Goal: Task Accomplishment & Management: Manage account settings

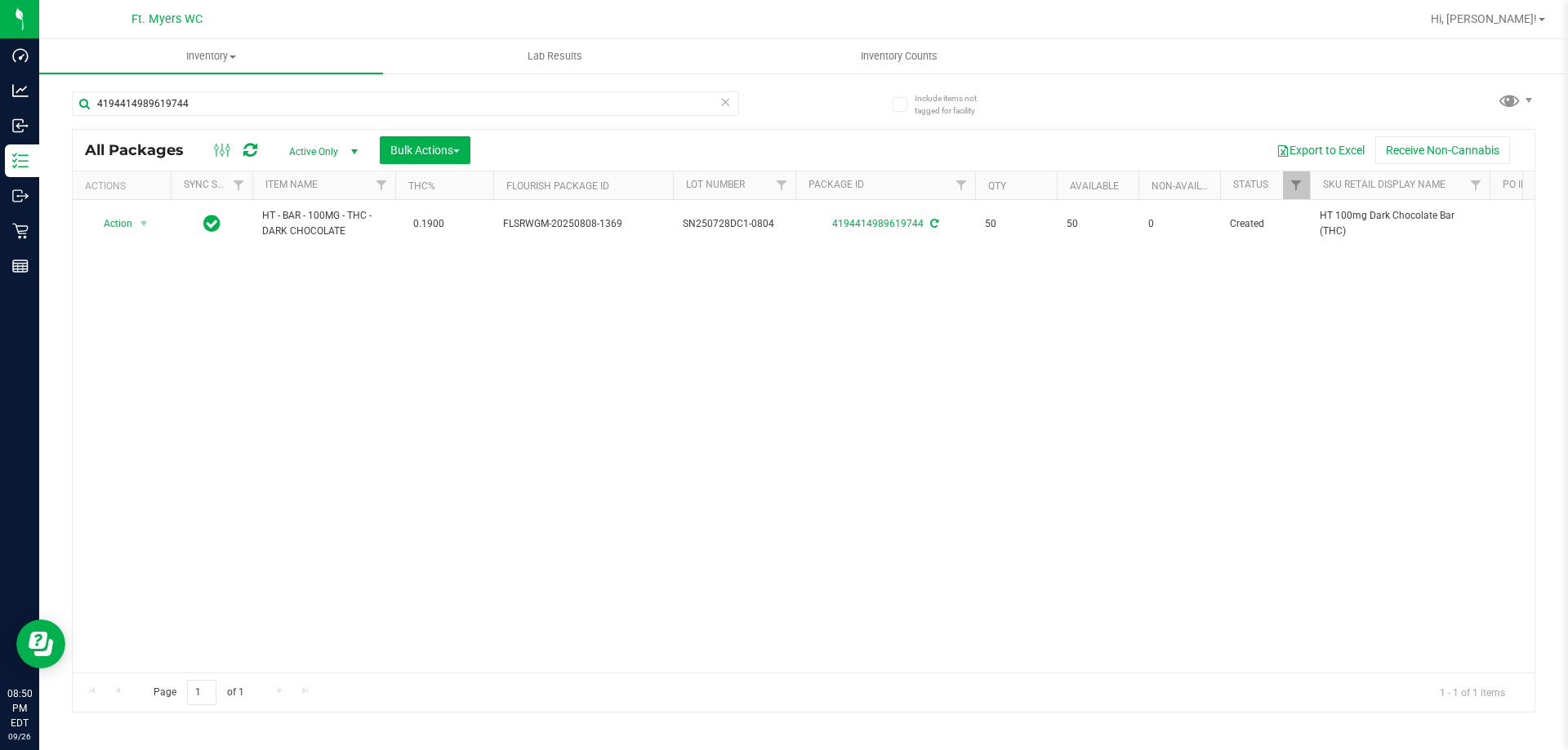
click at [723, 105] on icon at bounding box center [726, 101] width 12 height 20
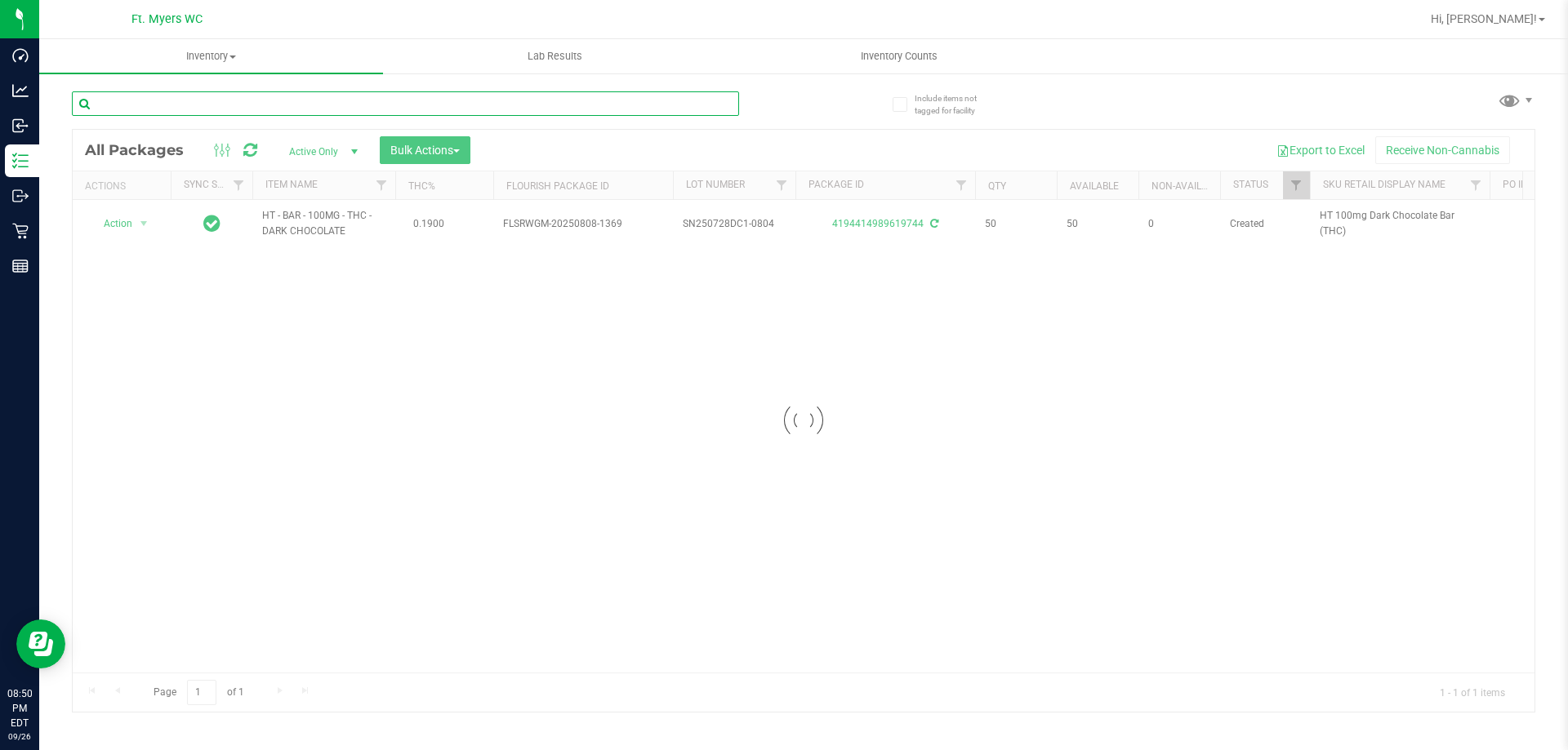
click at [484, 106] on input "text" at bounding box center [406, 103] width 667 height 25
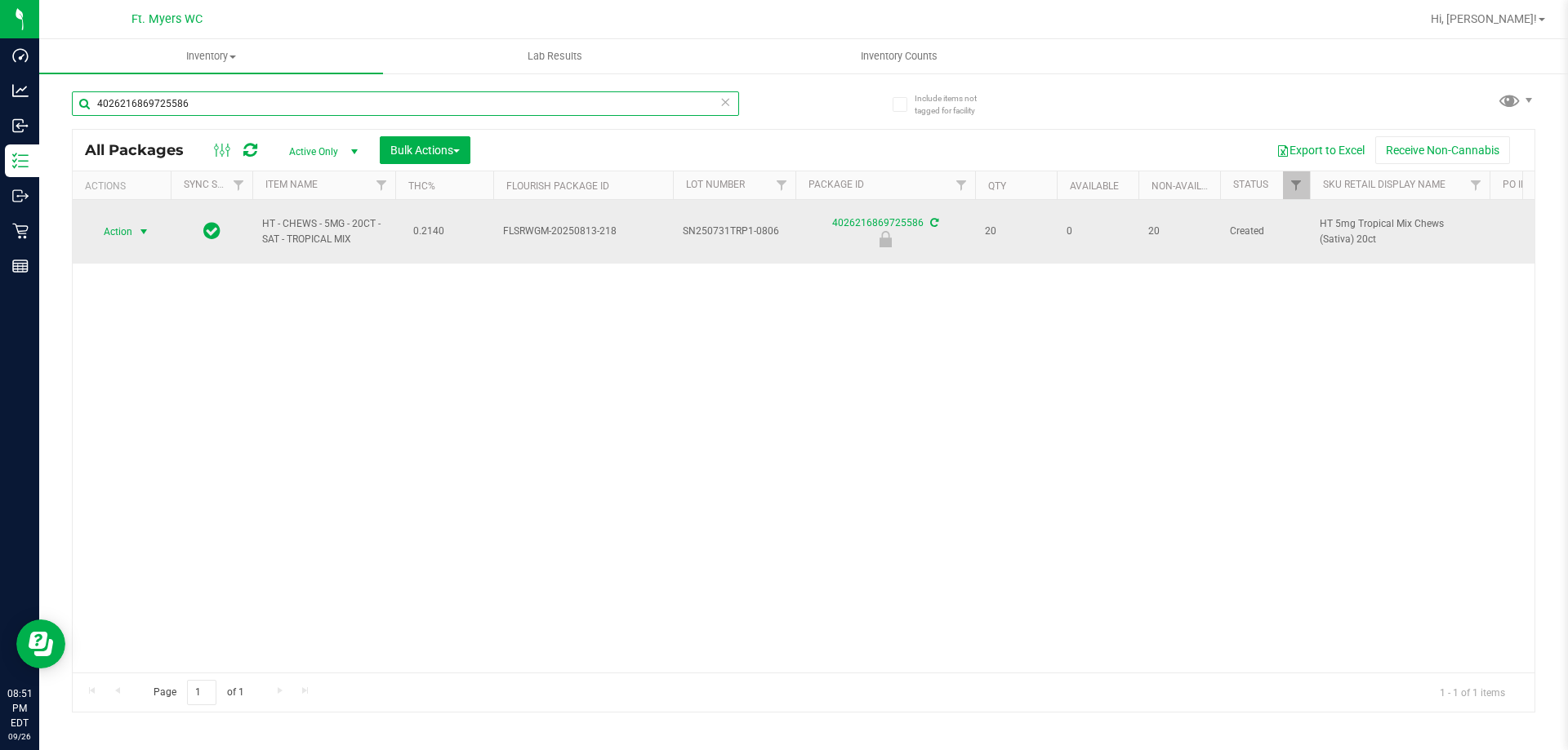
type input "4026216869725586"
click at [145, 228] on span "select" at bounding box center [144, 232] width 13 height 13
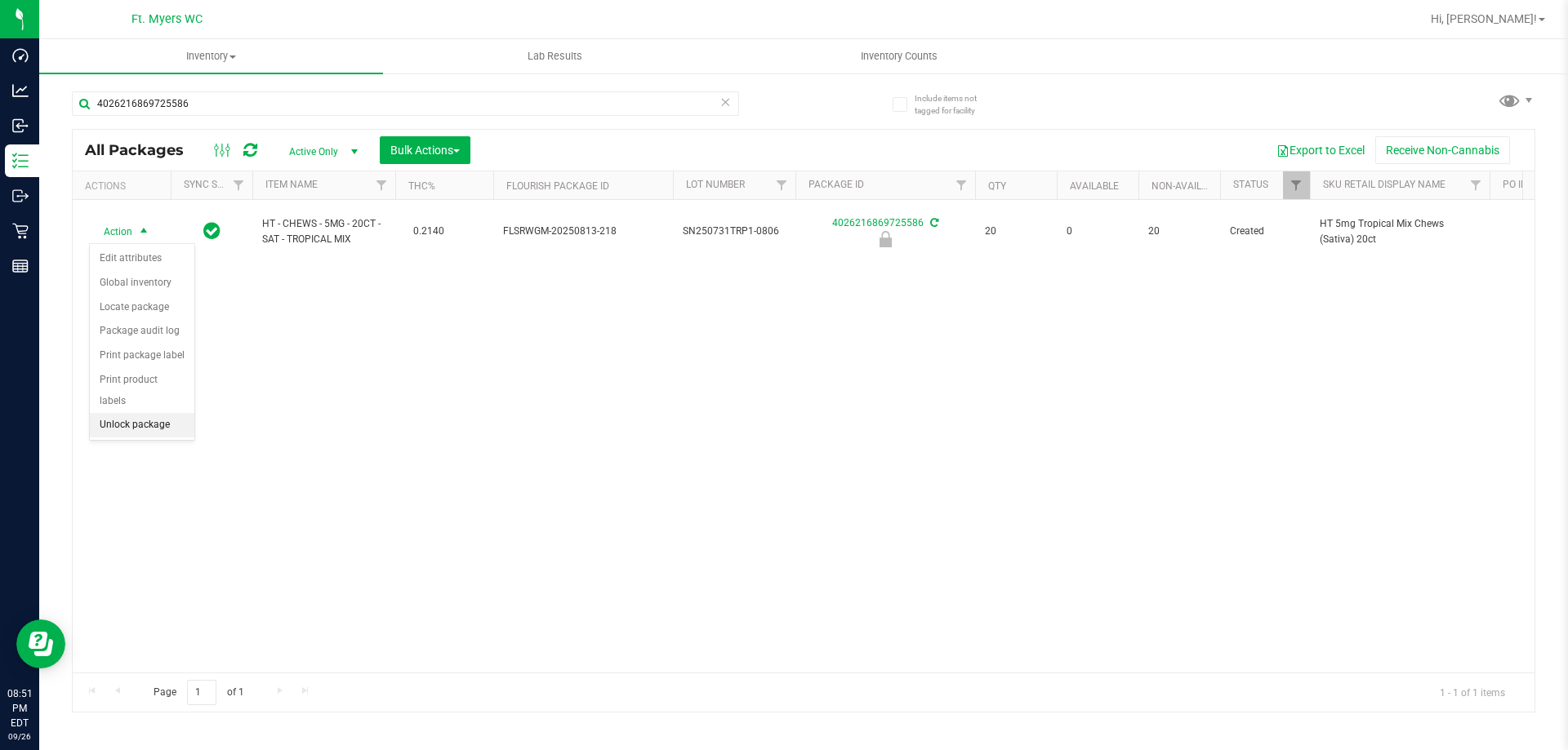
click at [142, 413] on li "Unlock package" at bounding box center [143, 424] width 105 height 25
click at [909, 53] on span "Inventory Counts" at bounding box center [899, 56] width 121 height 15
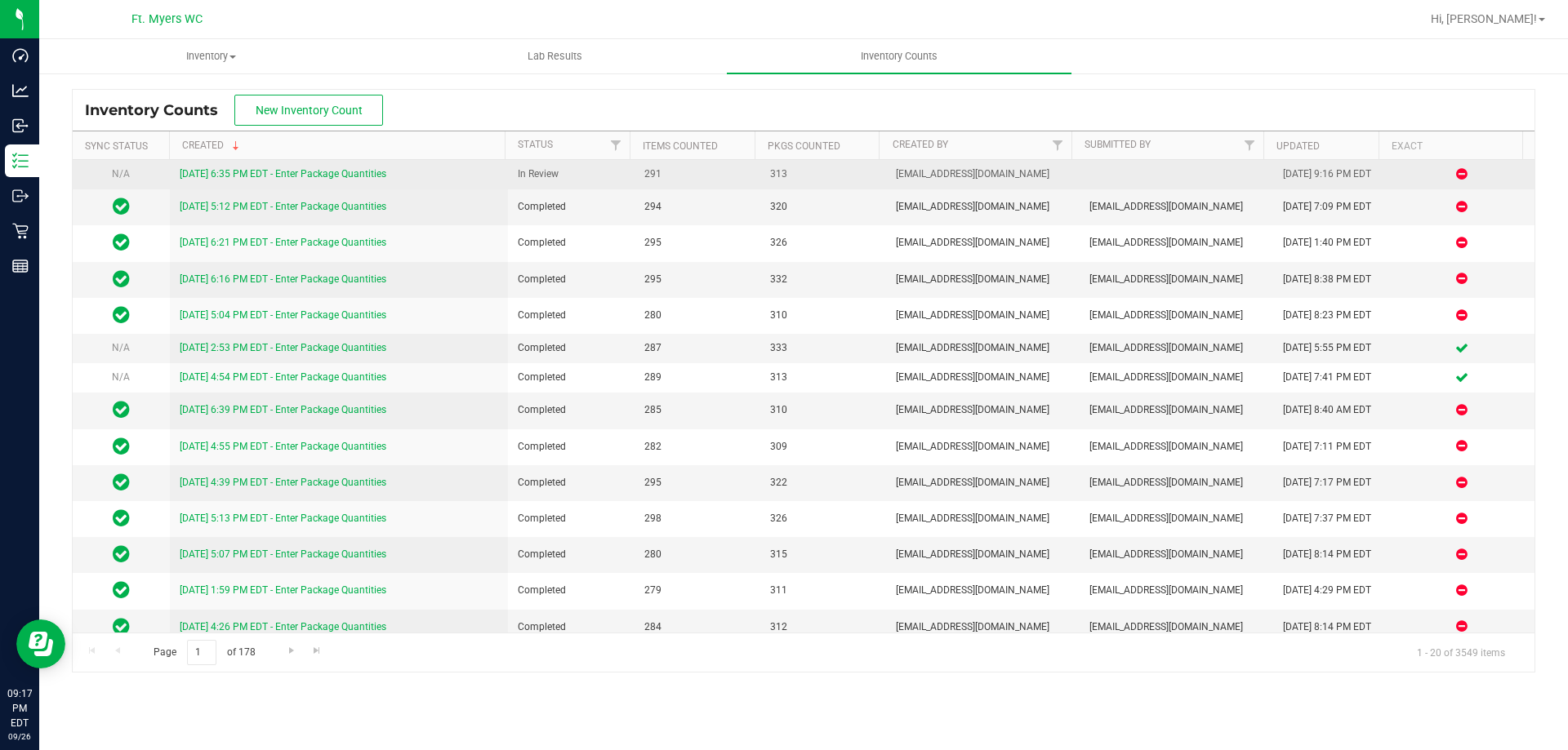
click at [358, 179] on link "9/26/25 6:35 PM EDT - Enter Package Quantities" at bounding box center [283, 174] width 207 height 12
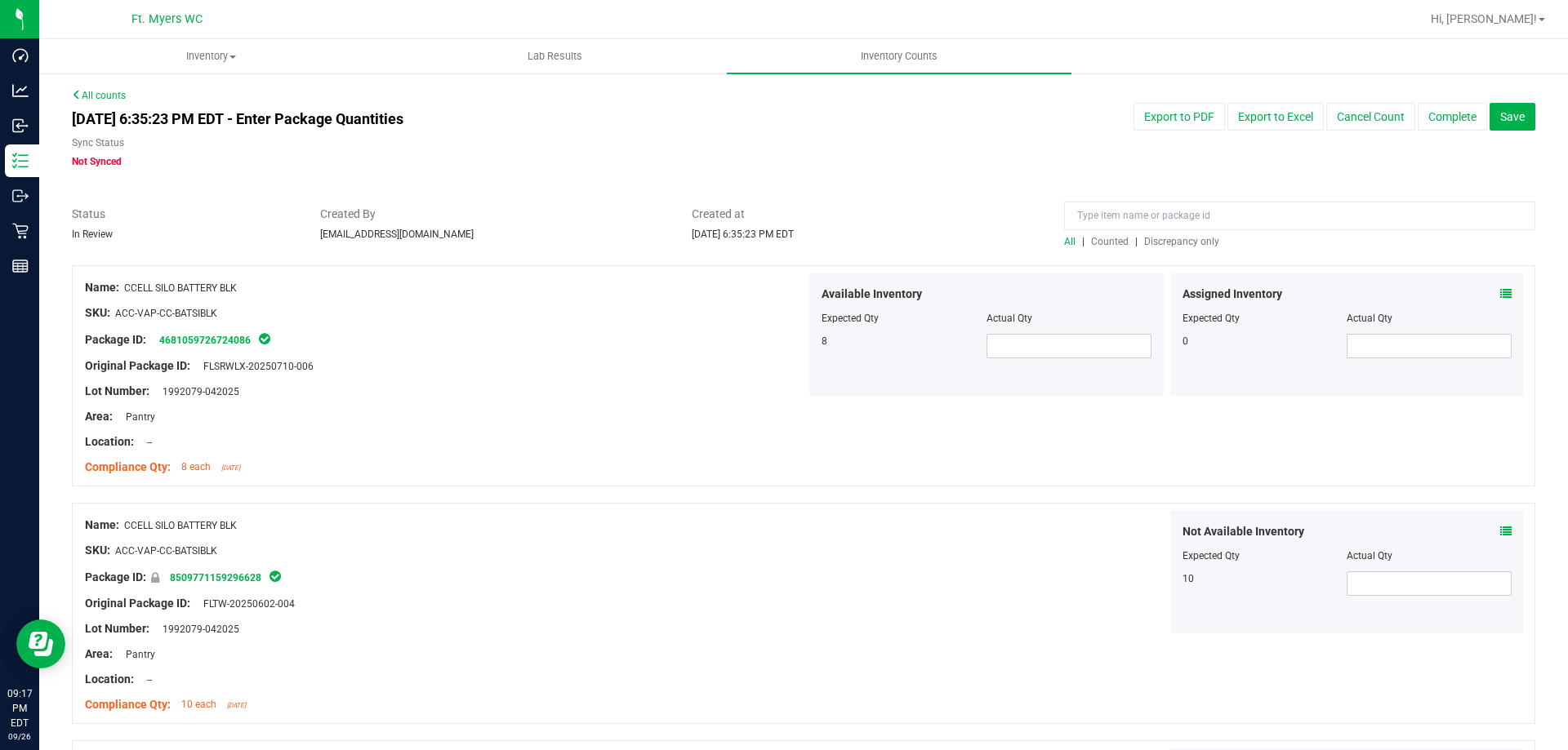
click at [1174, 240] on span "Discrepancy only" at bounding box center [1182, 241] width 75 height 12
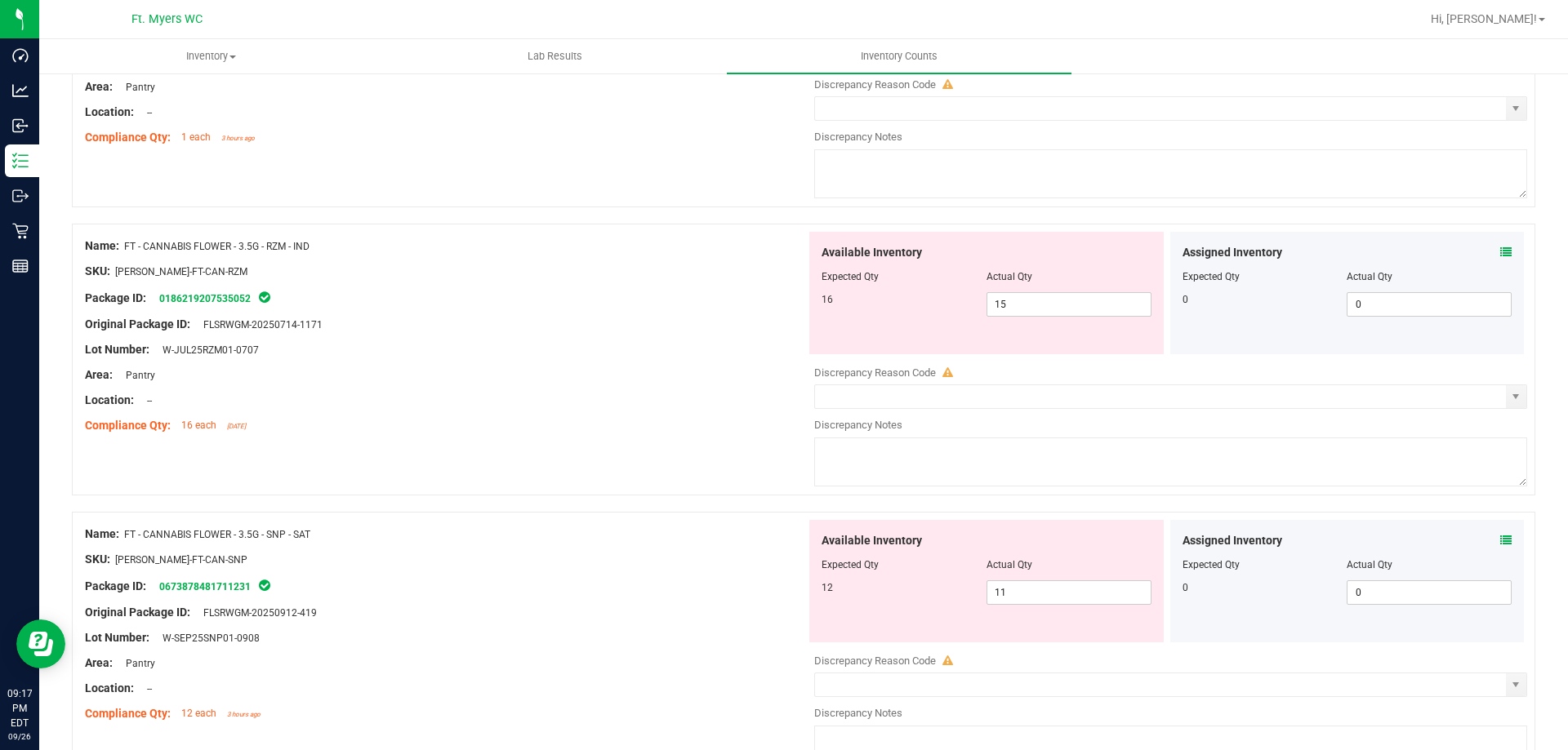
scroll to position [932, 0]
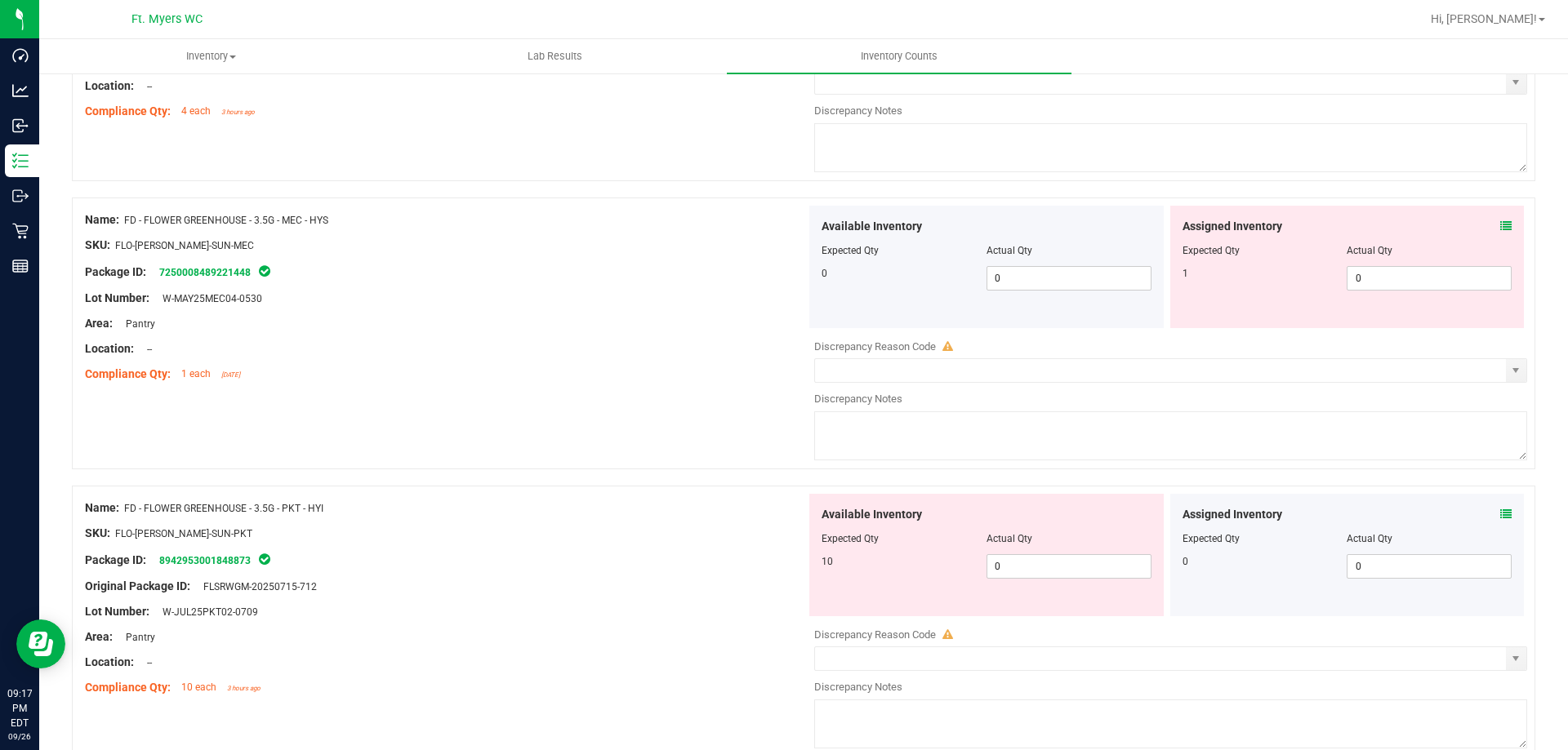
drag, startPoint x: 668, startPoint y: 670, endPoint x: 704, endPoint y: 248, distance: 423.5
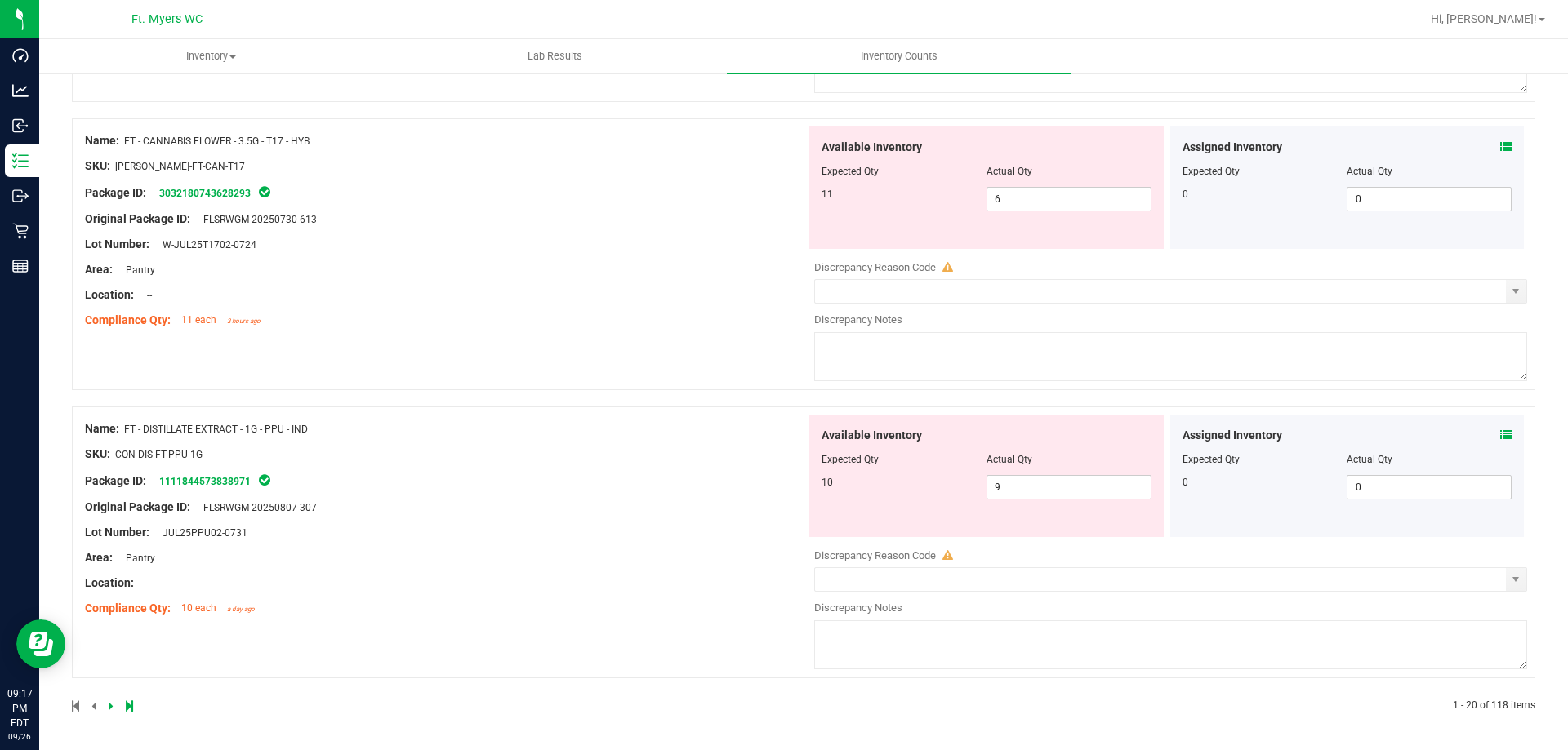
drag, startPoint x: 704, startPoint y: 248, endPoint x: 651, endPoint y: 631, distance: 386.6
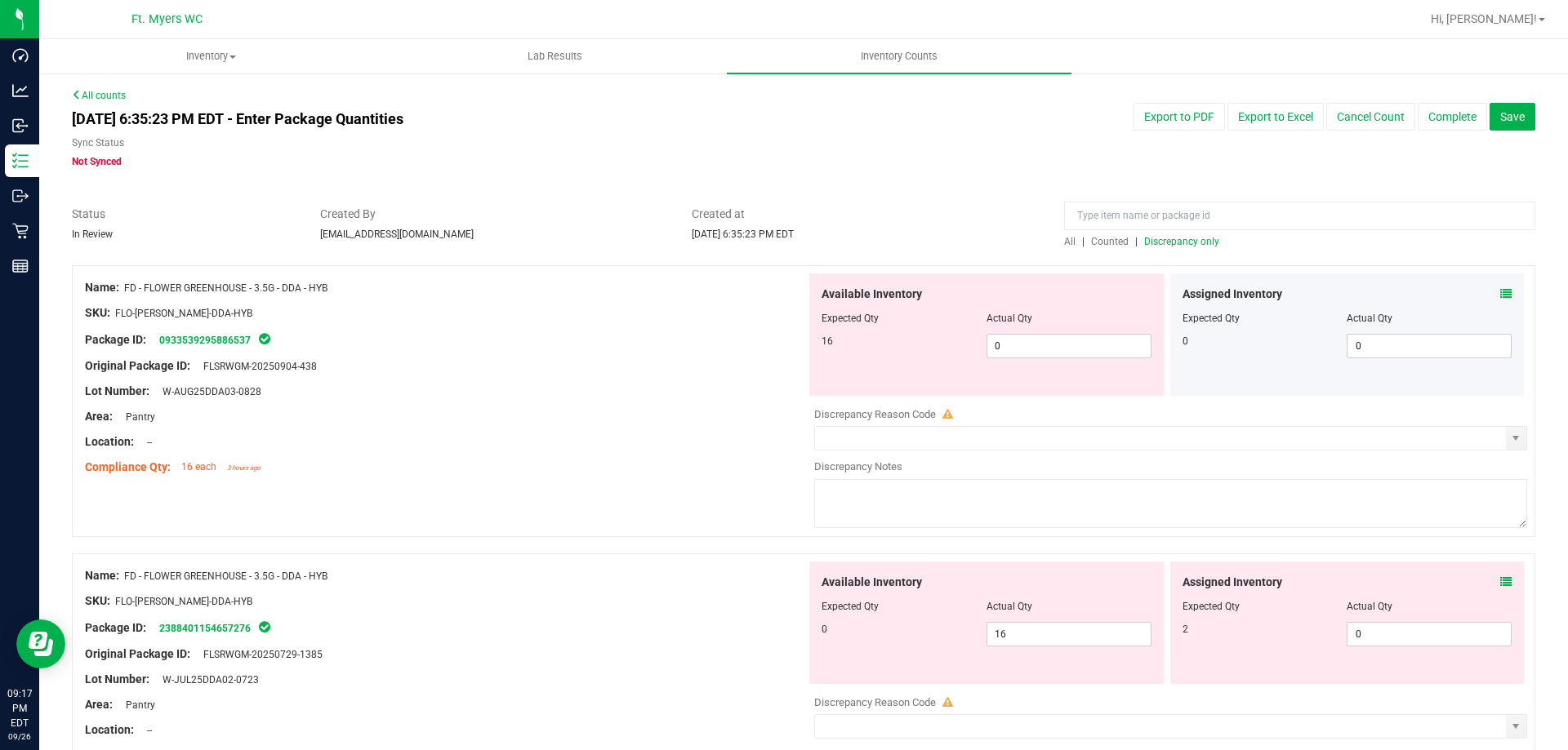
drag, startPoint x: 674, startPoint y: 543, endPoint x: 700, endPoint y: 234, distance: 310.1
click at [1158, 235] on span "Discrepancy only" at bounding box center [1182, 241] width 75 height 12
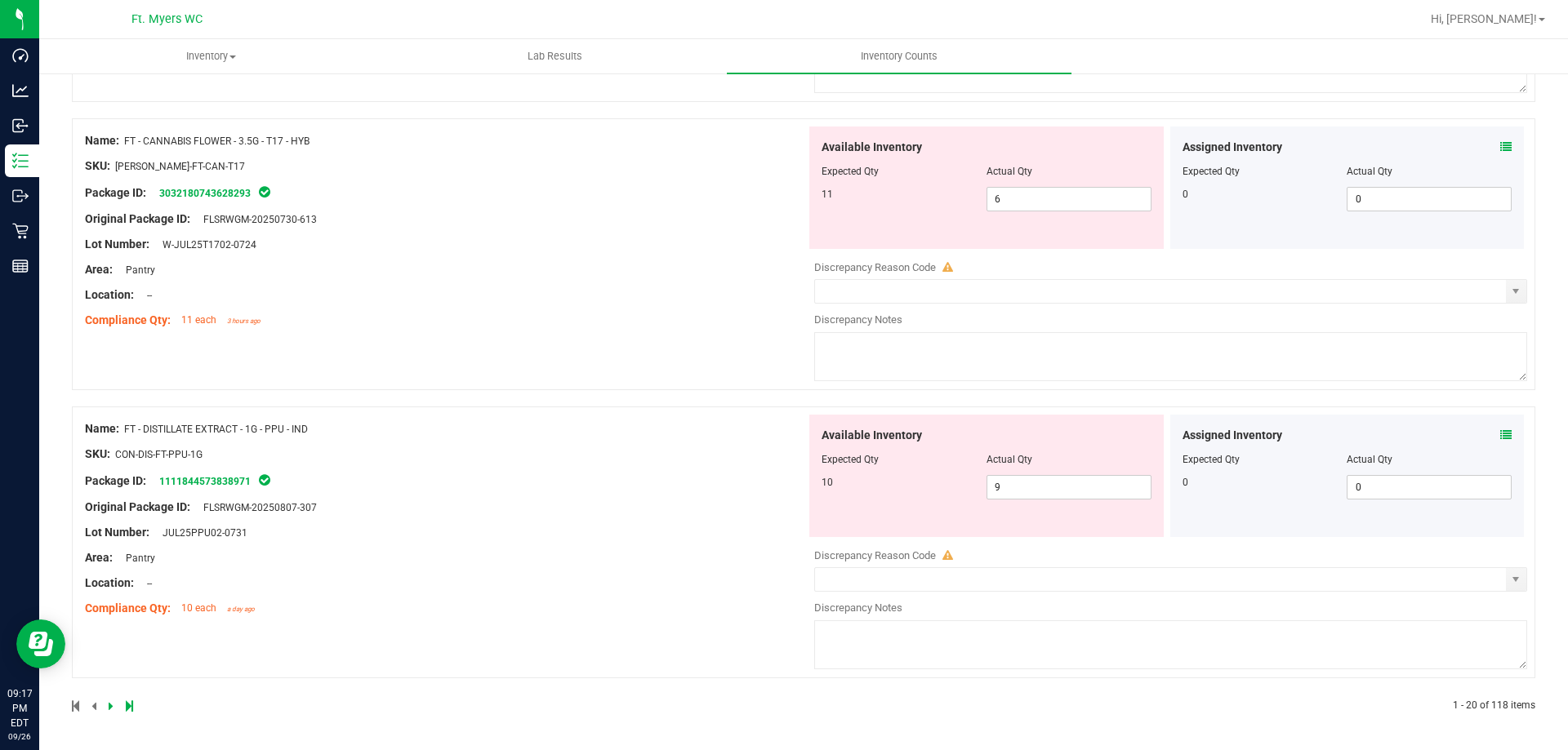
drag, startPoint x: 727, startPoint y: 195, endPoint x: 727, endPoint y: 640, distance: 445.0
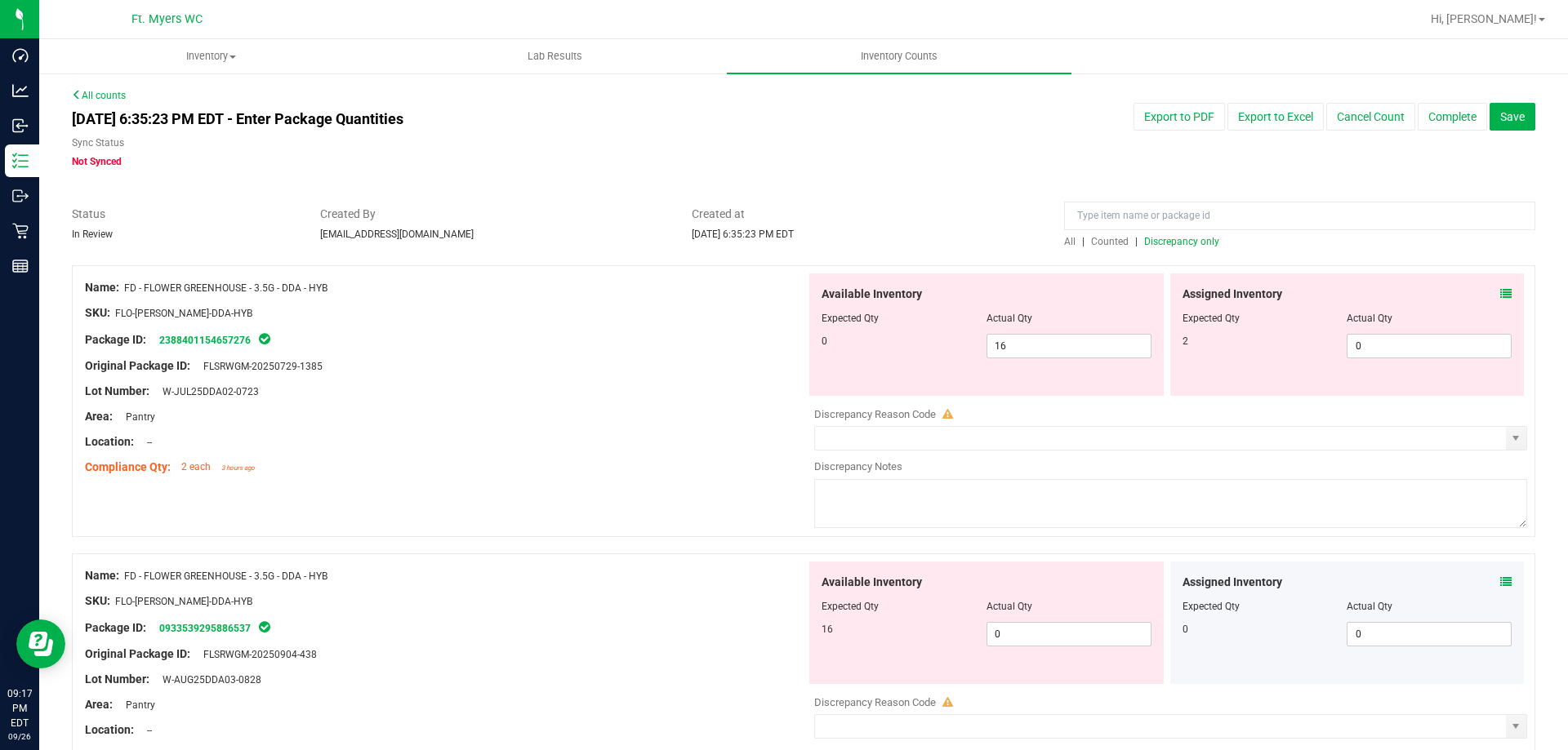
drag, startPoint x: 739, startPoint y: 604, endPoint x: 814, endPoint y: 92, distance: 517.5
drag, startPoint x: 959, startPoint y: 627, endPoint x: 756, endPoint y: 605, distance: 204.2
click at [755, 625] on div "Name: FD - FLOWER GREENHOUSE - 3.5G - DDA - HYB SKU: FLO-BUD-FD-DDA-HYB Package…" at bounding box center [804, 689] width 1463 height 272
type input "16"
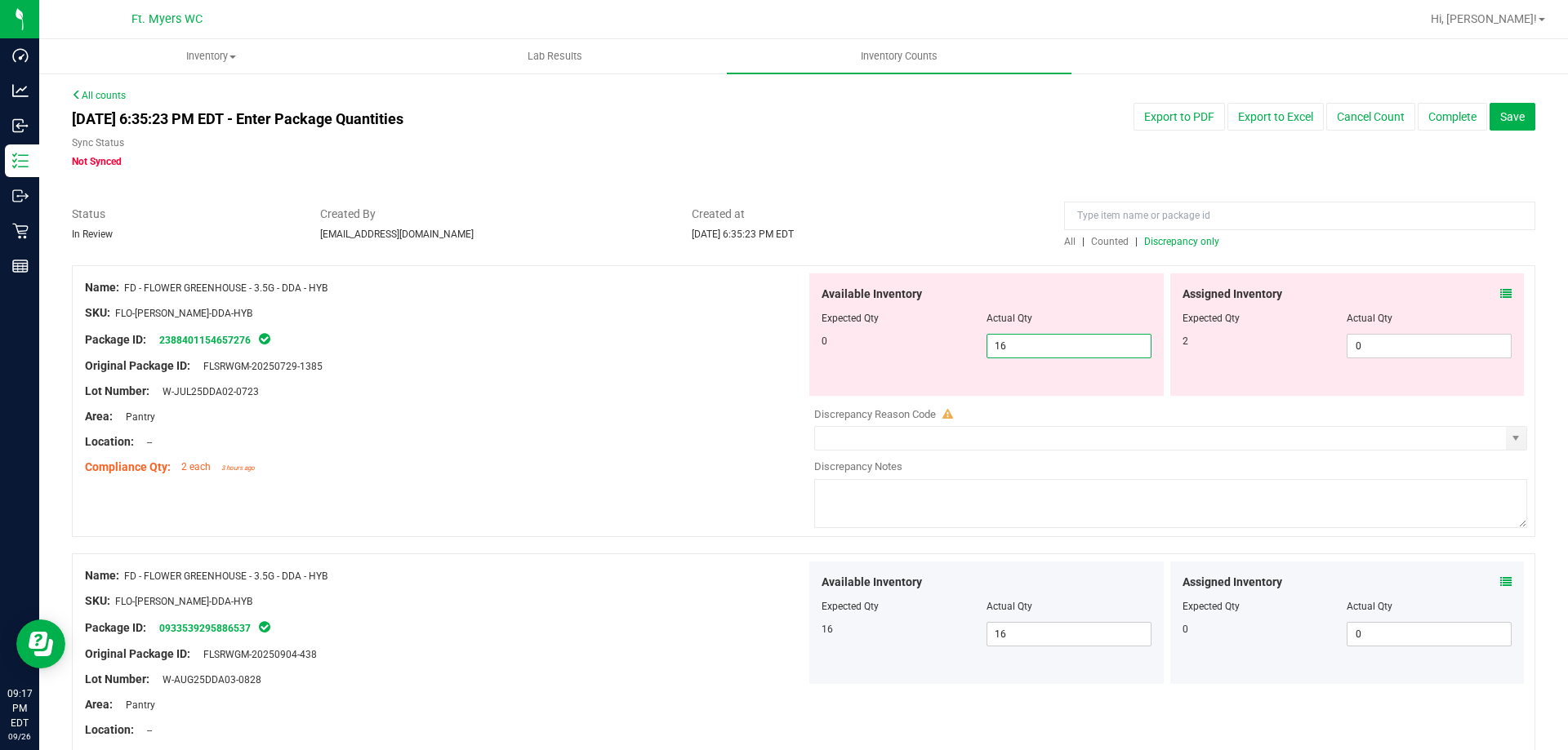
click at [1033, 335] on span "16 16" at bounding box center [1069, 345] width 165 height 25
type input "1"
type input "0"
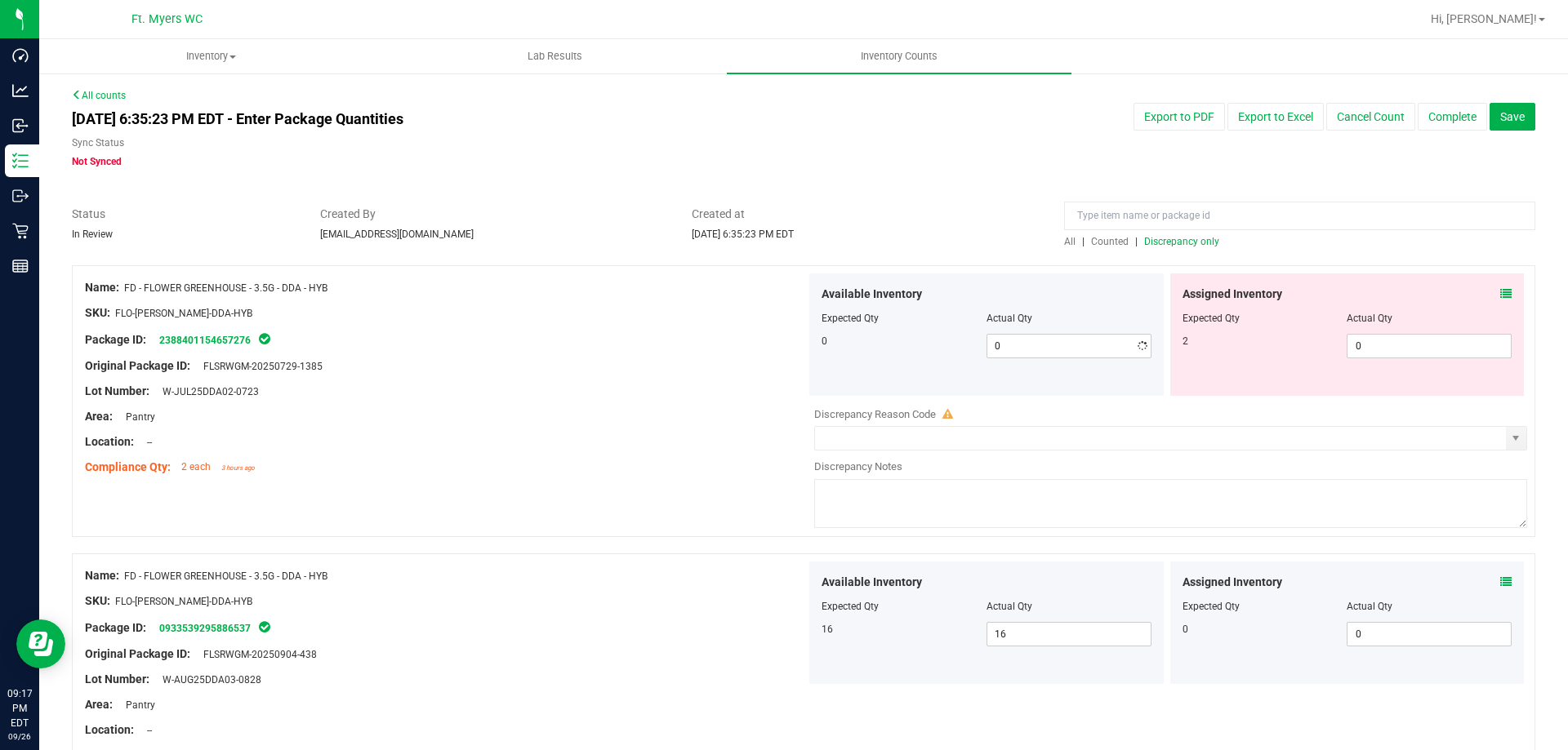
click at [1501, 290] on icon at bounding box center [1507, 294] width 12 height 12
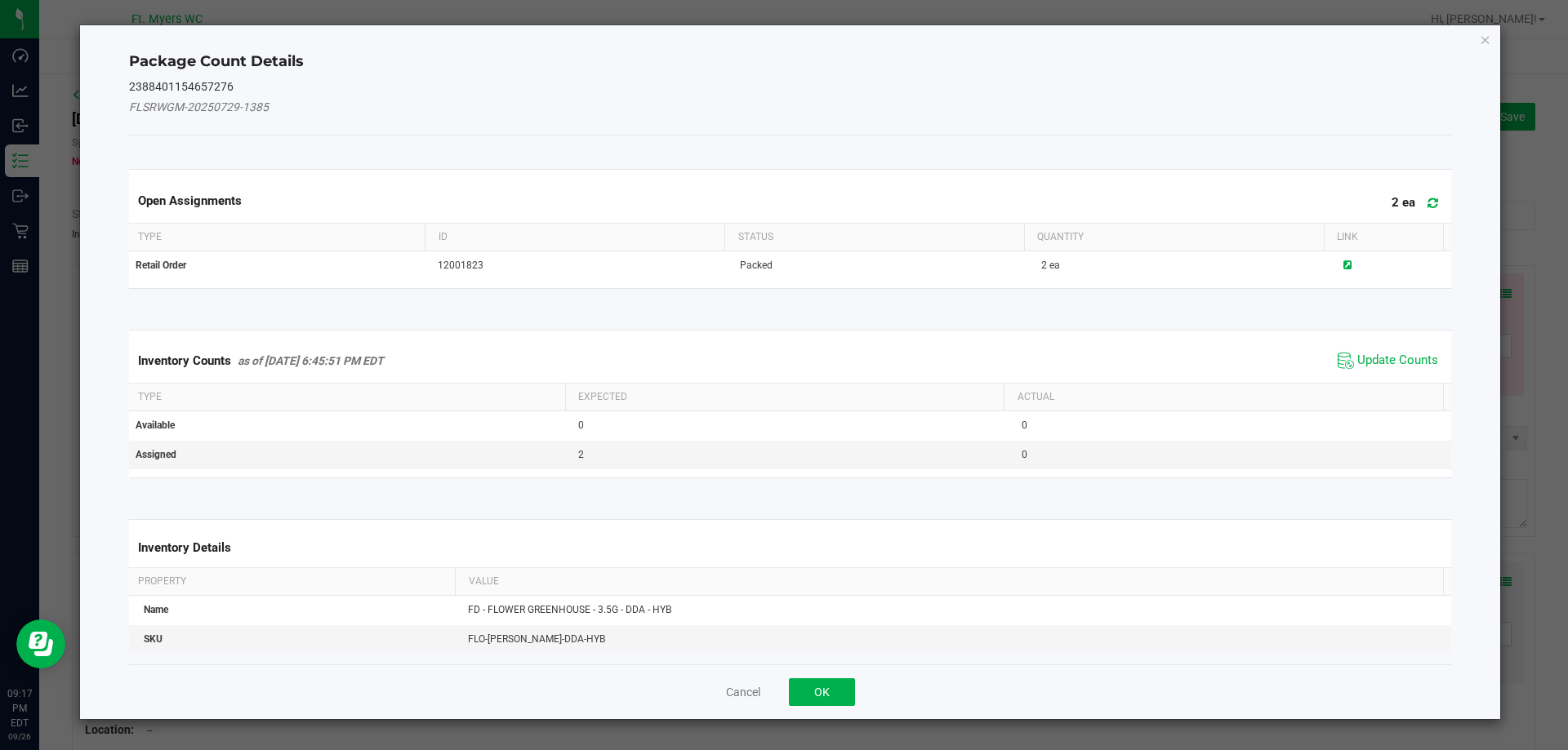
click at [1350, 349] on span "Update Counts" at bounding box center [1388, 360] width 109 height 25
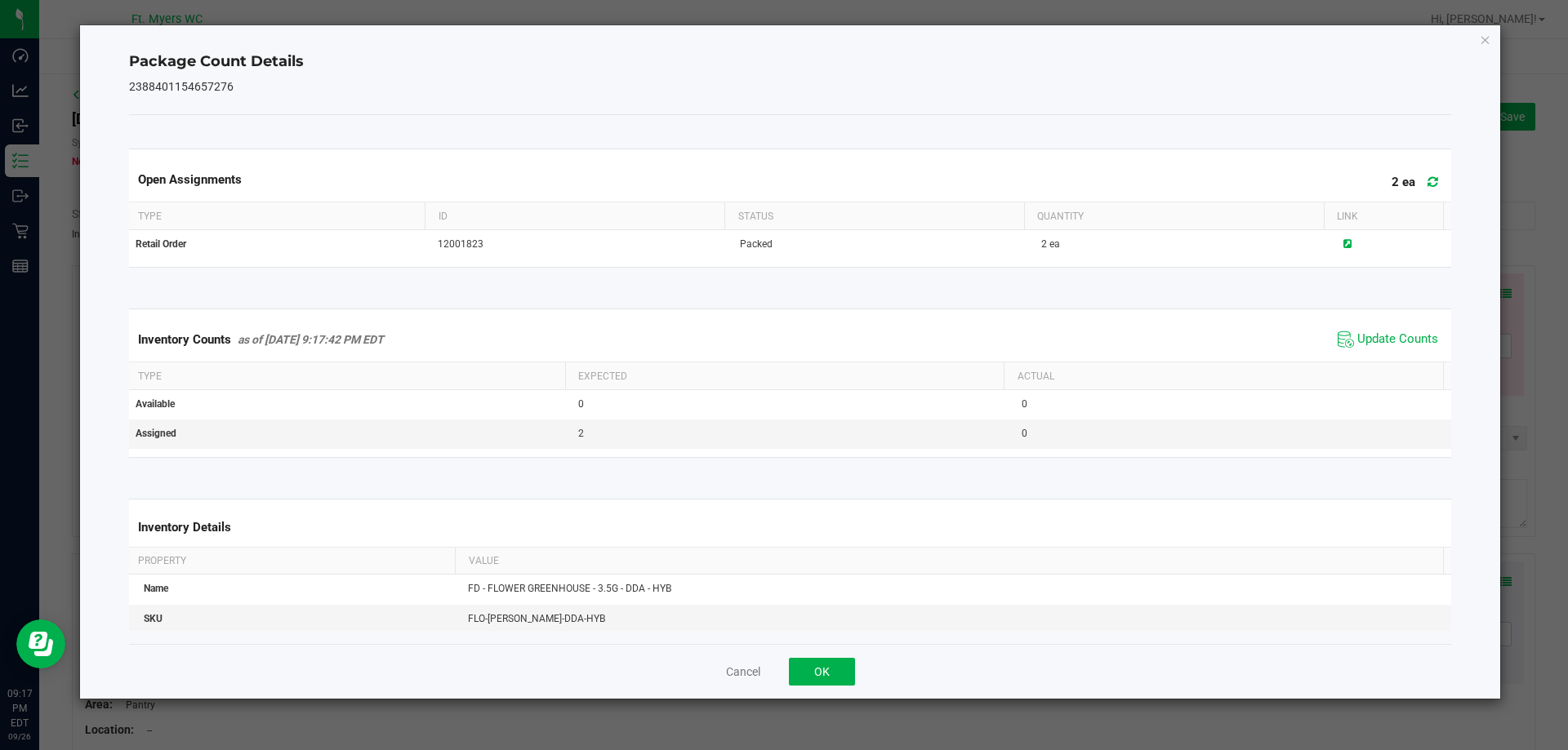
click at [812, 686] on div "Cancel OK" at bounding box center [790, 671] width 1323 height 54
click at [812, 679] on button "OK" at bounding box center [822, 672] width 66 height 28
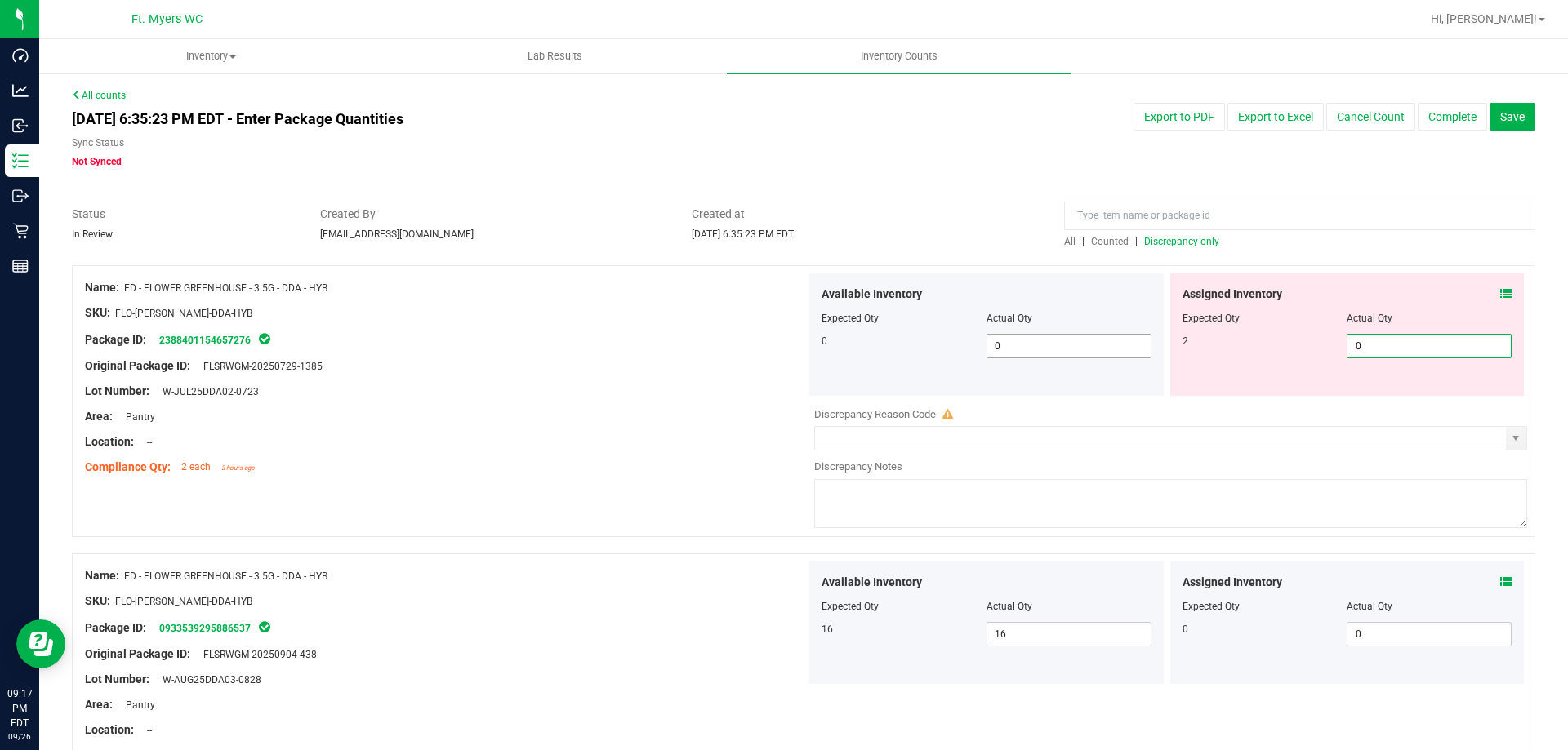
drag, startPoint x: 1408, startPoint y: 348, endPoint x: 1071, endPoint y: 353, distance: 337.0
click at [1071, 353] on div "Available Inventory Expected Qty Actual Qty 0 0 0 0 0" at bounding box center [1166, 334] width 721 height 123
type input "2"
click at [273, 464] on div "Compliance Qty: 2 each 3 hours ago" at bounding box center [445, 467] width 721 height 17
type input "2"
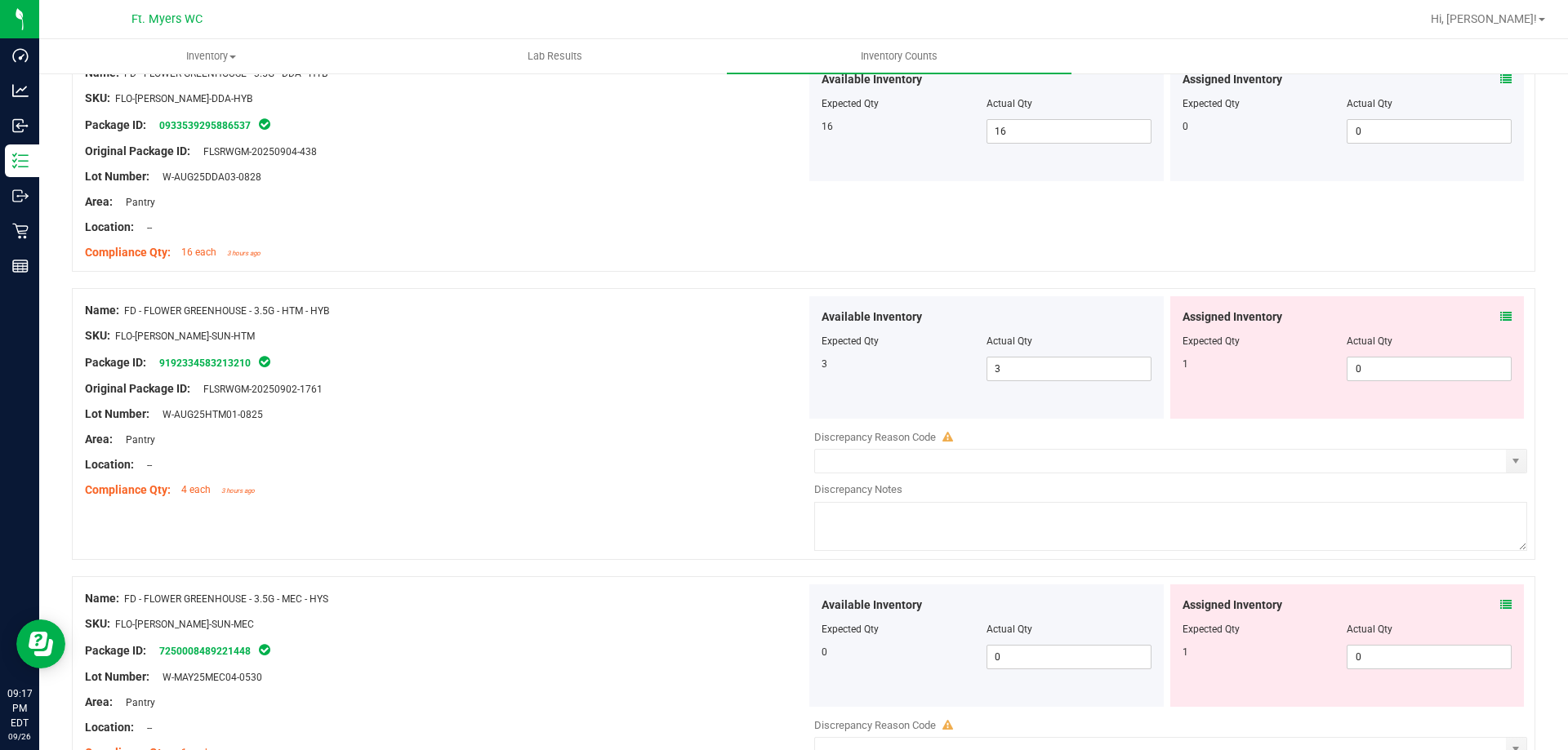
scroll to position [490, 0]
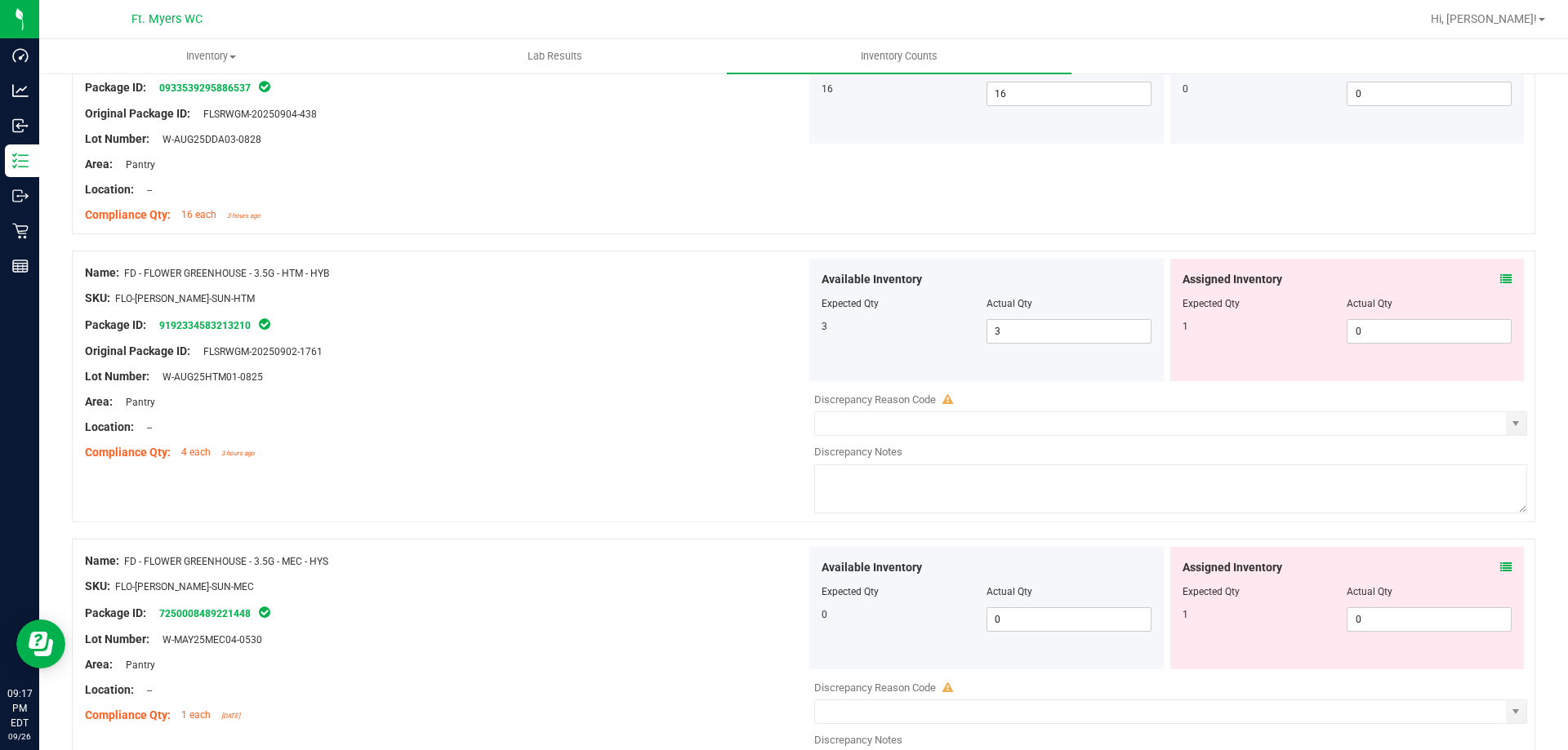
click at [1501, 273] on icon at bounding box center [1507, 279] width 12 height 12
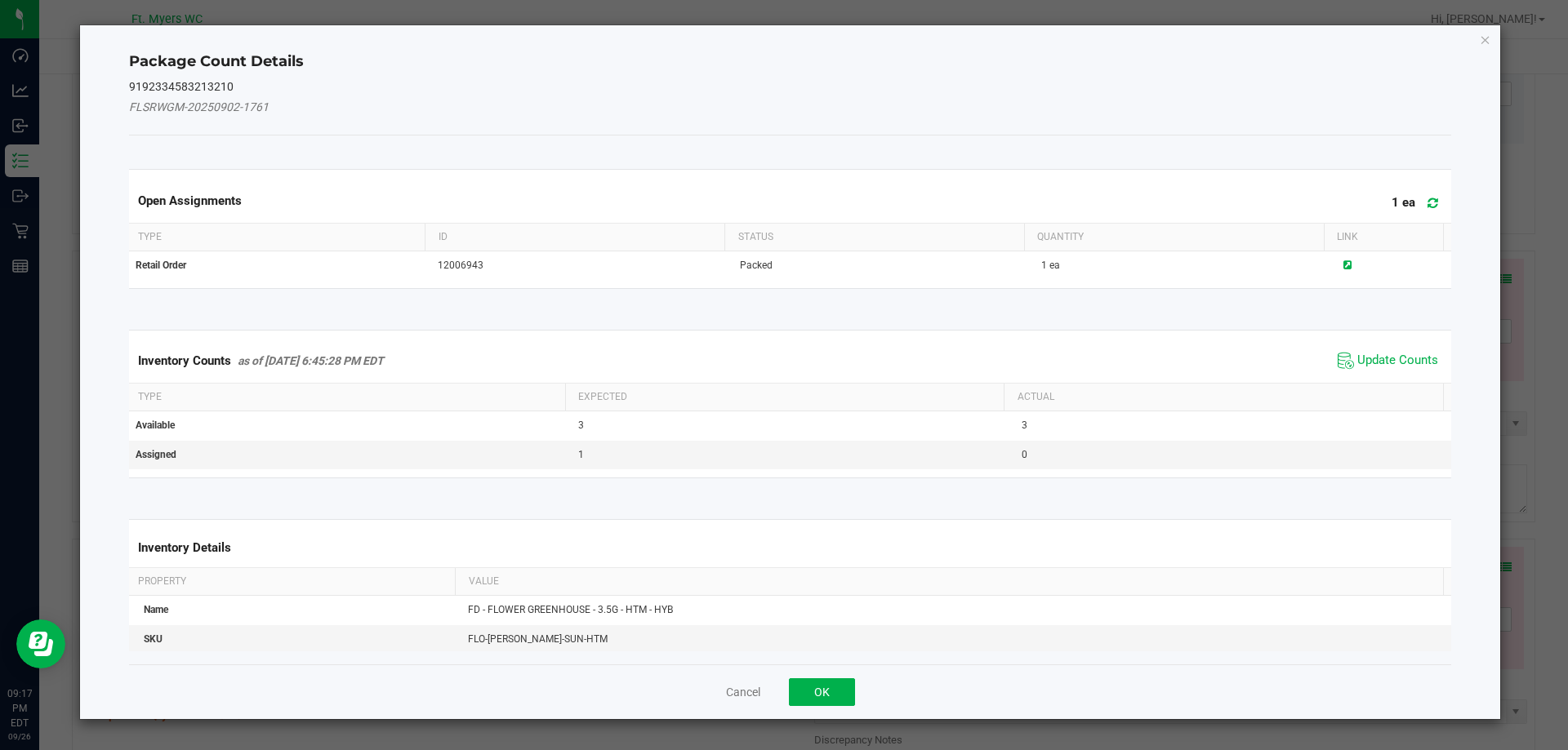
click at [1363, 370] on span "Update Counts" at bounding box center [1388, 360] width 109 height 25
click at [1368, 382] on th "Actual" at bounding box center [1224, 396] width 440 height 28
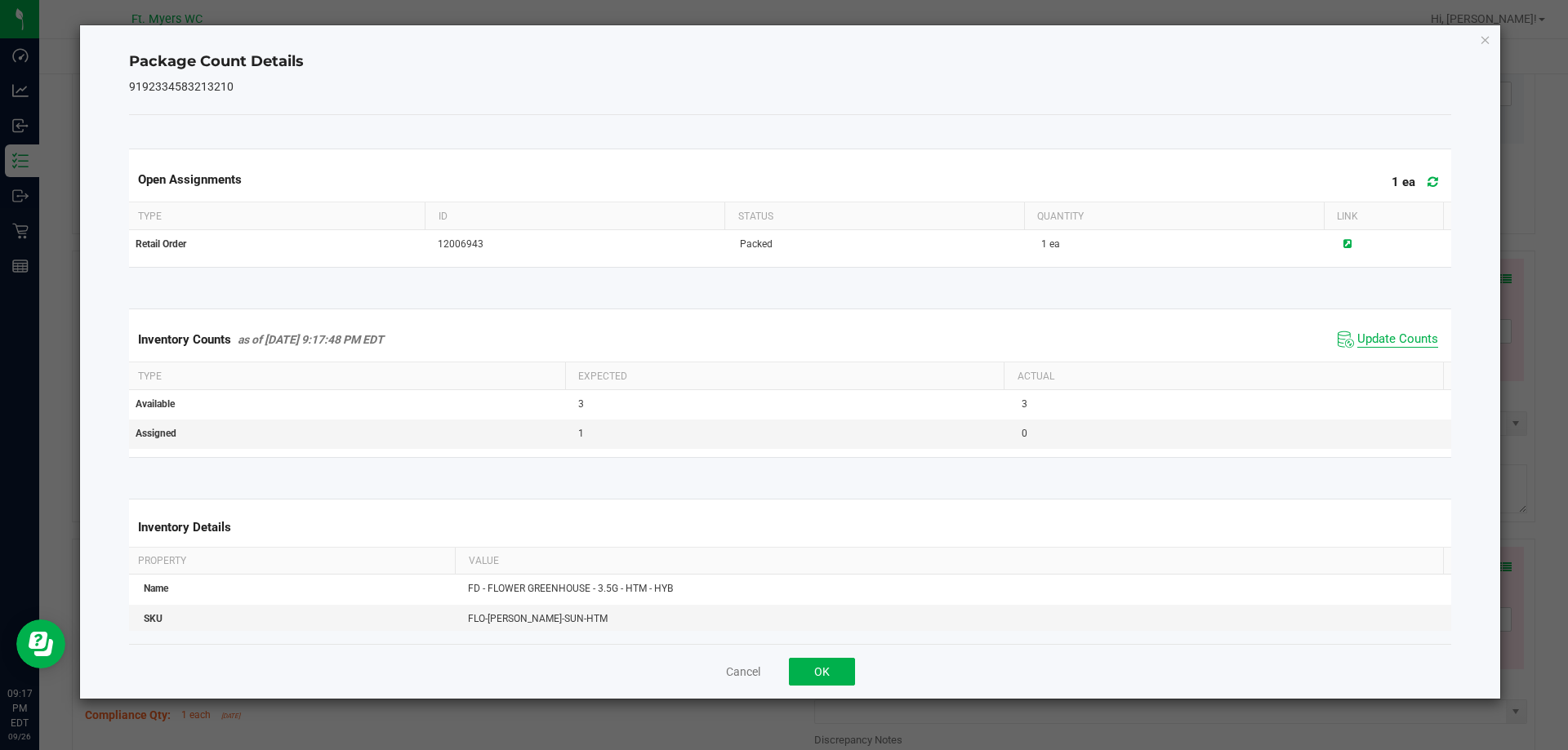
click at [1369, 338] on span "Update Counts" at bounding box center [1398, 339] width 81 height 17
click at [842, 670] on button "OK" at bounding box center [822, 672] width 66 height 28
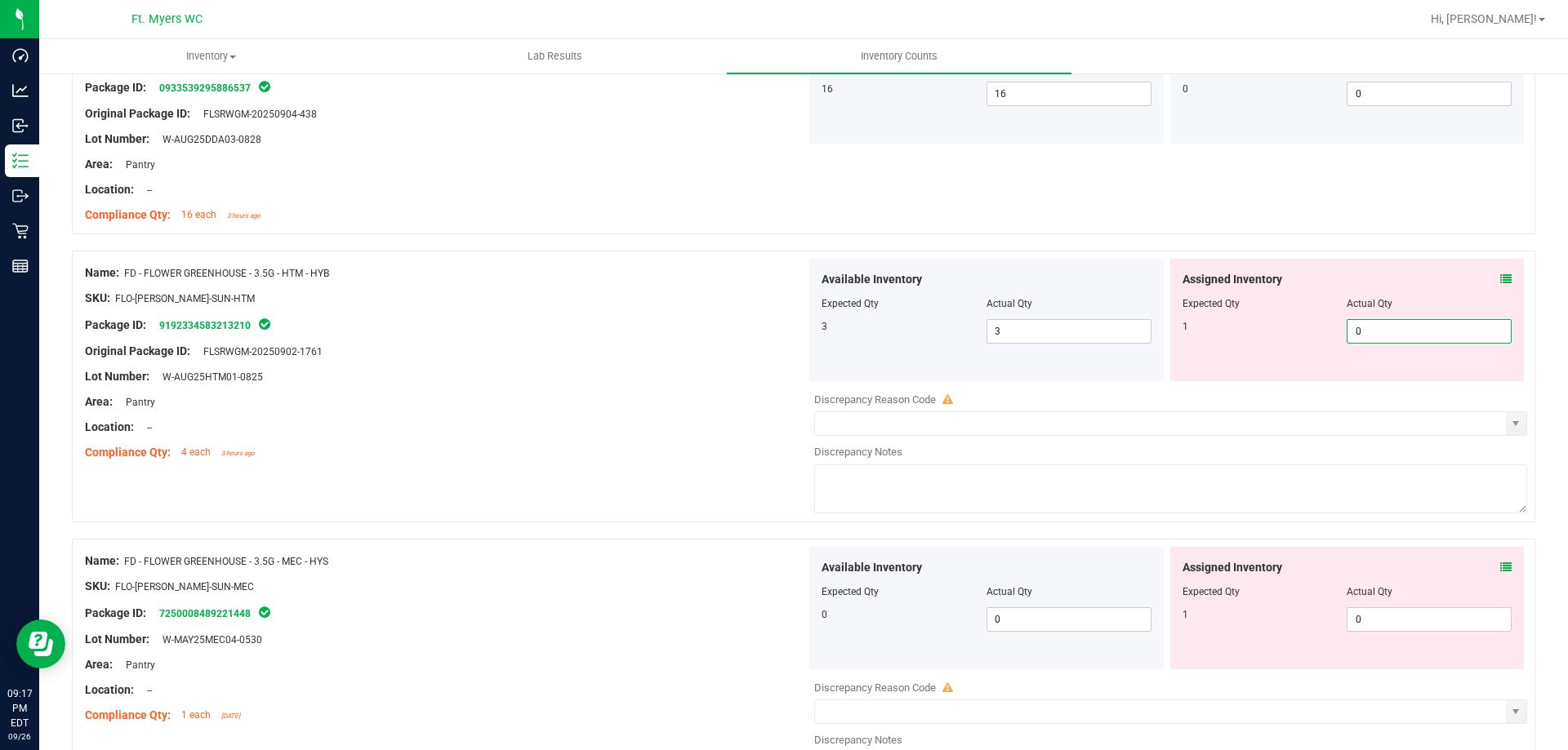
drag, startPoint x: 1320, startPoint y: 330, endPoint x: 1043, endPoint y: 315, distance: 277.4
click at [1048, 317] on div "Available Inventory Expected Qty Actual Qty 3 3 3 0 0" at bounding box center [1166, 321] width 721 height 123
type input "1"
click at [633, 357] on div "Original Package ID: FLSRWGM-20250902-1761" at bounding box center [445, 351] width 721 height 17
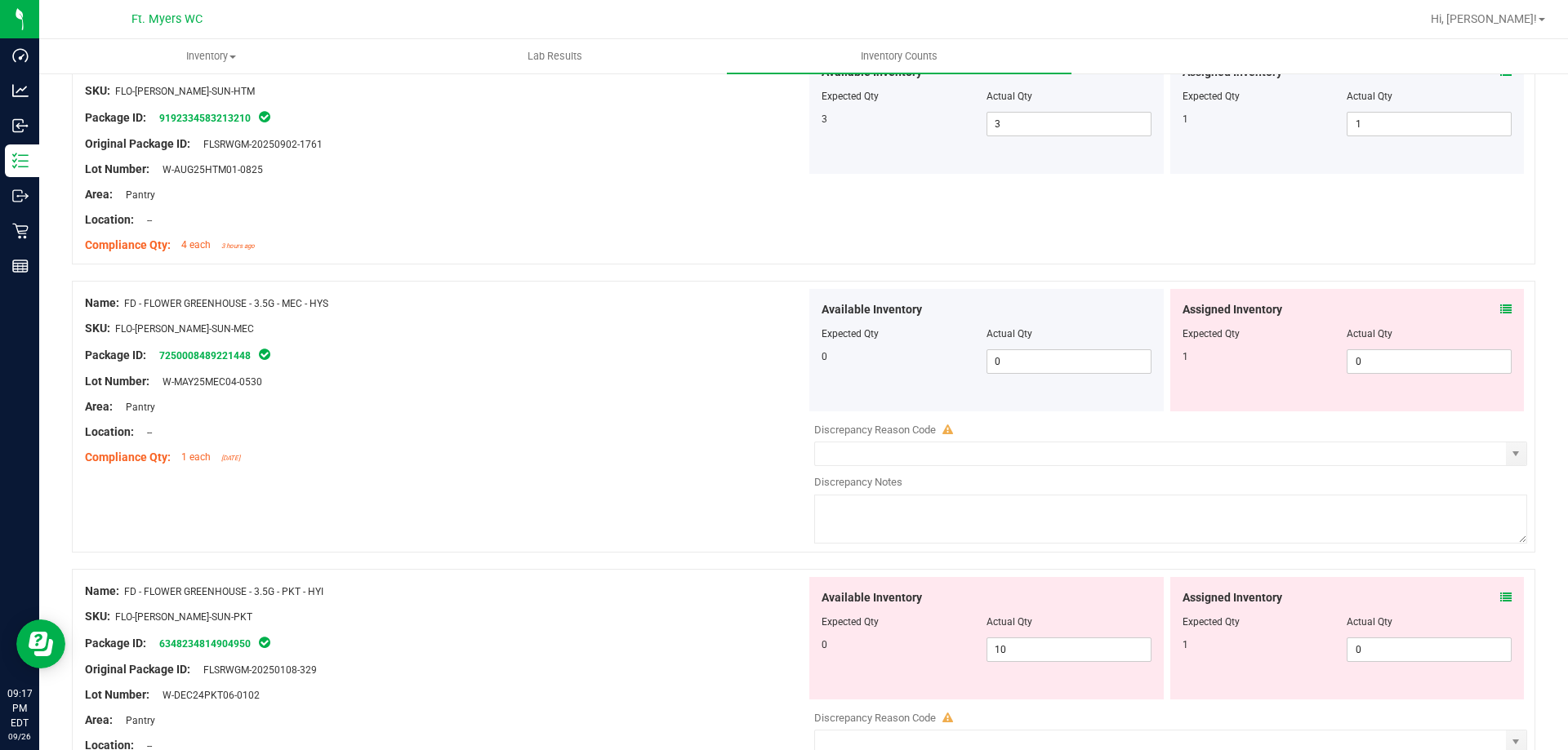
scroll to position [735, 0]
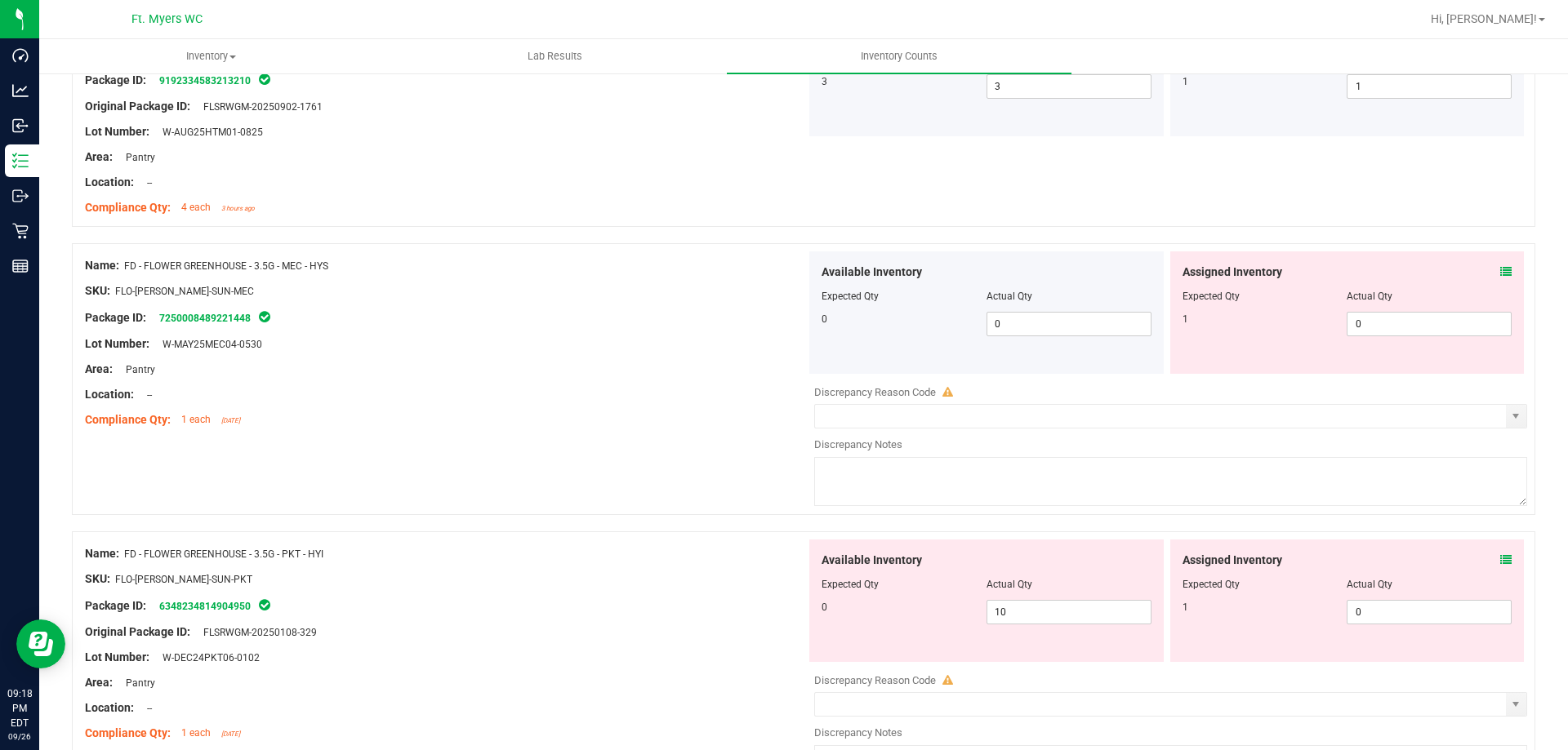
click at [1504, 273] on div "Assigned Inventory Expected Qty Actual Qty 1 0 0" at bounding box center [1347, 313] width 354 height 123
click at [1501, 271] on icon at bounding box center [1507, 272] width 12 height 12
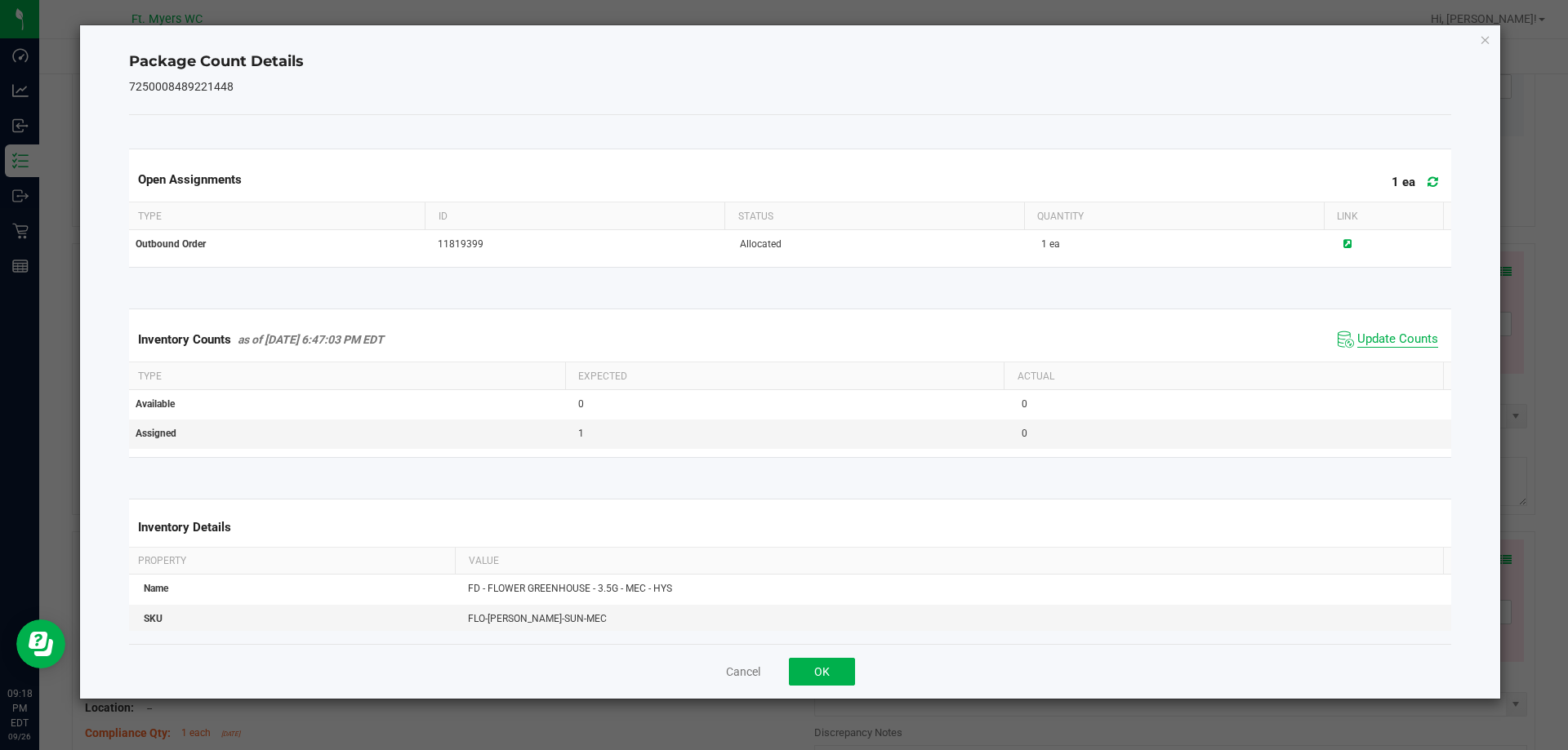
click at [1389, 347] on span "Update Counts" at bounding box center [1398, 339] width 81 height 17
click at [866, 673] on div "Cancel OK" at bounding box center [790, 671] width 1323 height 54
click at [831, 679] on button "OK" at bounding box center [822, 672] width 66 height 28
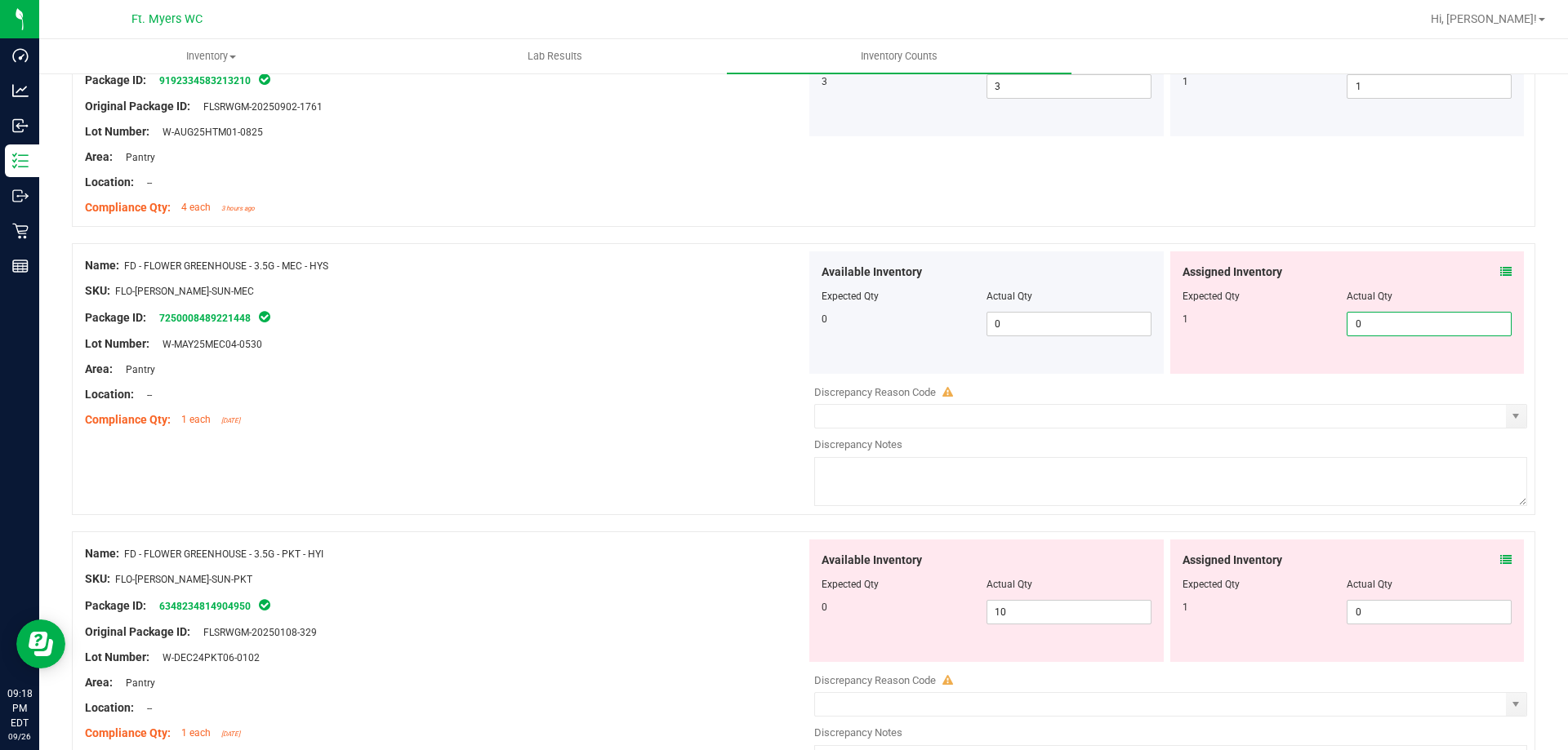
drag, startPoint x: 1403, startPoint y: 326, endPoint x: 616, endPoint y: 300, distance: 787.4
click at [616, 300] on div "Name: FD - FLOWER GREENHOUSE - 3.5G - MEC - HYS SKU: FLO-BUD-FD-SUN-MEC Package…" at bounding box center [804, 379] width 1463 height 272
type input "1"
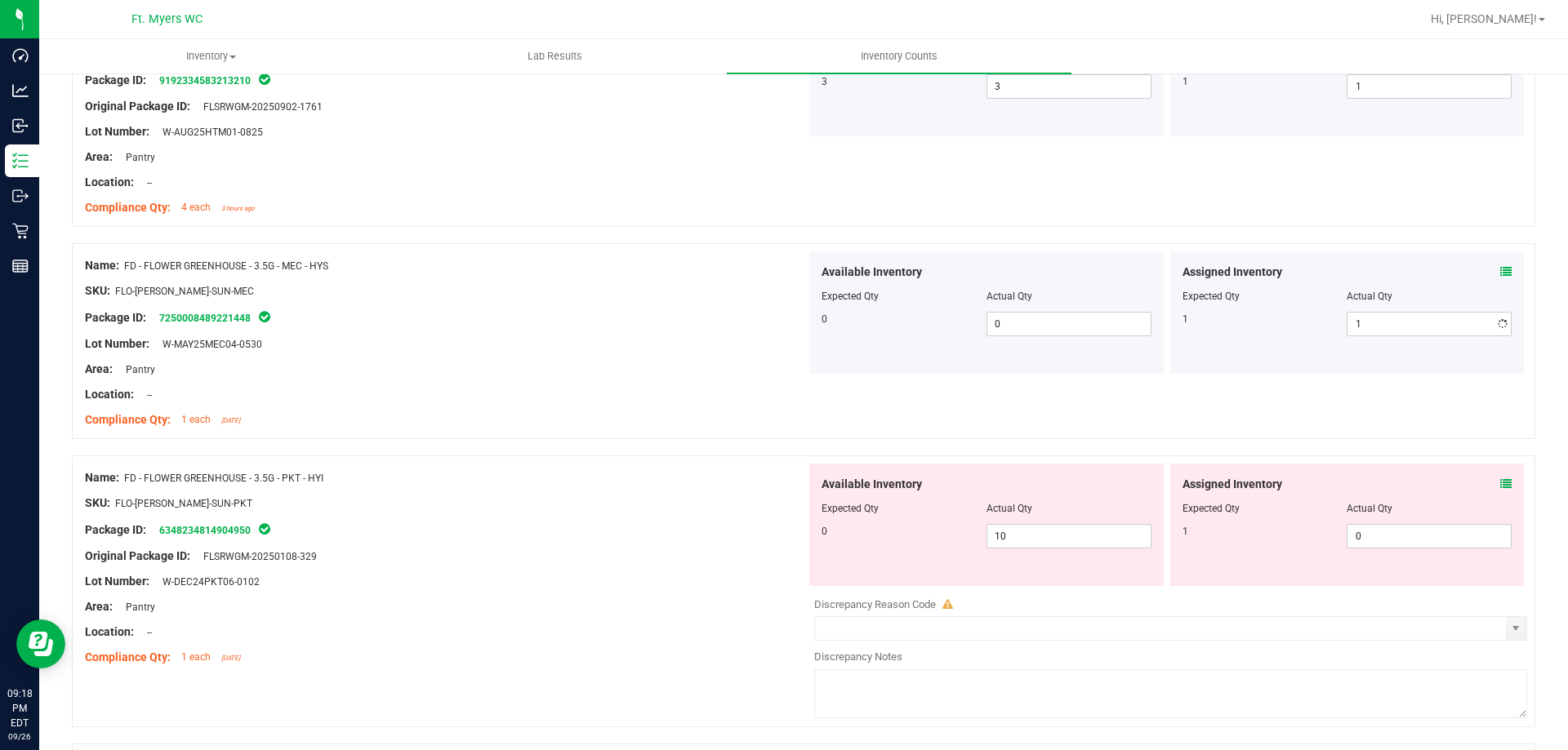
click at [616, 321] on div "Package ID: 7250008489221448" at bounding box center [445, 318] width 721 height 20
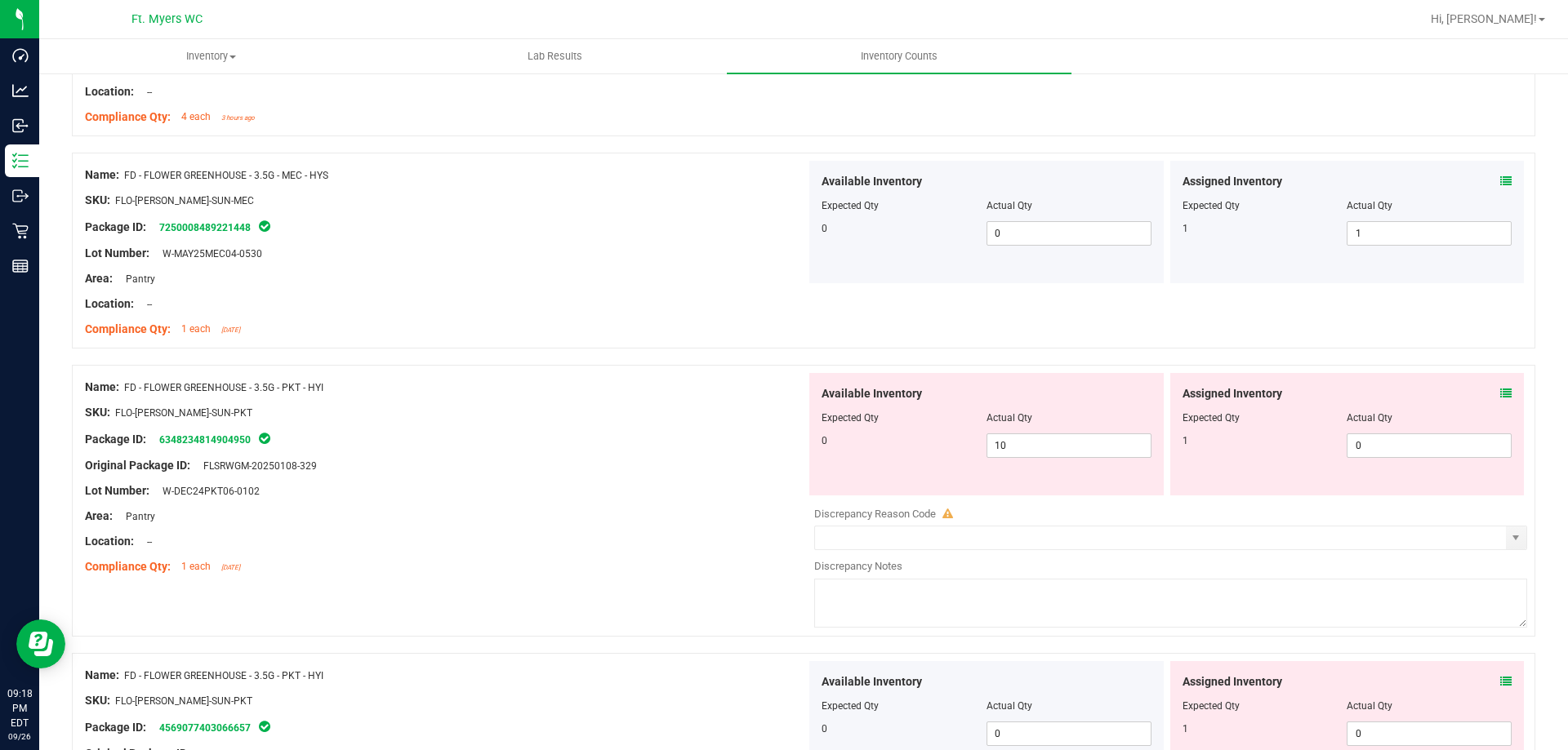
scroll to position [980, 0]
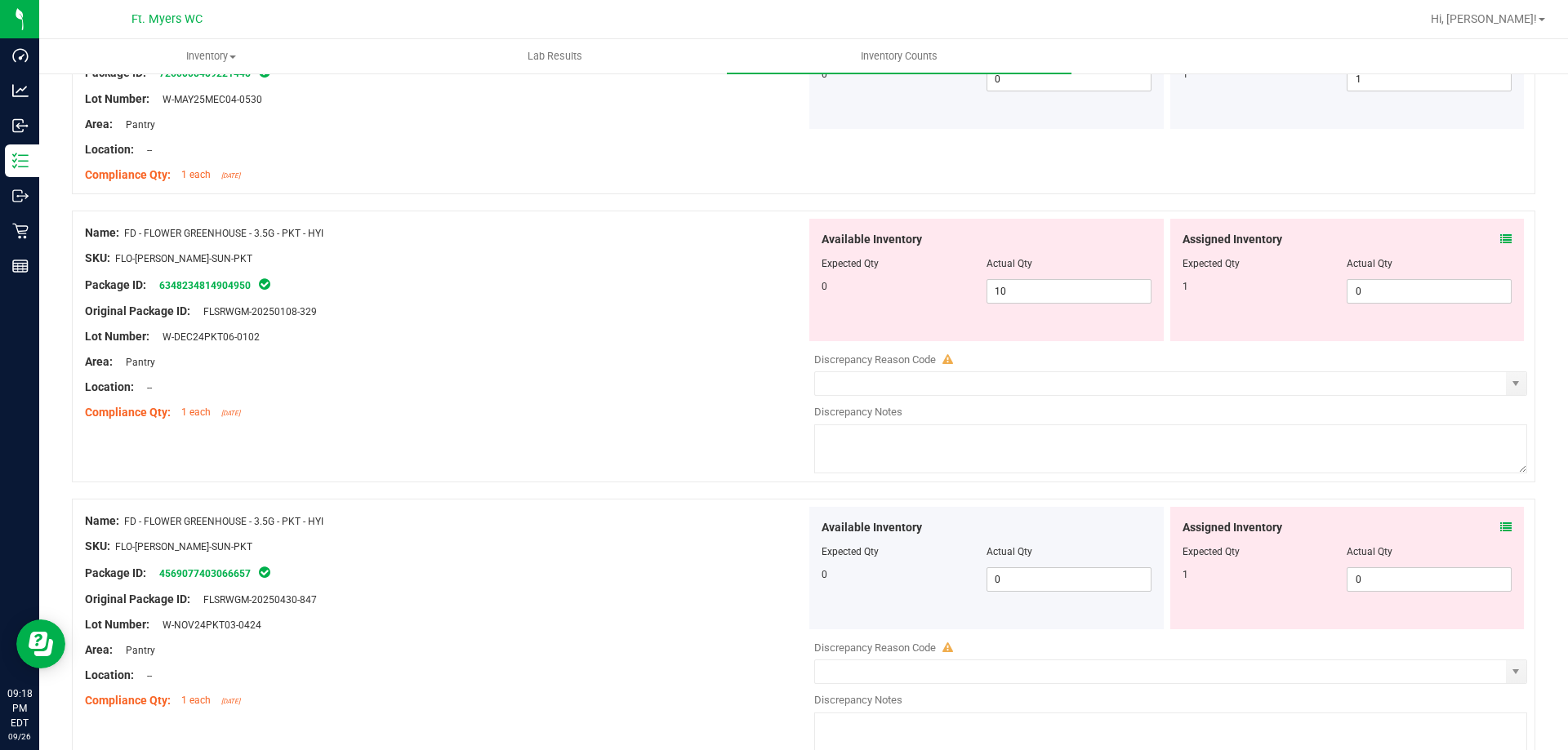
click at [1503, 235] on div "Assigned Inventory Expected Qty Actual Qty 1 0 0" at bounding box center [1347, 280] width 354 height 123
click at [1500, 237] on div "Assigned Inventory Expected Qty Actual Qty 1 0 0" at bounding box center [1347, 280] width 354 height 123
click at [1501, 237] on icon at bounding box center [1507, 239] width 12 height 12
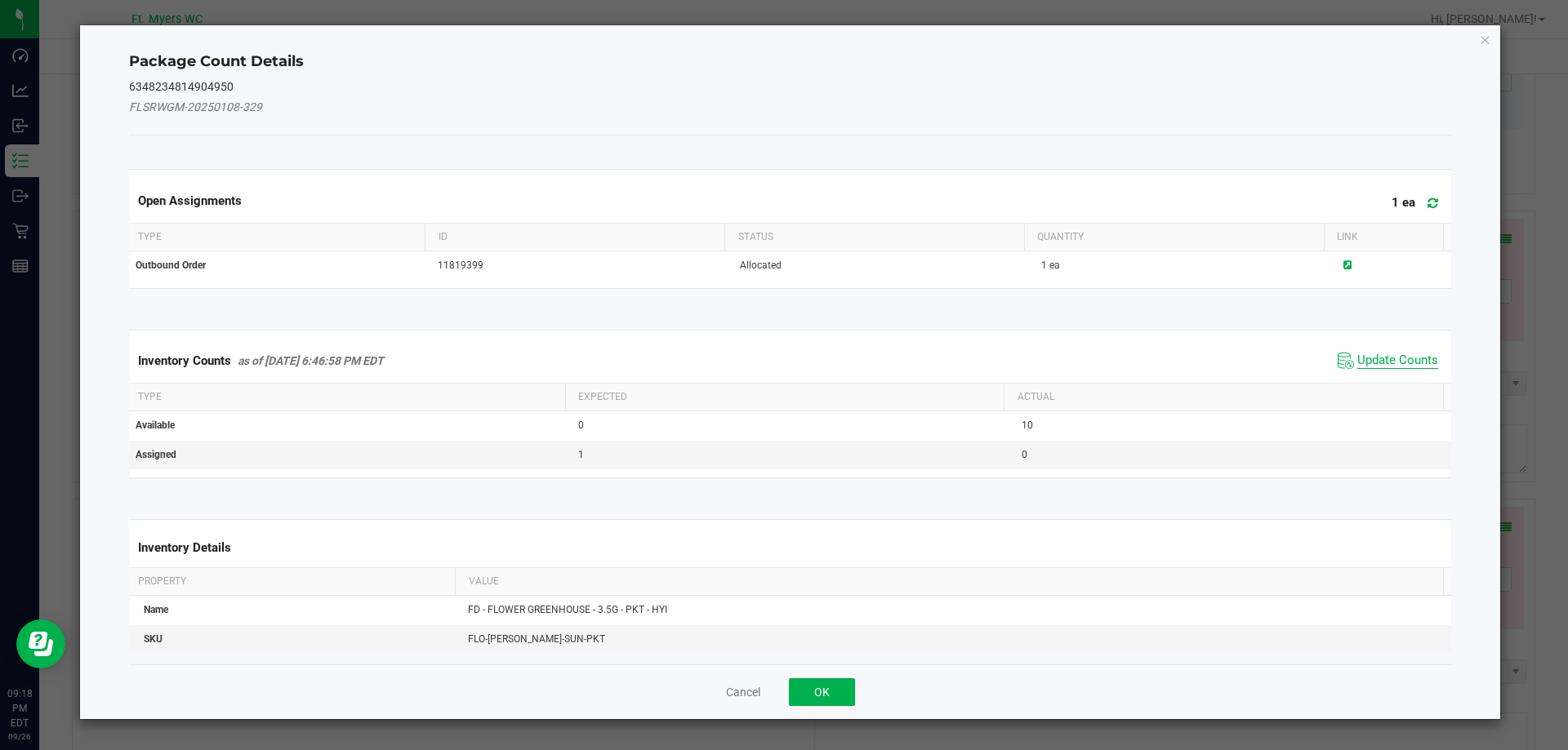
click at [1408, 352] on span "Update Counts" at bounding box center [1398, 360] width 81 height 17
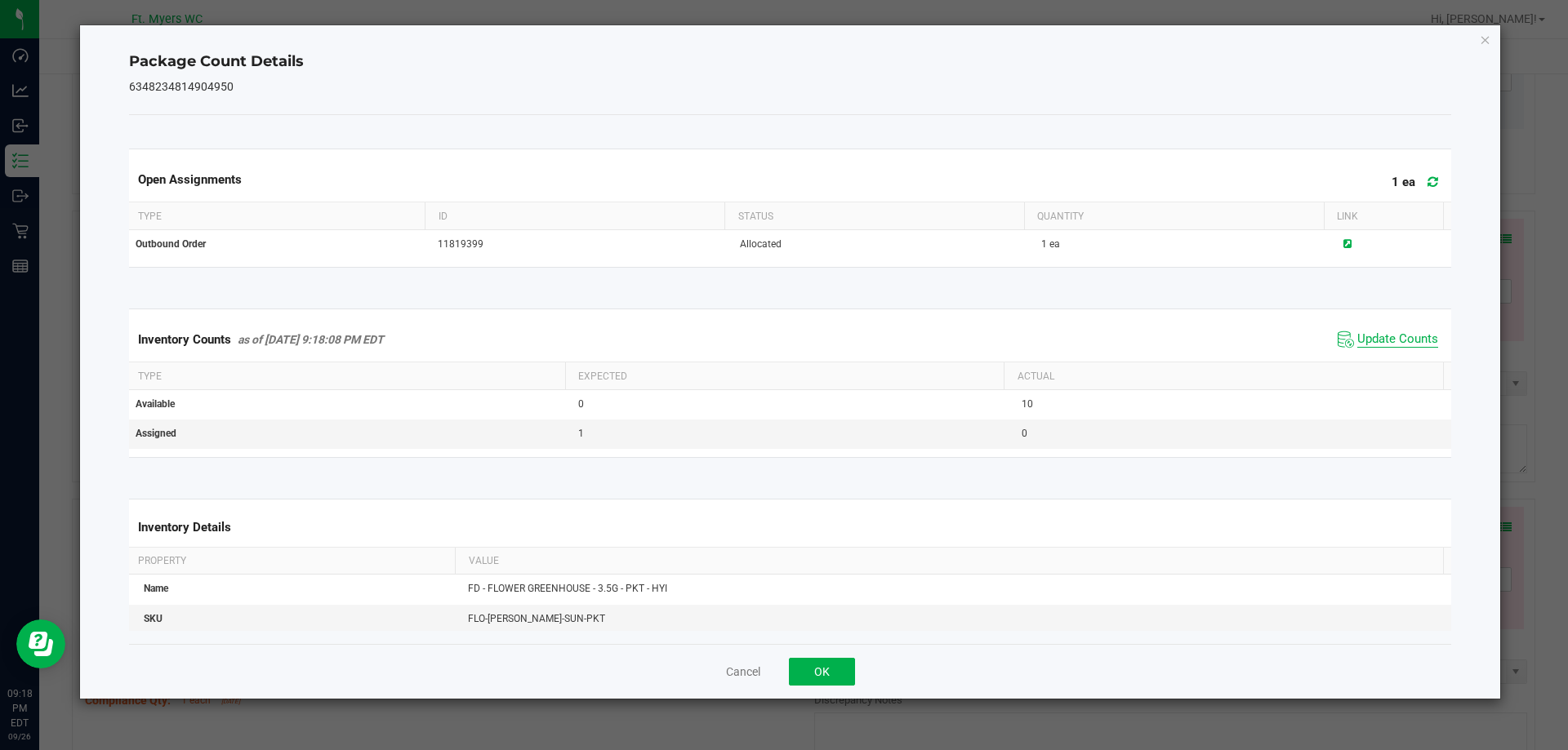
click at [1408, 352] on div "Inventory Counts as of Sep 26, 2025 9:18:08 PM EDT Update Counts" at bounding box center [790, 339] width 1329 height 45
click at [1407, 342] on span "Update Counts" at bounding box center [1398, 339] width 81 height 17
click at [798, 670] on button "OK" at bounding box center [822, 672] width 66 height 28
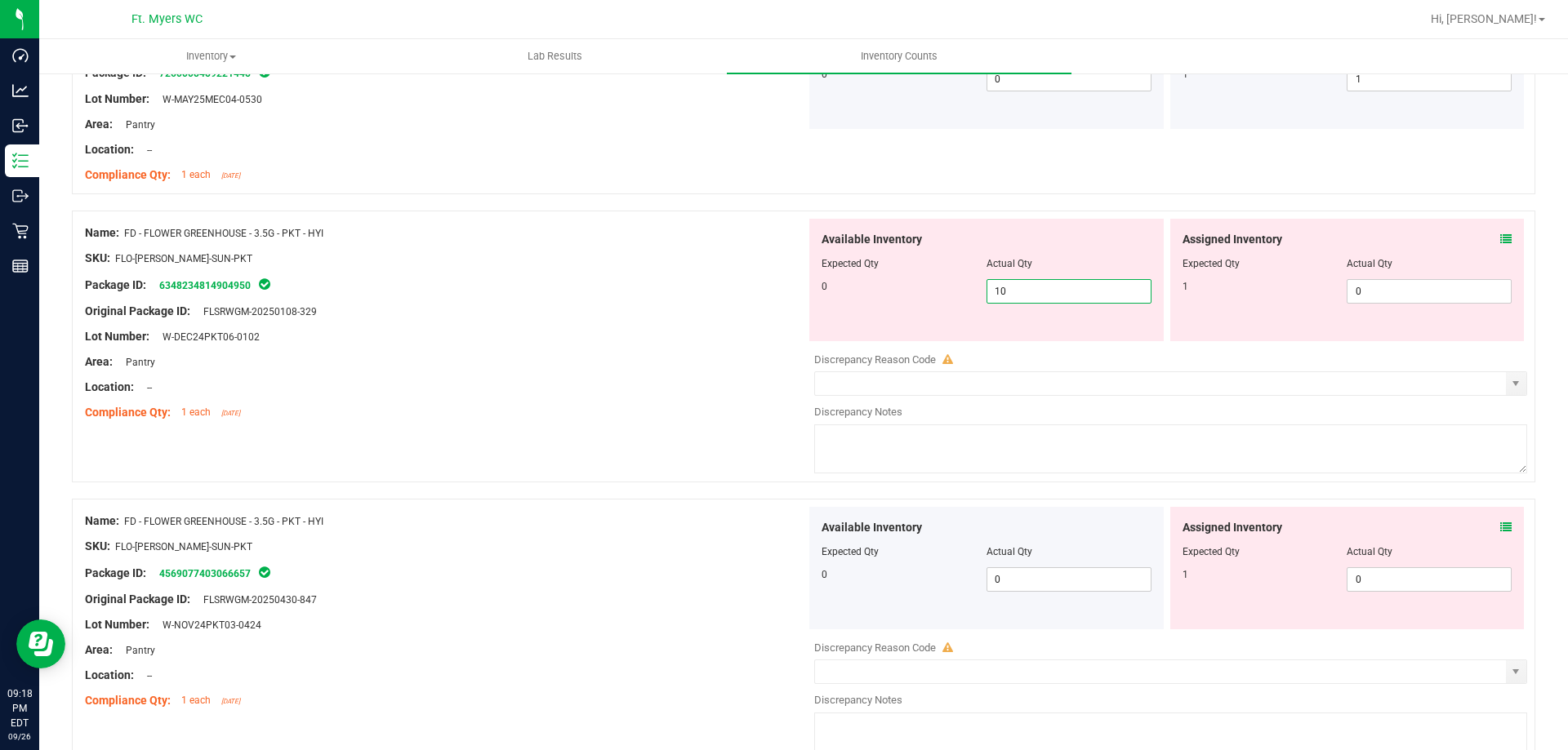
drag, startPoint x: 1063, startPoint y: 290, endPoint x: 863, endPoint y: 288, distance: 200.0
click at [863, 288] on div "0 10 10" at bounding box center [986, 291] width 330 height 25
type input "0"
click at [739, 312] on div "Original Package ID: FLSRWGM-20250108-329" at bounding box center [445, 311] width 721 height 17
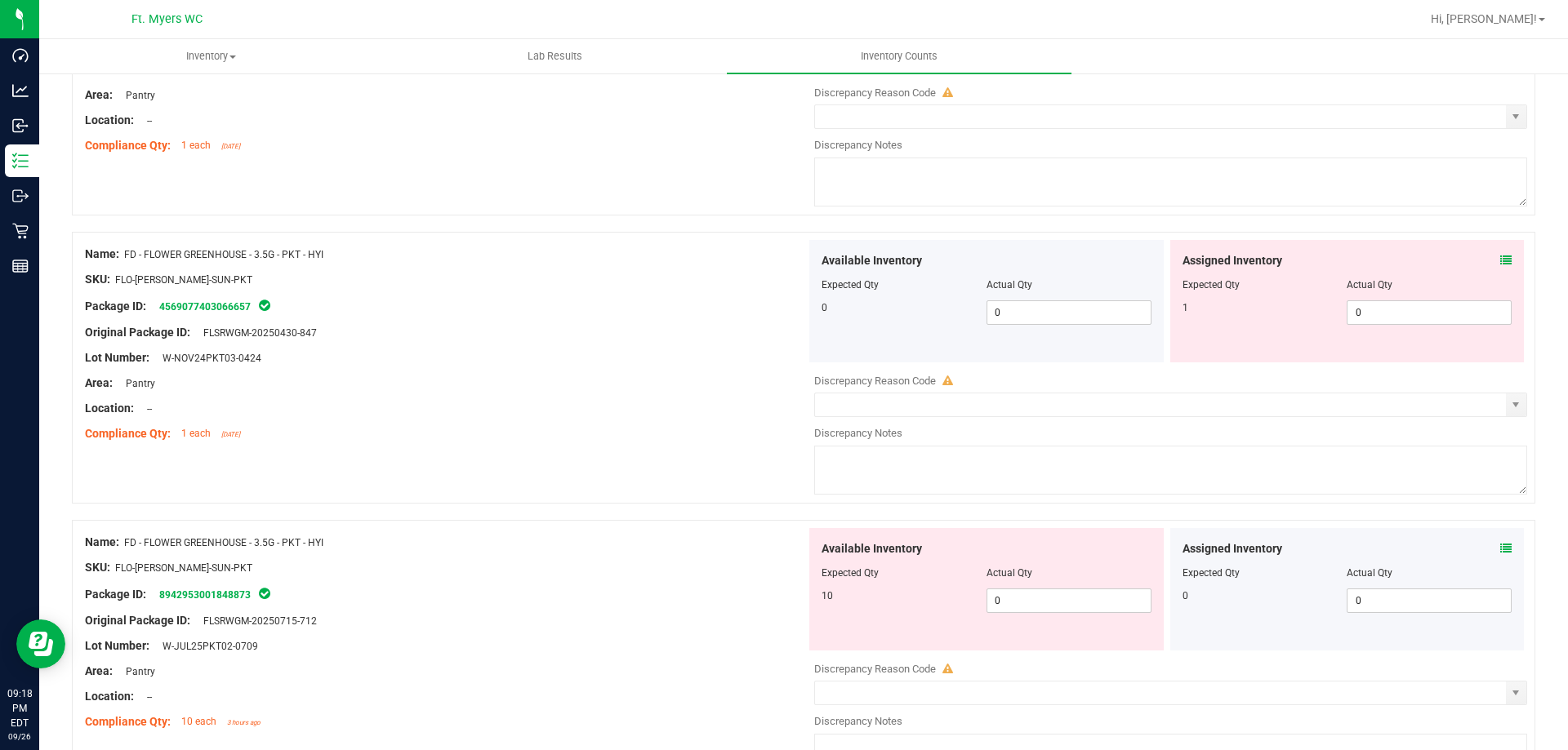
scroll to position [1469, 0]
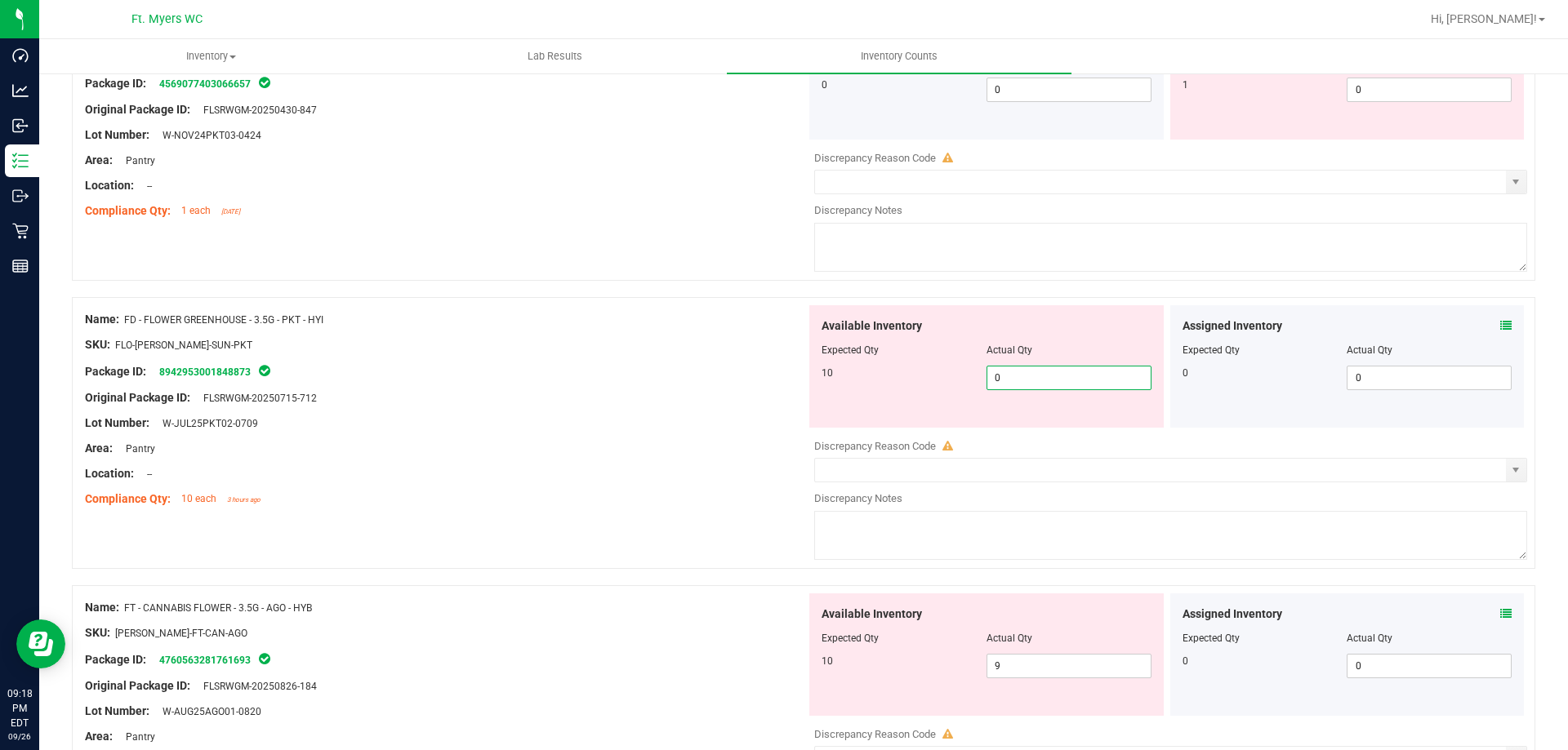
drag, startPoint x: 1001, startPoint y: 375, endPoint x: 581, endPoint y: 294, distance: 427.7
type input "1"
type input "10"
click at [559, 400] on div "Original Package ID: FLSRWGM-20250715-712" at bounding box center [445, 398] width 721 height 17
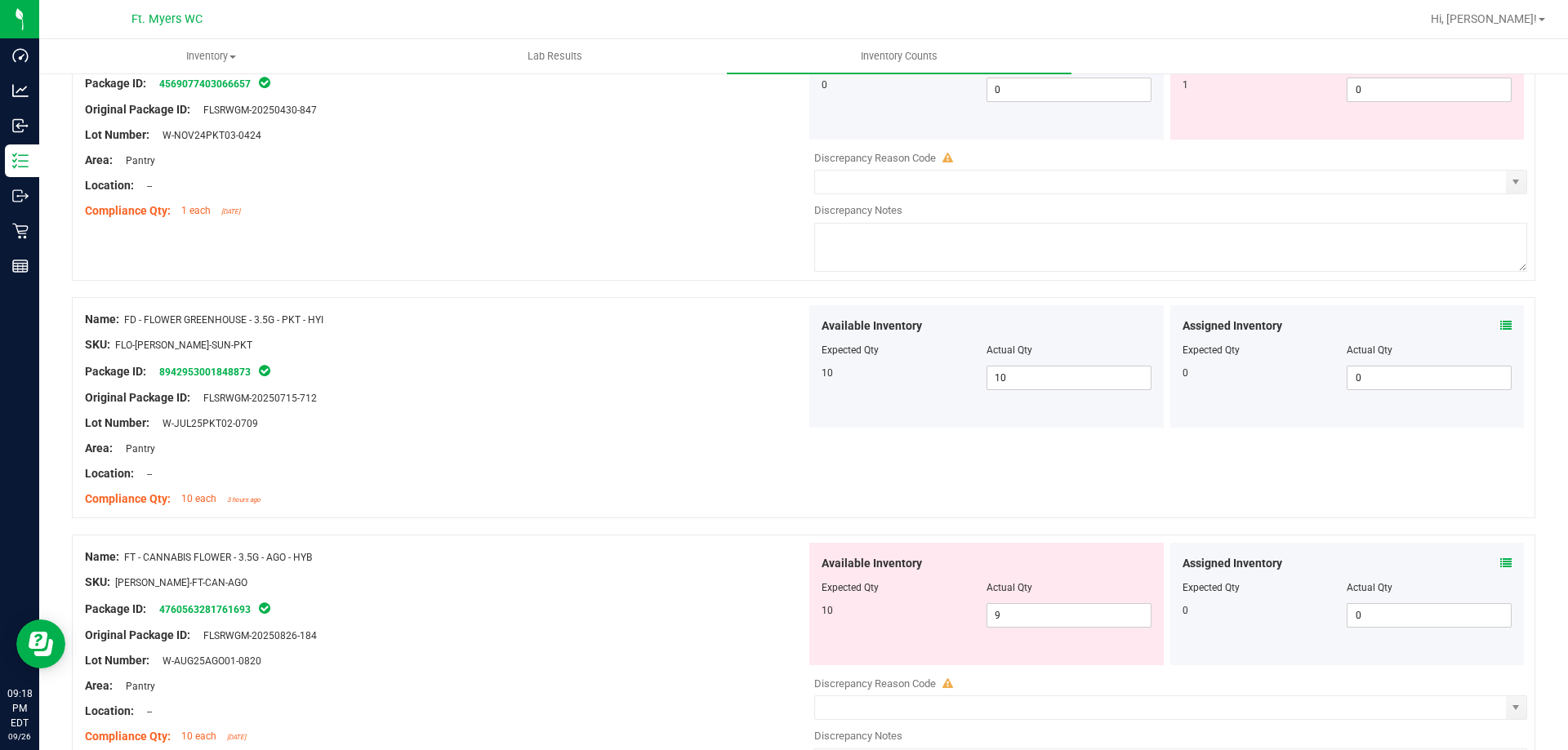
scroll to position [1143, 0]
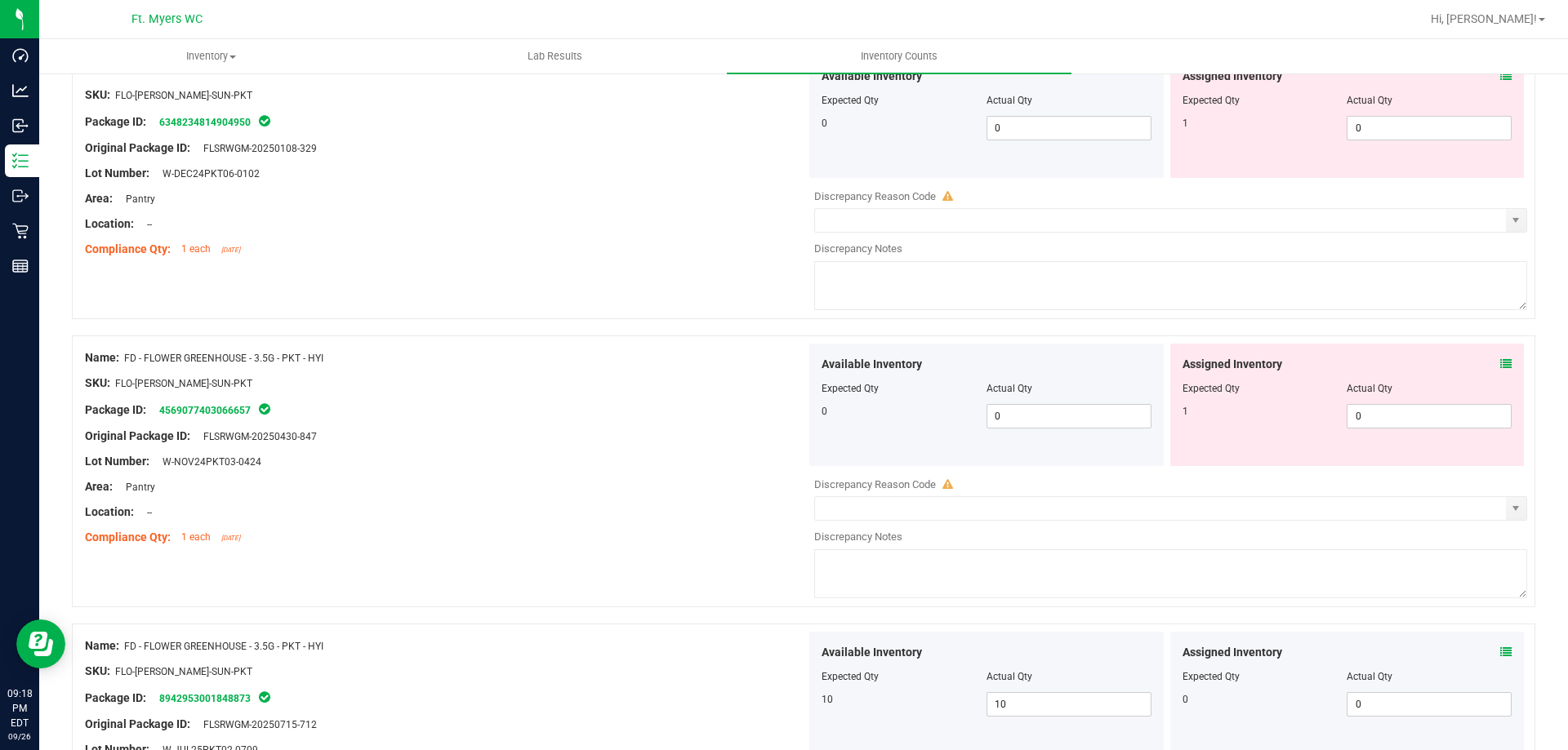
click at [1501, 359] on div "Assigned Inventory Expected Qty Actual Qty 1 0 0" at bounding box center [1347, 405] width 354 height 123
click at [1501, 367] on icon at bounding box center [1507, 364] width 12 height 12
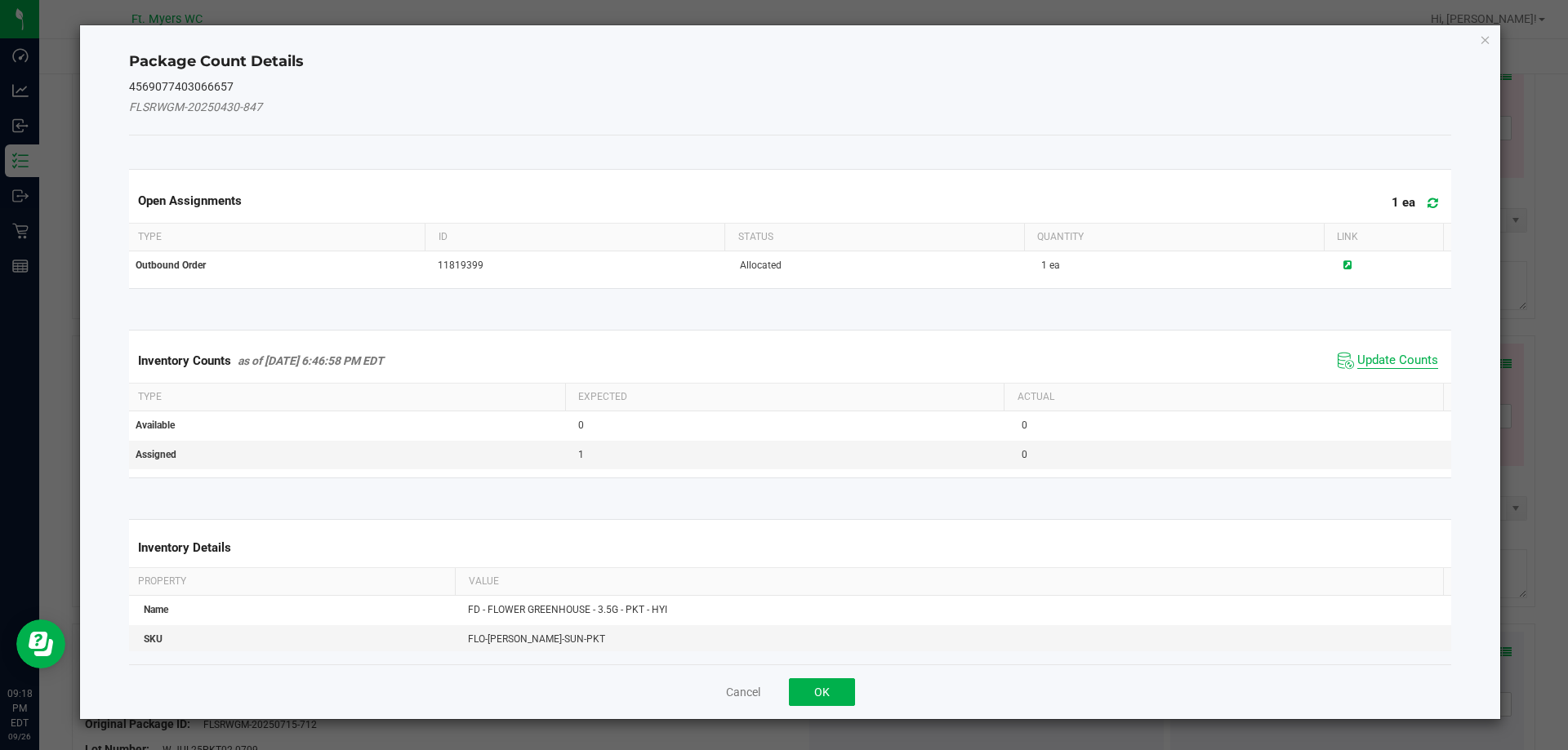
drag, startPoint x: 1351, startPoint y: 385, endPoint x: 1380, endPoint y: 352, distance: 43.9
click at [1356, 385] on th "Actual" at bounding box center [1224, 398] width 440 height 28
click at [1380, 352] on span "Update Counts" at bounding box center [1398, 360] width 81 height 17
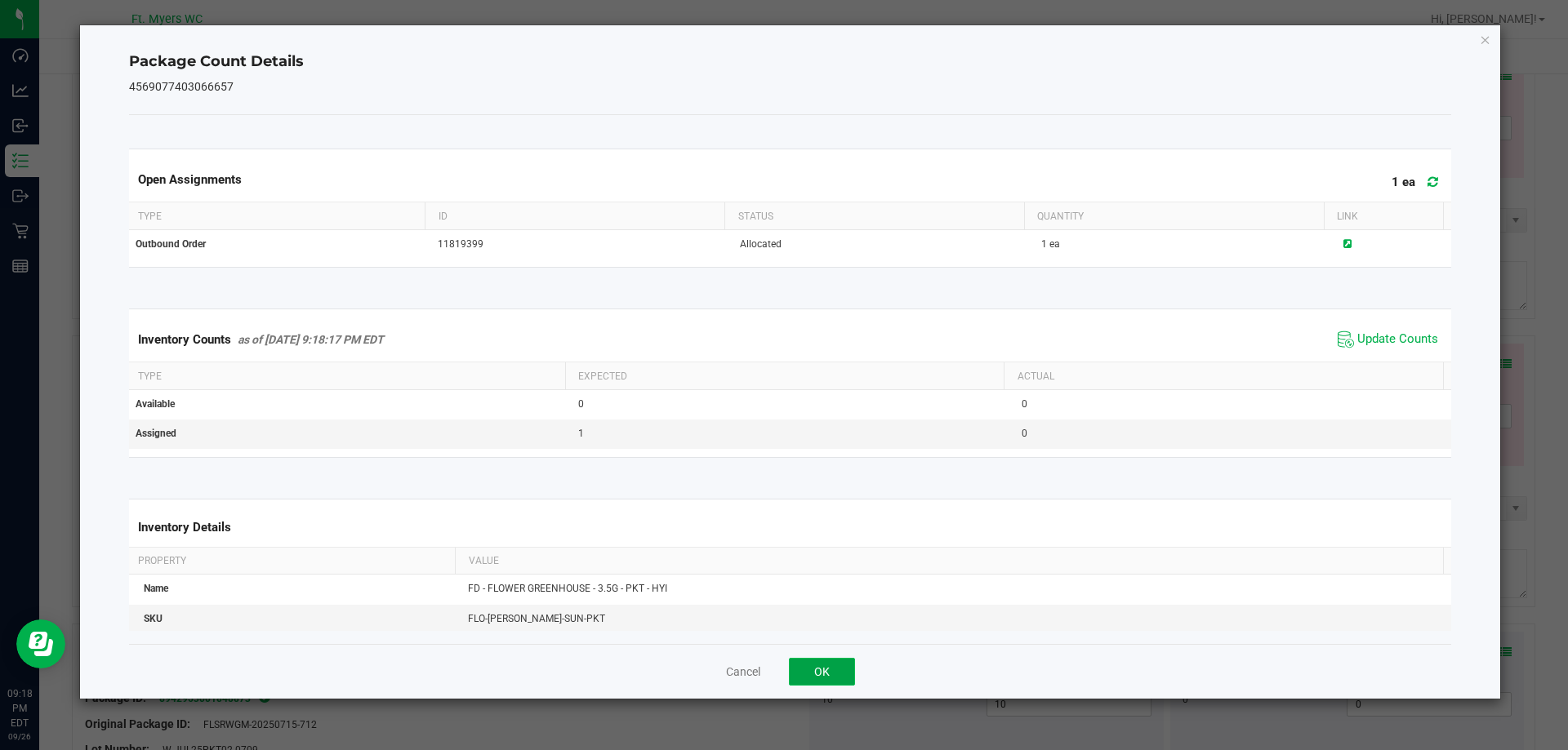
click at [816, 665] on button "OK" at bounding box center [822, 672] width 66 height 28
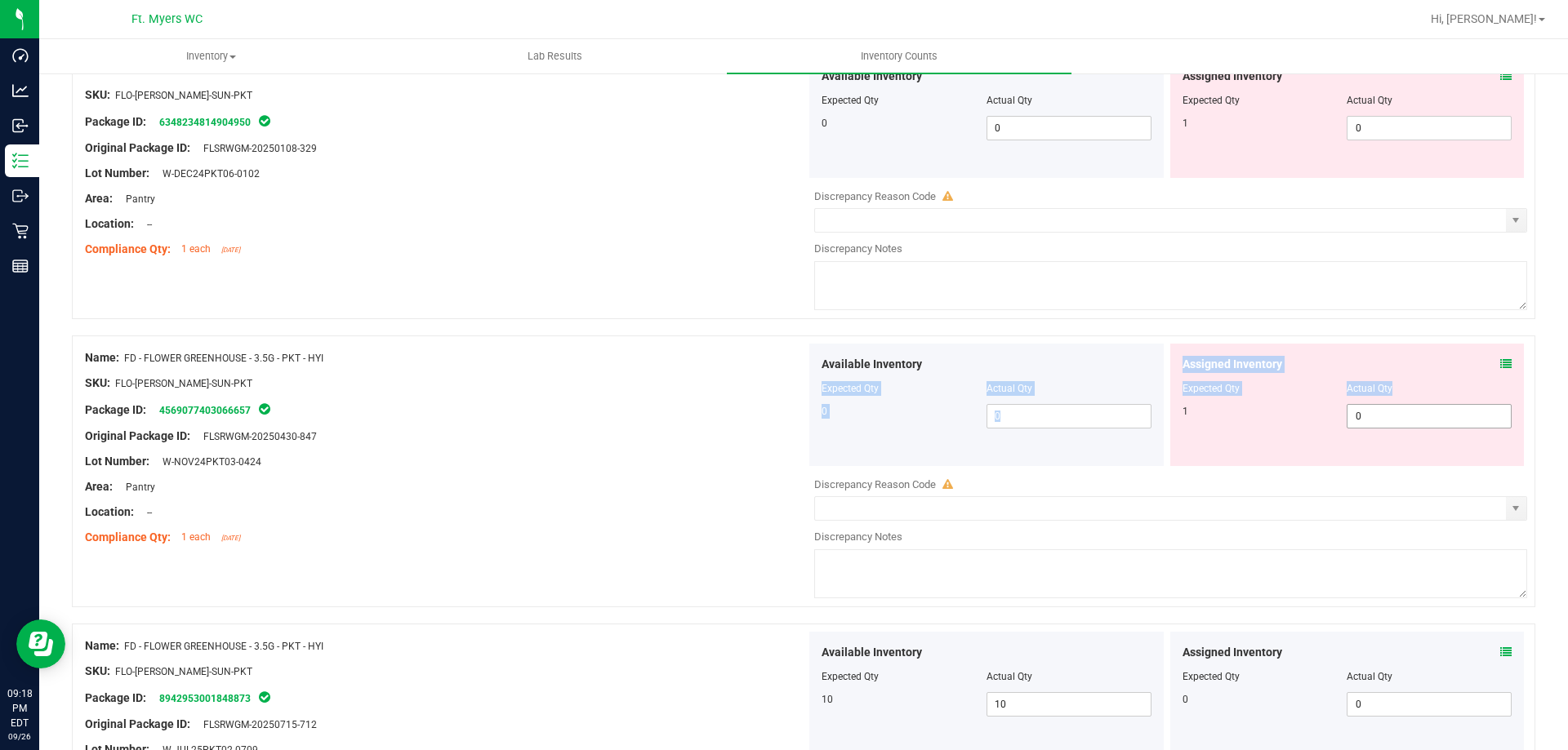
drag, startPoint x: 1390, startPoint y: 404, endPoint x: 1073, endPoint y: 379, distance: 318.0
click at [1073, 379] on div "Available Inventory Expected Qty Actual Qty 0 0 0 0 0" at bounding box center [1166, 405] width 721 height 123
click at [1367, 428] on div "Assigned Inventory Expected Qty Actual Qty 1 0 0" at bounding box center [1347, 405] width 354 height 123
drag, startPoint x: 1384, startPoint y: 425, endPoint x: 825, endPoint y: 345, distance: 564.7
click at [825, 345] on div "Available Inventory Expected Qty Actual Qty 0 0 0 0 0" at bounding box center [1166, 405] width 721 height 123
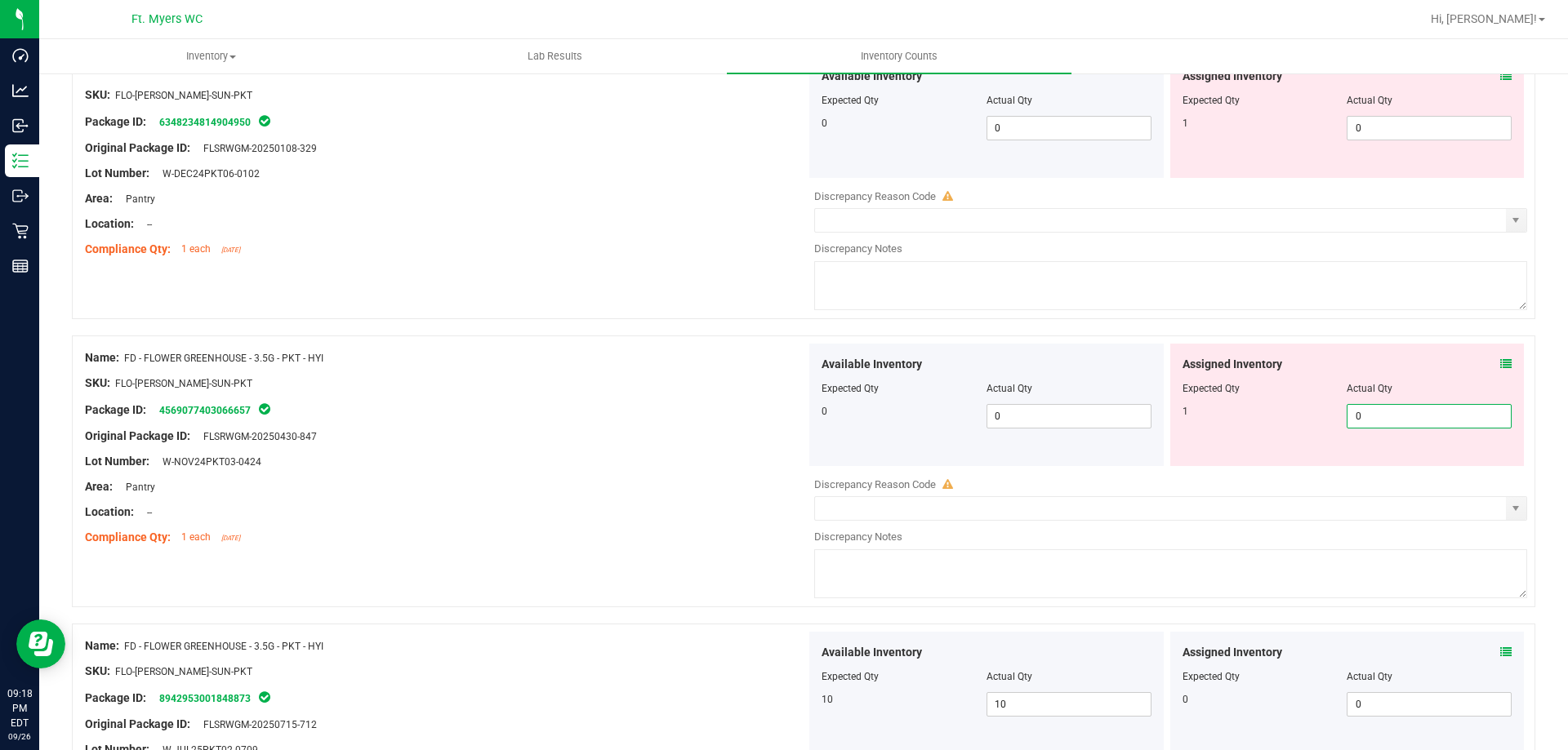
type input "1"
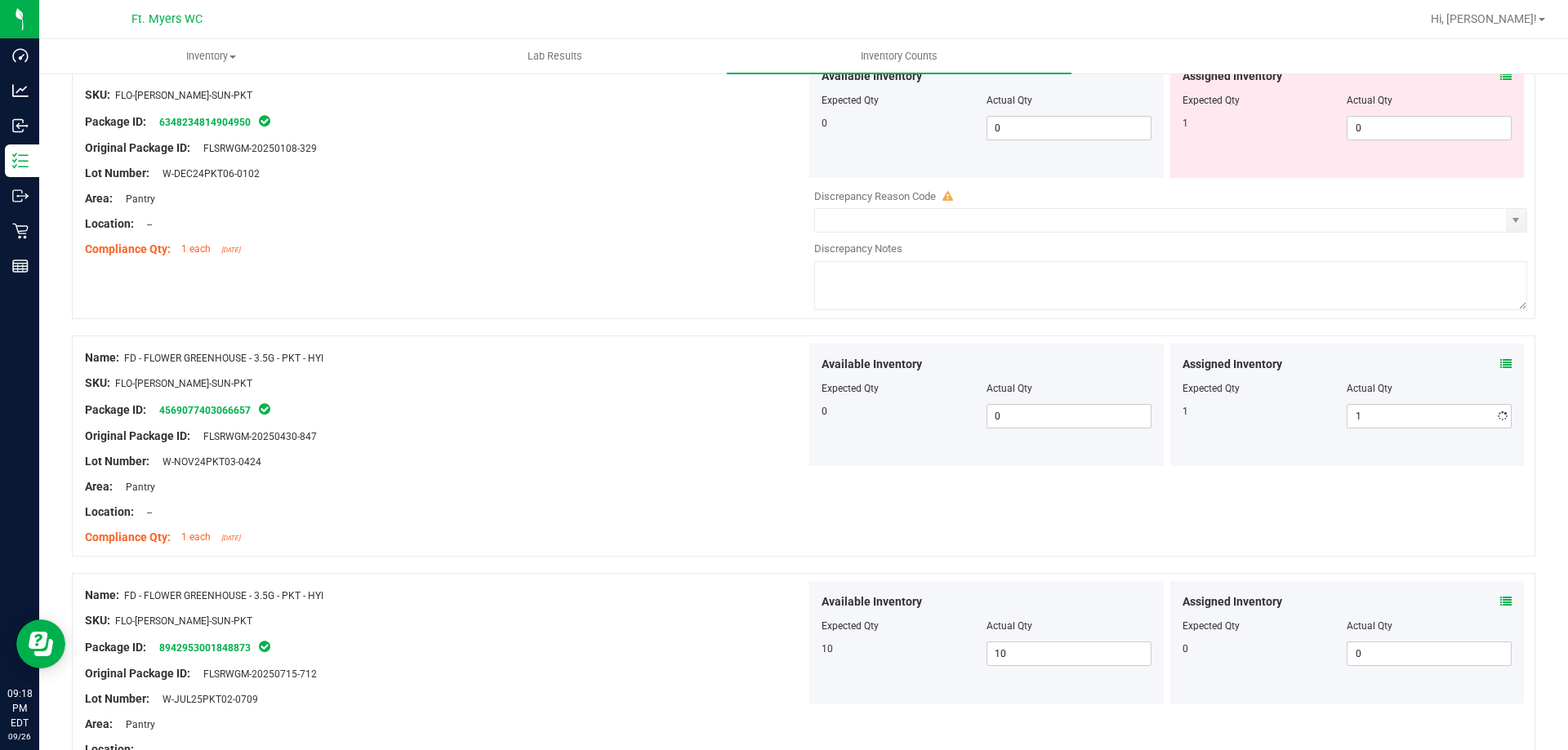
click at [815, 288] on textarea at bounding box center [1171, 286] width 713 height 49
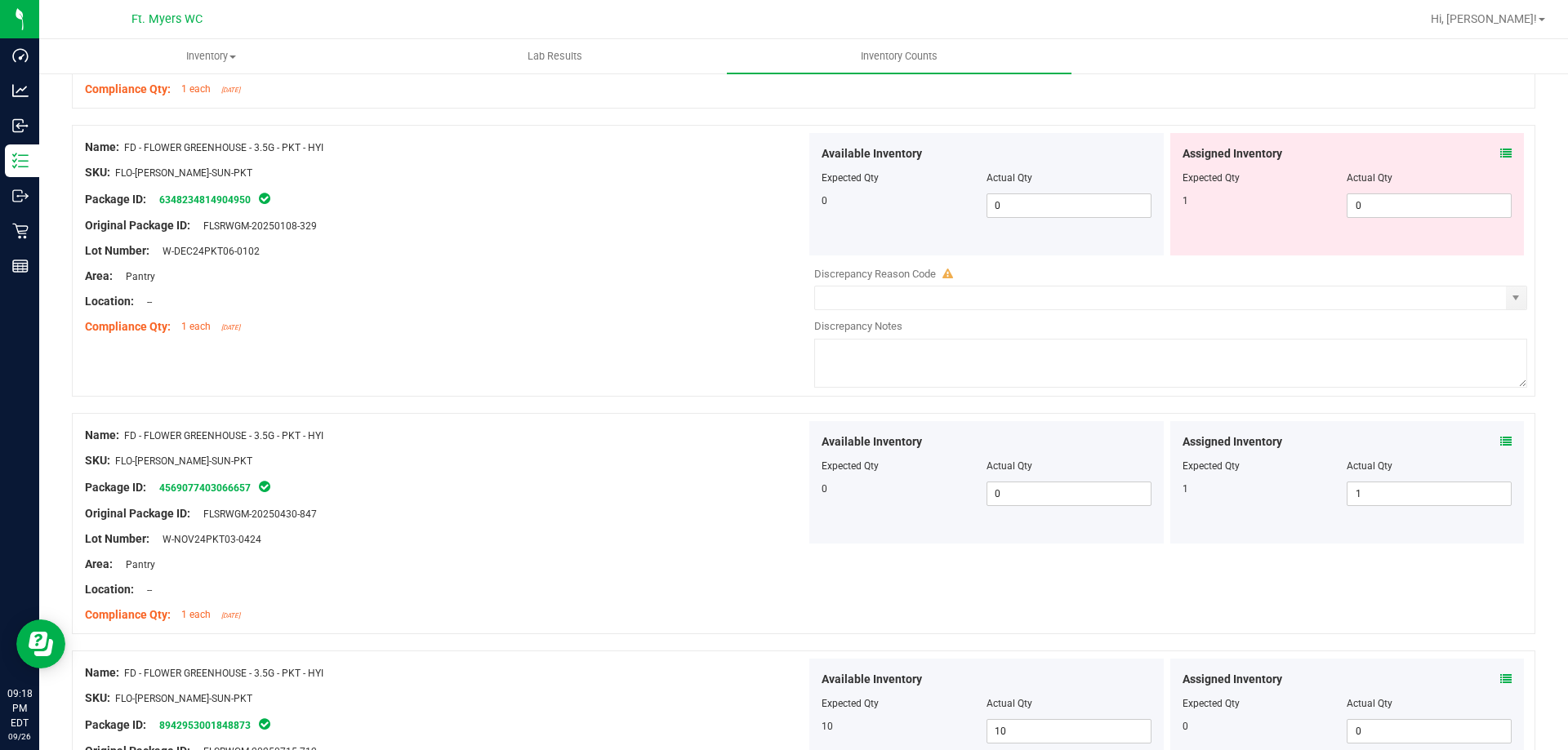
scroll to position [980, 0]
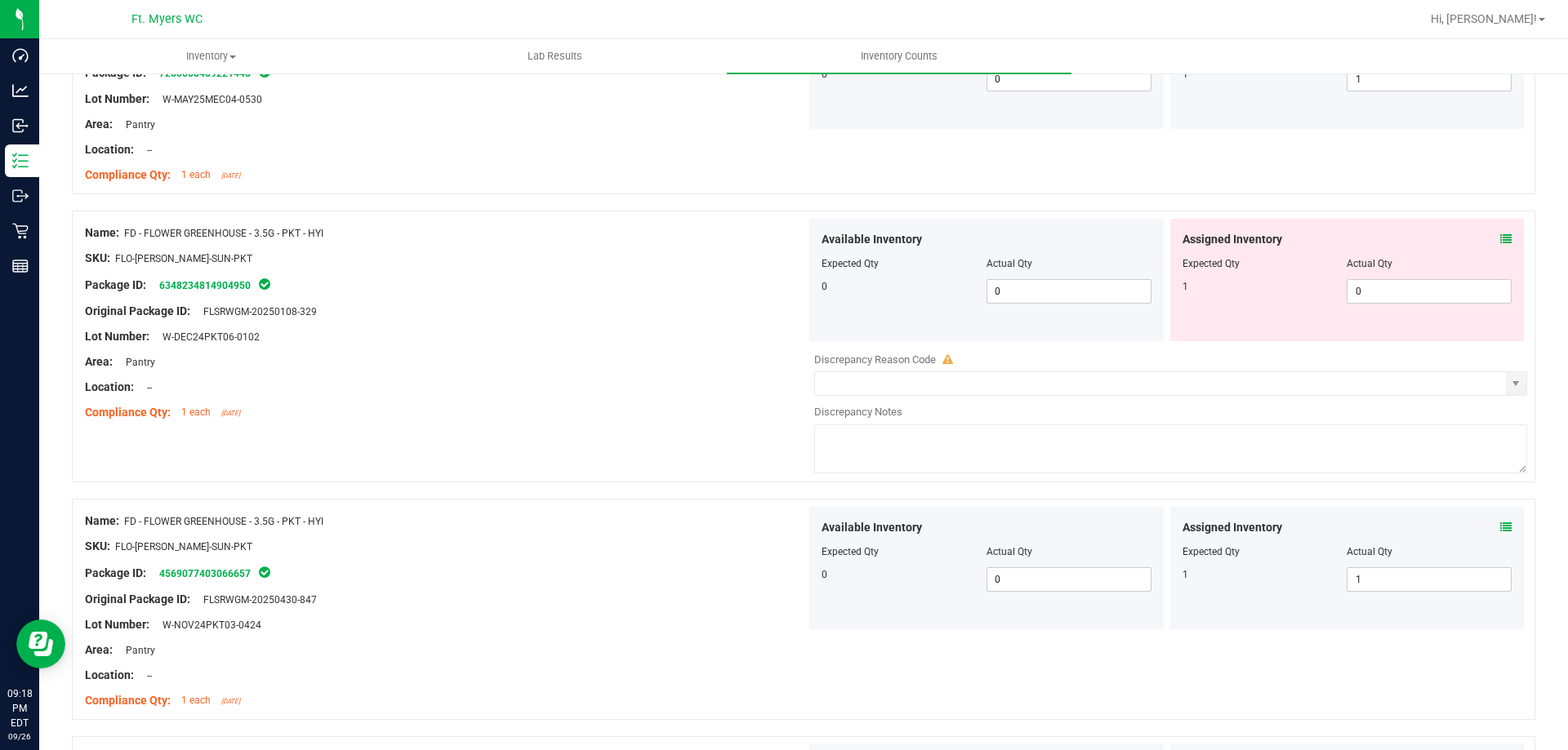
click at [1501, 245] on div "Assigned Inventory Expected Qty Actual Qty 1 0 0" at bounding box center [1347, 280] width 354 height 123
click at [1501, 235] on icon at bounding box center [1507, 239] width 12 height 12
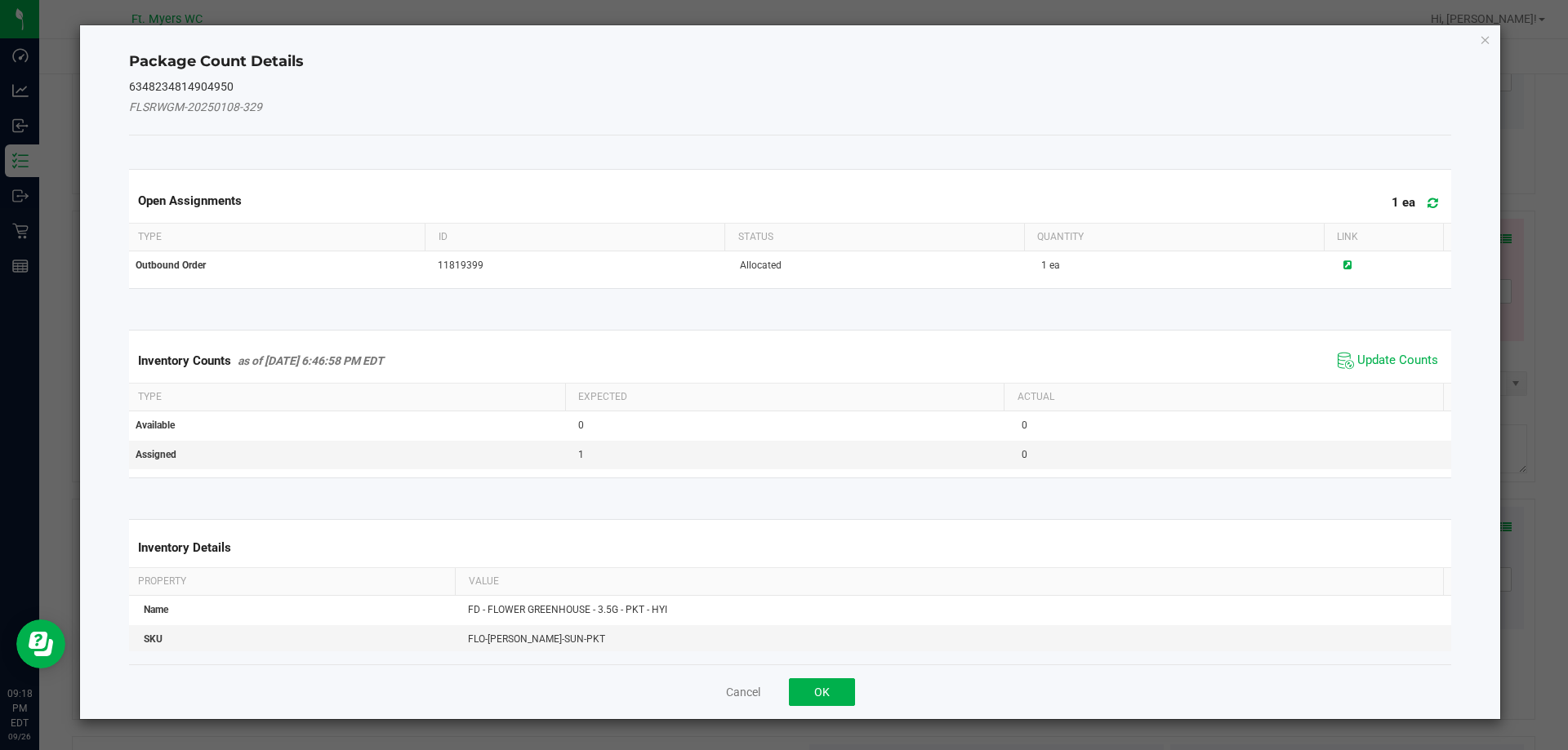
drag, startPoint x: 1054, startPoint y: 175, endPoint x: 1120, endPoint y: 249, distance: 99.2
click at [1054, 175] on kendo-grid "Open Assignments 1 ea Type ID Status Quantity Link Outbound Order 11819399 Allo…" at bounding box center [790, 229] width 1347 height 119
click at [1377, 364] on span "Update Counts" at bounding box center [1398, 360] width 81 height 17
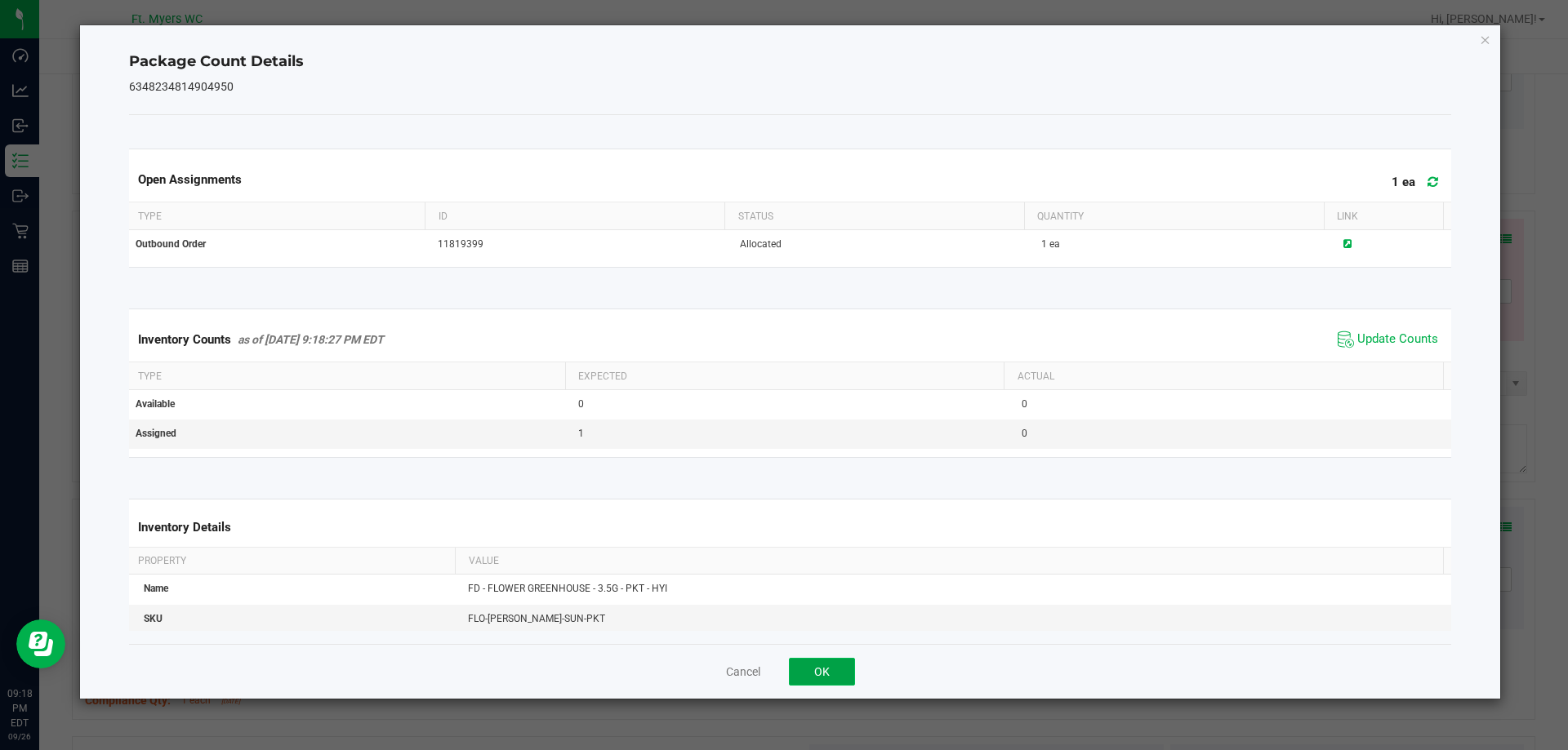
click at [842, 669] on button "OK" at bounding box center [822, 672] width 66 height 28
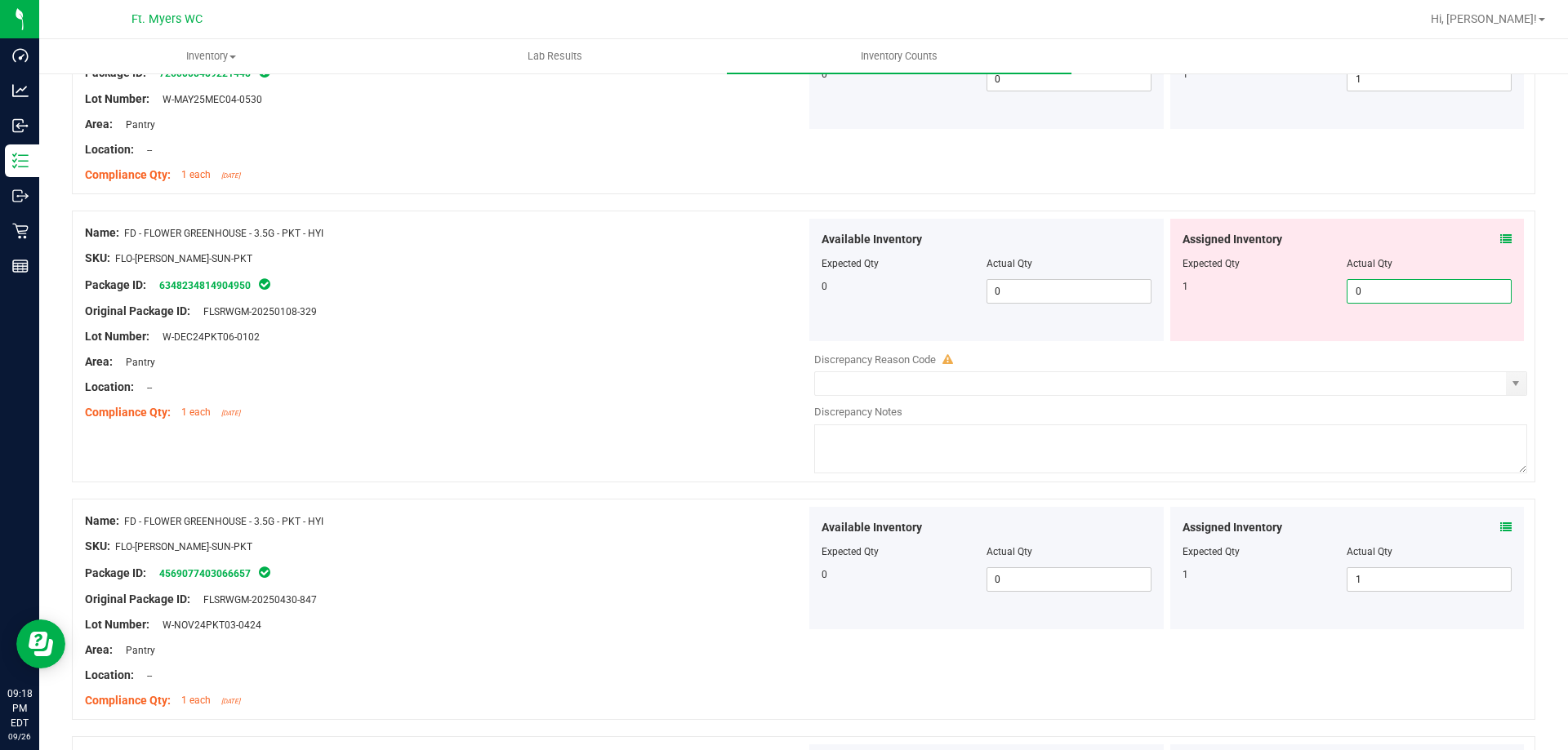
drag, startPoint x: 1382, startPoint y: 287, endPoint x: 807, endPoint y: 208, distance: 580.4
type input "1"
click at [626, 408] on div "Compliance Qty: 1 each 24 days ago" at bounding box center [445, 412] width 721 height 17
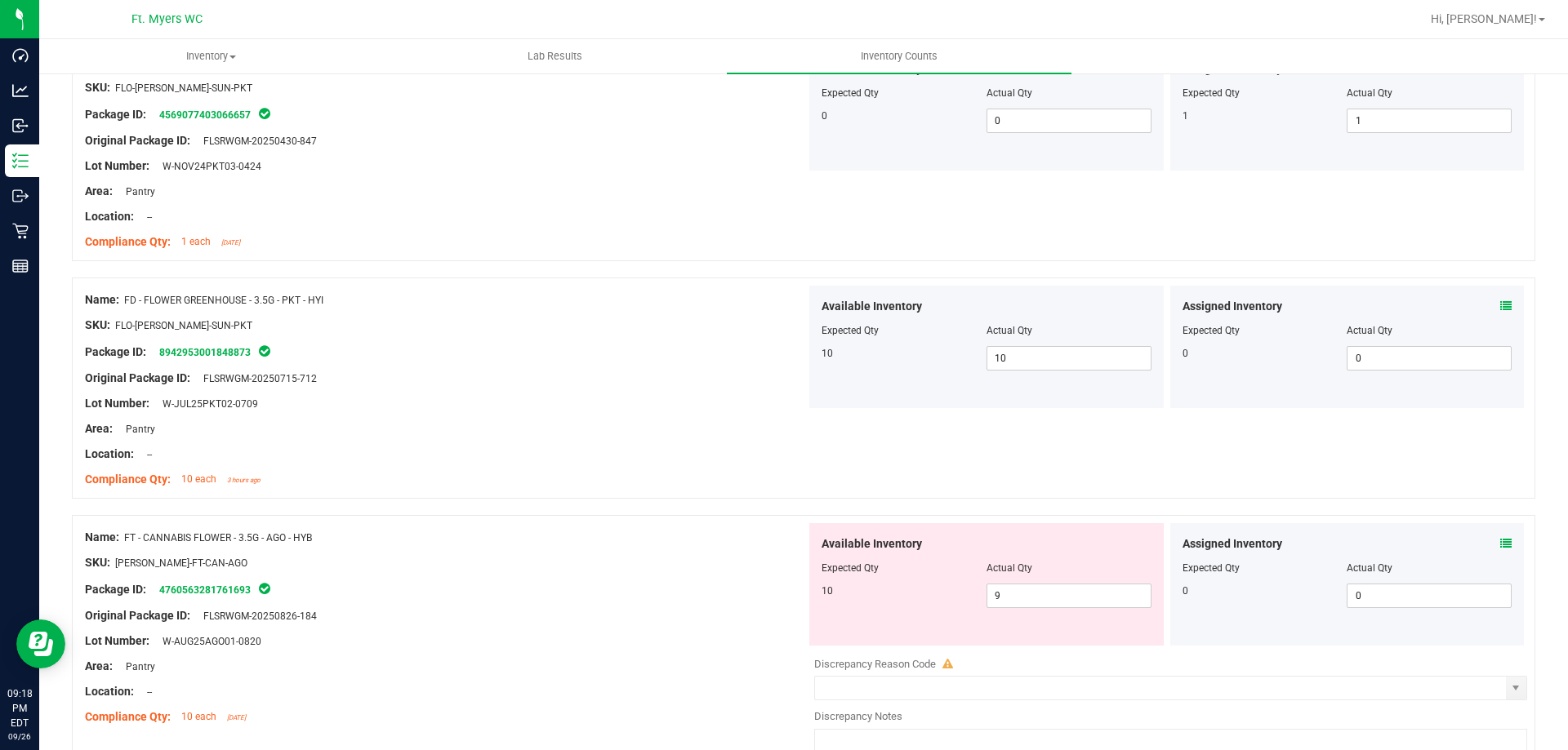
scroll to position [1633, 0]
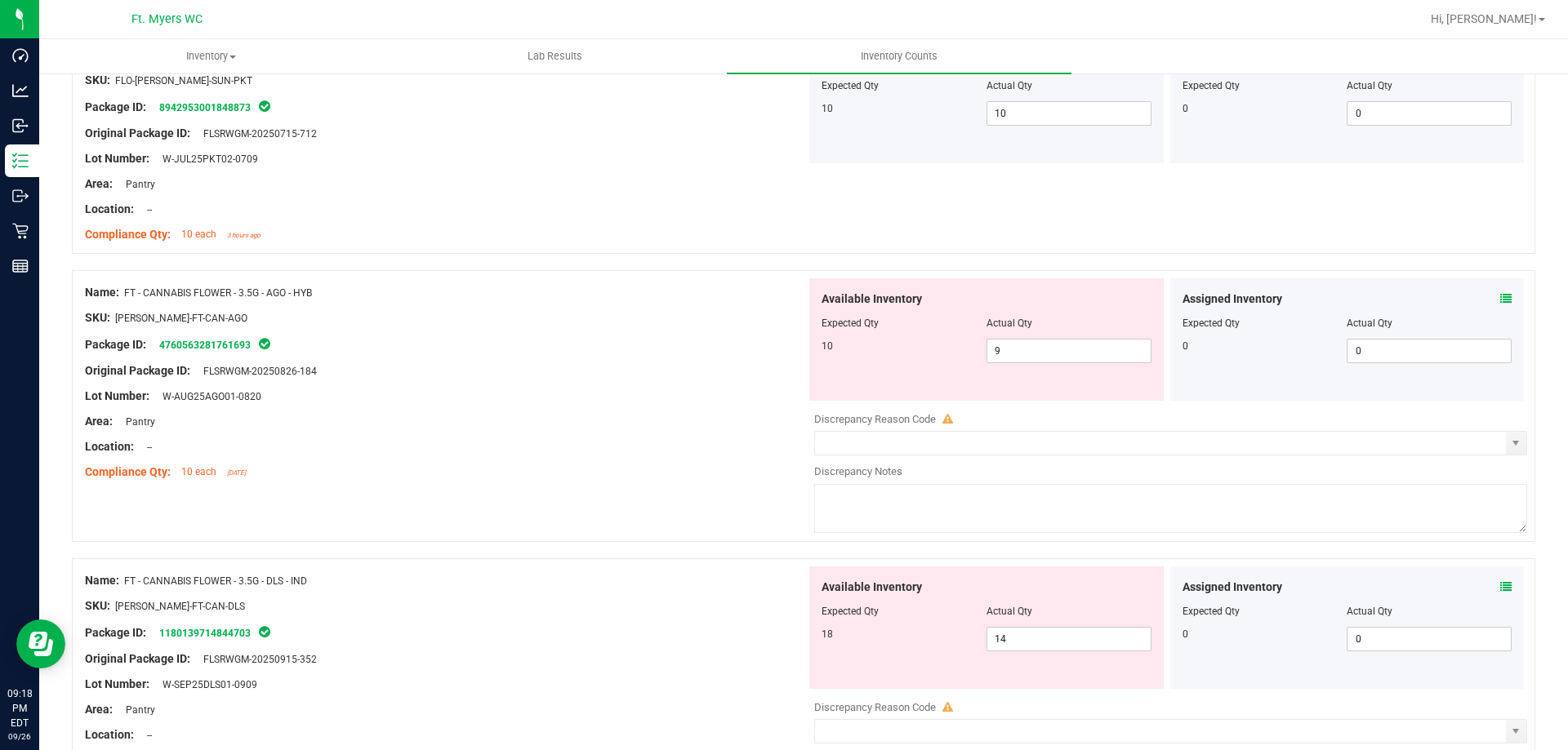
click at [1501, 301] on icon at bounding box center [1507, 299] width 12 height 12
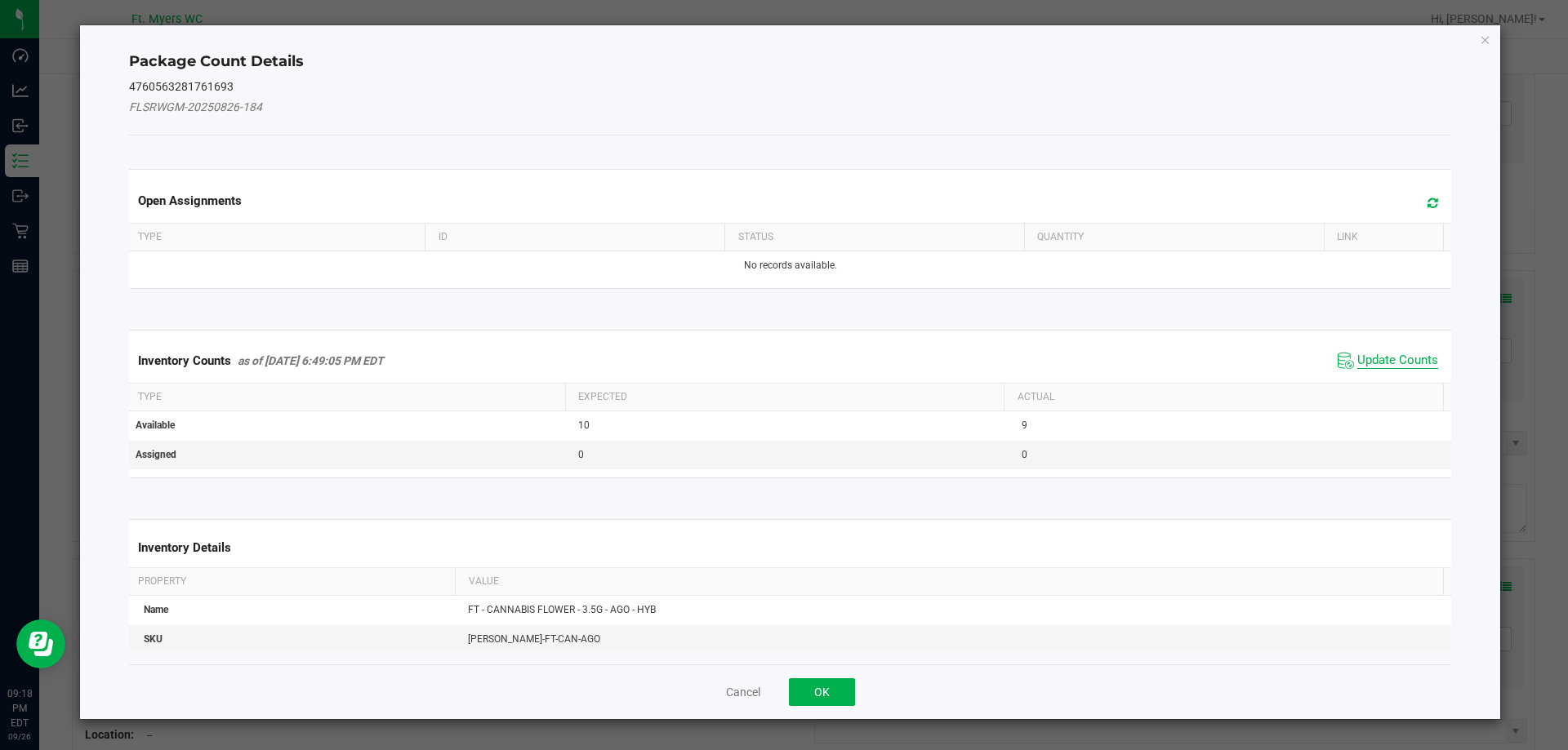
click at [1389, 352] on span "Update Counts" at bounding box center [1398, 360] width 81 height 17
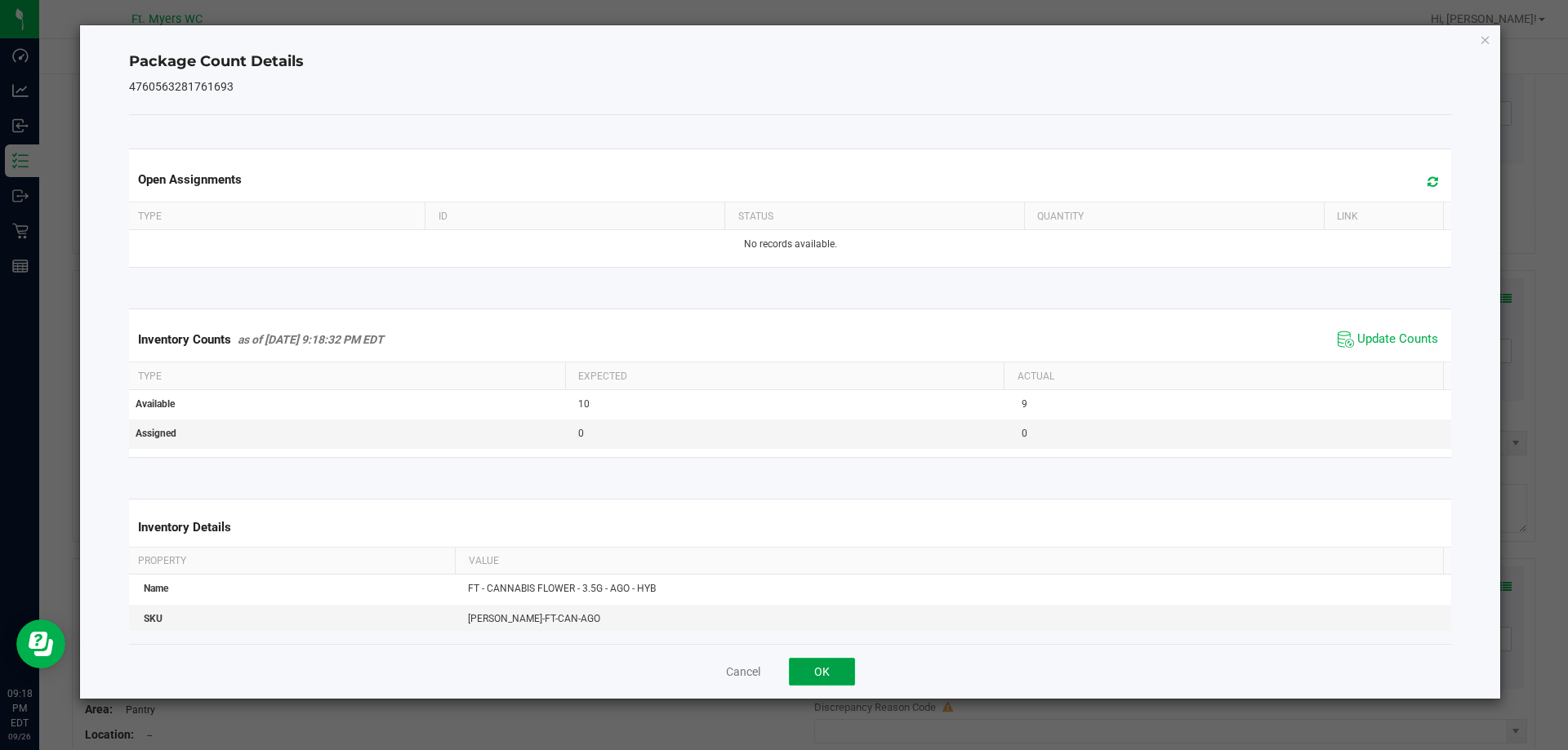
click at [799, 676] on button "OK" at bounding box center [822, 672] width 66 height 28
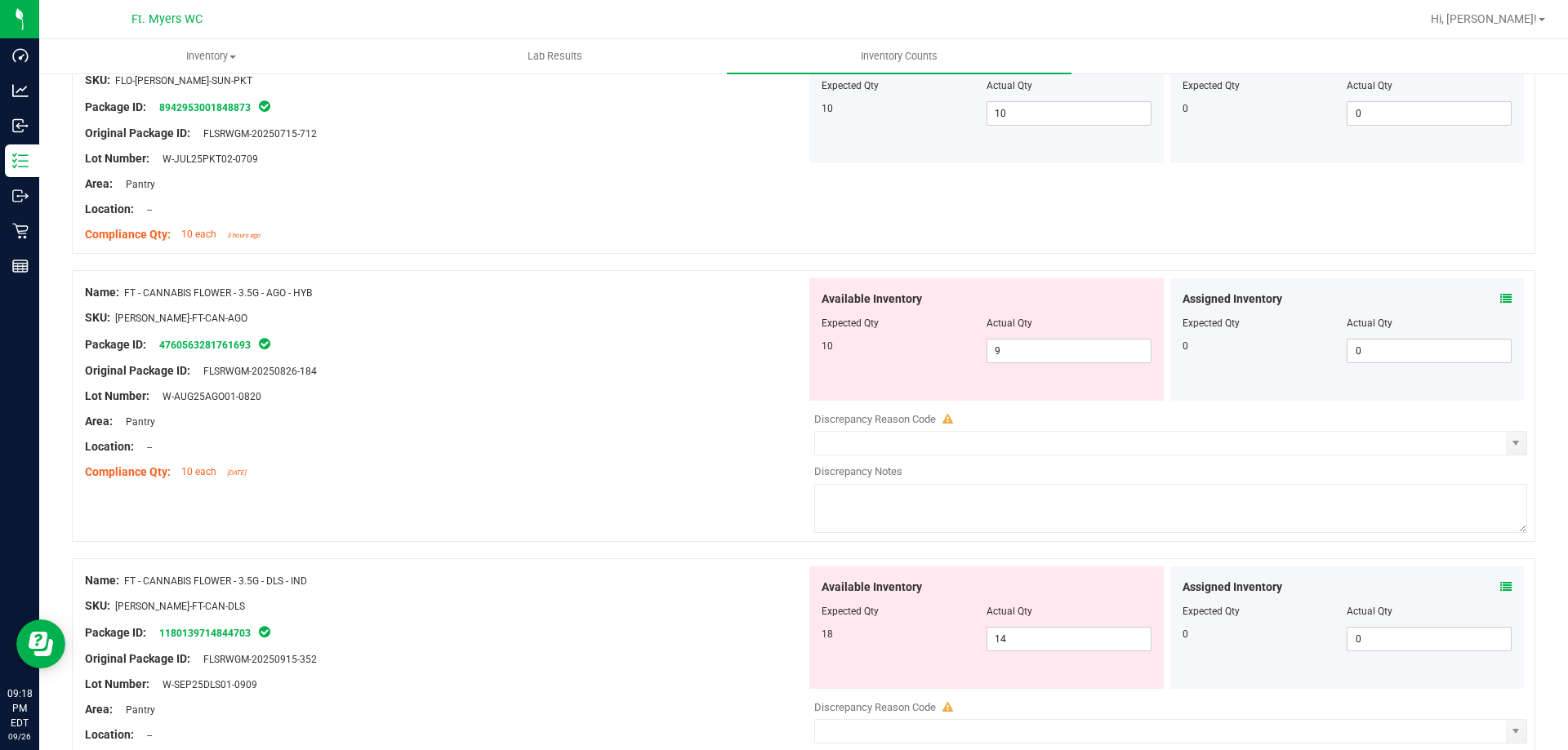
click at [677, 394] on div "Lot Number: W-AUG25AGO01-0820" at bounding box center [445, 396] width 721 height 17
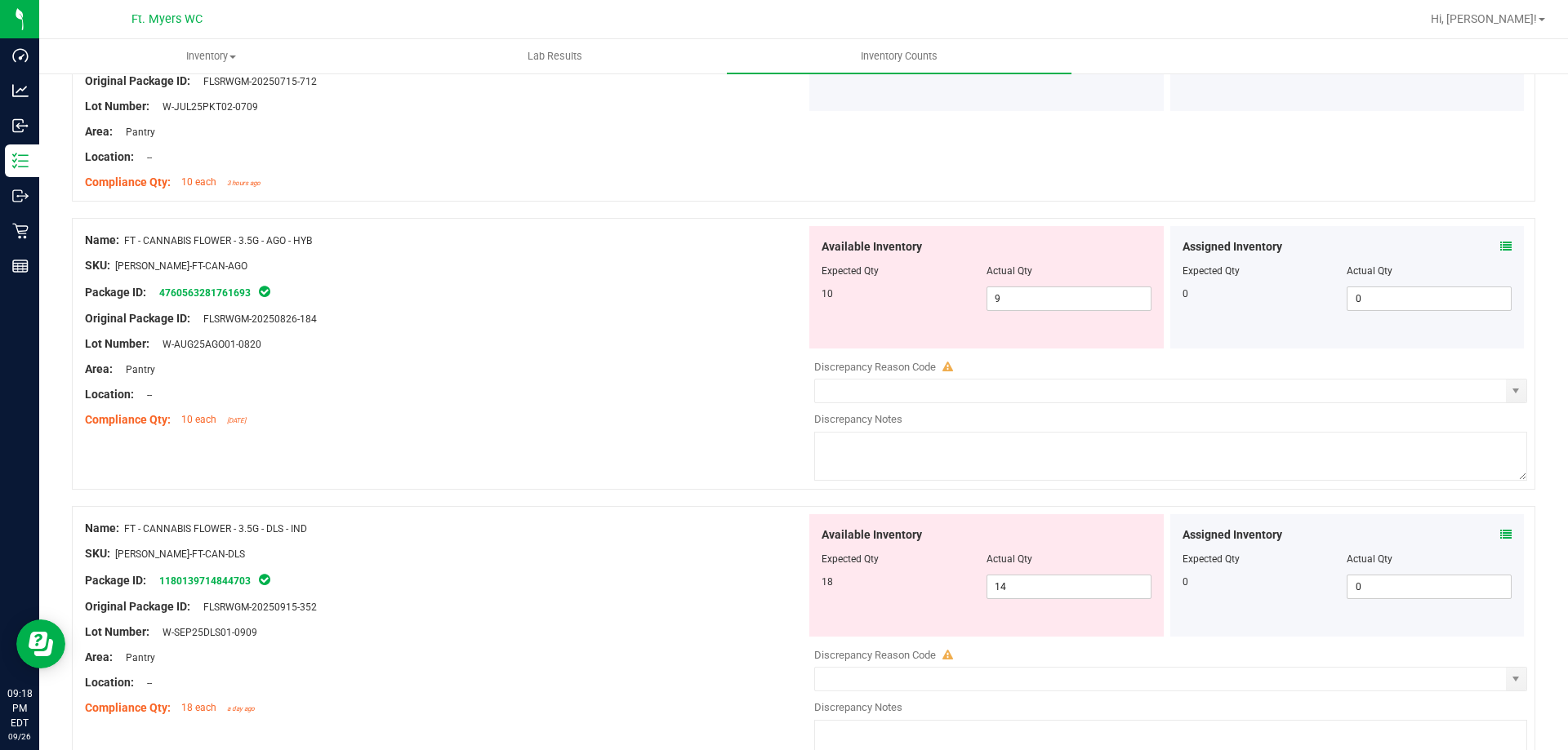
scroll to position [1715, 0]
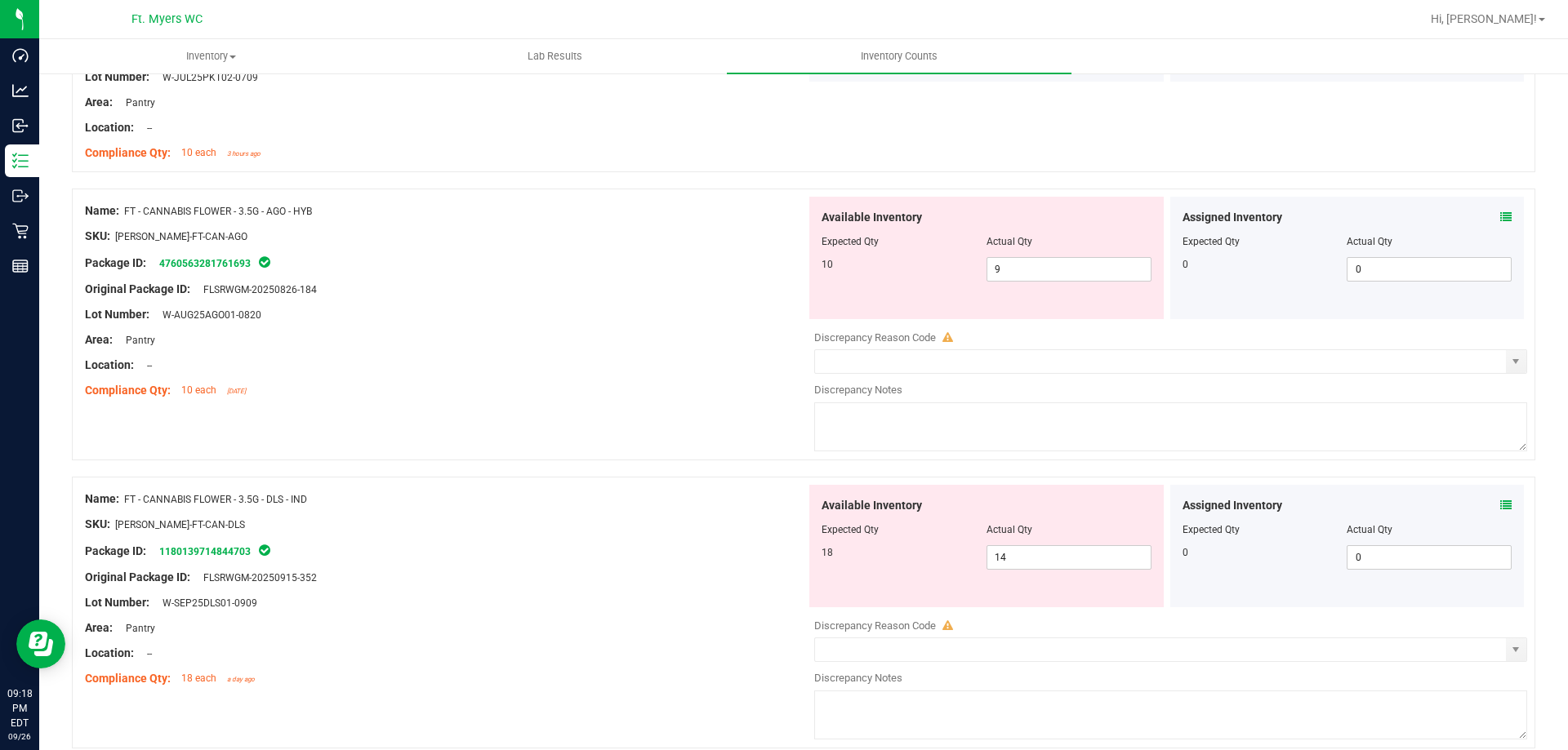
click at [1501, 501] on icon at bounding box center [1507, 506] width 12 height 12
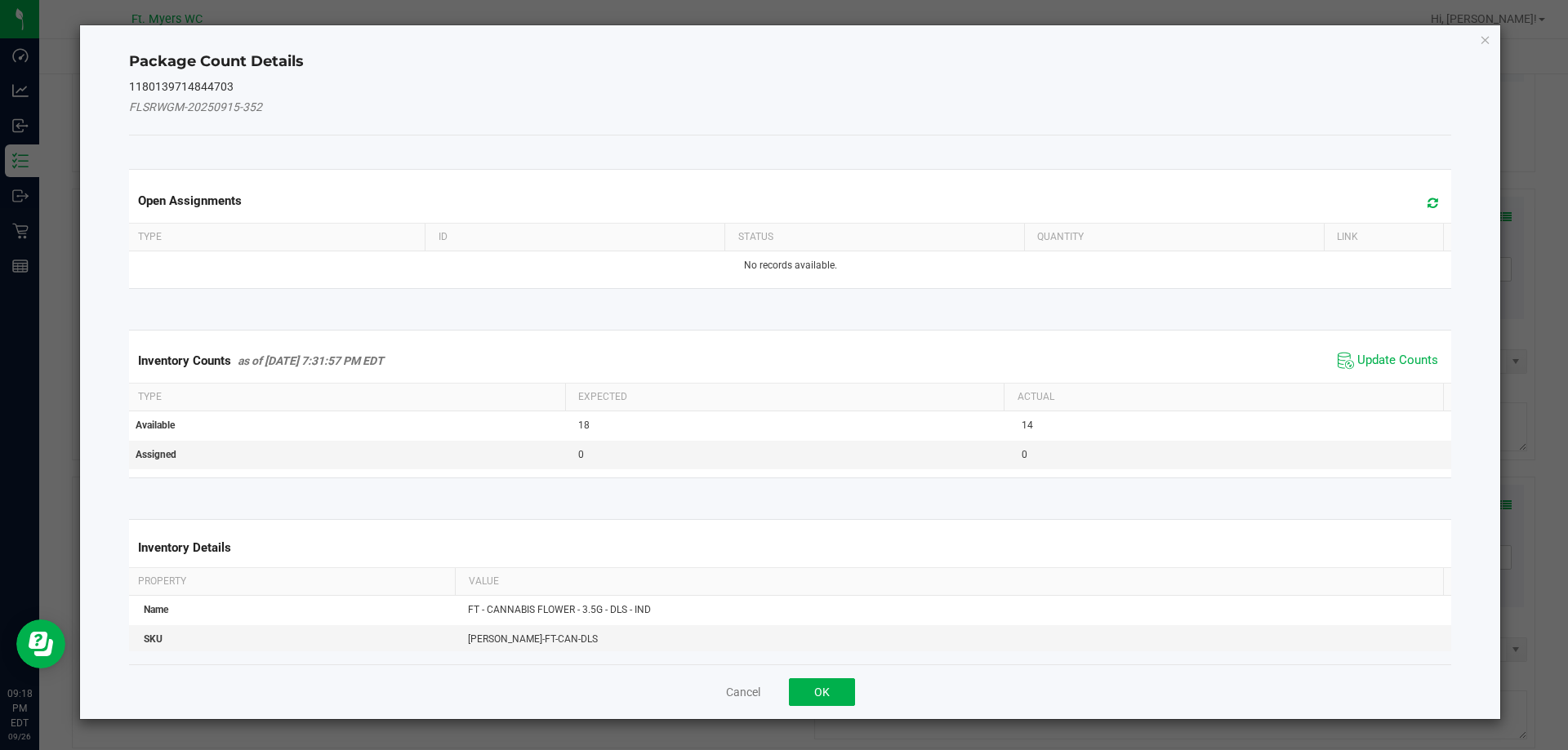
click at [1342, 363] on span "Update Counts" at bounding box center [1388, 360] width 109 height 25
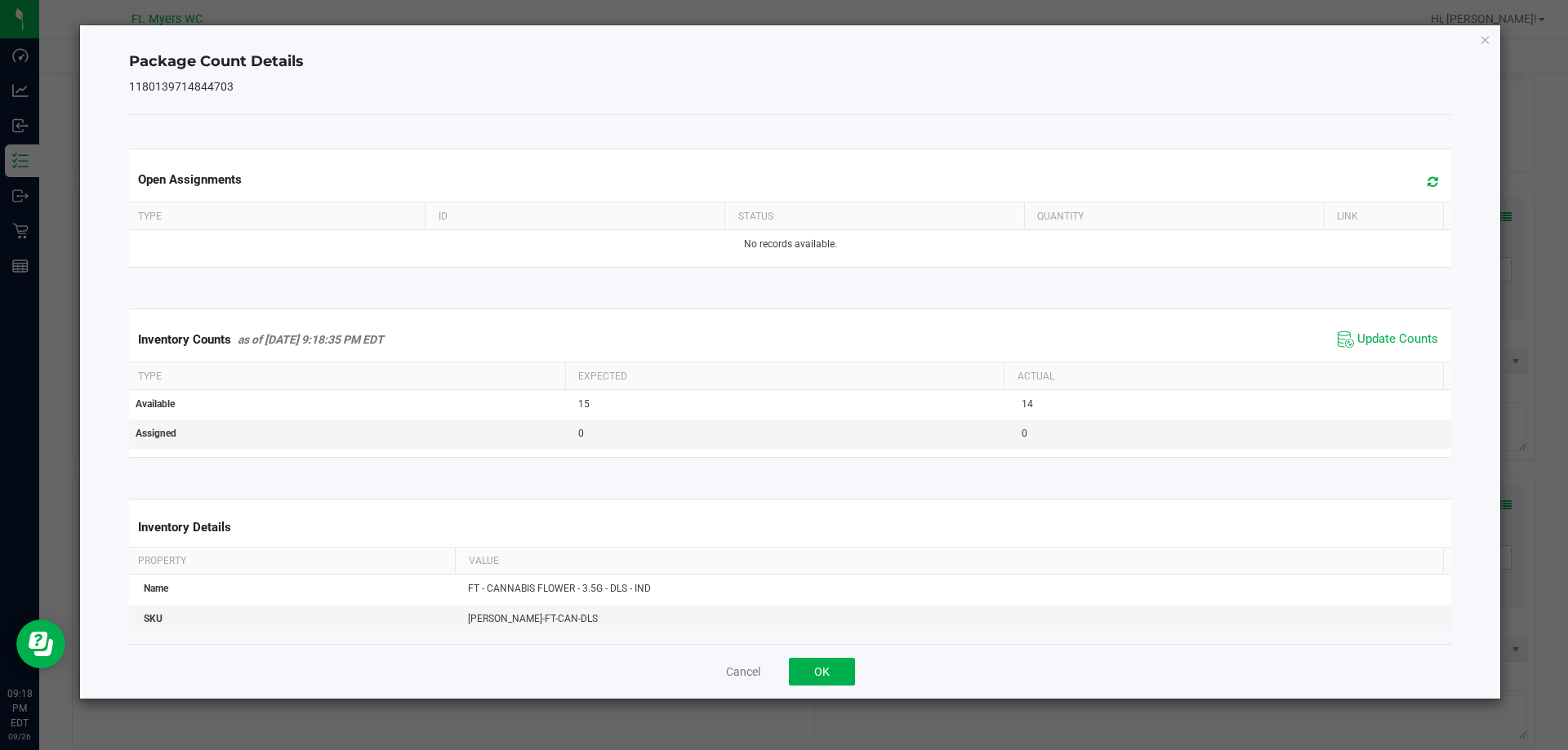
click at [871, 664] on div "Cancel OK" at bounding box center [790, 671] width 1323 height 54
click at [847, 662] on button "OK" at bounding box center [822, 672] width 66 height 28
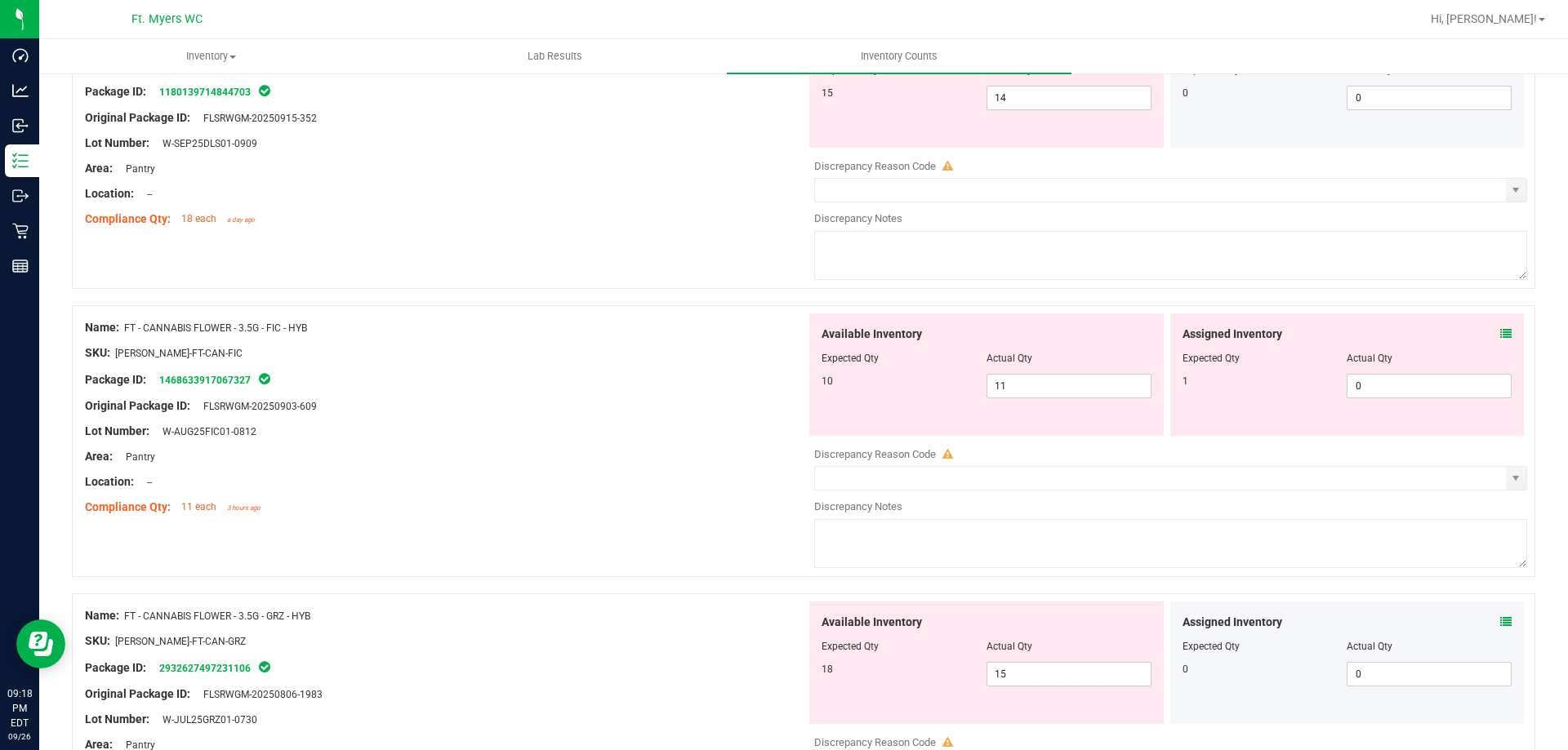
scroll to position [2204, 0]
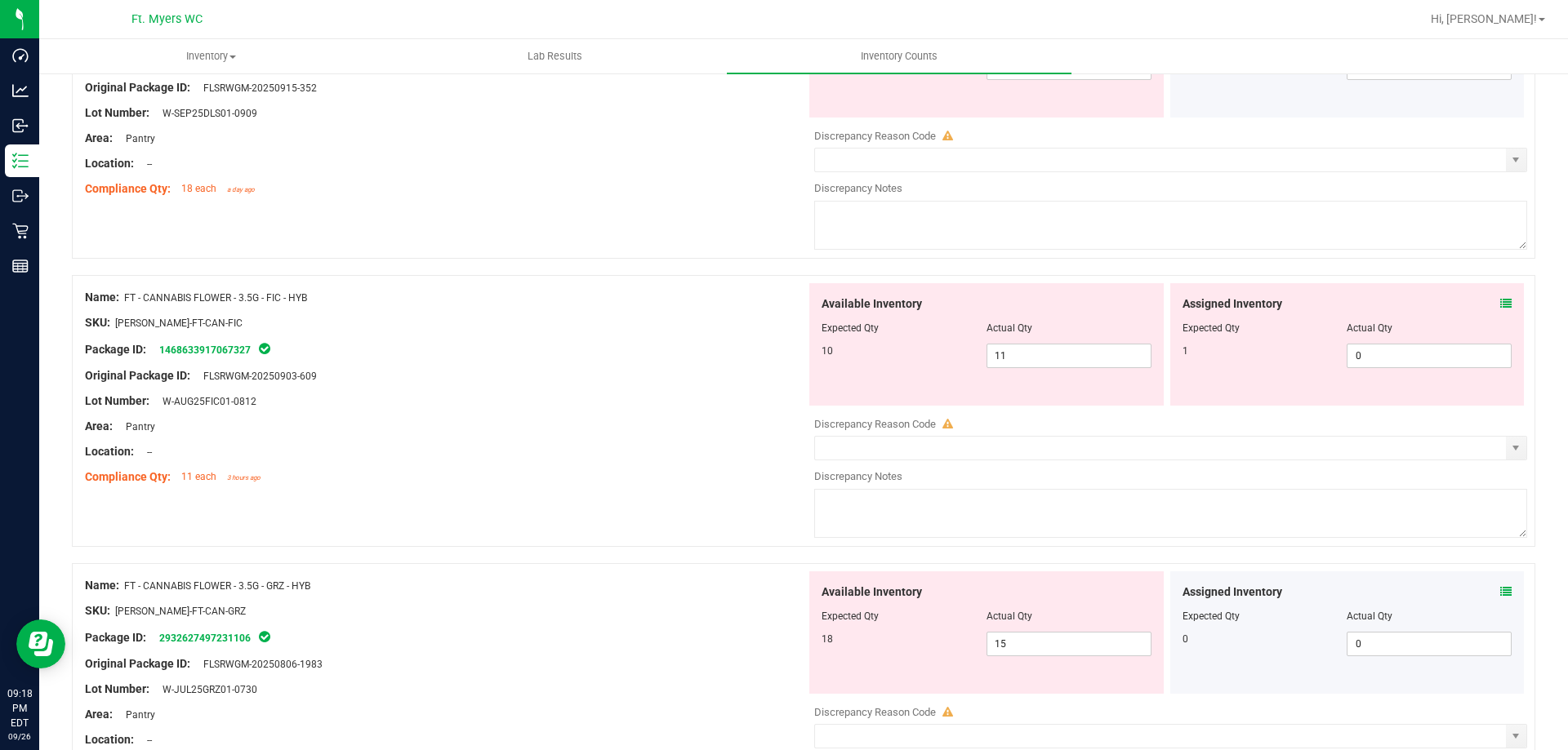
click at [1501, 301] on icon at bounding box center [1507, 304] width 12 height 12
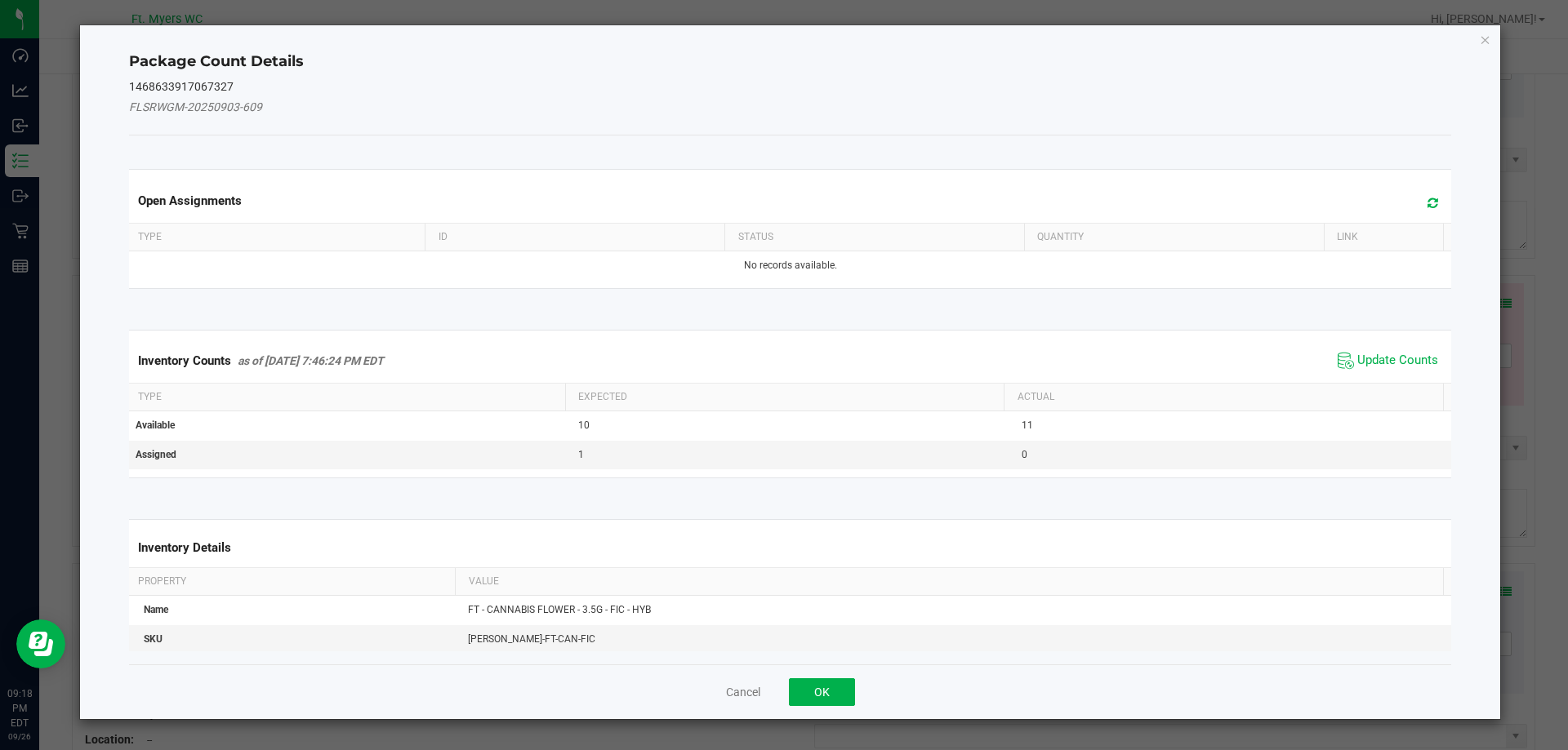
click at [1394, 370] on span "Update Counts" at bounding box center [1388, 360] width 109 height 25
click at [1395, 361] on div "Inventory Counts as of Sep 26, 2025 7:46:24 PM EDT Update Counts" at bounding box center [790, 359] width 1329 height 43
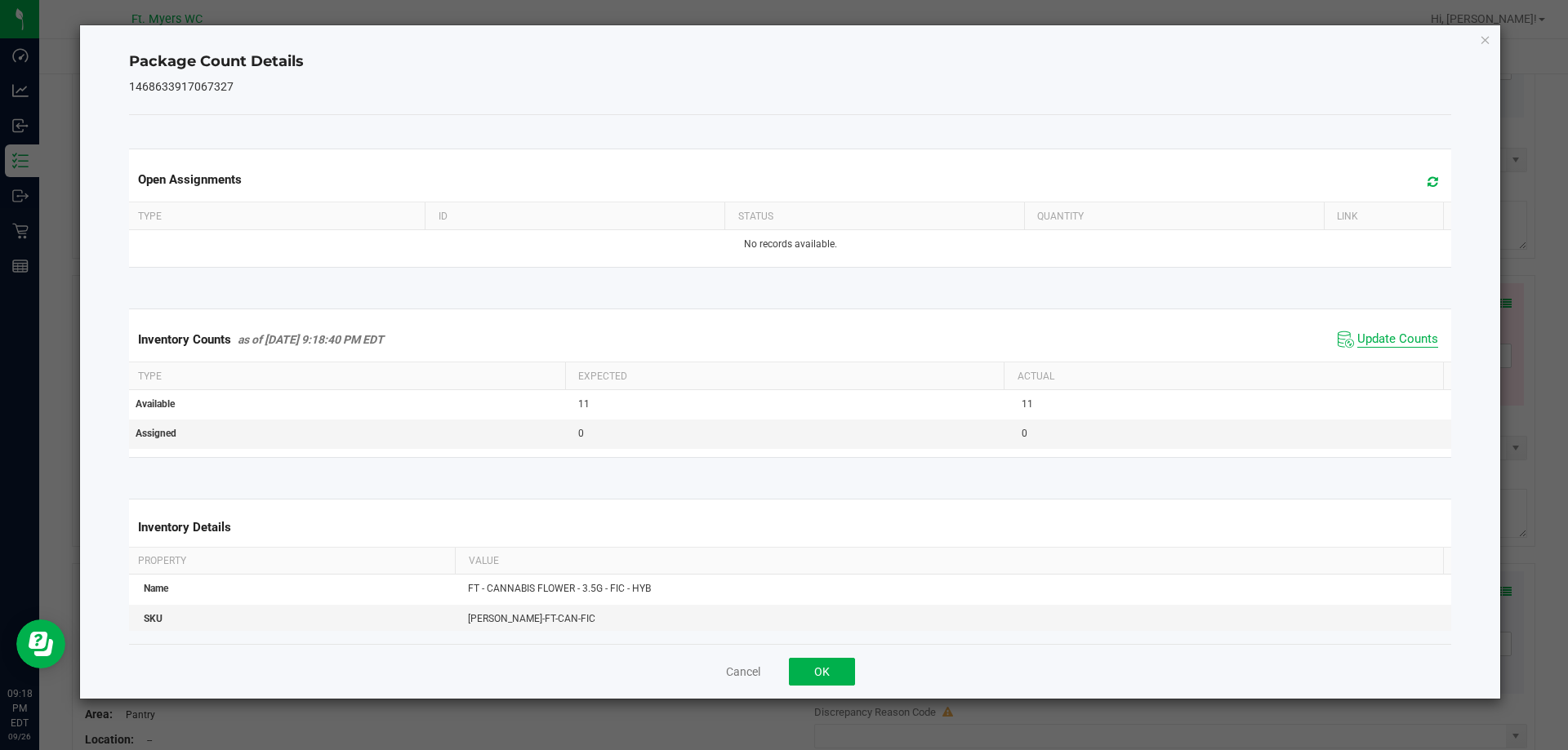
click at [1388, 338] on span "Update Counts" at bounding box center [1398, 339] width 81 height 17
click at [829, 674] on button "OK" at bounding box center [822, 672] width 66 height 28
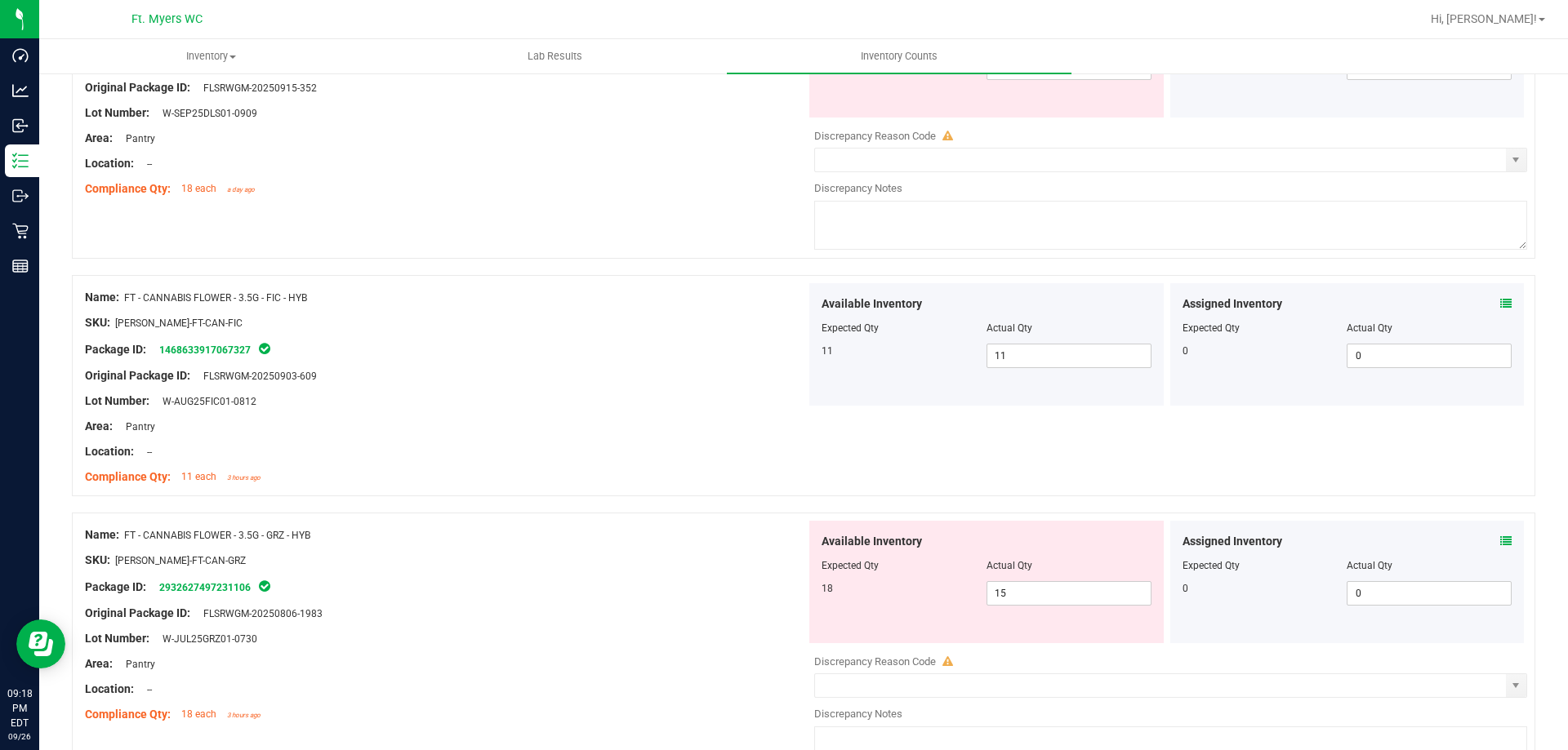
click at [630, 420] on div "Area: Pantry" at bounding box center [445, 425] width 721 height 17
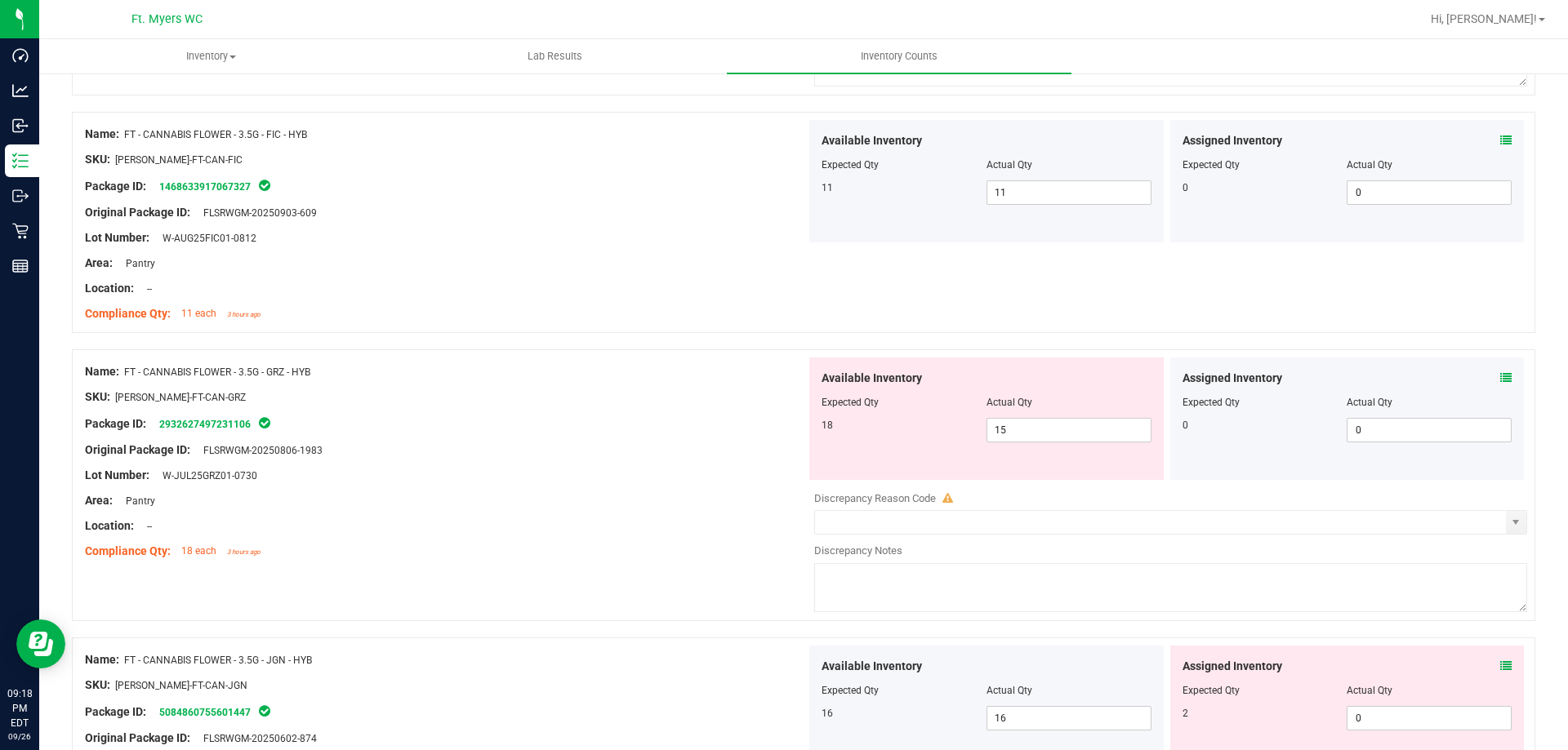
scroll to position [2531, 0]
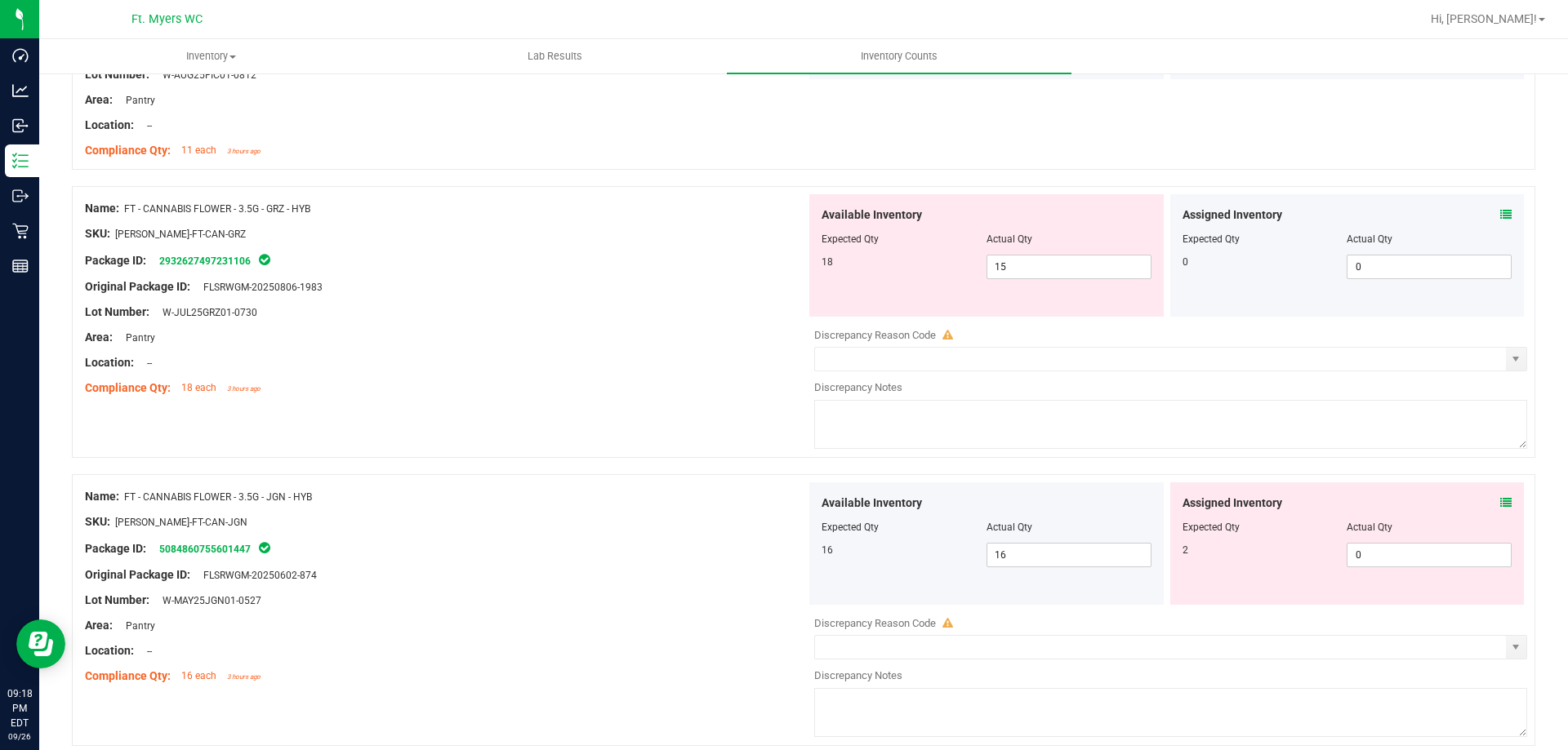
click at [1490, 224] on div at bounding box center [1347, 228] width 330 height 8
click at [1501, 216] on icon at bounding box center [1507, 215] width 12 height 12
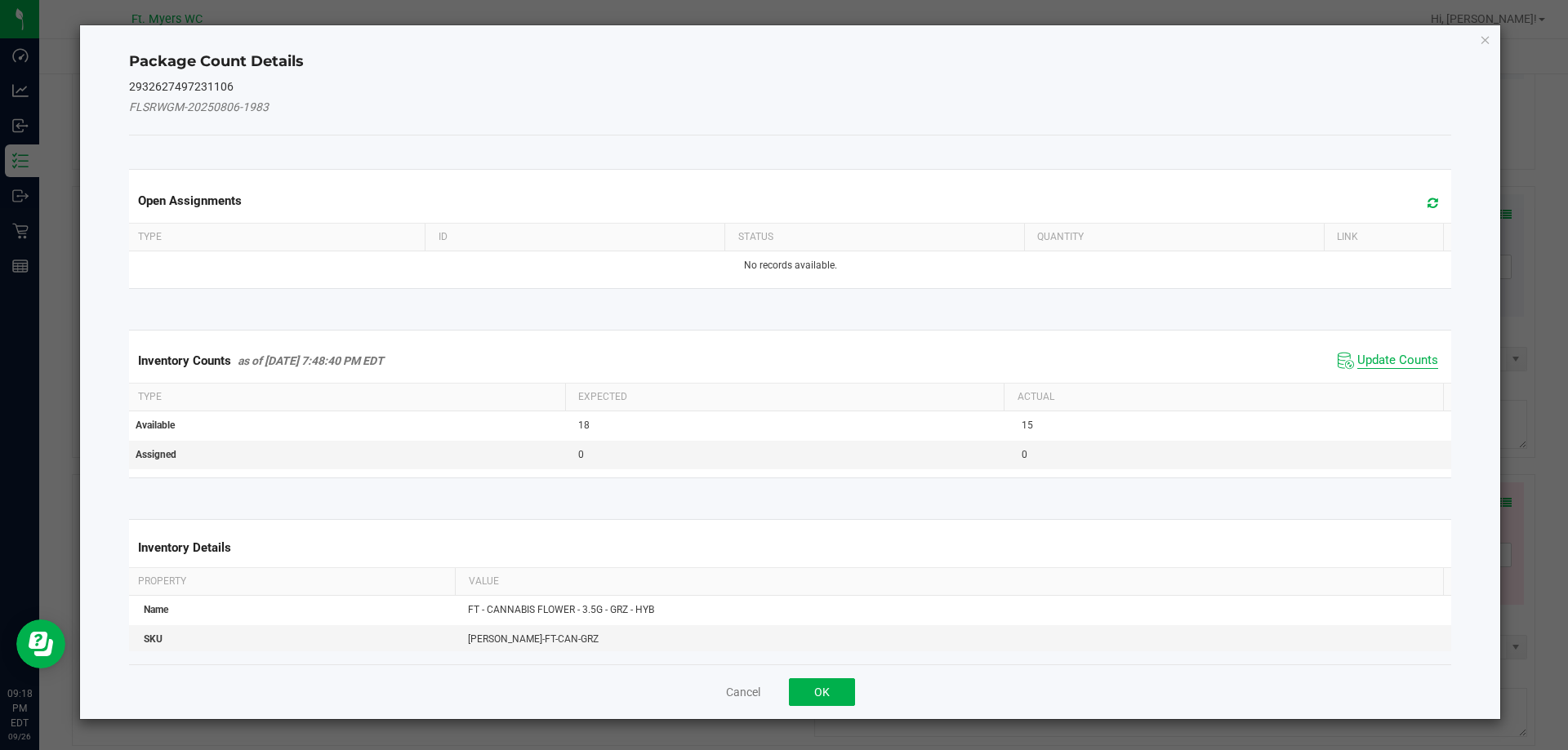
click at [1384, 357] on span "Update Counts" at bounding box center [1398, 360] width 81 height 17
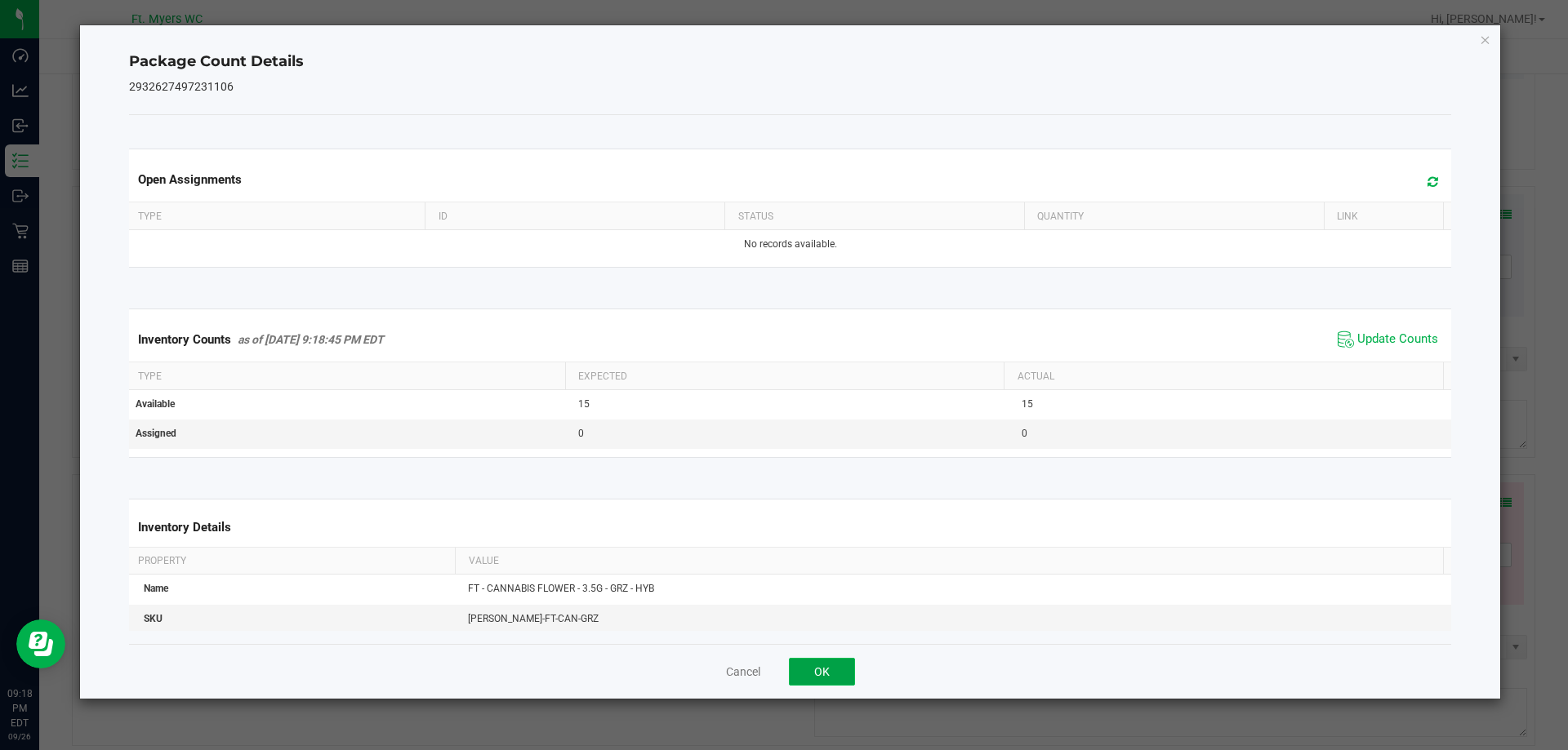
click at [812, 674] on button "OK" at bounding box center [822, 672] width 66 height 28
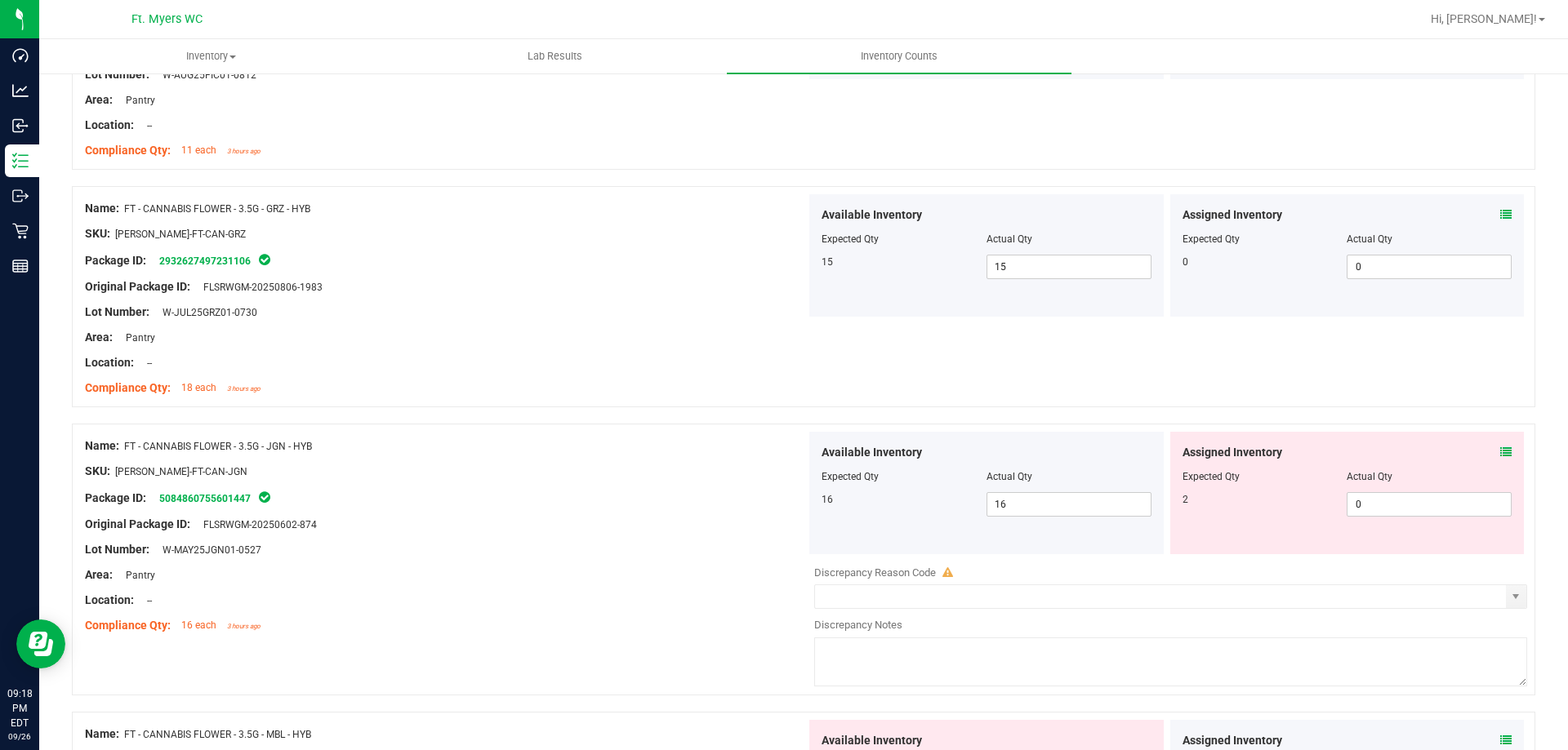
click at [665, 409] on div at bounding box center [804, 416] width 1463 height 17
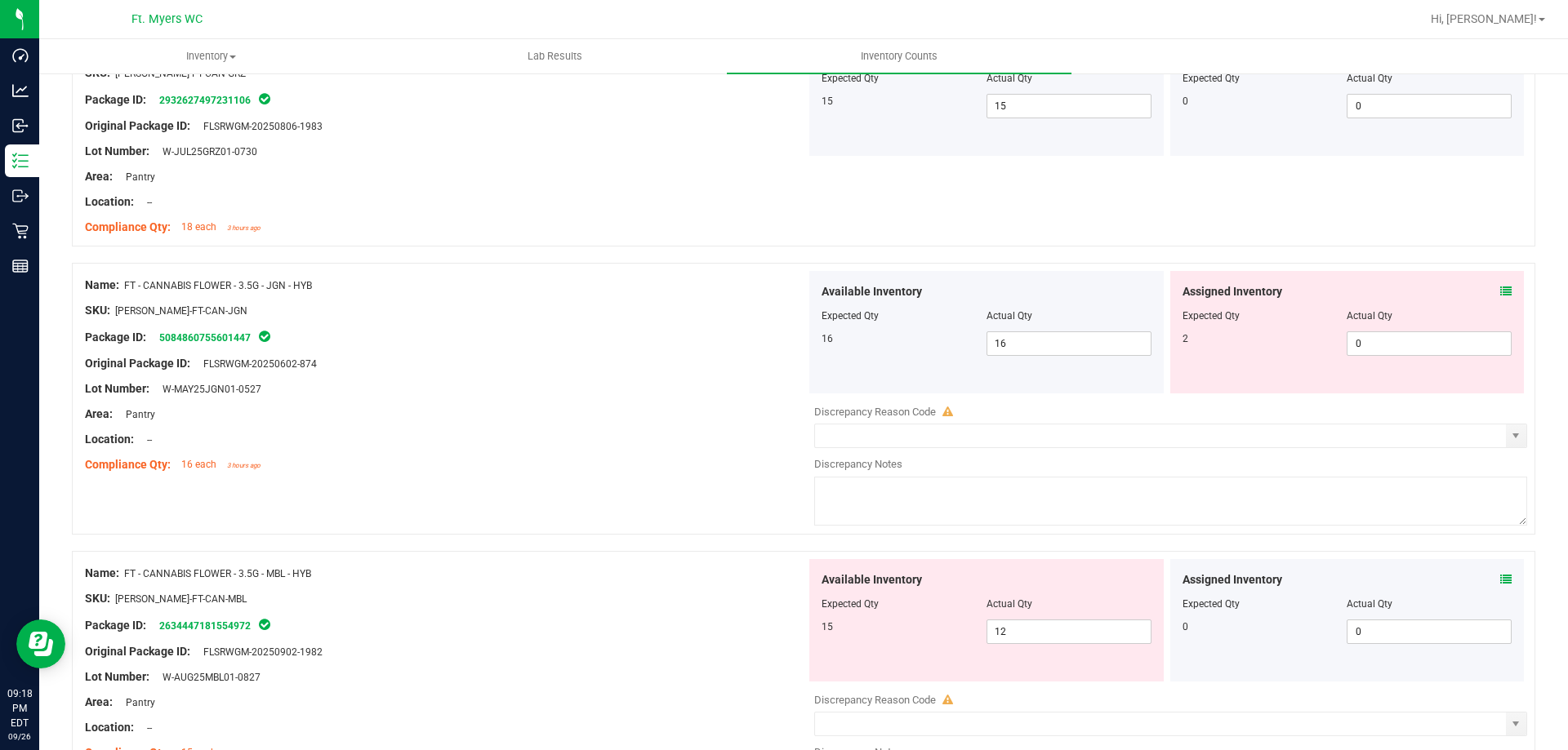
scroll to position [2694, 0]
click at [1505, 270] on div "Assigned Inventory Expected Qty Actual Qty 2 0 0" at bounding box center [1347, 329] width 354 height 123
click at [1502, 281] on div "Assigned Inventory Expected Qty Actual Qty 2 0 0" at bounding box center [1347, 329] width 354 height 123
click at [1500, 283] on div "Assigned Inventory Expected Qty Actual Qty 2 0 0" at bounding box center [1347, 329] width 354 height 123
click at [1501, 286] on icon at bounding box center [1507, 289] width 12 height 12
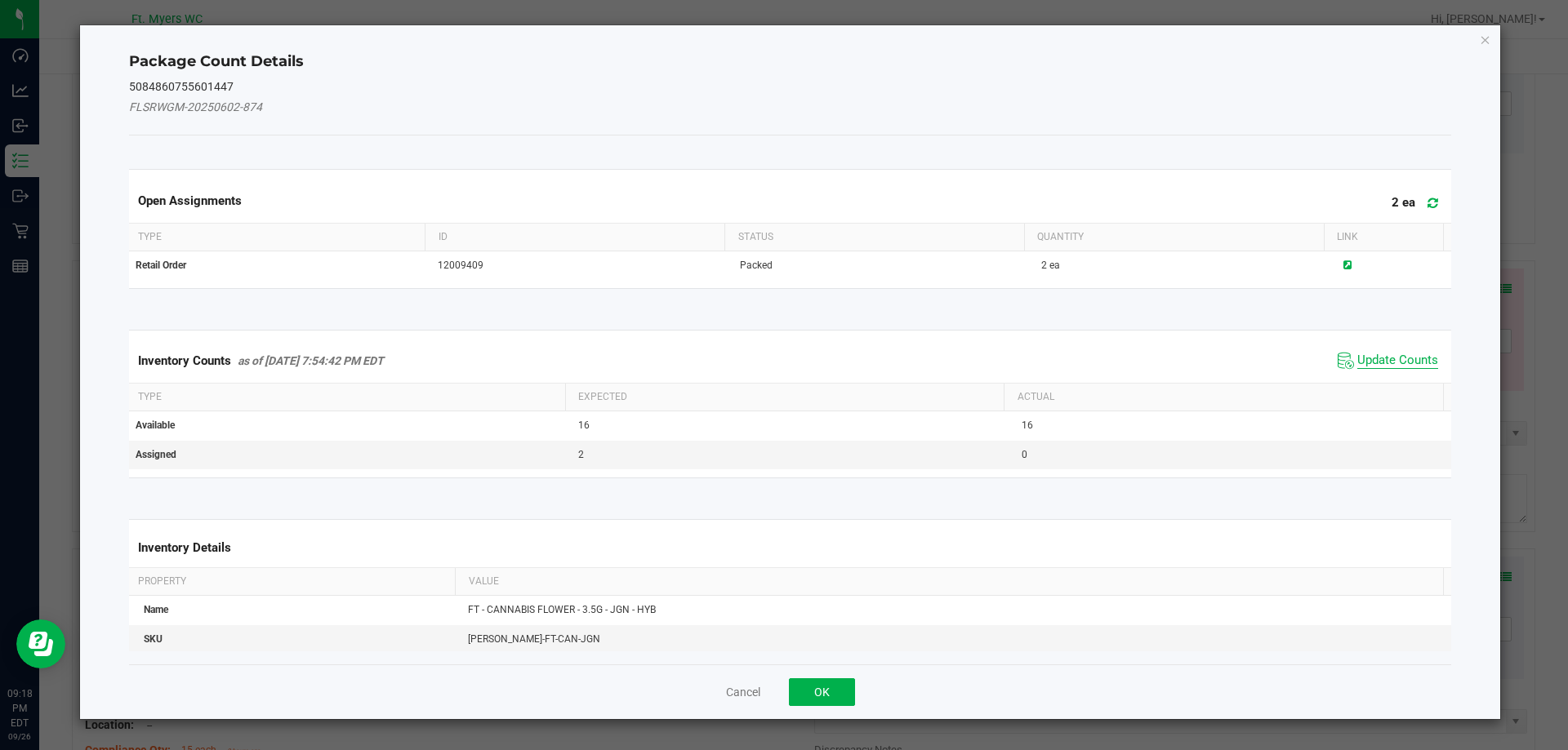
click at [1367, 356] on span "Update Counts" at bounding box center [1398, 360] width 81 height 17
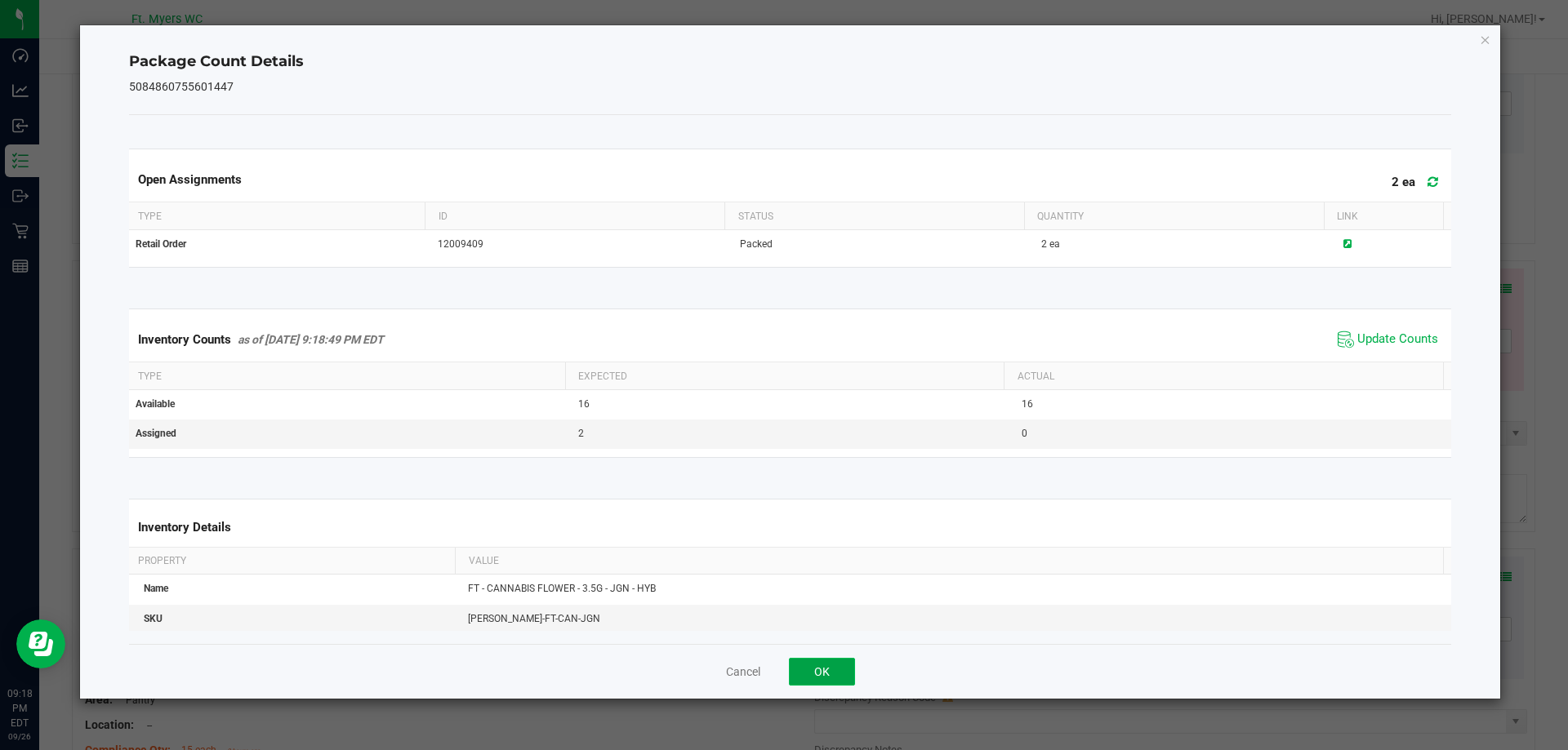
click at [823, 675] on button "OK" at bounding box center [822, 672] width 66 height 28
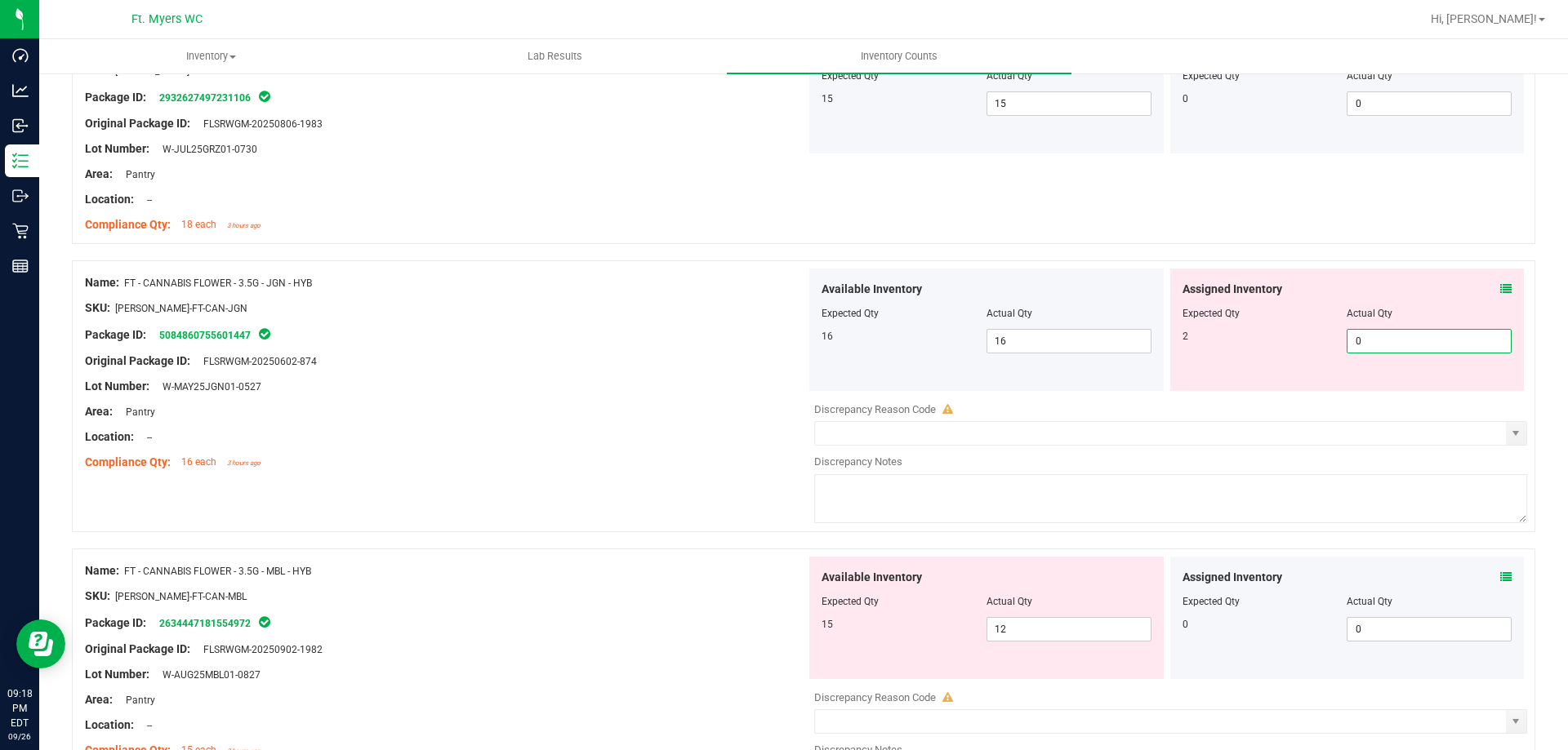
drag, startPoint x: 1414, startPoint y: 333, endPoint x: 637, endPoint y: 344, distance: 777.1
click at [883, 333] on div "Available Inventory Expected Qty Actual Qty 16 16 16 0 0" at bounding box center [1166, 329] width 721 height 123
type input "2"
click at [569, 380] on div "Lot Number: W-MAY25JGN01-0527" at bounding box center [445, 386] width 721 height 17
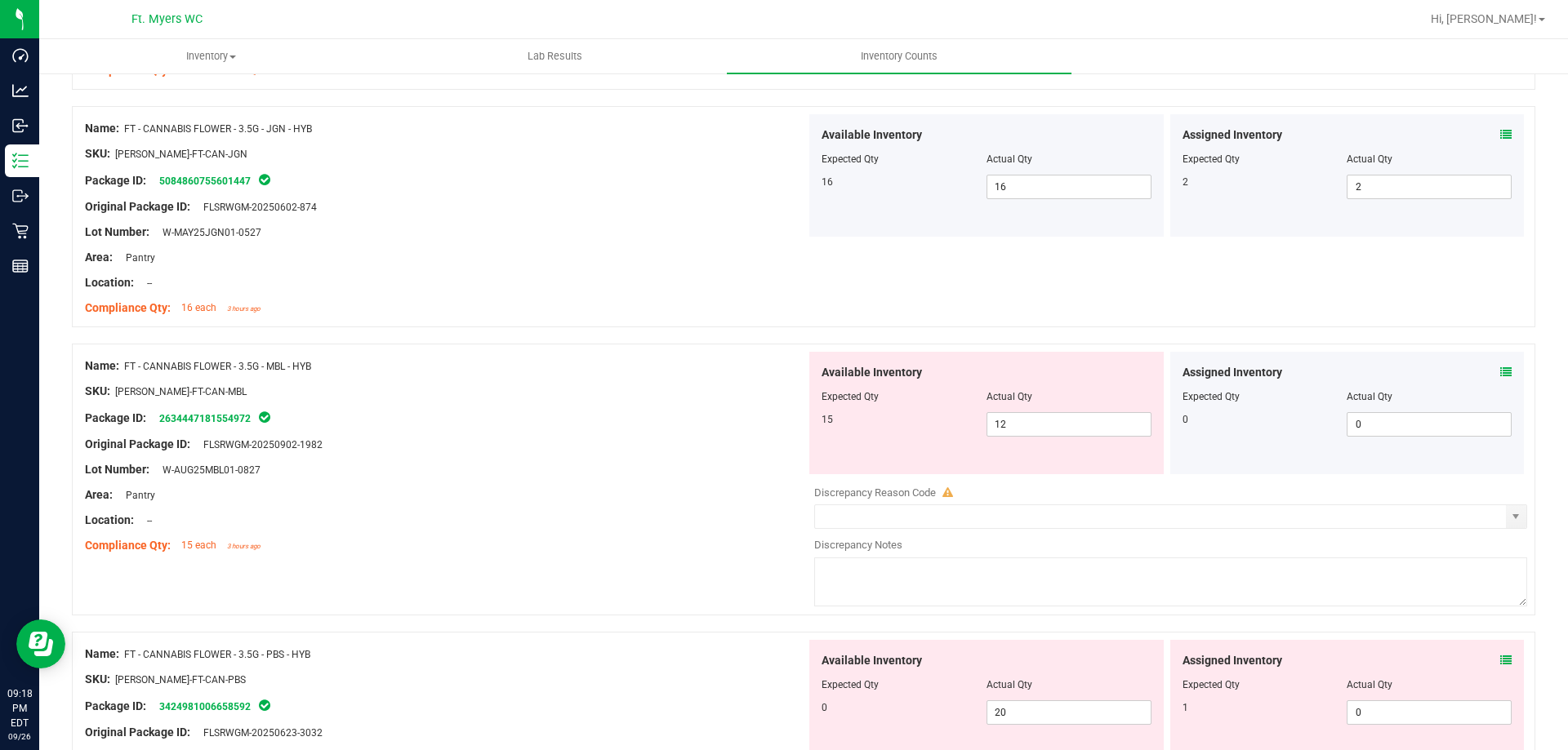
scroll to position [2939, 0]
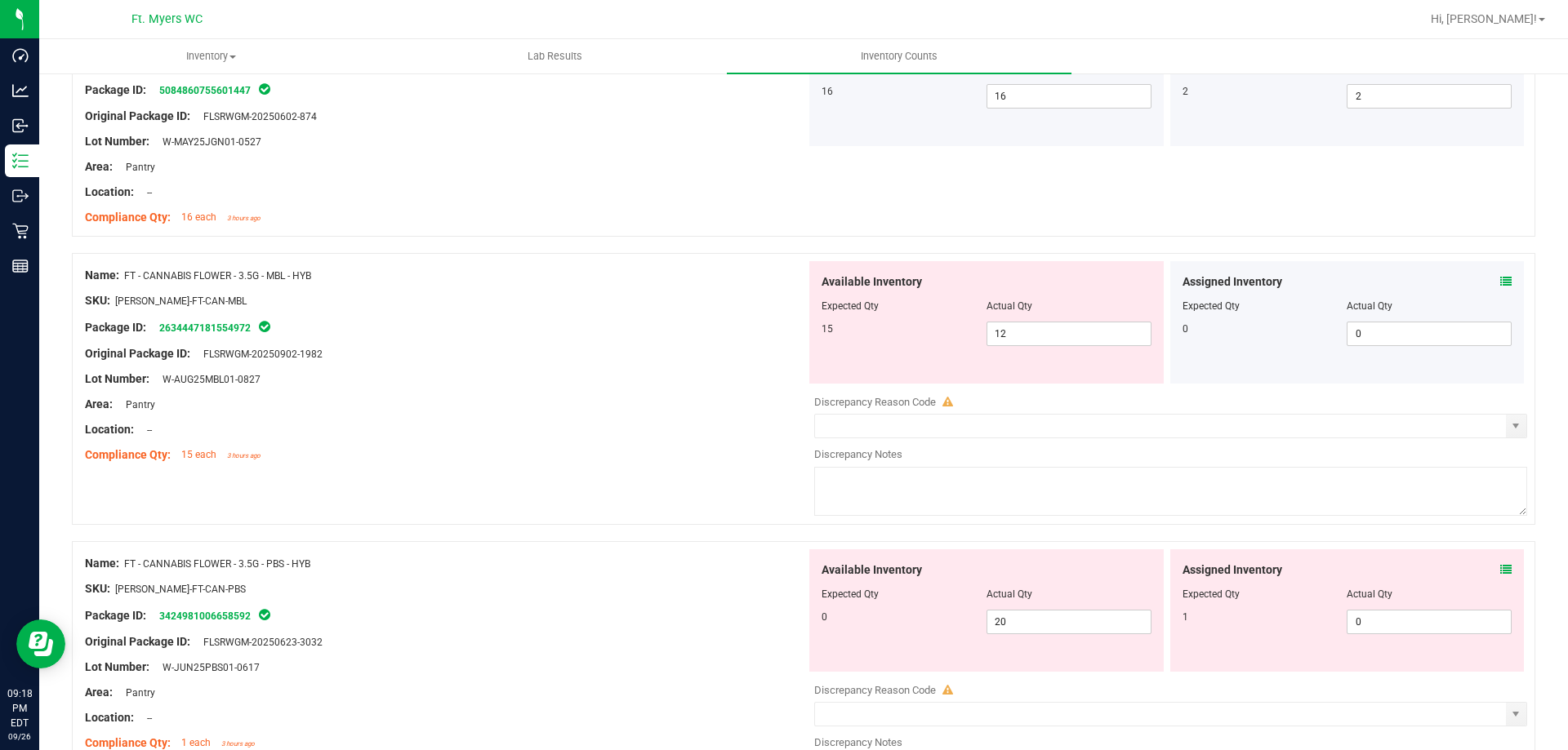
click at [1501, 282] on icon at bounding box center [1507, 282] width 12 height 12
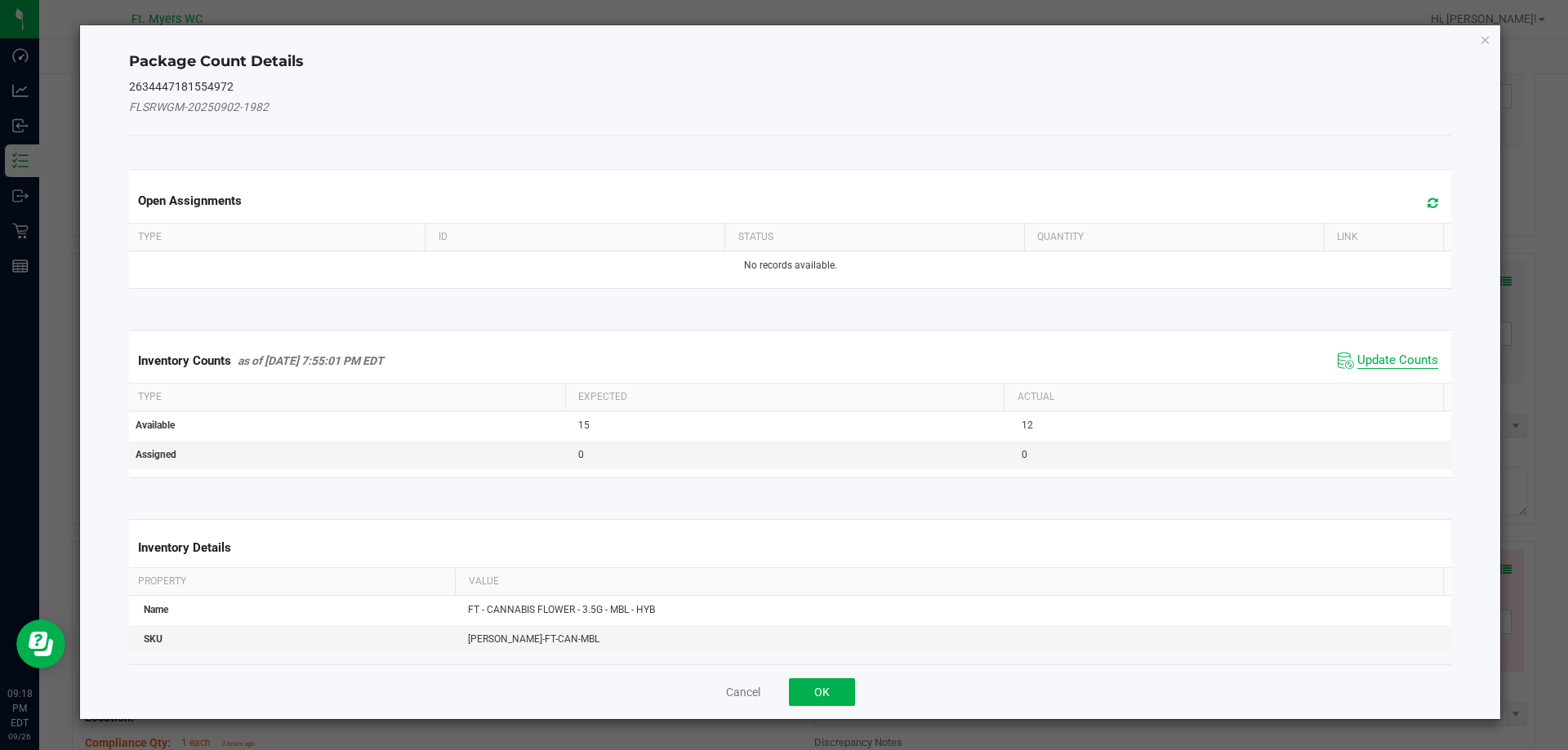
click at [1357, 357] on span "Update Counts" at bounding box center [1398, 360] width 81 height 17
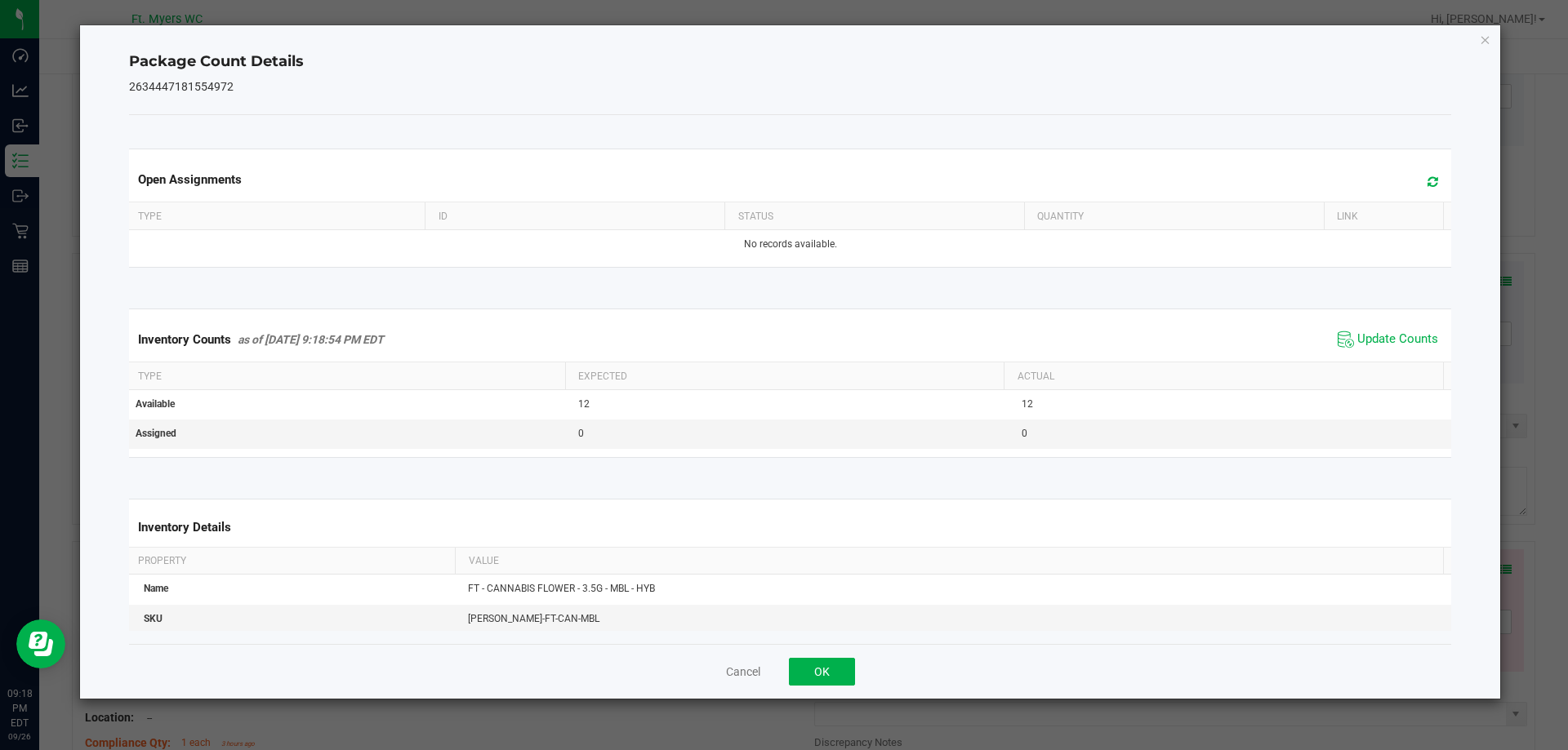
click at [805, 651] on div "Cancel OK" at bounding box center [790, 671] width 1323 height 54
click at [815, 672] on button "OK" at bounding box center [822, 672] width 66 height 28
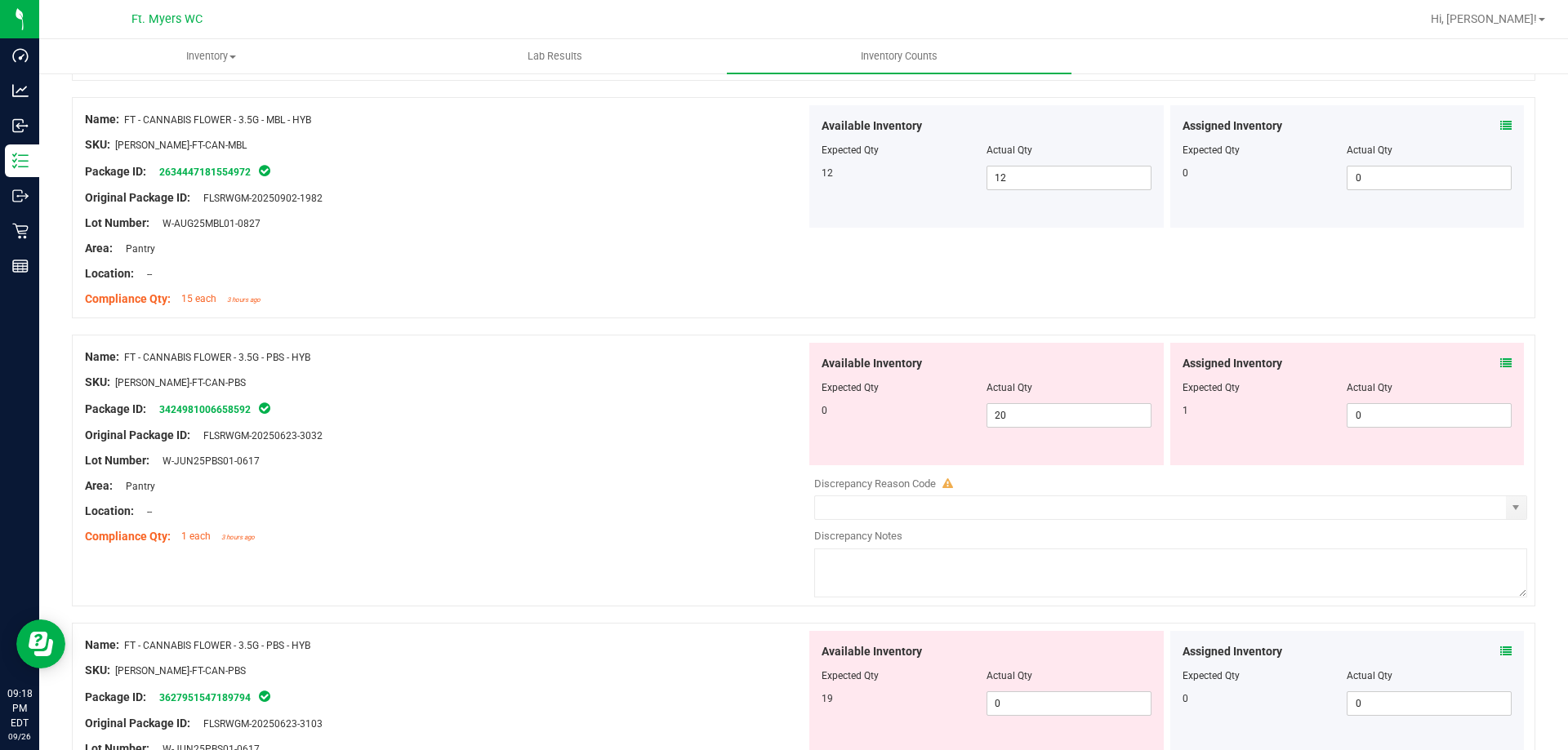
scroll to position [3102, 0]
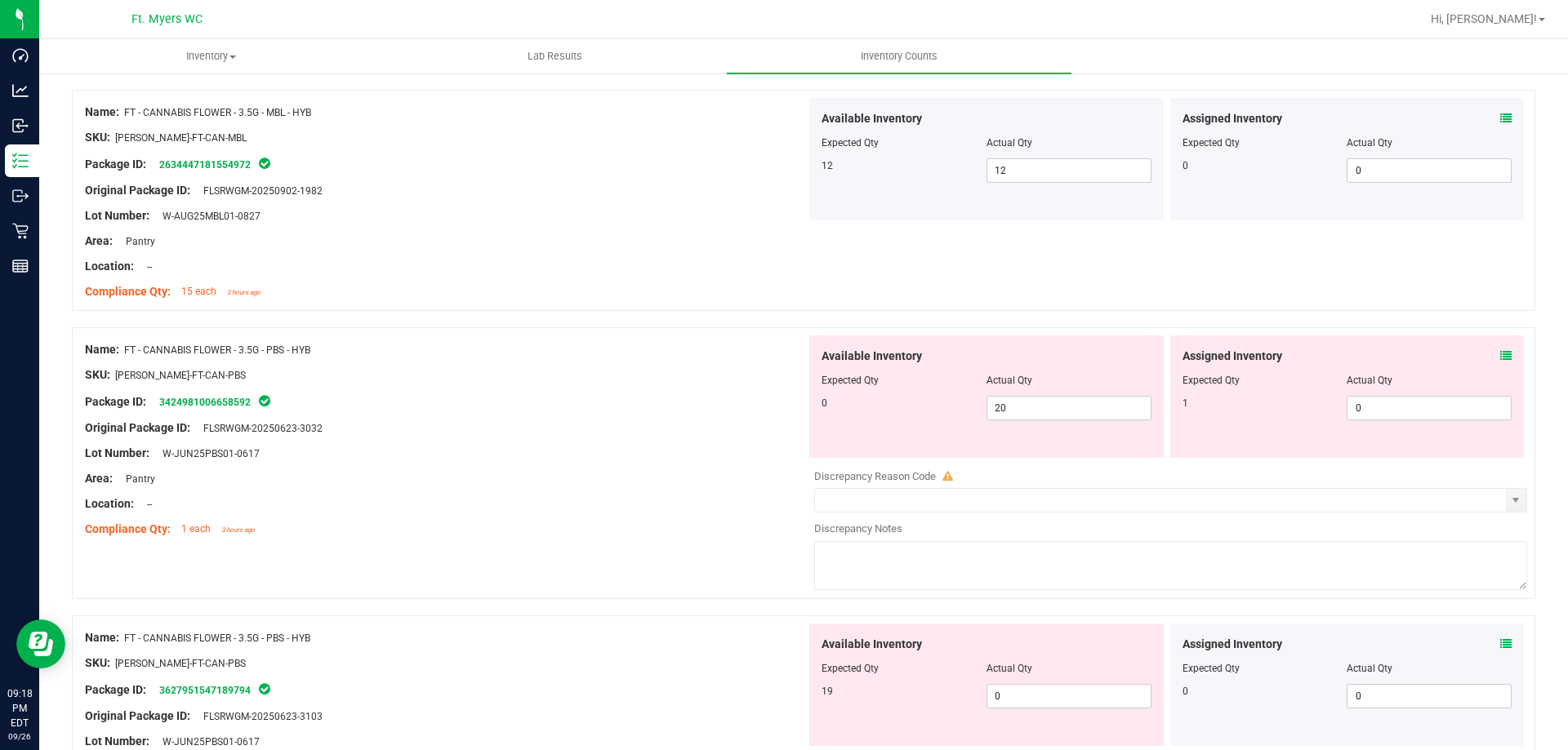
click at [1487, 348] on div "Assigned Inventory" at bounding box center [1347, 355] width 330 height 17
click at [1501, 350] on icon at bounding box center [1507, 356] width 12 height 12
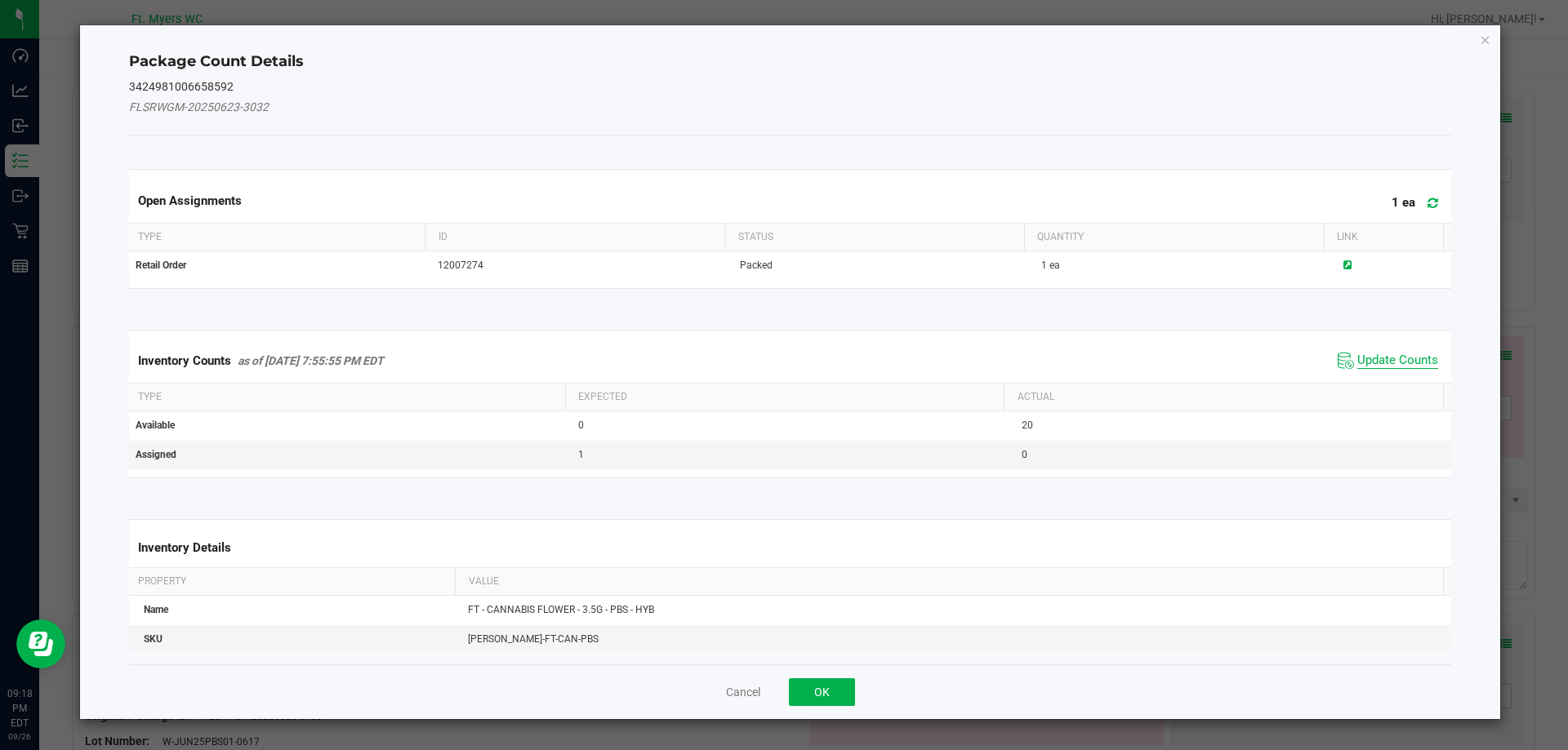
click at [1374, 354] on span "Update Counts" at bounding box center [1398, 360] width 81 height 17
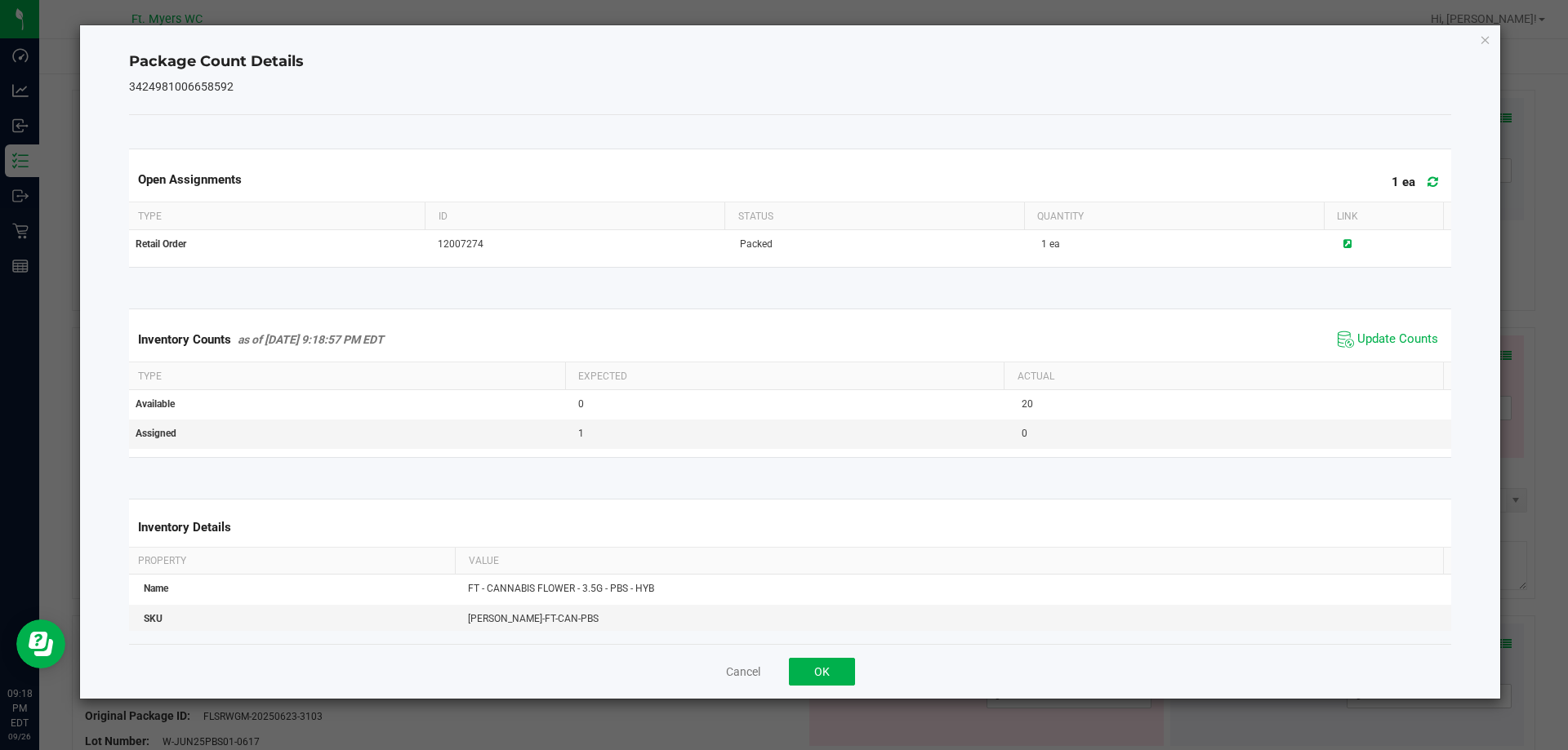
click at [824, 691] on div "Cancel OK" at bounding box center [790, 671] width 1323 height 54
click at [824, 660] on button "OK" at bounding box center [822, 672] width 66 height 28
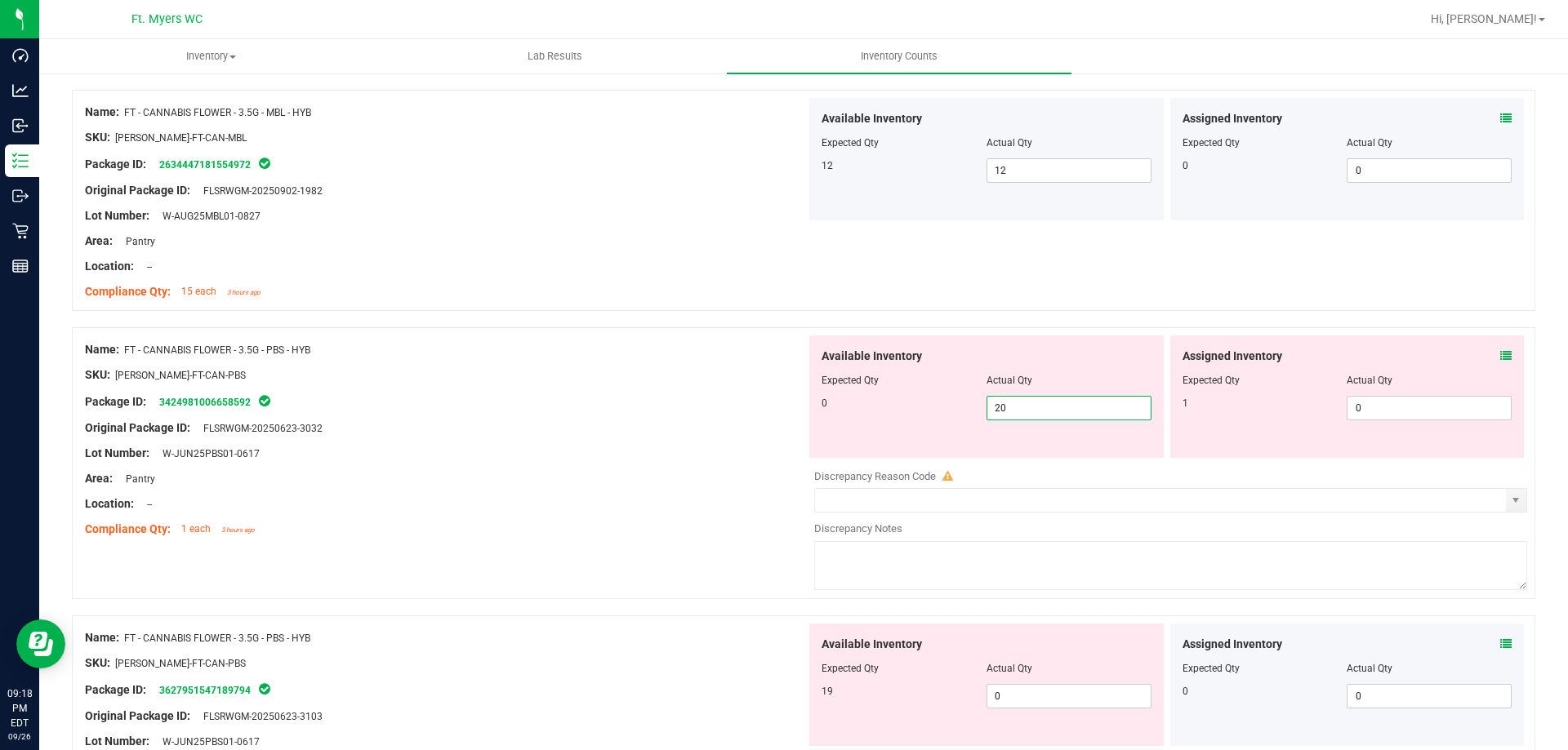
drag, startPoint x: 1048, startPoint y: 409, endPoint x: 937, endPoint y: 414, distance: 111.1
click at [937, 414] on div "0 20 20" at bounding box center [986, 408] width 330 height 25
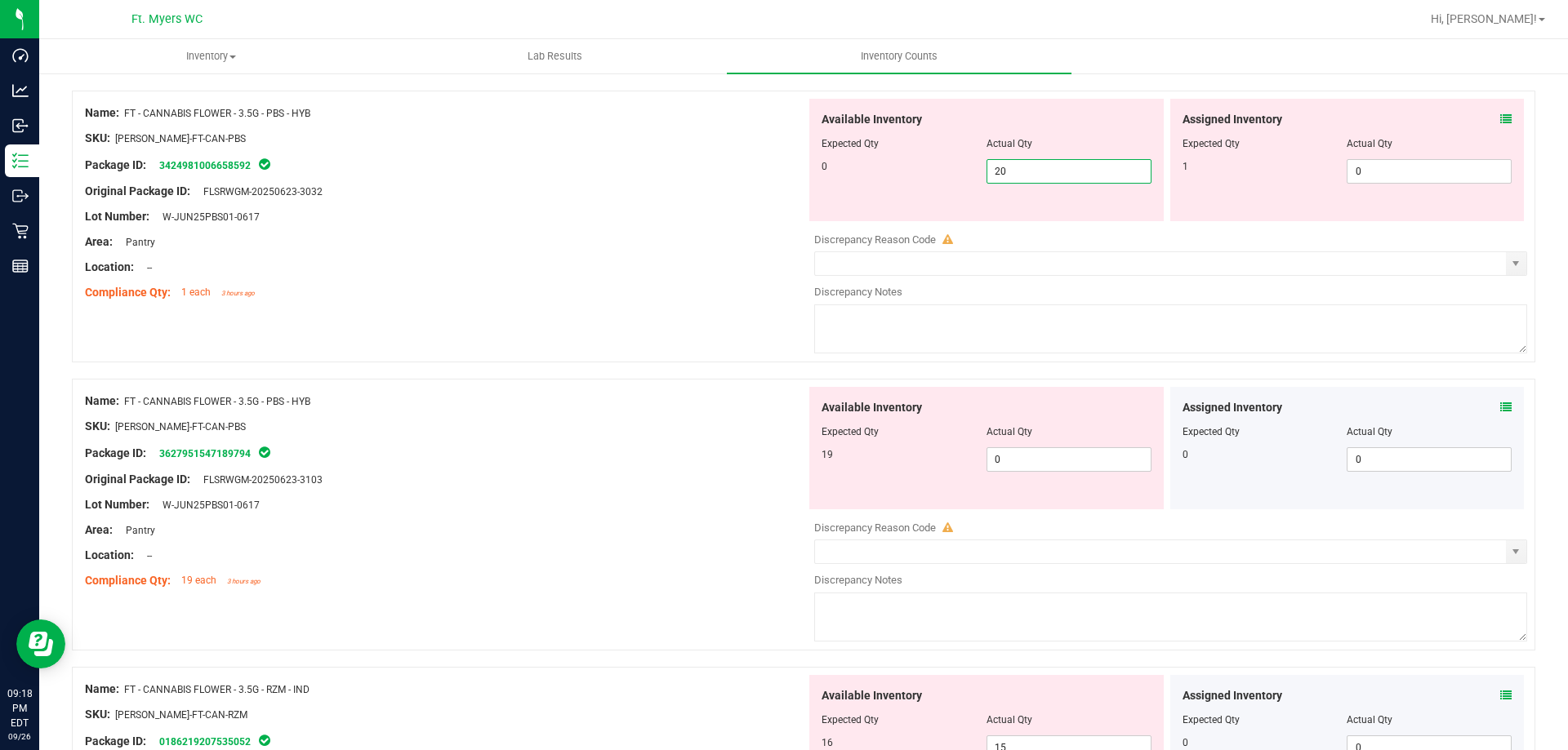
scroll to position [3347, 0]
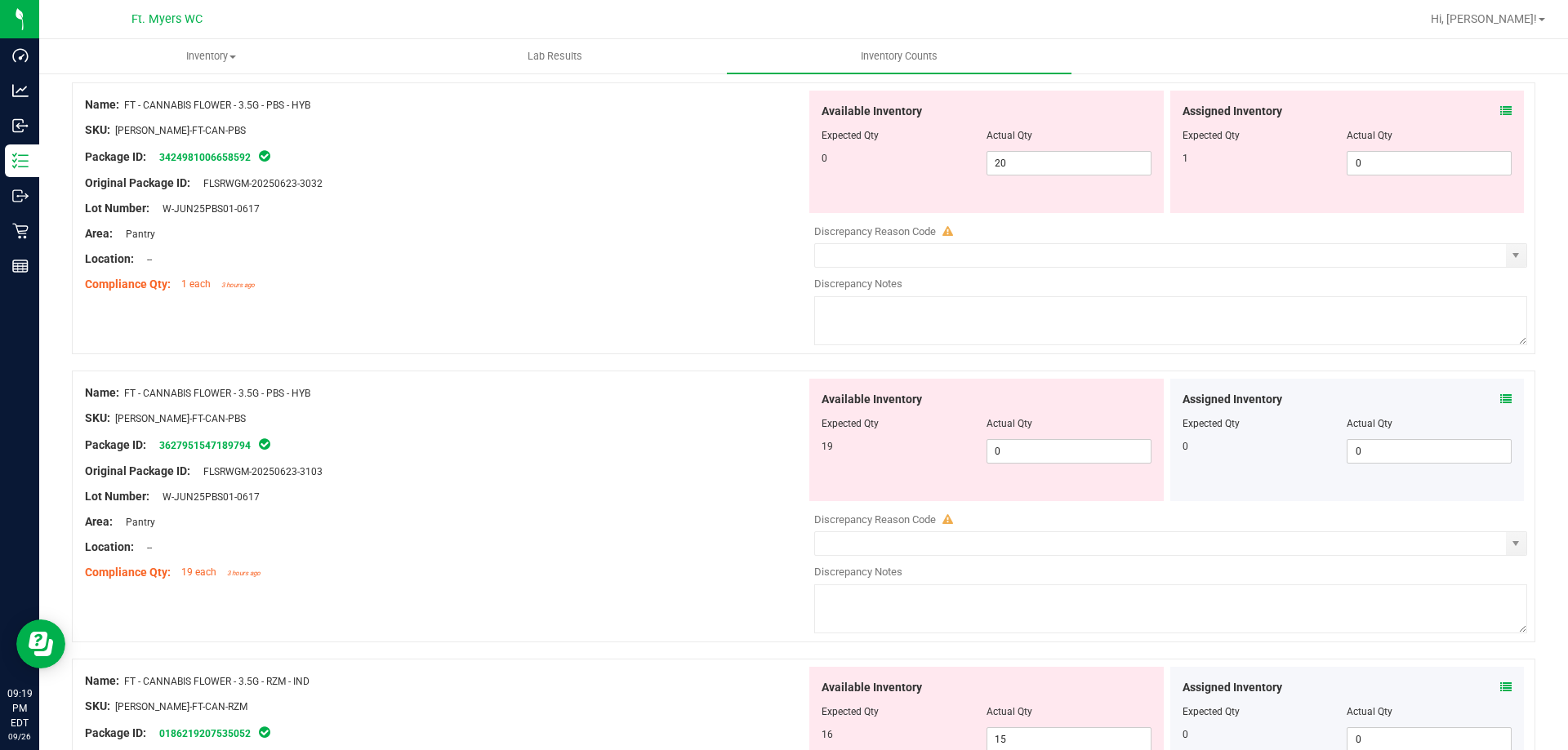
click at [1501, 108] on icon at bounding box center [1507, 111] width 12 height 12
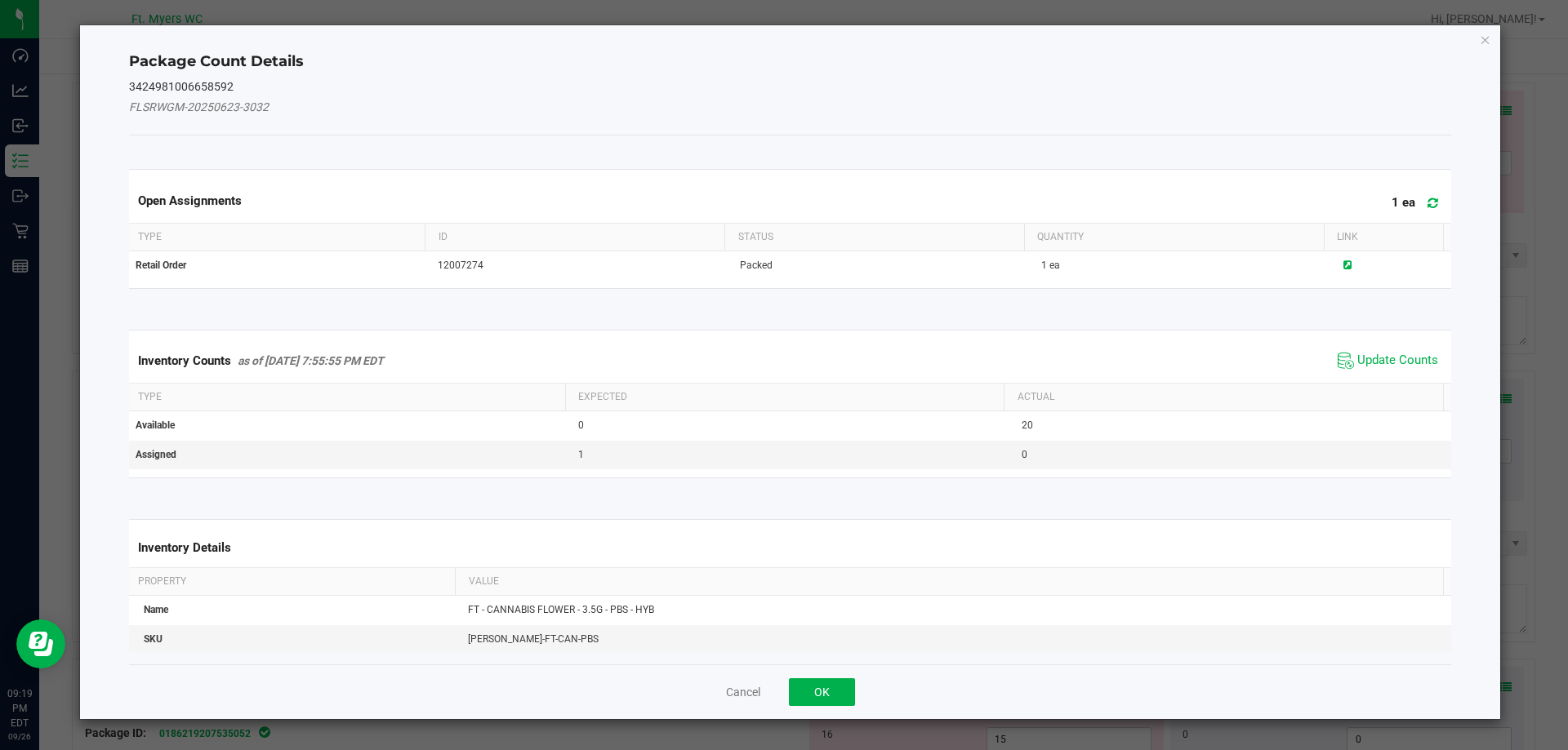
click at [1376, 379] on div "Inventory Counts as of Sep 26, 2025 7:55:55 PM EDT Update Counts" at bounding box center [790, 360] width 1329 height 45
click at [1384, 354] on span "Update Counts" at bounding box center [1398, 360] width 81 height 17
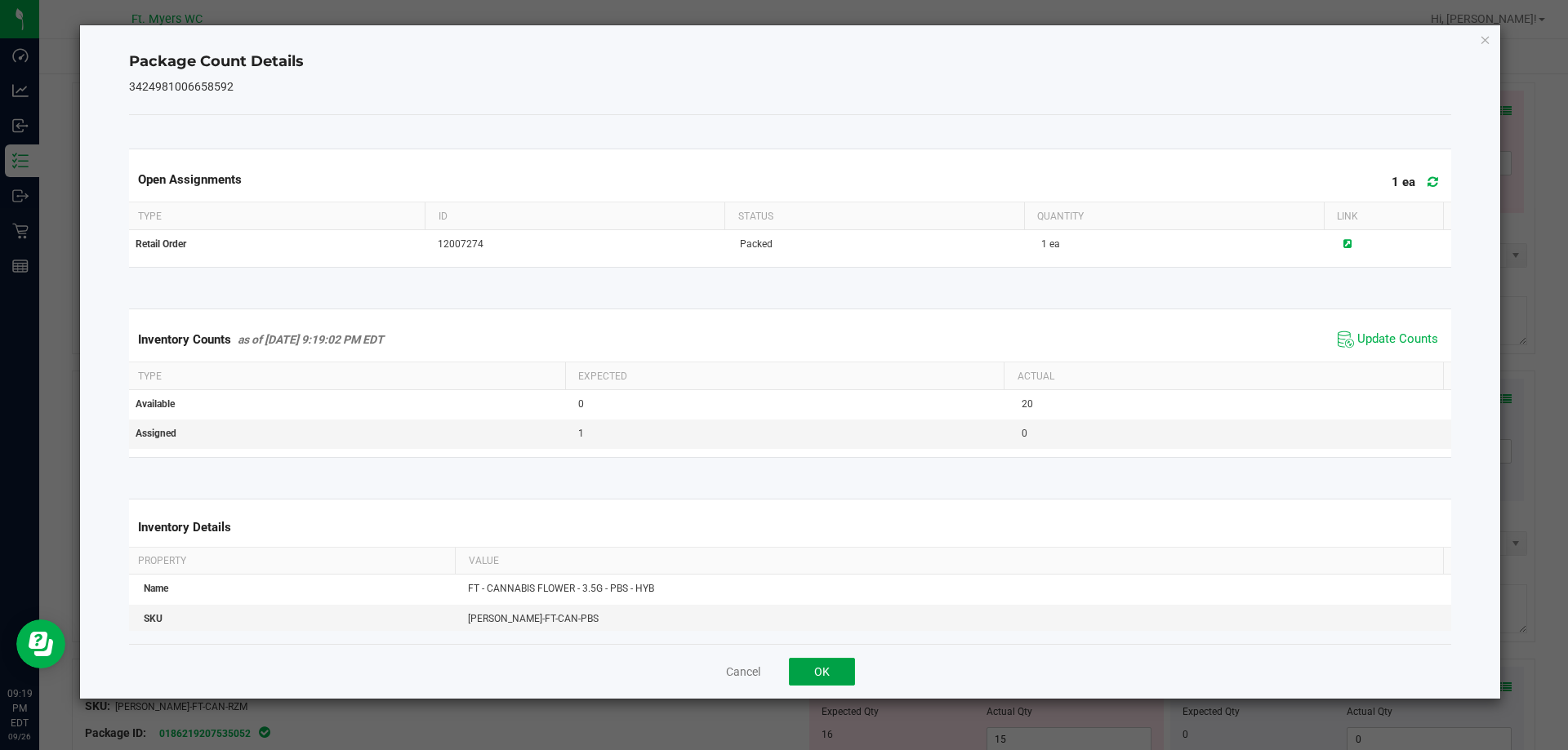
drag, startPoint x: 819, startPoint y: 681, endPoint x: 819, endPoint y: 672, distance: 9.0
click at [819, 680] on button "OK" at bounding box center [822, 672] width 66 height 28
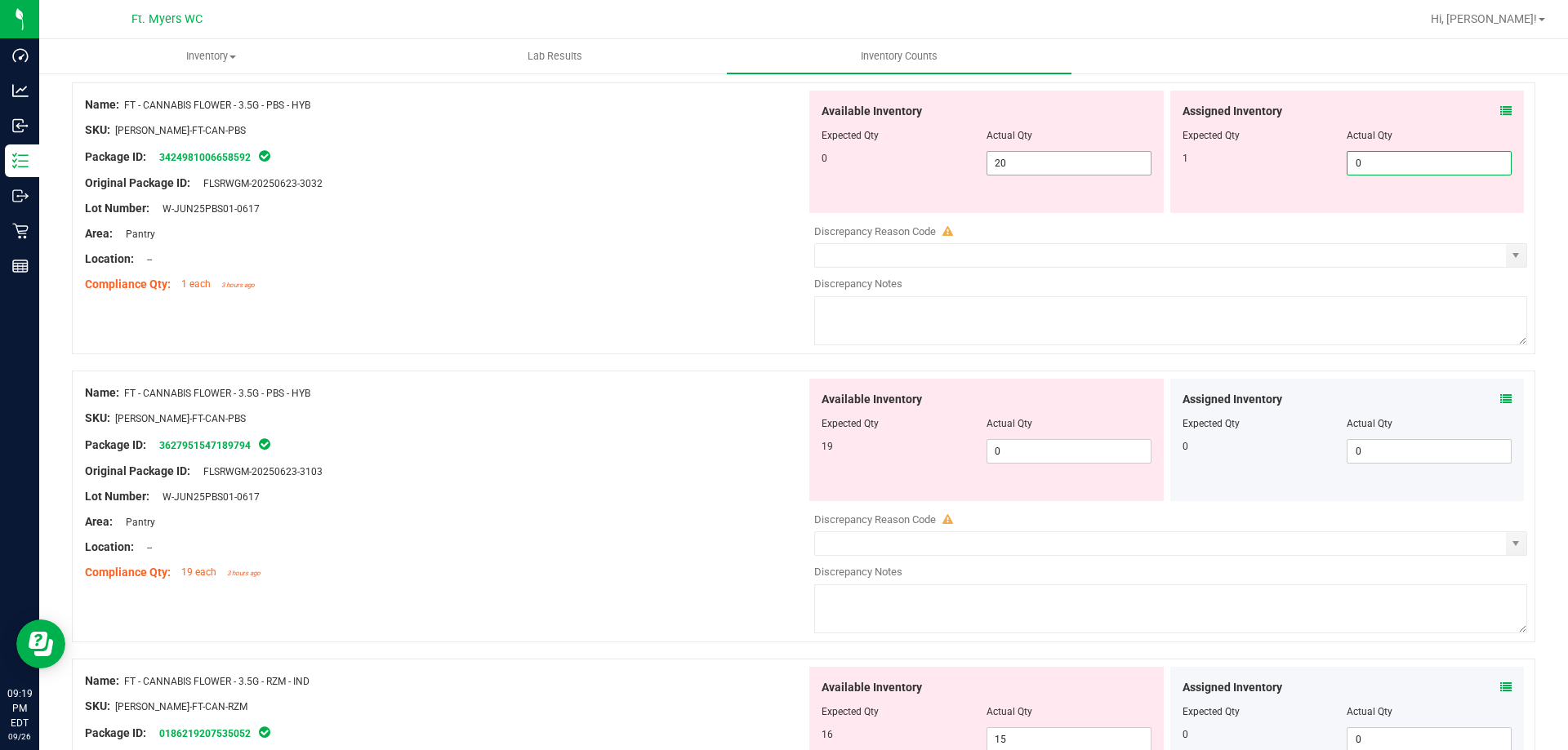
drag, startPoint x: 1405, startPoint y: 154, endPoint x: 950, endPoint y: 161, distance: 455.1
click at [1011, 161] on div "Available Inventory Expected Qty Actual Qty 0 20 20 0 0" at bounding box center [1166, 152] width 721 height 123
type input "1"
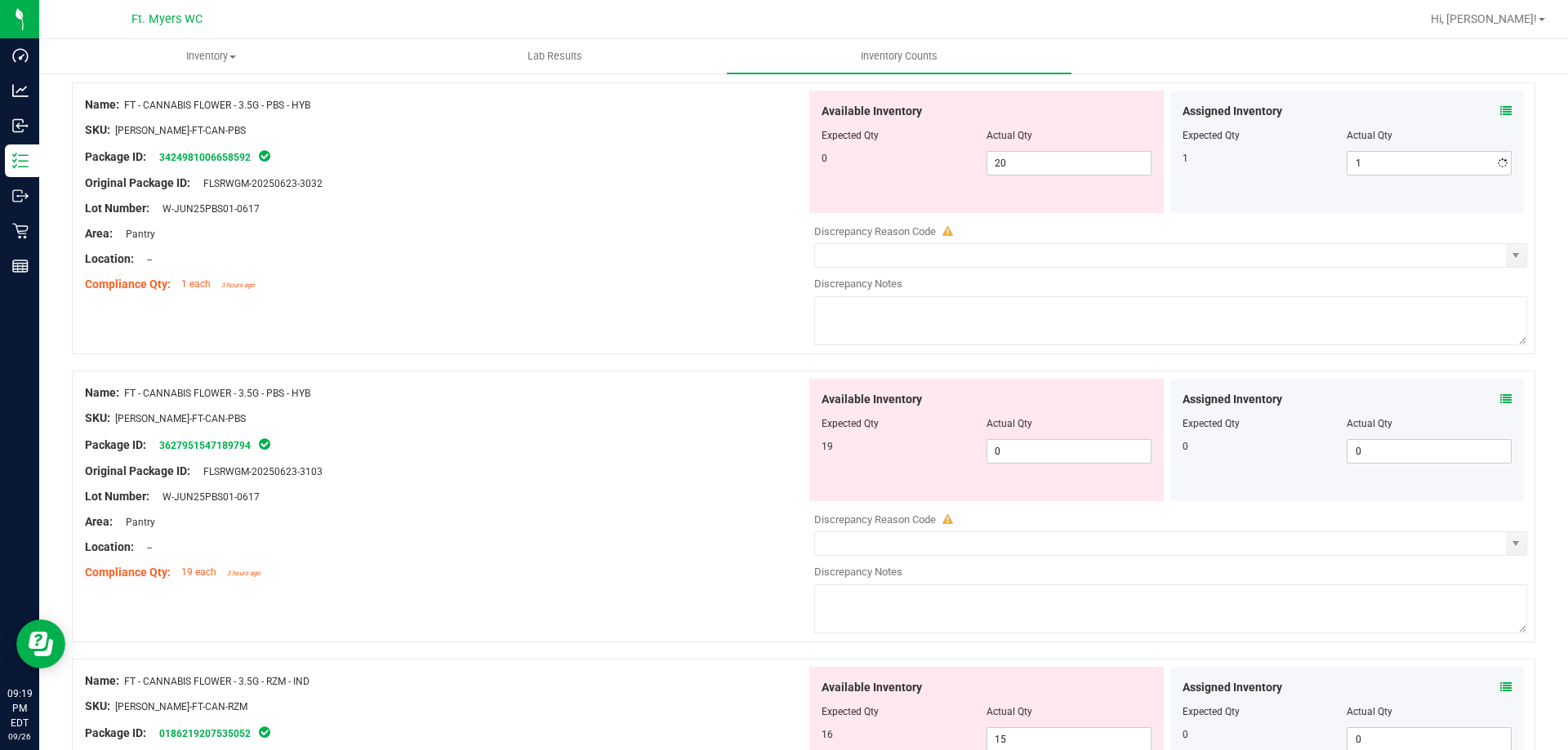
click at [748, 214] on div "Lot Number: W-JUN25PBS01-0617" at bounding box center [445, 208] width 721 height 17
drag, startPoint x: 1074, startPoint y: 443, endPoint x: 455, endPoint y: 378, distance: 622.4
click at [455, 378] on div "Name: FT - CANNABIS FLOWER - 3.5G - PBS - HYB SKU: FLO-BUD-FT-CAN-PBS Package I…" at bounding box center [804, 507] width 1463 height 272
type input "20"
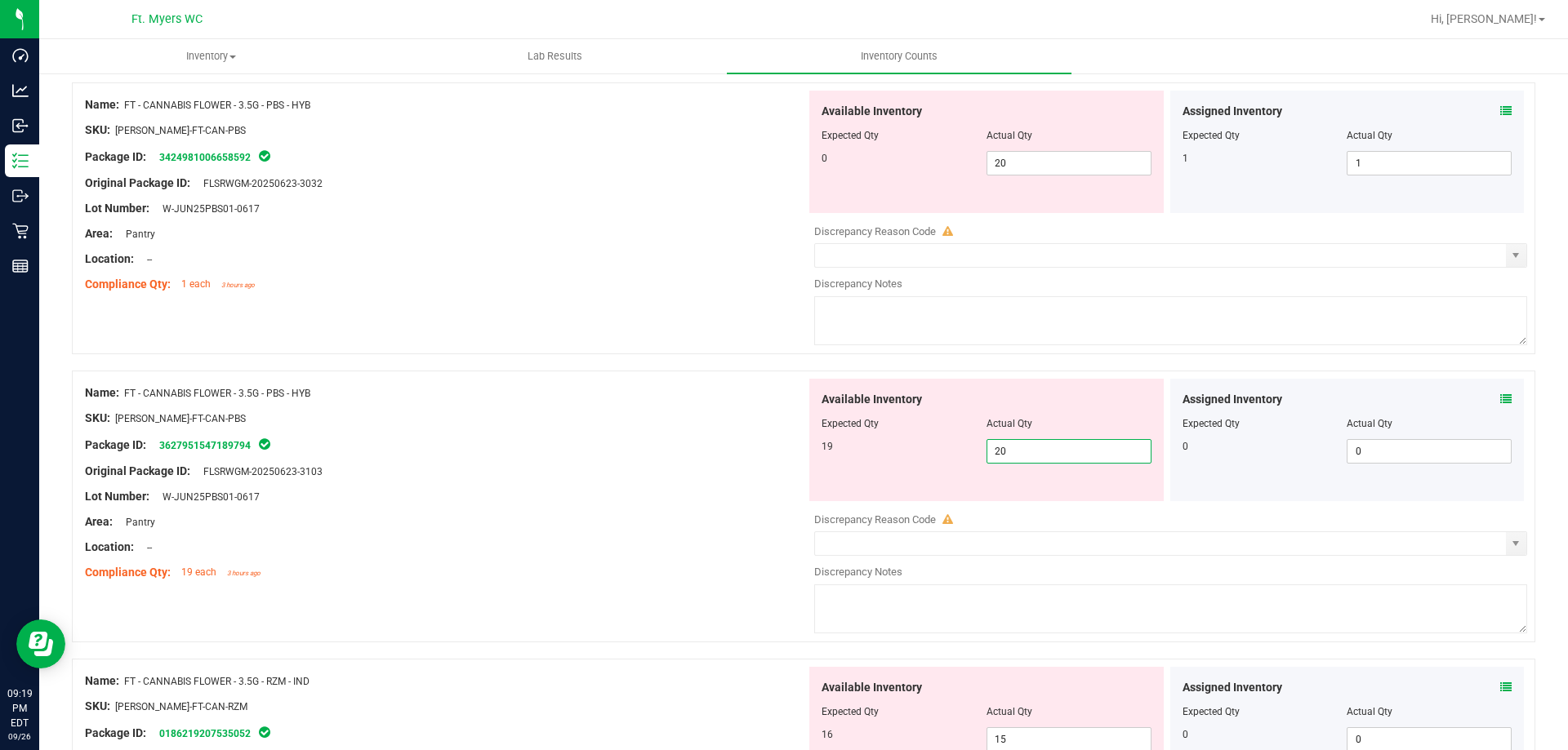
click at [706, 193] on div at bounding box center [445, 196] width 721 height 8
drag, startPoint x: 965, startPoint y: 160, endPoint x: 798, endPoint y: 160, distance: 167.0
click at [798, 160] on div "Name: FT - CANNABIS FLOWER - 3.5G - PBS - HYB SKU: FLO-BUD-FT-CAN-PBS Package I…" at bounding box center [804, 218] width 1463 height 272
type input "0"
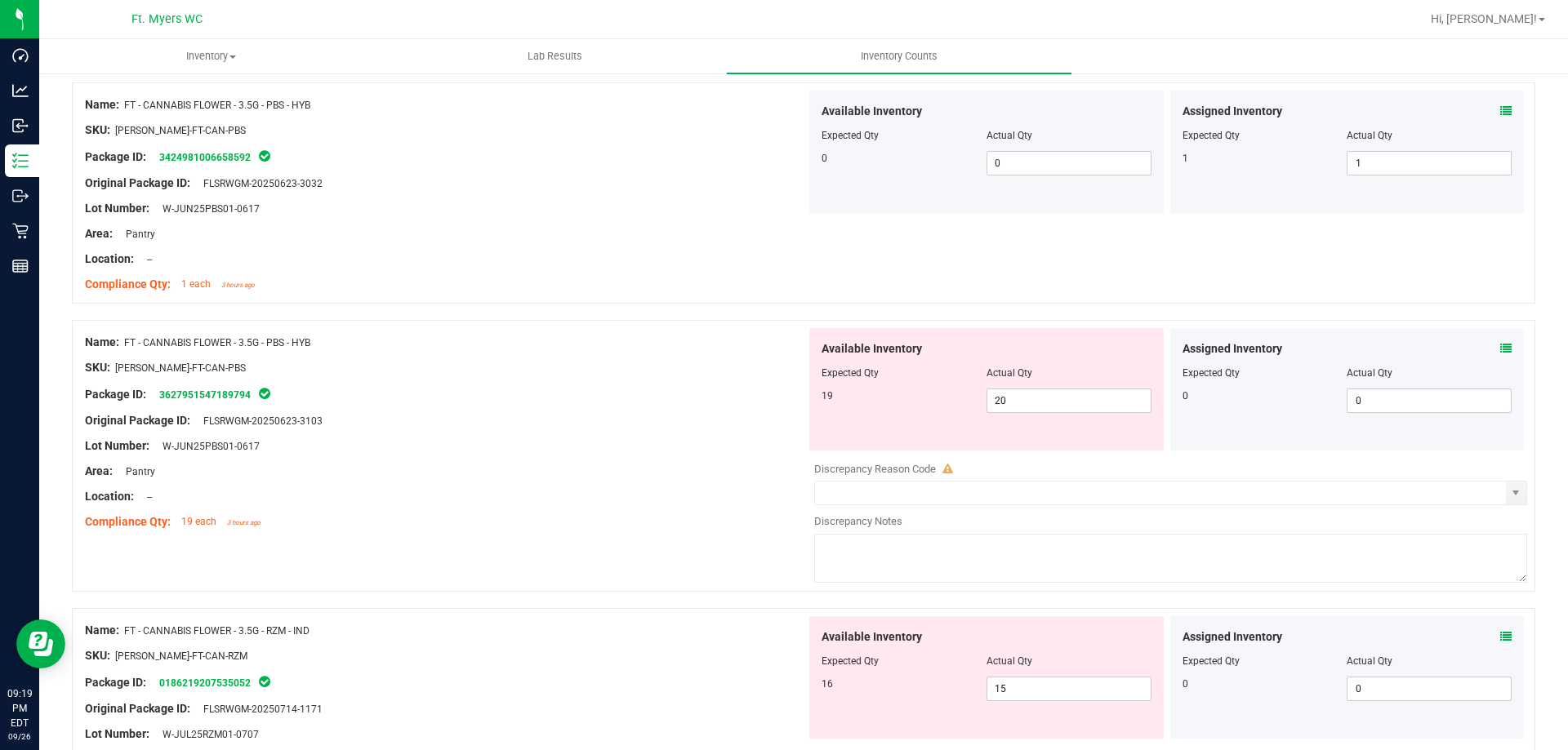
click at [1501, 345] on icon at bounding box center [1507, 349] width 12 height 12
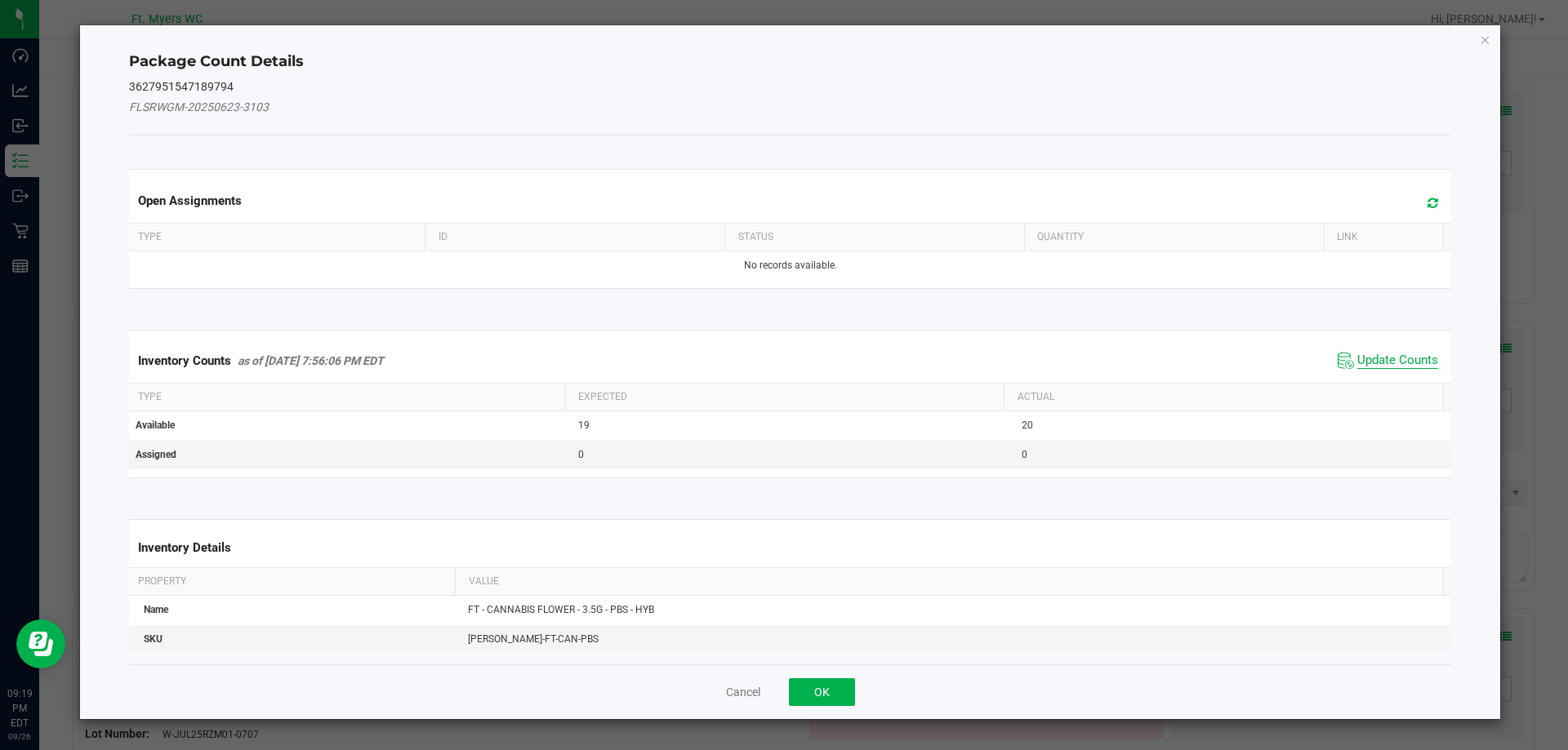
click at [1408, 357] on span "Update Counts" at bounding box center [1398, 360] width 81 height 17
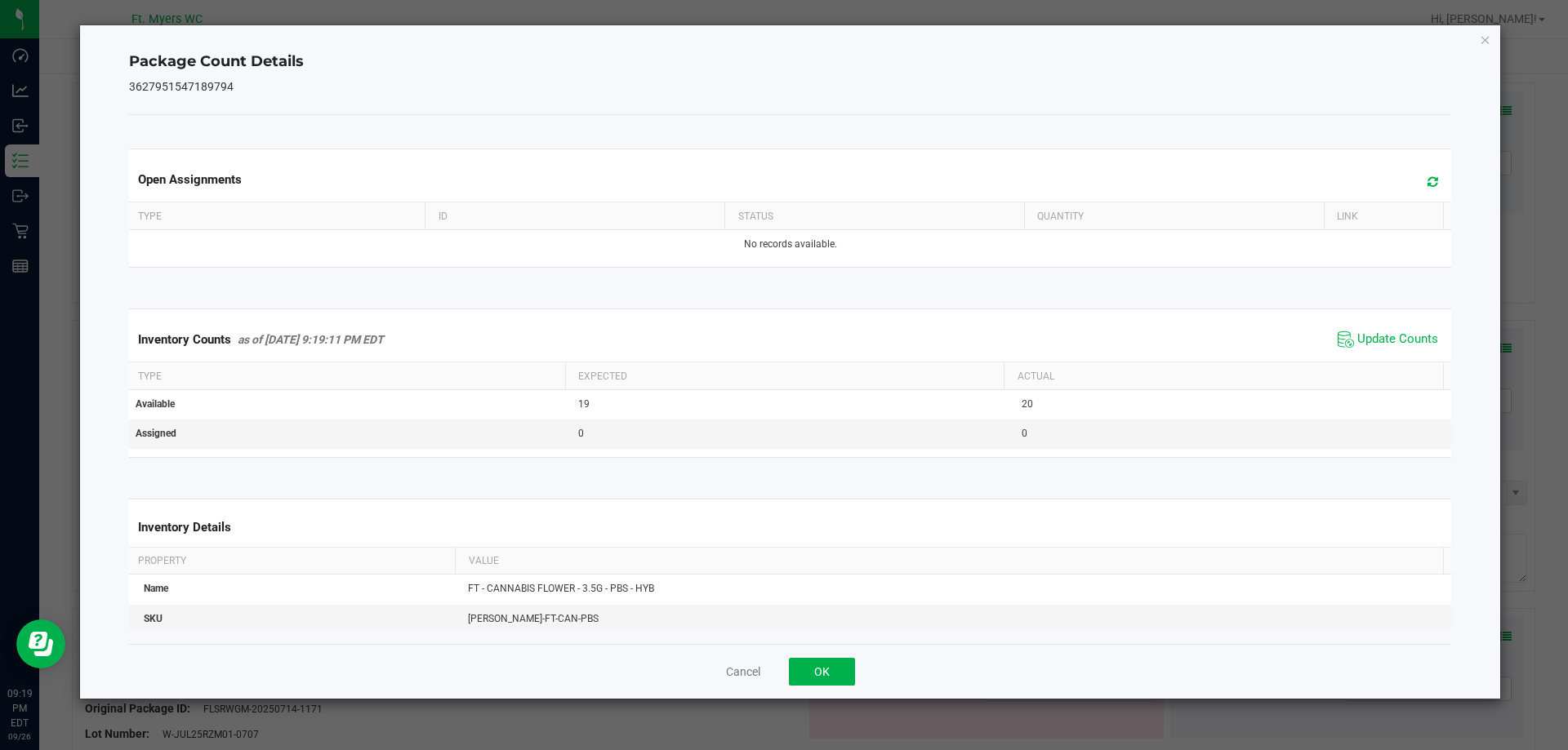
click at [817, 687] on div "Cancel OK" at bounding box center [790, 671] width 1323 height 54
click at [802, 640] on div "Open Assignments Type ID Status Quantity Link No records available. Inventory C…" at bounding box center [790, 379] width 1323 height 529
click at [826, 672] on button "OK" at bounding box center [822, 672] width 66 height 28
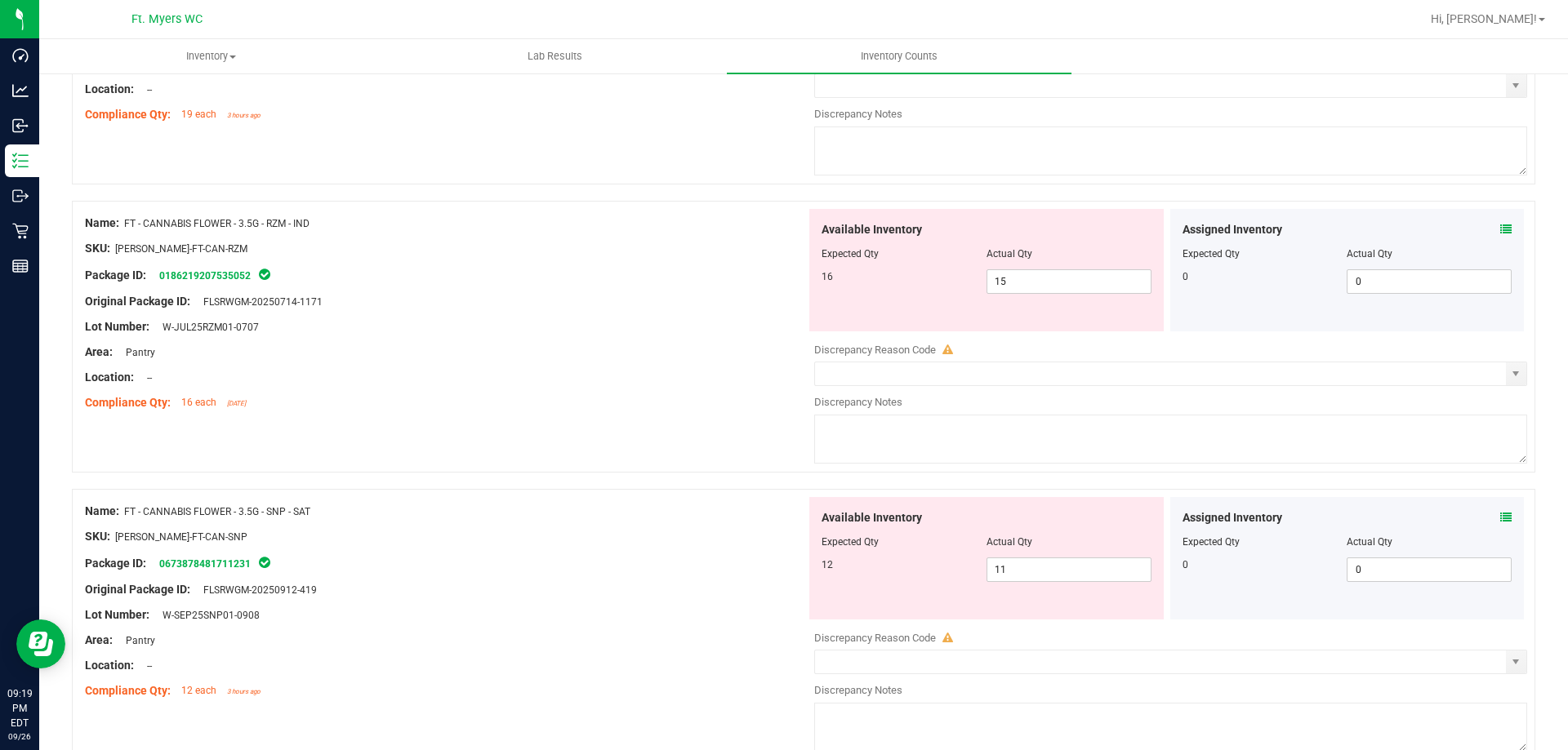
scroll to position [3755, 0]
click at [1484, 230] on div "Assigned Inventory" at bounding box center [1347, 229] width 330 height 17
click at [1501, 230] on icon at bounding box center [1507, 229] width 12 height 12
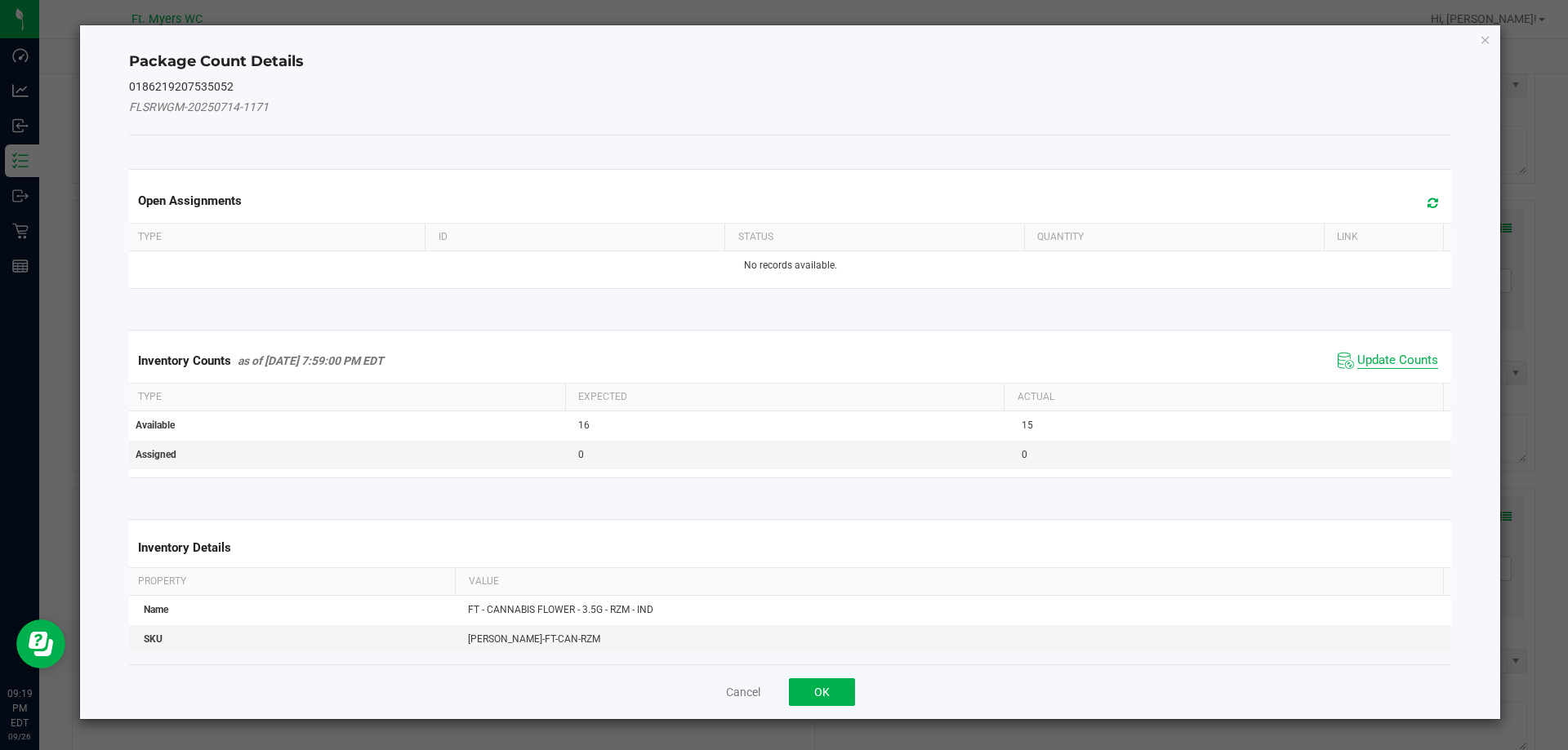
click at [1373, 360] on span "Update Counts" at bounding box center [1398, 360] width 81 height 17
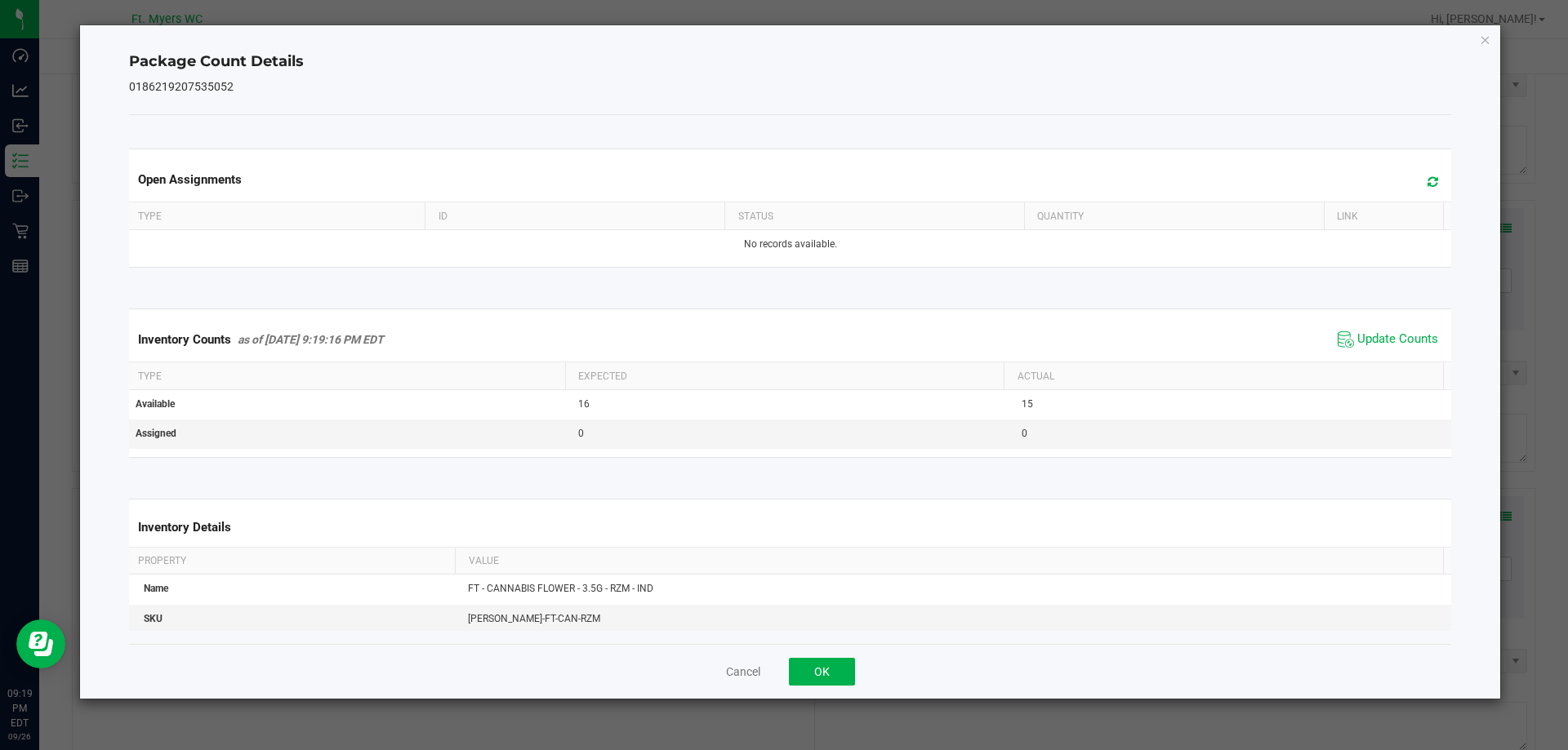
click at [886, 656] on div "Cancel OK" at bounding box center [790, 671] width 1323 height 54
click at [835, 665] on button "OK" at bounding box center [822, 672] width 66 height 28
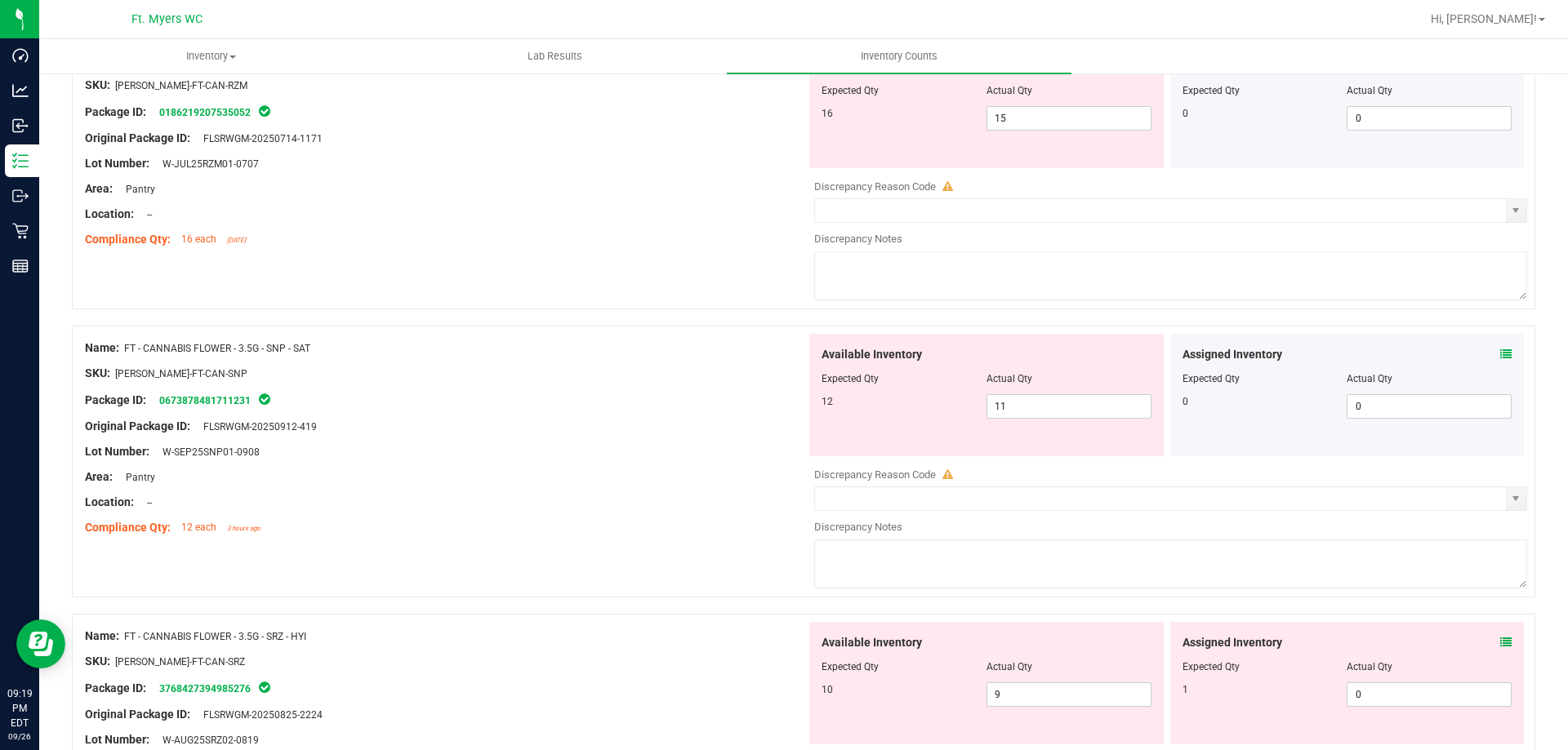
scroll to position [3918, 0]
click at [1501, 357] on icon at bounding box center [1507, 353] width 12 height 12
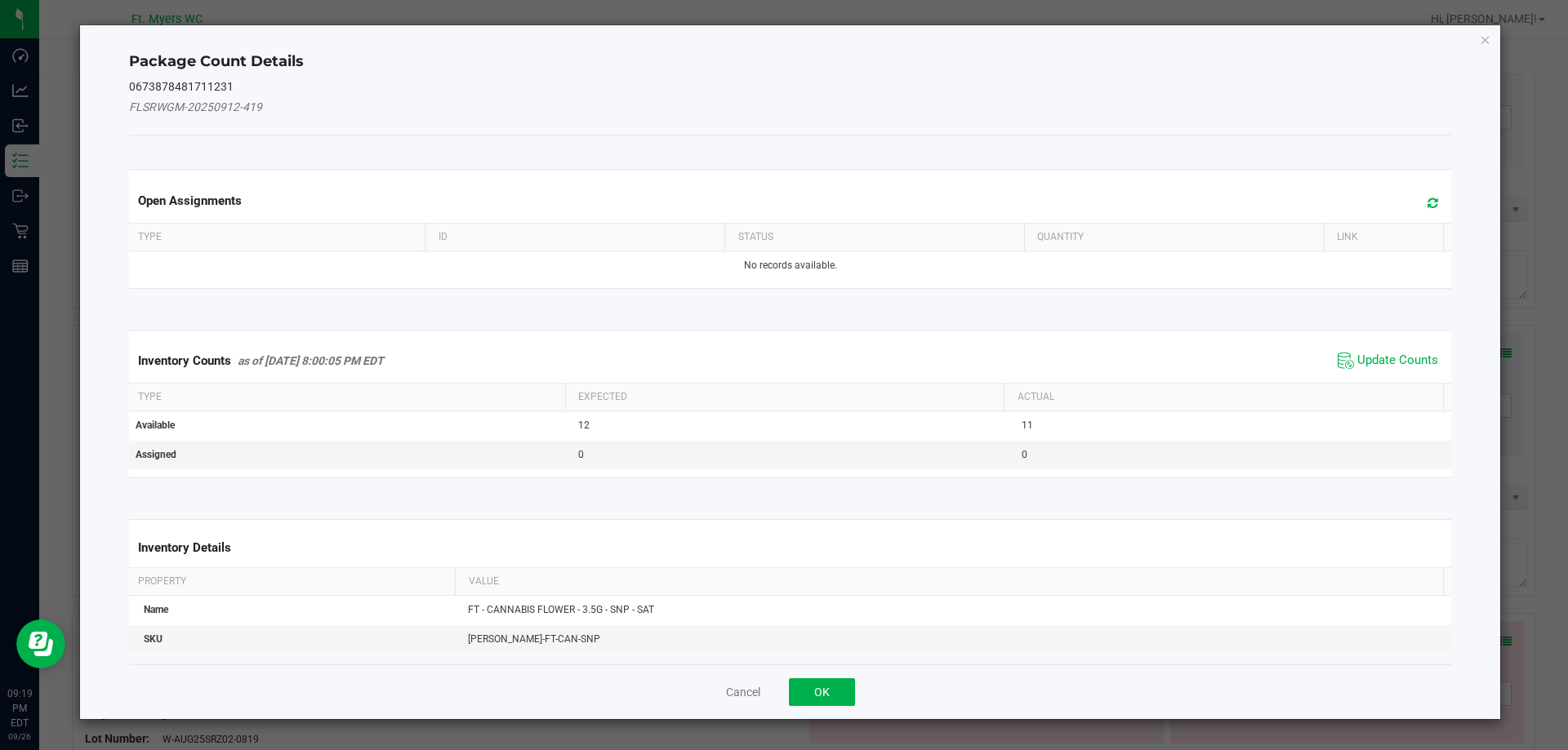
click at [1395, 351] on span "Update Counts" at bounding box center [1388, 360] width 109 height 25
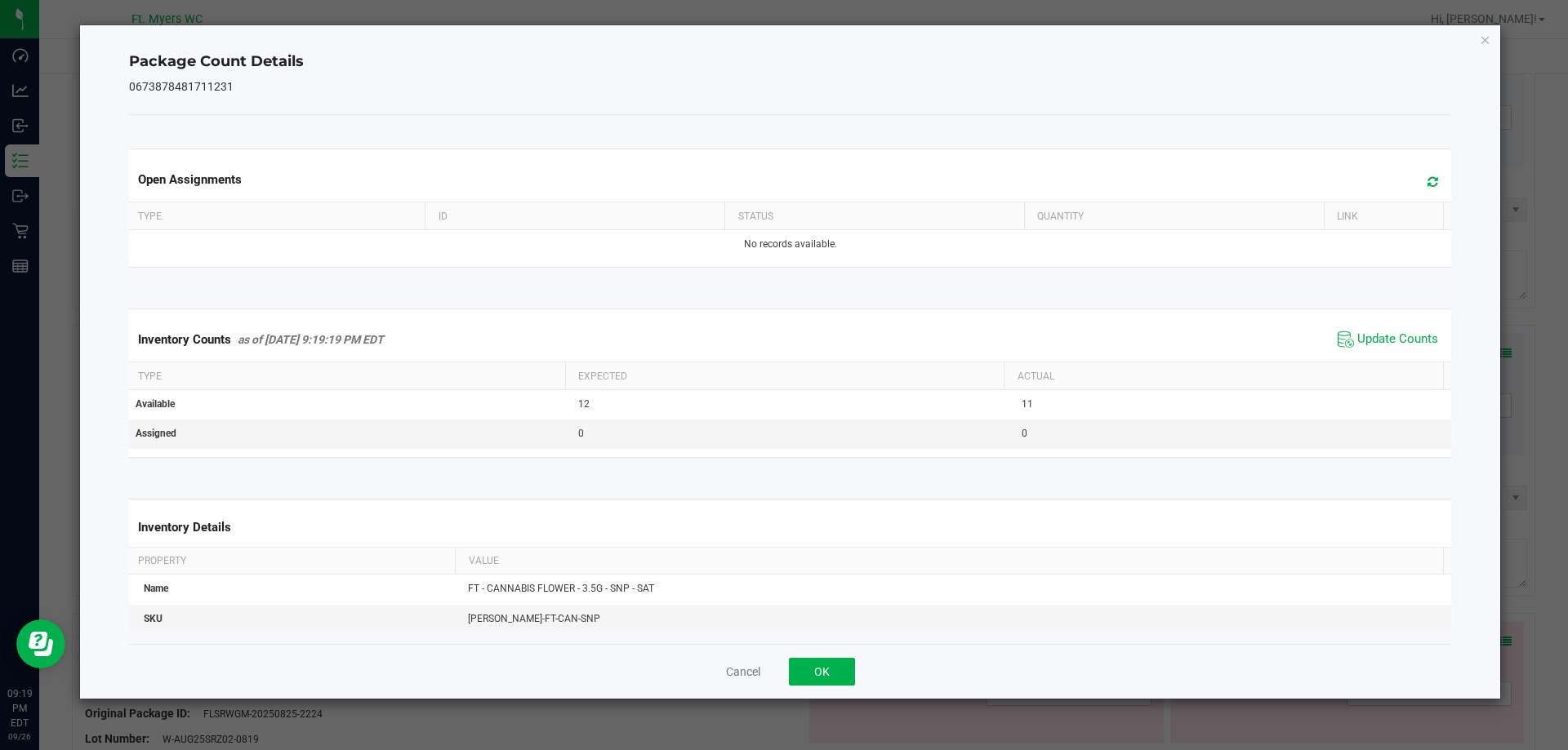
click at [782, 671] on div "Cancel OK" at bounding box center [790, 671] width 1323 height 54
click at [791, 667] on button "OK" at bounding box center [822, 672] width 66 height 28
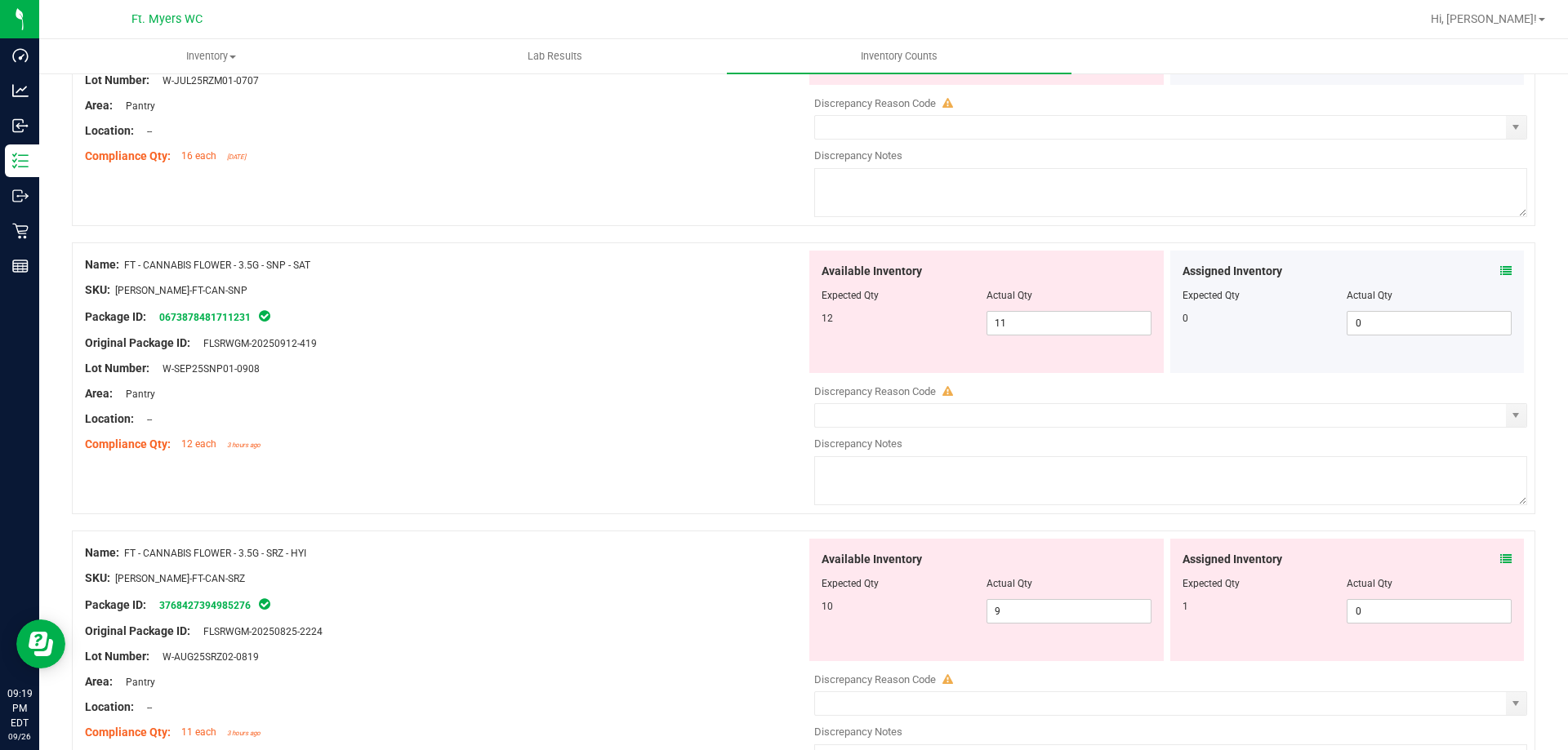
scroll to position [4164, 0]
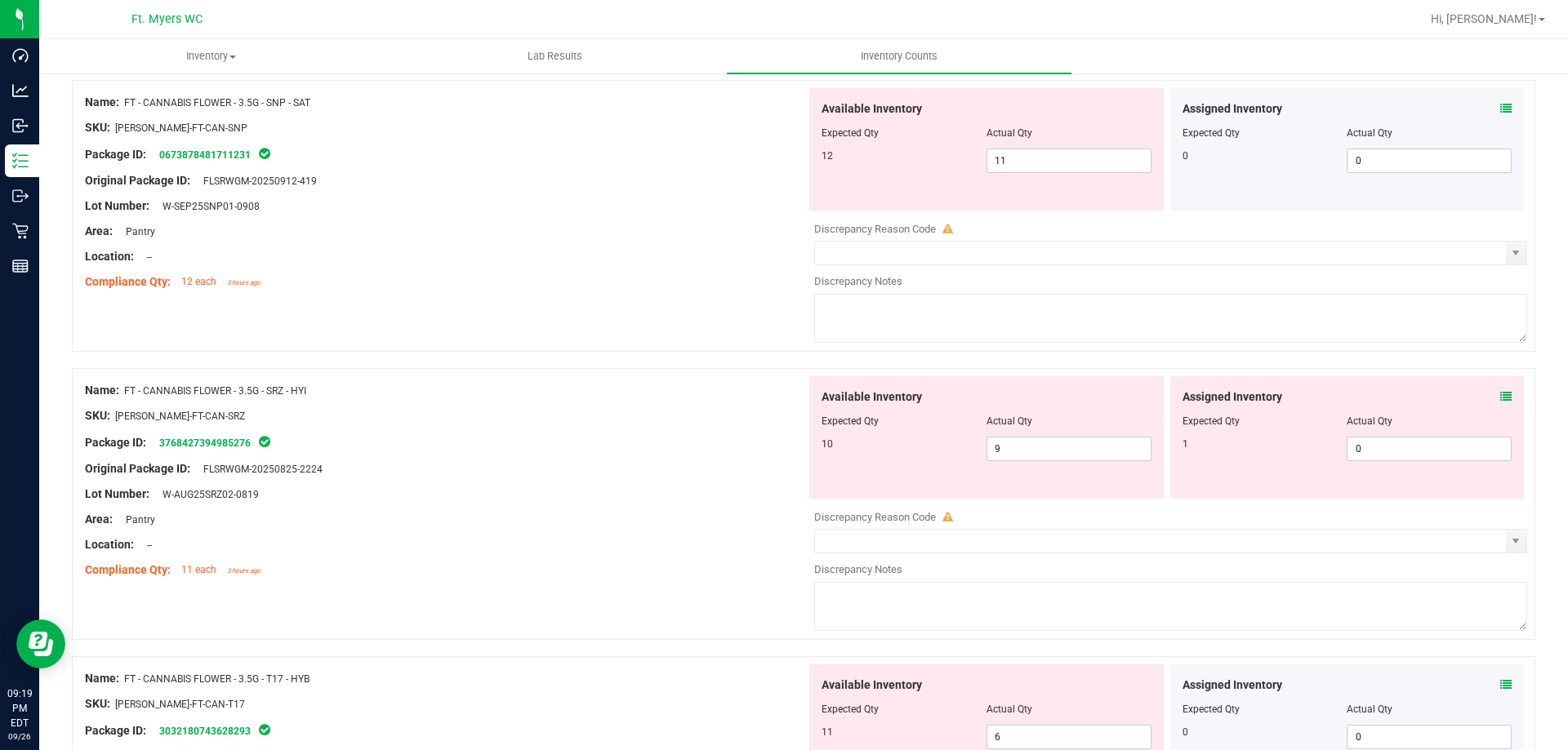
drag, startPoint x: 1479, startPoint y: 391, endPoint x: 1492, endPoint y: 390, distance: 13.0
click at [1484, 391] on div "Assigned Inventory" at bounding box center [1347, 397] width 330 height 17
click at [1501, 390] on span at bounding box center [1507, 397] width 12 height 17
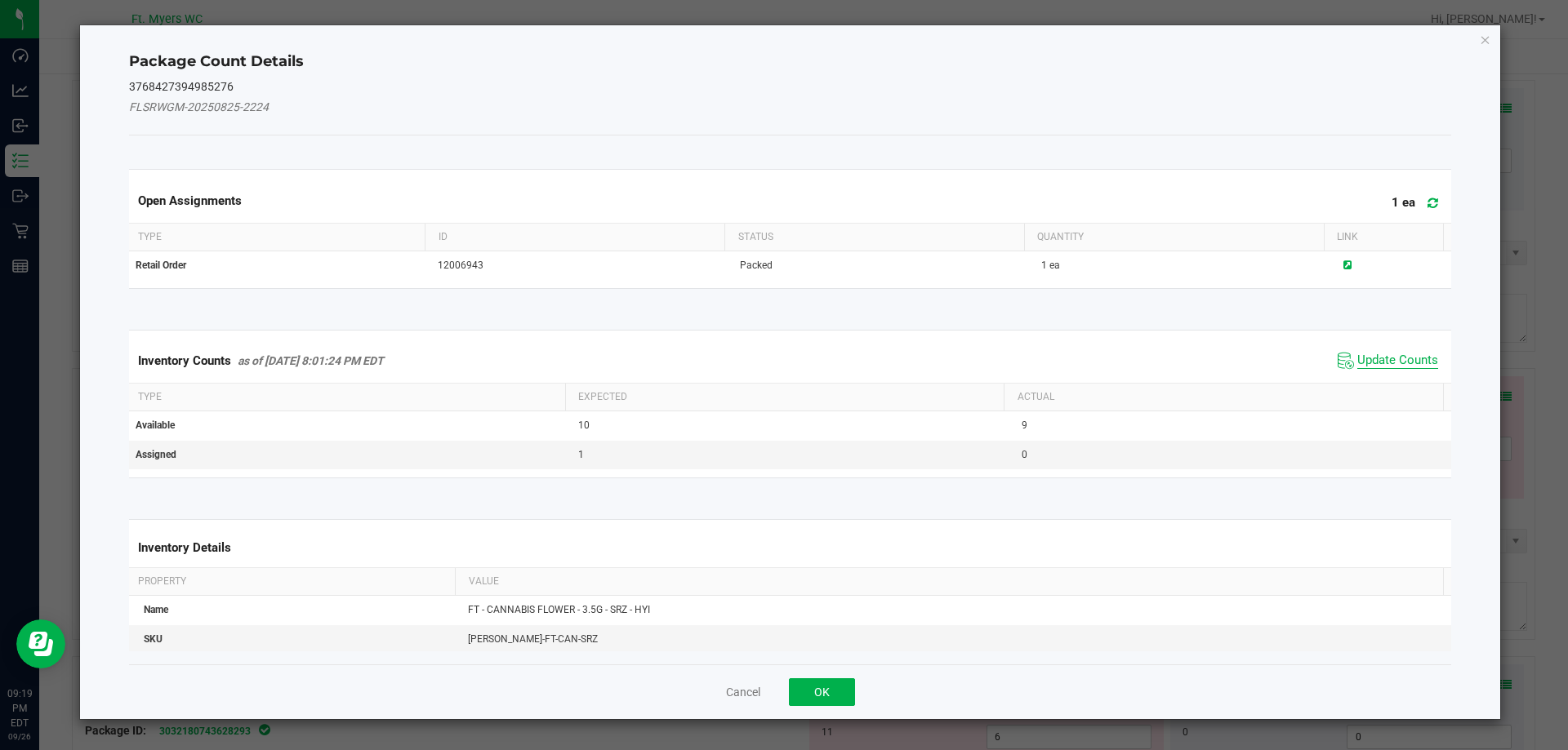
click at [1380, 361] on span "Update Counts" at bounding box center [1398, 360] width 81 height 17
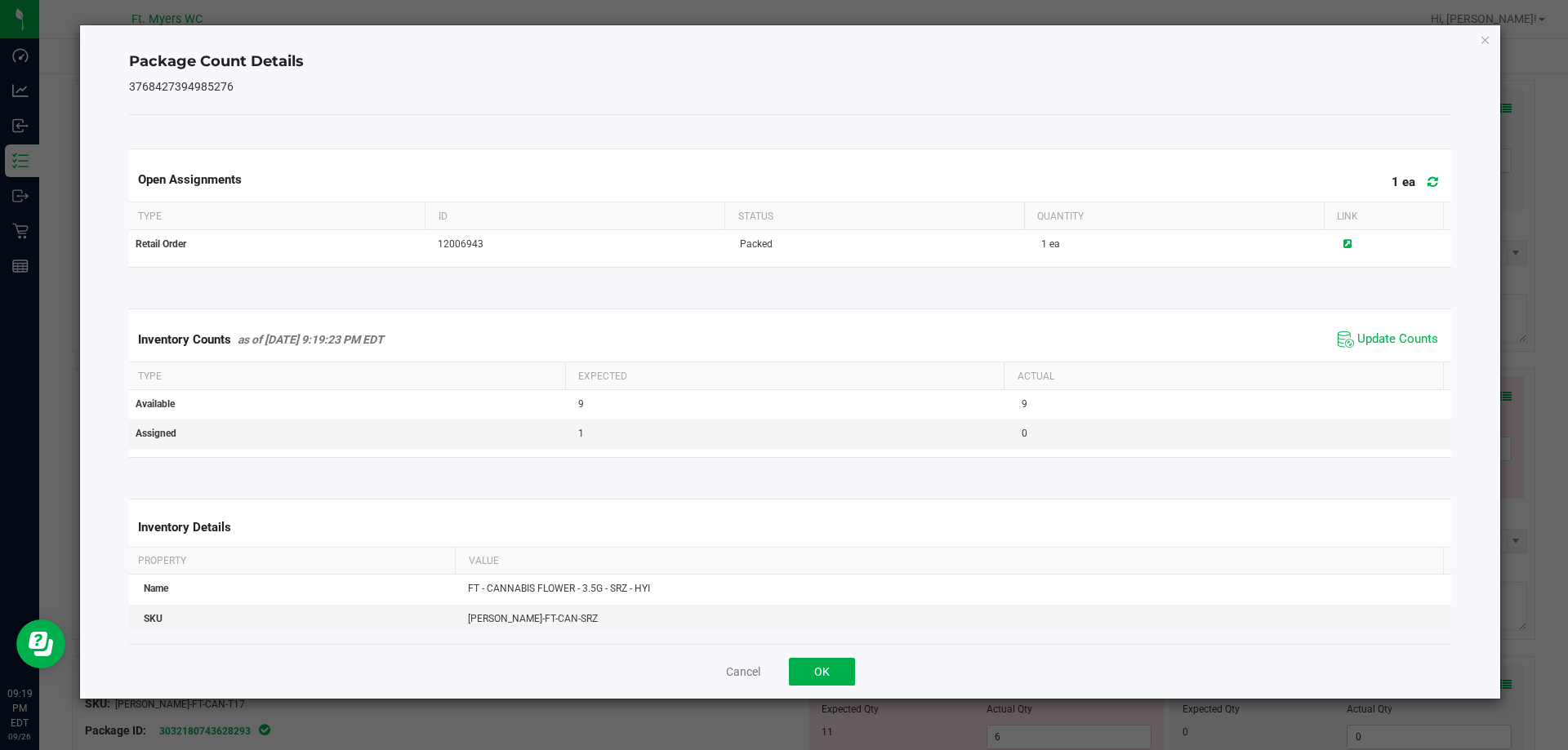
click at [857, 679] on div "Cancel OK" at bounding box center [790, 671] width 1323 height 54
click at [842, 678] on button "OK" at bounding box center [822, 672] width 66 height 28
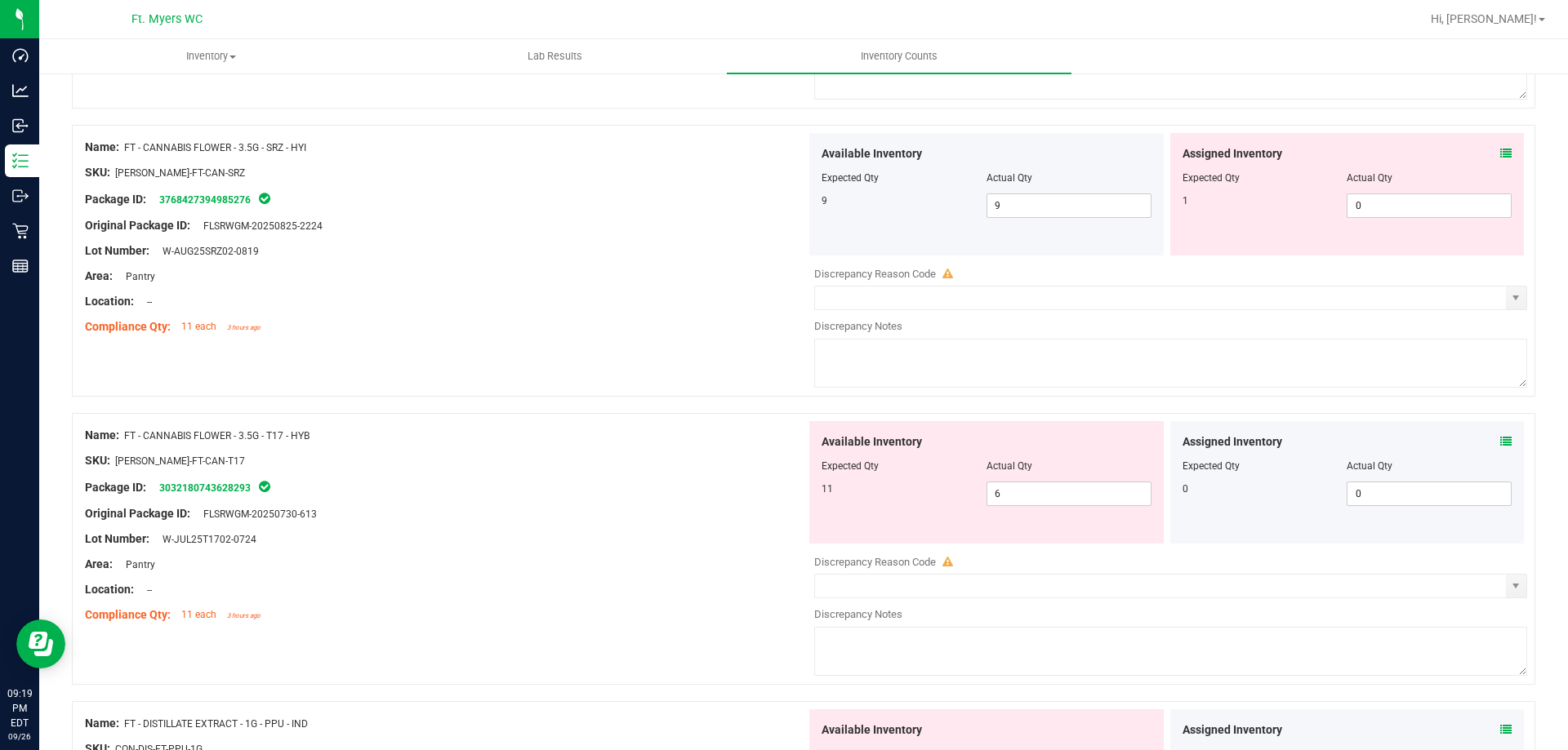
scroll to position [4408, 0]
drag, startPoint x: 1421, startPoint y: 241, endPoint x: 1421, endPoint y: 211, distance: 30.0
click at [1421, 238] on div "Assigned Inventory Expected Qty Actual Qty 1 0 0" at bounding box center [1347, 193] width 354 height 123
drag, startPoint x: 1421, startPoint y: 211, endPoint x: 657, endPoint y: 280, distance: 767.1
click at [776, 191] on div "Name: FT - CANNABIS FLOWER - 3.5G - SRZ - HYI SKU: FLO-BUD-FT-CAN-SRZ Package I…" at bounding box center [804, 259] width 1463 height 272
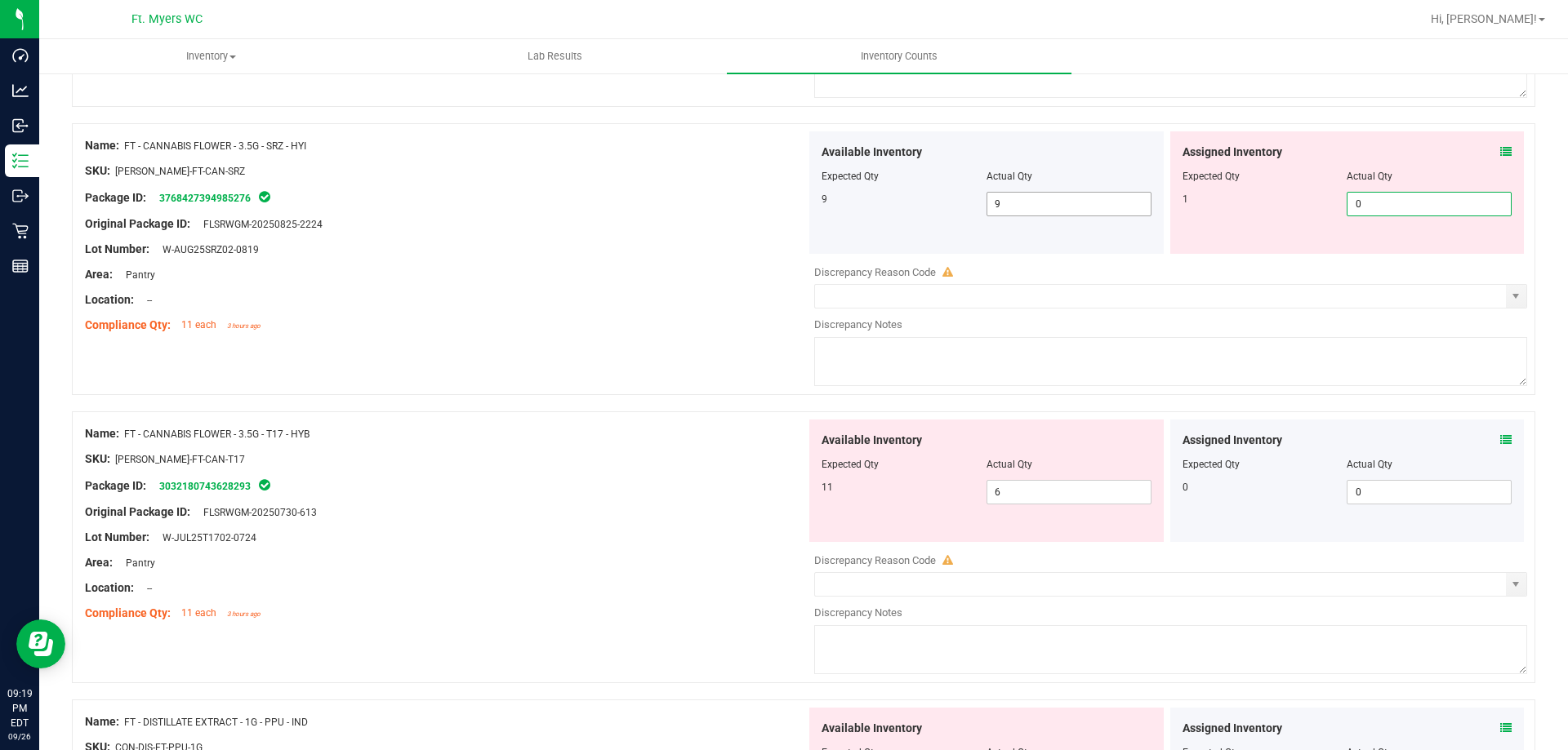
type input "1"
click at [640, 359] on div "Name: FT - CANNABIS FLOWER - 3.5G - SRZ - HYI SKU: FLO-BUD-FT-CAN-SRZ Package I…" at bounding box center [804, 267] width 1463 height 288
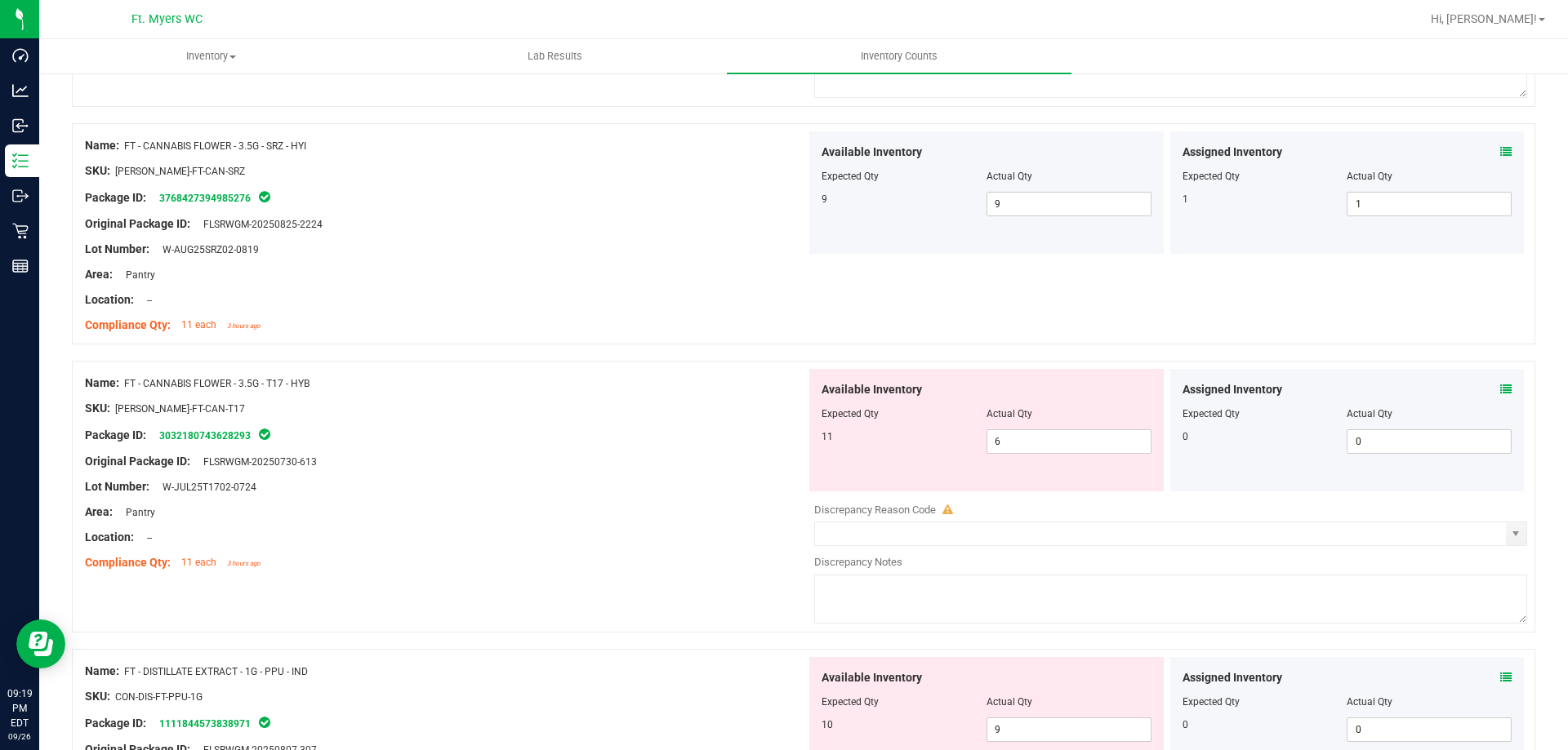
click at [1501, 143] on span at bounding box center [1507, 151] width 12 height 17
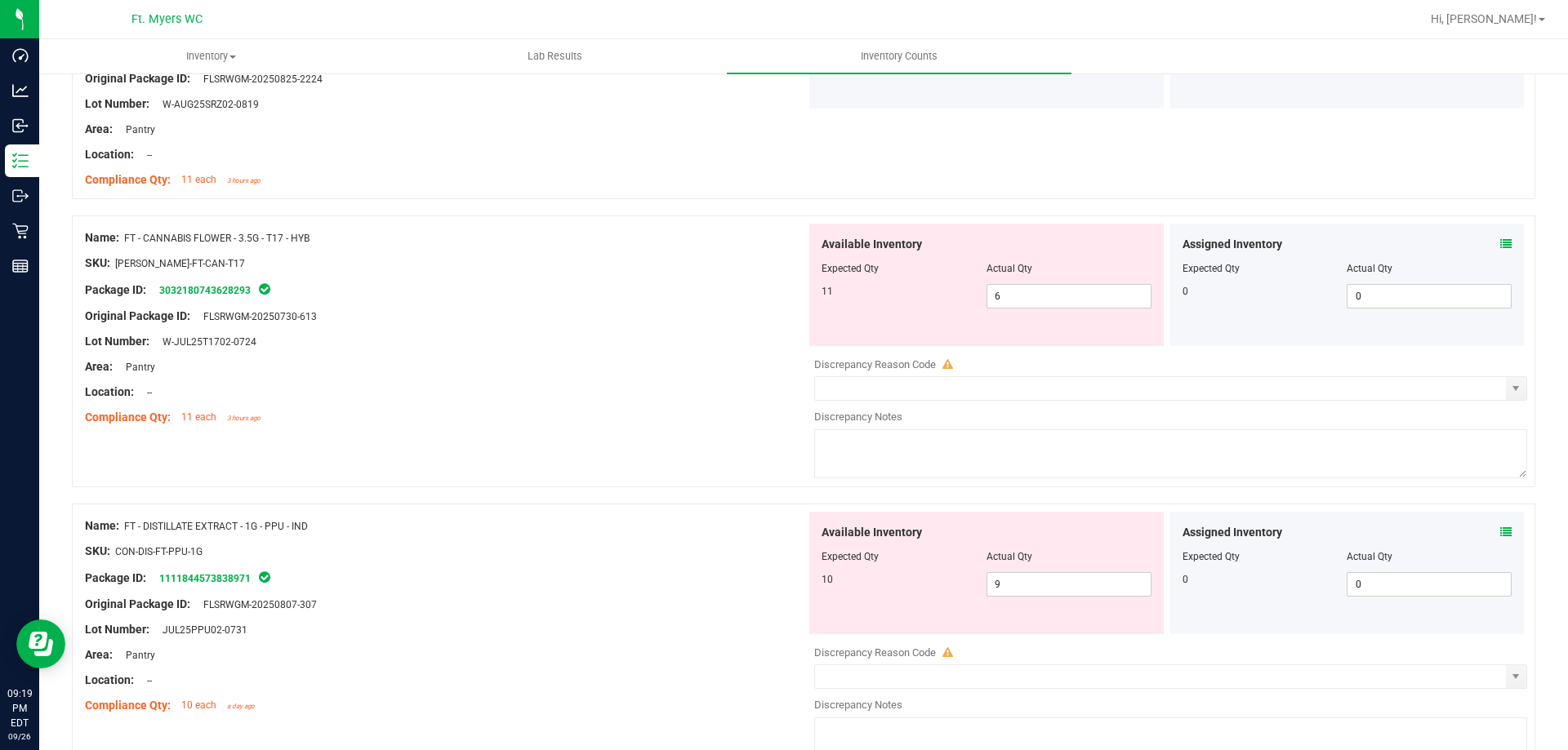
scroll to position [4571, 0]
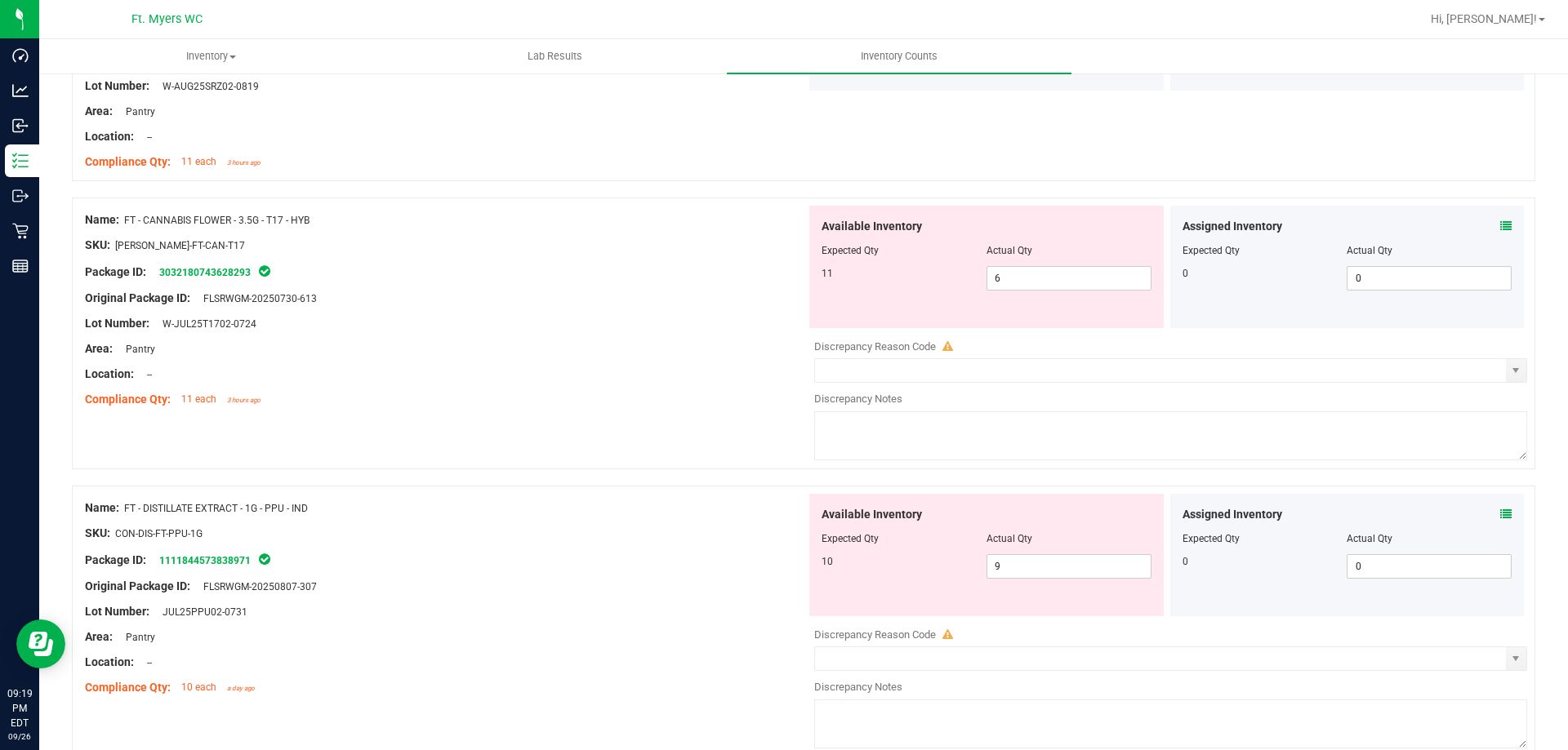
click at [1485, 226] on div "Assigned Inventory" at bounding box center [1347, 226] width 330 height 17
click at [1501, 225] on icon at bounding box center [1507, 227] width 12 height 12
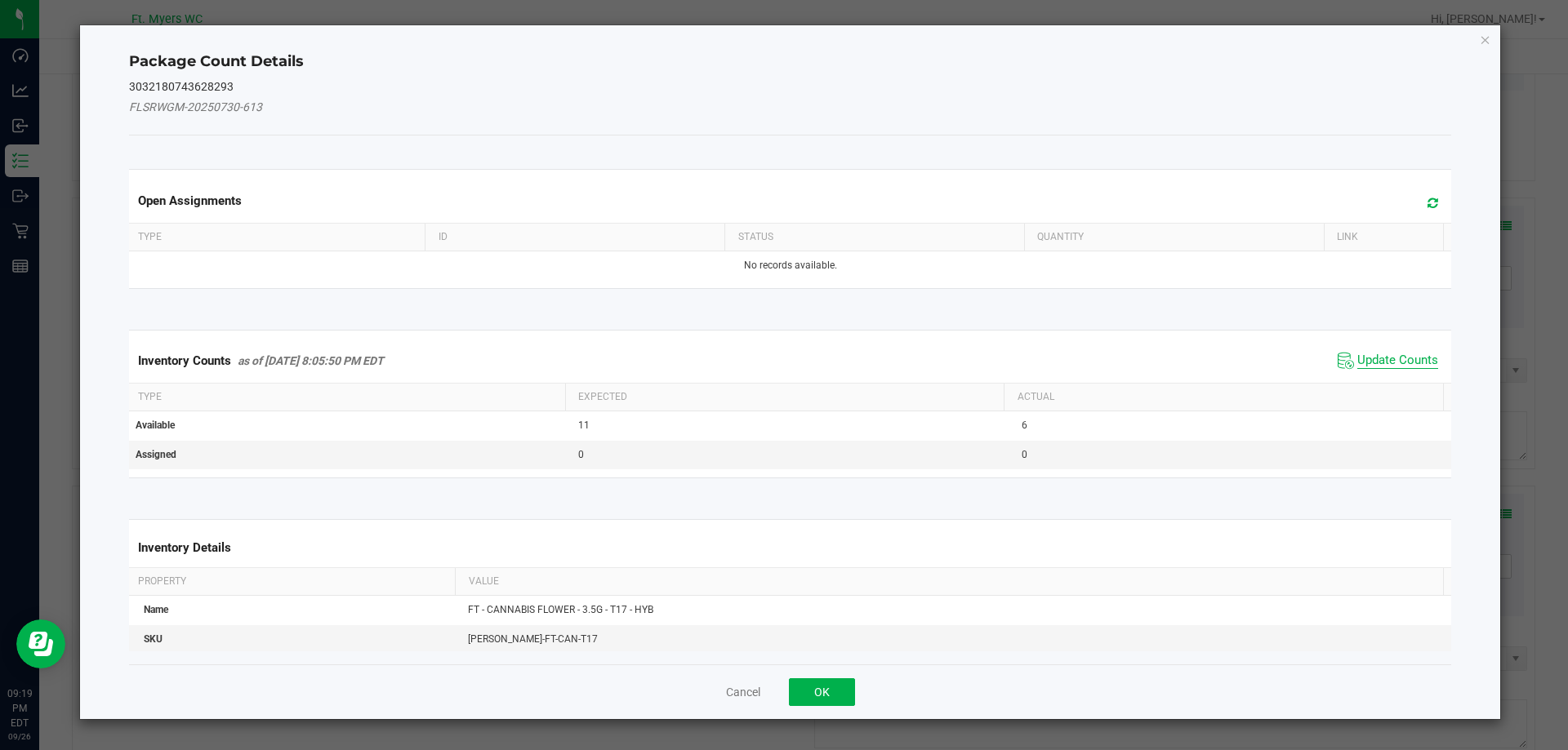
click at [1367, 363] on span "Update Counts" at bounding box center [1398, 360] width 81 height 17
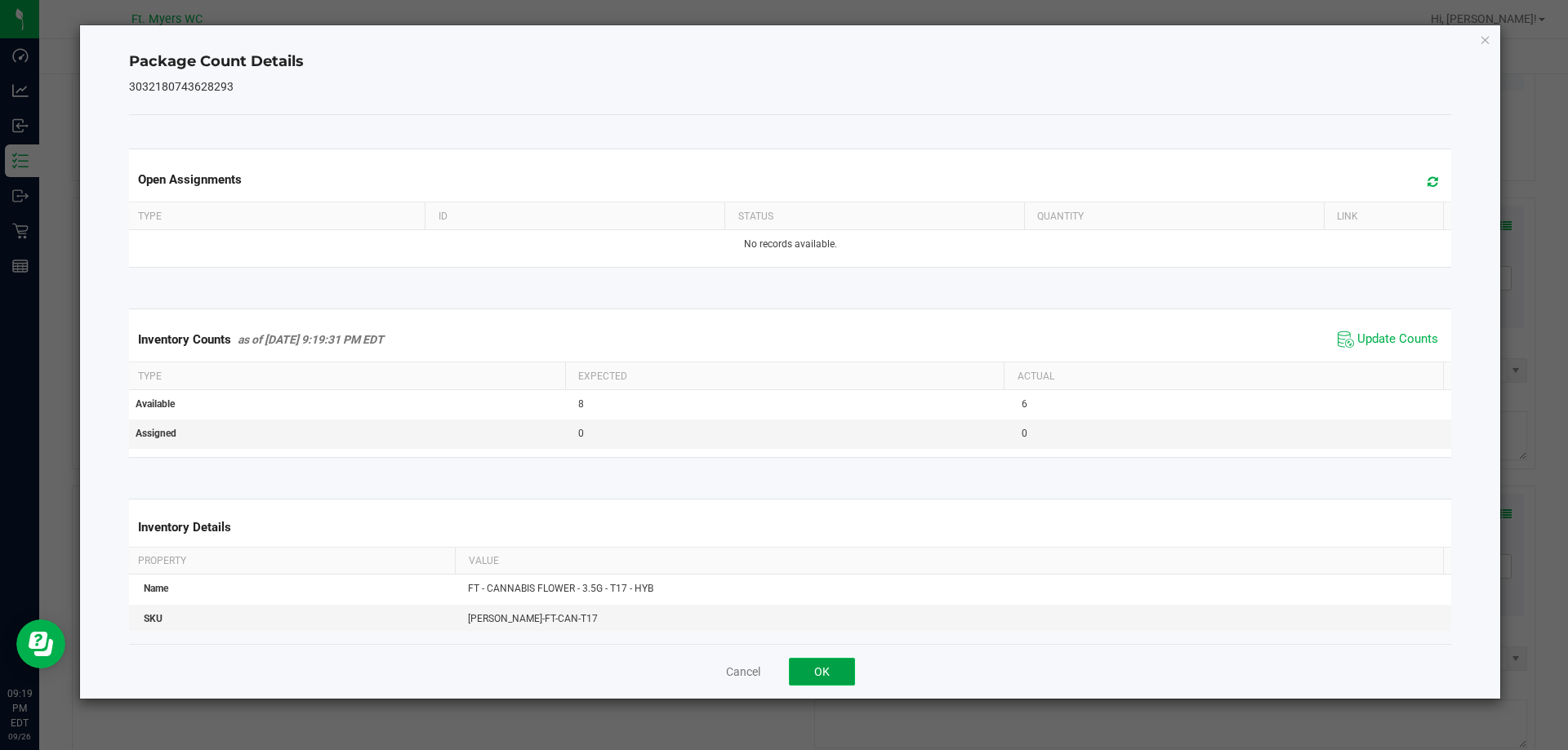
click at [847, 671] on button "OK" at bounding box center [822, 672] width 66 height 28
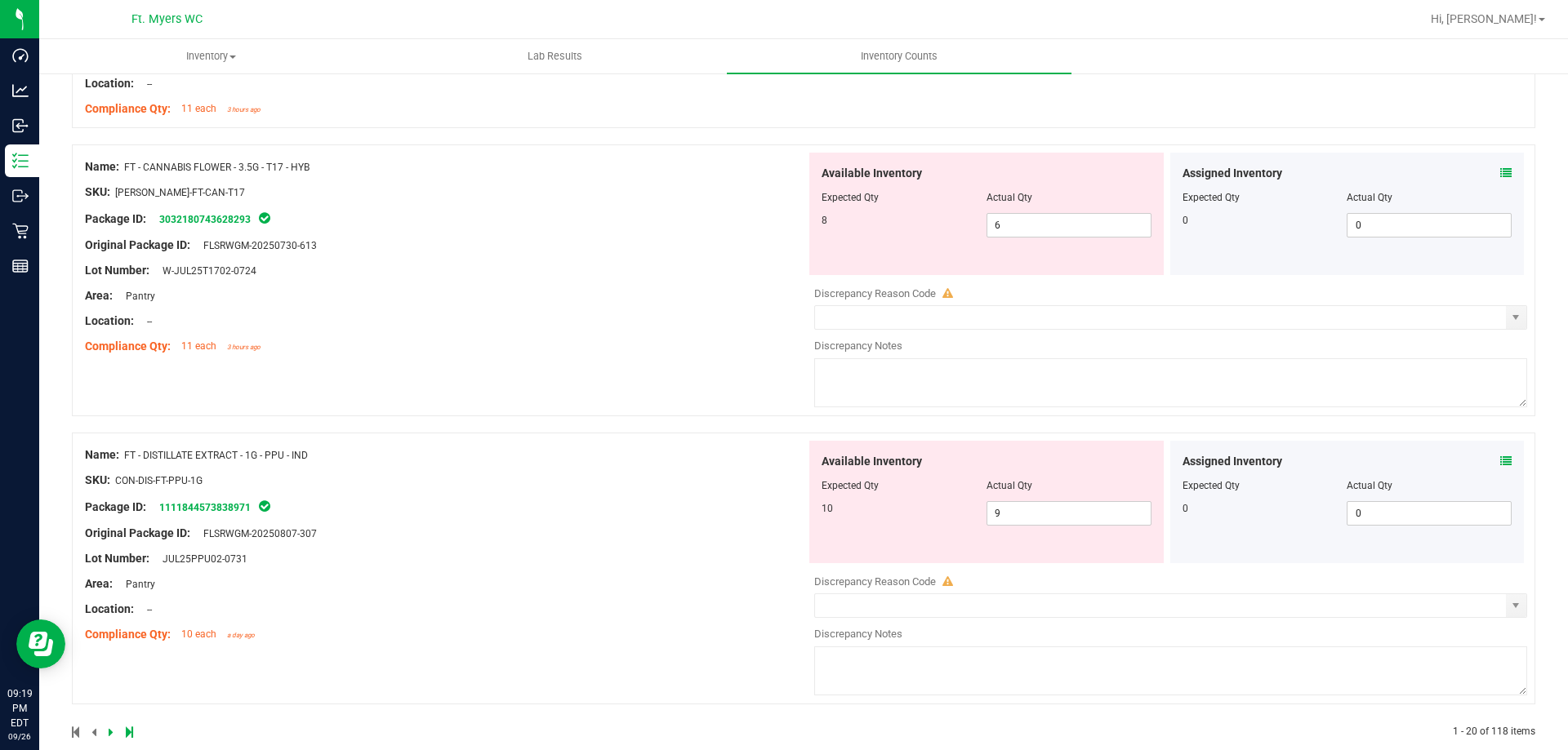
scroll to position [4650, 0]
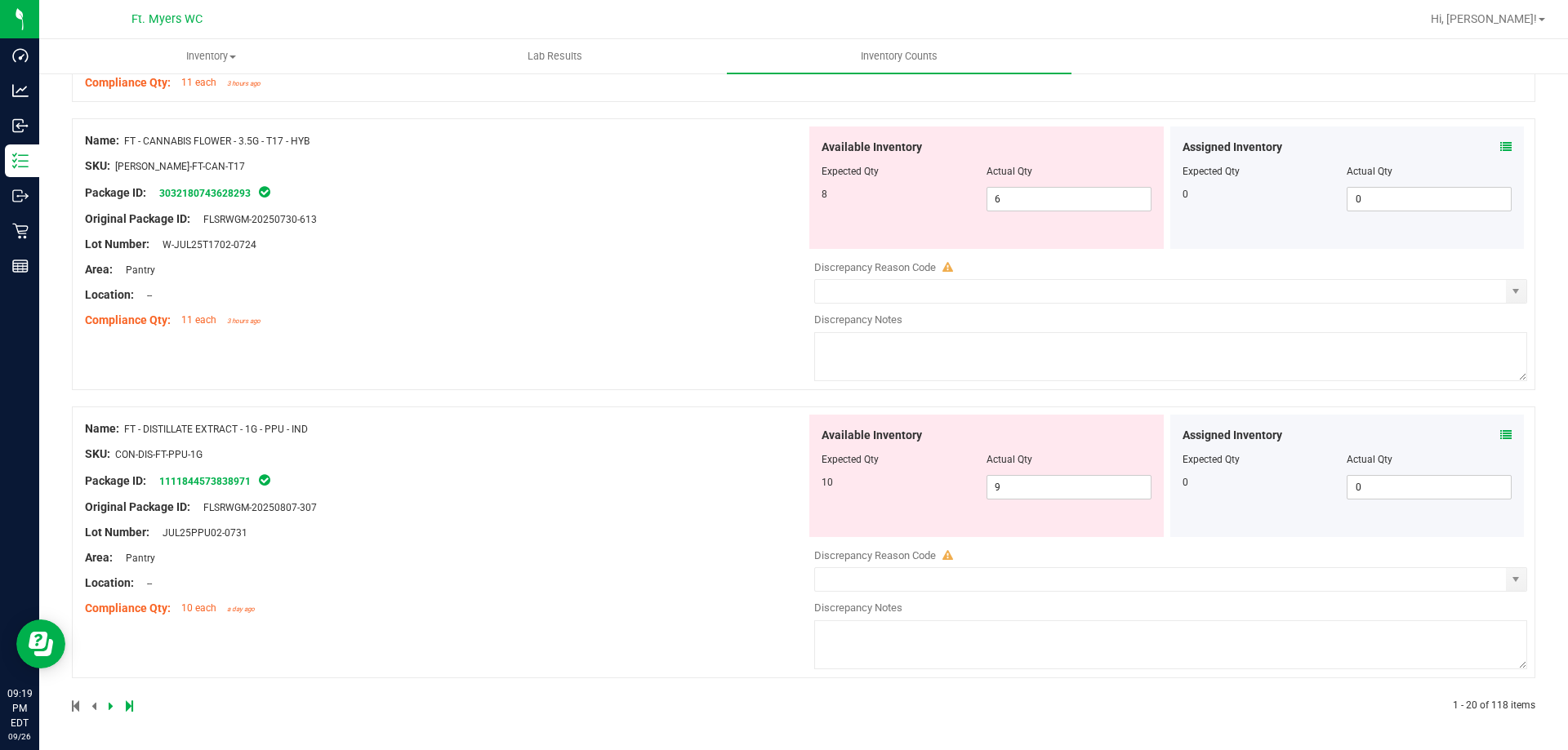
click at [1503, 427] on div "Assigned Inventory Expected Qty Actual Qty 0 0 0" at bounding box center [1347, 476] width 354 height 123
click at [1500, 430] on div "Assigned Inventory Expected Qty Actual Qty 0 0 0" at bounding box center [1347, 476] width 354 height 123
click at [1501, 431] on icon at bounding box center [1507, 435] width 12 height 12
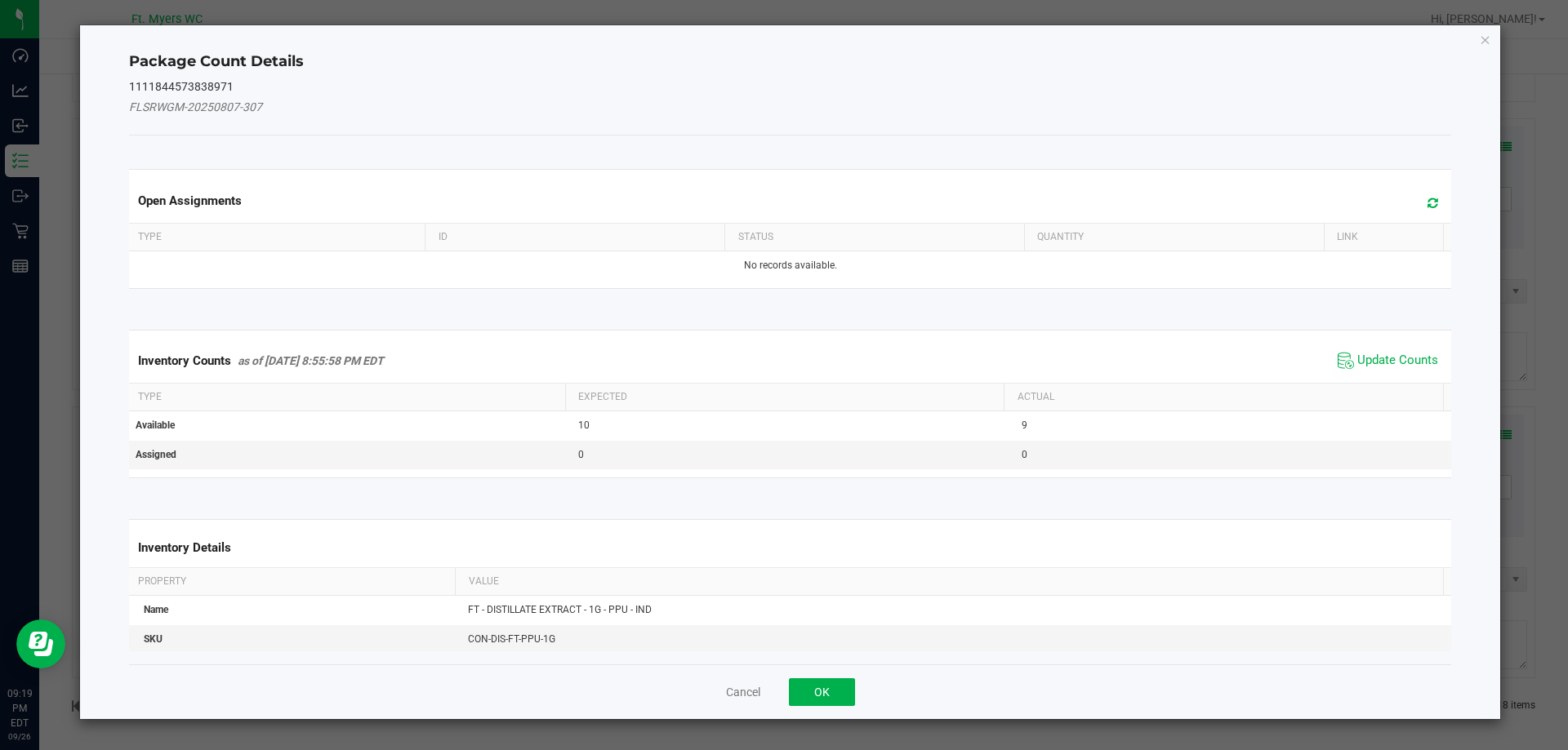
click at [1412, 371] on span "Update Counts" at bounding box center [1388, 360] width 109 height 25
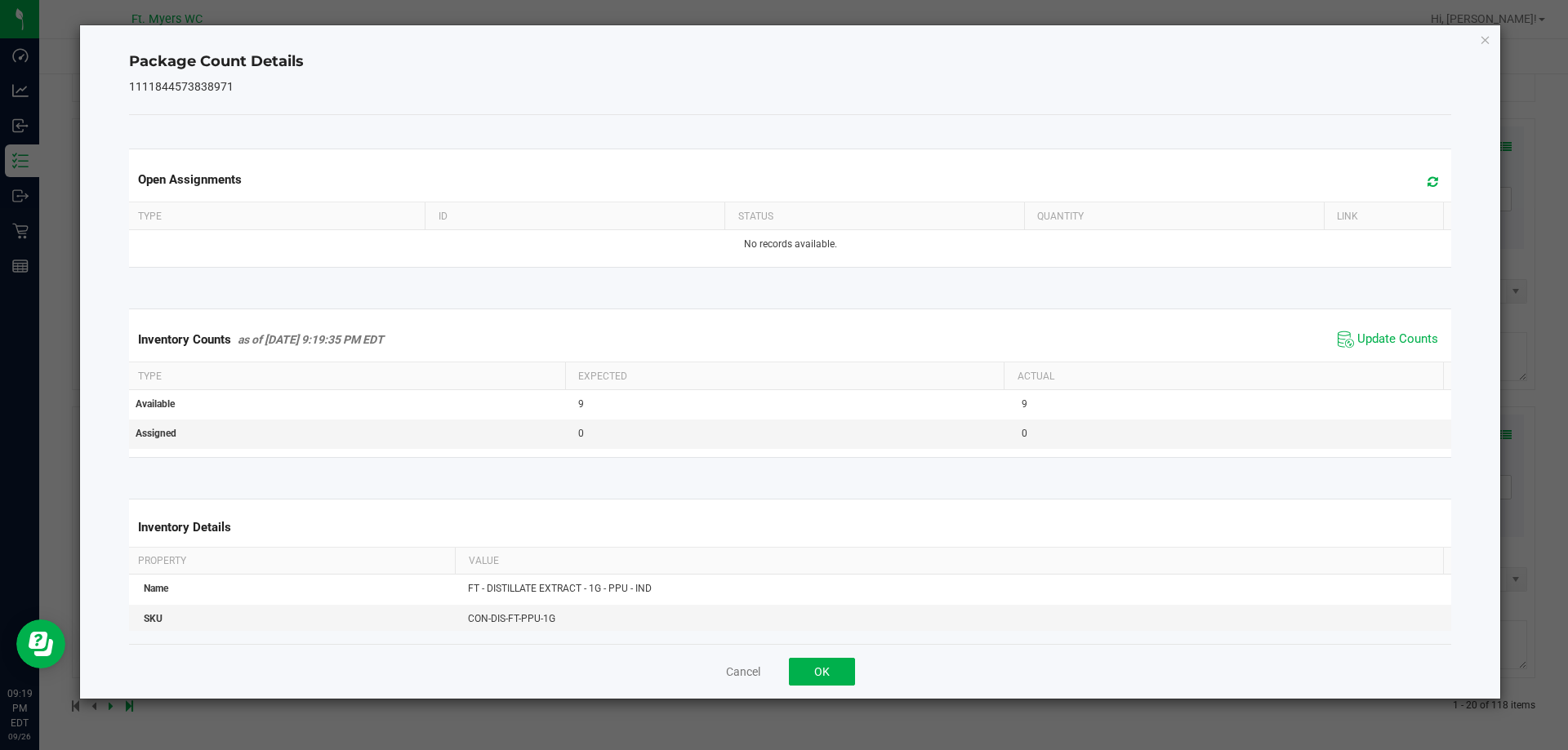
click at [1399, 353] on div "Inventory Counts as of Sep 26, 2025 9:19:35 PM EDT Update Counts" at bounding box center [790, 339] width 1329 height 45
click at [801, 666] on button "OK" at bounding box center [822, 672] width 66 height 28
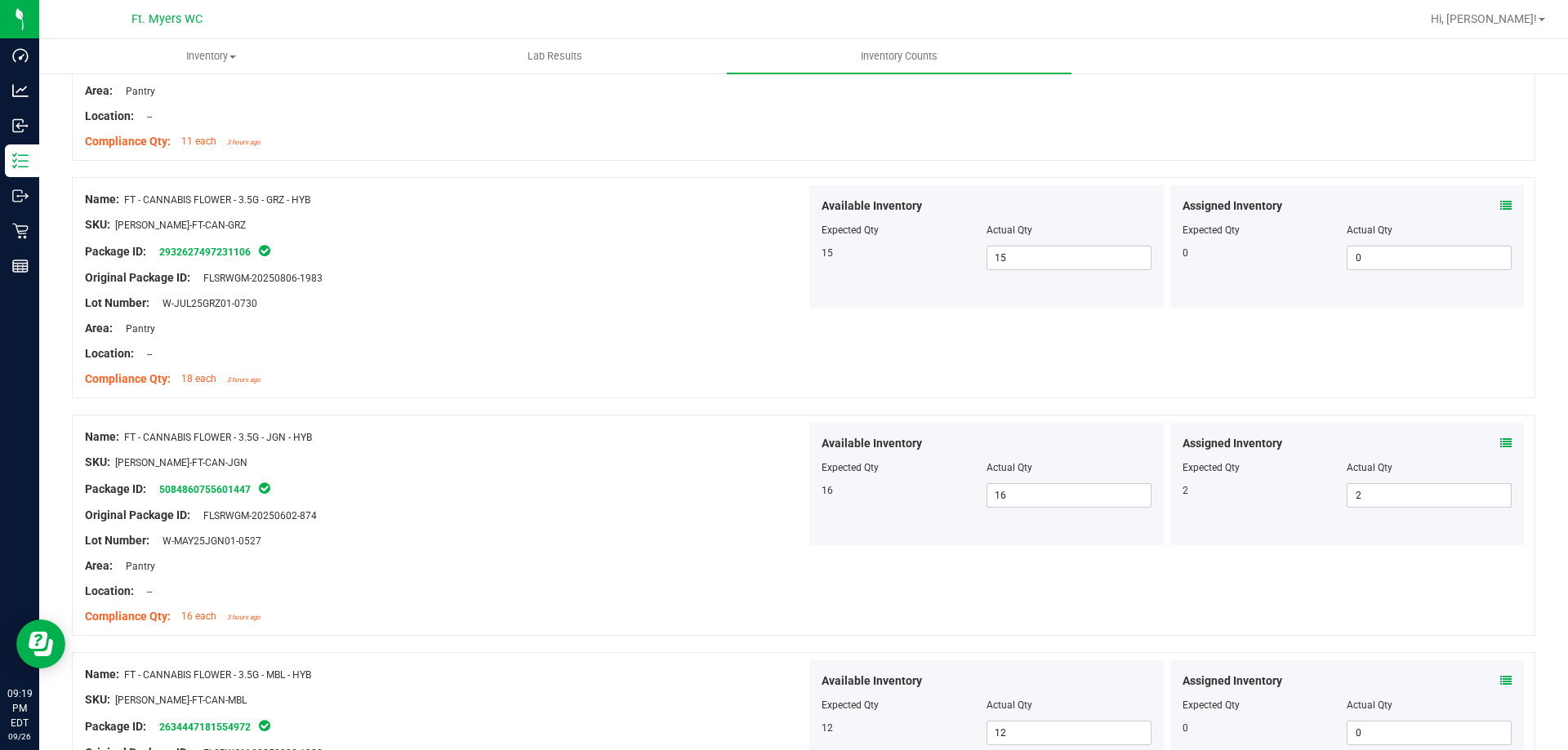
scroll to position [0, 0]
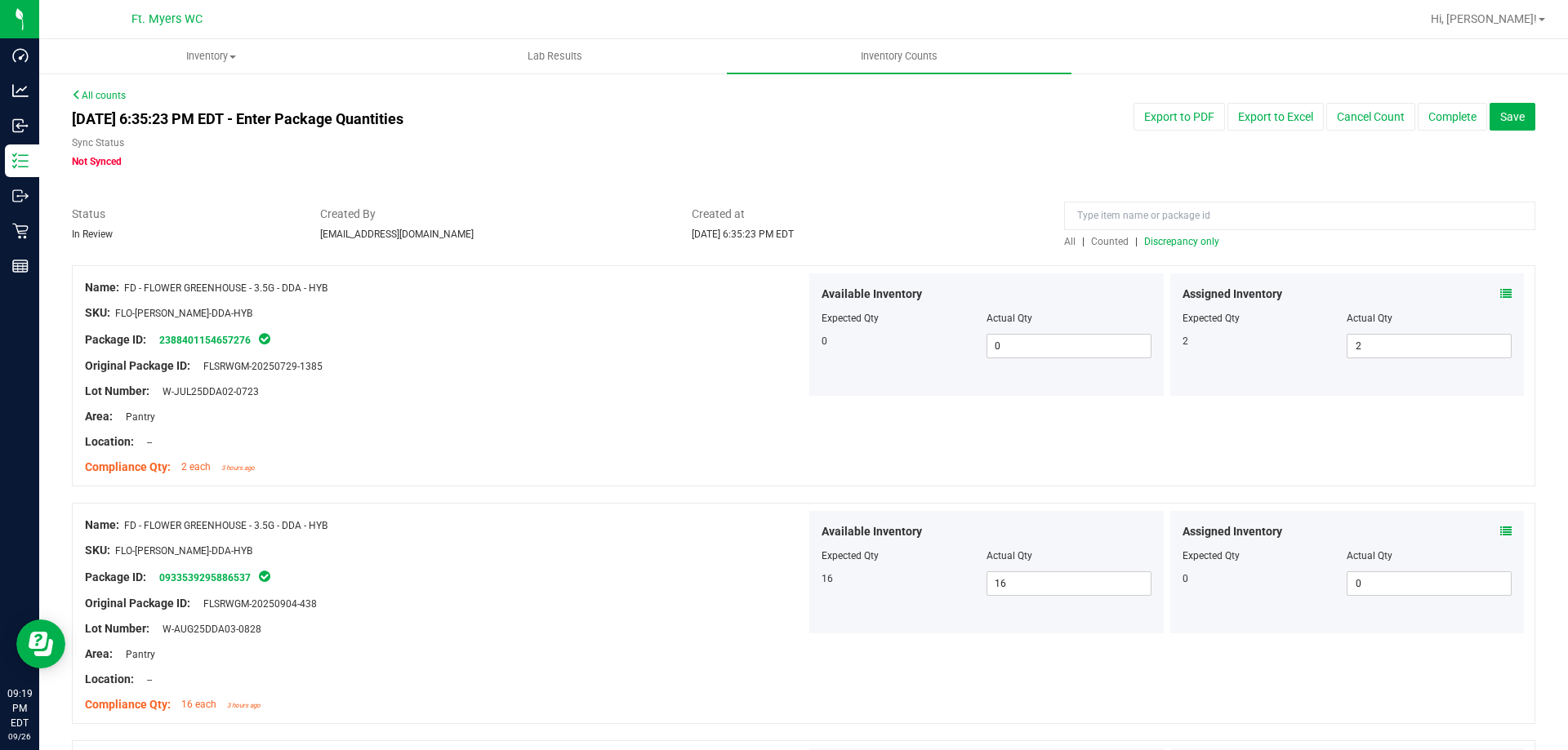
drag, startPoint x: 710, startPoint y: 612, endPoint x: 807, endPoint y: 100, distance: 521.1
click at [1155, 235] on span "Discrepancy only" at bounding box center [1182, 241] width 75 height 12
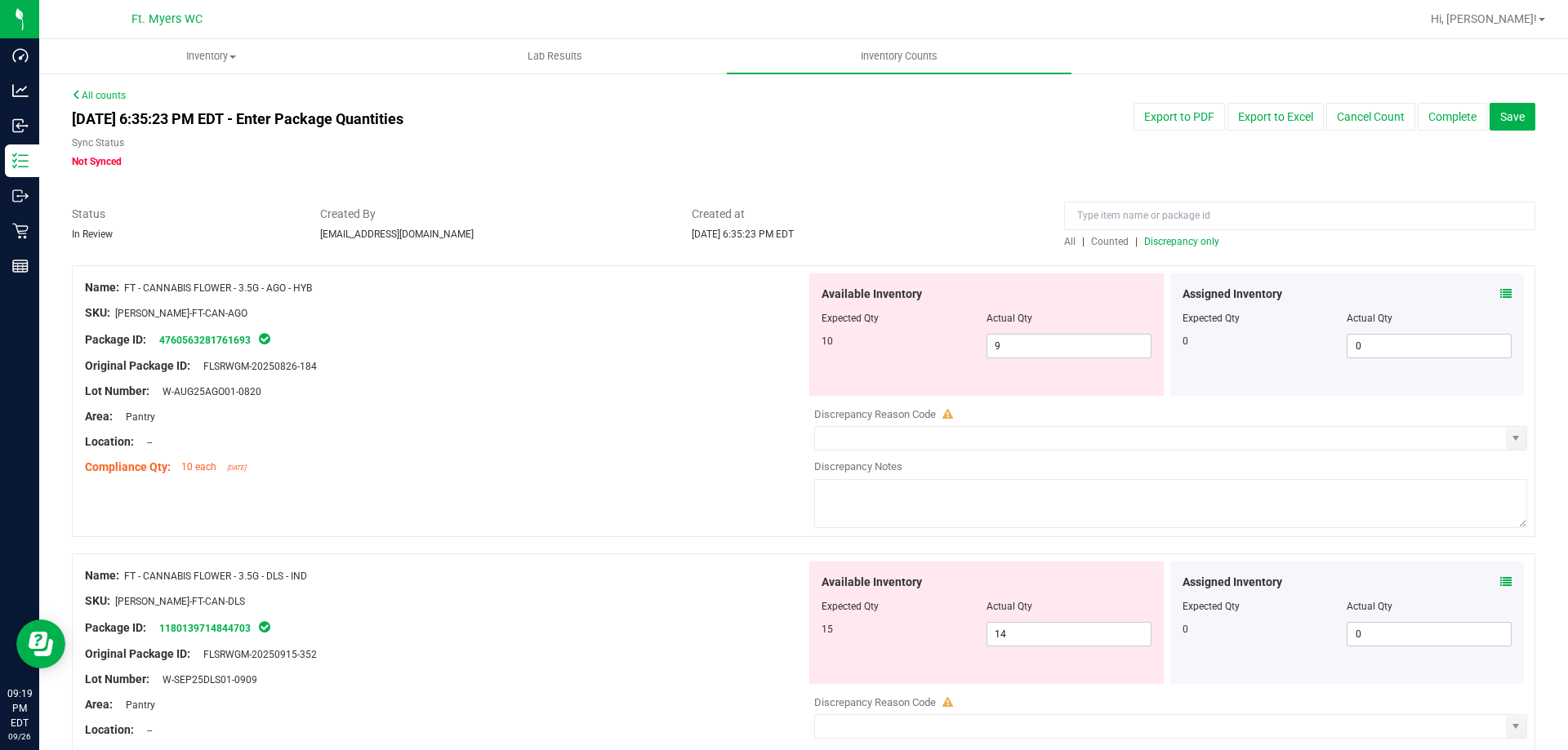
drag, startPoint x: 475, startPoint y: 195, endPoint x: 479, endPoint y: 502, distance: 307.0
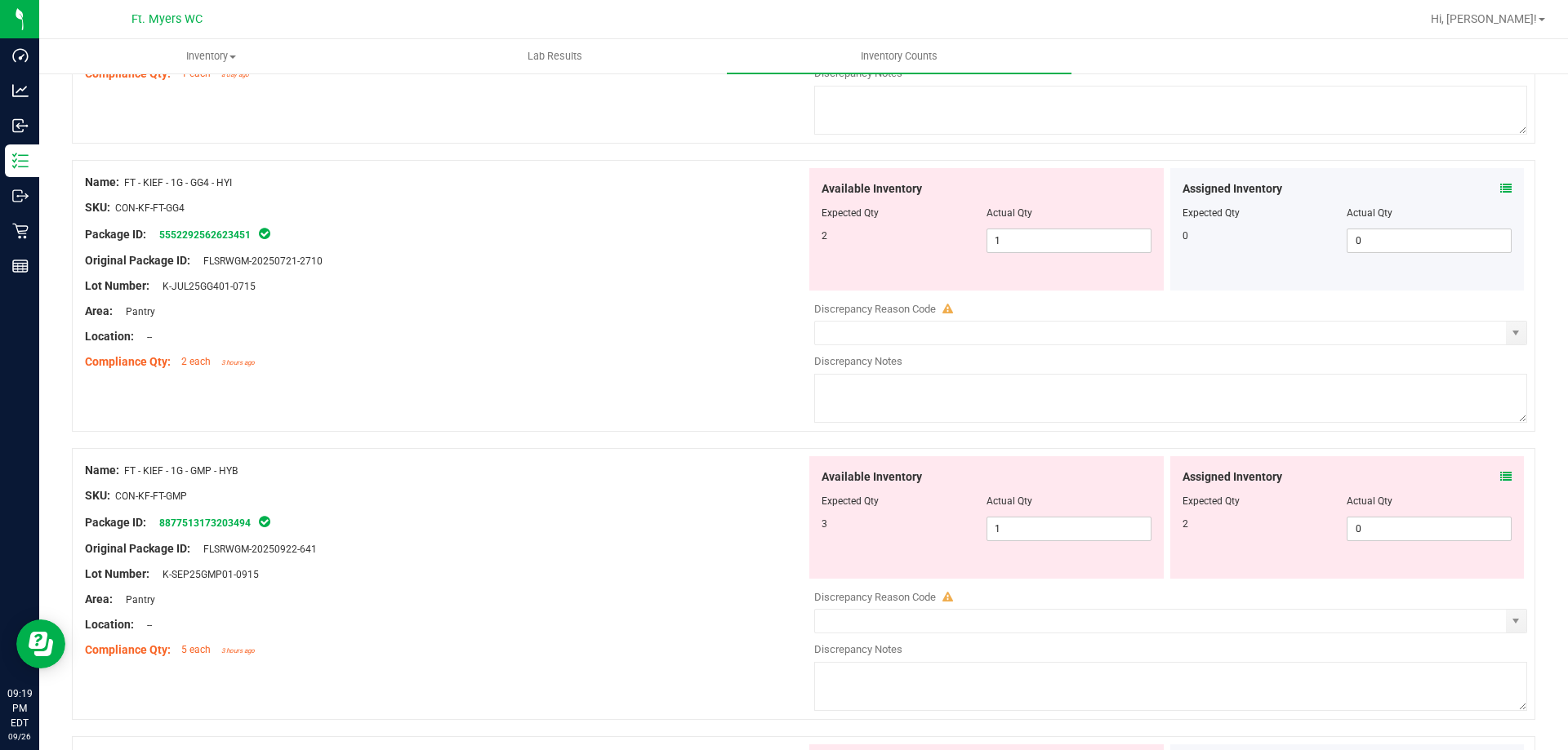
scroll to position [5334, 0]
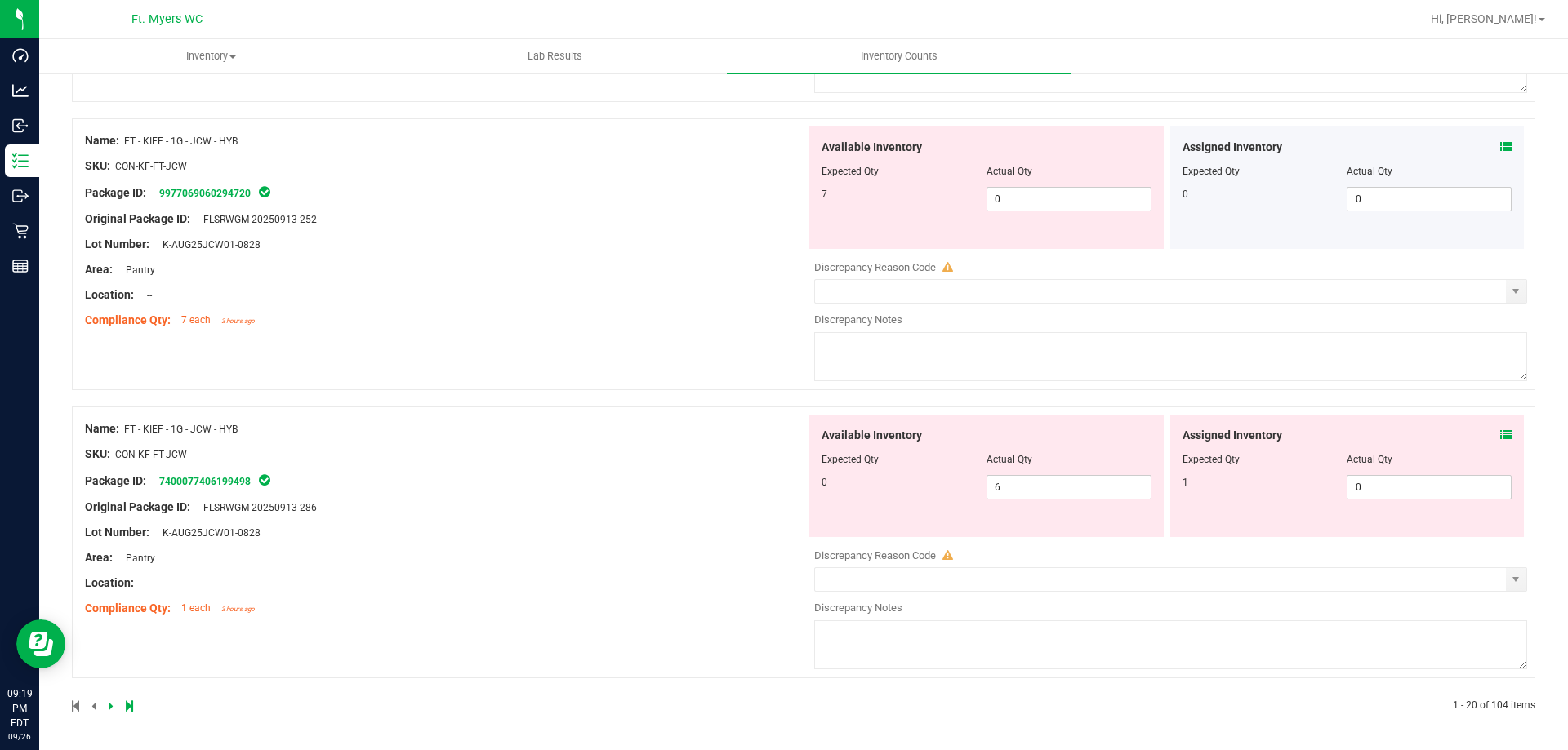
drag, startPoint x: 635, startPoint y: 94, endPoint x: 642, endPoint y: 520, distance: 426.1
click at [1501, 434] on div "Assigned Inventory Expected Qty Actual Qty 1 0 0" at bounding box center [1347, 476] width 354 height 123
click at [1501, 435] on icon at bounding box center [1507, 435] width 12 height 12
click at [1485, 432] on div "Assigned Inventory" at bounding box center [1347, 434] width 330 height 17
click at [1501, 431] on icon at bounding box center [1507, 435] width 12 height 12
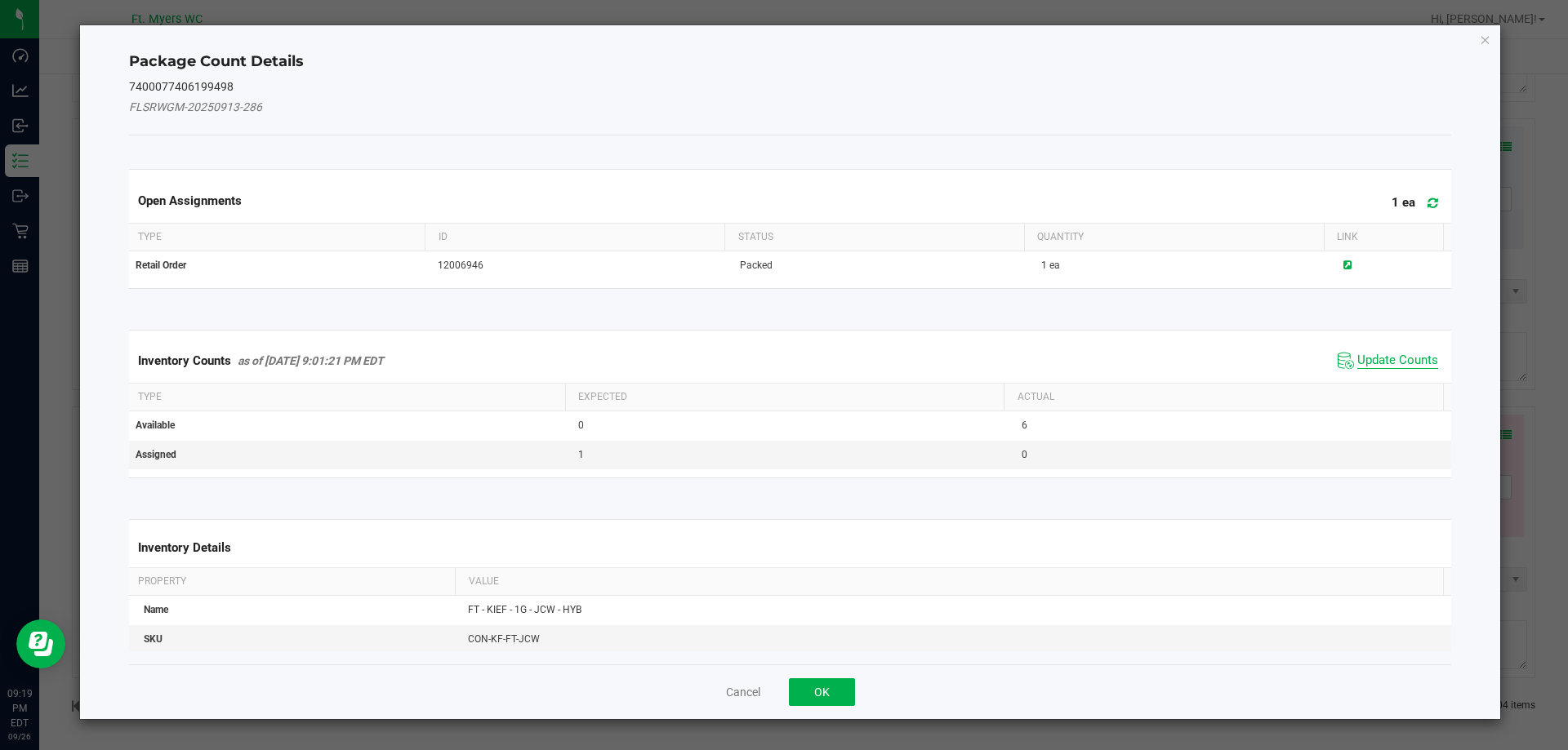
click at [1361, 360] on span "Update Counts" at bounding box center [1398, 360] width 81 height 17
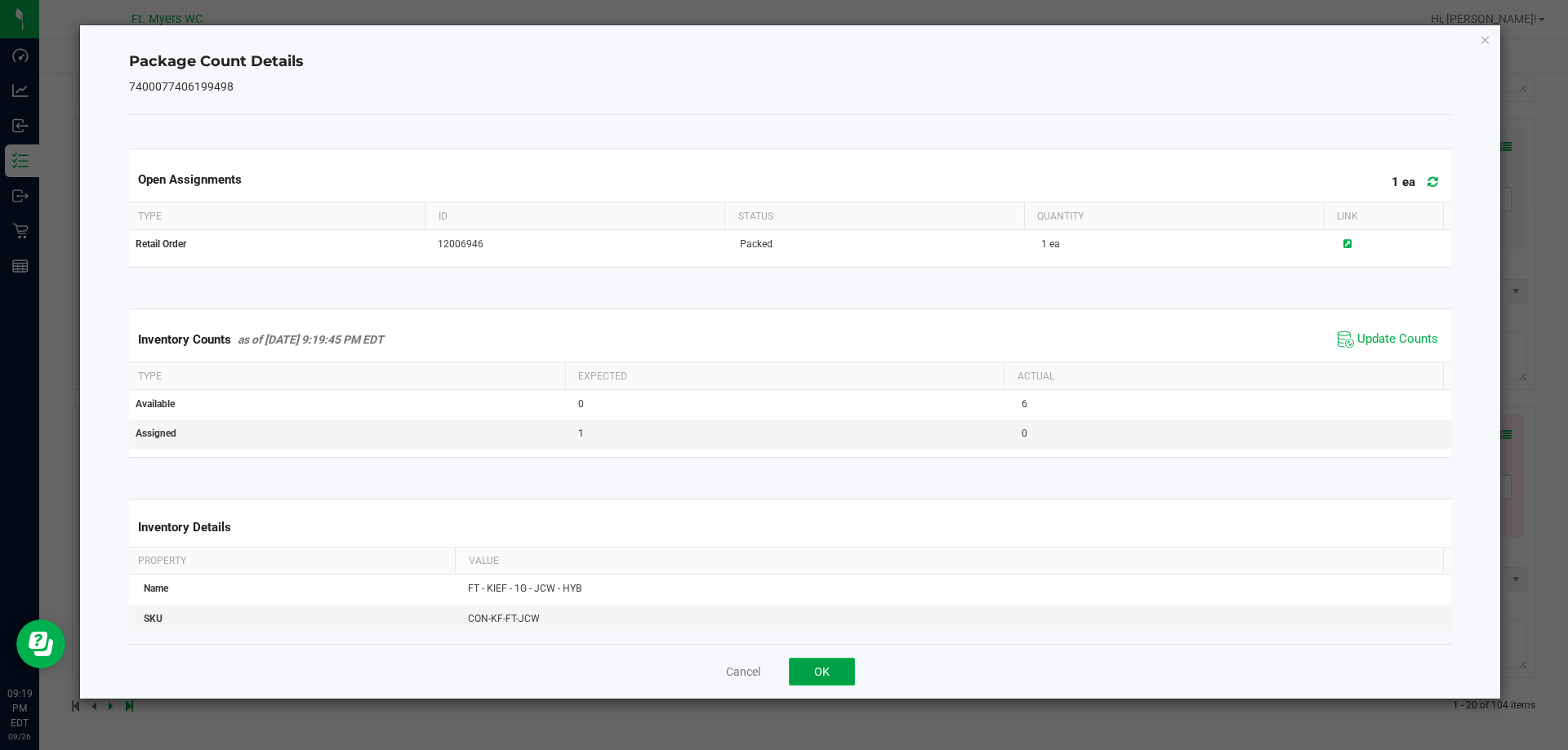
click at [814, 661] on button "OK" at bounding box center [822, 672] width 66 height 28
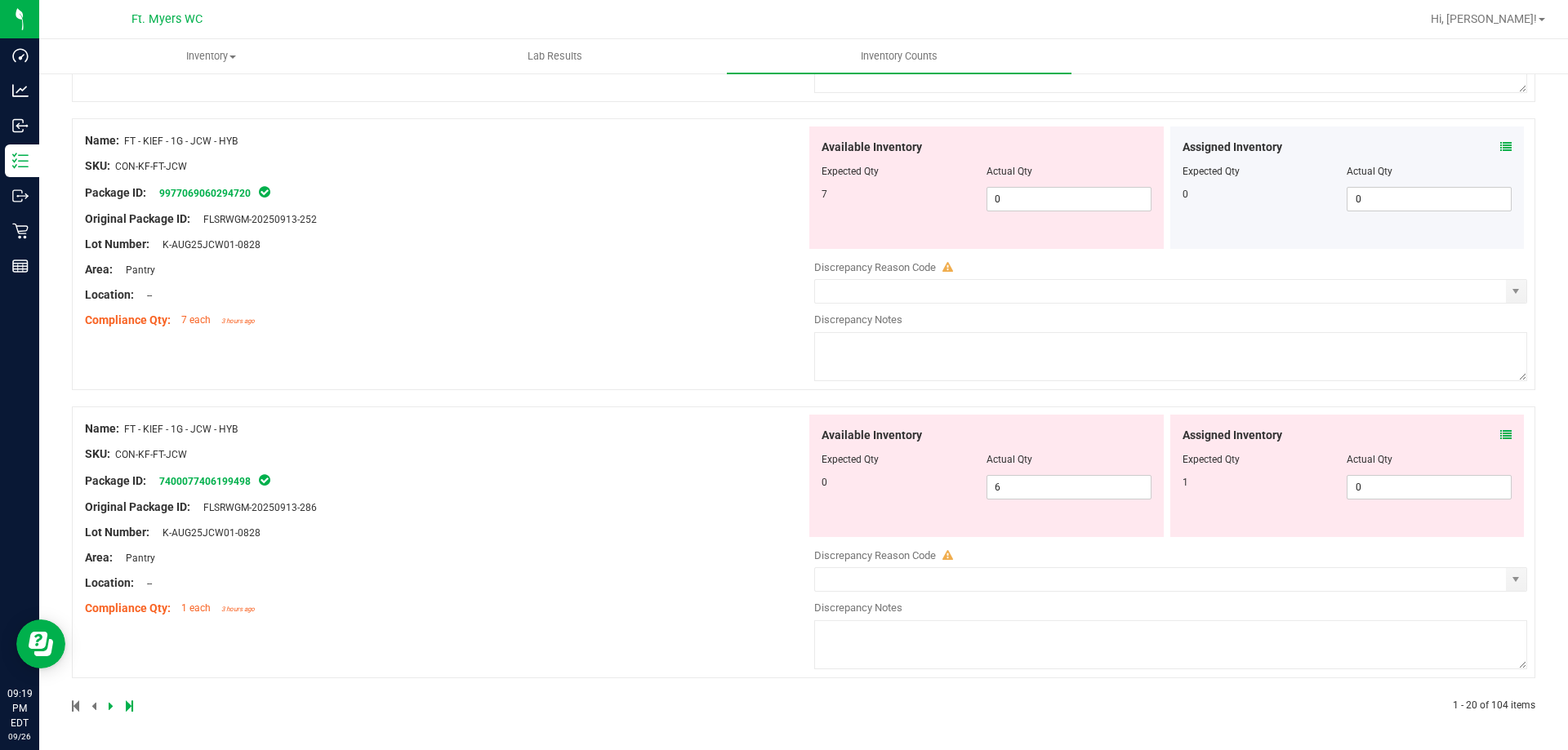
scroll to position [5252, 0]
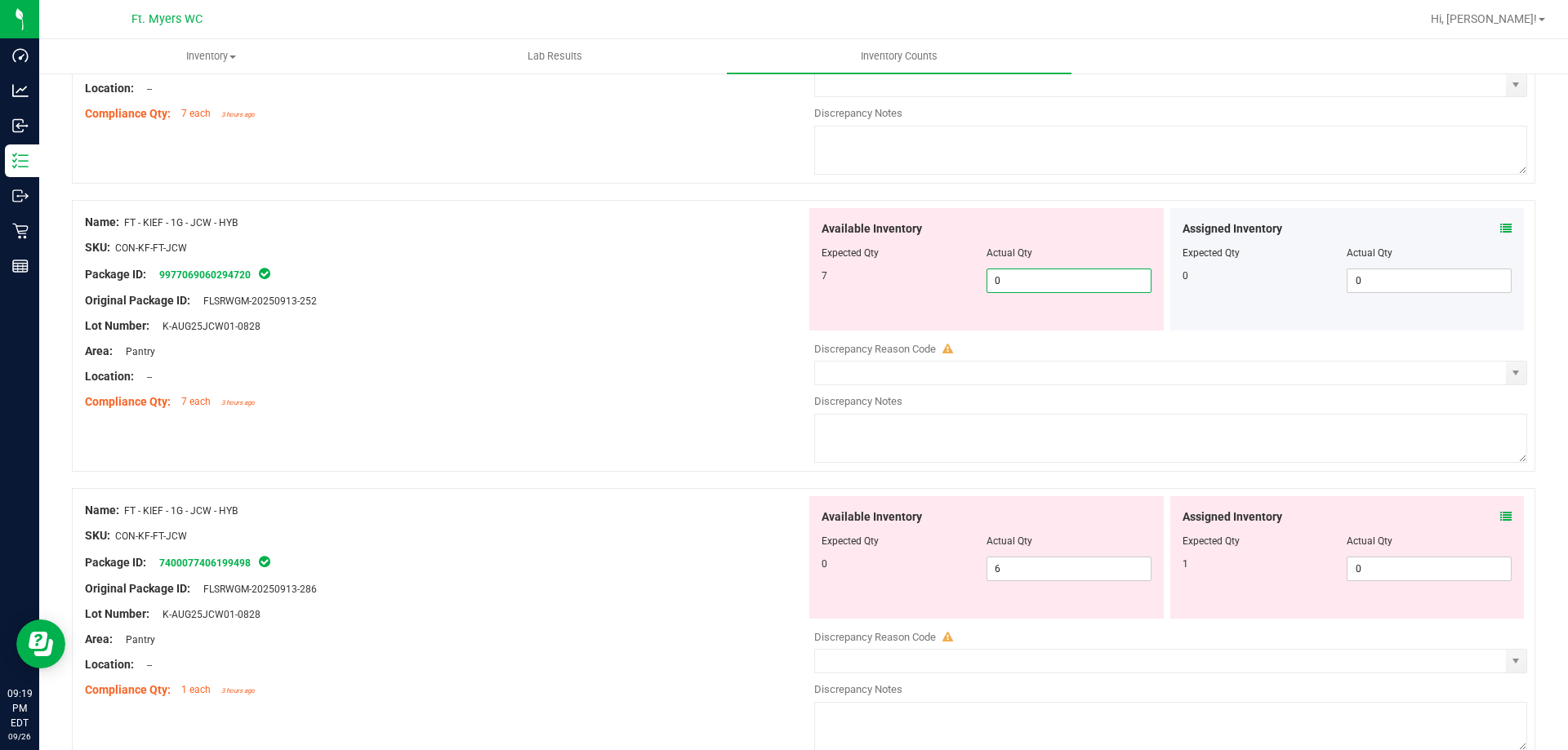
drag, startPoint x: 974, startPoint y: 295, endPoint x: 894, endPoint y: 303, distance: 80.4
click at [894, 303] on div "Available Inventory Expected Qty Actual Qty 7 0 0" at bounding box center [987, 269] width 354 height 123
type input "6"
click at [738, 343] on div "Area: Pantry" at bounding box center [445, 351] width 721 height 17
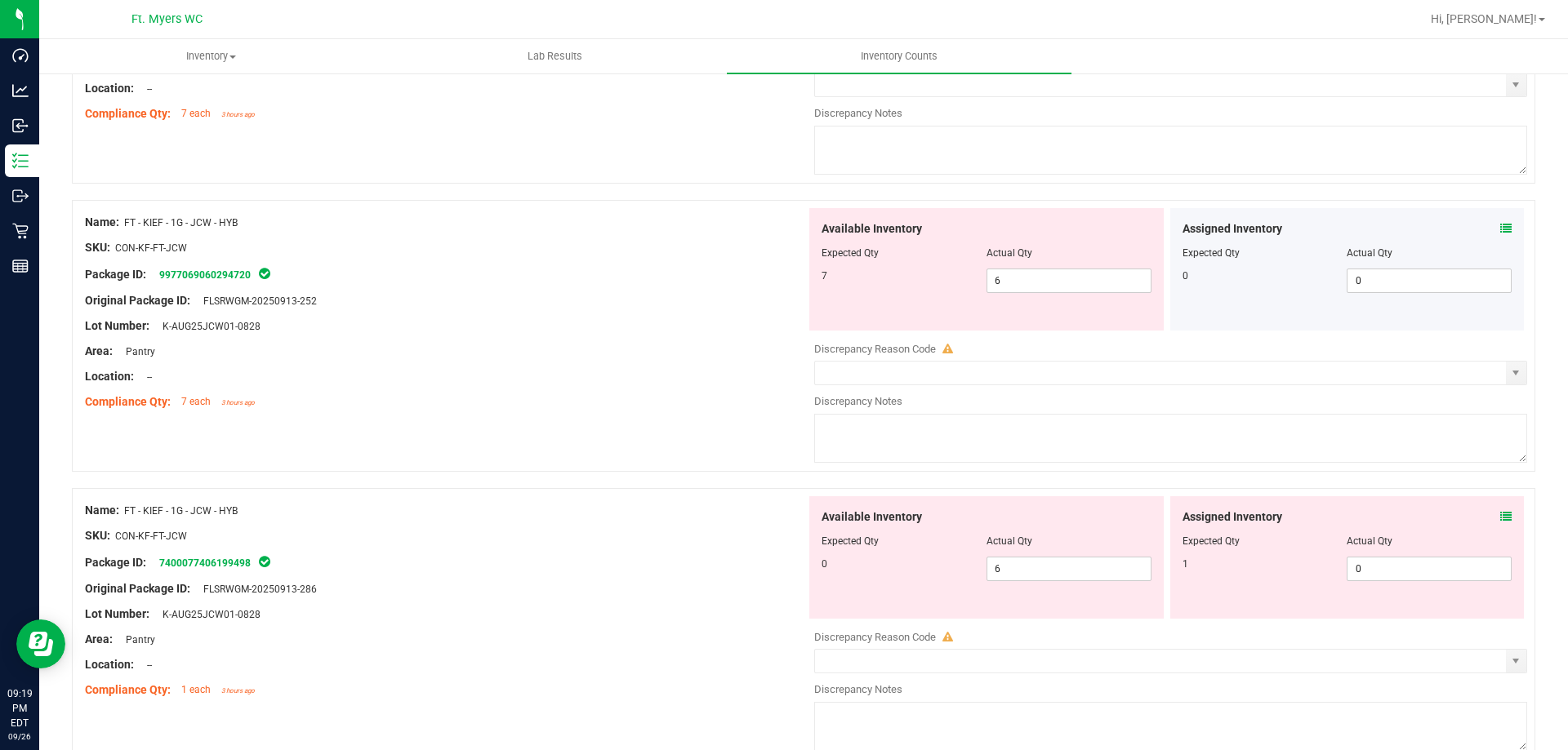
click at [1501, 230] on icon at bounding box center [1507, 229] width 12 height 12
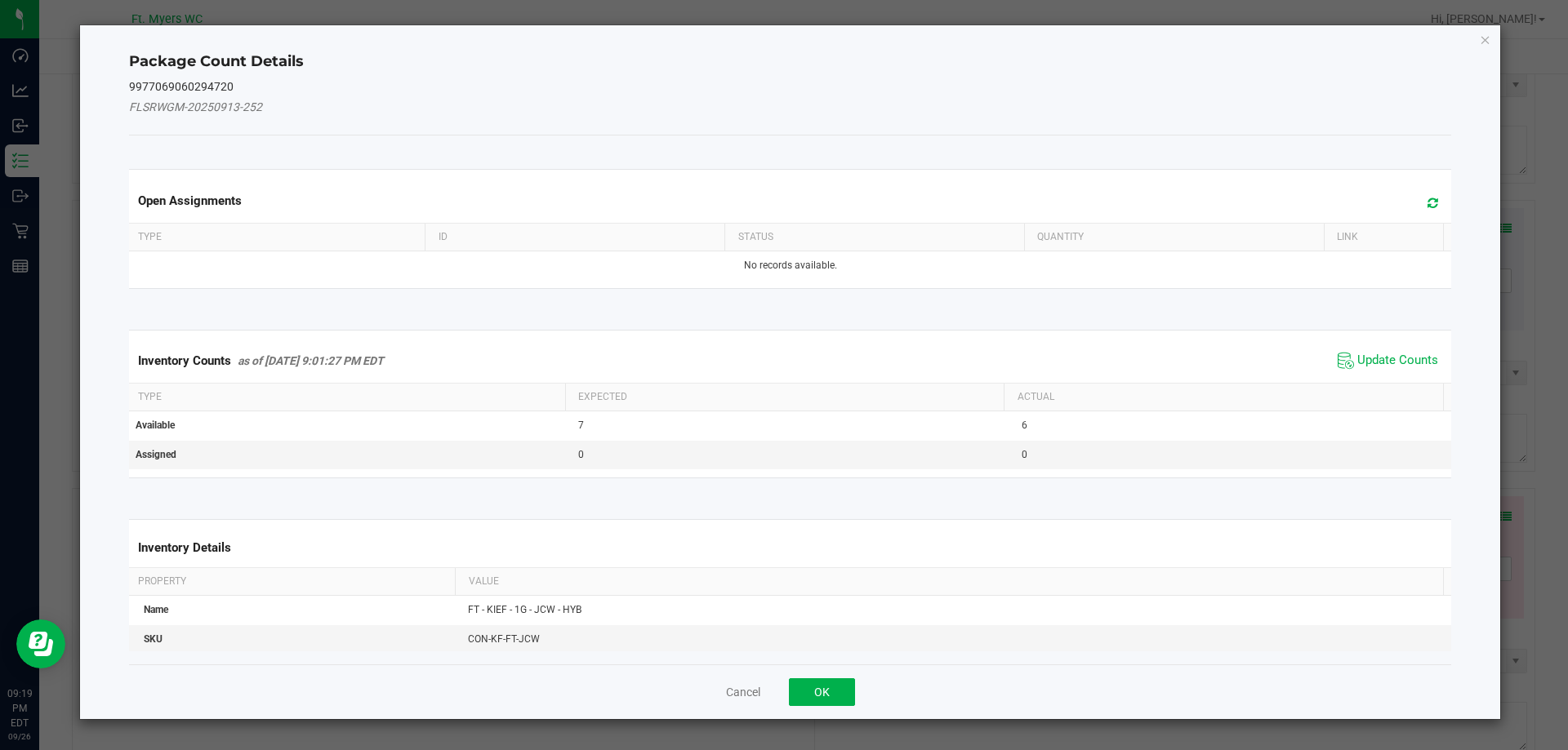
click at [1393, 349] on span "Update Counts" at bounding box center [1388, 360] width 109 height 25
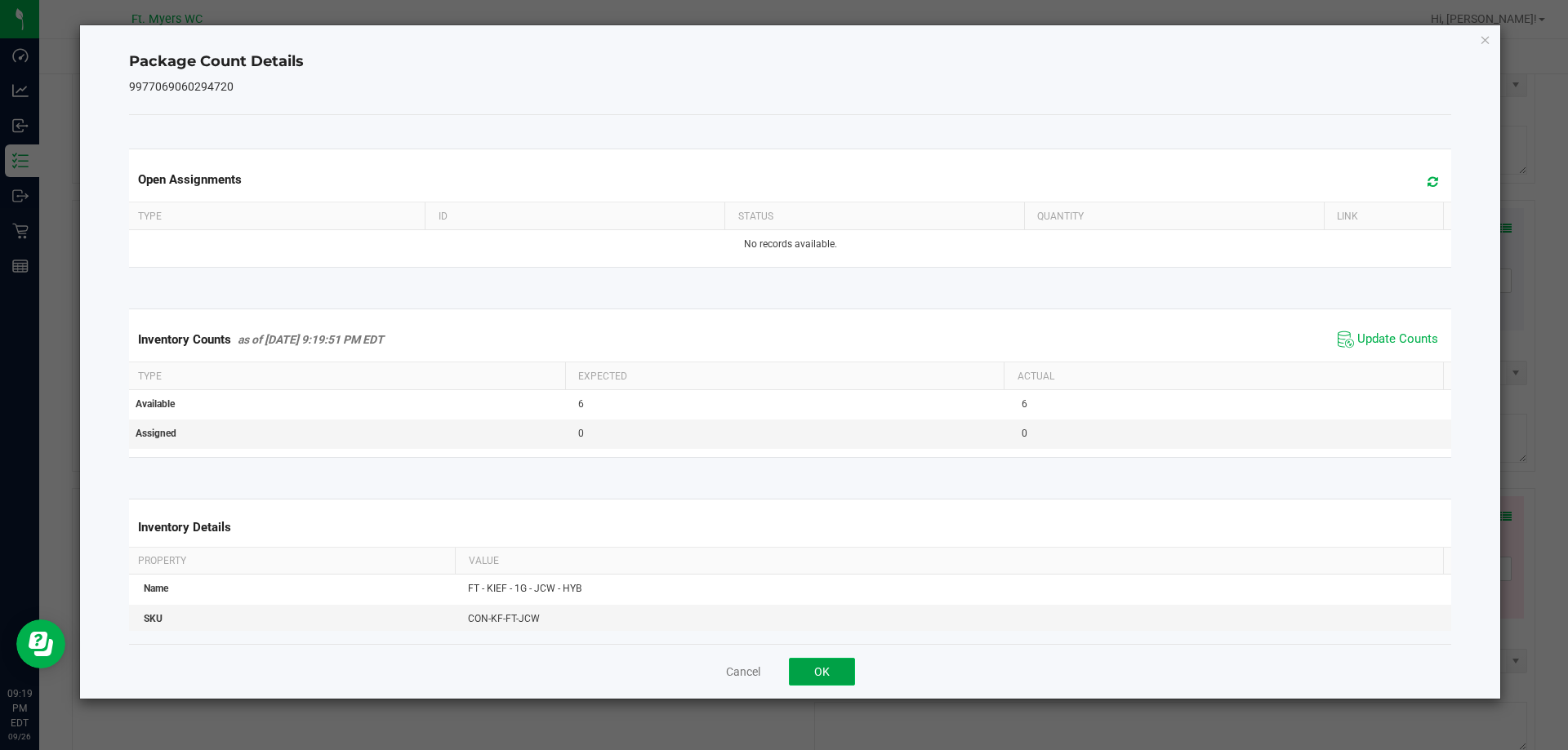
click at [804, 680] on button "OK" at bounding box center [822, 672] width 66 height 28
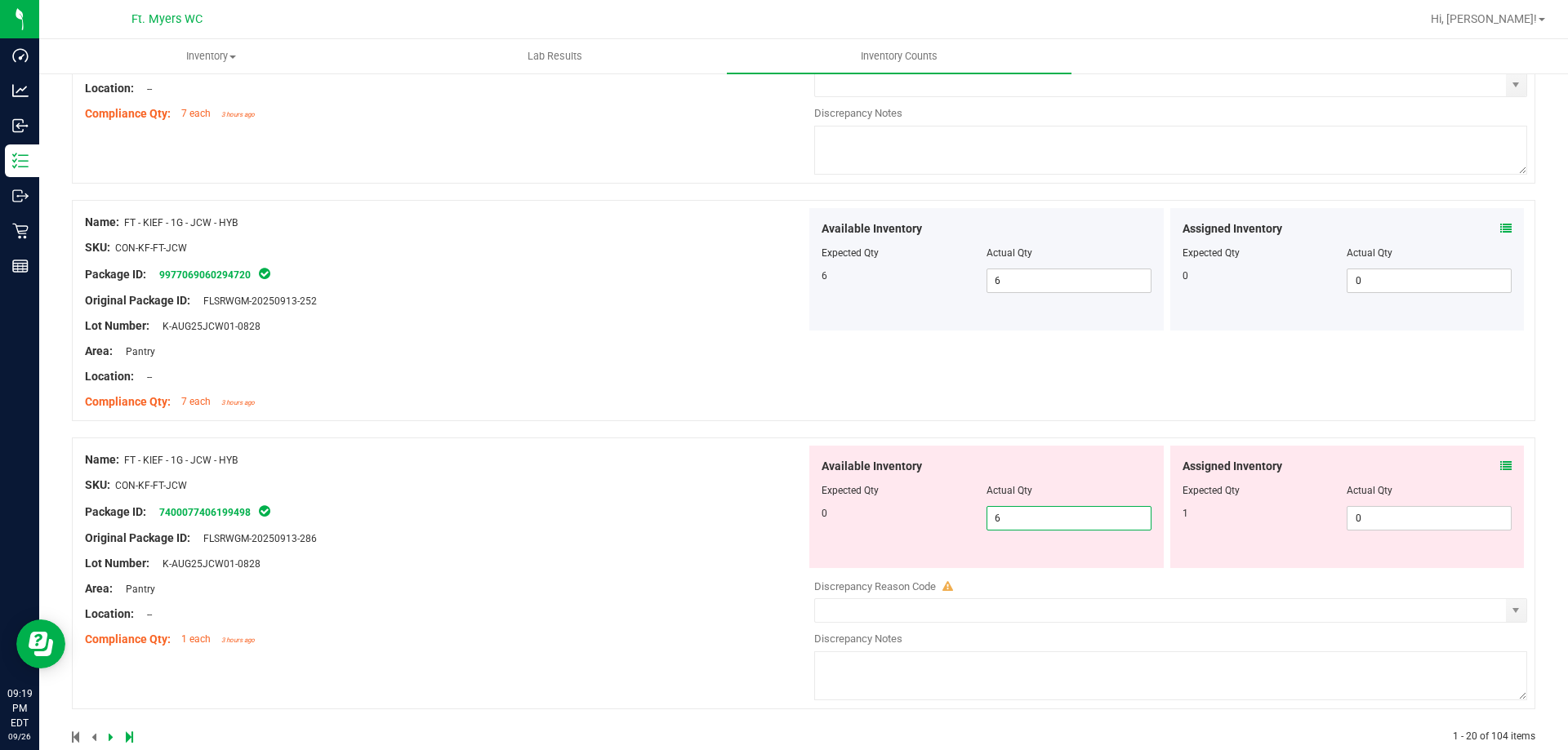
drag, startPoint x: 1071, startPoint y: 516, endPoint x: 775, endPoint y: 516, distance: 296.0
click at [775, 516] on div "Name: FT - KIEF - 1G - JCW - HYB SKU: CON-KF-FT-JCW Package ID: 740007740619949…" at bounding box center [804, 573] width 1463 height 272
type input "0"
click at [777, 503] on div "Package ID: 7400077406199498" at bounding box center [445, 512] width 721 height 20
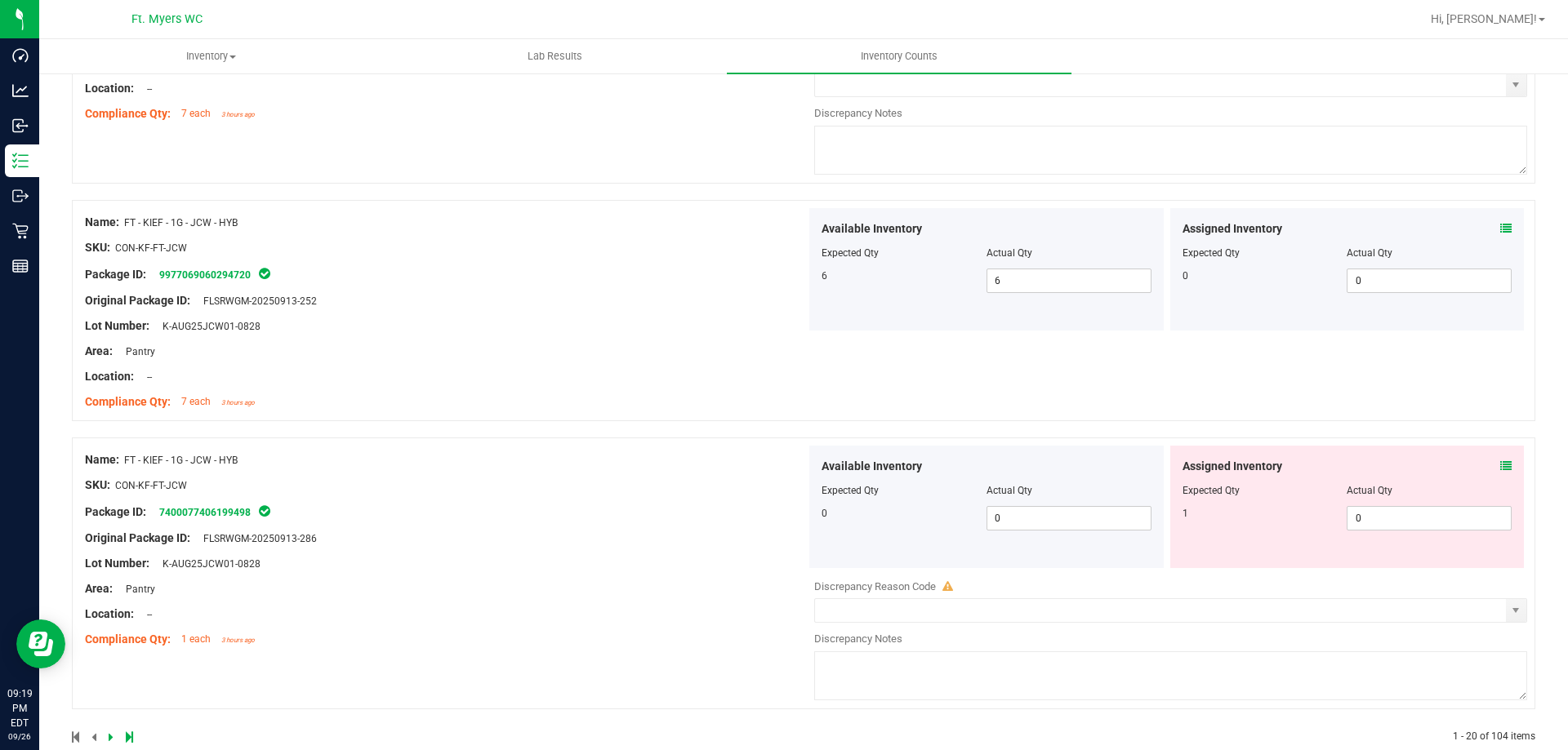
click at [1503, 454] on div "Assigned Inventory Expected Qty Actual Qty 1 0 0" at bounding box center [1347, 507] width 354 height 123
click at [1500, 469] on div "Assigned Inventory Expected Qty Actual Qty 1 0 0" at bounding box center [1347, 507] width 354 height 123
click at [1501, 469] on icon at bounding box center [1507, 466] width 12 height 12
drag, startPoint x: 1389, startPoint y: 510, endPoint x: 661, endPoint y: 430, distance: 732.4
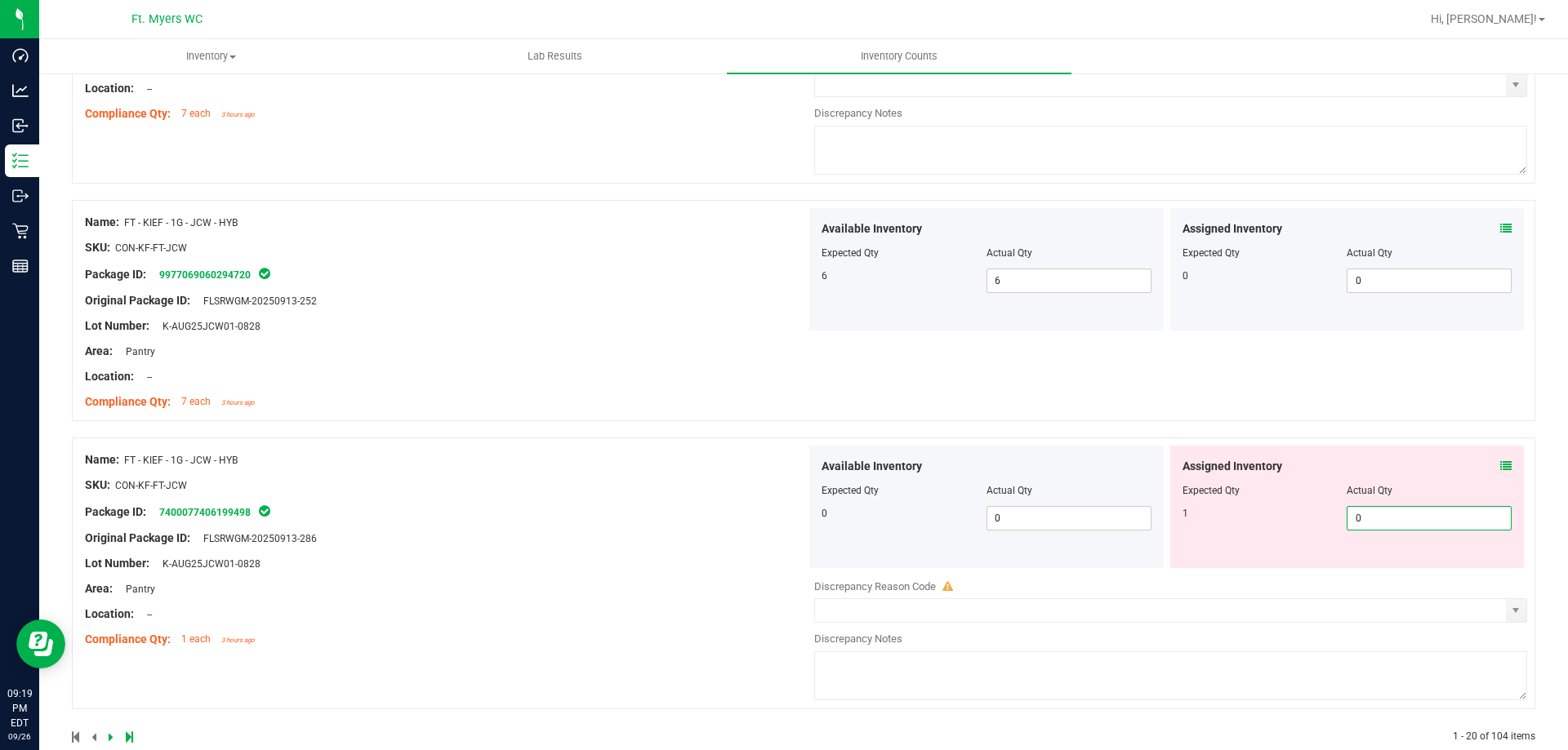
type input "1"
click at [322, 340] on div "Name: FT - KIEF - 1G - JCW - HYB SKU: CON-KF-FT-JCW Package ID: 997706906029472…" at bounding box center [445, 312] width 721 height 208
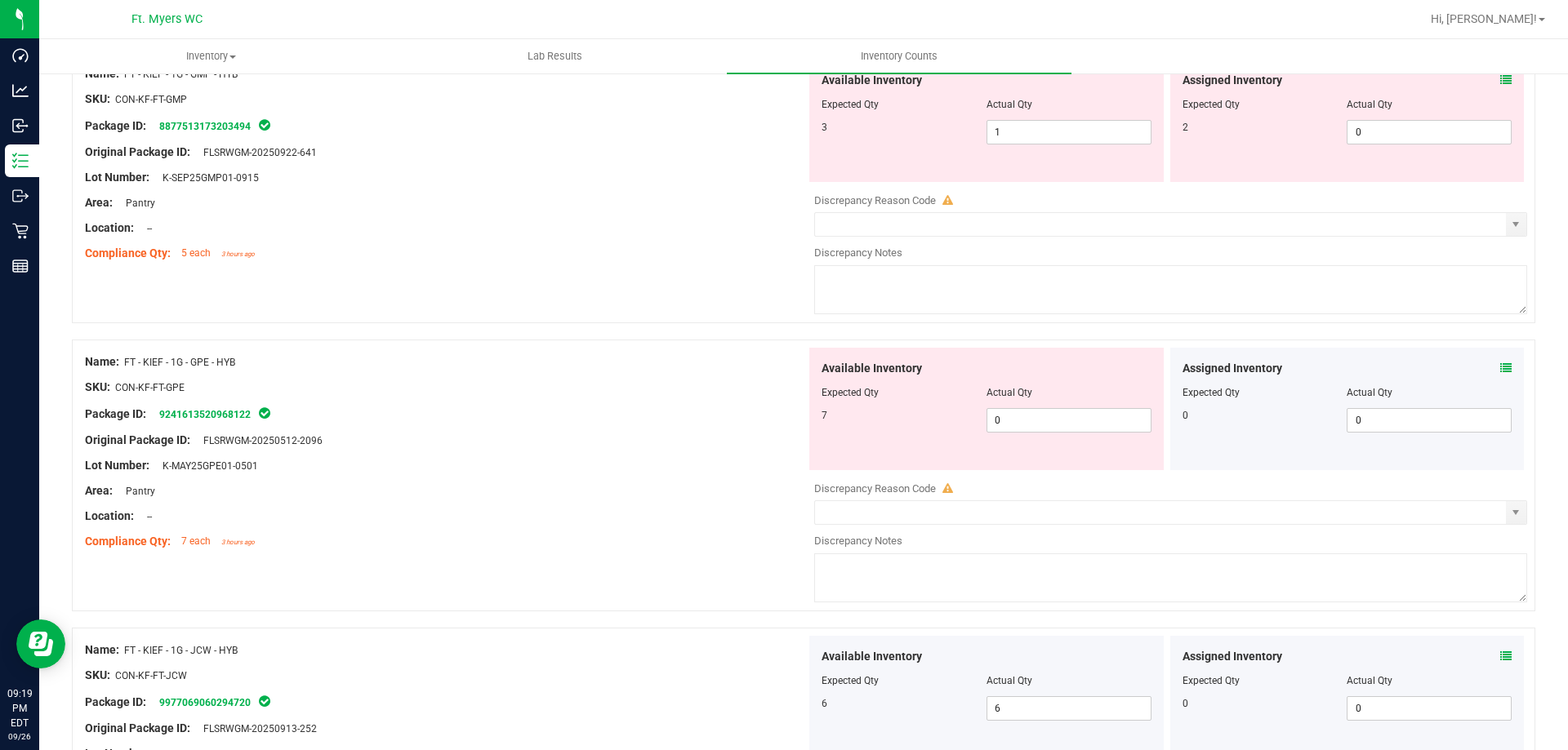
scroll to position [4742, 0]
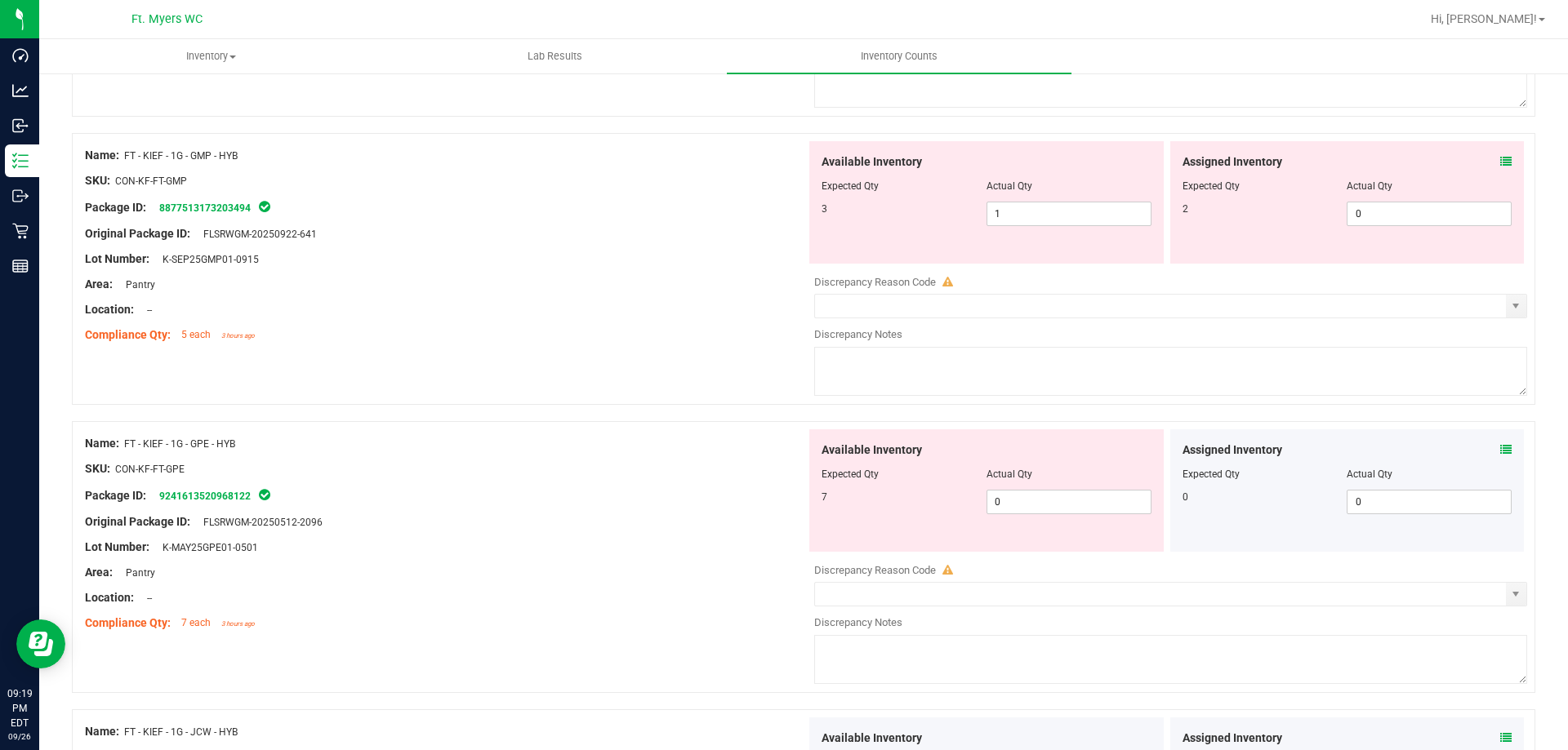
click at [1501, 445] on icon at bounding box center [1507, 450] width 12 height 12
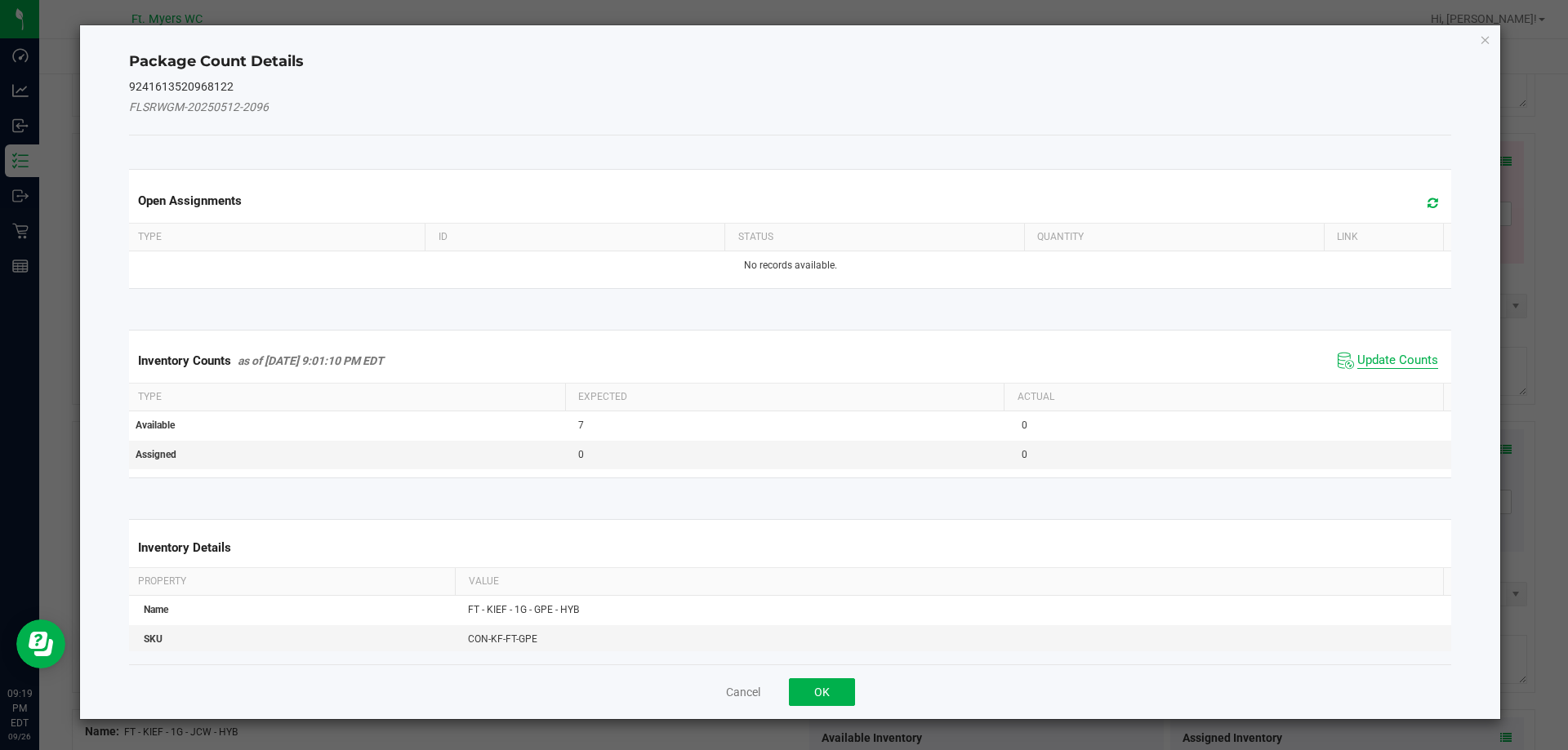
click at [1407, 362] on span "Update Counts" at bounding box center [1398, 360] width 81 height 17
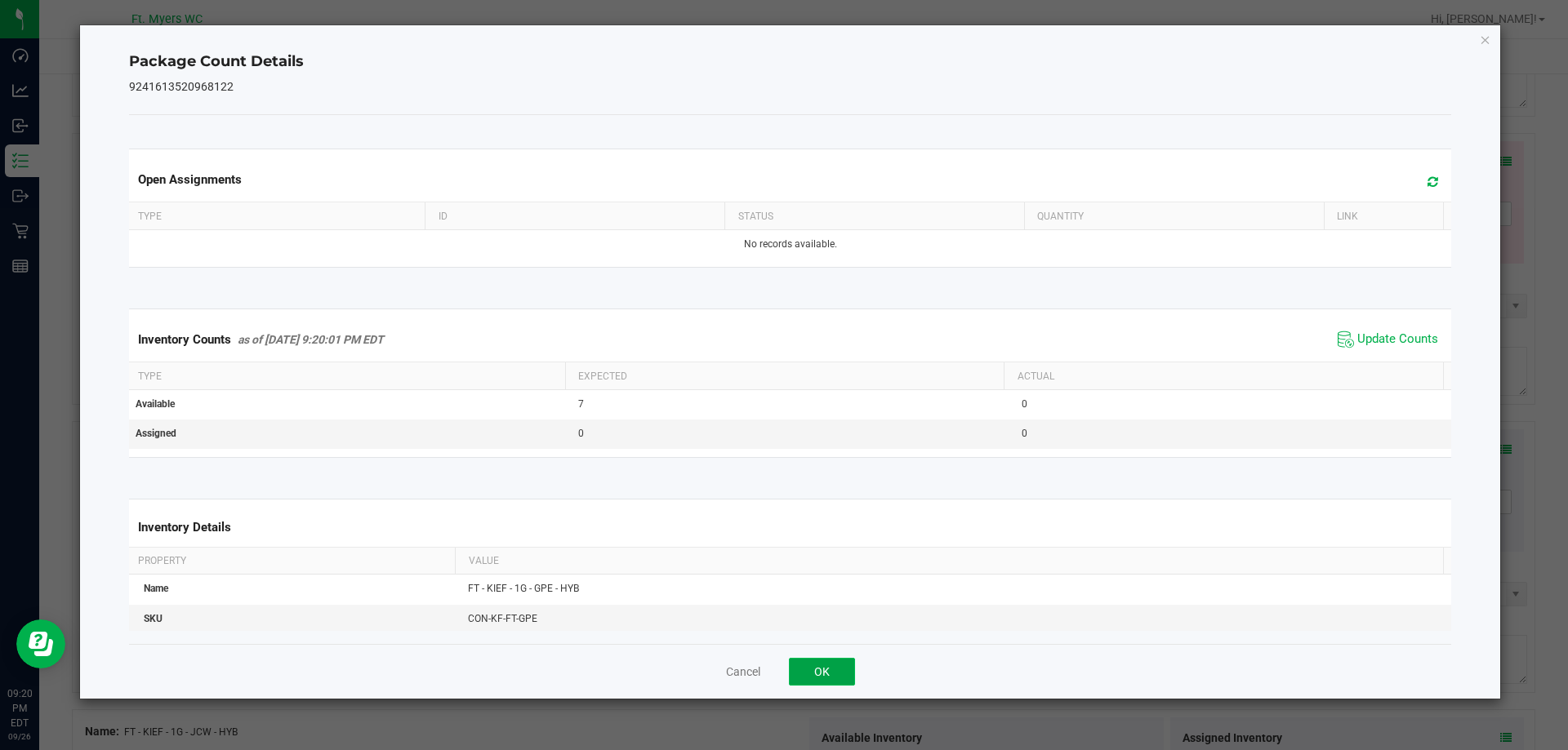
click at [831, 679] on button "OK" at bounding box center [822, 672] width 66 height 28
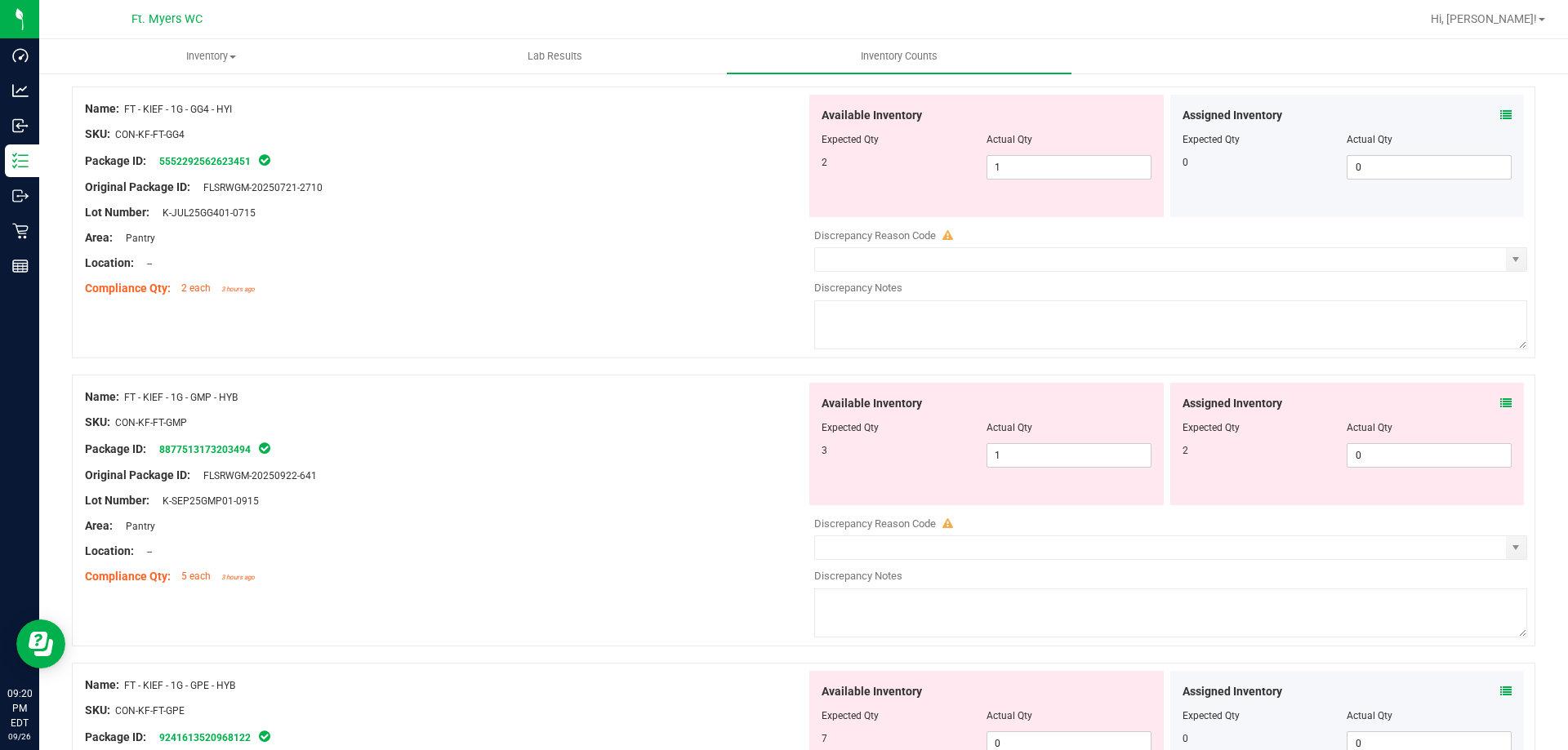
scroll to position [4498, 0]
click at [1501, 404] on icon at bounding box center [1507, 407] width 12 height 12
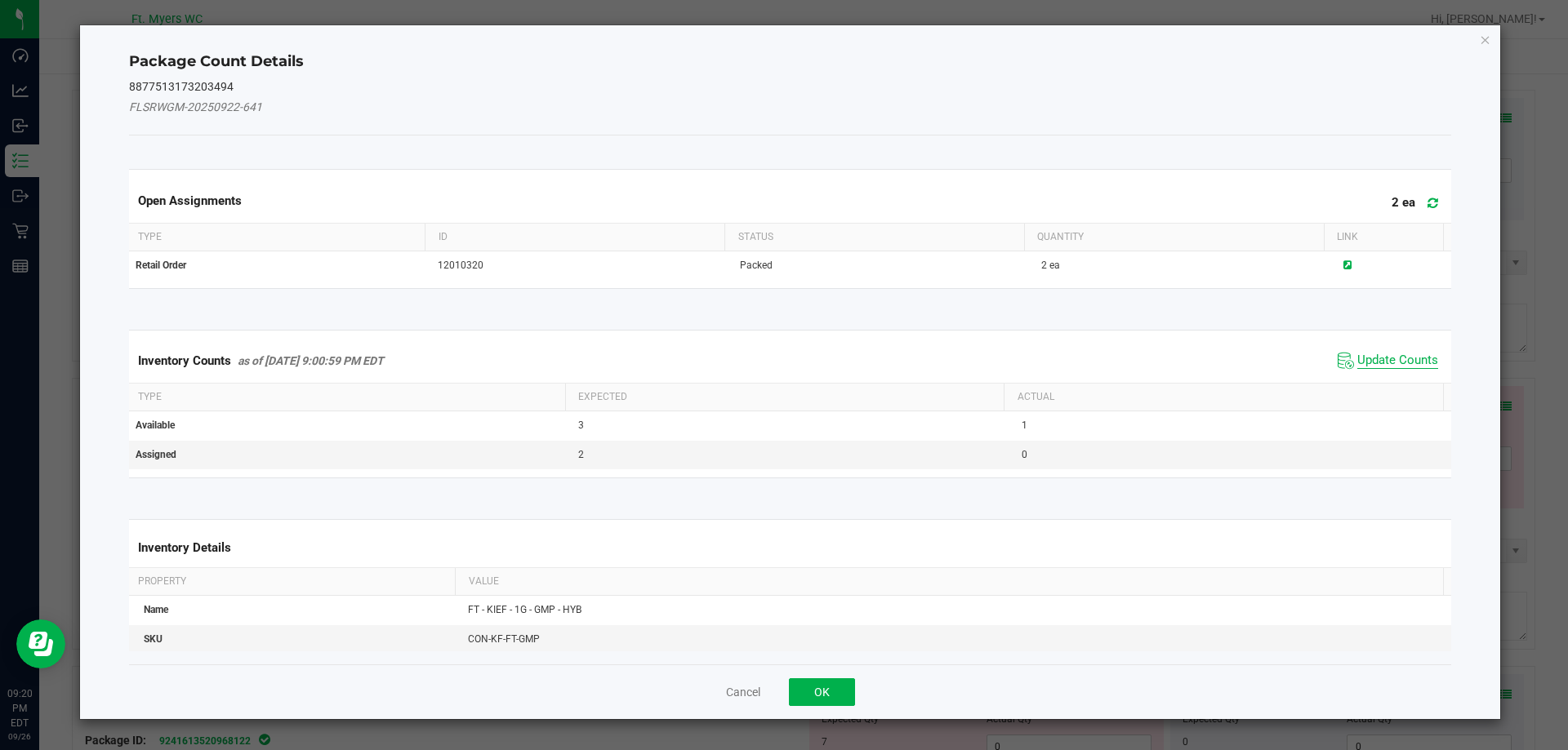
click at [1357, 358] on span "Update Counts" at bounding box center [1398, 360] width 81 height 17
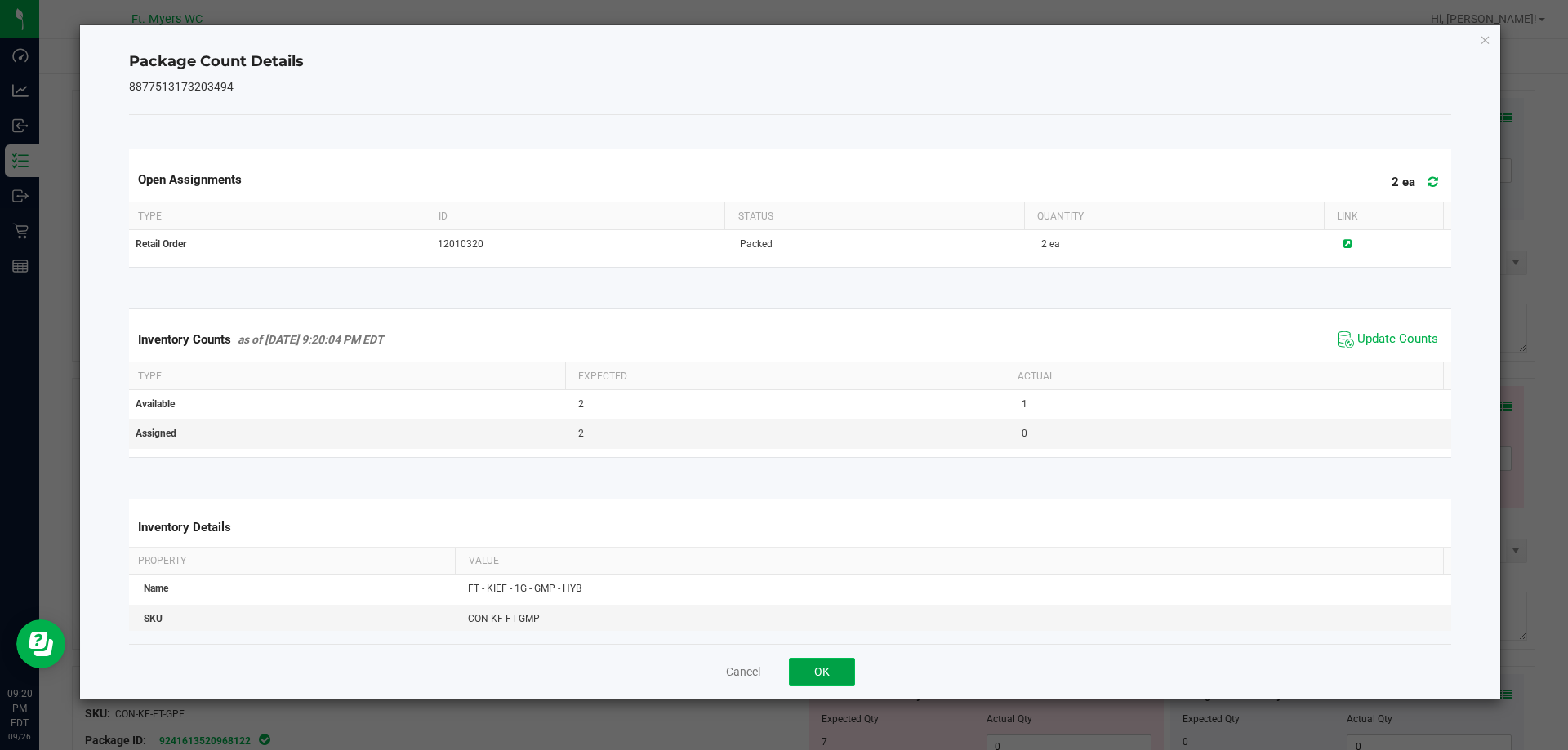
click at [833, 670] on button "OK" at bounding box center [822, 672] width 66 height 28
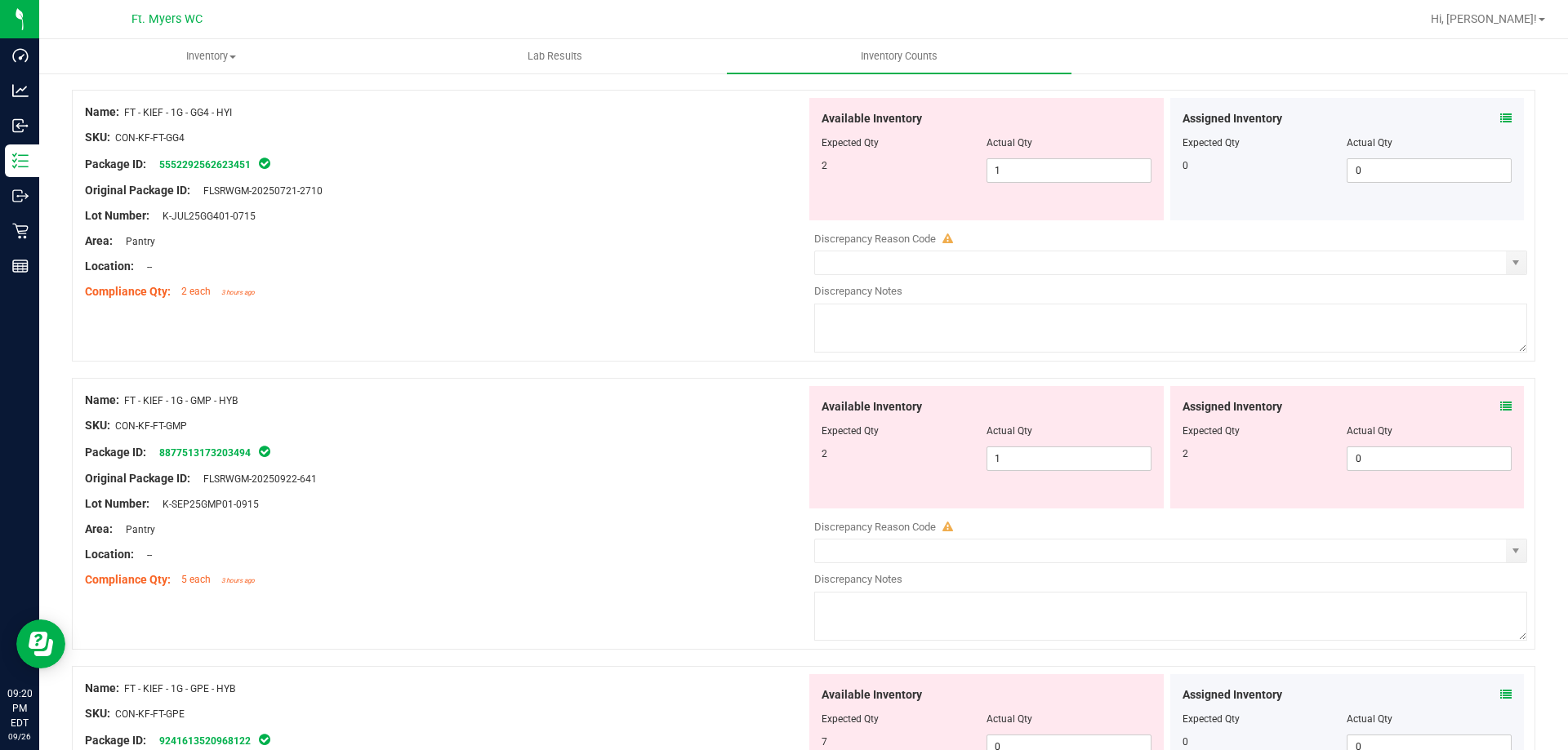
click at [1479, 404] on div "Assigned Inventory" at bounding box center [1347, 407] width 330 height 17
click at [1501, 407] on icon at bounding box center [1507, 407] width 12 height 12
drag, startPoint x: 1371, startPoint y: 459, endPoint x: 753, endPoint y: 371, distance: 624.2
type input "2"
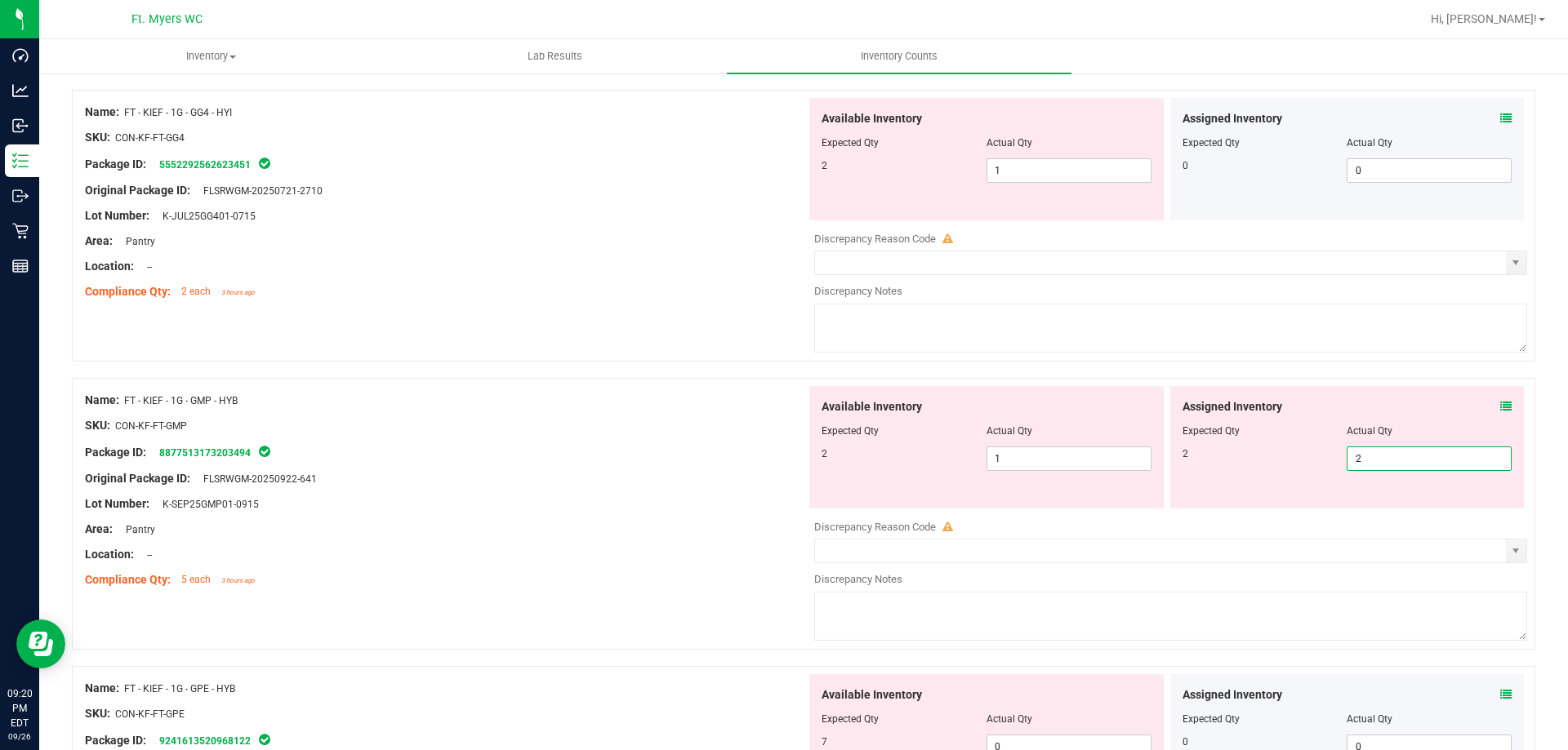
type input "2"
click at [616, 331] on div "Name: FT - KIEF - 1G - GG4 - HYI SKU: CON-KF-FT-GG4 Package ID: 555229256262345…" at bounding box center [804, 226] width 1463 height 272
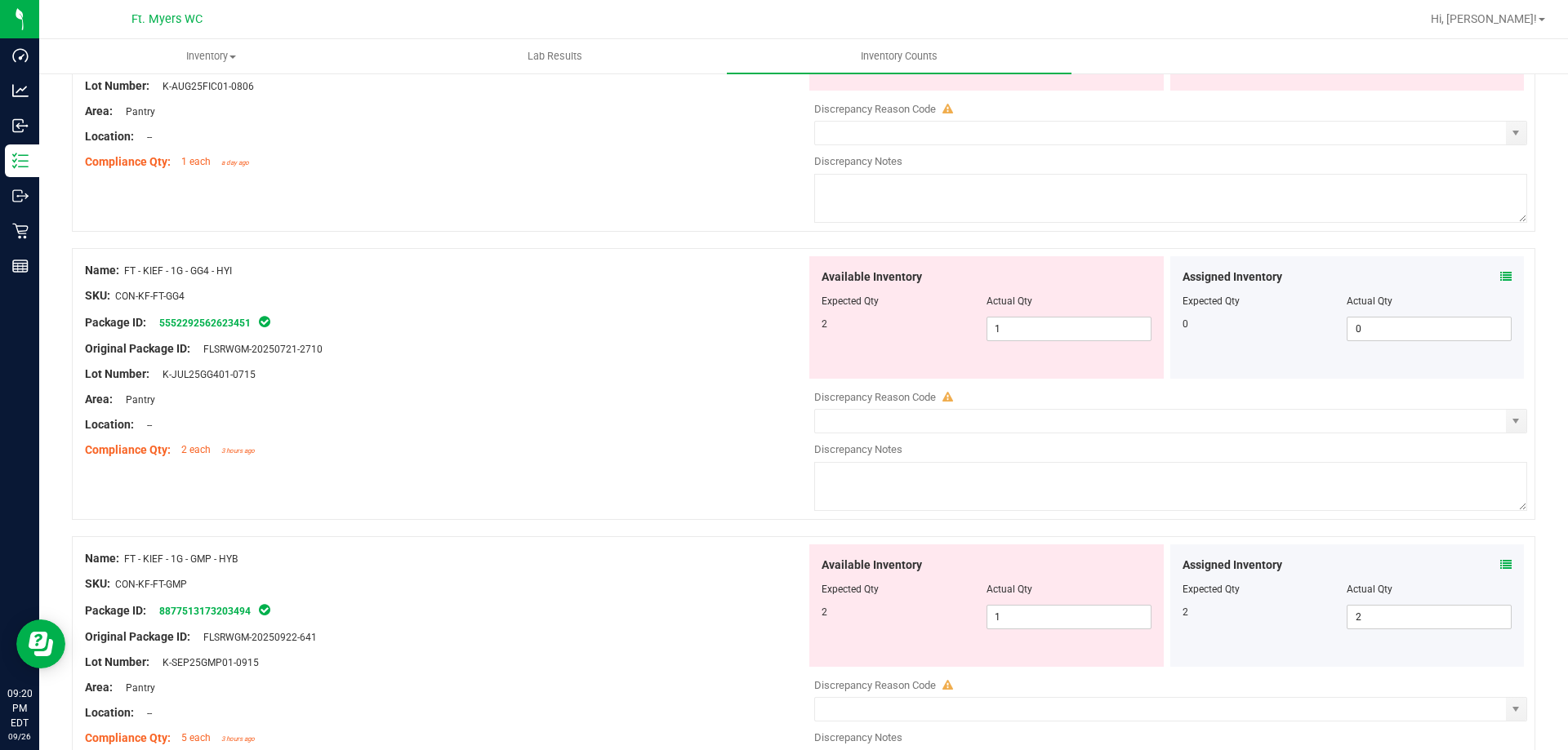
scroll to position [4335, 0]
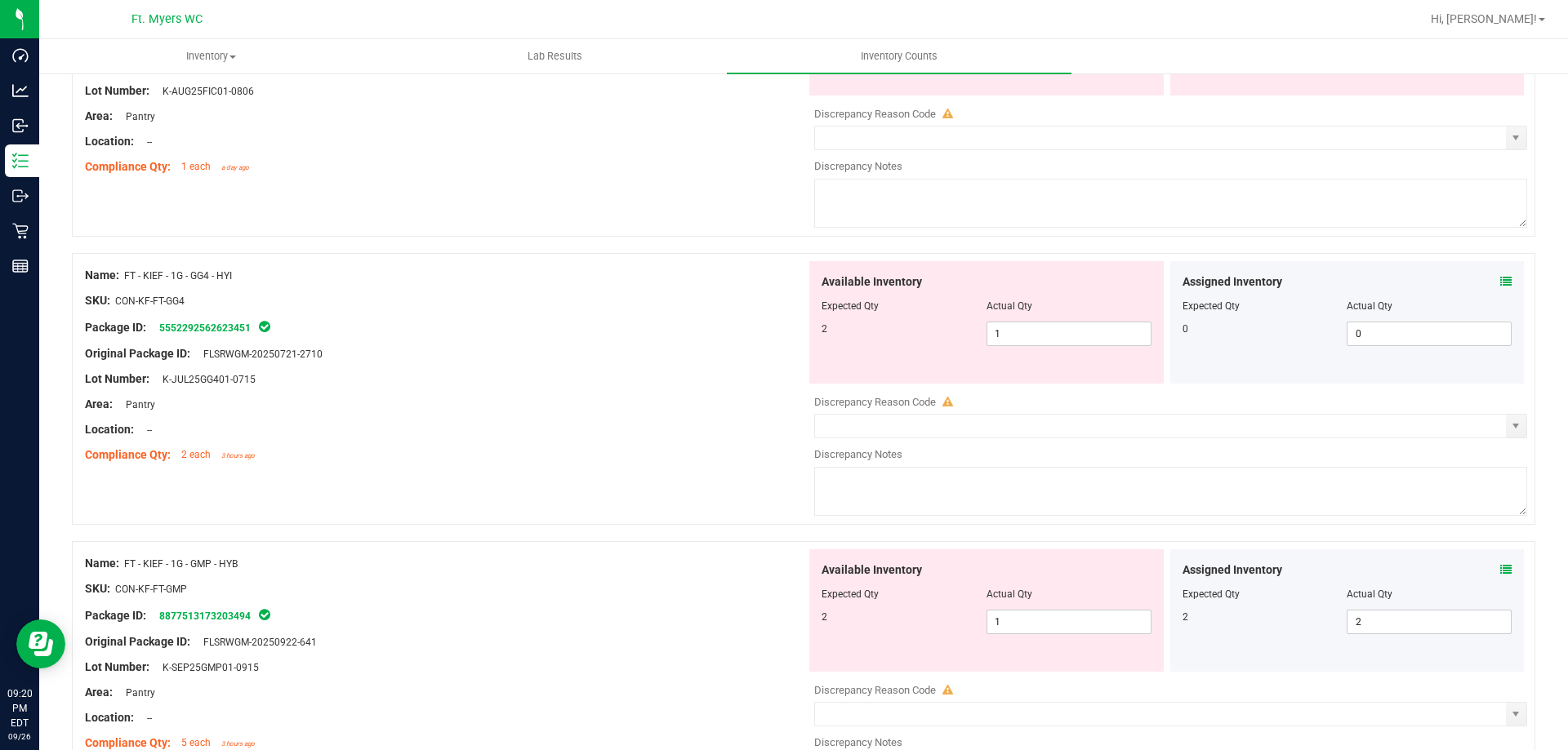
click at [1501, 283] on icon at bounding box center [1507, 282] width 12 height 12
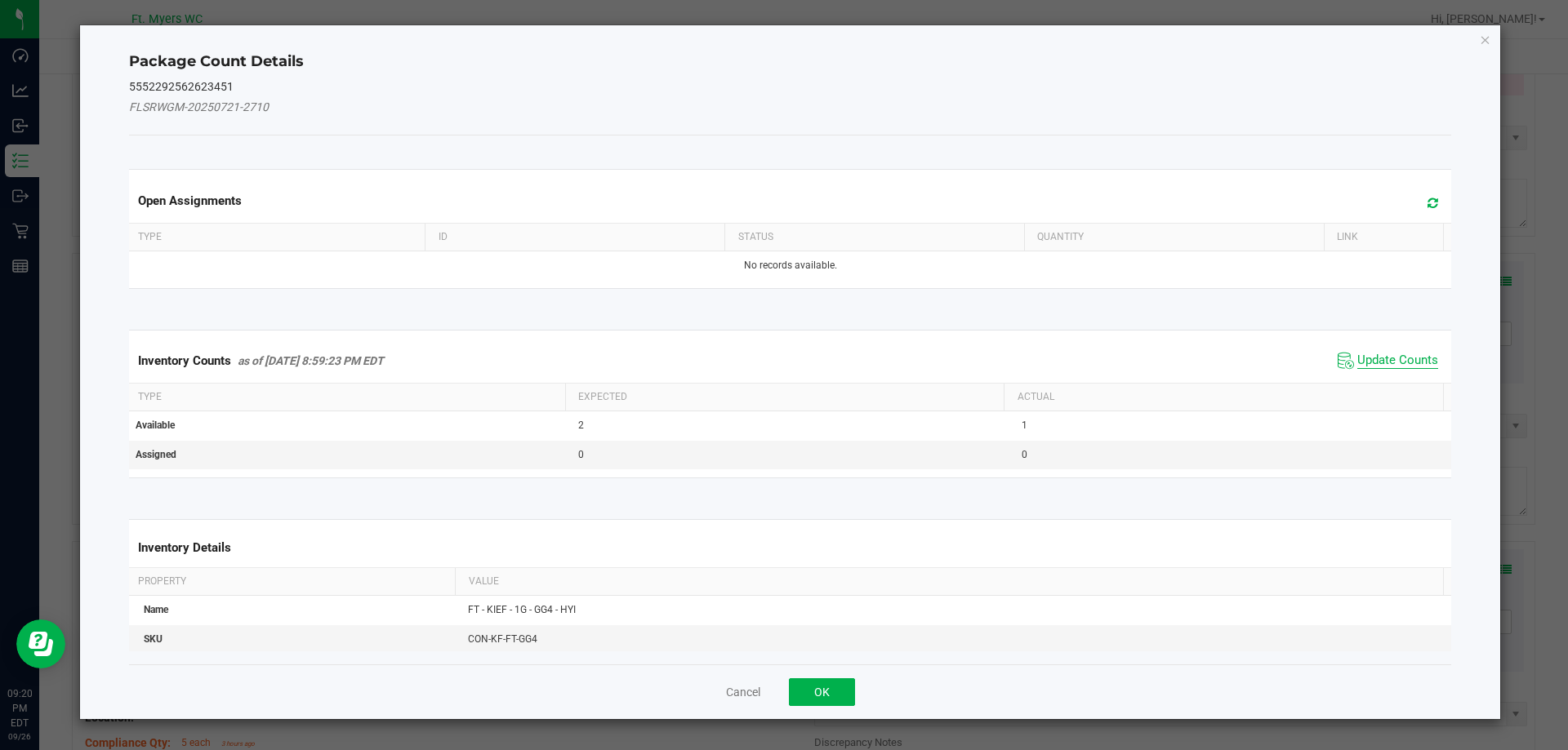
click at [1365, 360] on span "Update Counts" at bounding box center [1398, 360] width 81 height 17
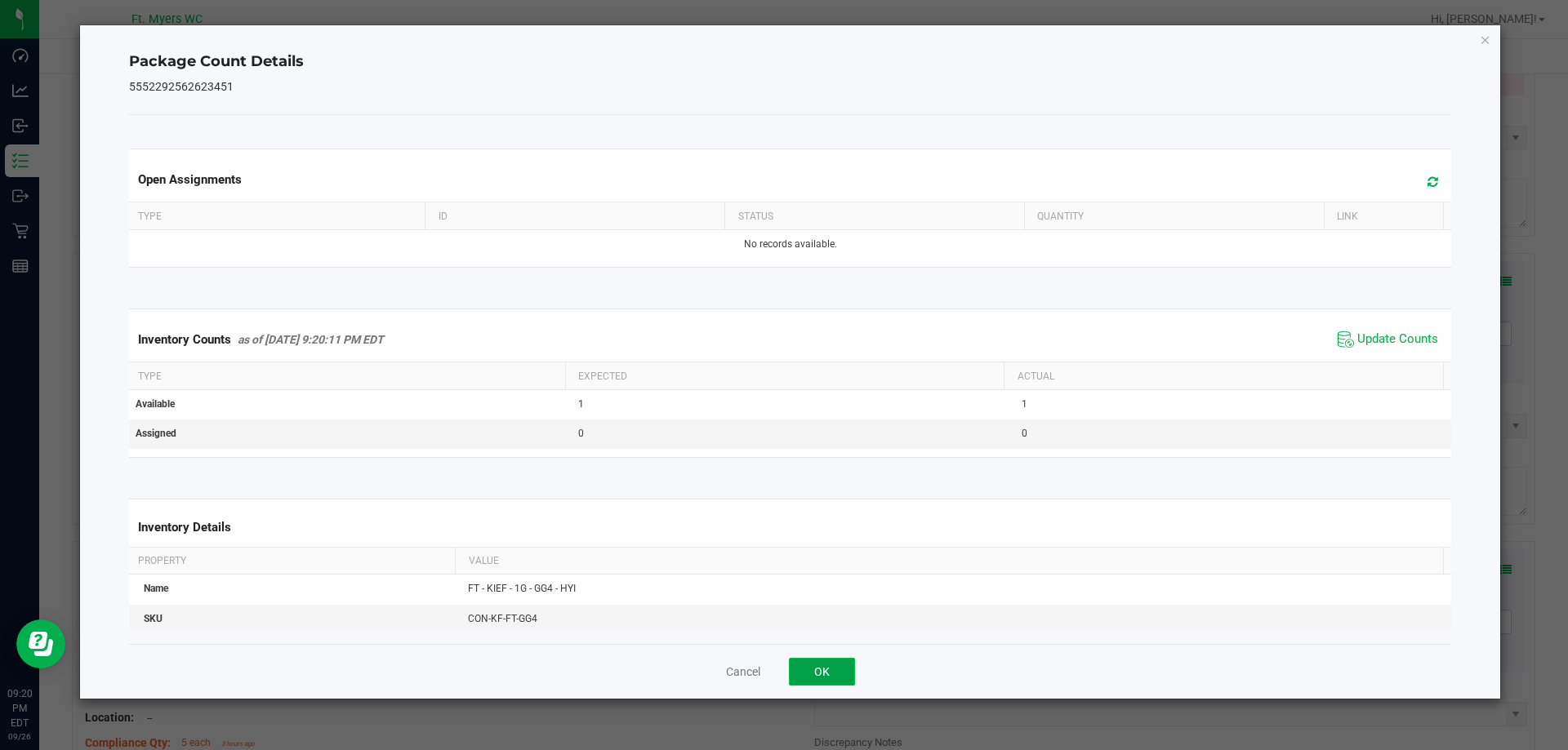
click at [835, 671] on button "OK" at bounding box center [822, 672] width 66 height 28
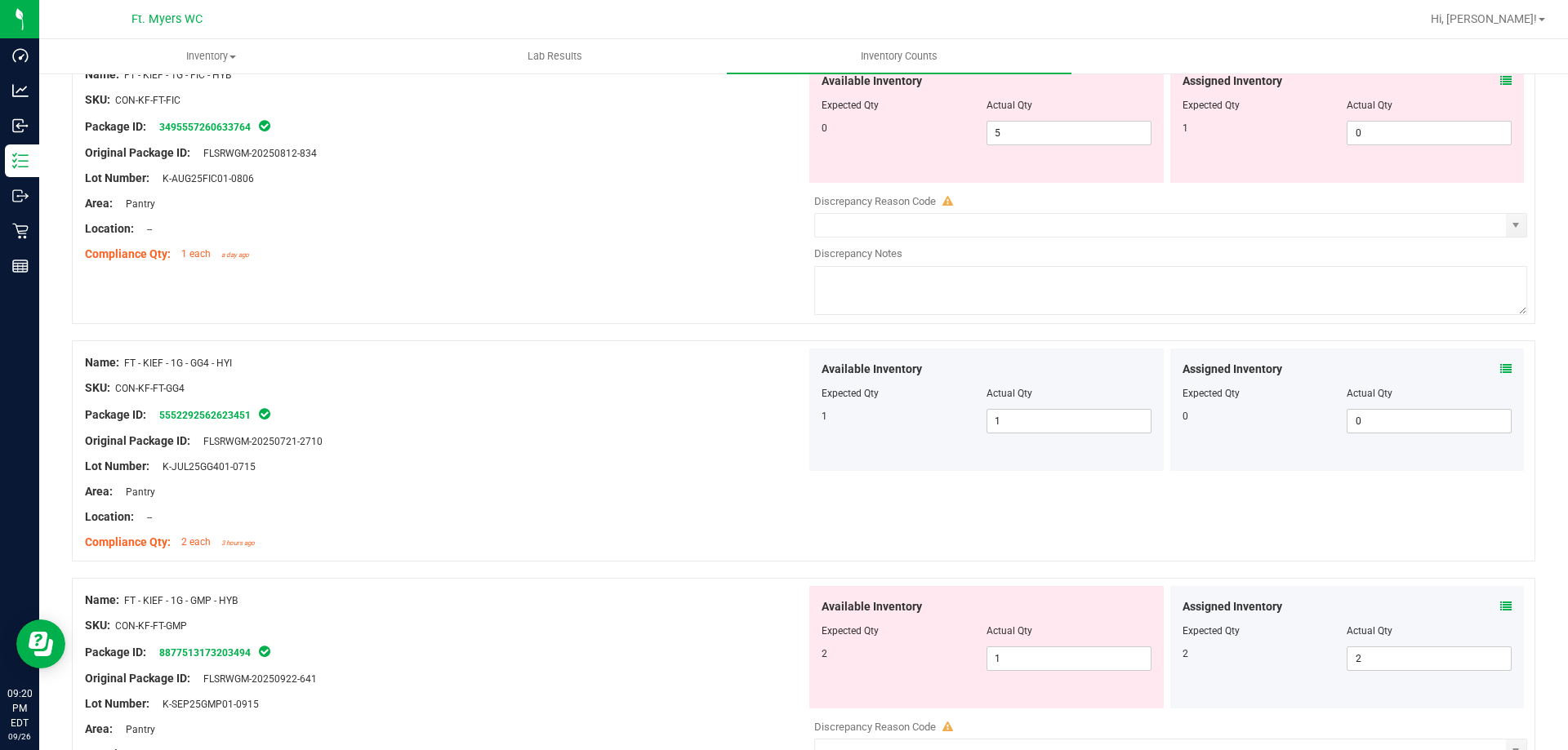
scroll to position [4089, 0]
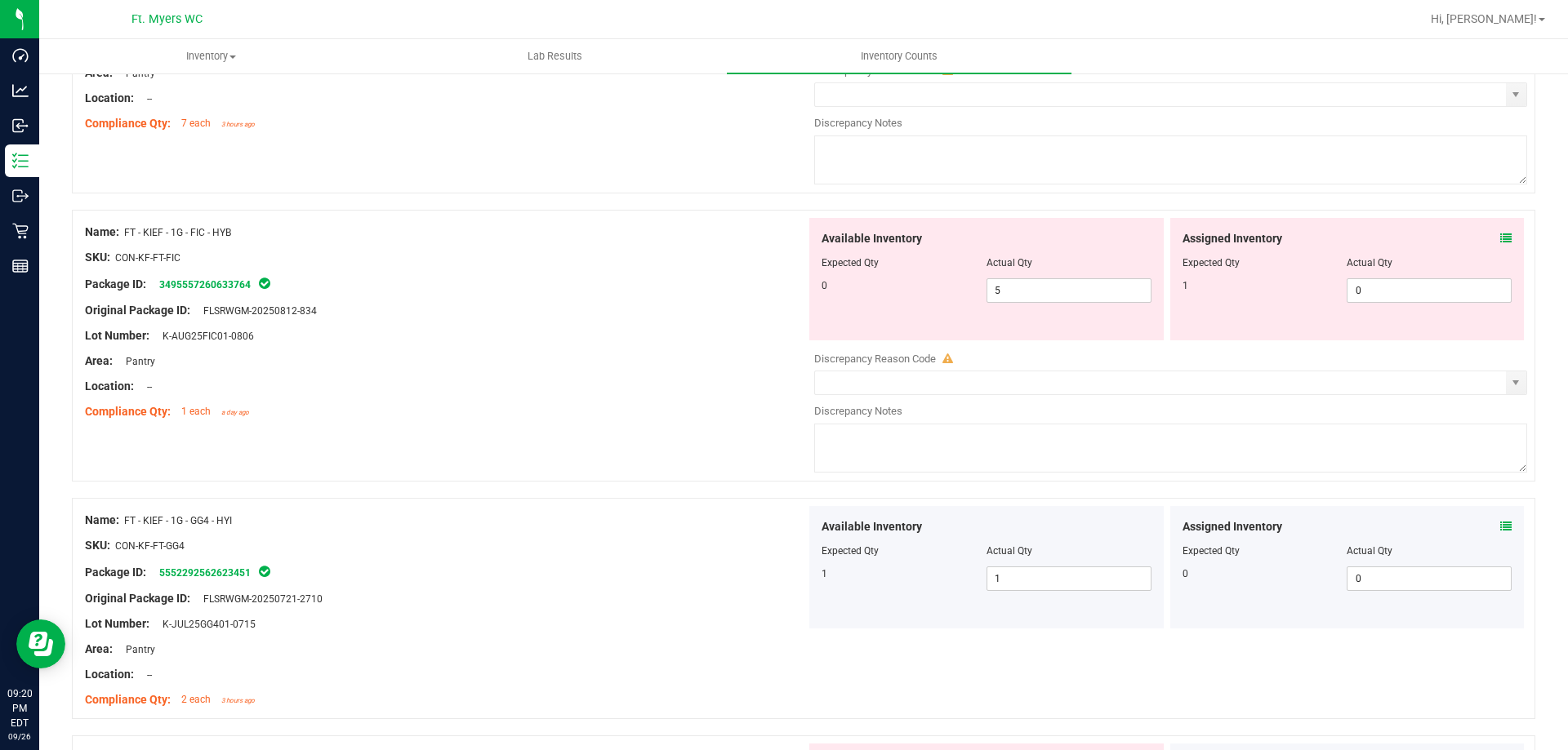
click at [1501, 234] on icon at bounding box center [1507, 238] width 12 height 12
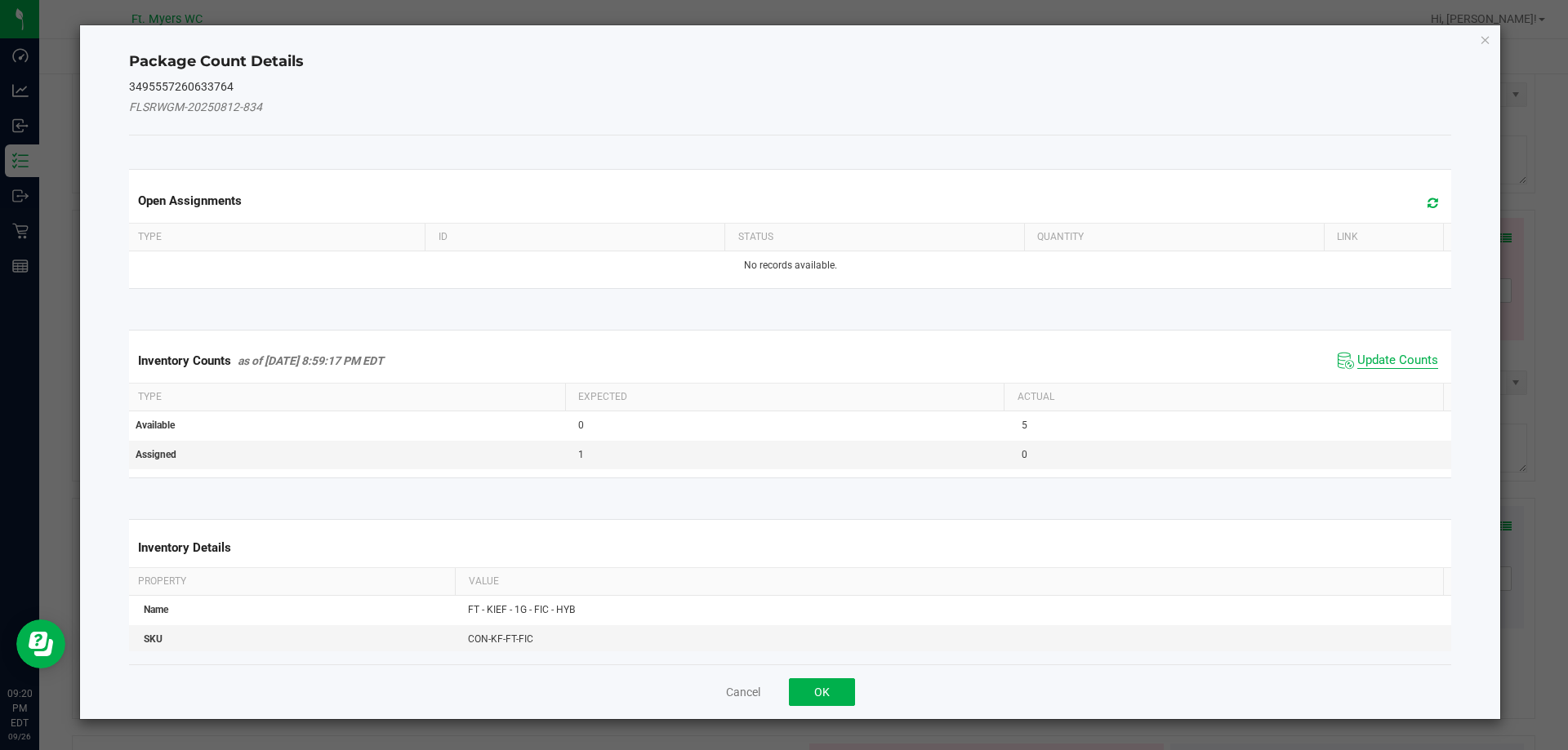
click at [1378, 366] on span "Update Counts" at bounding box center [1398, 360] width 81 height 17
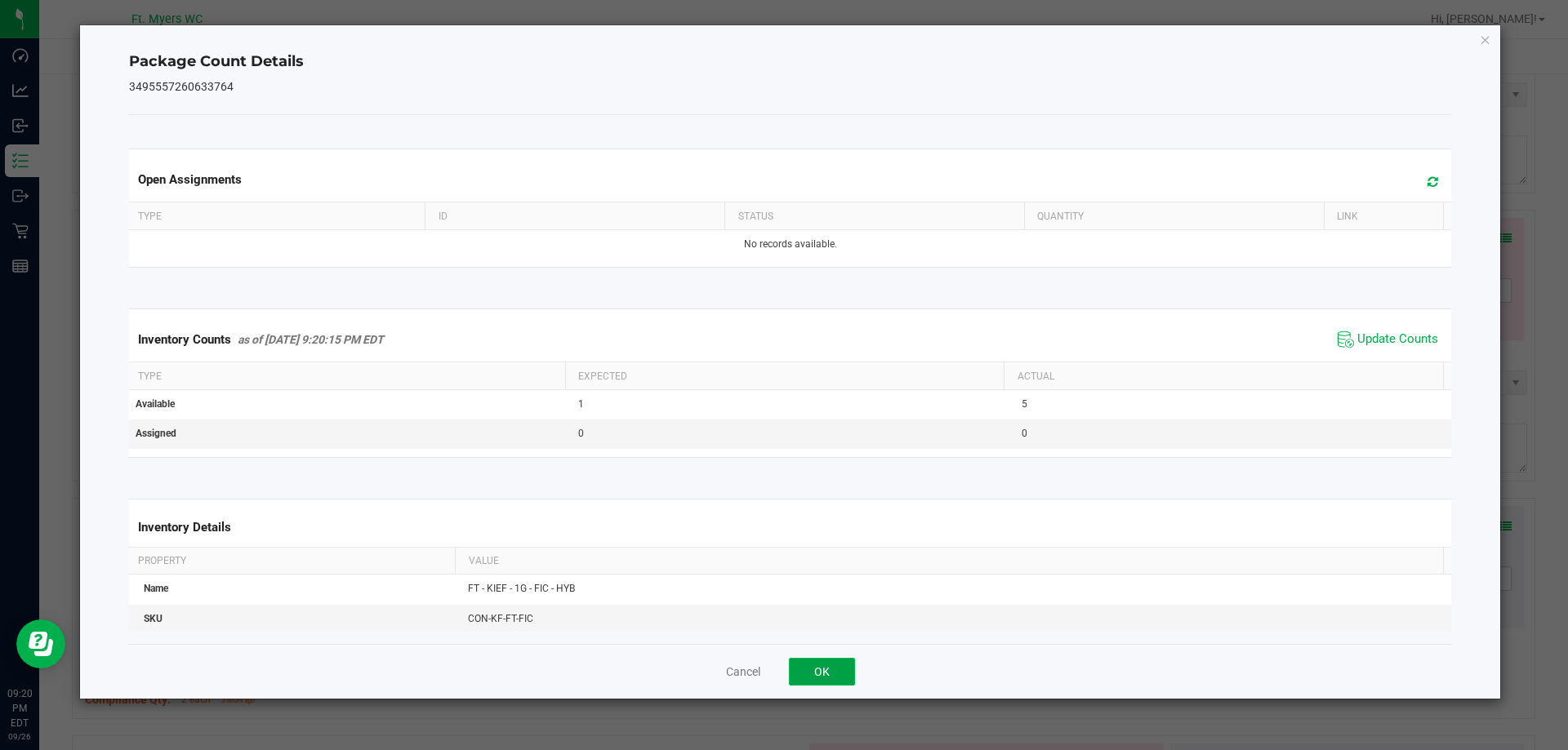
click at [833, 677] on button "OK" at bounding box center [822, 672] width 66 height 28
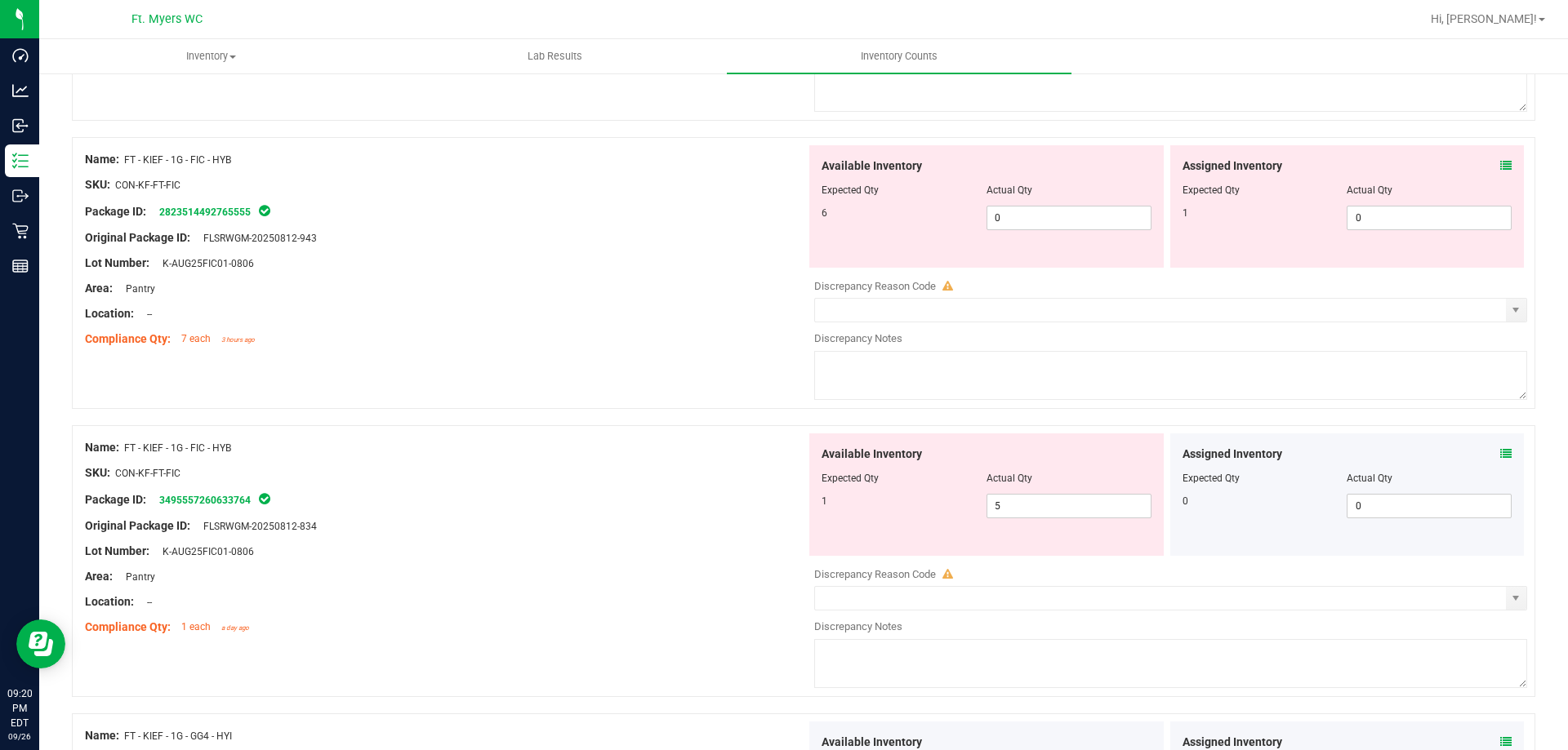
scroll to position [3845, 0]
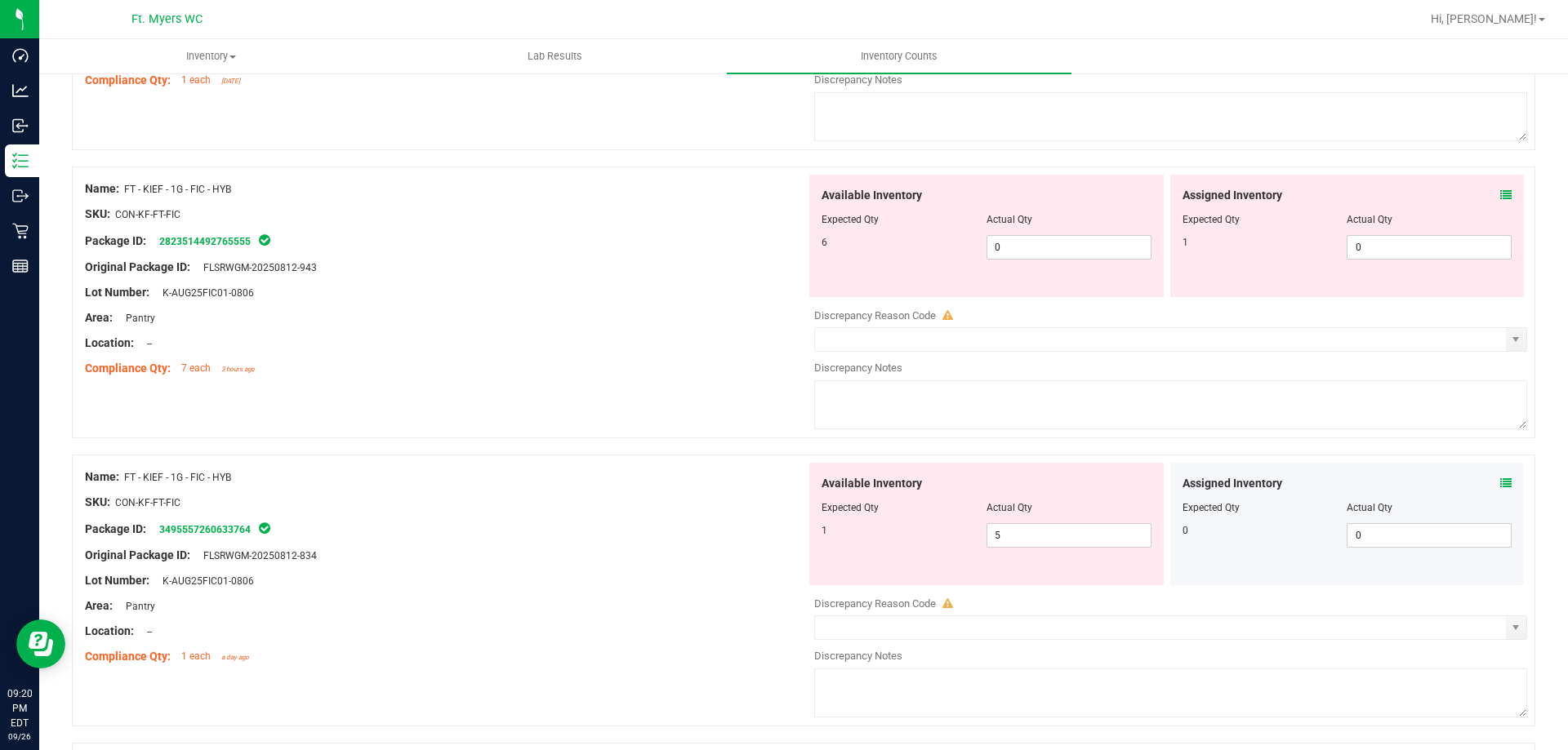
click at [1497, 185] on div "Assigned Inventory Expected Qty Actual Qty 1 0 0" at bounding box center [1347, 236] width 354 height 123
click at [1501, 187] on span at bounding box center [1507, 195] width 12 height 17
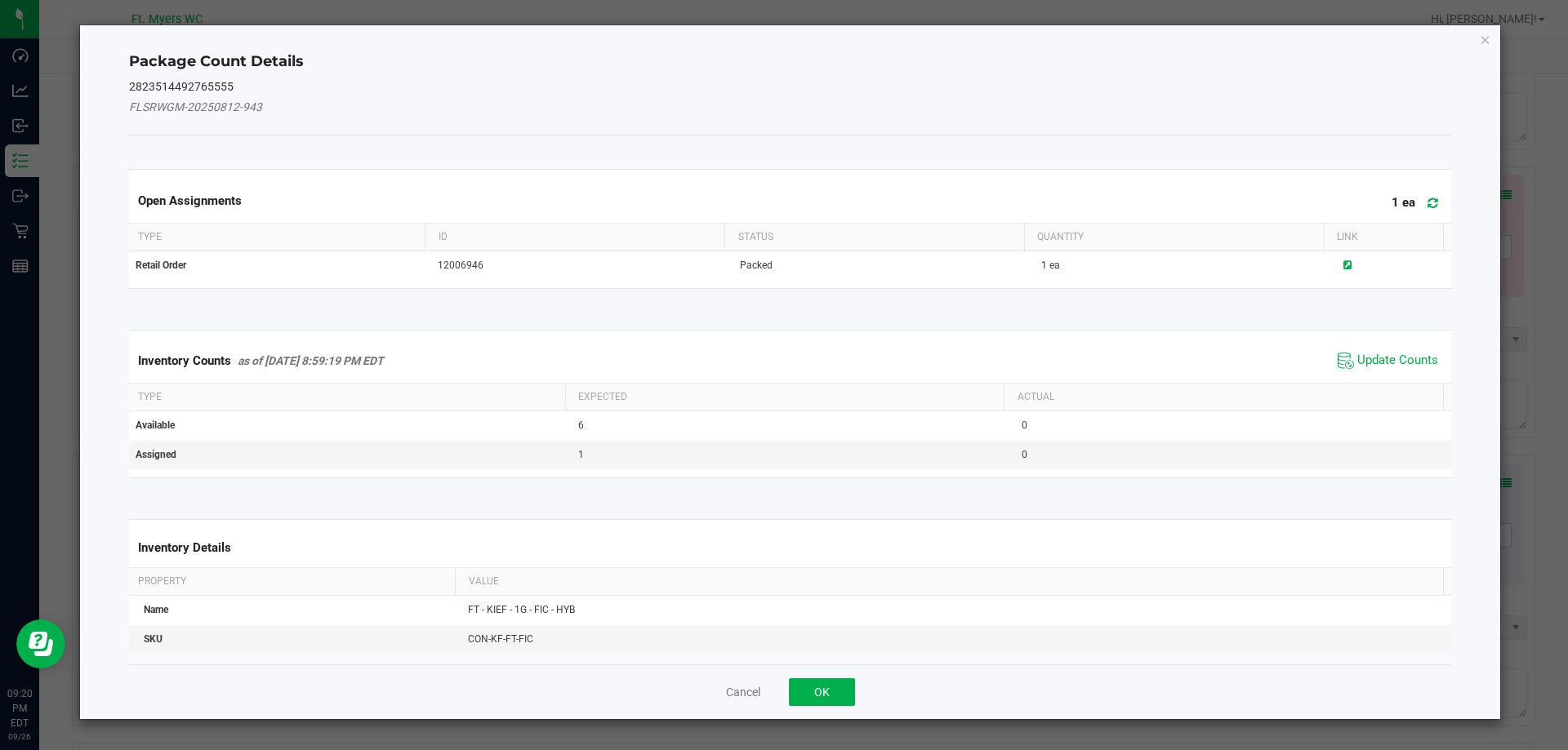
click at [1497, 189] on div "Package Count Details 2823514492765555 FLSRWGM-20250812-943 Open Assignments 1 …" at bounding box center [791, 372] width 1421 height 694
click at [1395, 352] on span "Update Counts" at bounding box center [1398, 360] width 81 height 17
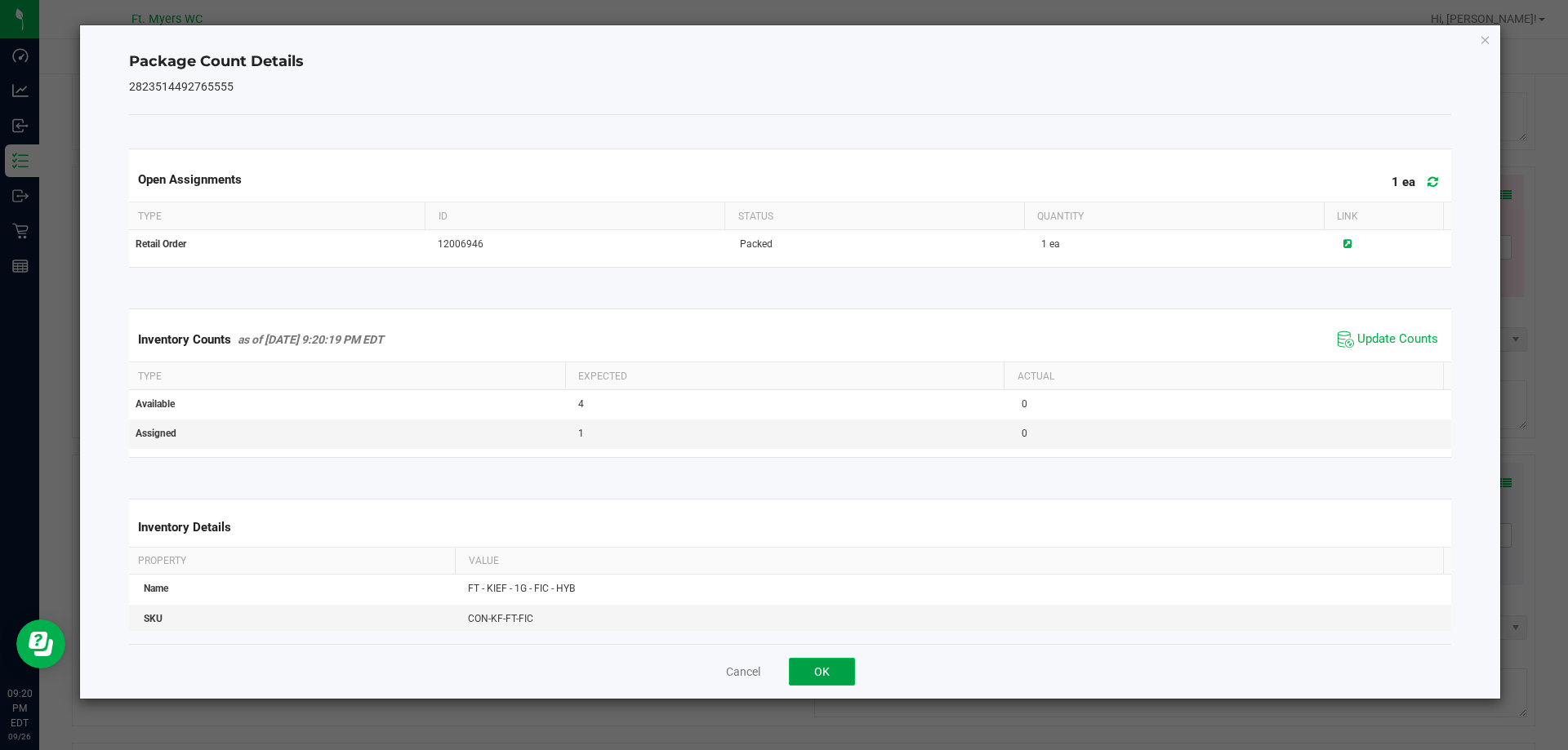
click at [842, 670] on button "OK" at bounding box center [822, 672] width 66 height 28
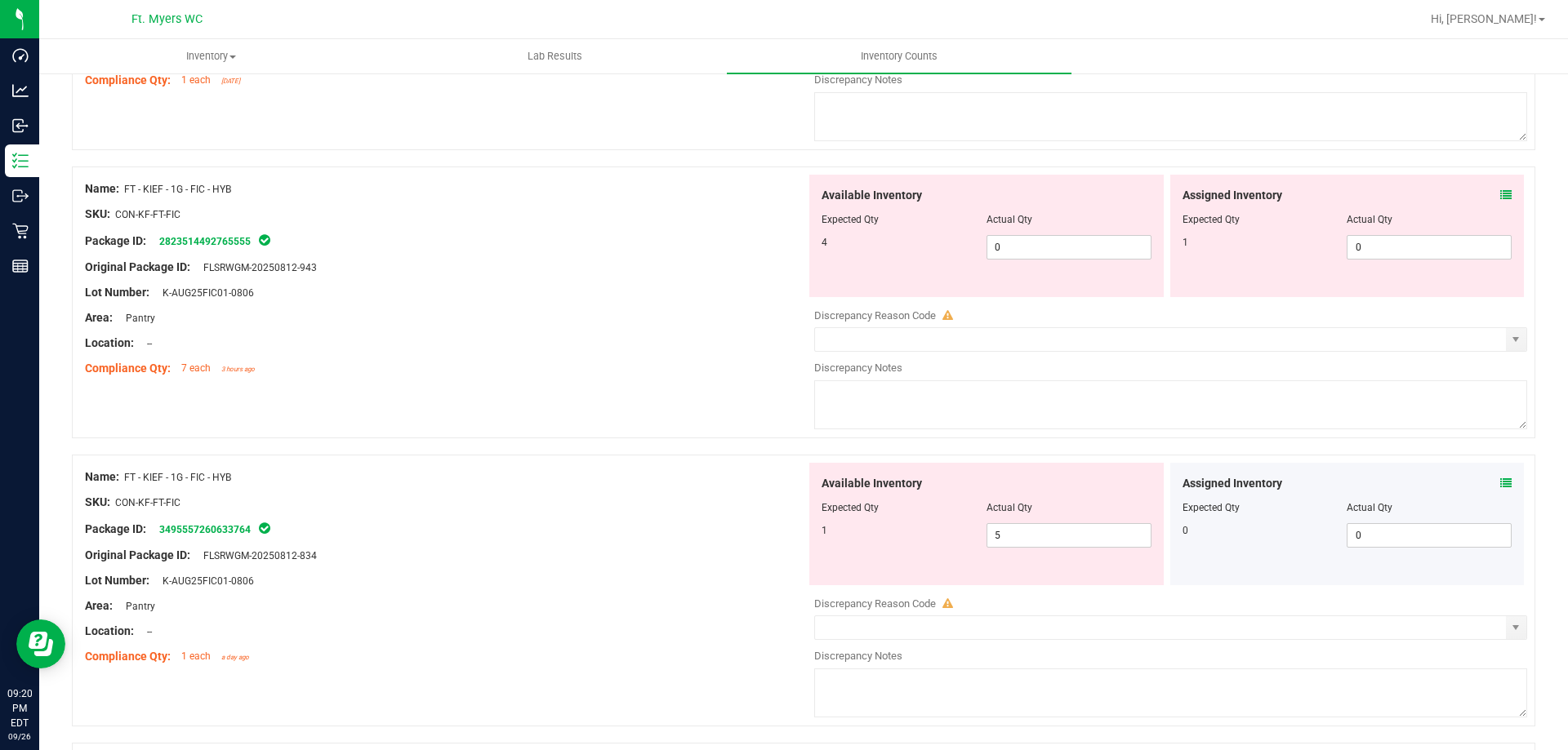
click at [1501, 194] on icon at bounding box center [1507, 195] width 12 height 12
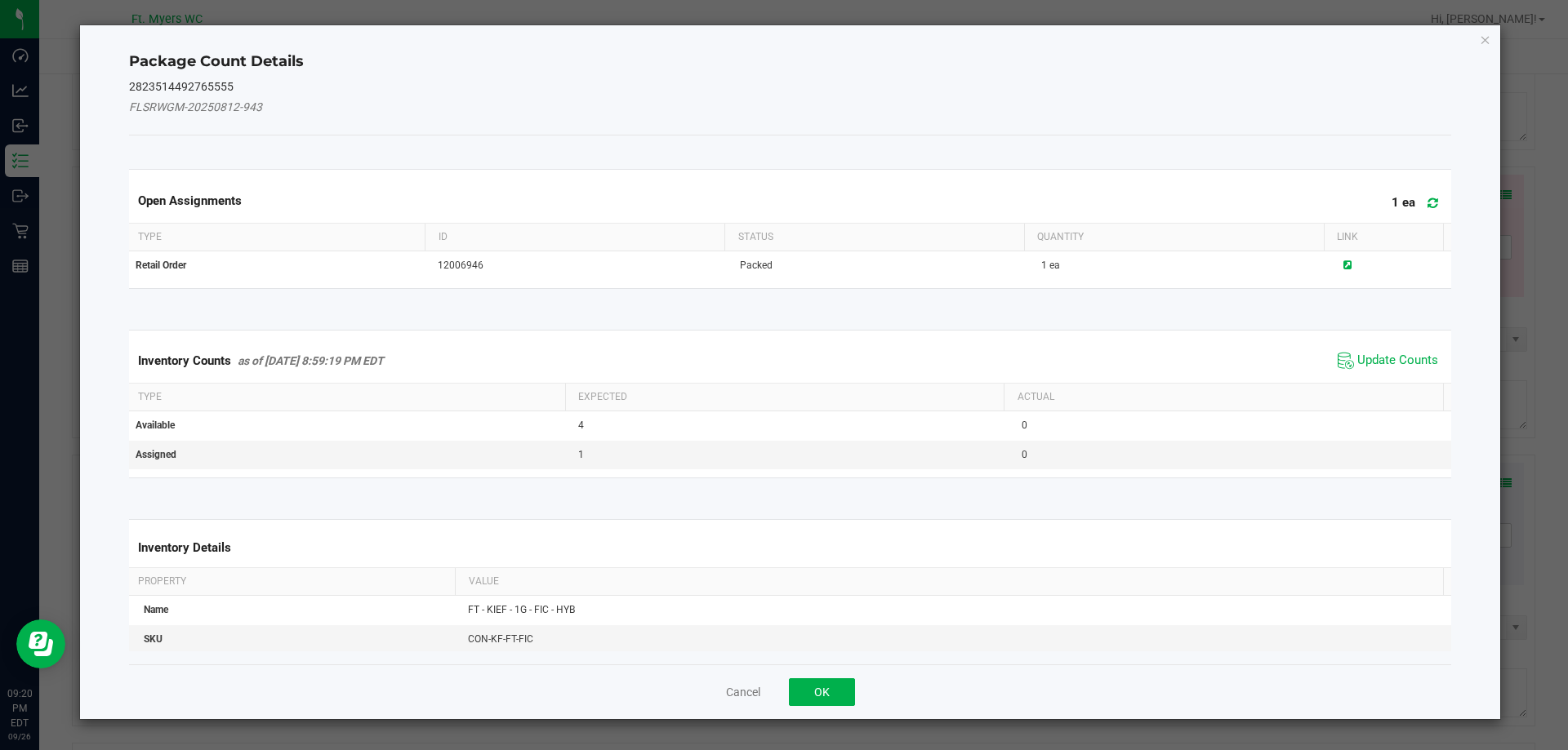
click at [1363, 380] on div "Inventory Counts as of Sep 26, 2025 8:59:19 PM EDT Update Counts" at bounding box center [790, 360] width 1329 height 45
click at [1405, 345] on div "Inventory Counts as of Sep 26, 2025 8:59:19 PM EDT Update Counts" at bounding box center [790, 360] width 1329 height 45
click at [1403, 354] on span "Update Counts" at bounding box center [1398, 360] width 81 height 17
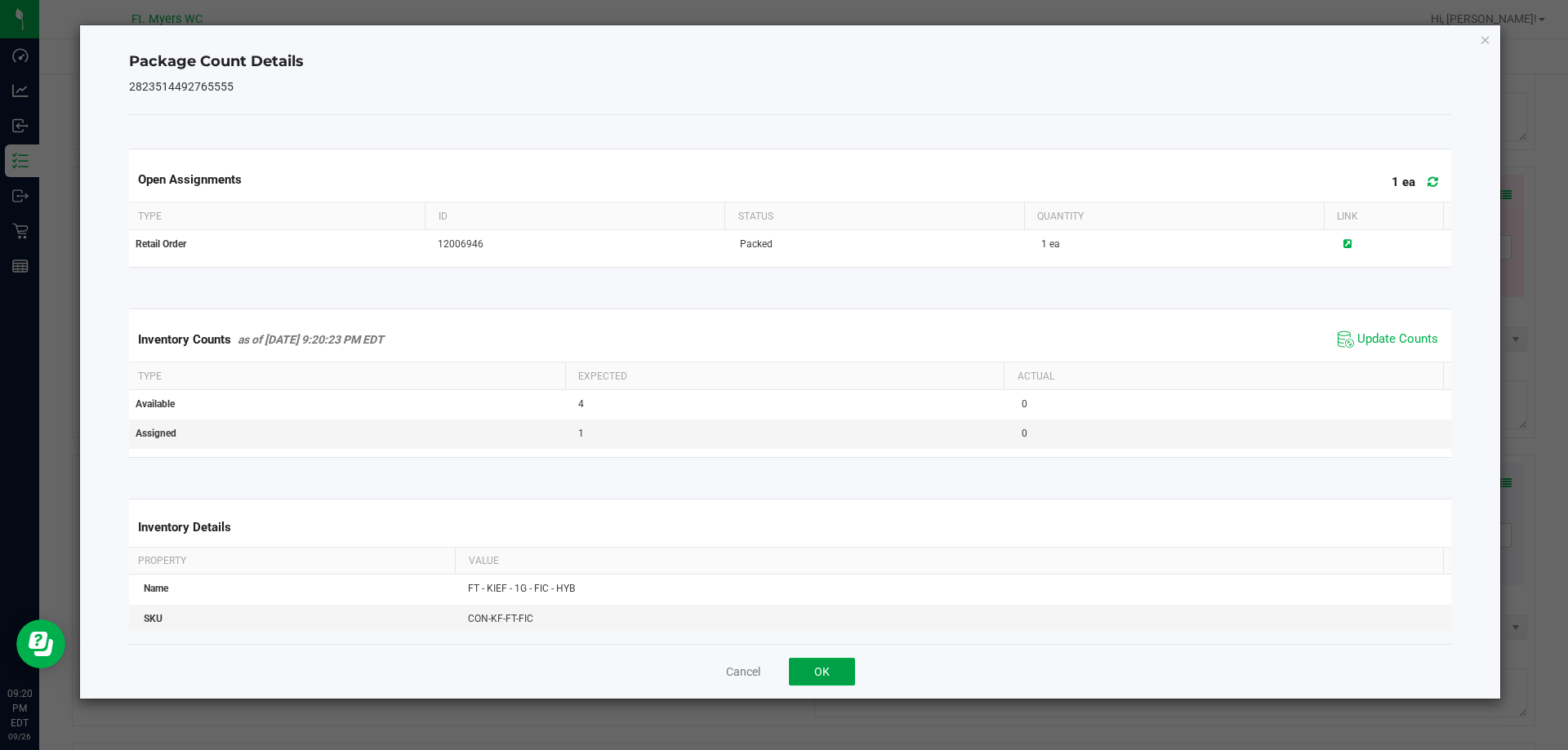
click at [851, 663] on button "OK" at bounding box center [822, 672] width 66 height 28
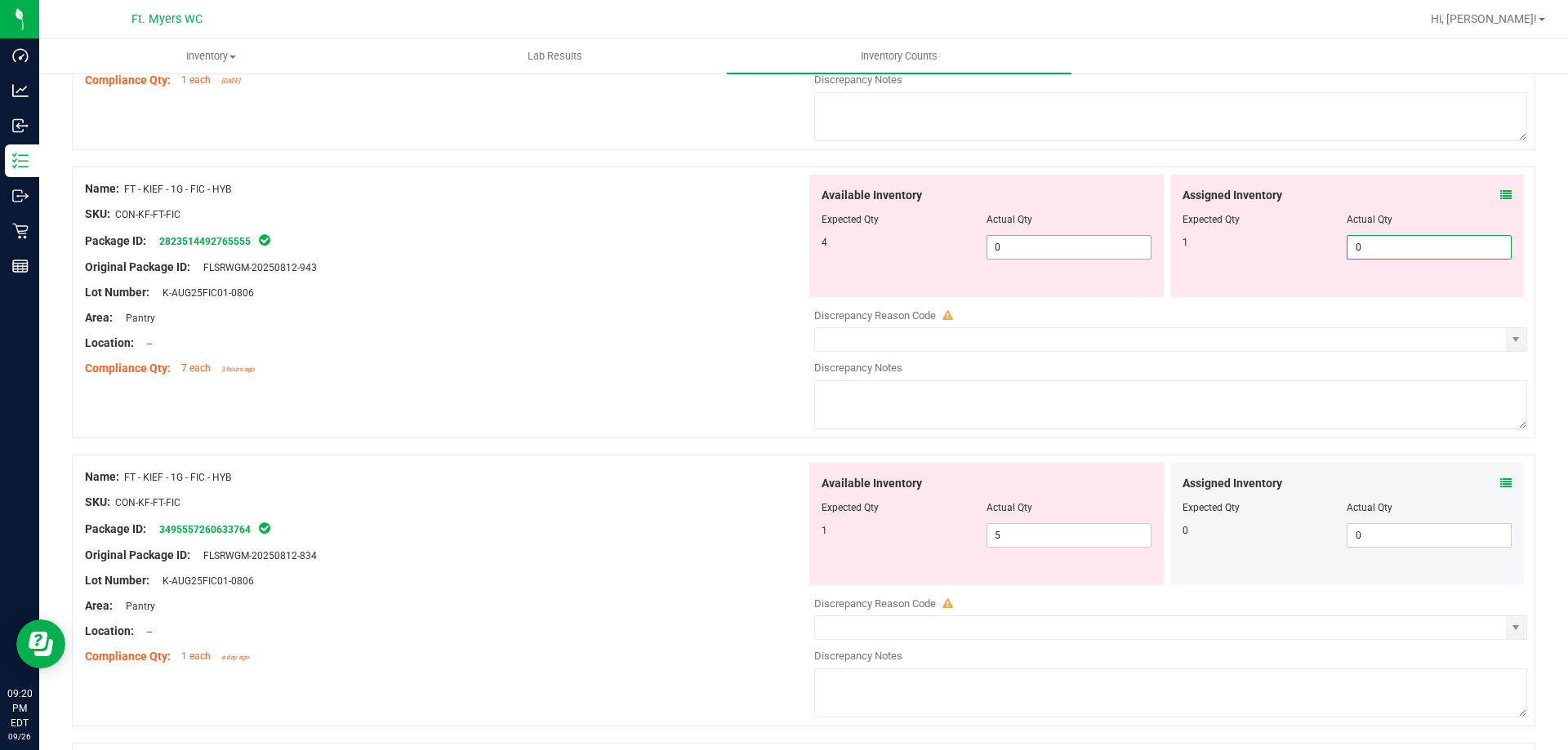
drag, startPoint x: 1408, startPoint y: 239, endPoint x: 1070, endPoint y: 253, distance: 338.3
click at [1070, 253] on div "Available Inventory Expected Qty Actual Qty 4 0 0 0 0" at bounding box center [1166, 236] width 721 height 123
type input "1"
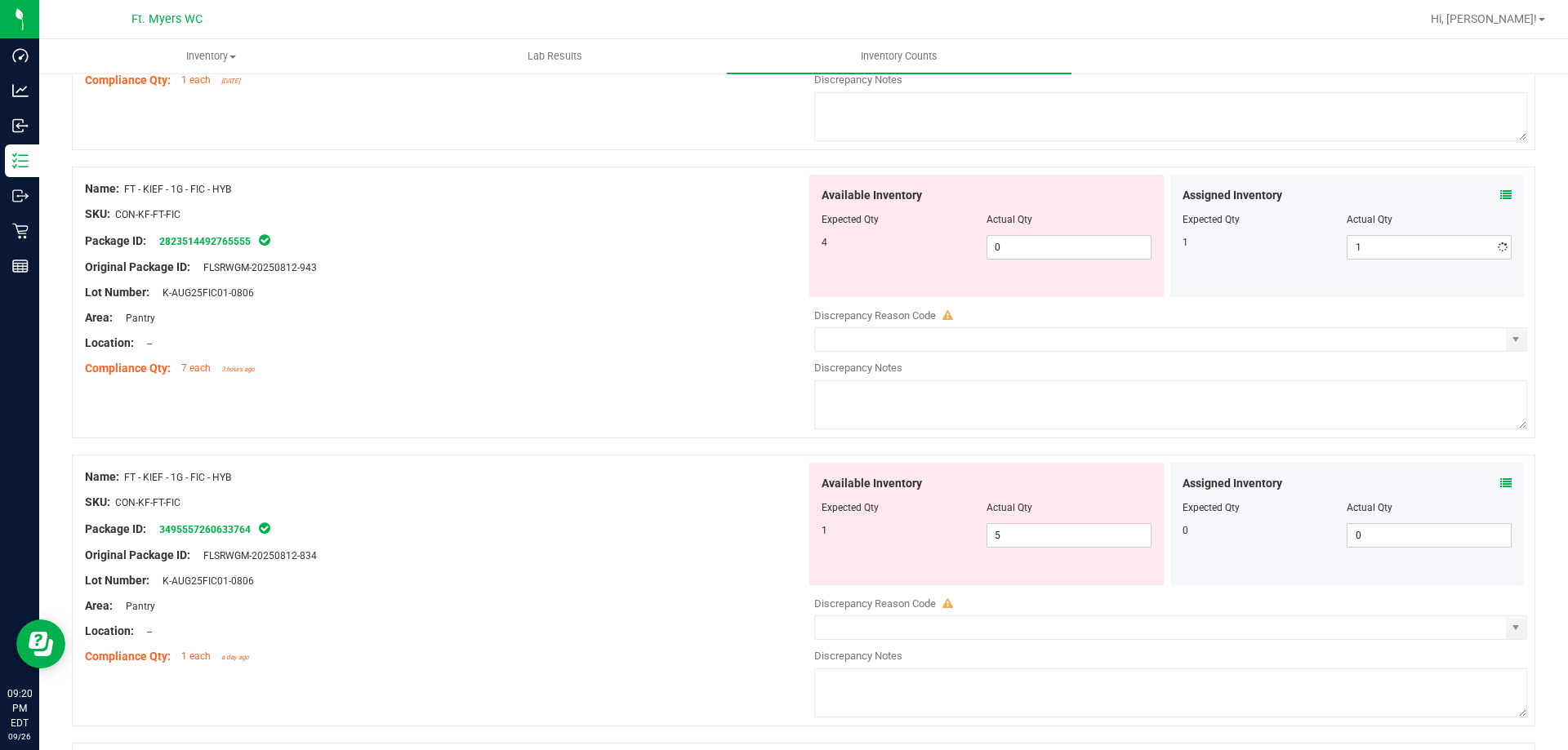
click at [633, 352] on div at bounding box center [445, 356] width 721 height 8
click at [1059, 236] on span "0 0" at bounding box center [1069, 247] width 165 height 25
drag, startPoint x: 1058, startPoint y: 245, endPoint x: 899, endPoint y: 246, distance: 159.0
click at [899, 246] on div "4 0 0" at bounding box center [986, 247] width 330 height 25
click at [556, 380] on div "Name: FT - KIEF - 1G - FIC - HYB SKU: CON-KF-FT-FIC Package ID: 282351449276555…" at bounding box center [445, 279] width 721 height 208
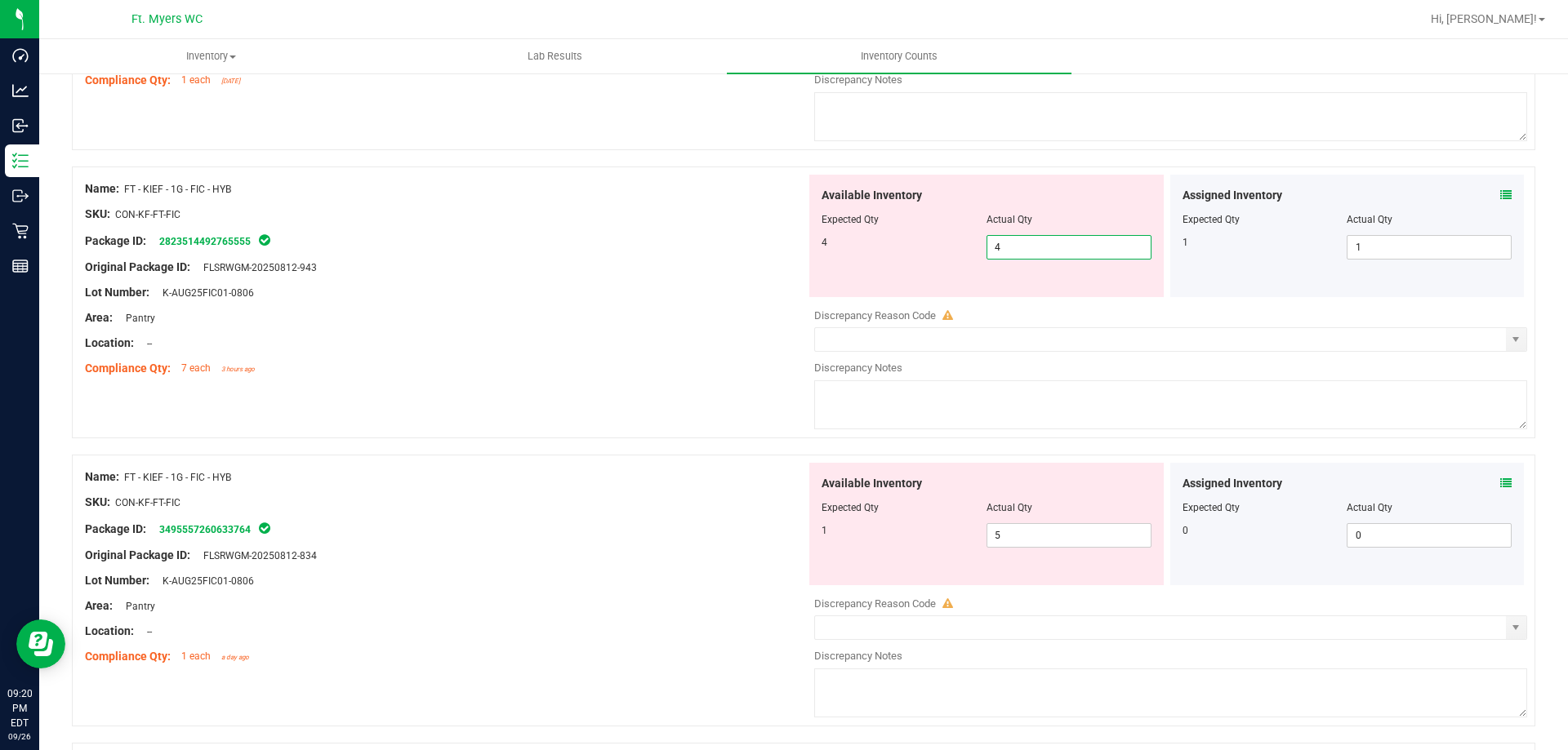
type input "4"
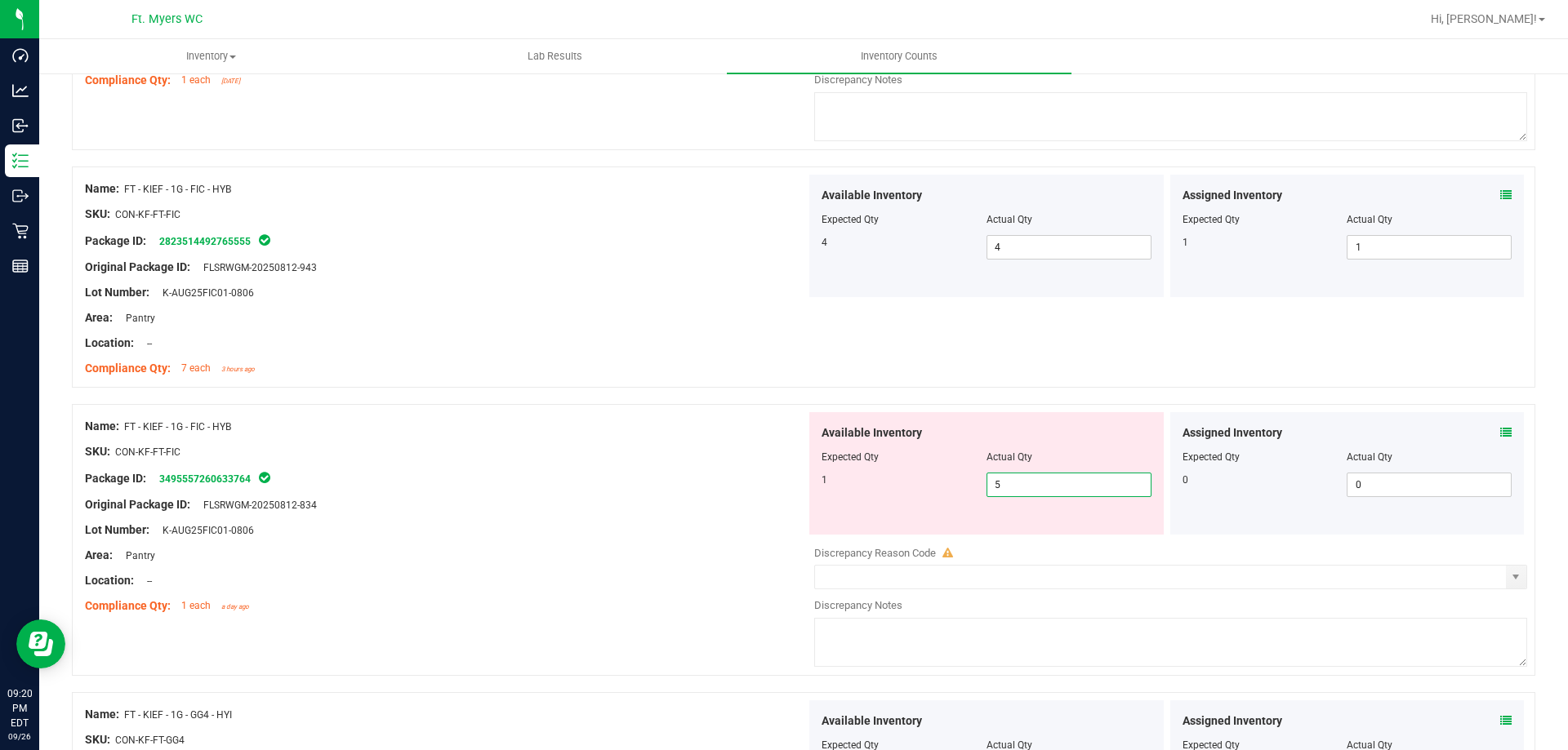
drag, startPoint x: 1019, startPoint y: 486, endPoint x: 807, endPoint y: 454, distance: 214.4
click at [810, 454] on div "Available Inventory Expected Qty Actual Qty 1 5 5" at bounding box center [987, 474] width 354 height 123
type input "1"
click at [723, 443] on div "SKU: CON-KF-FT-FIC" at bounding box center [445, 451] width 721 height 17
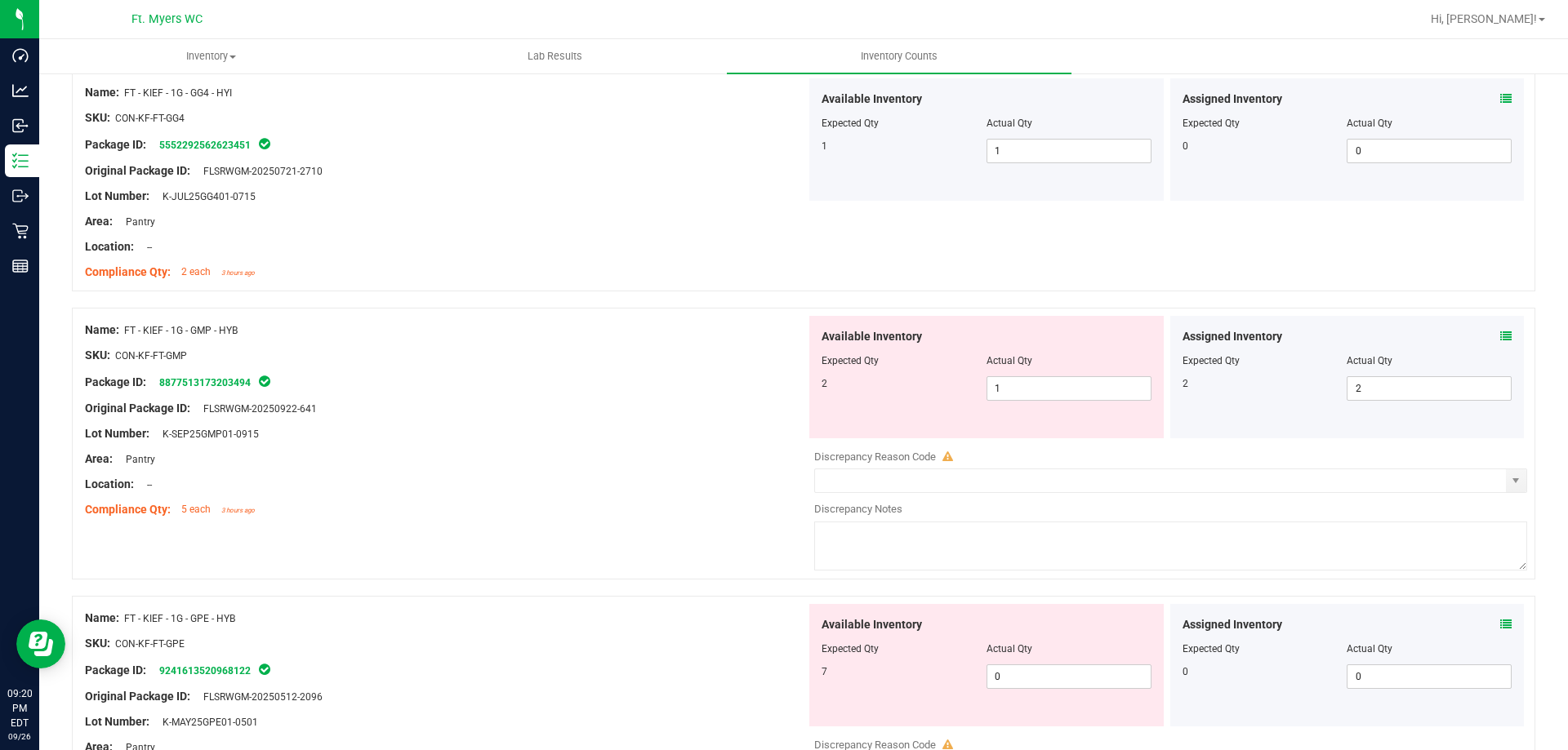
click at [721, 441] on div "Lot Number: K-SEP25GMP01-0915" at bounding box center [445, 433] width 721 height 17
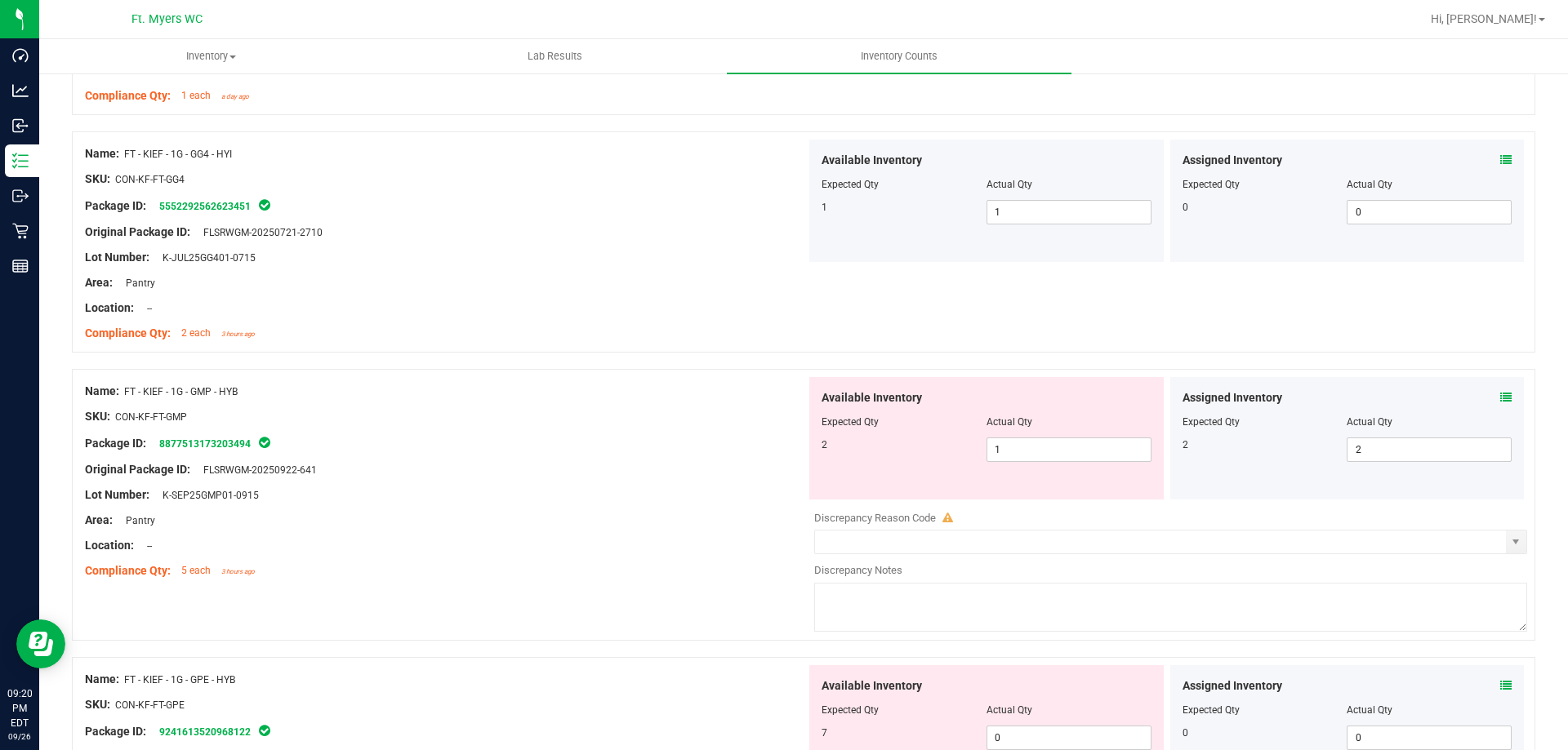
drag, startPoint x: 732, startPoint y: 350, endPoint x: 745, endPoint y: 245, distance: 105.8
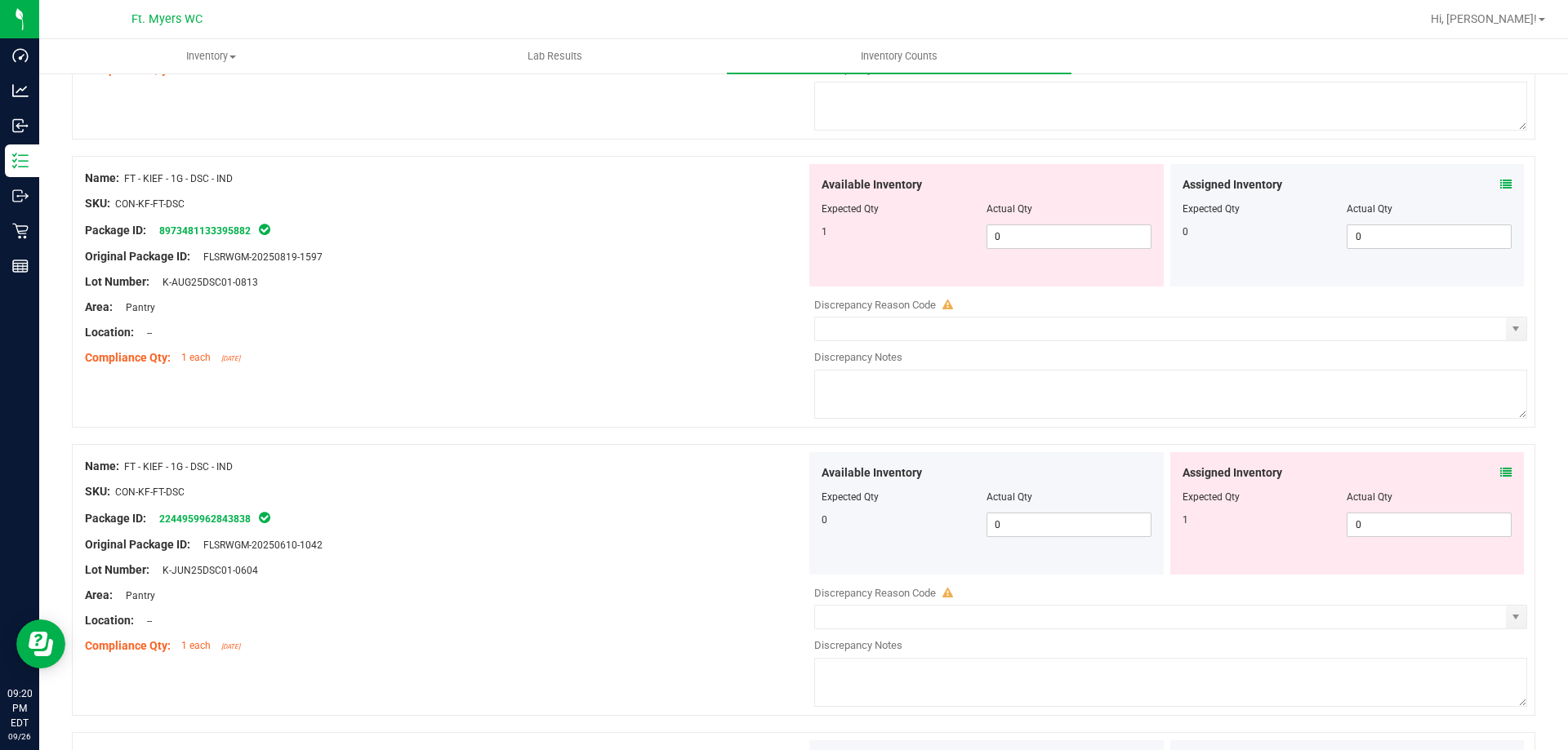
scroll to position [3275, 0]
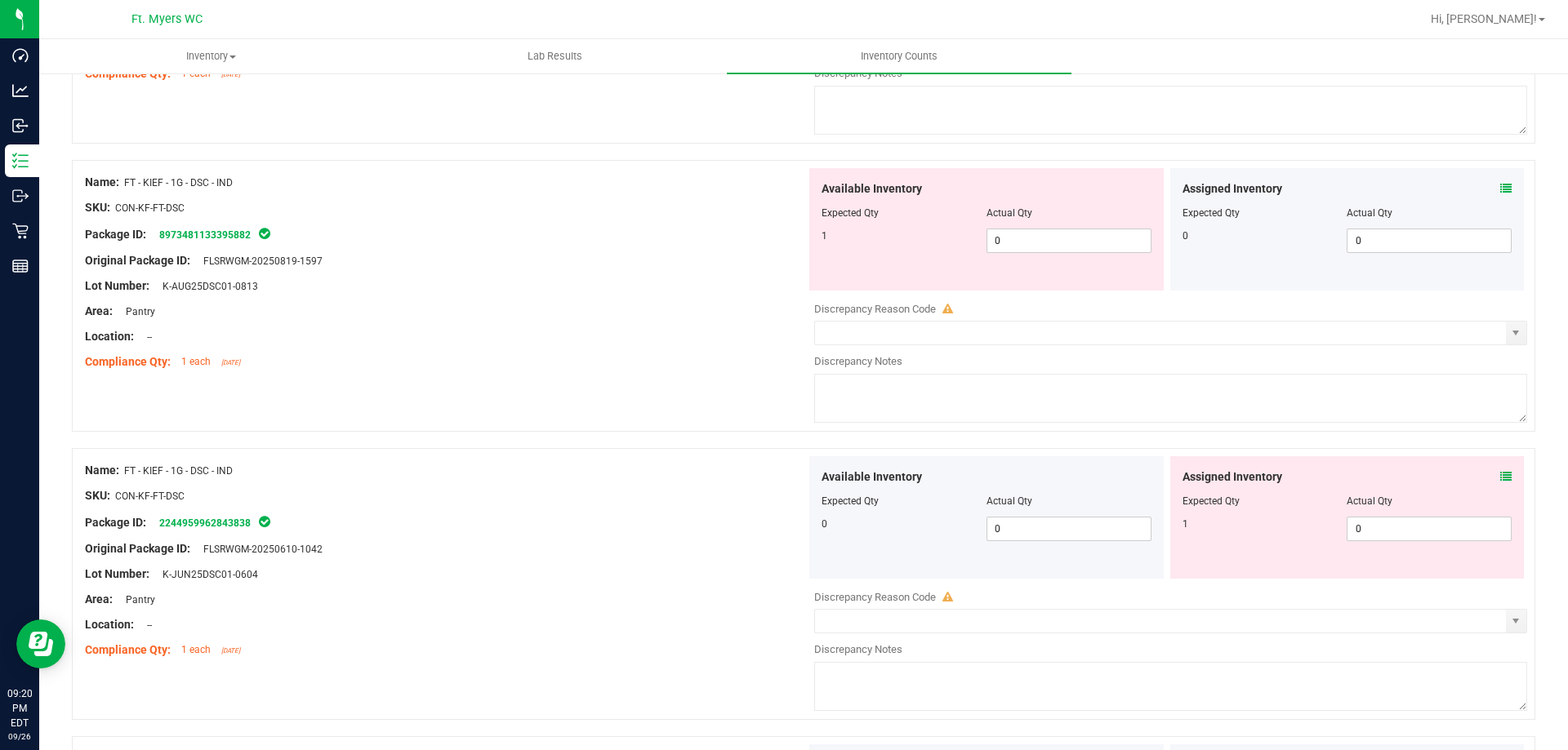
click at [1516, 480] on div "Name: FT - KIEF - 1G - DSC - IND SKU: CON-KF-FT-DSC Package ID: 224495996284383…" at bounding box center [804, 584] width 1463 height 272
click at [1501, 484] on span at bounding box center [1507, 477] width 12 height 17
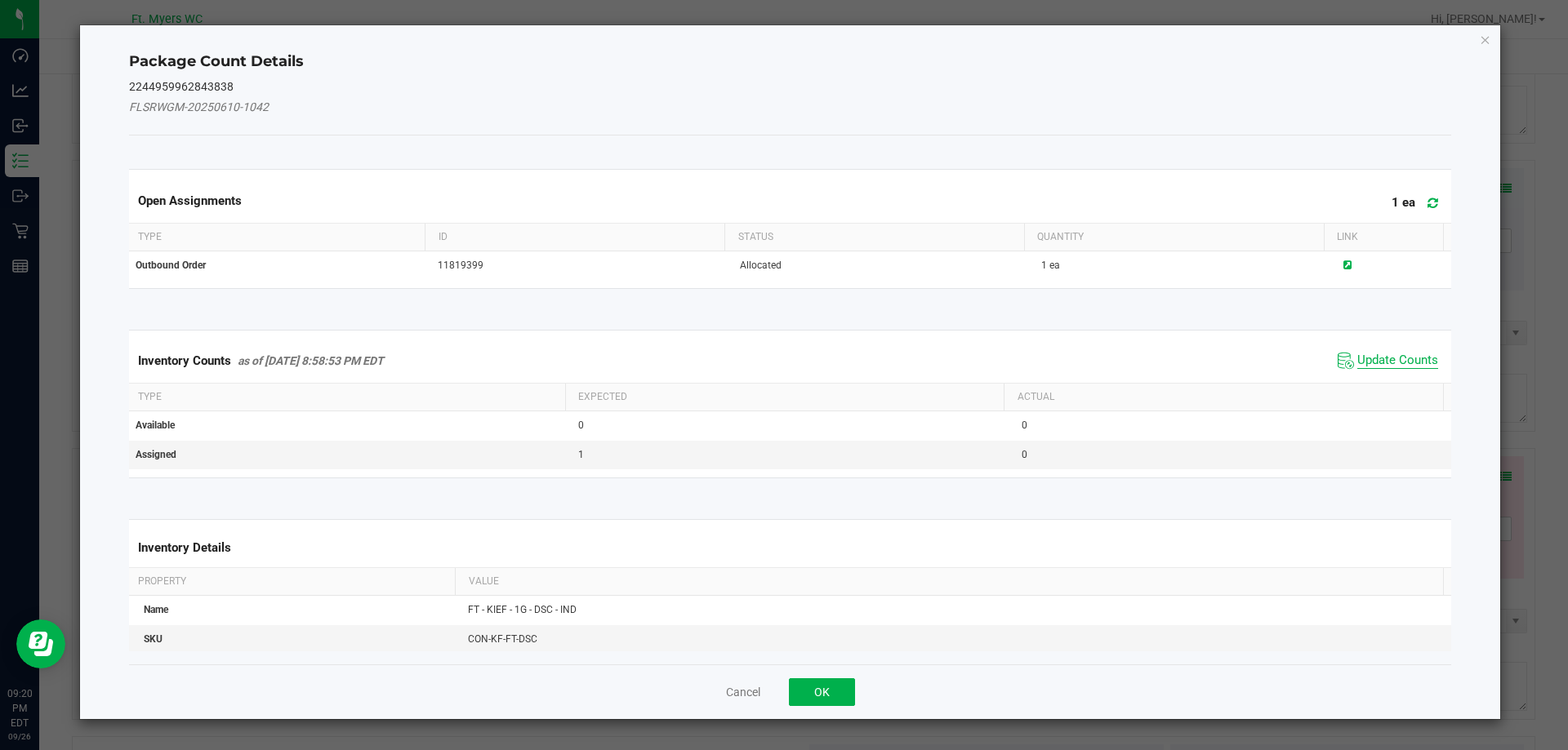
click at [1364, 352] on span "Update Counts" at bounding box center [1398, 360] width 81 height 17
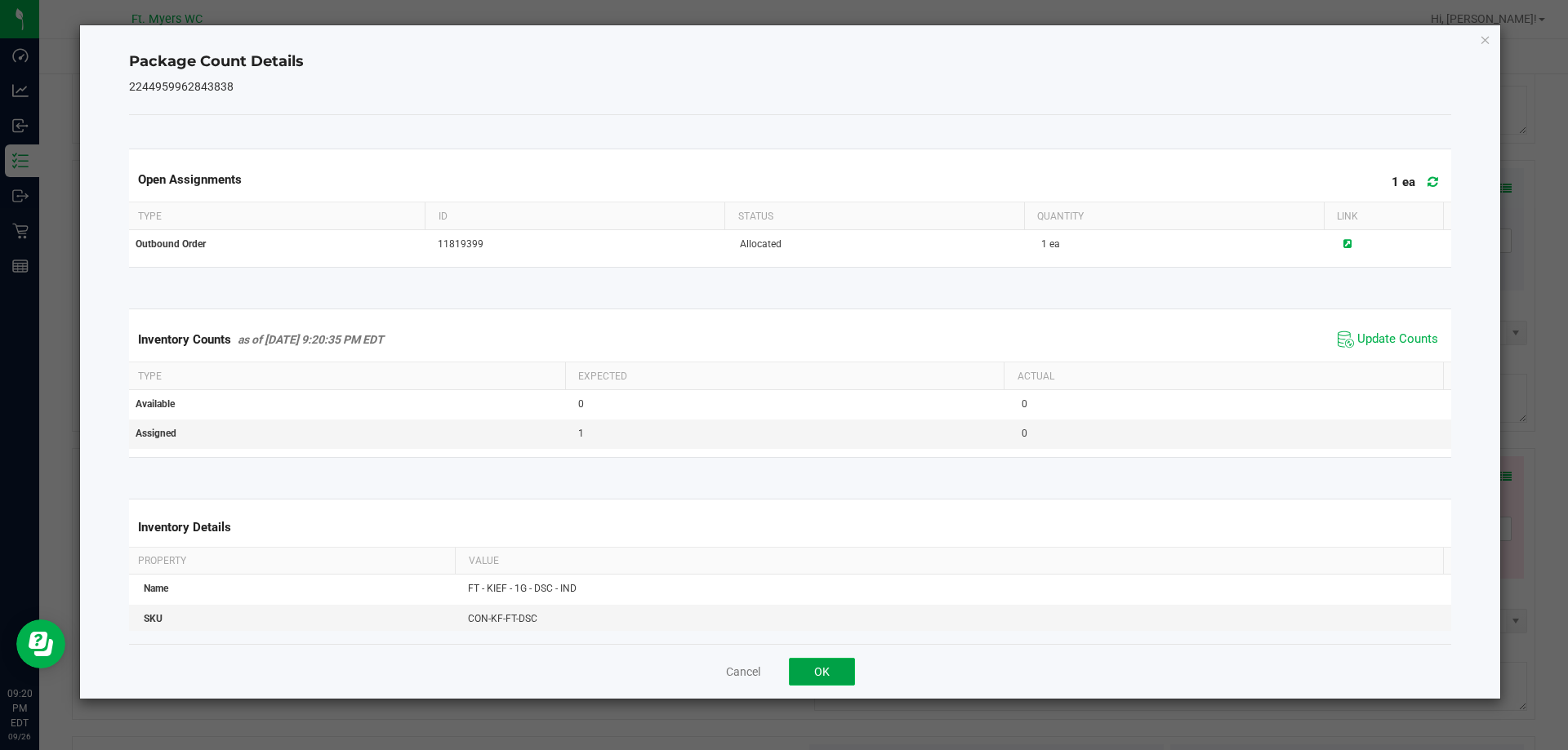
click at [815, 682] on button "OK" at bounding box center [822, 672] width 66 height 28
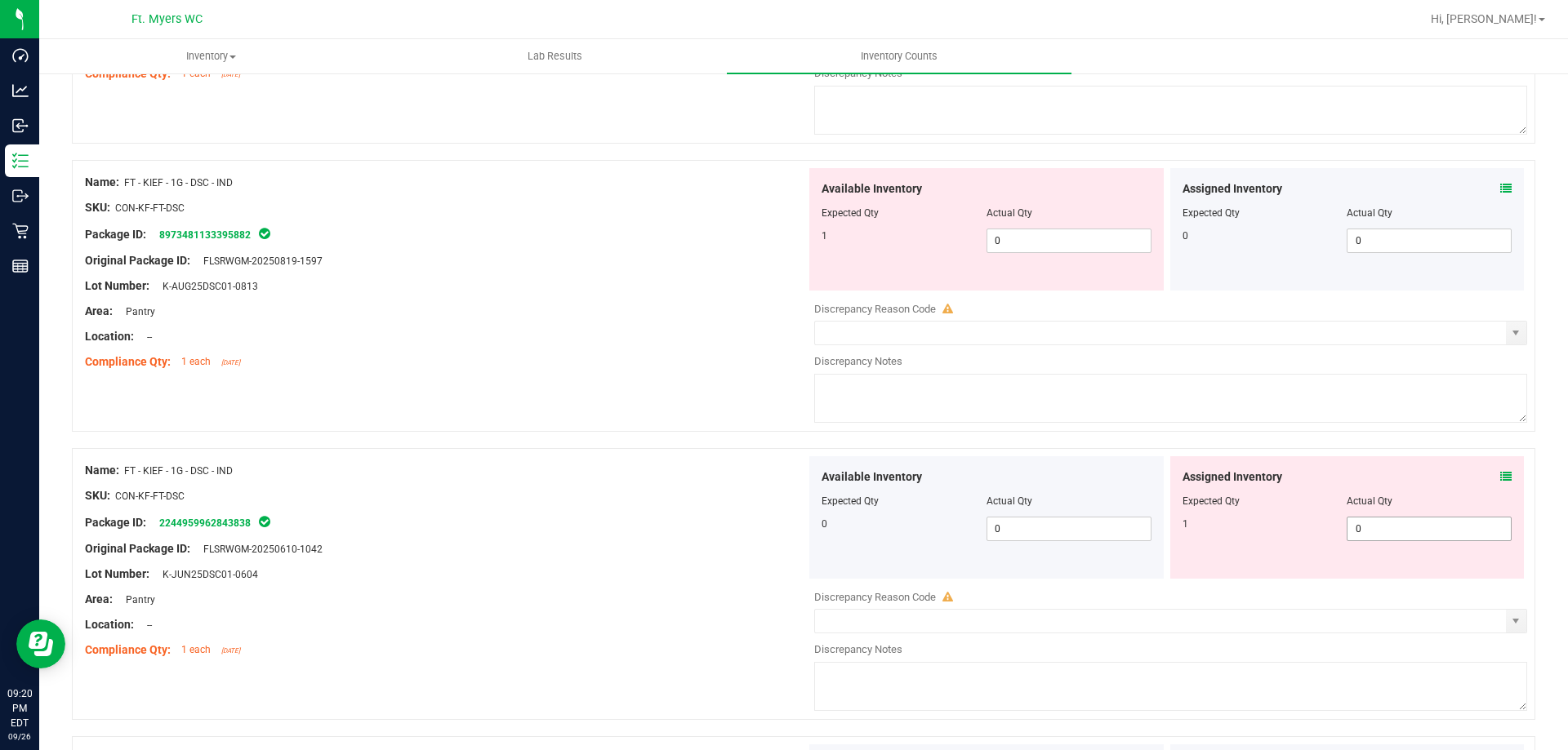
drag, startPoint x: 1422, startPoint y: 518, endPoint x: 672, endPoint y: 411, distance: 757.6
type input "1"
click at [672, 408] on div "Name: FT - KIEF - 1G - DSC - IND SKU: CON-KF-FT-DSC Package ID: 897348113339588…" at bounding box center [804, 296] width 1463 height 272
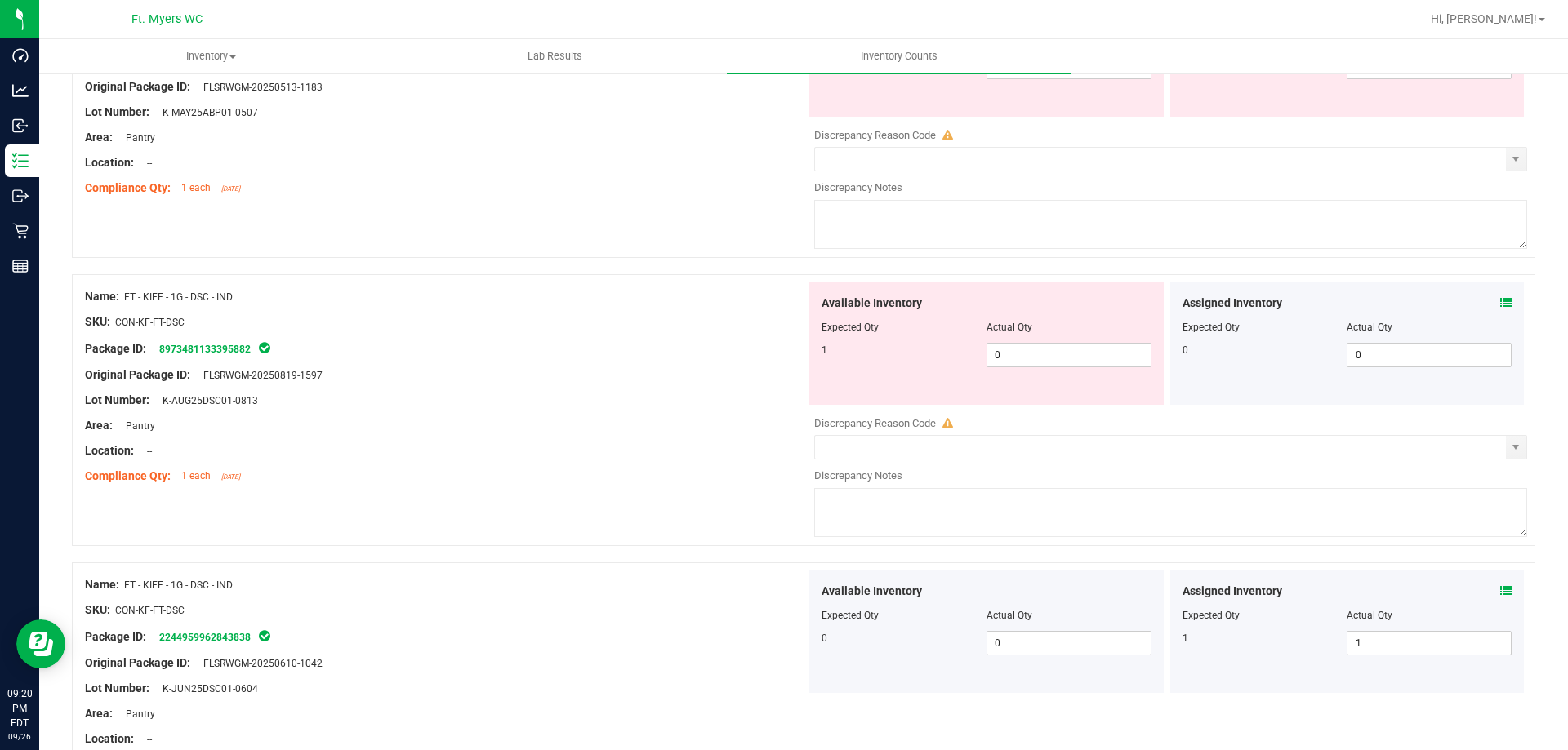
scroll to position [3030, 0]
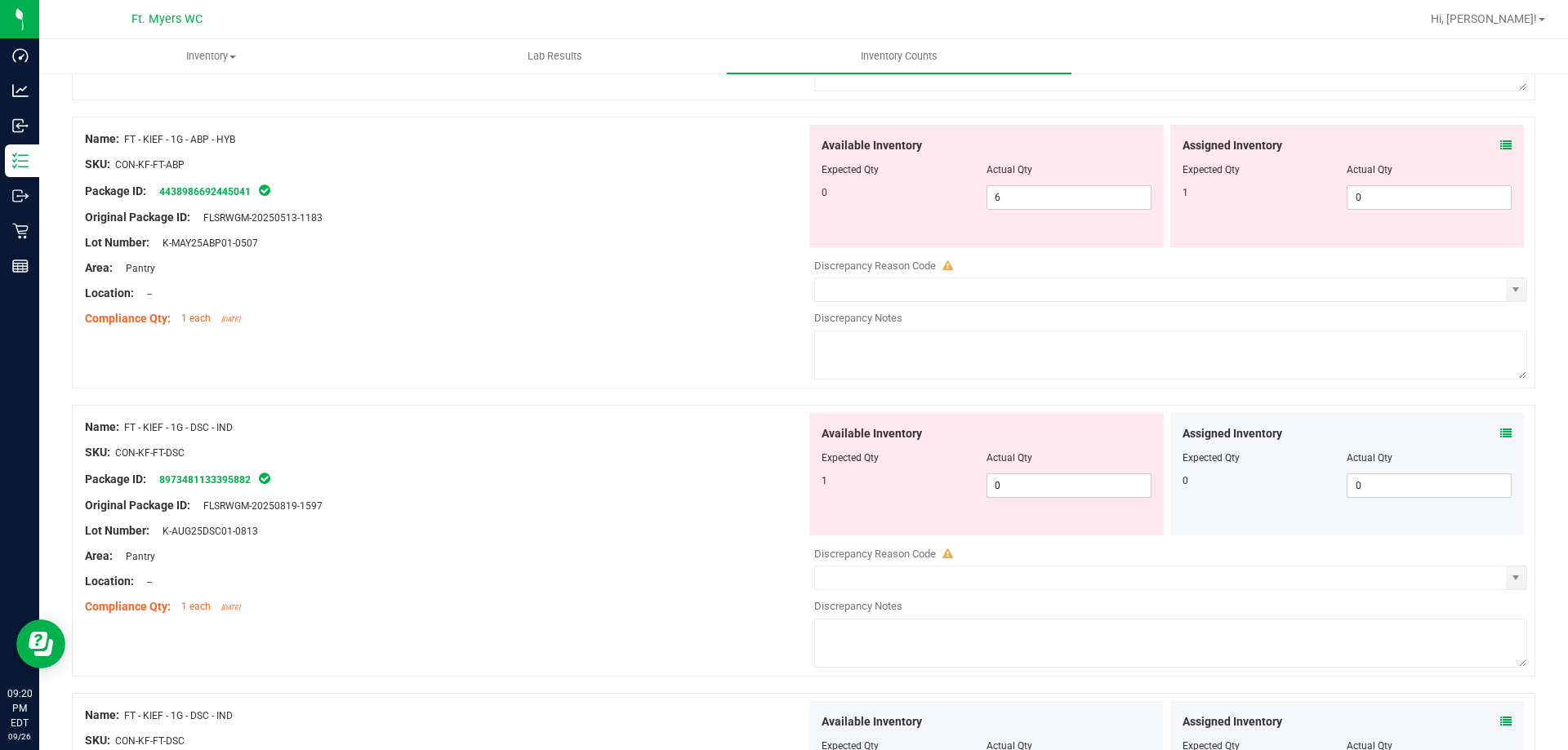
click at [1477, 422] on div "Assigned Inventory Expected Qty Actual Qty 0 0 0" at bounding box center [1347, 474] width 354 height 123
click at [1504, 436] on div "Assigned Inventory Expected Qty Actual Qty 0 0 0" at bounding box center [1347, 474] width 354 height 123
click at [1499, 436] on div "Assigned Inventory Expected Qty Actual Qty 0 0 0" at bounding box center [1347, 474] width 354 height 123
click at [1475, 426] on div "Assigned Inventory" at bounding box center [1347, 433] width 330 height 17
click at [1501, 426] on div "Assigned Inventory Expected Qty Actual Qty 0 0 0" at bounding box center [1347, 474] width 354 height 123
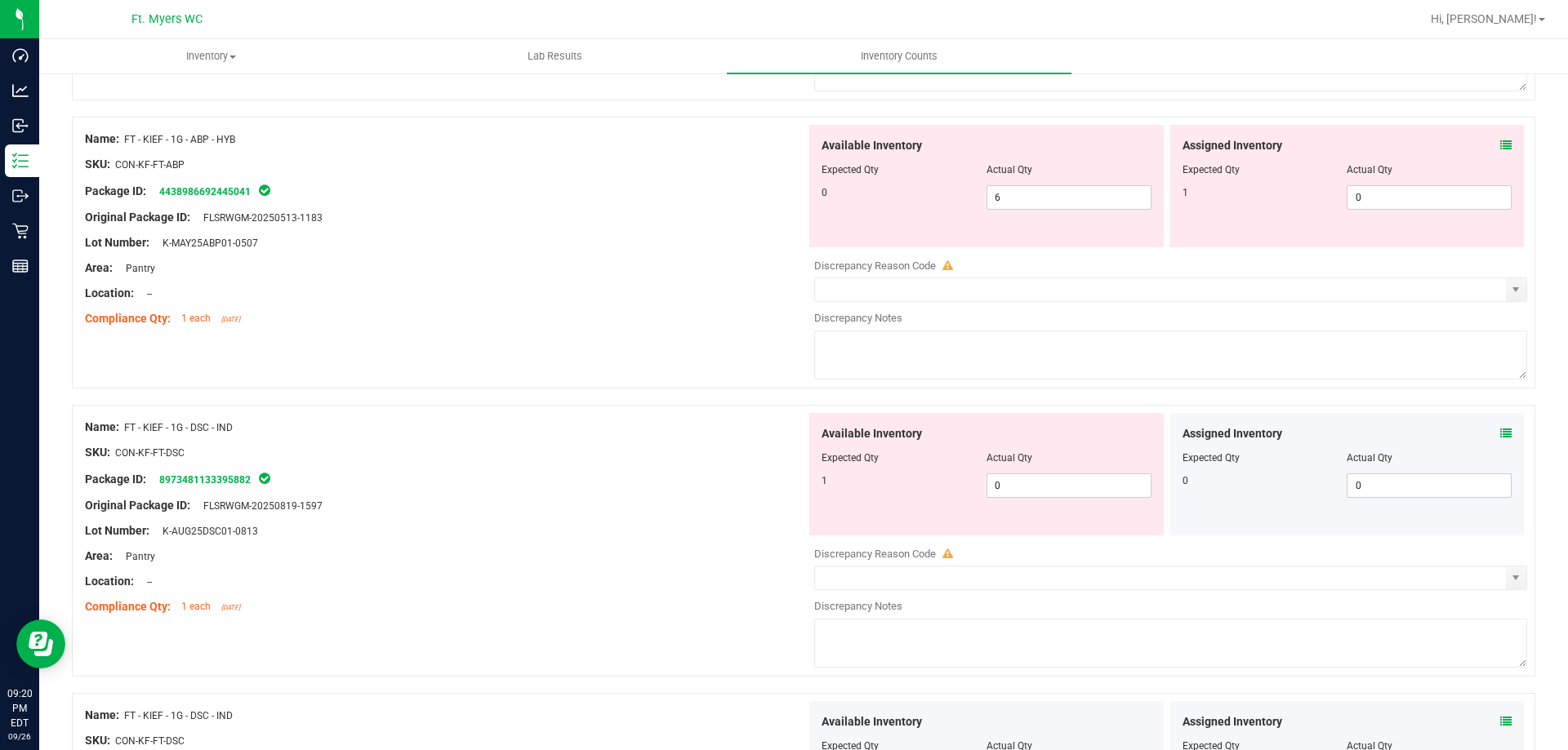
click at [1501, 432] on icon at bounding box center [1507, 433] width 12 height 12
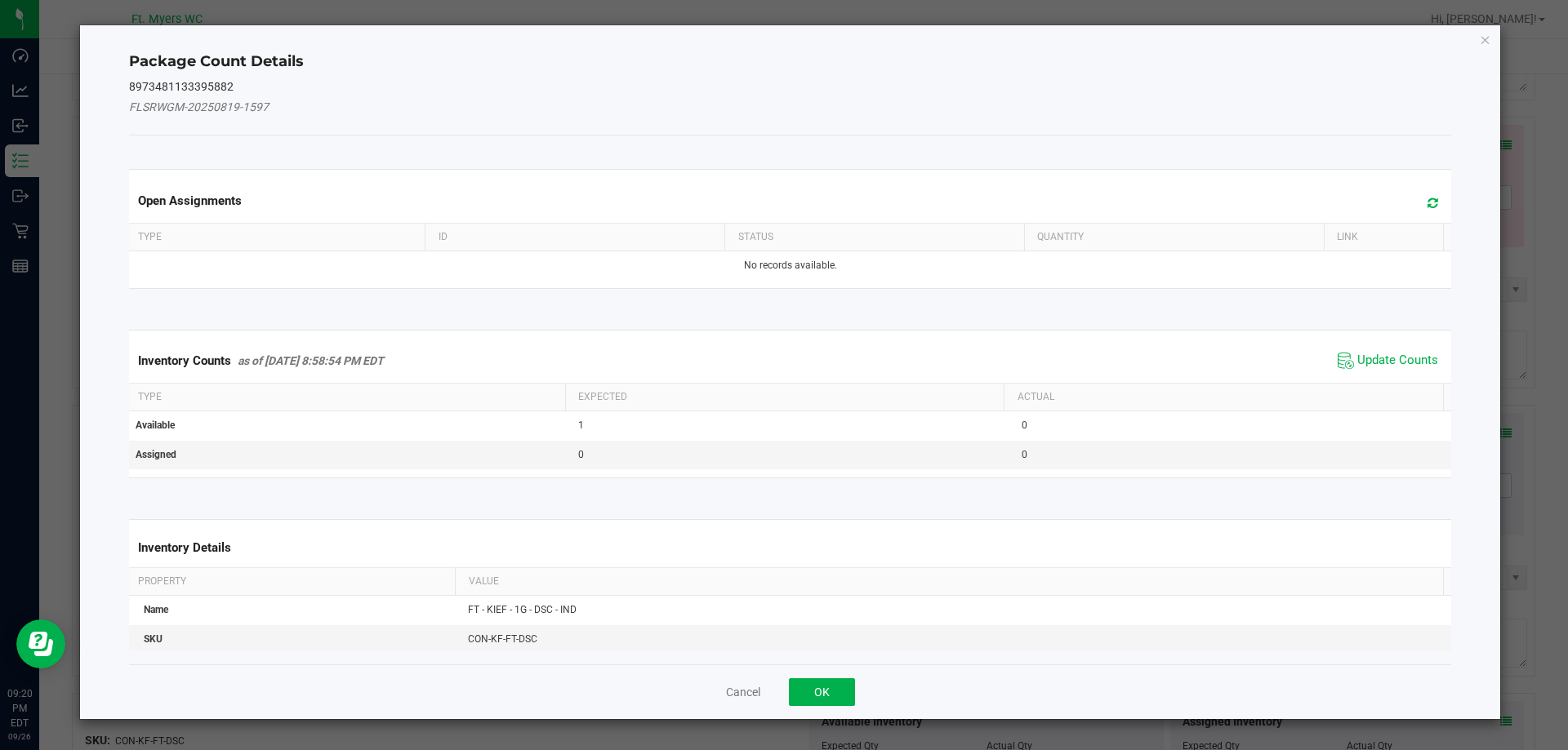
click at [1397, 399] on th "Actual" at bounding box center [1224, 398] width 440 height 28
click at [1400, 369] on span "Update Counts" at bounding box center [1388, 360] width 109 height 25
click at [1399, 382] on th "Actual" at bounding box center [1224, 396] width 440 height 28
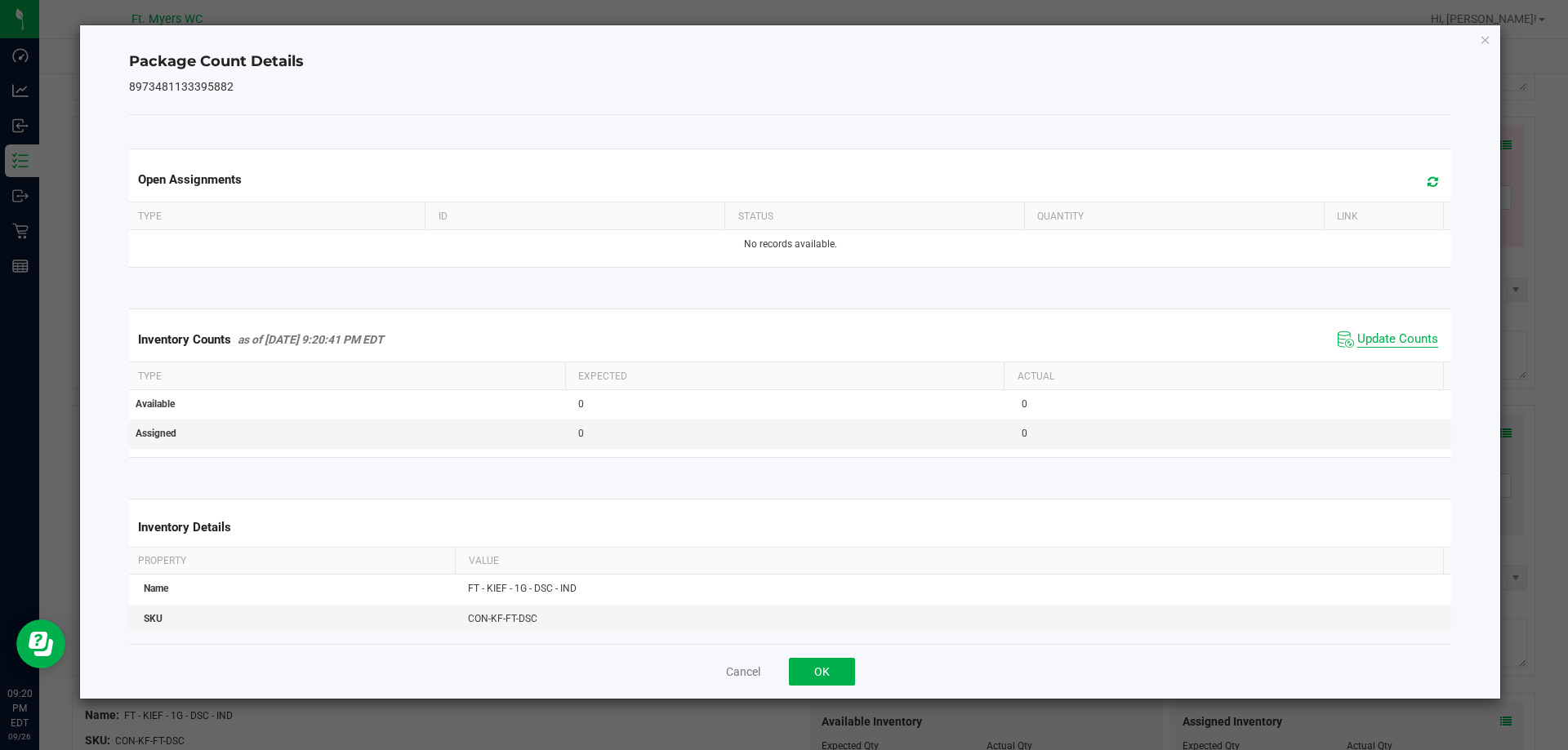
click at [1391, 347] on span "Update Counts" at bounding box center [1398, 339] width 81 height 17
click at [1388, 340] on span "Update Counts" at bounding box center [1398, 338] width 81 height 15
drag, startPoint x: 860, startPoint y: 654, endPoint x: 828, endPoint y: 672, distance: 36.7
click at [853, 659] on div "Cancel OK" at bounding box center [790, 671] width 1323 height 54
click at [818, 679] on button "OK" at bounding box center [822, 672] width 66 height 28
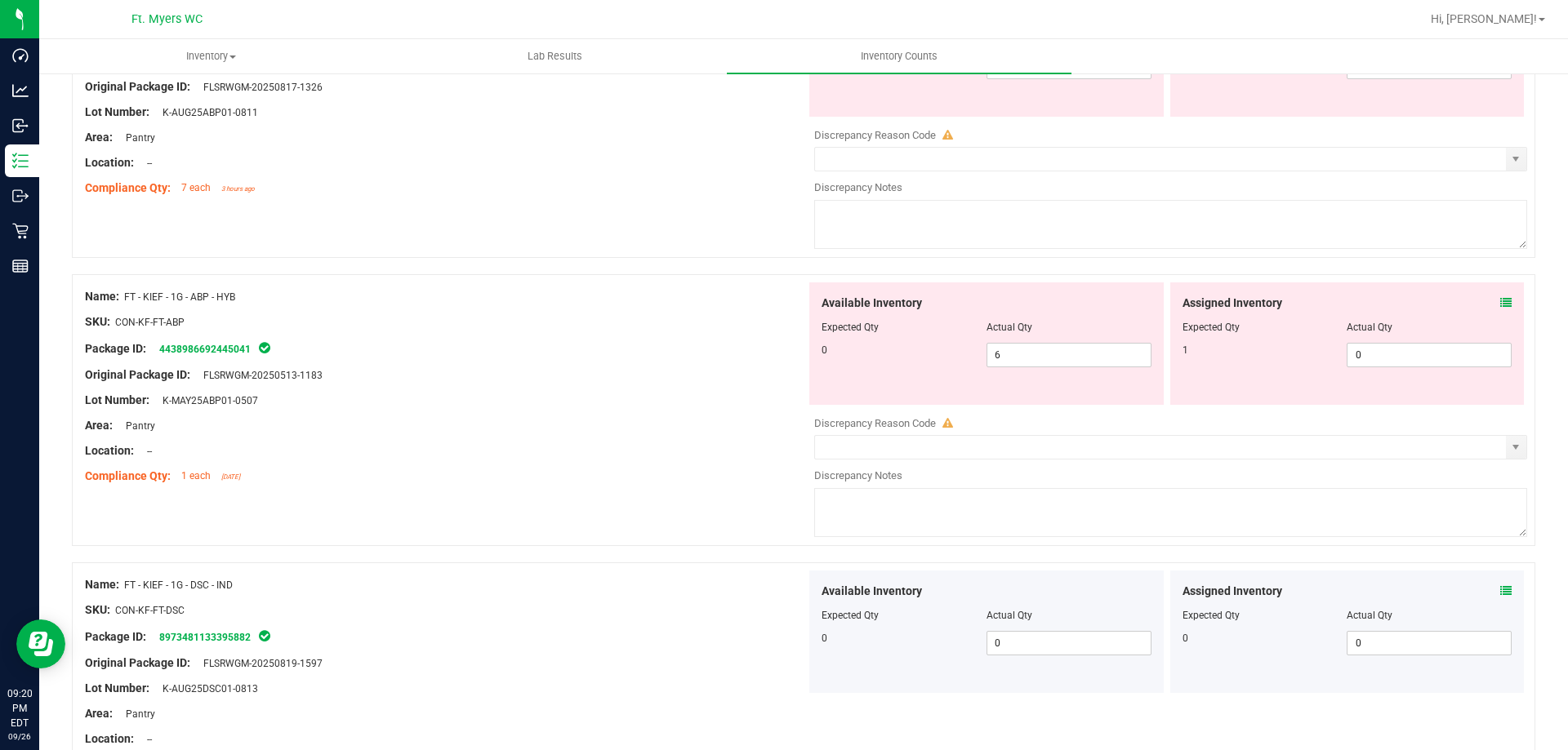
scroll to position [2866, 0]
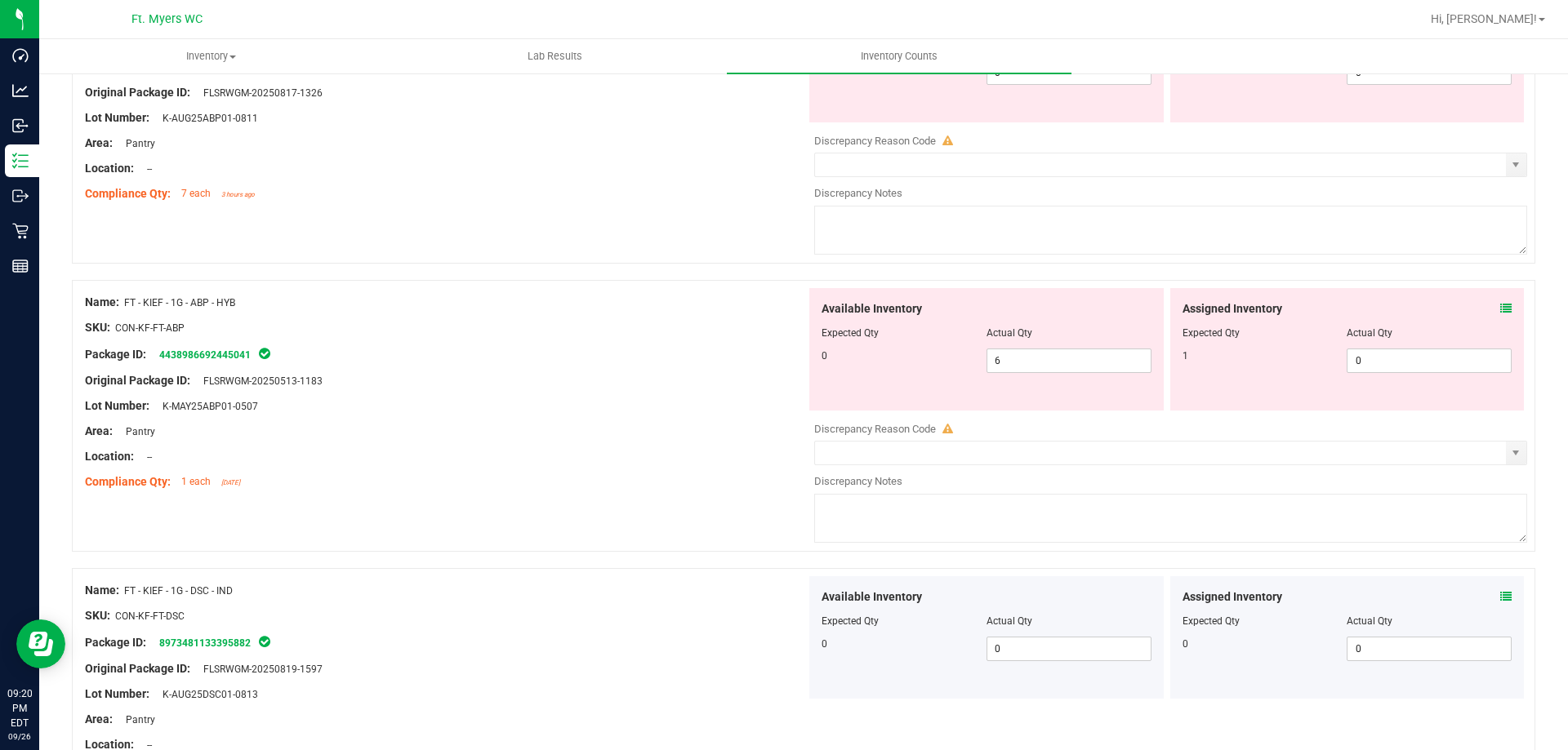
click at [1501, 307] on icon at bounding box center [1507, 309] width 12 height 12
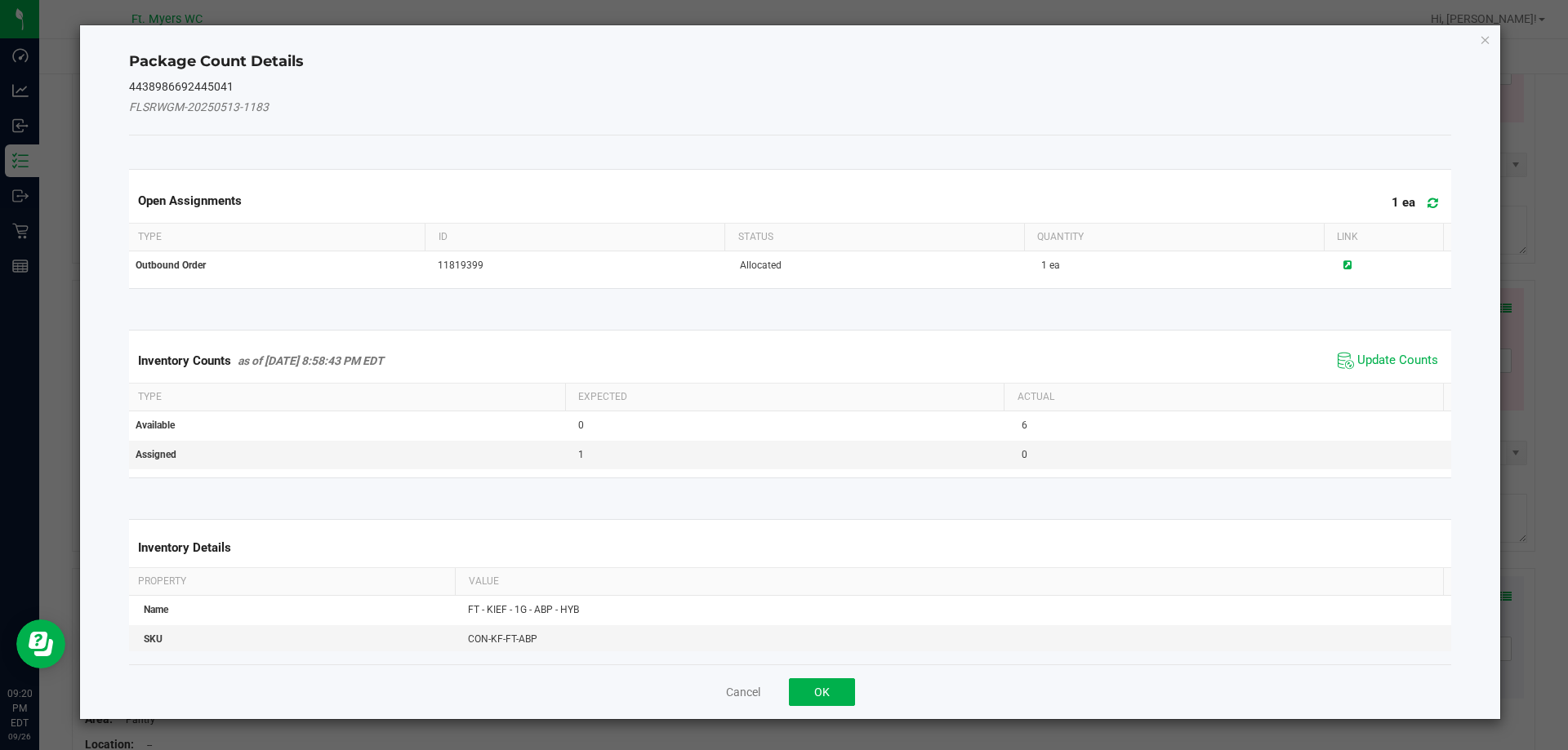
click at [1369, 348] on span "Update Counts" at bounding box center [1388, 360] width 109 height 25
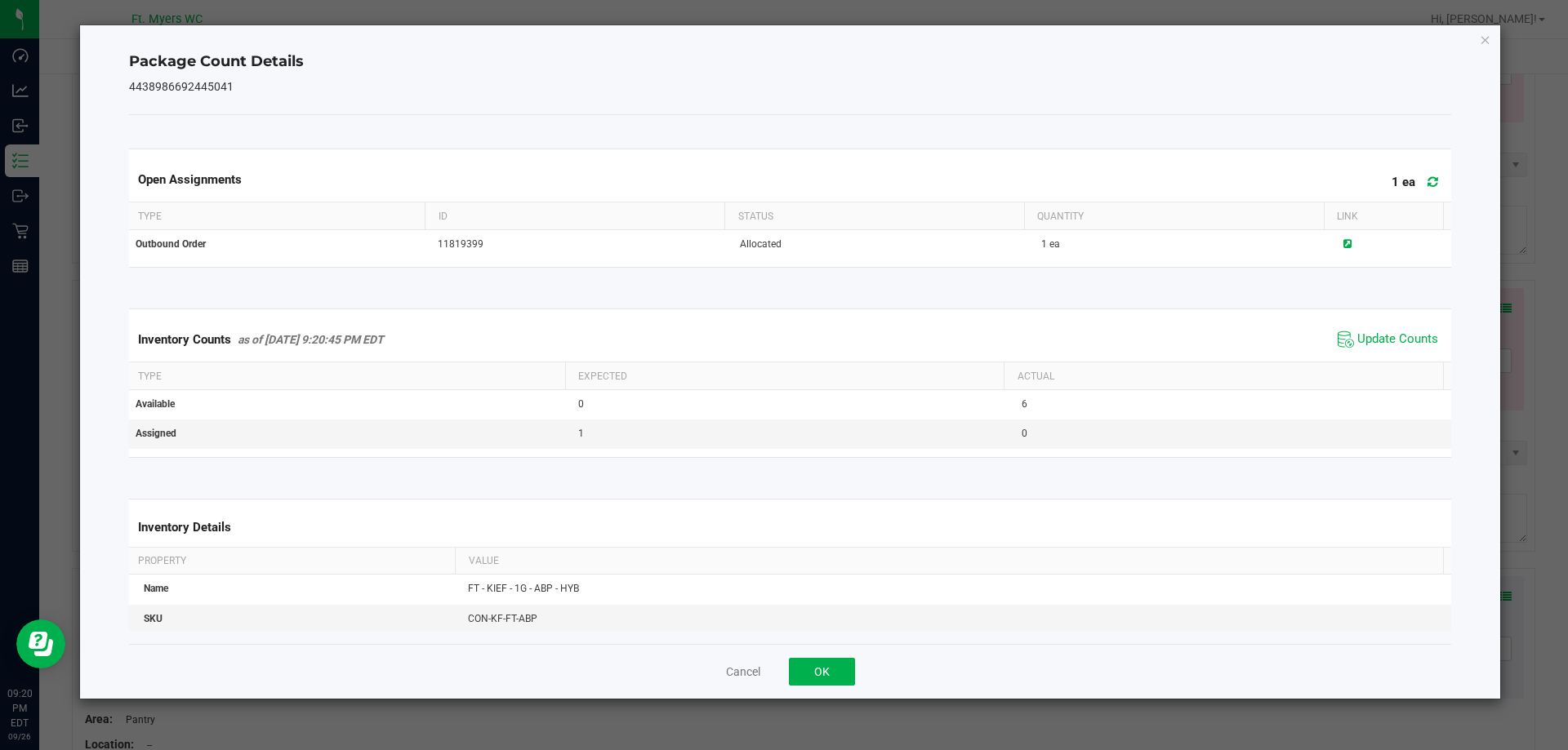
click at [831, 650] on div "Cancel OK" at bounding box center [790, 671] width 1323 height 54
click at [833, 660] on button "OK" at bounding box center [822, 672] width 66 height 28
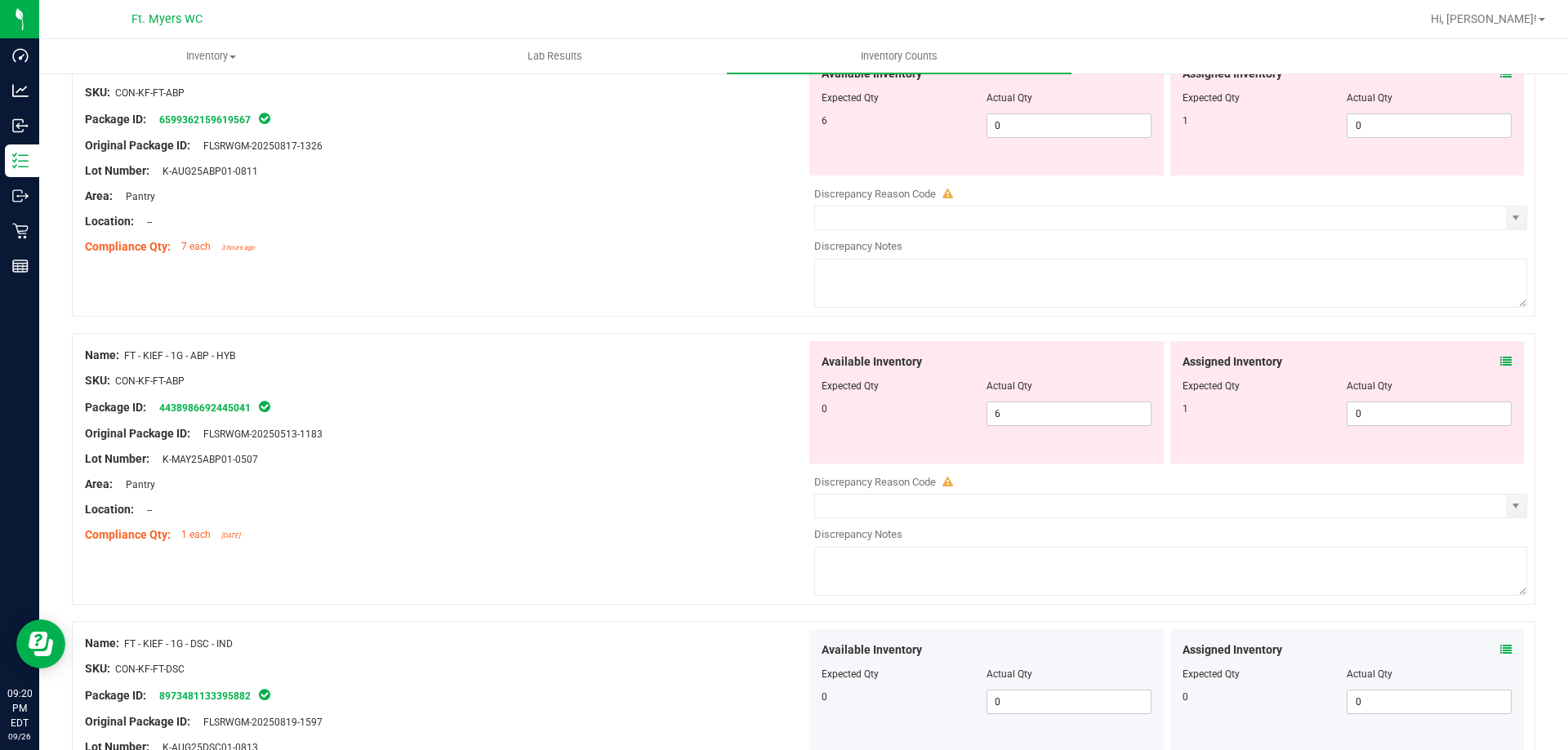
scroll to position [2785, 0]
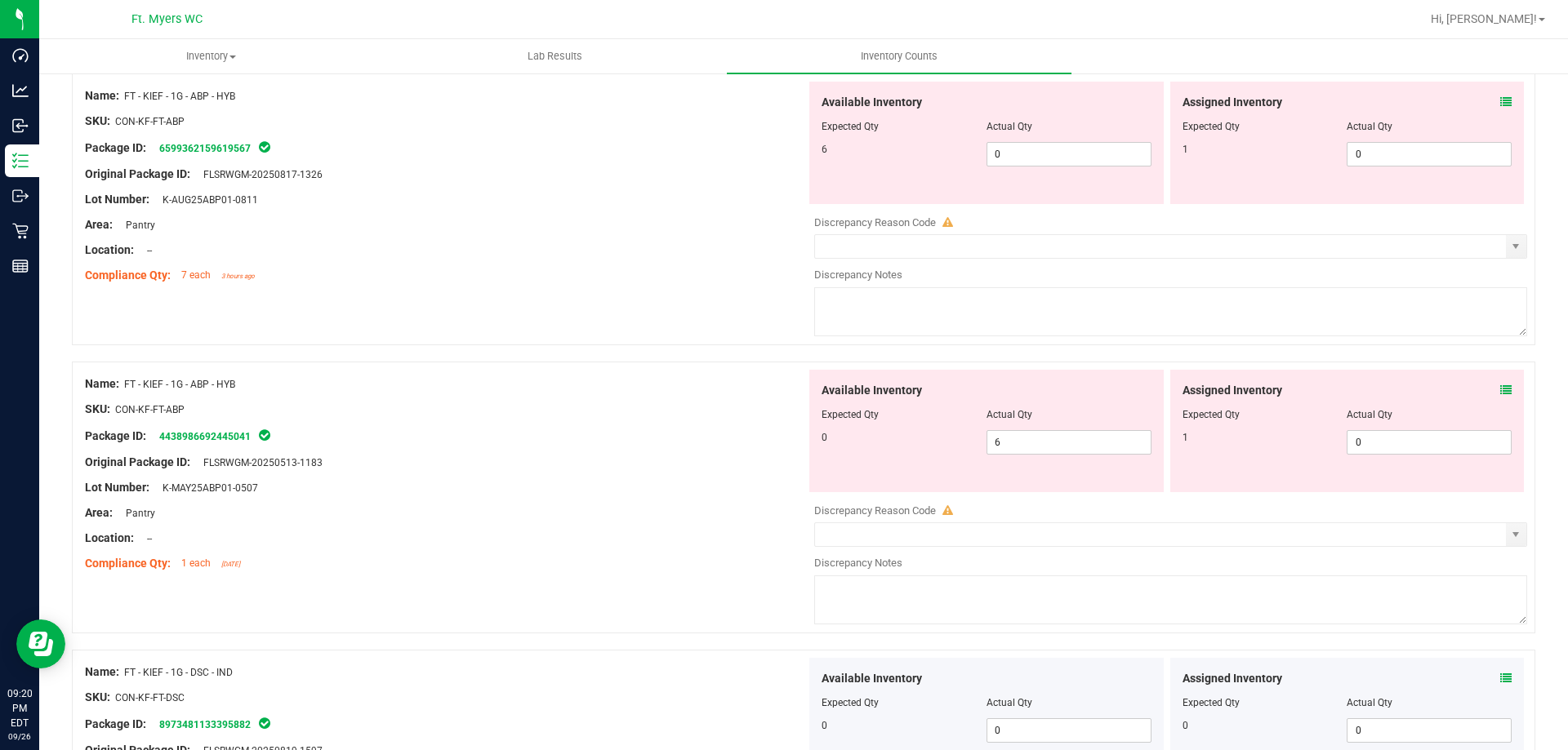
click at [1501, 396] on span at bounding box center [1507, 390] width 12 height 17
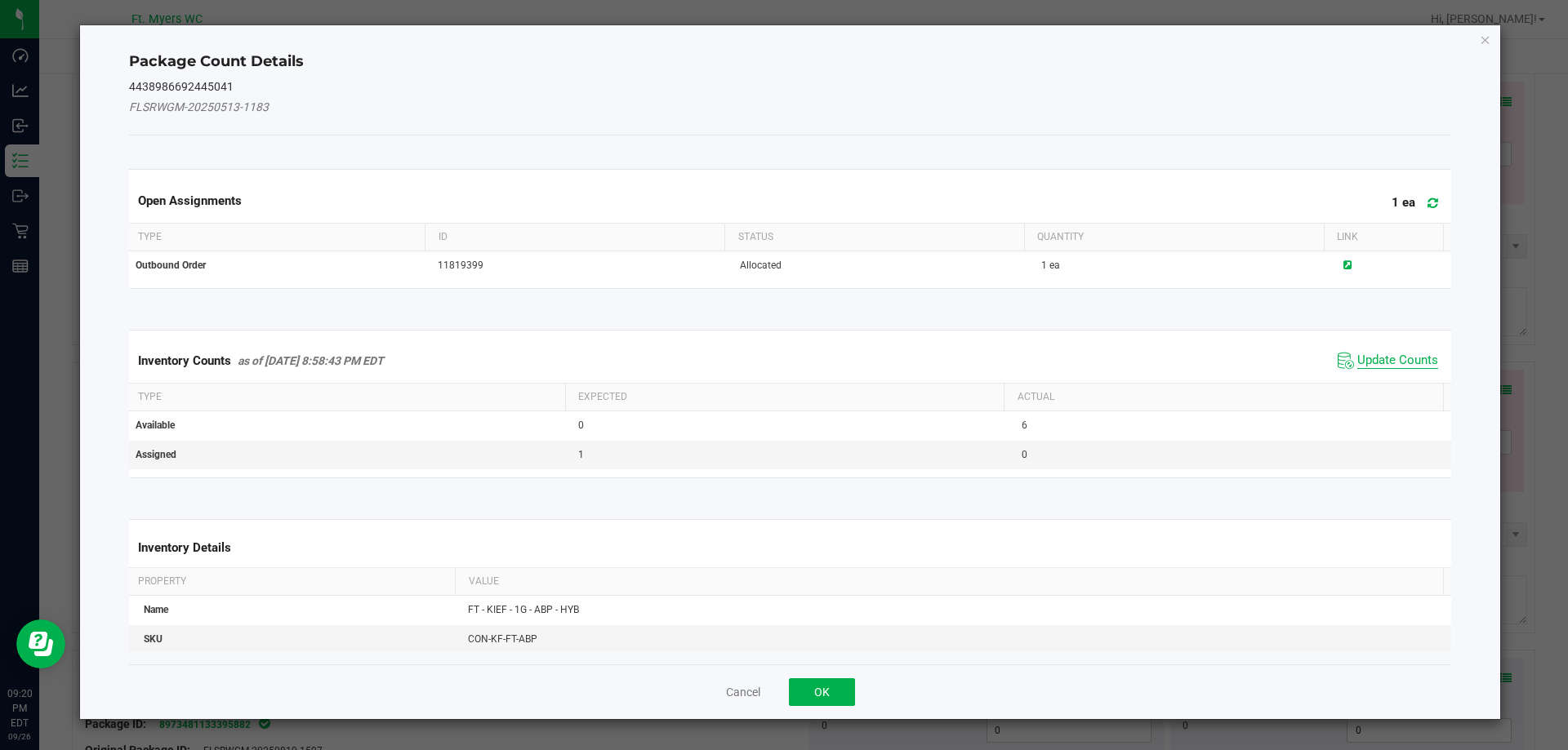
click at [1403, 352] on span "Update Counts" at bounding box center [1398, 360] width 81 height 17
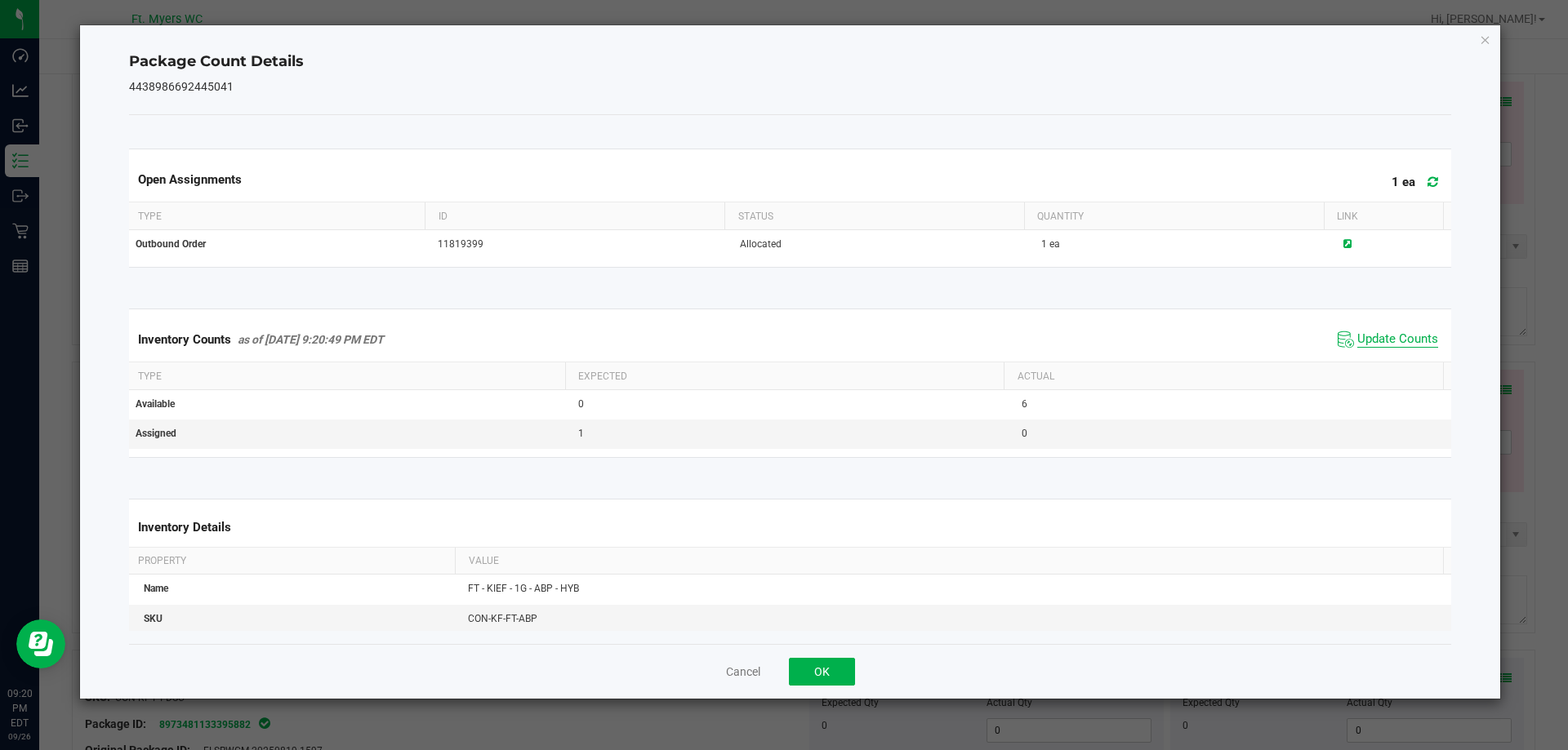
click at [1403, 352] on div "Inventory Counts as of Sep 26, 2025 9:20:49 PM EDT Update Counts" at bounding box center [790, 339] width 1329 height 45
click at [1418, 336] on span "Update Counts" at bounding box center [1398, 339] width 81 height 17
click at [823, 665] on button "OK" at bounding box center [822, 672] width 66 height 28
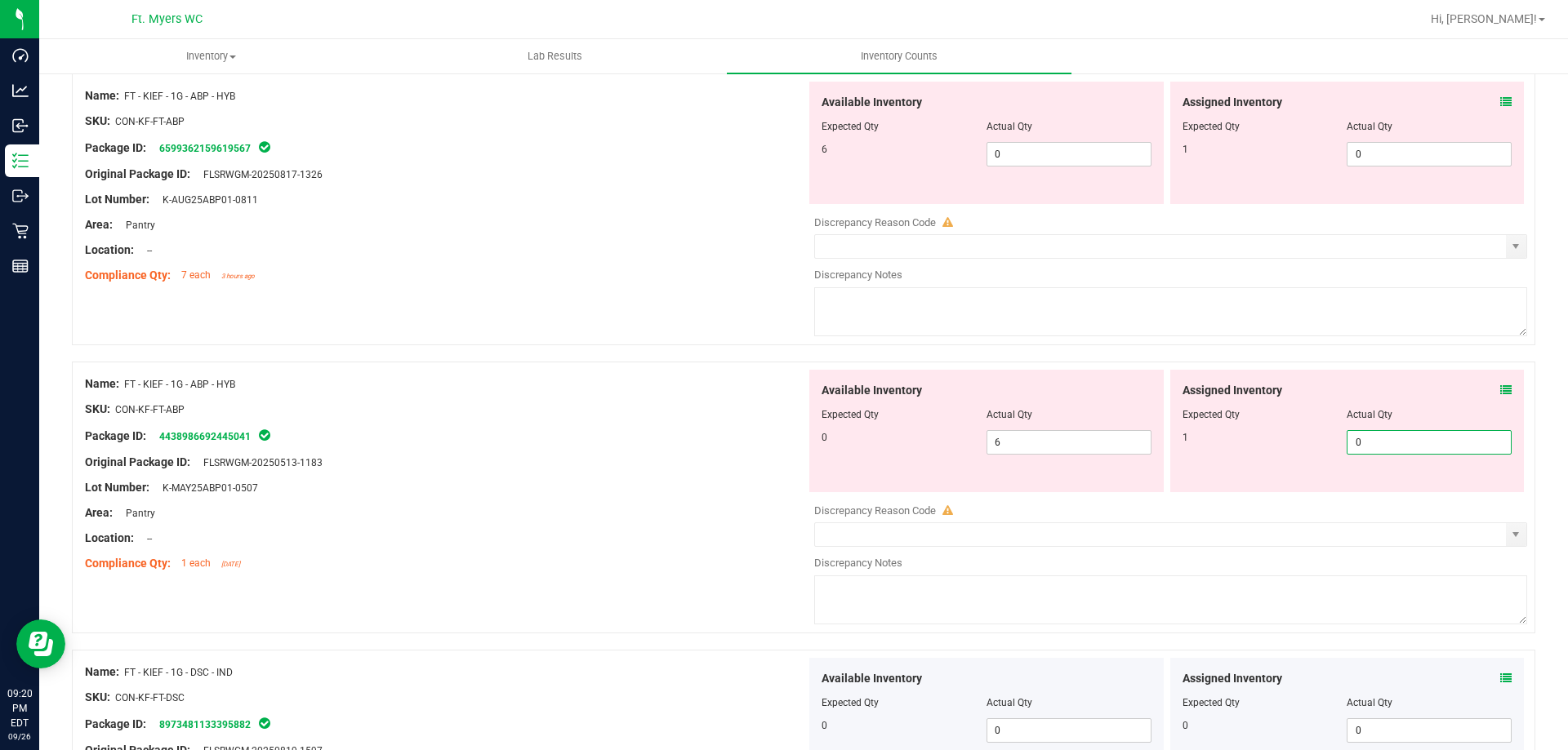
drag, startPoint x: 1383, startPoint y: 444, endPoint x: 710, endPoint y: 409, distance: 673.9
click at [726, 413] on div "Name: FT - KIEF - 1G - ABP - HYB SKU: CON-KF-FT-ABP Package ID: 443898669244504…" at bounding box center [804, 497] width 1463 height 272
type input "1"
click at [679, 409] on div "SKU: CON-KF-FT-ABP" at bounding box center [445, 409] width 721 height 17
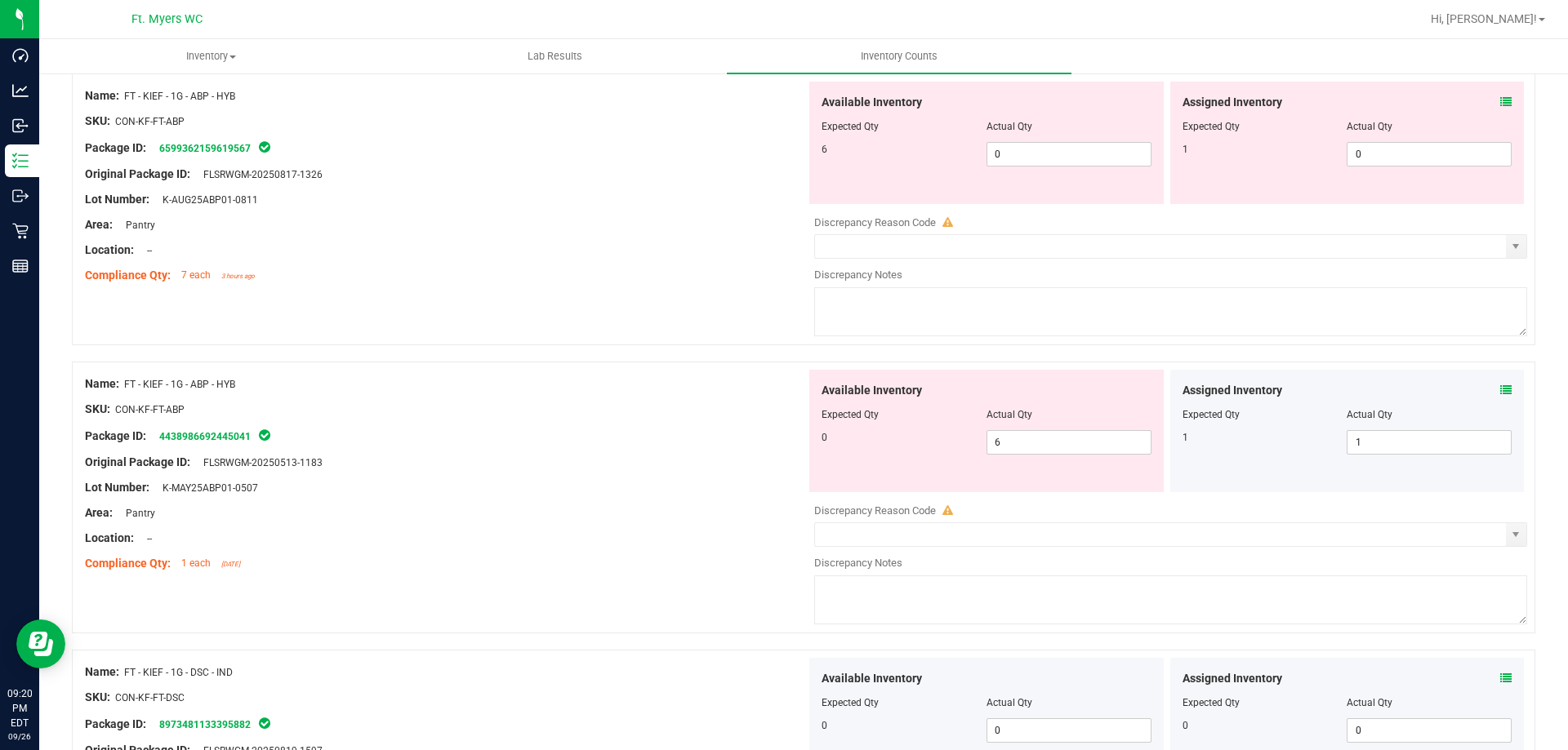
scroll to position [2703, 0]
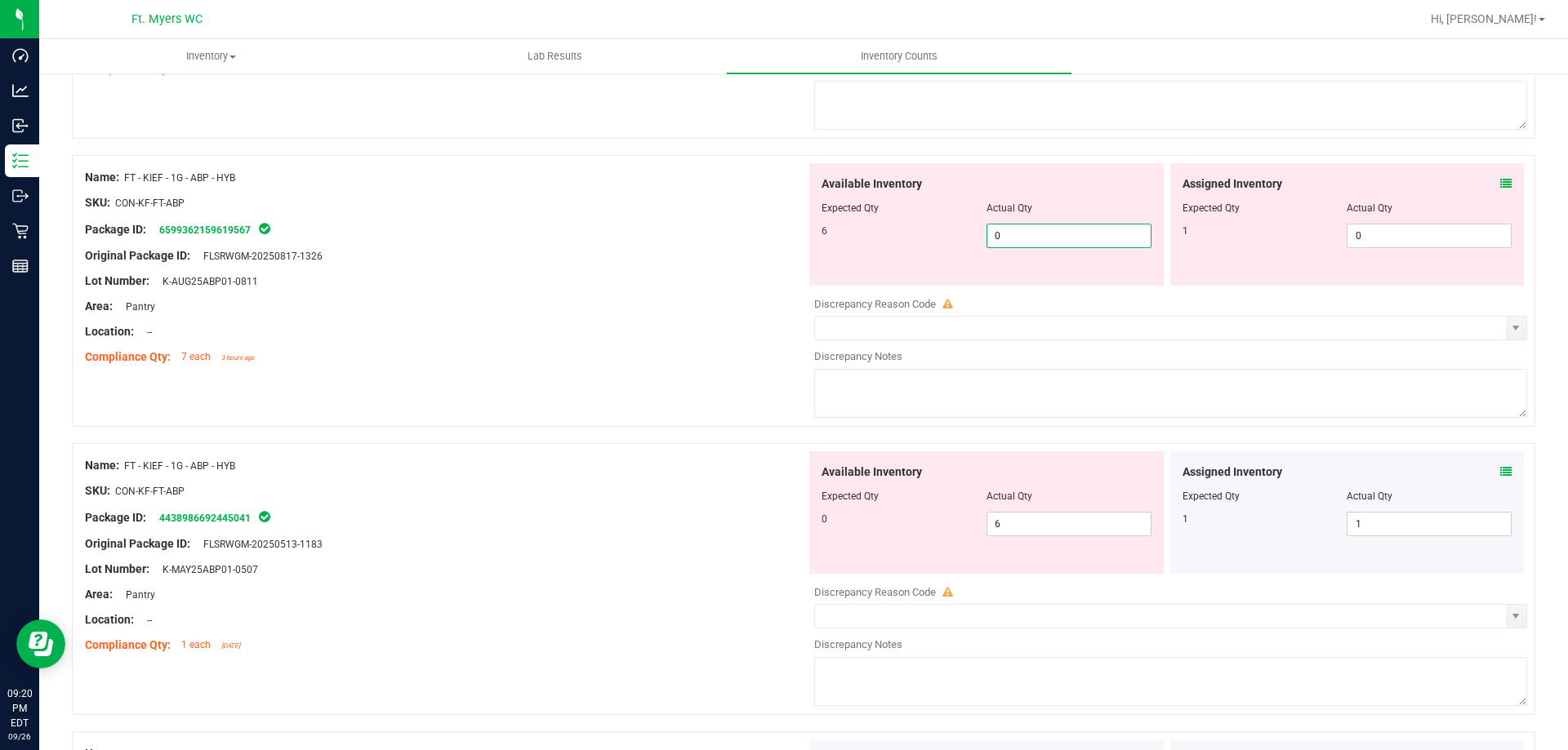
drag, startPoint x: 1032, startPoint y: 228, endPoint x: 903, endPoint y: 227, distance: 129.0
click at [903, 227] on div "6 0 0" at bounding box center [986, 235] width 330 height 25
type input "6"
click at [780, 282] on div "Lot Number: K-AUG25ABP01-0811" at bounding box center [445, 281] width 721 height 17
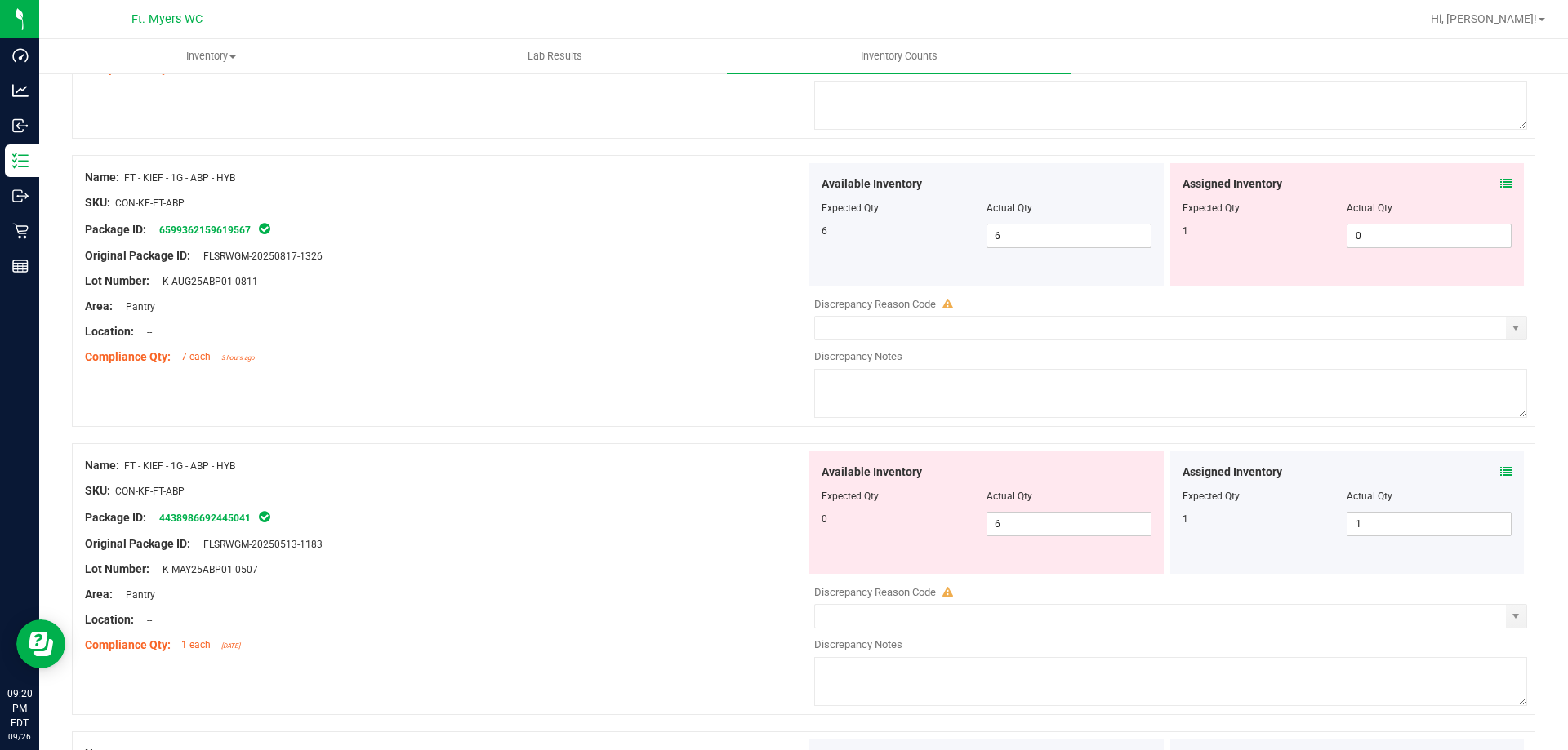
drag, startPoint x: 1029, startPoint y: 539, endPoint x: 1018, endPoint y: 502, distance: 38.6
click at [1004, 520] on div "Available Inventory Expected Qty Actual Qty 0 6 6" at bounding box center [987, 513] width 354 height 123
click at [1018, 502] on span "Actual Qty" at bounding box center [1010, 497] width 46 height 12
drag, startPoint x: 1031, startPoint y: 532, endPoint x: 726, endPoint y: 512, distance: 305.7
click at [726, 512] on div "Name: FT - KIEF - 1G - ABP - HYB SKU: CON-KF-FT-ABP Package ID: 443898669244504…" at bounding box center [804, 579] width 1463 height 272
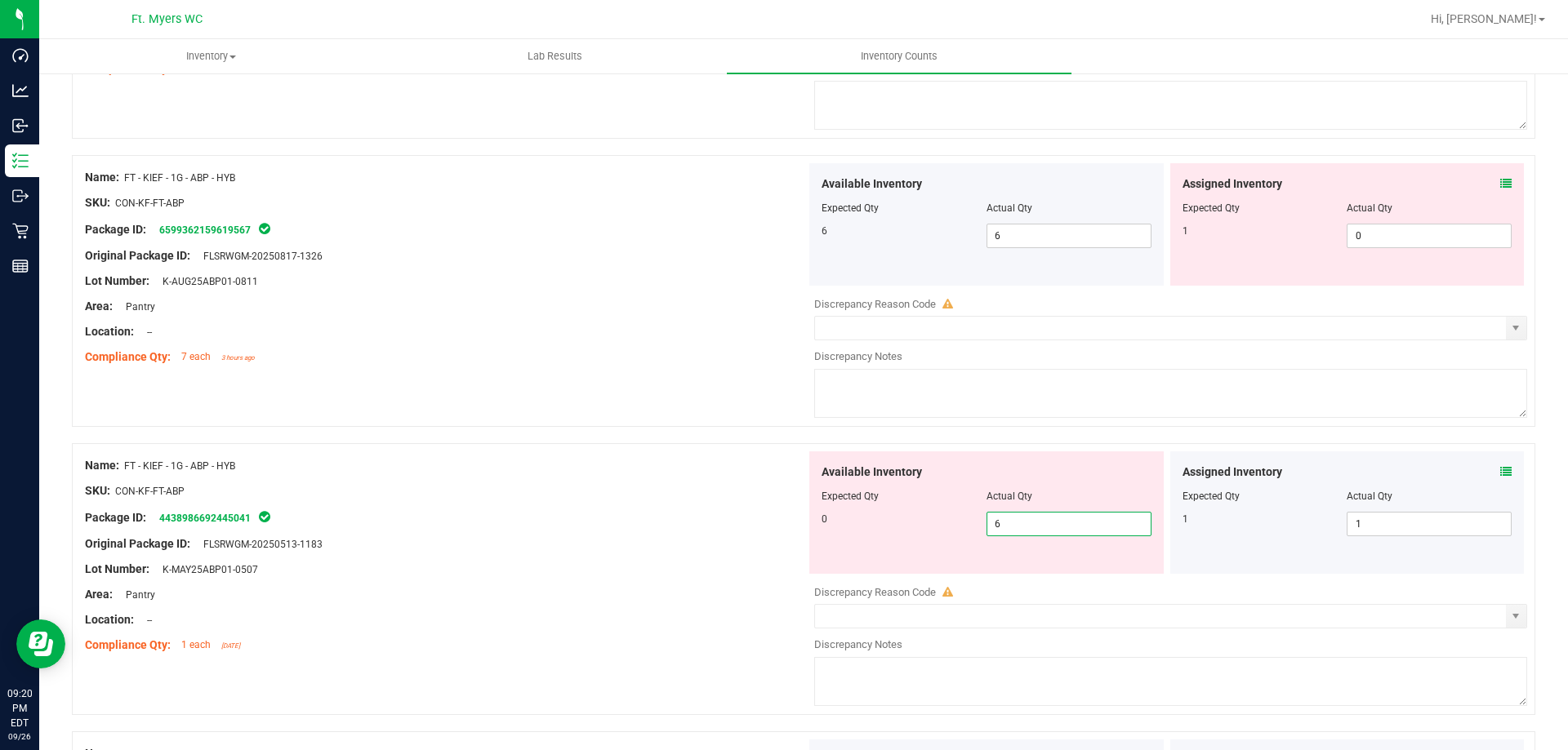
type input "0"
click at [597, 512] on div "Package ID: 4438986692445041" at bounding box center [445, 517] width 721 height 20
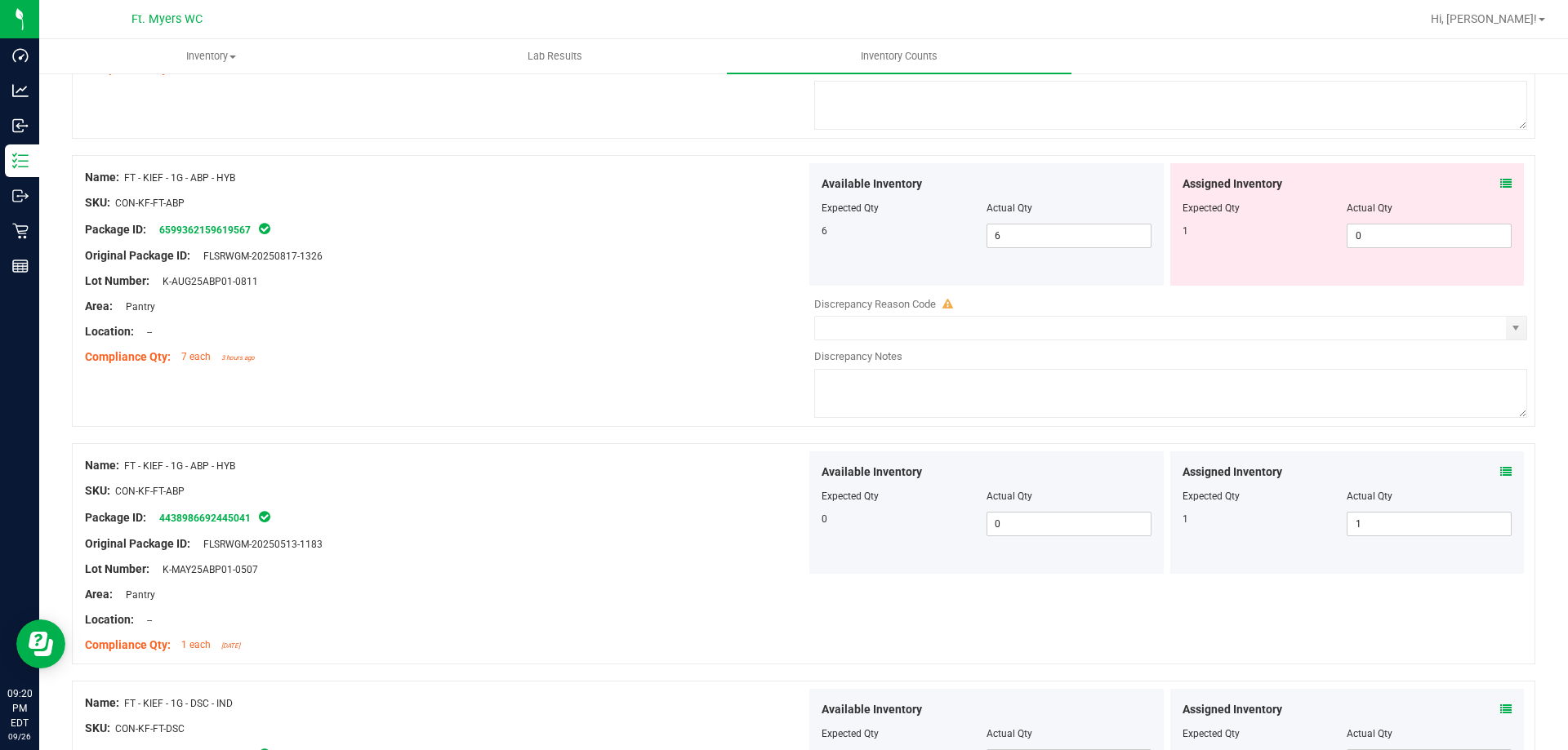
click at [1501, 183] on icon at bounding box center [1507, 184] width 12 height 12
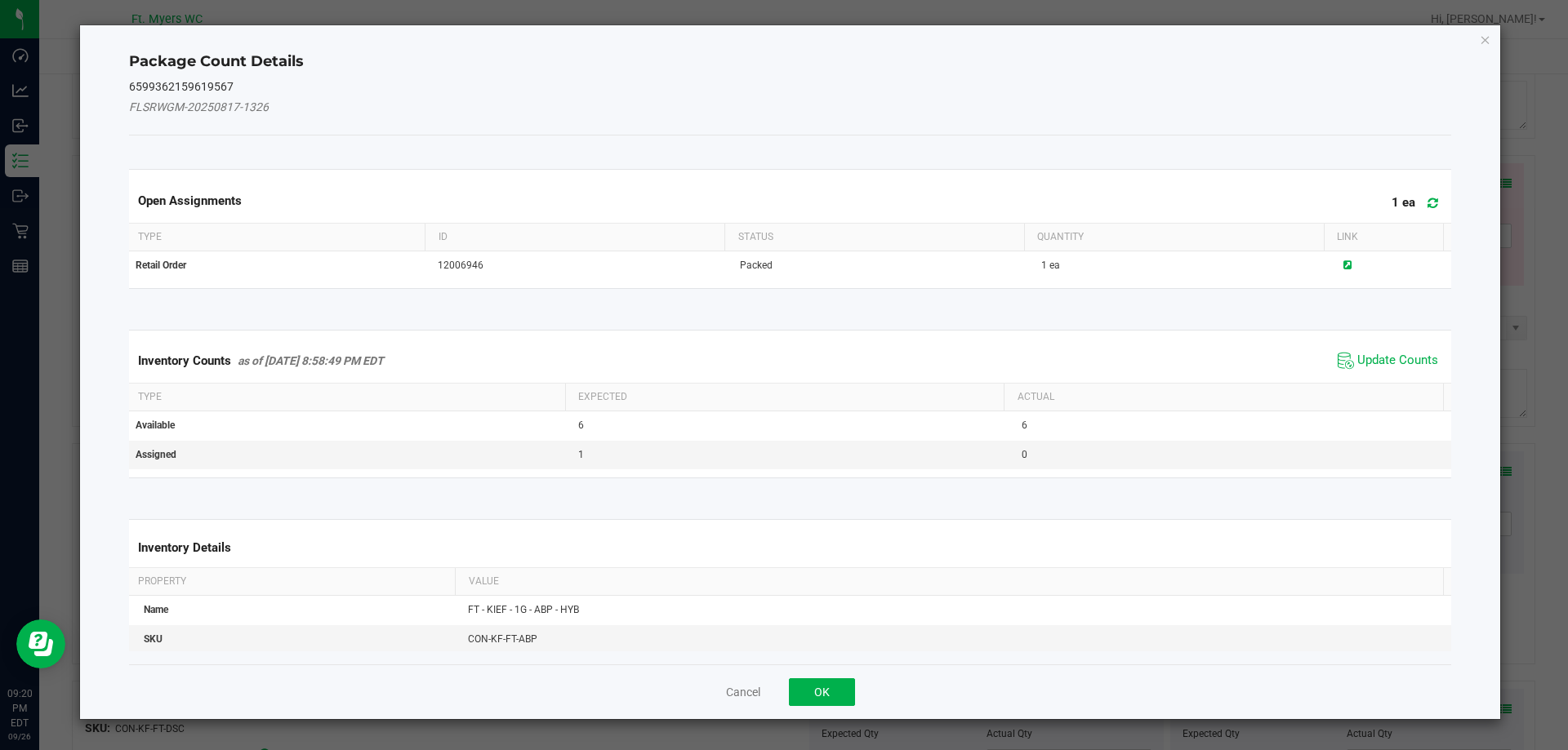
click at [1392, 348] on span "Update Counts" at bounding box center [1388, 360] width 109 height 25
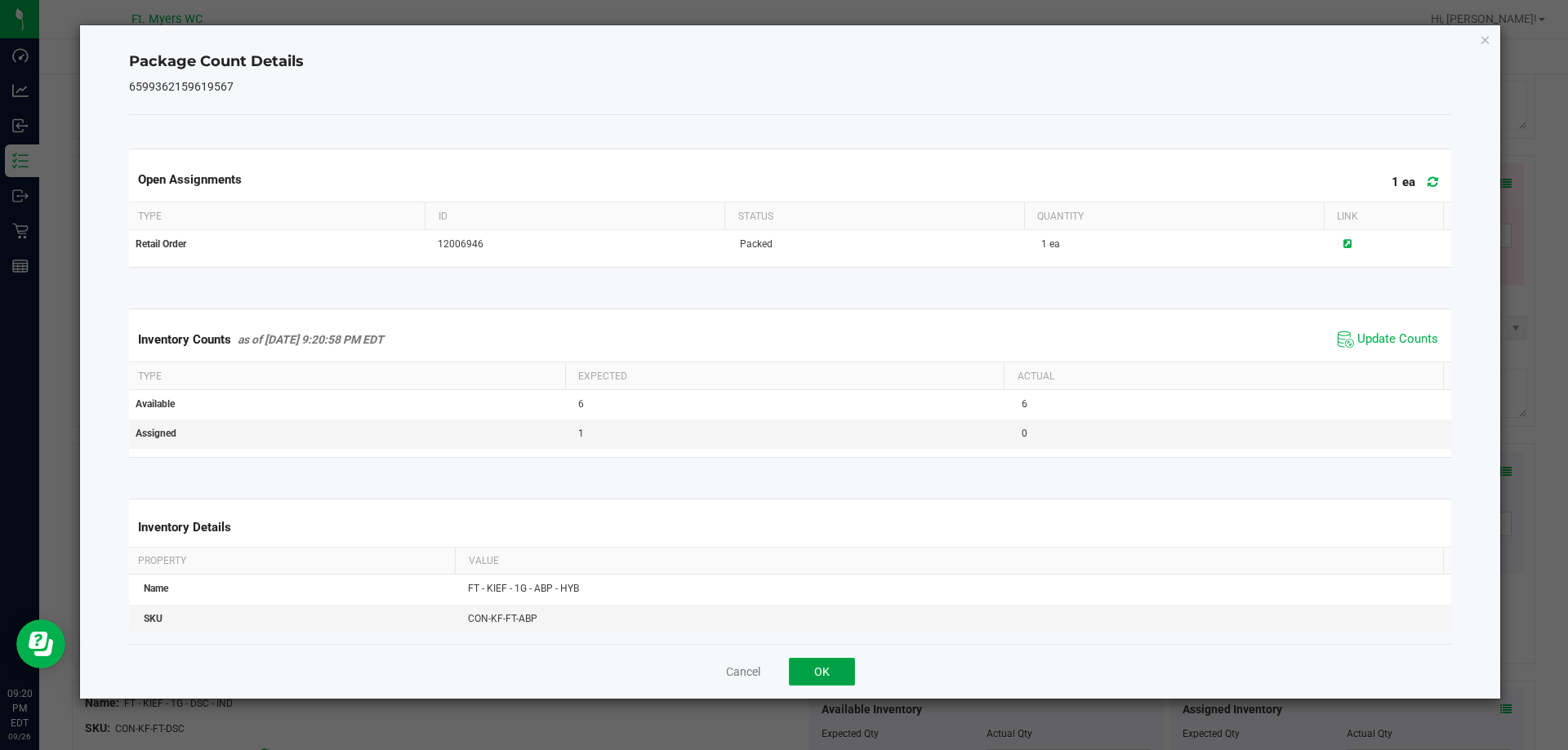
click at [819, 682] on button "OK" at bounding box center [822, 672] width 66 height 28
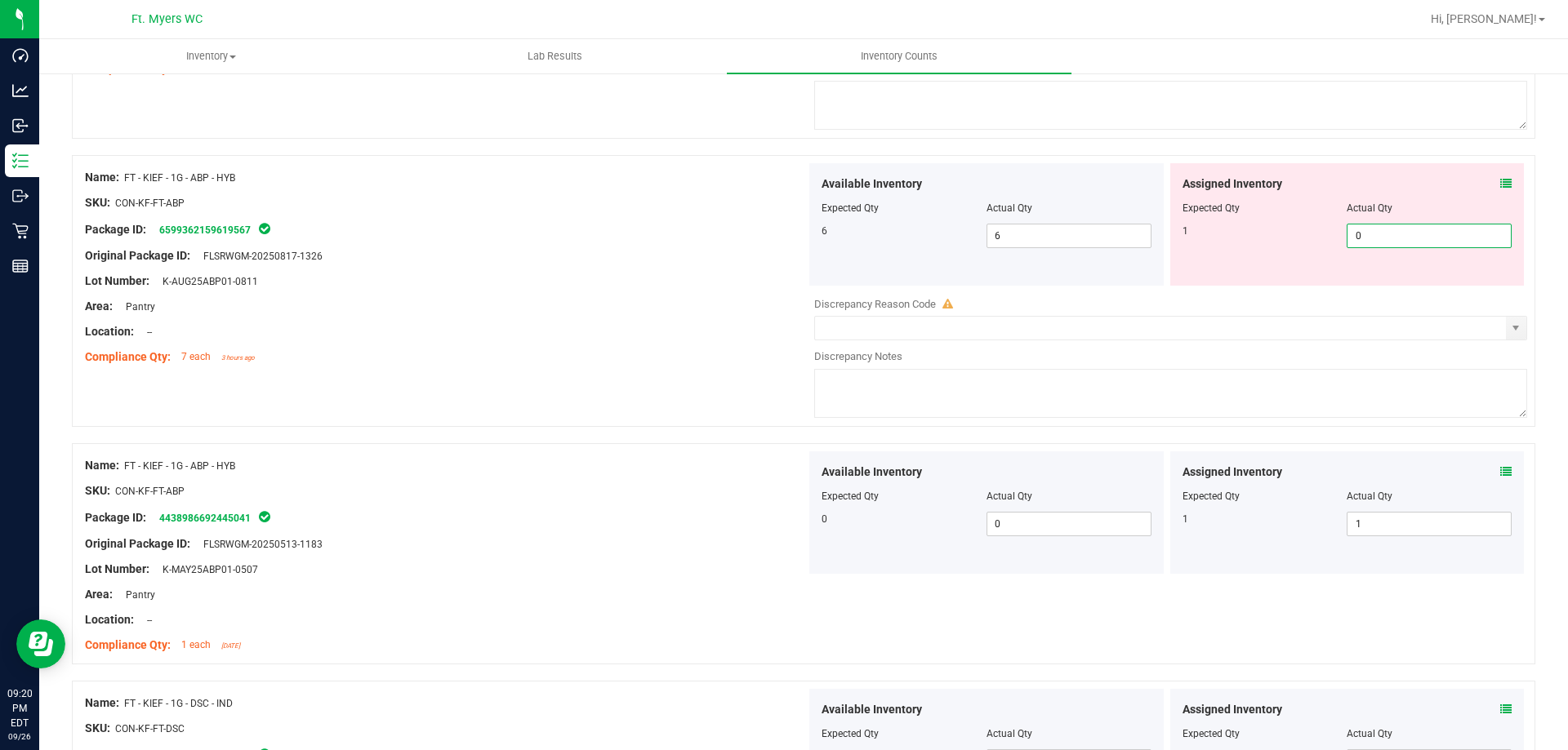
drag, startPoint x: 1410, startPoint y: 238, endPoint x: 809, endPoint y: 214, distance: 601.5
click at [810, 214] on div "Available Inventory Expected Qty Actual Qty 6 6 6 0 0" at bounding box center [1166, 225] width 721 height 123
type input "1"
click at [637, 409] on div "Name: FT - CANNABIS FLOWER - 3.5G - AGO - HYB SKU: FLO-BUD-FT-CAN-AGO Package I…" at bounding box center [804, 250] width 1463 height 5377
type input "1"
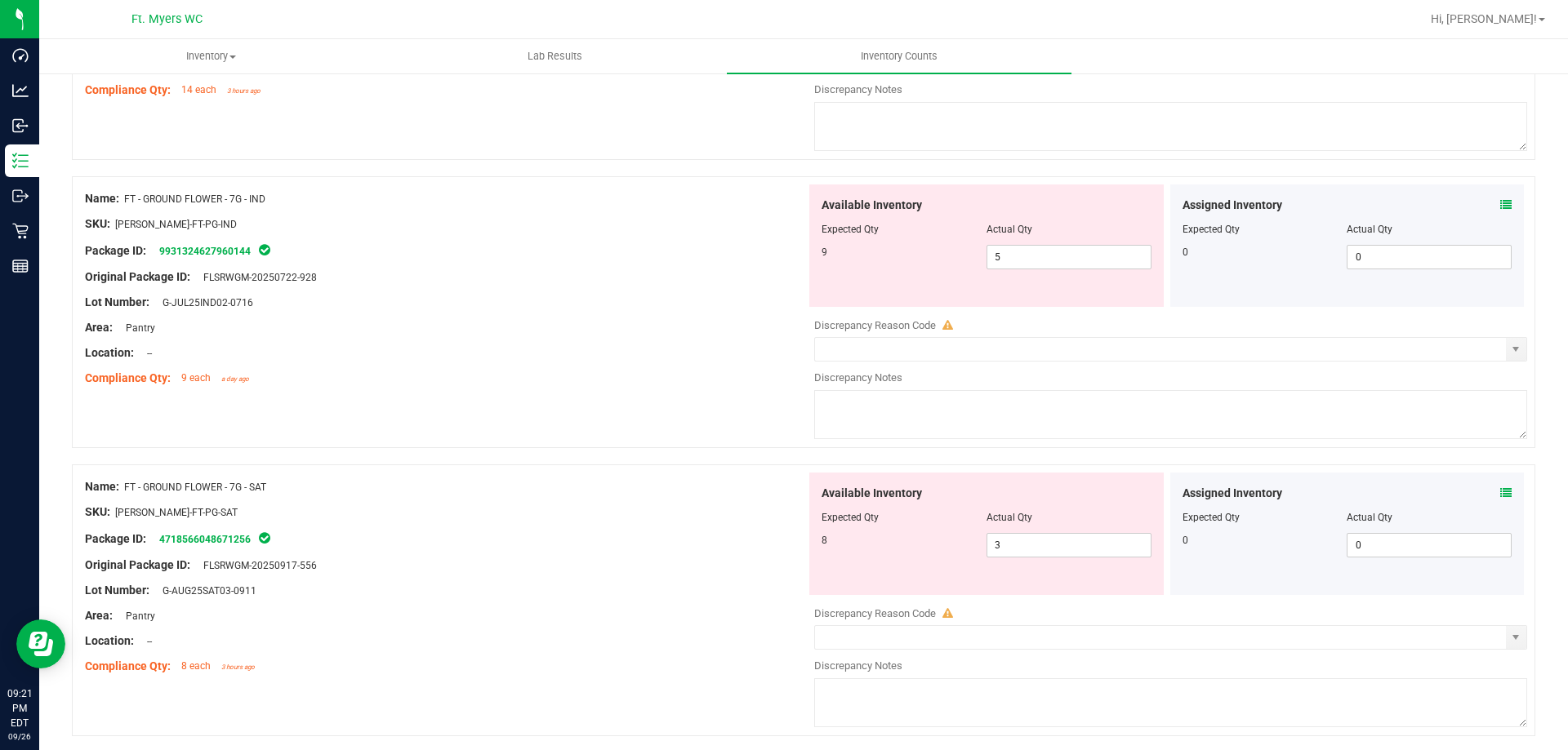
scroll to position [2132, 0]
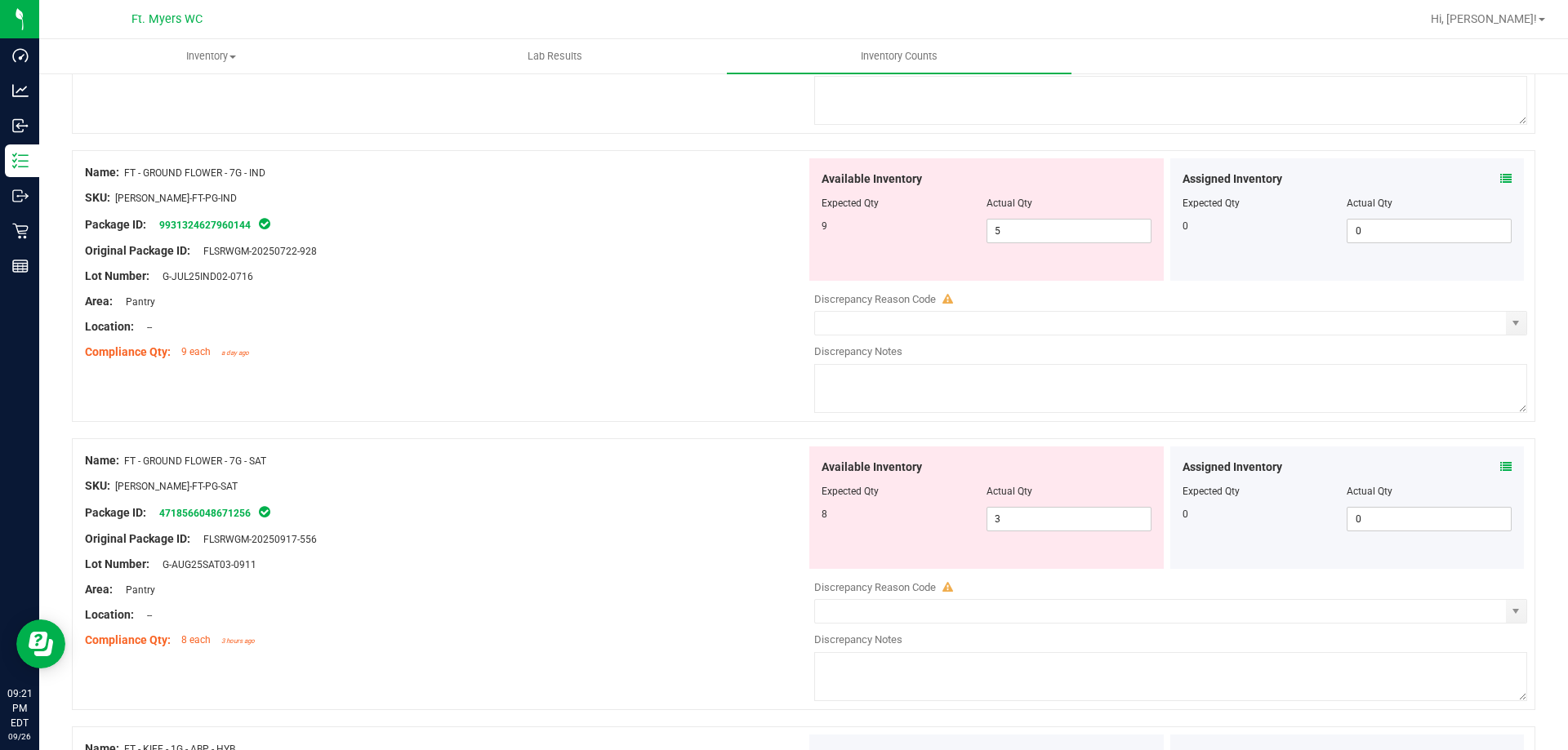
click at [1513, 463] on div "Assigned Inventory Expected Qty Actual Qty 0 0 0" at bounding box center [1347, 508] width 361 height 123
click at [1501, 463] on icon at bounding box center [1507, 467] width 12 height 12
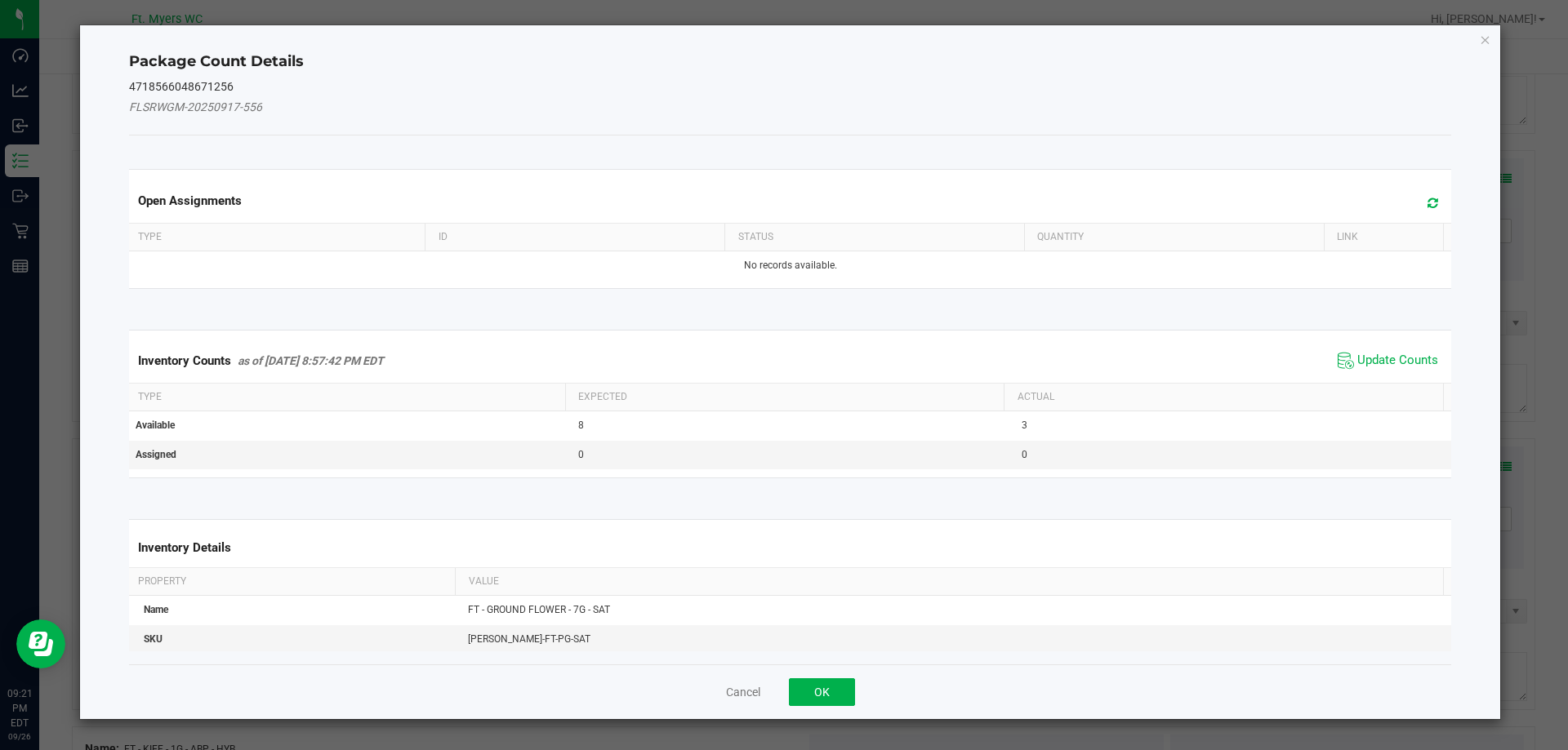
click at [1344, 357] on span "Update Counts" at bounding box center [1388, 360] width 109 height 25
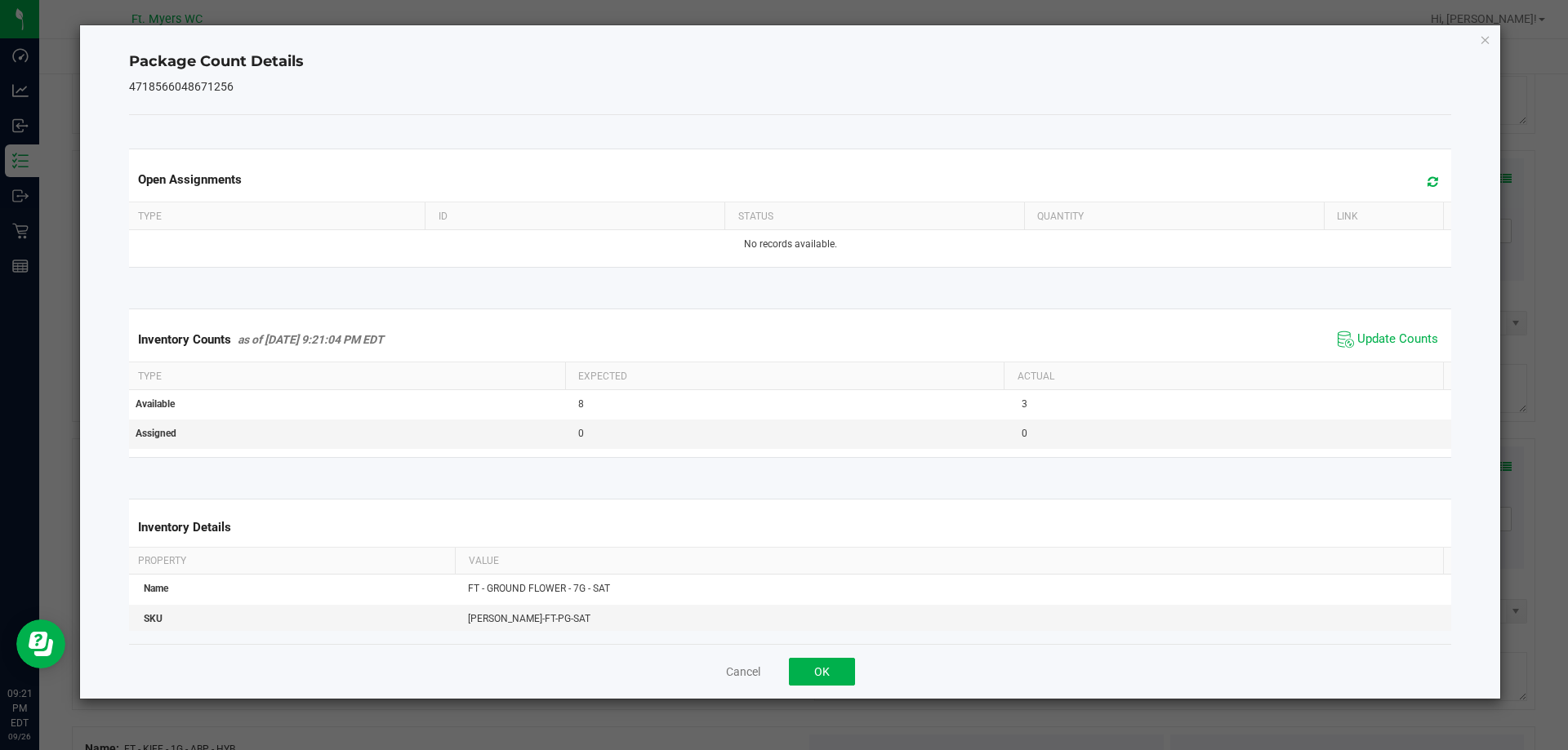
click at [770, 670] on div "Cancel OK" at bounding box center [790, 671] width 1323 height 54
click at [819, 672] on button "OK" at bounding box center [822, 672] width 66 height 28
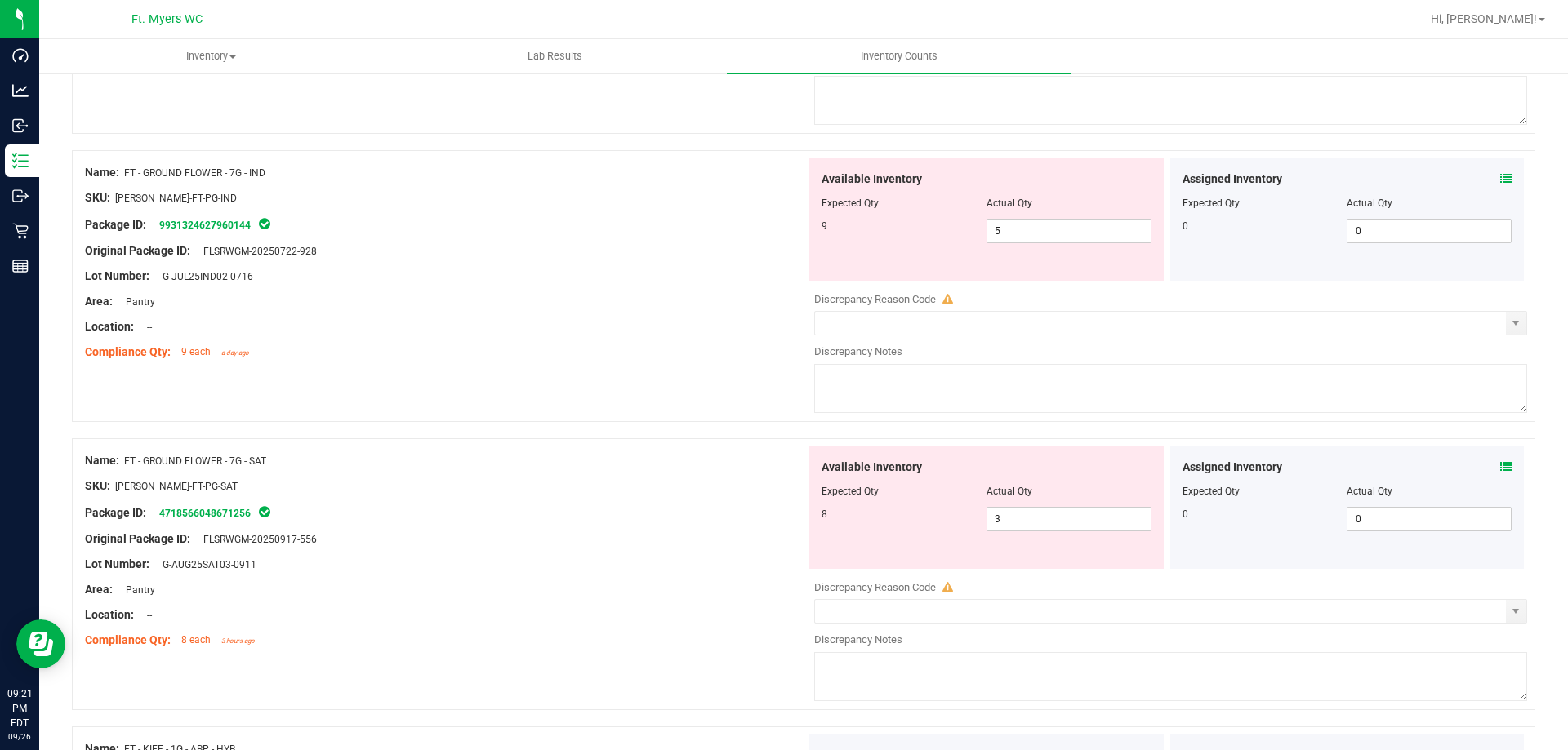
scroll to position [2050, 0]
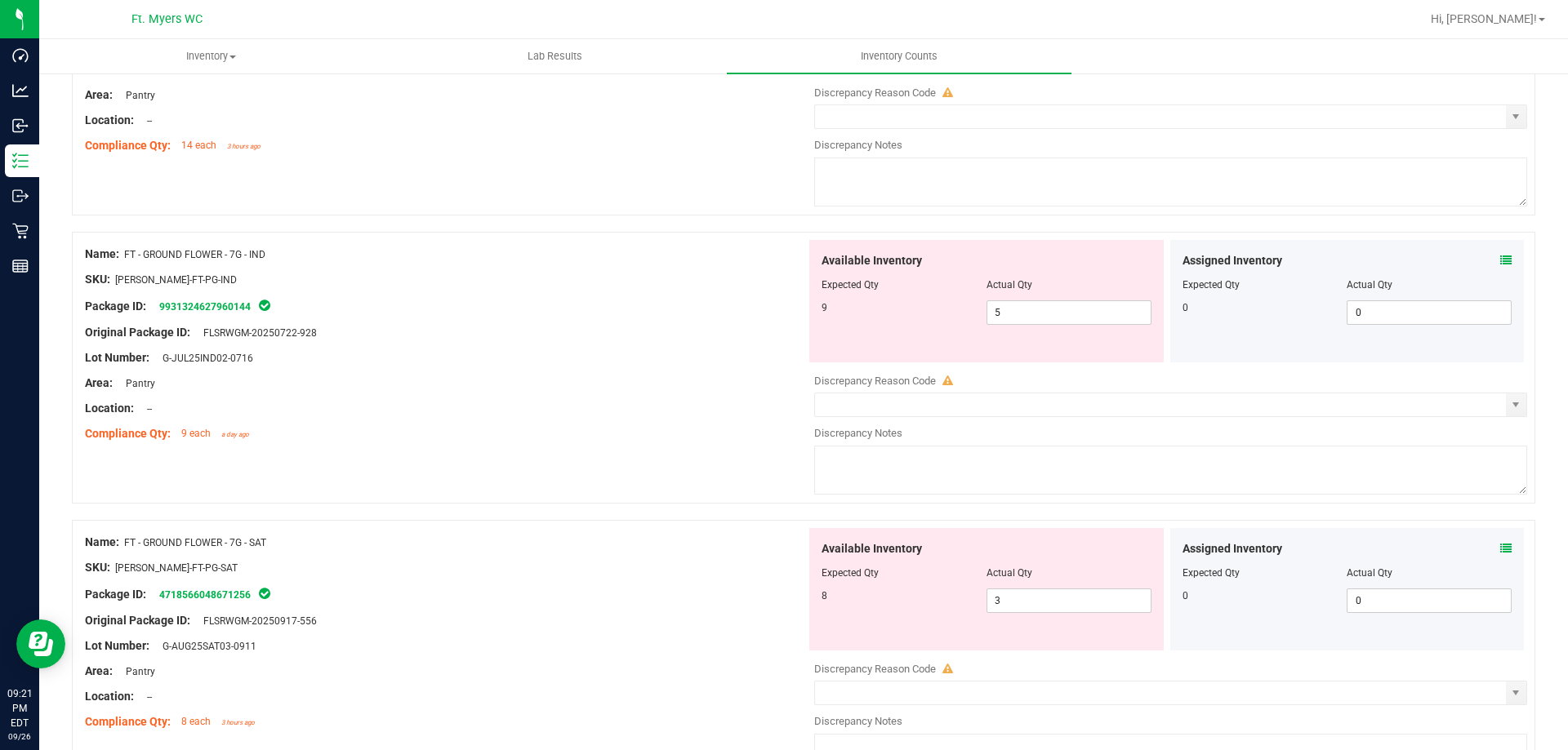
drag, startPoint x: 1482, startPoint y: 256, endPoint x: 1492, endPoint y: 257, distance: 10.0
click at [1484, 256] on div "Assigned Inventory" at bounding box center [1347, 260] width 330 height 17
click at [1501, 257] on icon at bounding box center [1507, 260] width 12 height 12
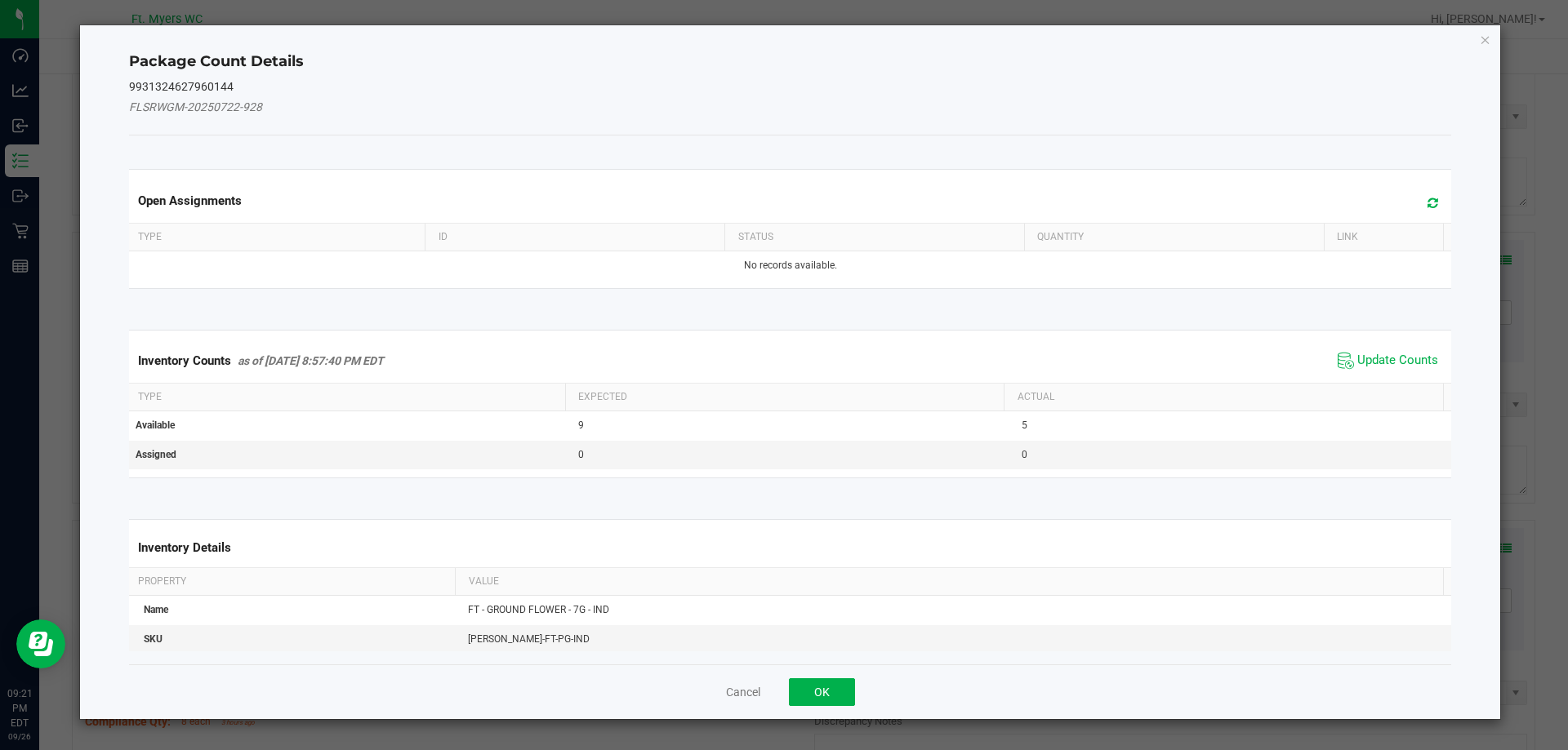
click at [1367, 347] on div "Inventory Counts as of Sep 26, 2025 8:57:40 PM EDT Update Counts" at bounding box center [790, 360] width 1329 height 45
click at [1374, 364] on span "Update Counts" at bounding box center [1398, 360] width 81 height 17
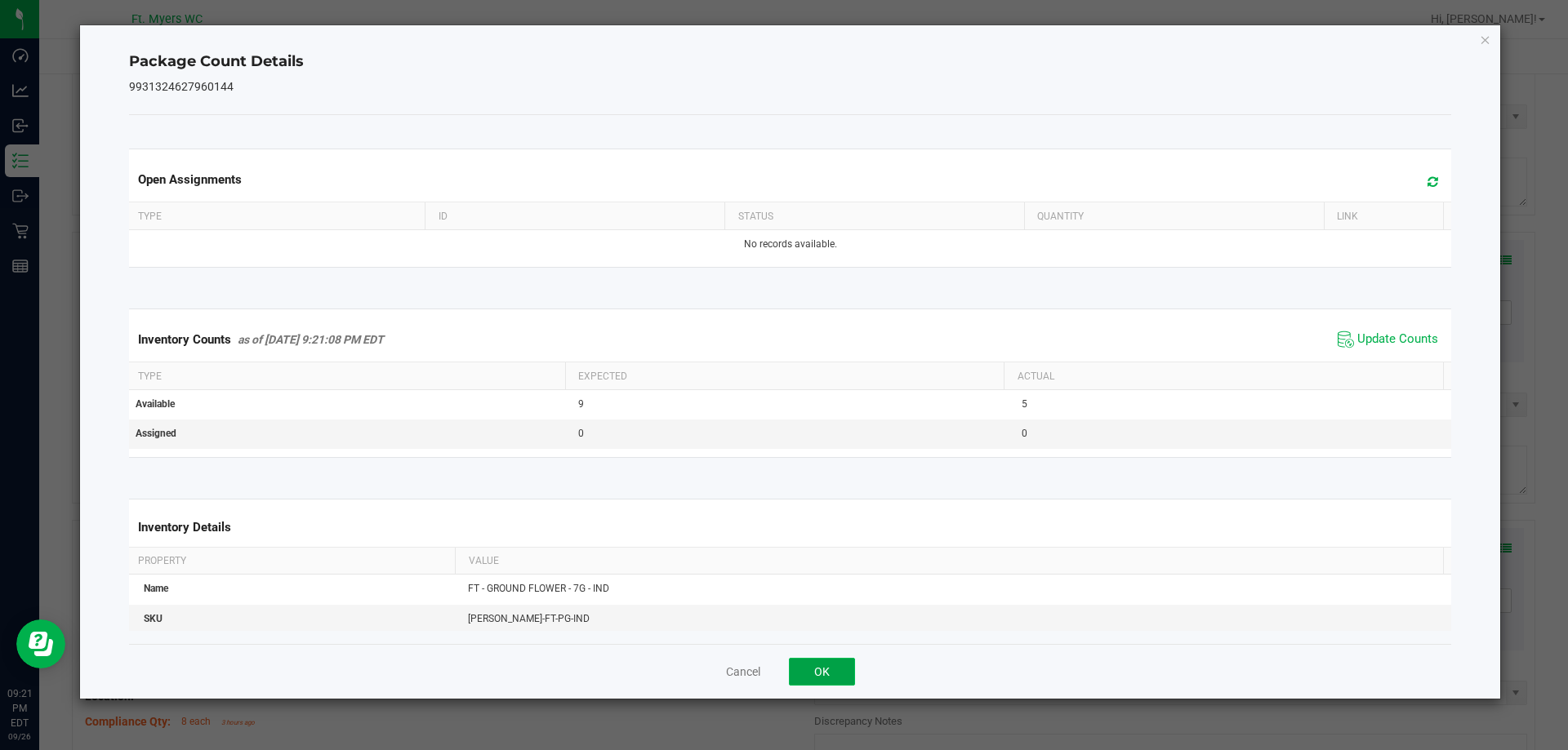
click at [825, 663] on button "OK" at bounding box center [822, 672] width 66 height 28
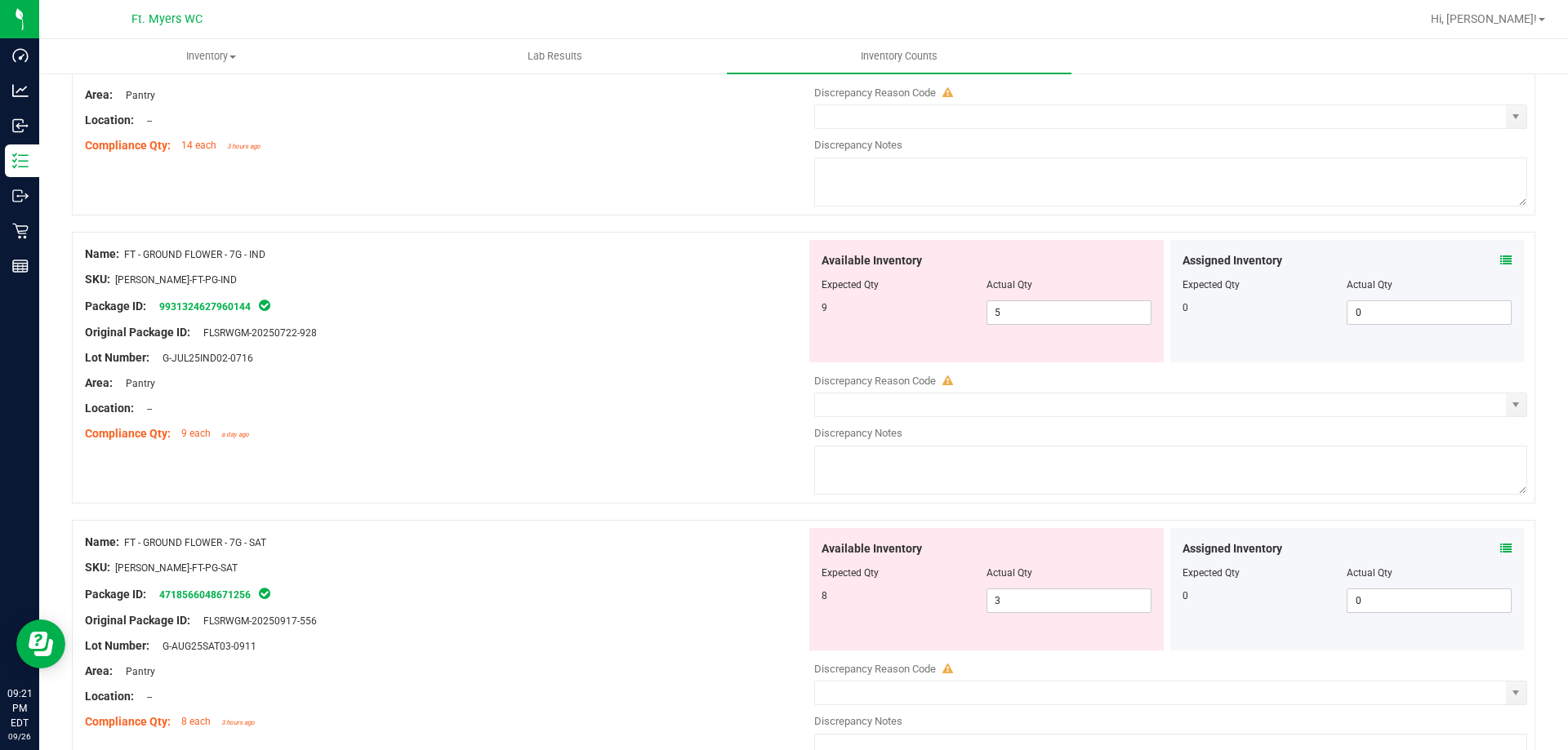
scroll to position [1724, 0]
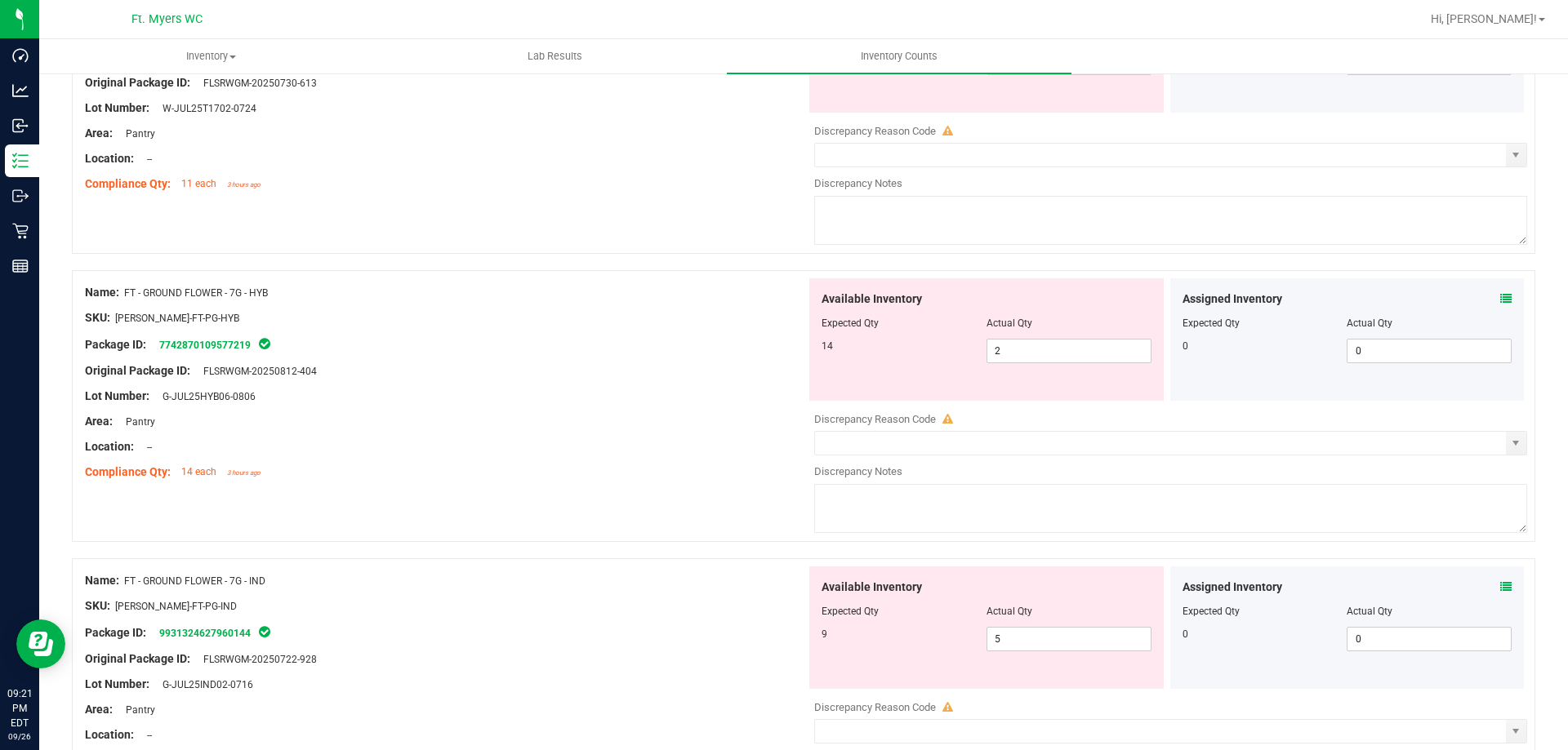
click at [1501, 306] on span at bounding box center [1507, 299] width 12 height 17
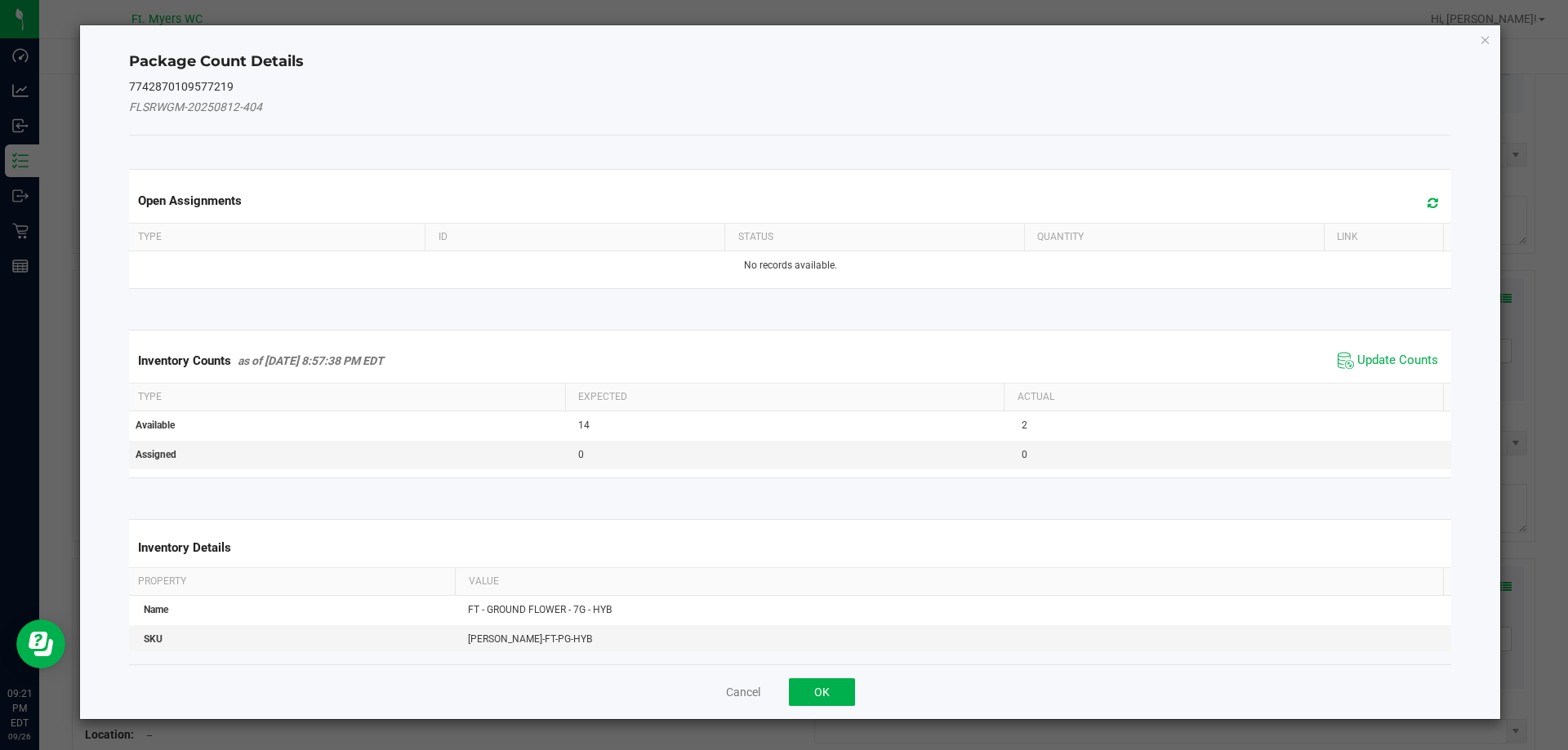
click at [1343, 367] on span "Update Counts" at bounding box center [1388, 360] width 109 height 25
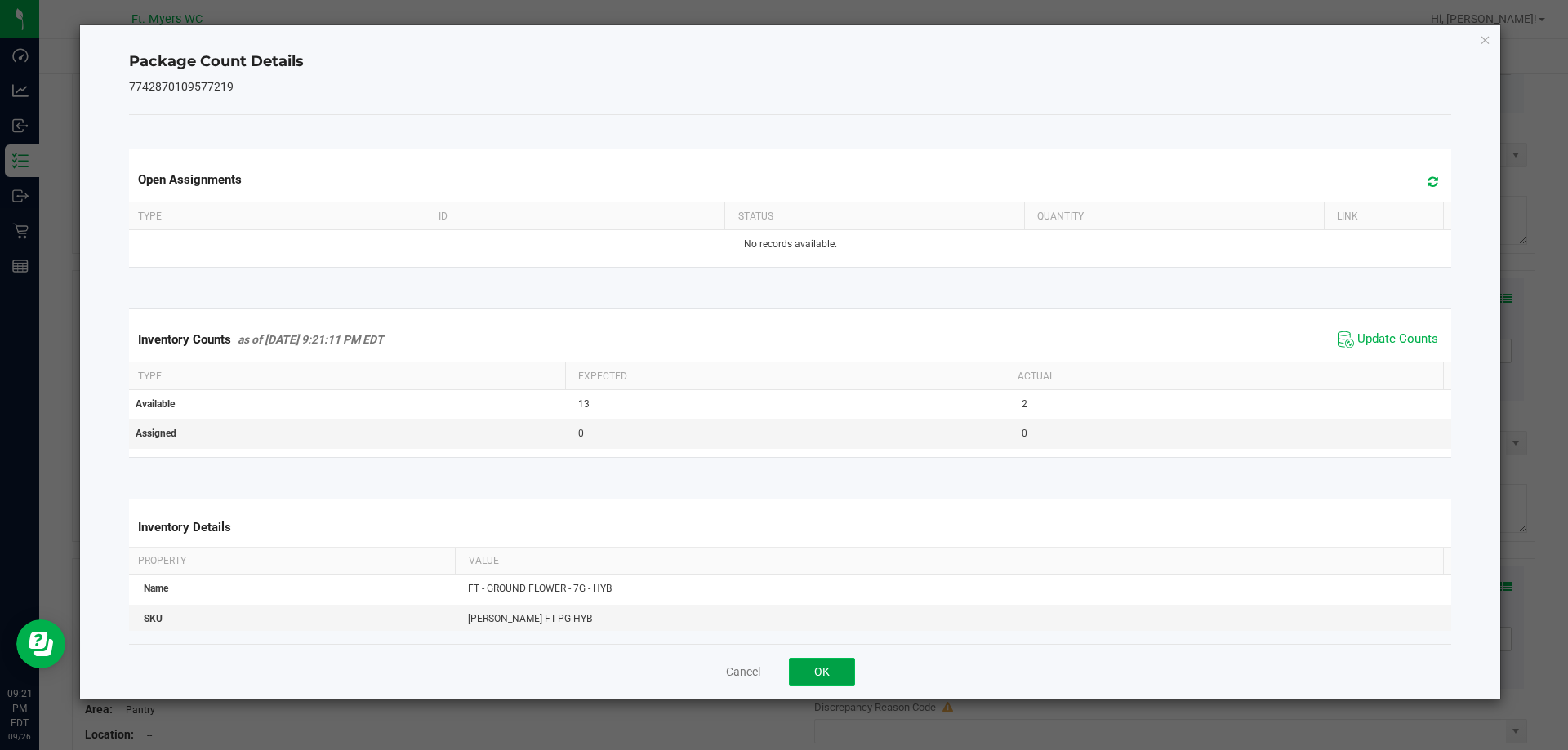
click at [820, 665] on button "OK" at bounding box center [822, 672] width 66 height 28
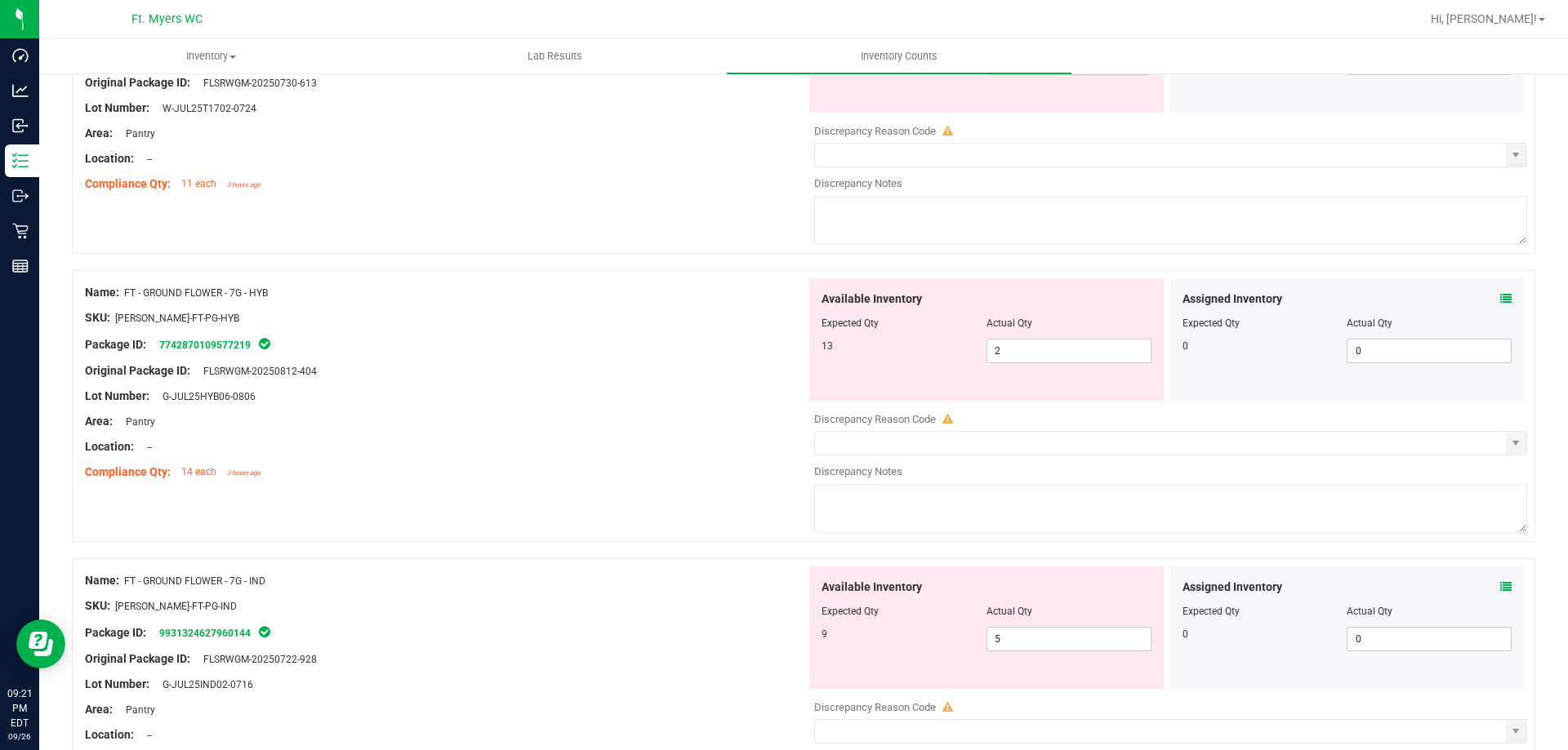
scroll to position [1479, 0]
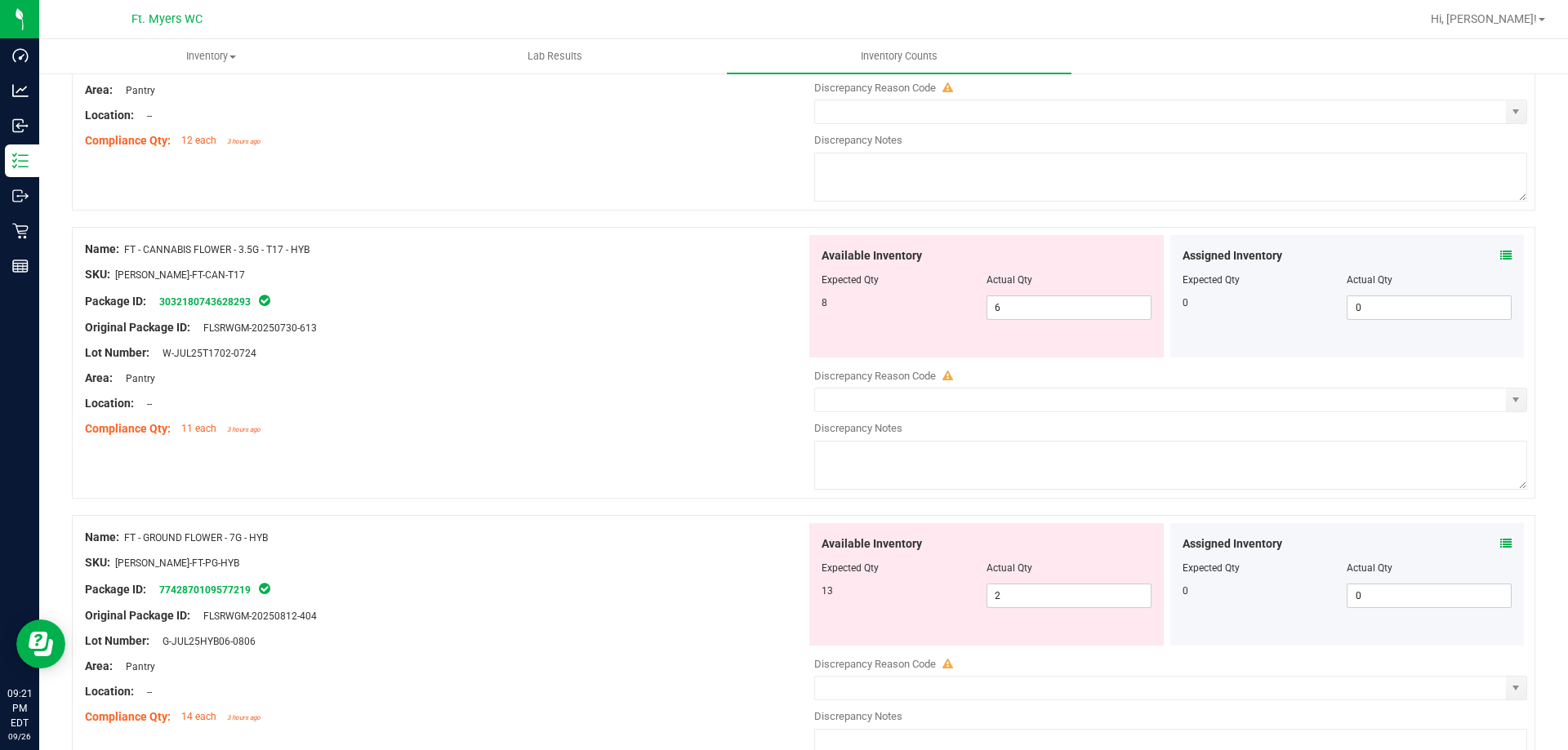
click at [1500, 252] on div "Assigned Inventory Expected Qty Actual Qty 0 0 0" at bounding box center [1347, 297] width 354 height 123
click at [1503, 264] on div "Assigned Inventory Expected Qty Actual Qty 0 0 0" at bounding box center [1347, 297] width 354 height 123
click at [1501, 249] on icon at bounding box center [1507, 255] width 12 height 12
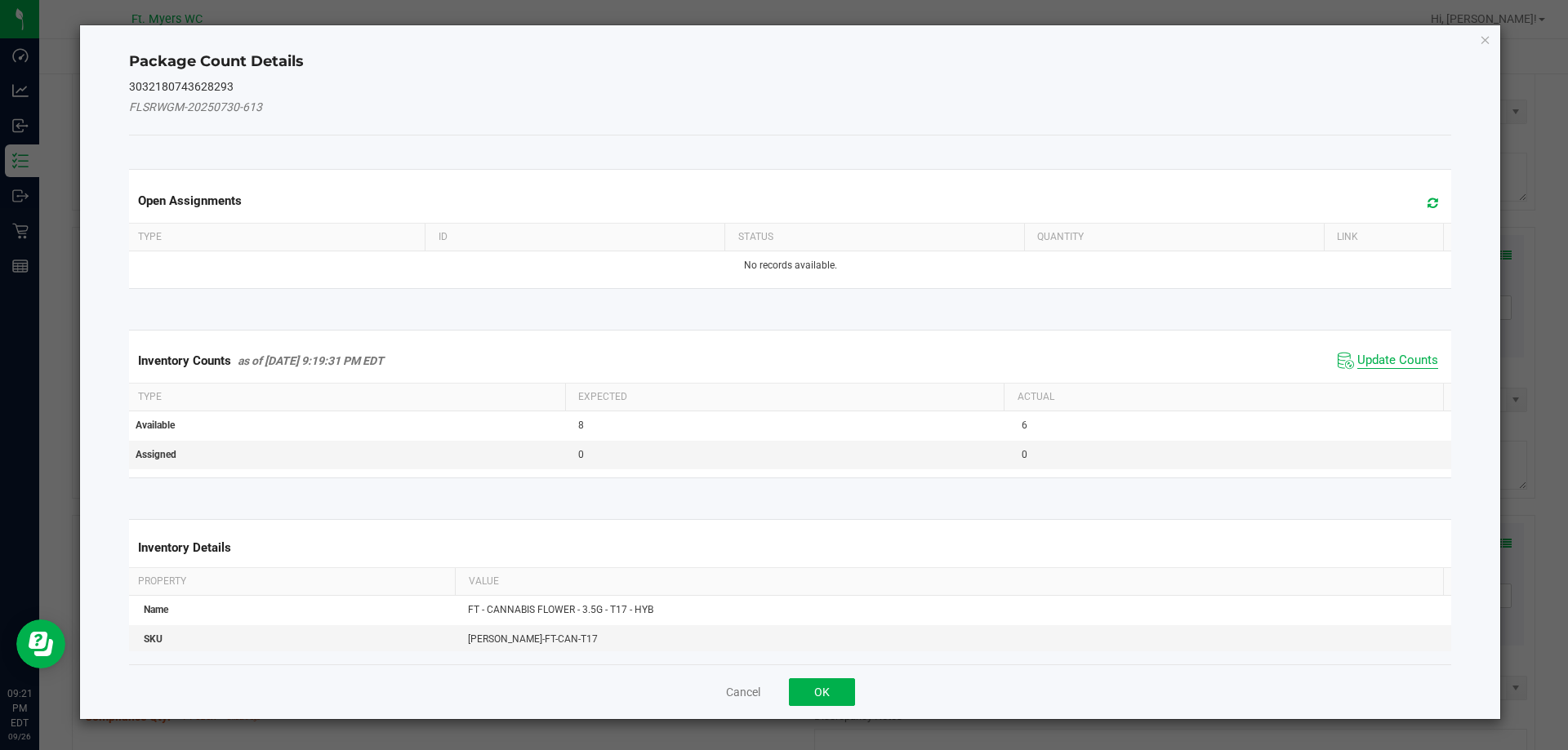
click at [1357, 361] on span "Update Counts" at bounding box center [1398, 360] width 81 height 17
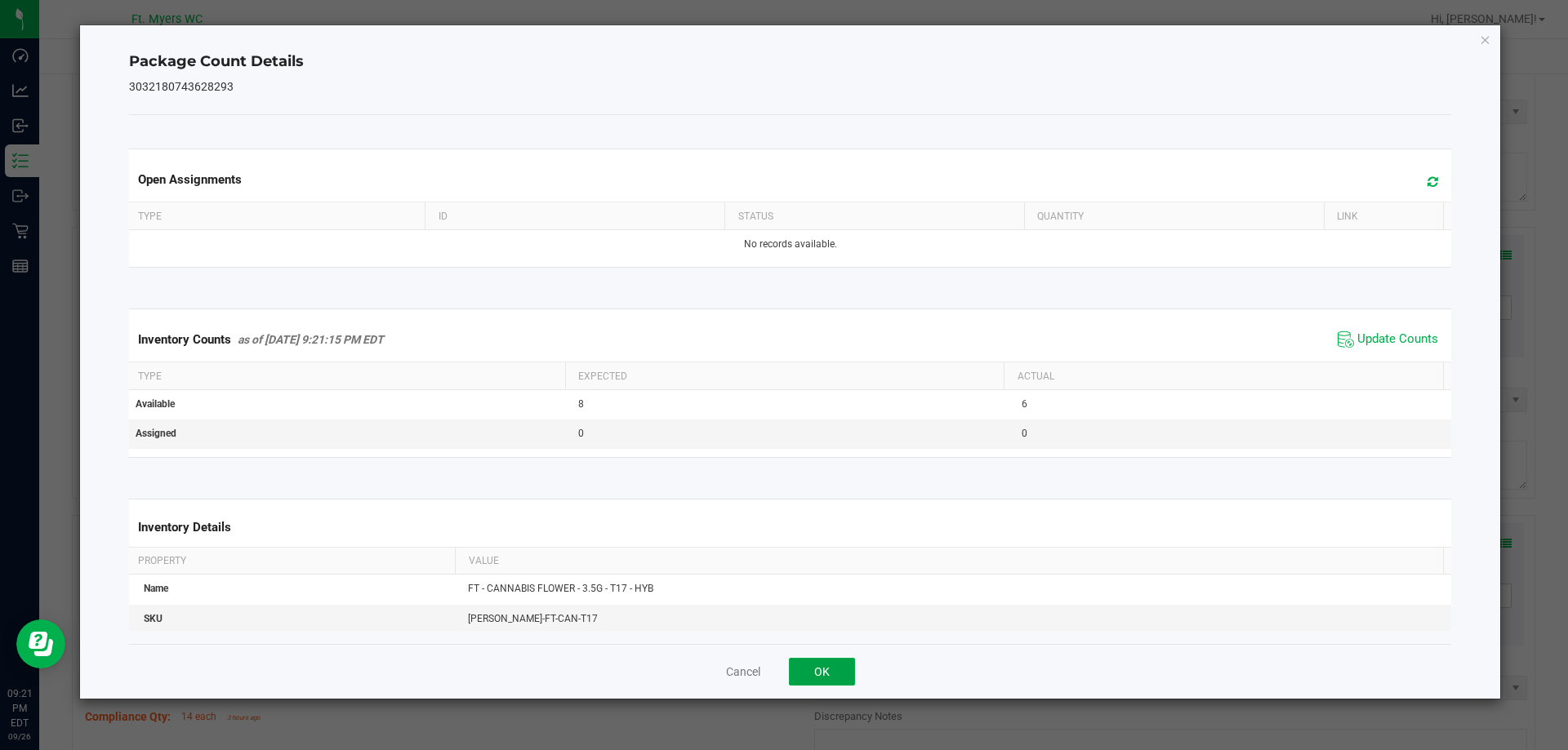
click at [848, 675] on button "OK" at bounding box center [822, 672] width 66 height 28
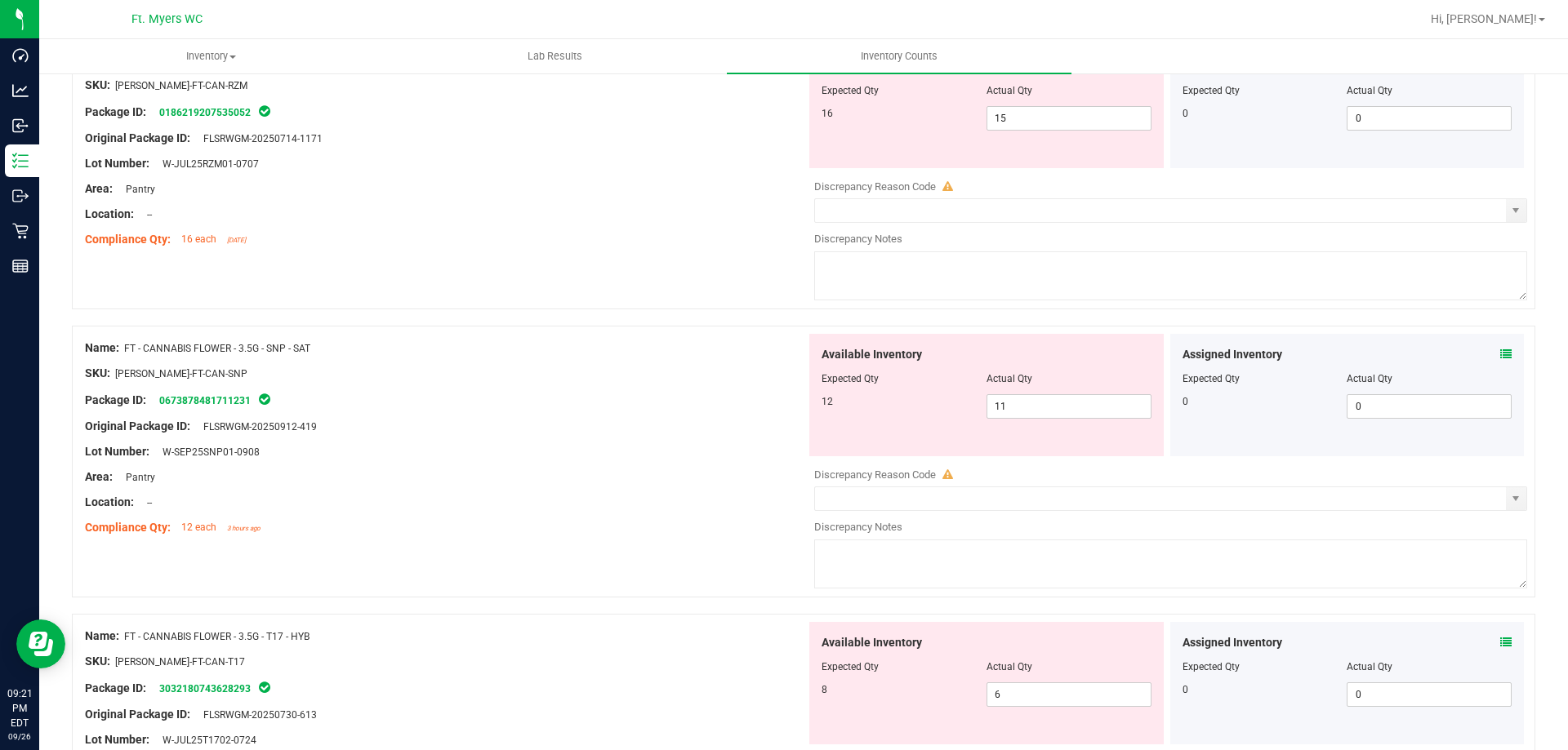
scroll to position [0, 0]
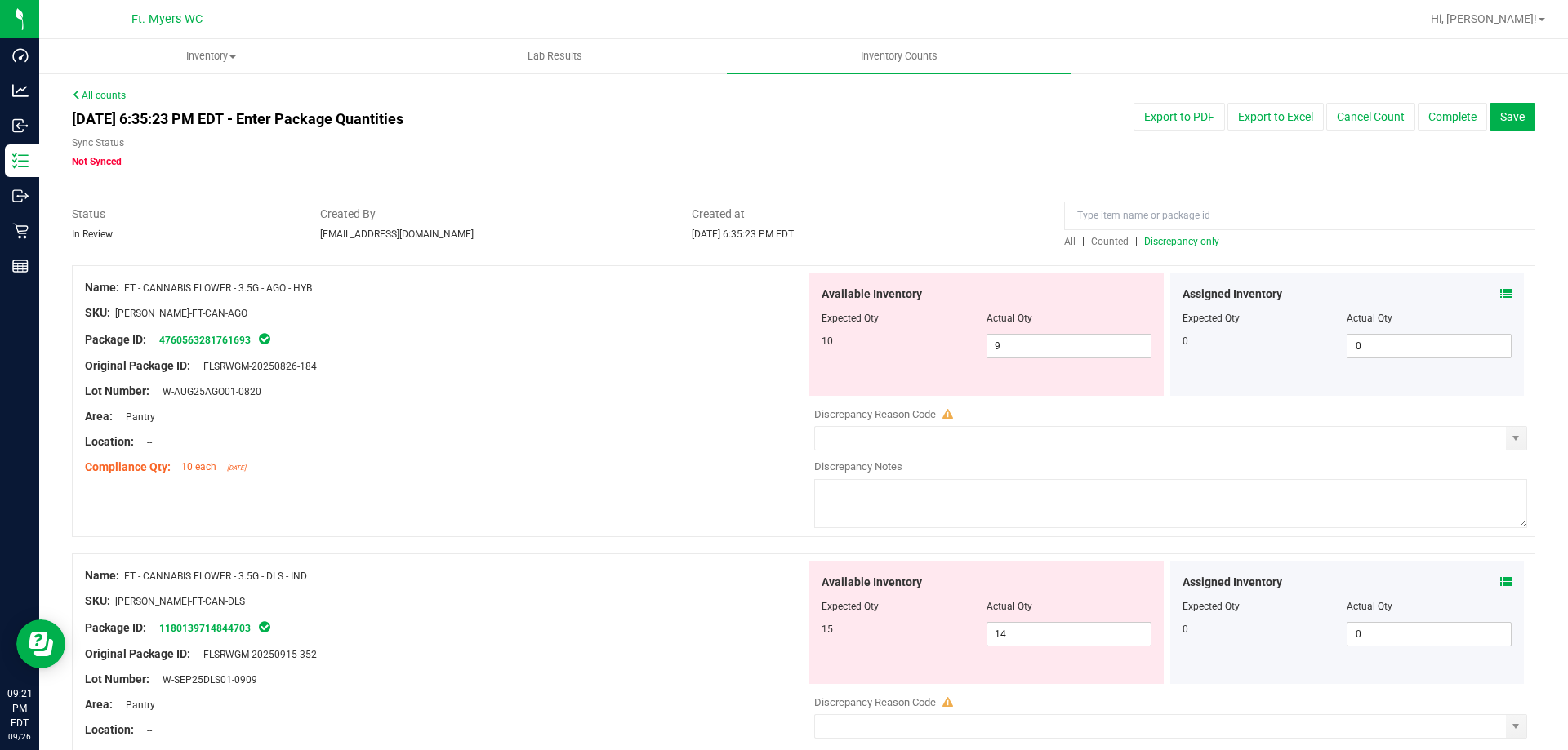
drag, startPoint x: 659, startPoint y: 529, endPoint x: 669, endPoint y: 178, distance: 351.1
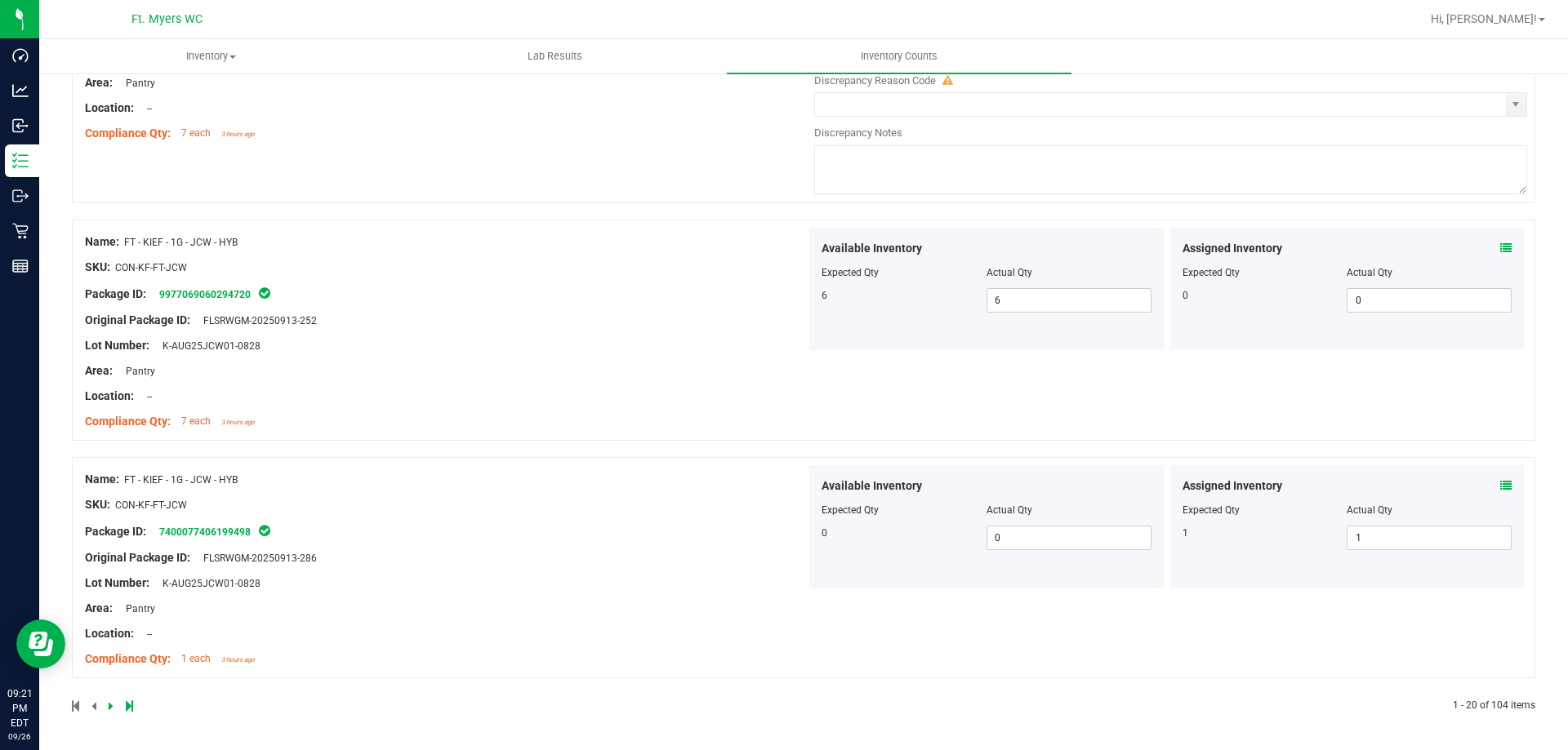
drag, startPoint x: 664, startPoint y: 255, endPoint x: 664, endPoint y: 608, distance: 353.0
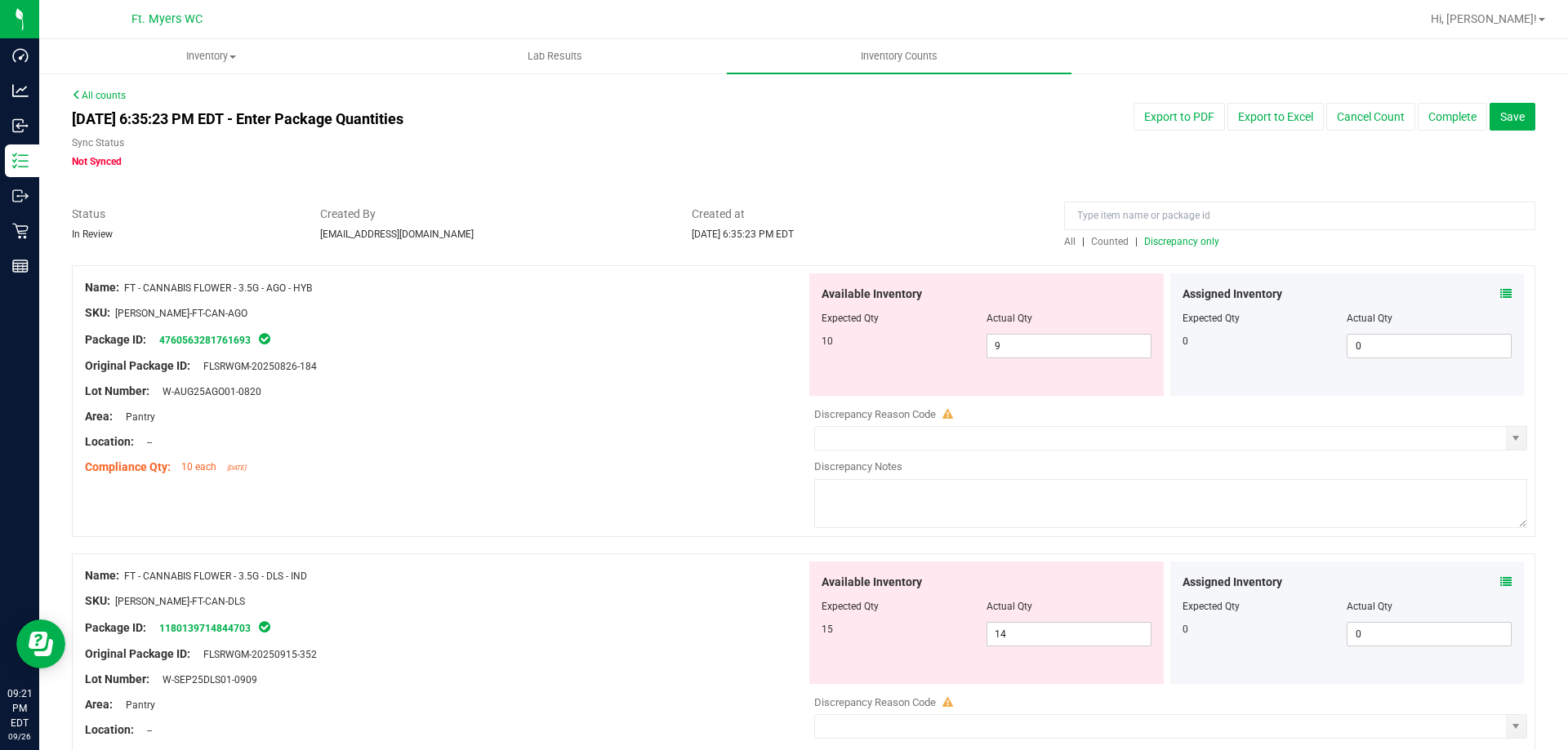
drag, startPoint x: 791, startPoint y: 349, endPoint x: 880, endPoint y: 127, distance: 239.2
click at [1184, 239] on span "Discrepancy only" at bounding box center [1182, 241] width 75 height 12
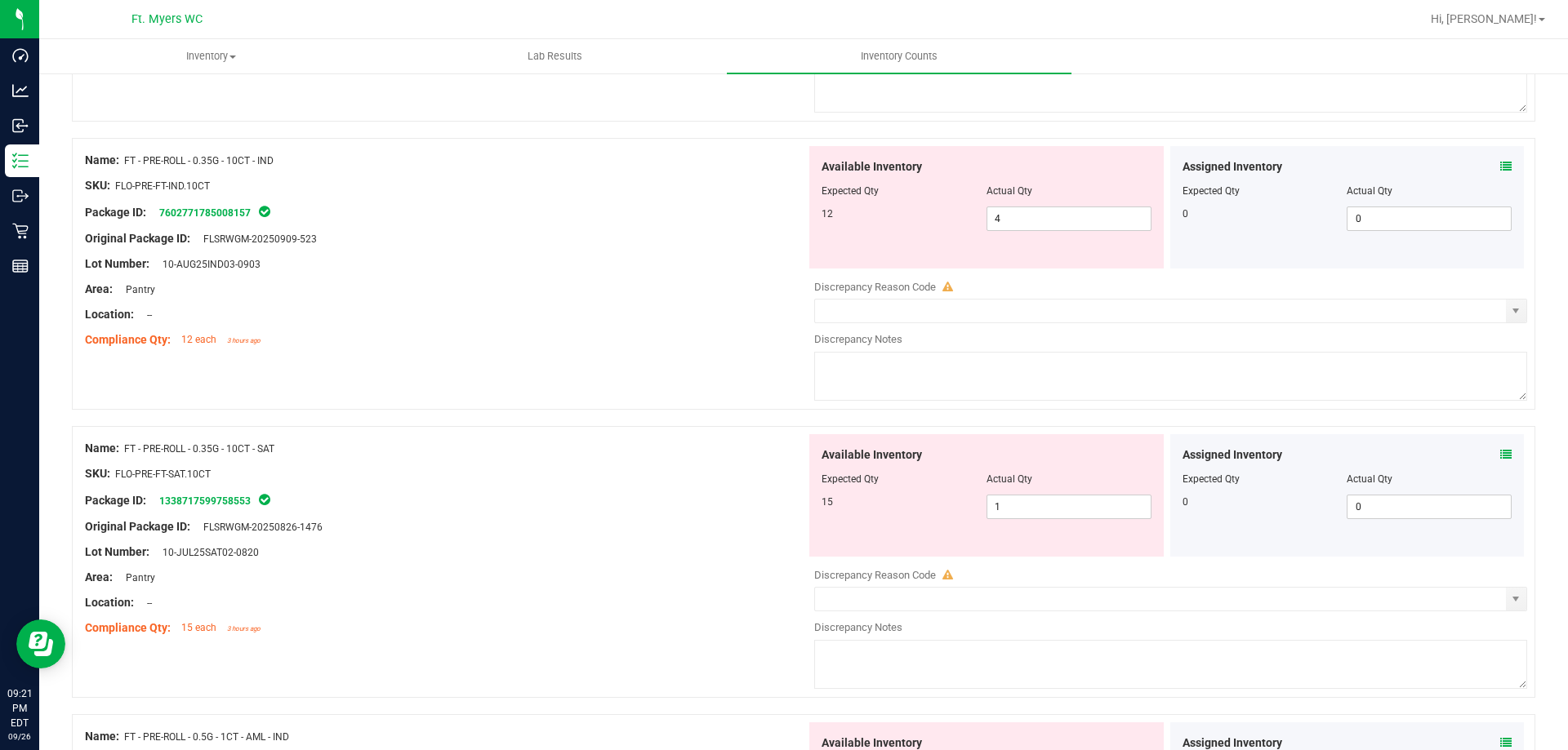
scroll to position [5334, 0]
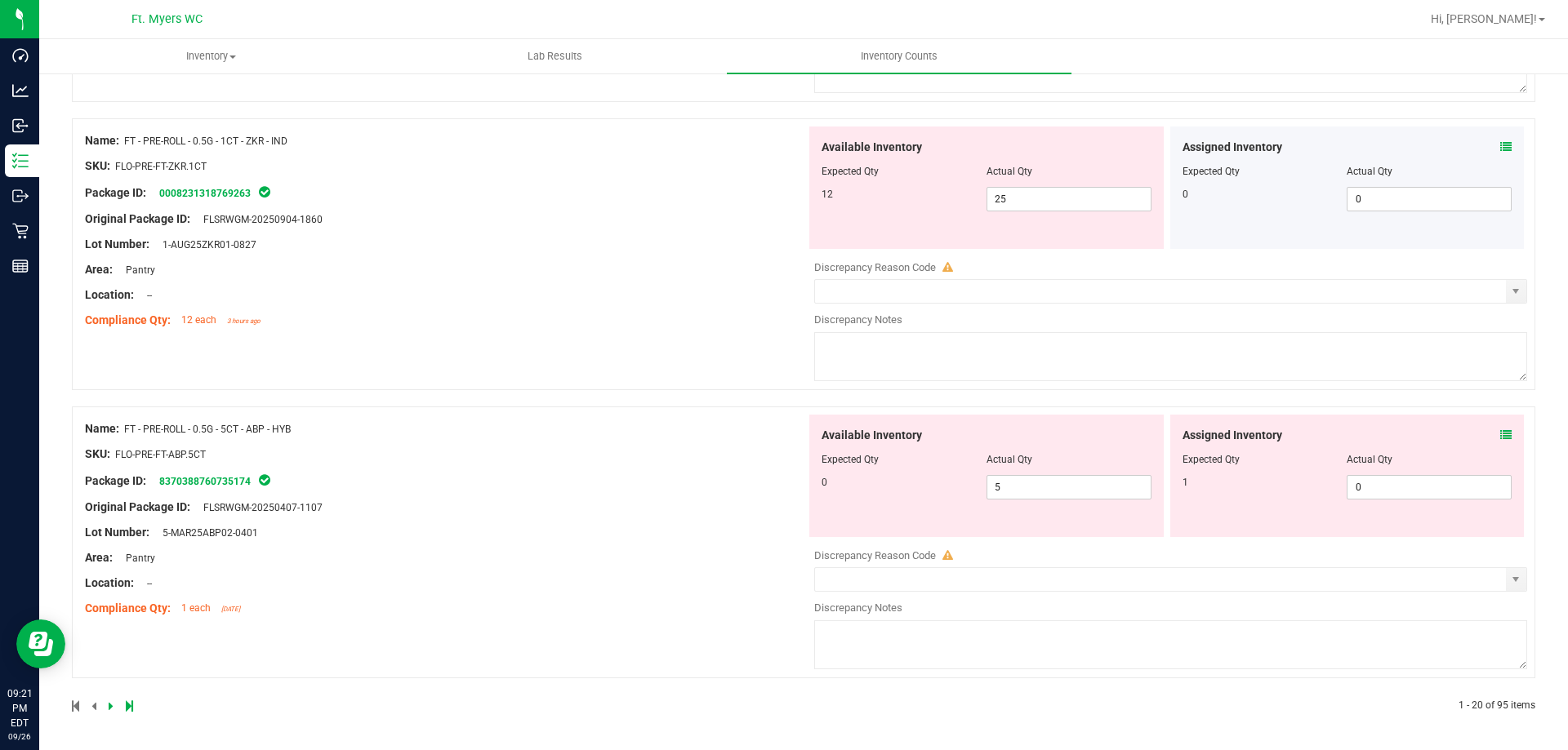
drag, startPoint x: 590, startPoint y: 219, endPoint x: 652, endPoint y: 753, distance: 537.6
click at [131, 708] on icon at bounding box center [129, 706] width 7 height 10
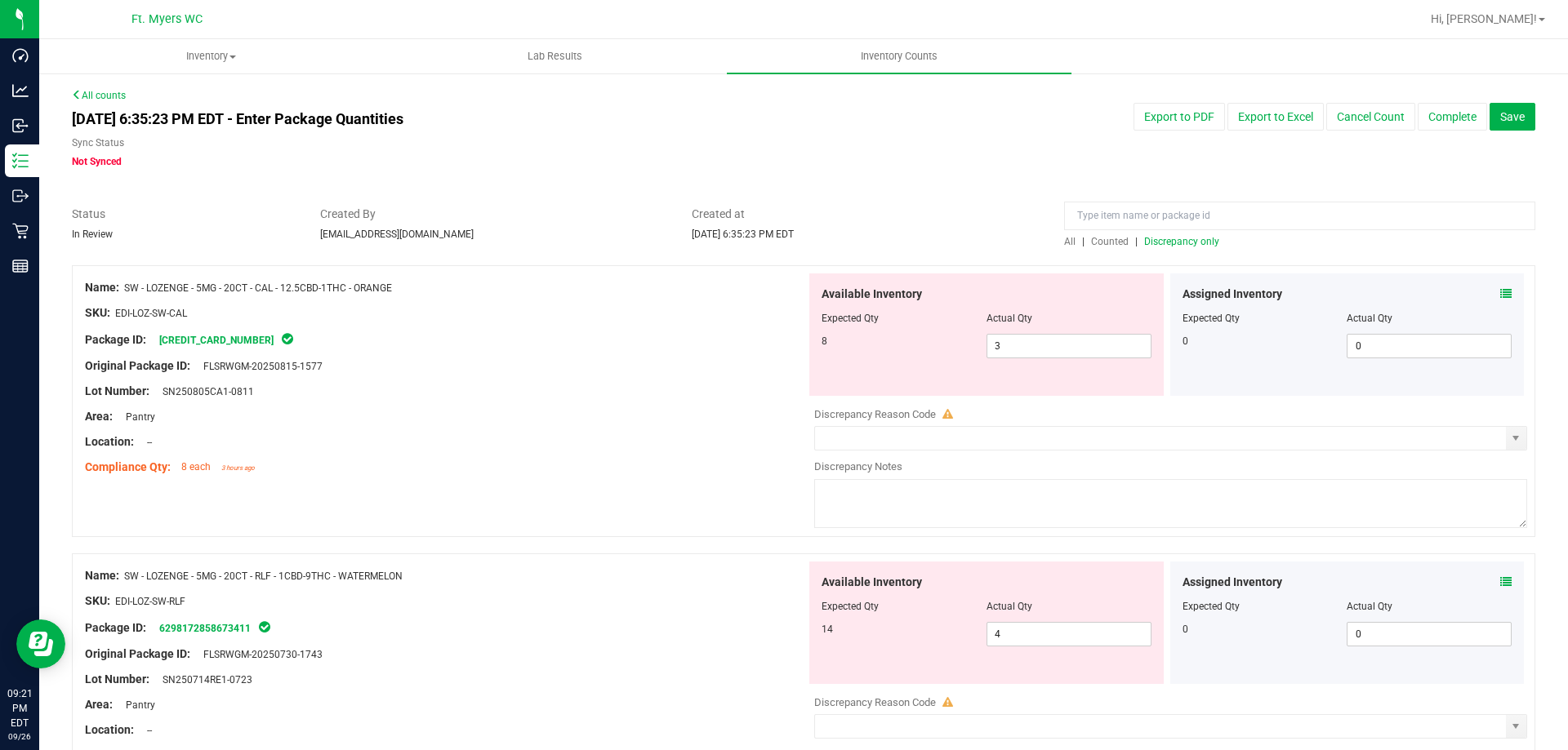
click at [682, 296] on div at bounding box center [445, 300] width 721 height 8
click at [1501, 293] on icon at bounding box center [1507, 294] width 12 height 12
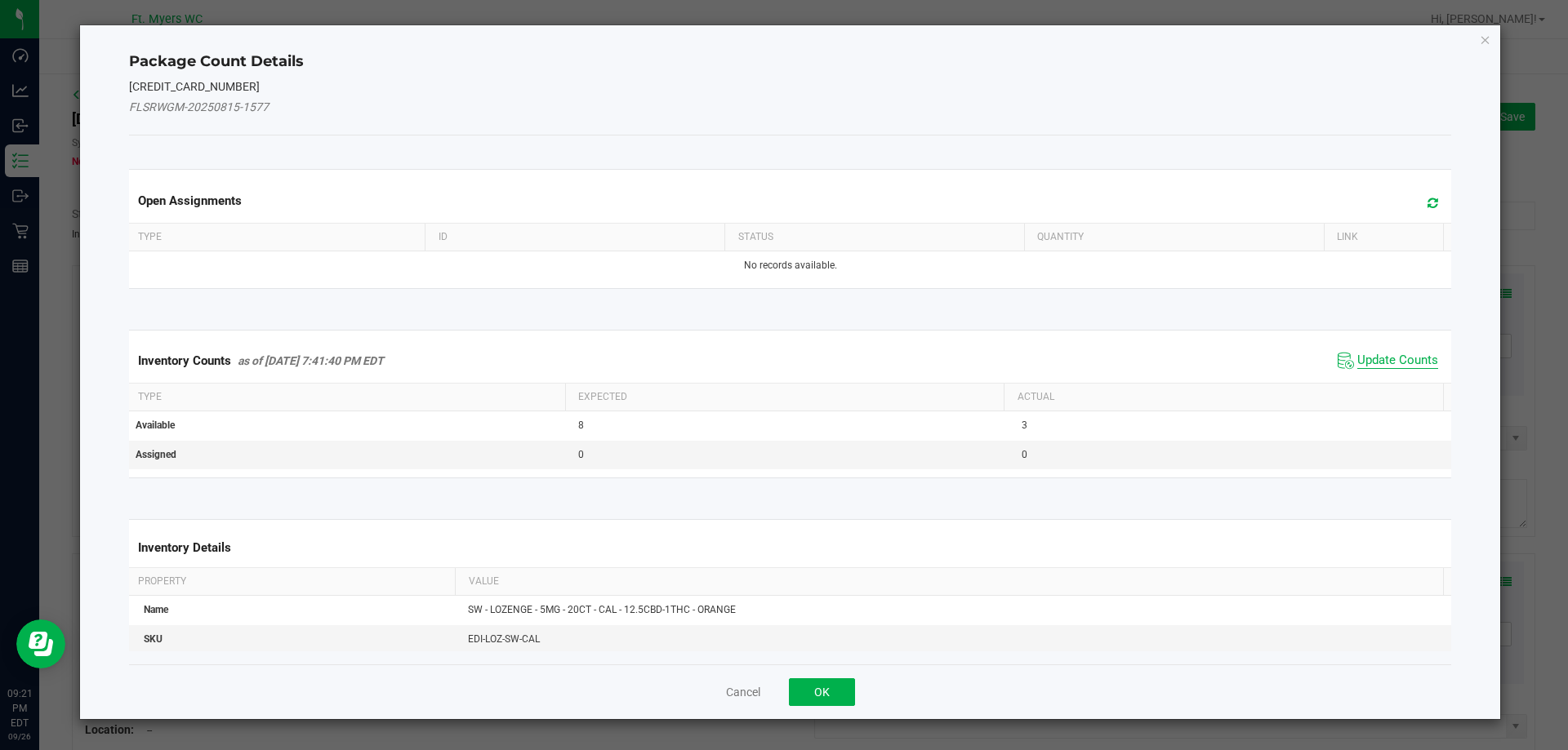
click at [1398, 361] on span "Update Counts" at bounding box center [1398, 360] width 81 height 17
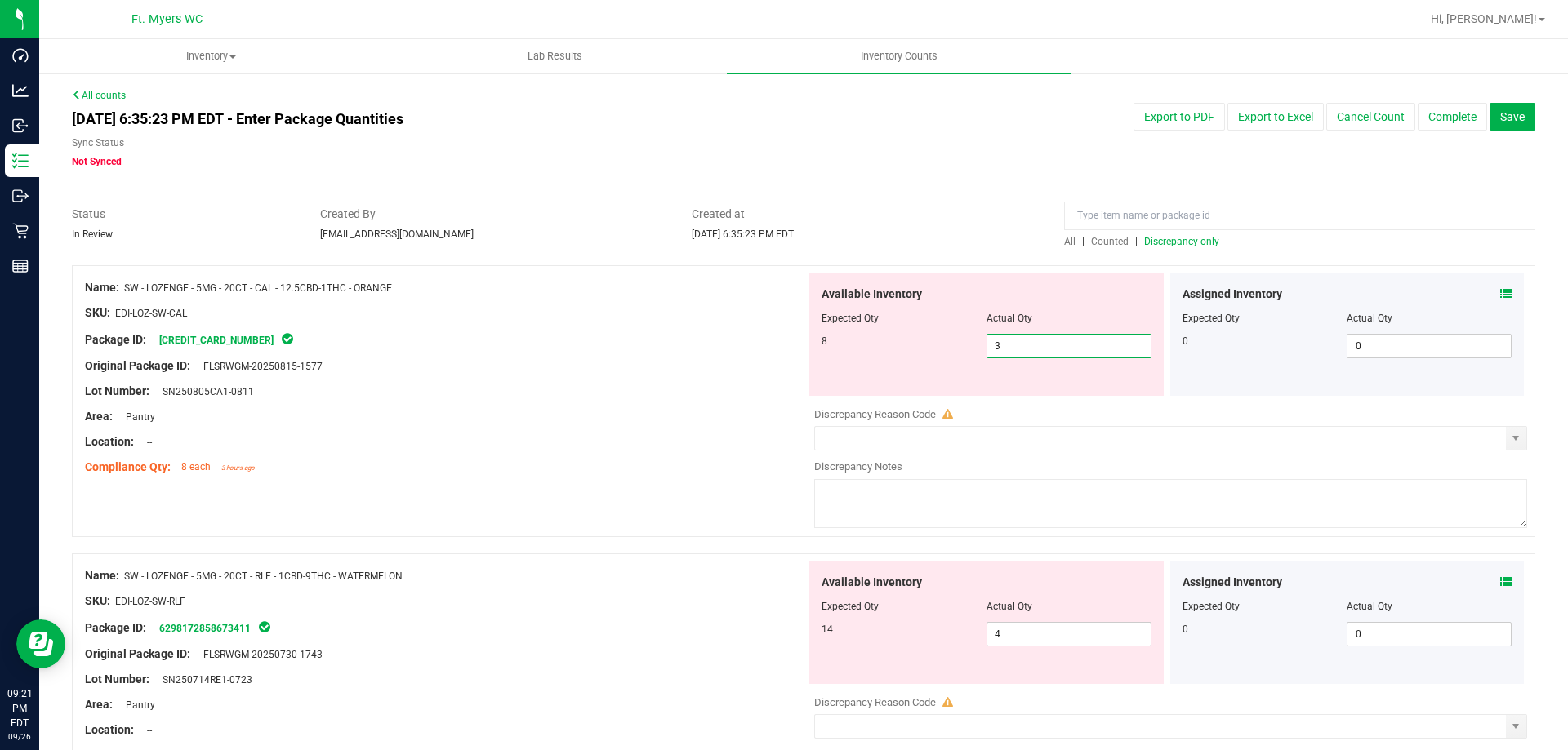
drag, startPoint x: 1047, startPoint y: 338, endPoint x: 859, endPoint y: 323, distance: 188.6
click at [859, 326] on div "Available Inventory Expected Qty Actual Qty 8 3 3" at bounding box center [987, 334] width 354 height 123
type input "8"
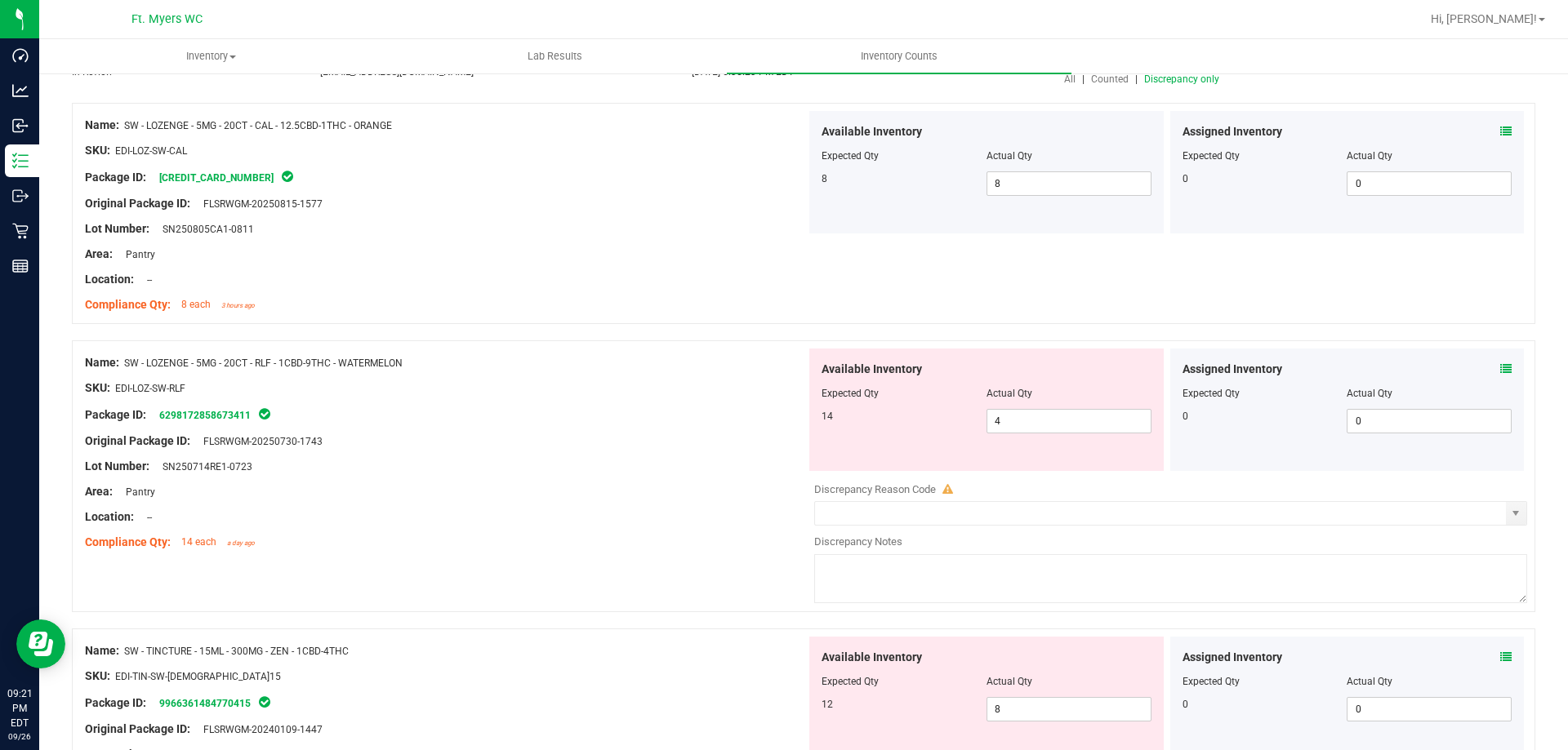
scroll to position [163, 0]
drag, startPoint x: 1033, startPoint y: 421, endPoint x: 957, endPoint y: 415, distance: 76.2
click at [957, 415] on div "14 4 4" at bounding box center [986, 421] width 330 height 25
type input "10"
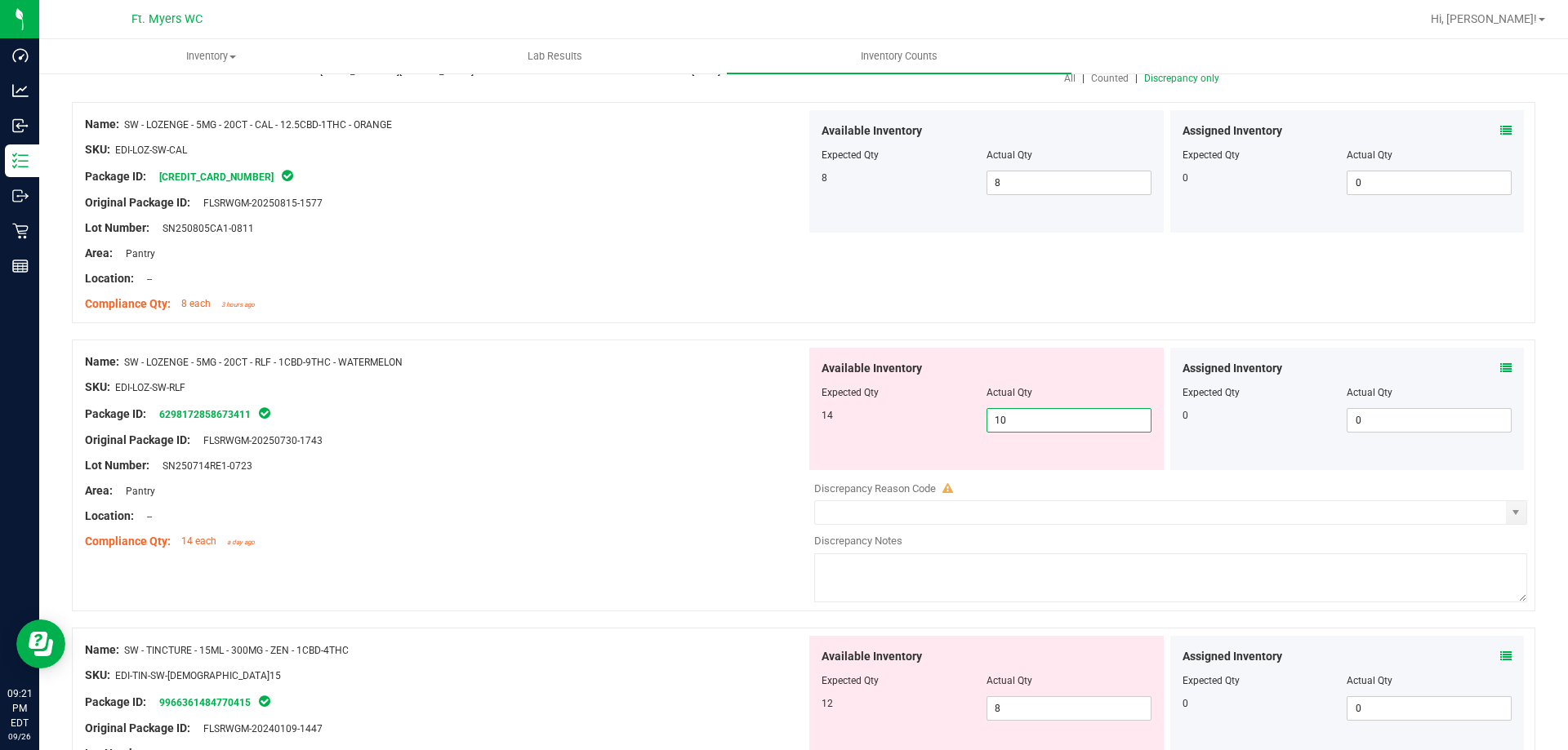
click at [533, 450] on div at bounding box center [445, 453] width 721 height 8
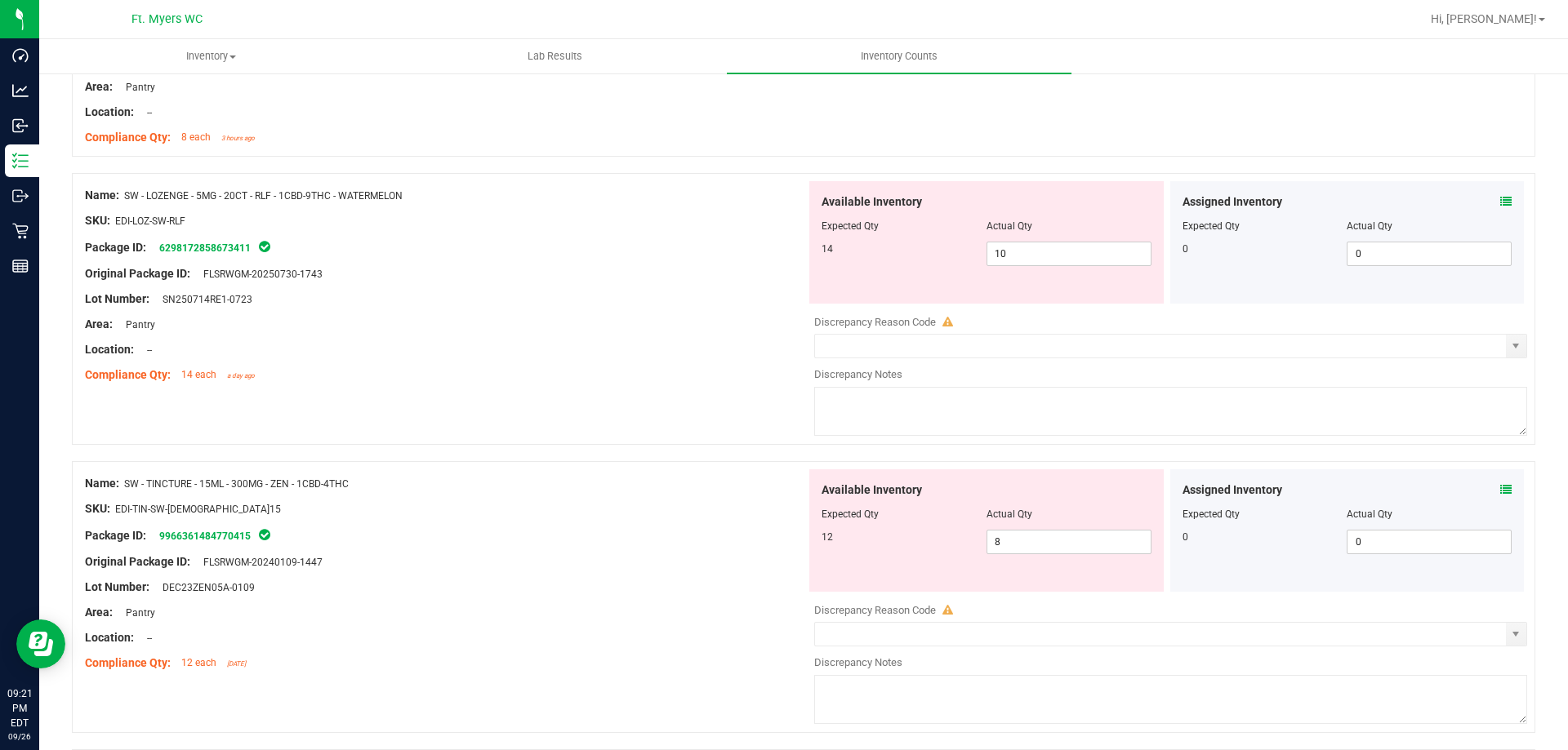
scroll to position [490, 0]
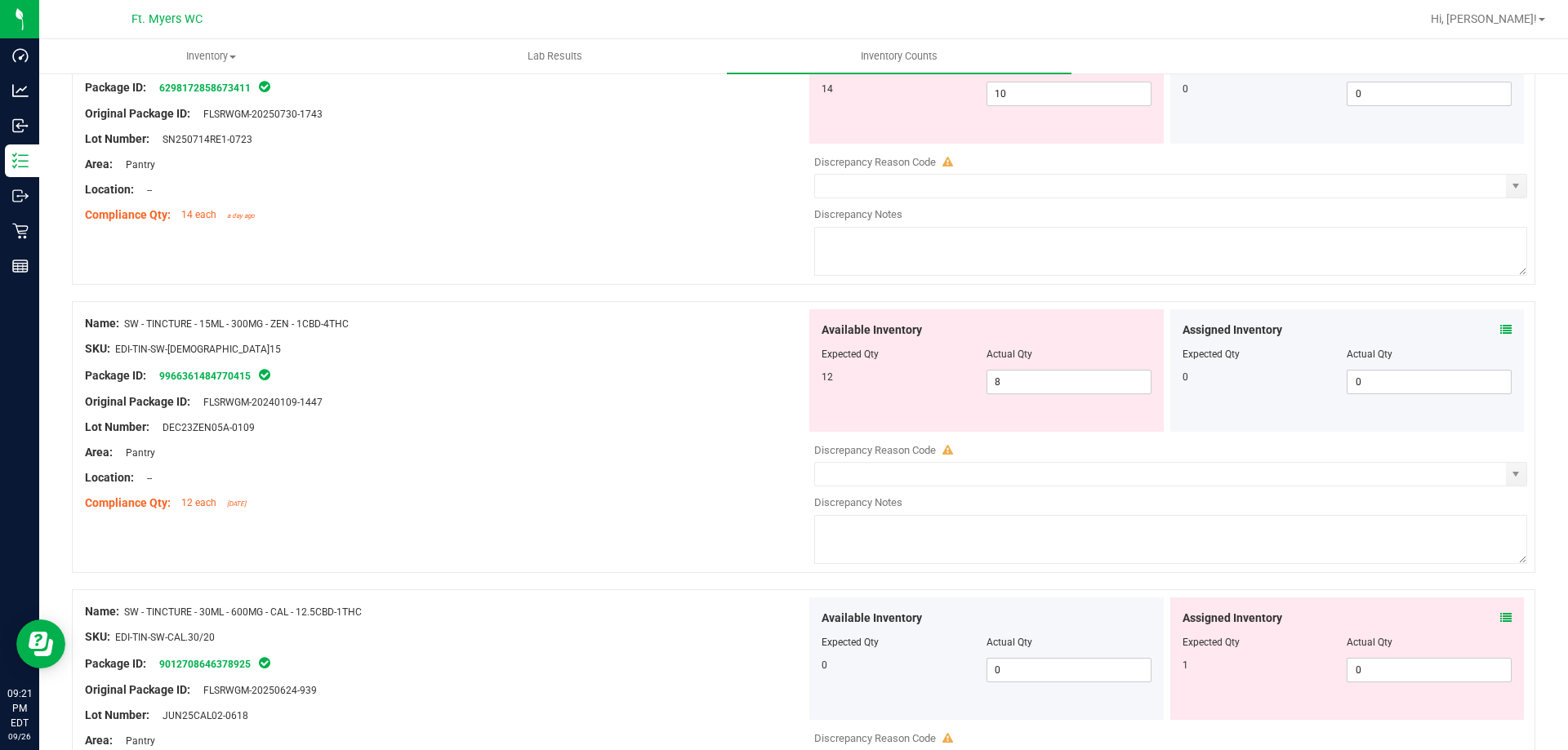
click at [774, 328] on div "Name: SW - TINCTURE - 15ML - 300MG - ZEN - 1CBD-4THC" at bounding box center [445, 323] width 721 height 17
drag, startPoint x: 1015, startPoint y: 86, endPoint x: 881, endPoint y: 54, distance: 137.8
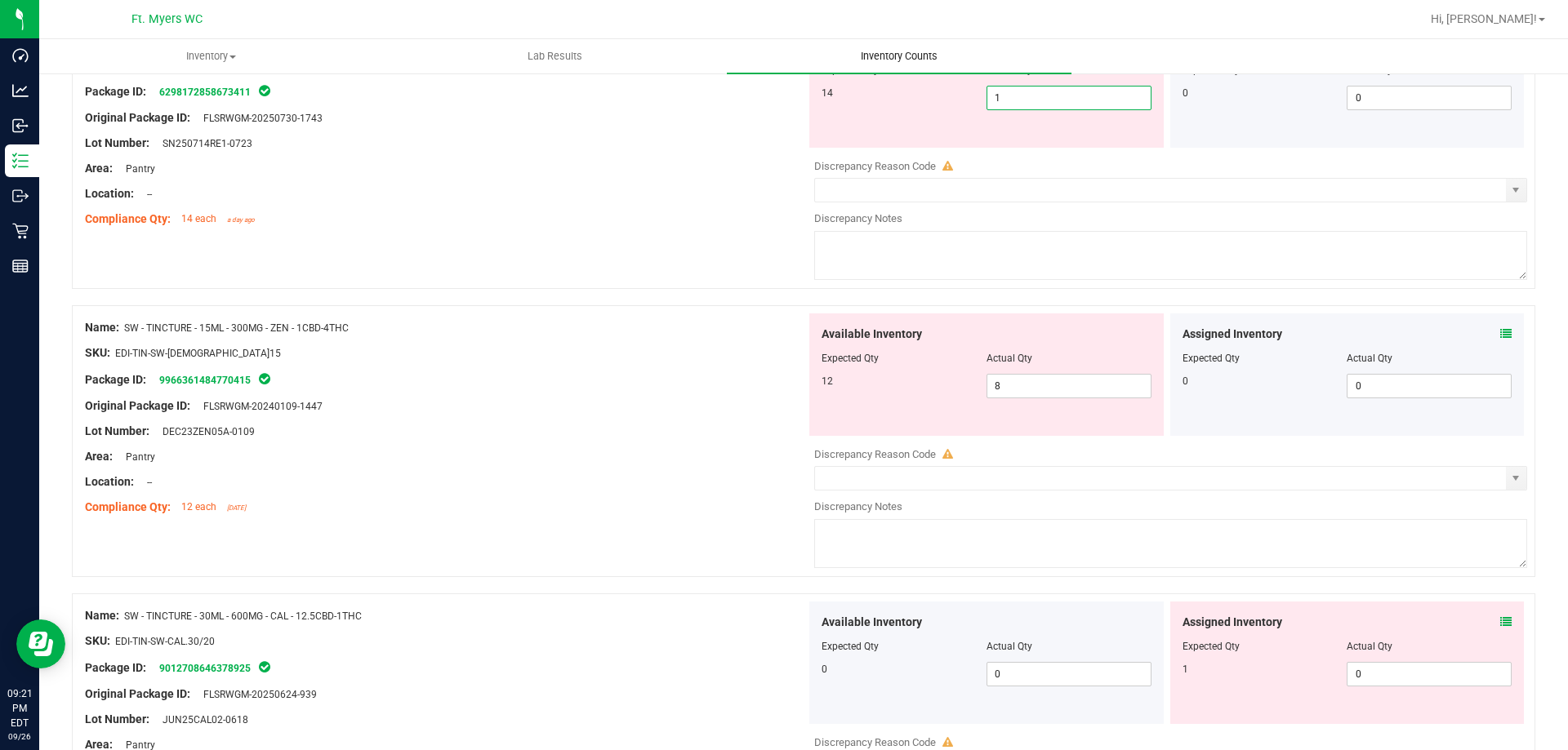
type input "14"
click at [1028, 376] on div "Available Inventory Expected Qty Actual Qty 12 8 8" at bounding box center [987, 375] width 354 height 123
type input "14"
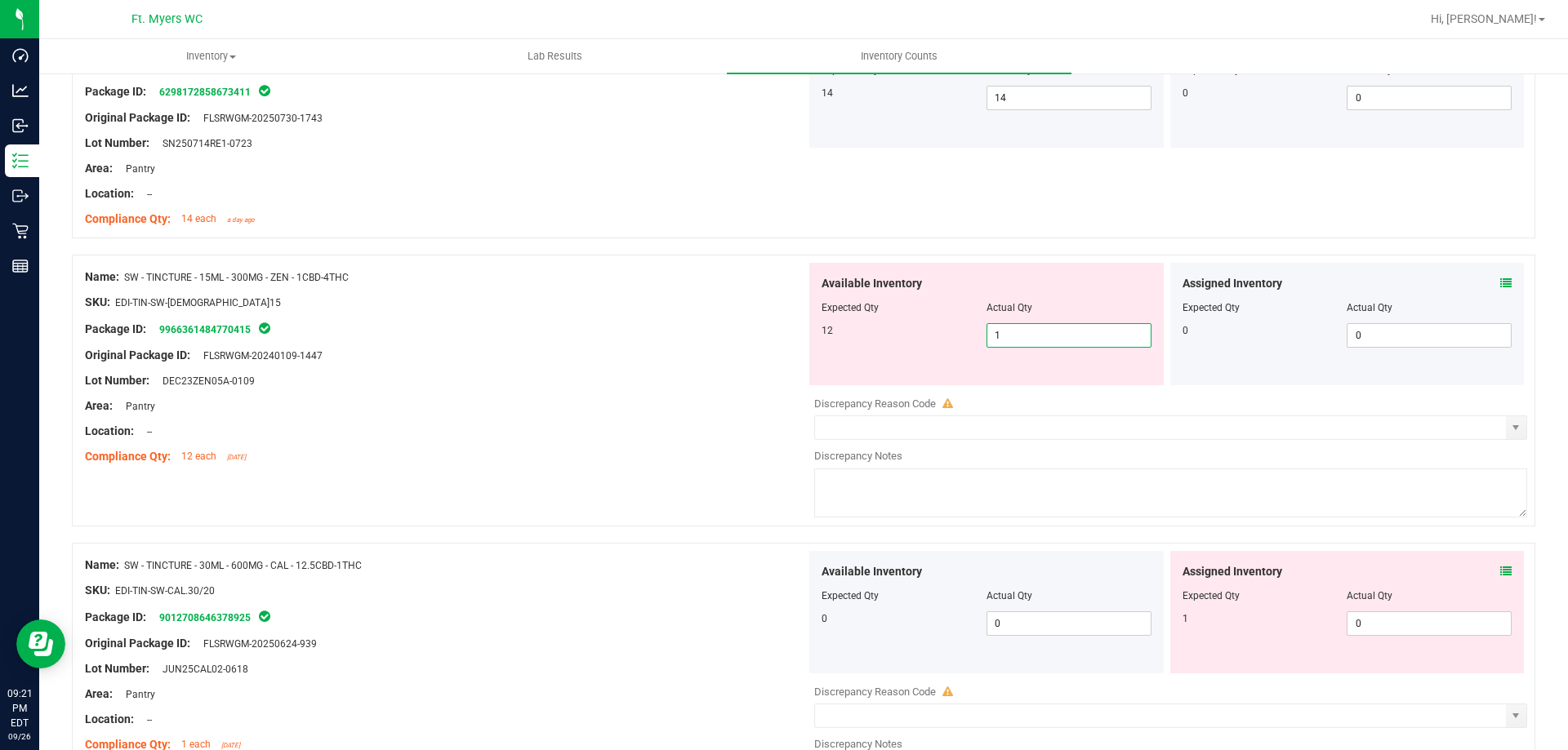
type input "12"
click at [601, 403] on div "Area: Pantry" at bounding box center [445, 406] width 721 height 17
type input "12"
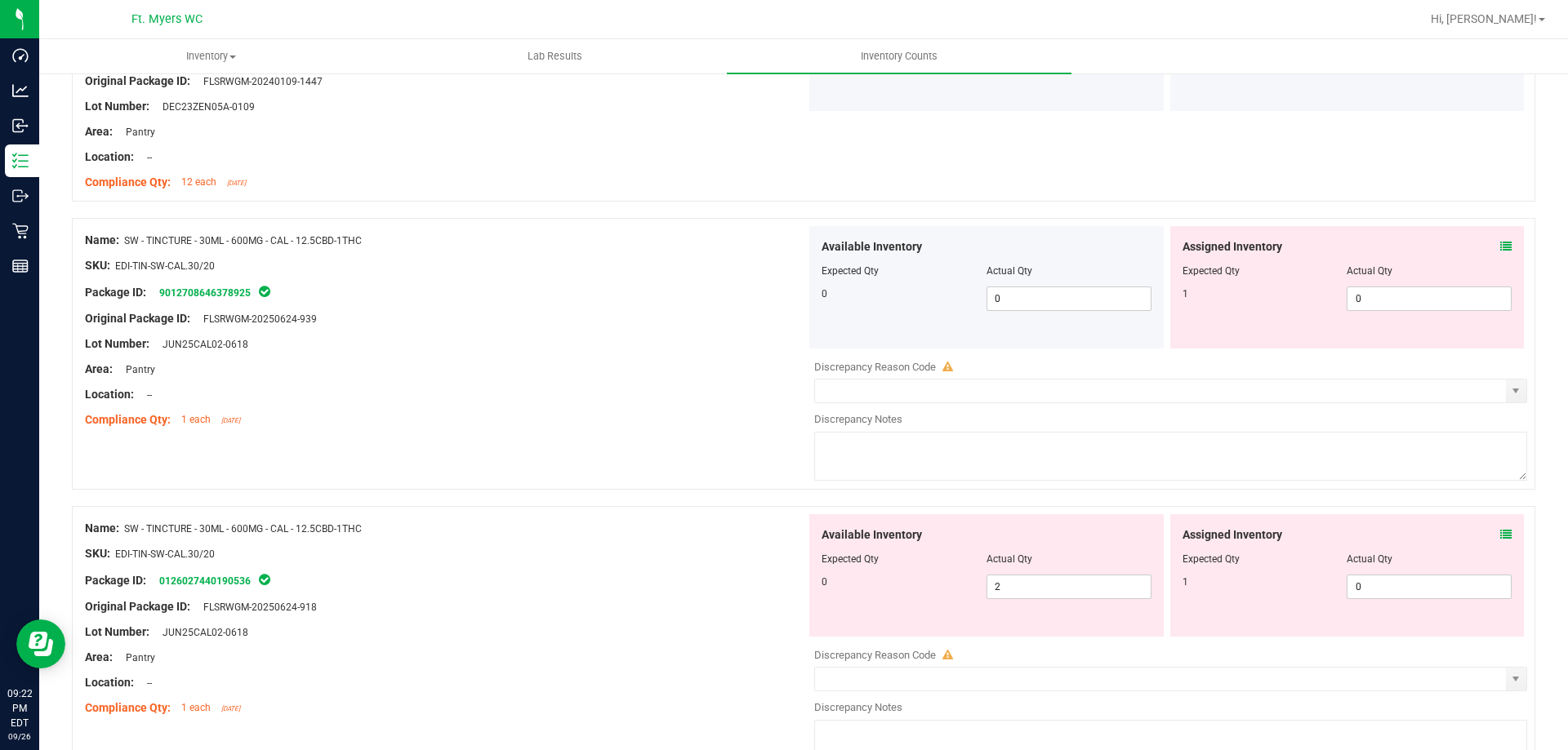
scroll to position [730, 0]
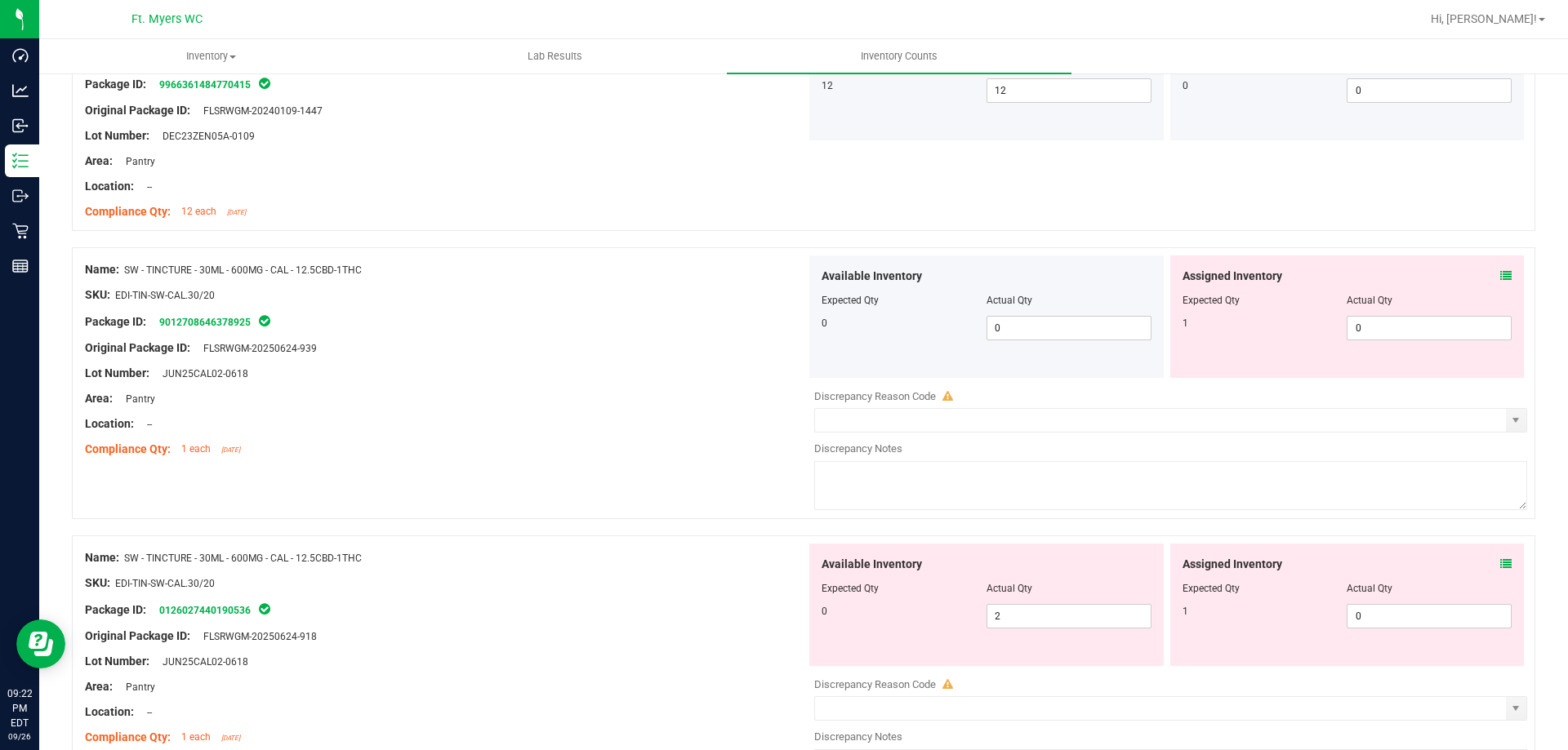
click at [1501, 278] on icon at bounding box center [1507, 276] width 12 height 12
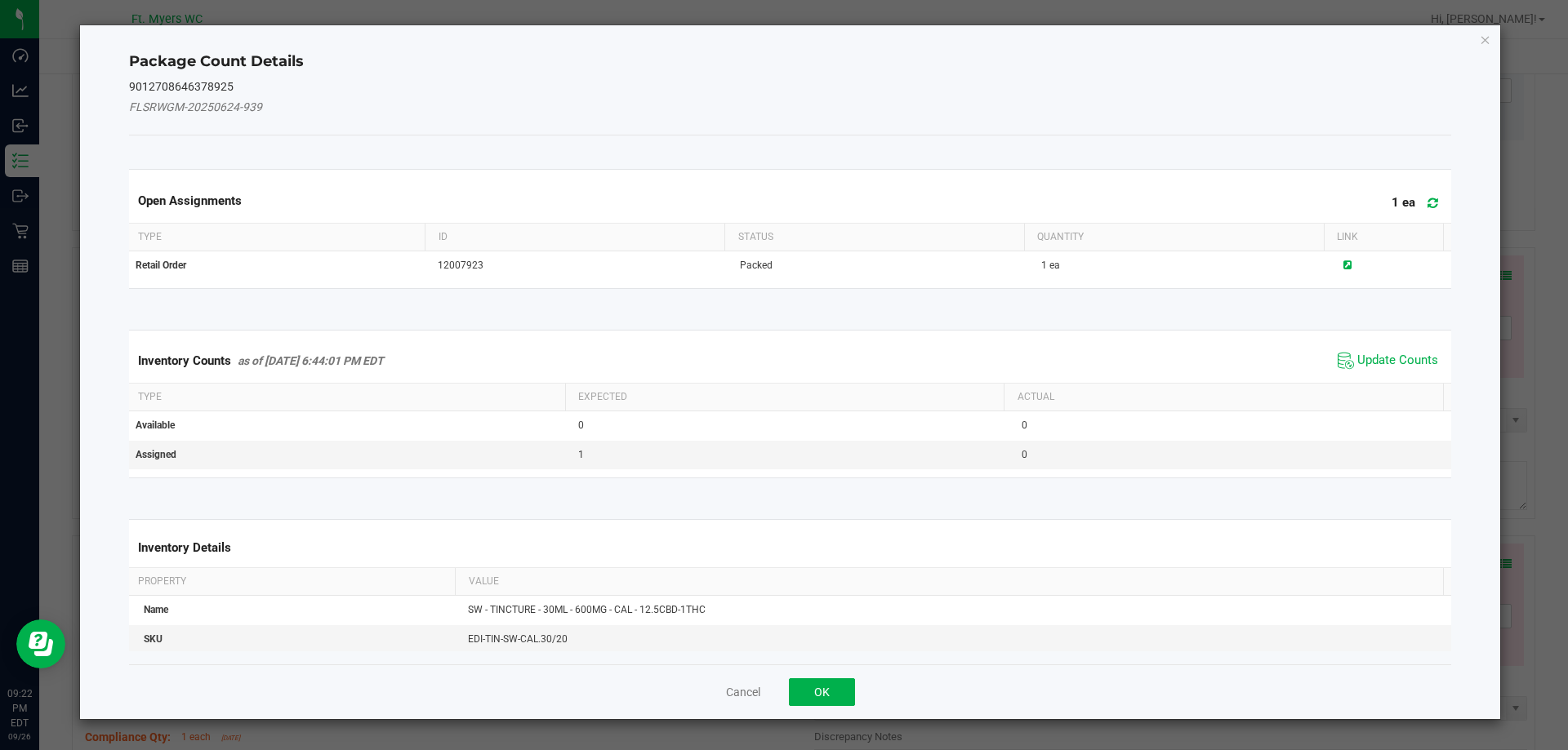
click at [1393, 351] on span "Update Counts" at bounding box center [1388, 360] width 109 height 25
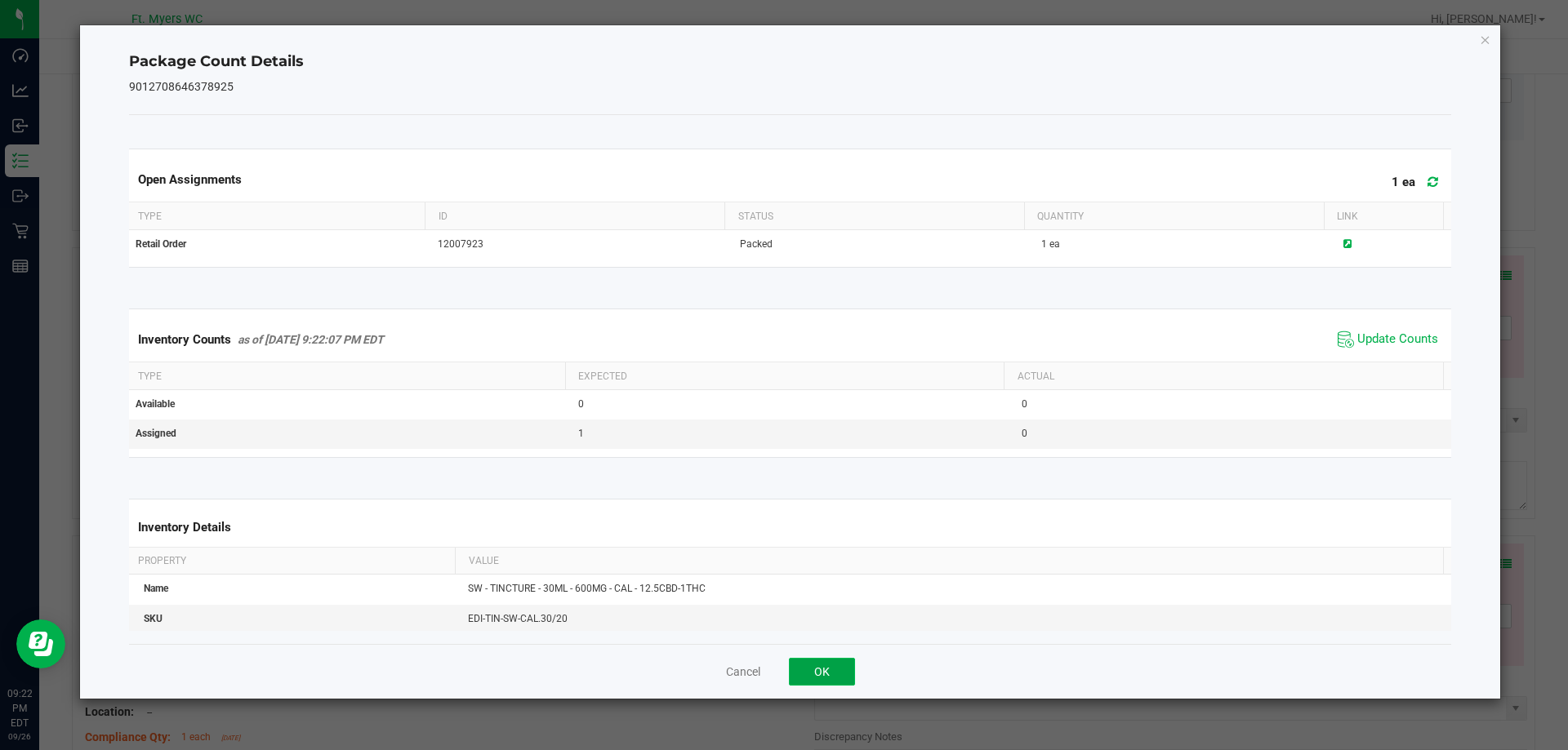
click at [811, 681] on button "OK" at bounding box center [822, 672] width 66 height 28
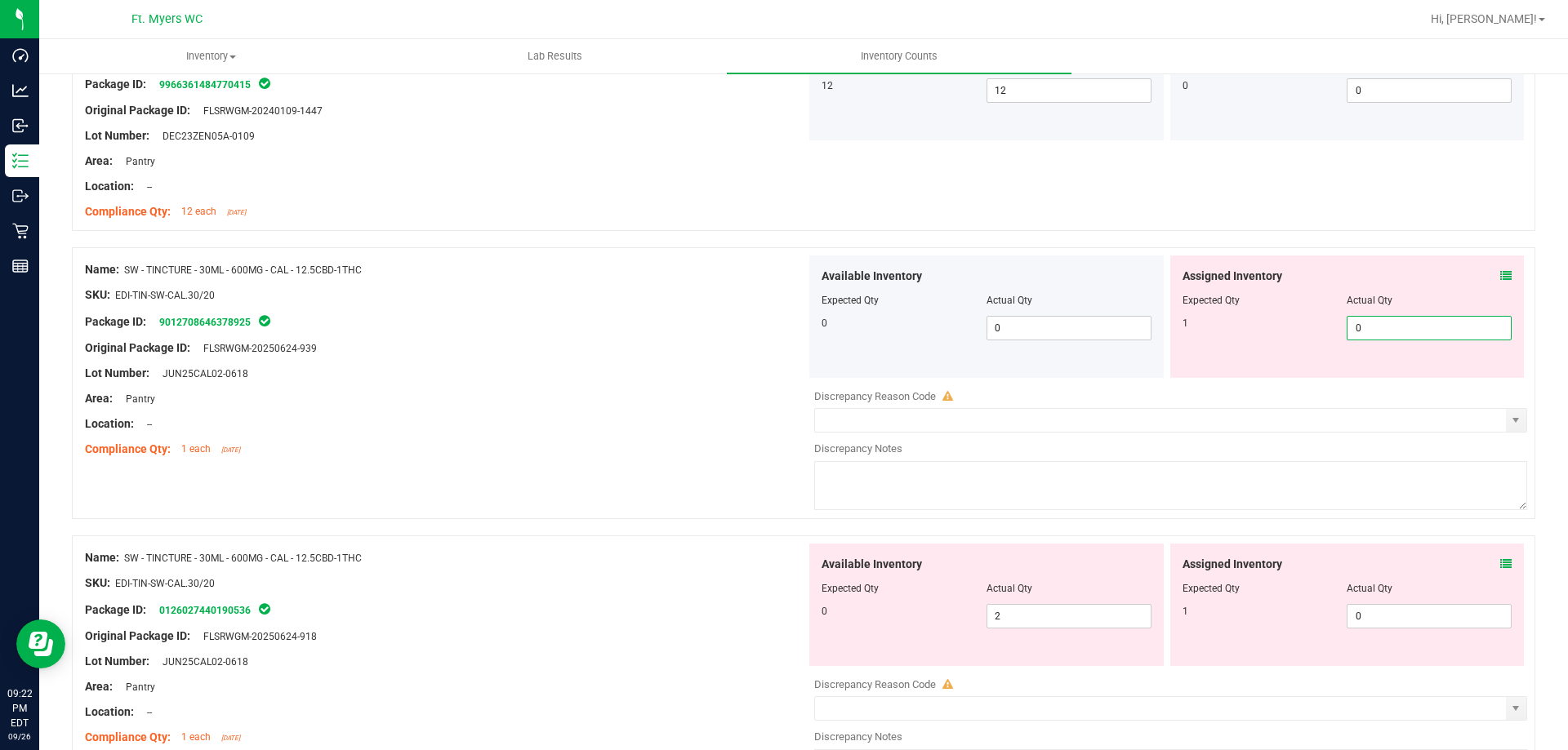
drag, startPoint x: 1385, startPoint y: 325, endPoint x: 890, endPoint y: 284, distance: 496.7
click at [890, 284] on div "Available Inventory Expected Qty Actual Qty 0 0 0 0 0" at bounding box center [1166, 317] width 721 height 123
type input "1"
click at [703, 322] on div "Package ID: 9012708646378925" at bounding box center [445, 322] width 721 height 20
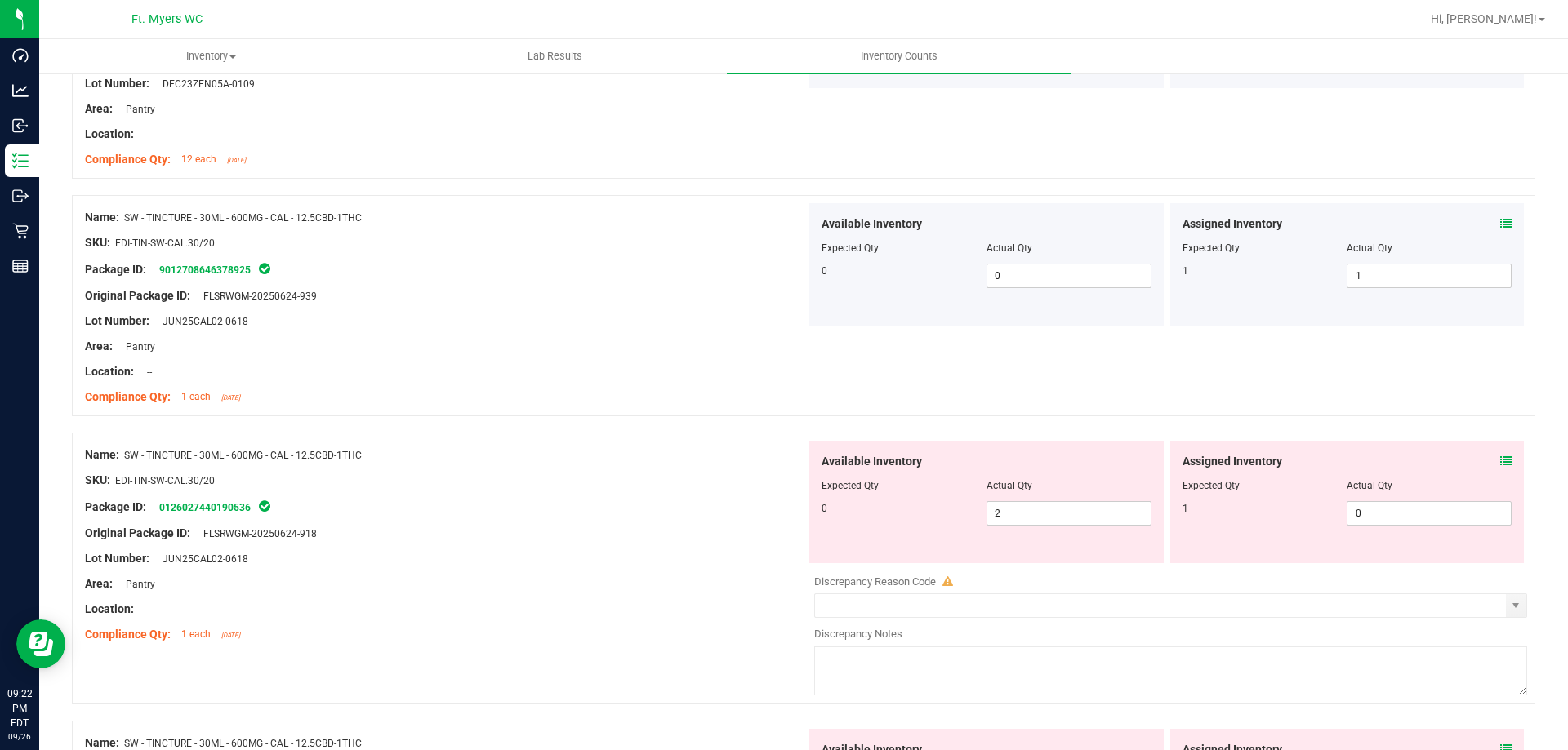
scroll to position [812, 0]
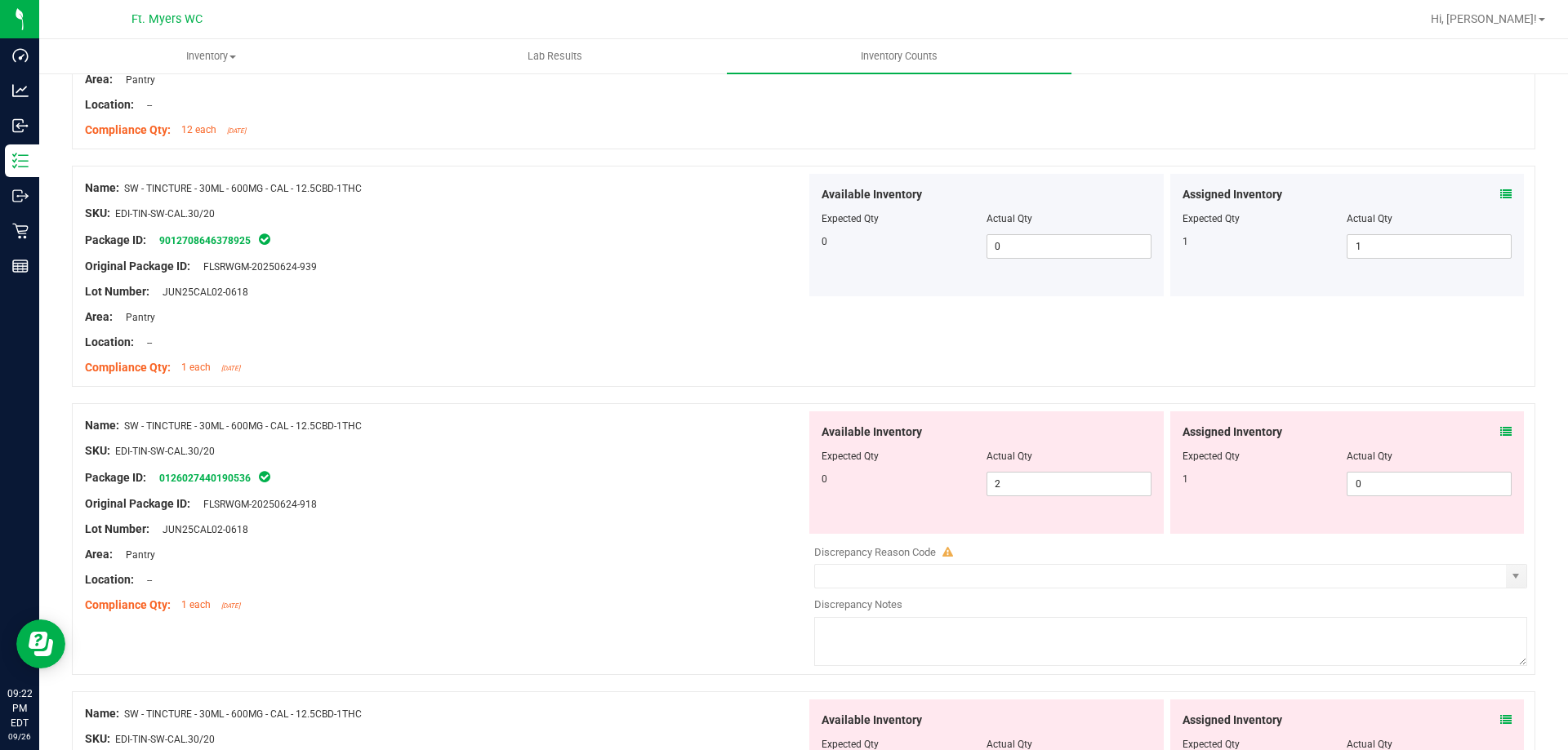
click at [1510, 441] on div "Assigned Inventory Expected Qty Actual Qty 1 0 0" at bounding box center [1347, 473] width 354 height 123
click at [1501, 434] on div "Assigned Inventory Expected Qty Actual Qty 1 0 0" at bounding box center [1347, 473] width 354 height 123
click at [1501, 432] on icon at bounding box center [1507, 432] width 12 height 12
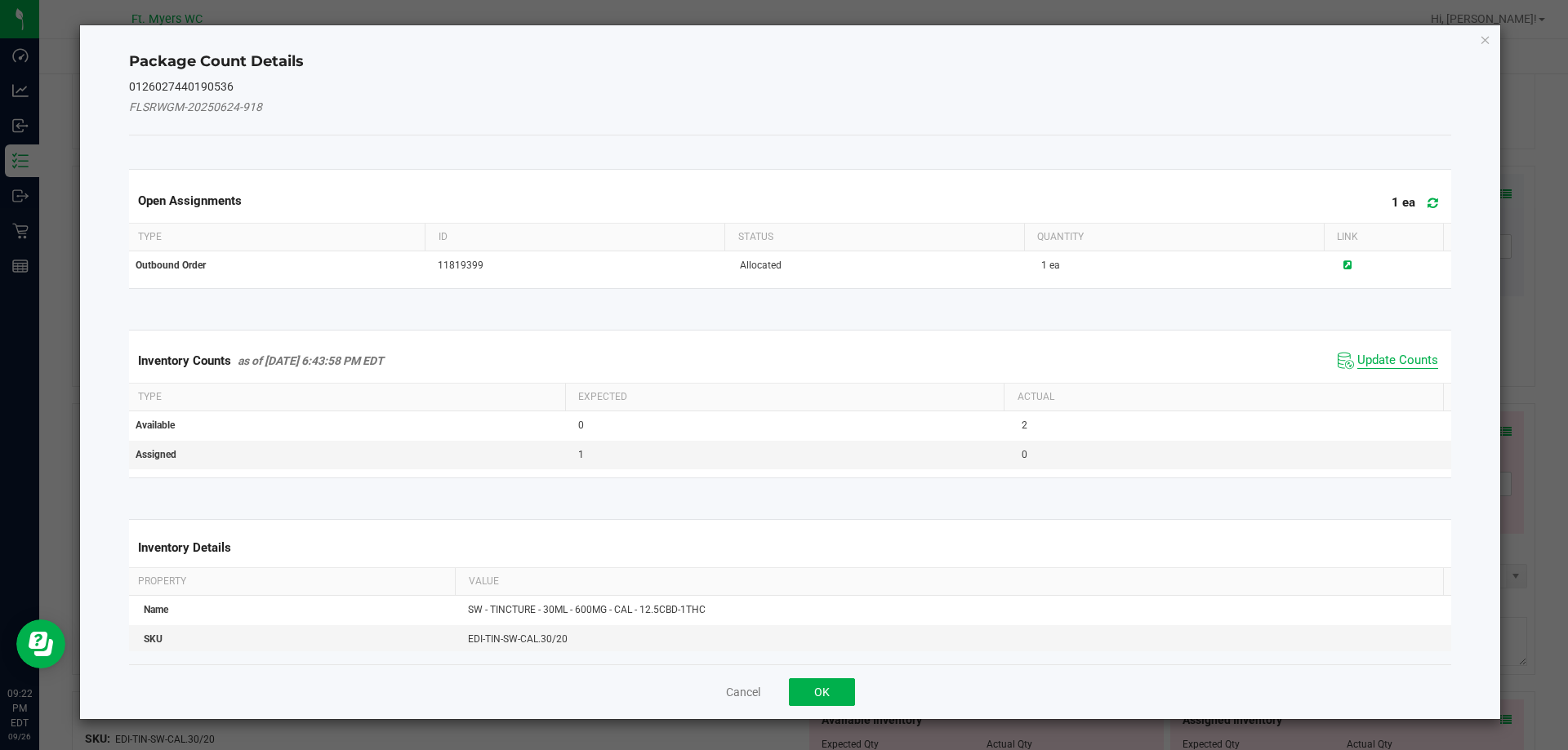
click at [1403, 366] on span "Update Counts" at bounding box center [1398, 360] width 81 height 17
click at [1392, 352] on div "Inventory Counts as of Sep 26, 2025 6:43:58 PM EDT Update Counts" at bounding box center [790, 359] width 1329 height 43
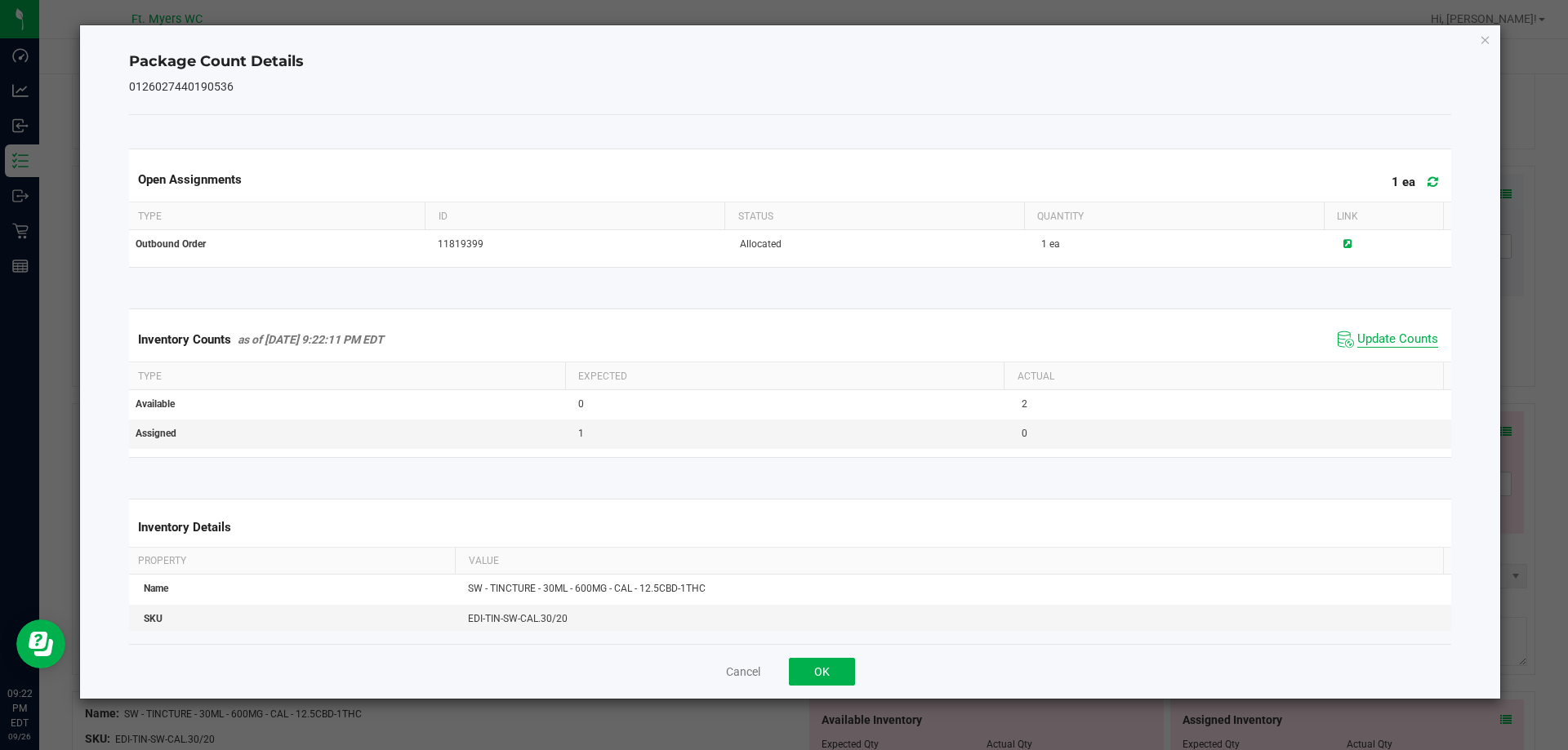
click at [1392, 334] on span "Update Counts" at bounding box center [1398, 339] width 81 height 17
drag, startPoint x: 851, startPoint y: 660, endPoint x: 837, endPoint y: 665, distance: 14.9
click at [847, 662] on button "OK" at bounding box center [822, 672] width 66 height 28
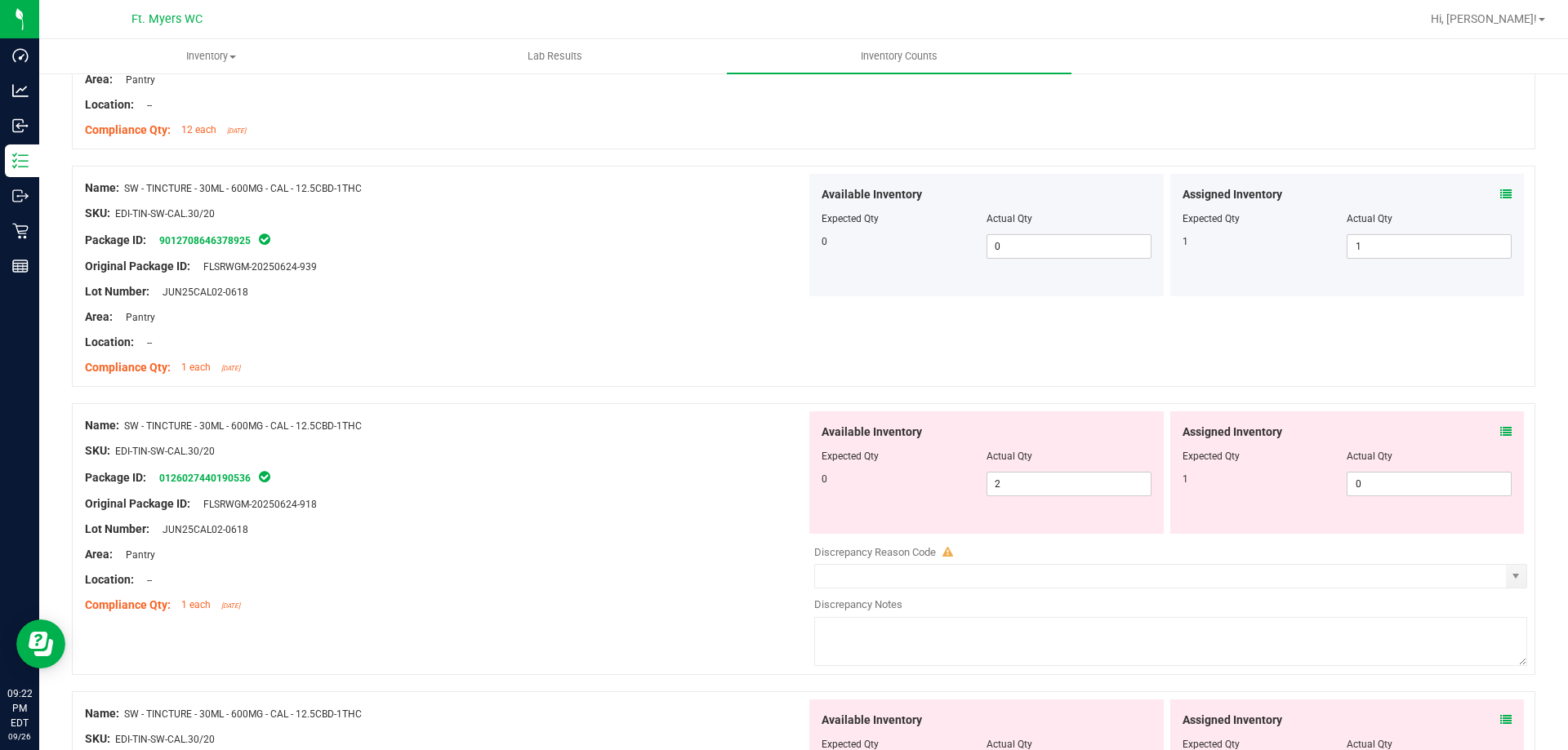
click at [836, 665] on textarea at bounding box center [1171, 642] width 713 height 49
drag, startPoint x: 1375, startPoint y: 475, endPoint x: 1254, endPoint y: 464, distance: 121.5
click at [1254, 464] on div "Assigned Inventory Expected Qty Actual Qty 1 0 0" at bounding box center [1347, 473] width 354 height 123
type input "1"
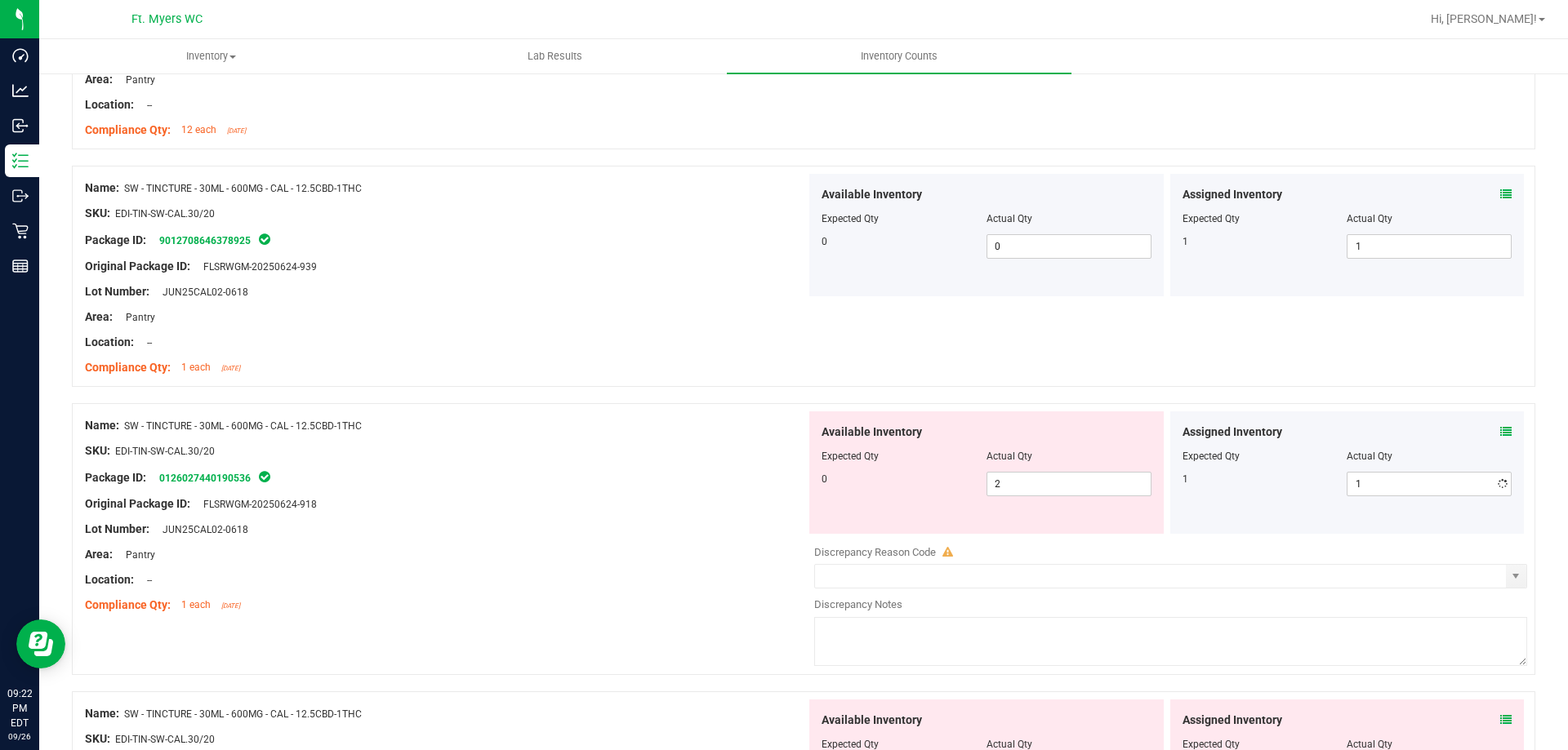
click at [668, 425] on div "Name: SW - TINCTURE - 30ML - 600MG - CAL - 12.5CBD-1THC" at bounding box center [445, 425] width 721 height 17
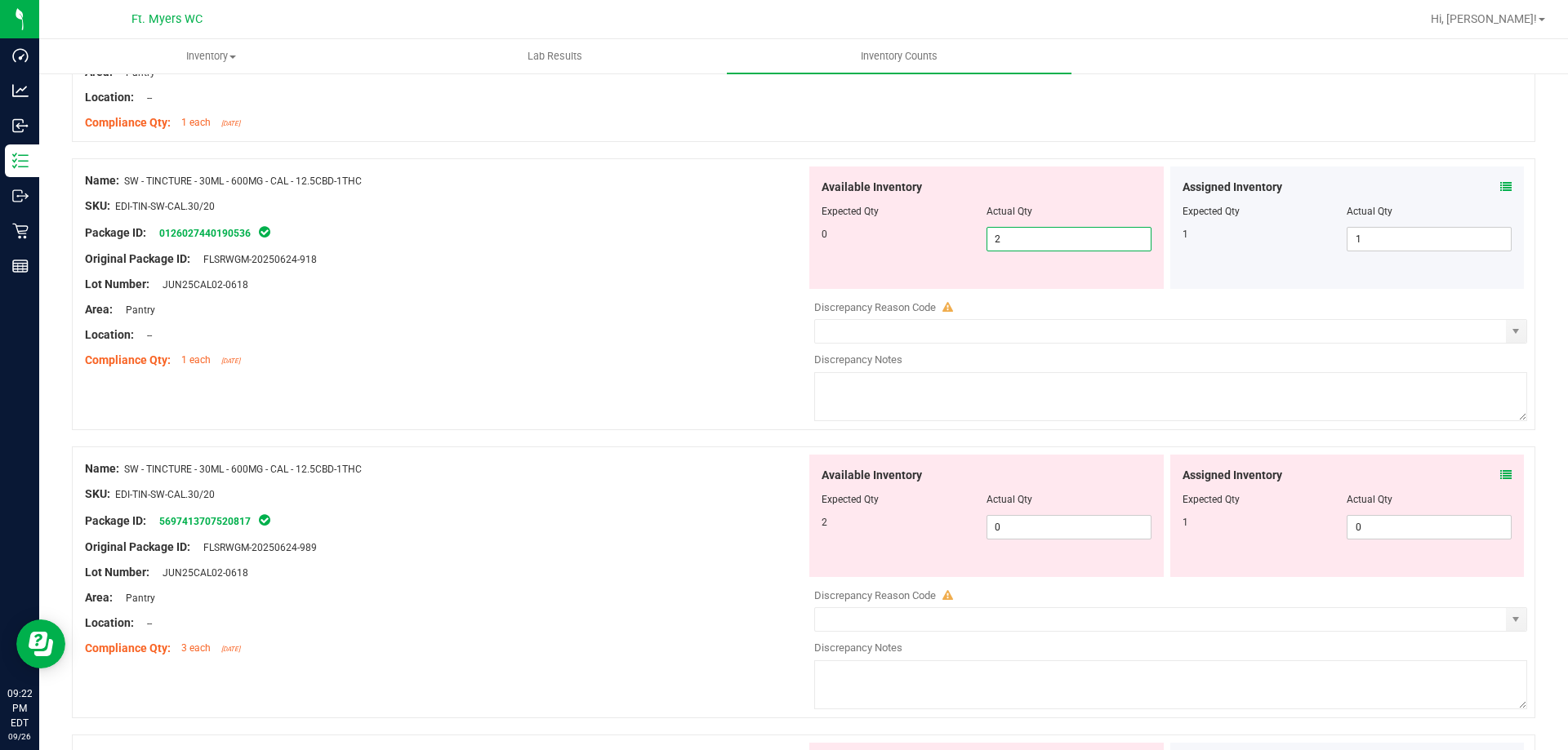
drag, startPoint x: 1044, startPoint y: 231, endPoint x: 921, endPoint y: 240, distance: 123.3
click at [921, 240] on div "0 2 2" at bounding box center [986, 238] width 330 height 25
type input "0"
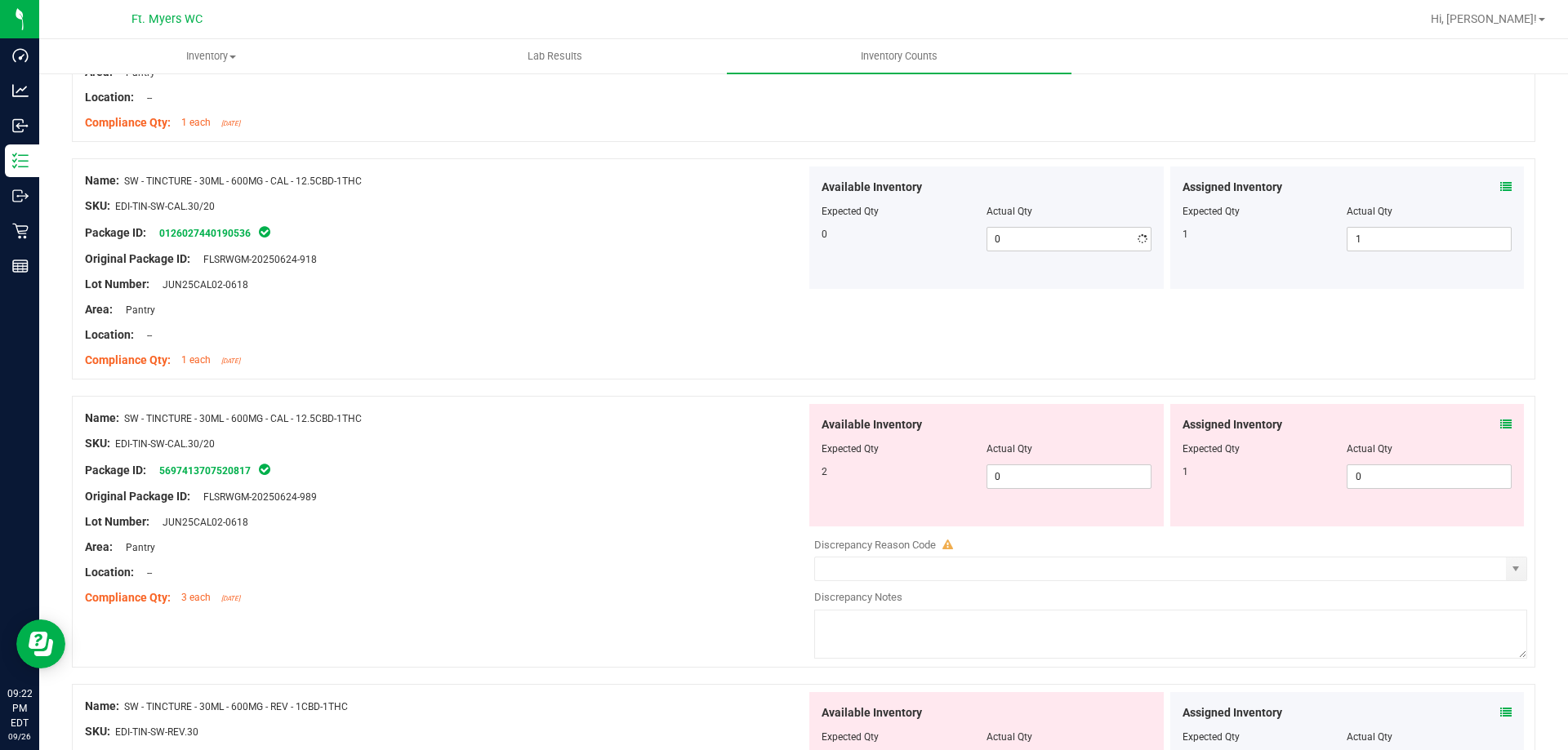
click at [815, 254] on div "Available Inventory Expected Qty Actual Qty 0 0 0" at bounding box center [987, 228] width 354 height 123
drag, startPoint x: 1095, startPoint y: 474, endPoint x: 758, endPoint y: 453, distance: 337.7
click at [758, 453] on div "Name: SW - TINCTURE - 30ML - 600MG - CAL - 12.5CBD-1THC SKU: EDI-TIN-SW-CAL.30/…" at bounding box center [804, 531] width 1463 height 272
type input "1"
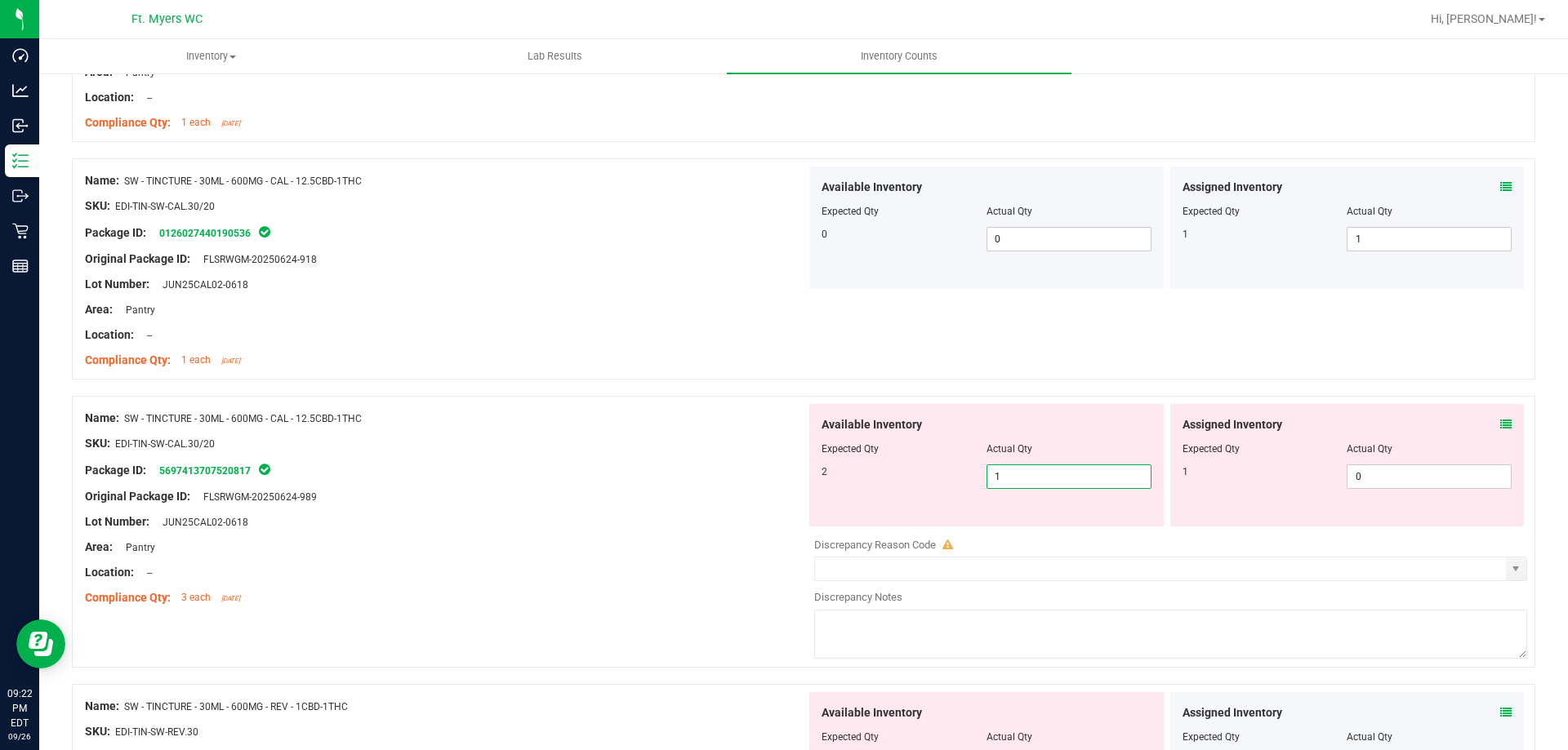
click at [666, 429] on div at bounding box center [445, 430] width 721 height 8
drag, startPoint x: 1071, startPoint y: 467, endPoint x: 766, endPoint y: 457, distance: 305.2
click at [766, 457] on div "Name: SW - TINCTURE - 30ML - 600MG - CAL - 12.5CBD-1THC SKU: EDI-TIN-SW-CAL.30/…" at bounding box center [804, 531] width 1463 height 272
type input "2"
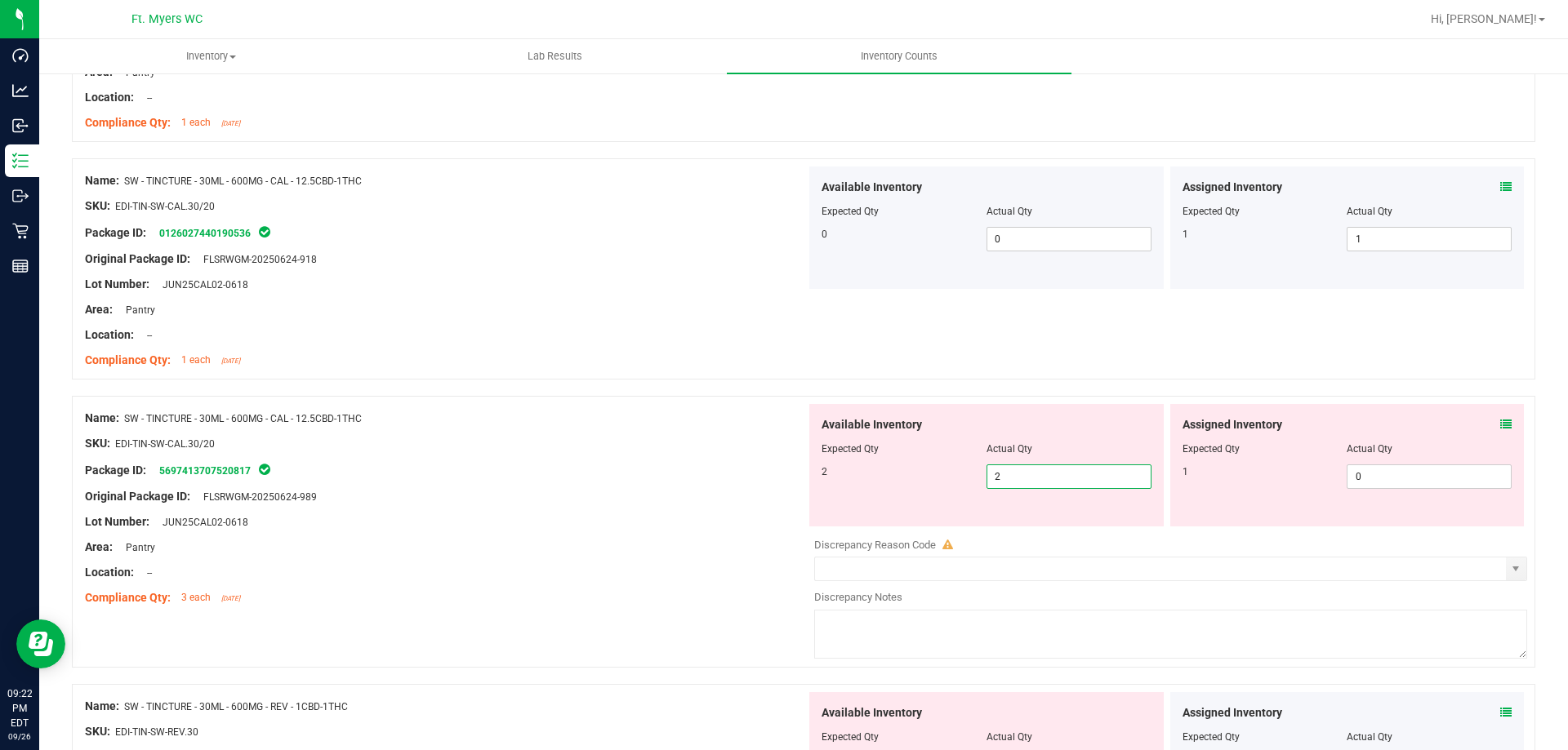
click at [702, 443] on div "SKU: EDI-TIN-SW-CAL.30/20" at bounding box center [445, 443] width 721 height 17
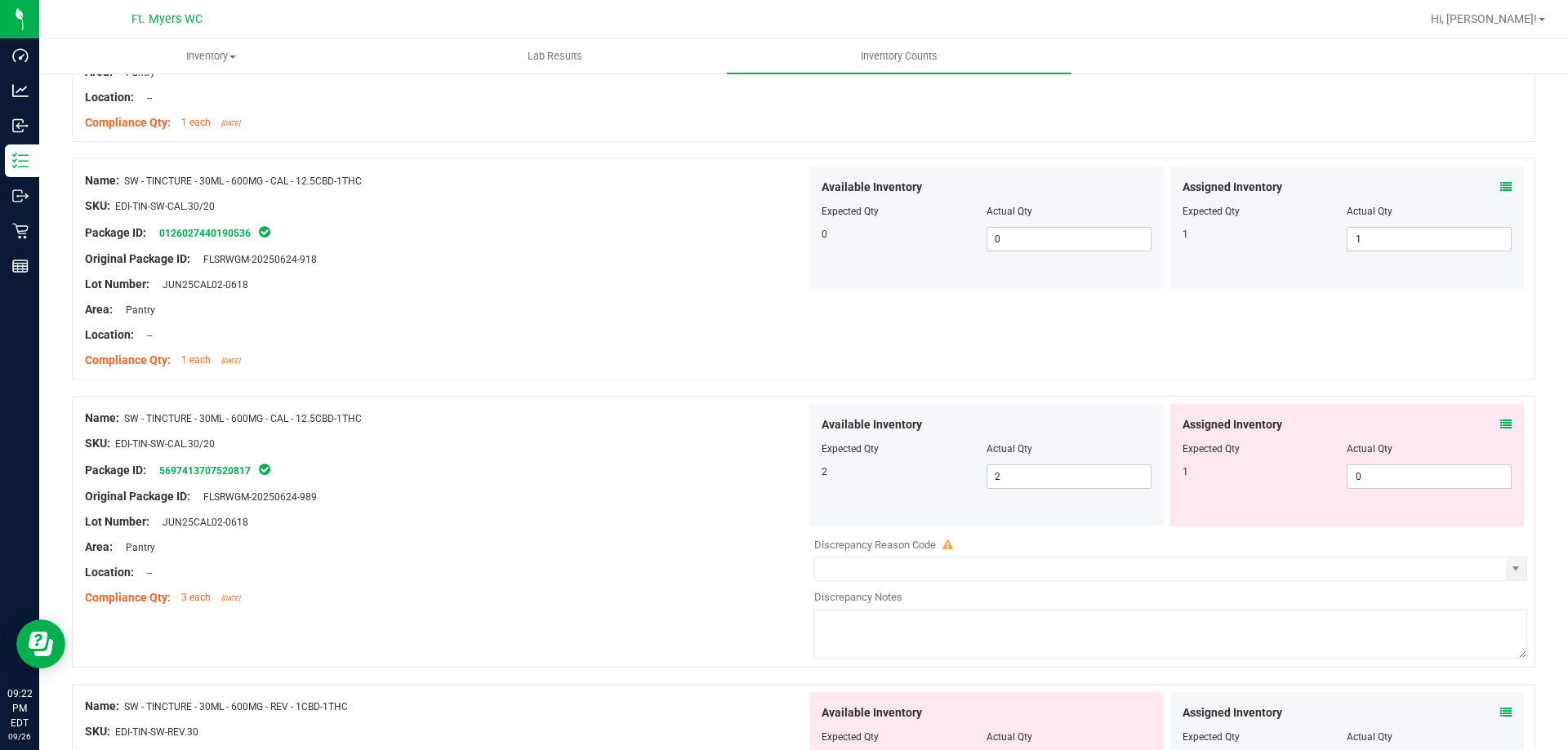
drag, startPoint x: 1487, startPoint y: 429, endPoint x: 1504, endPoint y: 429, distance: 17.0
click at [1488, 429] on div "Assigned Inventory" at bounding box center [1347, 424] width 330 height 17
click at [1505, 429] on div "Assigned Inventory Expected Qty Actual Qty 1 0 0" at bounding box center [1347, 465] width 354 height 123
click at [1501, 427] on icon at bounding box center [1507, 424] width 12 height 12
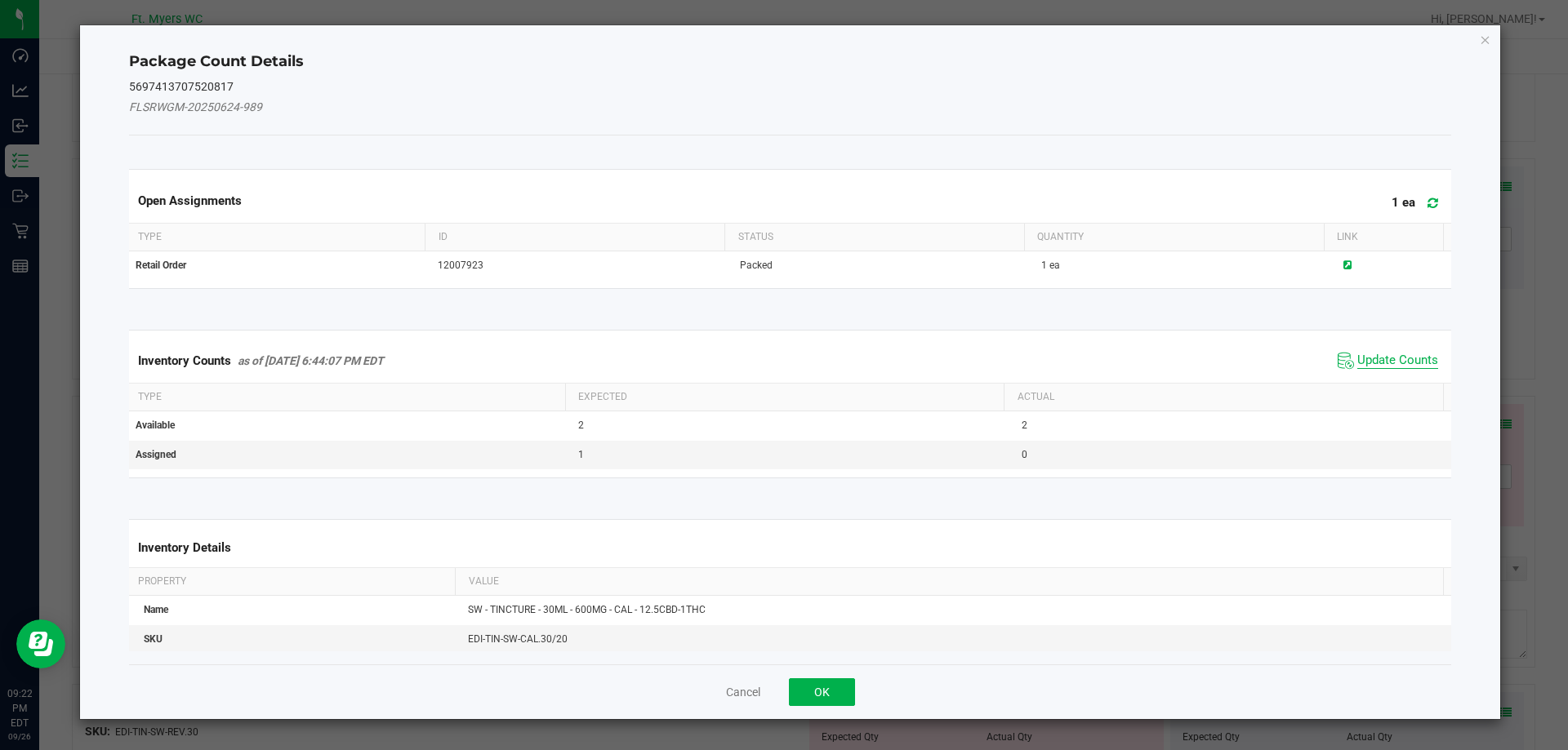
click at [1370, 365] on span "Update Counts" at bounding box center [1398, 360] width 81 height 17
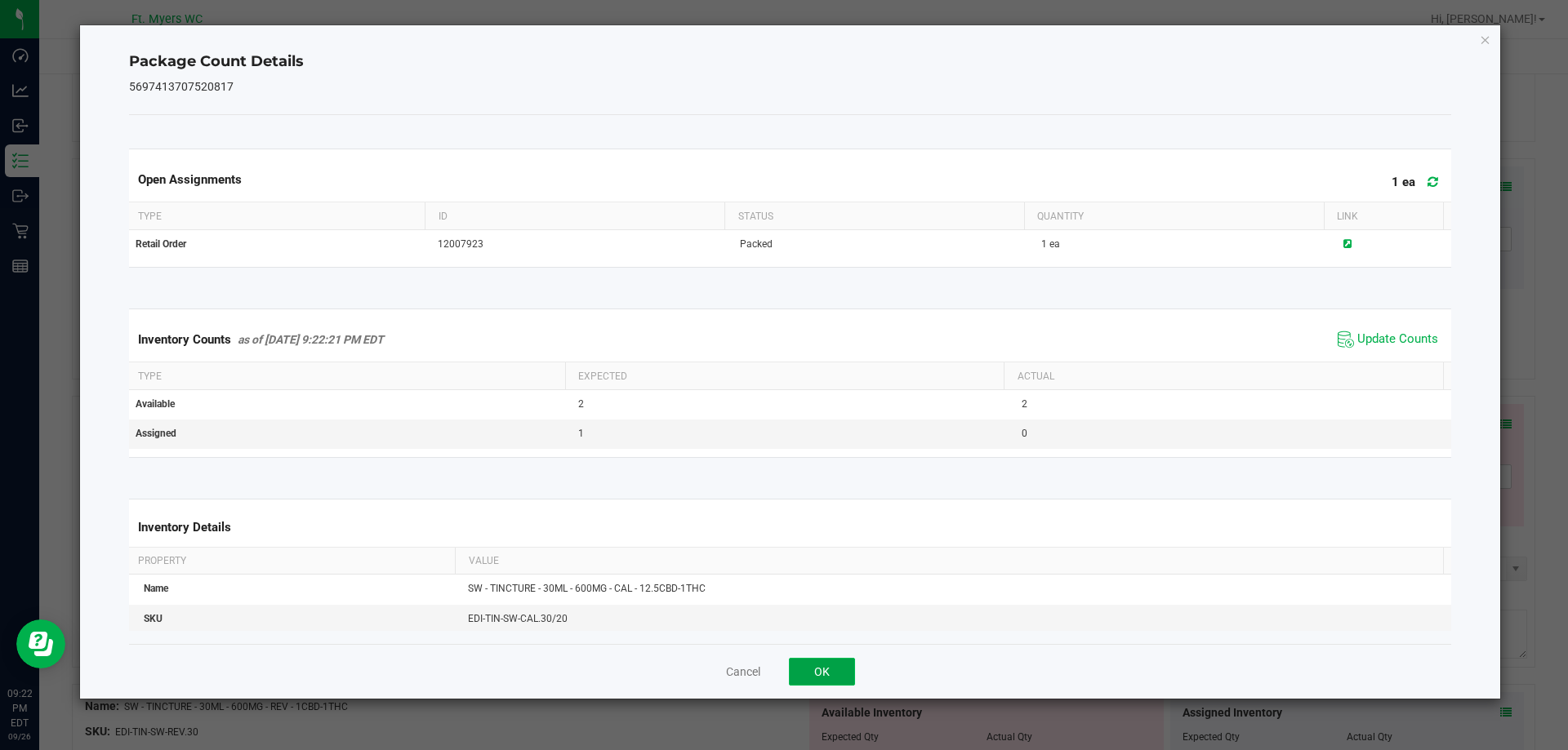
click at [827, 669] on button "OK" at bounding box center [822, 672] width 66 height 28
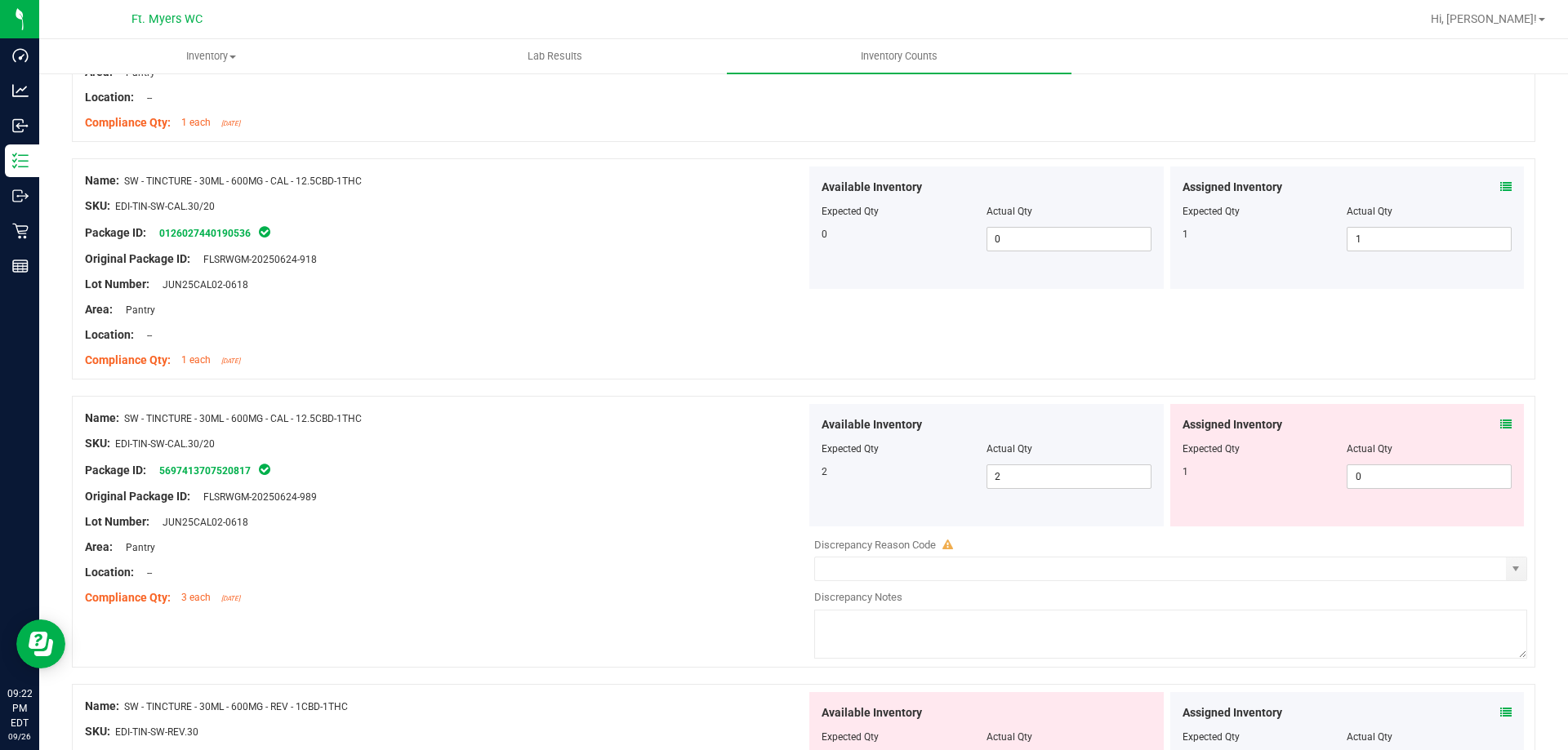
click at [732, 358] on div "Compliance Qty: 1 each 24 days ago" at bounding box center [445, 360] width 721 height 17
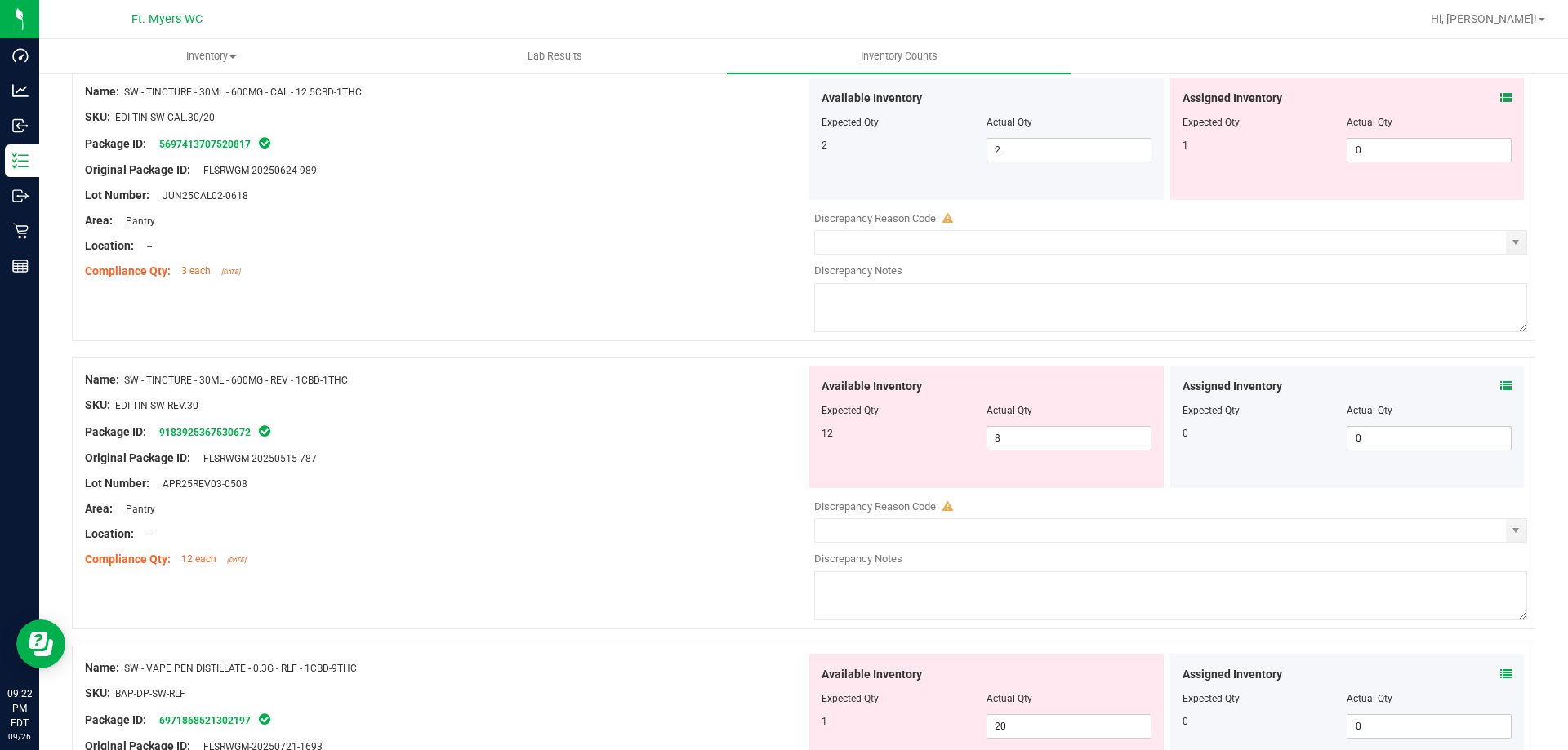
click at [732, 358] on div "Name: SW - TINCTURE - 30ML - 600MG - REV - 1CBD-1THC SKU: EDI-TIN-SW-REV.30 Pac…" at bounding box center [804, 493] width 1463 height 272
drag, startPoint x: 1375, startPoint y: 144, endPoint x: 1145, endPoint y: 127, distance: 230.6
click at [1145, 127] on div "Available Inventory Expected Qty Actual Qty 2 2 2 0 0" at bounding box center [1166, 139] width 721 height 123
type input "1"
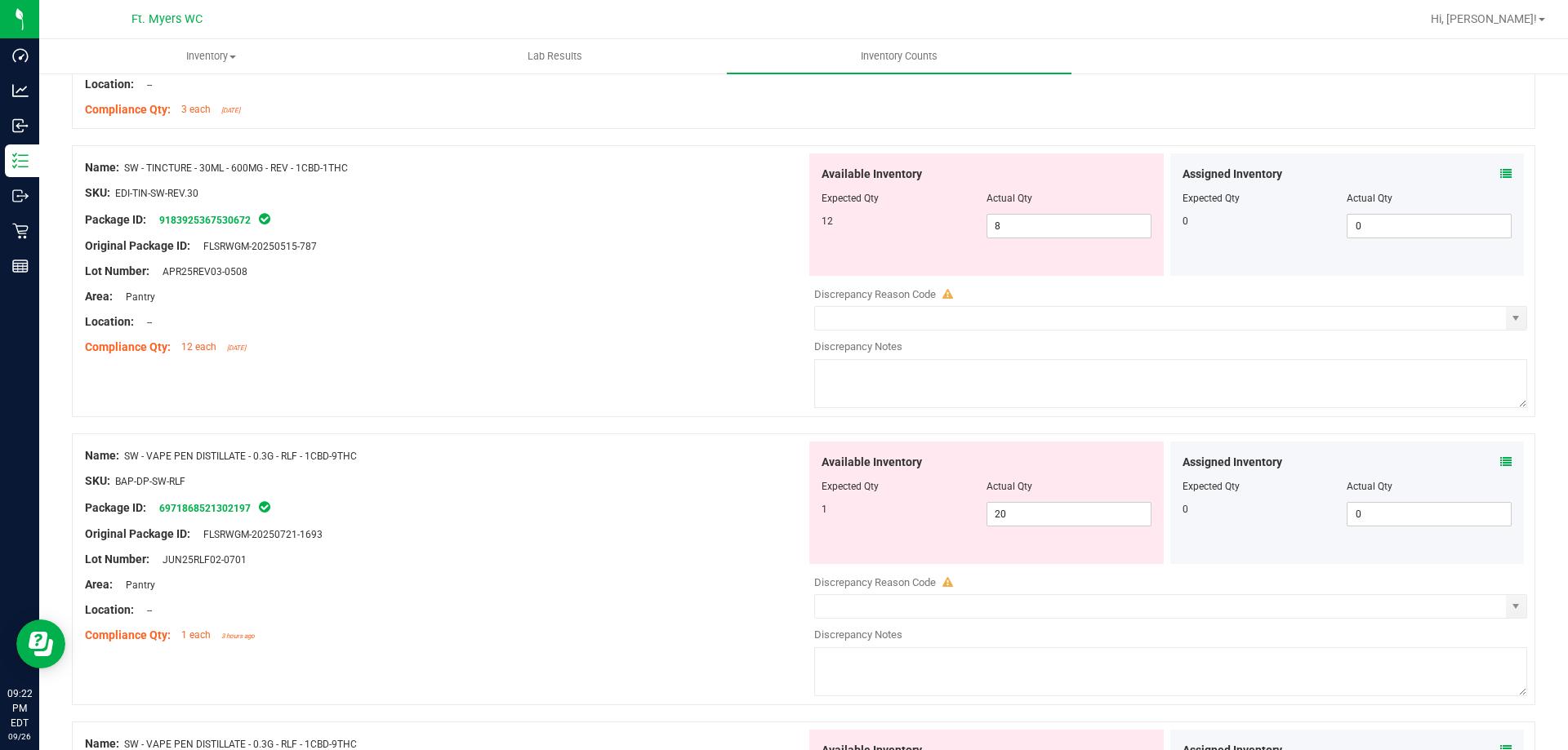
scroll to position [1547, 0]
click at [587, 277] on div "Name: SW - TINCTURE - 30ML - 600MG - REV - 1CBD-1THC SKU: EDI-TIN-SW-REV.30 Pac…" at bounding box center [445, 255] width 721 height 208
click at [1056, 227] on input "8" at bounding box center [1068, 224] width 163 height 23
type input "12"
click at [482, 476] on div "Name: SW - VAPE PEN DISTILLATE - 0.3G - RLF - 1CBD-9THC SKU: BAP-DP-SW-RLF Pack…" at bounding box center [445, 544] width 721 height 208
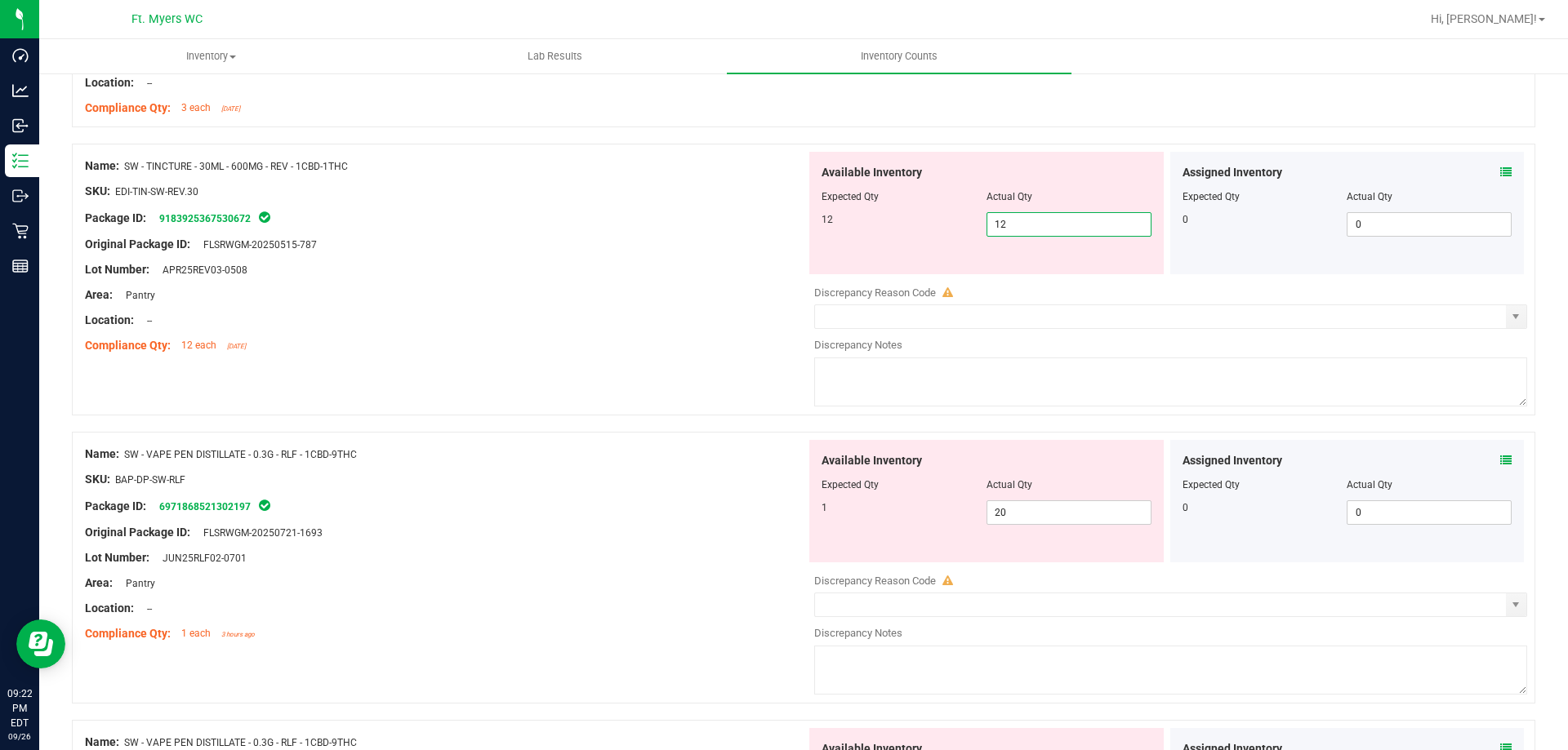
type input "12"
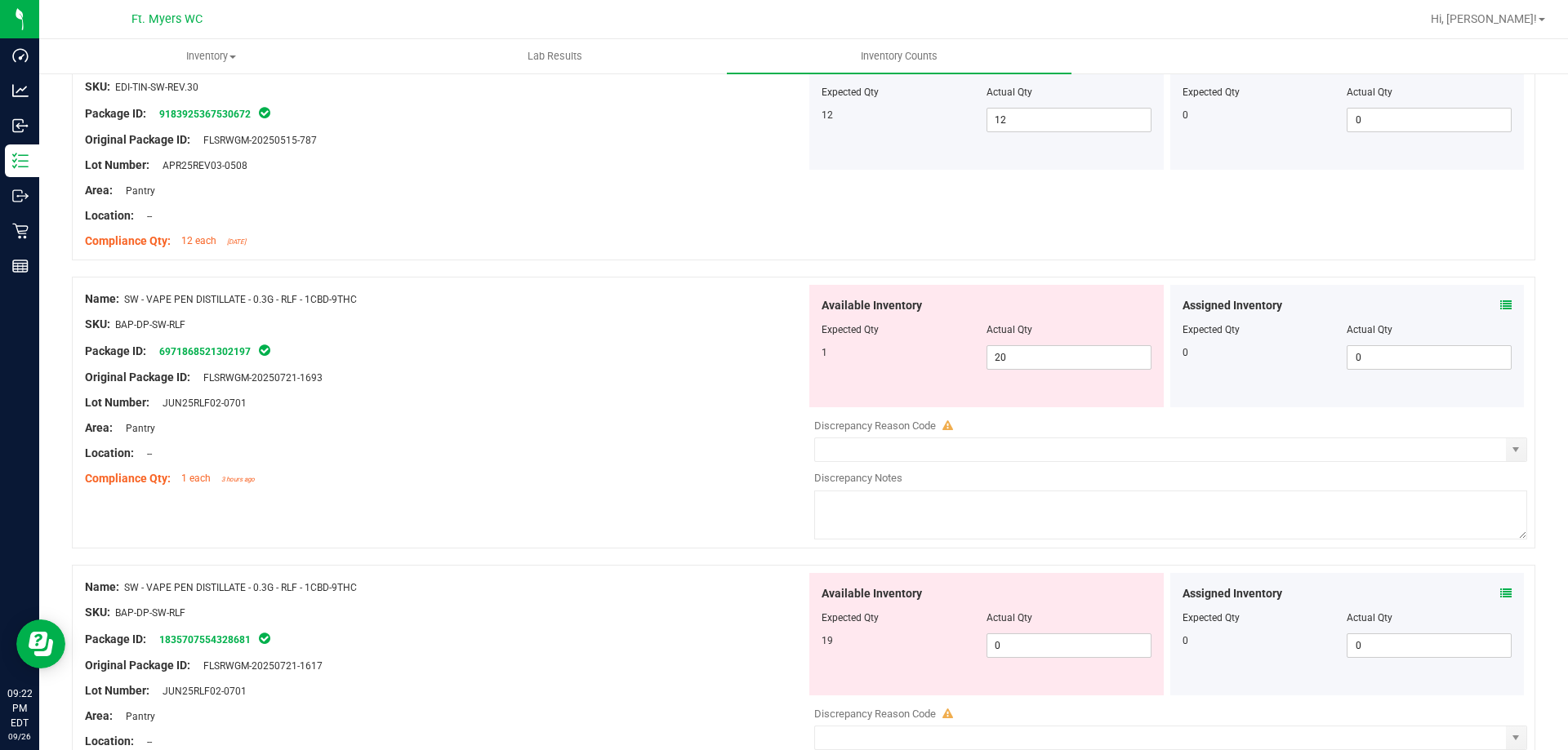
scroll to position [1792, 0]
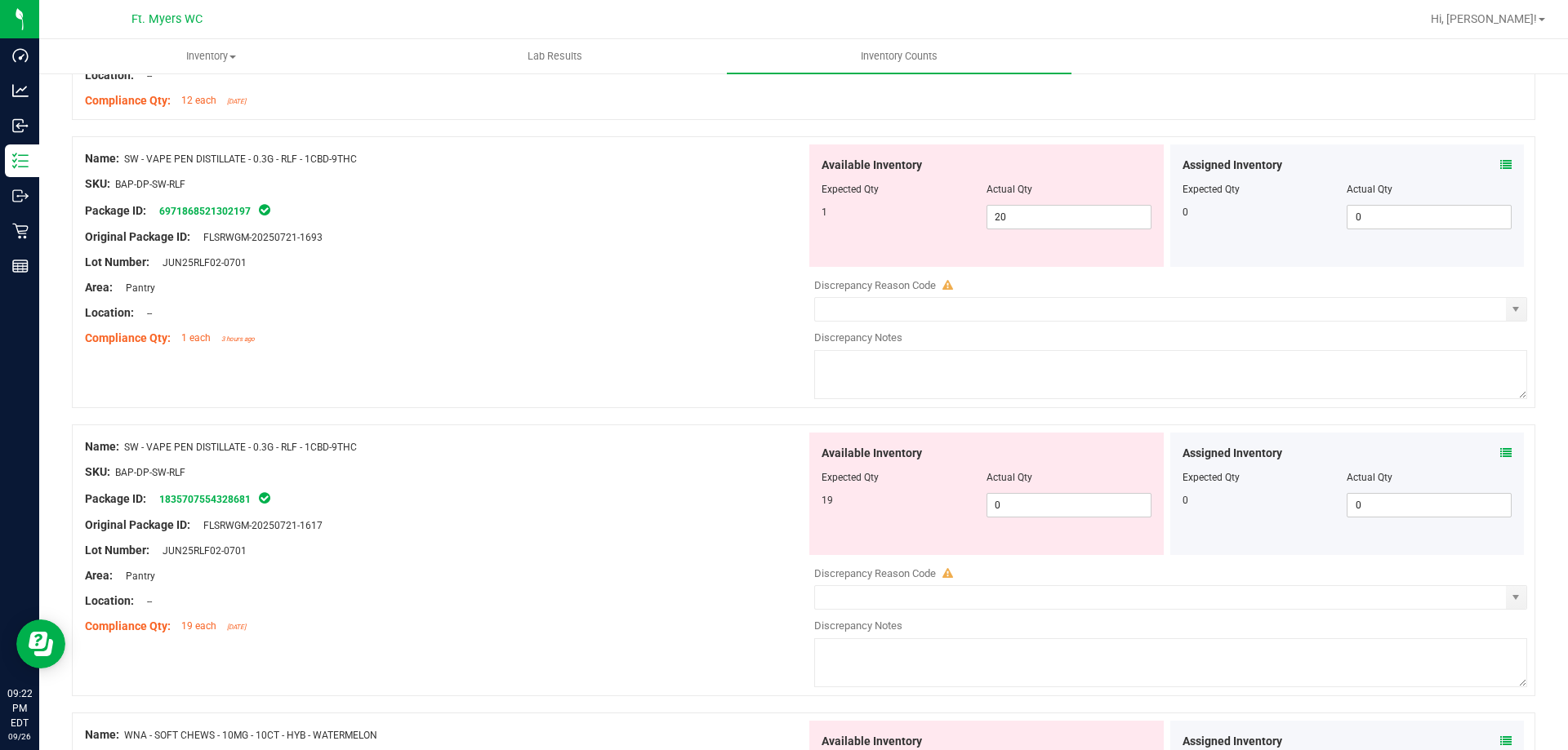
click at [637, 364] on div "Name: SW - VAPE PEN DISTILLATE - 0.3G - RLF - 1CBD-9THC SKU: BAP-DP-SW-RLF Pack…" at bounding box center [804, 272] width 1463 height 272
click at [1501, 163] on icon at bounding box center [1507, 165] width 12 height 12
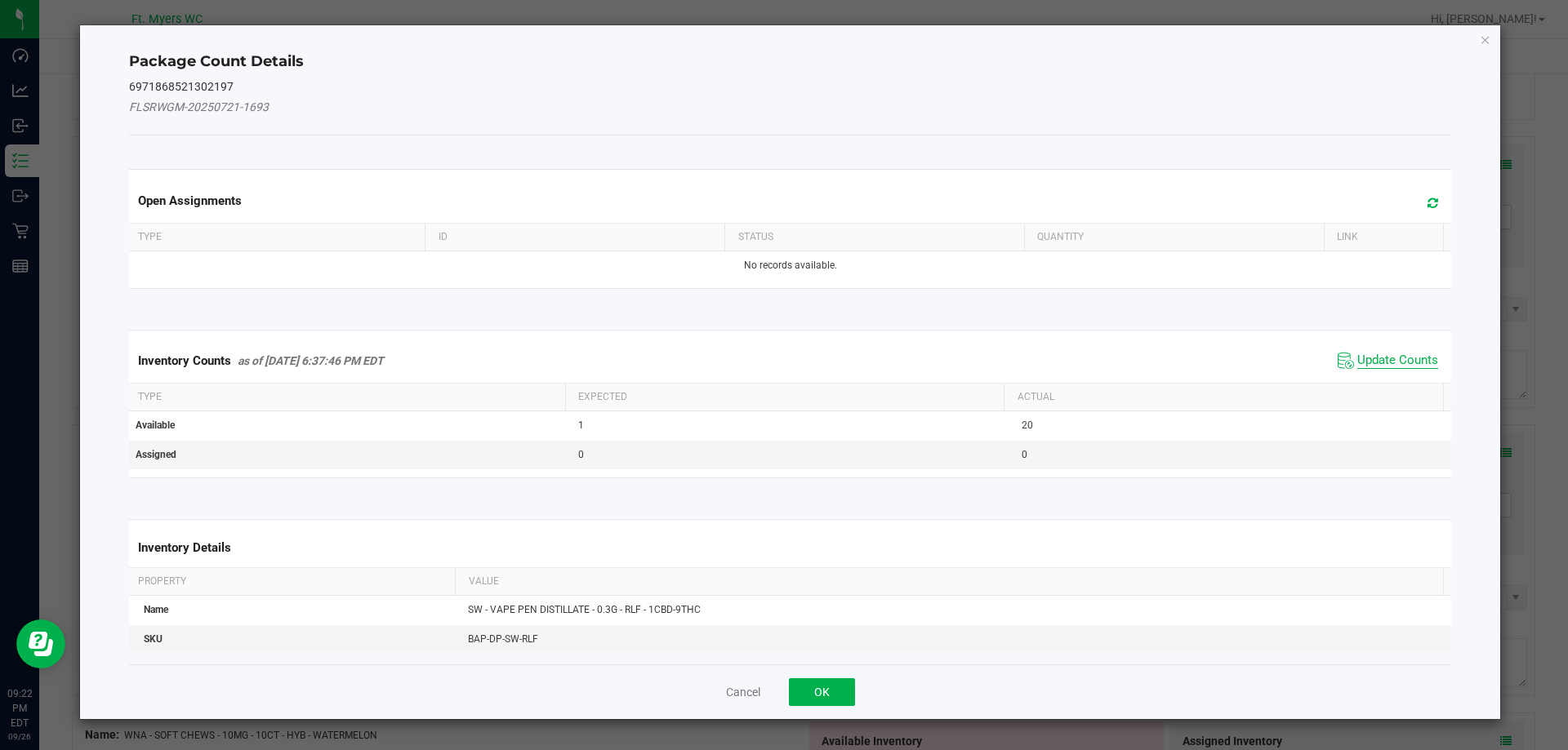
click at [1398, 356] on span "Update Counts" at bounding box center [1398, 360] width 81 height 17
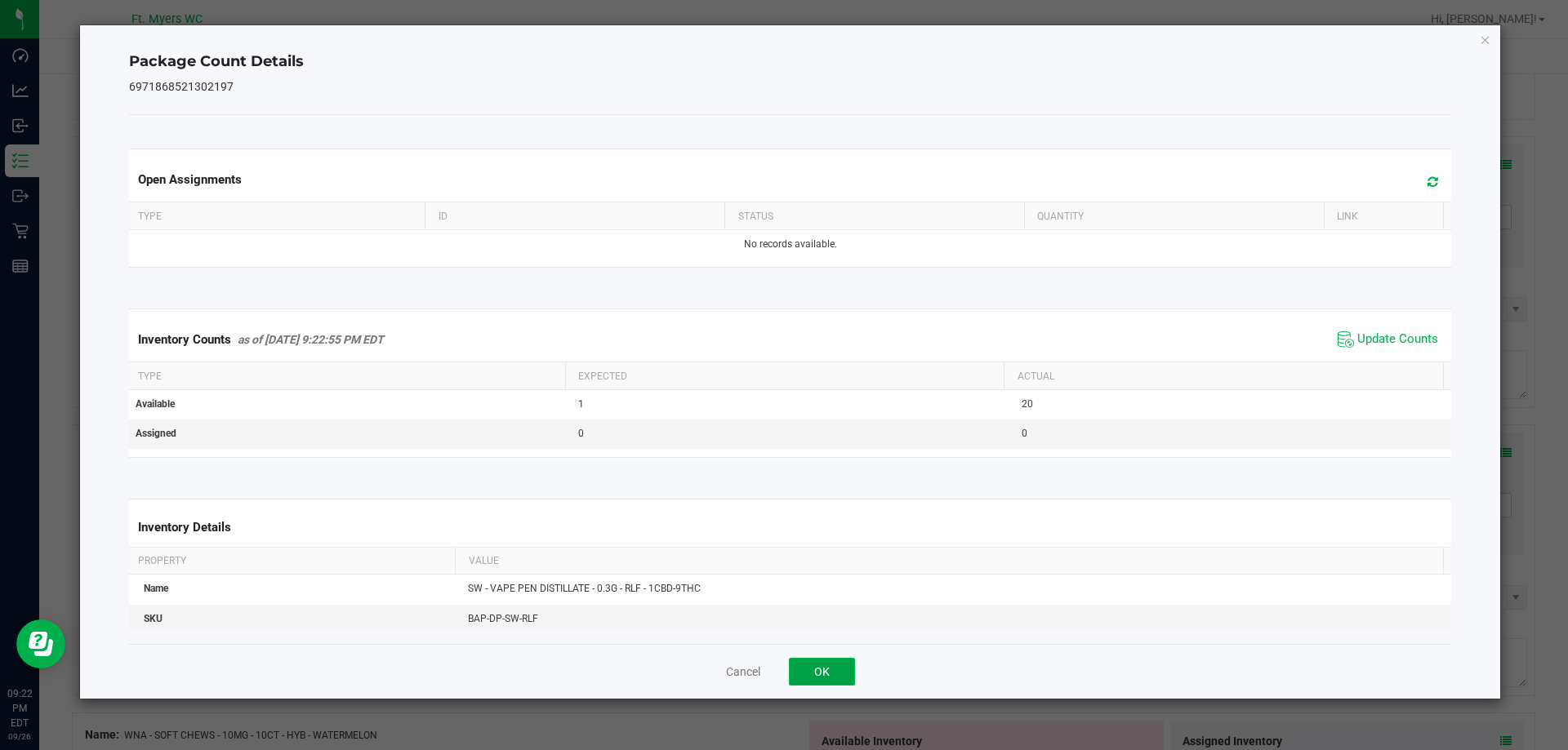
click at [842, 675] on button "OK" at bounding box center [822, 672] width 66 height 28
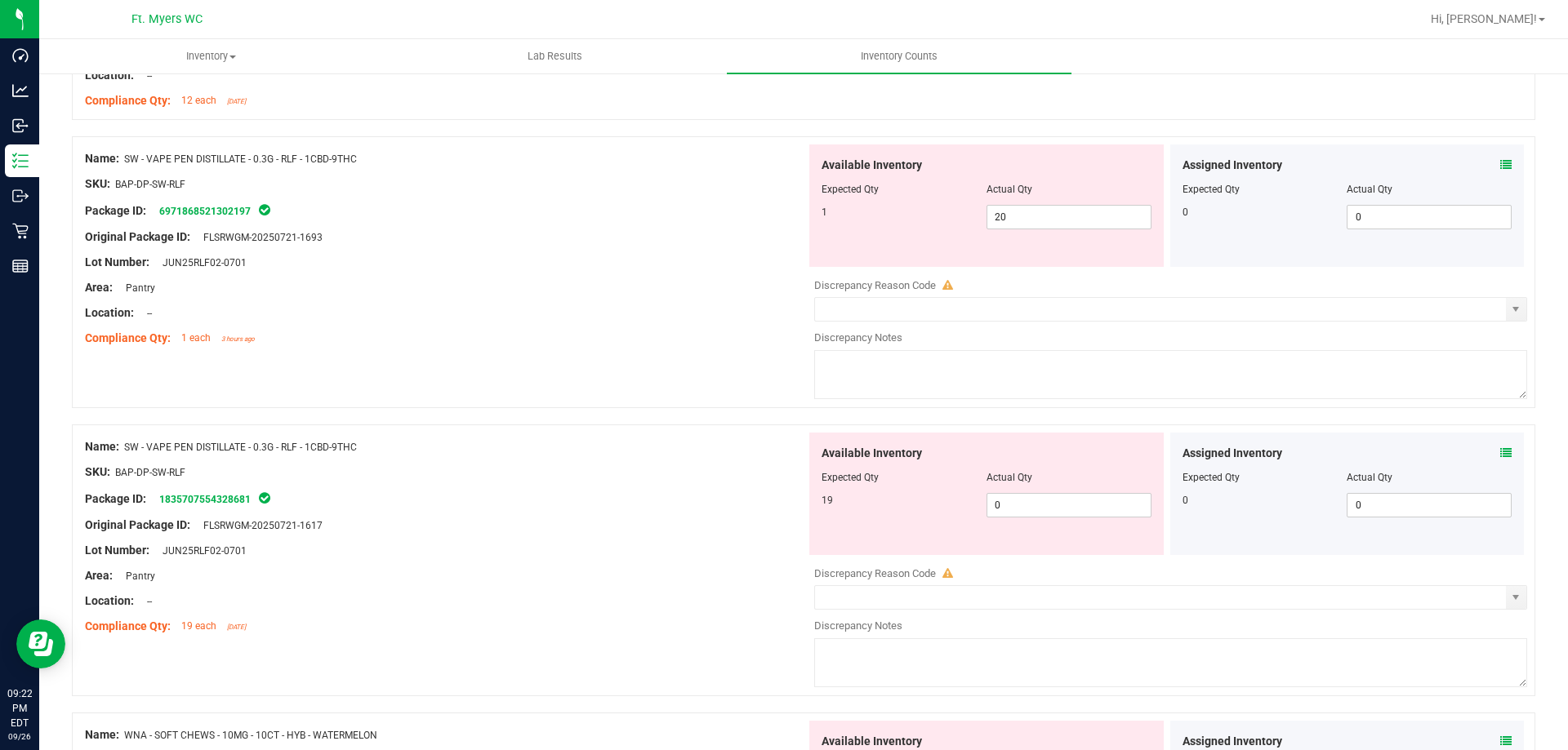
click at [775, 469] on div "SKU: BAP-DP-SW-RLF" at bounding box center [445, 472] width 721 height 17
click at [1505, 457] on div "Assigned Inventory Expected Qty Actual Qty 0 0 0" at bounding box center [1347, 494] width 354 height 123
click at [1501, 458] on icon at bounding box center [1507, 453] width 12 height 12
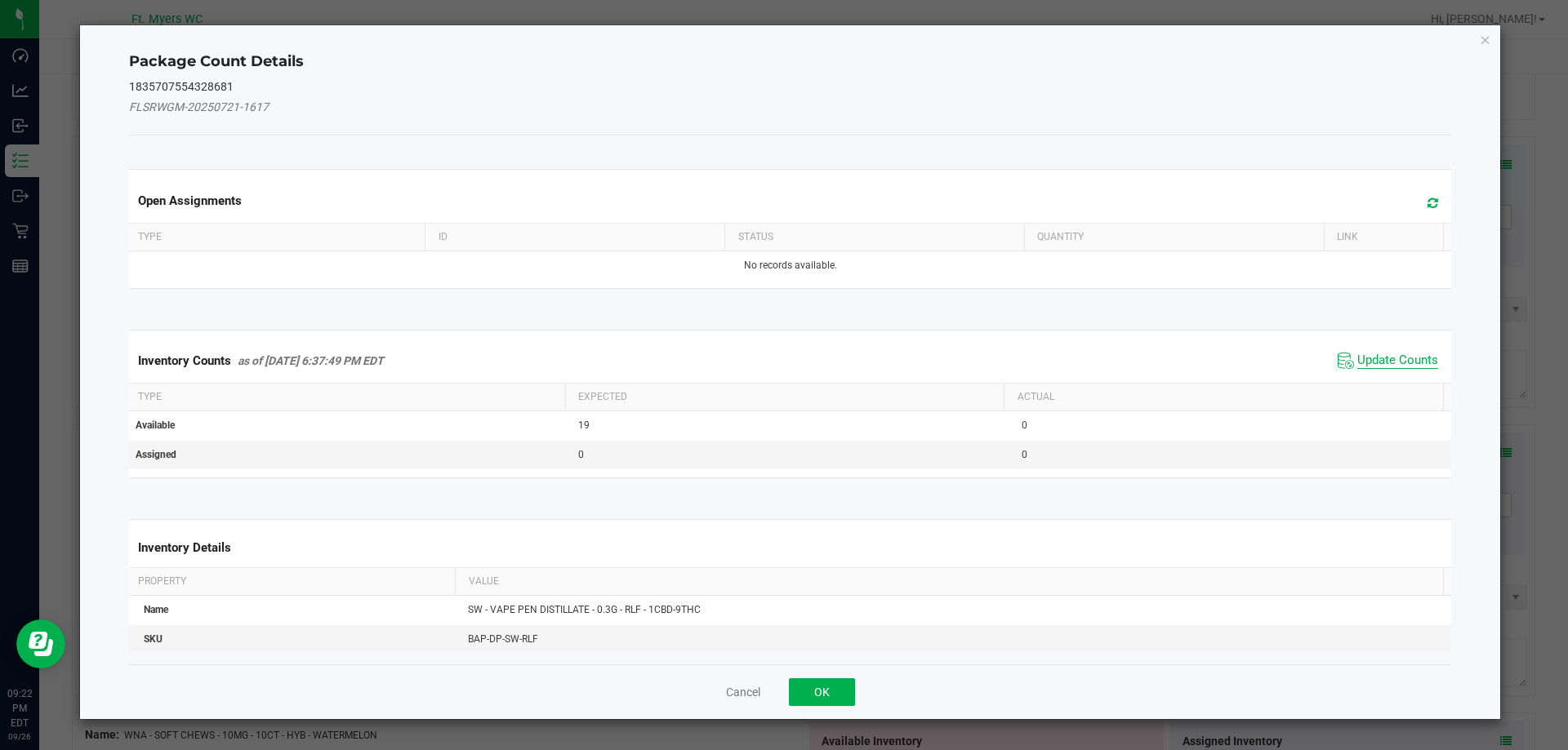
click at [1360, 352] on span "Update Counts" at bounding box center [1398, 360] width 81 height 17
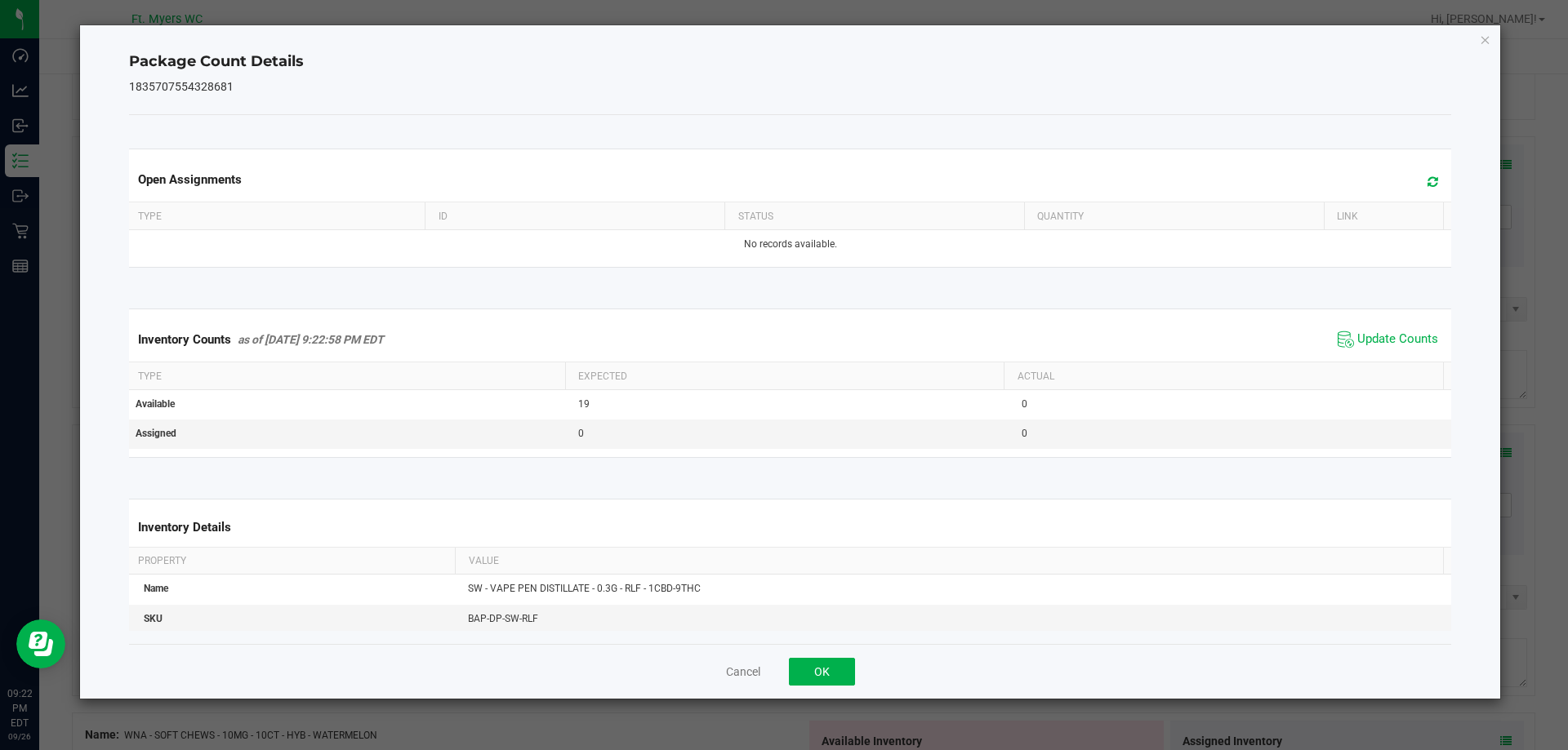
click at [843, 656] on div "Cancel OK" at bounding box center [790, 671] width 1323 height 54
click at [837, 670] on button "OK" at bounding box center [822, 672] width 66 height 28
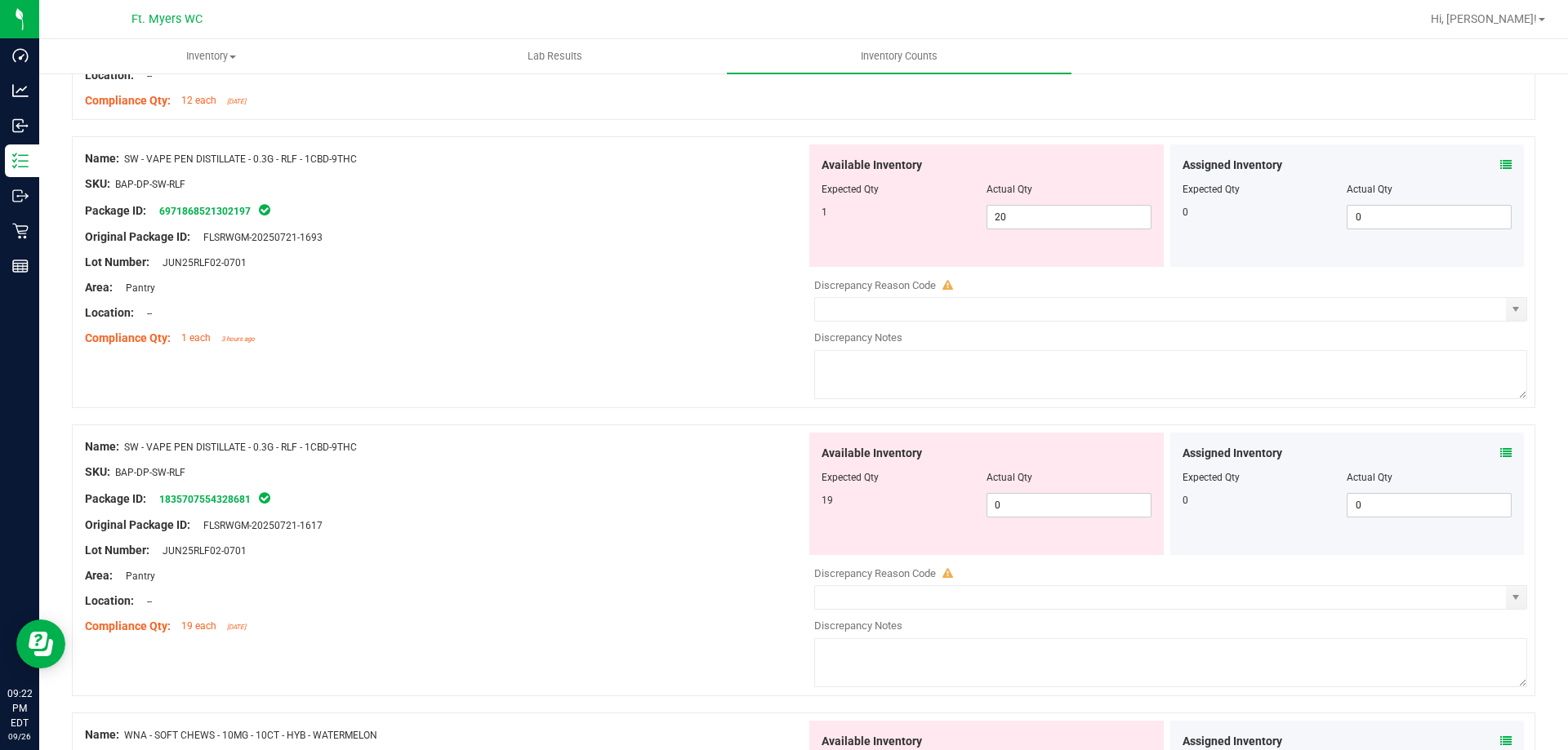
click at [708, 330] on div "Compliance Qty: 1 each 3 hours ago" at bounding box center [445, 337] width 721 height 17
drag, startPoint x: 1036, startPoint y: 215, endPoint x: 908, endPoint y: 218, distance: 128.0
click at [908, 218] on div "1 20 20" at bounding box center [986, 217] width 330 height 25
type input "1"
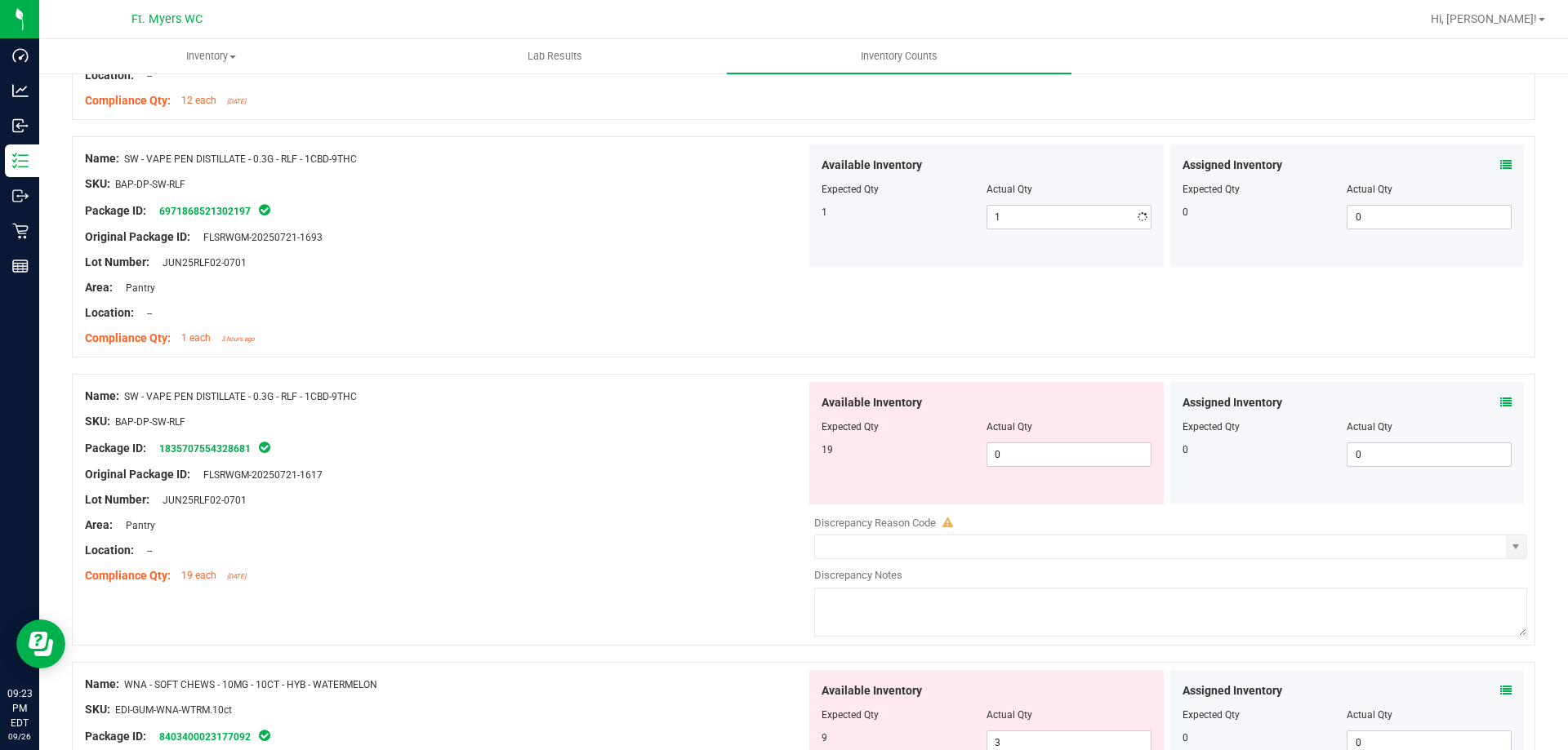
click at [794, 311] on div "Location: --" at bounding box center [445, 313] width 721 height 17
drag, startPoint x: 1033, startPoint y: 457, endPoint x: 903, endPoint y: 448, distance: 130.3
click at [903, 448] on div "19 0 0" at bounding box center [986, 454] width 330 height 25
type input "19"
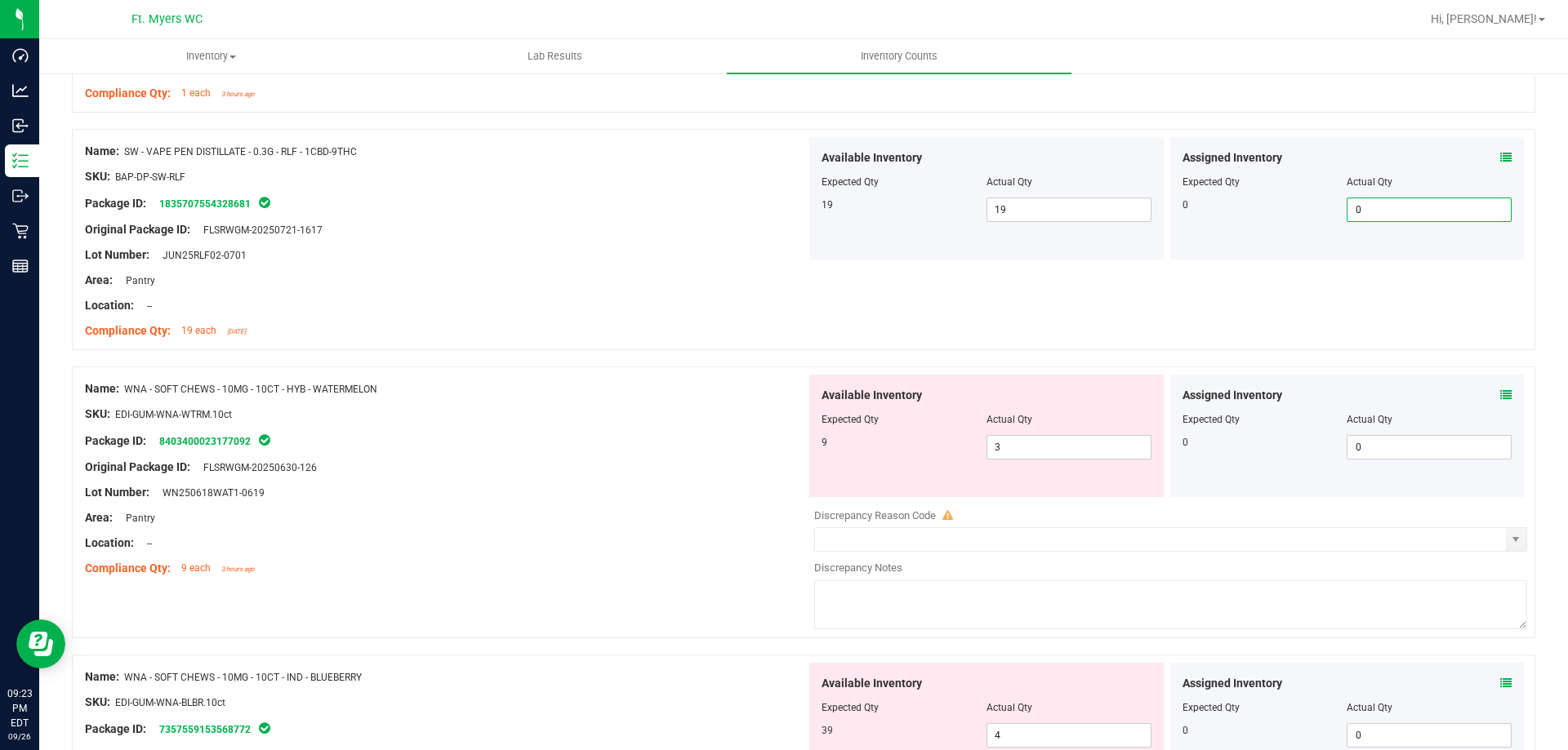
click at [643, 351] on div at bounding box center [804, 358] width 1463 height 17
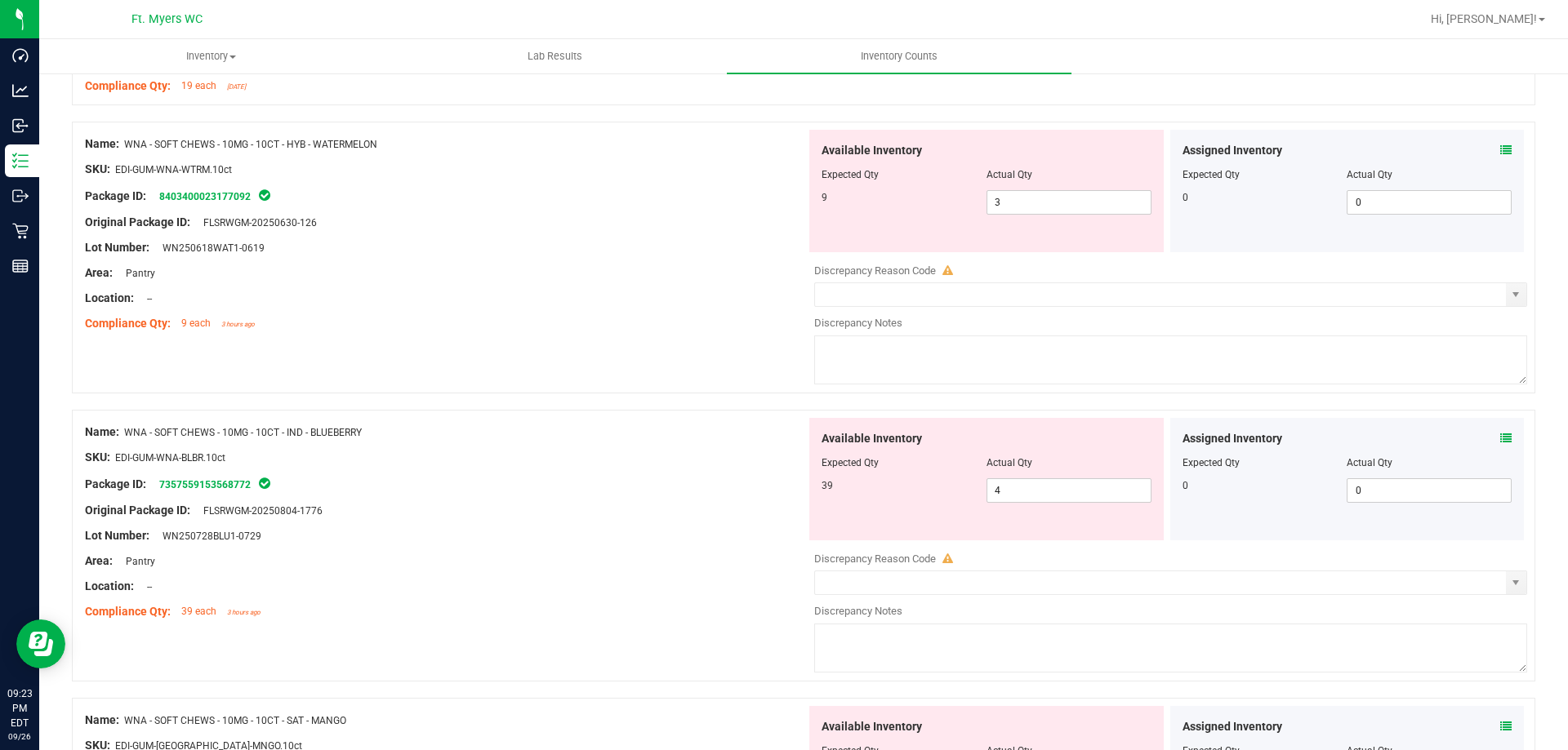
click at [707, 301] on div "Location: --" at bounding box center [445, 298] width 721 height 17
drag, startPoint x: 707, startPoint y: 301, endPoint x: 707, endPoint y: 242, distance: 59.0
click at [707, 299] on div "Location: --" at bounding box center [445, 298] width 721 height 17
click at [1501, 144] on icon at bounding box center [1507, 150] width 12 height 12
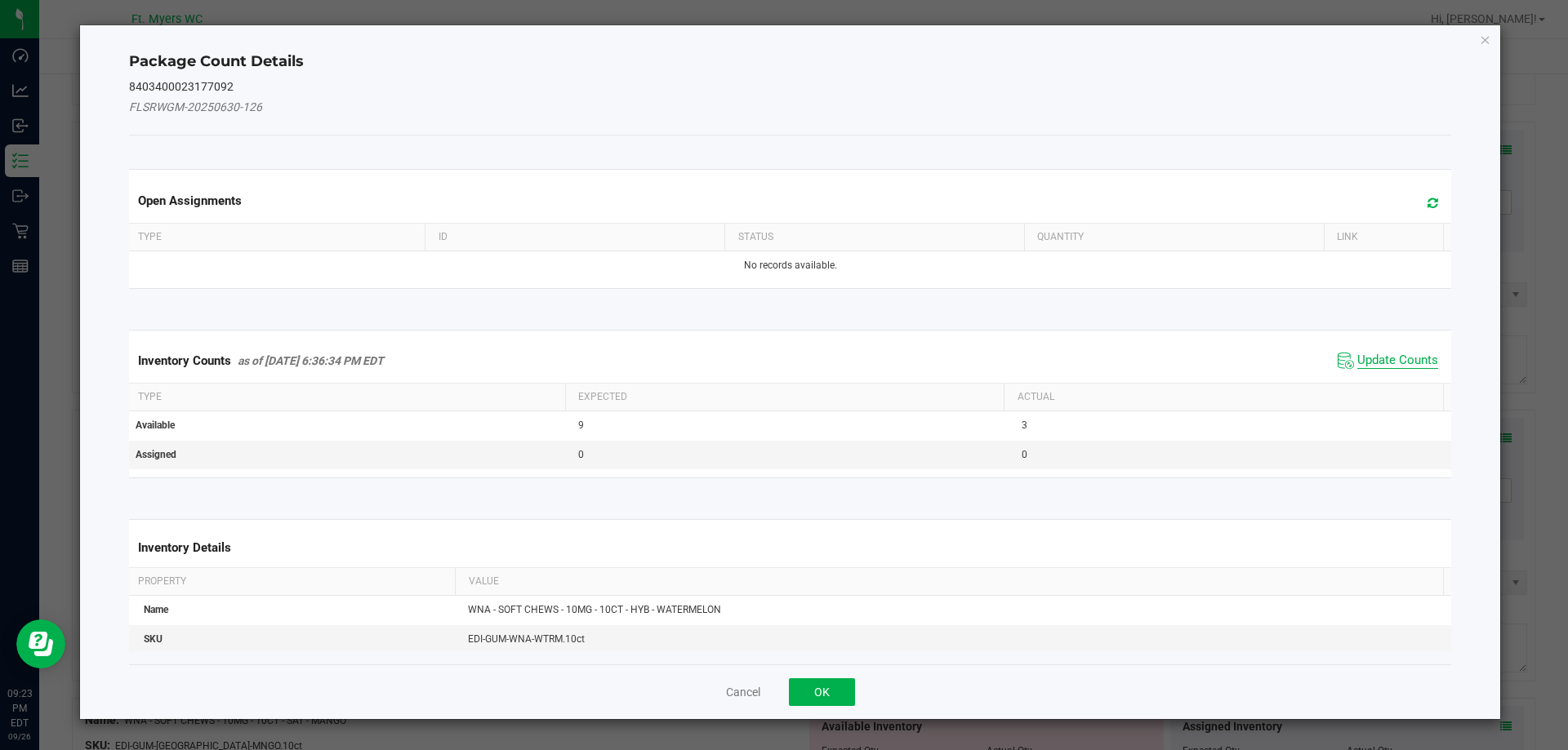
click at [1390, 363] on span "Update Counts" at bounding box center [1398, 360] width 81 height 17
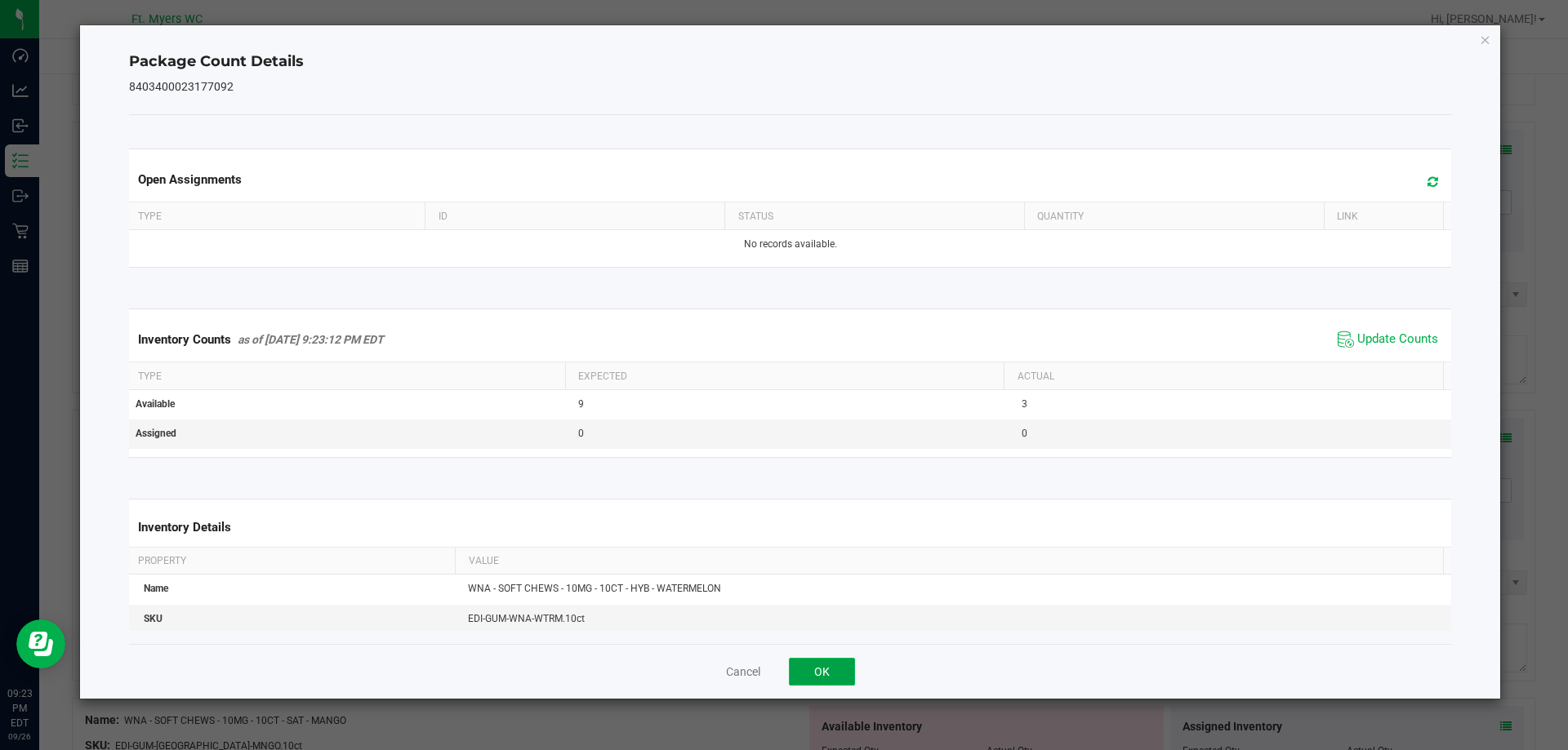
click at [833, 661] on button "OK" at bounding box center [822, 672] width 66 height 28
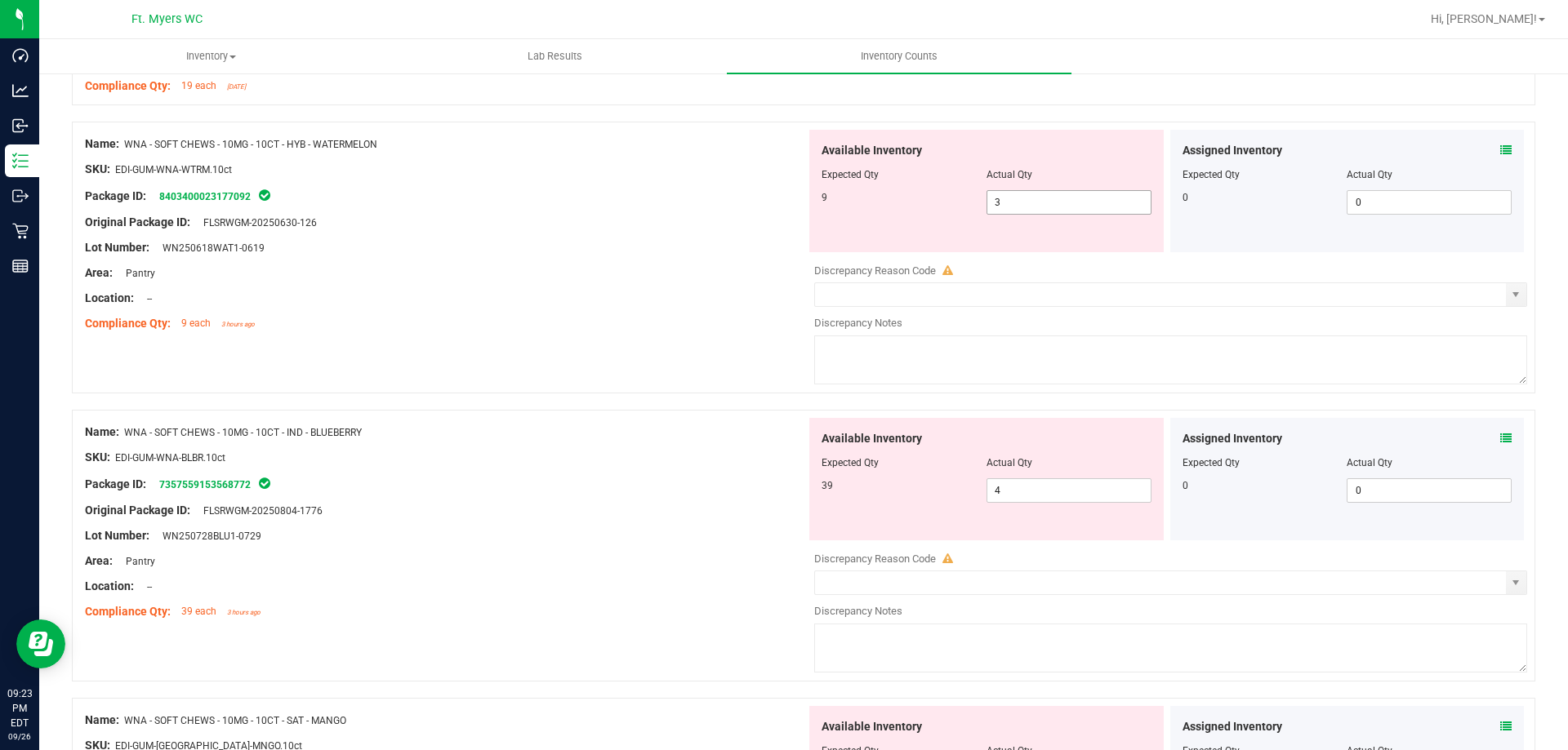
click at [1038, 203] on input "3" at bounding box center [1068, 202] width 163 height 23
type input "9"
click at [683, 511] on div "Name: WNA - SOFT CHEWS - 10MG - 10CT - IND - BLUEBERRY SKU: EDI-GUM-WNA-BLBR.10…" at bounding box center [445, 521] width 721 height 208
type input "9"
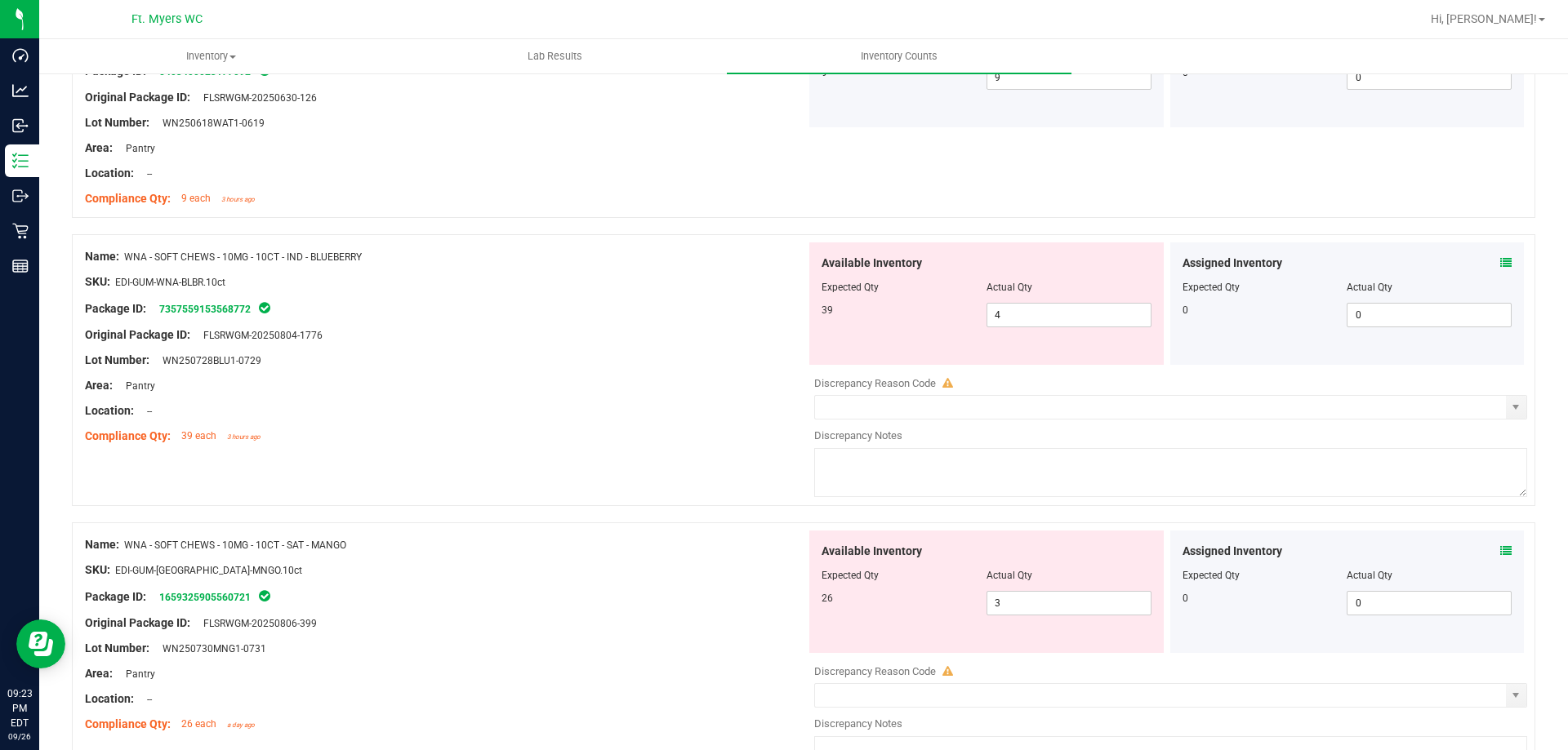
scroll to position [2416, 0]
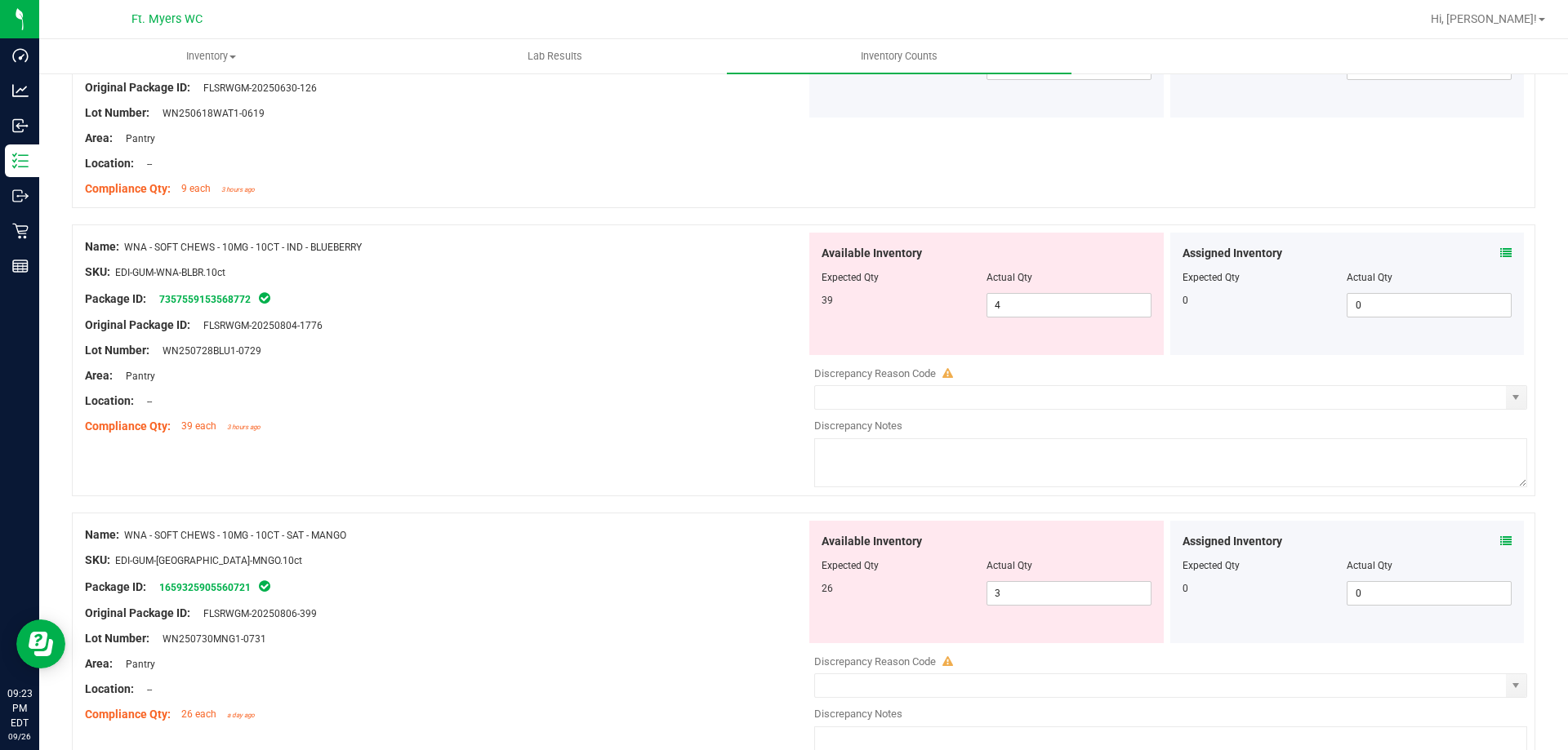
click at [1501, 249] on icon at bounding box center [1507, 253] width 12 height 12
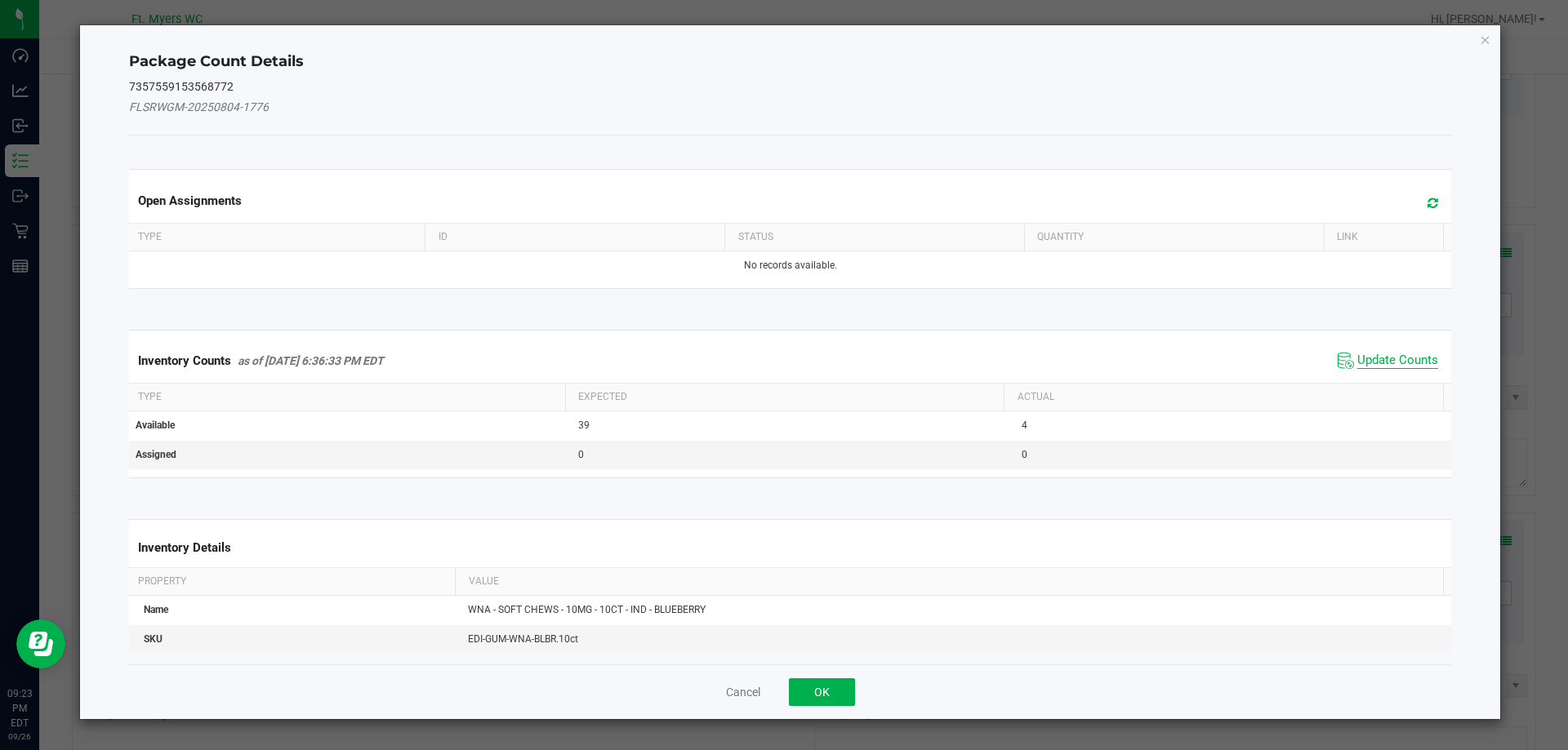
click at [1370, 360] on span "Update Counts" at bounding box center [1398, 360] width 81 height 17
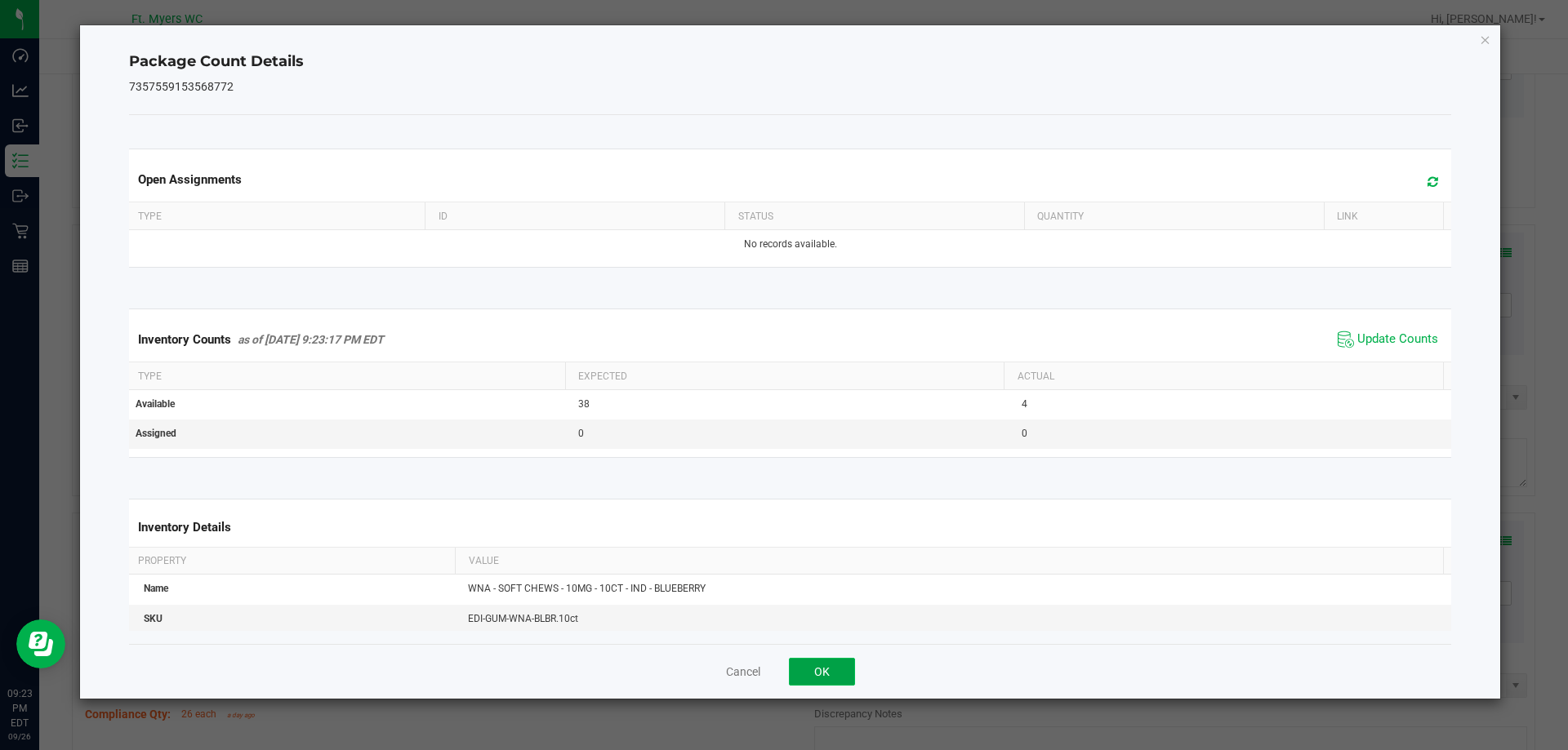
click at [806, 681] on button "OK" at bounding box center [822, 672] width 66 height 28
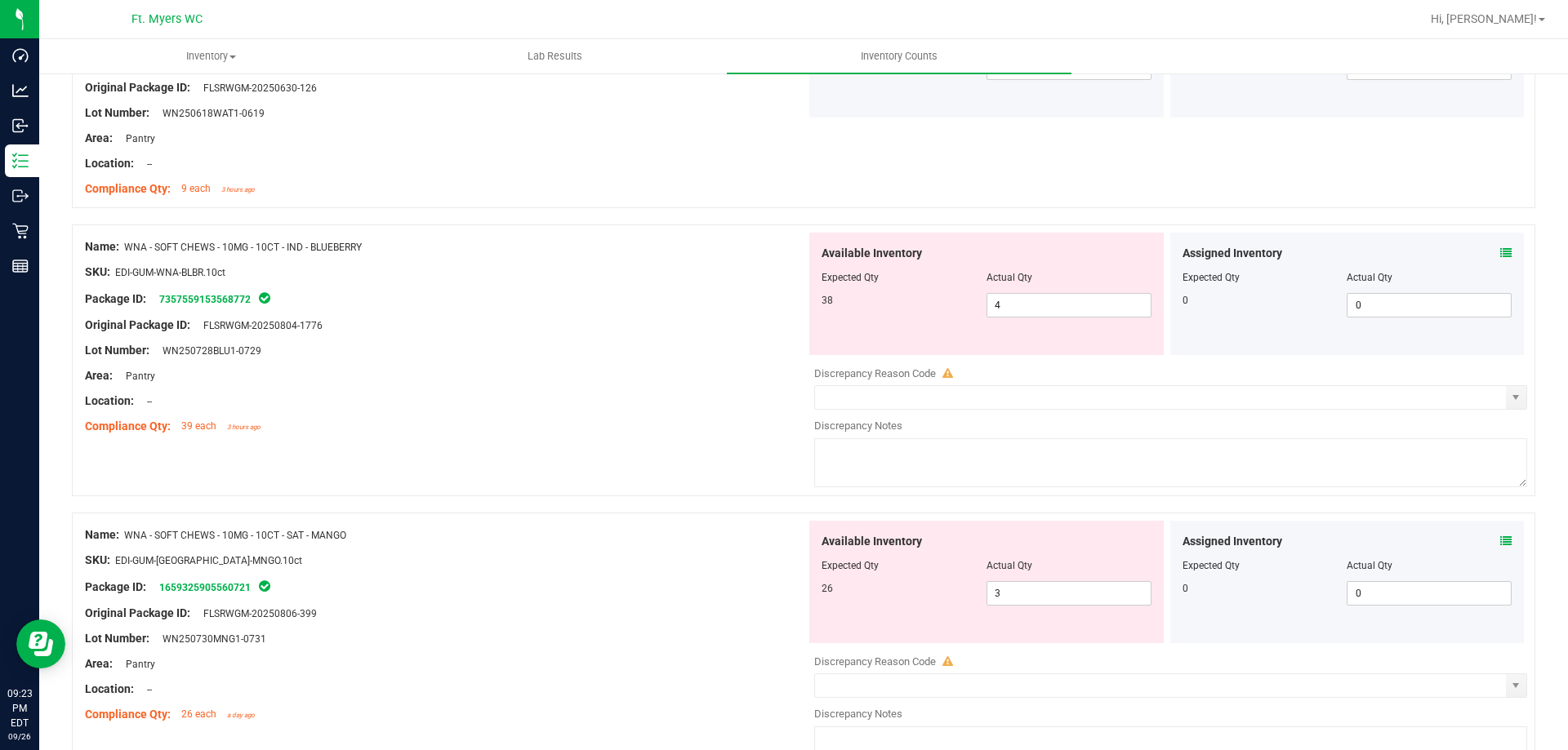
click at [729, 431] on div "Compliance Qty: 39 each 3 hours ago" at bounding box center [445, 425] width 721 height 17
click at [1501, 261] on span at bounding box center [1507, 253] width 12 height 17
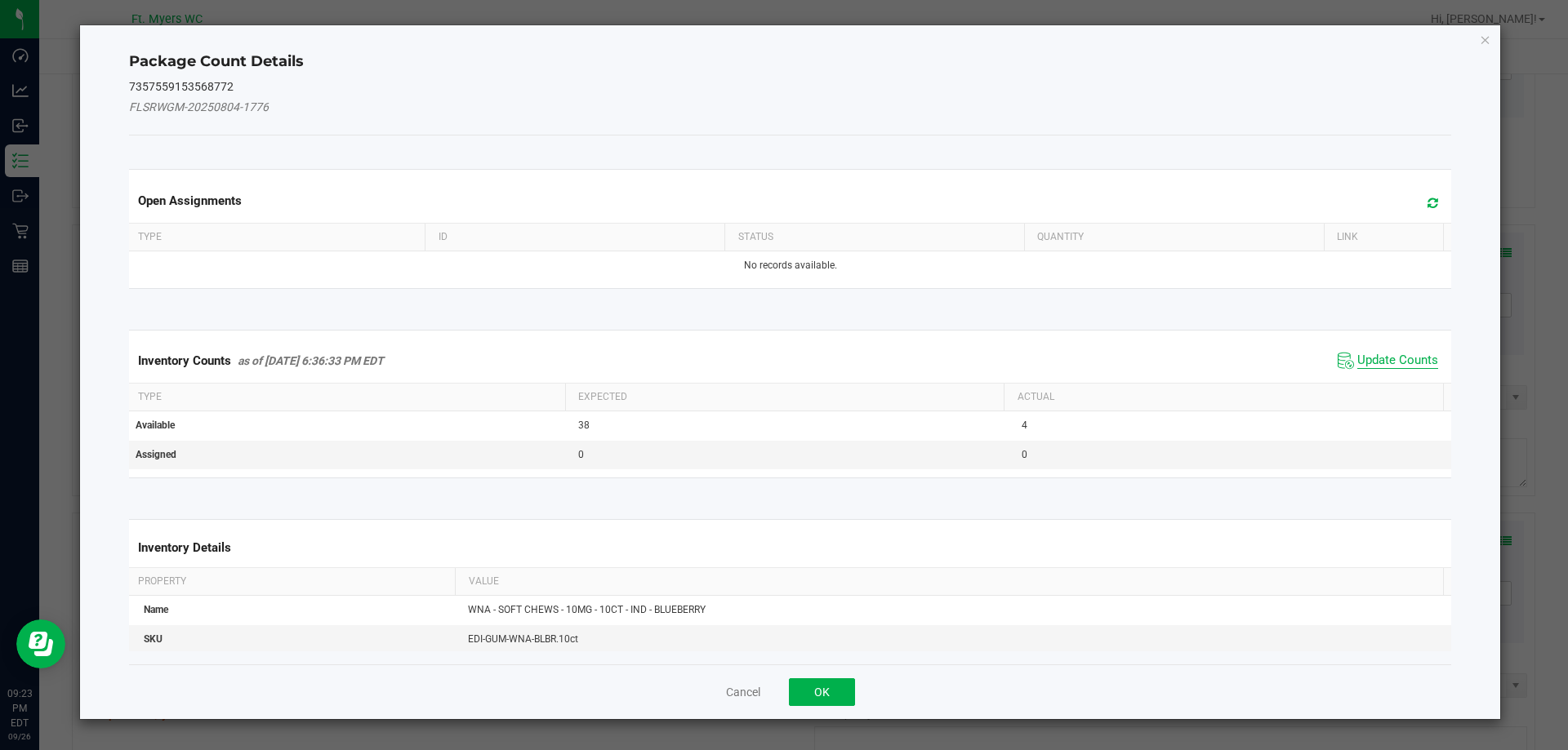
click at [1403, 357] on span "Update Counts" at bounding box center [1398, 360] width 81 height 17
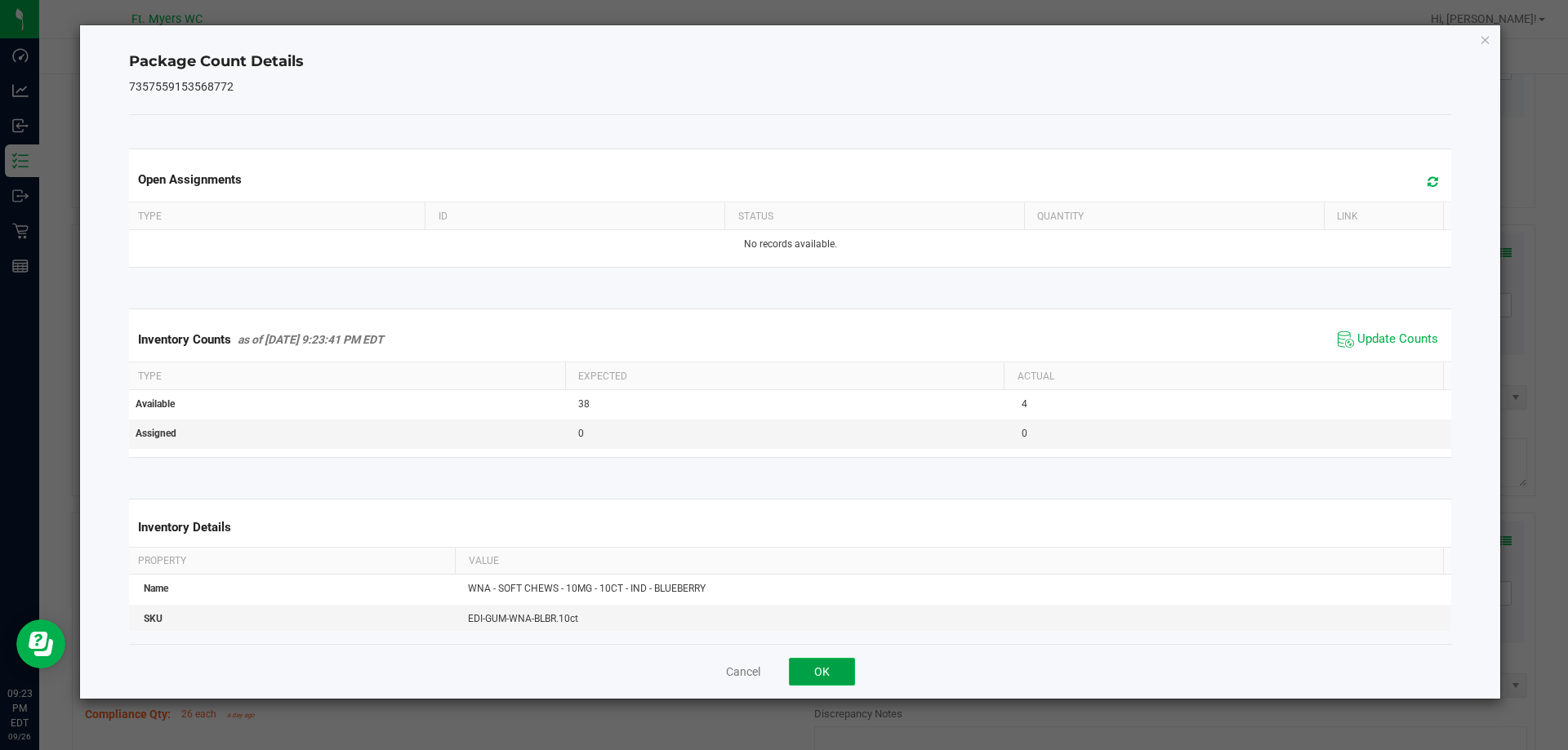
click at [843, 658] on button "OK" at bounding box center [822, 672] width 66 height 28
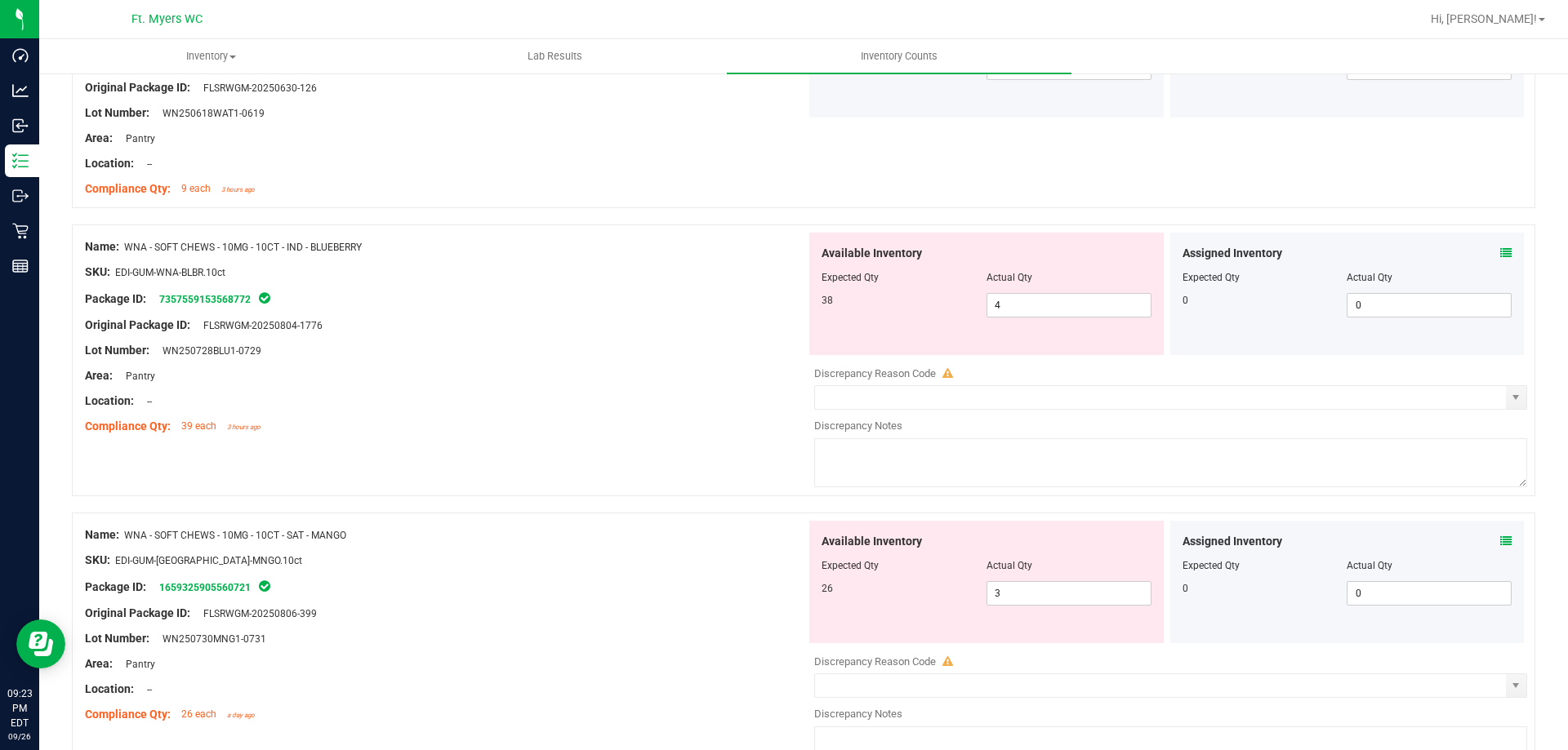
click at [753, 343] on div "Lot Number: WN250728BLU1-0729" at bounding box center [445, 350] width 721 height 17
click at [1501, 247] on icon at bounding box center [1507, 253] width 12 height 12
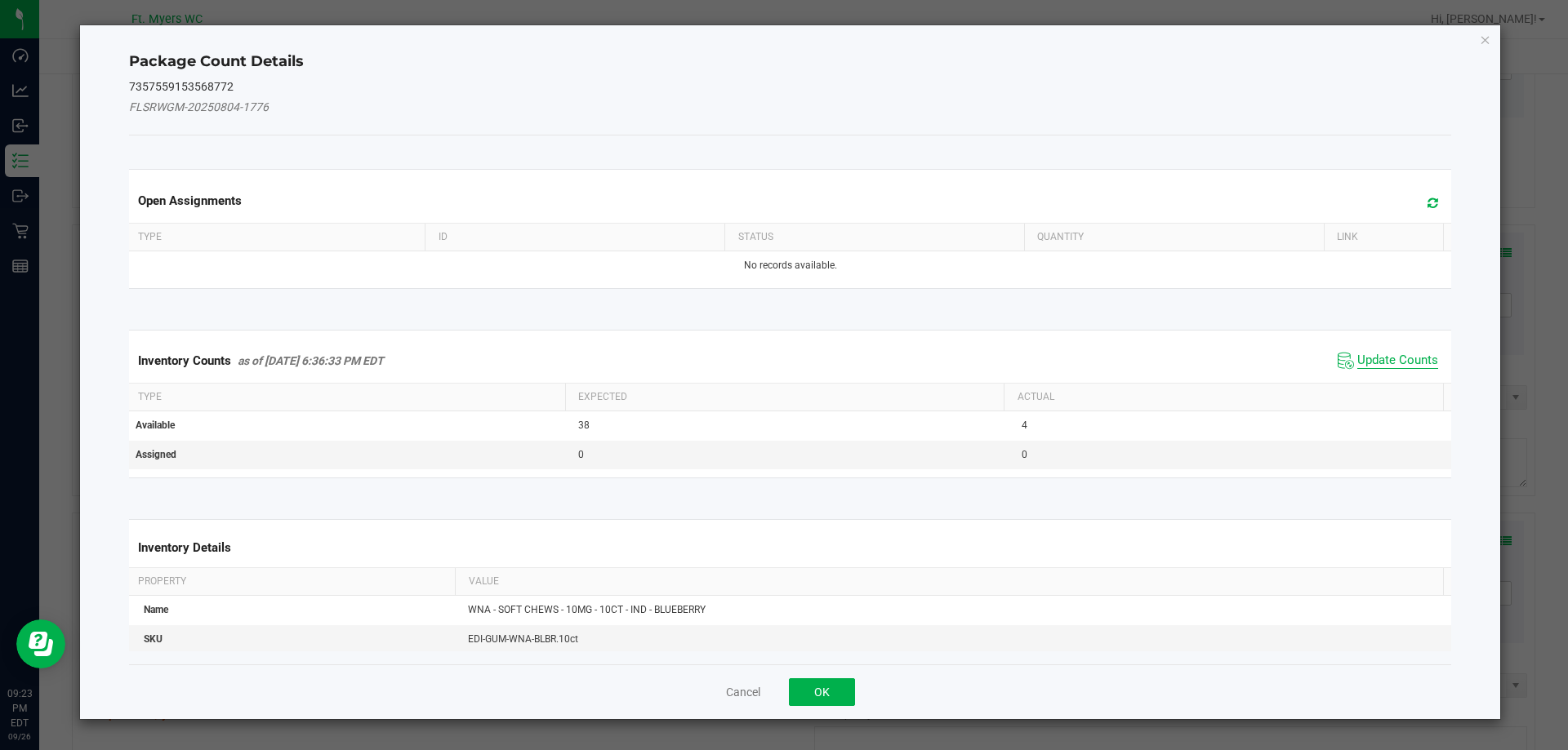
click at [1393, 355] on span "Update Counts" at bounding box center [1398, 360] width 81 height 17
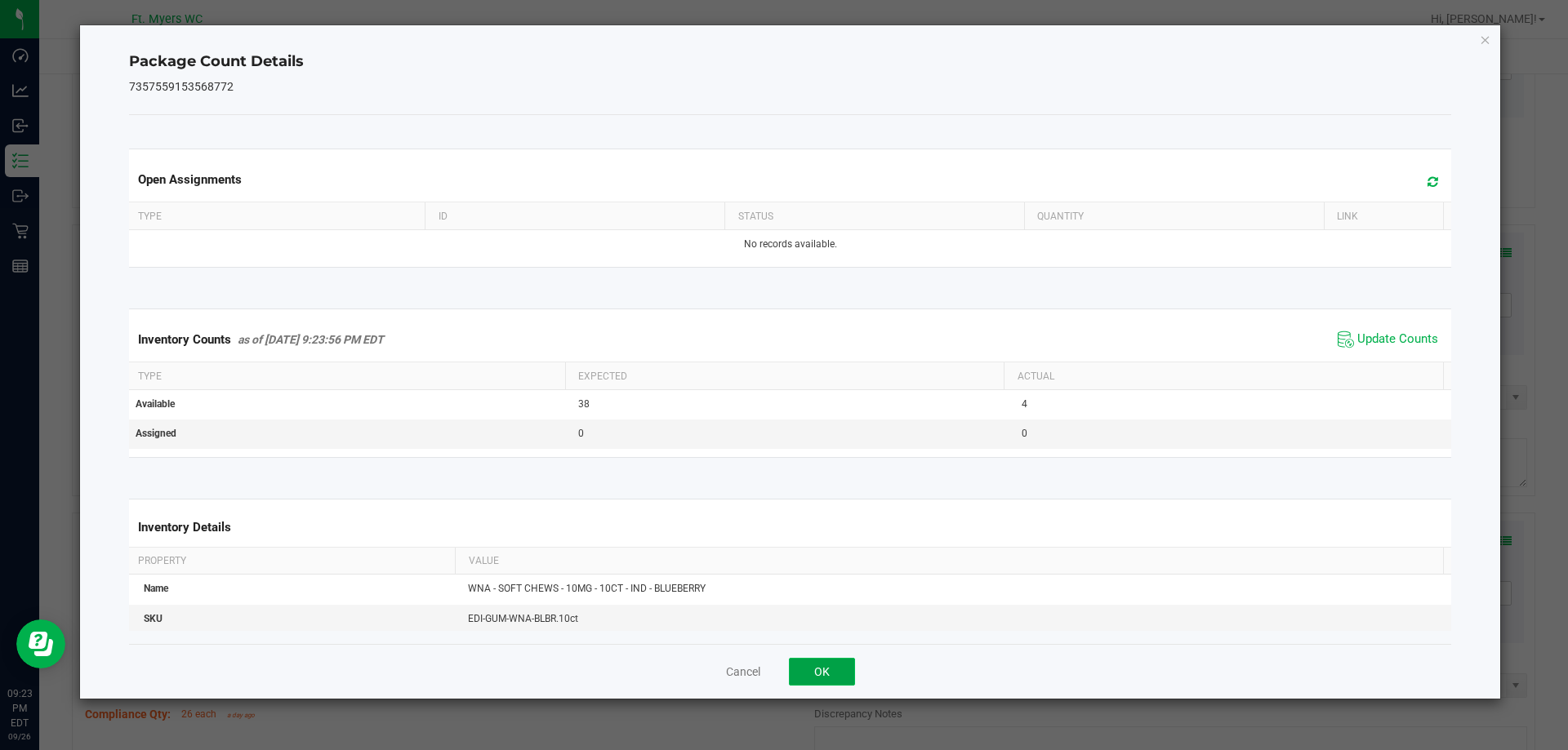
click at [848, 665] on button "OK" at bounding box center [822, 672] width 66 height 28
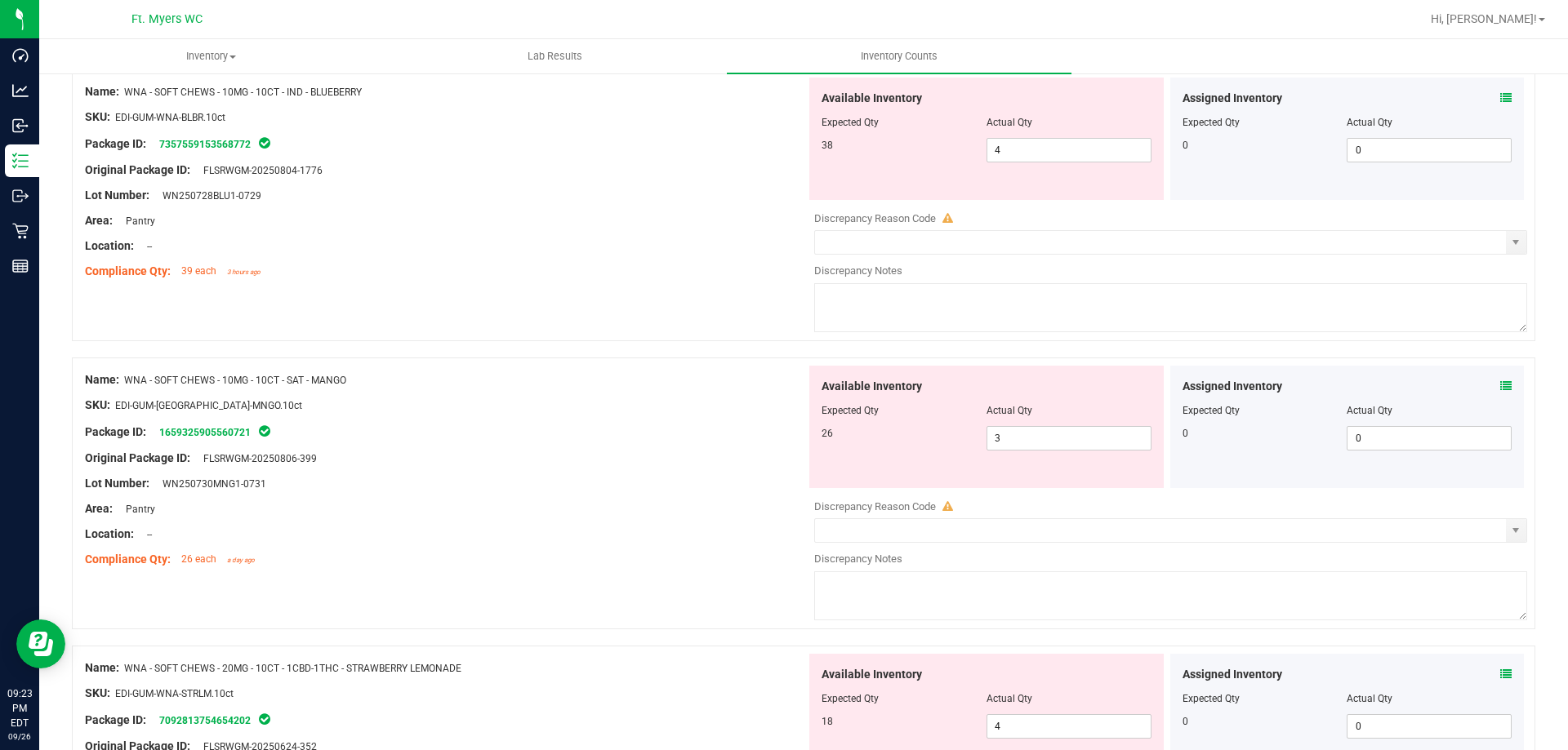
scroll to position [2648, 0]
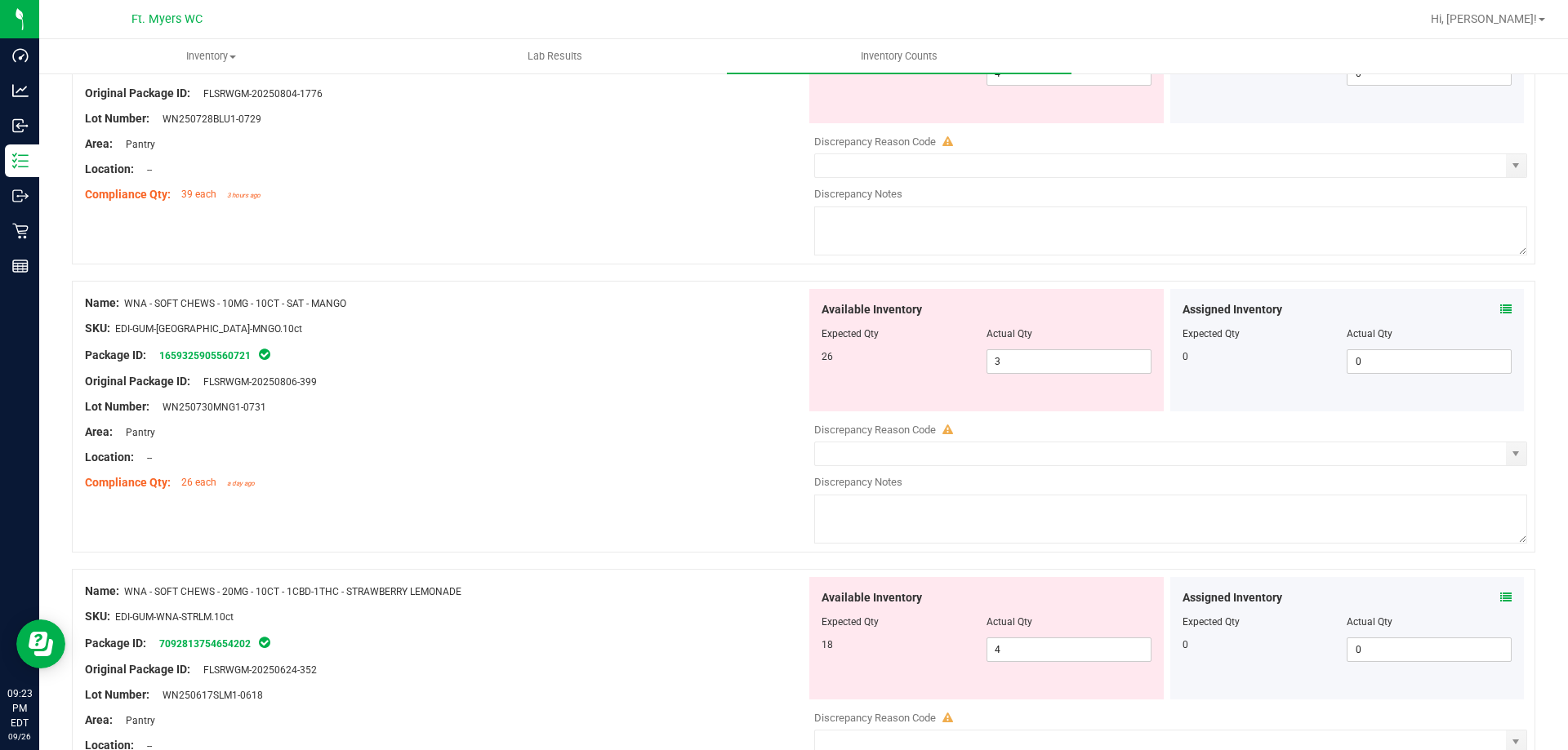
click at [743, 399] on div "Lot Number: WN250730MNG1-0731" at bounding box center [445, 407] width 721 height 17
click at [1501, 304] on icon at bounding box center [1507, 310] width 12 height 12
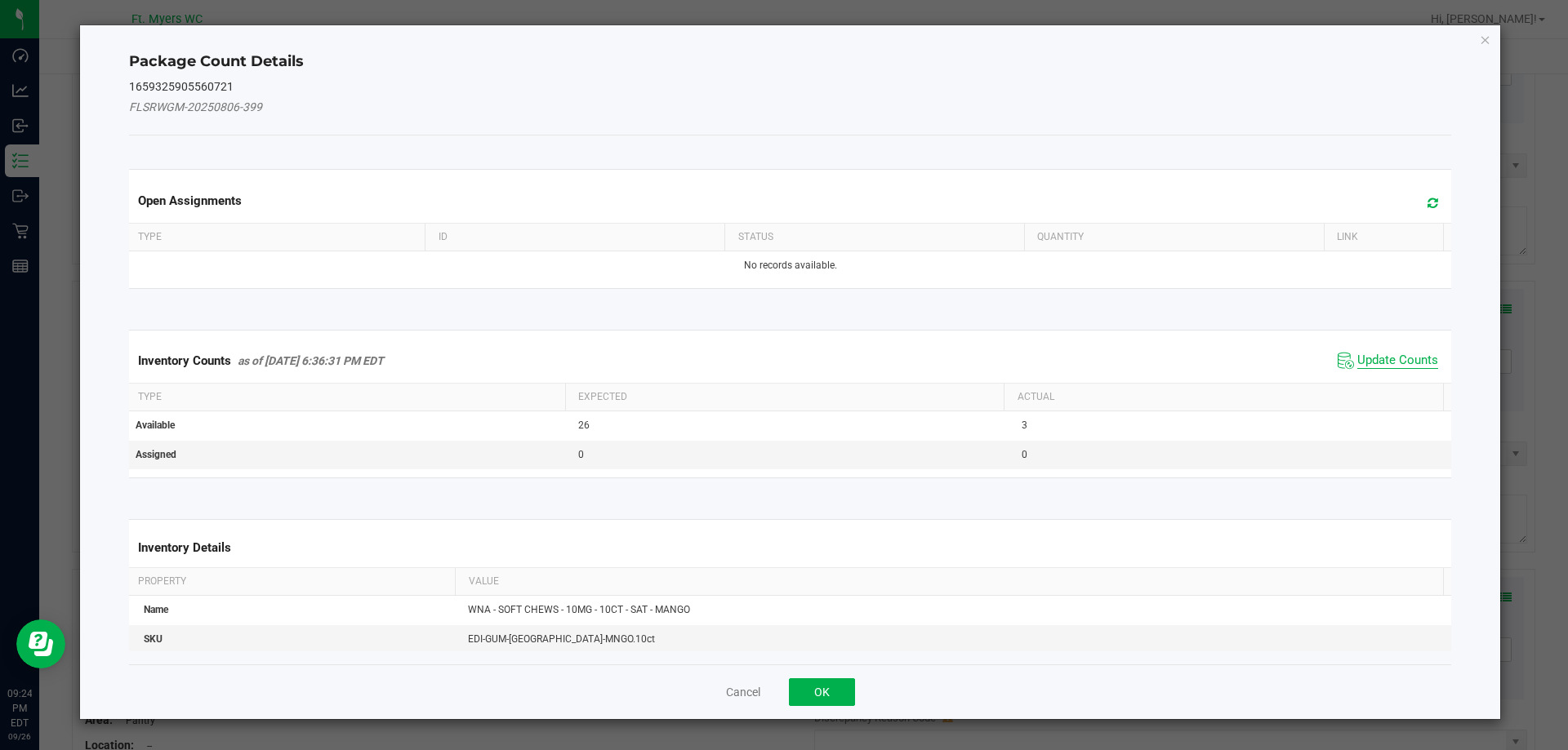
click at [1365, 366] on span "Update Counts" at bounding box center [1398, 360] width 81 height 17
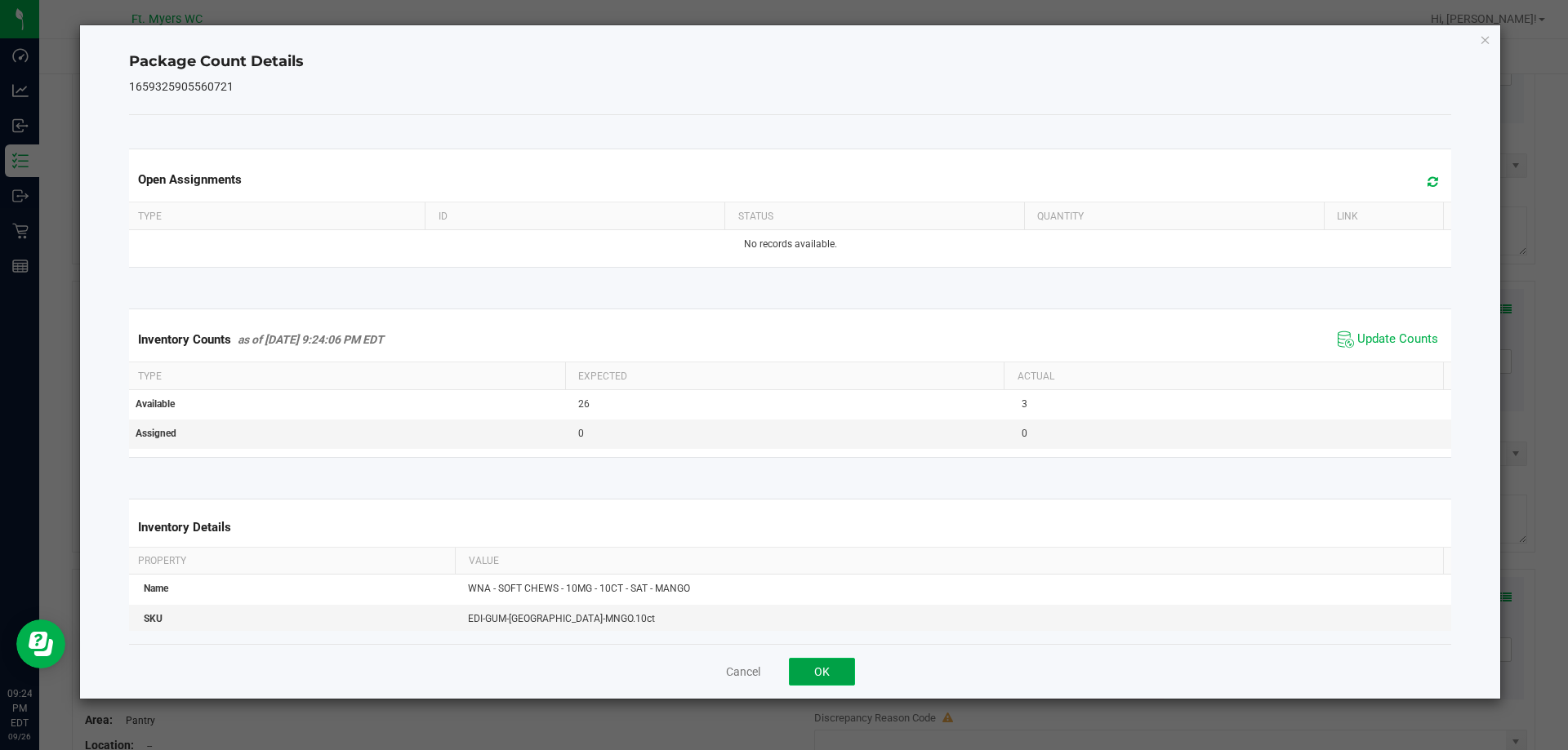
click at [840, 670] on button "OK" at bounding box center [822, 672] width 66 height 28
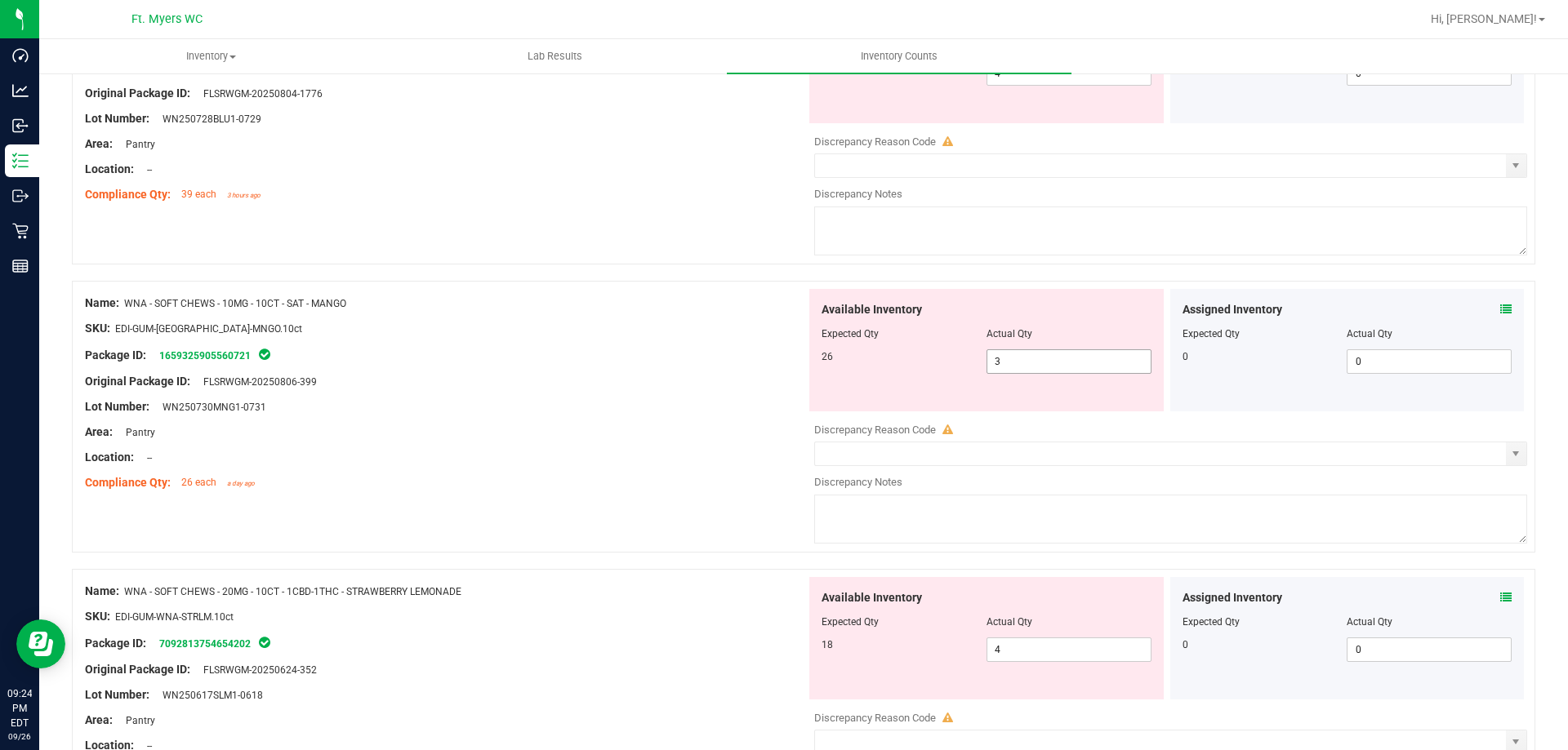
click at [1061, 361] on input "3" at bounding box center [1068, 361] width 163 height 23
type input "26"
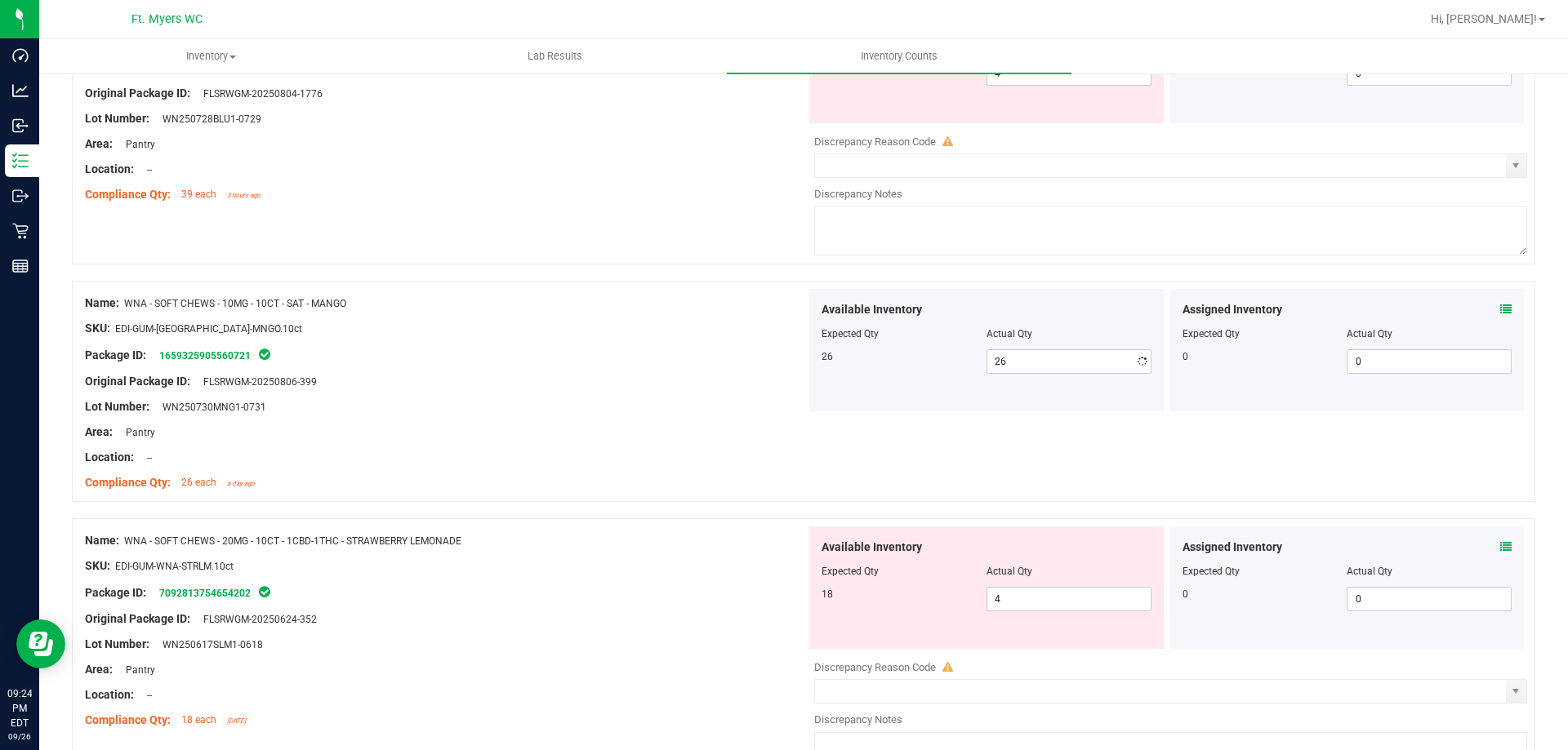
click at [459, 411] on div "Lot Number: WN250730MNG1-0731" at bounding box center [445, 407] width 721 height 17
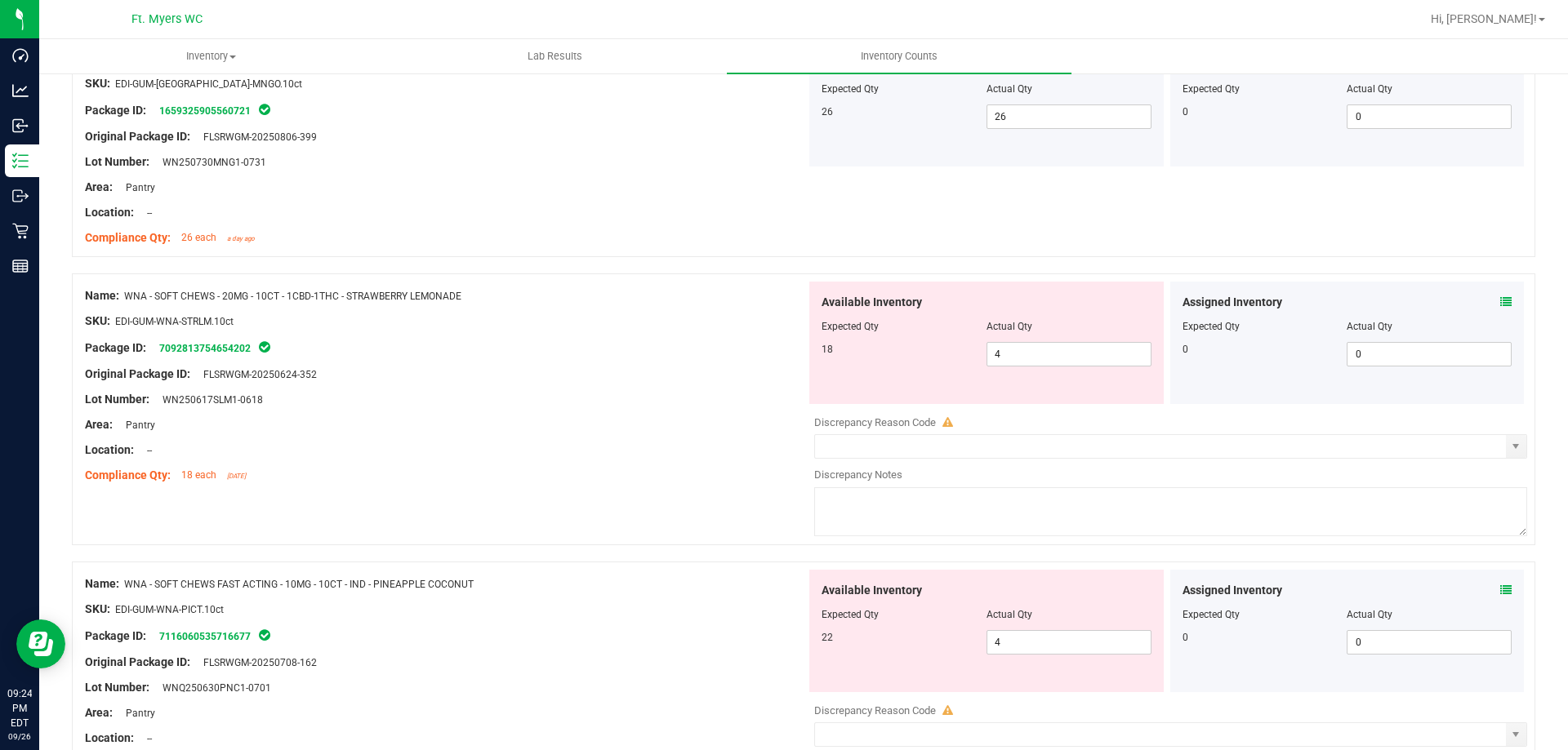
click at [1477, 306] on div "Assigned Inventory" at bounding box center [1347, 302] width 330 height 17
click at [1500, 301] on div "Assigned Inventory Expected Qty Actual Qty 0 0 0" at bounding box center [1347, 343] width 354 height 123
click at [1501, 303] on icon at bounding box center [1507, 302] width 12 height 12
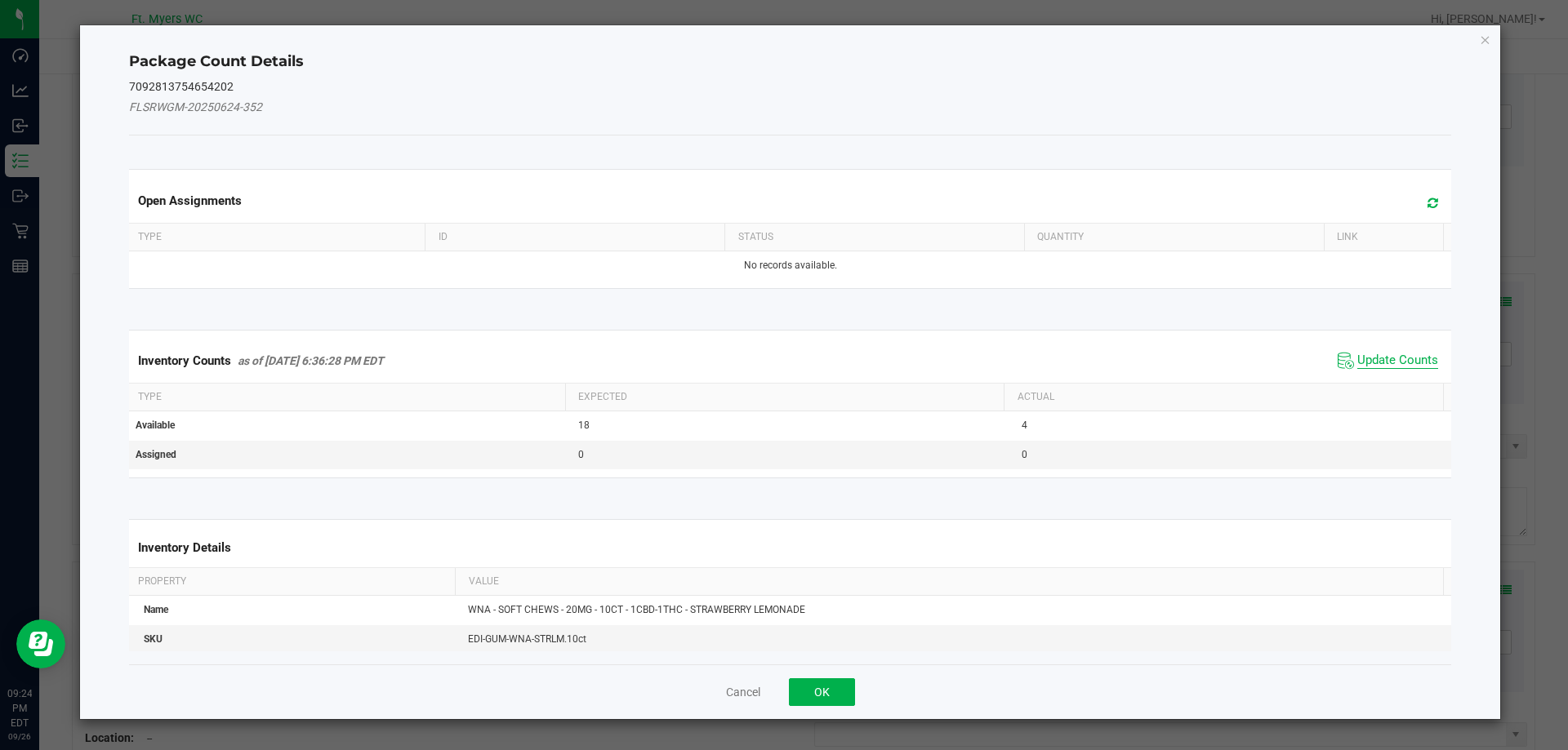
click at [1387, 365] on span "Update Counts" at bounding box center [1398, 360] width 81 height 17
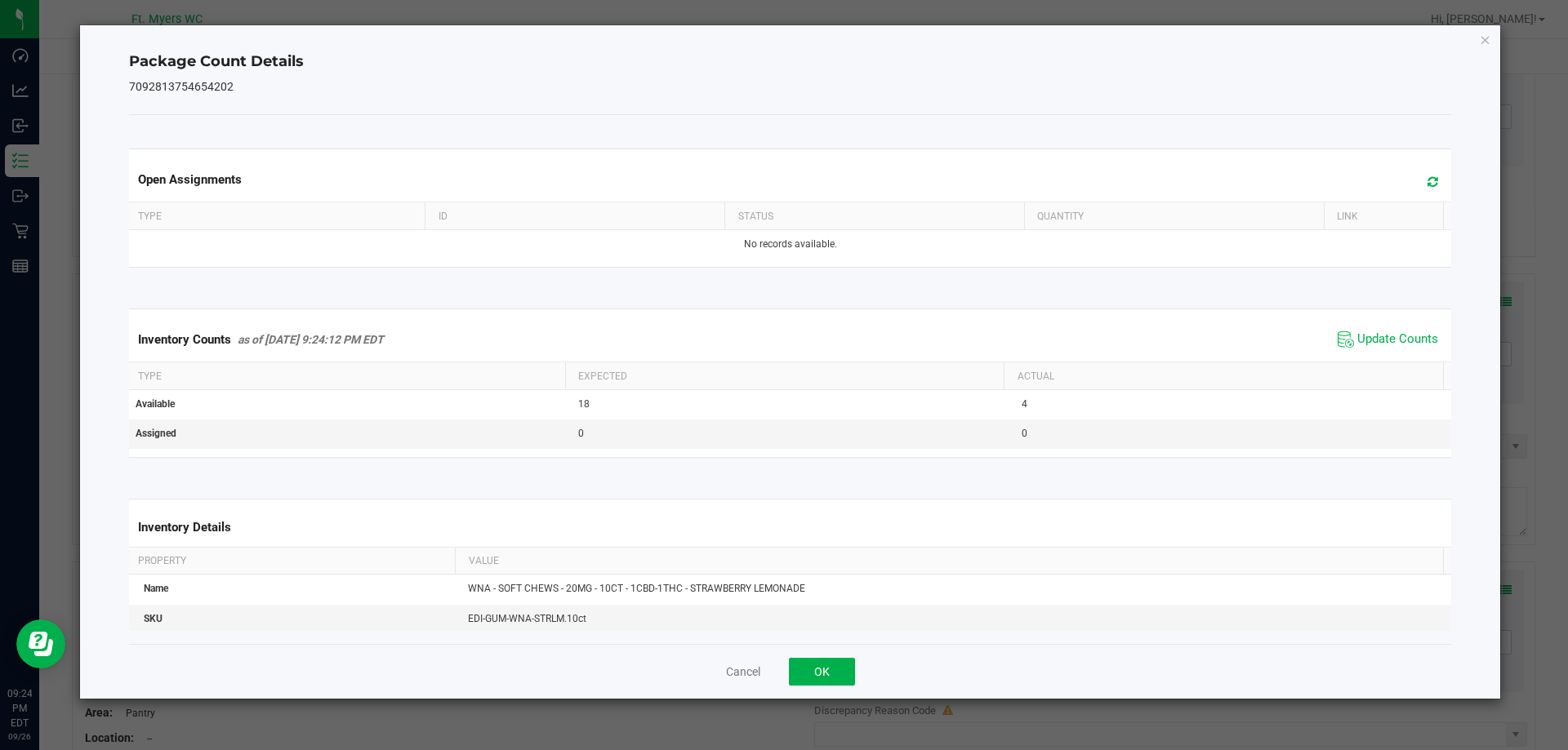
click at [849, 654] on div "Cancel OK" at bounding box center [790, 671] width 1323 height 54
click at [834, 665] on button "OK" at bounding box center [822, 672] width 66 height 28
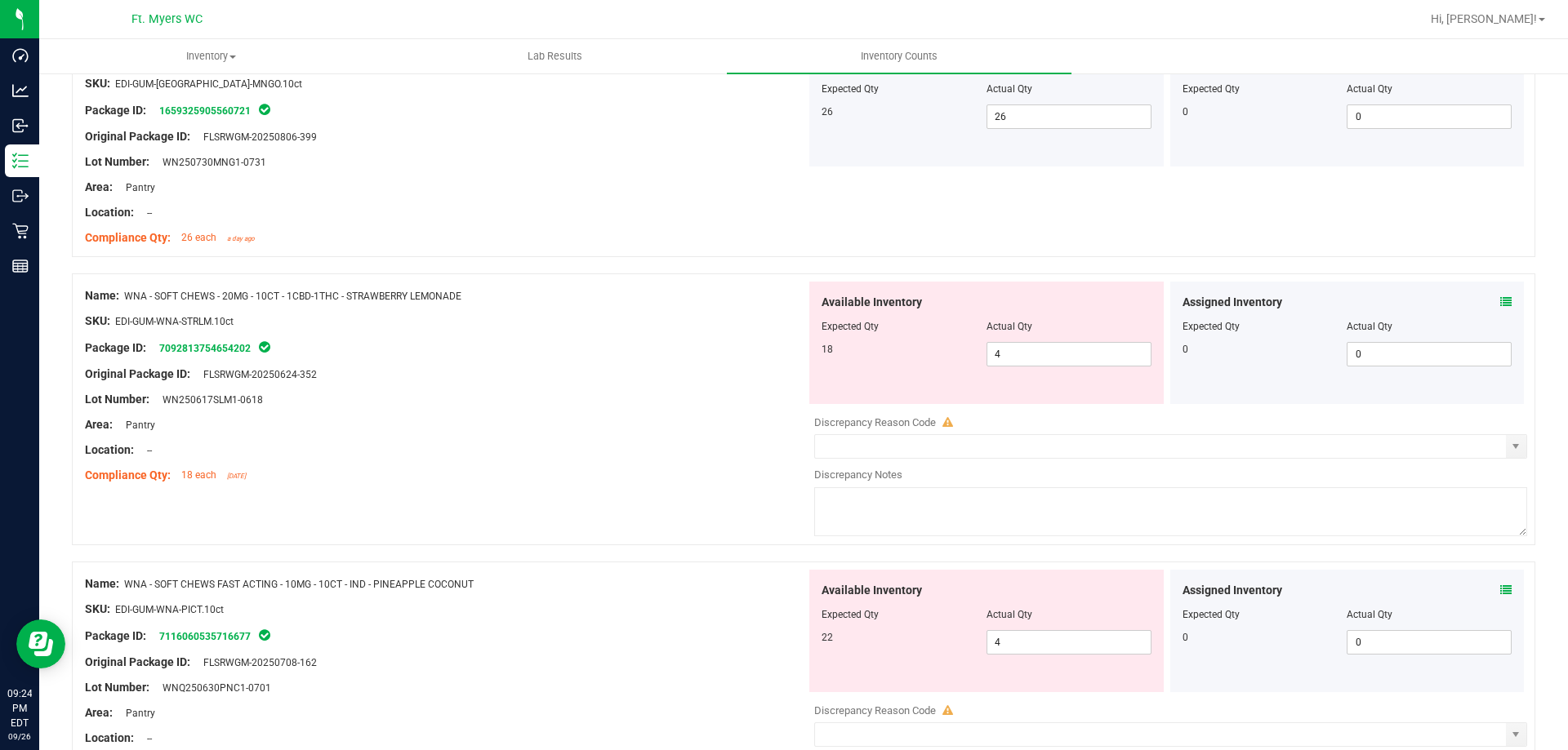
click at [728, 443] on div "Location: --" at bounding box center [445, 449] width 721 height 17
click at [739, 375] on div "Original Package ID: FLSRWGM-20250624-352" at bounding box center [445, 374] width 721 height 17
click at [1034, 352] on input "4" at bounding box center [1068, 354] width 163 height 23
type input "18"
click at [607, 434] on div at bounding box center [445, 437] width 721 height 8
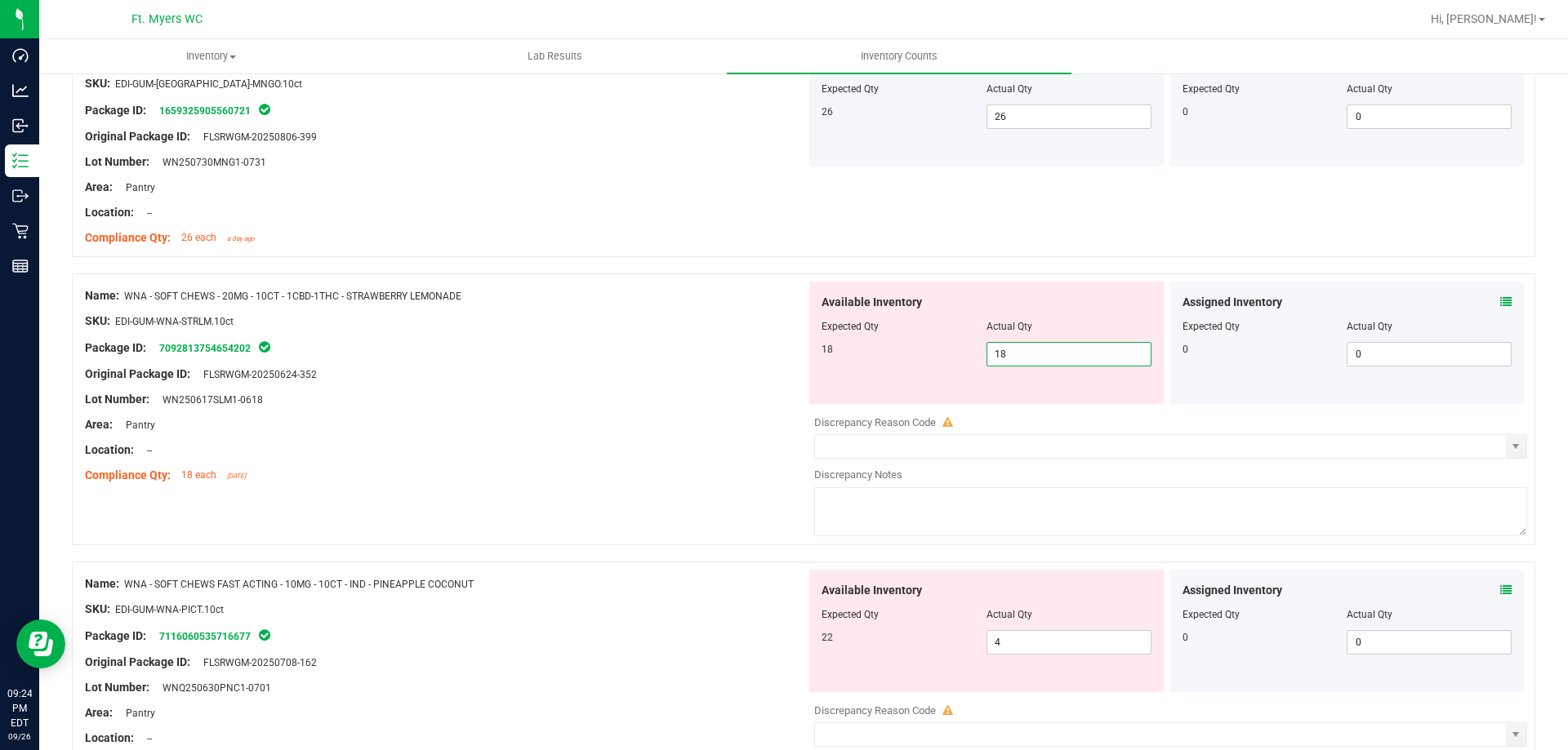
type input "18"
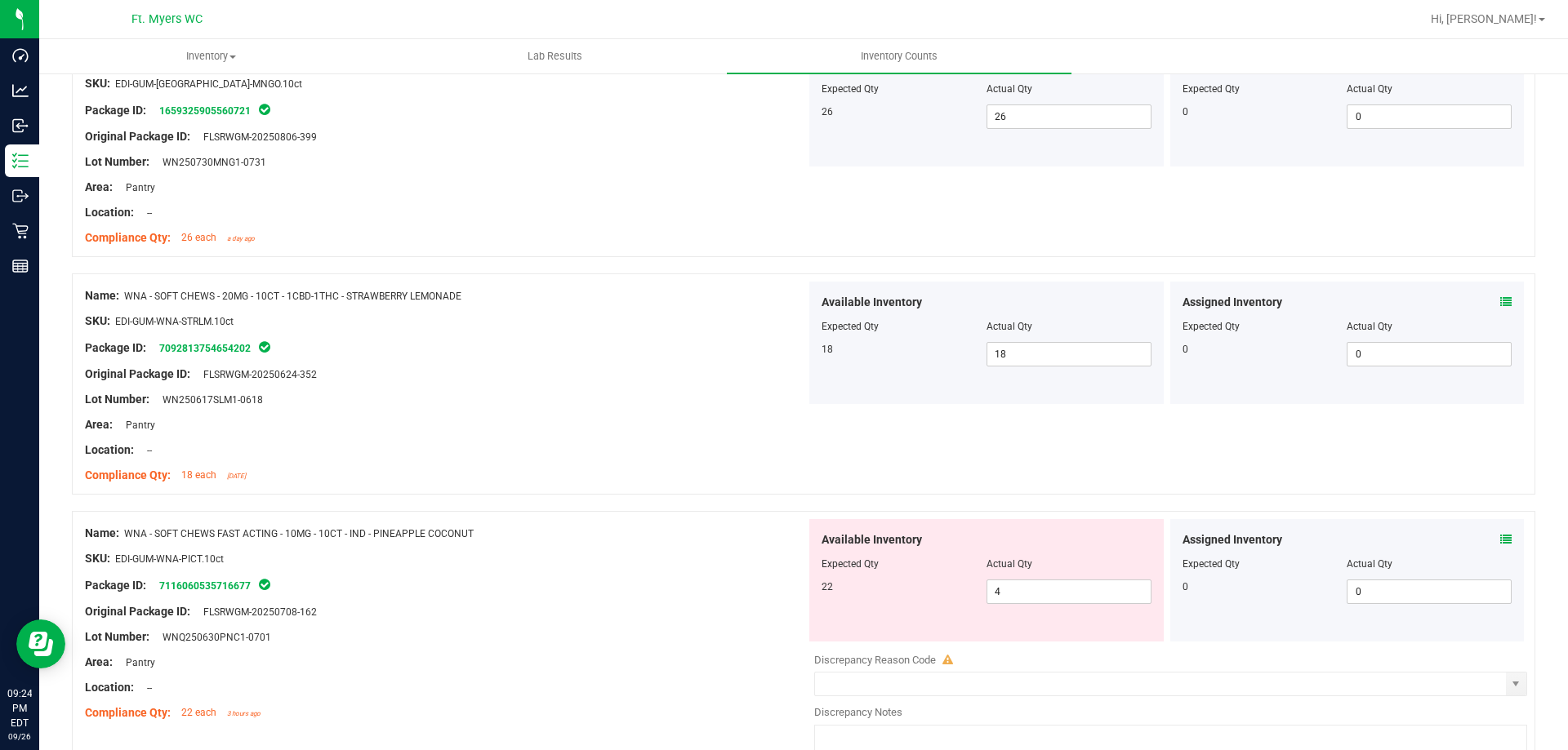
click at [1501, 301] on icon at bounding box center [1507, 302] width 12 height 12
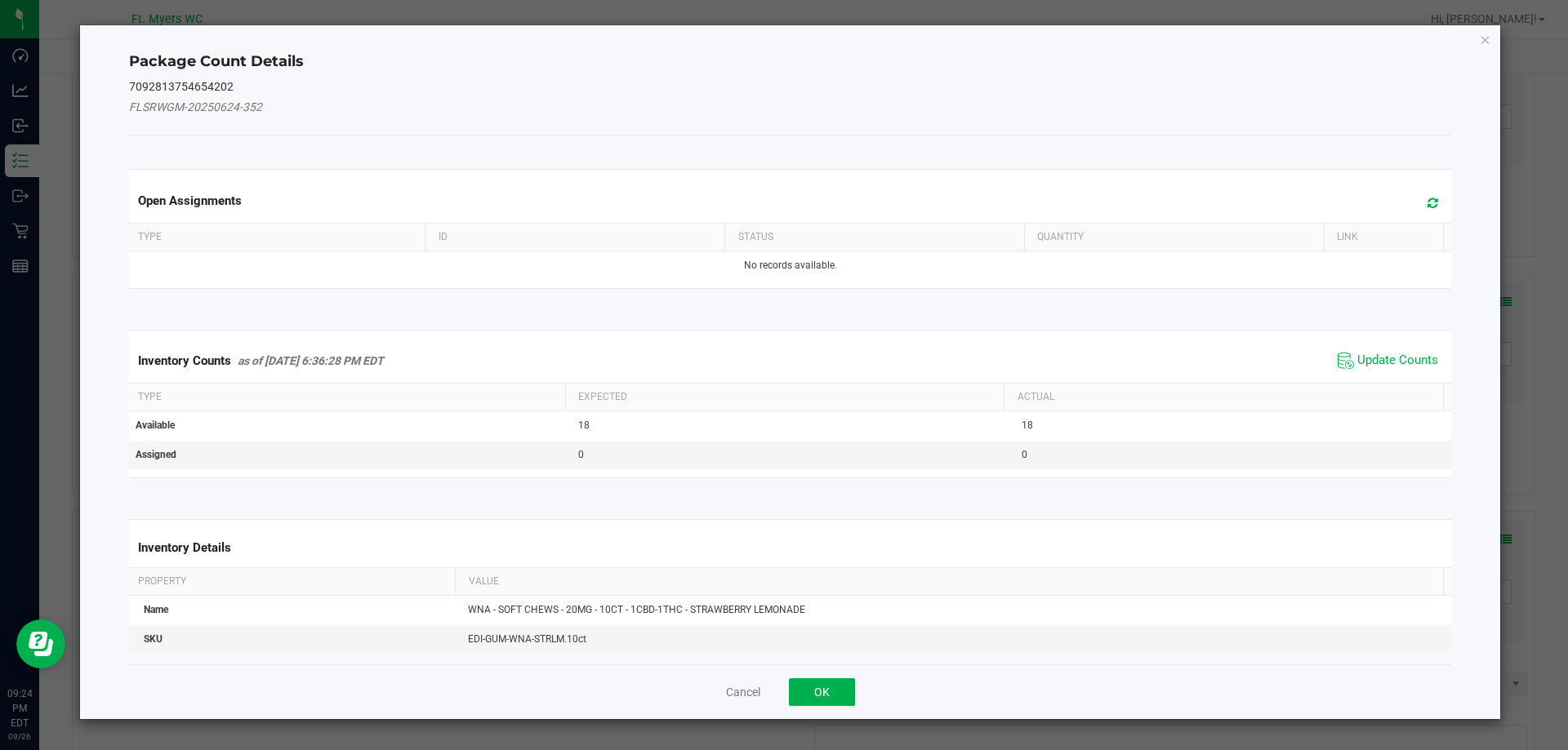
click at [1380, 371] on span "Update Counts" at bounding box center [1388, 360] width 109 height 25
click at [1384, 382] on th "Actual" at bounding box center [1224, 396] width 440 height 28
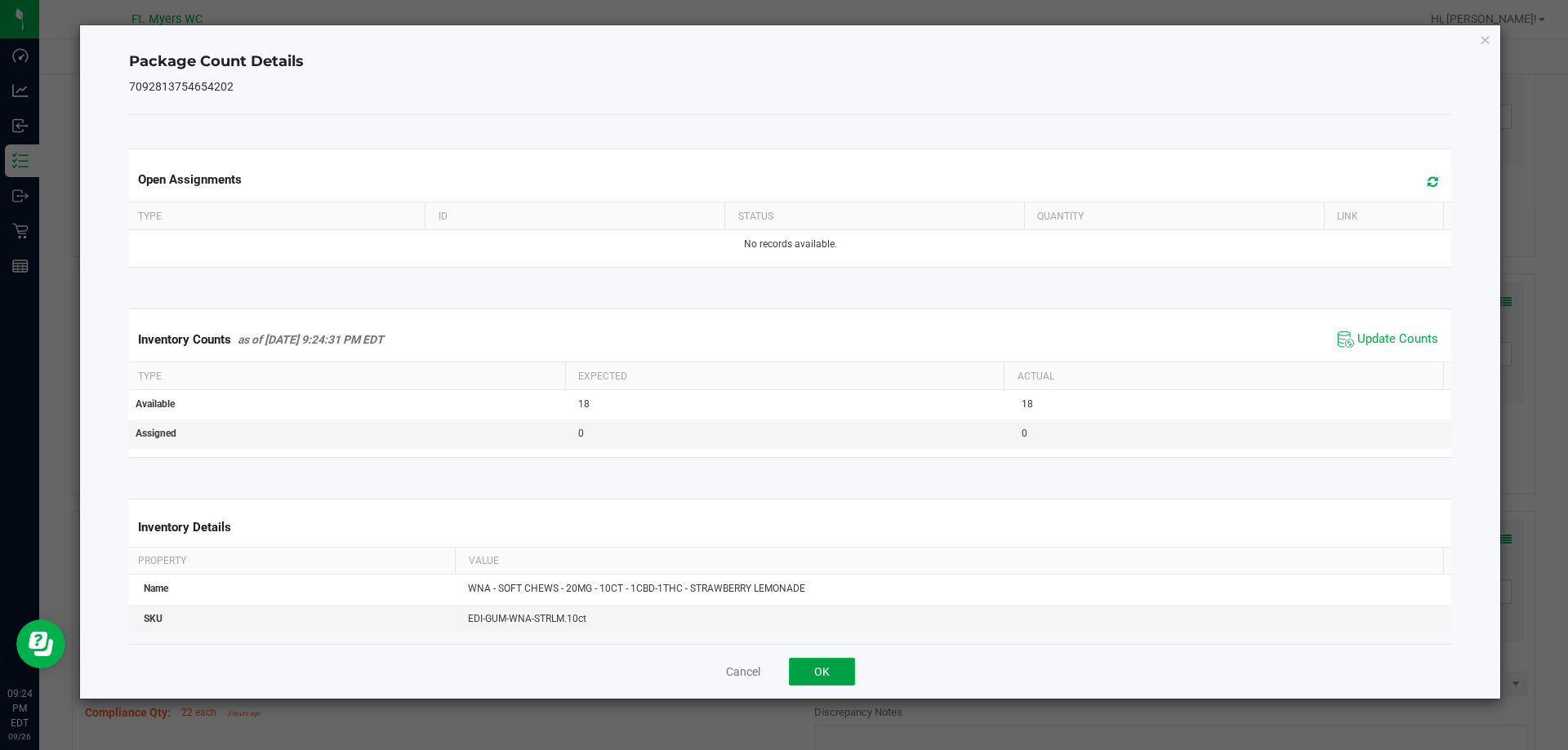
click at [832, 678] on button "OK" at bounding box center [822, 672] width 66 height 28
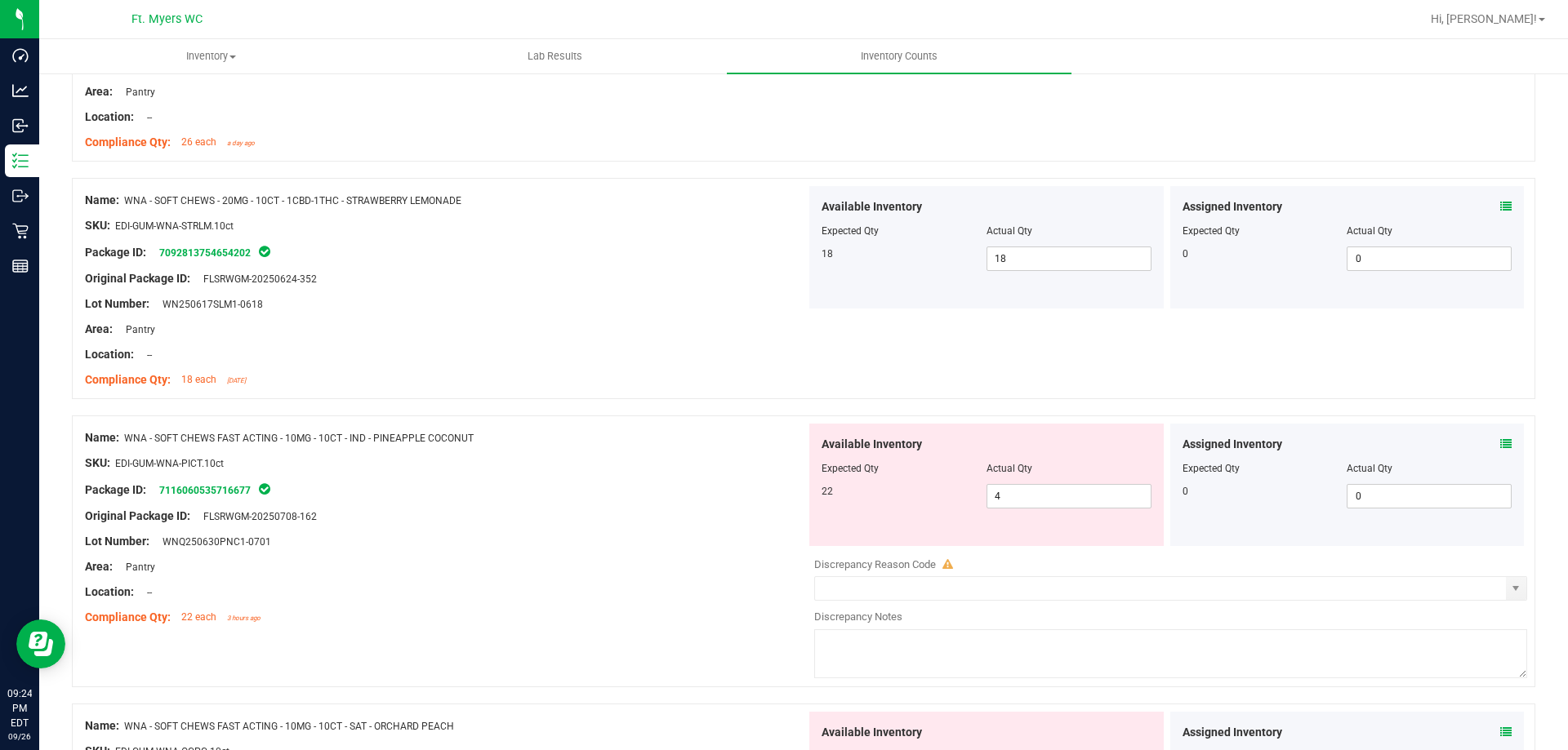
scroll to position [3138, 0]
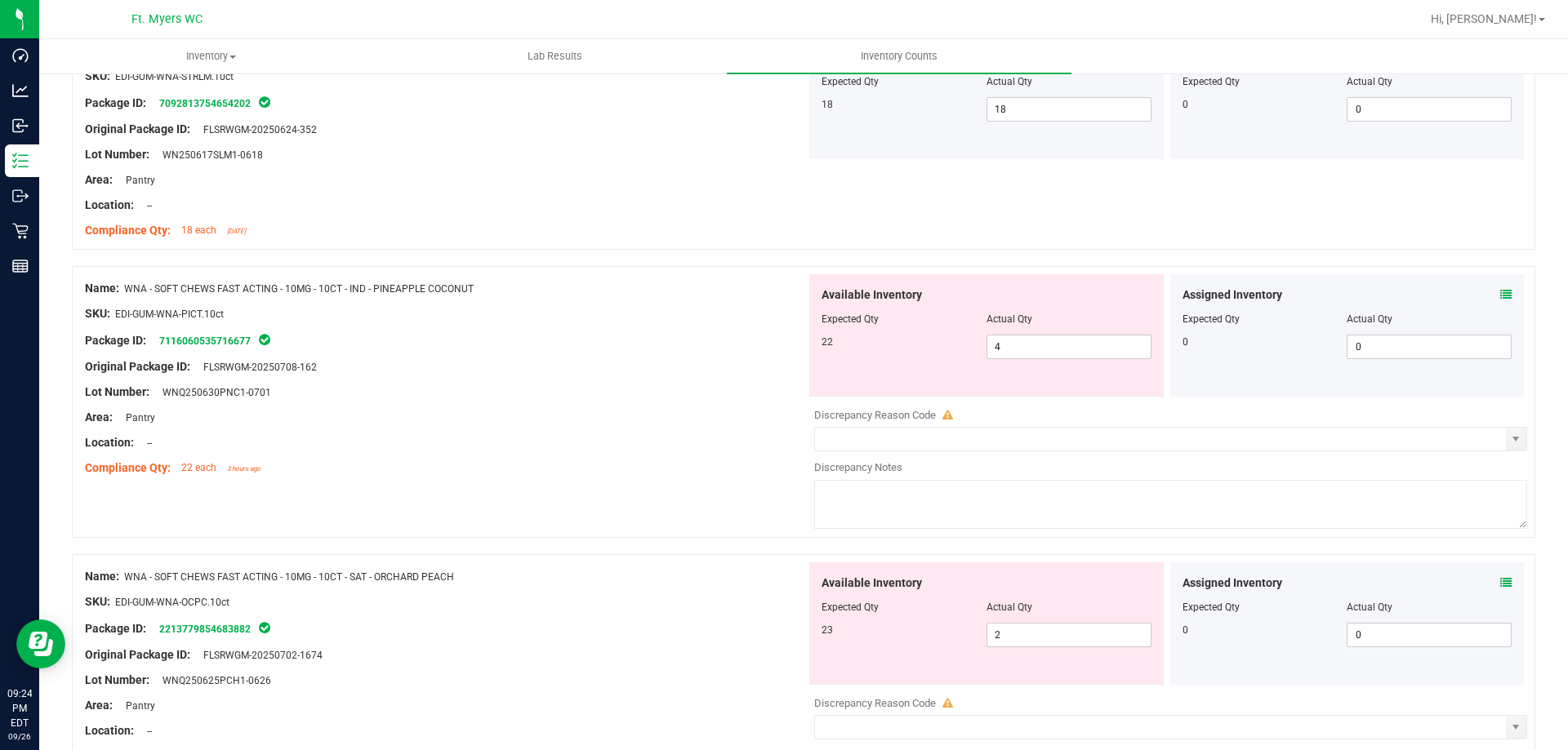
click at [1501, 297] on icon at bounding box center [1507, 295] width 12 height 12
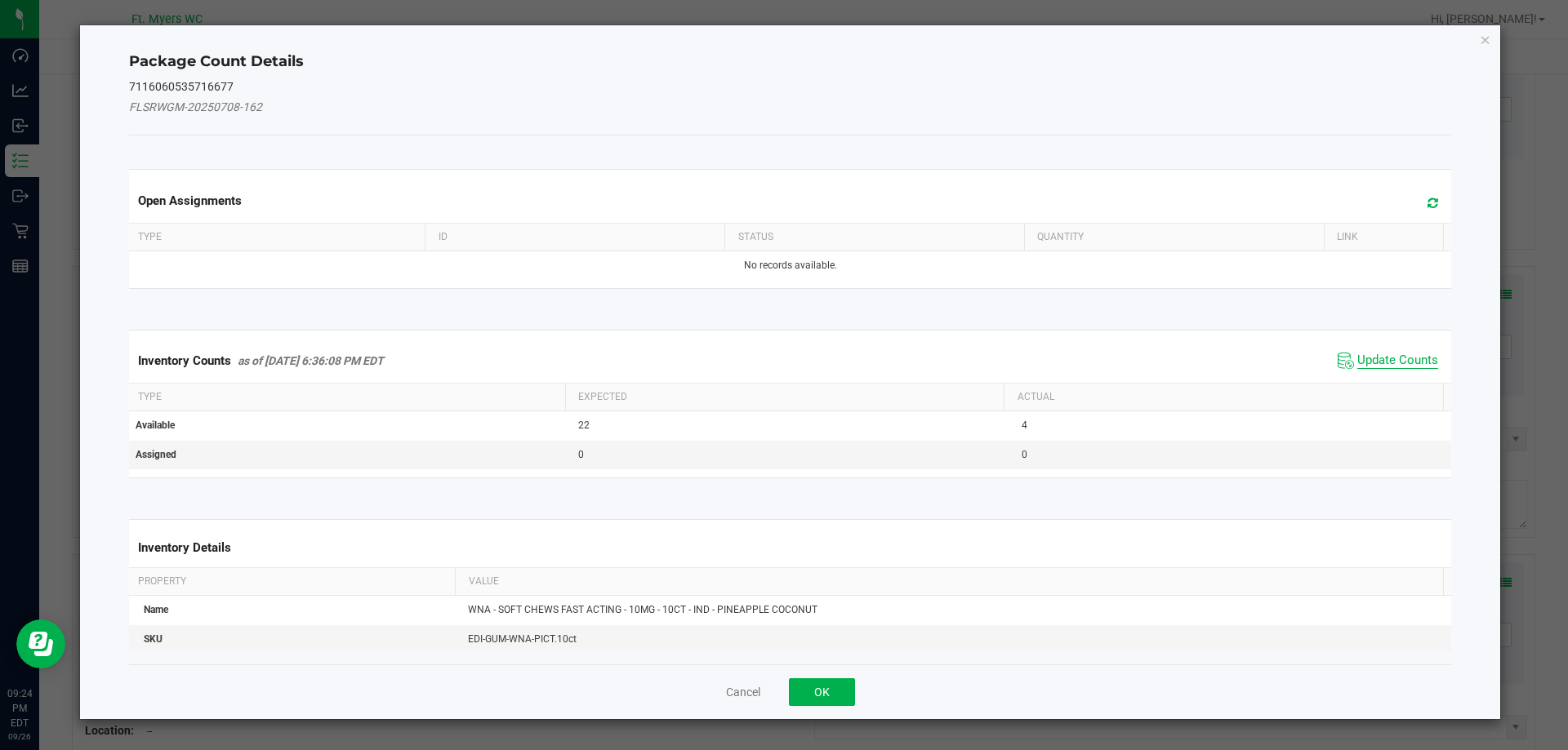
click at [1369, 365] on span "Update Counts" at bounding box center [1398, 360] width 81 height 17
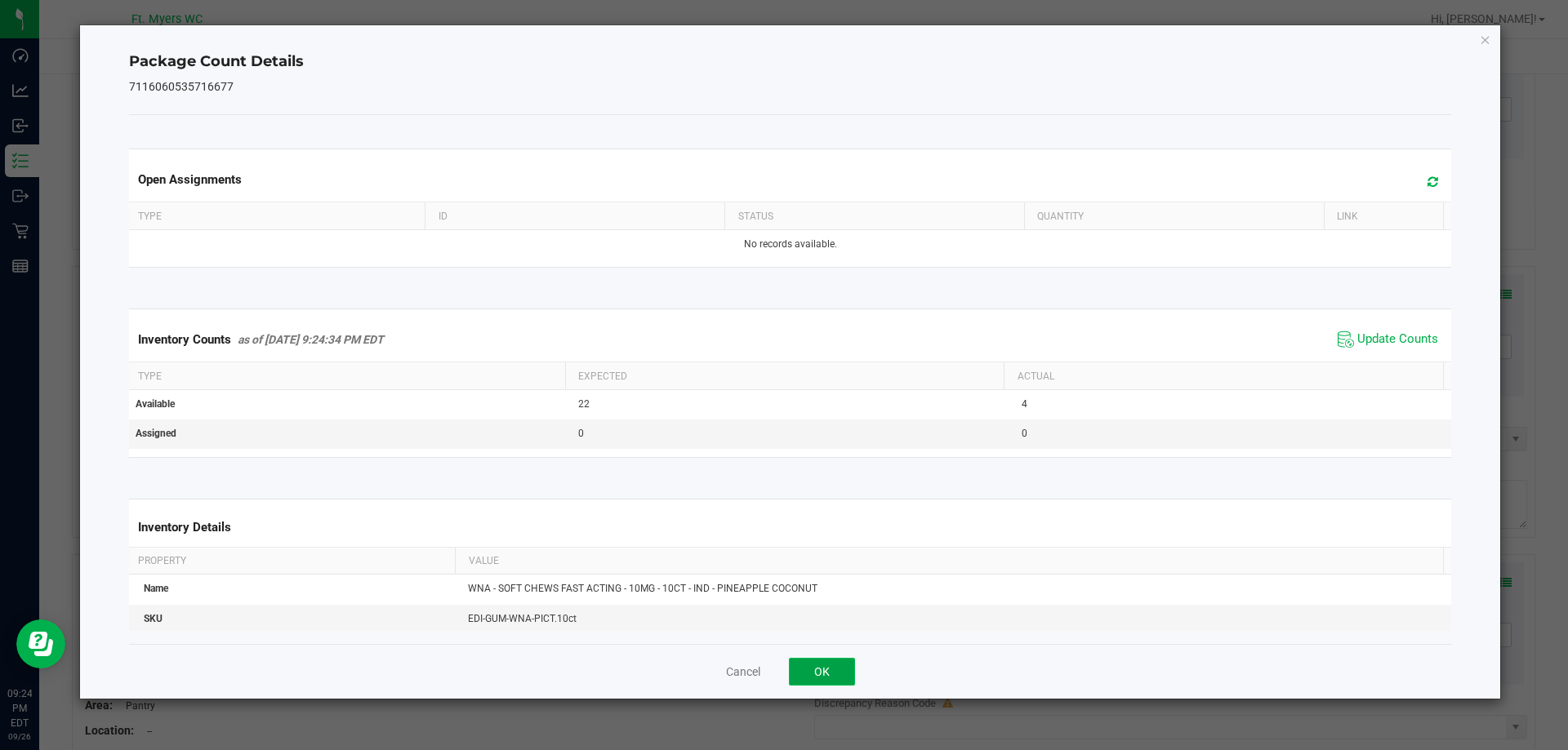
click at [809, 668] on button "OK" at bounding box center [822, 672] width 66 height 28
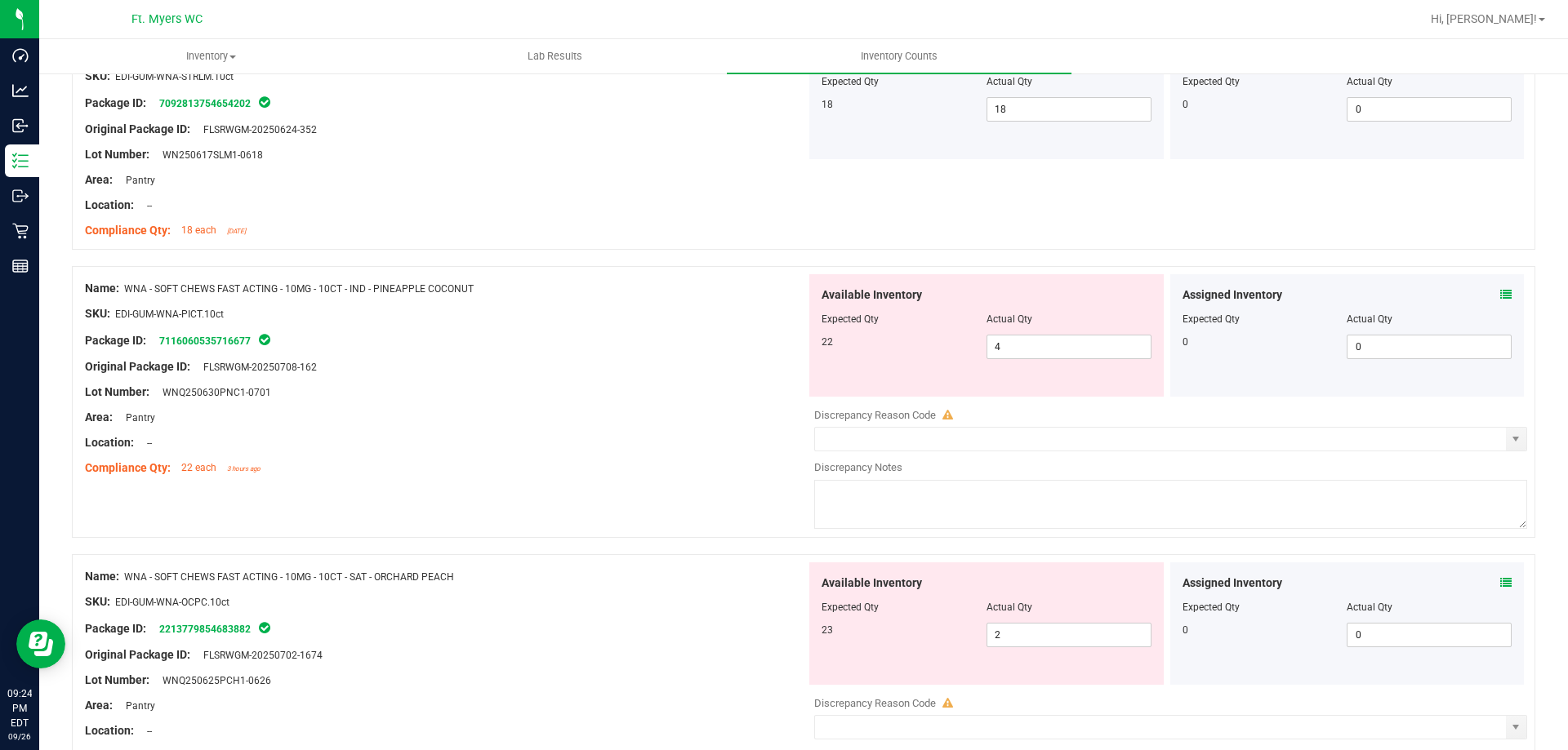
click at [633, 378] on div at bounding box center [445, 380] width 721 height 8
click at [1014, 340] on input "4" at bounding box center [1068, 346] width 163 height 23
type input "22"
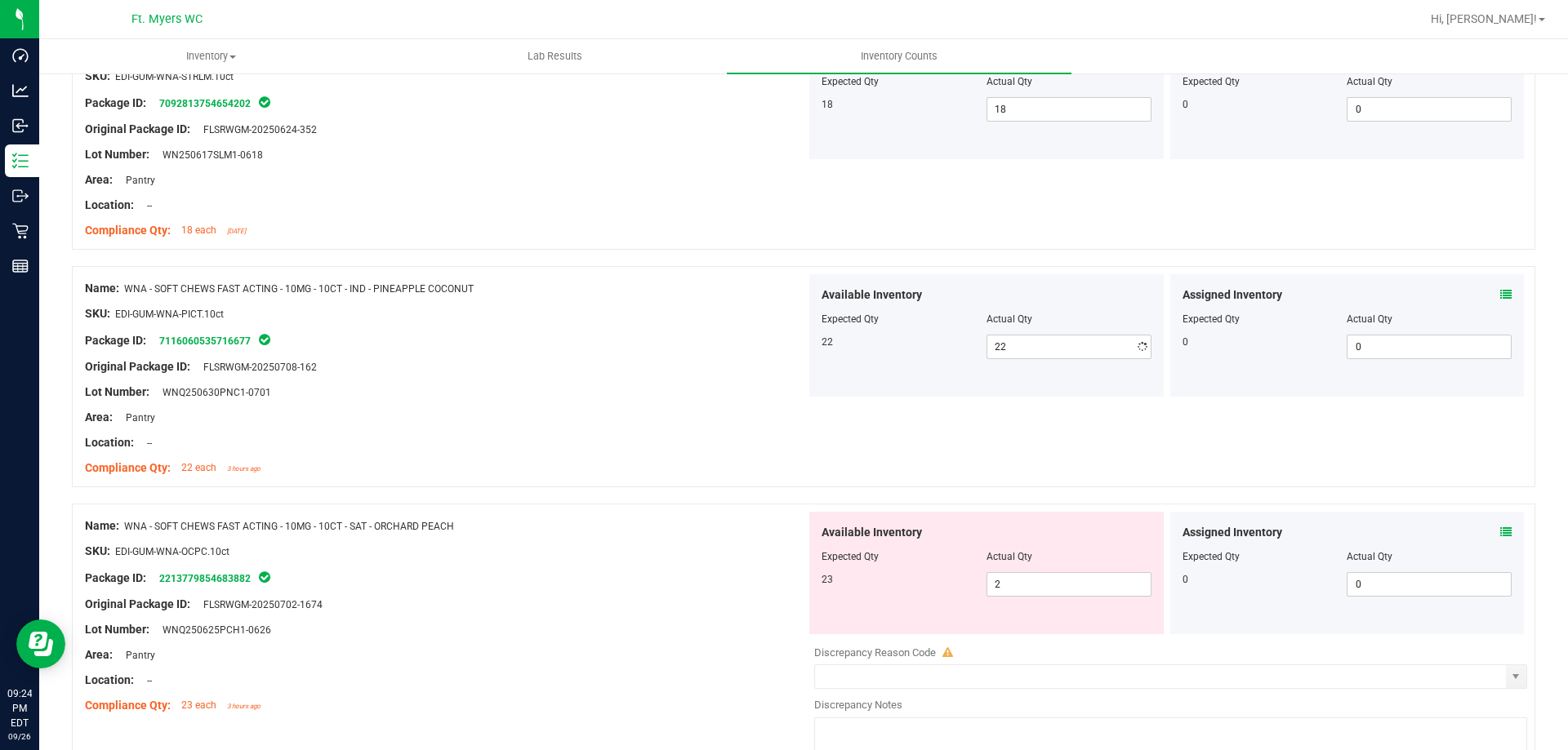
click at [595, 576] on div "Name: WNA - SOFT CHEWS FAST ACTING - 10MG - 10CT - SAT - ORCHARD PEACH SKU: EDI…" at bounding box center [445, 615] width 721 height 208
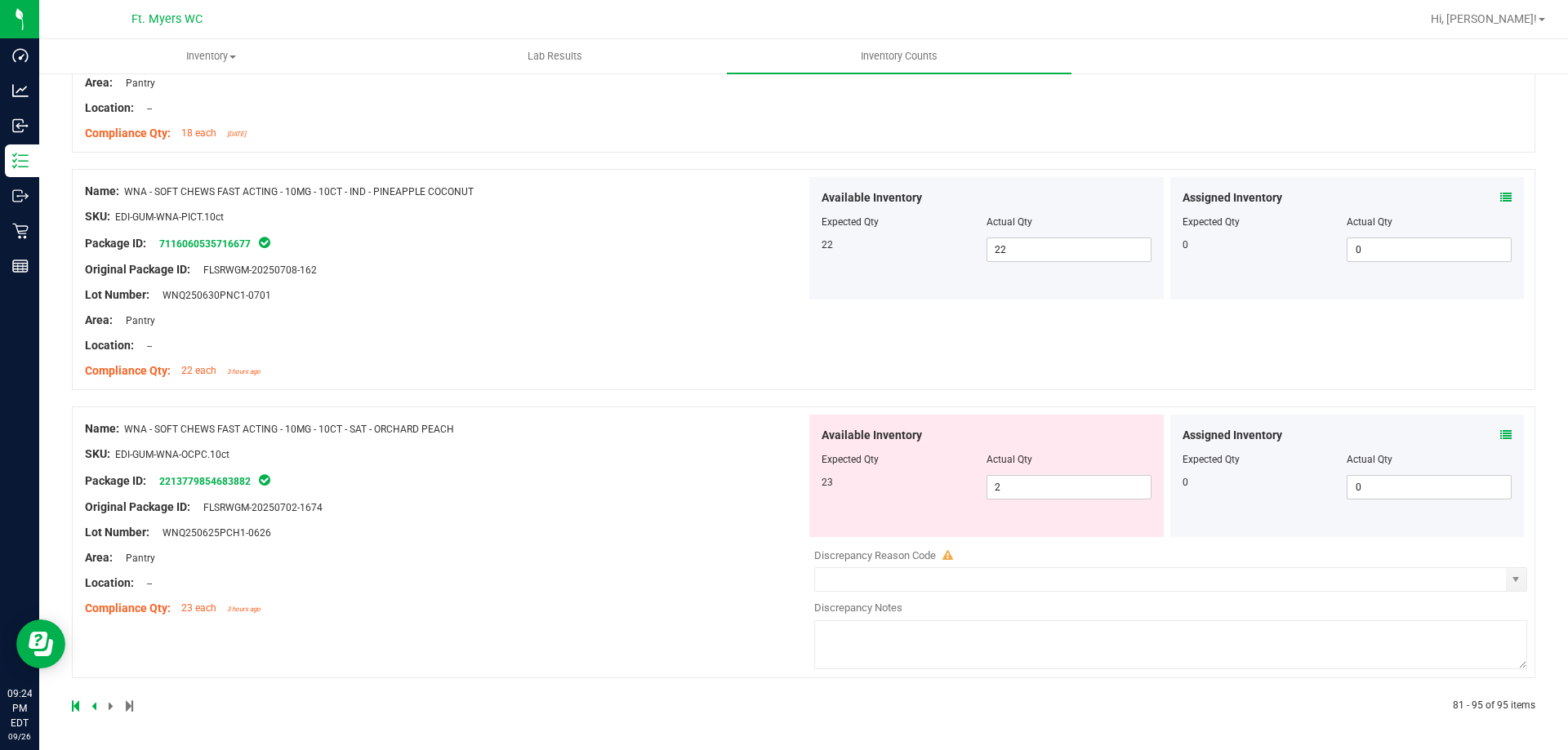
click at [1510, 450] on div "Assigned Inventory Expected Qty Actual Qty 0 0 0" at bounding box center [1347, 476] width 354 height 123
click at [1500, 443] on div "Assigned Inventory Expected Qty Actual Qty 0 0 0" at bounding box center [1347, 476] width 354 height 123
click at [1501, 440] on span at bounding box center [1507, 434] width 12 height 17
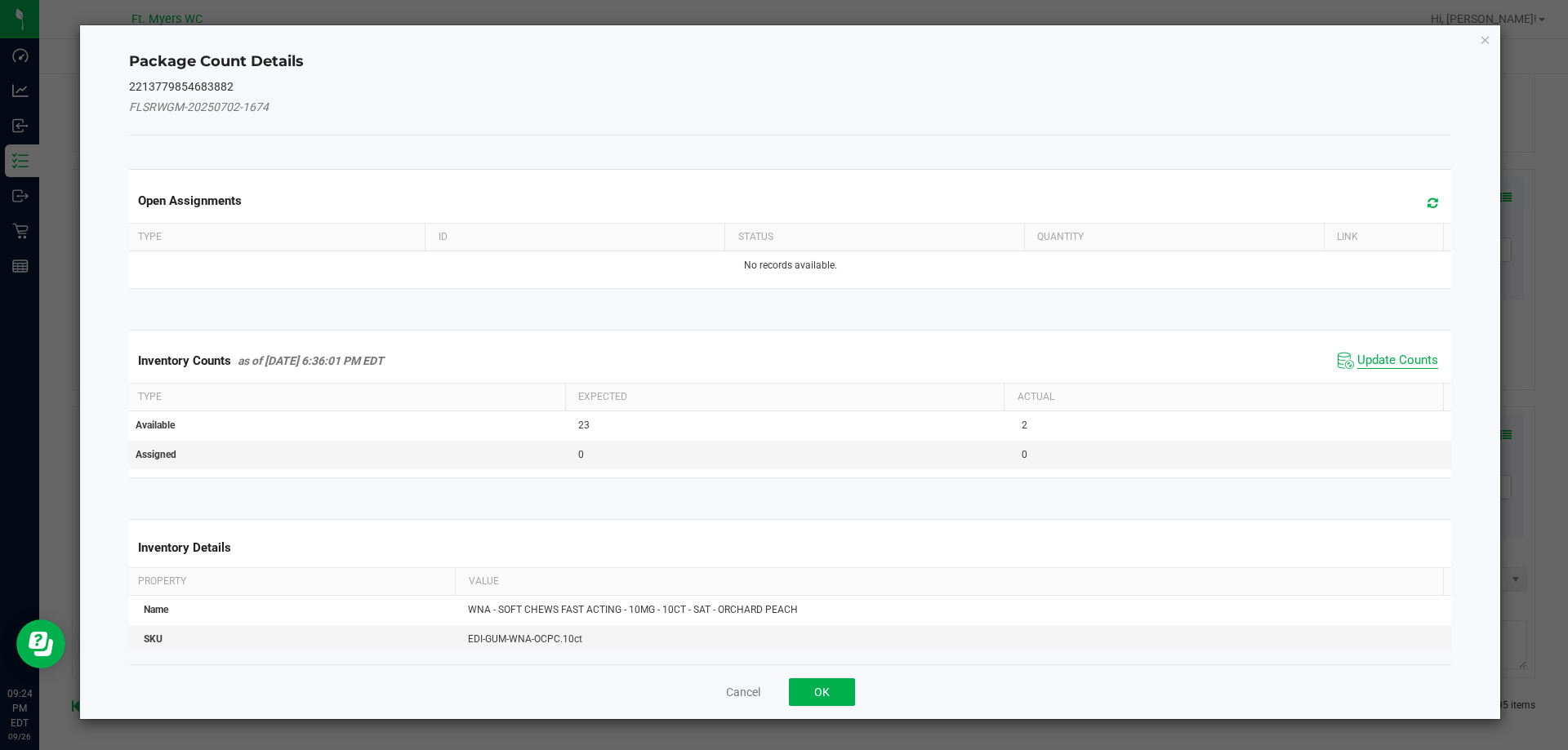
click at [1393, 362] on span "Update Counts" at bounding box center [1398, 360] width 81 height 17
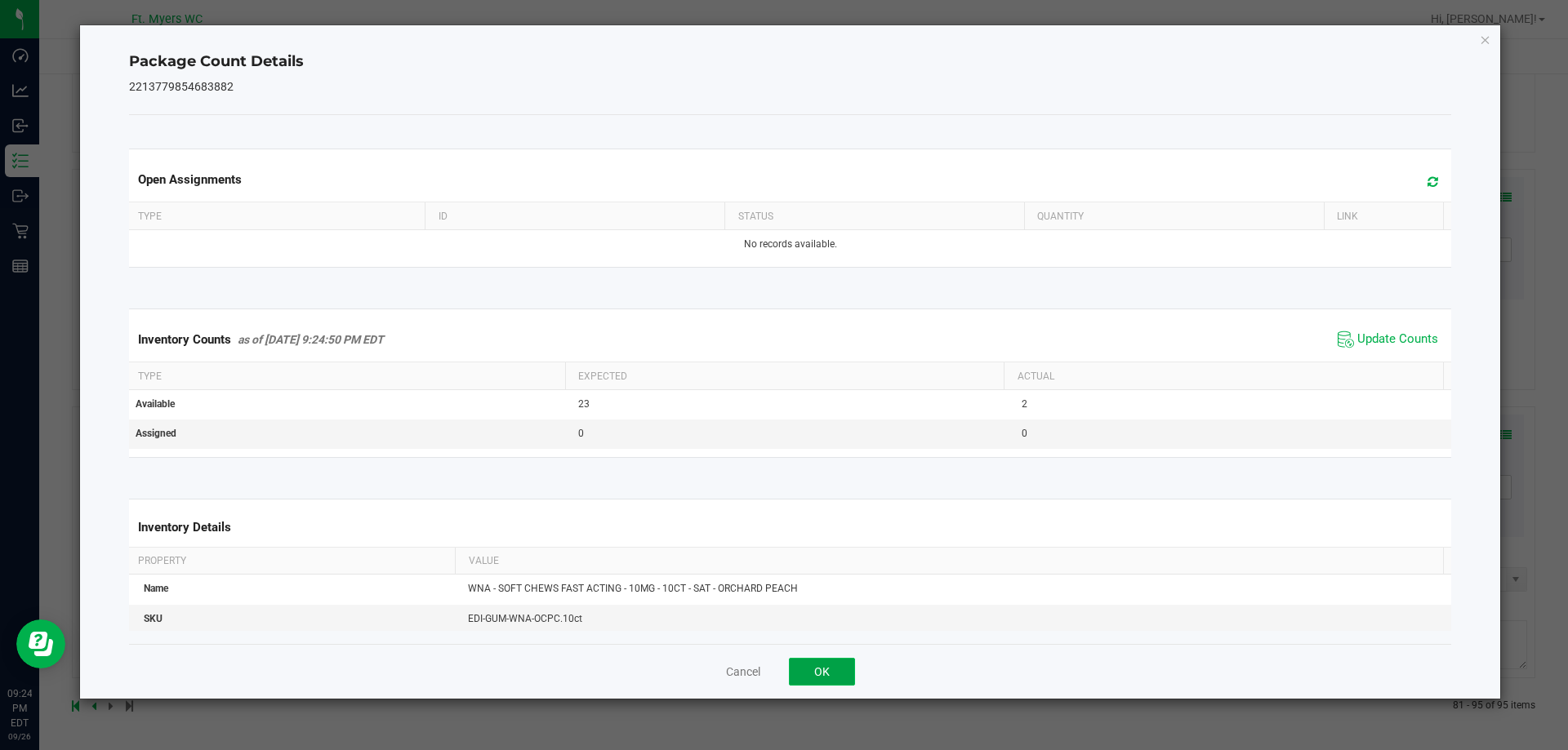
click at [806, 669] on button "OK" at bounding box center [822, 672] width 66 height 28
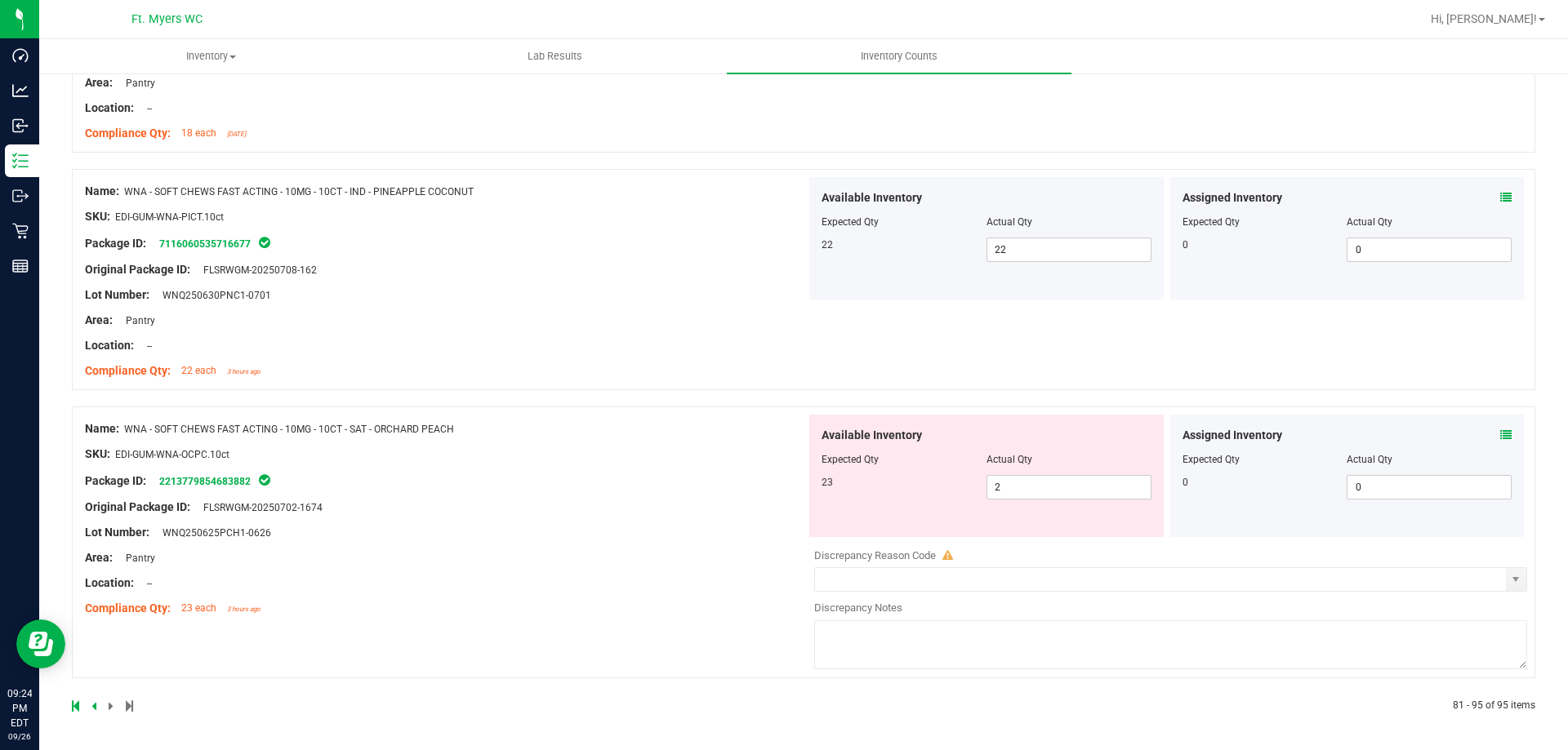
click at [699, 514] on div "Original Package ID: FLSRWGM-20250702-1674" at bounding box center [445, 507] width 721 height 17
click at [1047, 487] on input "2" at bounding box center [1068, 487] width 163 height 23
type input "23"
click at [614, 553] on div "Name: WNA - SOFT CHEWS FAST ACTING - 10MG - 10CT - SAT - ORCHARD PEACH SKU: EDI…" at bounding box center [445, 518] width 721 height 208
type input "23"
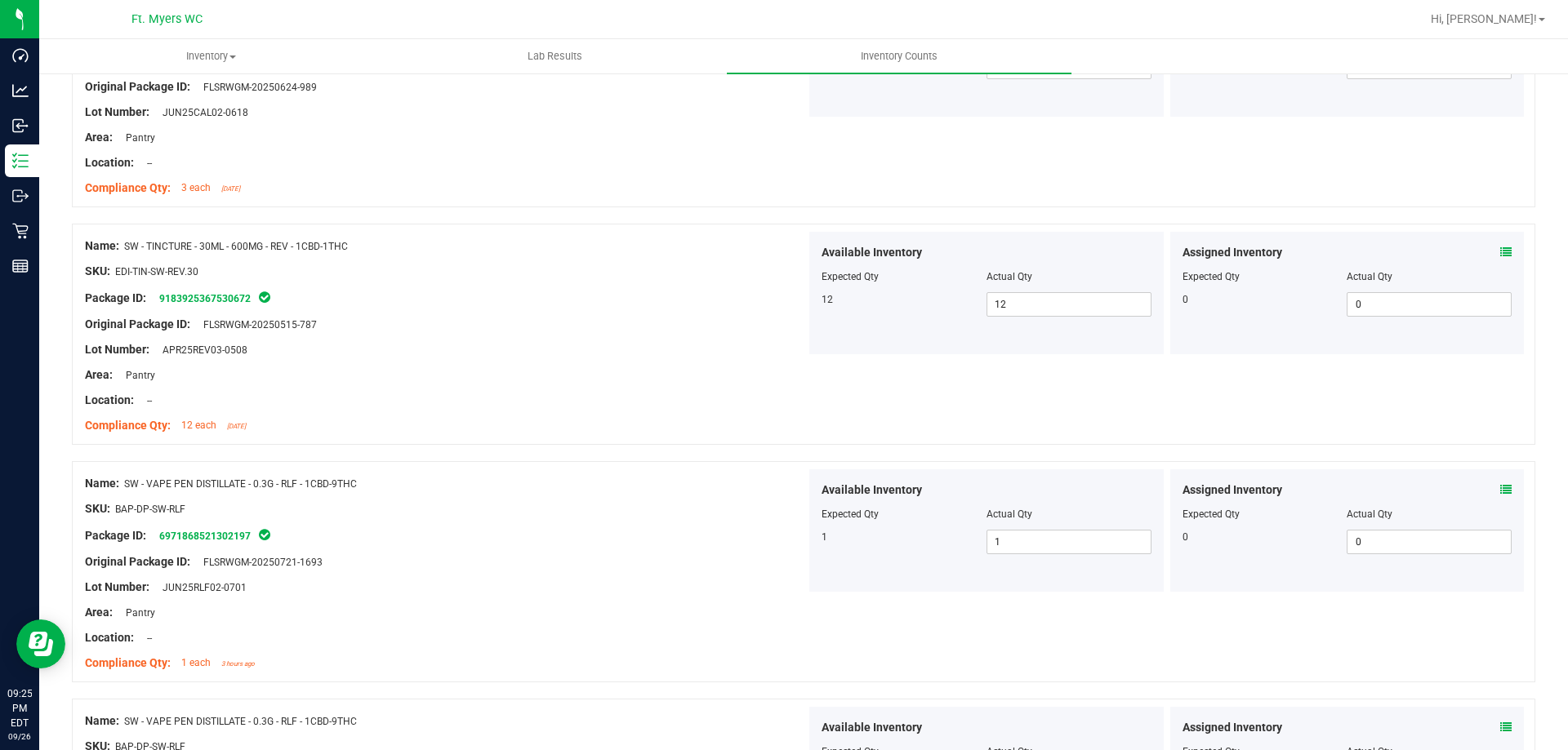
scroll to position [0, 0]
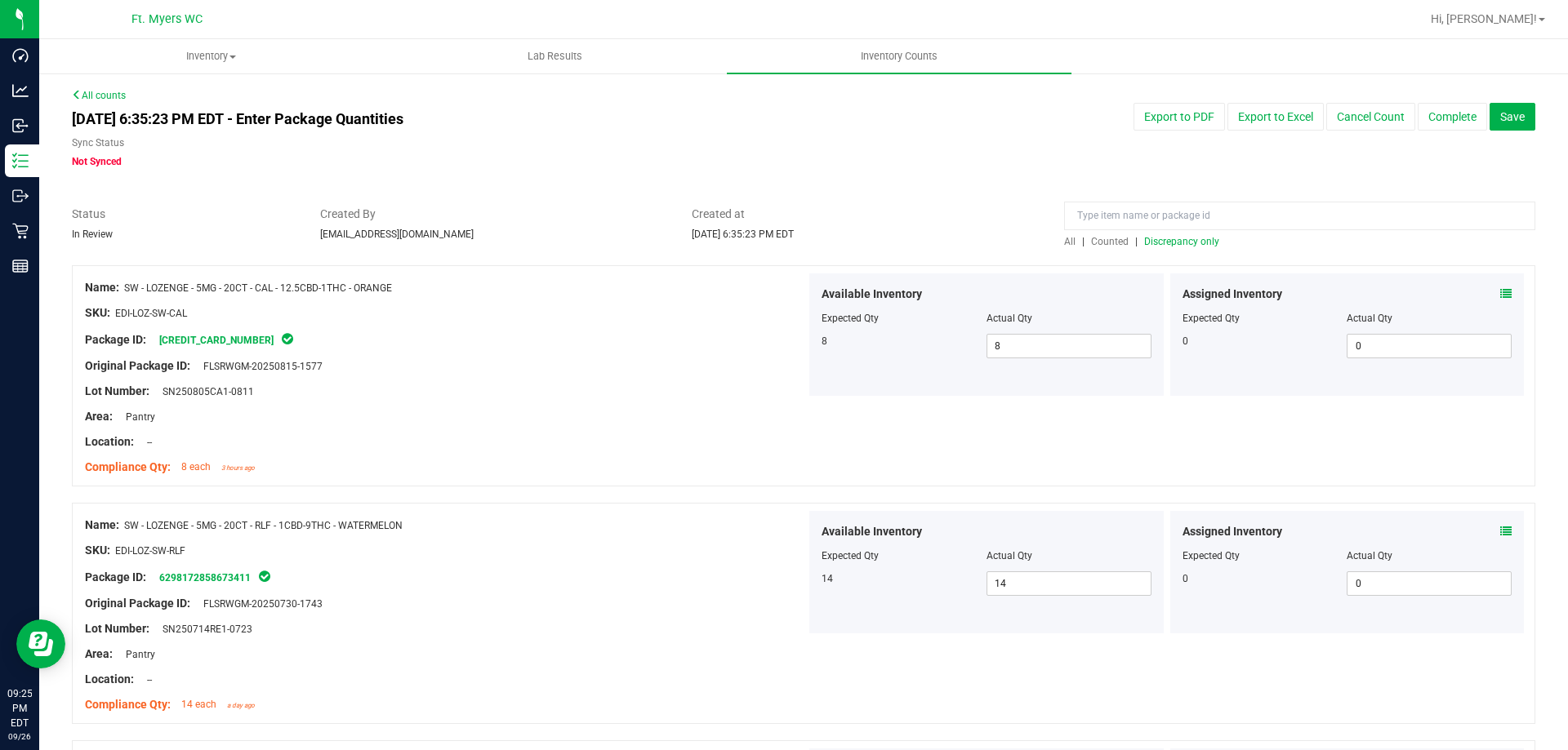
drag, startPoint x: 602, startPoint y: 417, endPoint x: 778, endPoint y: 35, distance: 420.6
click at [1174, 244] on span "Discrepancy only" at bounding box center [1182, 241] width 75 height 12
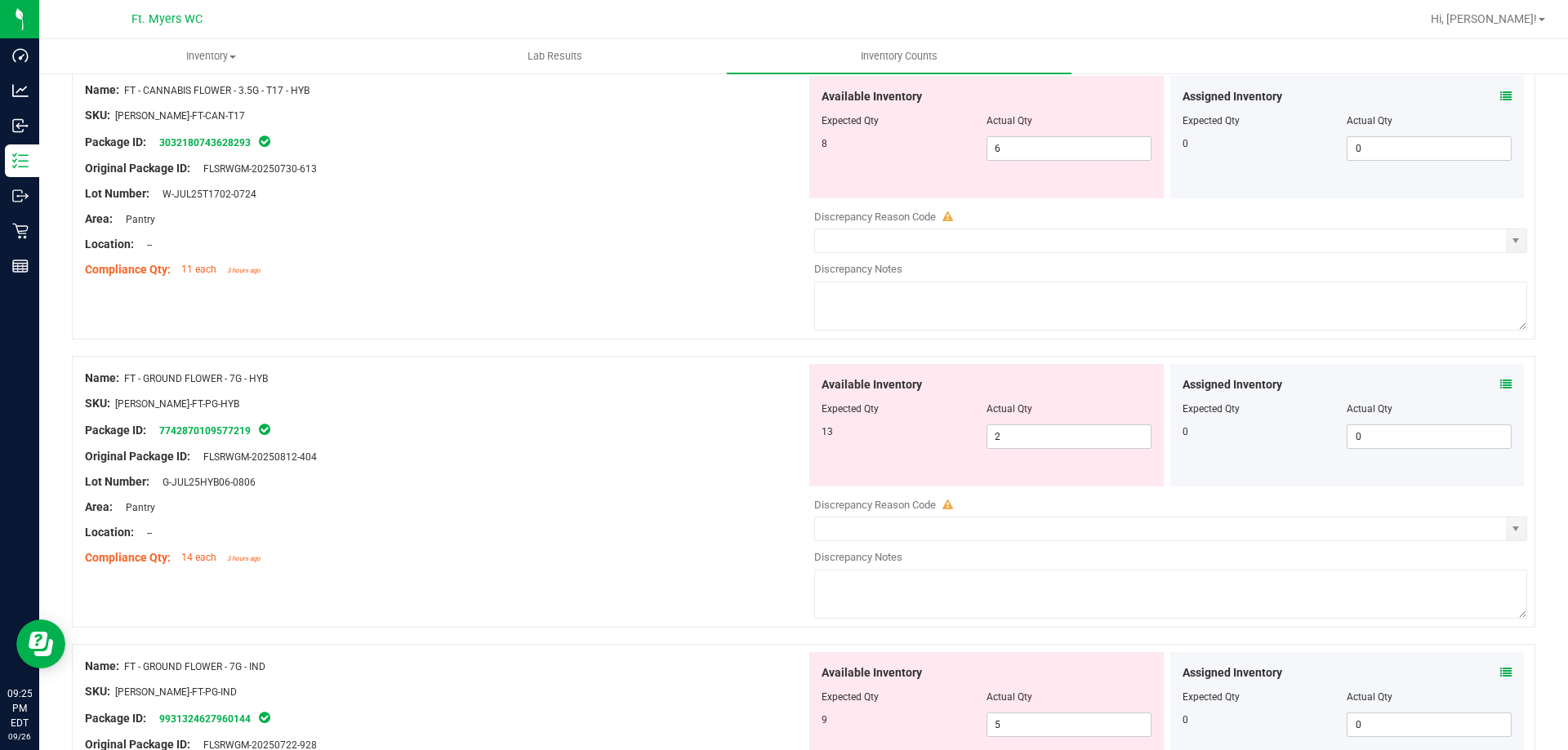
scroll to position [5334, 0]
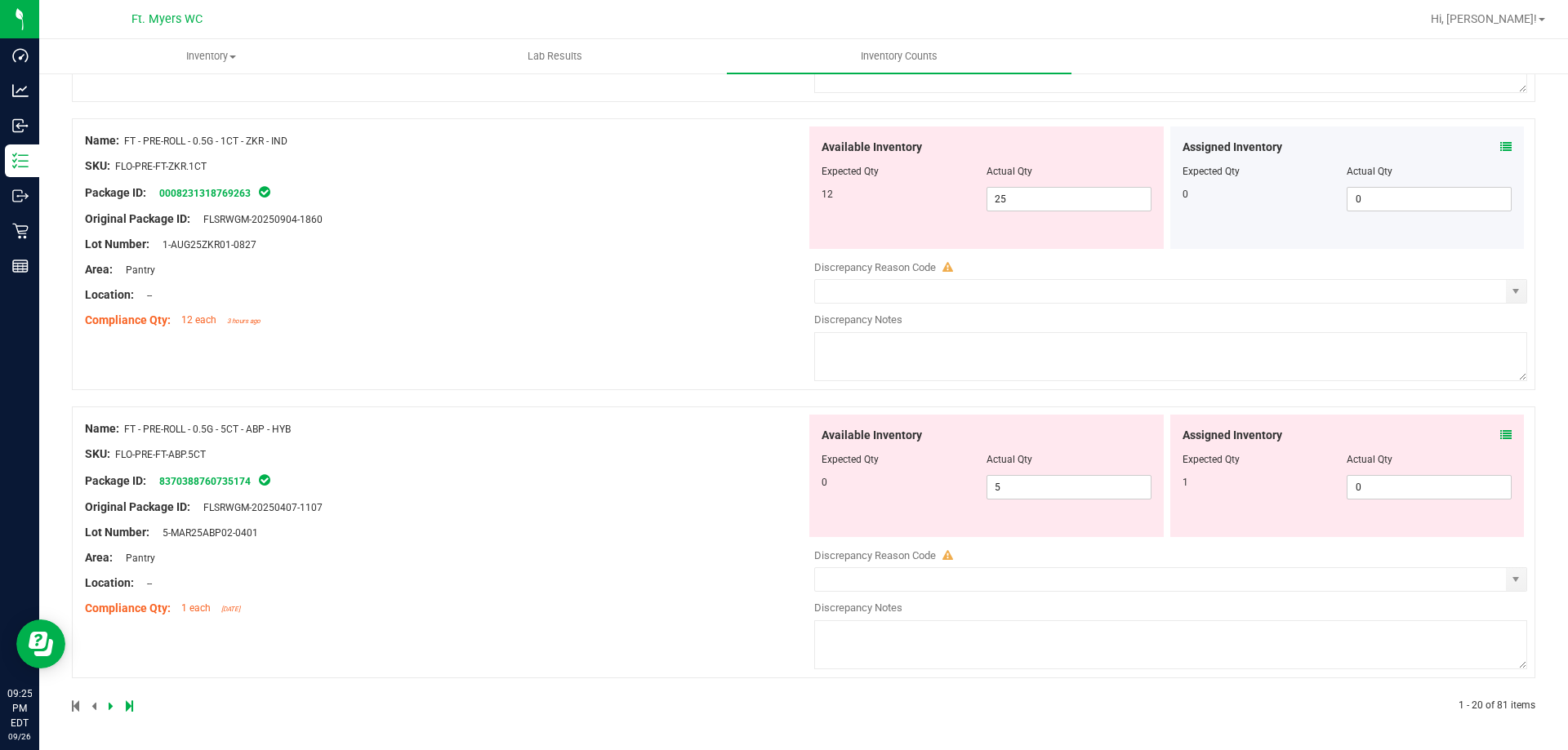
drag, startPoint x: 651, startPoint y: 245, endPoint x: 651, endPoint y: 623, distance: 378.0
click at [716, 480] on div "Package ID: 8370388760735174" at bounding box center [445, 481] width 721 height 20
click at [1501, 436] on icon at bounding box center [1507, 435] width 12 height 12
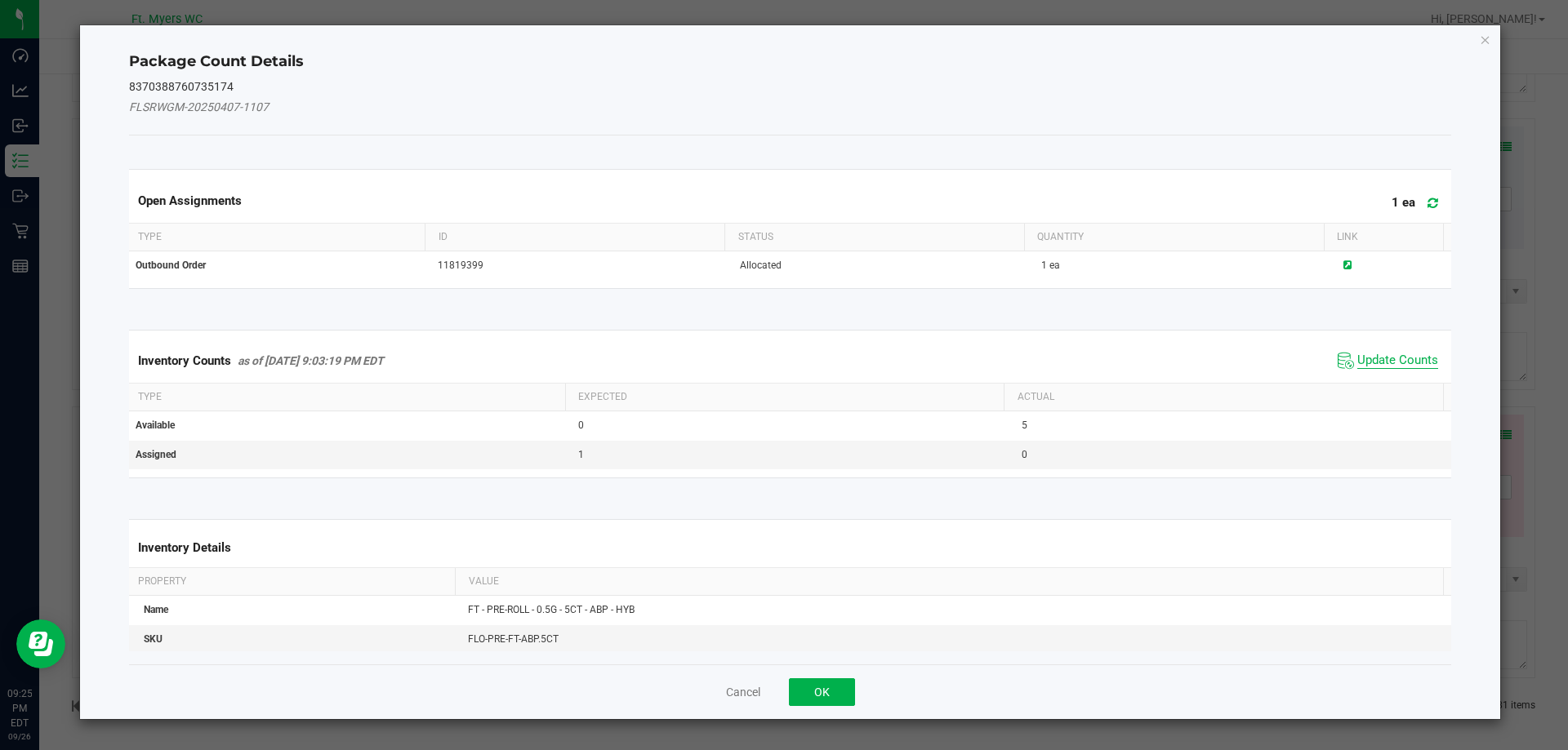
click at [1395, 363] on span "Update Counts" at bounding box center [1398, 360] width 81 height 17
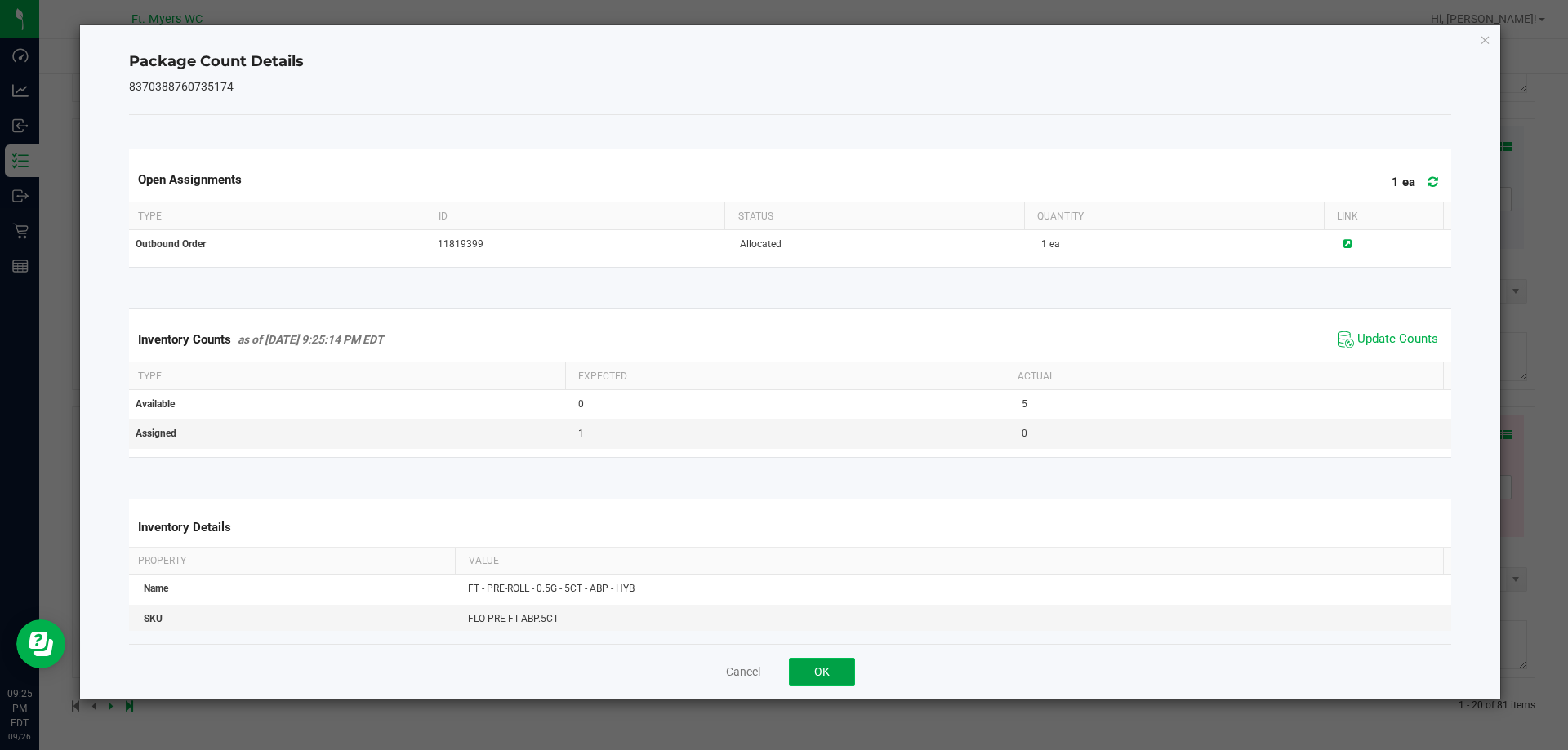
click at [826, 677] on button "OK" at bounding box center [822, 672] width 66 height 28
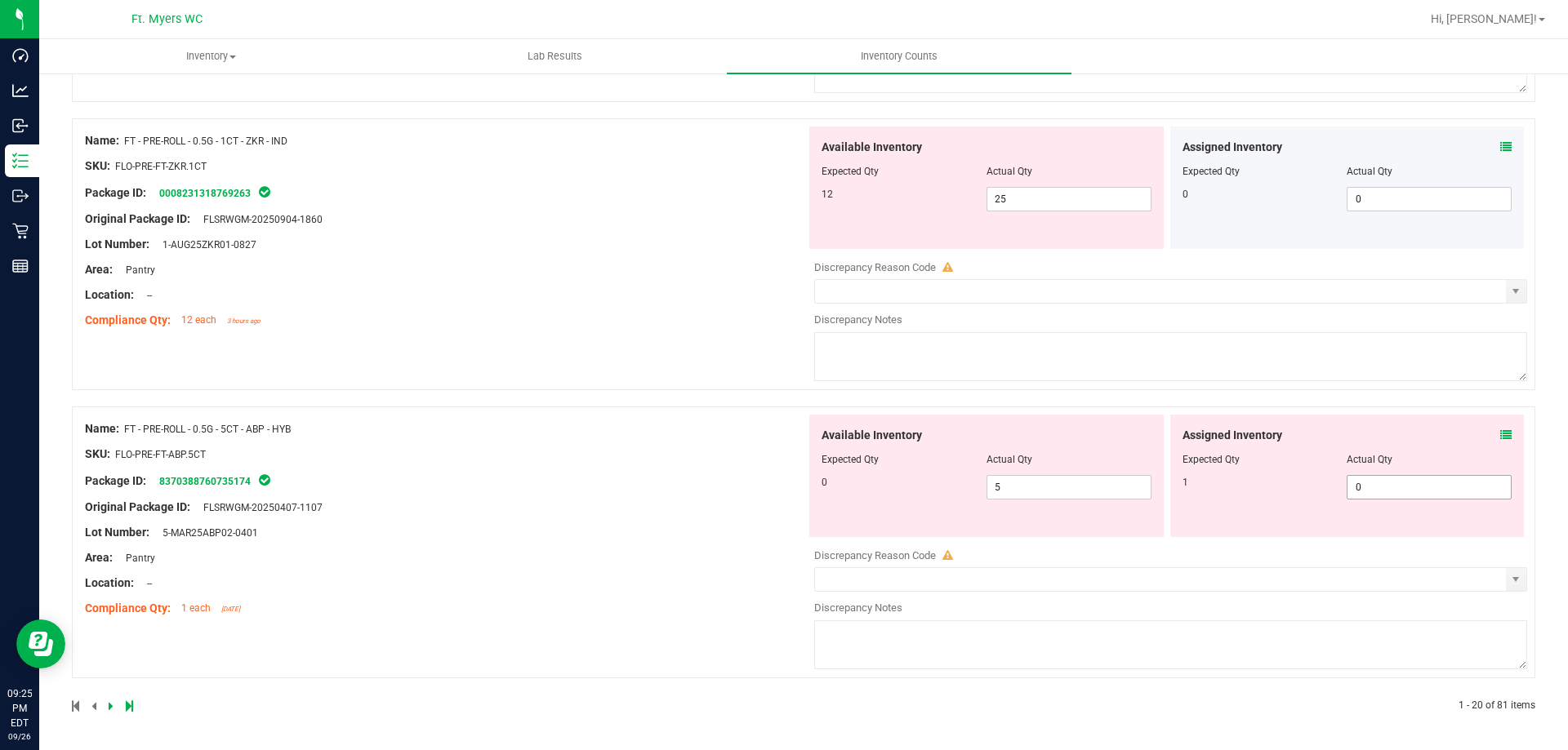
click at [1410, 477] on span "0 0" at bounding box center [1428, 487] width 165 height 25
drag, startPoint x: 1400, startPoint y: 481, endPoint x: 1196, endPoint y: 479, distance: 204.0
click at [1197, 479] on div "1 0 0" at bounding box center [1347, 487] width 330 height 25
type input "1"
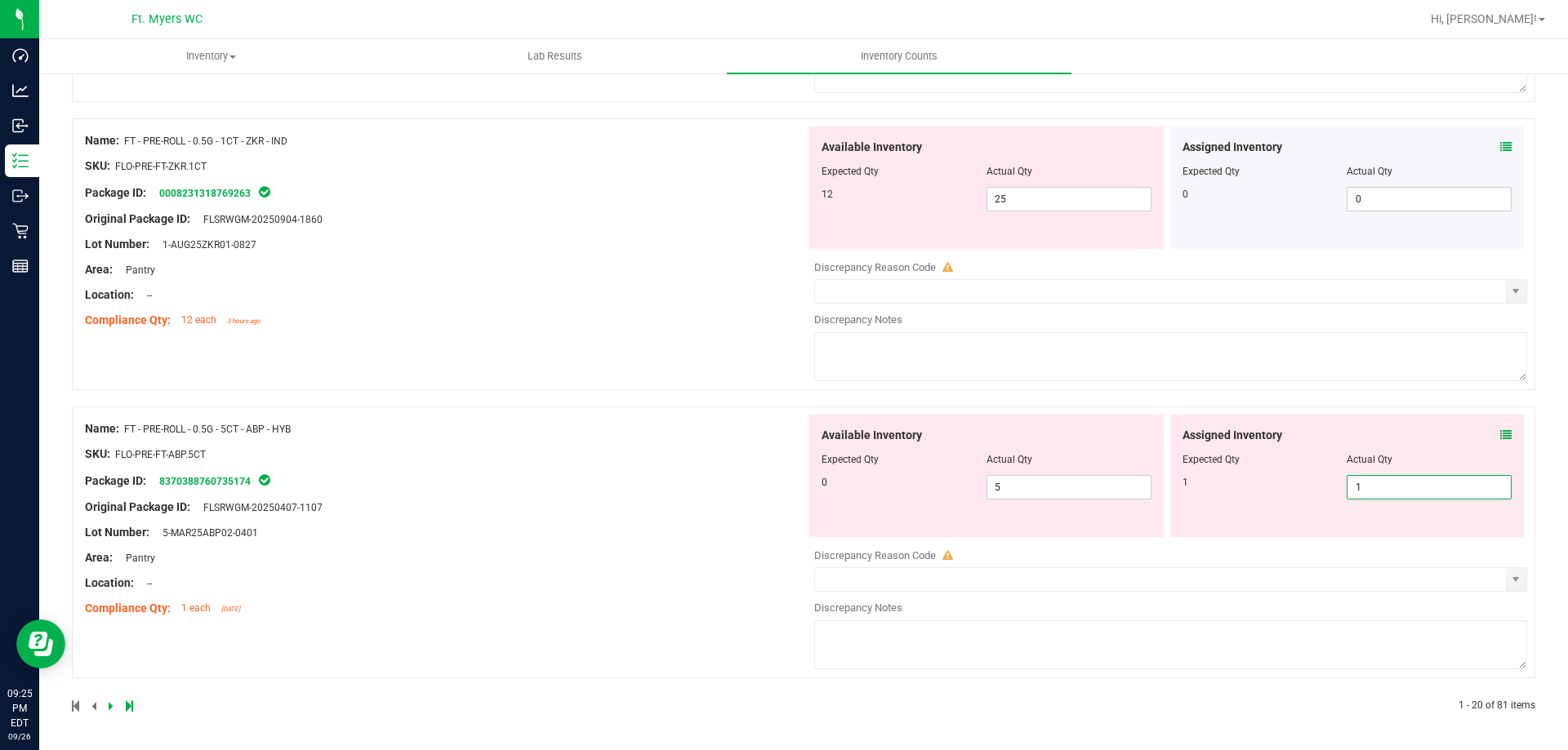
click at [574, 463] on div at bounding box center [445, 467] width 721 height 8
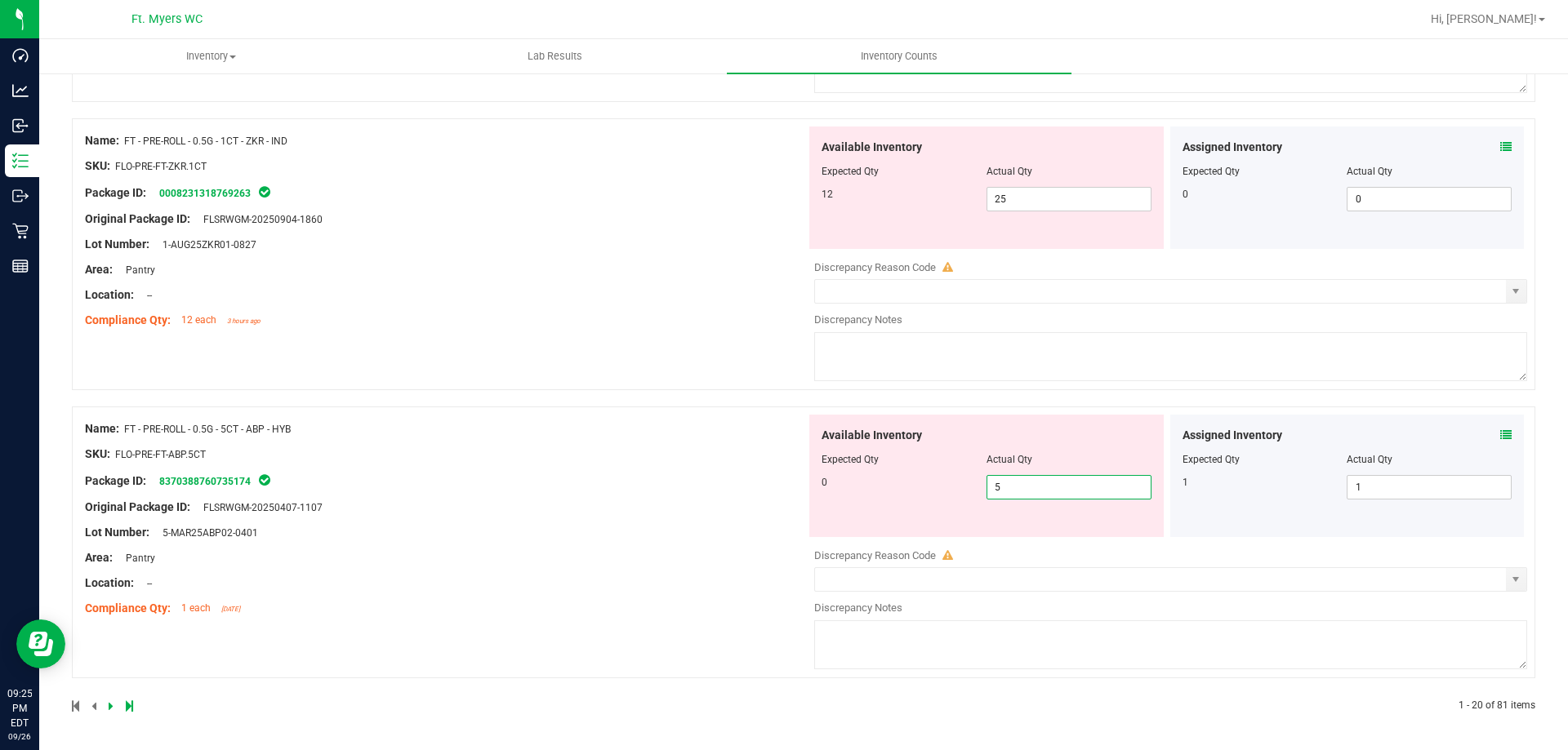
drag, startPoint x: 1025, startPoint y: 486, endPoint x: 867, endPoint y: 486, distance: 158.0
click at [867, 486] on div "0 5 5" at bounding box center [986, 487] width 330 height 25
click at [701, 483] on div "Package ID: 8370388760735174" at bounding box center [445, 481] width 721 height 20
drag, startPoint x: 562, startPoint y: 241, endPoint x: 522, endPoint y: 575, distance: 336.4
drag, startPoint x: 325, startPoint y: 426, endPoint x: 125, endPoint y: 426, distance: 200.0
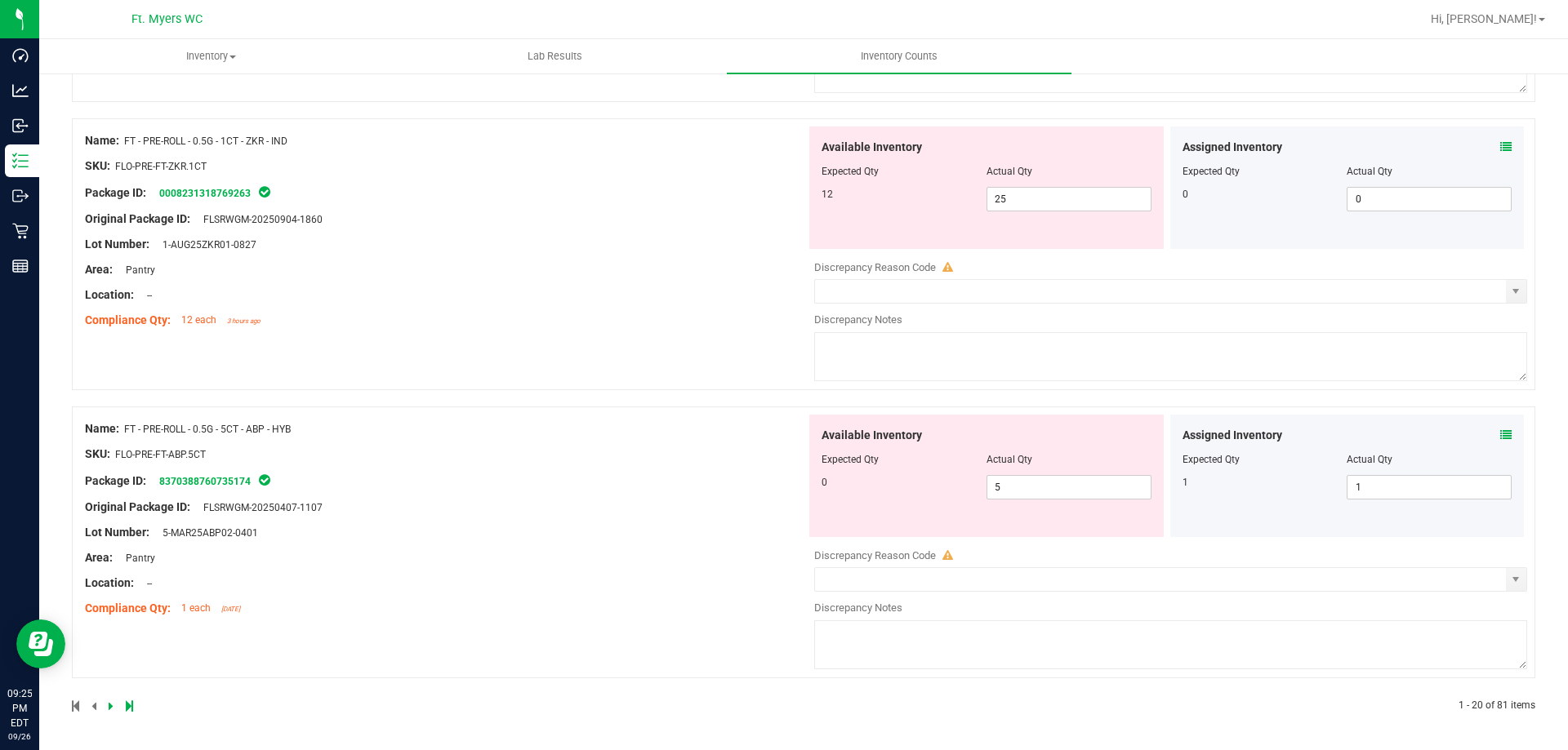
click at [125, 426] on div "Name: FT - PRE-ROLL - 0.5G - 5CT - ABP - HYB" at bounding box center [445, 428] width 721 height 17
copy span "FT - PRE-ROLL - 0.5G - 5CT - ABP - HYB"
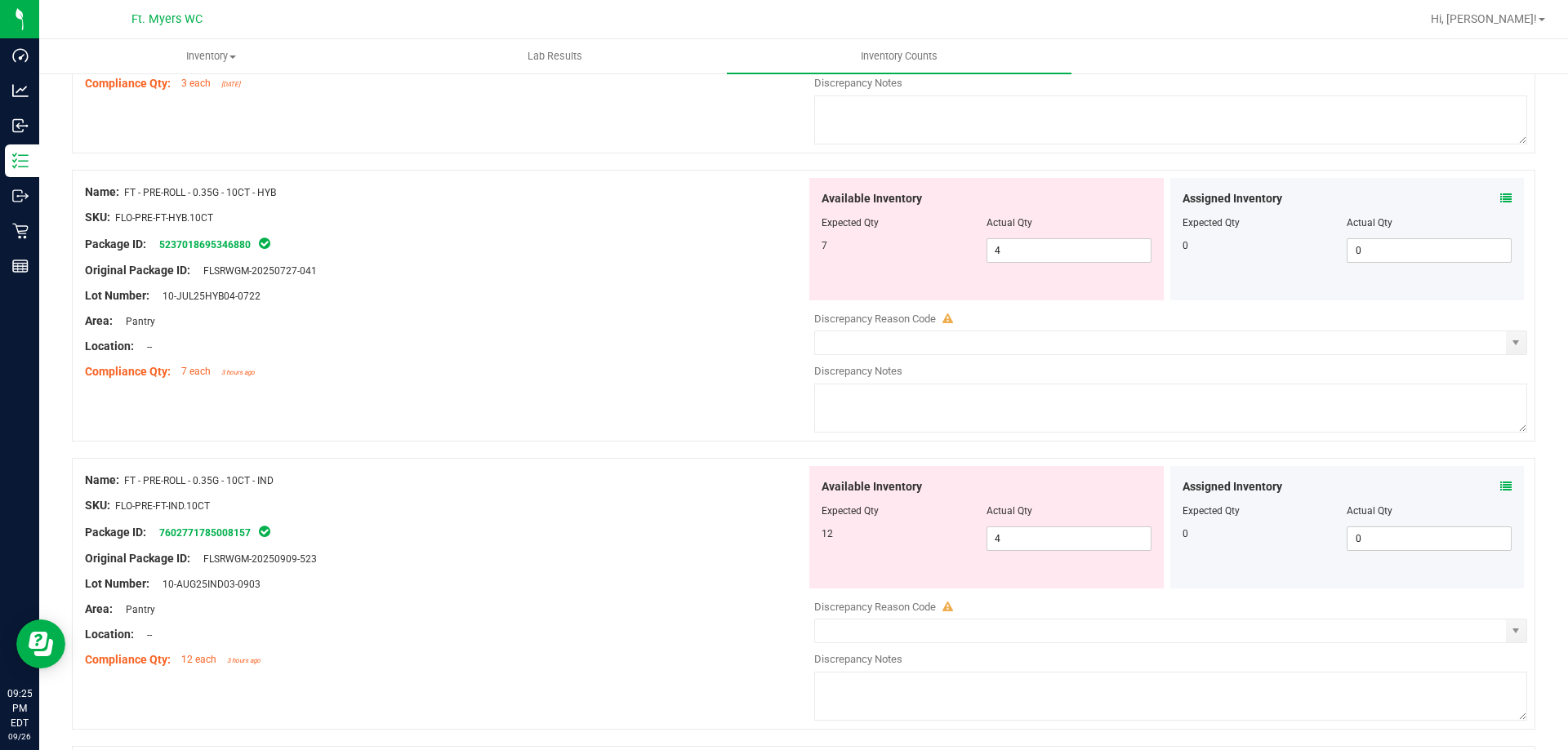
scroll to position [208, 0]
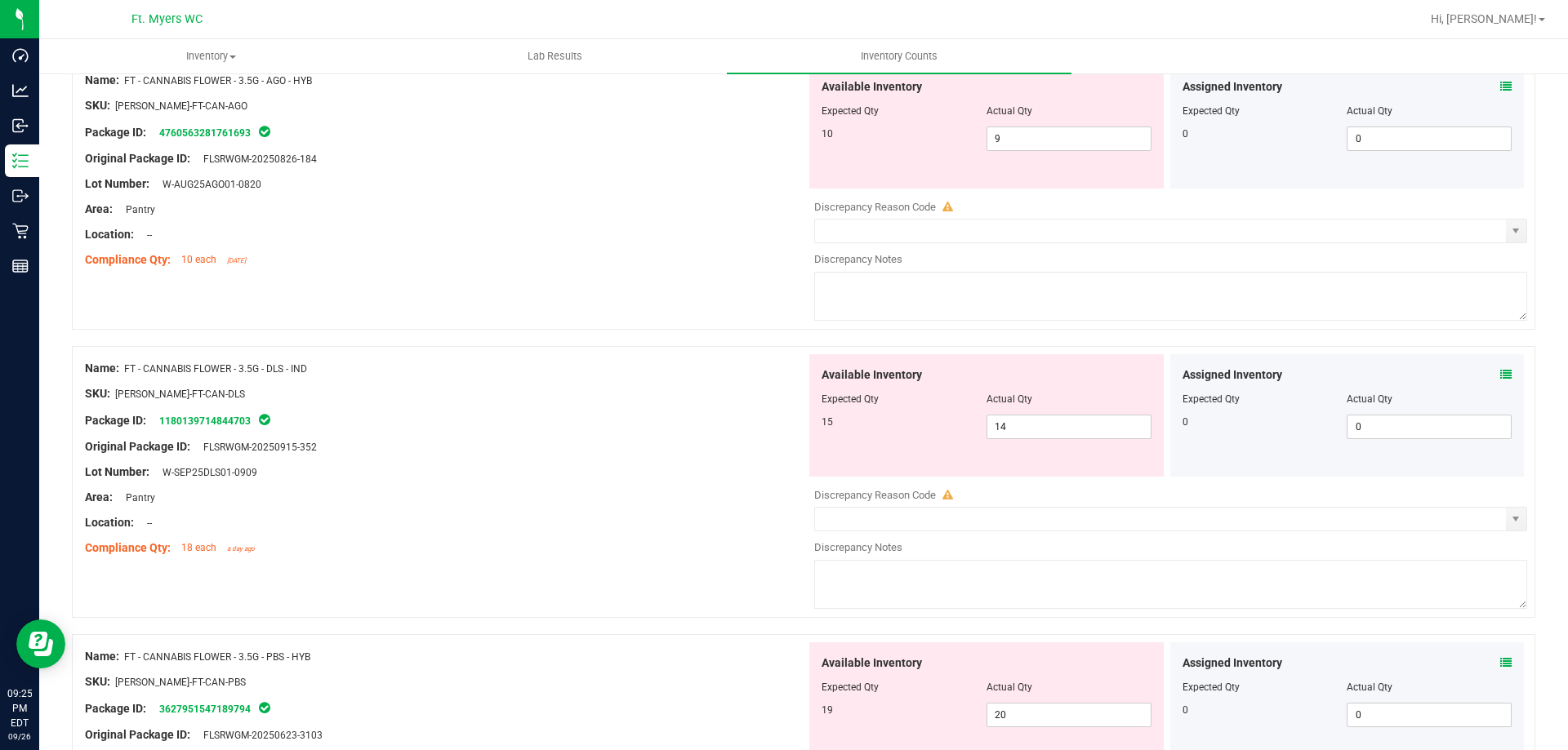
drag, startPoint x: 655, startPoint y: 385, endPoint x: 709, endPoint y: 108, distance: 282.2
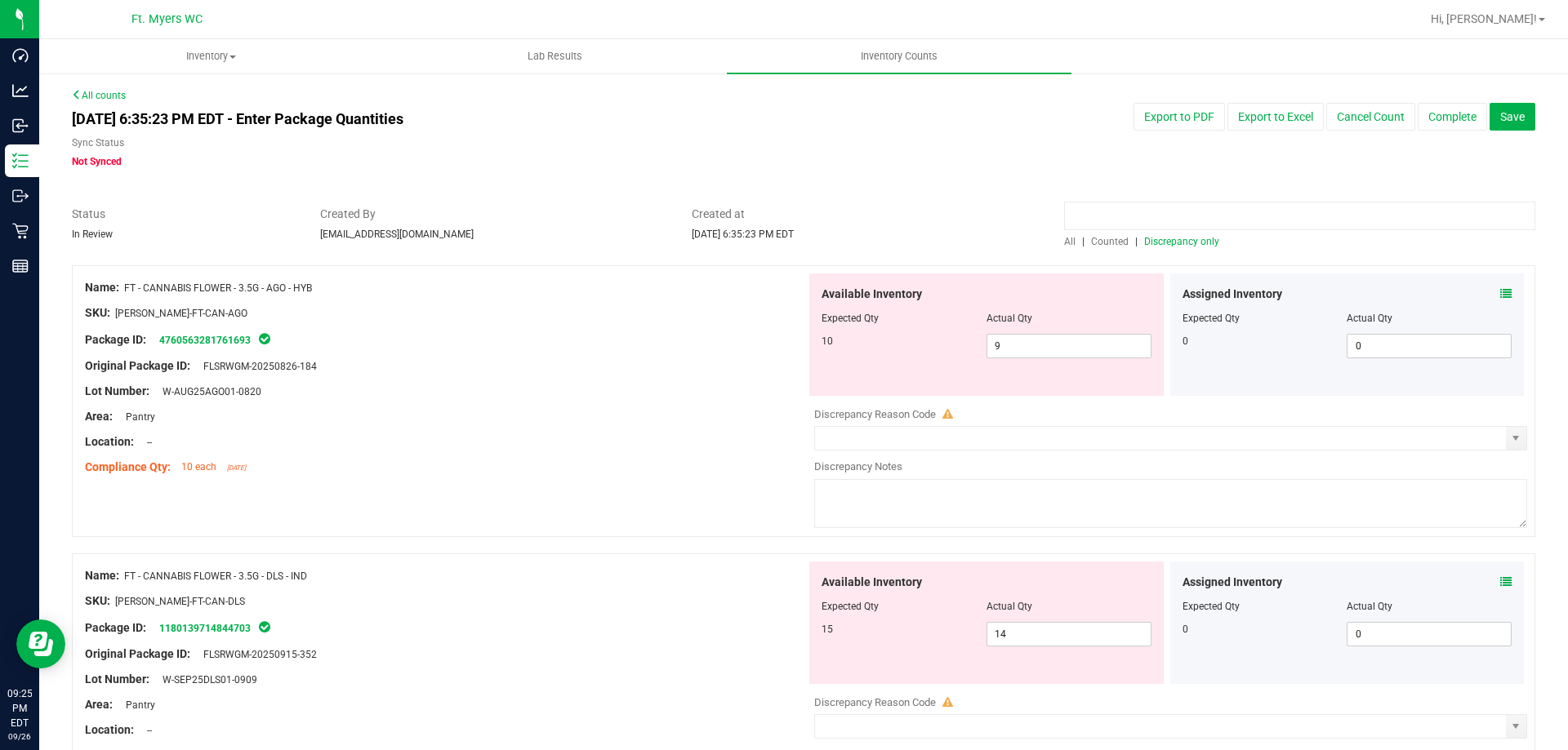
click at [1136, 203] on input at bounding box center [1300, 216] width 471 height 29
paste input "FT - PRE-ROLL - 0.5G - 5CT - ABP - HYB"
type input "FT - PRE-ROLL - 0.5G - 5CT - ABP - HYB"
click at [1064, 238] on span "All" at bounding box center [1070, 241] width 12 height 12
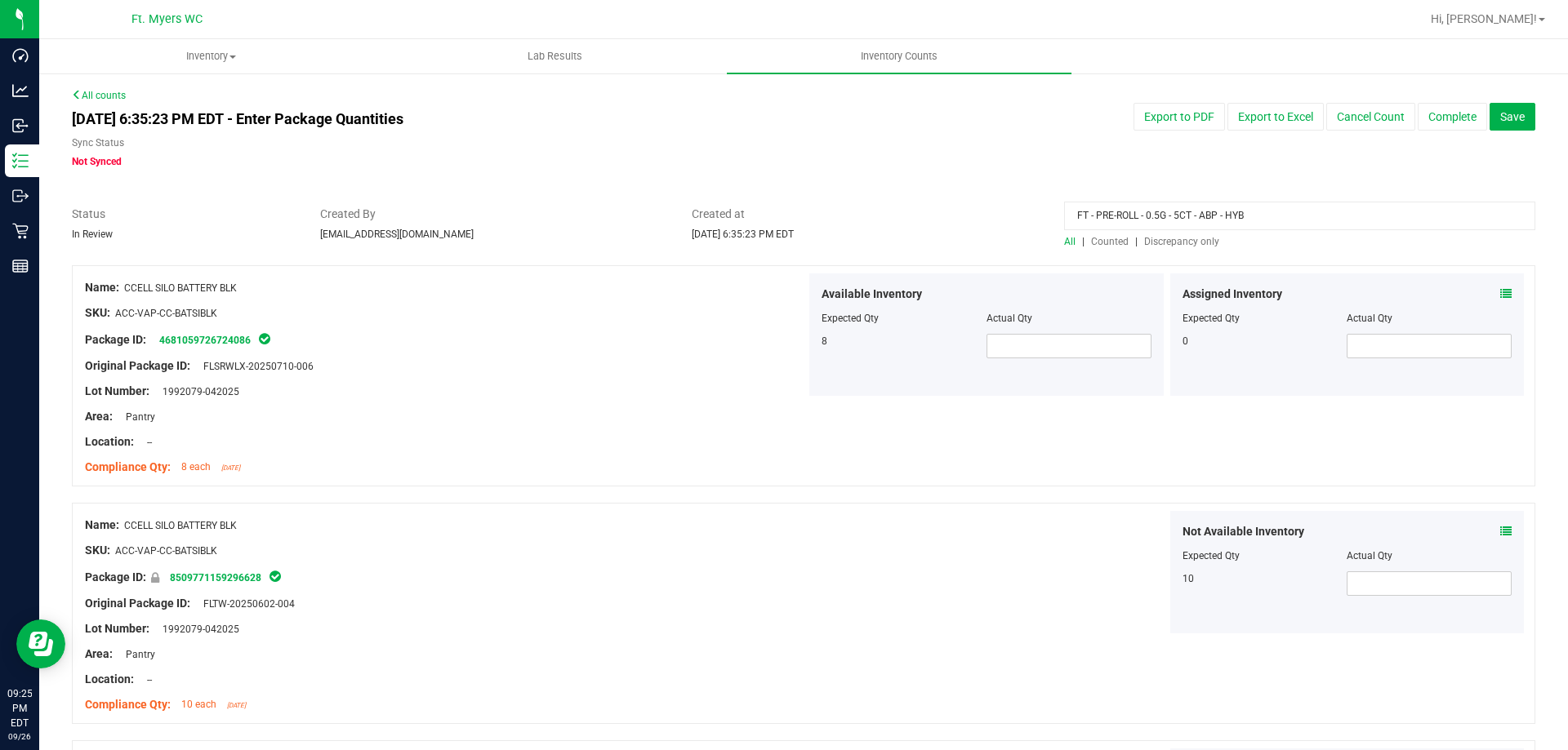
click at [1064, 238] on span "All" at bounding box center [1070, 241] width 12 height 12
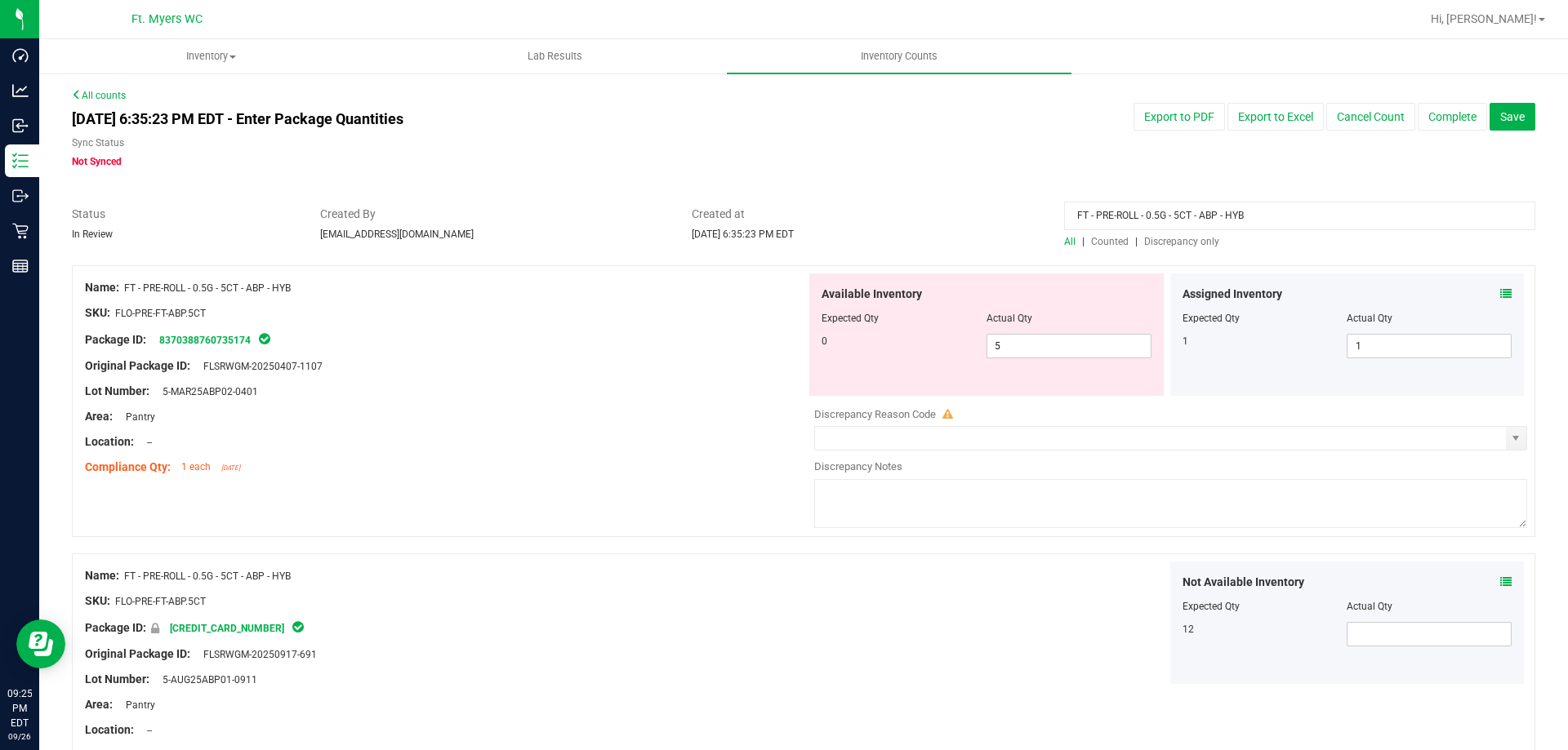
click at [1501, 293] on div "Assigned Inventory Expected Qty Actual Qty 1 1 1" at bounding box center [1347, 334] width 354 height 123
click at [1501, 293] on icon at bounding box center [1507, 294] width 12 height 12
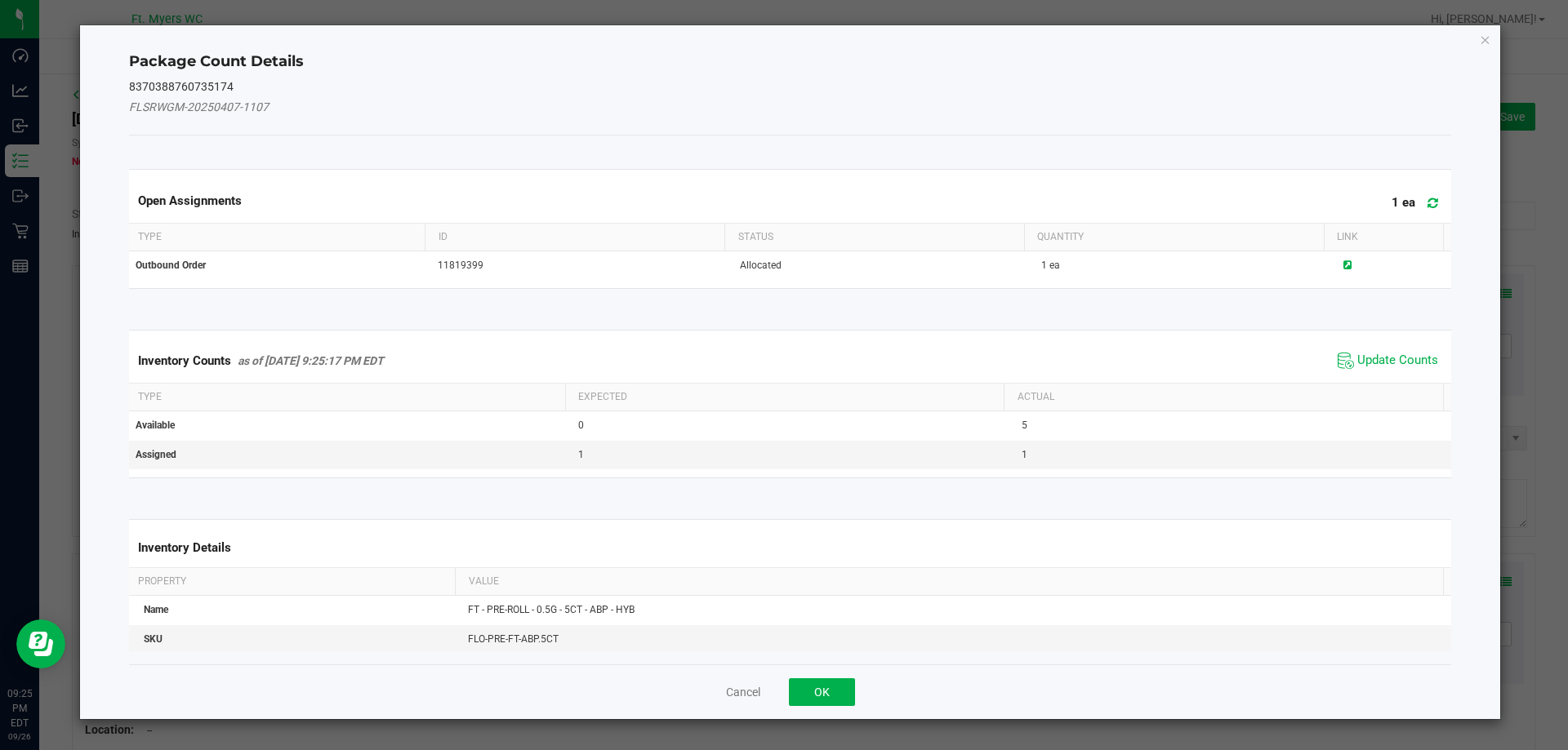
click at [1393, 351] on span "Update Counts" at bounding box center [1388, 360] width 109 height 25
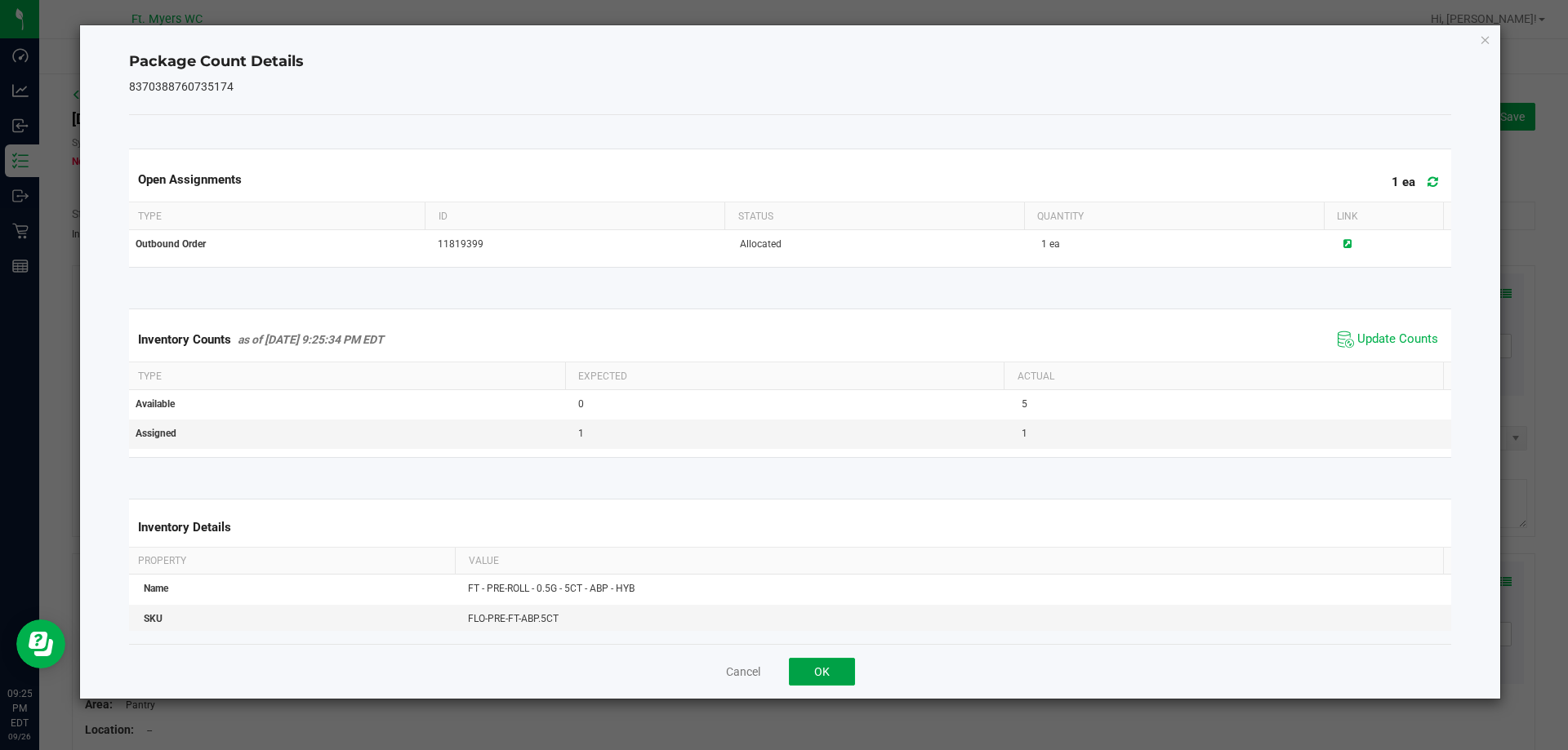
drag, startPoint x: 805, startPoint y: 662, endPoint x: 1143, endPoint y: 219, distance: 557.2
click at [1113, 222] on div "Package Count Details 8370388760735174 Open Assignments 1 ea Type ID Status Qua…" at bounding box center [791, 362] width 1421 height 674
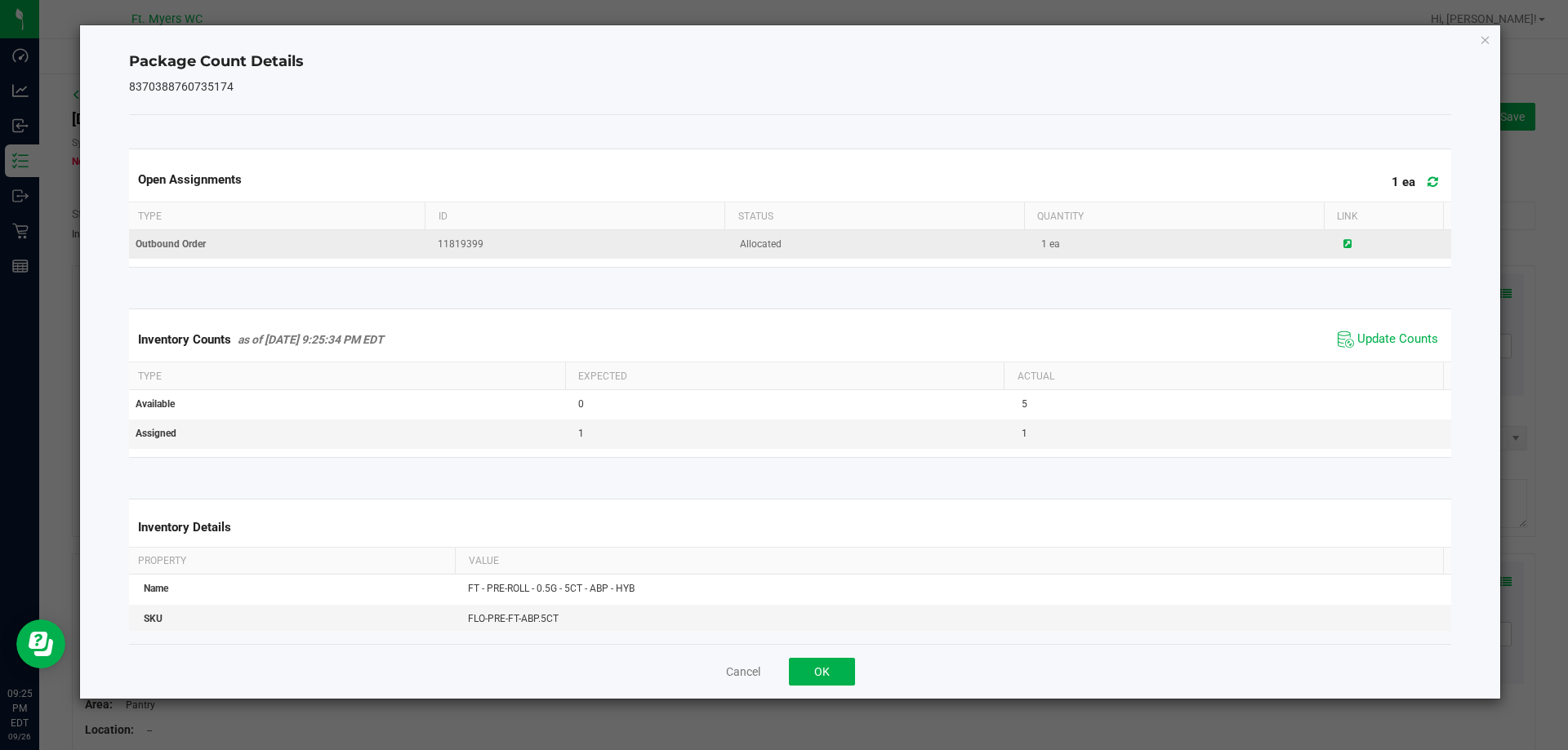
click at [1343, 245] on icon at bounding box center [1347, 244] width 8 height 10
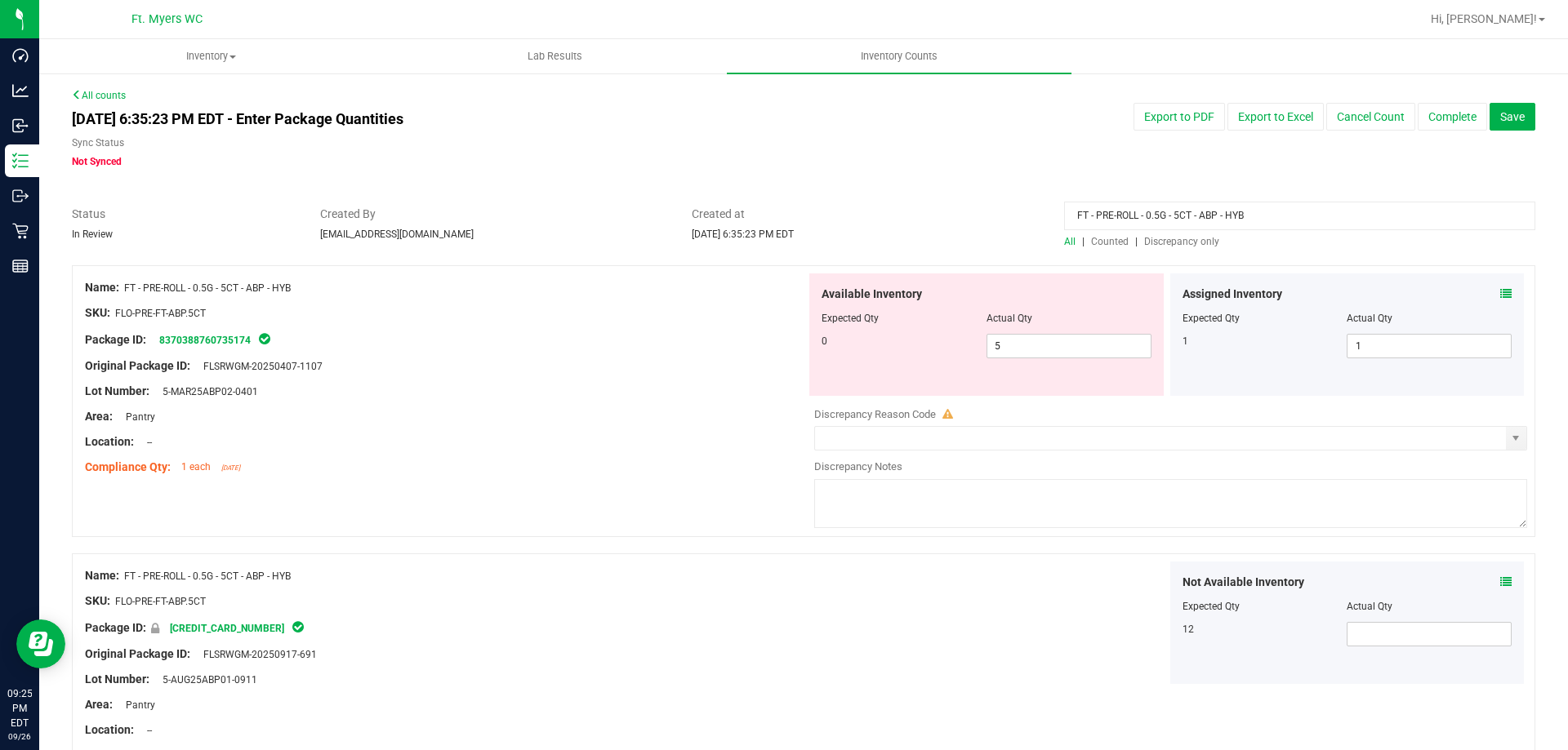
drag, startPoint x: 1006, startPoint y: 361, endPoint x: 978, endPoint y: 343, distance: 33.3
click at [963, 350] on div "Available Inventory Expected Qty Actual Qty 0 5 5" at bounding box center [987, 334] width 354 height 123
click at [1041, 337] on span "5 5" at bounding box center [1069, 345] width 165 height 25
drag, startPoint x: 1041, startPoint y: 337, endPoint x: 363, endPoint y: 335, distance: 678.0
click at [906, 318] on div "Available Inventory Expected Qty Actual Qty 0 5 5" at bounding box center [987, 334] width 354 height 123
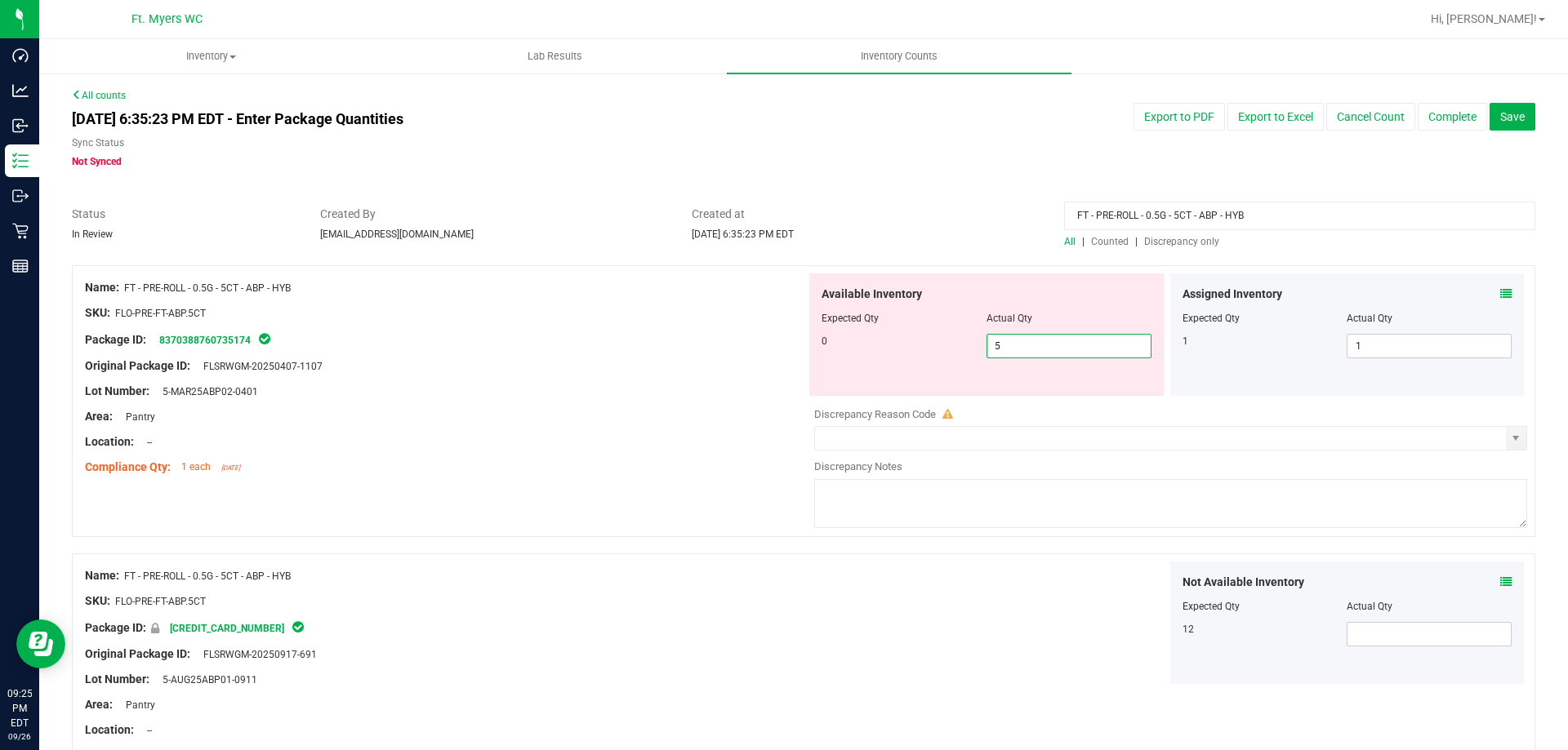
type input "0"
click at [361, 349] on div at bounding box center [445, 353] width 721 height 8
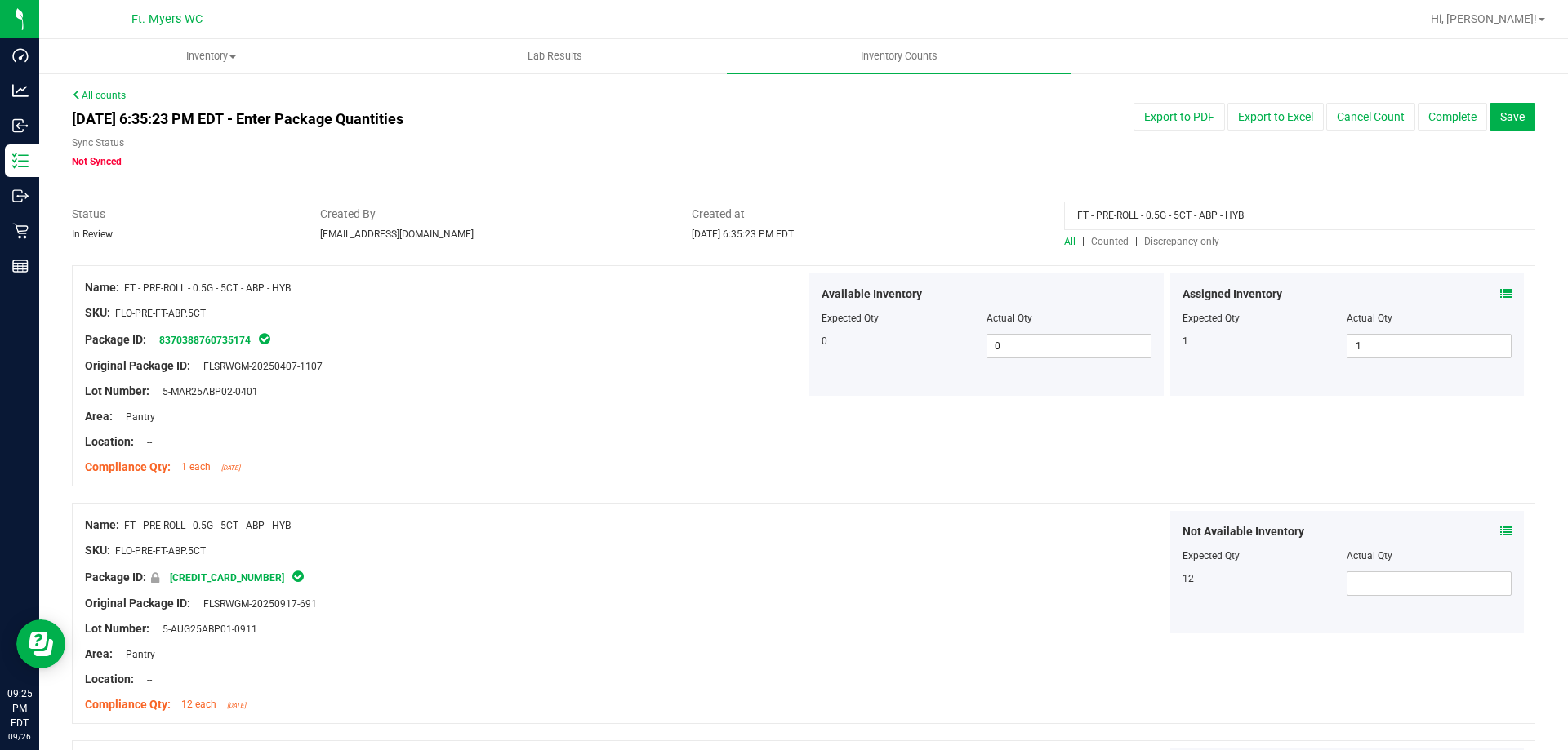
scroll to position [572, 0]
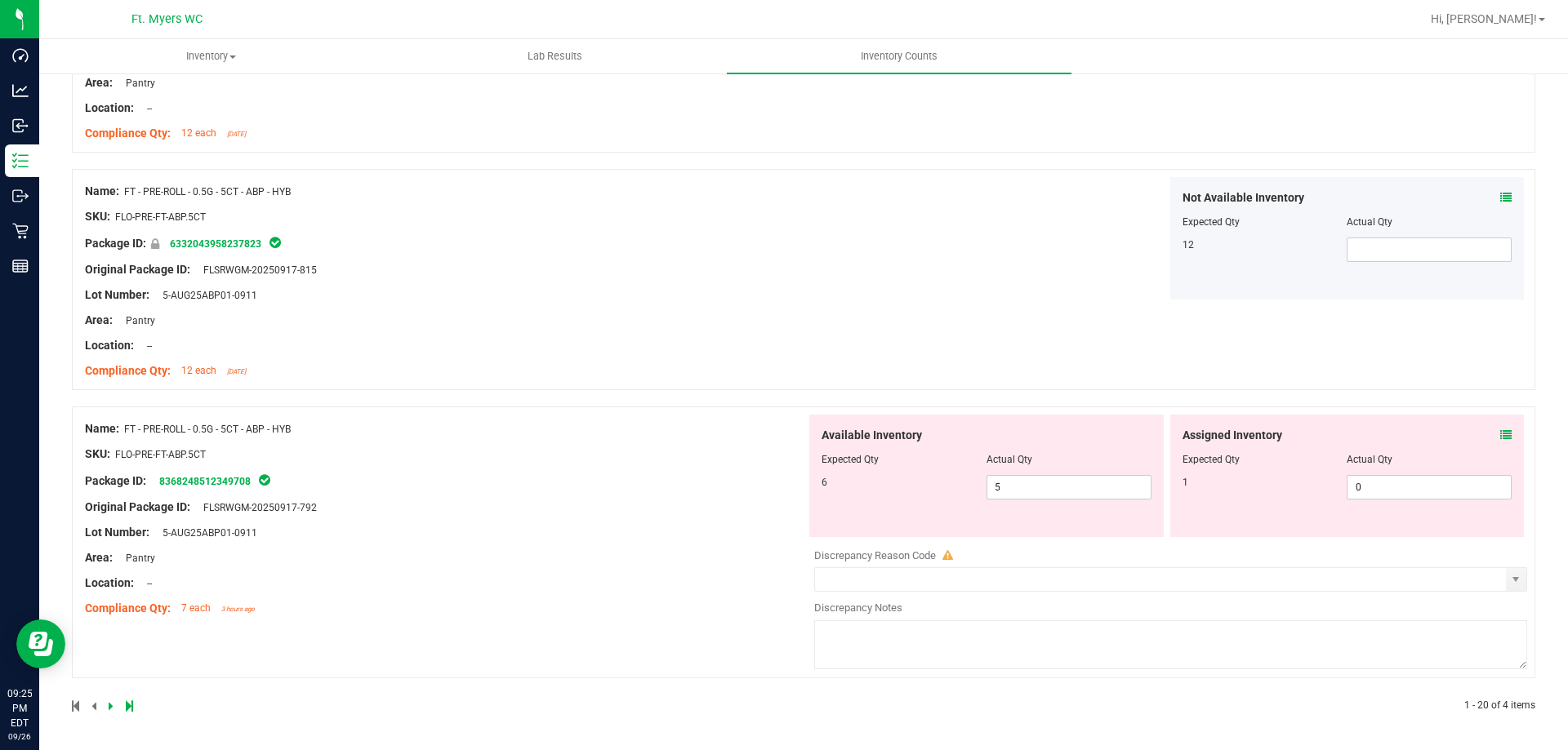
drag, startPoint x: 653, startPoint y: 388, endPoint x: 653, endPoint y: 590, distance: 202.0
drag, startPoint x: 1421, startPoint y: 492, endPoint x: 1052, endPoint y: 441, distance: 372.5
click at [1074, 446] on div "Available Inventory Expected Qty Actual Qty 6 5 5 0 0" at bounding box center [1166, 476] width 721 height 123
type input "1"
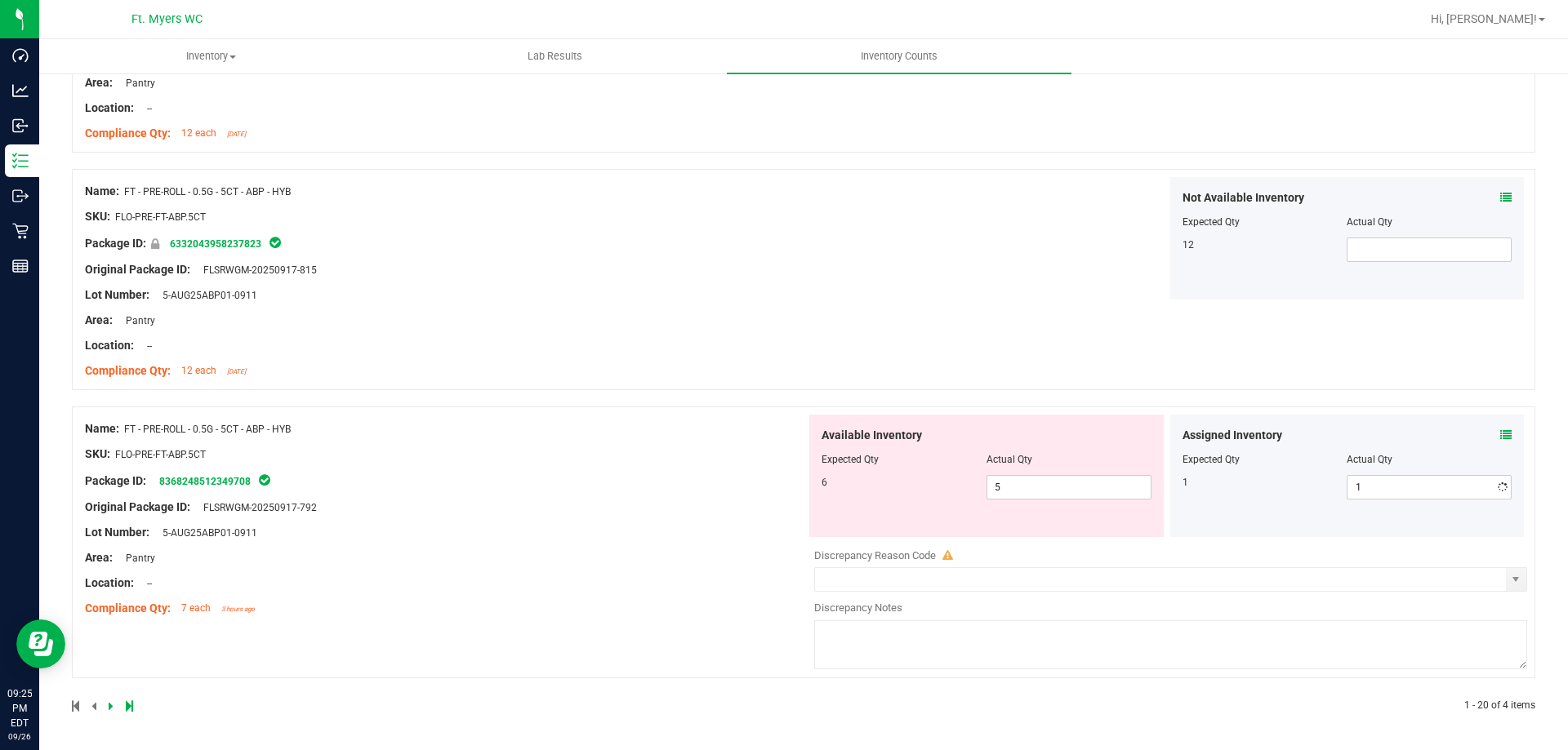
click at [771, 483] on div "Package ID: 8368248512349708" at bounding box center [445, 481] width 721 height 20
click at [1506, 434] on div "Assigned Inventory Expected Qty Actual Qty 1 1 1" at bounding box center [1347, 476] width 354 height 123
click at [1503, 434] on div "Assigned Inventory Expected Qty Actual Qty 1 1 1" at bounding box center [1347, 476] width 354 height 123
click at [1501, 430] on icon at bounding box center [1507, 435] width 12 height 12
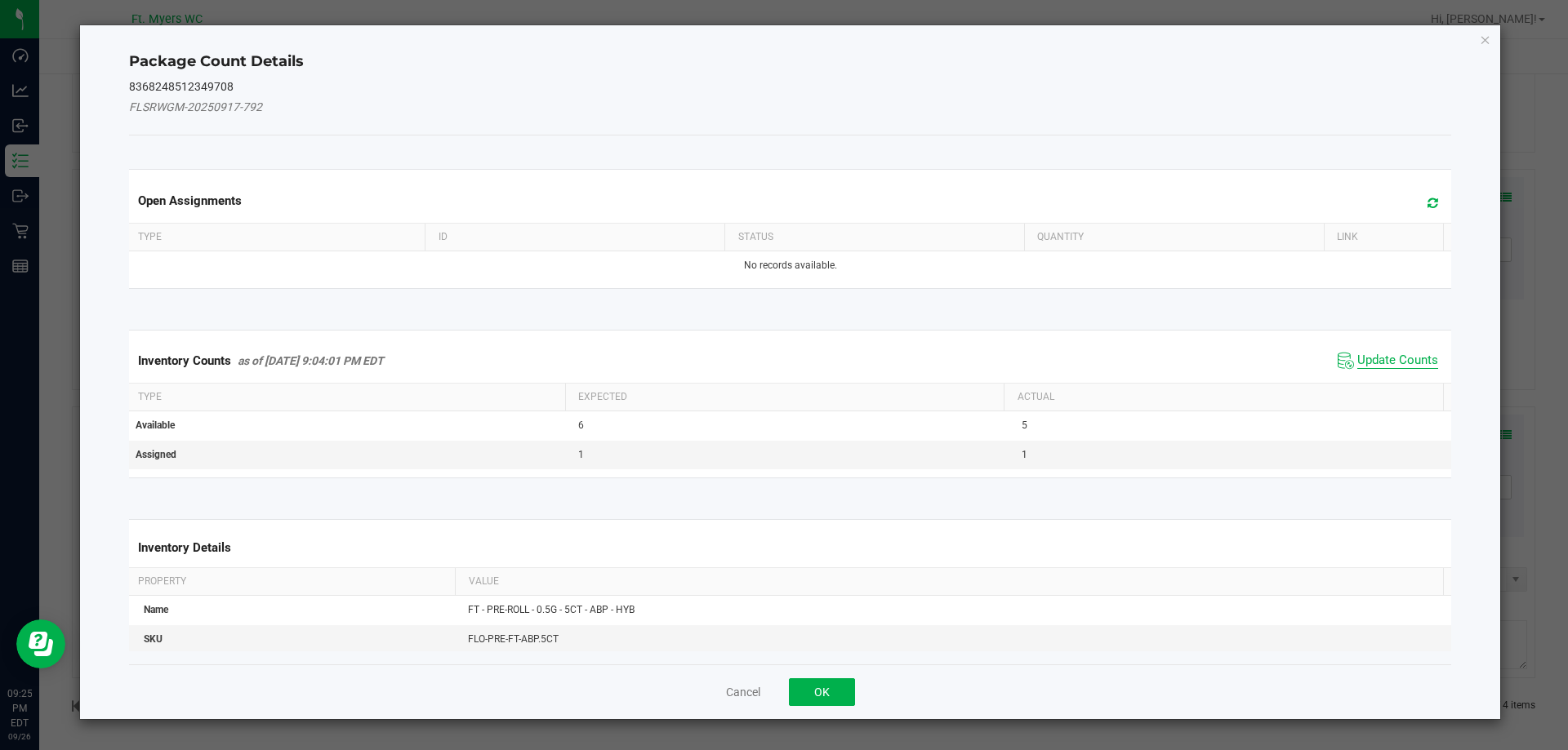
click at [1387, 360] on span "Update Counts" at bounding box center [1398, 360] width 81 height 17
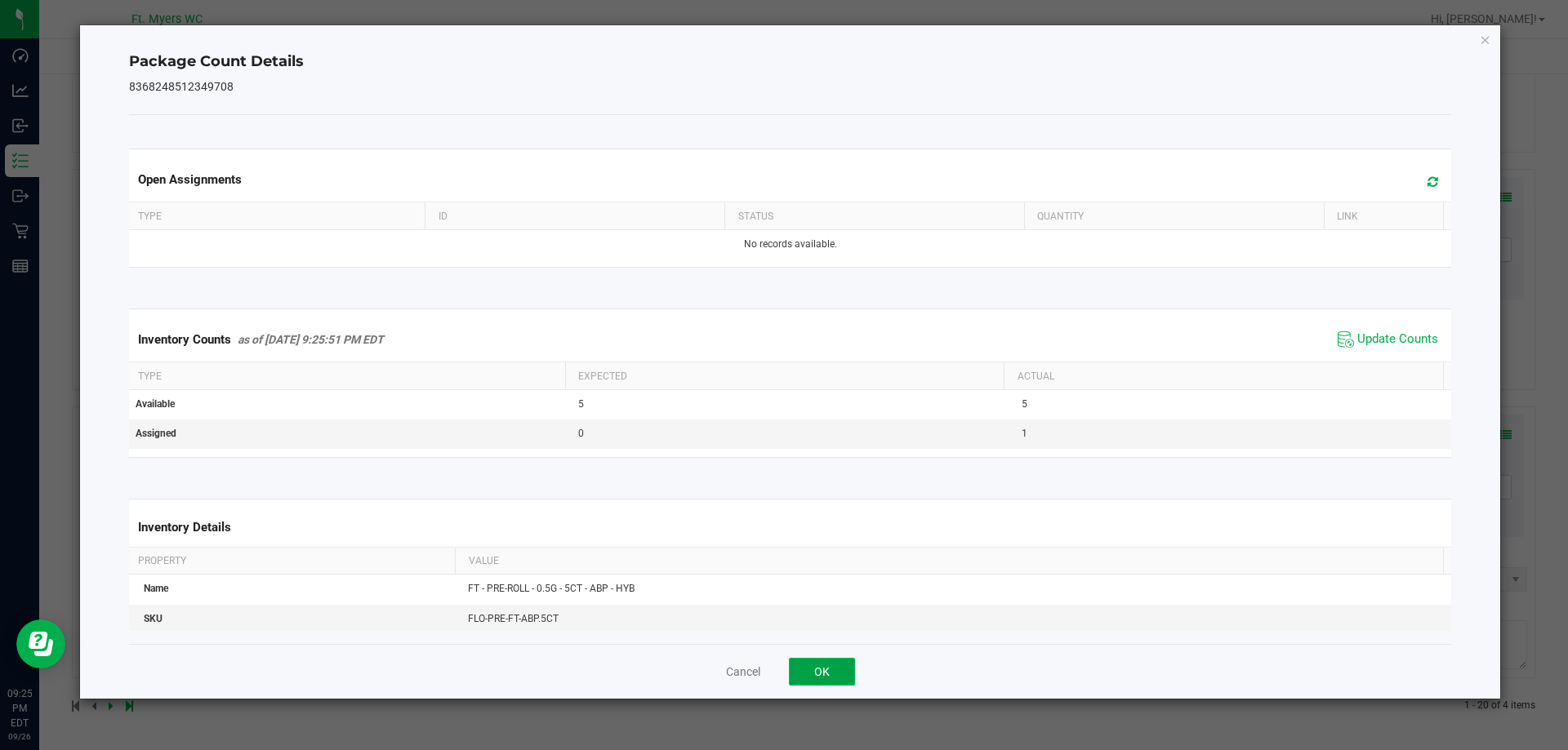
click at [822, 679] on button "OK" at bounding box center [822, 672] width 66 height 28
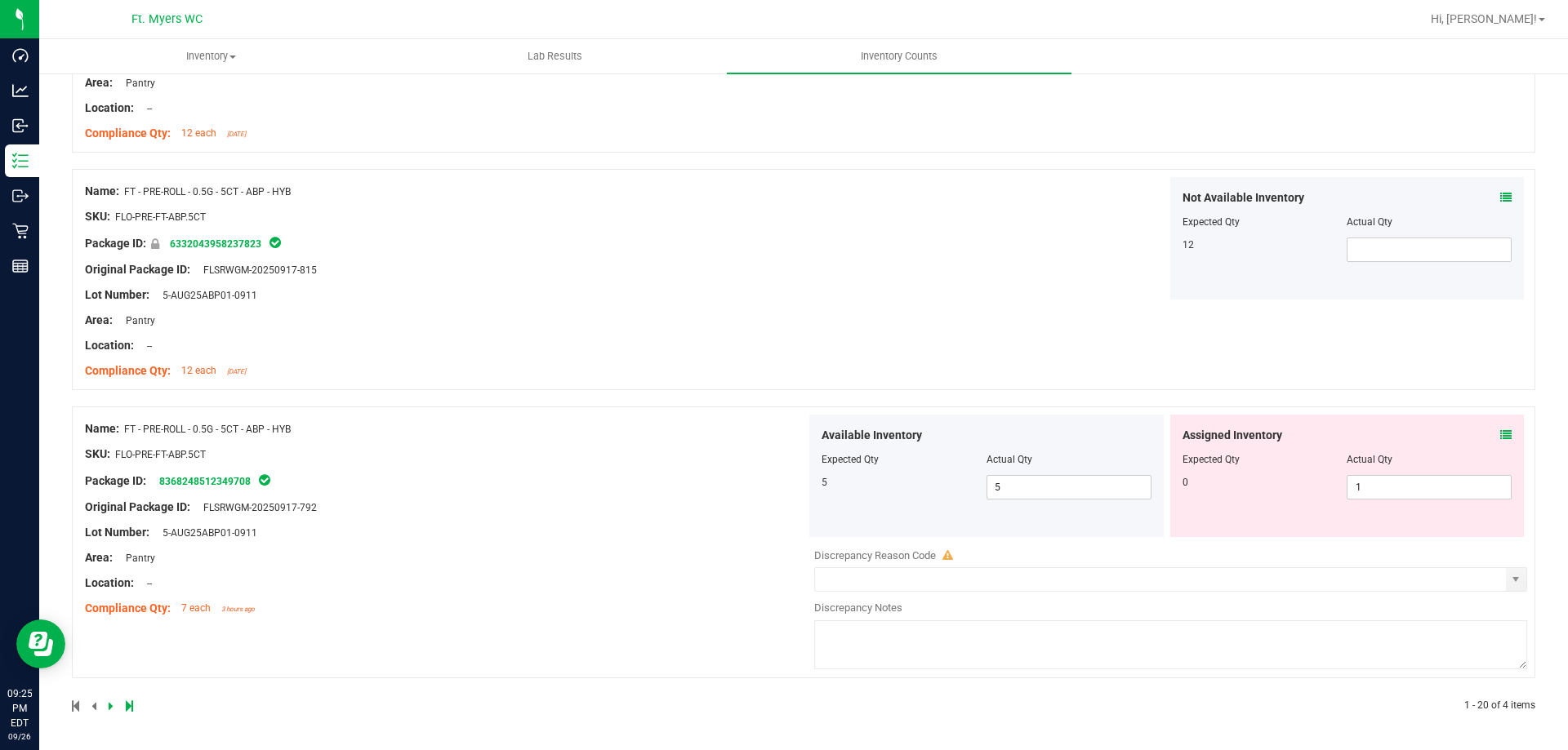
scroll to position [0, 0]
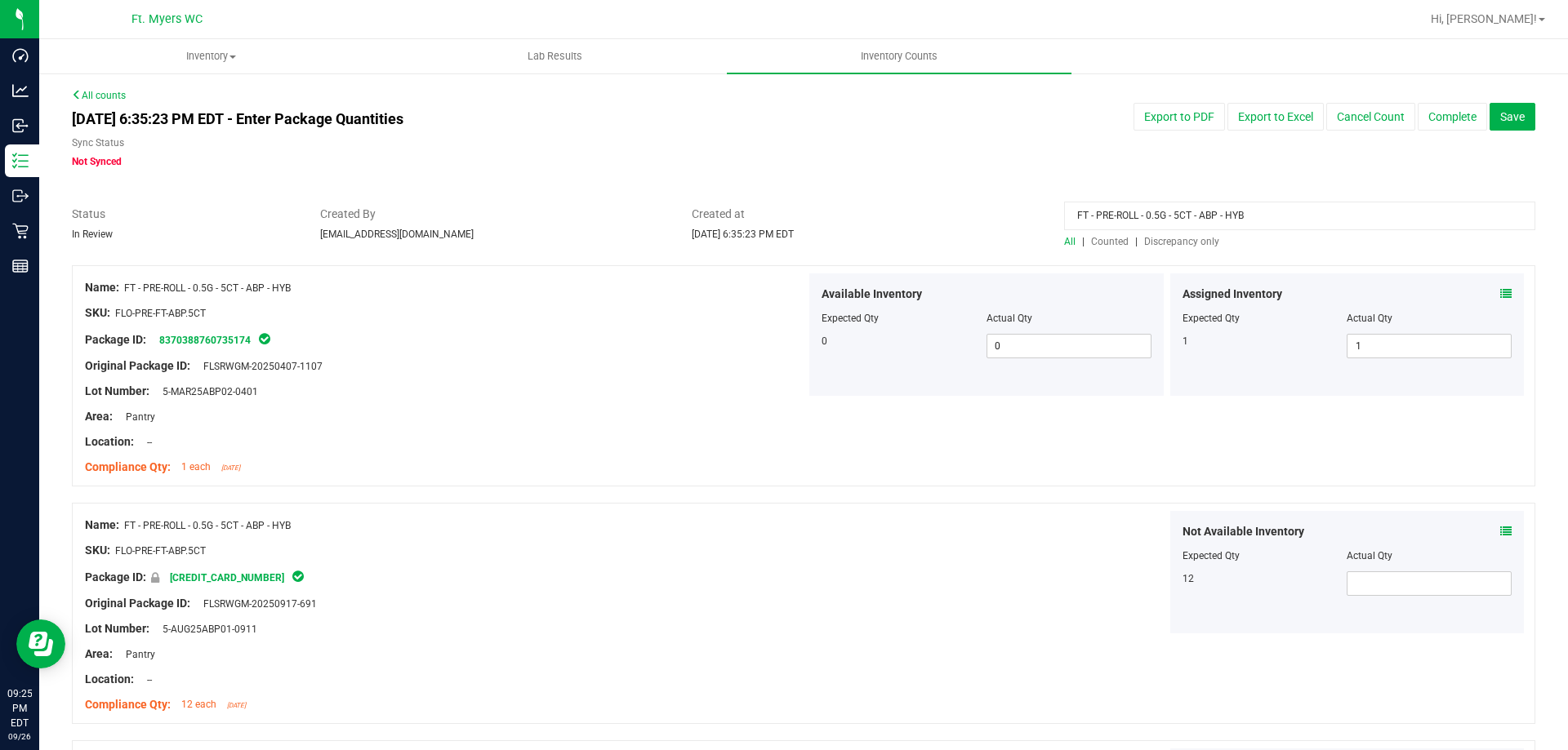
drag, startPoint x: 739, startPoint y: 573, endPoint x: 875, endPoint y: 147, distance: 447.2
click at [1188, 208] on input "FT - PRE-ROLL - 0.5G - 5CT - ABP - HYB" at bounding box center [1300, 216] width 471 height 29
click at [1189, 208] on input "FT - PRE-ROLL - 0.5G - 5CT - ABP - HYB" at bounding box center [1300, 216] width 471 height 29
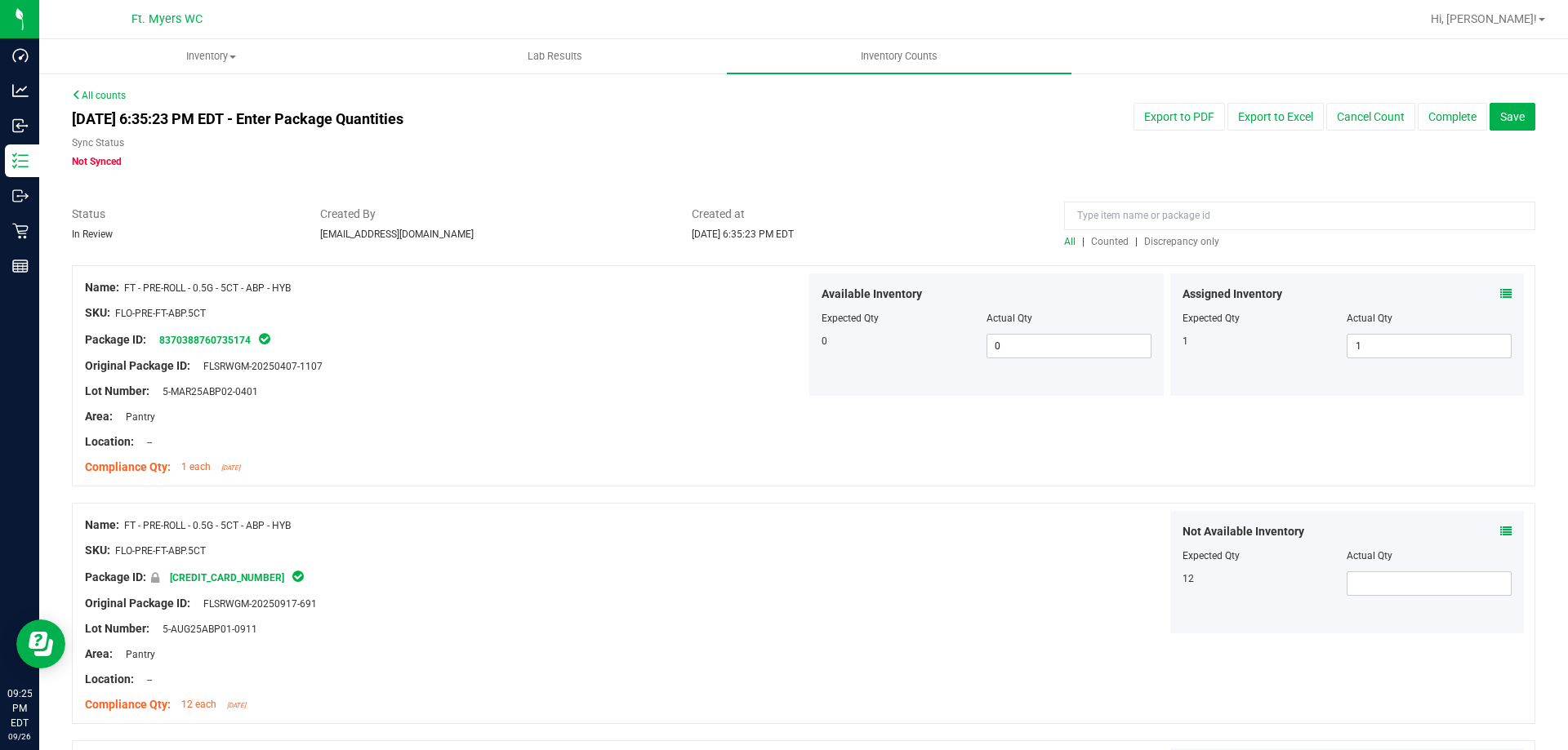
click at [1188, 254] on div at bounding box center [804, 257] width 1463 height 17
click at [1194, 247] on div "All | Counted | Discrepancy only" at bounding box center [1300, 241] width 471 height 15
click at [1194, 241] on span "Discrepancy only" at bounding box center [1182, 241] width 75 height 12
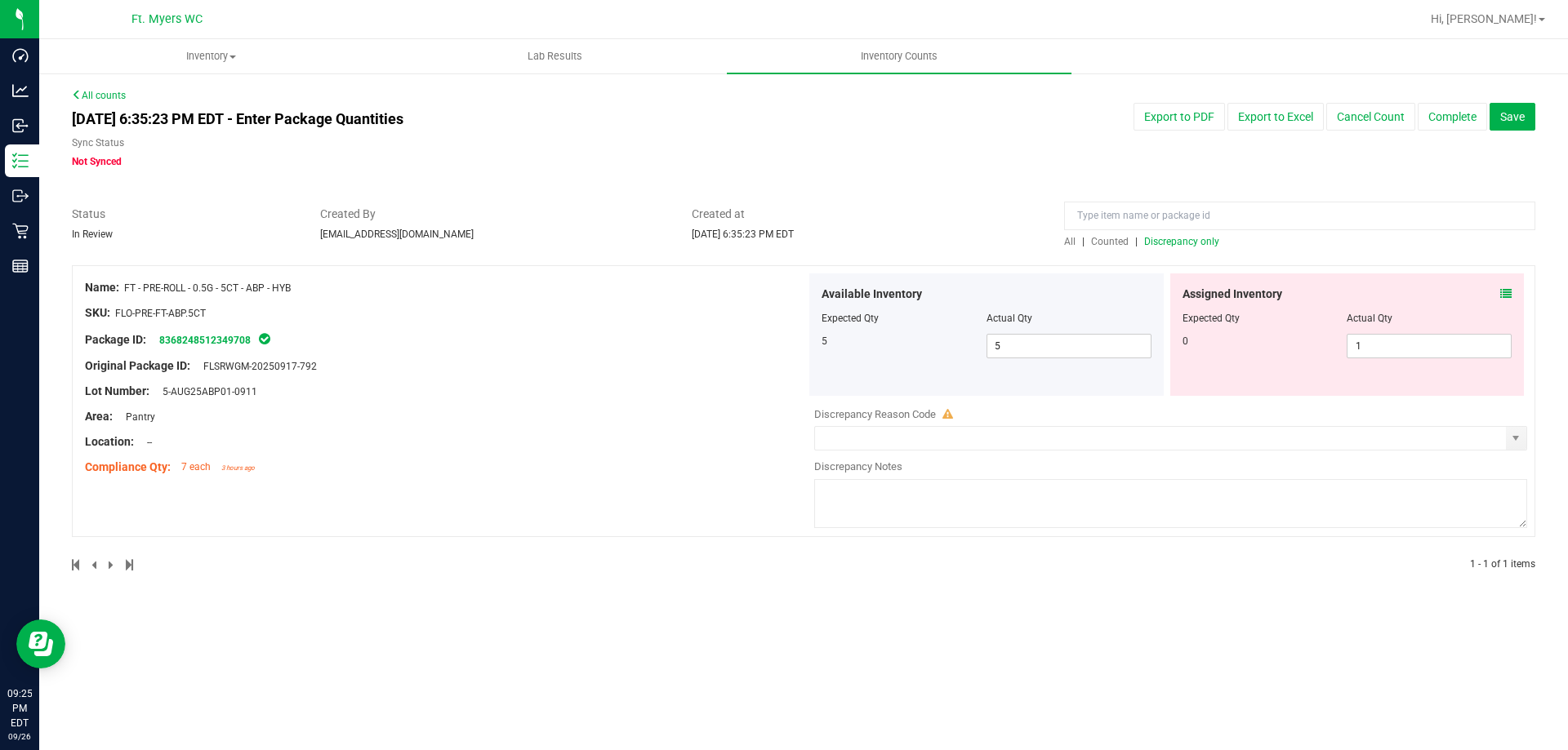
click at [1194, 241] on span "Discrepancy only" at bounding box center [1182, 241] width 75 height 12
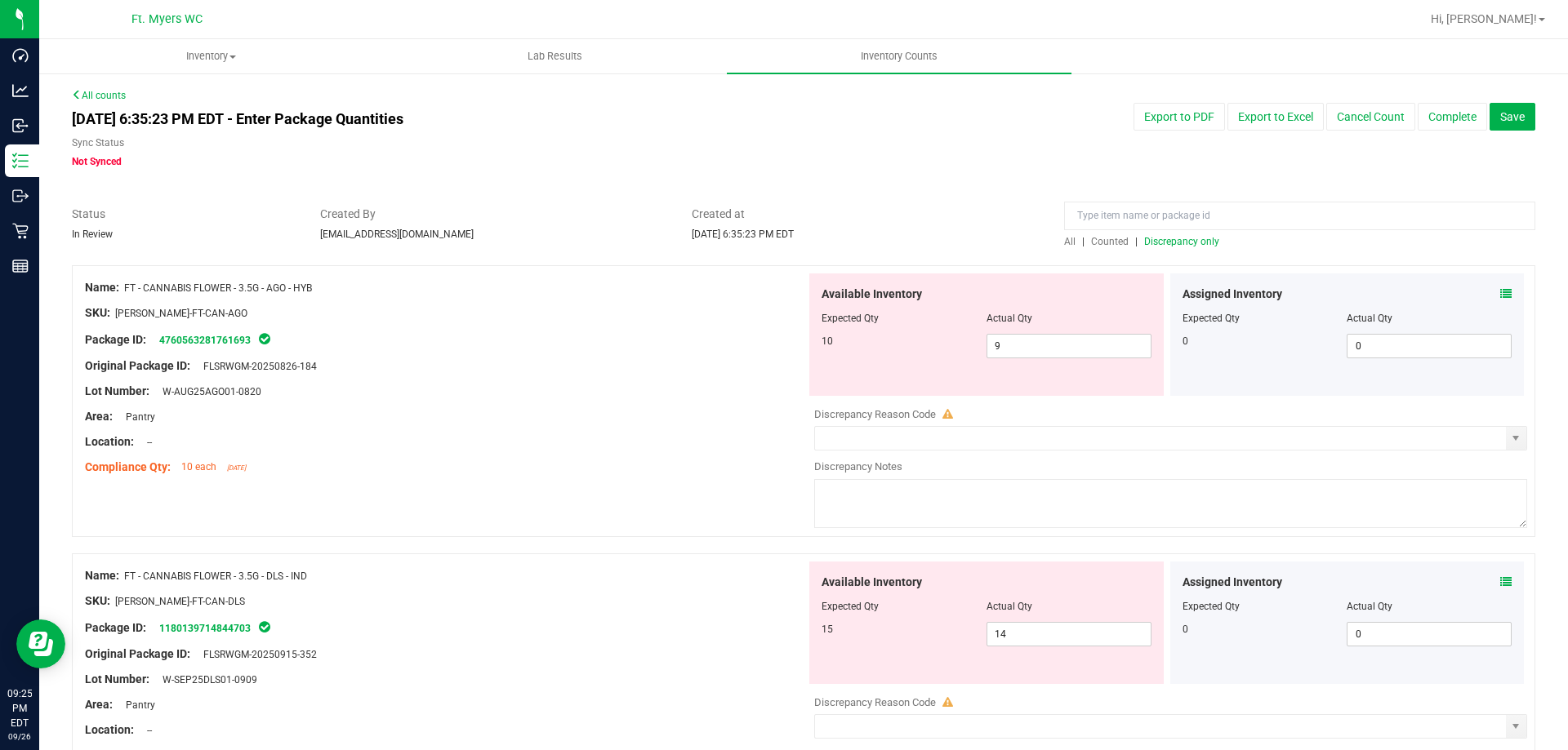
click at [1192, 241] on span "Discrepancy only" at bounding box center [1182, 241] width 75 height 12
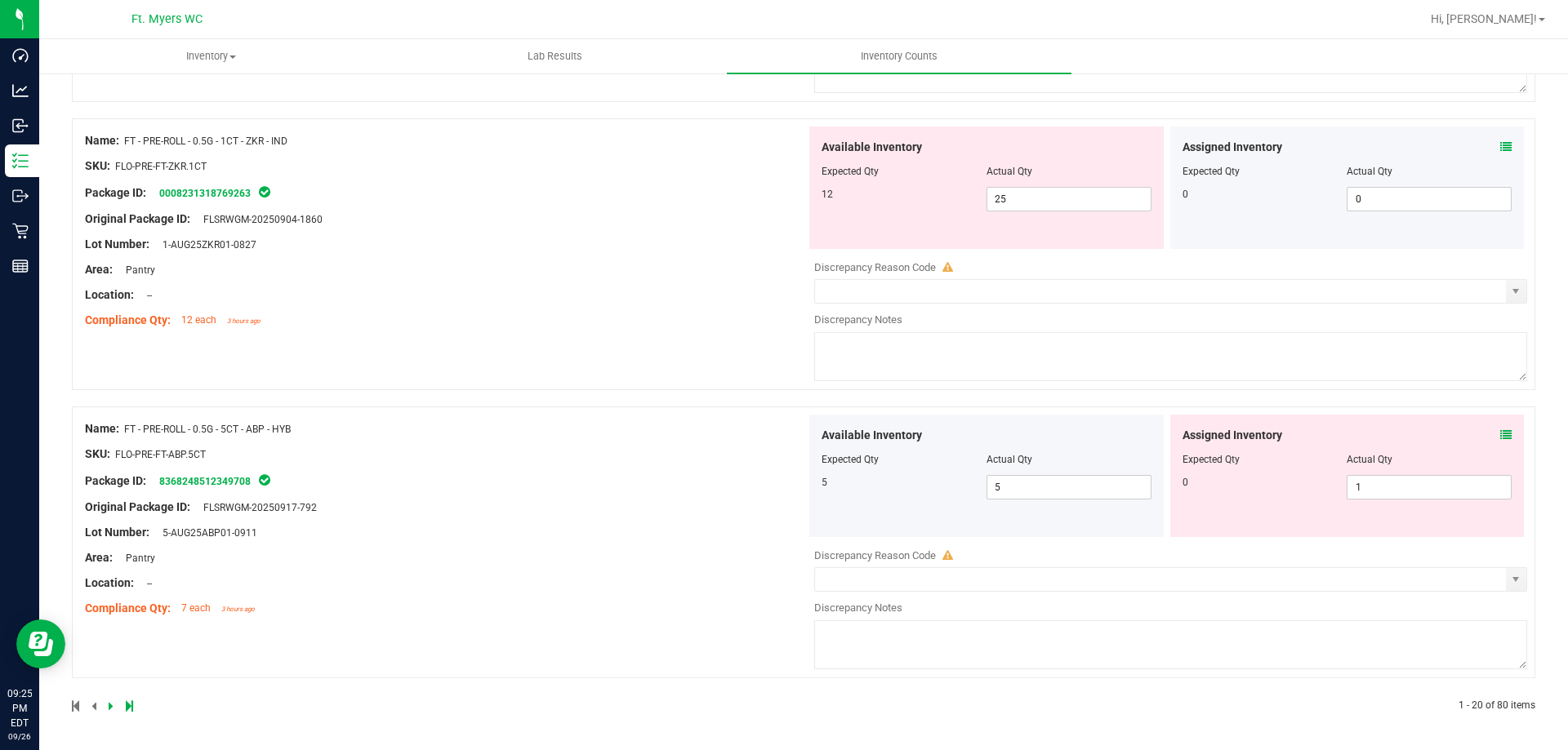
drag, startPoint x: 590, startPoint y: 218, endPoint x: 590, endPoint y: 551, distance: 333.0
click at [623, 482] on div "Package ID: 8368248512349708" at bounding box center [445, 481] width 721 height 20
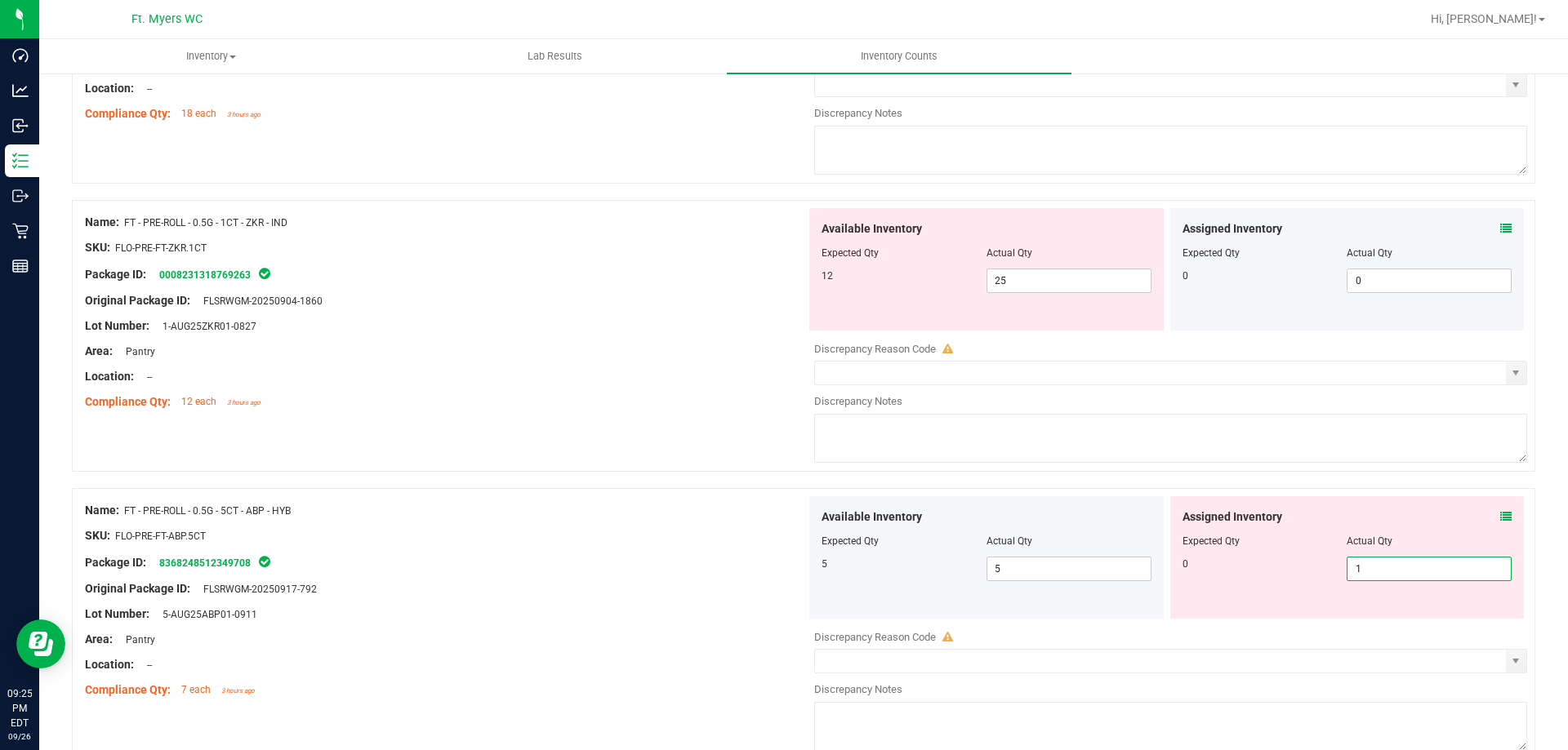
drag, startPoint x: 1375, startPoint y: 563, endPoint x: 1258, endPoint y: 570, distance: 117.2
click at [1258, 570] on div "0 1 1" at bounding box center [1347, 569] width 330 height 25
type input "0"
click at [877, 376] on input "text" at bounding box center [1160, 372] width 691 height 23
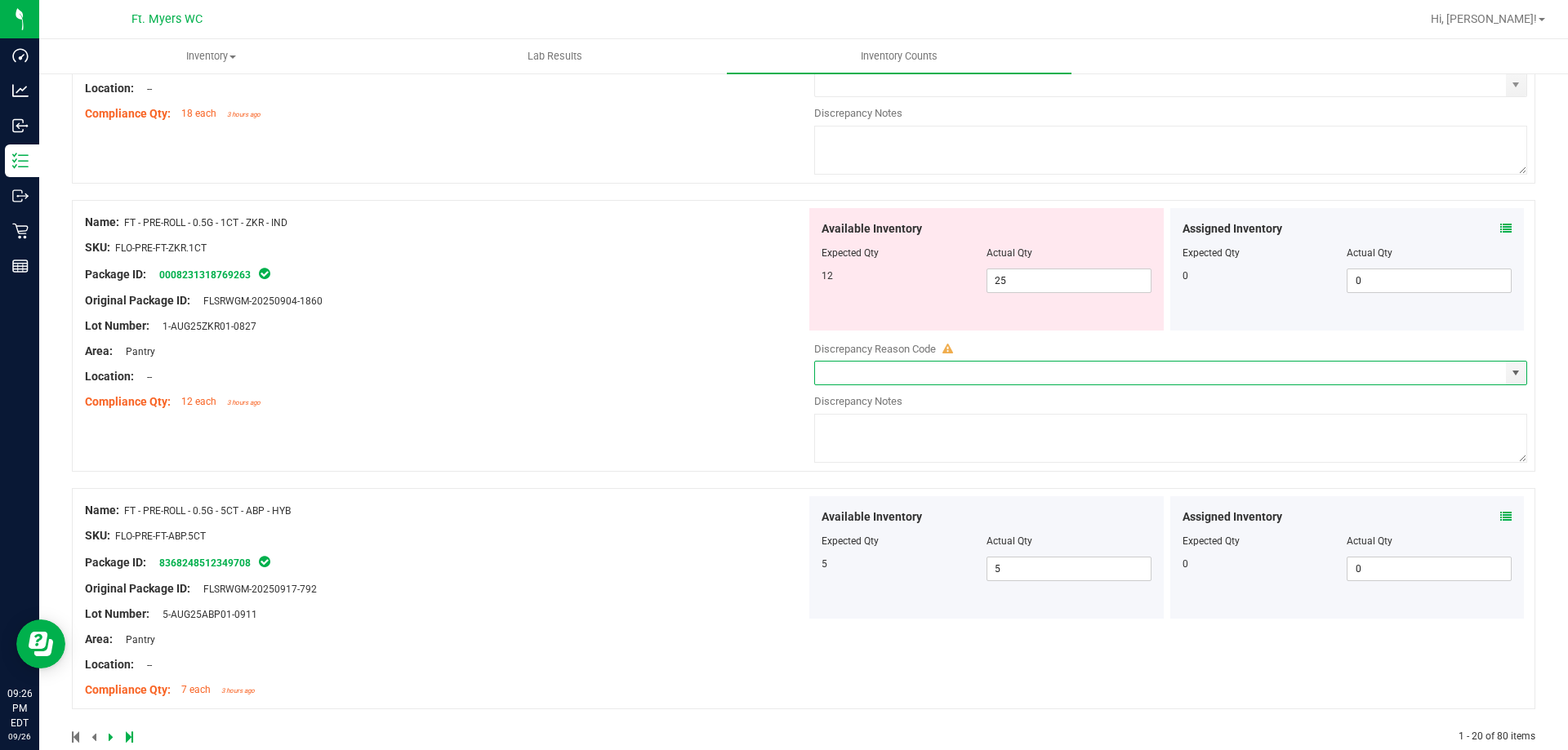
click at [522, 253] on div "SKU: FLO-PRE-FT-ZKR.1CT" at bounding box center [445, 247] width 721 height 17
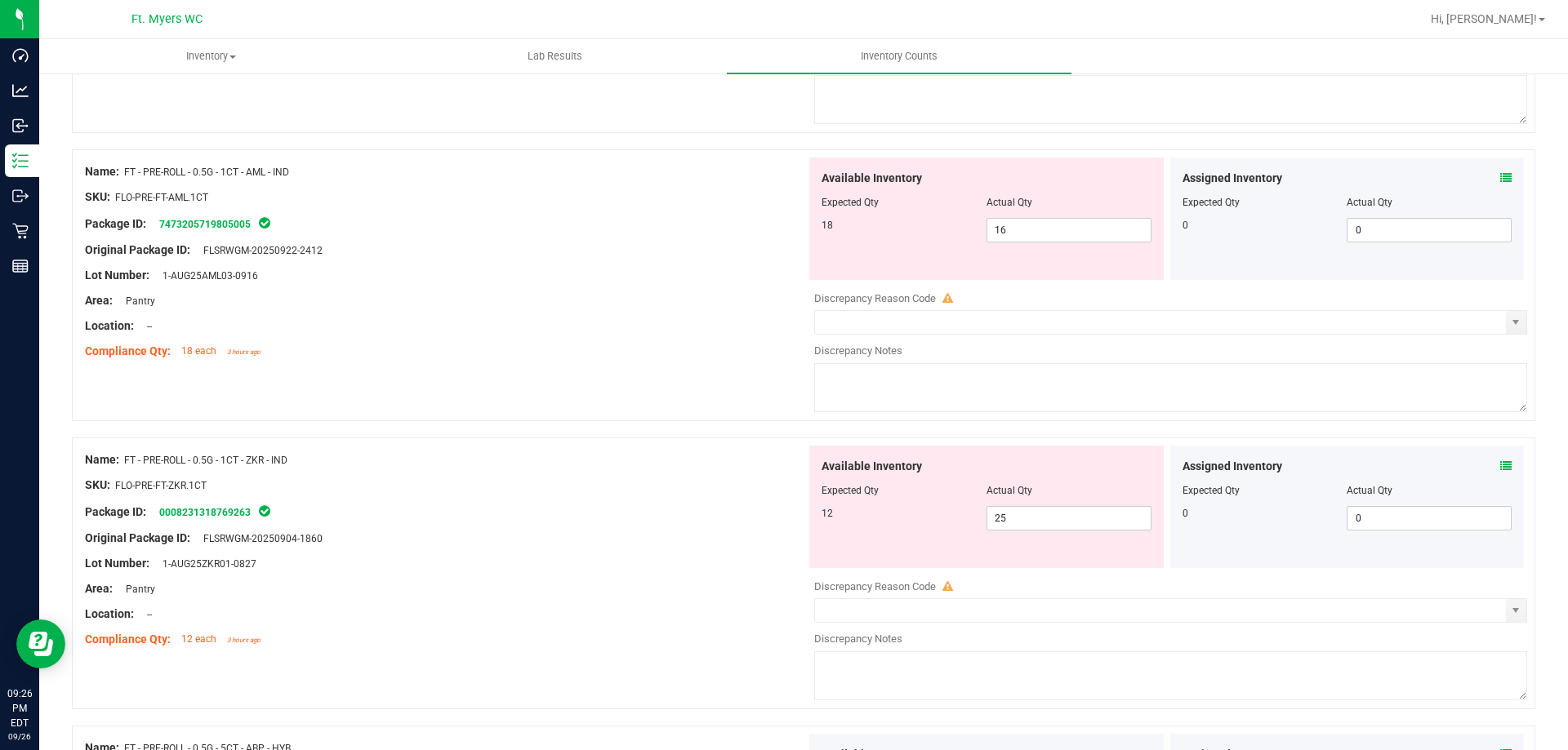
scroll to position [5008, 0]
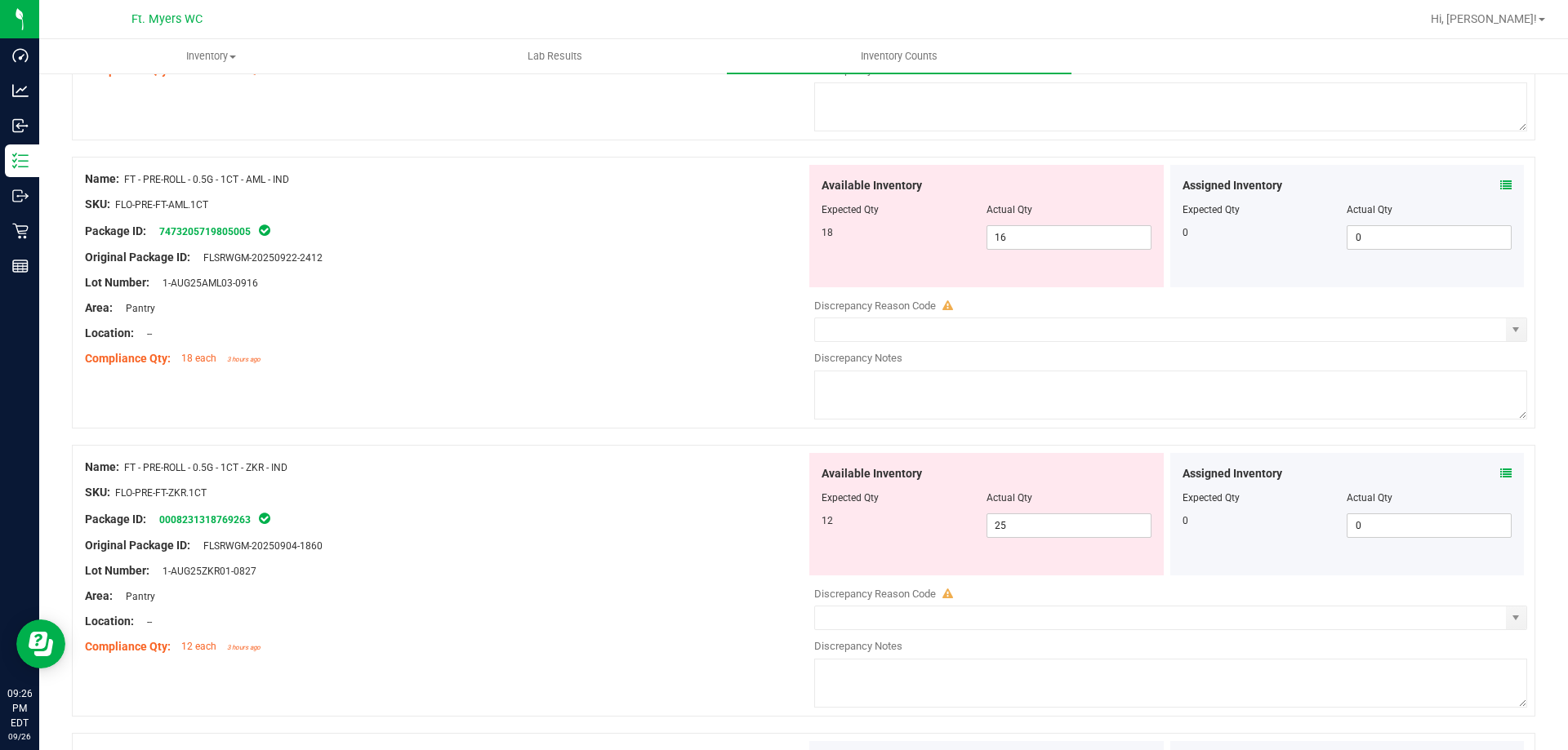
click at [552, 261] on div "Original Package ID: FLSRWGM-20250922-2412" at bounding box center [445, 257] width 721 height 17
click at [590, 347] on div at bounding box center [445, 346] width 721 height 8
click at [657, 422] on div "Name: FT - PRE-ROLL - 0.5G - 1CT - AML - IND SKU: FLO-PRE-FT-AML.1CT Package ID…" at bounding box center [804, 292] width 1463 height 272
click at [1501, 472] on icon at bounding box center [1507, 474] width 12 height 12
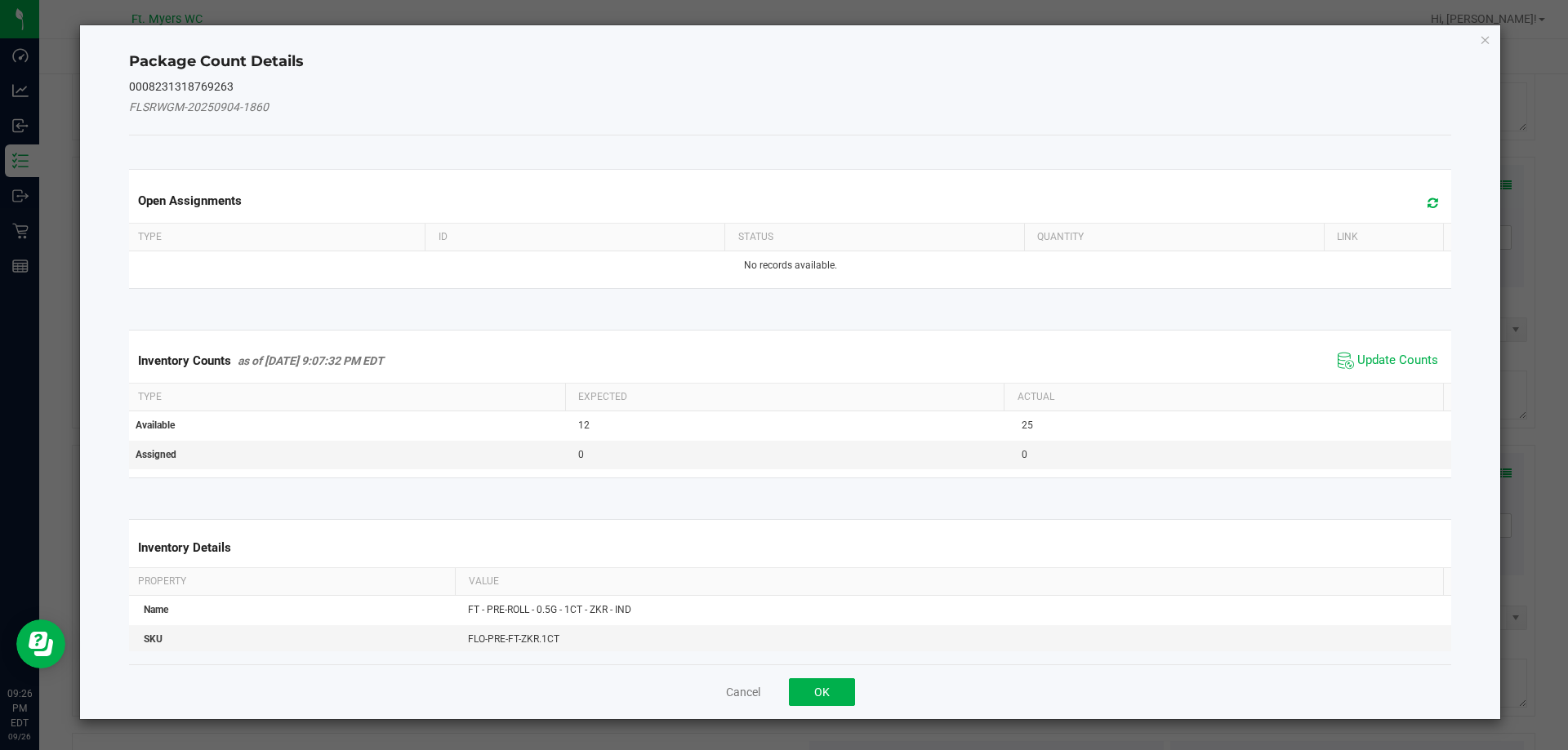
click at [1398, 346] on div "Inventory Counts as of Sep 26, 2025 9:07:32 PM EDT Update Counts" at bounding box center [790, 360] width 1329 height 45
click at [1396, 348] on span "Update Counts" at bounding box center [1388, 360] width 109 height 25
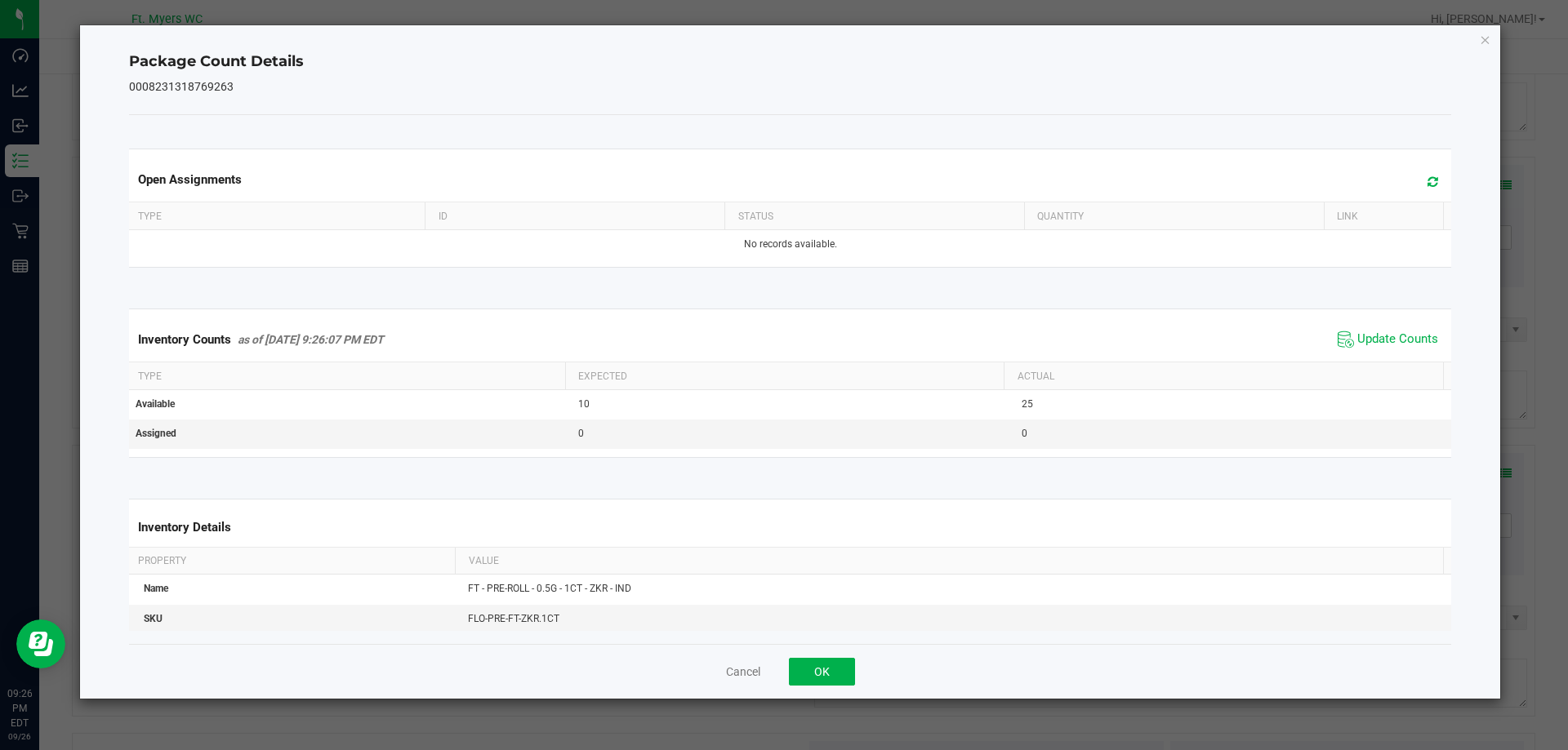
click at [820, 654] on div "Cancel OK" at bounding box center [790, 671] width 1323 height 54
click at [824, 669] on button "OK" at bounding box center [822, 672] width 66 height 28
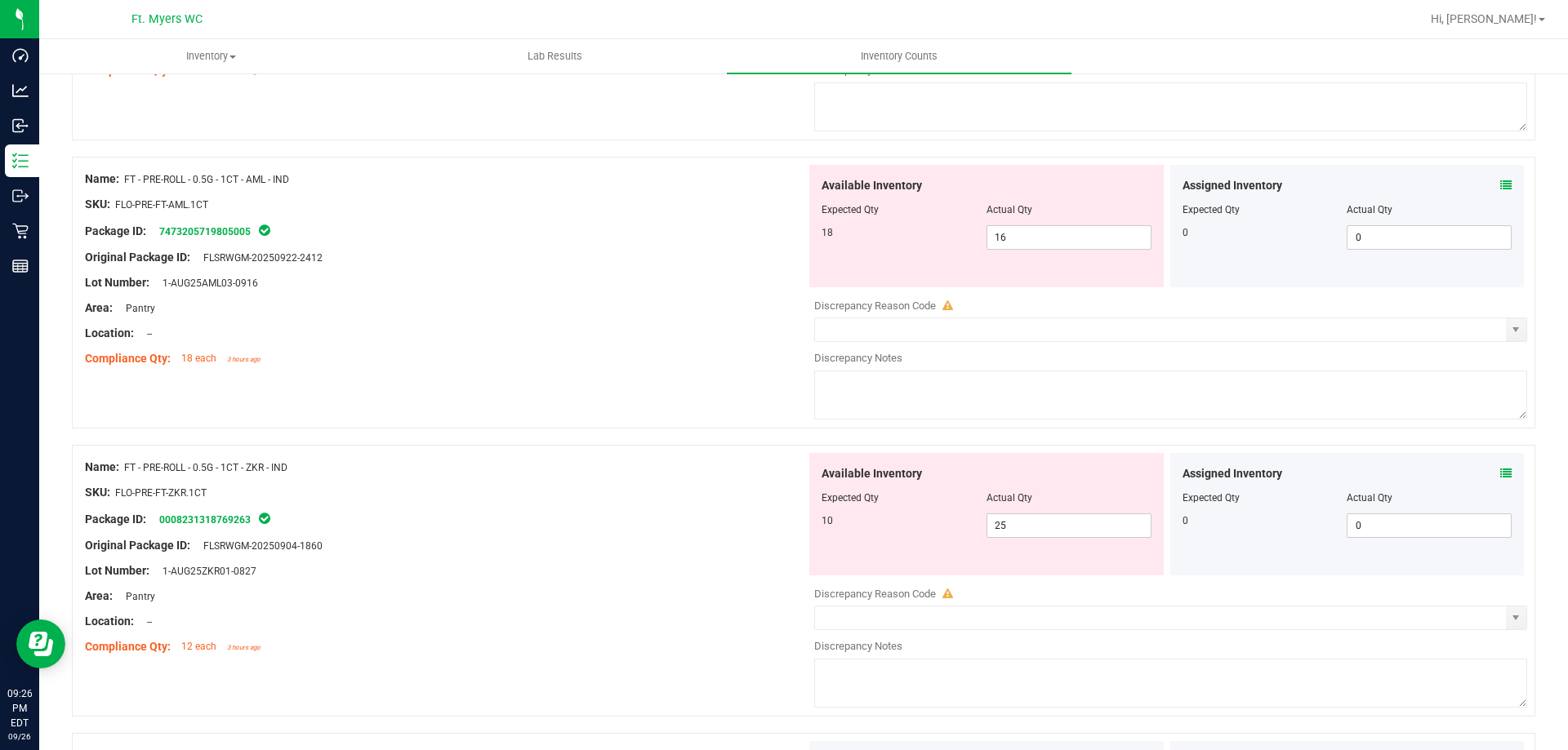
click at [672, 498] on div "SKU: FLO-PRE-FT-ZKR.1CT" at bounding box center [445, 492] width 721 height 17
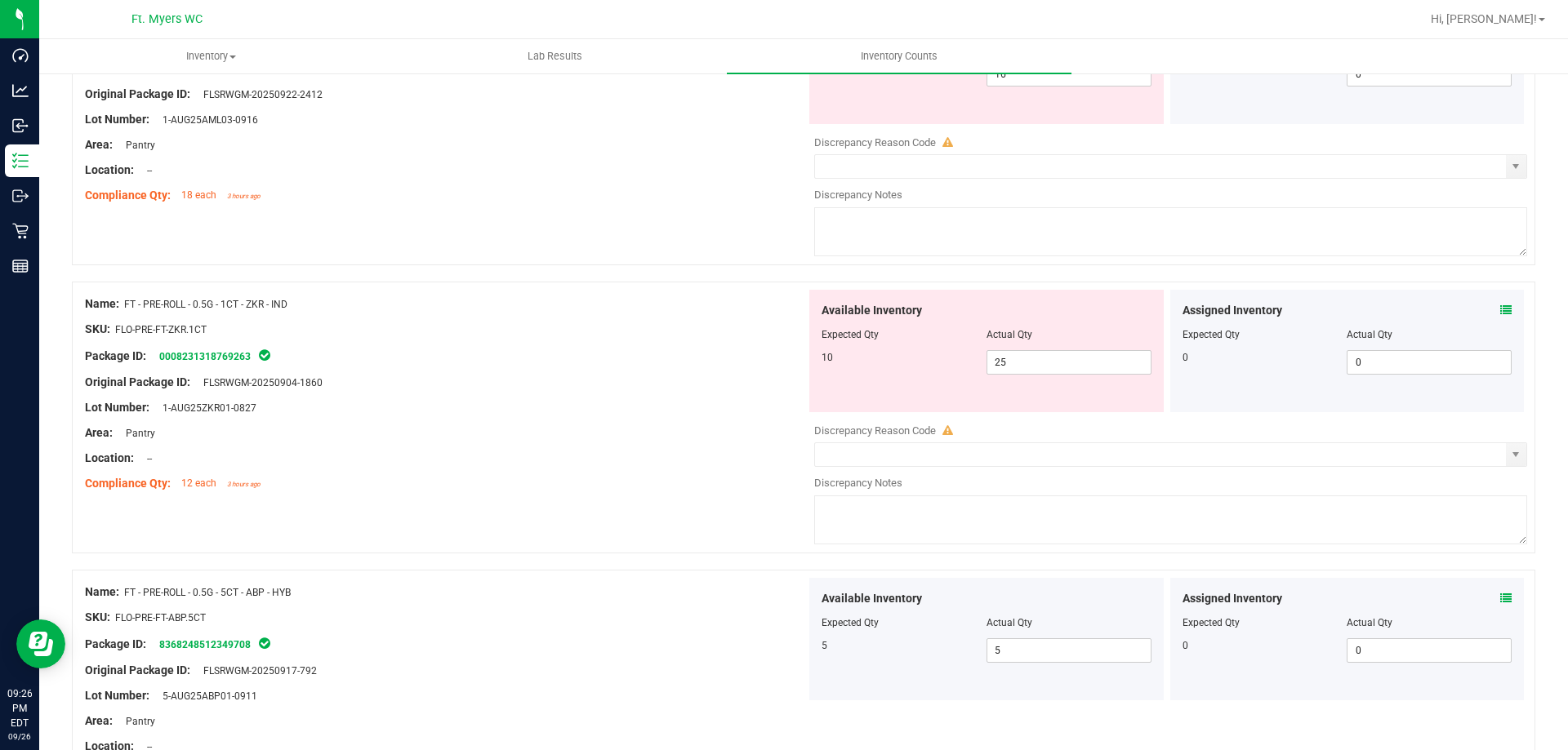
click at [688, 441] on div at bounding box center [445, 445] width 721 height 8
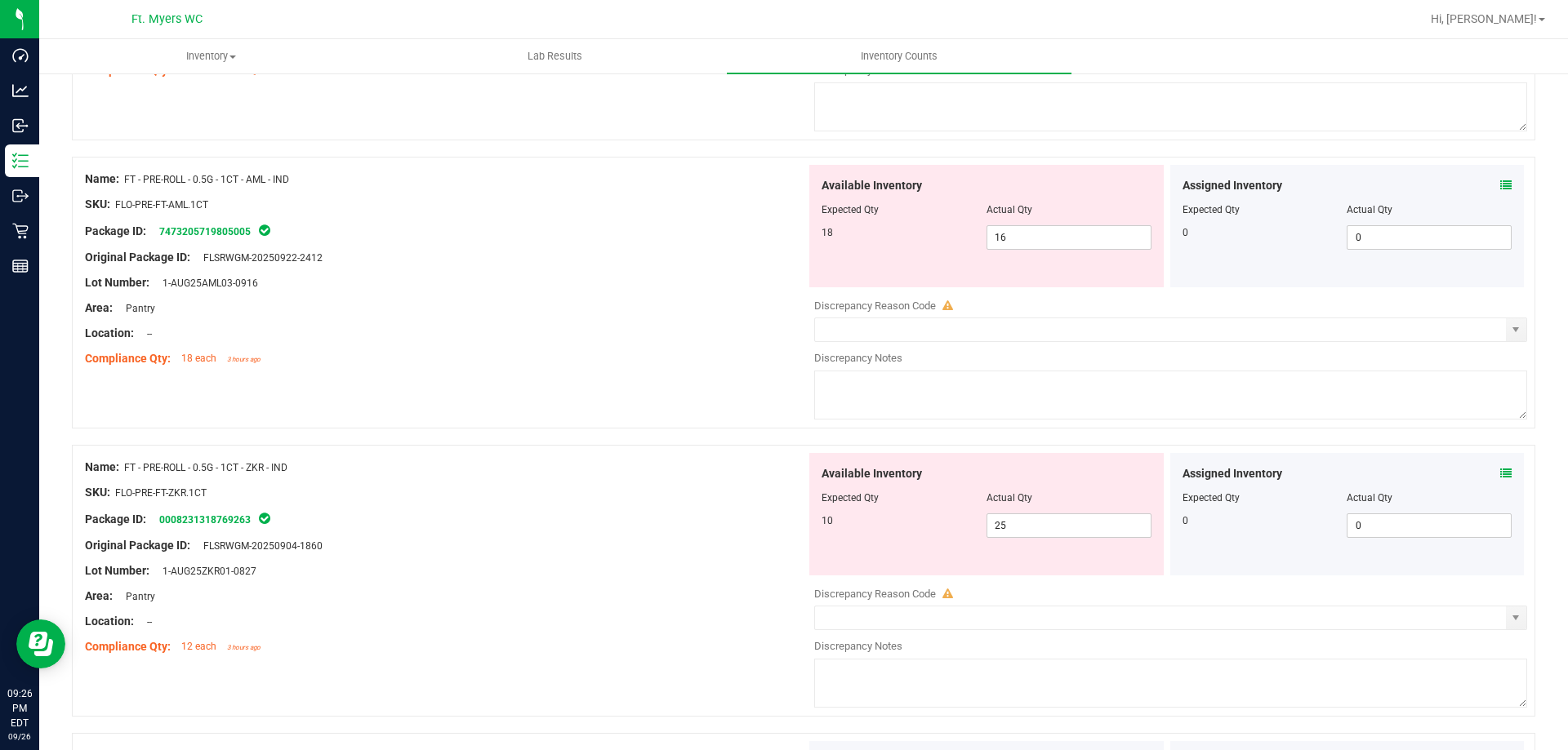
click at [689, 362] on div "Compliance Qty: 18 each 3 hours ago" at bounding box center [445, 358] width 721 height 17
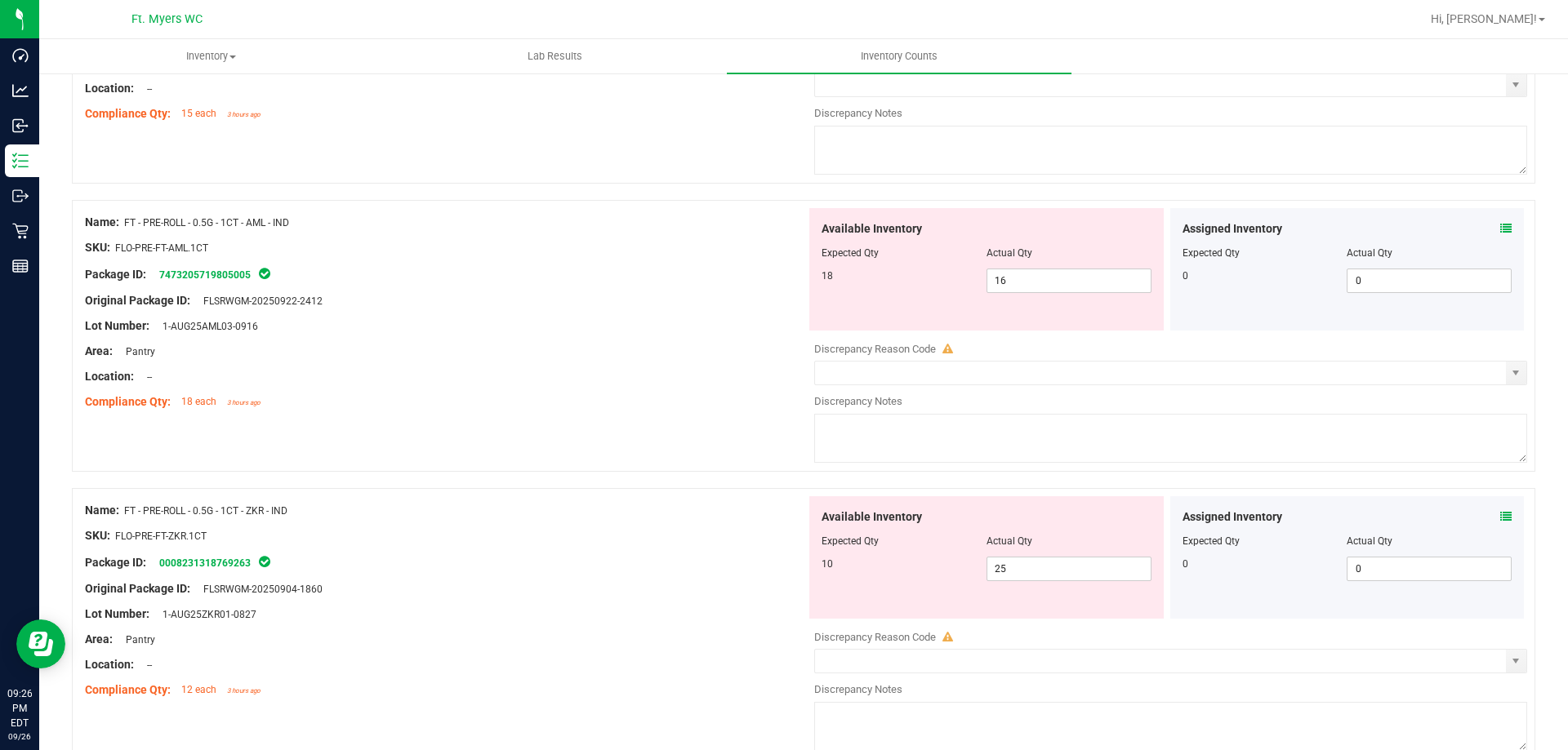
scroll to position [4925, 0]
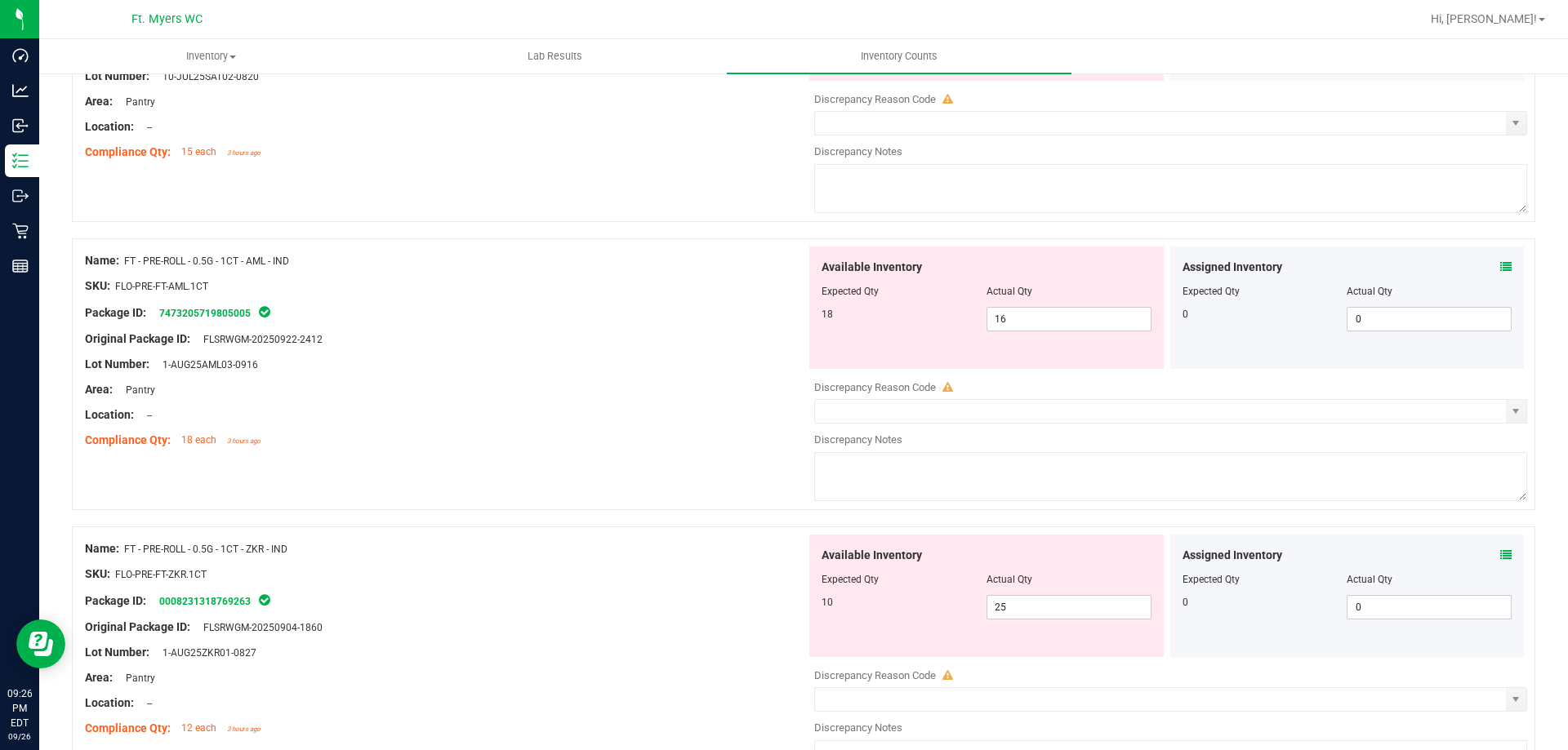
click at [1500, 267] on div "Assigned Inventory Expected Qty Actual Qty 0 0 0" at bounding box center [1347, 308] width 354 height 123
click at [1501, 267] on icon at bounding box center [1507, 267] width 12 height 12
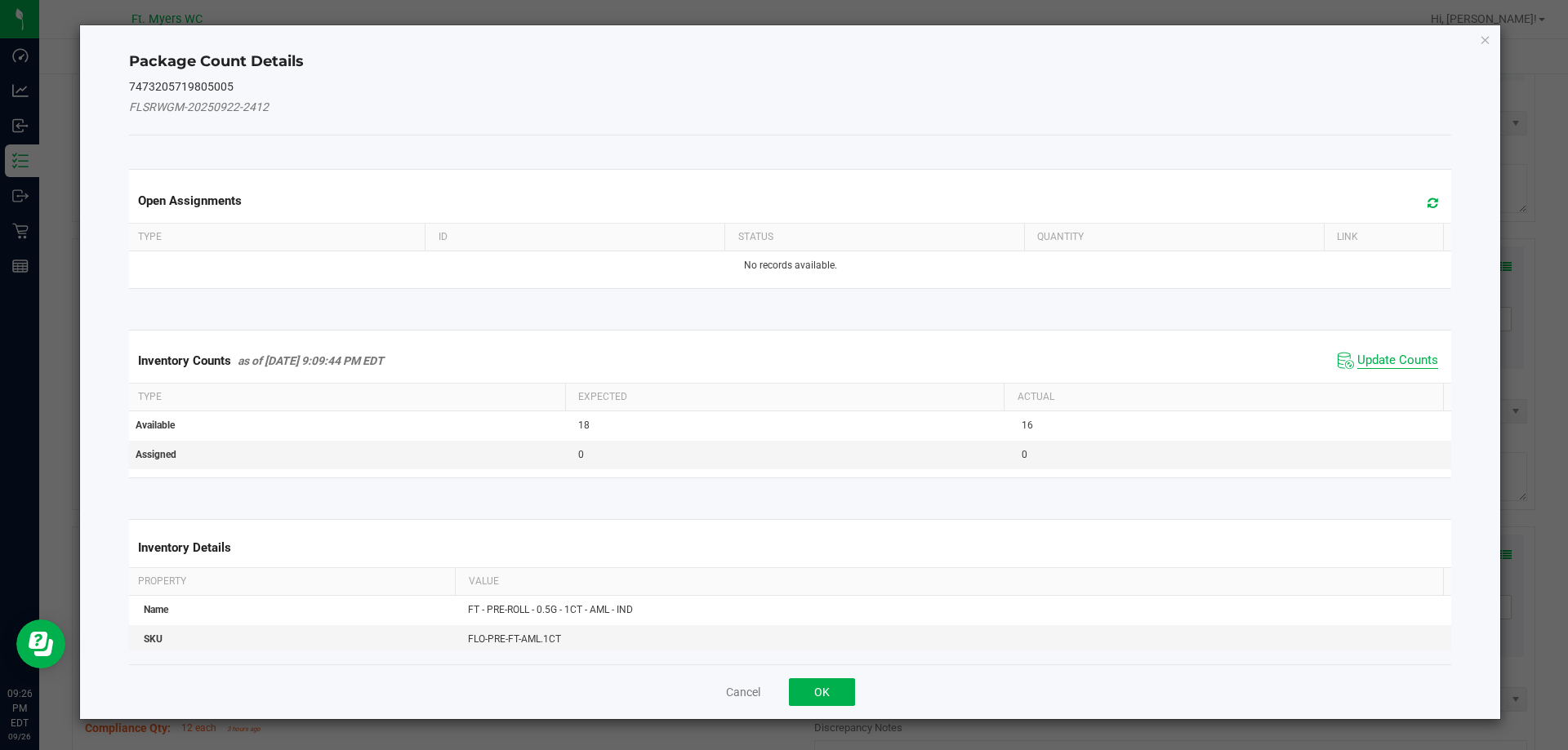
click at [1370, 355] on span "Update Counts" at bounding box center [1398, 360] width 81 height 17
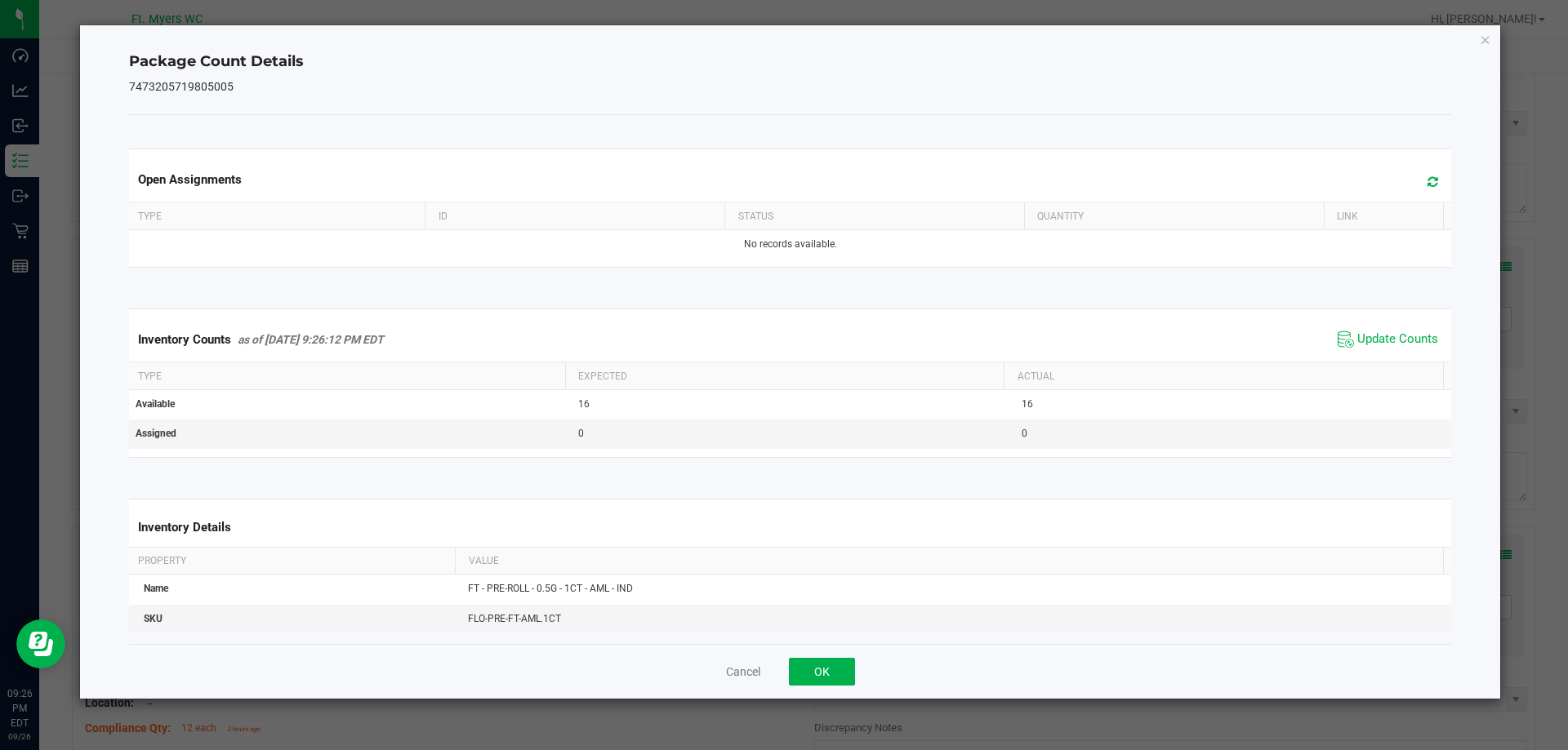
click at [844, 655] on div "Cancel OK" at bounding box center [790, 671] width 1323 height 54
click at [841, 666] on button "OK" at bounding box center [822, 672] width 66 height 28
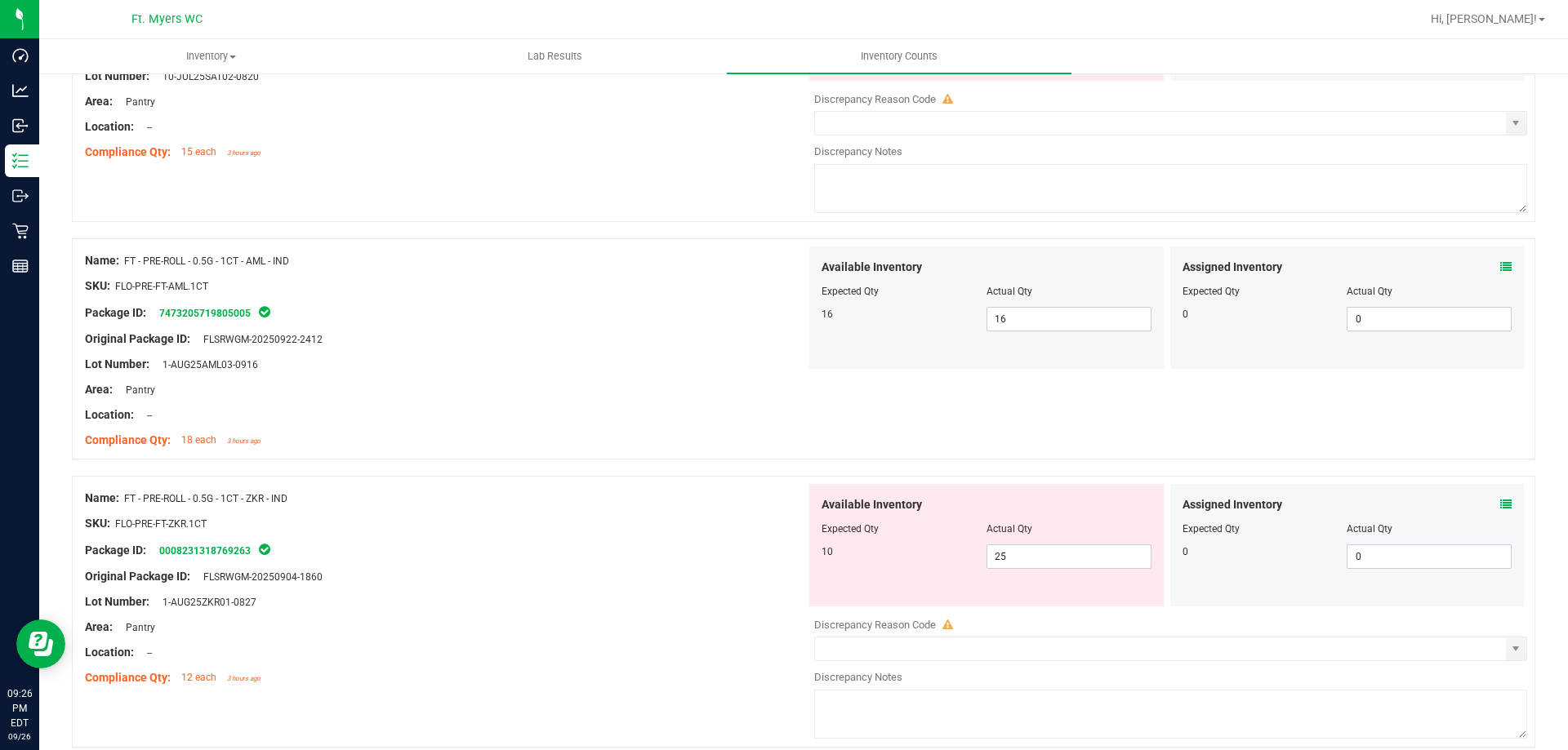
click at [670, 311] on div "Package ID: 7473205719805005" at bounding box center [445, 313] width 721 height 20
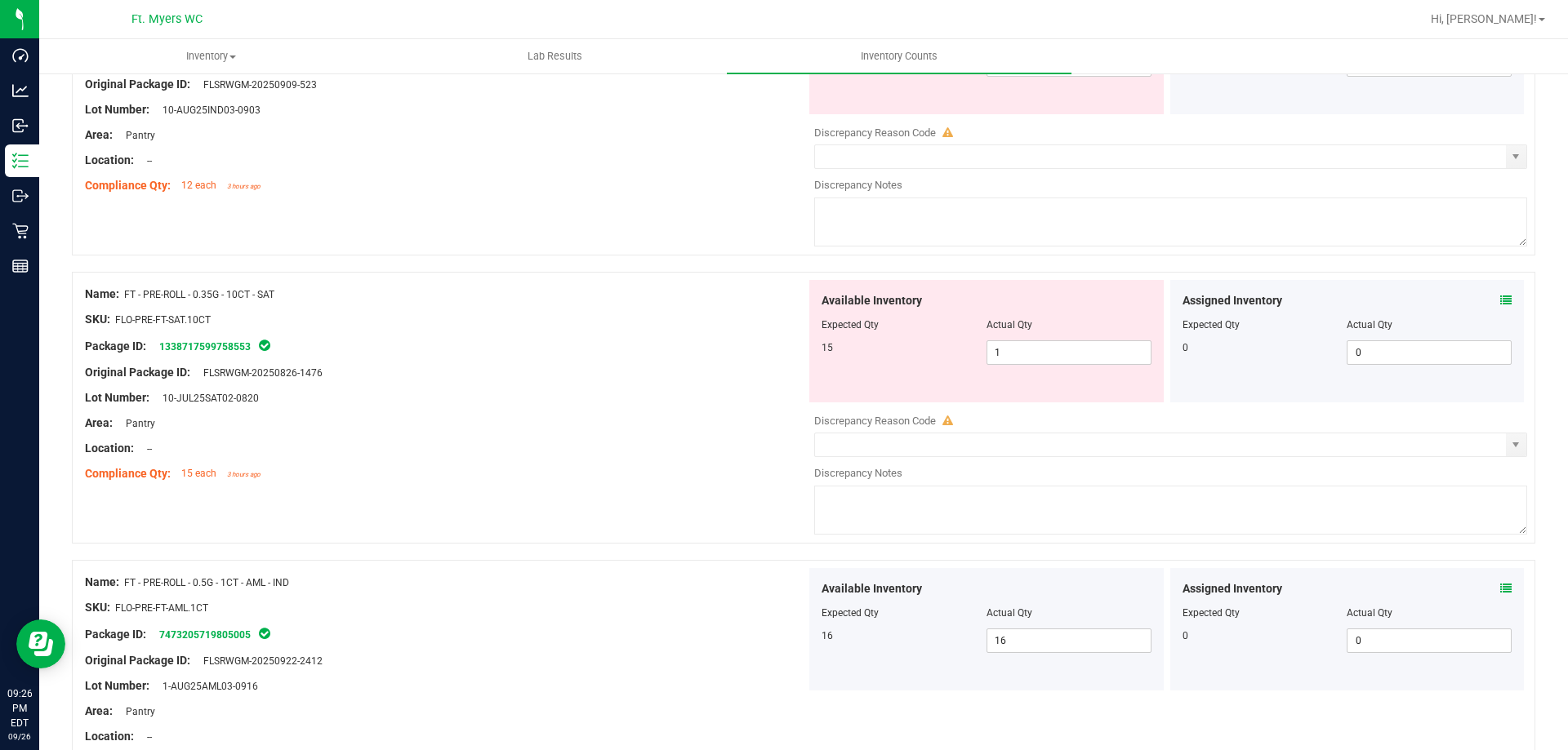
scroll to position [4599, 0]
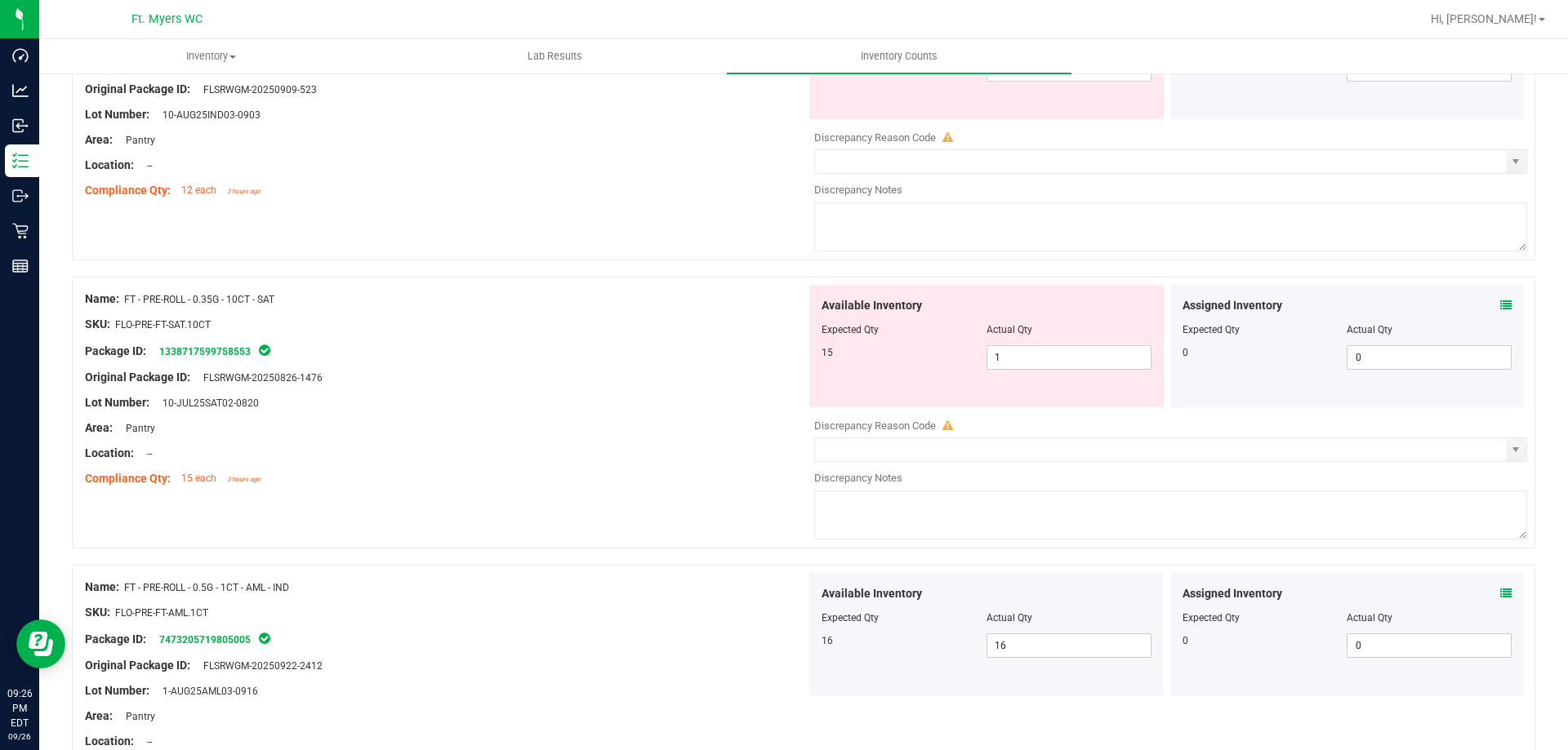
click at [670, 311] on div at bounding box center [445, 312] width 721 height 8
click at [1501, 306] on div "Assigned Inventory Expected Qty Actual Qty 0 0 0" at bounding box center [1347, 346] width 354 height 123
click at [1501, 306] on icon at bounding box center [1507, 306] width 12 height 12
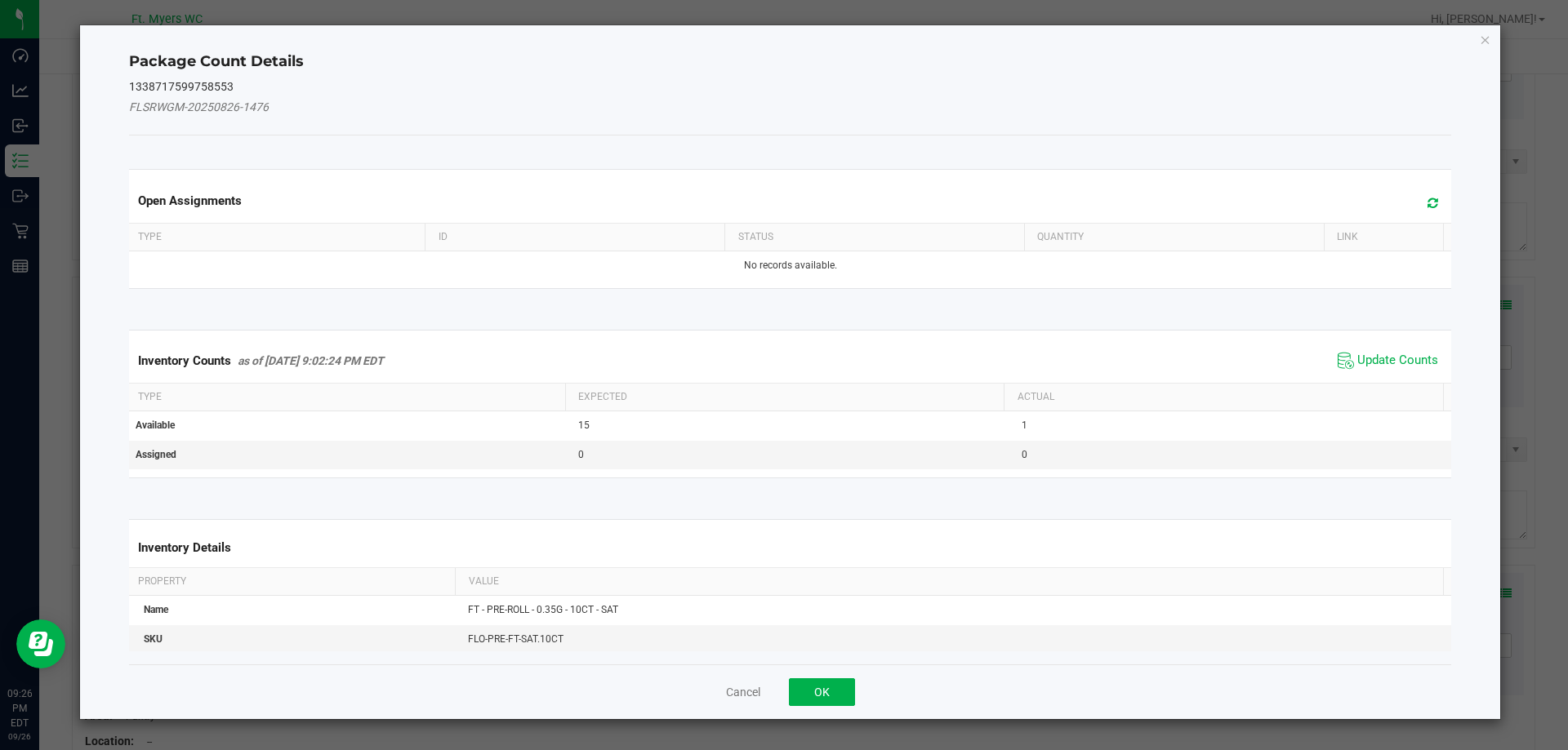
click at [1490, 301] on div "Package Count Details 1338717599758553 FLSRWGM-20250826-1476 Open Assignments T…" at bounding box center [791, 372] width 1421 height 694
click at [1369, 362] on span "Update Counts" at bounding box center [1398, 360] width 81 height 17
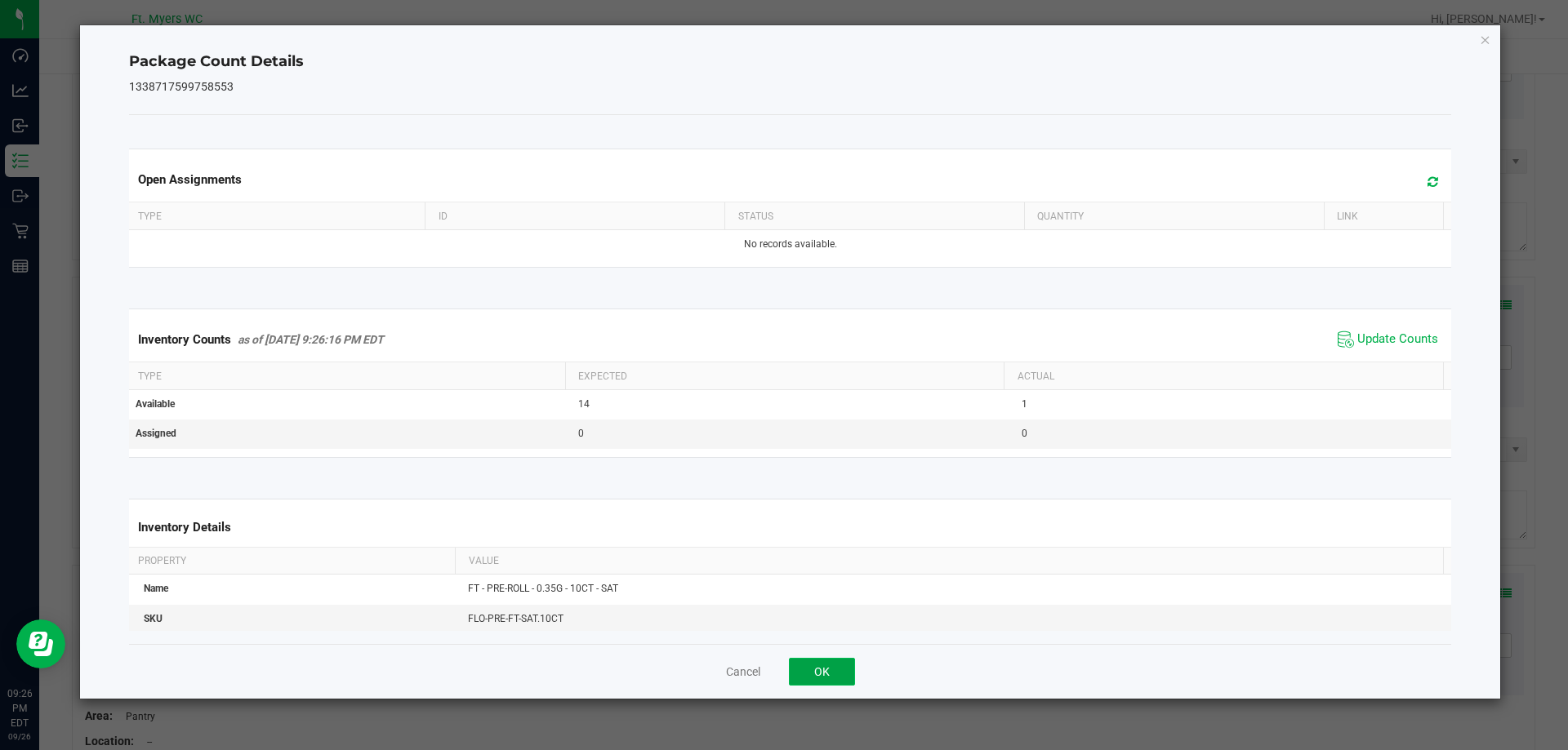
click at [833, 674] on button "OK" at bounding box center [822, 672] width 66 height 28
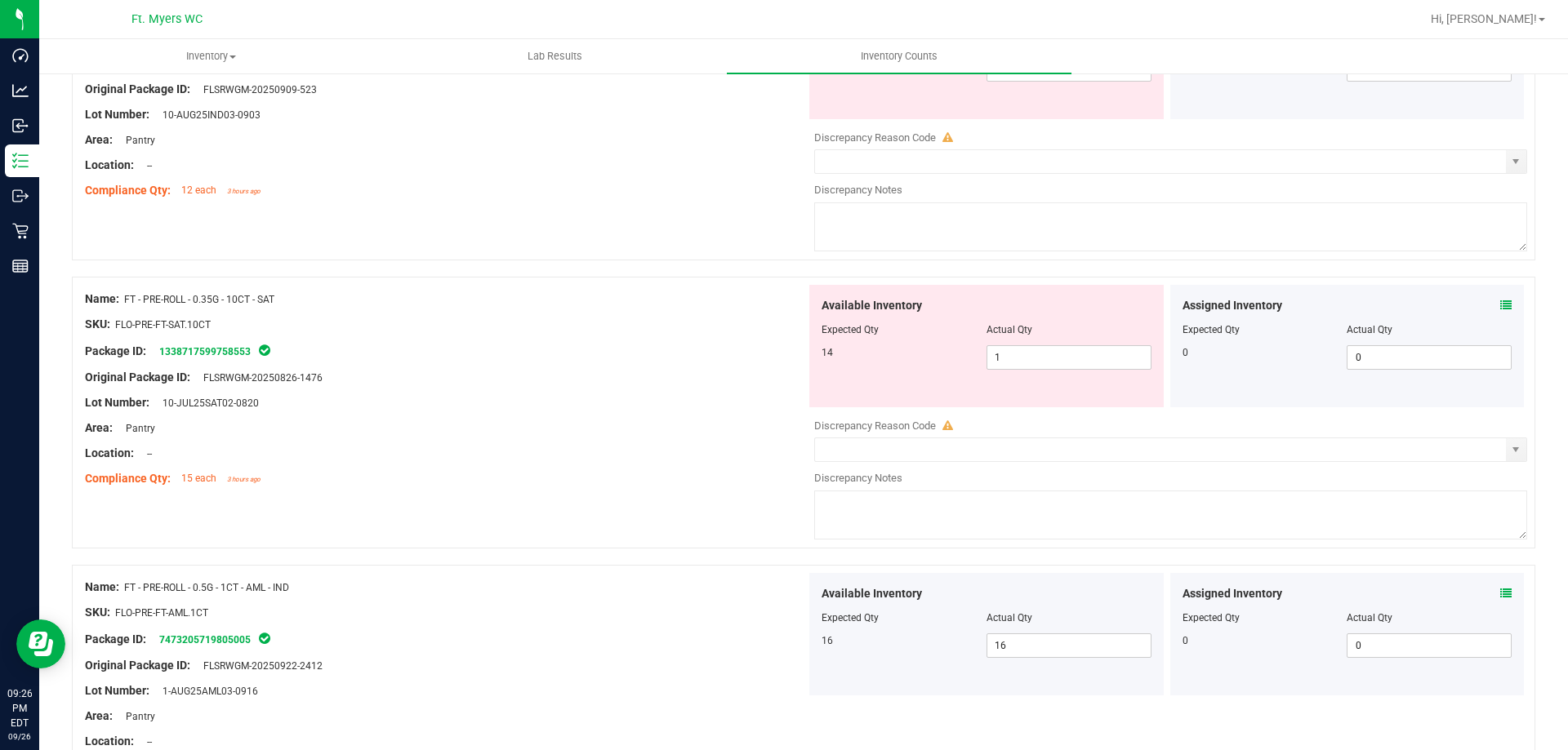
click at [684, 437] on div at bounding box center [445, 440] width 721 height 8
drag, startPoint x: 1066, startPoint y: 363, endPoint x: 837, endPoint y: 336, distance: 230.6
click at [837, 336] on div "Available Inventory Expected Qty Actual Qty 14 1 1" at bounding box center [987, 346] width 354 height 123
click at [577, 308] on div at bounding box center [445, 312] width 721 height 8
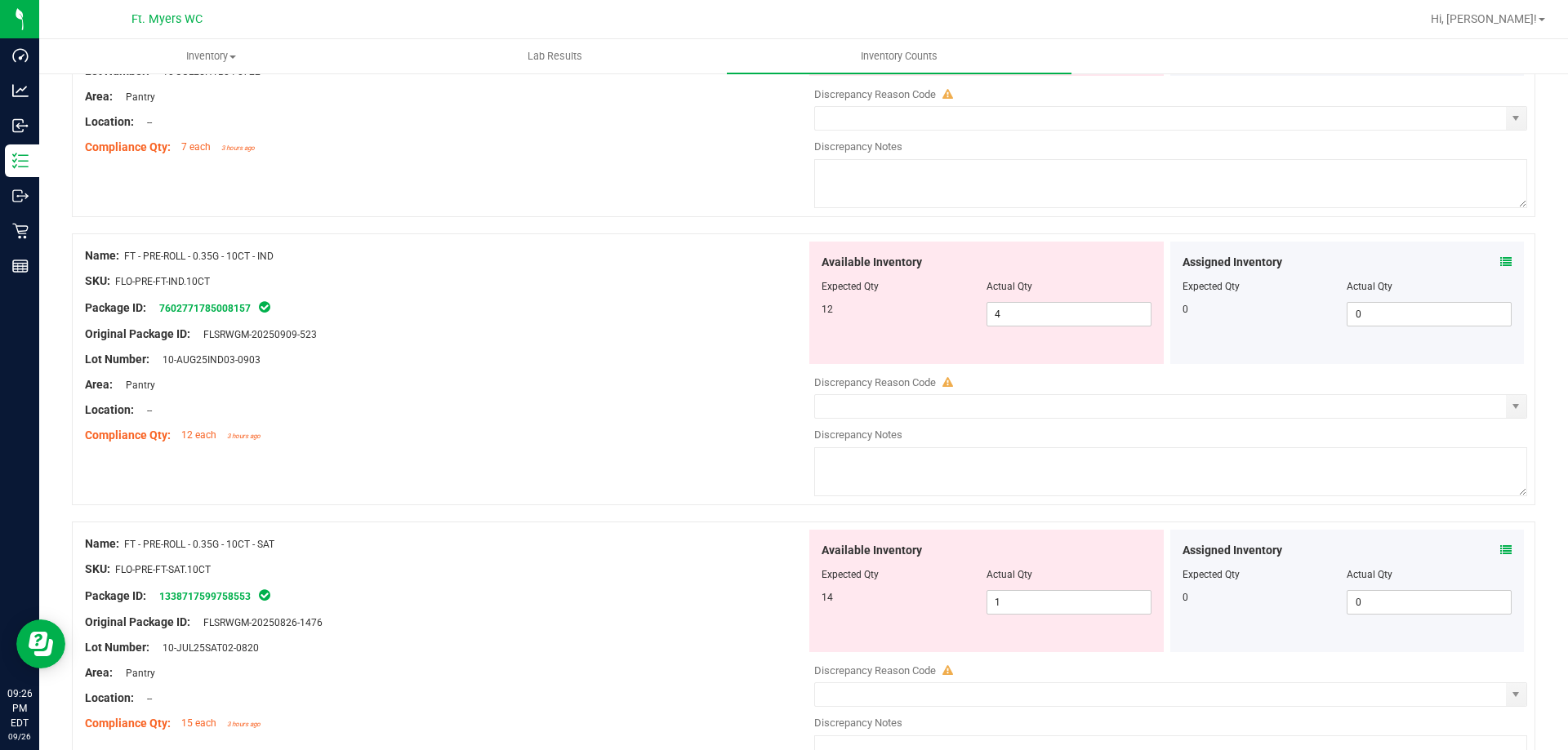
click at [663, 343] on div at bounding box center [445, 347] width 721 height 8
click at [729, 326] on div "Original Package ID: FLSRWGM-20250909-523" at bounding box center [445, 333] width 721 height 17
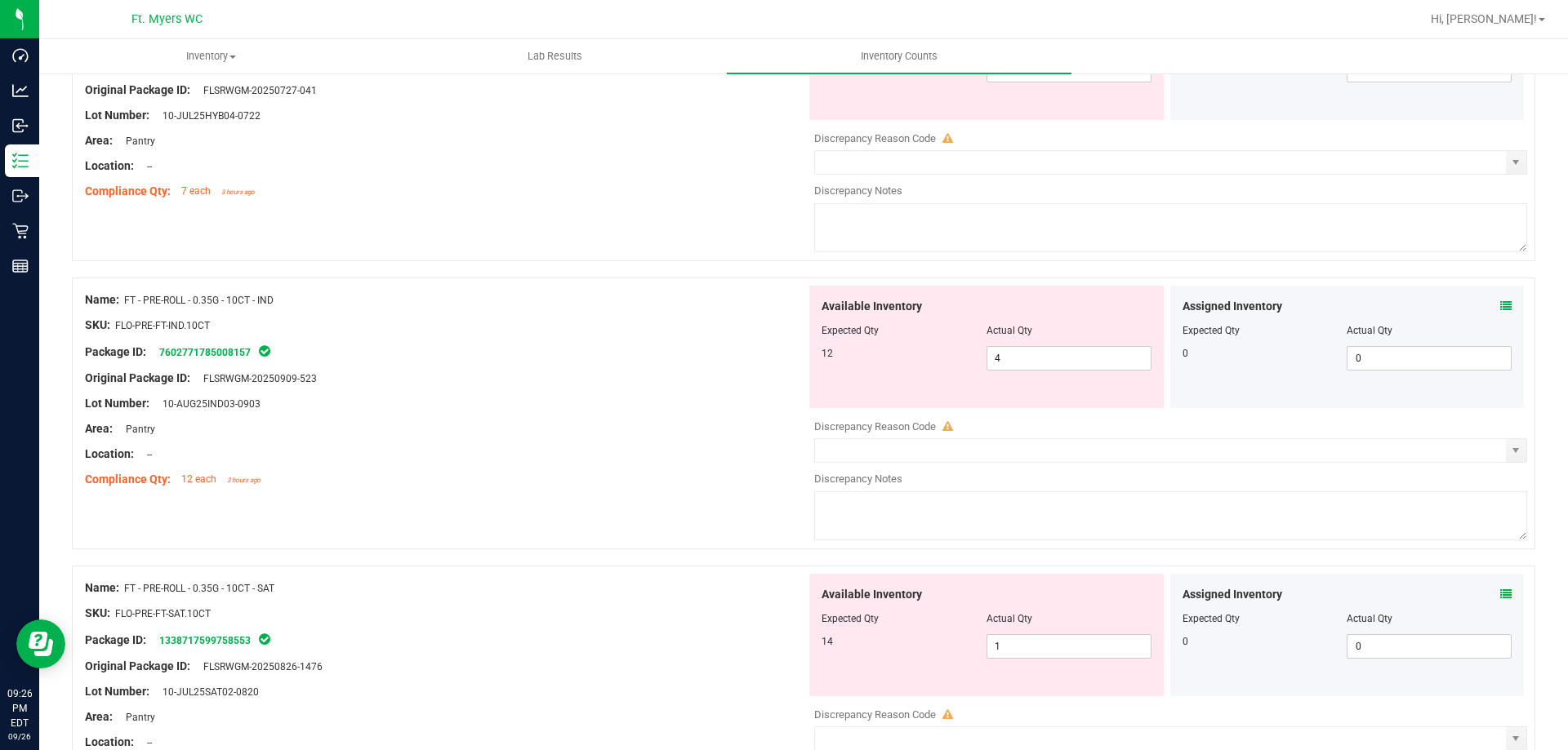
scroll to position [4272, 0]
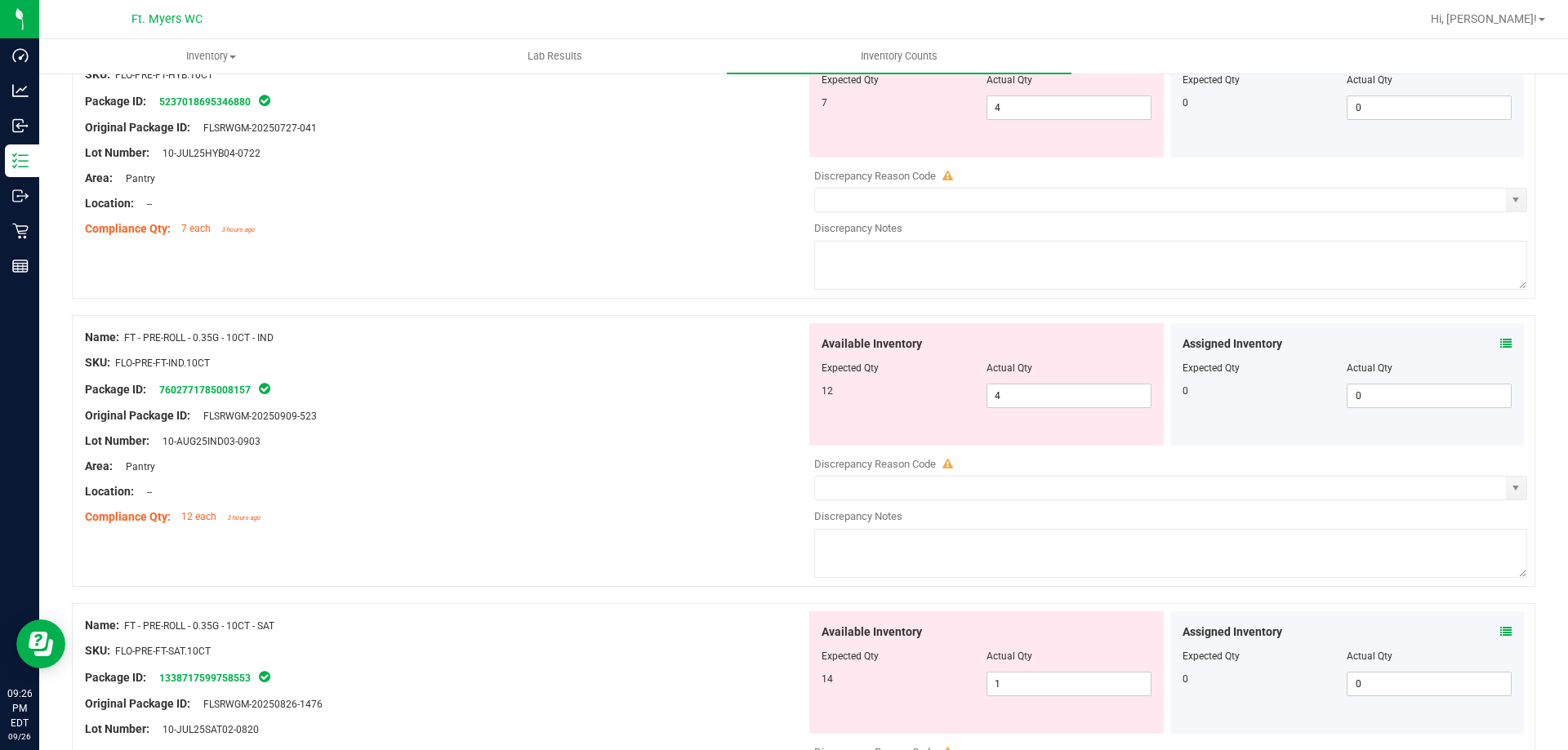
click at [1501, 338] on icon at bounding box center [1507, 344] width 12 height 12
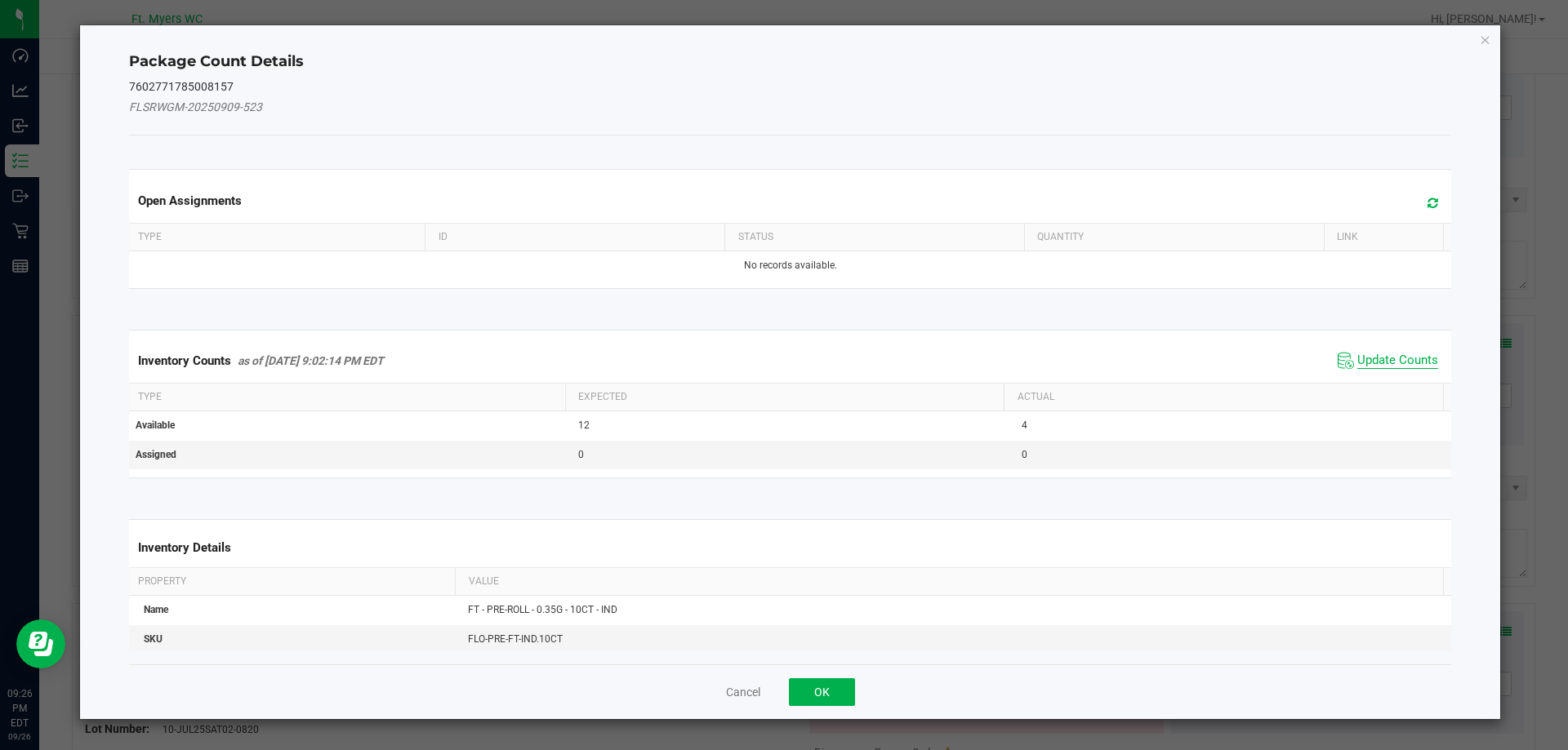
click at [1413, 352] on span "Update Counts" at bounding box center [1398, 360] width 81 height 17
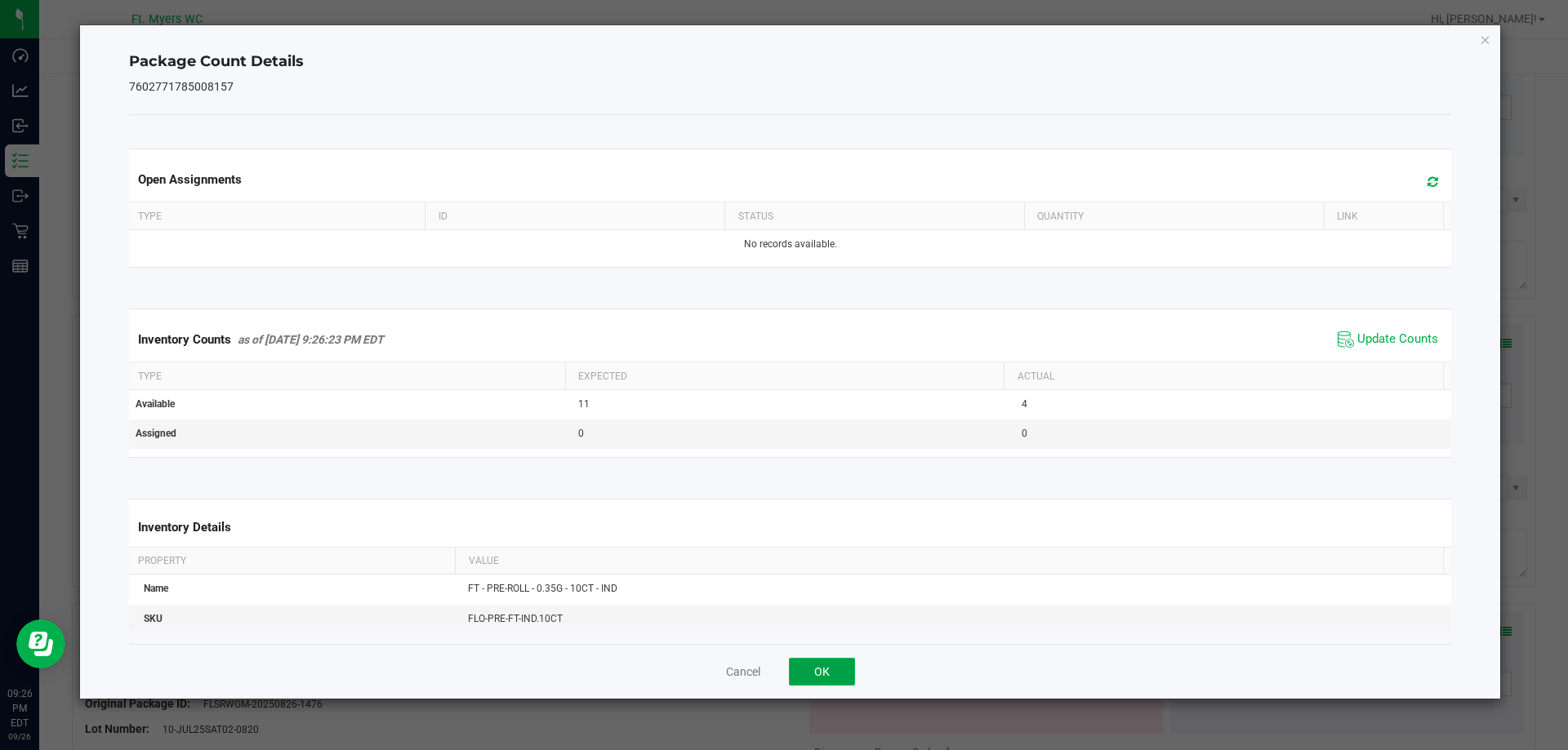
click at [831, 658] on button "OK" at bounding box center [822, 672] width 66 height 28
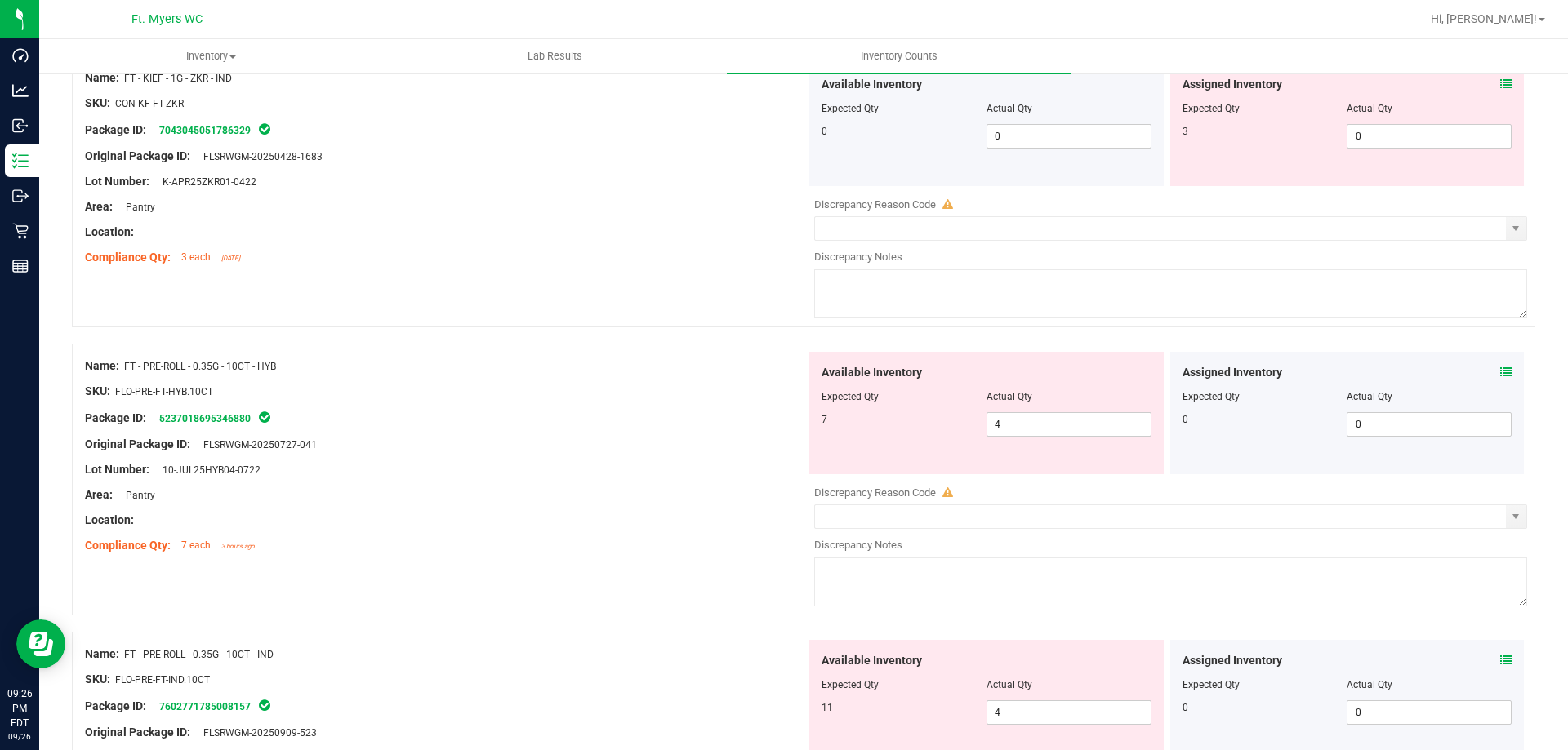
scroll to position [3946, 0]
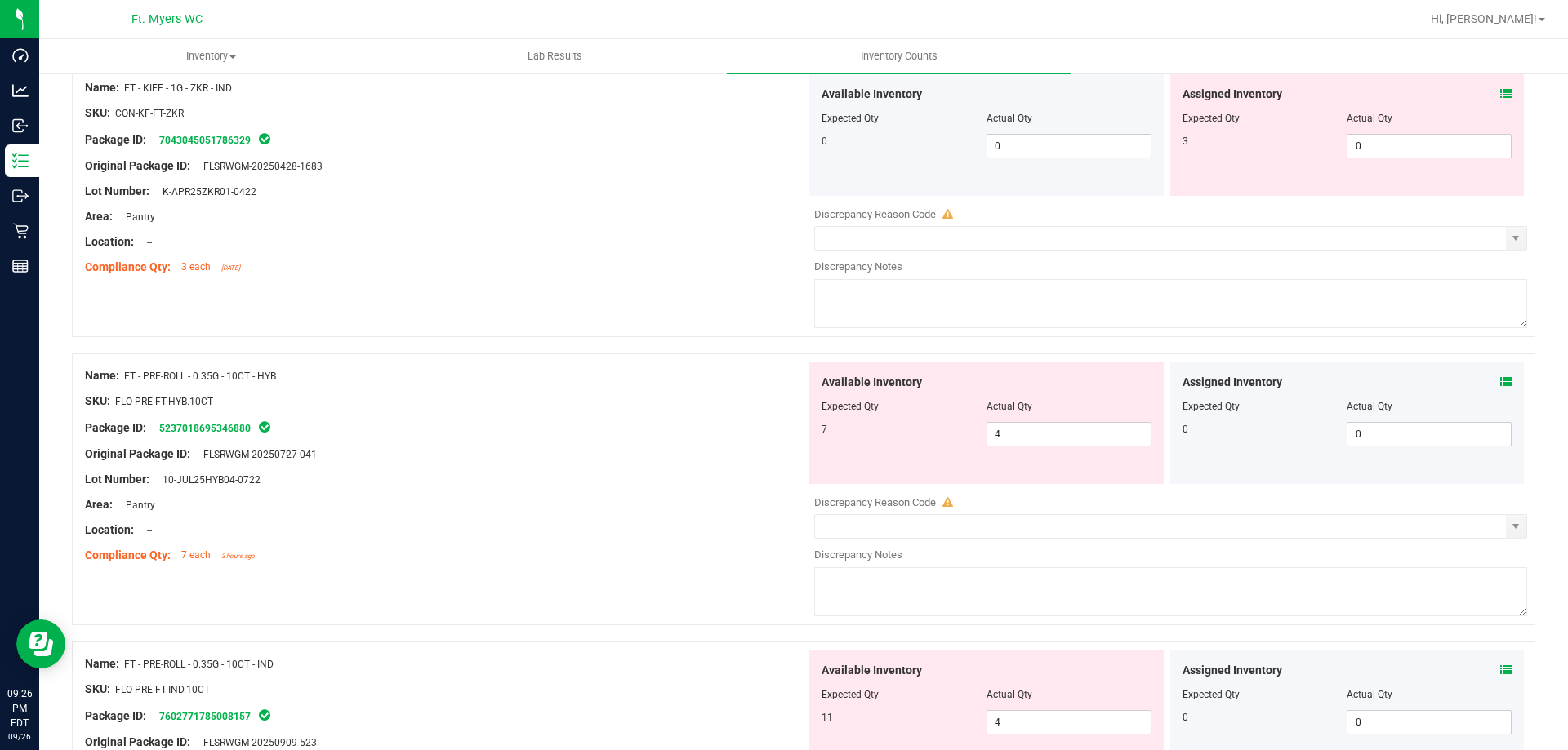
click at [1485, 374] on div "Assigned Inventory" at bounding box center [1347, 382] width 330 height 17
click at [1487, 376] on div "Assigned Inventory" at bounding box center [1347, 382] width 330 height 17
click at [1501, 382] on icon at bounding box center [1507, 382] width 12 height 12
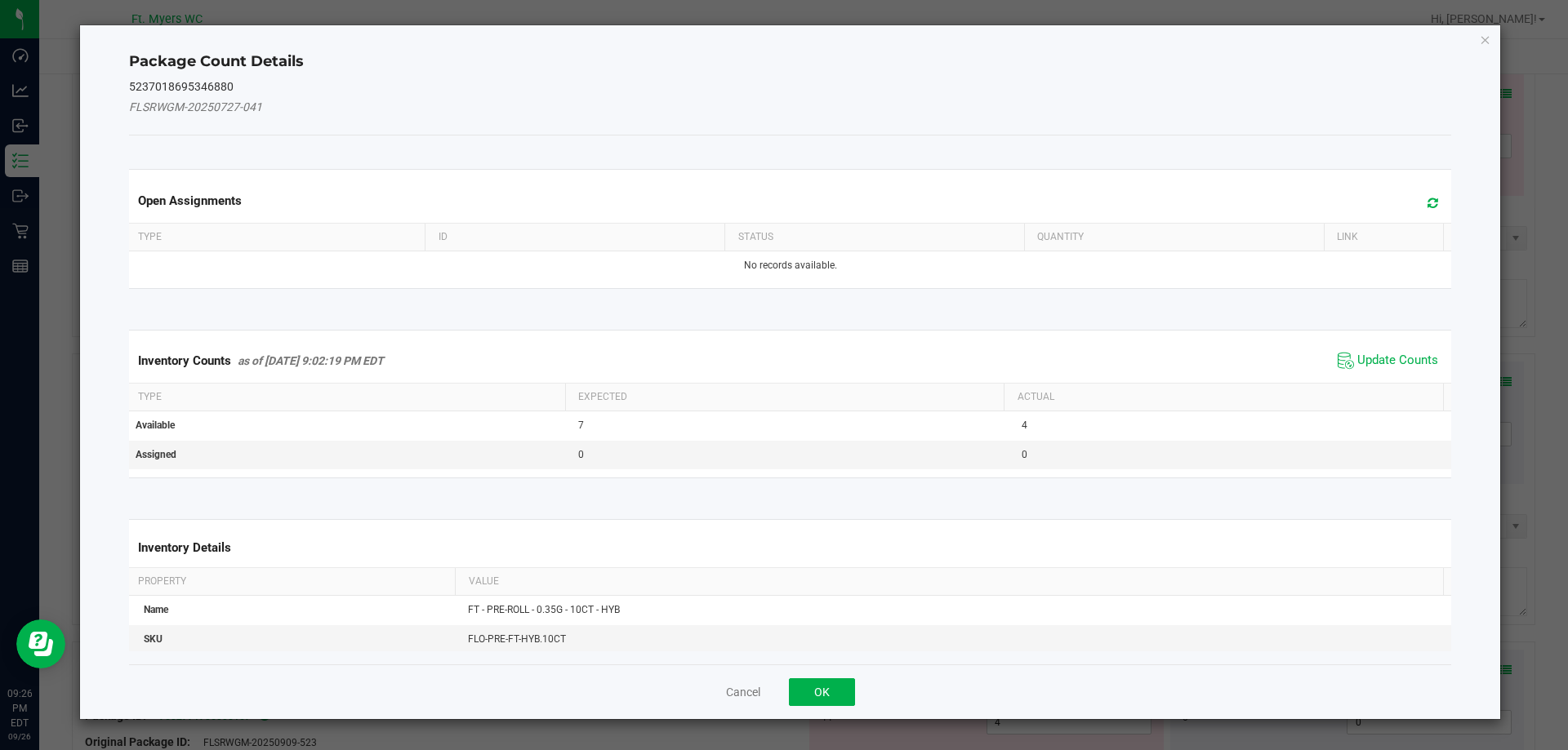
click at [1372, 343] on div "Inventory Counts as of Sep 26, 2025 9:02:19 PM EDT Update Counts" at bounding box center [790, 360] width 1329 height 45
click at [1382, 357] on span "Update Counts" at bounding box center [1398, 360] width 81 height 17
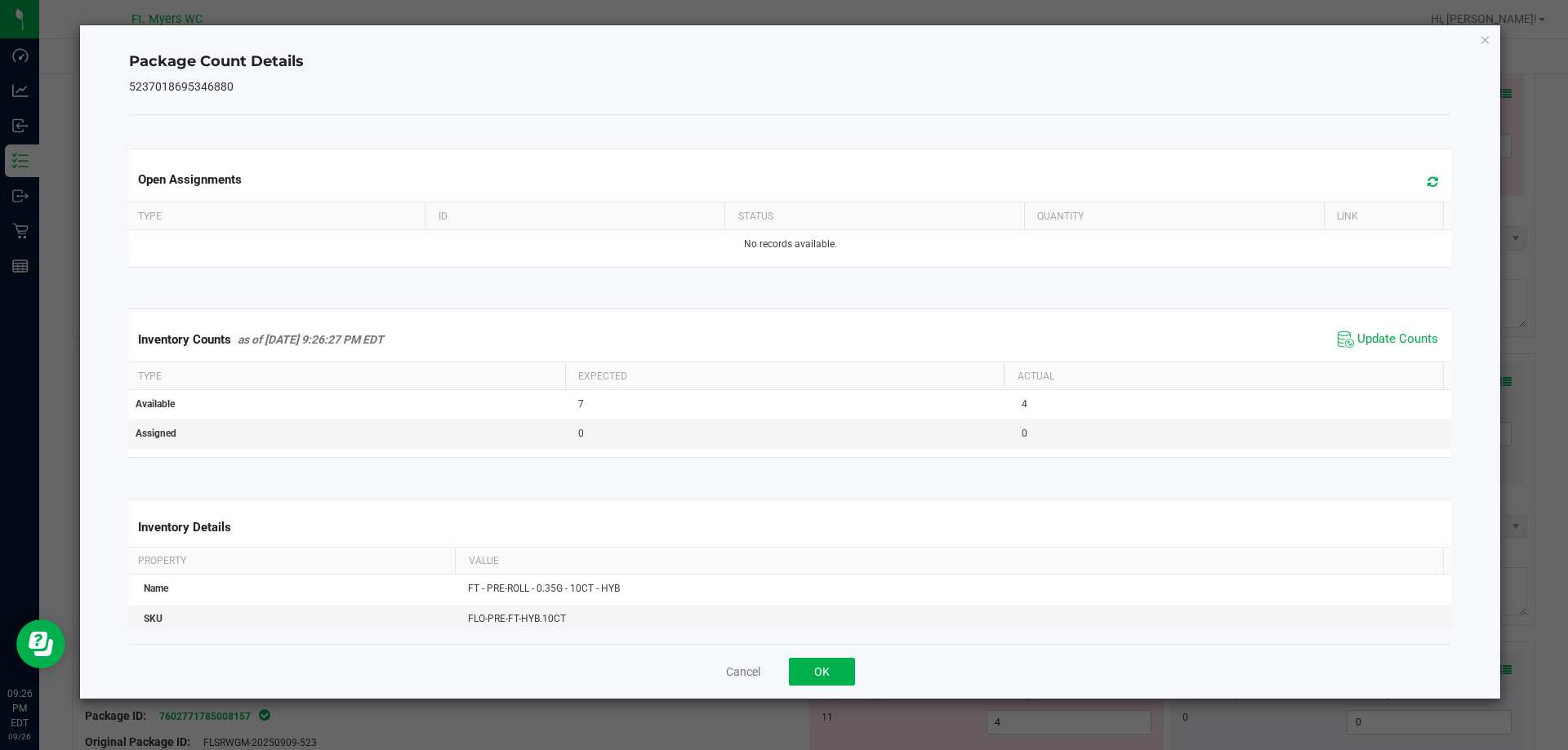
click at [851, 688] on div "Cancel OK" at bounding box center [790, 671] width 1323 height 54
click at [846, 675] on button "OK" at bounding box center [822, 672] width 66 height 28
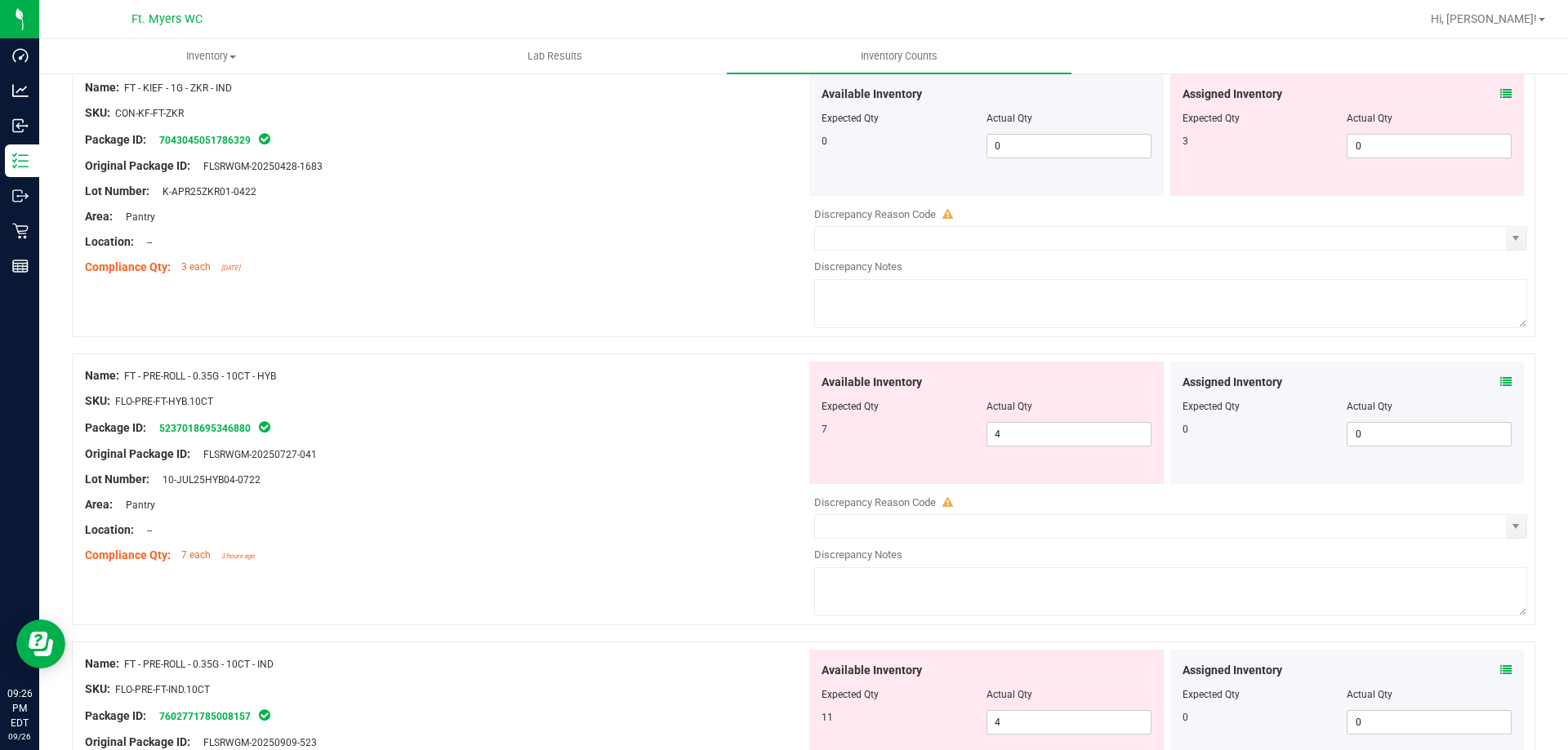
scroll to position [3702, 0]
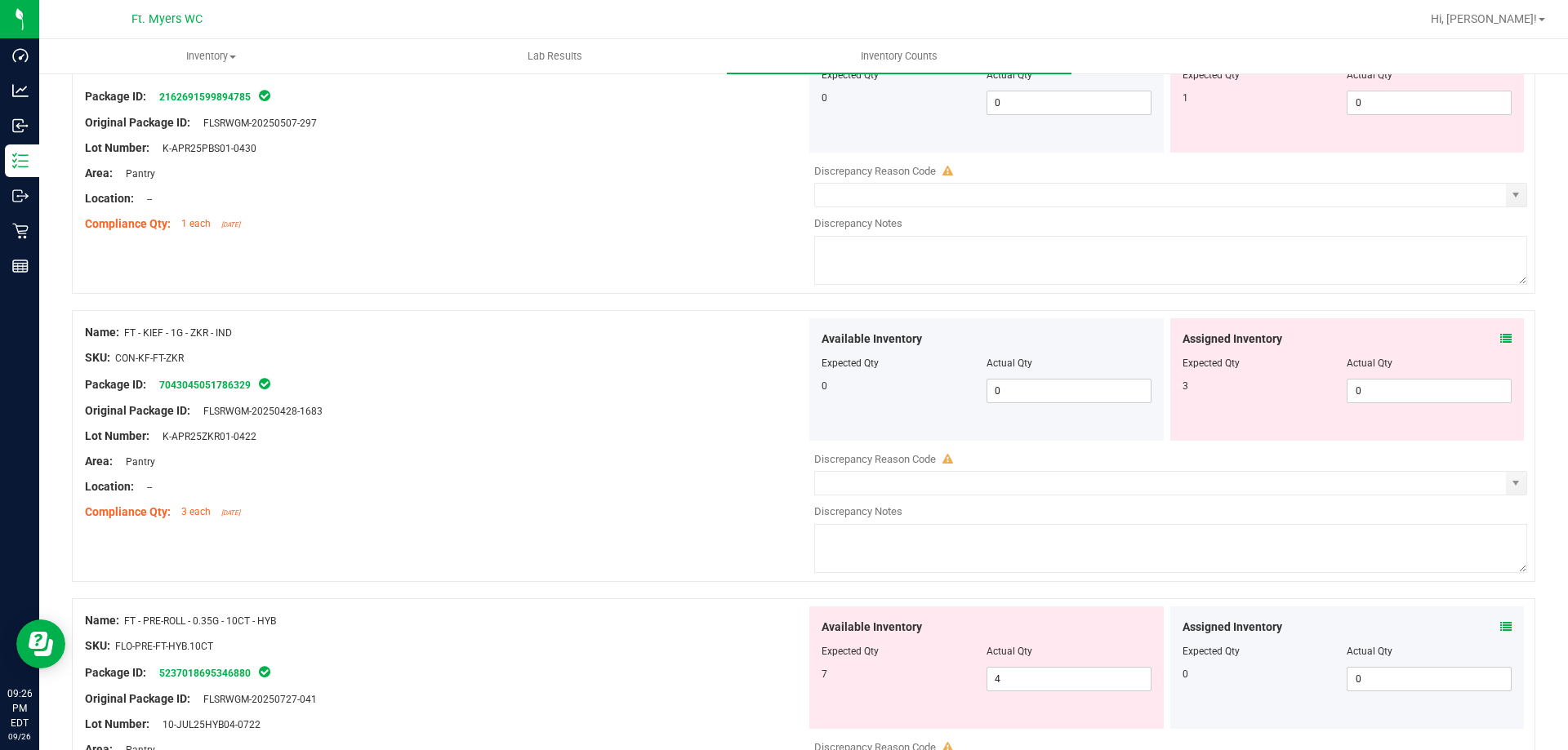
click at [1501, 330] on span at bounding box center [1507, 338] width 12 height 17
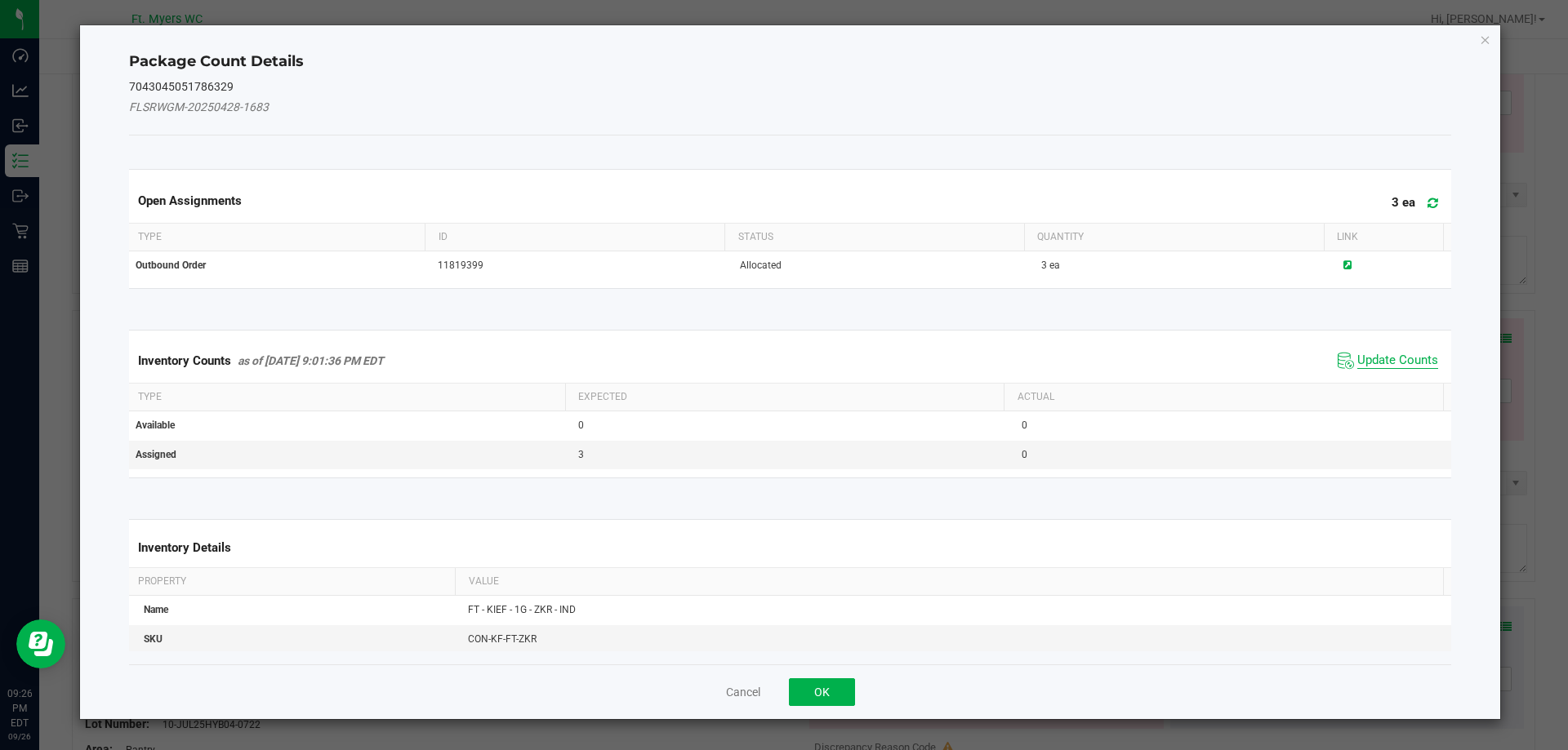
click at [1384, 352] on span "Update Counts" at bounding box center [1398, 360] width 81 height 17
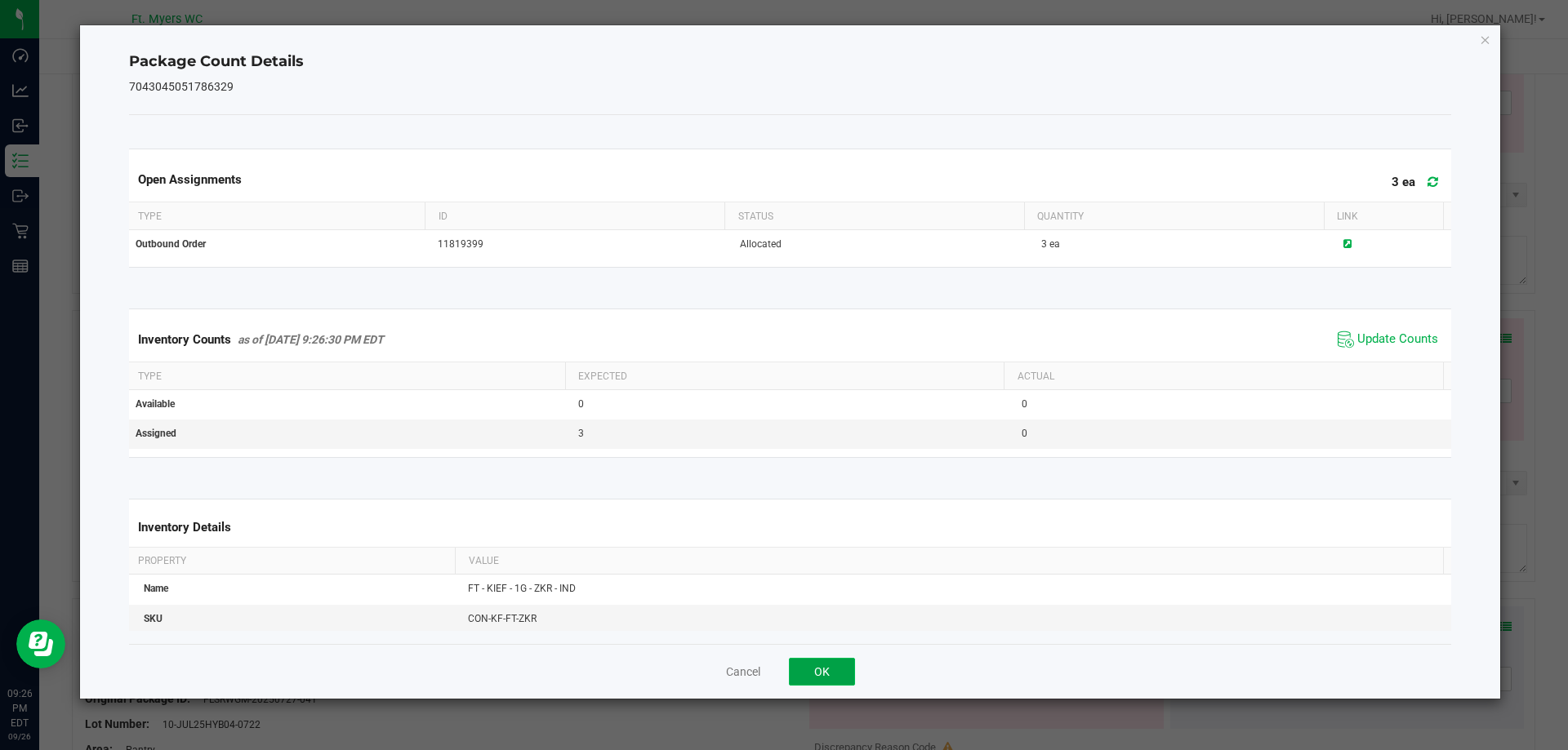
click at [807, 658] on button "OK" at bounding box center [822, 672] width 66 height 28
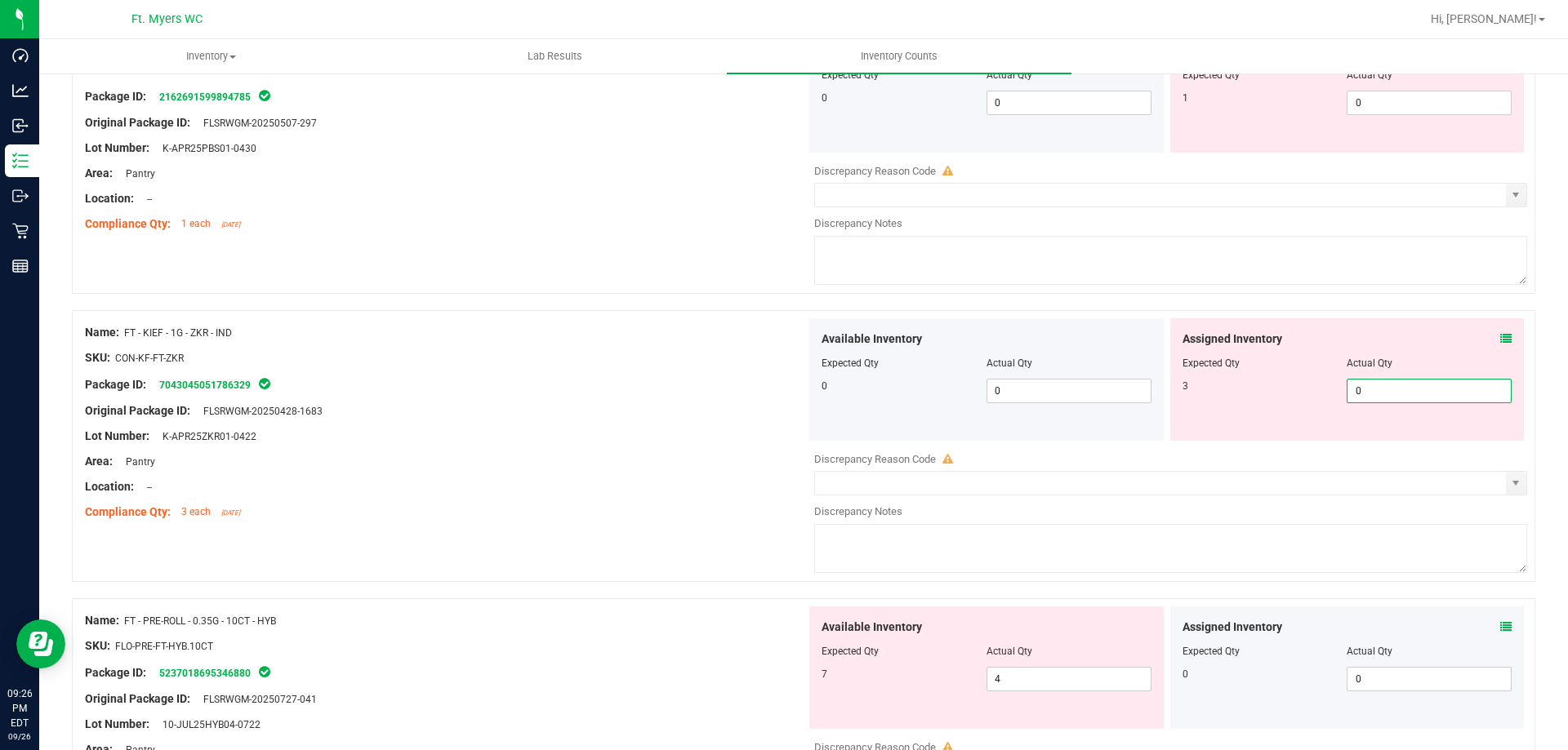
drag, startPoint x: 1361, startPoint y: 385, endPoint x: 1242, endPoint y: 387, distance: 119.0
click at [1250, 385] on div "3 0 0" at bounding box center [1347, 391] width 330 height 25
type input "3"
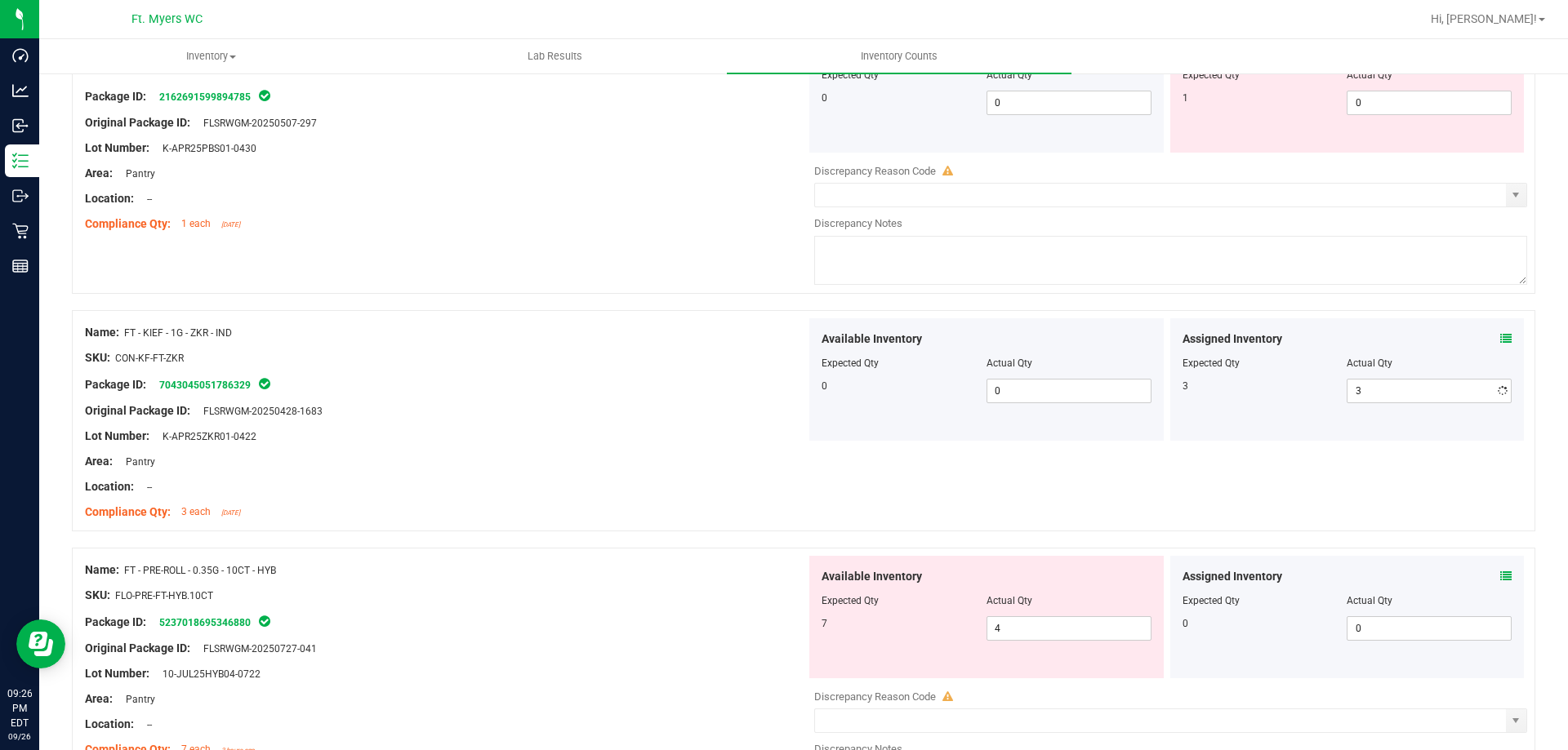
click at [616, 188] on div at bounding box center [445, 186] width 721 height 8
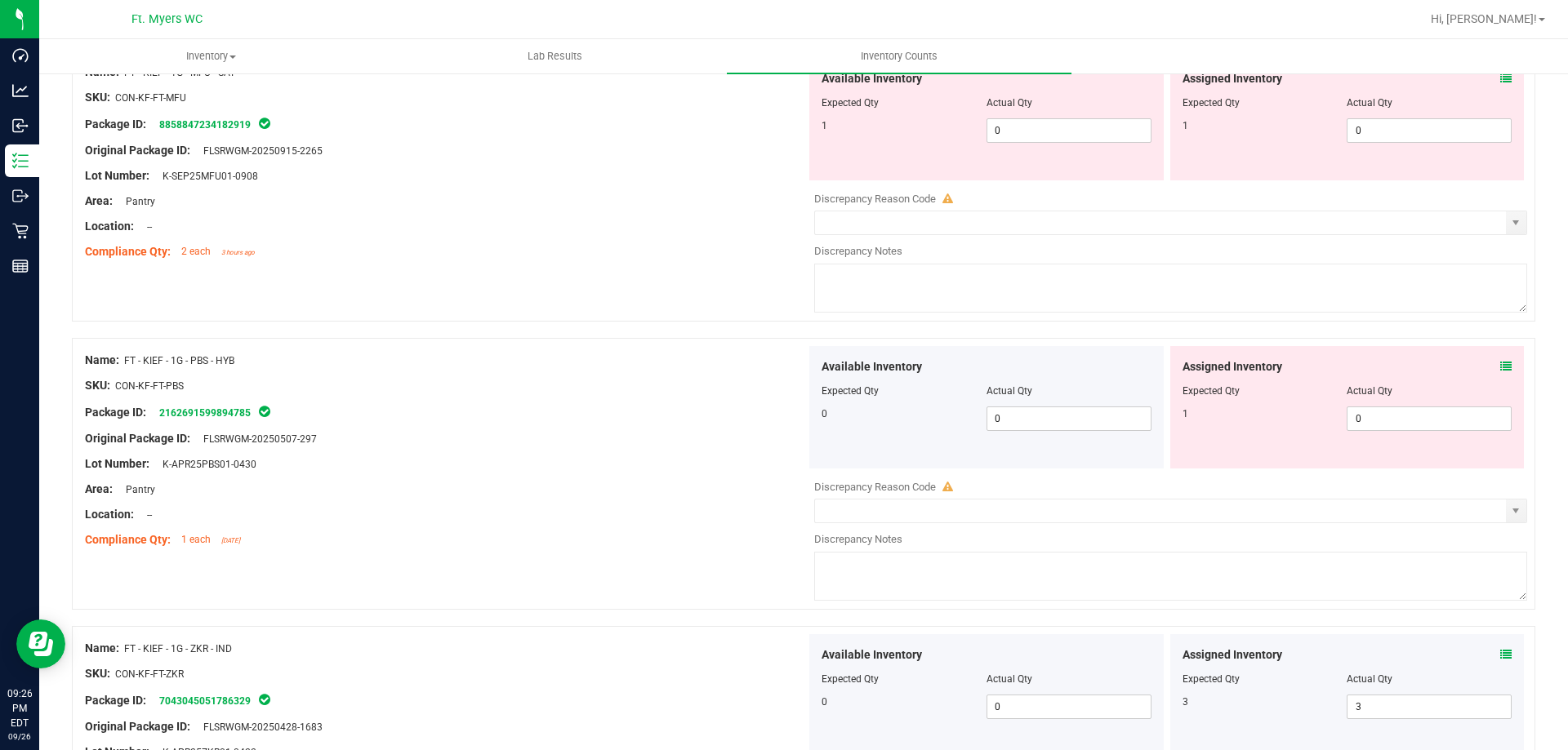
scroll to position [3375, 0]
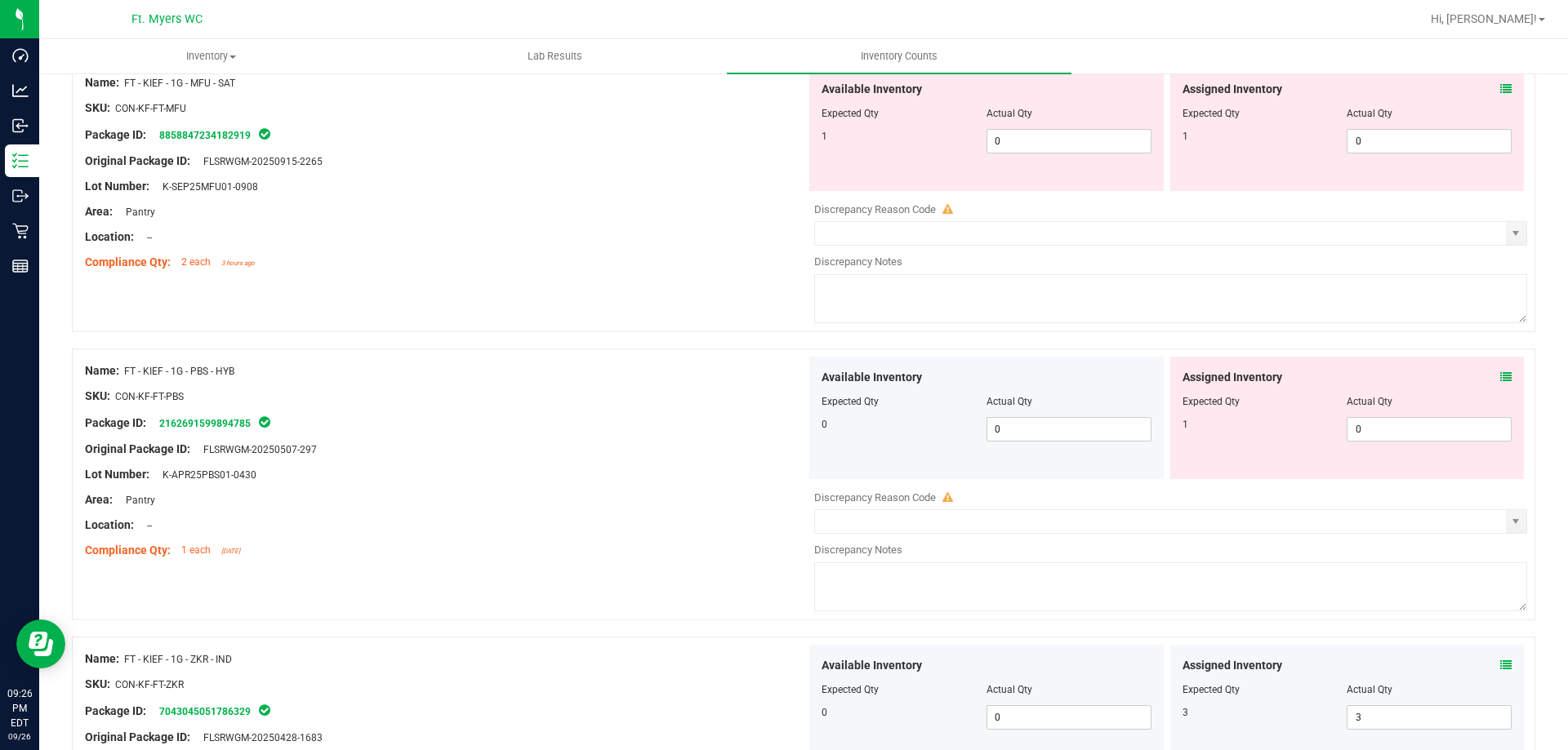
click at [619, 299] on div "Name: FT - KIEF - 1G - MFU - SAT SKU: CON-KF-FT-MFU Package ID: 885884723418291…" at bounding box center [804, 196] width 1463 height 272
click at [1504, 376] on div "Assigned Inventory Expected Qty Actual Qty 1 0 0" at bounding box center [1347, 419] width 354 height 123
click at [1501, 376] on icon at bounding box center [1507, 377] width 12 height 12
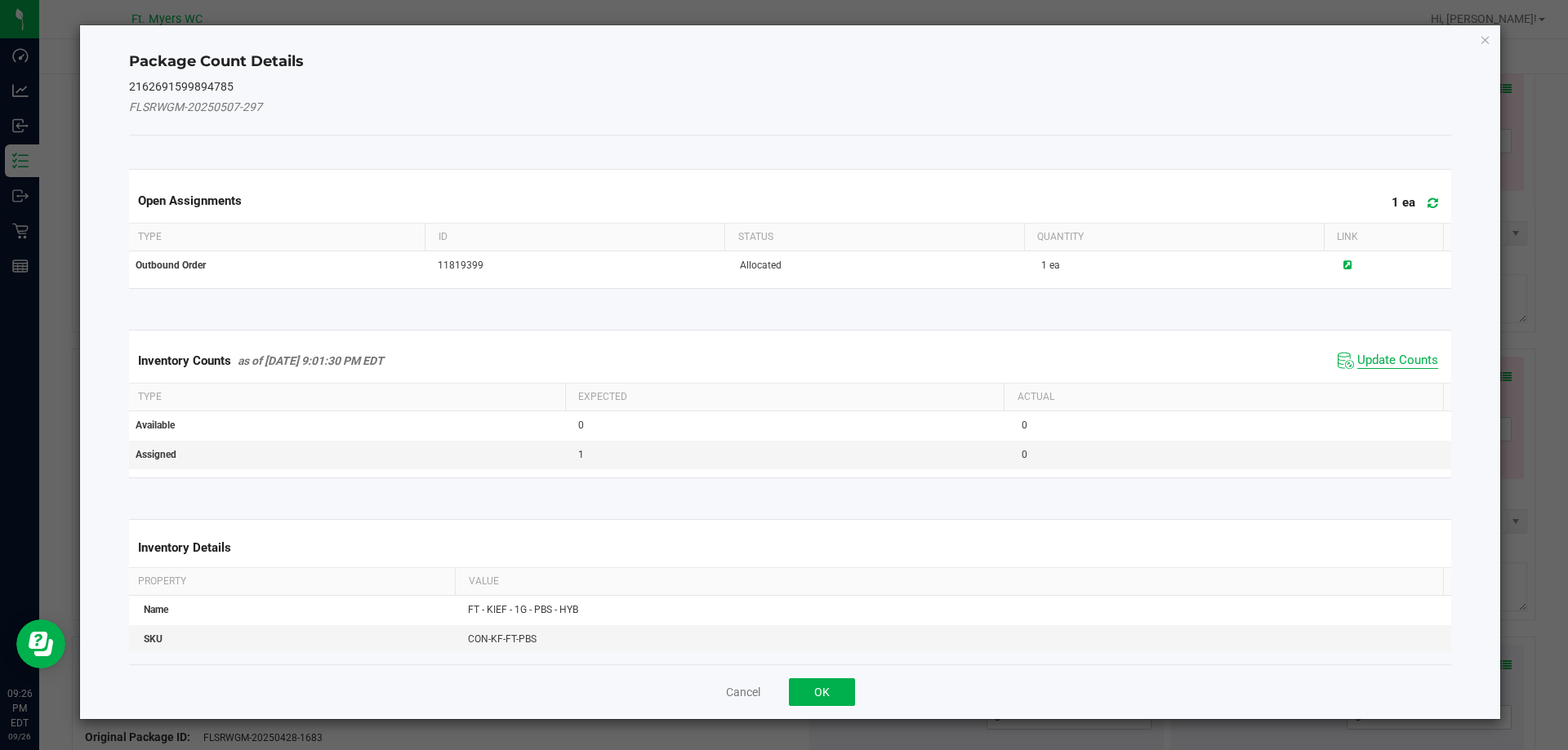
click at [1372, 360] on span "Update Counts" at bounding box center [1398, 360] width 81 height 17
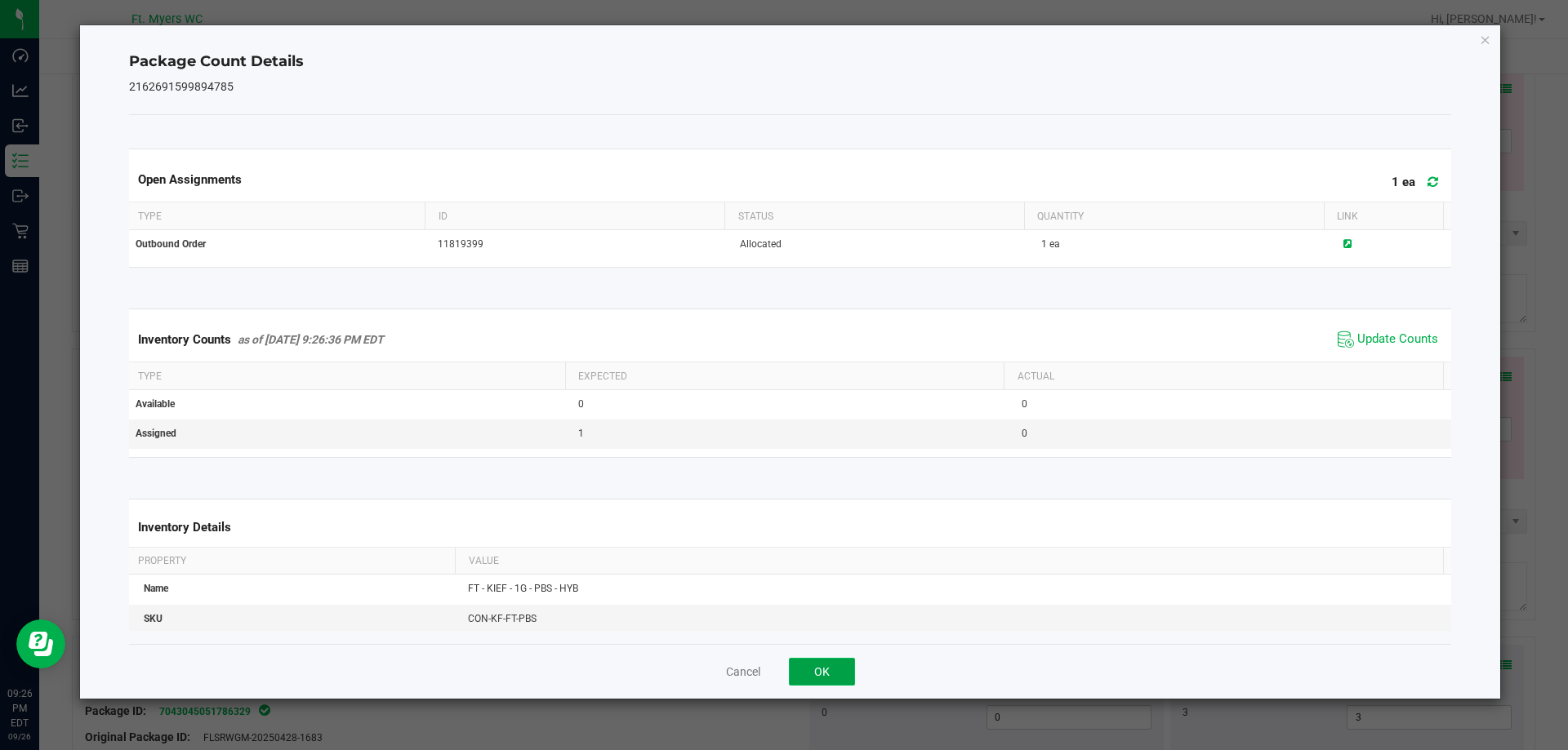
click at [827, 679] on button "OK" at bounding box center [822, 672] width 66 height 28
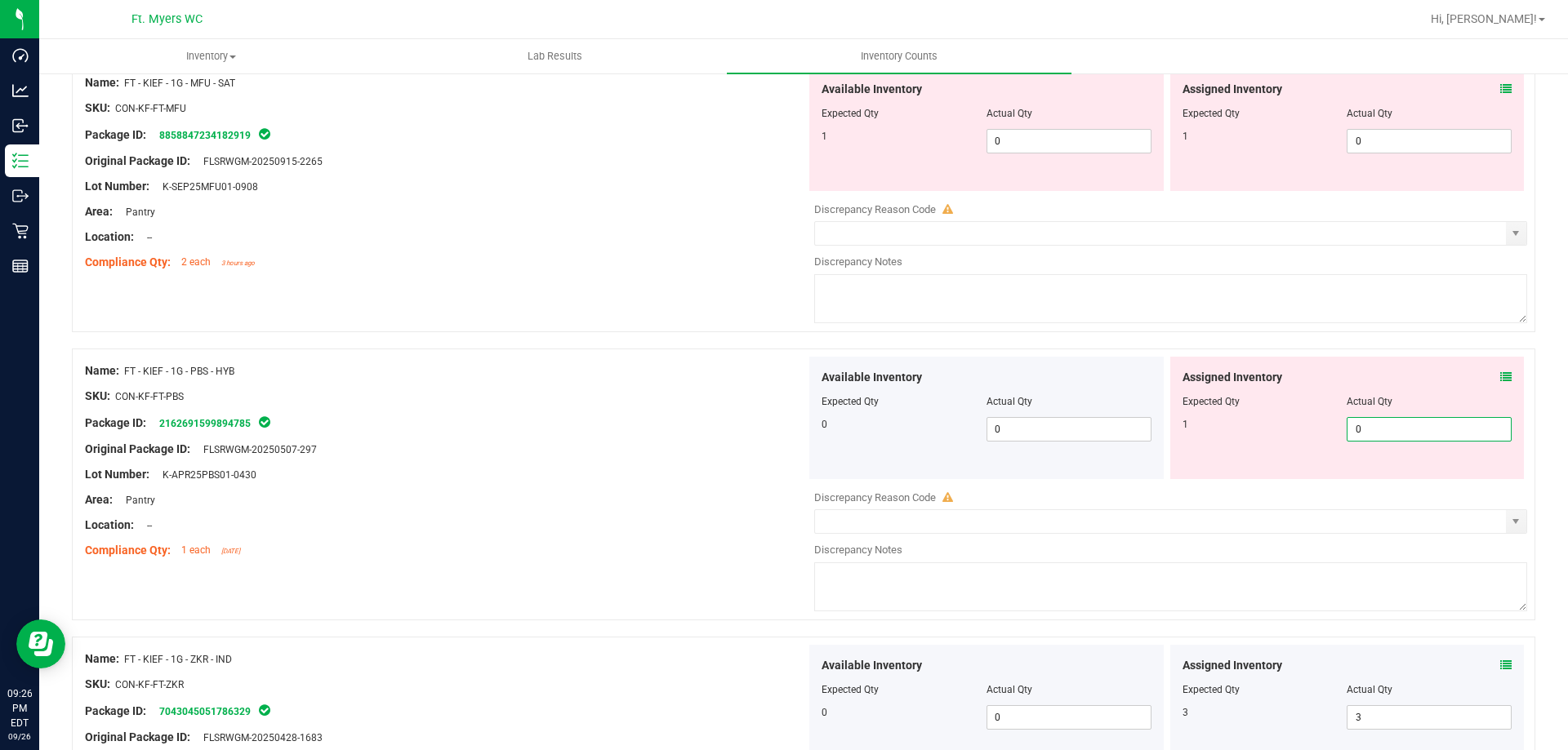
drag, startPoint x: 1370, startPoint y: 429, endPoint x: 1187, endPoint y: 409, distance: 184.1
click at [1187, 409] on div "Assigned Inventory Expected Qty Actual Qty 1 0 0" at bounding box center [1347, 419] width 354 height 123
type input "1"
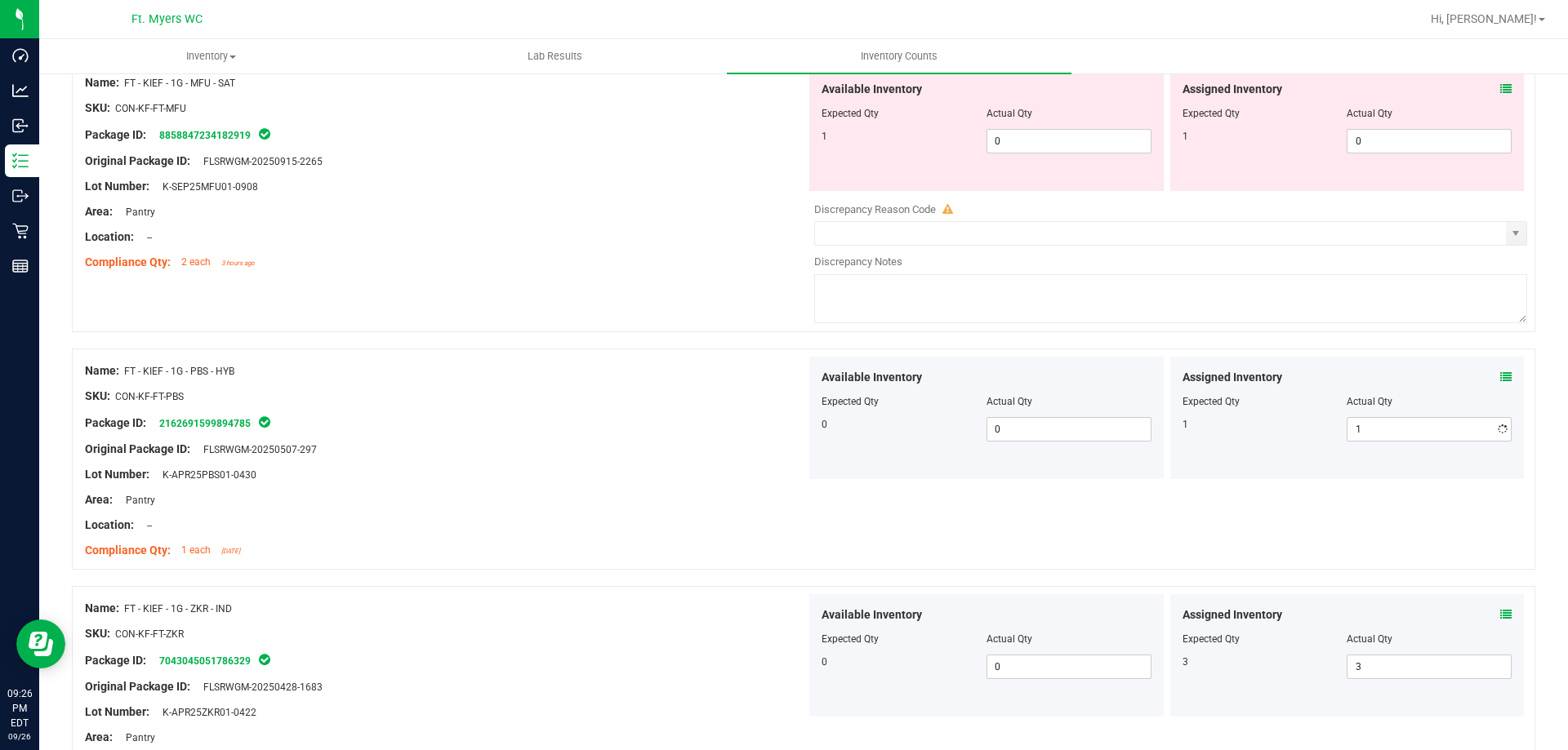
click at [612, 234] on div "Location: --" at bounding box center [445, 236] width 721 height 17
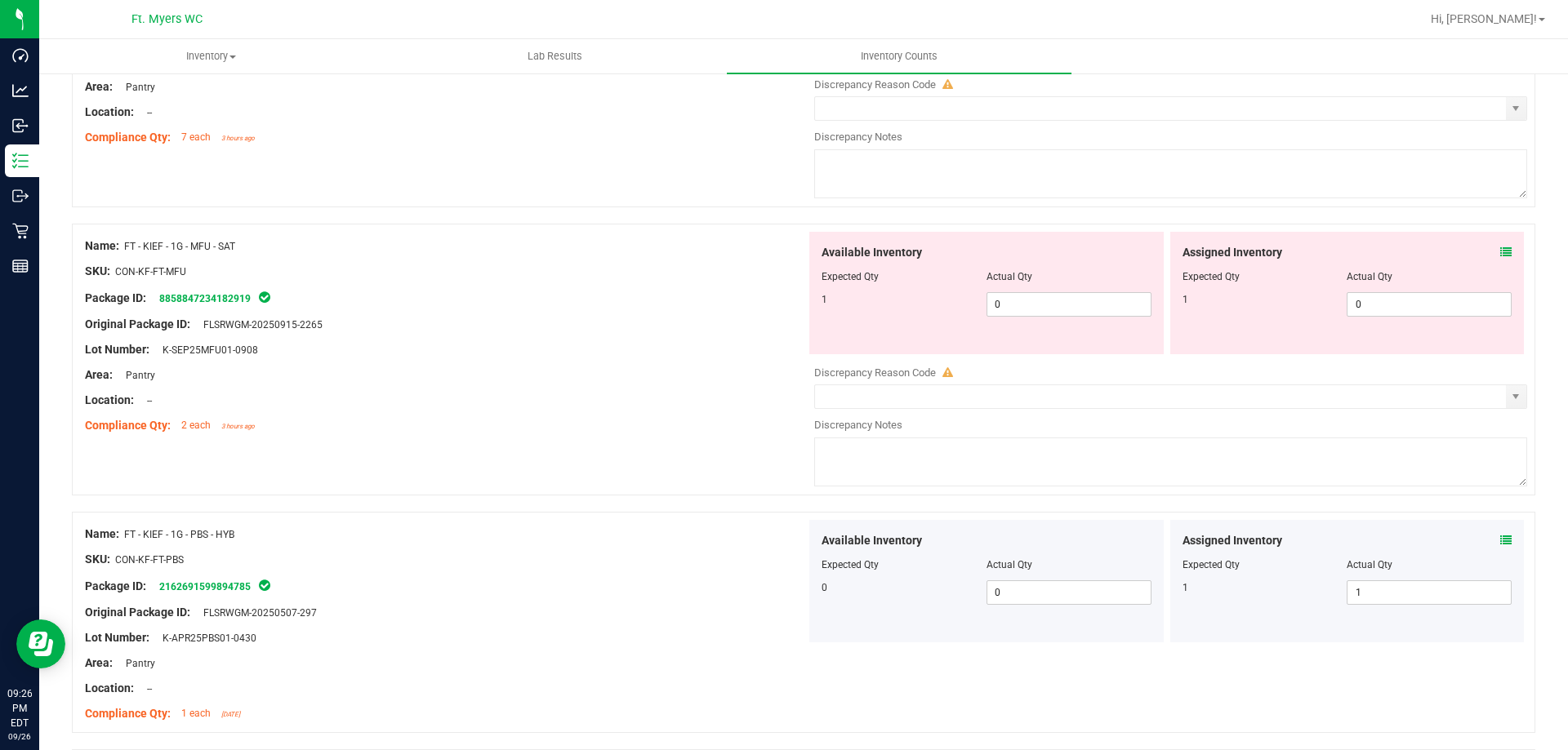
click at [1483, 255] on div "Assigned Inventory" at bounding box center [1347, 252] width 330 height 17
click at [1501, 252] on icon at bounding box center [1507, 252] width 12 height 12
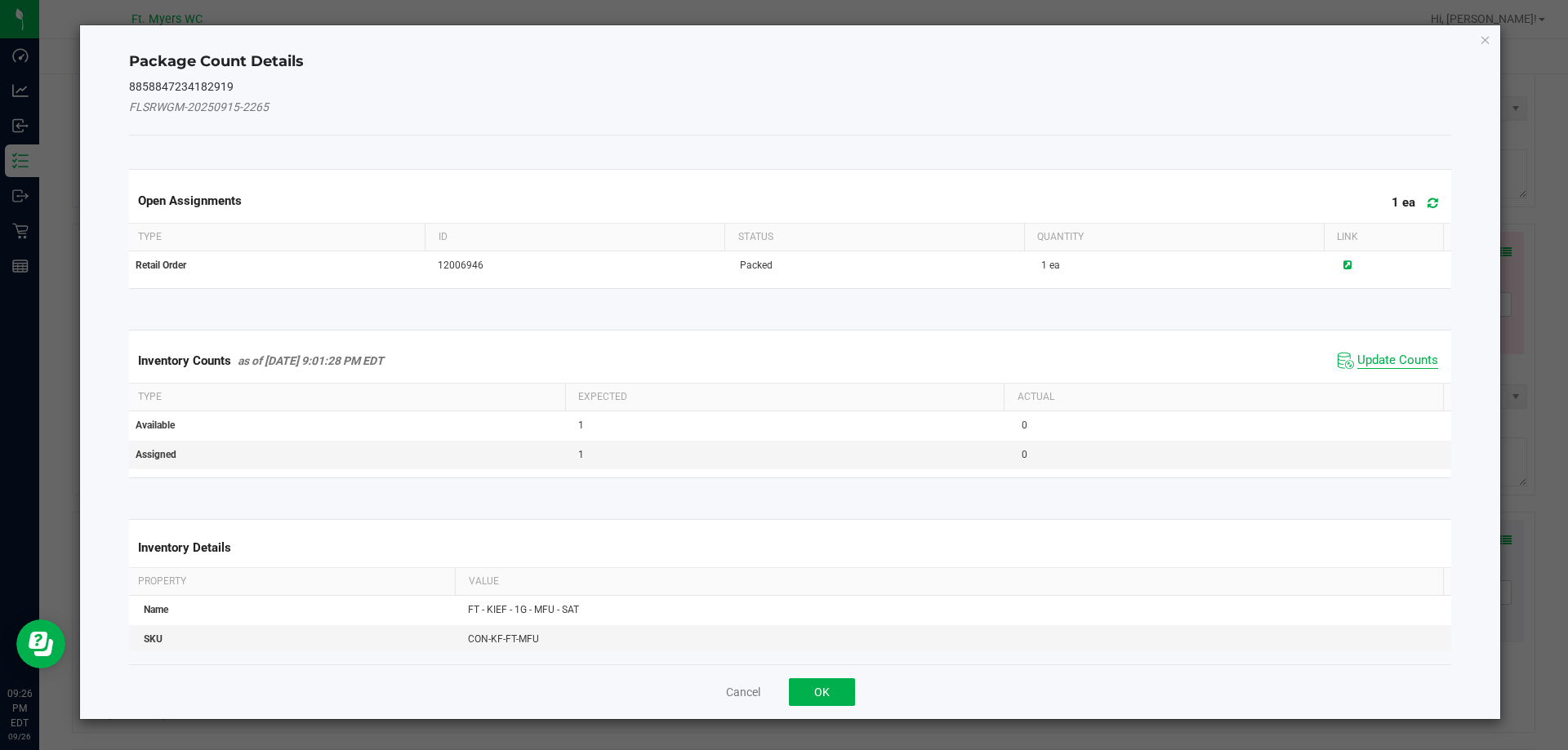
click at [1384, 363] on span "Update Counts" at bounding box center [1398, 360] width 81 height 17
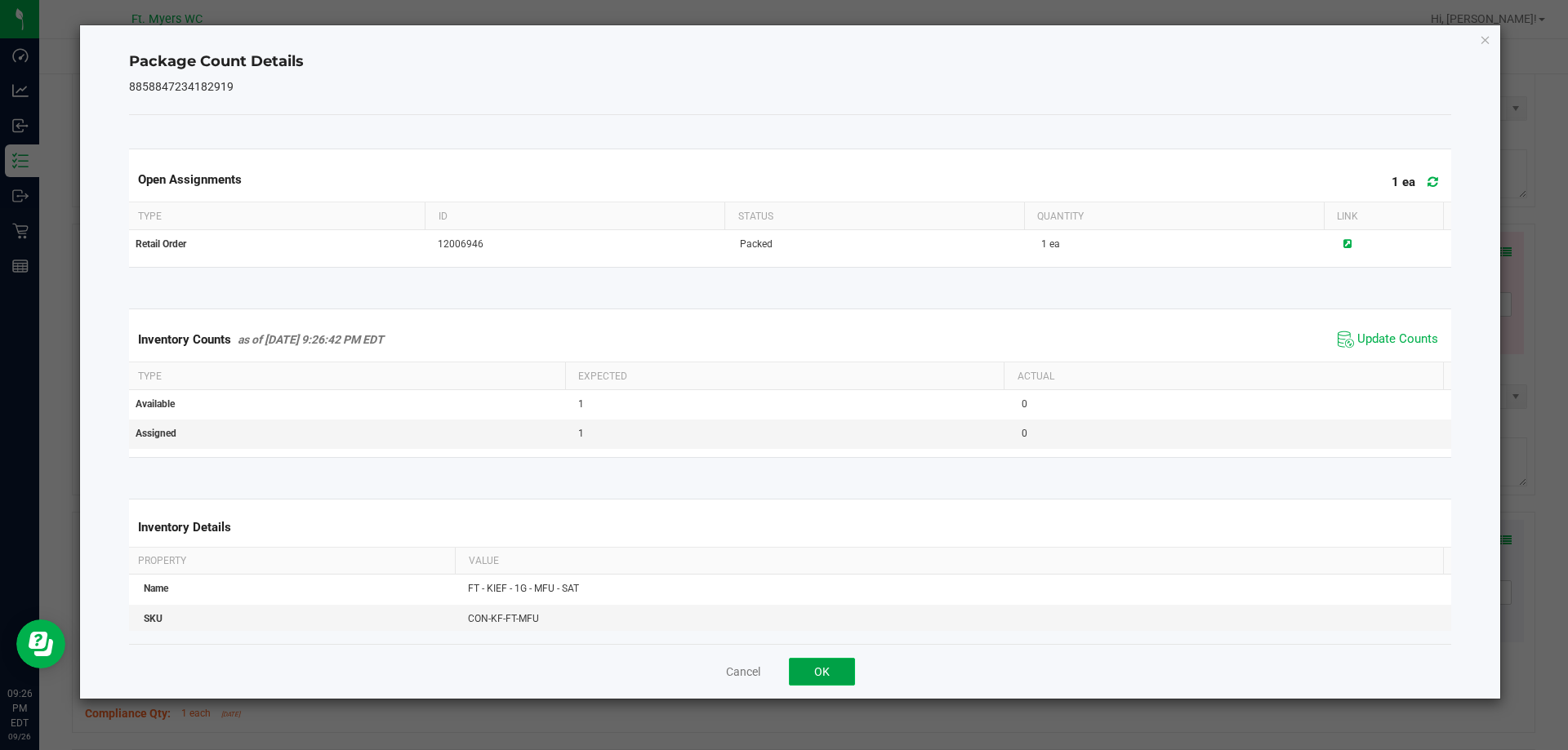
click at [854, 673] on button "OK" at bounding box center [822, 672] width 66 height 28
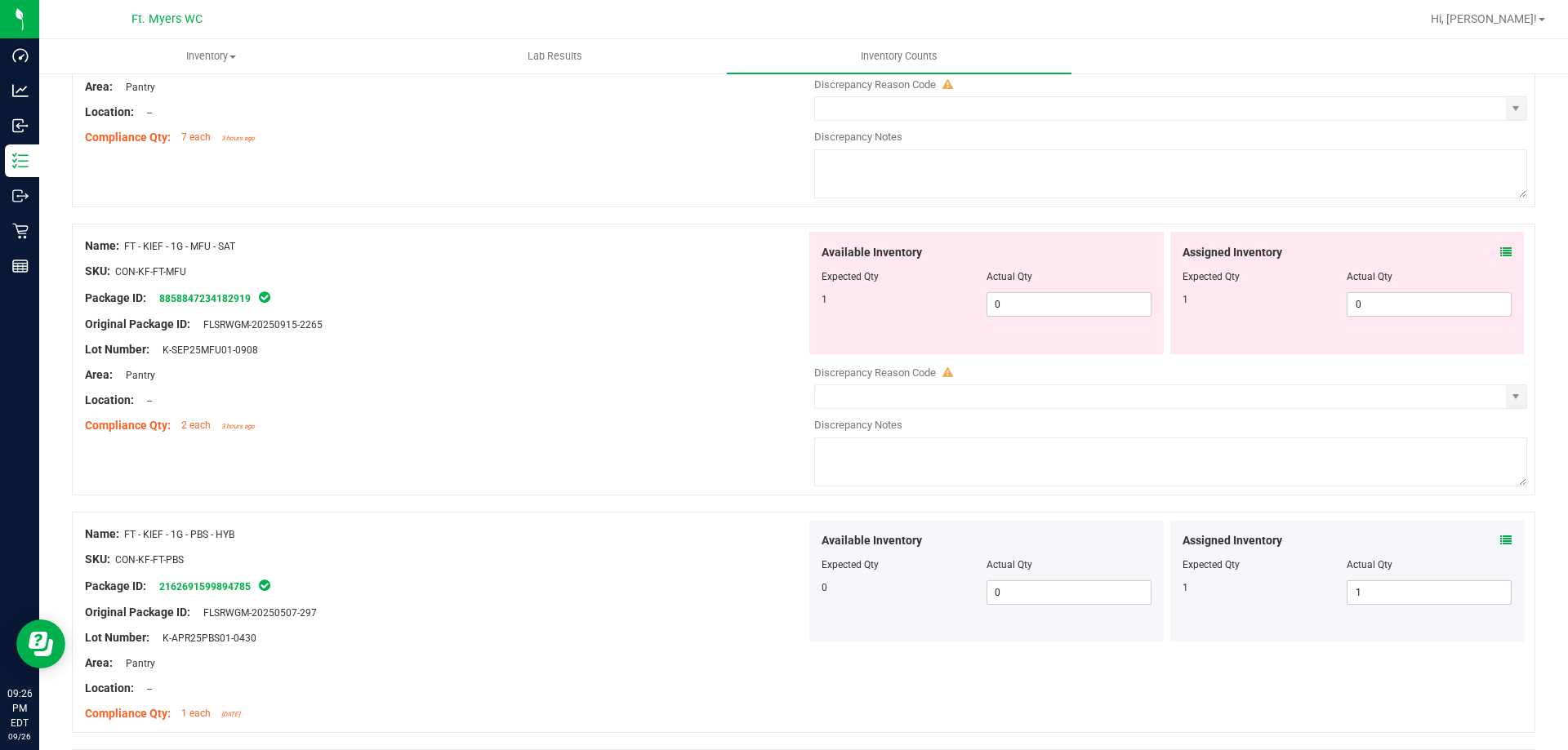
click at [1370, 318] on div "Assigned Inventory Expected Qty Actual Qty 1 0 0" at bounding box center [1347, 293] width 354 height 123
drag, startPoint x: 1371, startPoint y: 306, endPoint x: 1282, endPoint y: 291, distance: 90.3
click at [1282, 291] on div "Assigned Inventory Expected Qty Actual Qty 1 0 0" at bounding box center [1347, 293] width 354 height 123
type input "1"
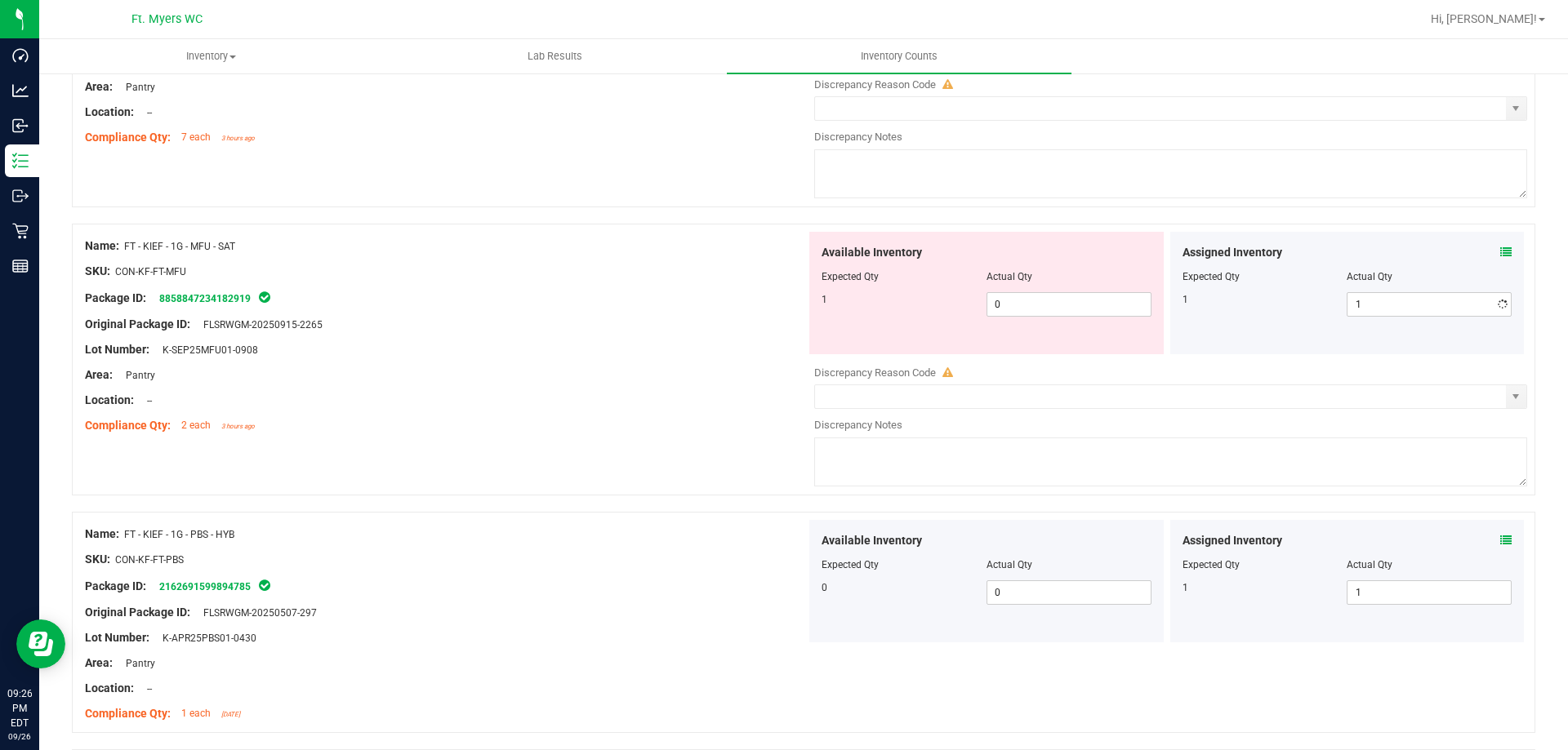
click at [772, 260] on div at bounding box center [445, 258] width 721 height 8
click at [502, 312] on div at bounding box center [445, 312] width 721 height 8
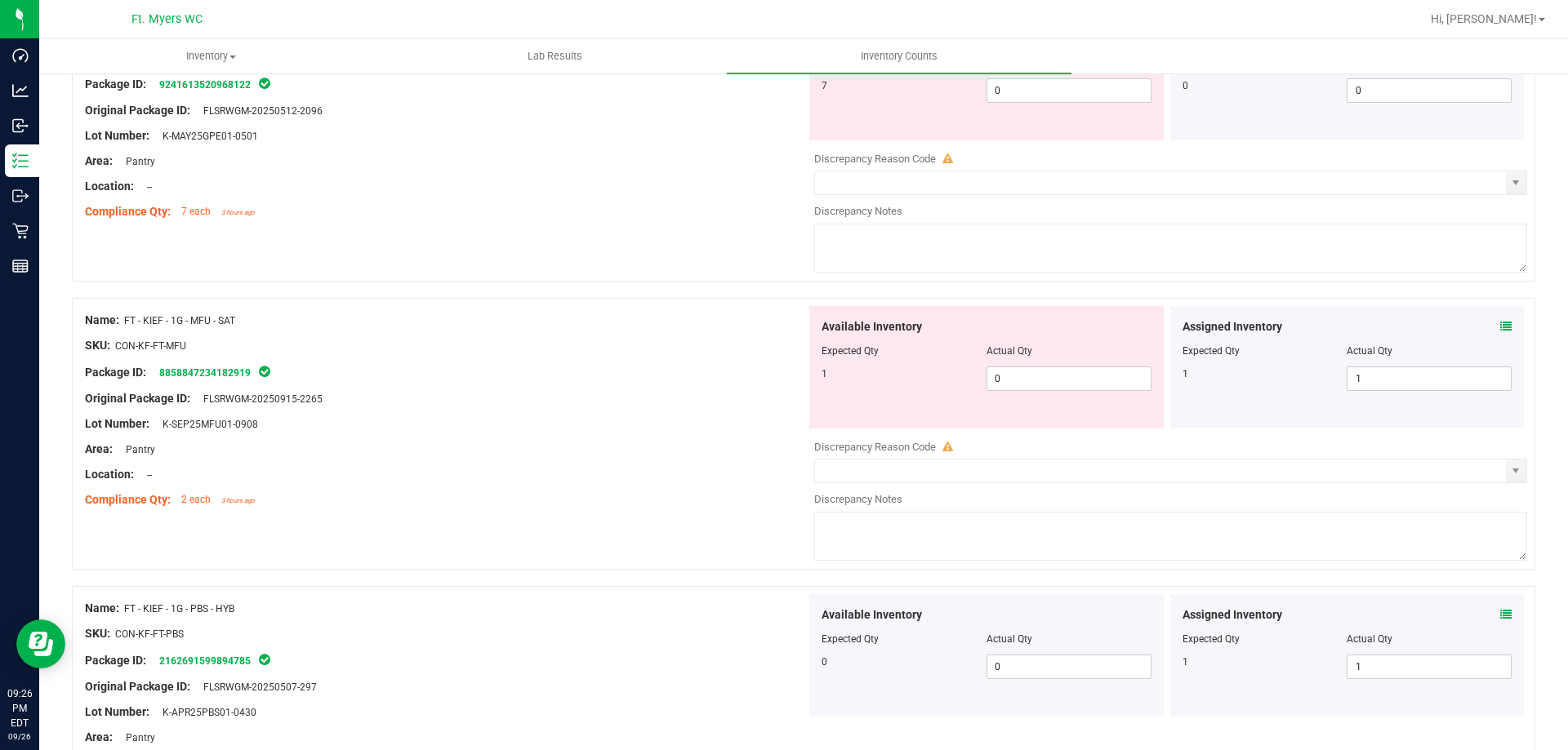
scroll to position [3048, 0]
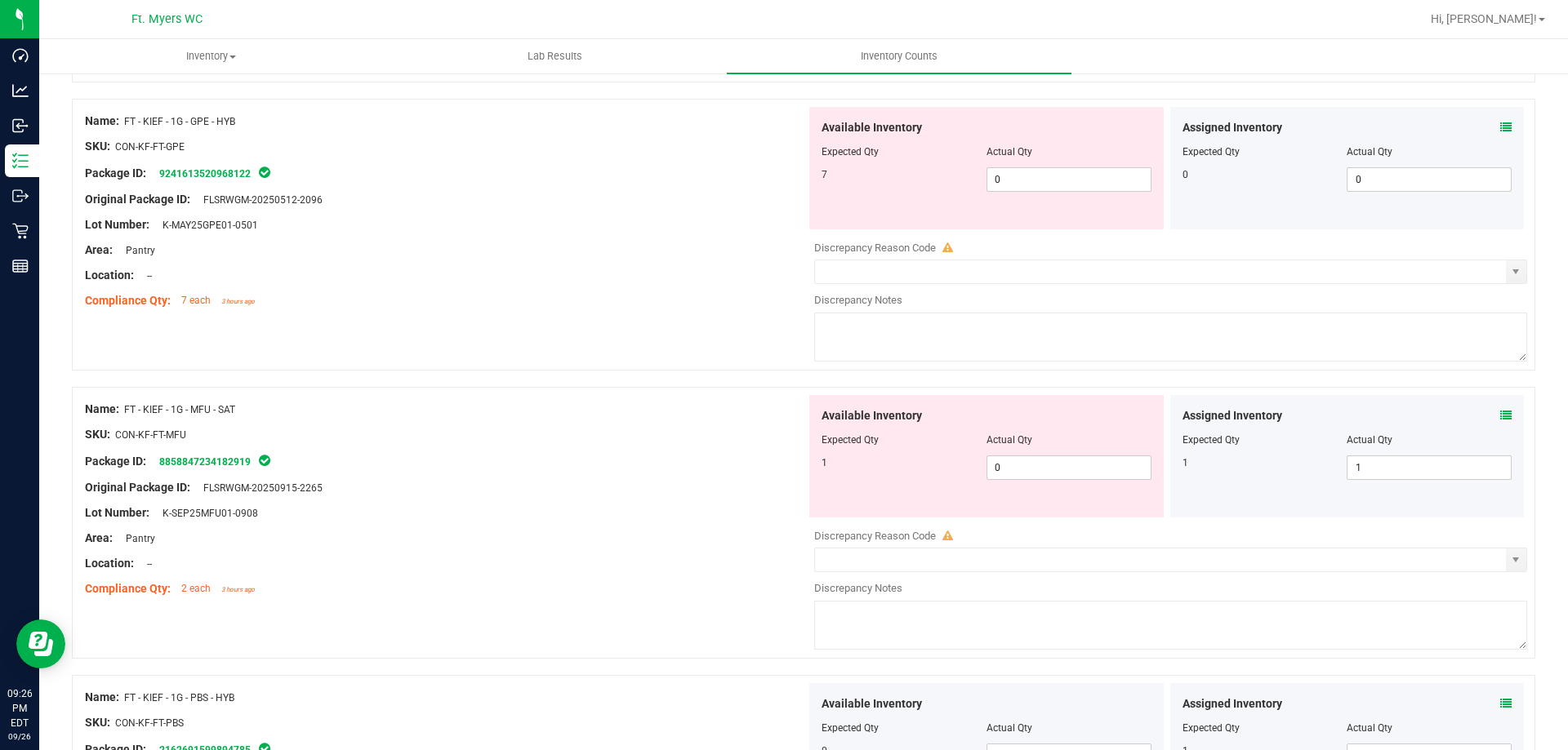
click at [579, 300] on div "Compliance Qty: 7 each 3 hours ago" at bounding box center [445, 300] width 721 height 17
click at [608, 376] on div at bounding box center [804, 379] width 1463 height 17
click at [1480, 413] on div "Assigned Inventory" at bounding box center [1347, 416] width 330 height 17
click at [1487, 418] on div "Assigned Inventory" at bounding box center [1347, 416] width 330 height 17
click at [1501, 413] on icon at bounding box center [1507, 416] width 12 height 12
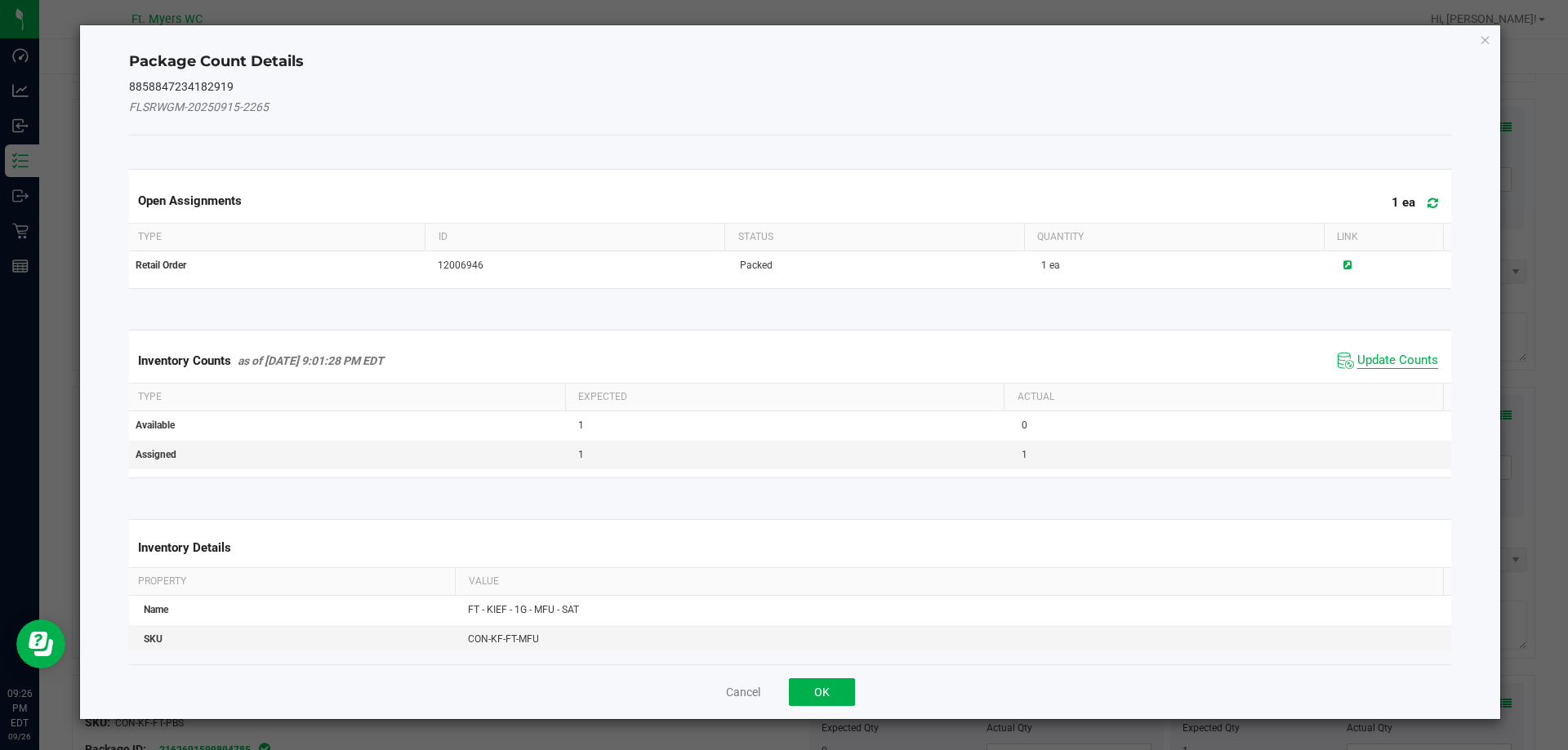
click at [1394, 361] on span "Update Counts" at bounding box center [1398, 360] width 81 height 17
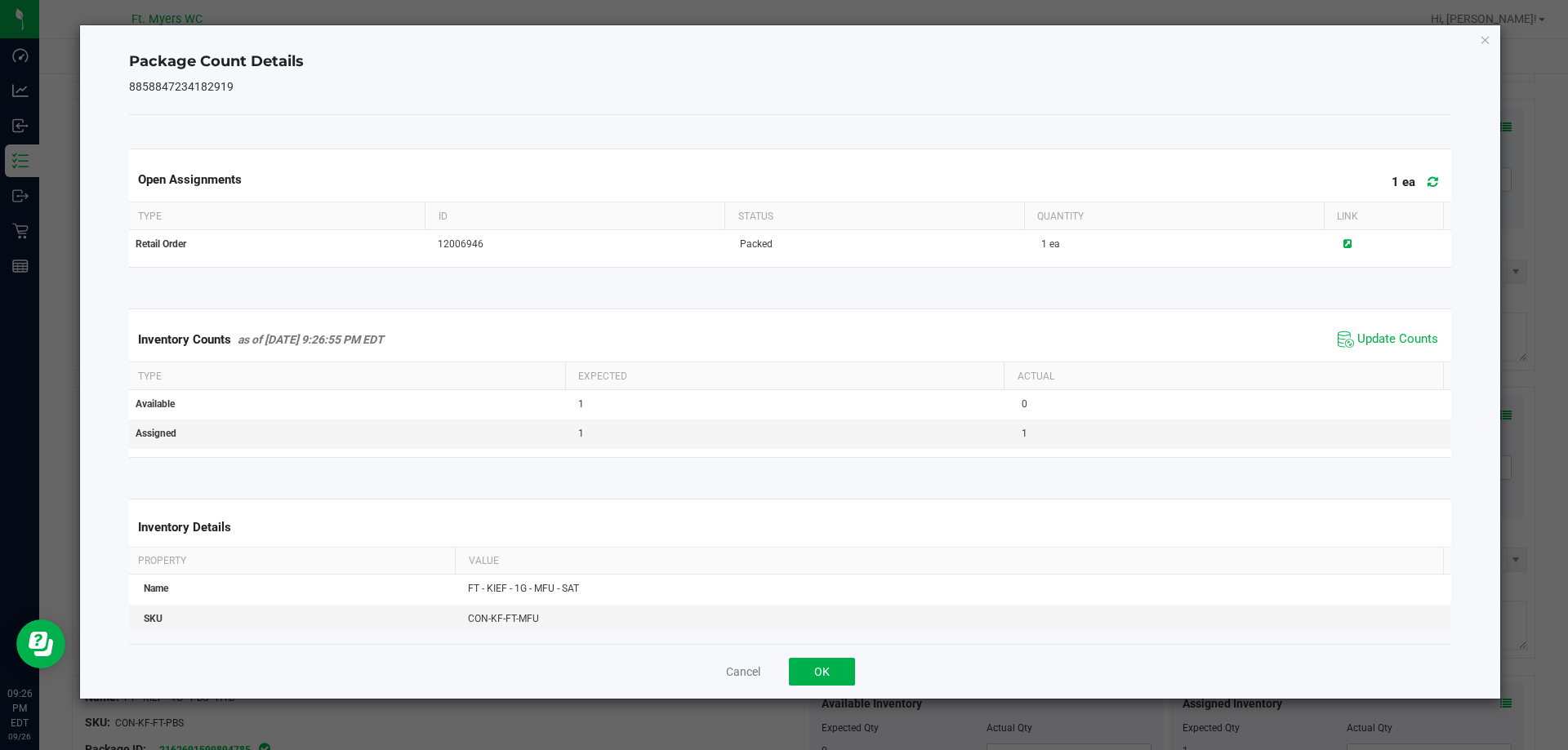
click at [825, 648] on div "Cancel OK" at bounding box center [790, 671] width 1323 height 54
click at [831, 671] on button "OK" at bounding box center [822, 672] width 66 height 28
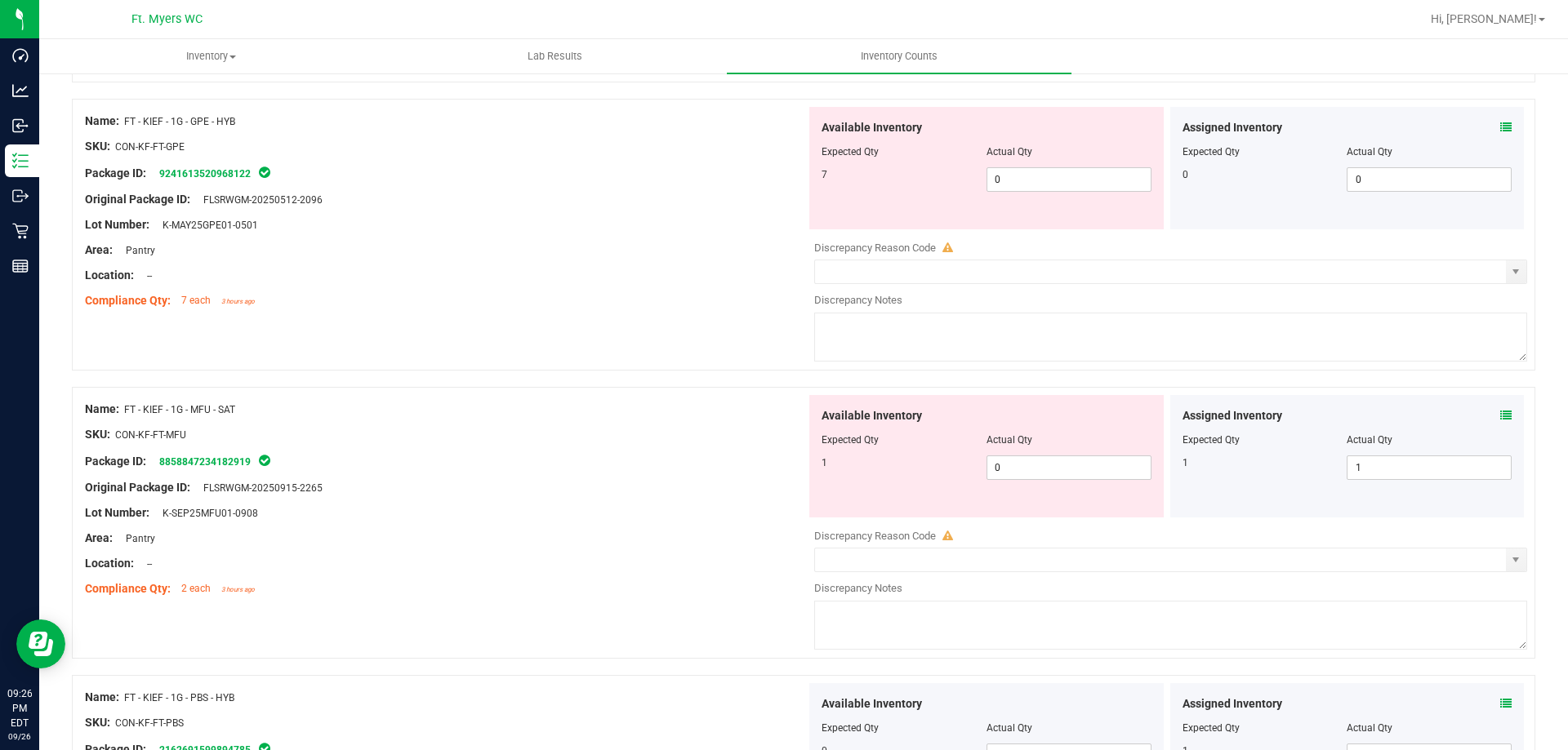
click at [785, 474] on div at bounding box center [445, 475] width 721 height 8
click at [783, 404] on div "Name: FT - KIEF - 1G - MFU - SAT" at bounding box center [445, 409] width 721 height 17
click at [740, 444] on div at bounding box center [445, 447] width 721 height 8
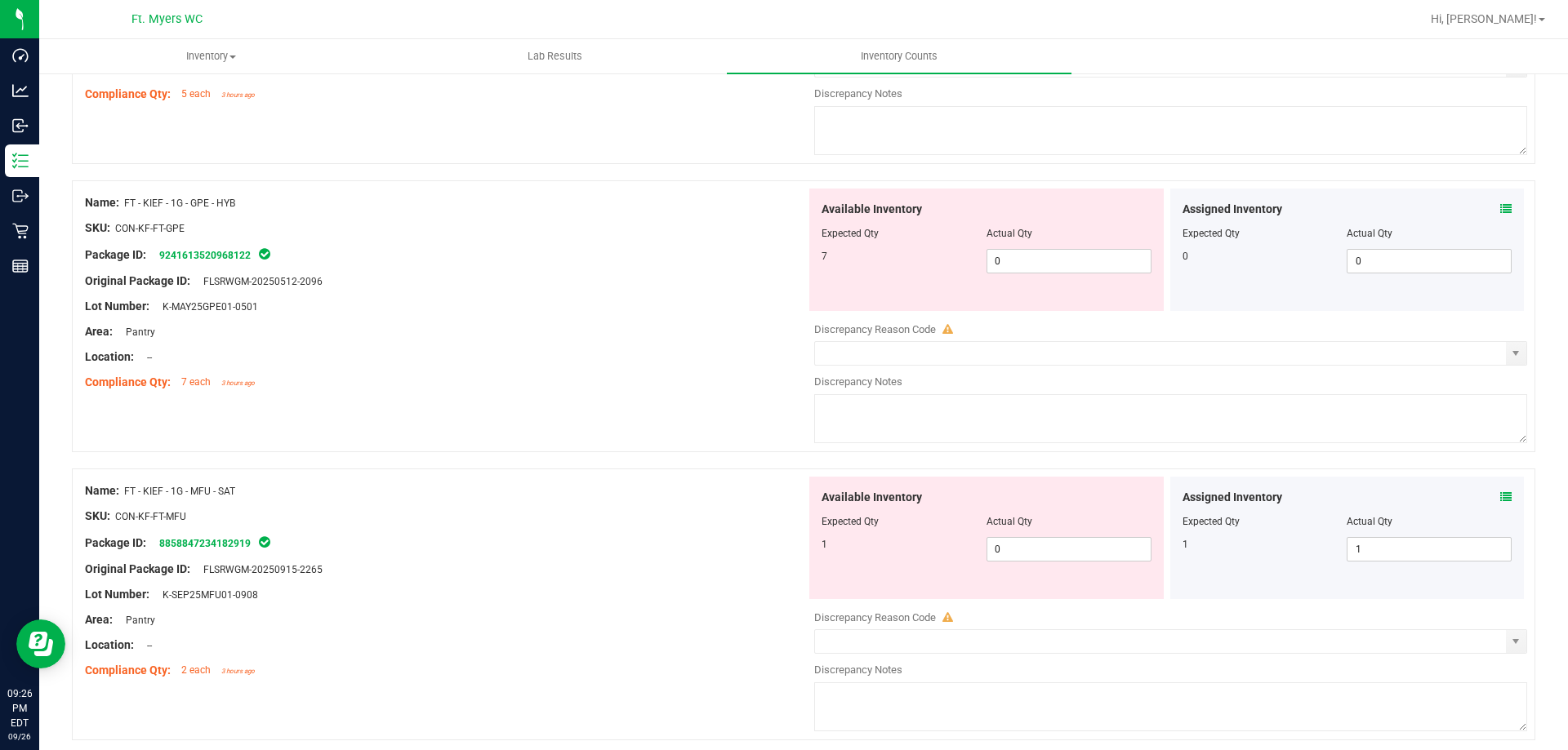
click at [734, 383] on div "Compliance Qty: 7 each 3 hours ago" at bounding box center [445, 382] width 721 height 17
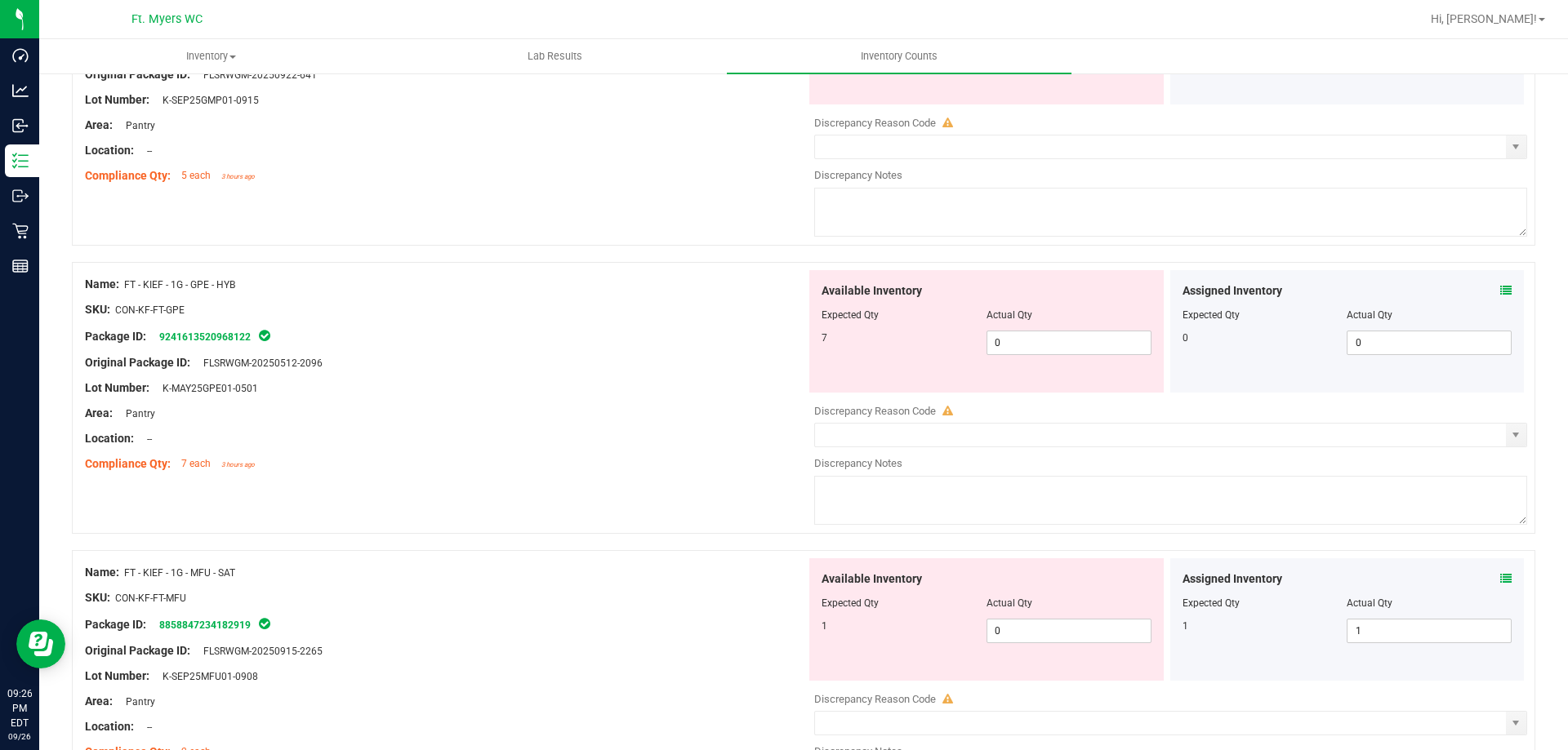
click at [1501, 291] on icon at bounding box center [1507, 291] width 12 height 12
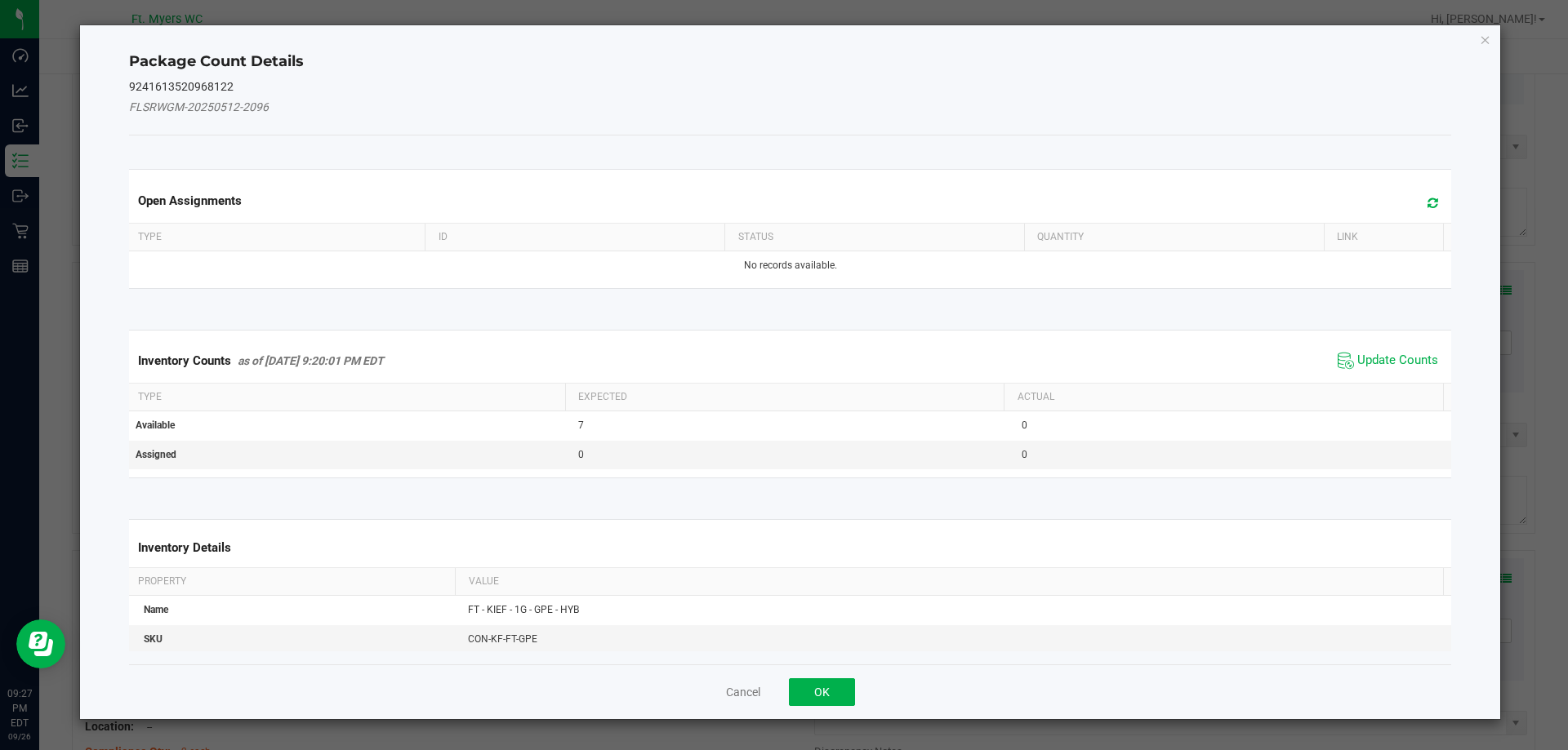
click at [1371, 351] on span "Update Counts" at bounding box center [1388, 360] width 109 height 25
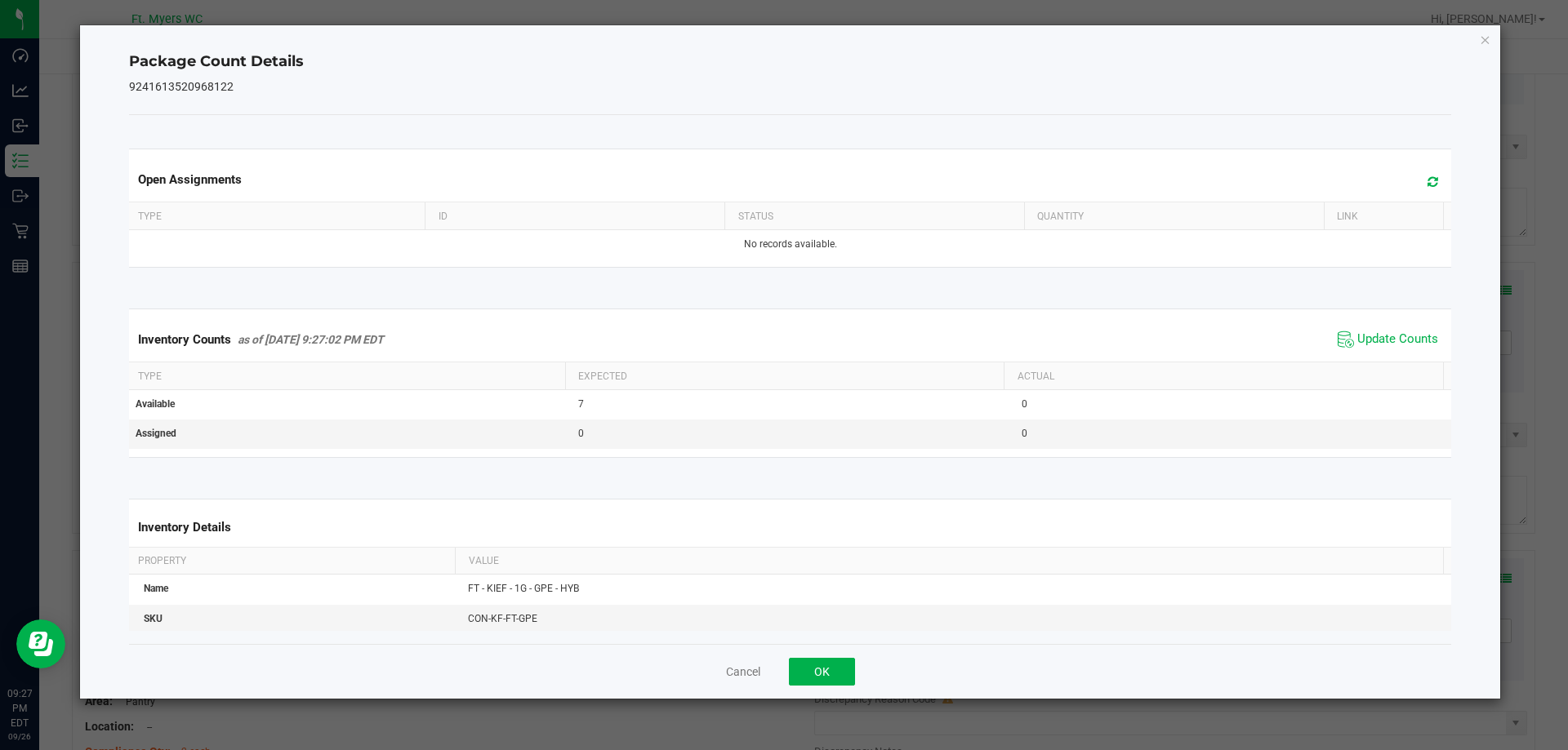
click at [797, 691] on div "Cancel OK" at bounding box center [790, 671] width 1323 height 54
click at [847, 672] on button "OK" at bounding box center [822, 672] width 66 height 28
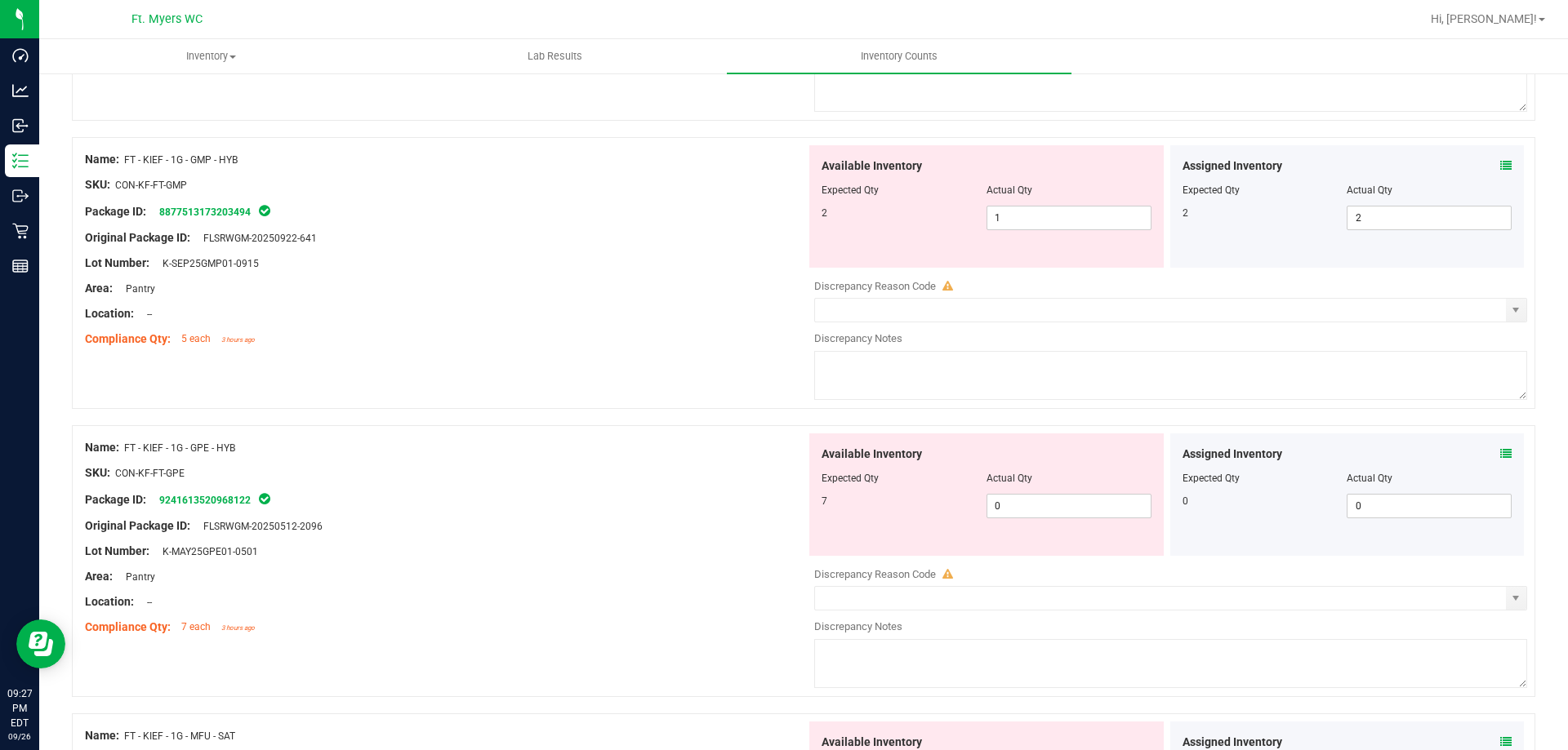
click at [576, 285] on div "Area: Pantry" at bounding box center [445, 288] width 721 height 17
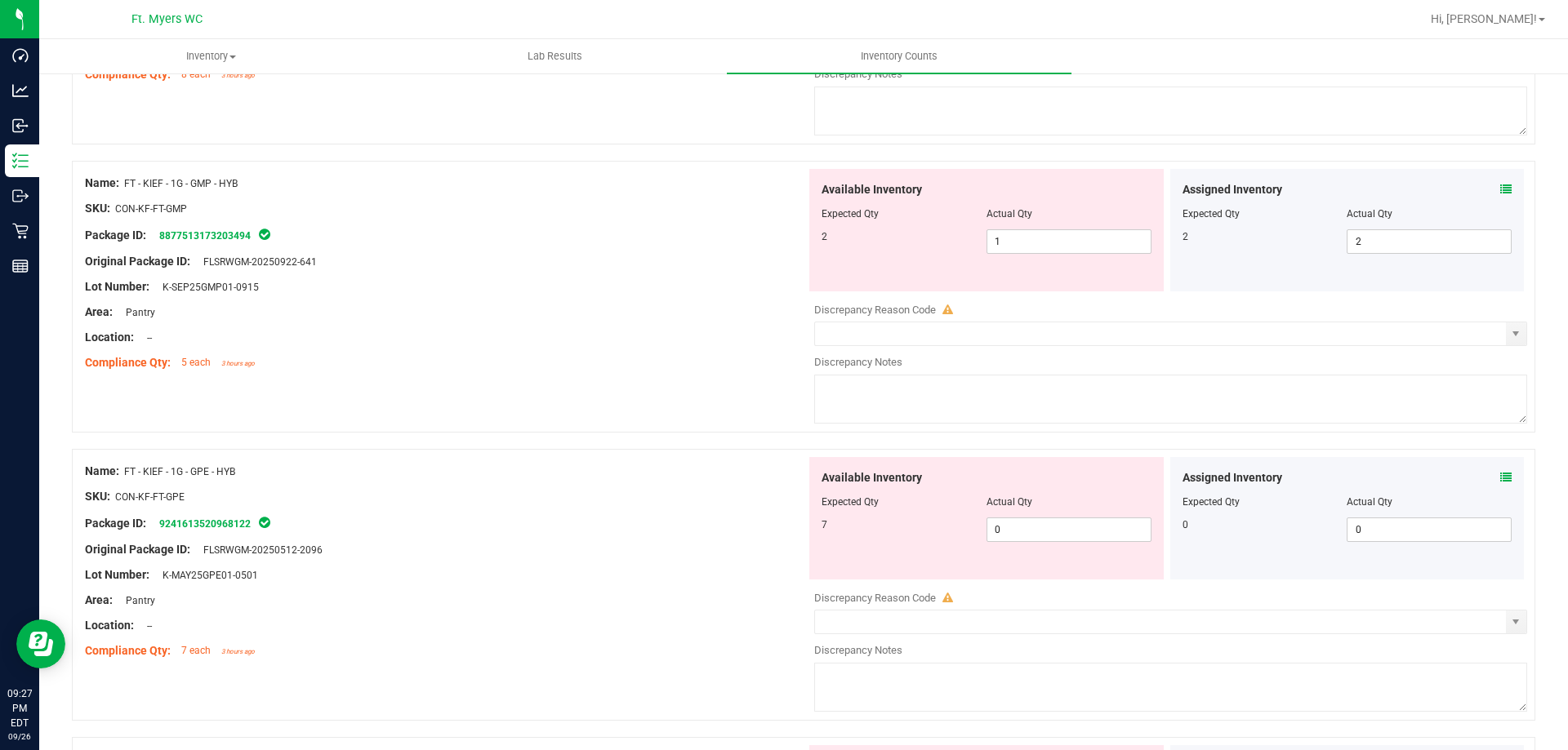
scroll to position [2722, 0]
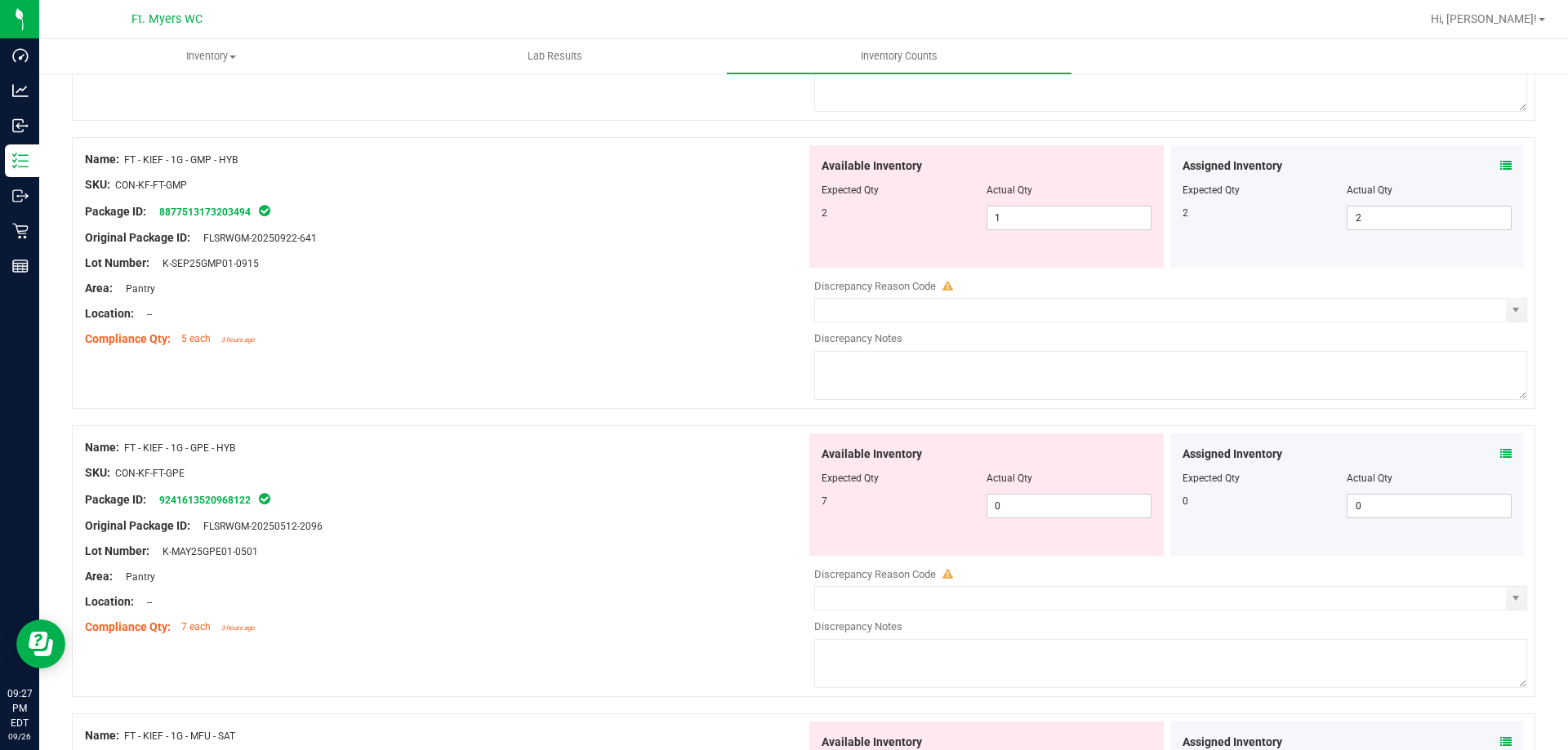
click at [1501, 158] on span at bounding box center [1507, 165] width 12 height 17
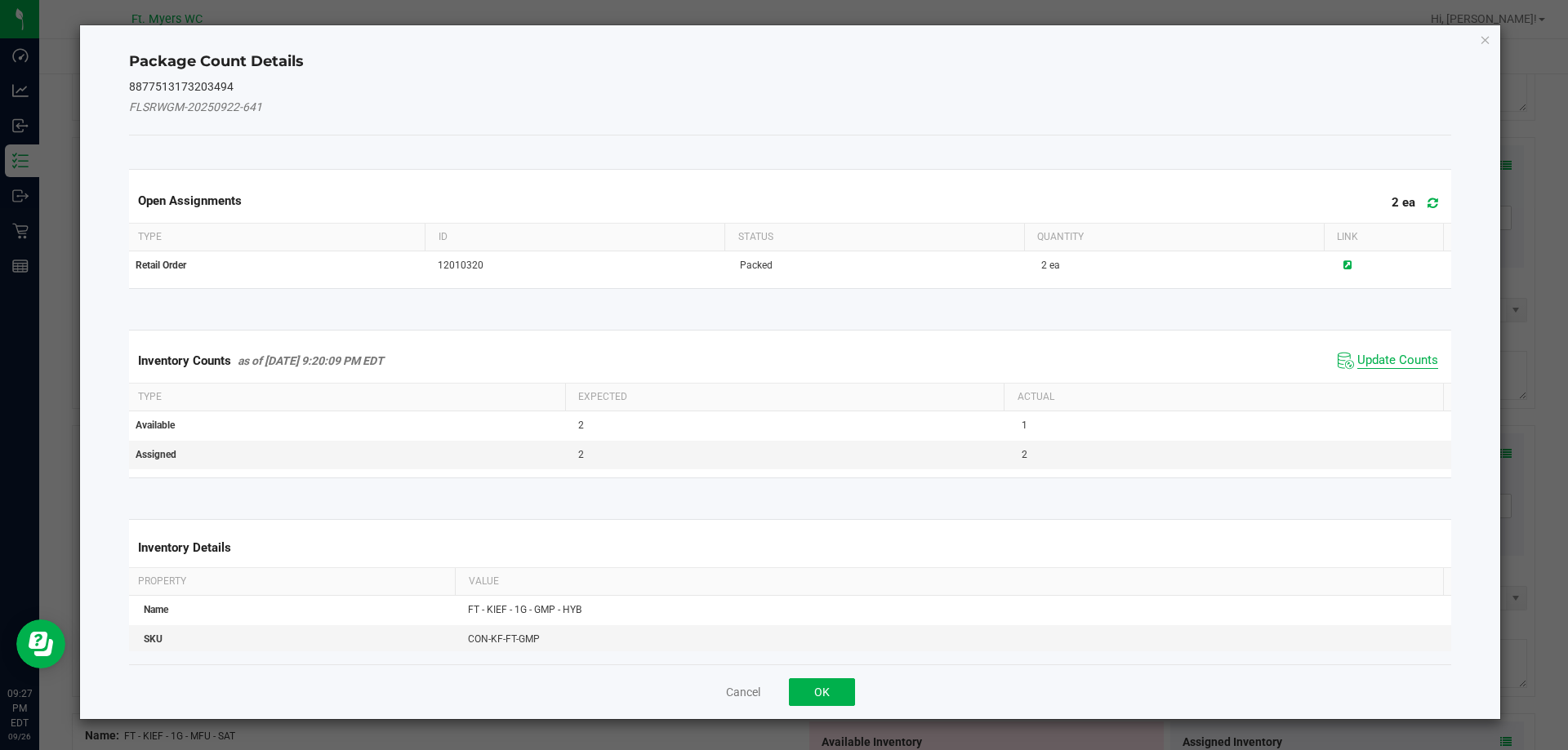
click at [1393, 359] on span "Update Counts" at bounding box center [1398, 360] width 81 height 17
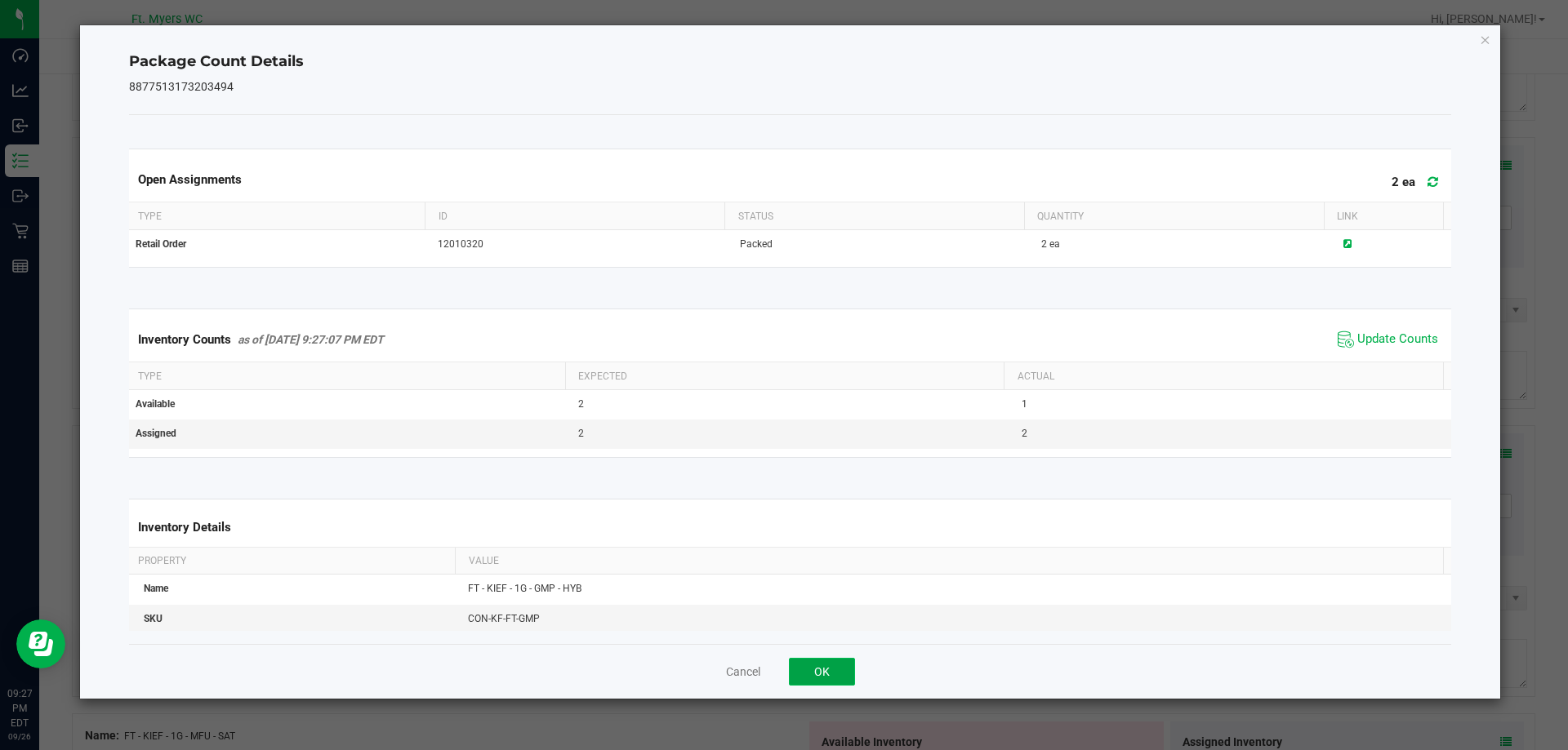
click at [825, 673] on button "OK" at bounding box center [822, 672] width 66 height 28
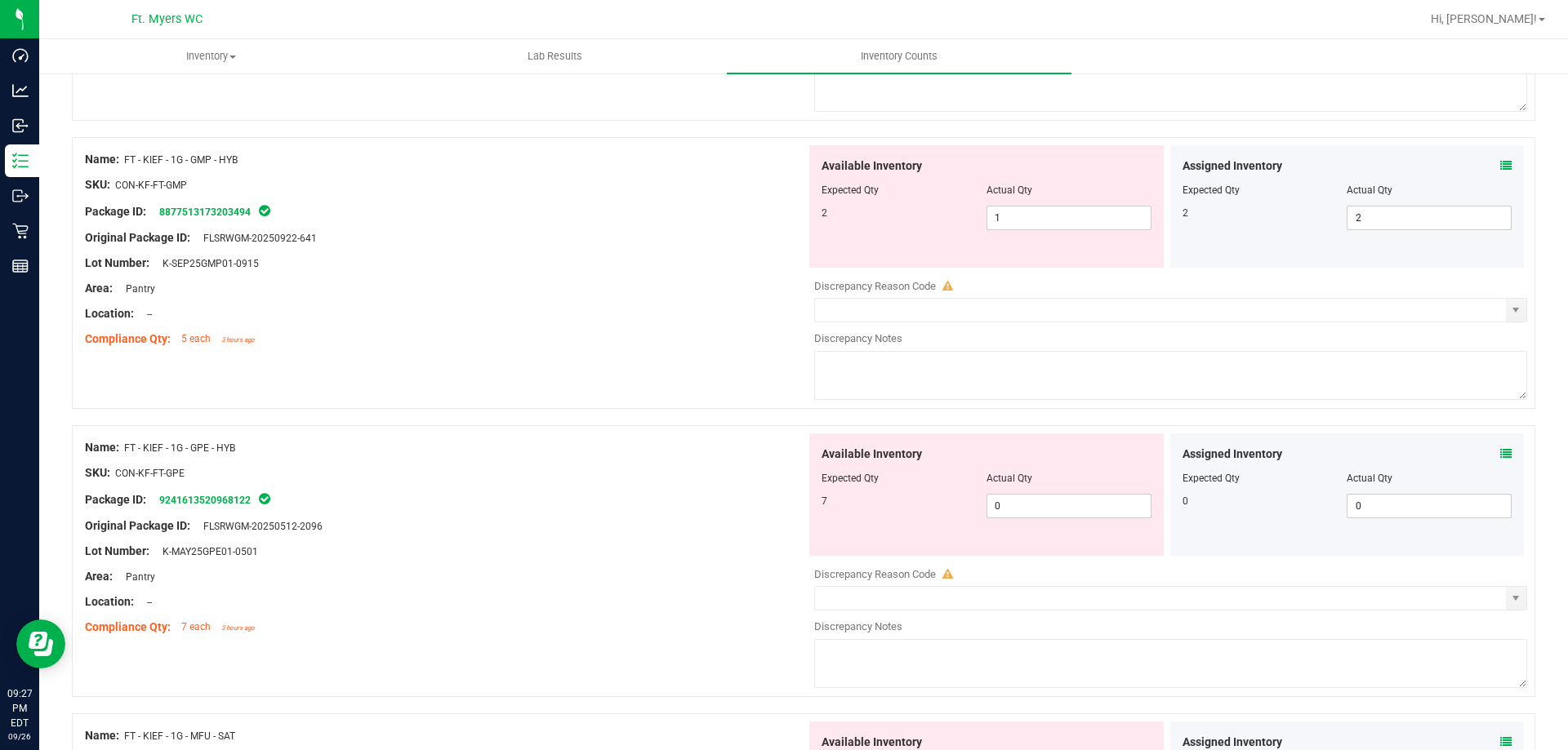
click at [725, 382] on div "Name: FT - KIEF - 1G - GMP - HYB SKU: CON-KF-FT-GMP Package ID: 887751317320349…" at bounding box center [804, 273] width 1463 height 272
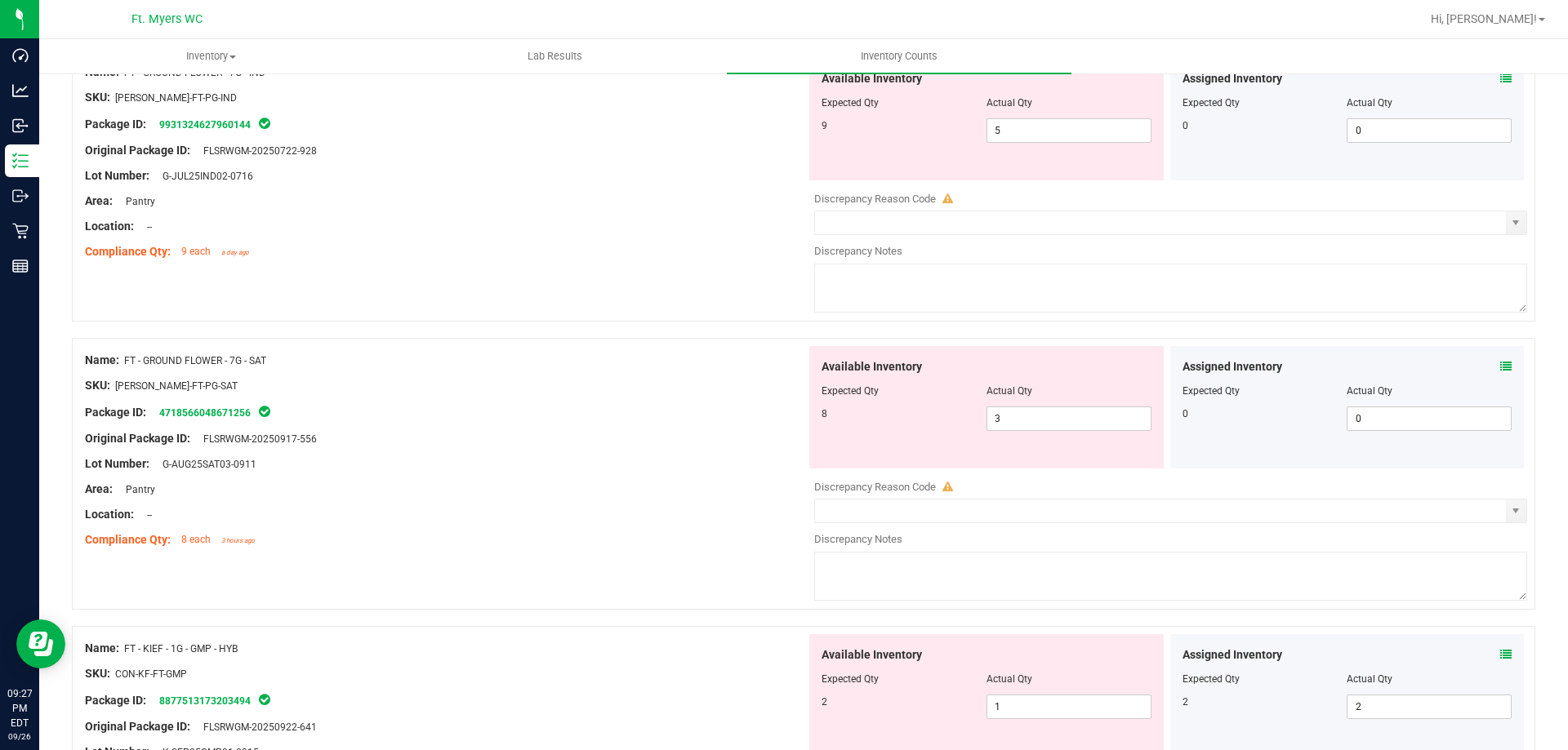
scroll to position [2232, 0]
click at [1501, 369] on icon at bounding box center [1507, 367] width 12 height 12
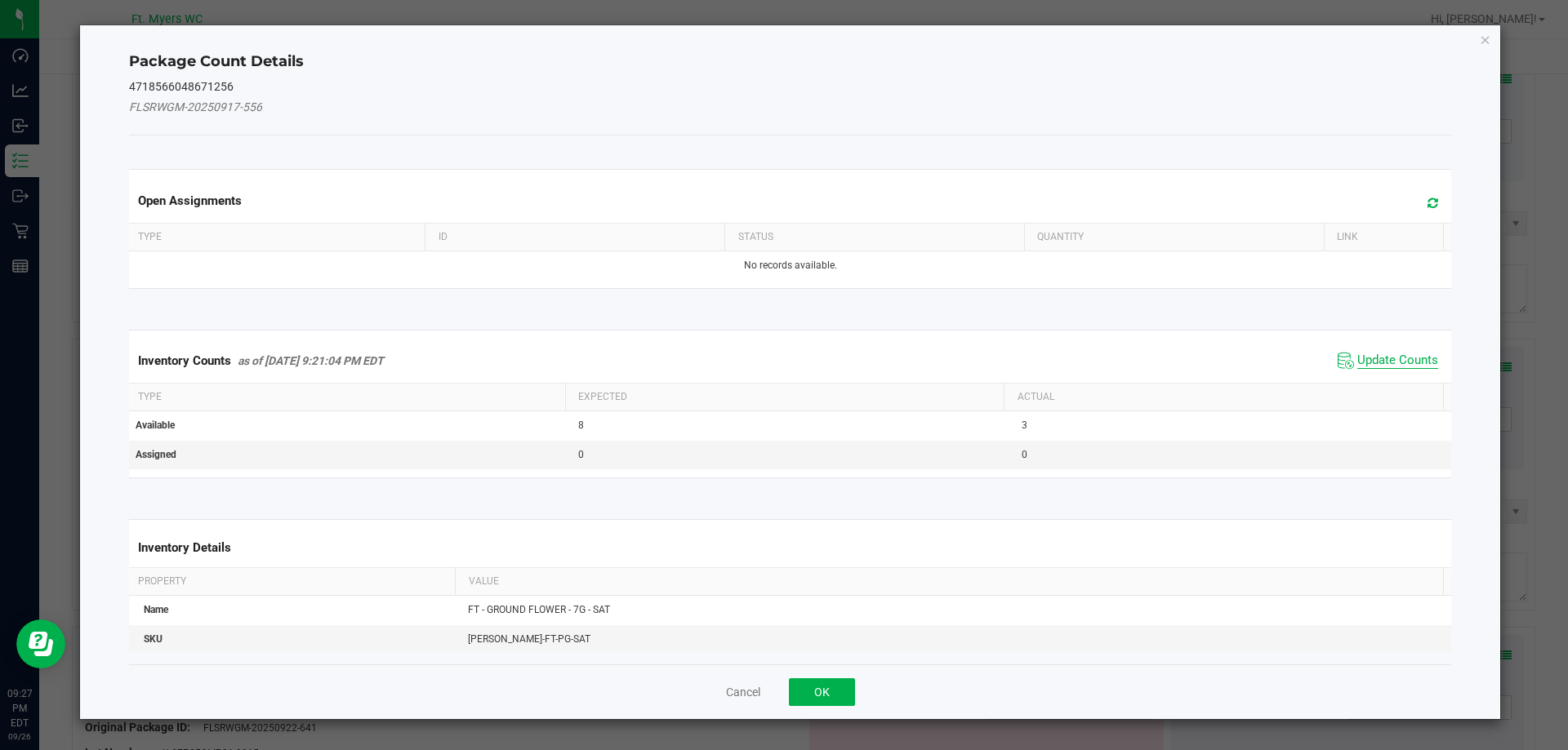
drag, startPoint x: 1379, startPoint y: 365, endPoint x: 1354, endPoint y: 363, distance: 25.1
click at [1379, 364] on span "Update Counts" at bounding box center [1398, 360] width 81 height 17
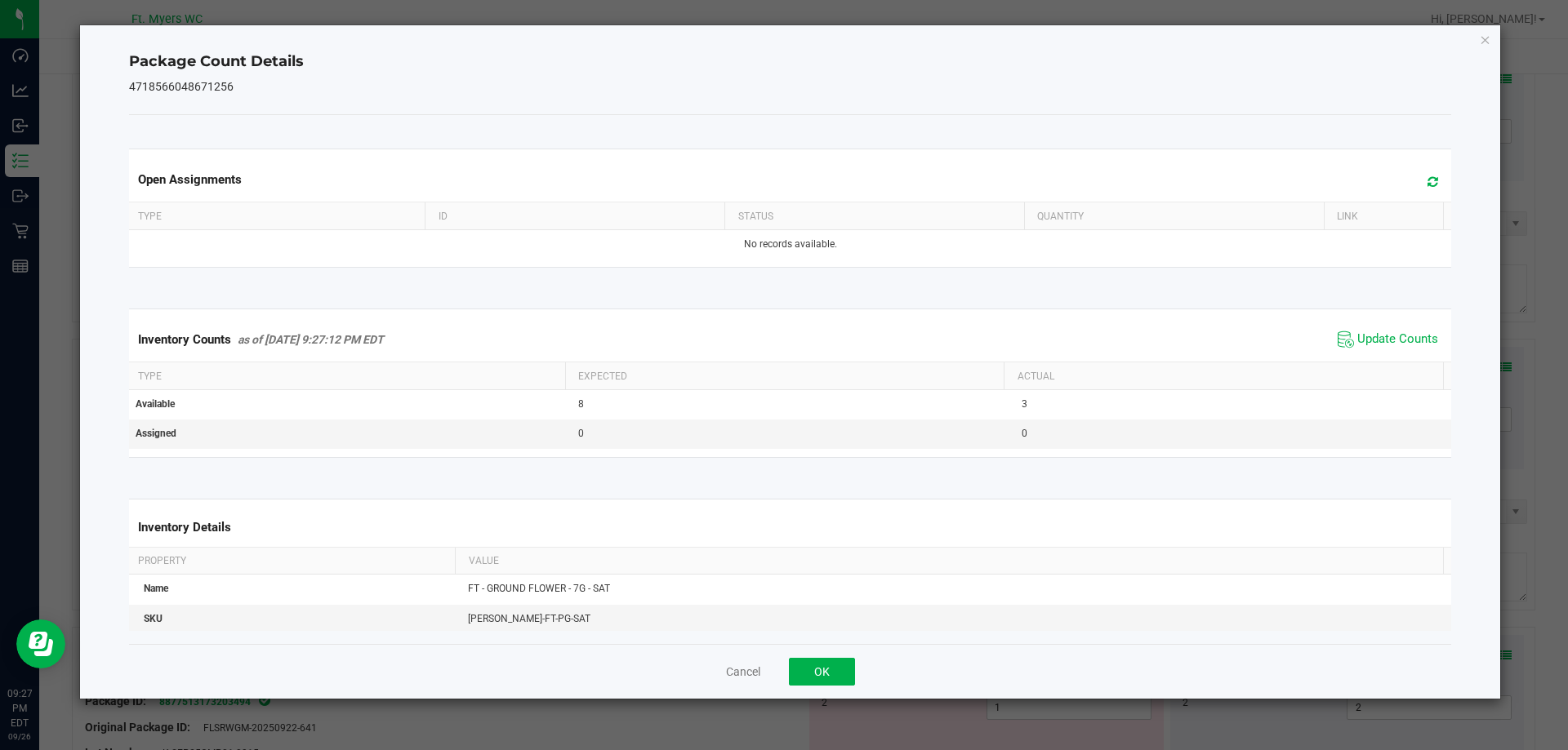
click at [804, 686] on div "Cancel OK" at bounding box center [790, 671] width 1323 height 54
click at [822, 674] on button "OK" at bounding box center [822, 672] width 66 height 28
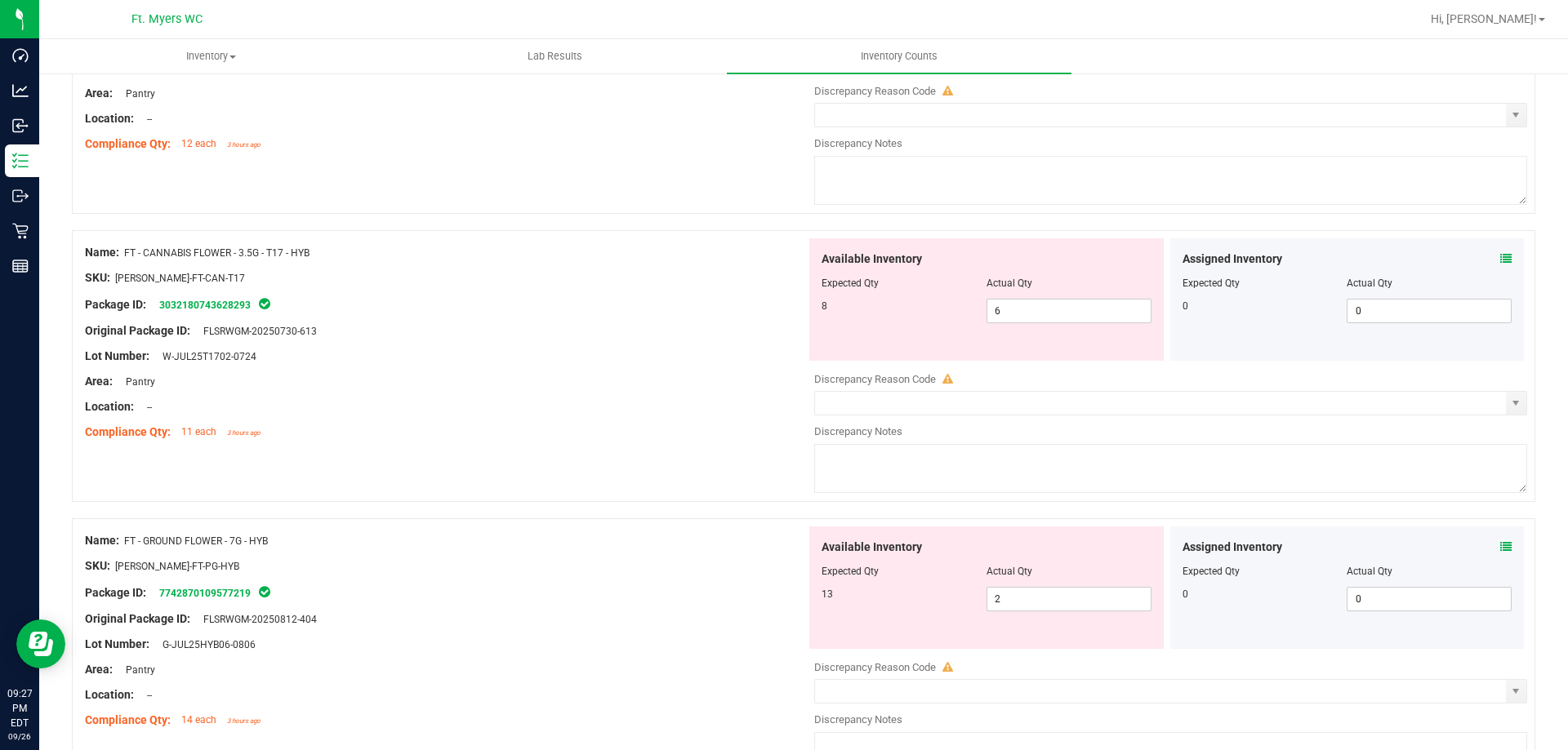
scroll to position [0, 0]
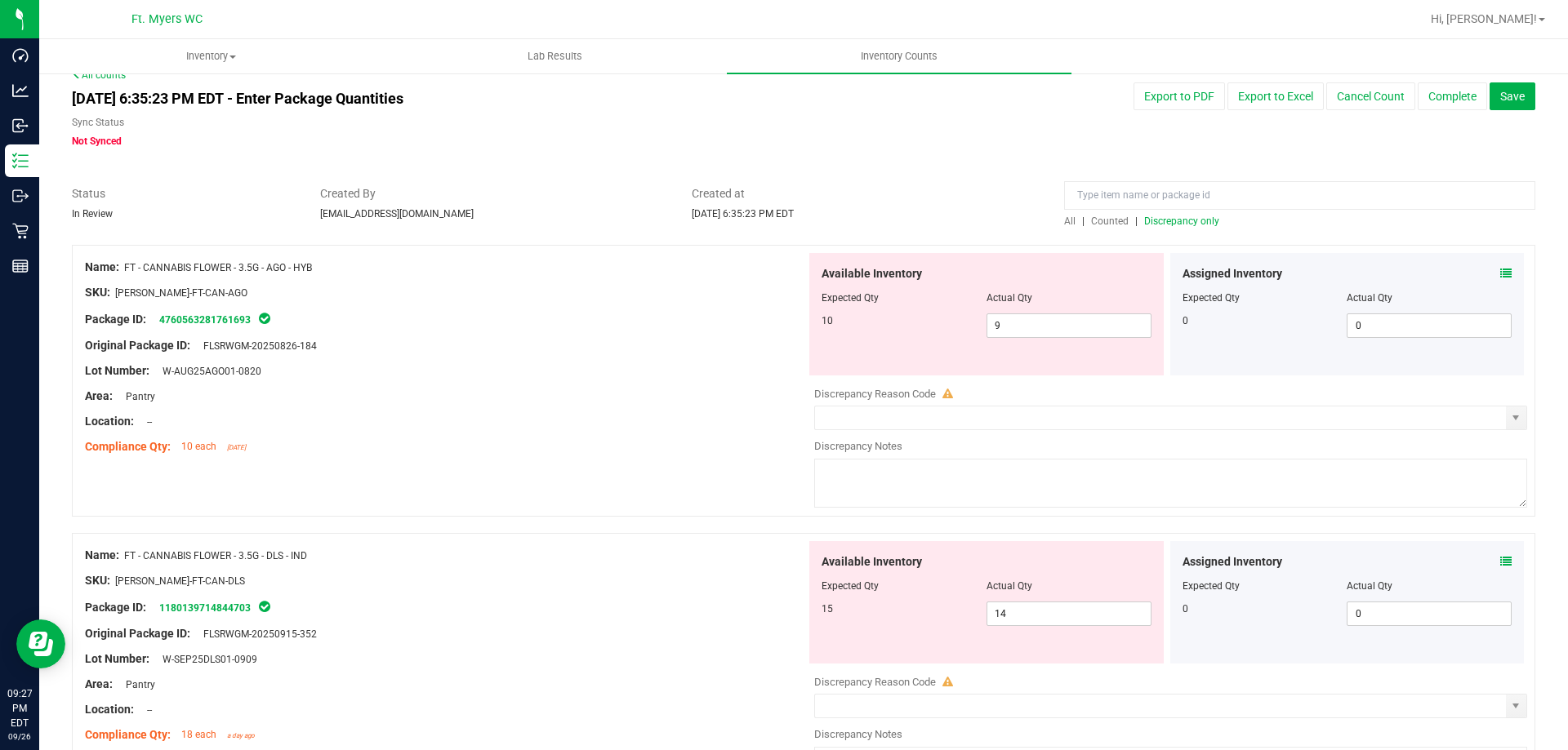
drag, startPoint x: 758, startPoint y: 455, endPoint x: 776, endPoint y: 199, distance: 256.6
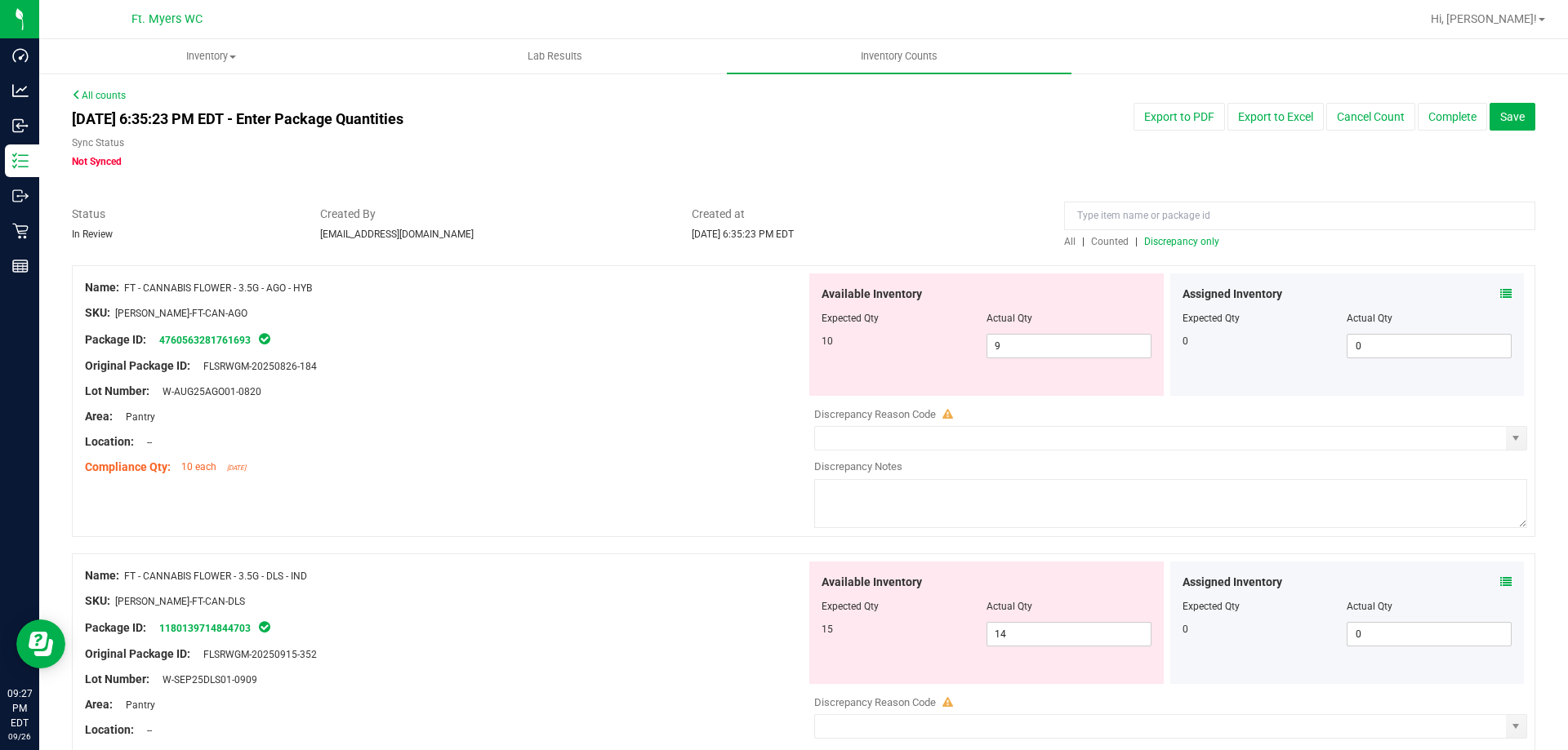
click at [1204, 245] on span "Discrepancy only" at bounding box center [1182, 241] width 75 height 12
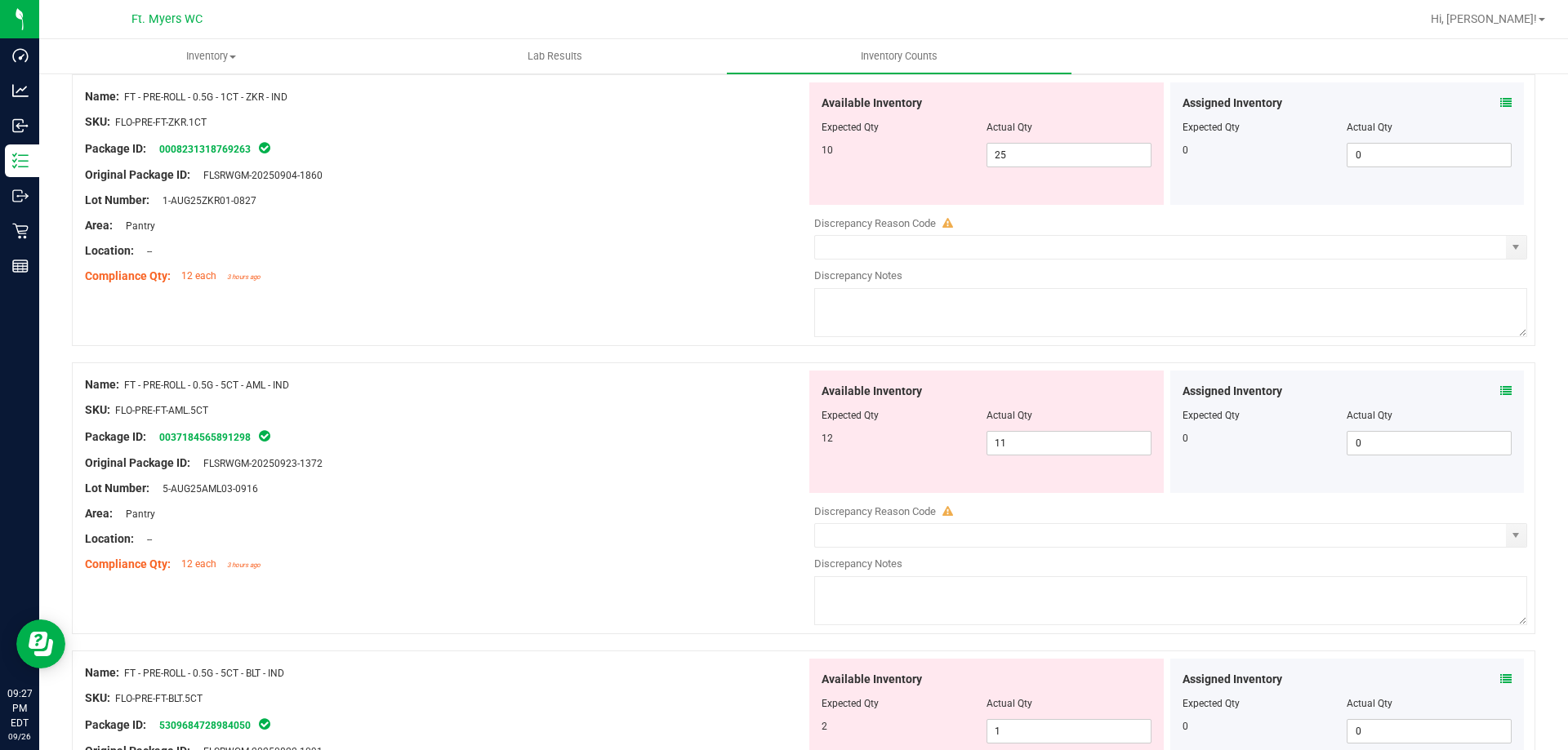
scroll to position [5334, 0]
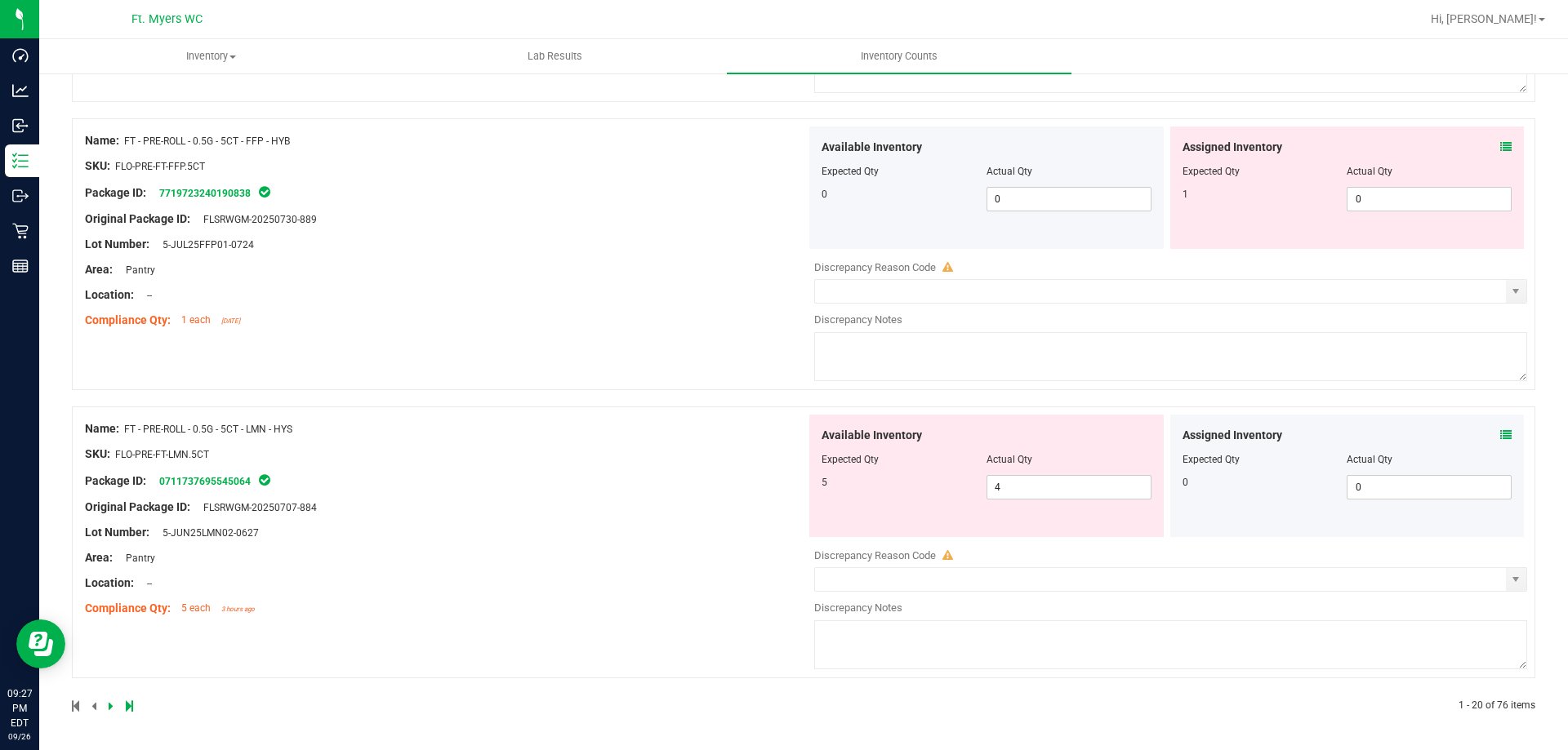
drag, startPoint x: 577, startPoint y: 271, endPoint x: 594, endPoint y: 681, distance: 410.4
click at [602, 454] on div "SKU: FLO-PRE-FT-LMN.5CT" at bounding box center [445, 453] width 721 height 17
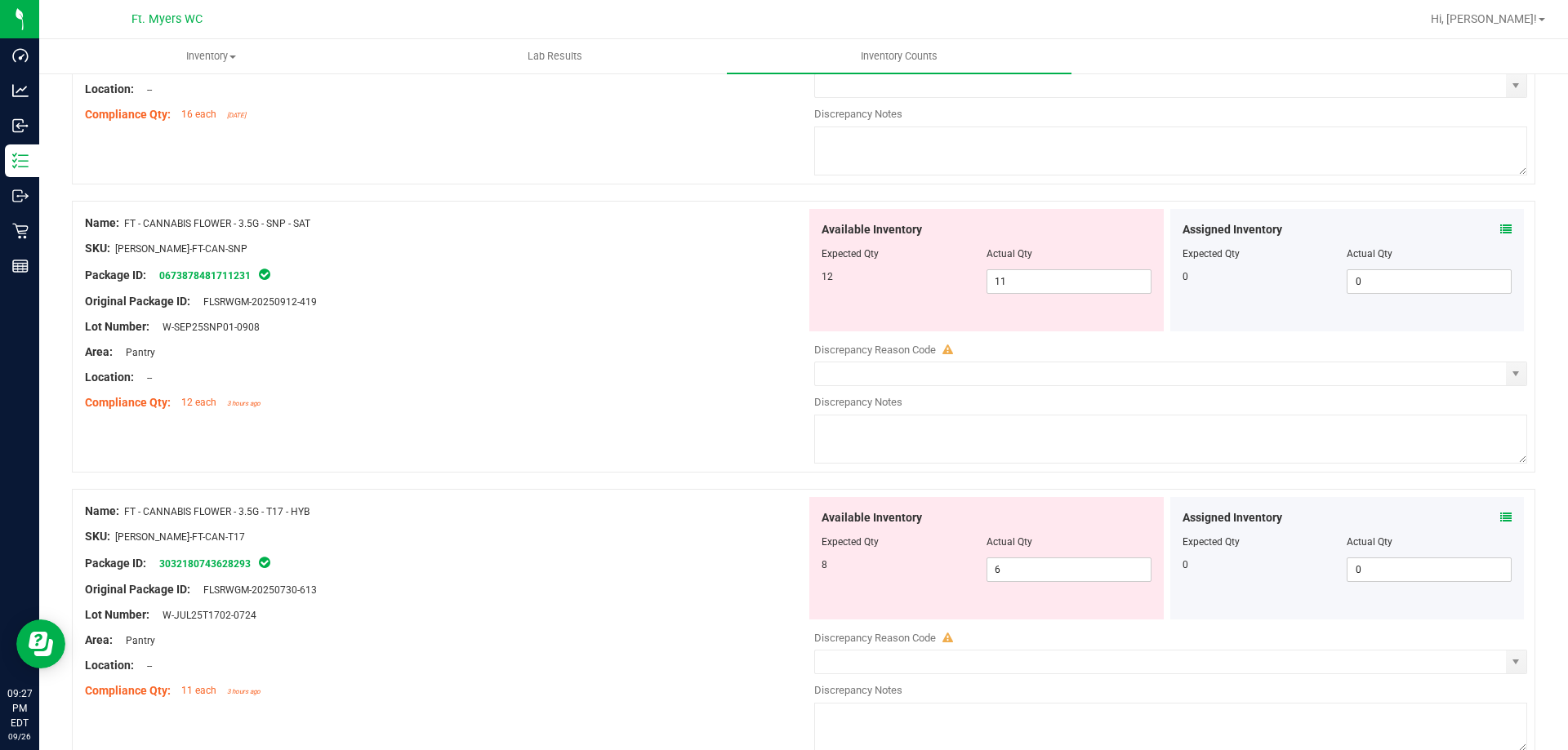
scroll to position [0, 0]
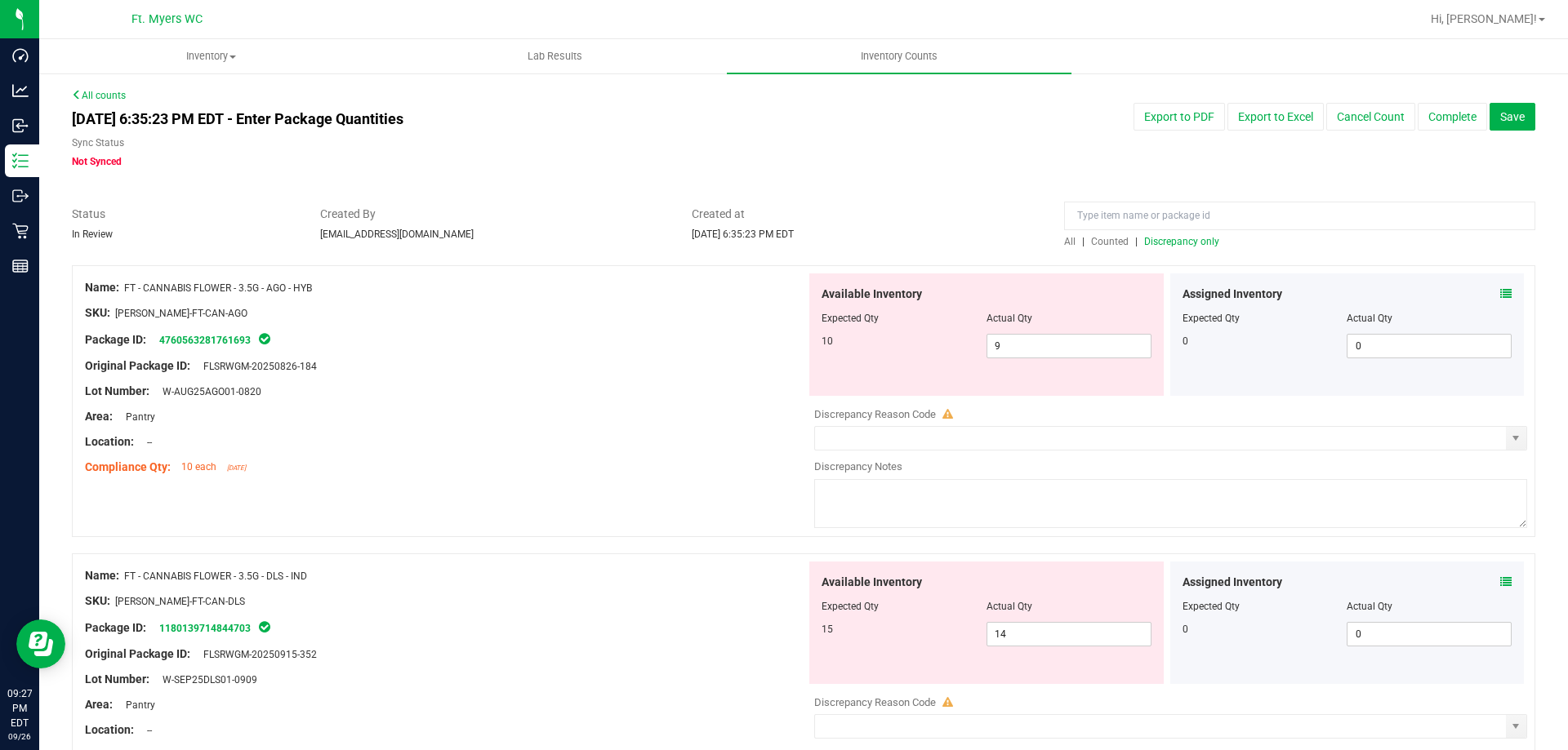
drag, startPoint x: 629, startPoint y: 155, endPoint x: 632, endPoint y: 142, distance: 13.3
drag, startPoint x: 643, startPoint y: 176, endPoint x: 824, endPoint y: 197, distance: 182.2
click at [839, 206] on span "Created at" at bounding box center [865, 214] width 347 height 17
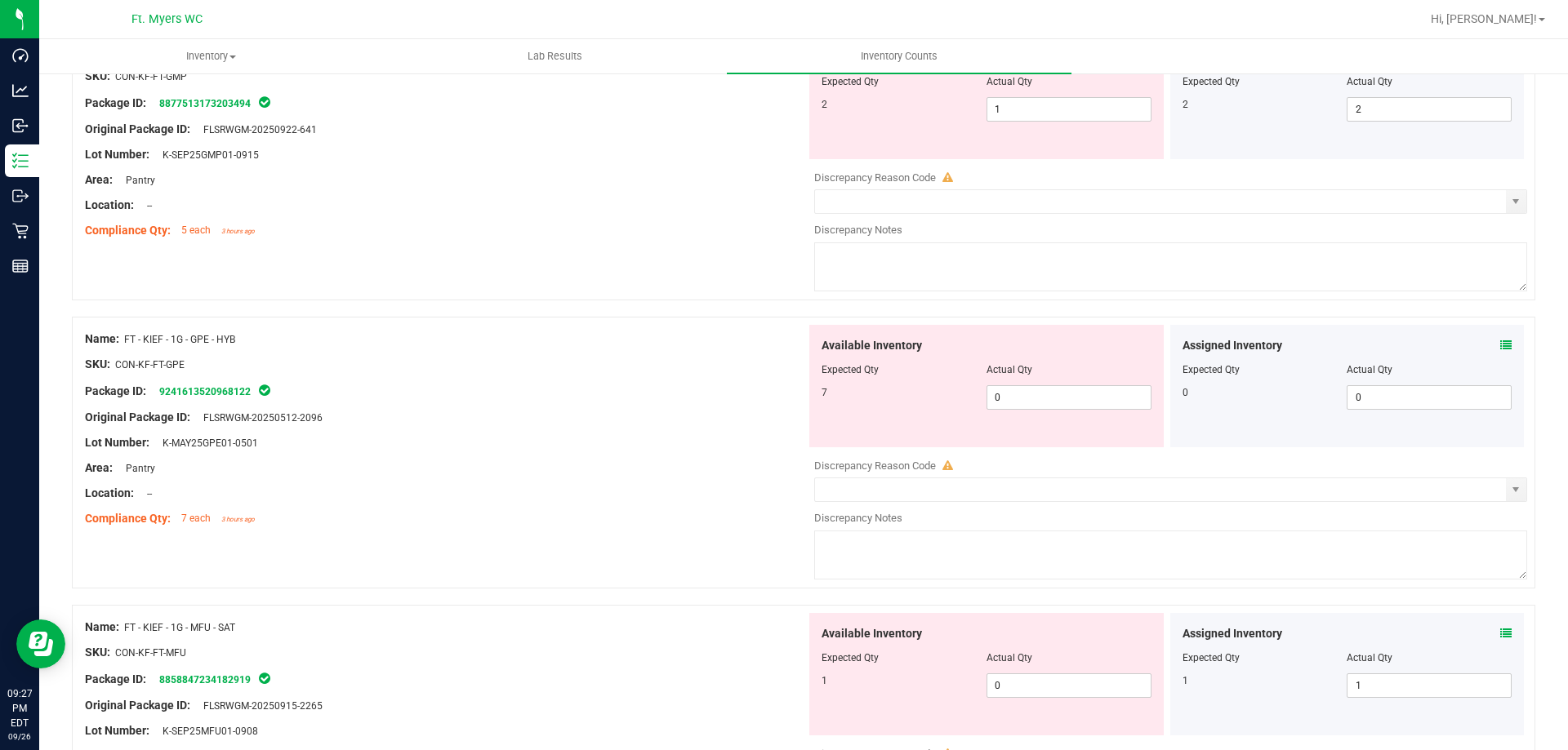
drag, startPoint x: 703, startPoint y: 232, endPoint x: 703, endPoint y: 485, distance: 253.0
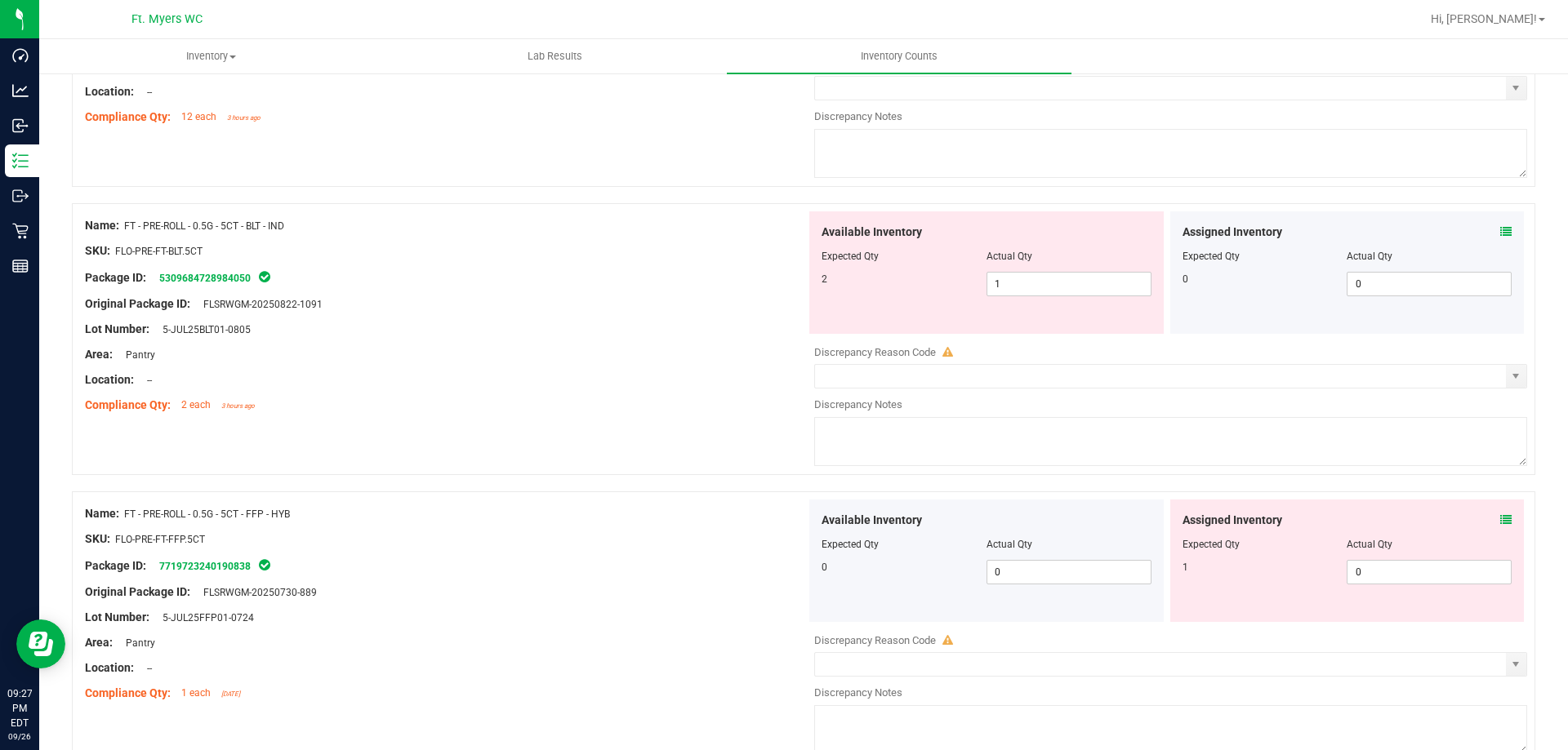
scroll to position [5334, 0]
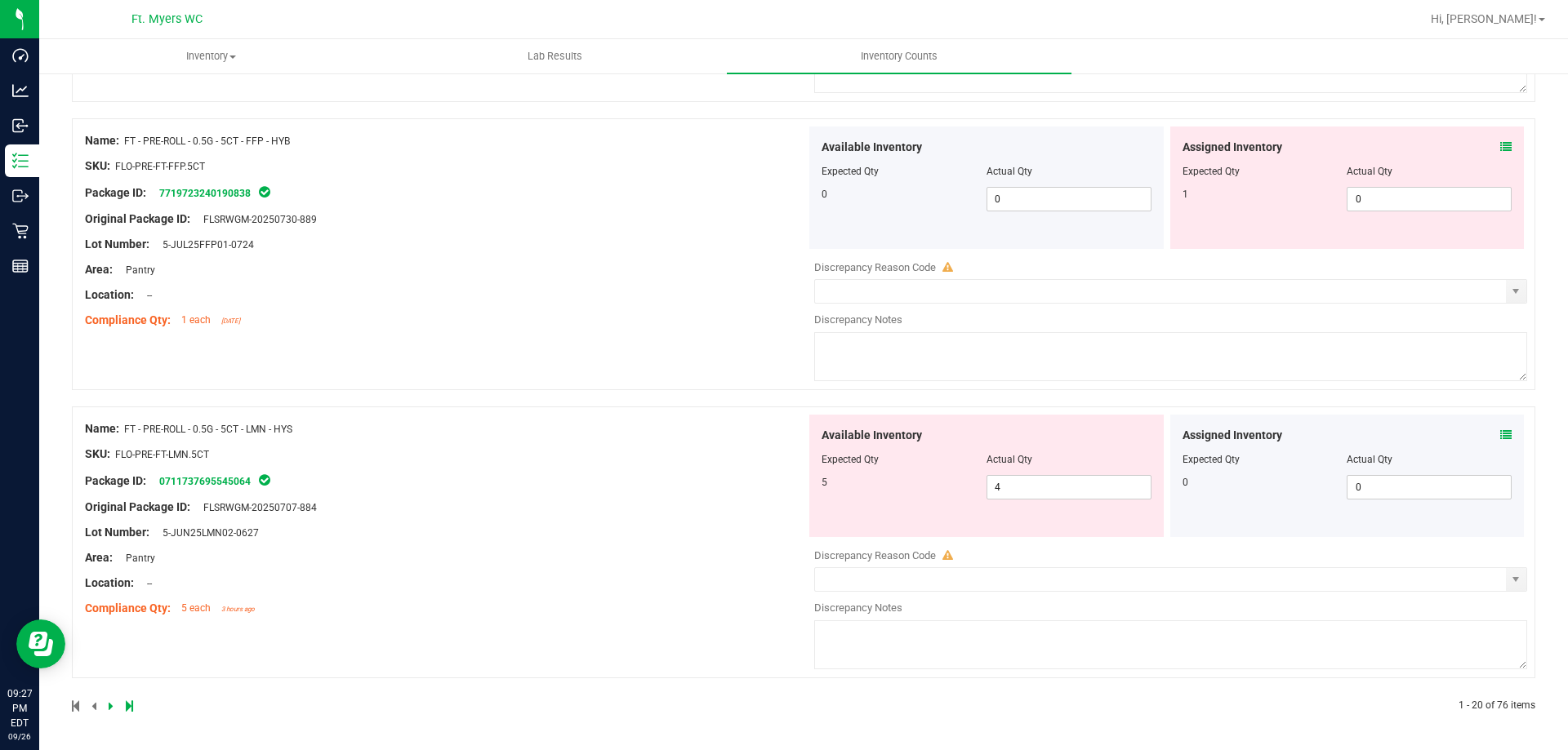
drag, startPoint x: 594, startPoint y: 176, endPoint x: 542, endPoint y: 595, distance: 422.2
click at [111, 703] on icon at bounding box center [111, 706] width 5 height 10
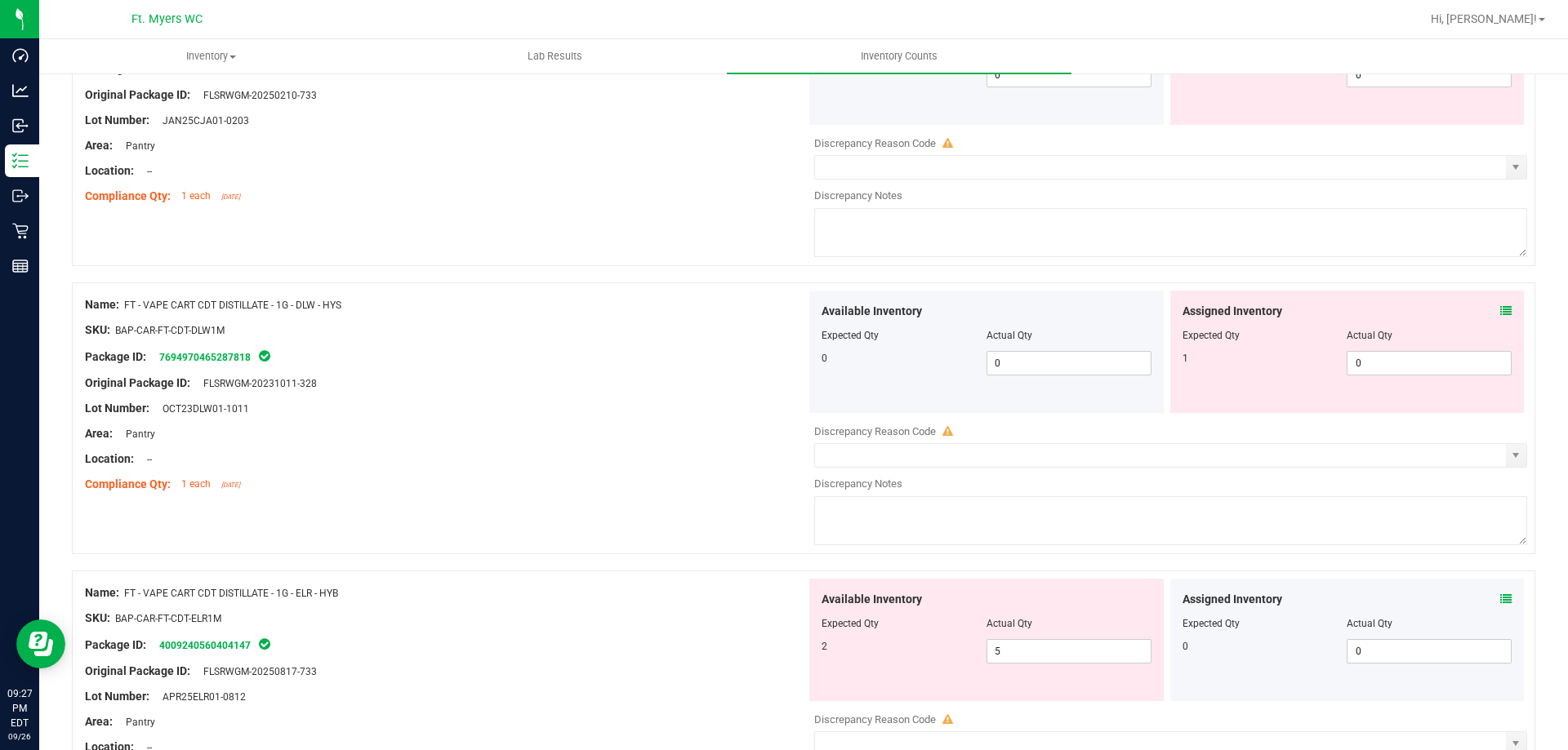
drag, startPoint x: 473, startPoint y: 290, endPoint x: 473, endPoint y: 552, distance: 262.0
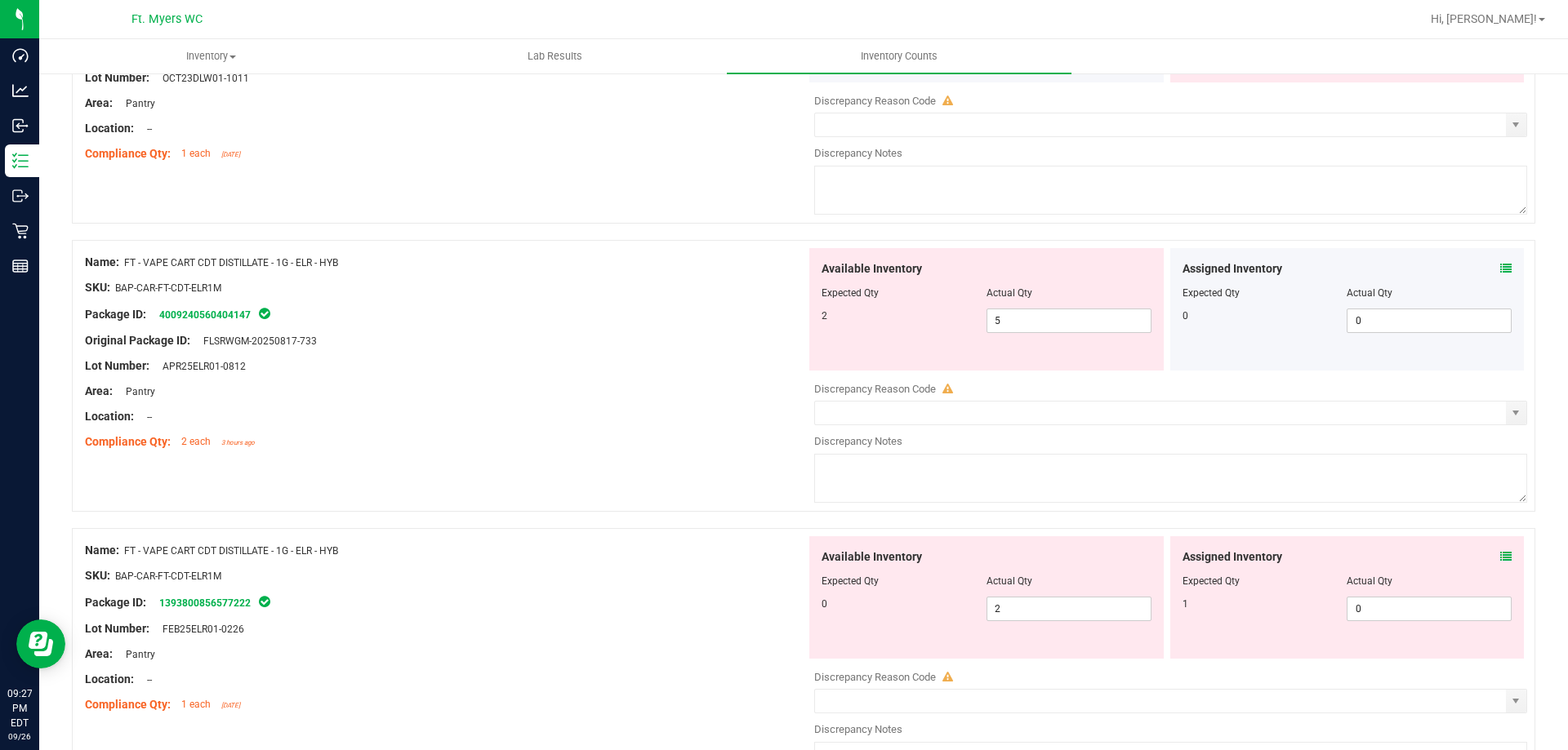
click at [513, 444] on div "Compliance Qty: 2 each 3 hours ago" at bounding box center [445, 441] width 721 height 17
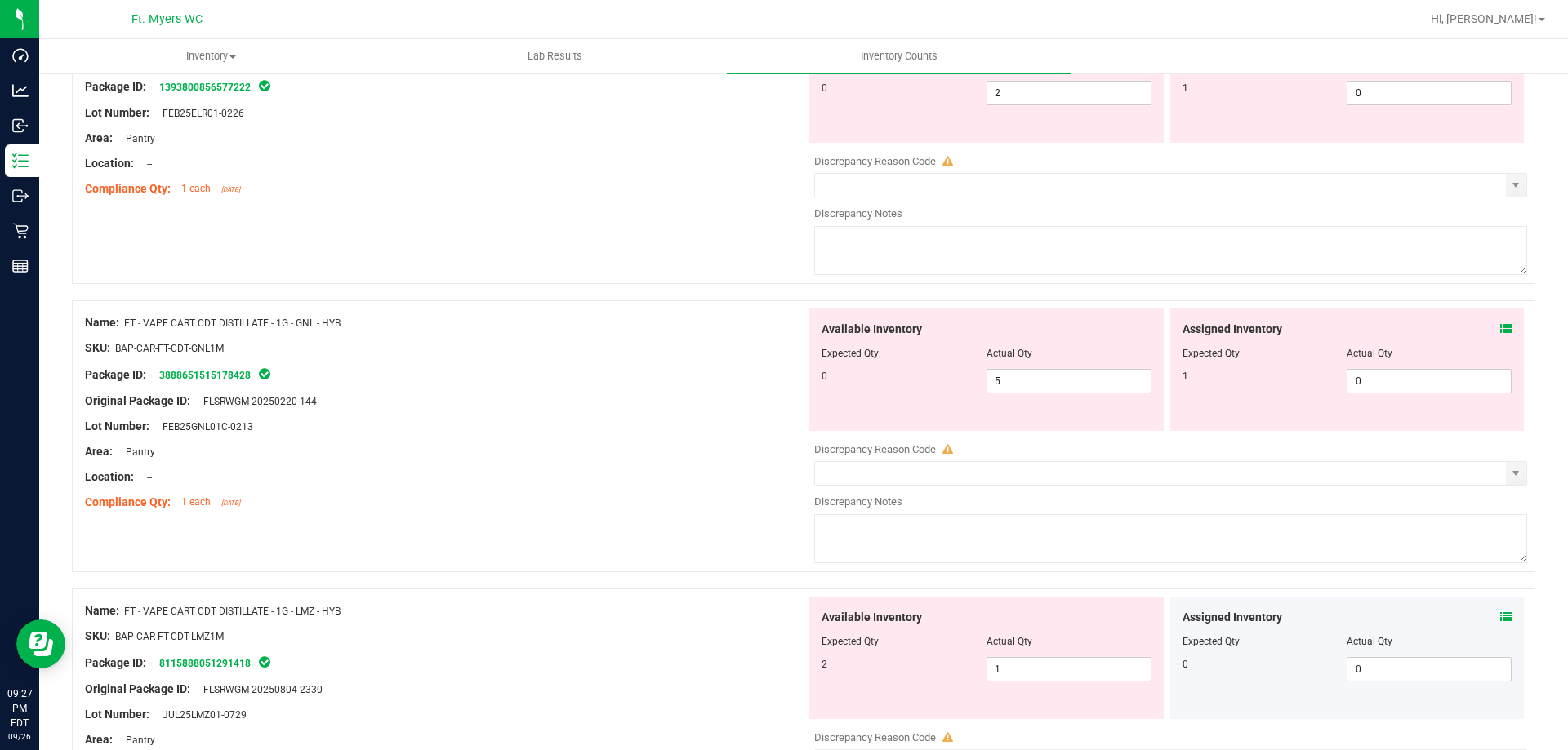
scroll to position [5334, 0]
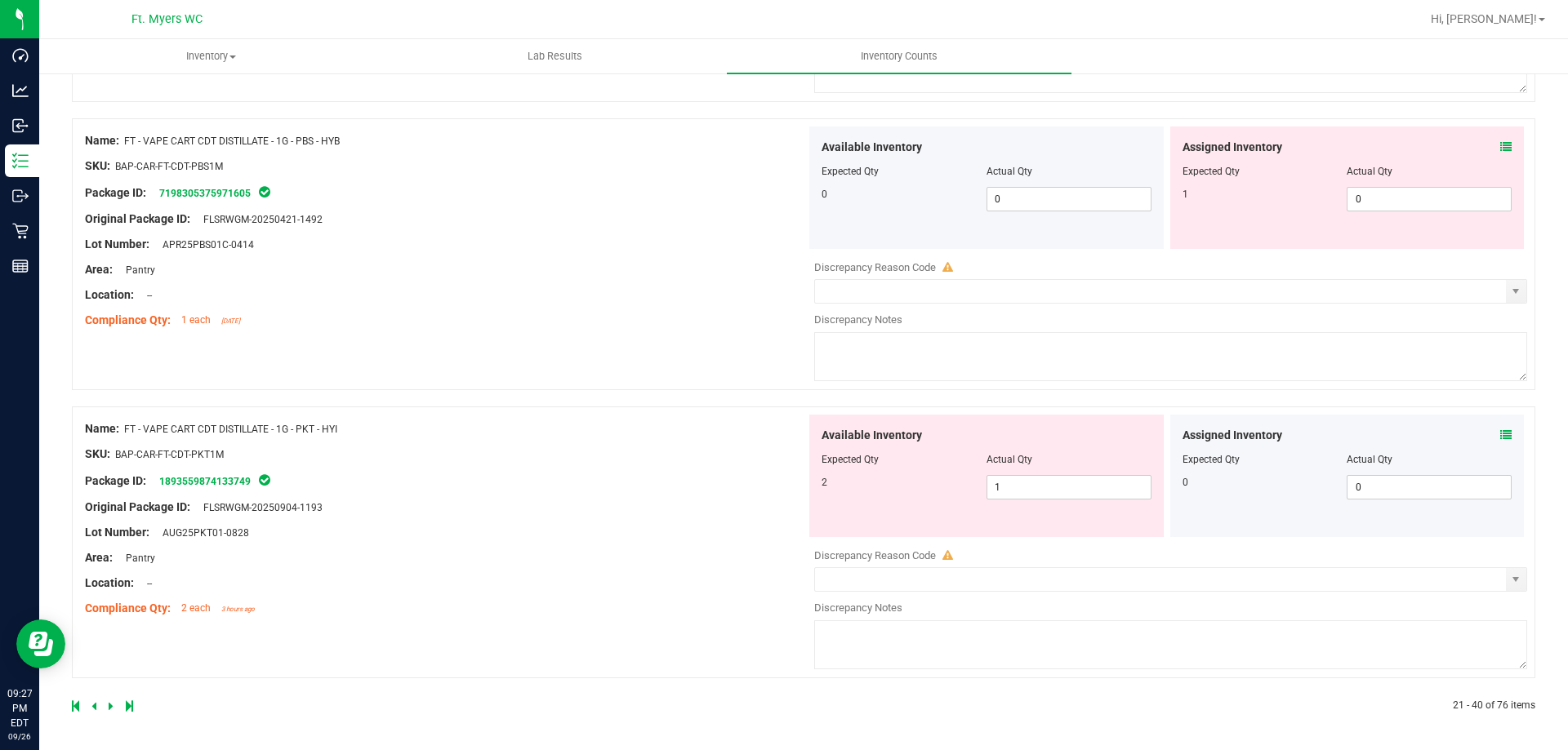
drag, startPoint x: 610, startPoint y: 255, endPoint x: 557, endPoint y: 553, distance: 302.7
click at [637, 430] on div "Name: FT - VAPE CART CDT DISTILLATE - 1G - PKT - HYI" at bounding box center [445, 428] width 721 height 17
click at [1501, 144] on icon at bounding box center [1507, 147] width 12 height 12
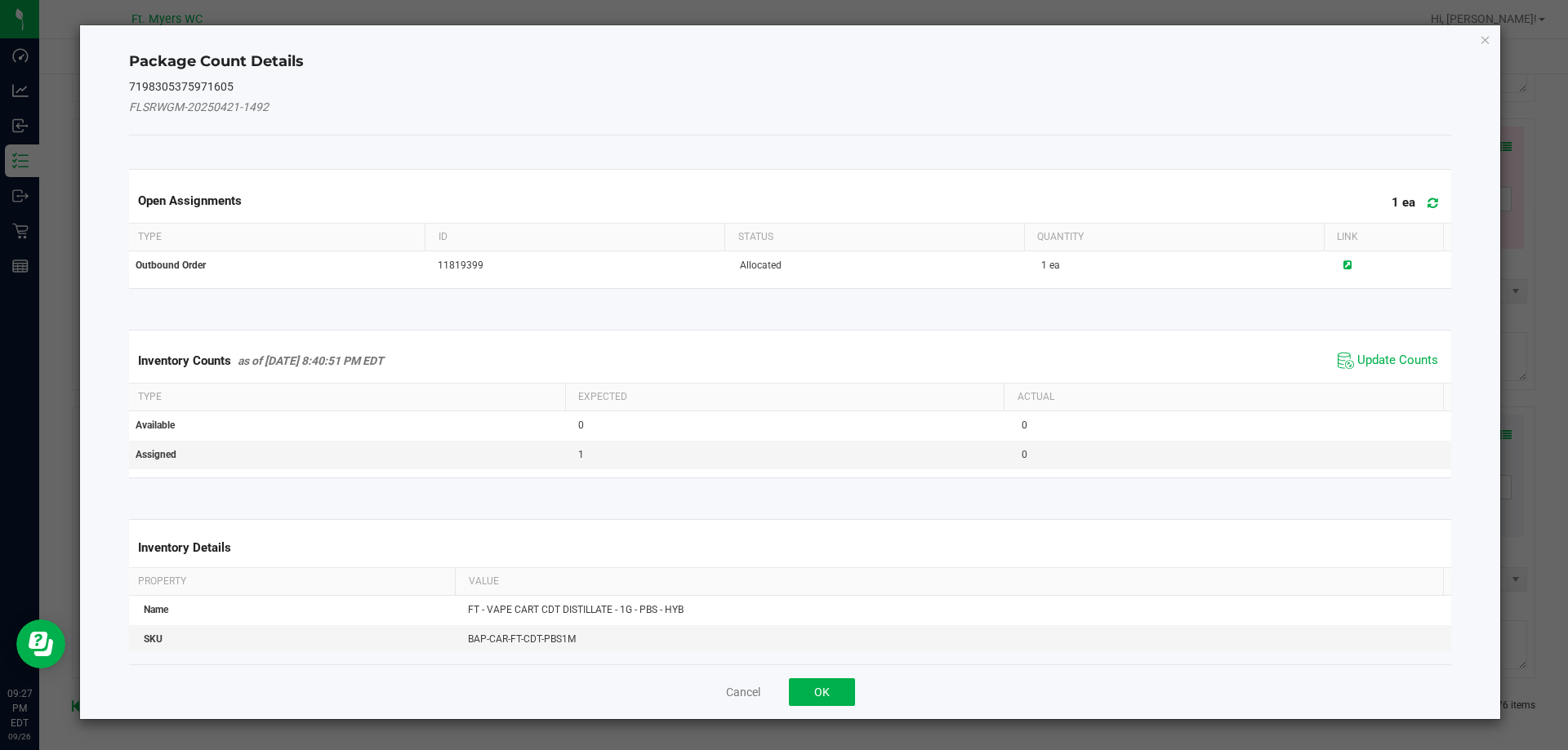
drag, startPoint x: 1359, startPoint y: 385, endPoint x: 1405, endPoint y: 361, distance: 51.9
click at [1361, 385] on th "Actual" at bounding box center [1224, 398] width 440 height 28
click at [1405, 361] on span "Update Counts" at bounding box center [1398, 360] width 81 height 17
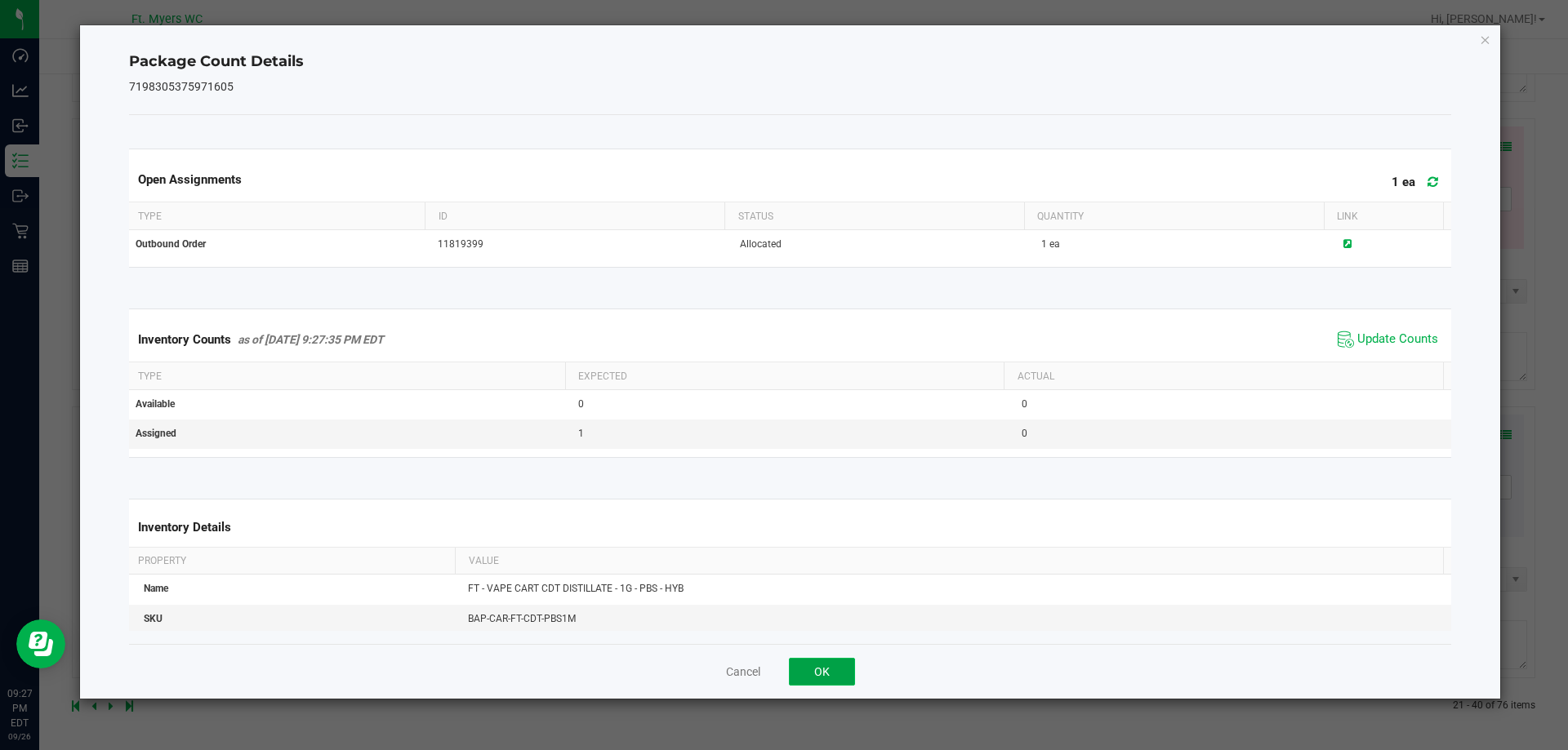
click at [822, 685] on button "OK" at bounding box center [822, 672] width 66 height 28
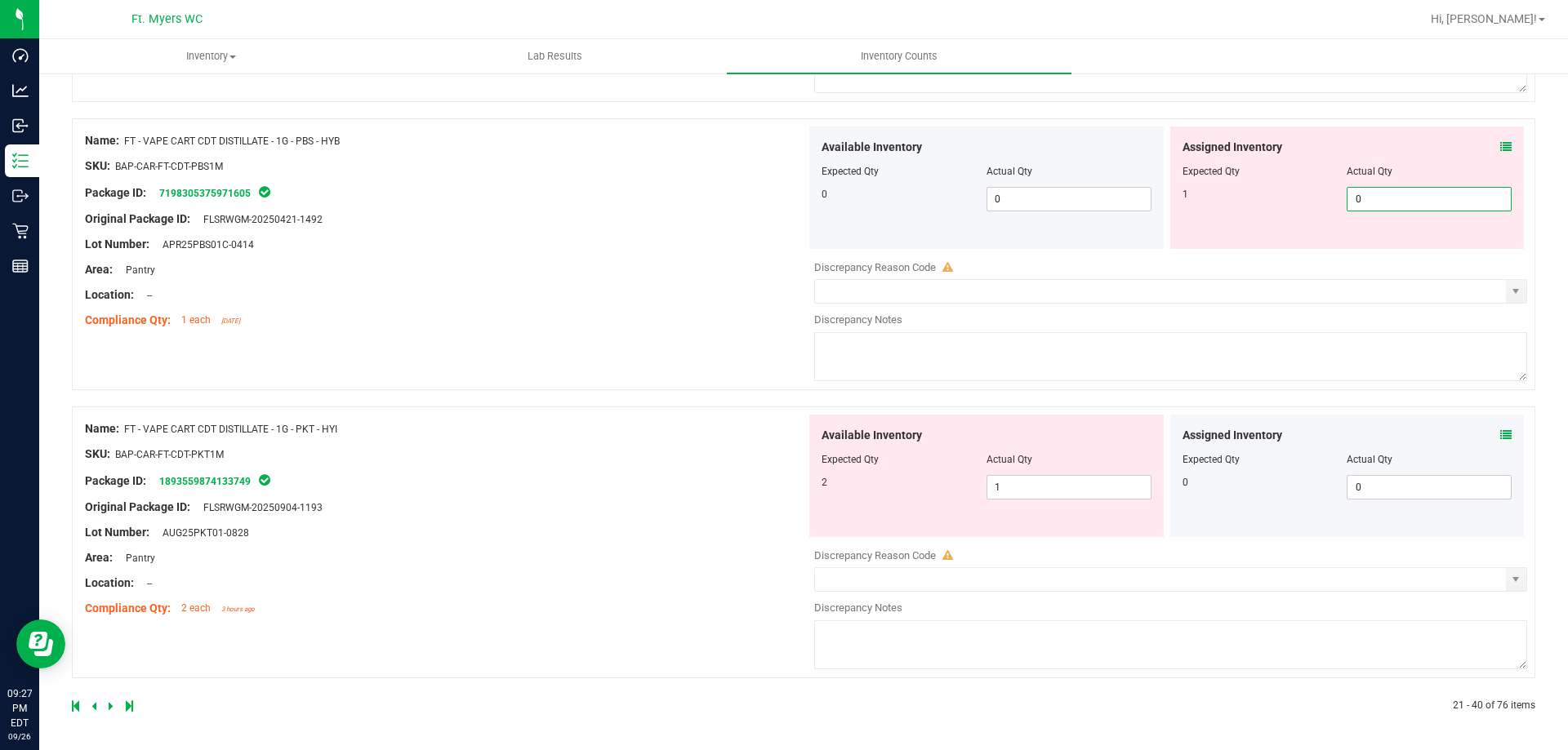
drag, startPoint x: 1389, startPoint y: 205, endPoint x: 1011, endPoint y: 171, distance: 379.5
click at [1011, 171] on div "Available Inventory Expected Qty Actual Qty 0 0 0 0 0" at bounding box center [1166, 188] width 721 height 123
type input "1"
click at [601, 336] on div "Name: FT - VAPE CART CDT DISTILLATE - 1G - PBS - HYB SKU: BAP-CAR-FT-CDT-PBS1M …" at bounding box center [804, 254] width 1463 height 272
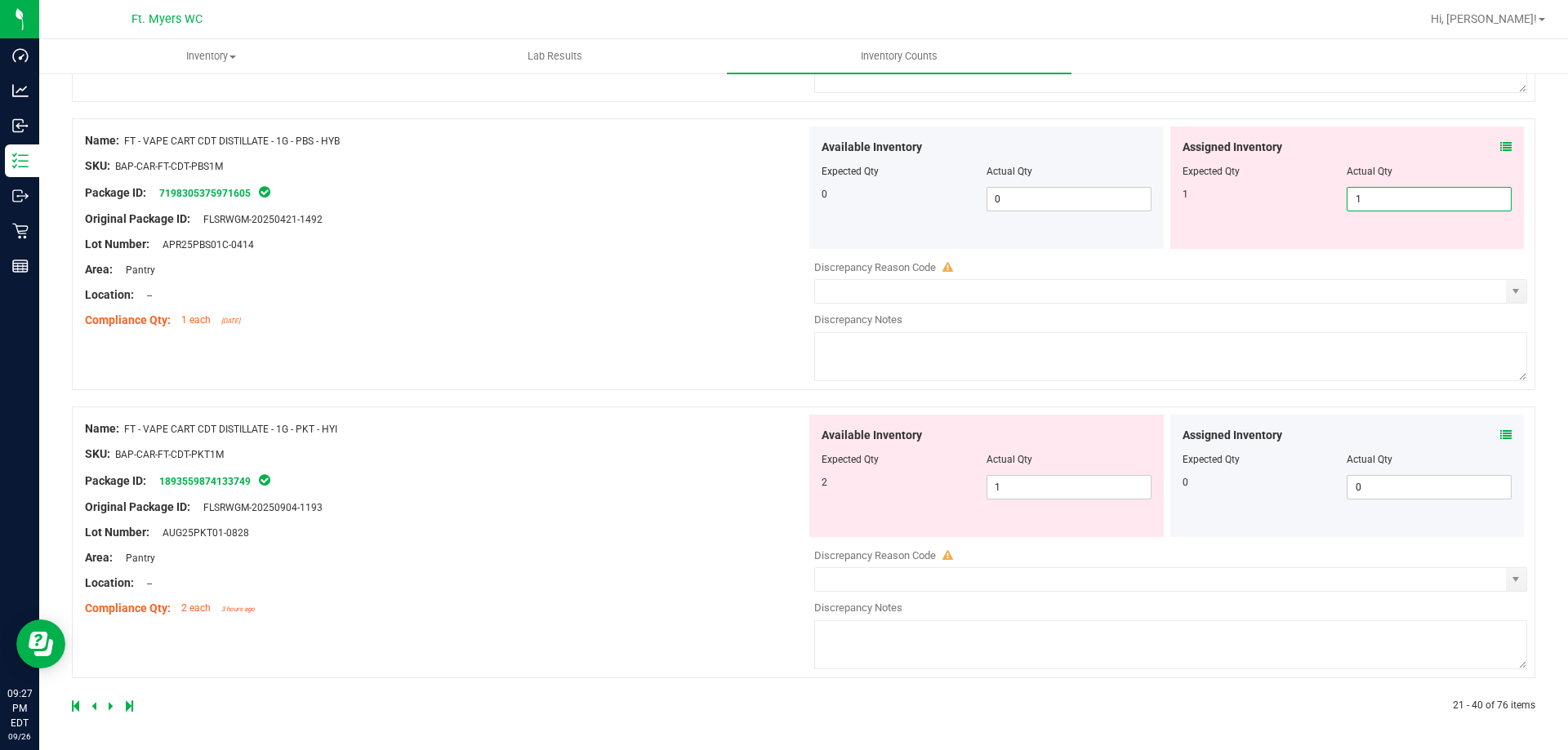
scroll to position [5284, 0]
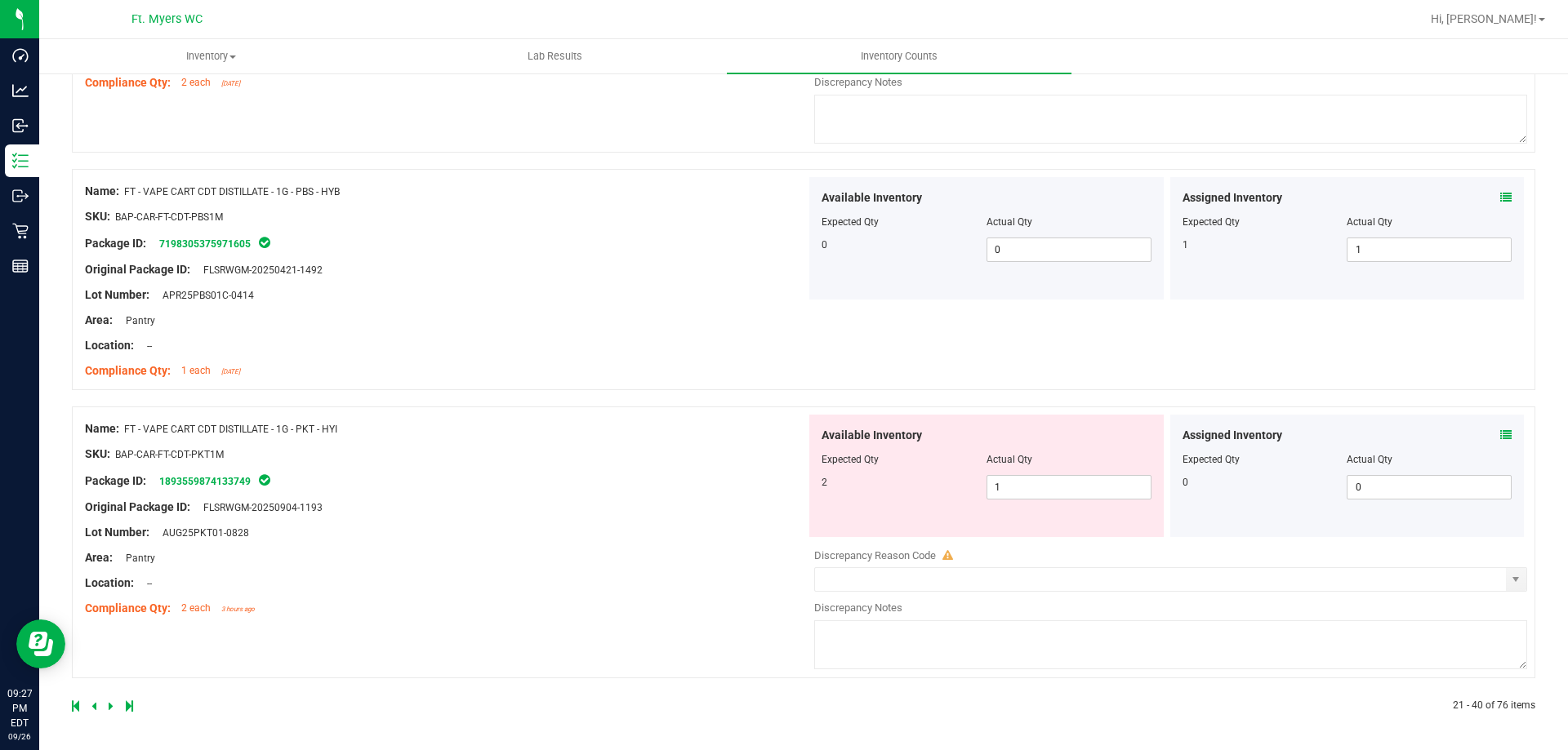
click at [1488, 431] on div "Assigned Inventory" at bounding box center [1347, 434] width 330 height 17
click at [1501, 435] on icon at bounding box center [1507, 435] width 12 height 12
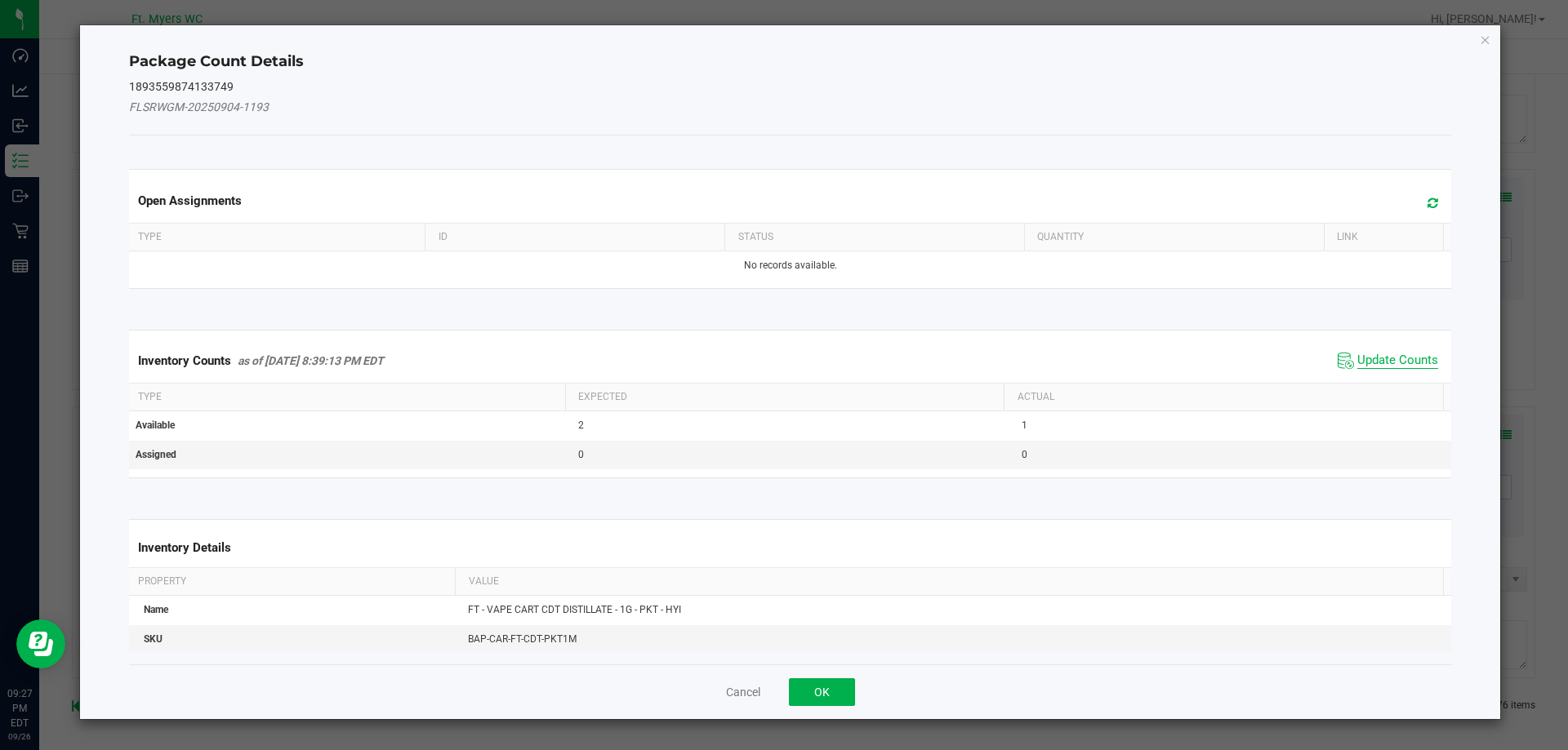
click at [1375, 367] on span "Update Counts" at bounding box center [1398, 360] width 81 height 17
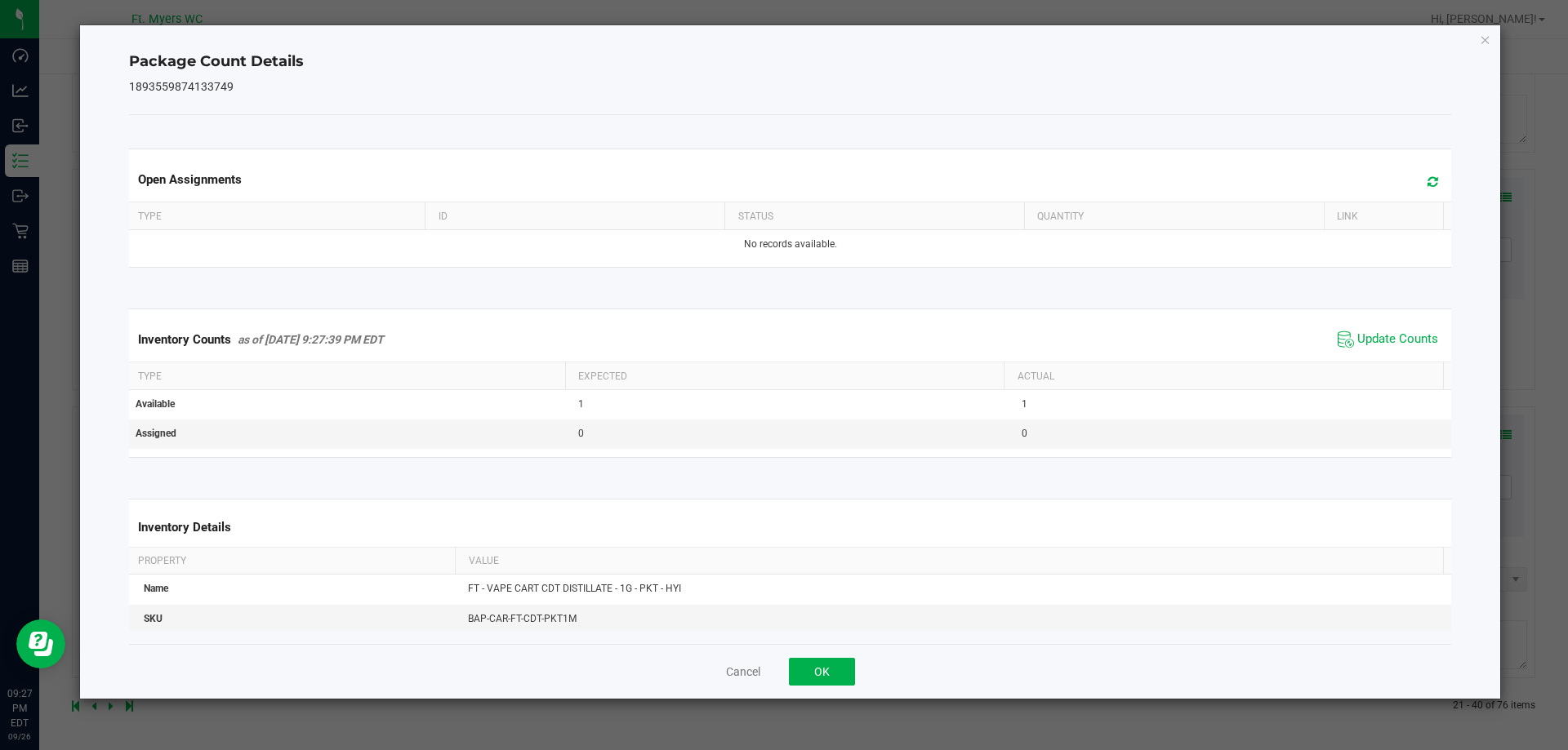
click at [1379, 352] on div "Inventory Counts as of Sep 26, 2025 9:27:39 PM EDT Update Counts" at bounding box center [790, 339] width 1329 height 45
click at [873, 672] on div "Cancel OK" at bounding box center [790, 671] width 1323 height 54
drag, startPoint x: 859, startPoint y: 679, endPoint x: 823, endPoint y: 677, distance: 36.1
click at [857, 679] on div "Cancel OK" at bounding box center [790, 671] width 1323 height 54
click at [821, 676] on button "OK" at bounding box center [822, 672] width 66 height 28
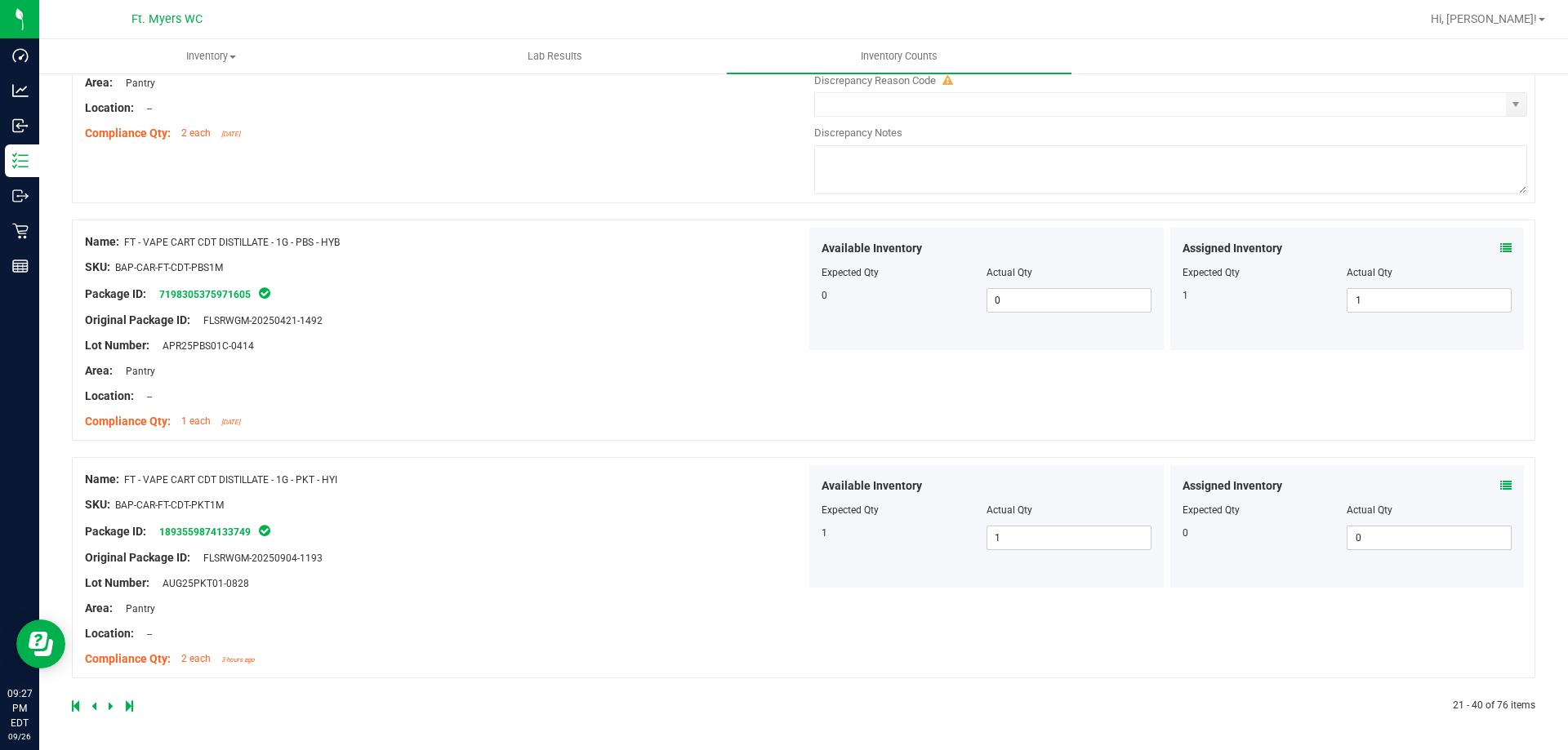
scroll to position [4742, 0]
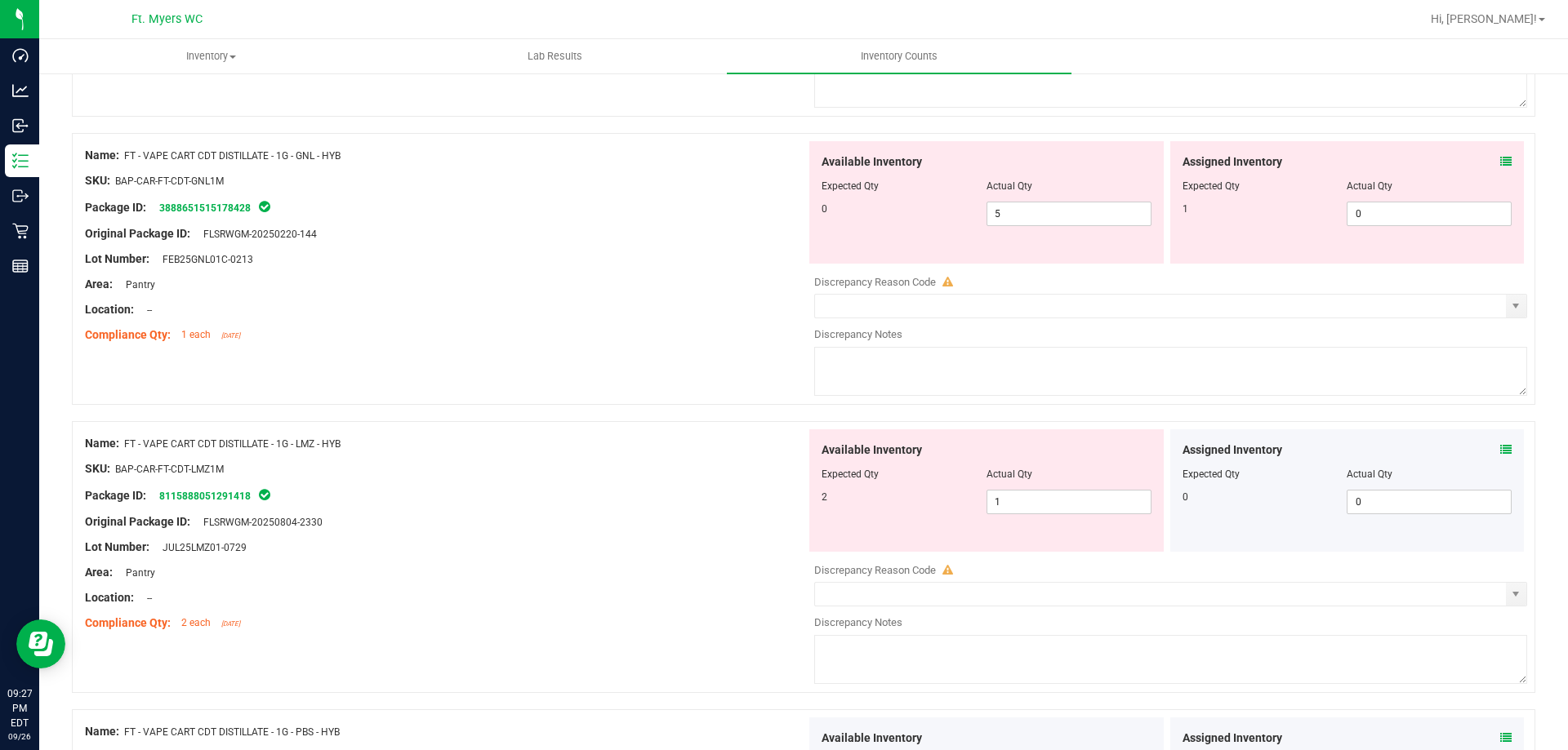
click at [655, 393] on div "Name: FT - VAPE CART CDT DISTILLATE - 1G - GNL - HYB SKU: BAP-CAR-FT-CDT-GNL1M …" at bounding box center [804, 268] width 1463 height 272
click at [1500, 440] on div "Assigned Inventory Expected Qty Actual Qty 0 0 0" at bounding box center [1347, 491] width 354 height 123
click at [1501, 450] on icon at bounding box center [1507, 450] width 12 height 12
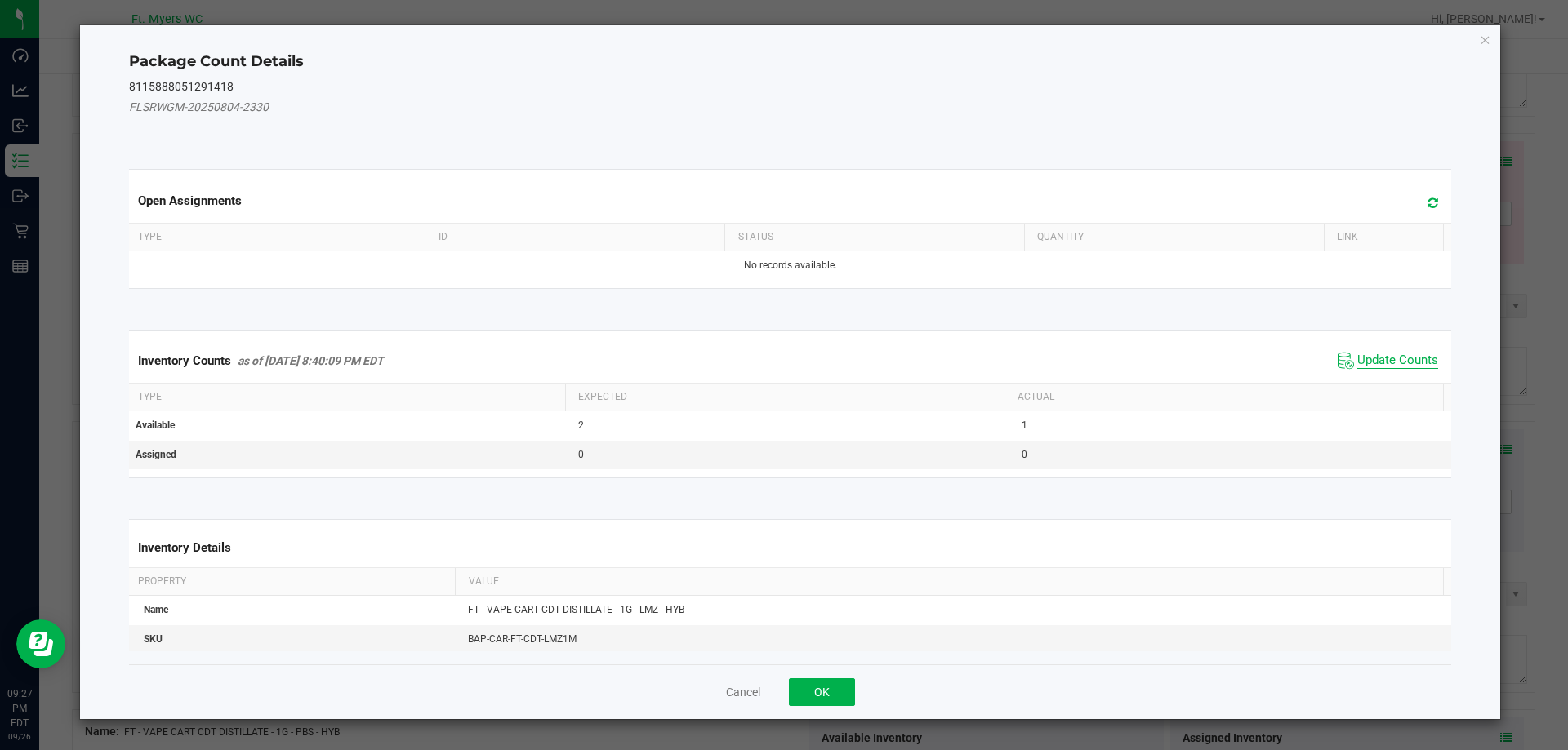
click at [1380, 365] on span "Update Counts" at bounding box center [1398, 360] width 81 height 17
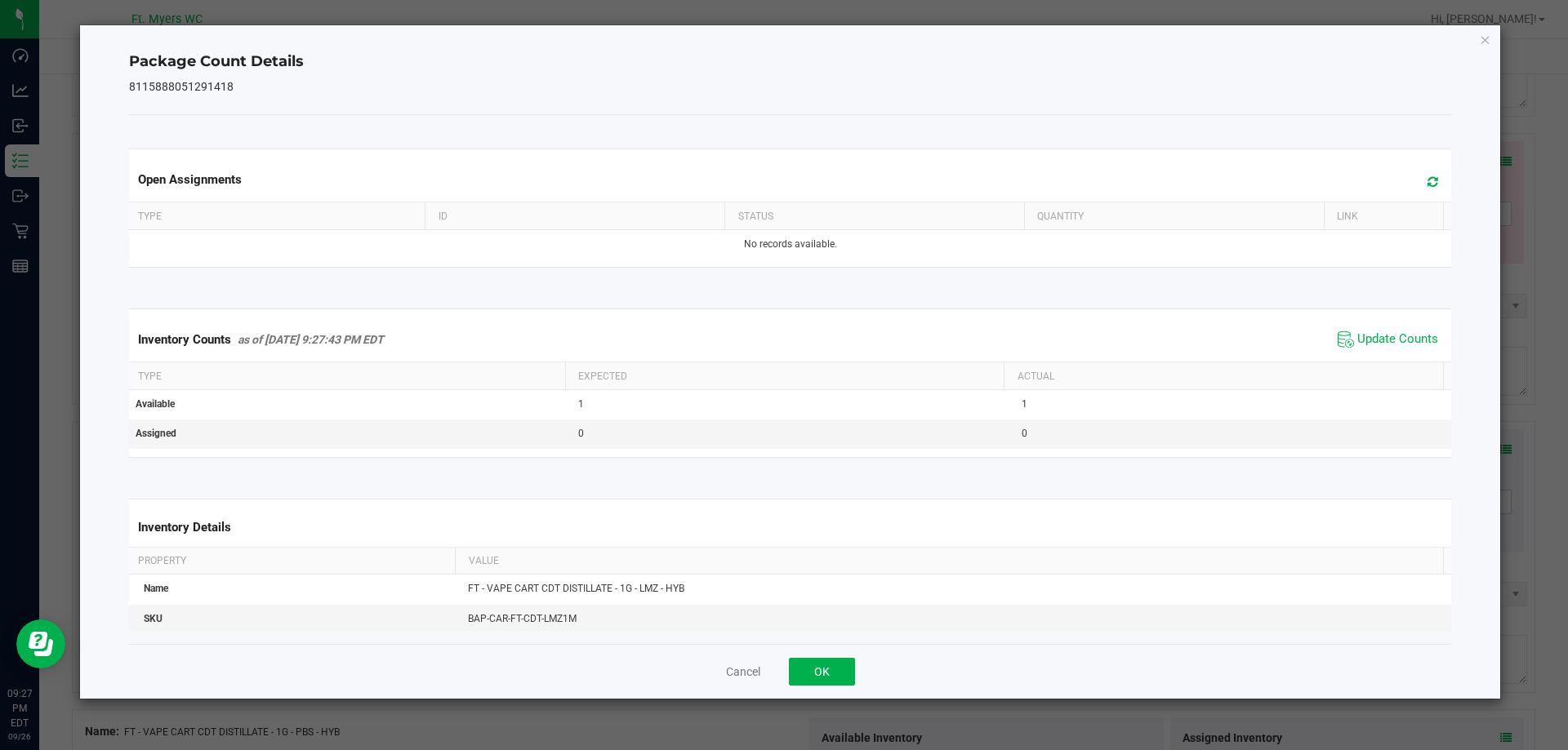
click at [794, 649] on div "Cancel OK" at bounding box center [790, 671] width 1323 height 54
click at [808, 665] on button "OK" at bounding box center [822, 672] width 66 height 28
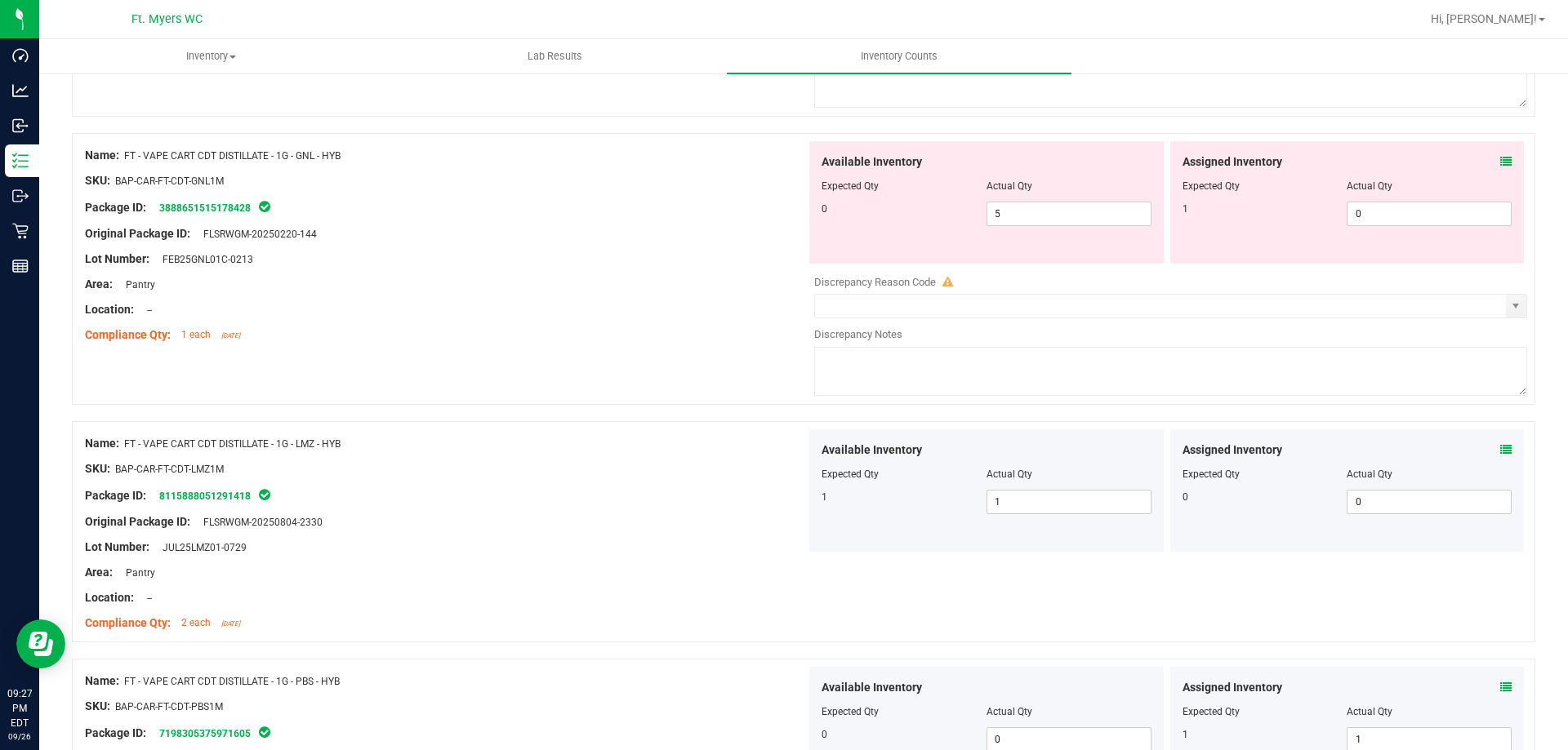
click at [784, 560] on div at bounding box center [445, 560] width 721 height 8
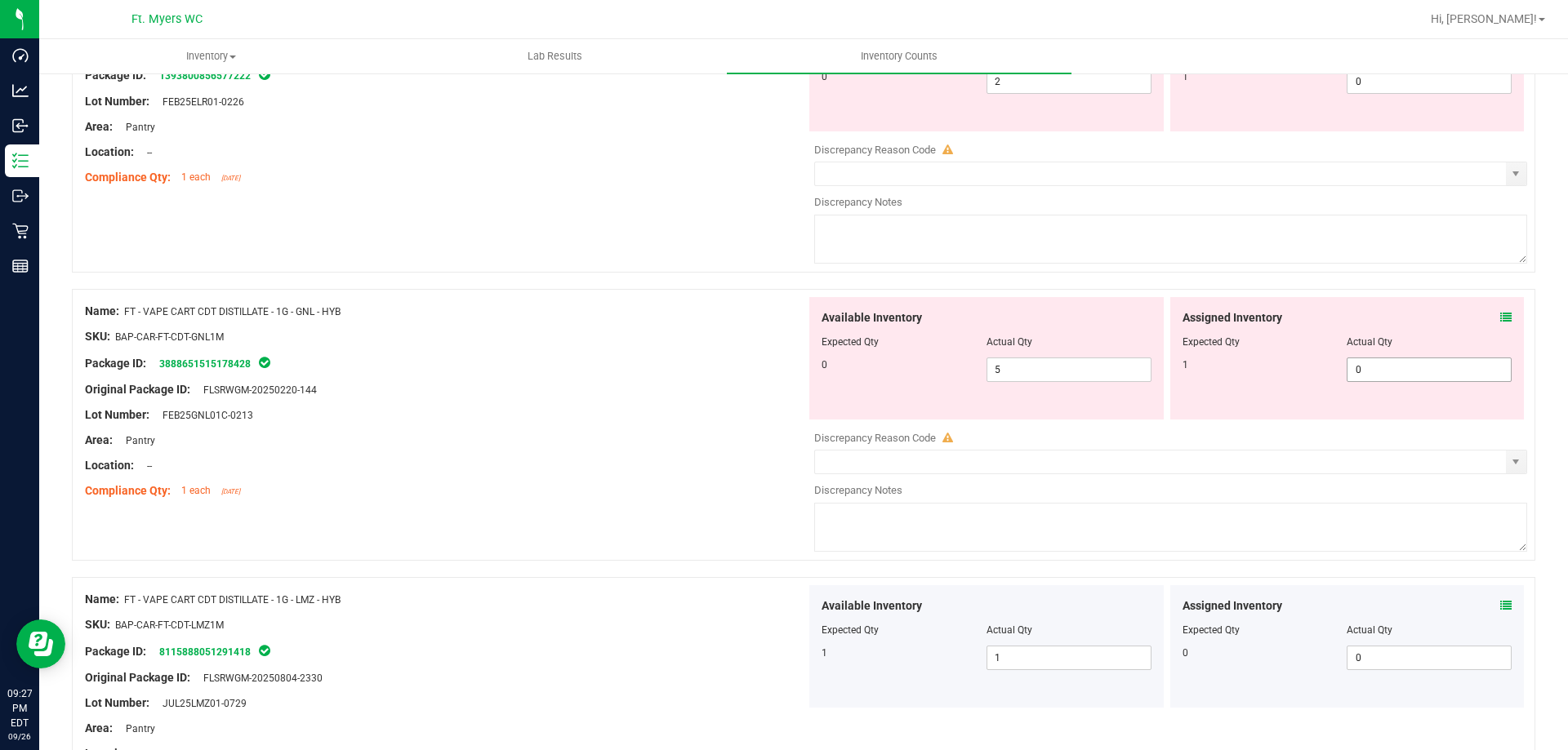
scroll to position [4579, 0]
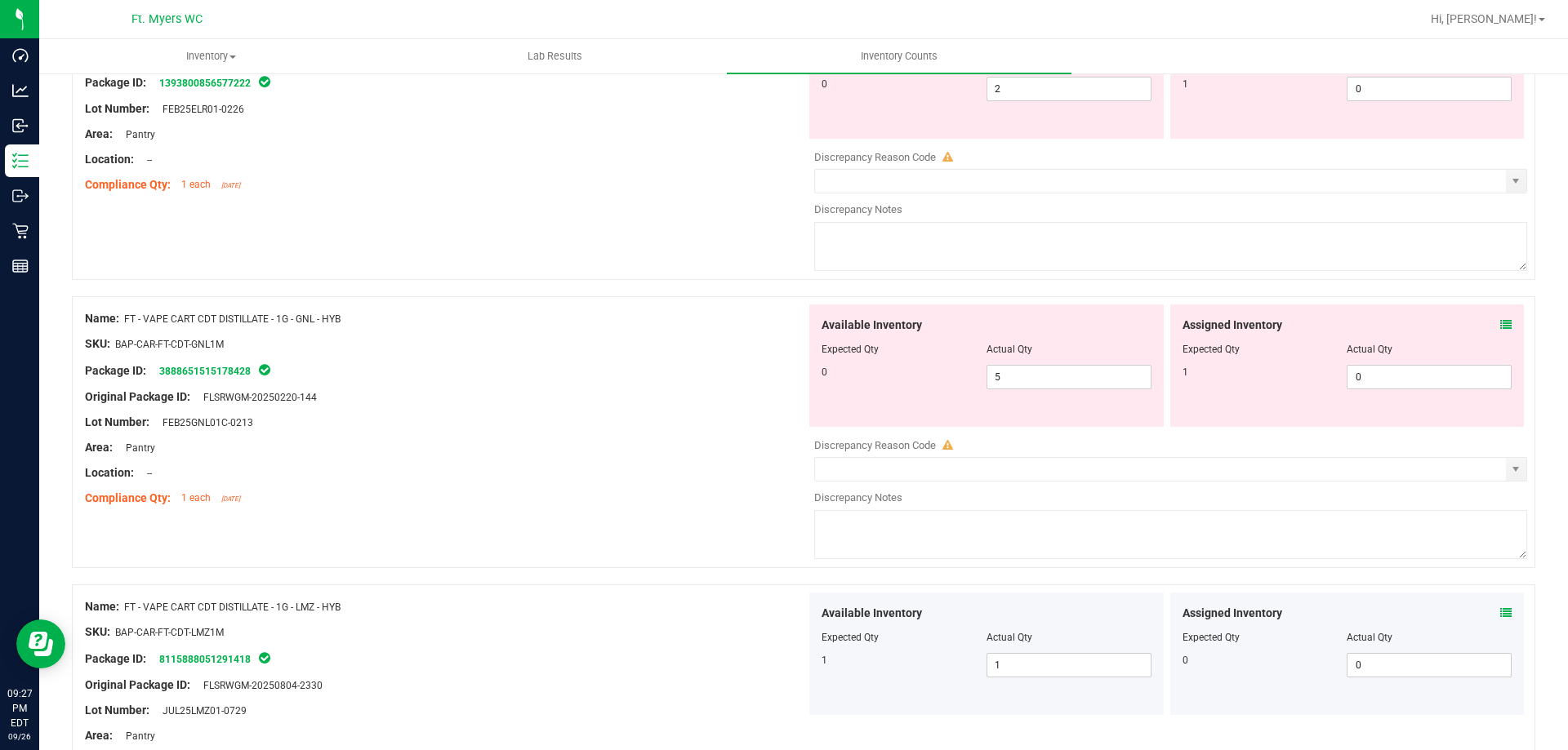
click at [1491, 315] on div "Assigned Inventory Expected Qty Actual Qty 1 0 0" at bounding box center [1347, 366] width 354 height 123
click at [1496, 334] on div at bounding box center [1347, 337] width 330 height 8
click at [1501, 321] on icon at bounding box center [1507, 326] width 12 height 12
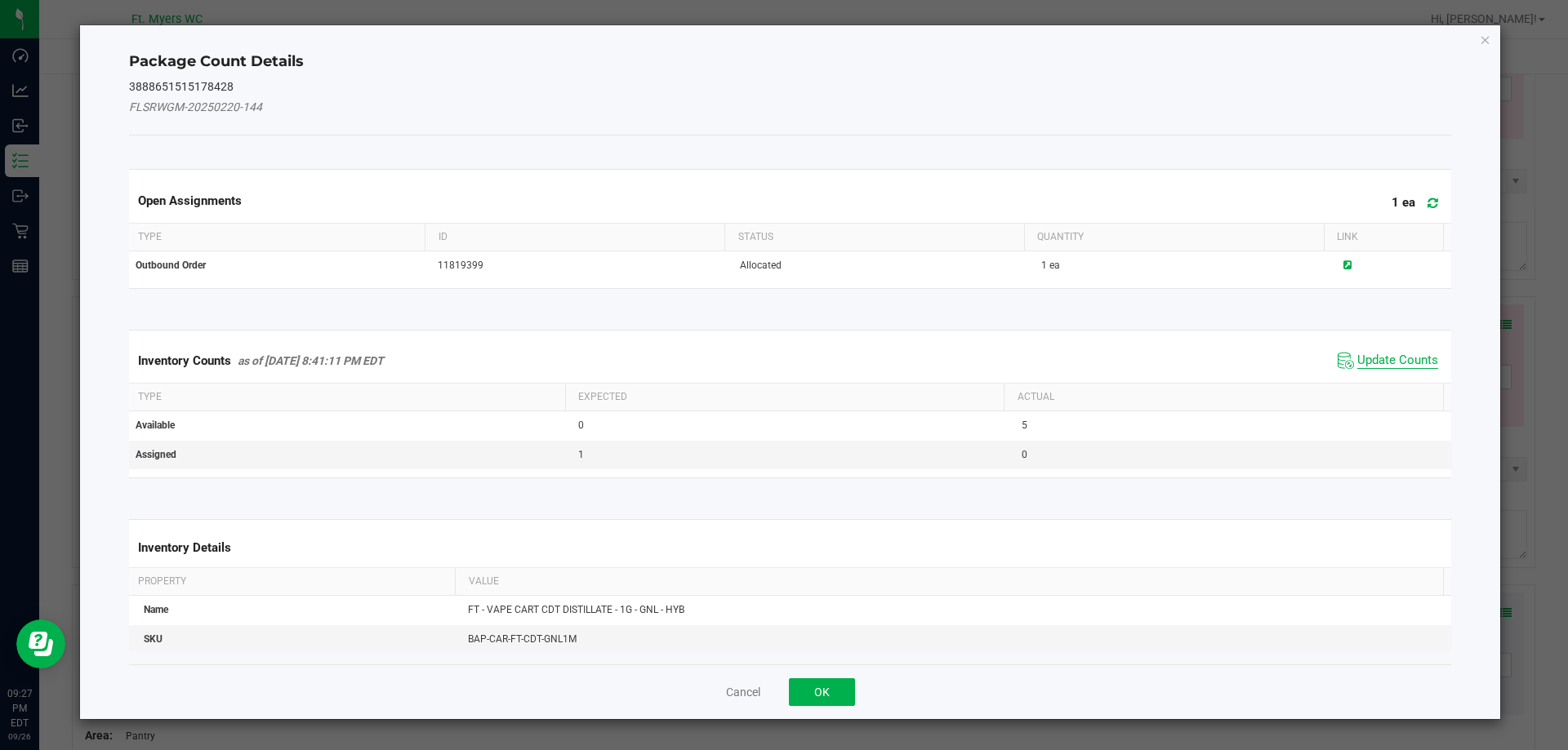
click at [1392, 362] on span "Update Counts" at bounding box center [1398, 360] width 81 height 17
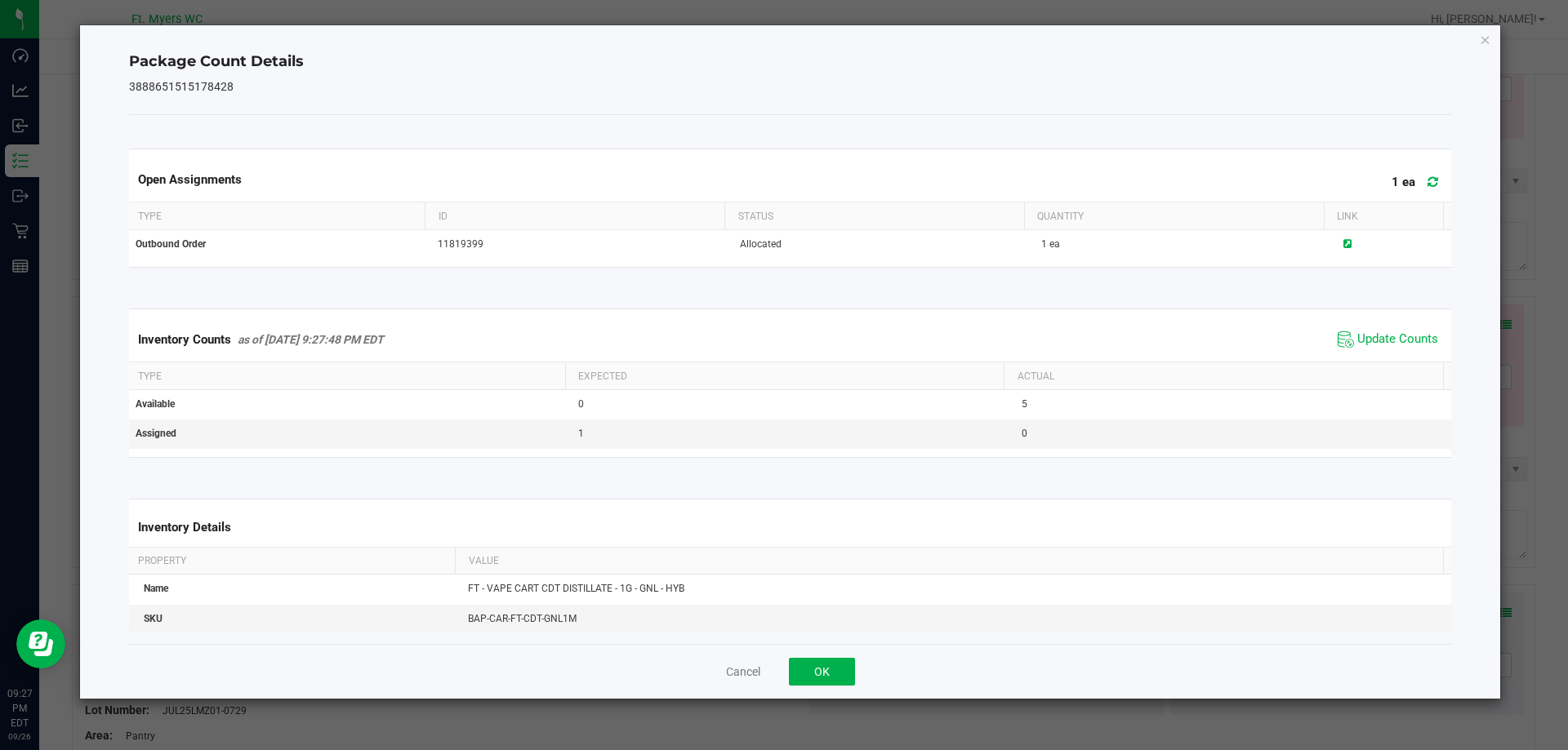
click at [855, 686] on div "Cancel OK" at bounding box center [790, 671] width 1323 height 54
click at [851, 686] on div "Cancel OK" at bounding box center [790, 671] width 1323 height 54
click at [851, 668] on button "OK" at bounding box center [822, 672] width 66 height 28
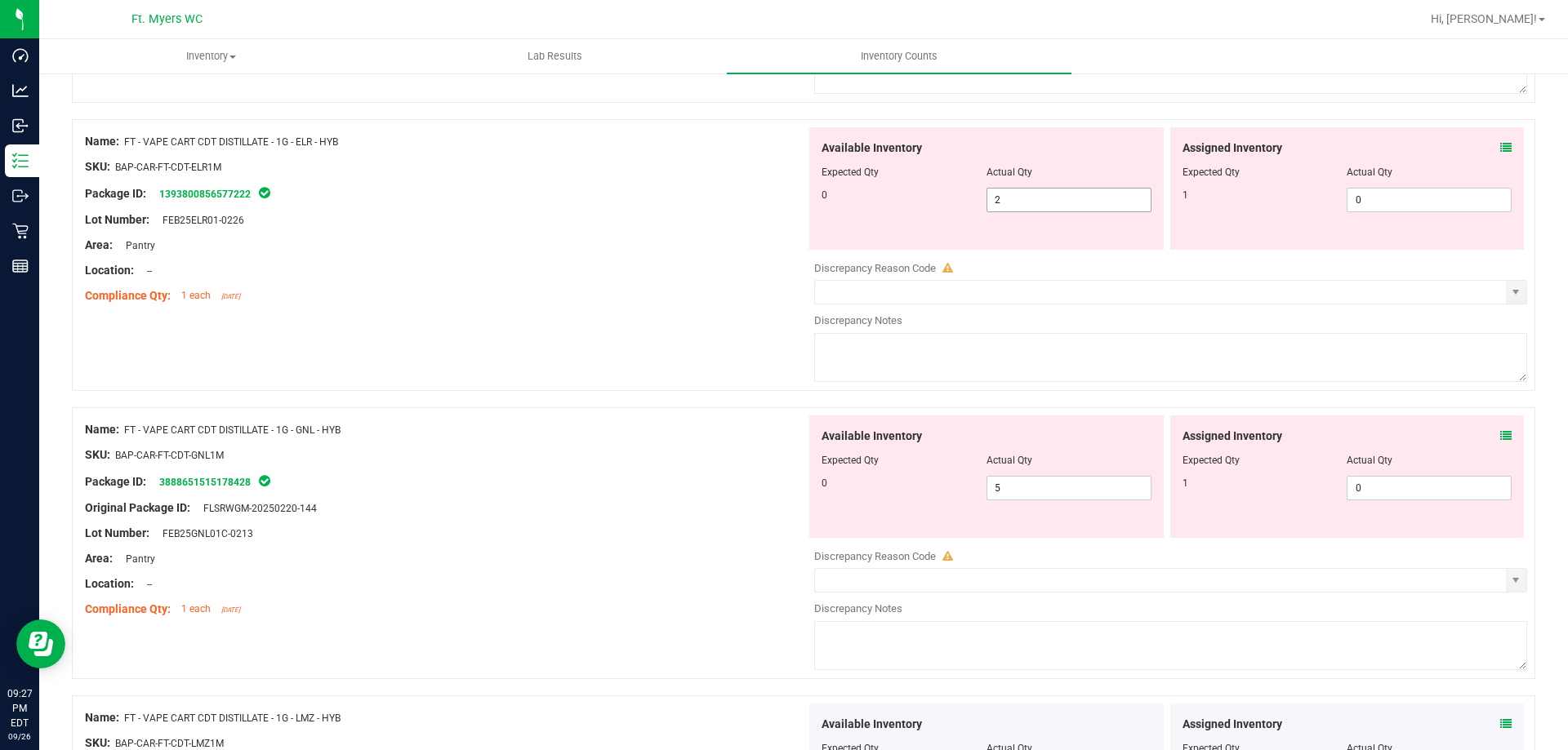
scroll to position [4416, 0]
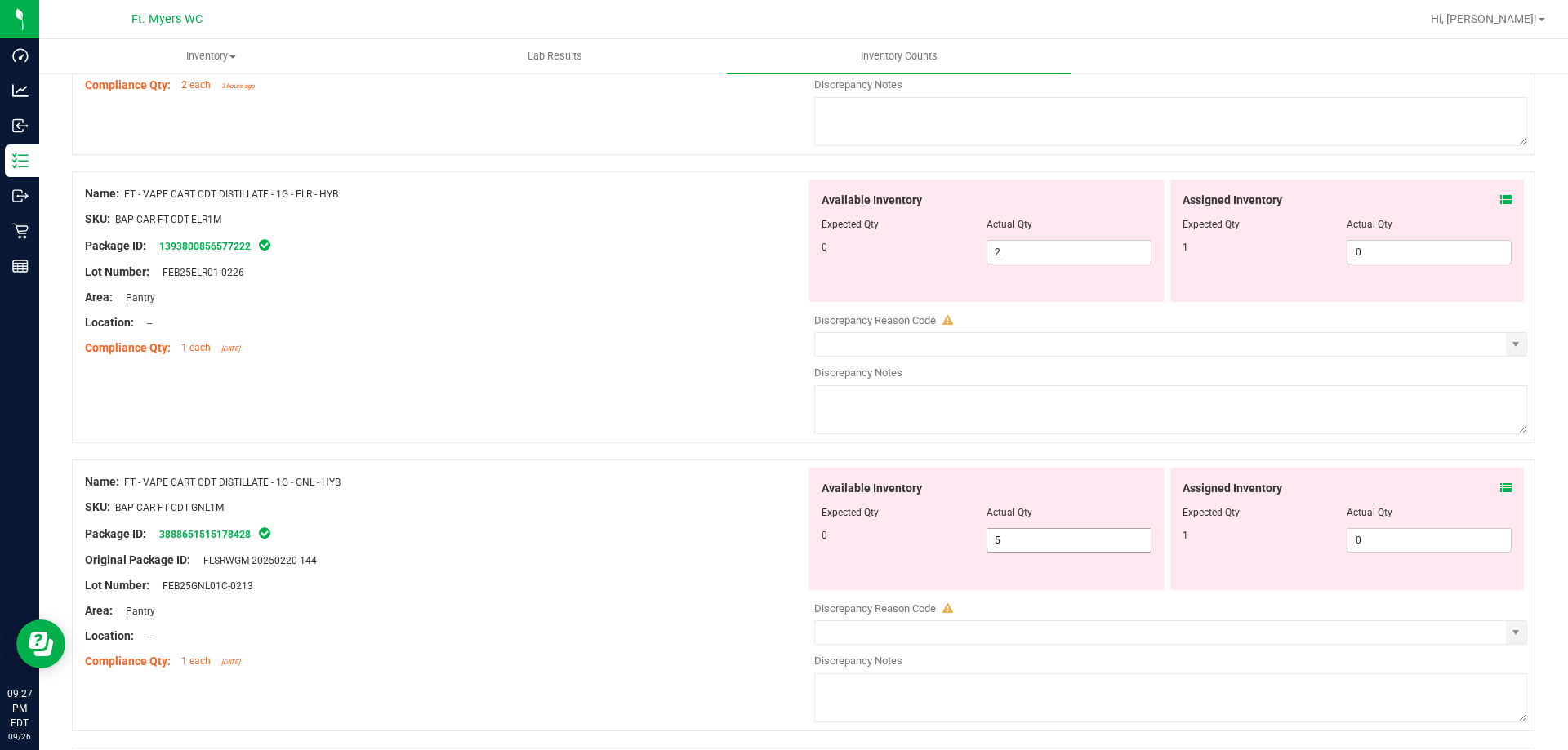
click at [1062, 552] on span "5 5" at bounding box center [1069, 540] width 165 height 25
drag, startPoint x: 1062, startPoint y: 549, endPoint x: 913, endPoint y: 522, distance: 151.4
click at [913, 533] on div "0 5 5" at bounding box center [986, 540] width 330 height 25
type input "0"
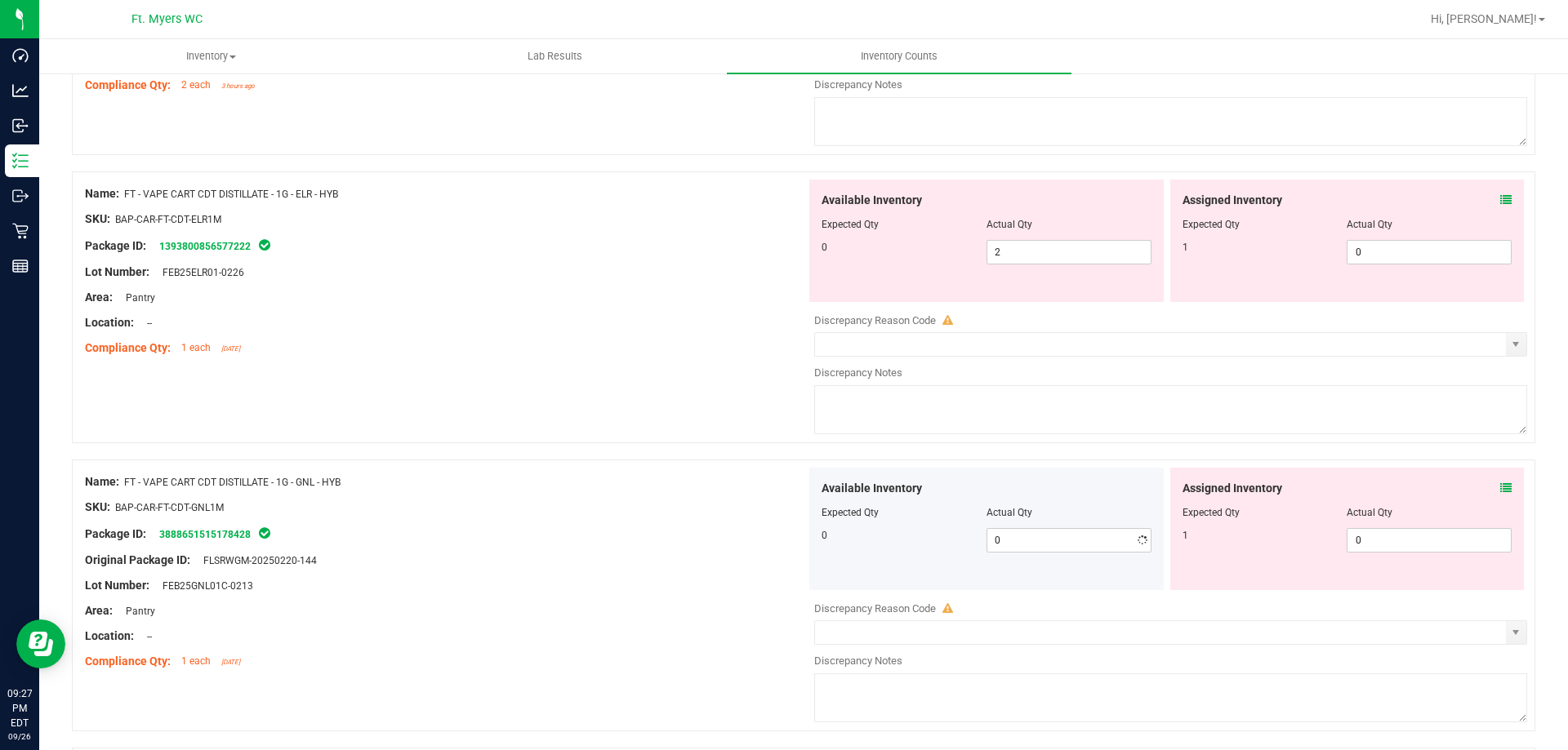
click at [545, 378] on div "Name: FT - VAPE CART CDT DISTILLATE - 1G - ELR - HYB SKU: BAP-CAR-FT-CDT-ELR1M …" at bounding box center [804, 307] width 1463 height 272
click at [1501, 483] on icon at bounding box center [1507, 489] width 12 height 12
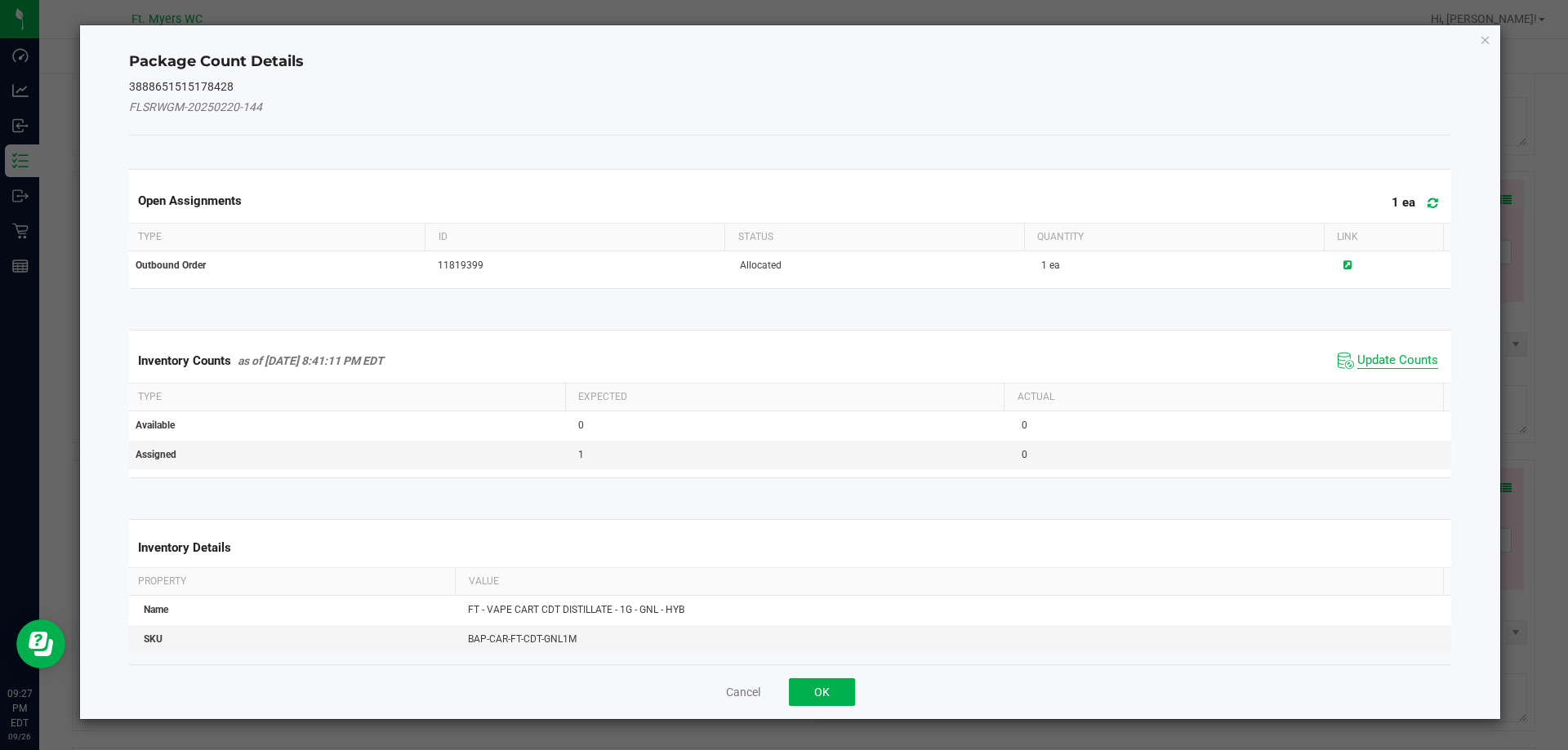
click at [1357, 367] on span "Update Counts" at bounding box center [1398, 360] width 81 height 17
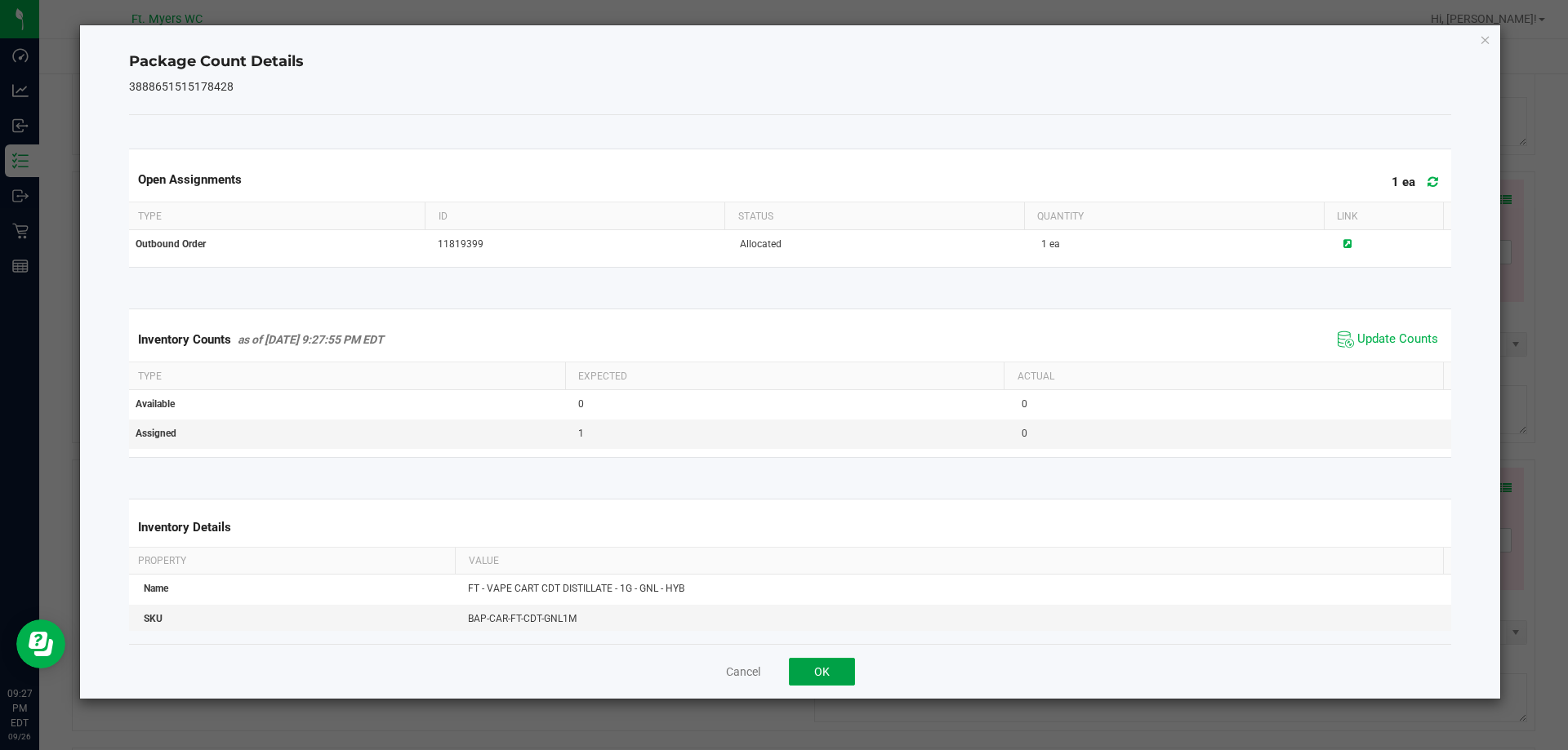
drag, startPoint x: 854, startPoint y: 660, endPoint x: 845, endPoint y: 664, distance: 9.8
click at [851, 660] on button "OK" at bounding box center [822, 672] width 66 height 28
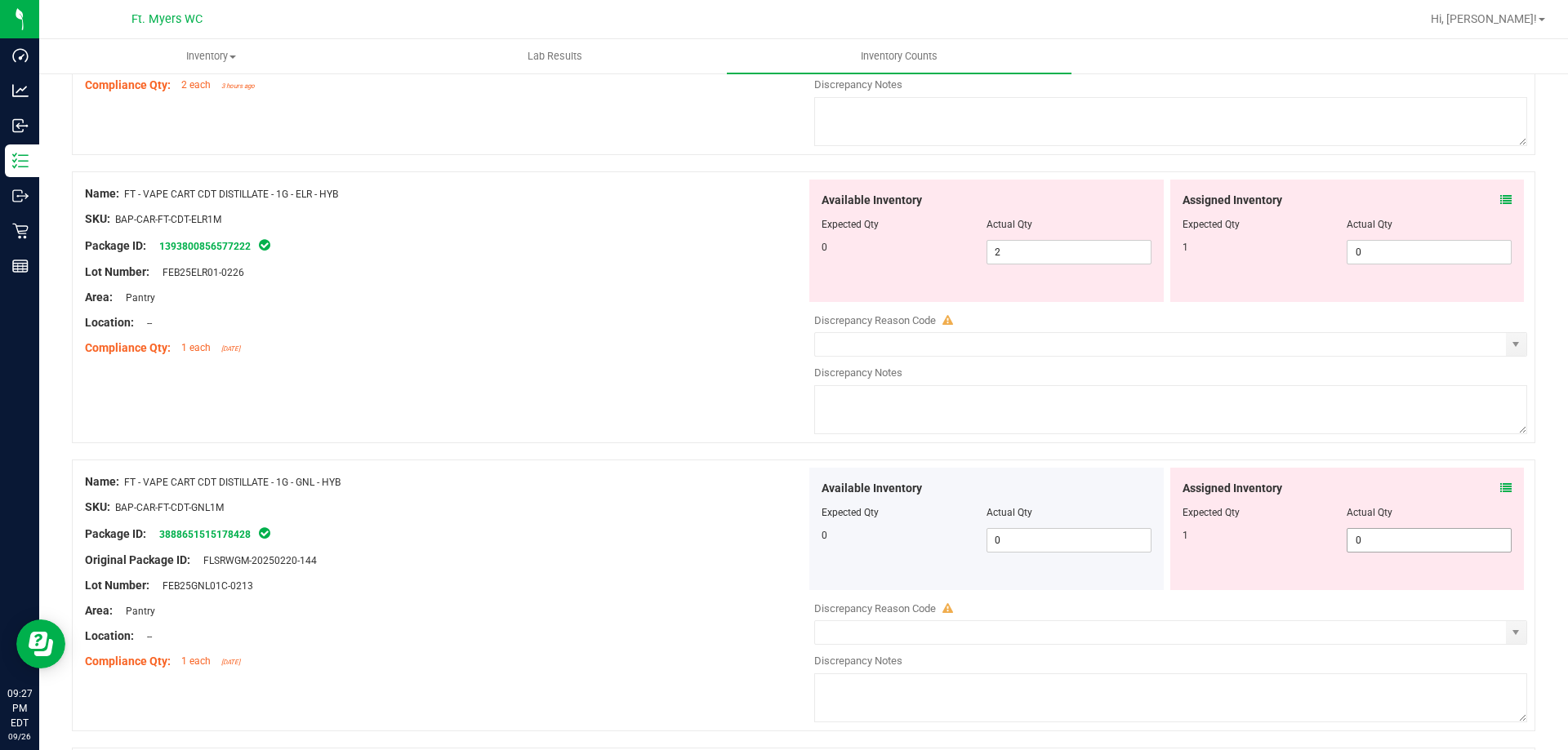
drag, startPoint x: 1374, startPoint y: 538, endPoint x: 902, endPoint y: 453, distance: 479.6
type input "1"
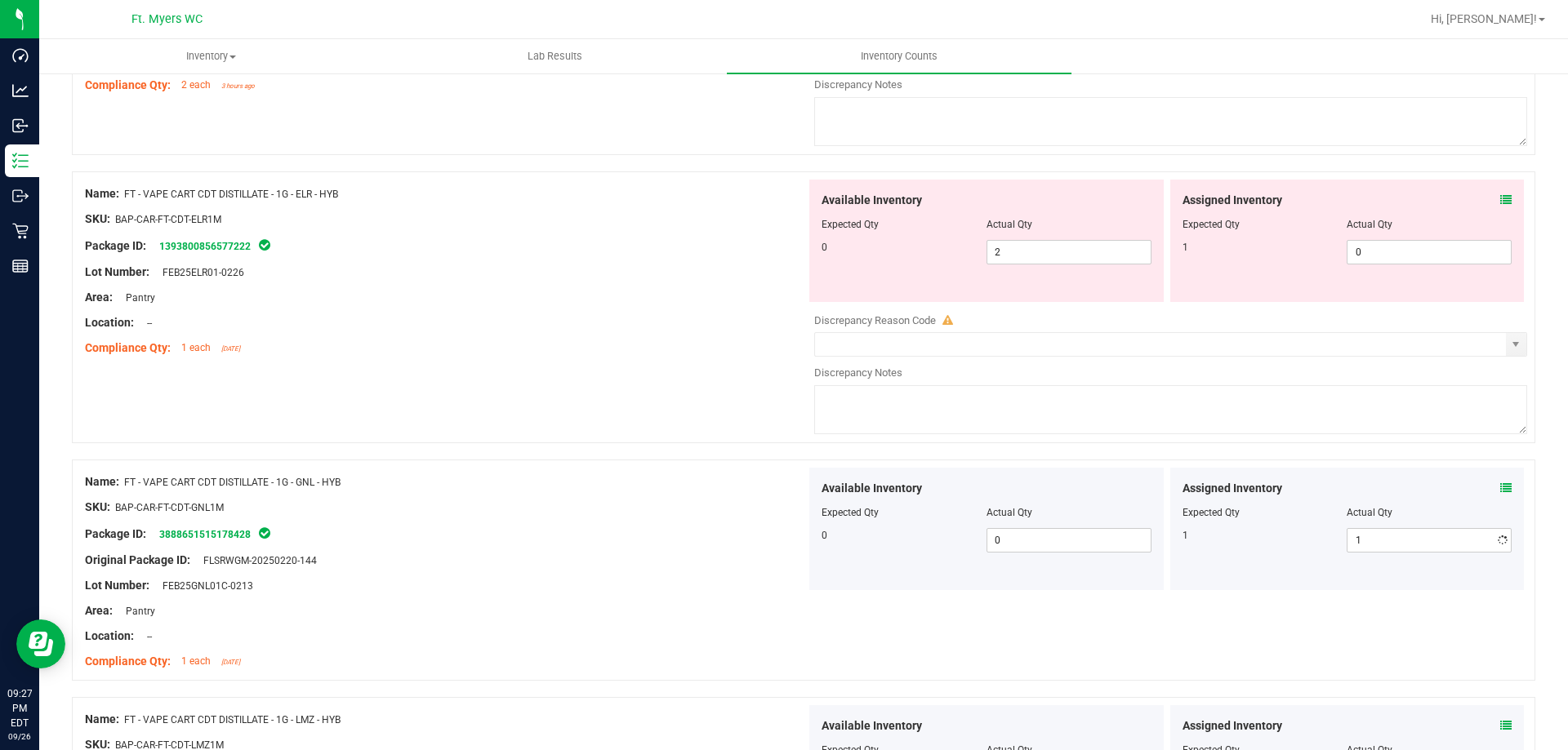
click at [589, 367] on div "Name: FT - VAPE CART CDT DISTILLATE - 1G - ELR - HYB SKU: BAP-CAR-FT-CDT-ELR1M …" at bounding box center [804, 307] width 1463 height 272
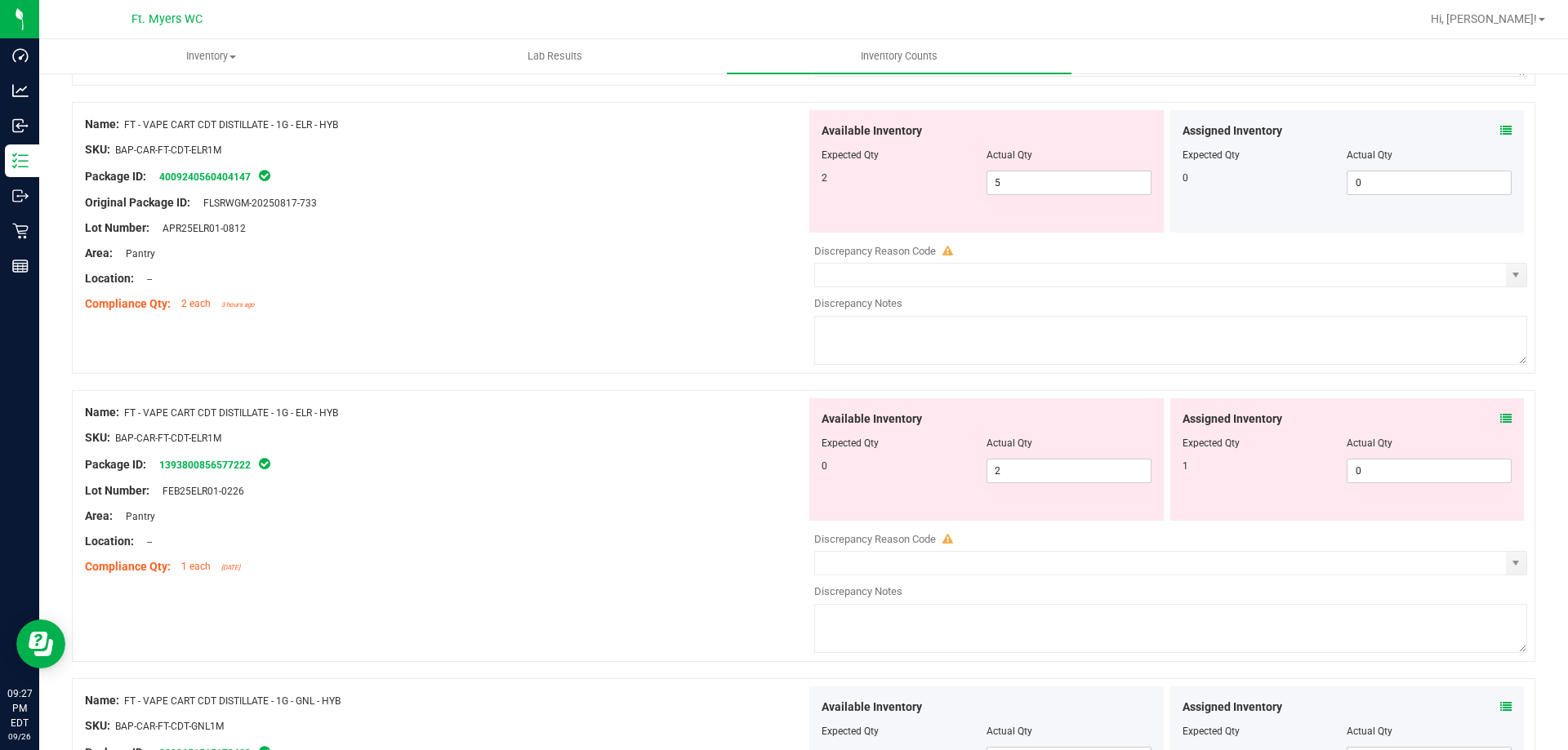
scroll to position [4172, 0]
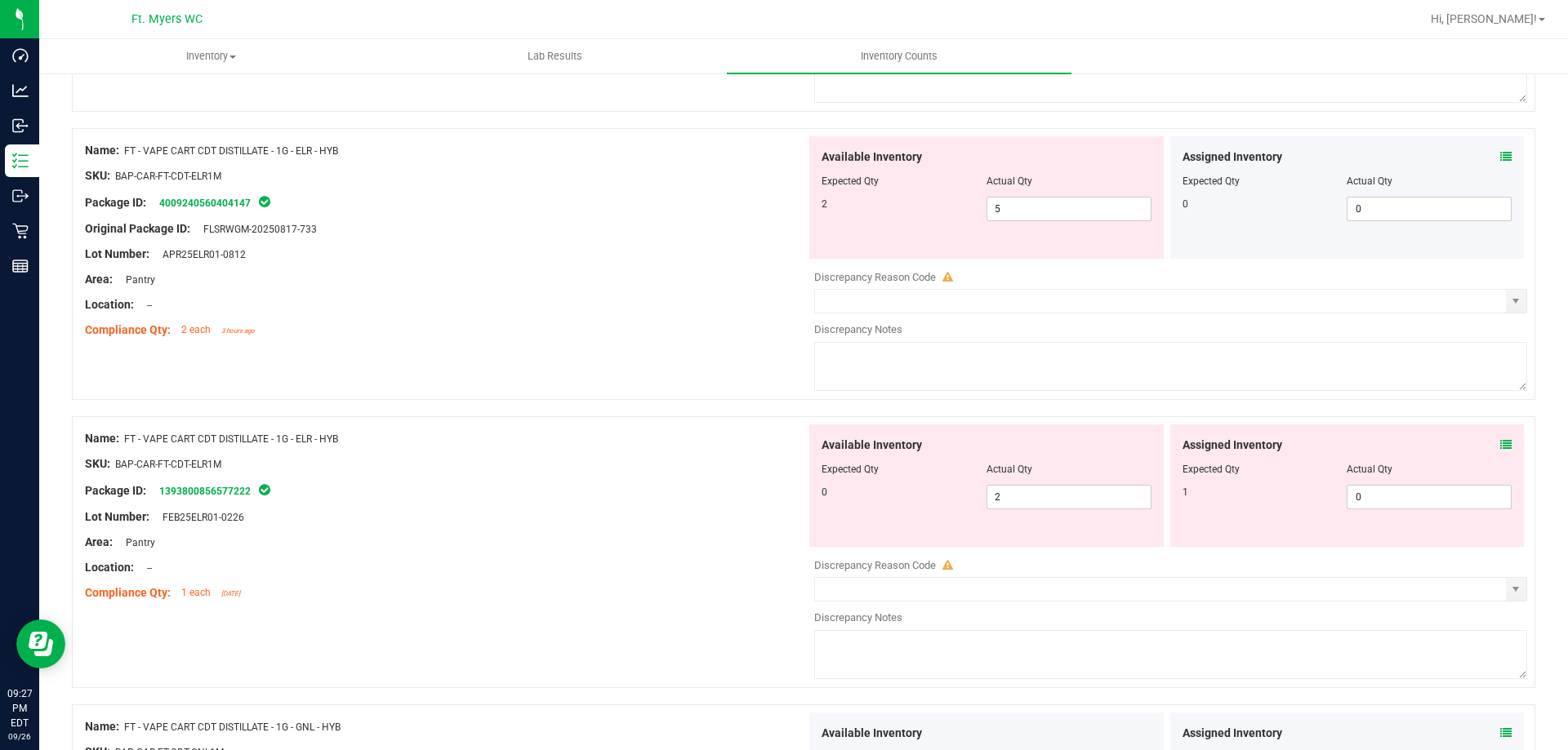
drag, startPoint x: 1516, startPoint y: 451, endPoint x: 1487, endPoint y: 445, distance: 29.6
click at [1515, 451] on div "Name: FT - VAPE CART CDT DISTILLATE - 1G - ELR - HYB SKU: BAP-CAR-FT-CDT-ELR1M …" at bounding box center [804, 552] width 1463 height 272
click at [1487, 445] on div "Assigned Inventory" at bounding box center [1347, 444] width 330 height 17
click at [1501, 442] on icon at bounding box center [1507, 445] width 12 height 12
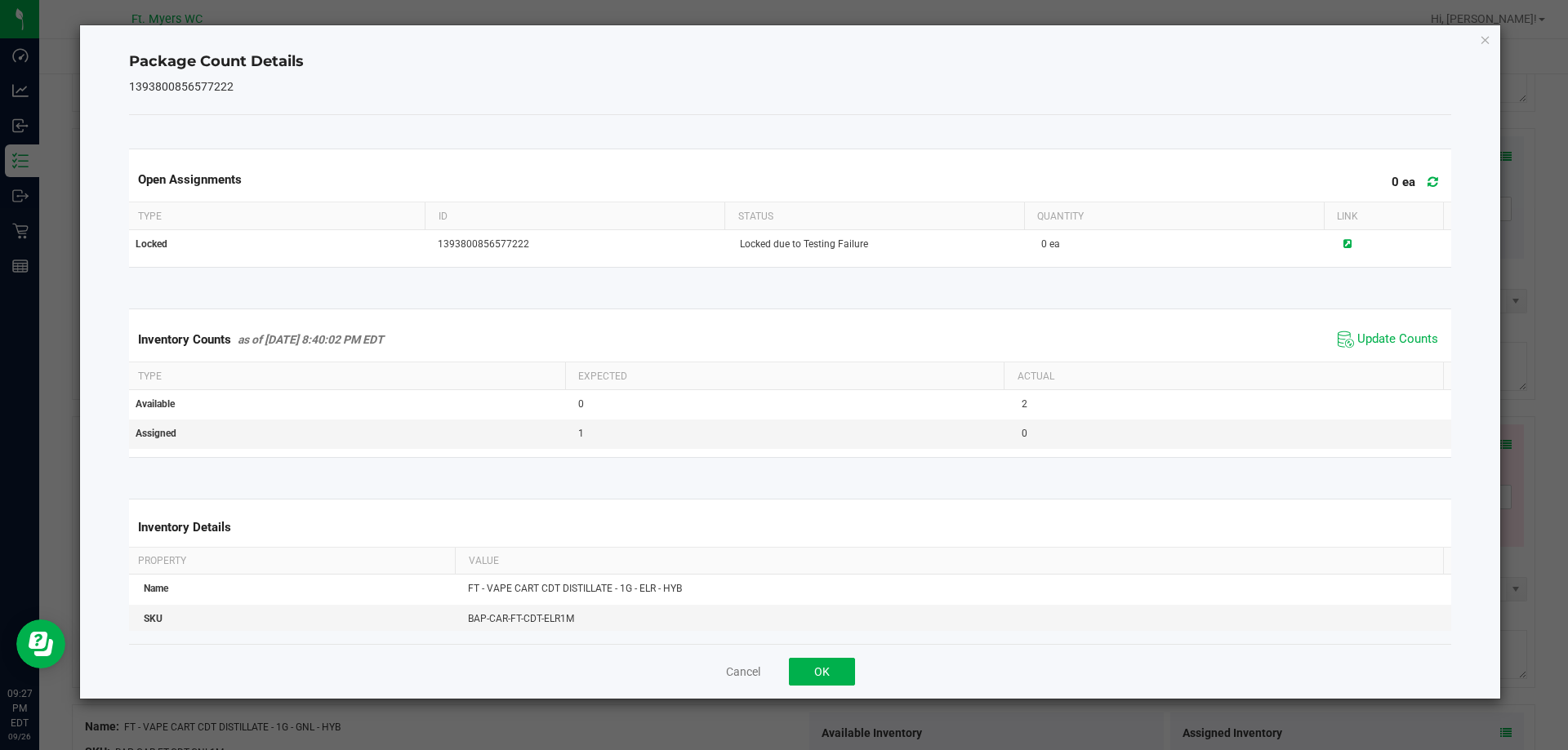
click at [1399, 317] on kendo-grid "Inventory Counts as of Sep 26, 2025 8:40:02 PM EDT Update Counts Type Expected …" at bounding box center [790, 383] width 1347 height 148
click at [1390, 328] on span "Update Counts" at bounding box center [1388, 339] width 109 height 25
click at [1357, 338] on span "Update Counts" at bounding box center [1398, 339] width 81 height 17
click at [838, 653] on div "Cancel OK" at bounding box center [790, 671] width 1323 height 54
click at [828, 680] on button "OK" at bounding box center [822, 672] width 66 height 28
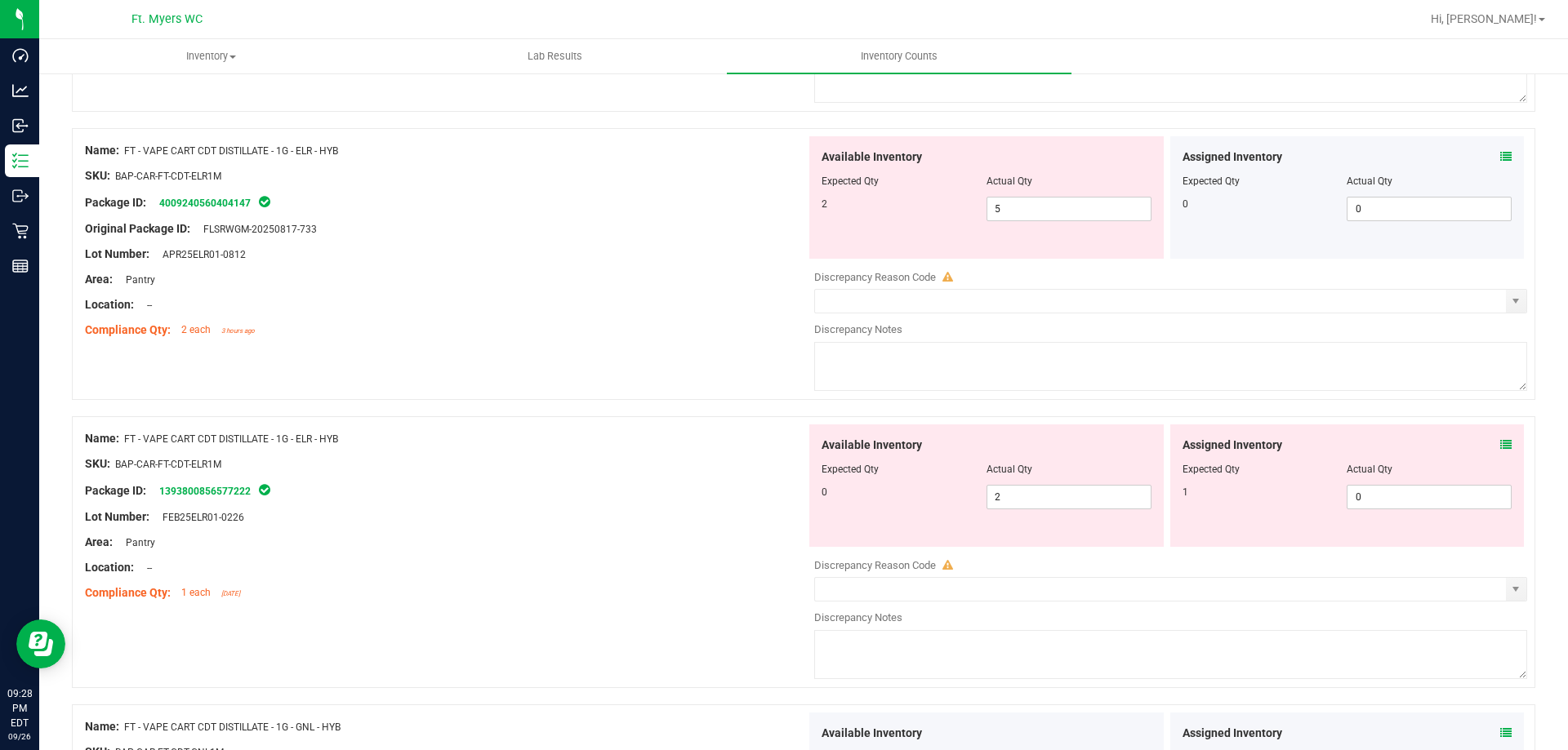
drag, startPoint x: 1045, startPoint y: 482, endPoint x: 915, endPoint y: 485, distance: 130.0
click at [915, 485] on div "Available Inventory Expected Qty Actual Qty 0 2 2" at bounding box center [987, 486] width 354 height 123
drag, startPoint x: 1074, startPoint y: 492, endPoint x: 830, endPoint y: 456, distance: 246.6
click at [830, 456] on div "Available Inventory Expected Qty Actual Qty 0 2 2" at bounding box center [987, 486] width 354 height 123
type input "0"
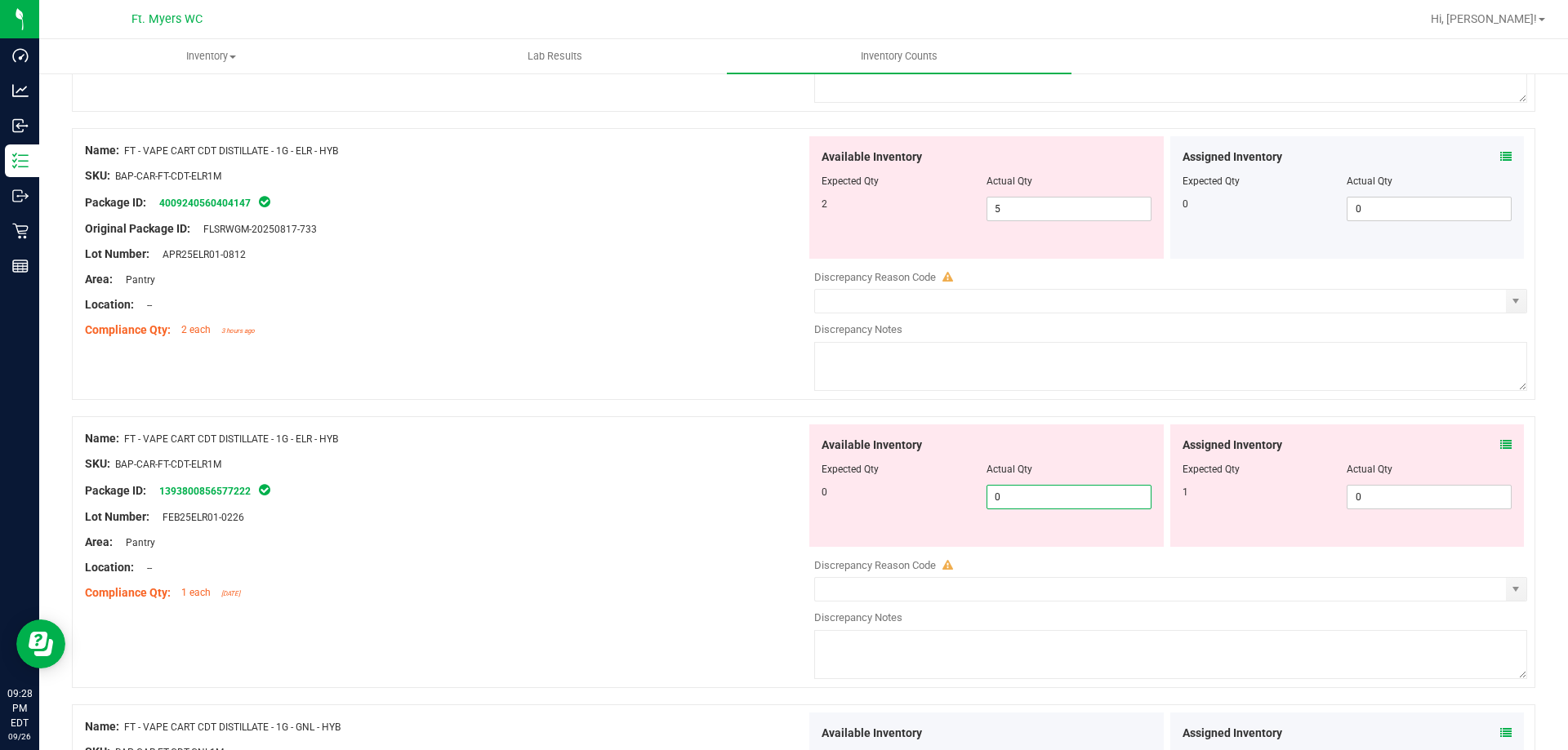
type input "0"
click at [617, 447] on div at bounding box center [445, 451] width 721 height 8
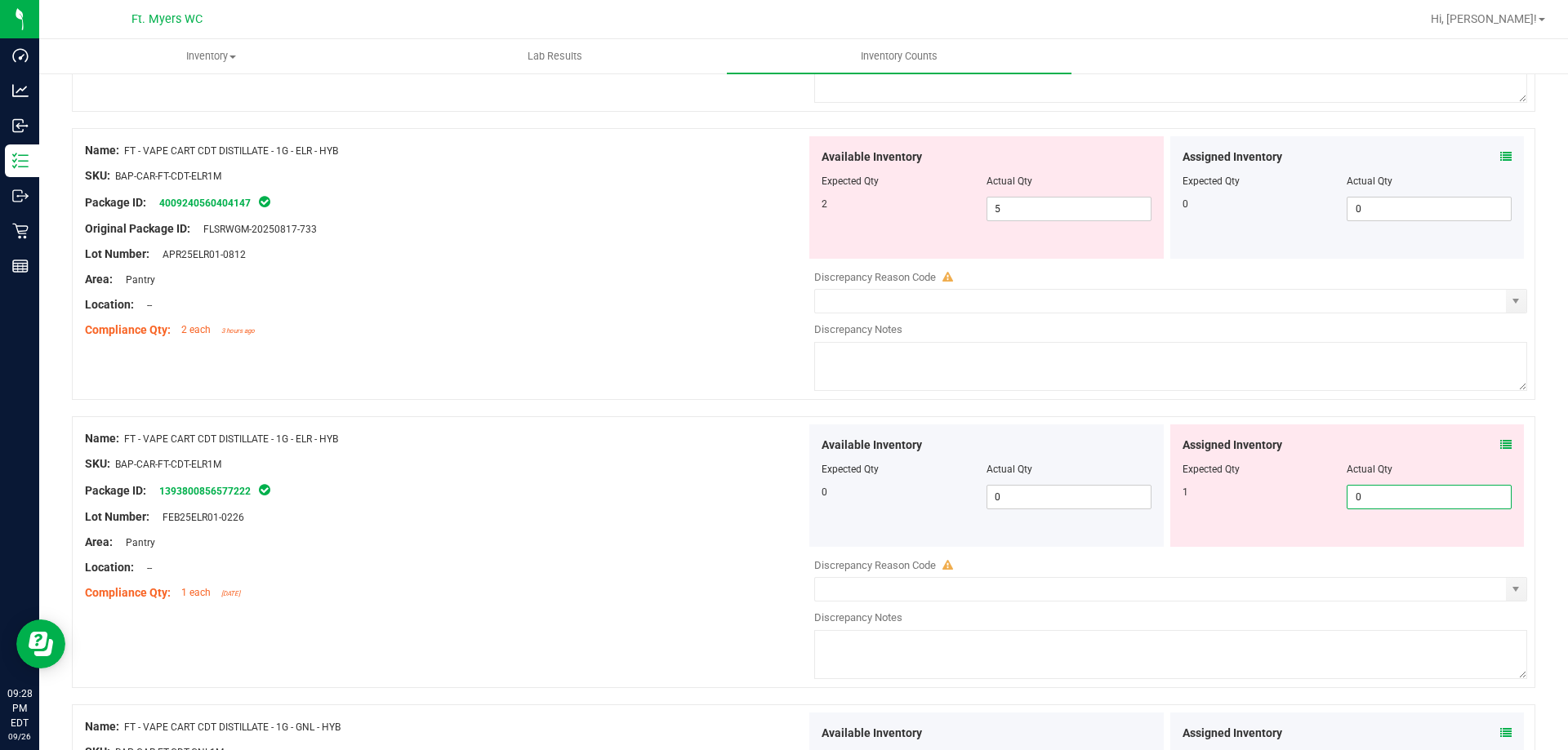
drag, startPoint x: 1380, startPoint y: 494, endPoint x: 923, endPoint y: 315, distance: 490.8
type input "1"
click at [686, 292] on div at bounding box center [445, 292] width 721 height 8
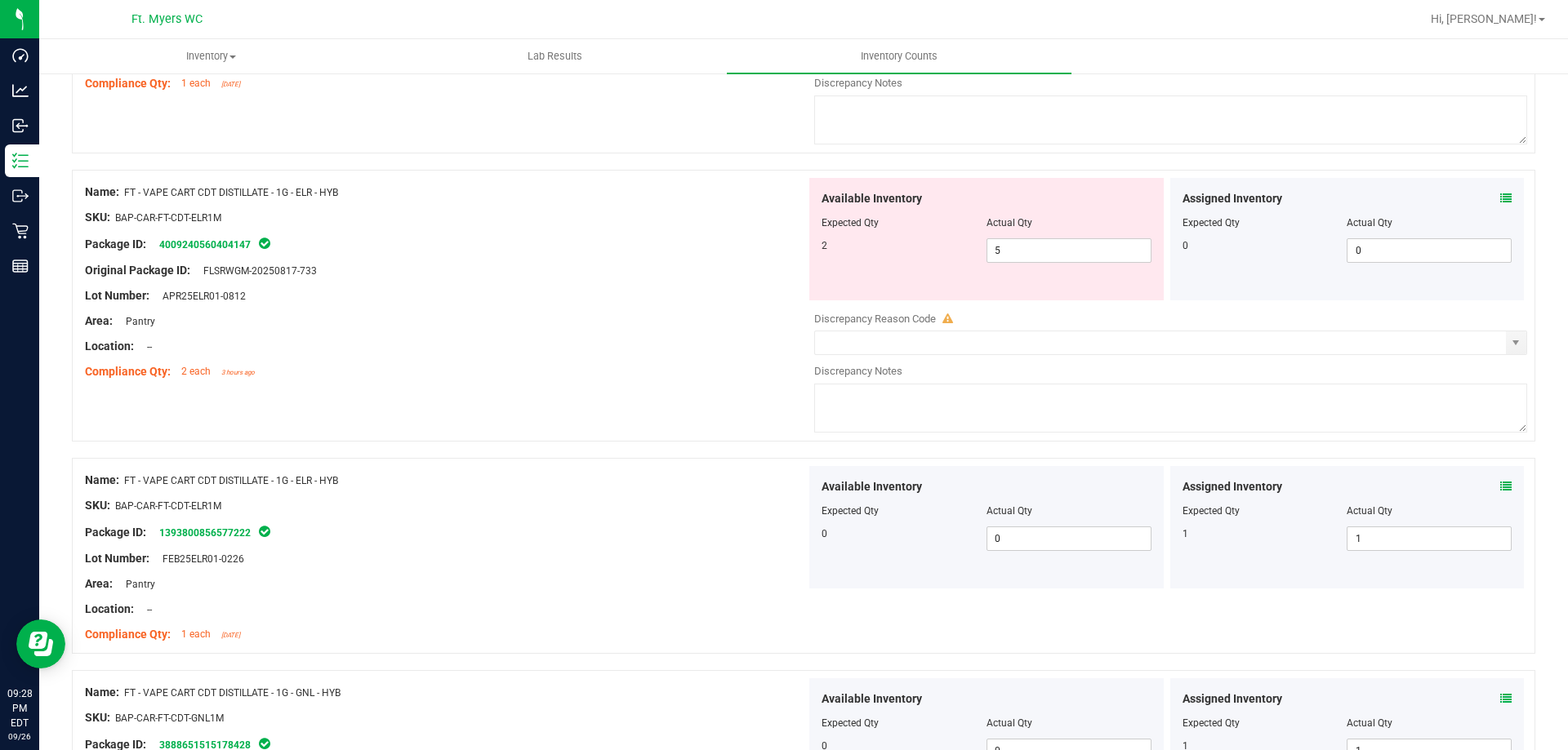
scroll to position [4089, 0]
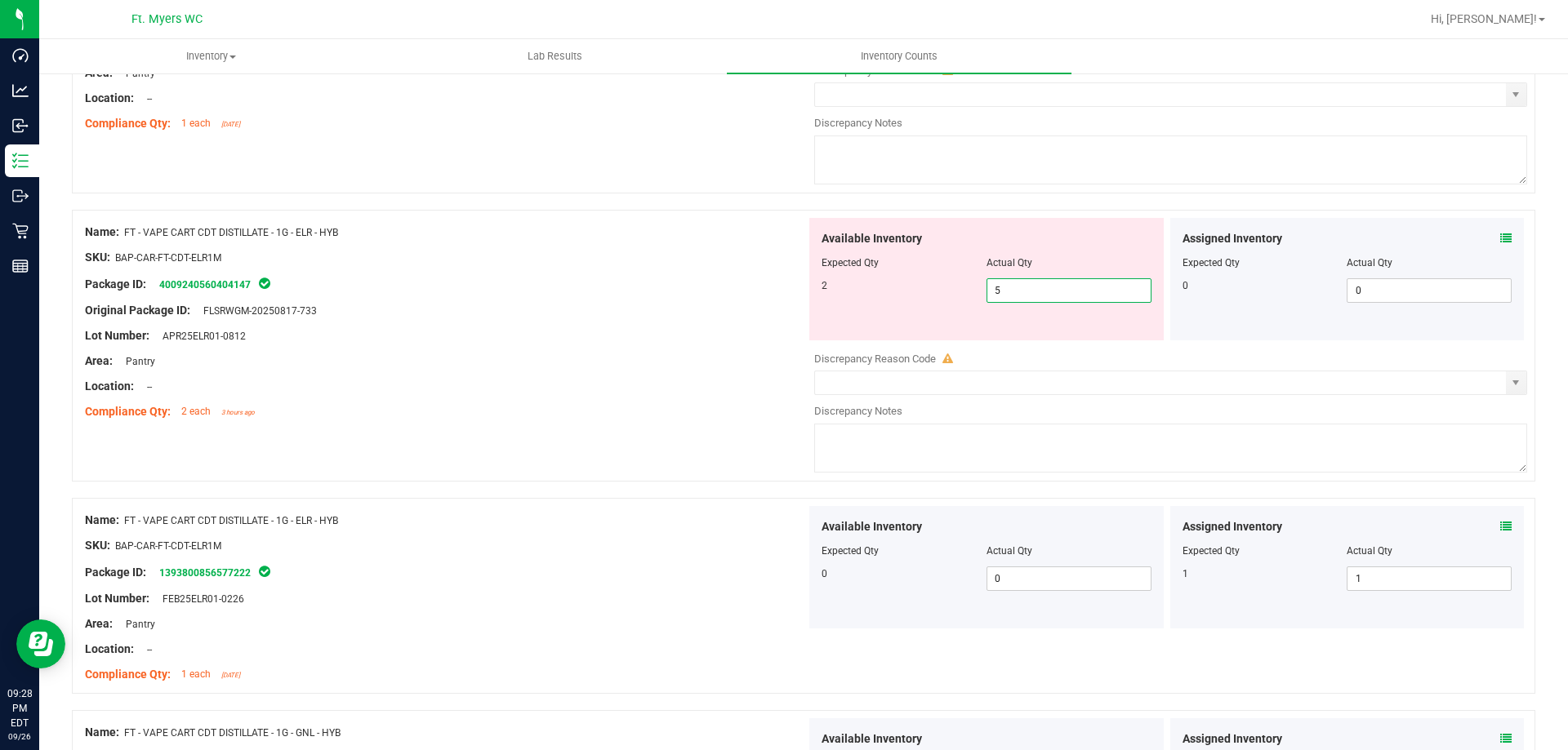
drag, startPoint x: 981, startPoint y: 296, endPoint x: 826, endPoint y: 282, distance: 155.6
click at [826, 282] on div "2 5 5" at bounding box center [986, 290] width 330 height 25
type input "2"
click at [778, 324] on div at bounding box center [445, 324] width 721 height 8
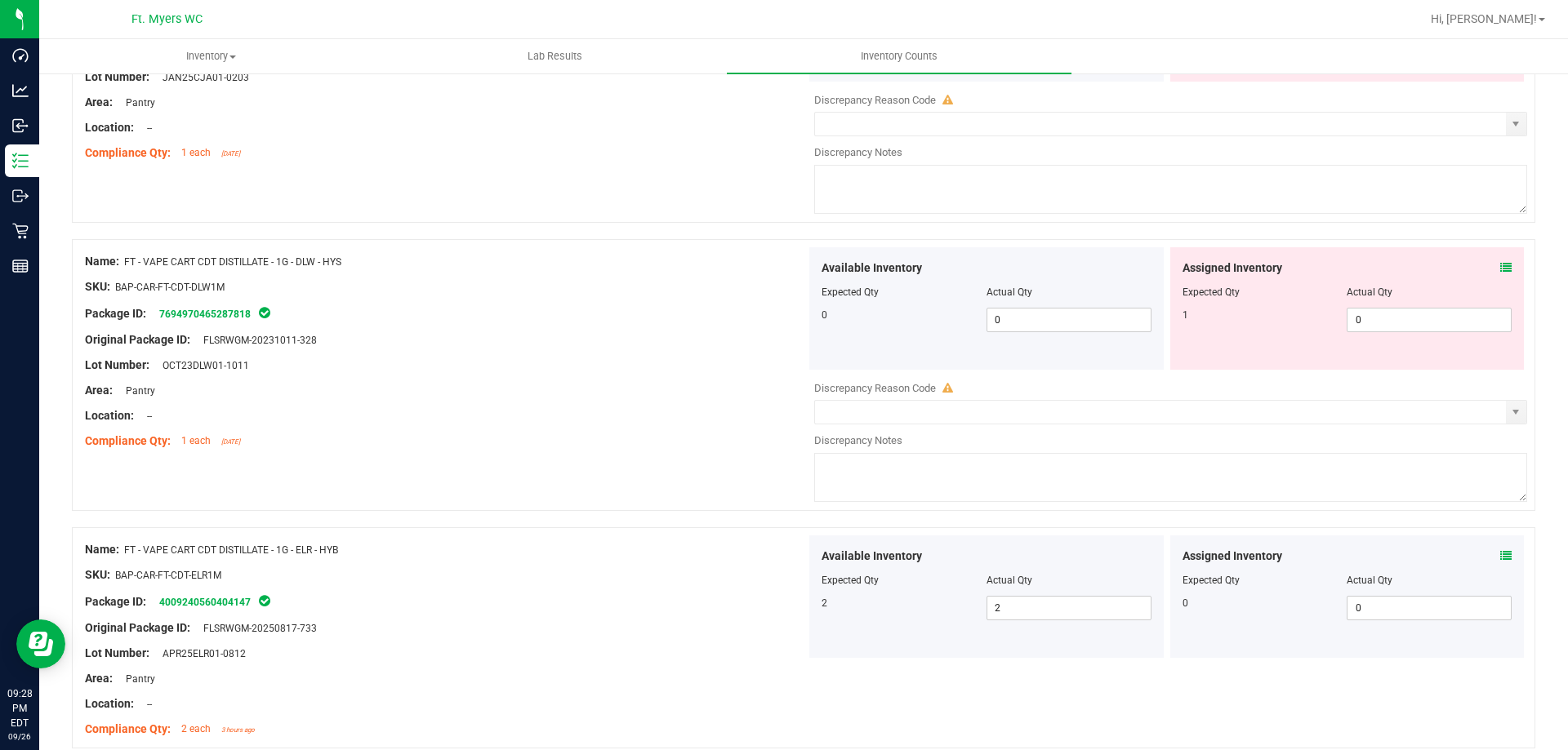
scroll to position [3763, 0]
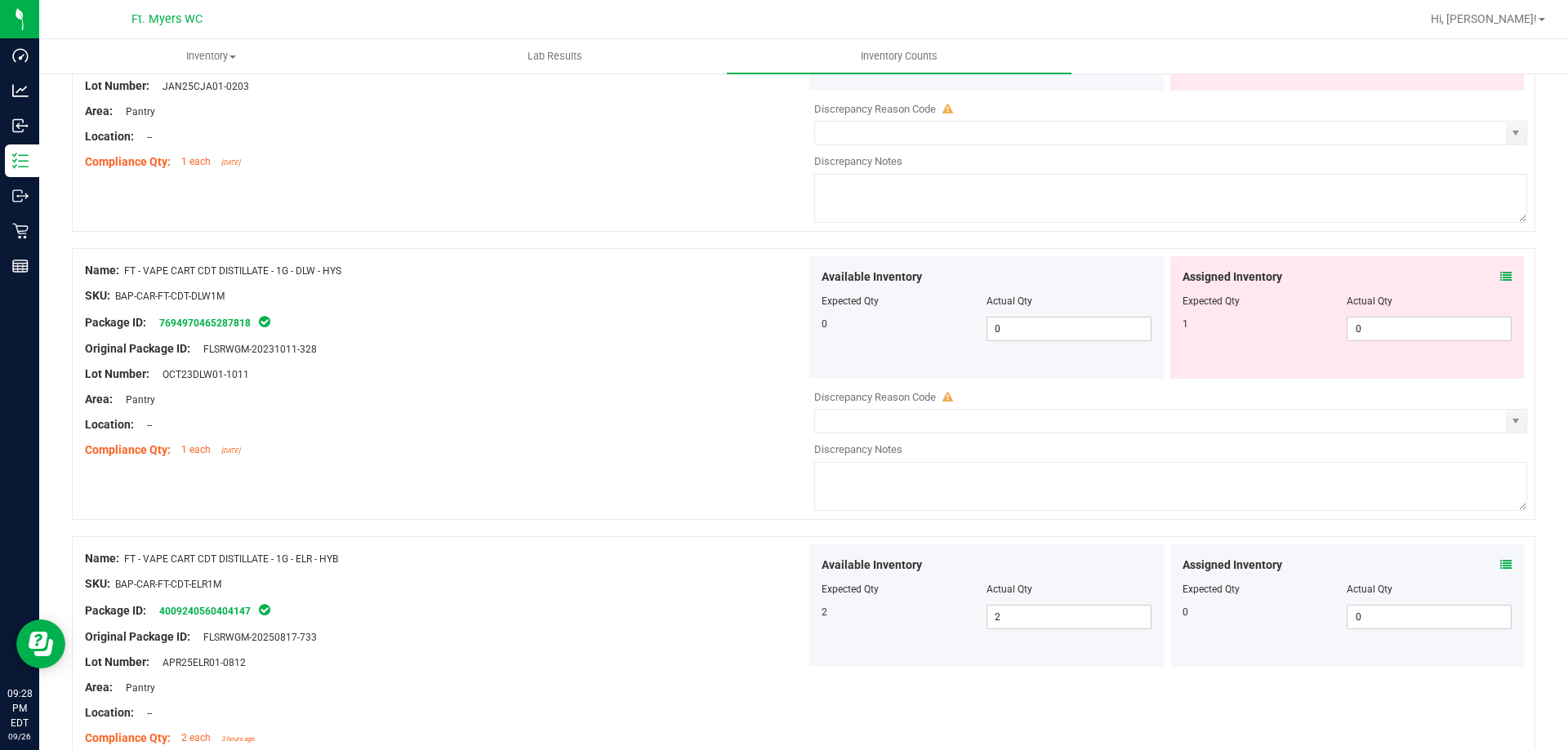
click at [1501, 278] on icon at bounding box center [1507, 277] width 12 height 12
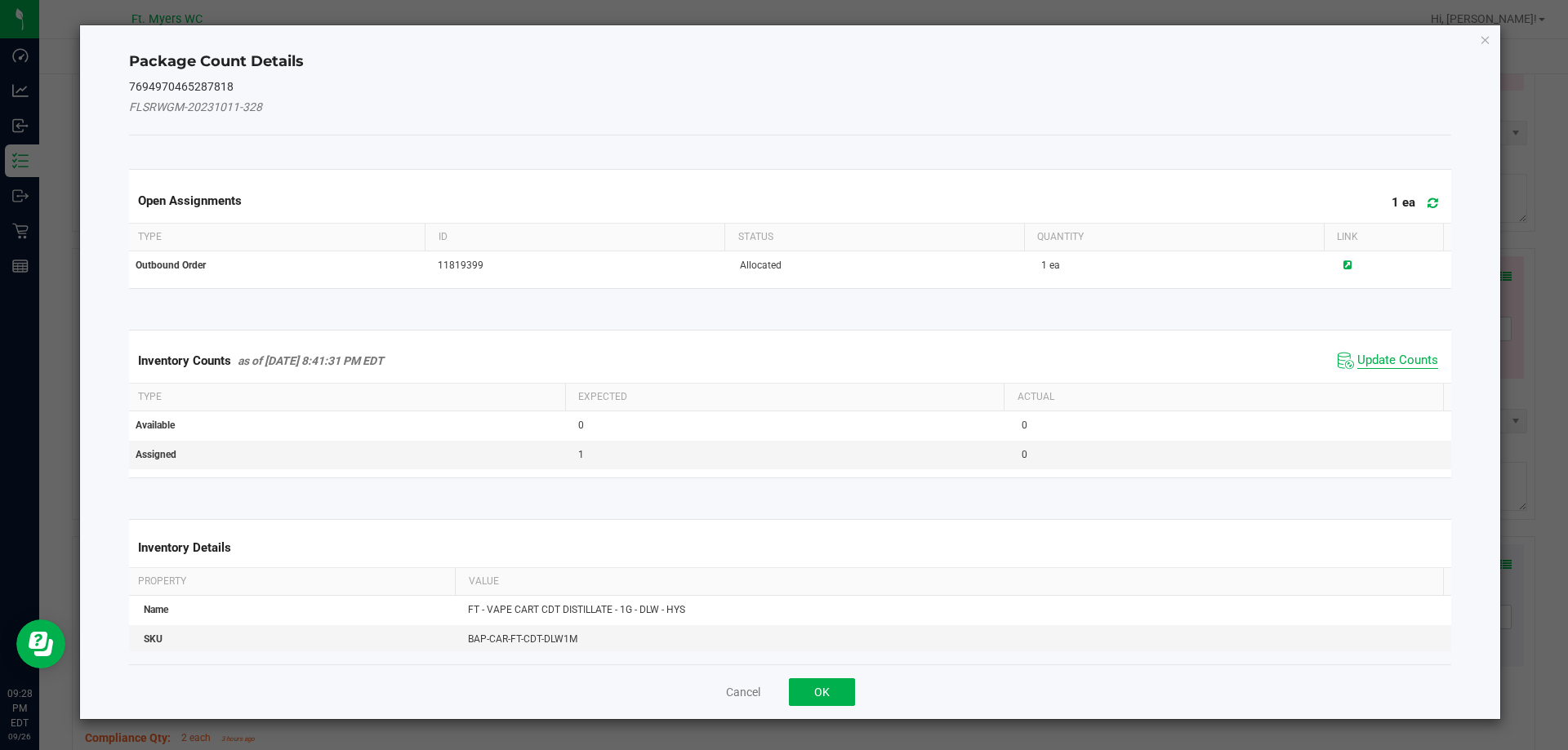
click at [1395, 355] on span "Update Counts" at bounding box center [1398, 360] width 81 height 17
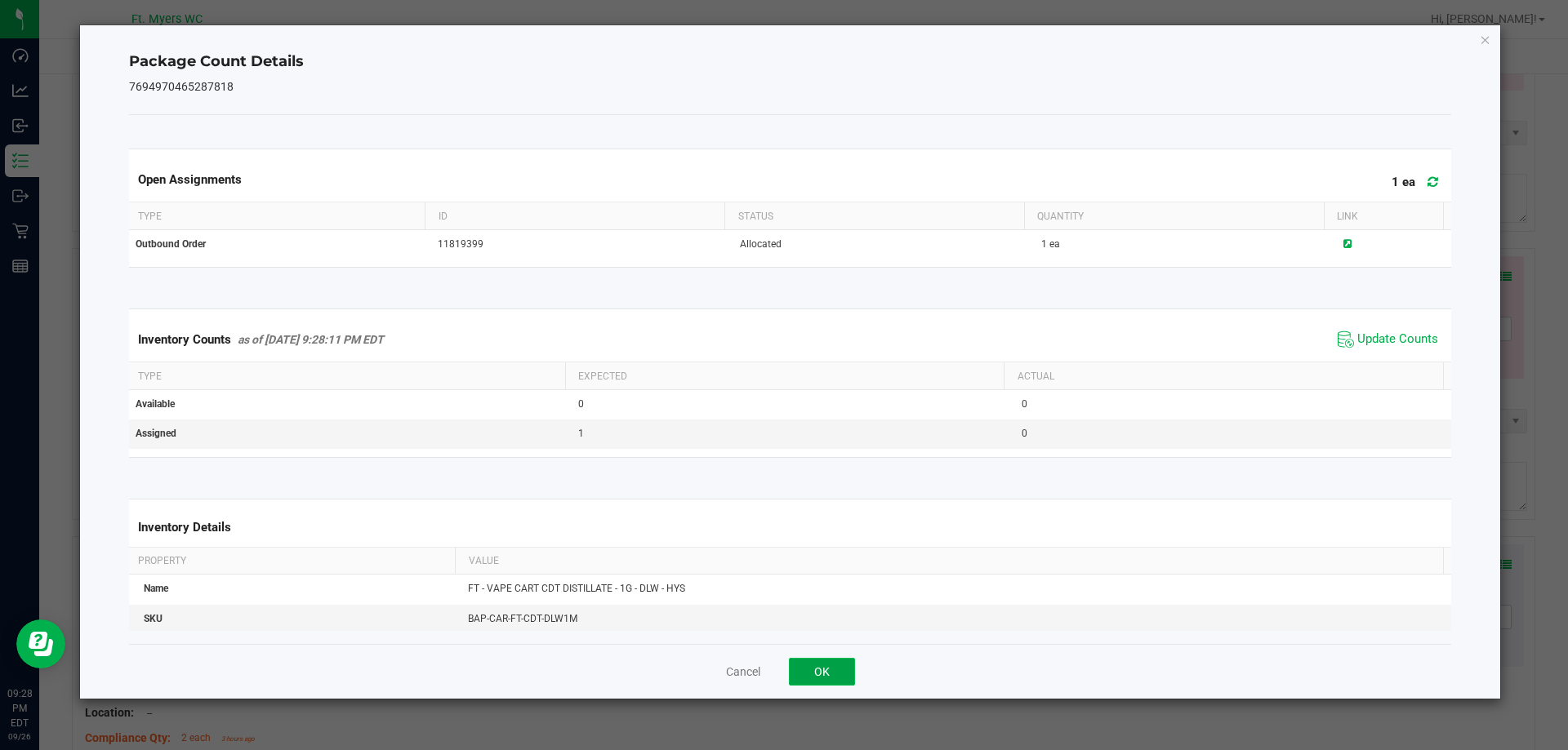
click at [820, 660] on button "OK" at bounding box center [822, 672] width 66 height 28
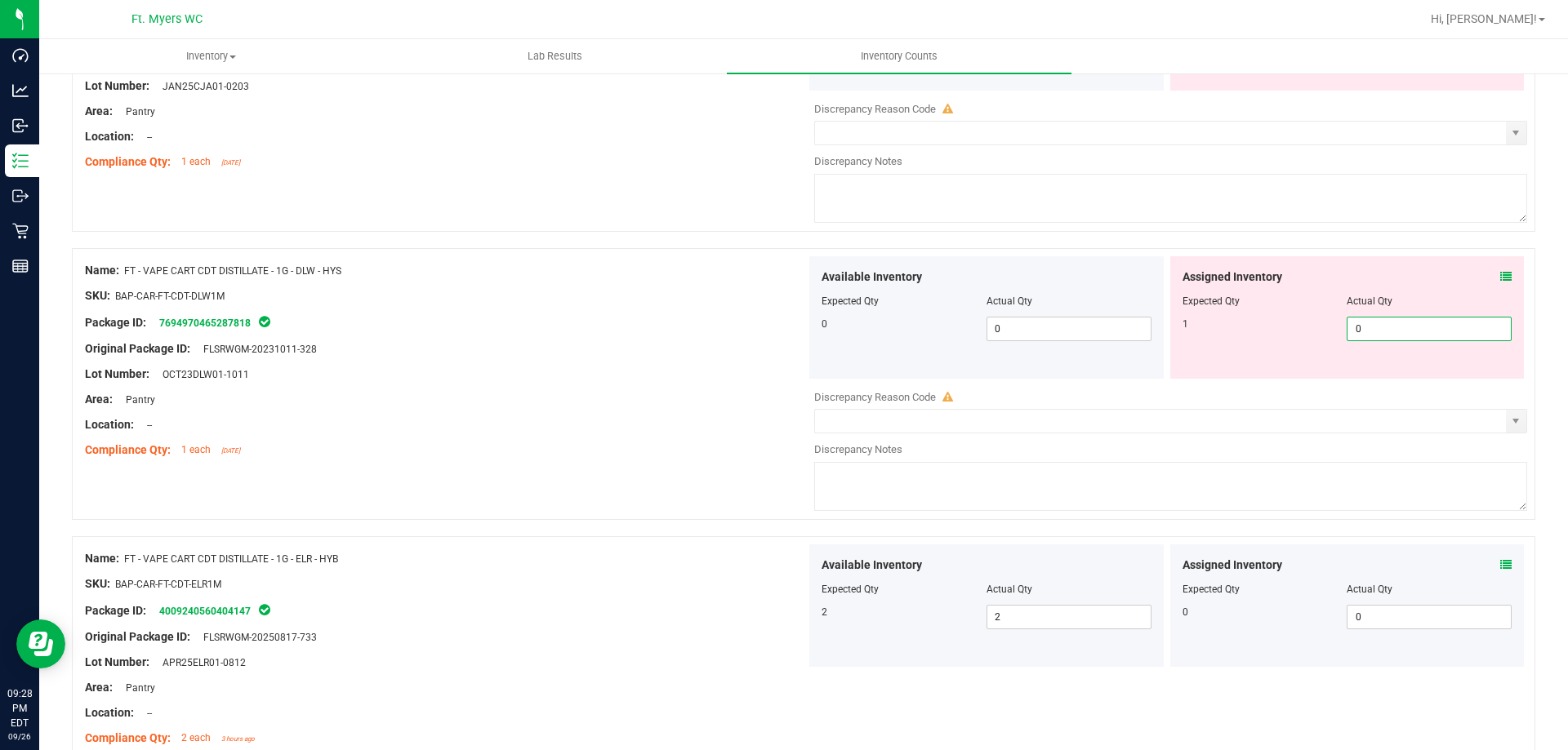
drag, startPoint x: 1354, startPoint y: 333, endPoint x: 1266, endPoint y: 334, distance: 88.0
click at [1266, 334] on div "1 0 0" at bounding box center [1347, 328] width 330 height 25
type input "1"
click at [673, 316] on div "Package ID: 7694970465287818" at bounding box center [445, 323] width 721 height 20
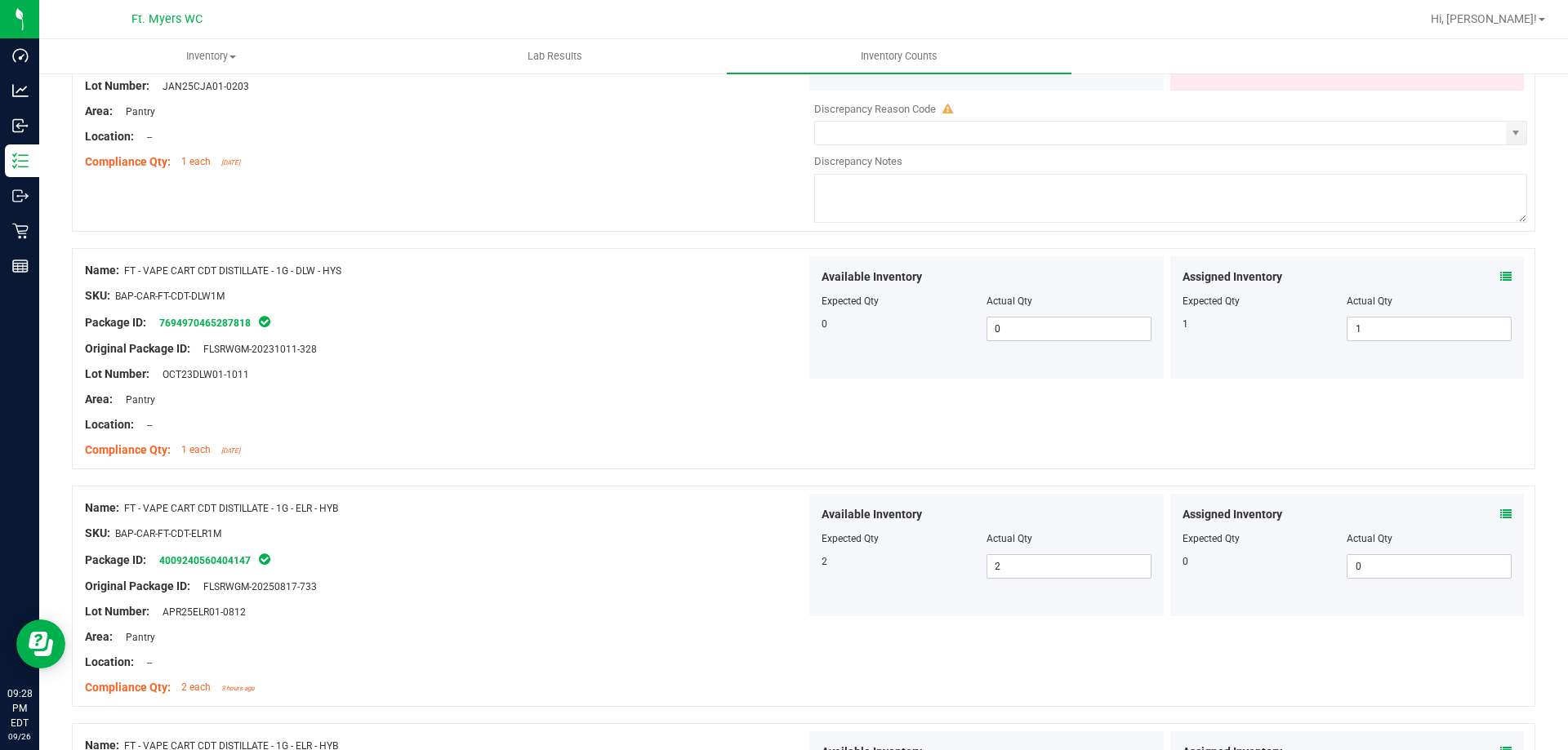
scroll to position [3436, 0]
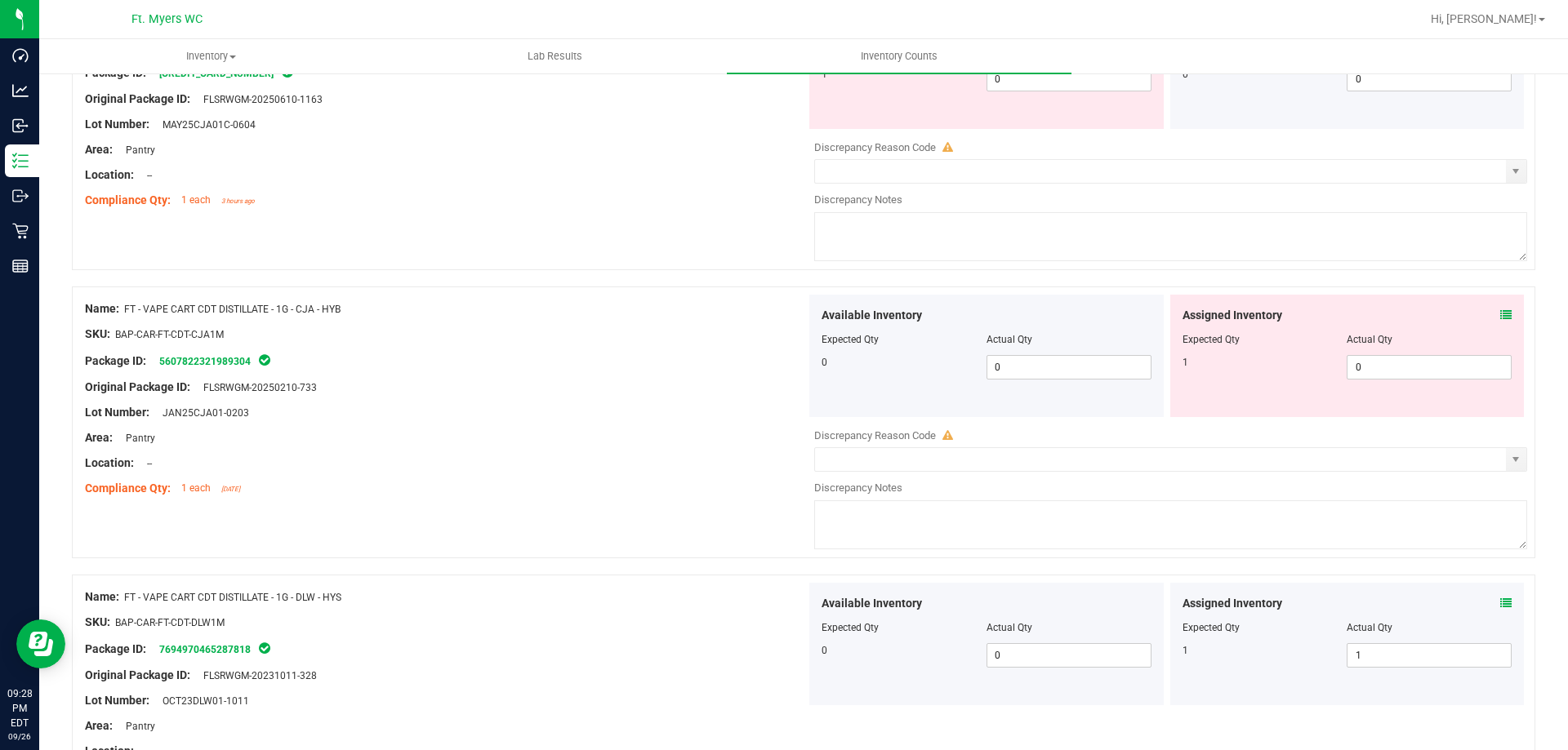
click at [1501, 599] on icon at bounding box center [1507, 604] width 12 height 12
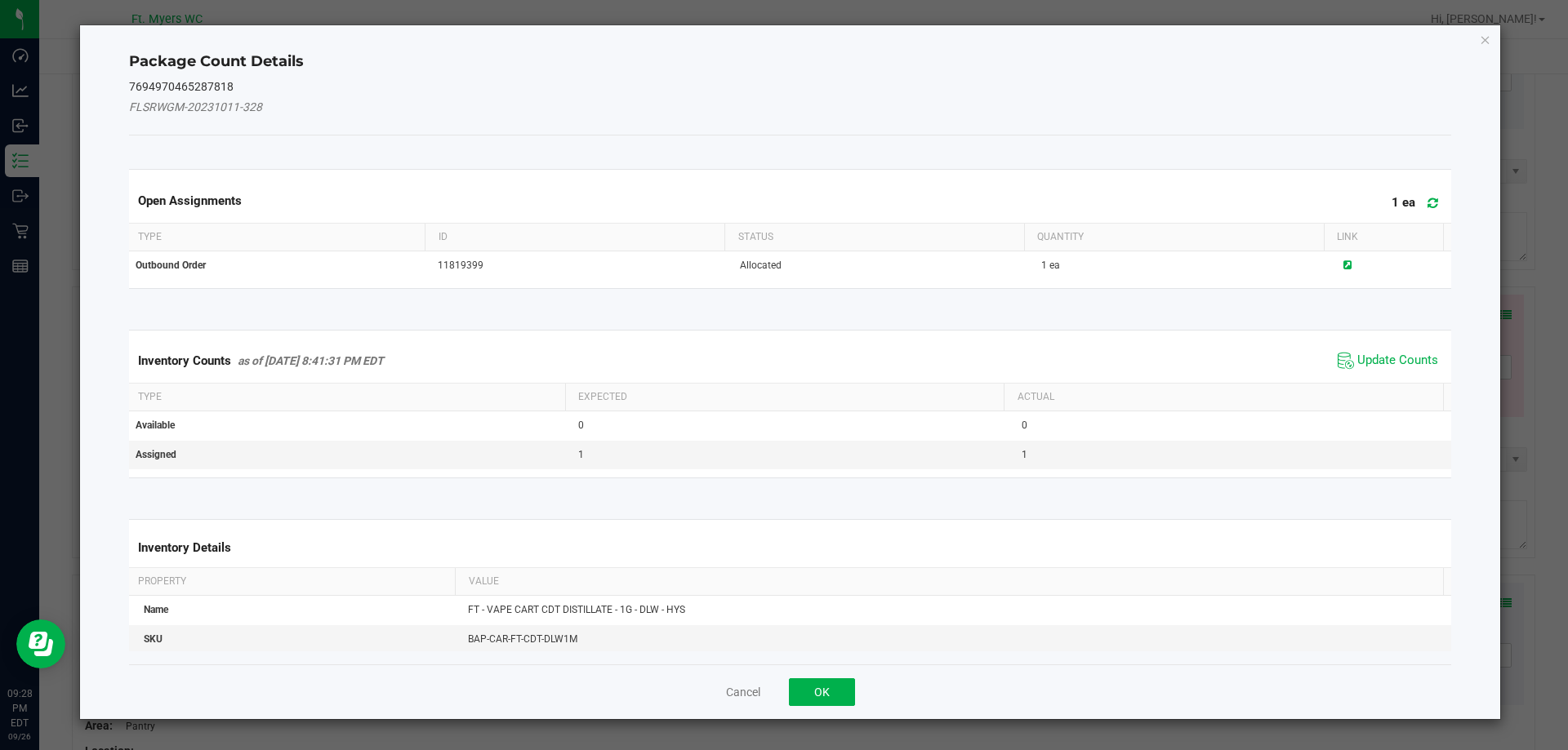
click at [1347, 339] on div "Inventory Counts as of Sep 26, 2025 8:41:31 PM EDT Update Counts" at bounding box center [790, 360] width 1329 height 45
click at [1360, 352] on span "Update Counts" at bounding box center [1398, 360] width 81 height 17
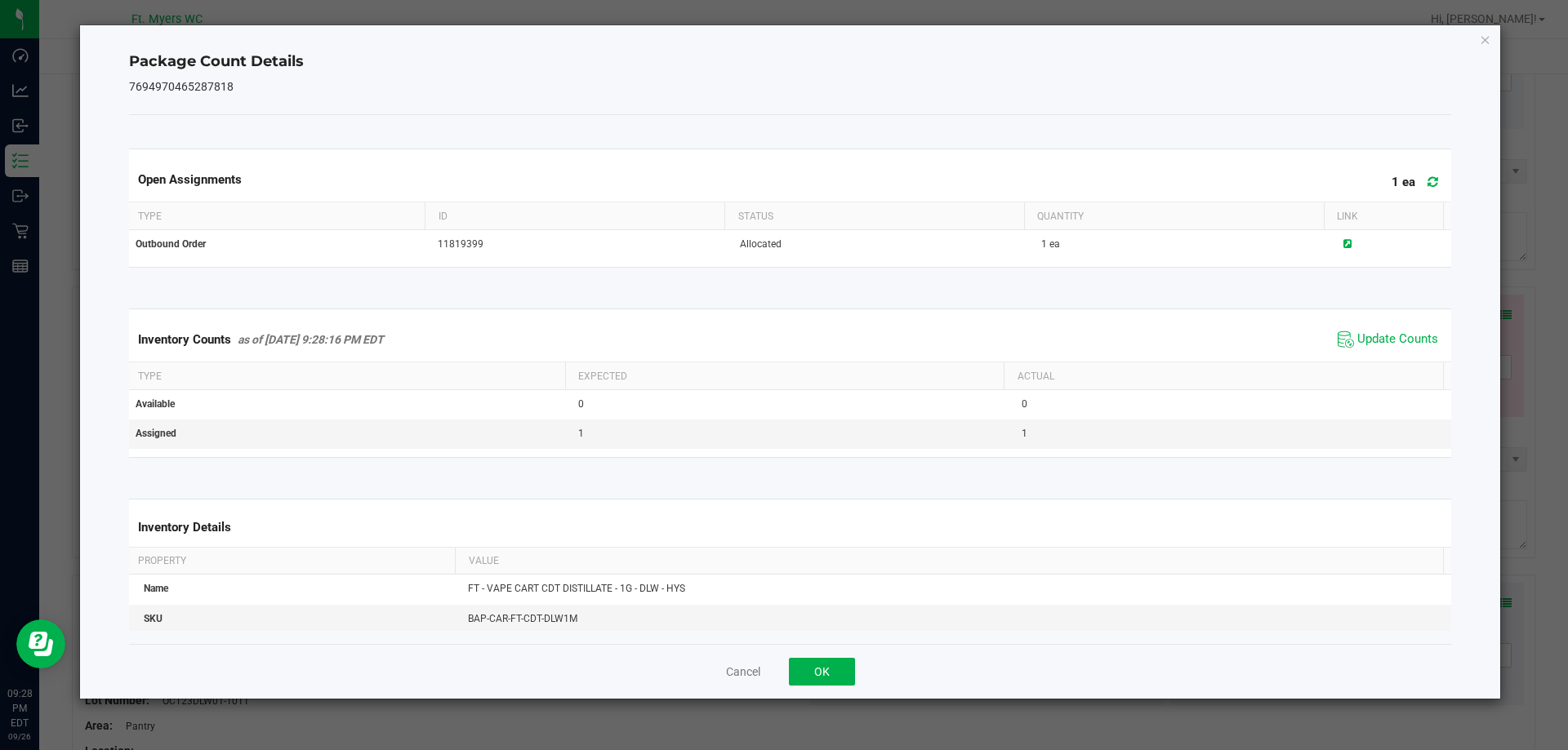
click at [829, 655] on div "Cancel OK" at bounding box center [790, 671] width 1323 height 54
click at [829, 674] on button "OK" at bounding box center [822, 672] width 66 height 28
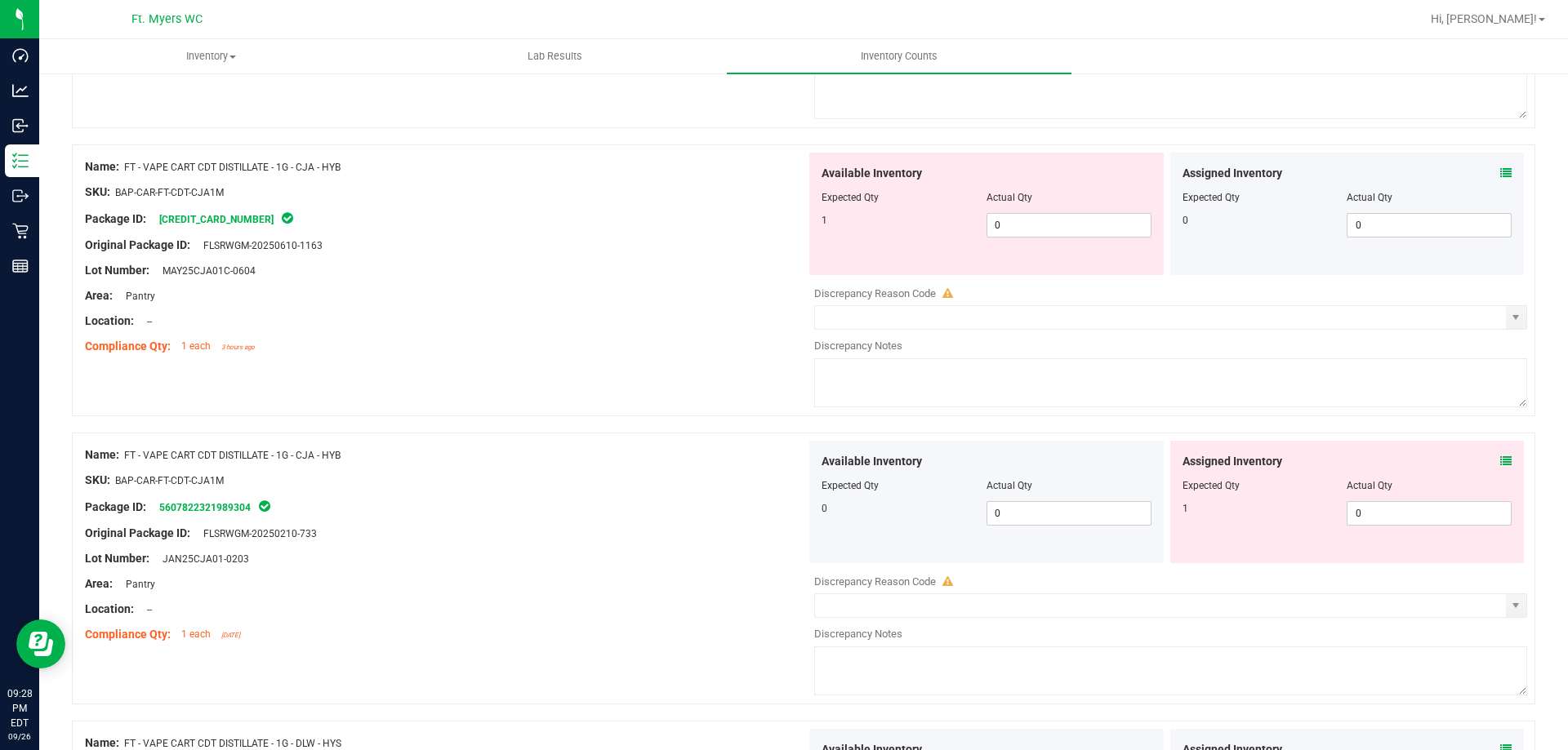
scroll to position [3273, 0]
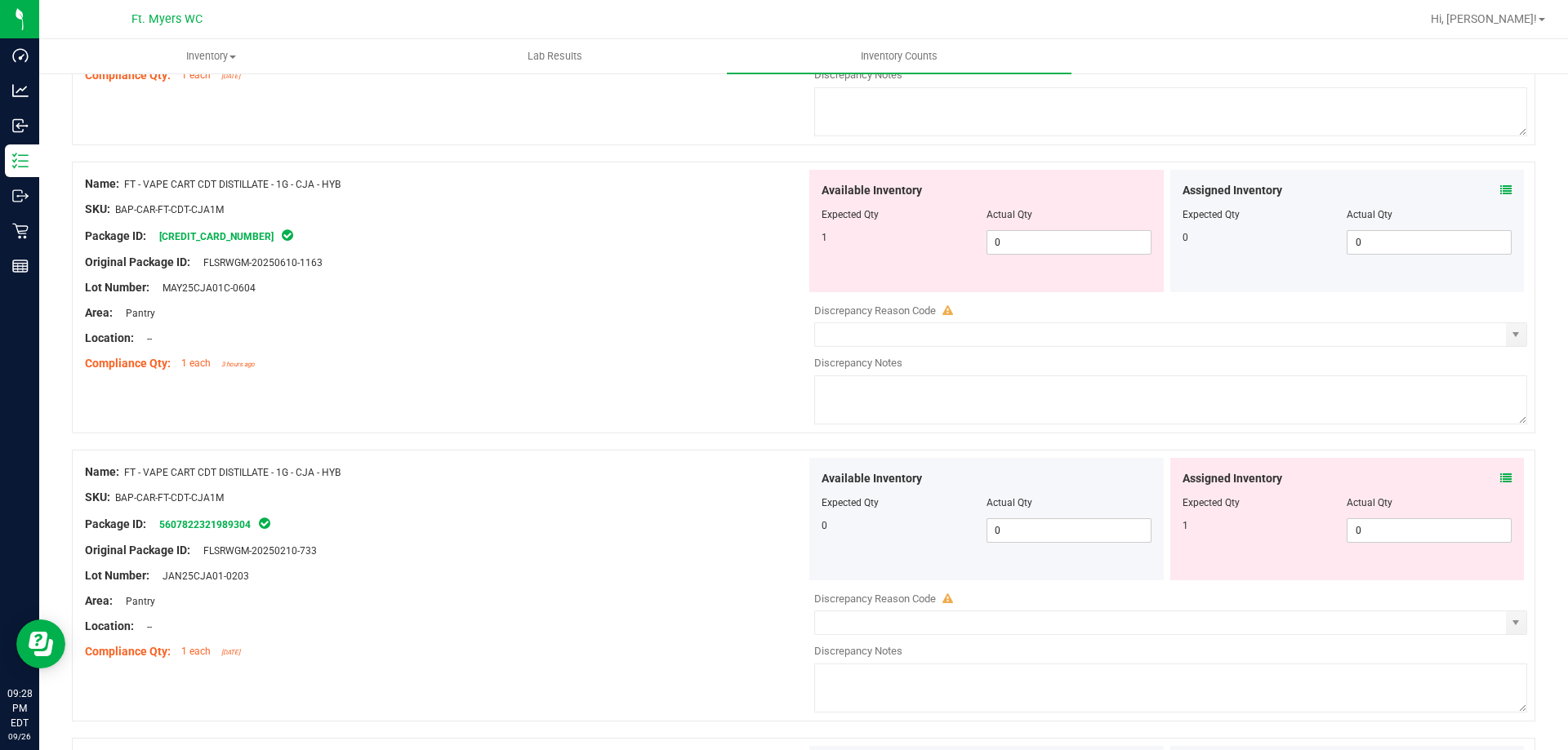
click at [1501, 475] on icon at bounding box center [1507, 479] width 12 height 12
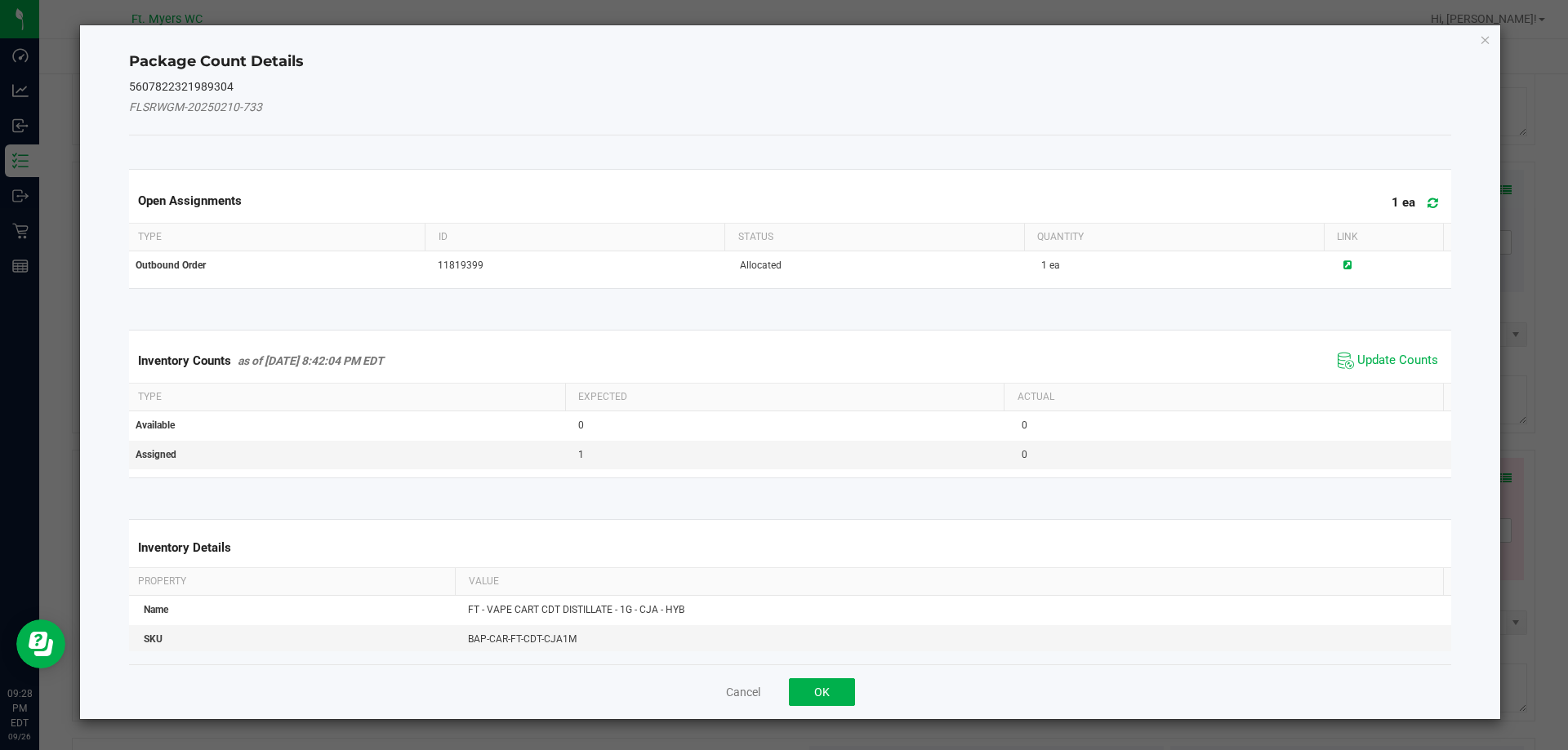
click at [1511, 481] on ngb-modal-window "Package Count Details 5607822321989304 FLSRWGM-20250210-733 Open Assignments 1 …" at bounding box center [790, 375] width 1580 height 750
click at [1400, 361] on span "Update Counts" at bounding box center [1398, 360] width 81 height 17
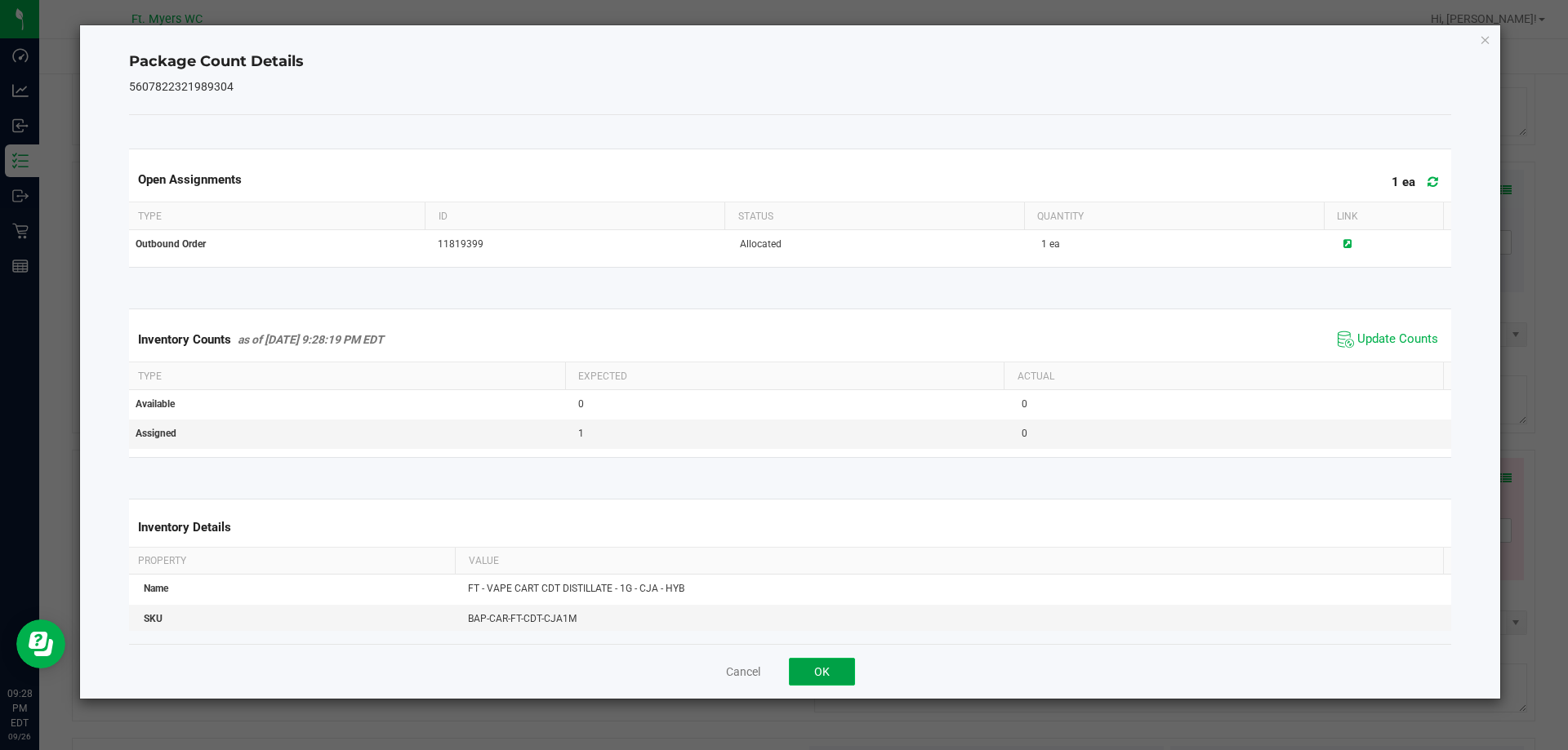
click at [844, 668] on button "OK" at bounding box center [822, 672] width 66 height 28
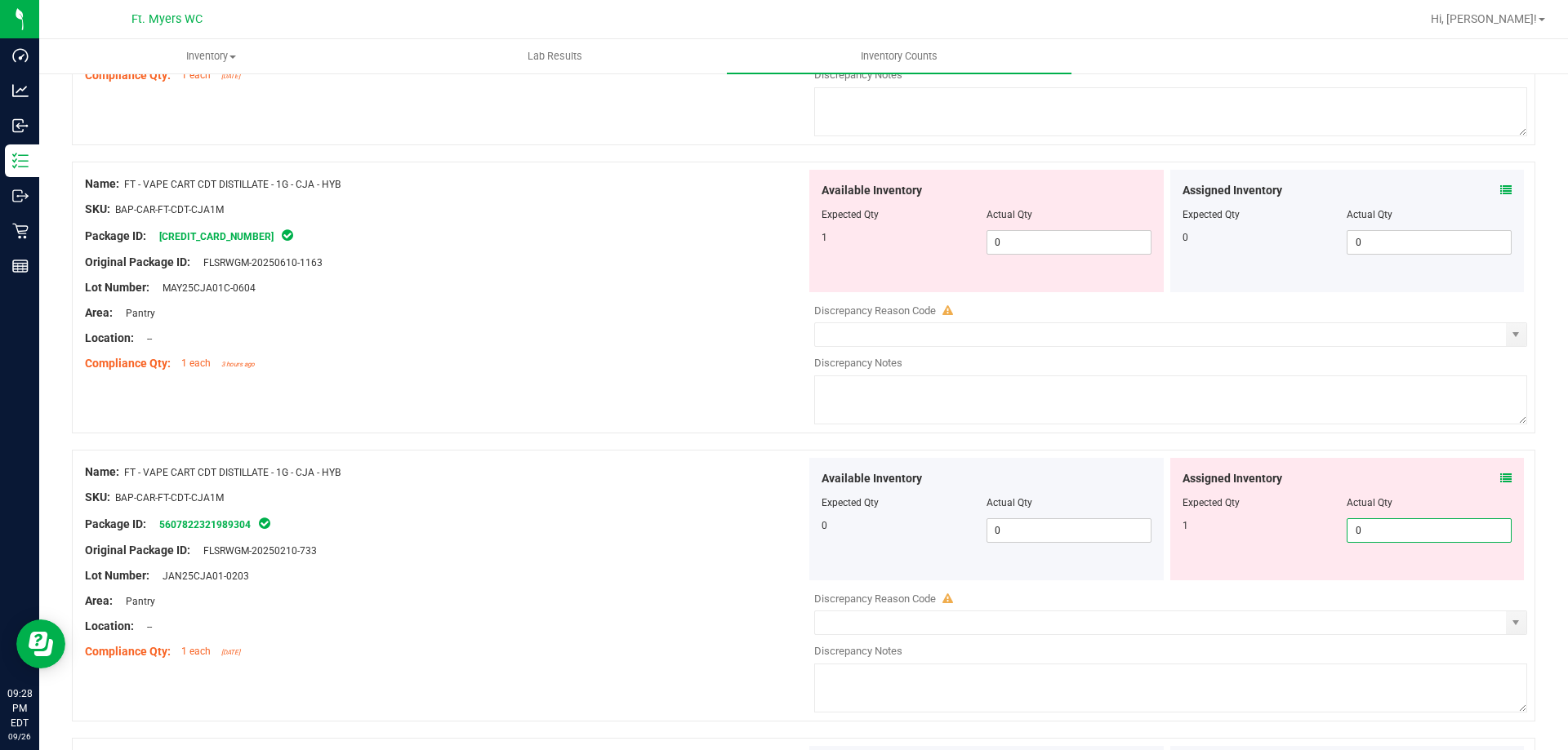
drag, startPoint x: 1392, startPoint y: 531, endPoint x: 780, endPoint y: 442, distance: 618.4
click at [1029, 511] on div "Available Inventory Expected Qty Actual Qty 0 0 0 0 0" at bounding box center [1166, 519] width 721 height 123
type input "1"
click at [1501, 478] on icon at bounding box center [1507, 479] width 12 height 12
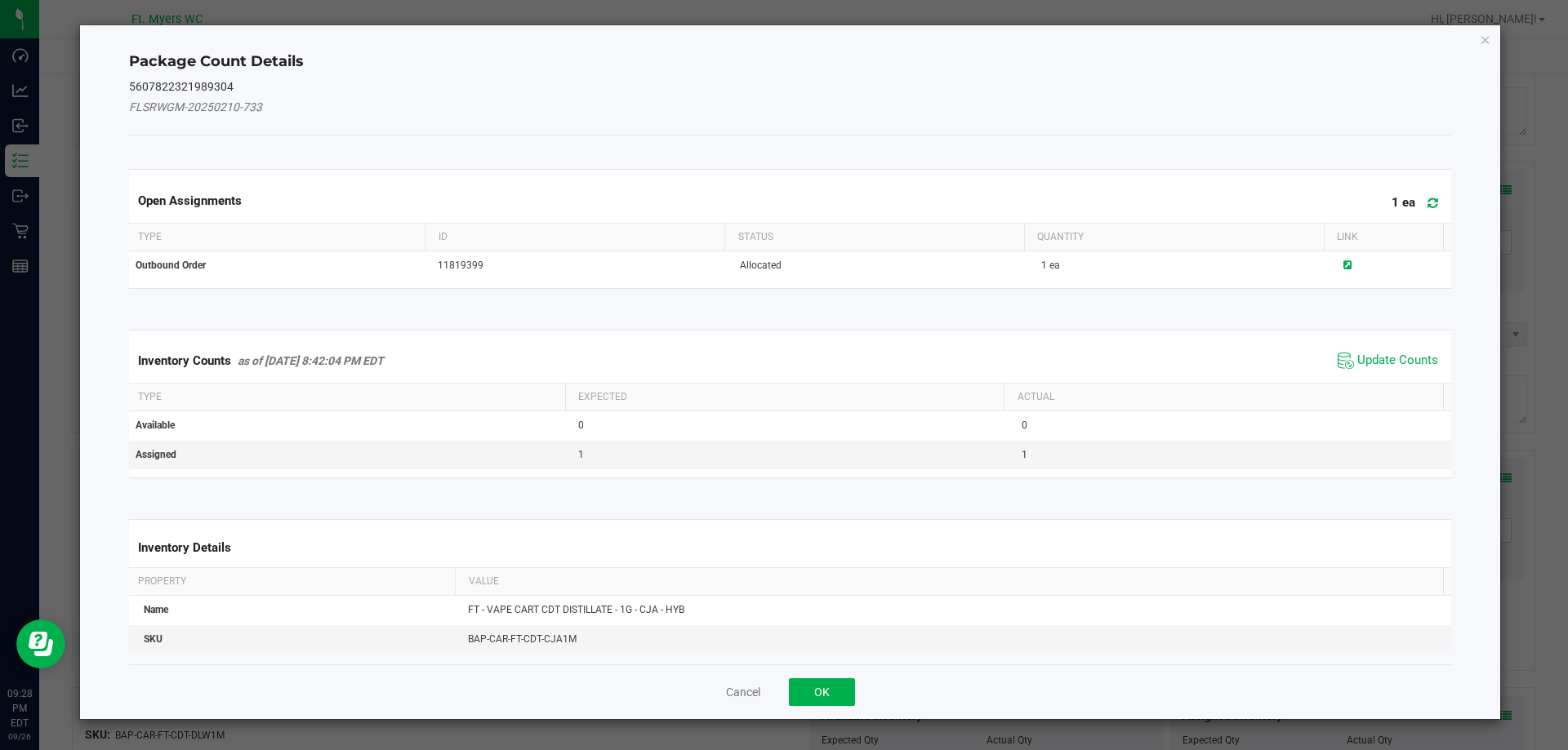
click at [1314, 362] on div "Inventory Counts as of Sep 26, 2025 8:42:04 PM EDT Update Counts" at bounding box center [790, 360] width 1329 height 45
click at [1384, 362] on span "Update Counts" at bounding box center [1398, 360] width 81 height 17
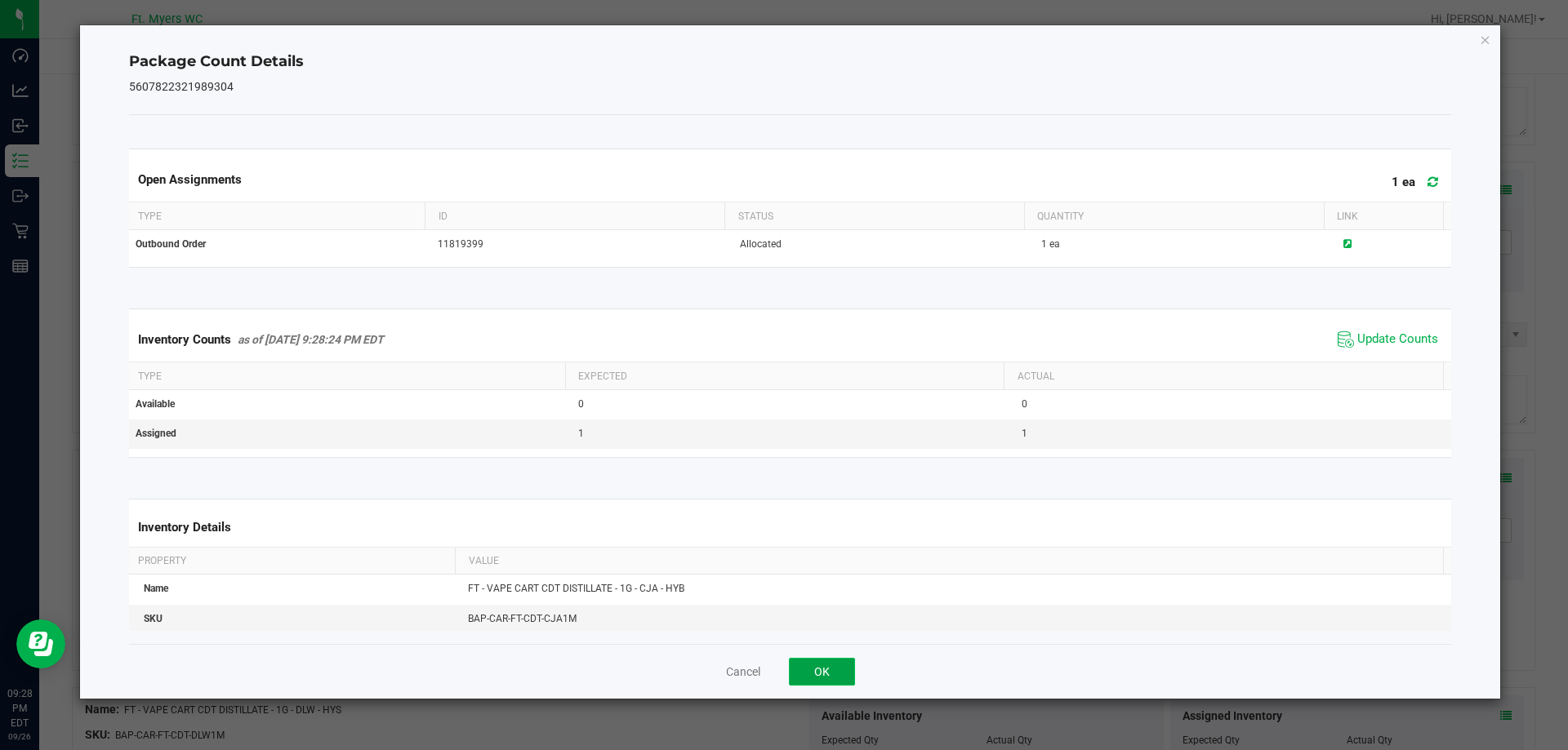
click at [829, 672] on button "OK" at bounding box center [822, 672] width 66 height 28
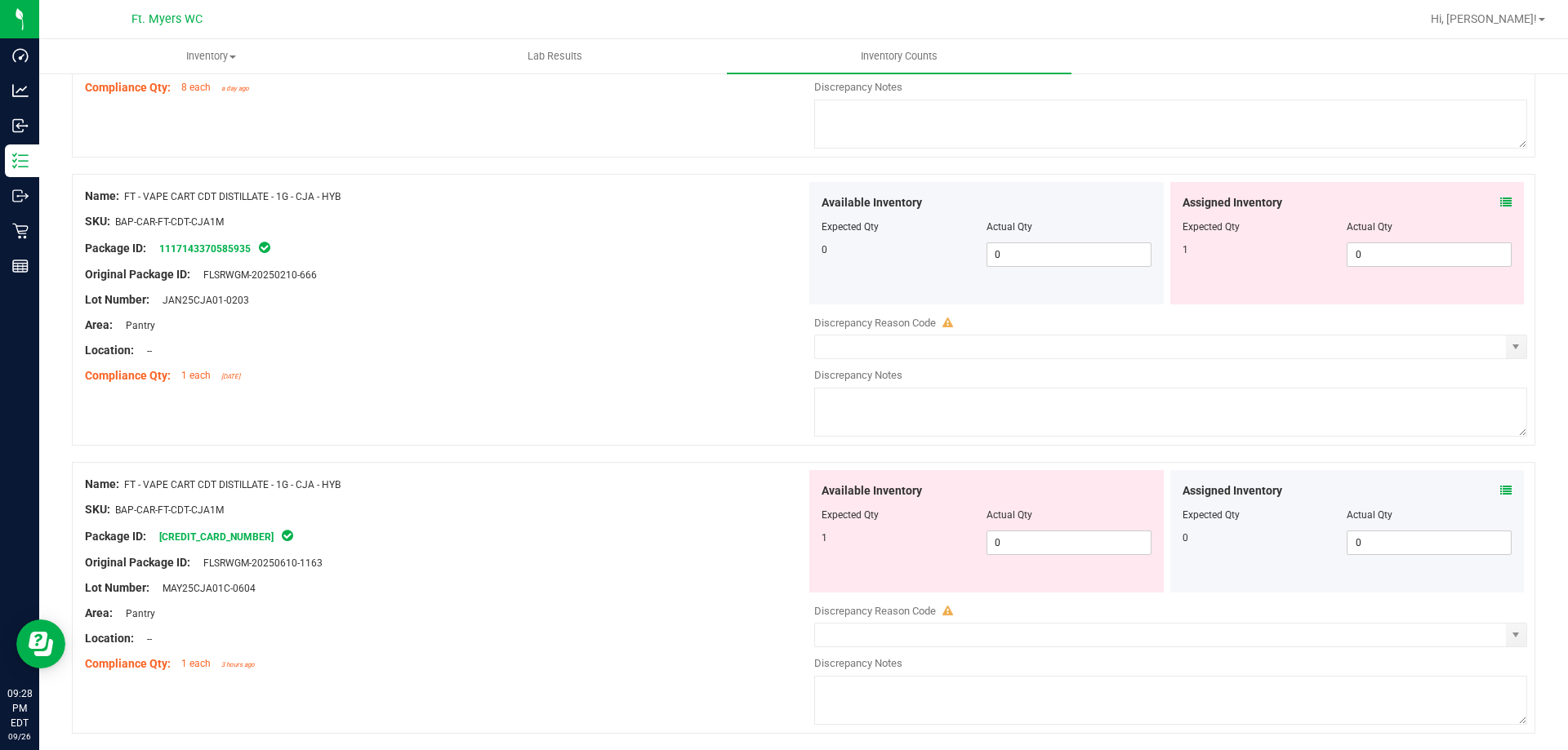
scroll to position [2865, 0]
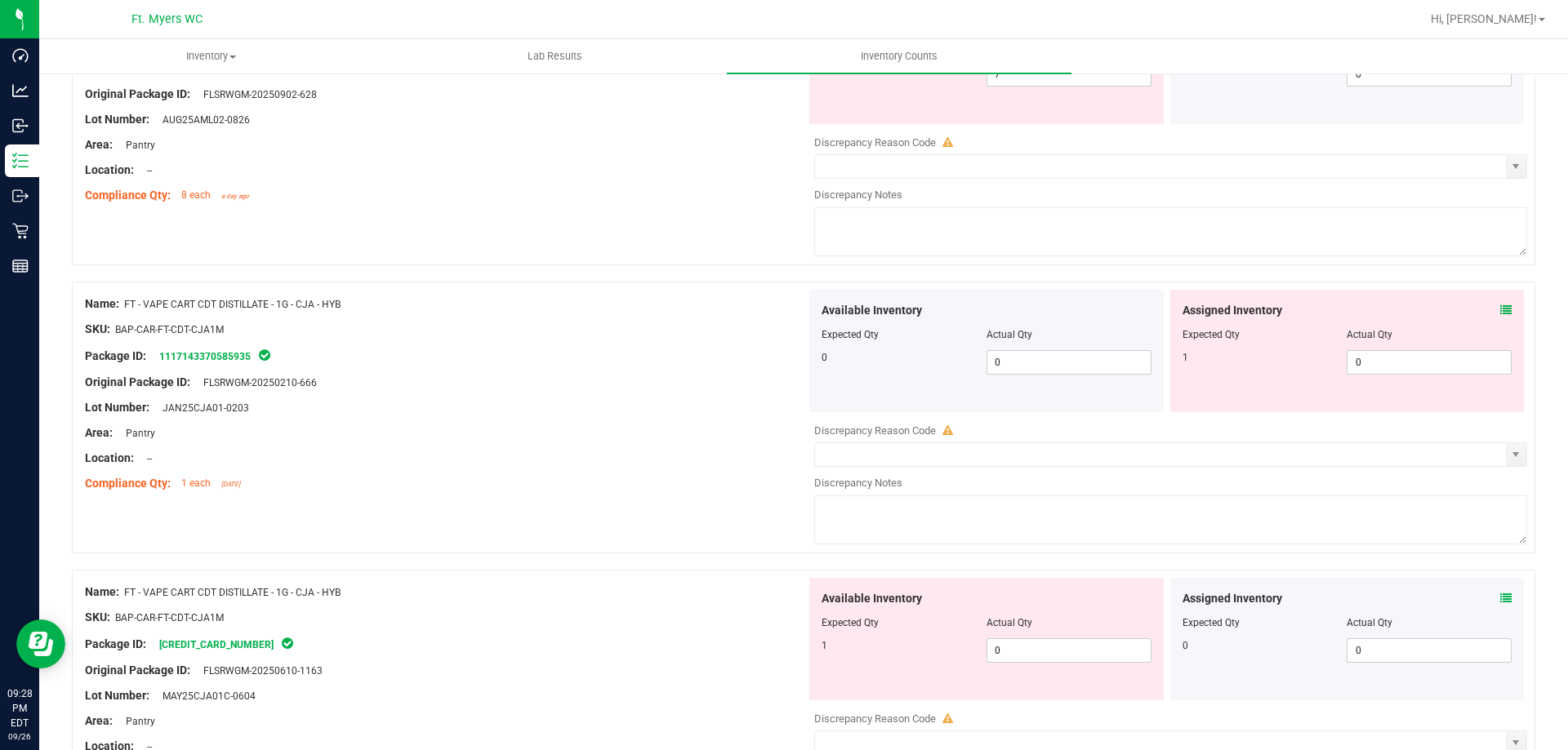
click at [1487, 311] on div "Assigned Inventory" at bounding box center [1347, 310] width 330 height 17
click at [1501, 310] on icon at bounding box center [1507, 311] width 12 height 12
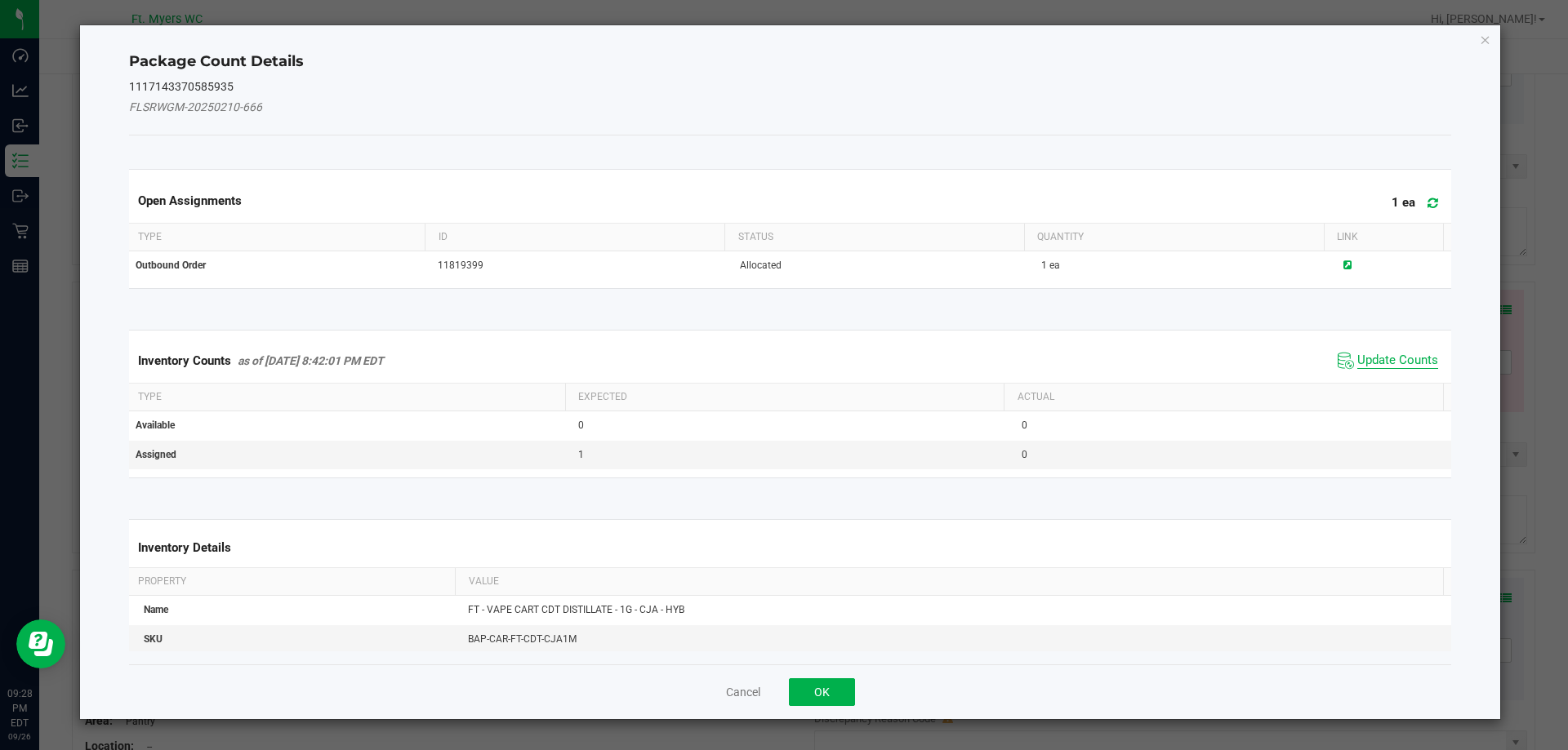
click at [1377, 353] on span "Update Counts" at bounding box center [1398, 360] width 81 height 17
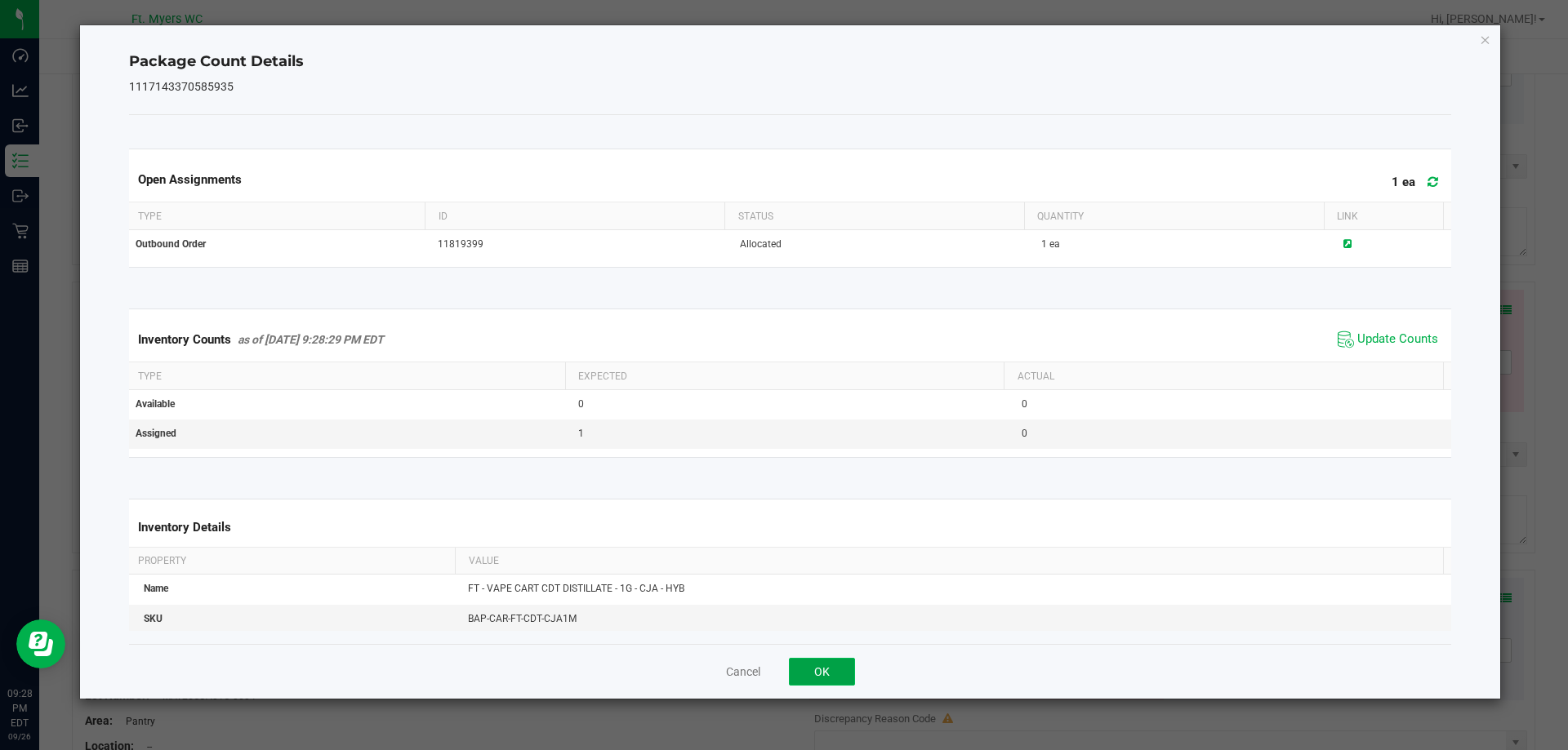
click at [823, 683] on button "OK" at bounding box center [822, 672] width 66 height 28
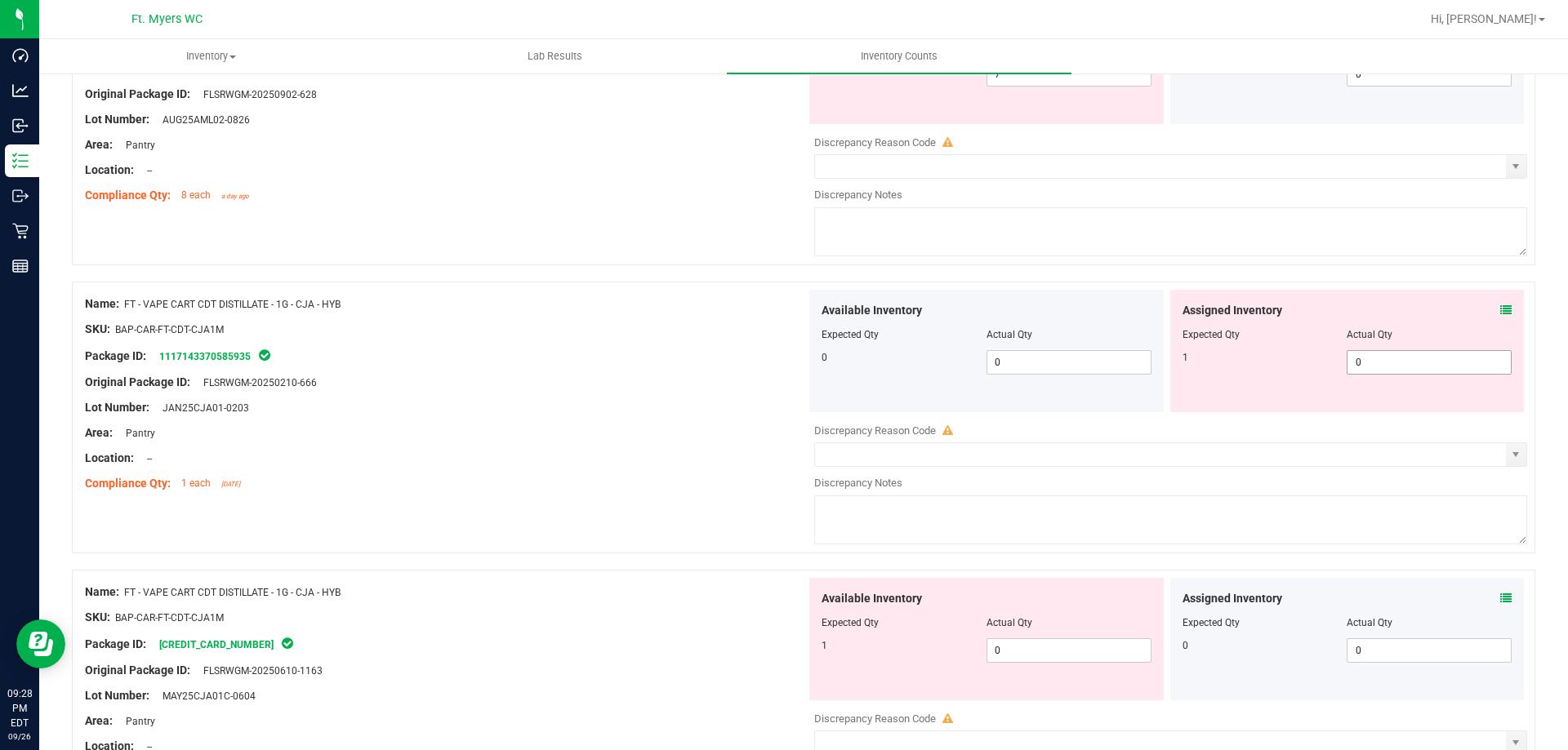
drag, startPoint x: 1375, startPoint y: 365, endPoint x: 890, endPoint y: 306, distance: 488.6
click at [973, 311] on div "Available Inventory Expected Qty Actual Qty 0 0 0 0 0" at bounding box center [1166, 351] width 721 height 123
type input "1"
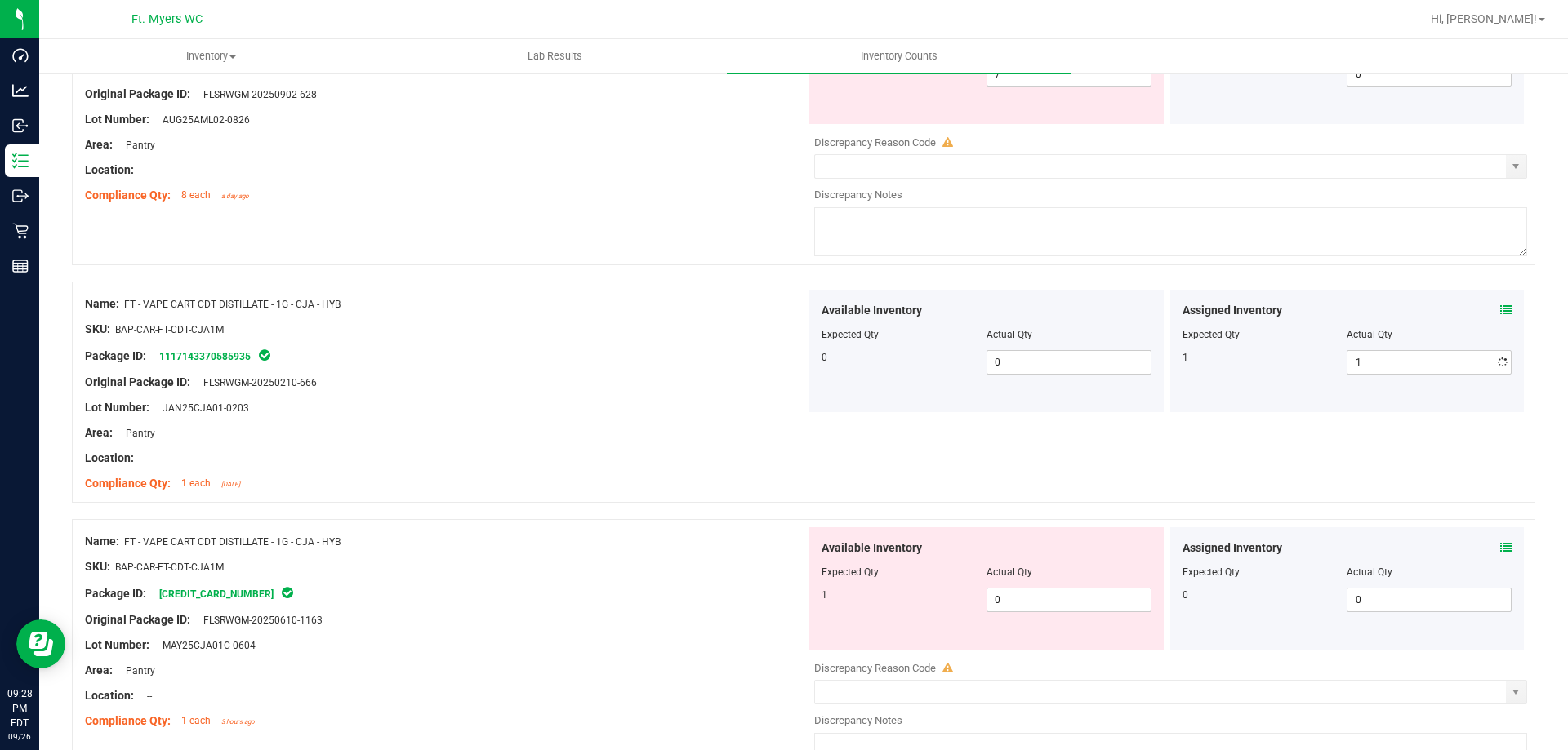
click at [658, 364] on div "Package ID: 1117143370585935" at bounding box center [445, 356] width 721 height 20
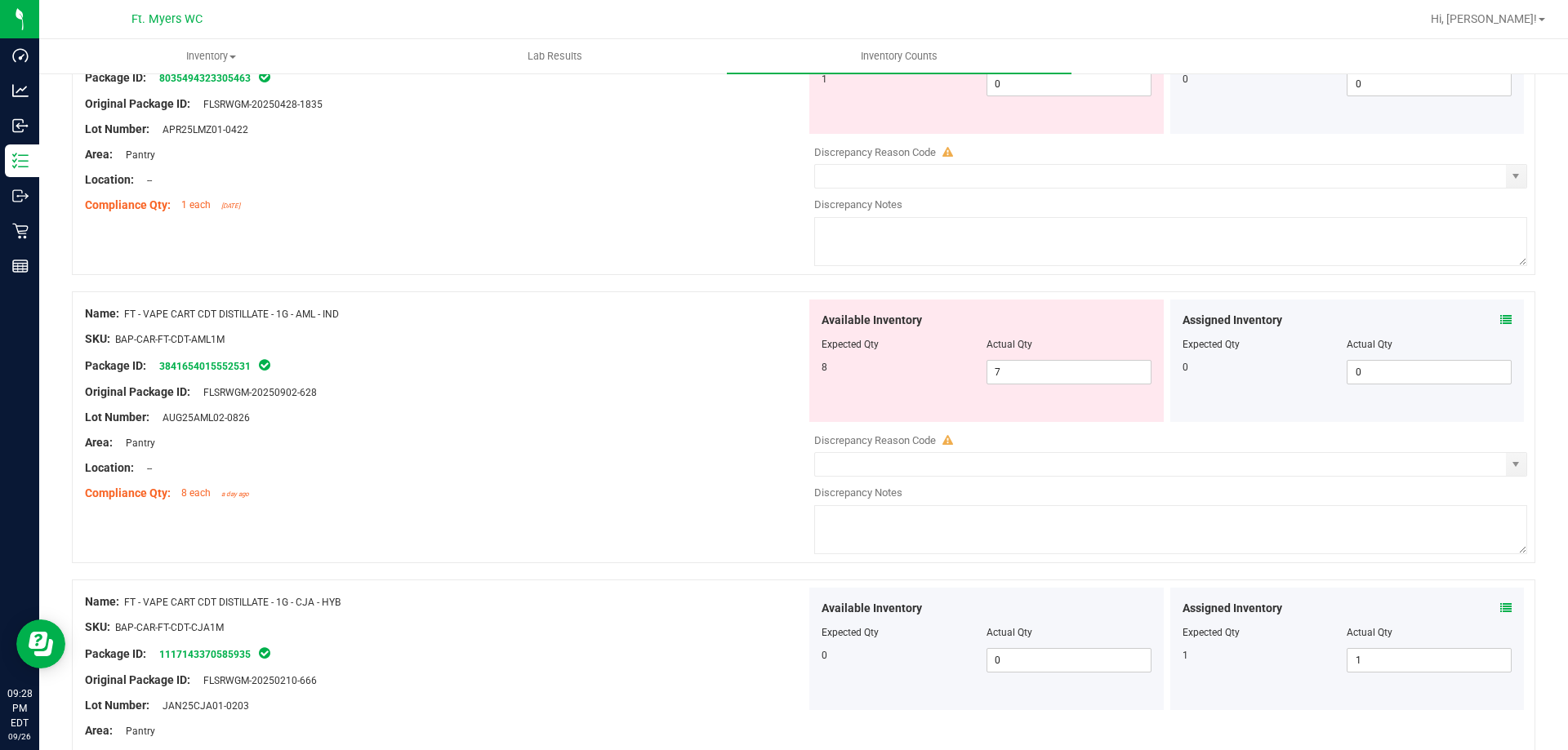
scroll to position [2539, 0]
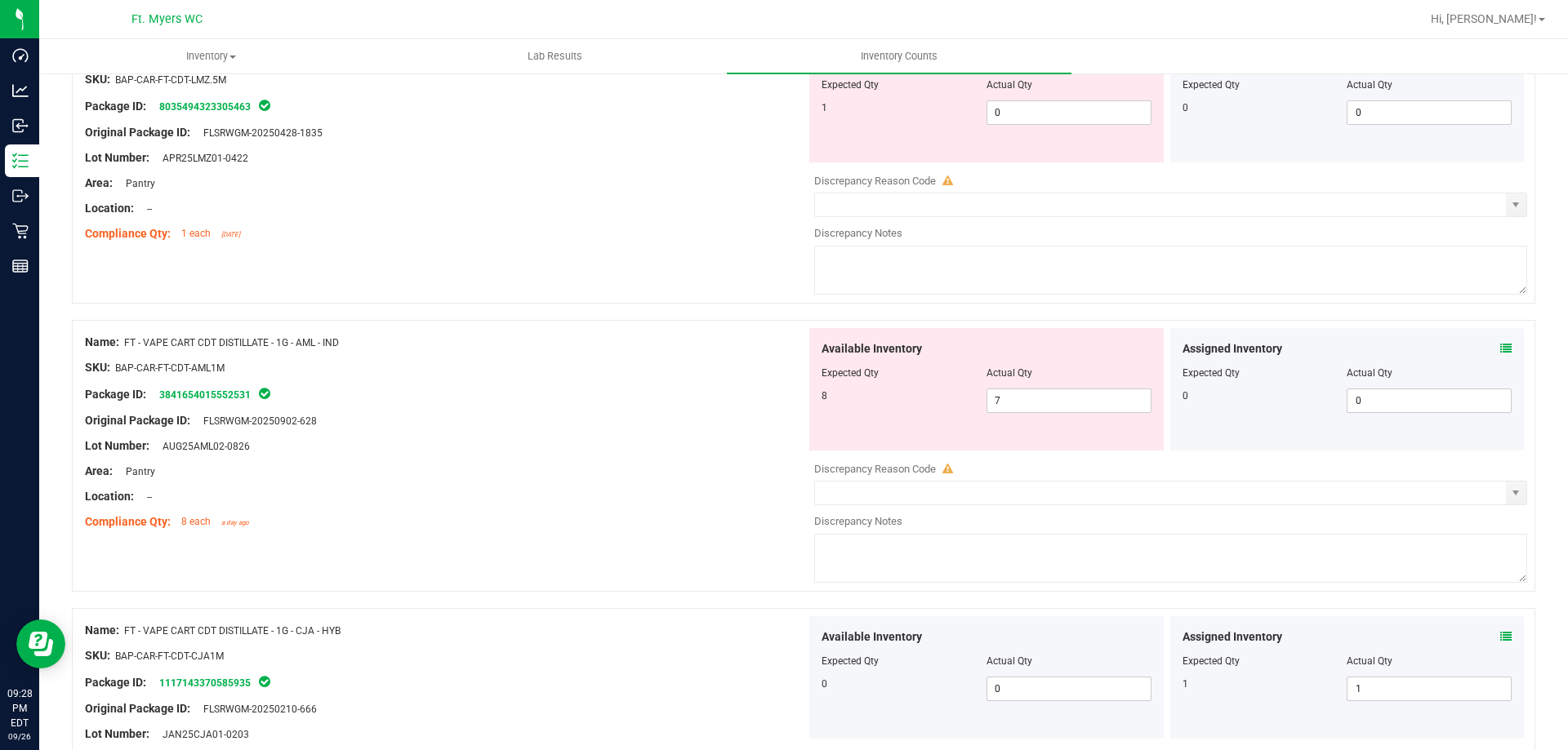
drag, startPoint x: 1504, startPoint y: 359, endPoint x: 1496, endPoint y: 347, distance: 14.4
click at [1501, 357] on div "Assigned Inventory Expected Qty Actual Qty 0 0 0" at bounding box center [1347, 390] width 354 height 123
click at [1501, 347] on icon at bounding box center [1507, 349] width 12 height 12
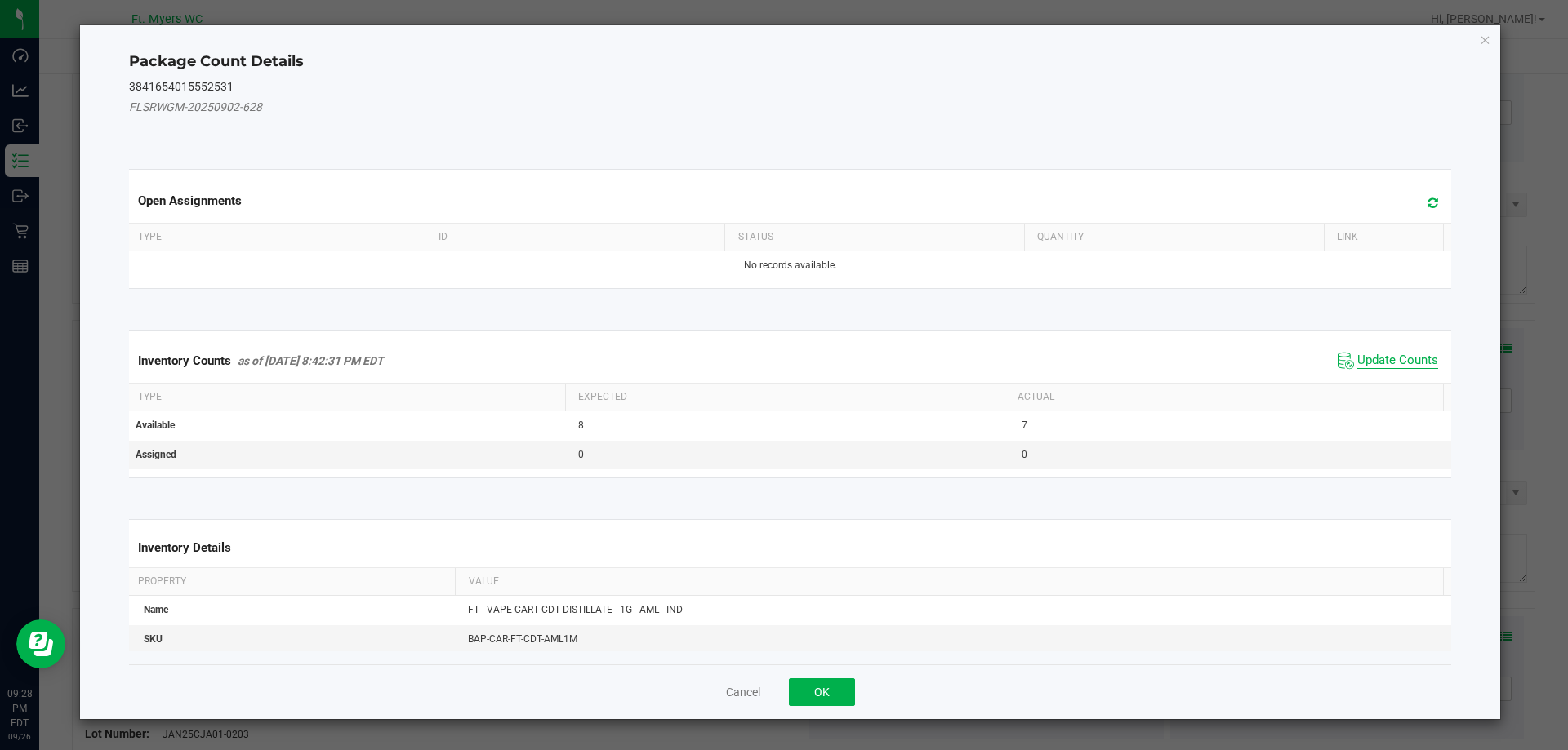
click at [1399, 361] on span "Update Counts" at bounding box center [1398, 360] width 81 height 17
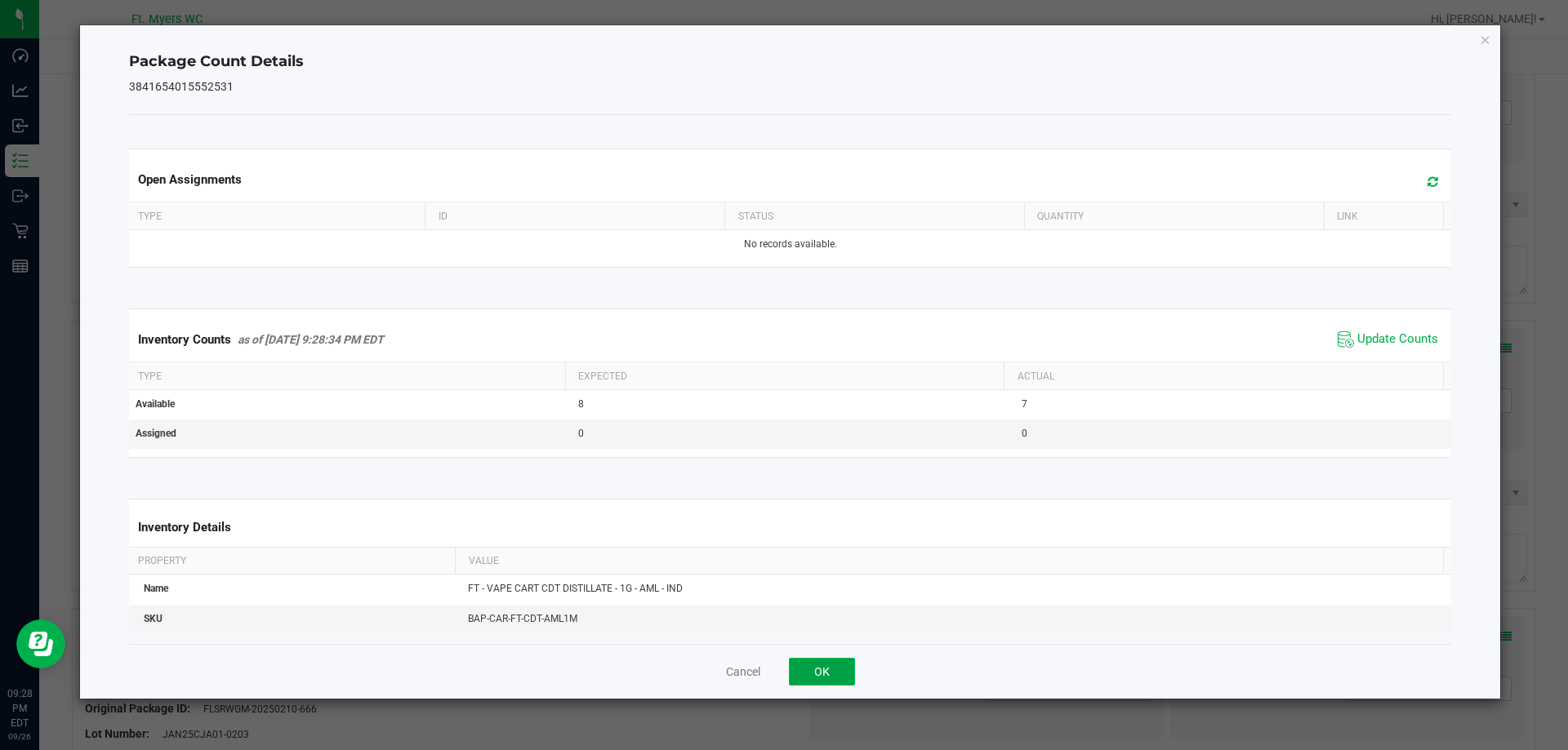
click at [799, 679] on button "OK" at bounding box center [822, 672] width 66 height 28
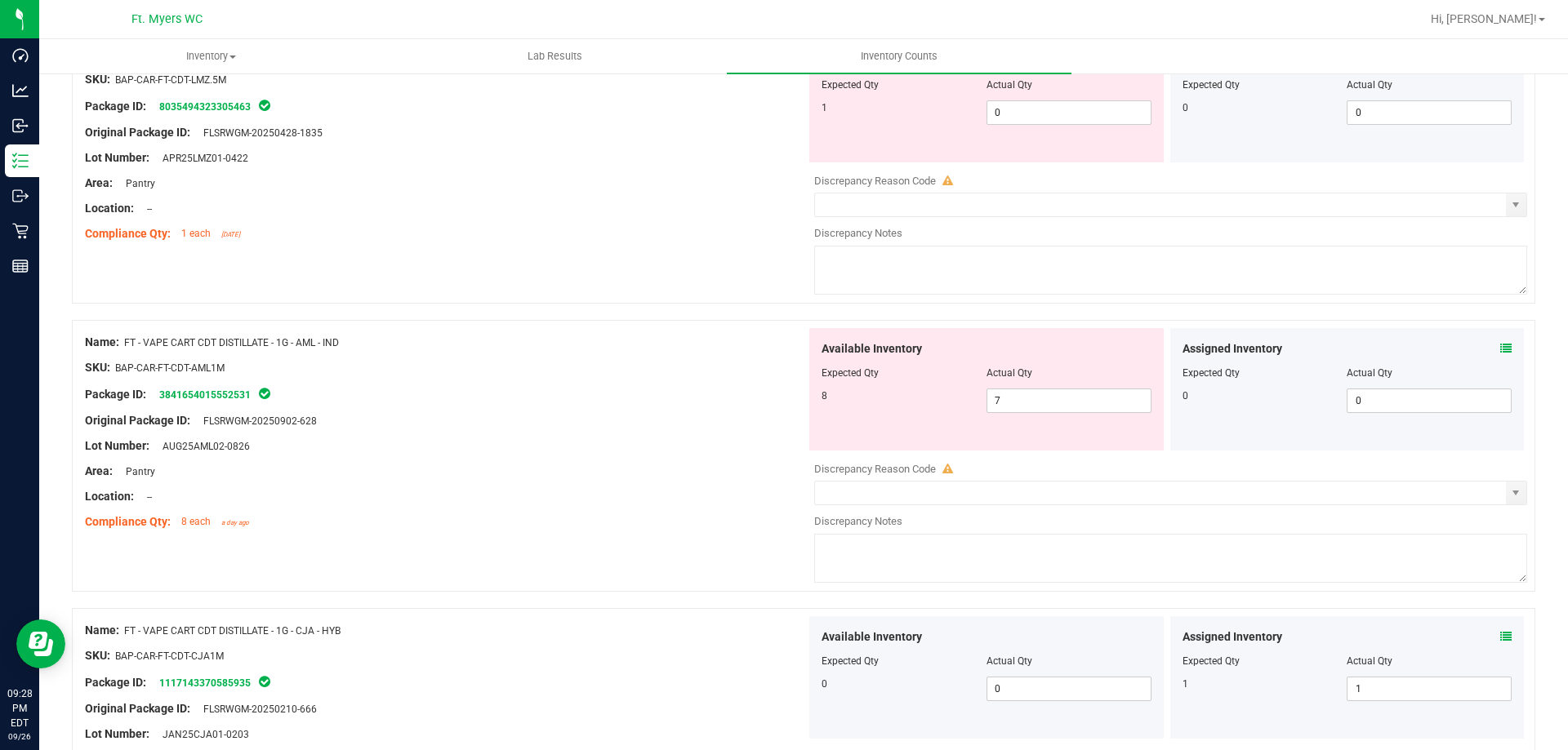
scroll to position [2212, 0]
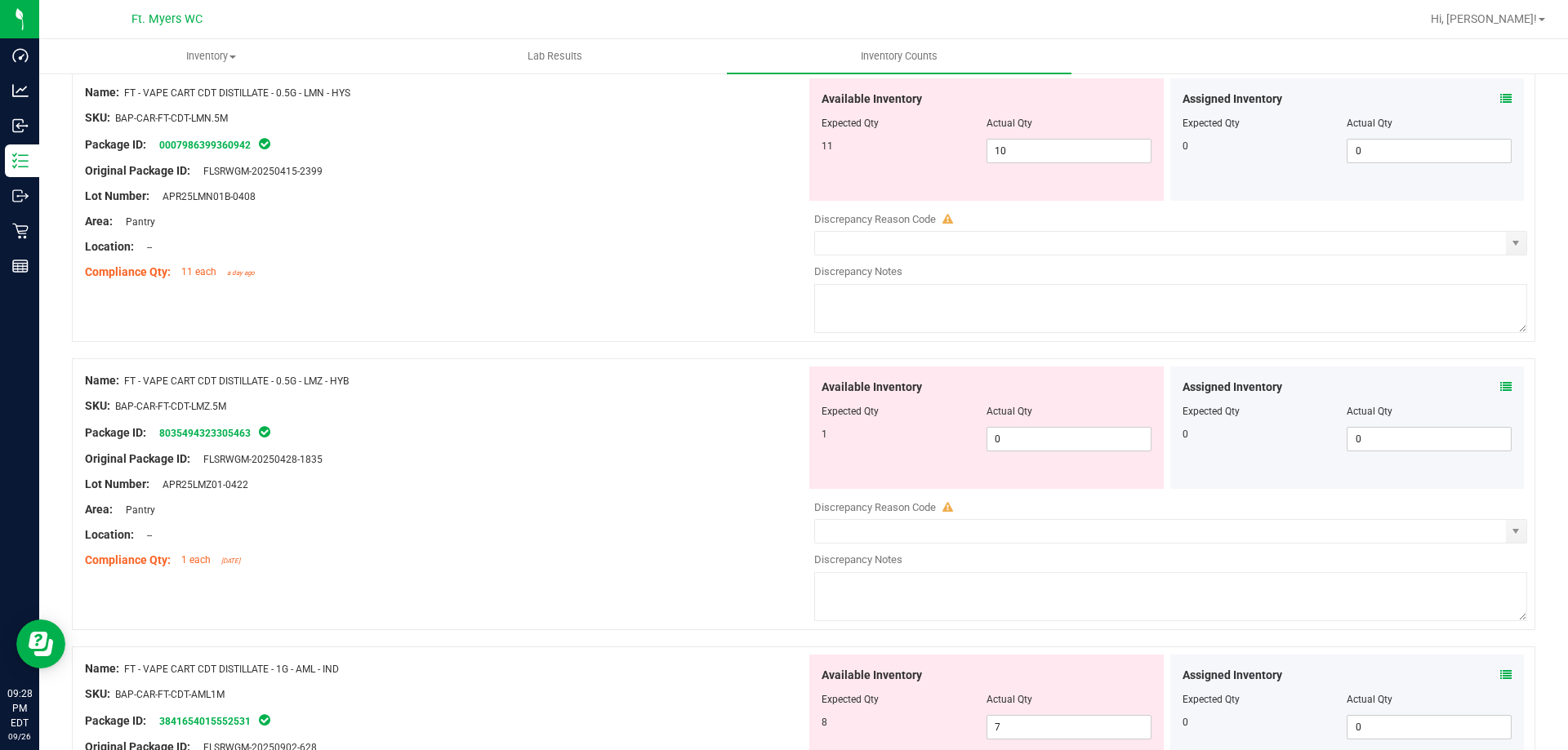
click at [1501, 384] on icon at bounding box center [1507, 387] width 12 height 12
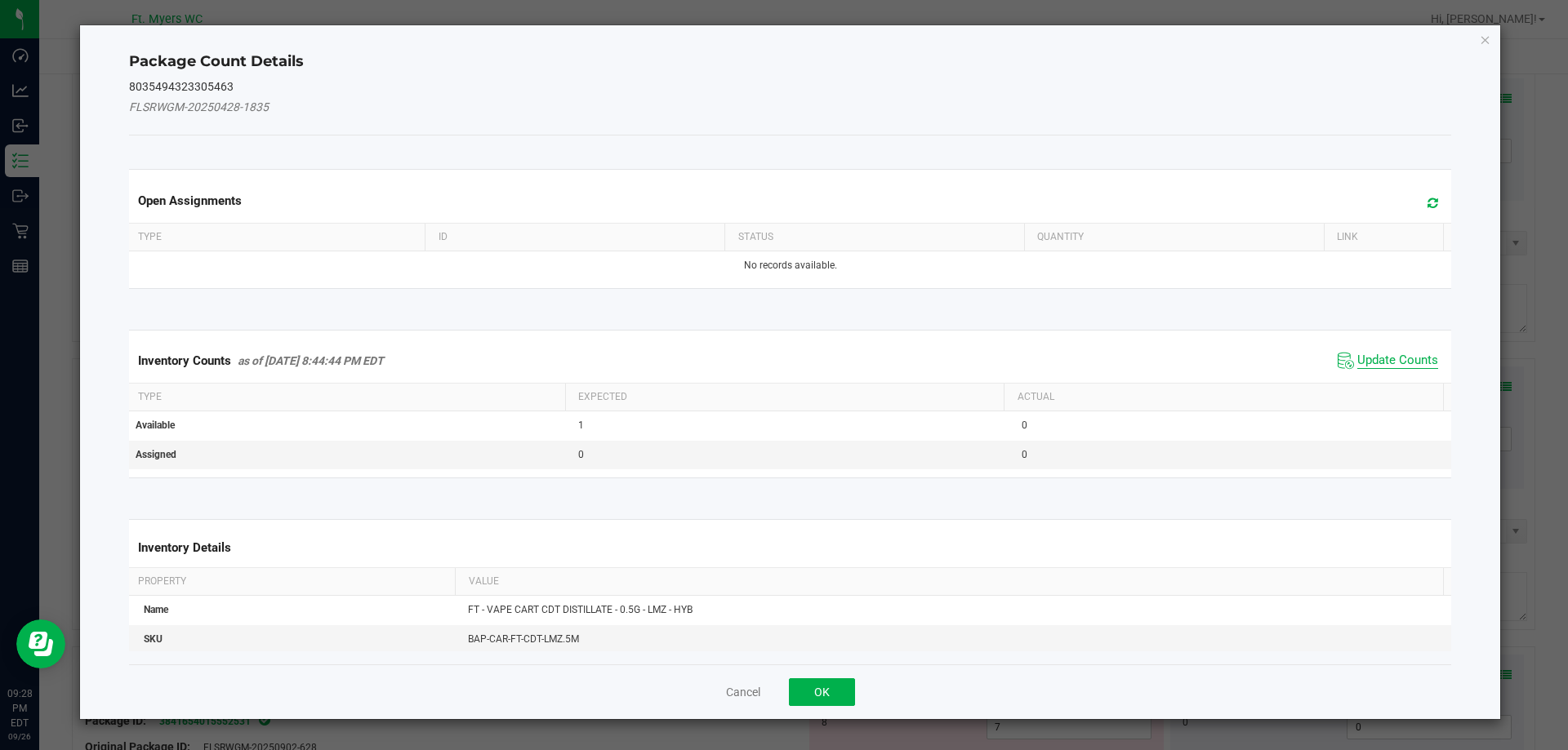
click at [1358, 362] on span "Update Counts" at bounding box center [1398, 360] width 81 height 17
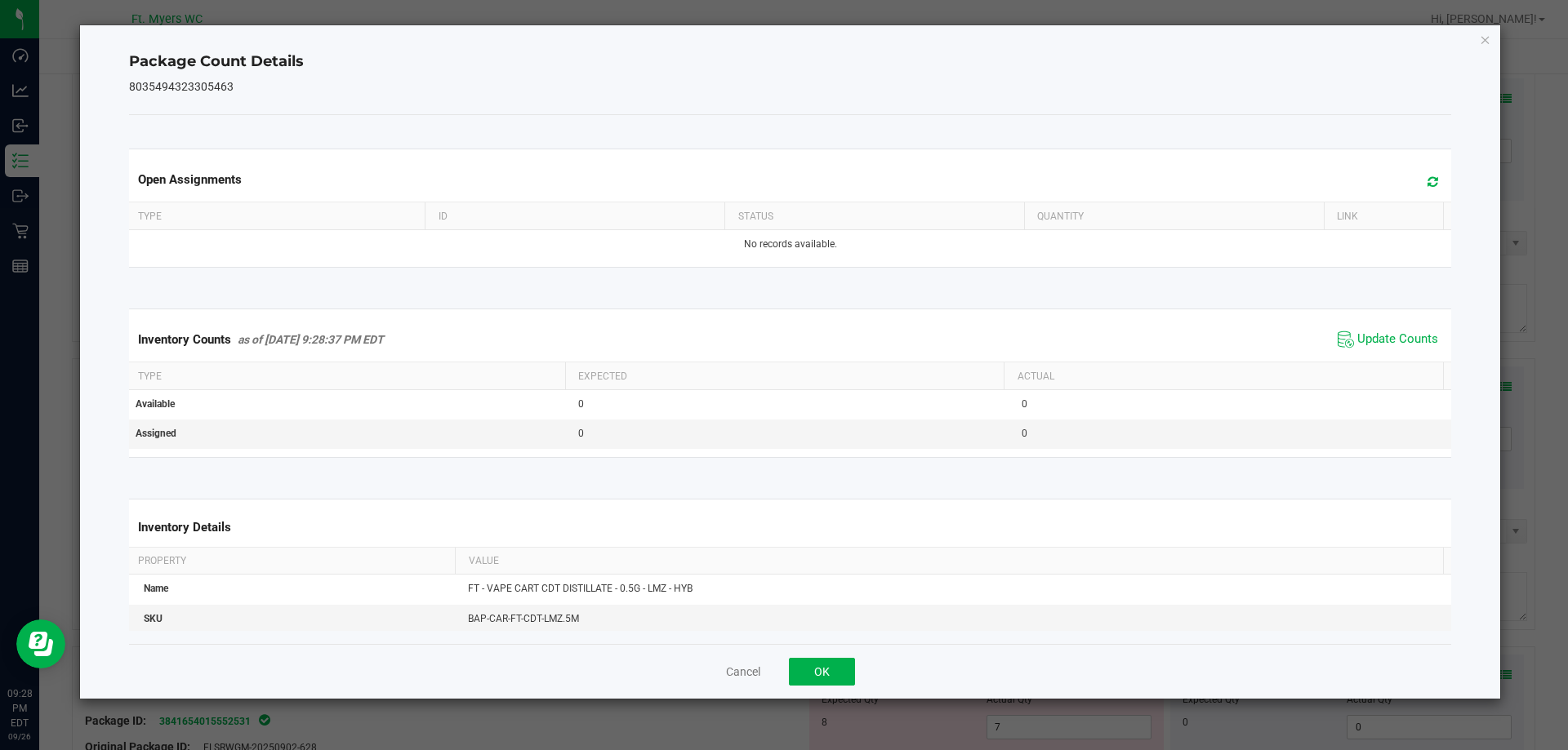
click at [774, 689] on div "Cancel OK" at bounding box center [790, 671] width 1323 height 54
click at [798, 665] on button "OK" at bounding box center [822, 672] width 66 height 28
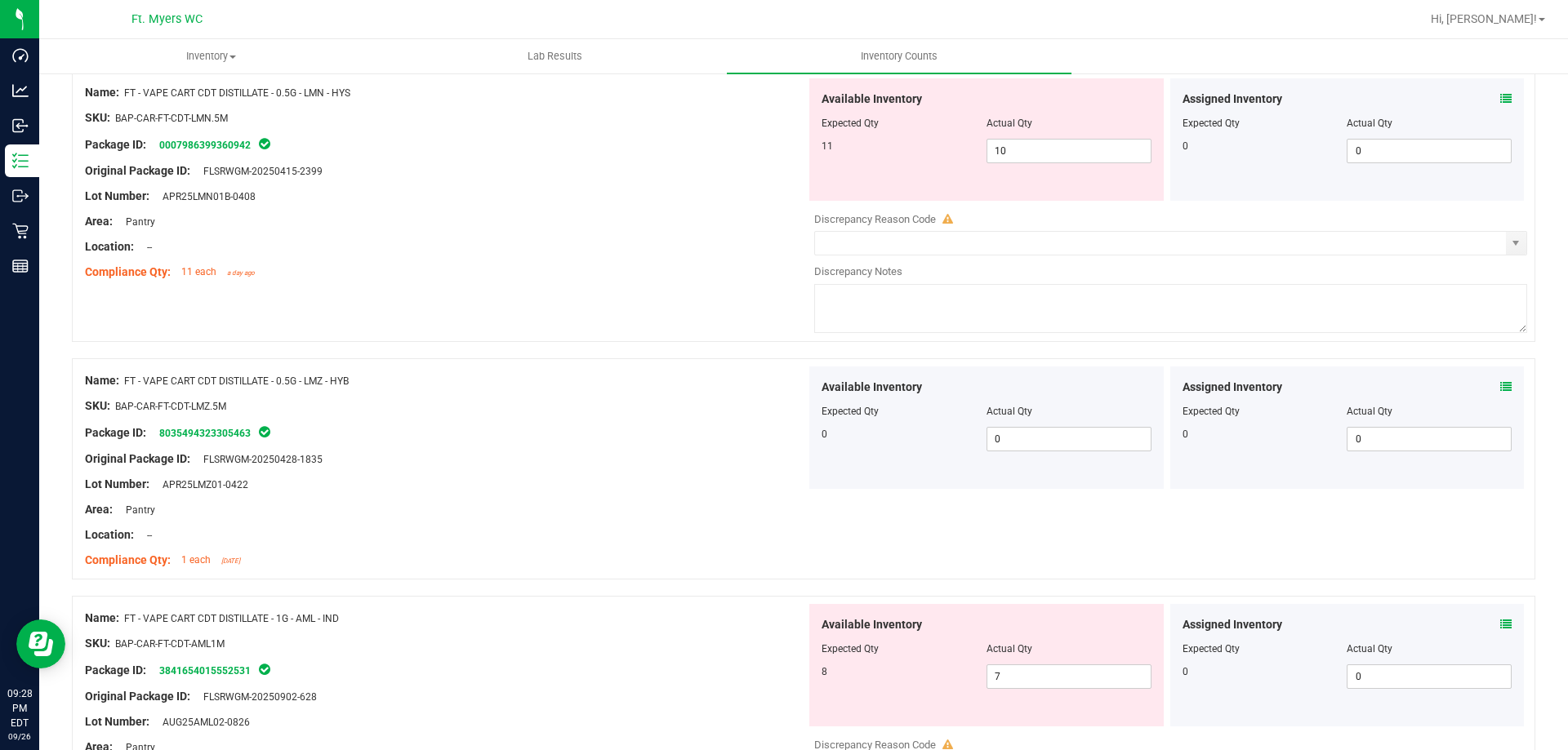
scroll to position [2049, 0]
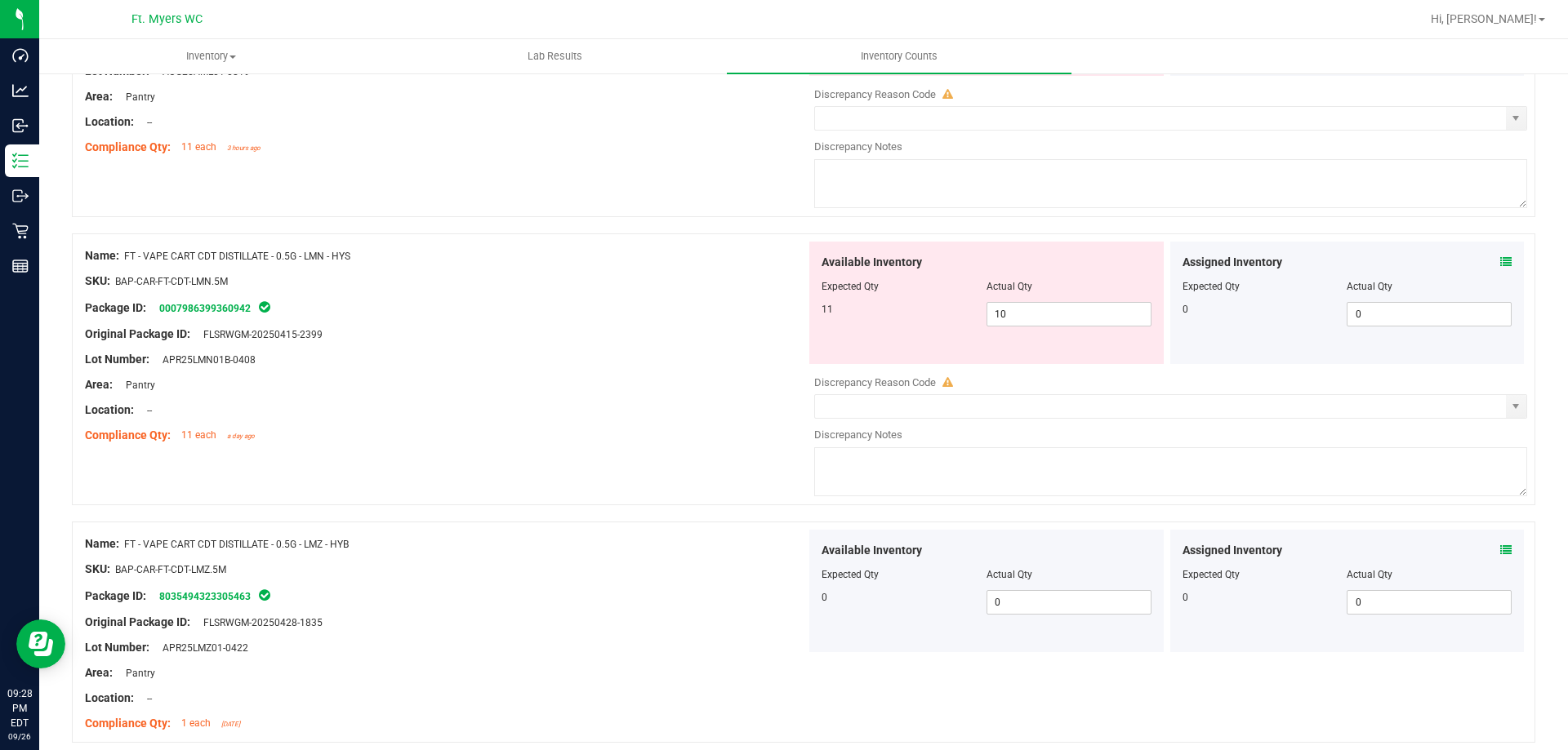
click at [1501, 259] on icon at bounding box center [1507, 262] width 12 height 12
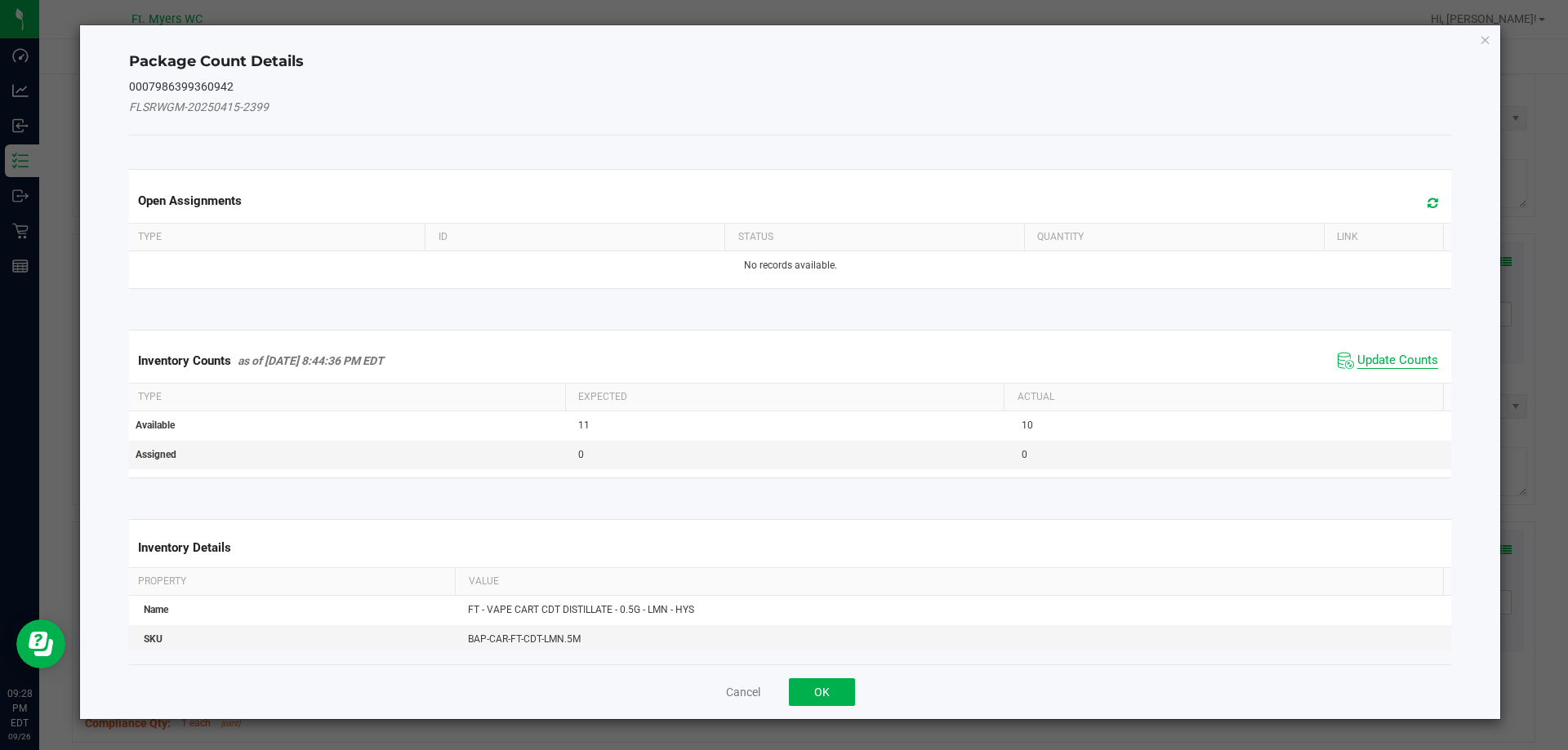
click at [1385, 359] on span "Update Counts" at bounding box center [1398, 360] width 81 height 17
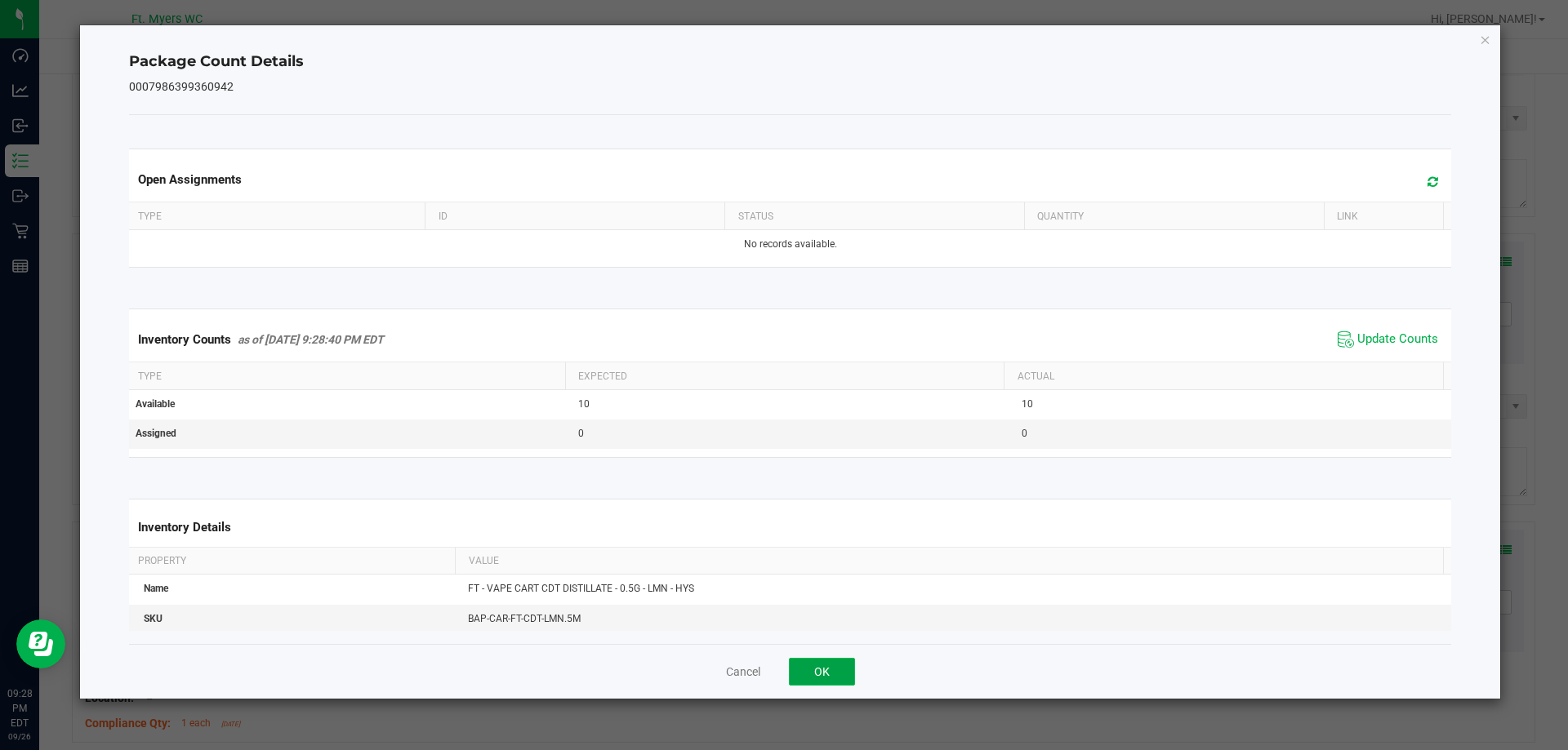
click at [846, 660] on button "OK" at bounding box center [822, 672] width 66 height 28
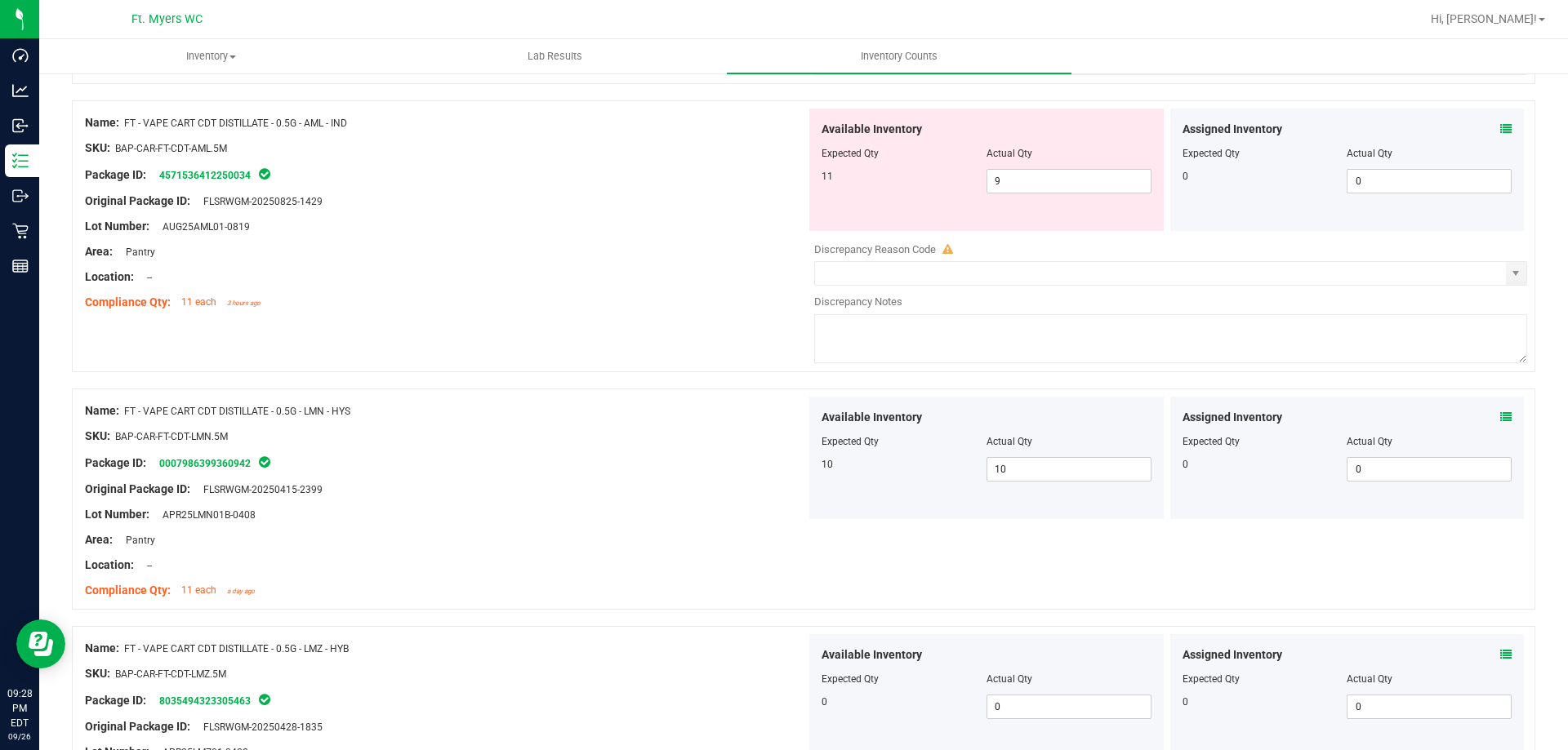
scroll to position [1641, 0]
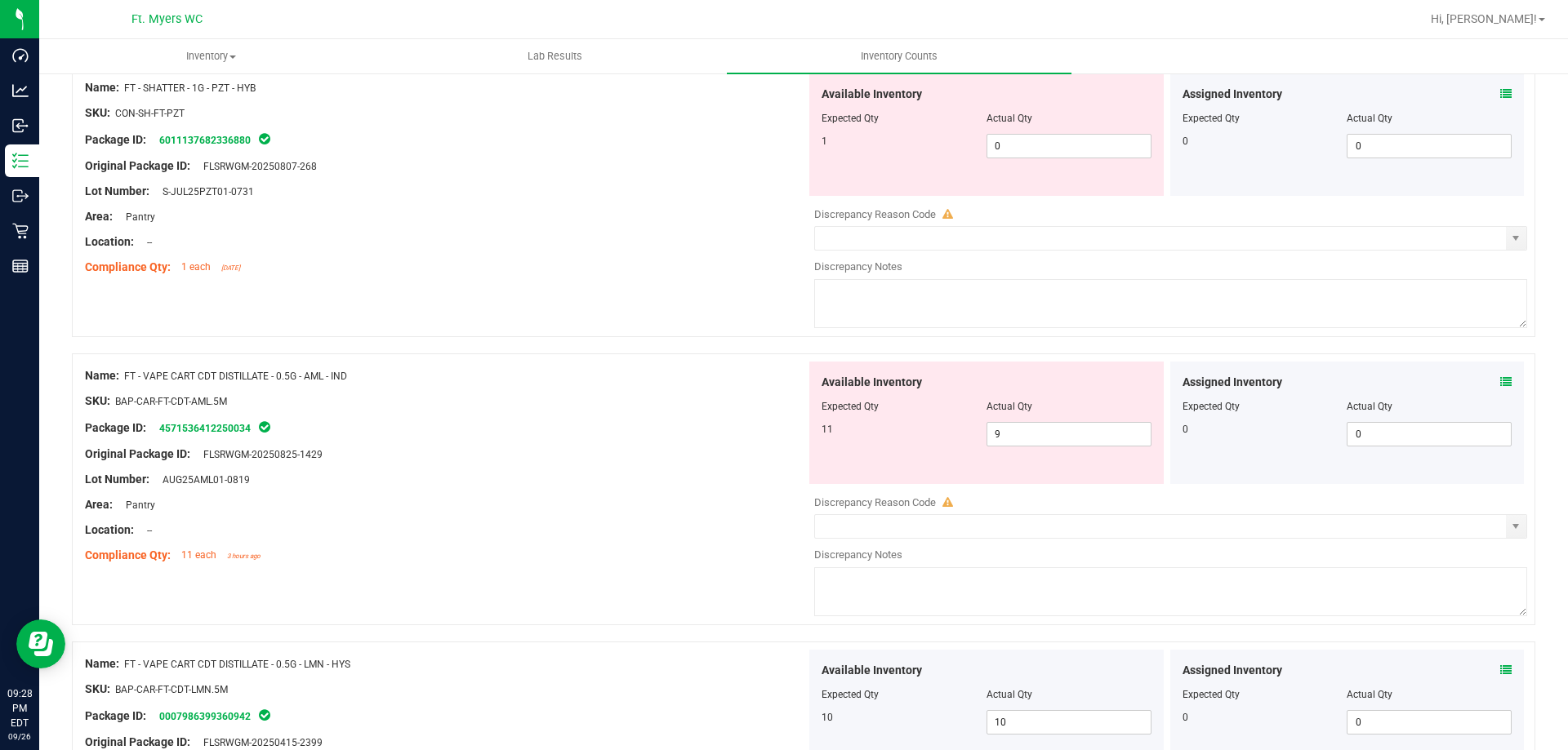
click at [1501, 380] on icon at bounding box center [1507, 382] width 12 height 12
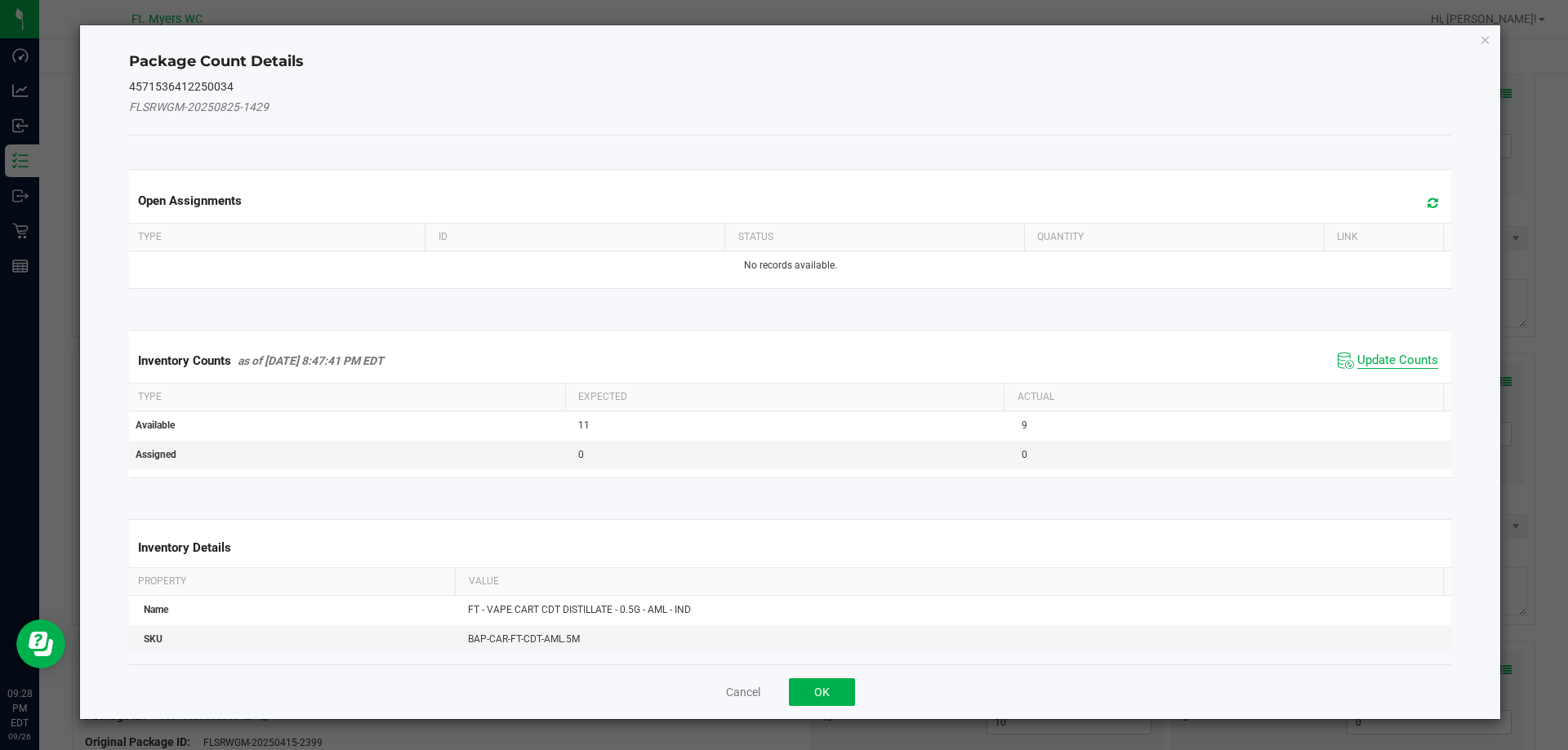
click at [1357, 360] on span "Update Counts" at bounding box center [1398, 360] width 81 height 17
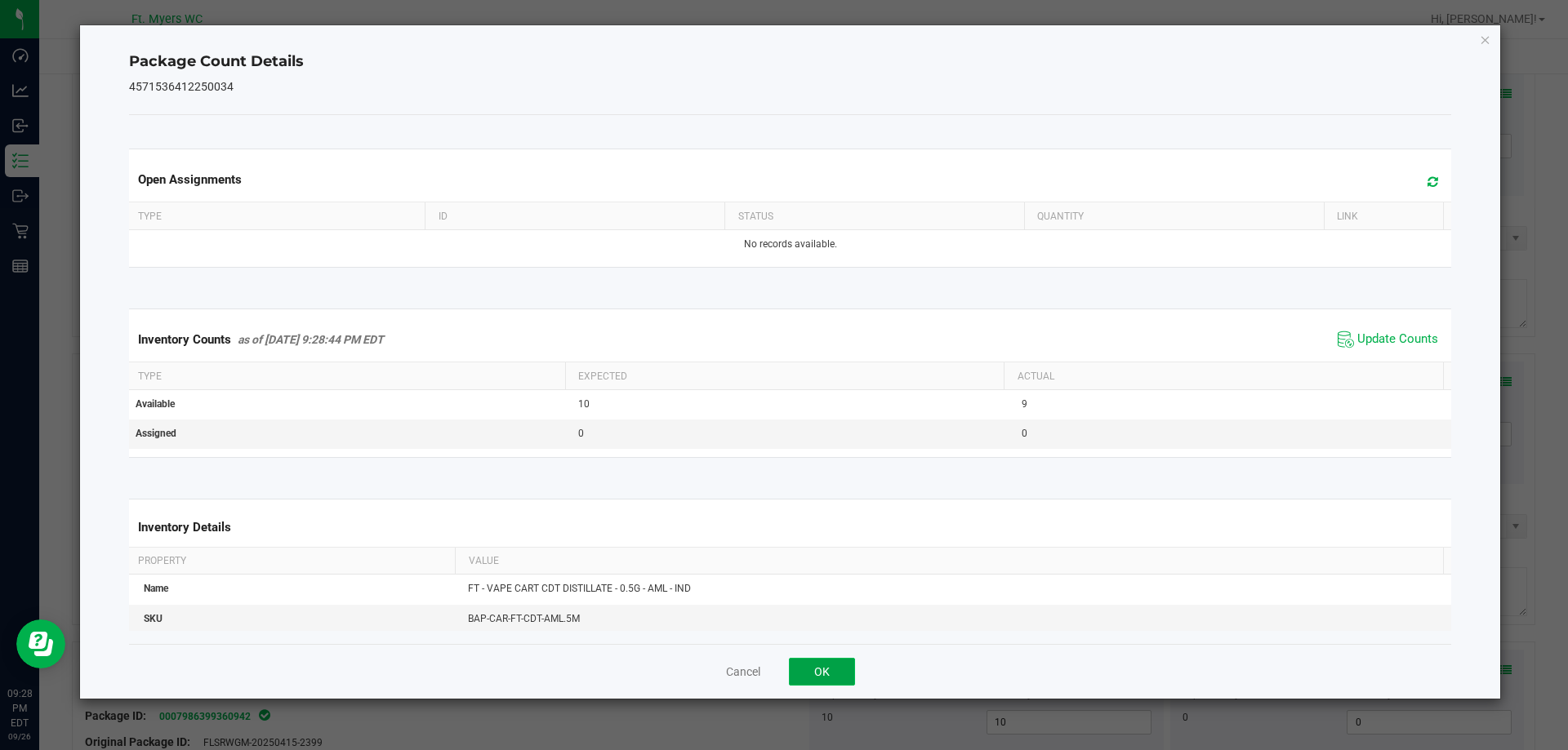
click at [814, 675] on button "OK" at bounding box center [822, 672] width 66 height 28
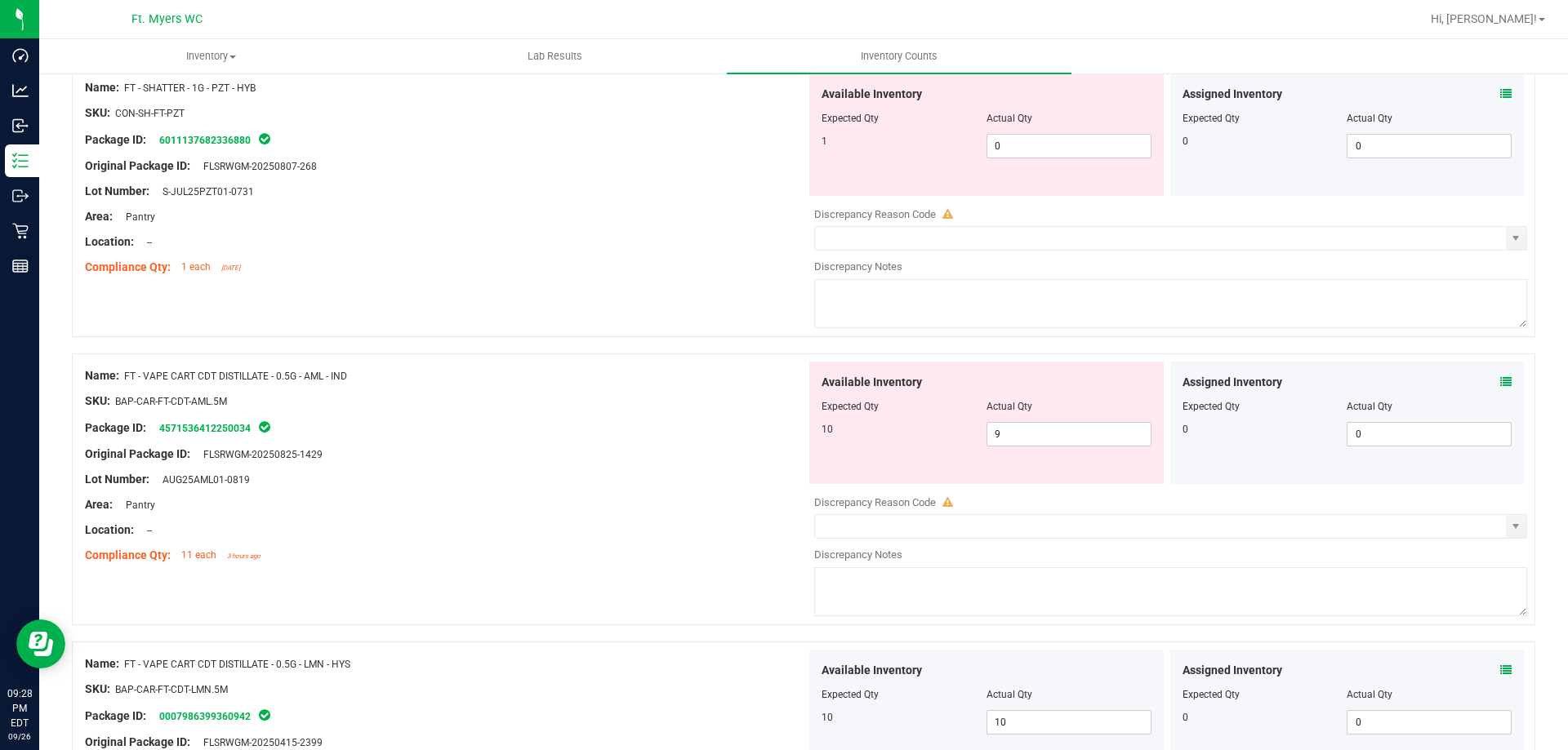
scroll to position [1477, 0]
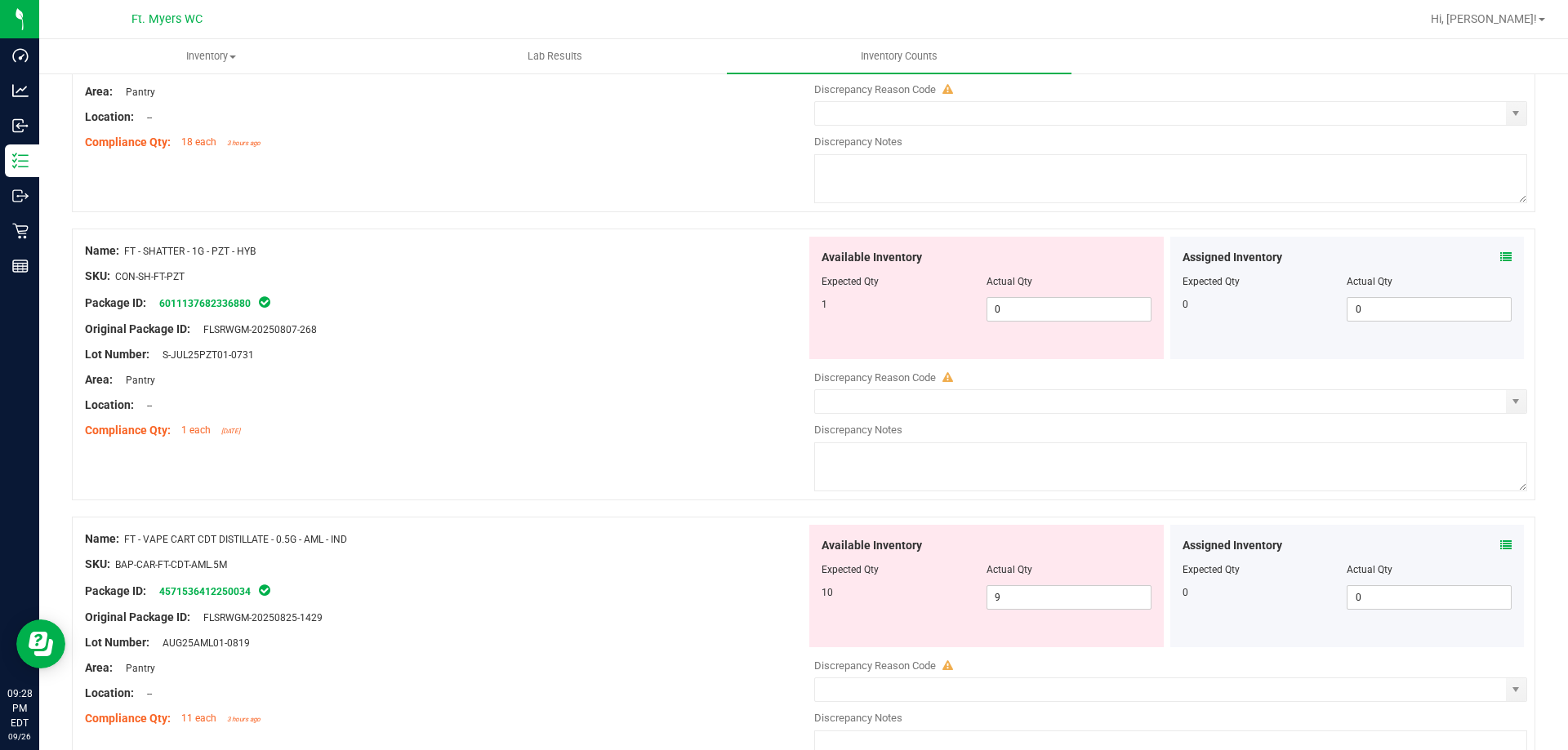
click at [1501, 256] on icon at bounding box center [1507, 257] width 12 height 12
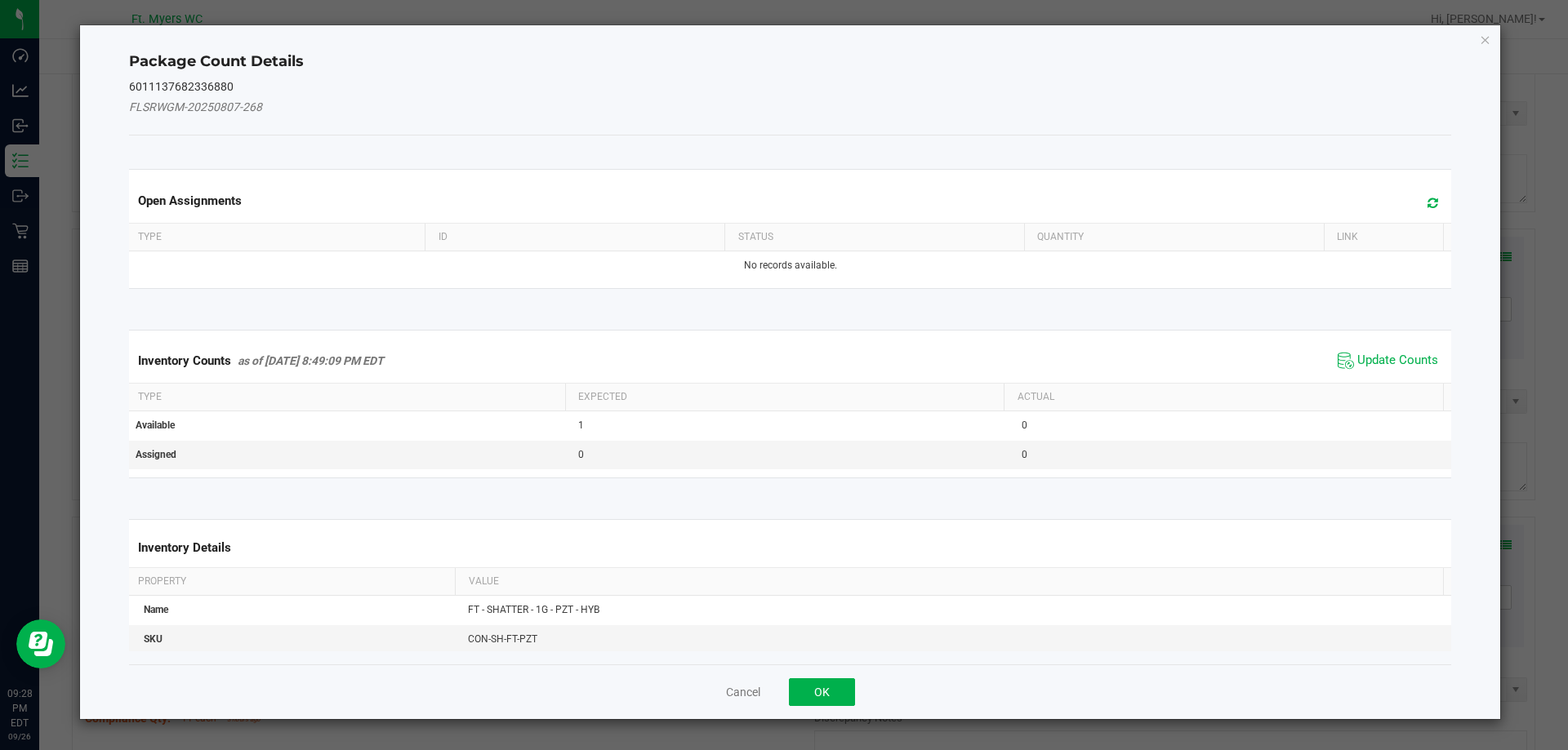
click at [1351, 345] on div "Inventory Counts as of Sep 26, 2025 8:49:09 PM EDT Update Counts" at bounding box center [790, 360] width 1329 height 45
click at [1365, 360] on span "Update Counts" at bounding box center [1398, 360] width 81 height 17
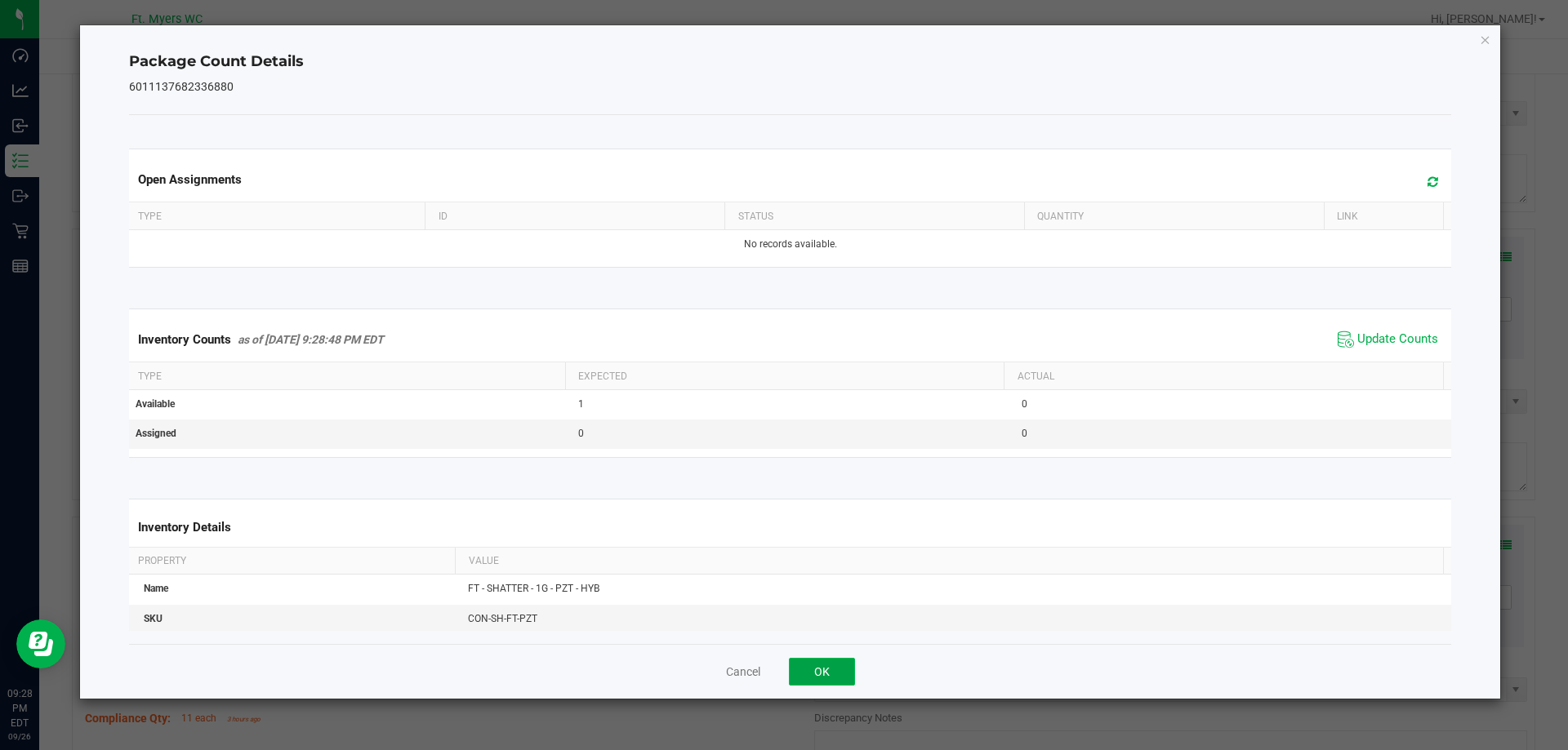
click at [812, 669] on button "OK" at bounding box center [822, 672] width 66 height 28
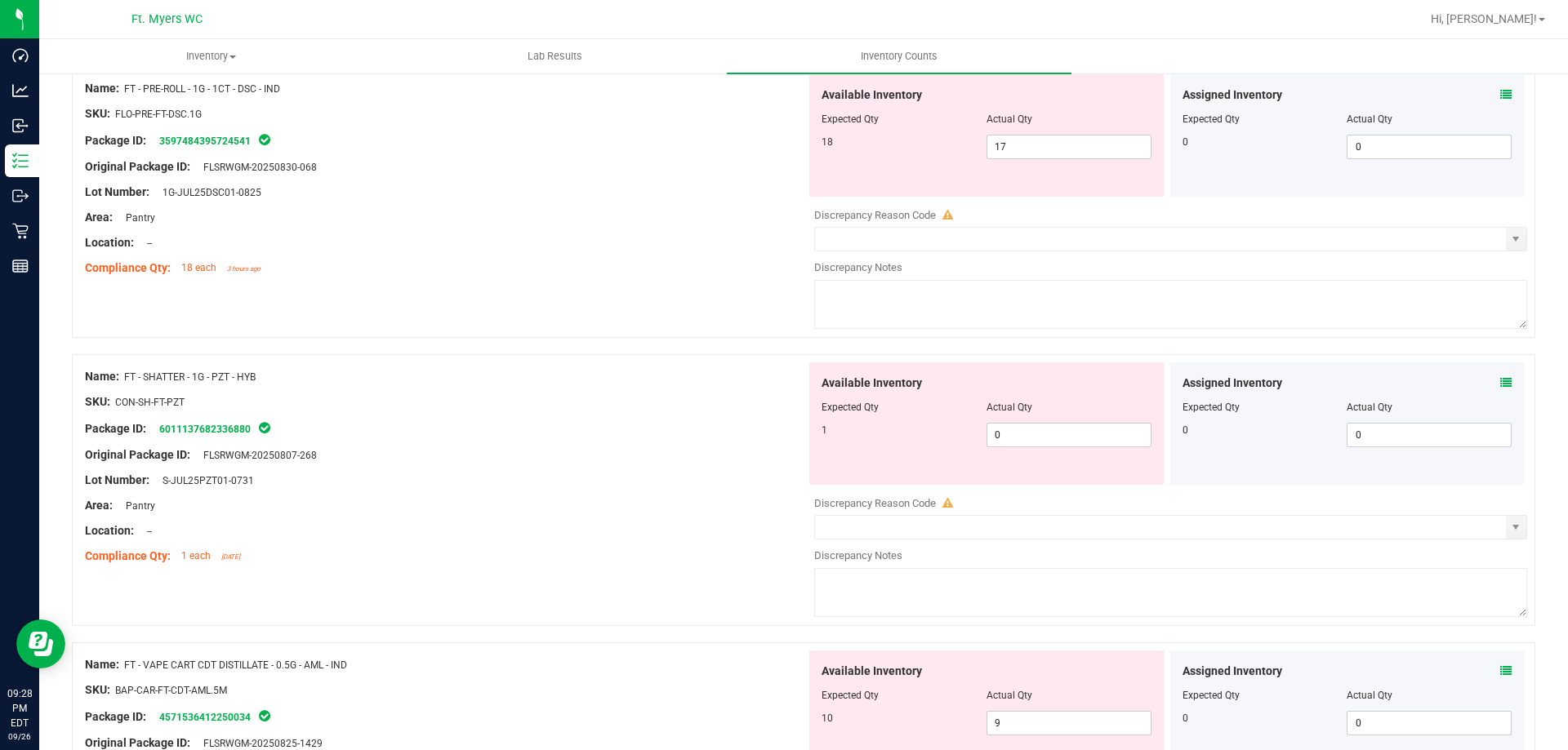
scroll to position [1151, 0]
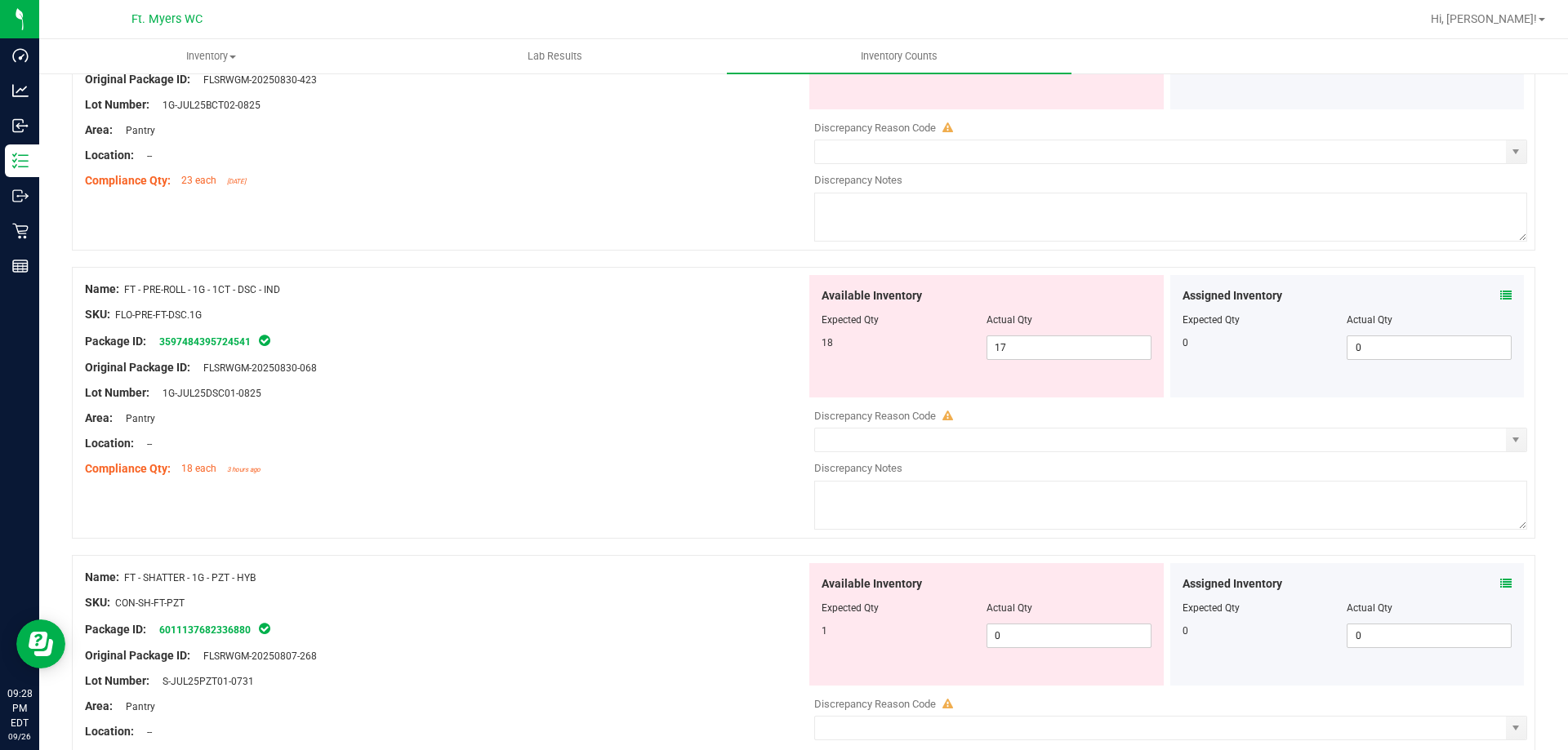
click at [1501, 298] on icon at bounding box center [1507, 296] width 12 height 12
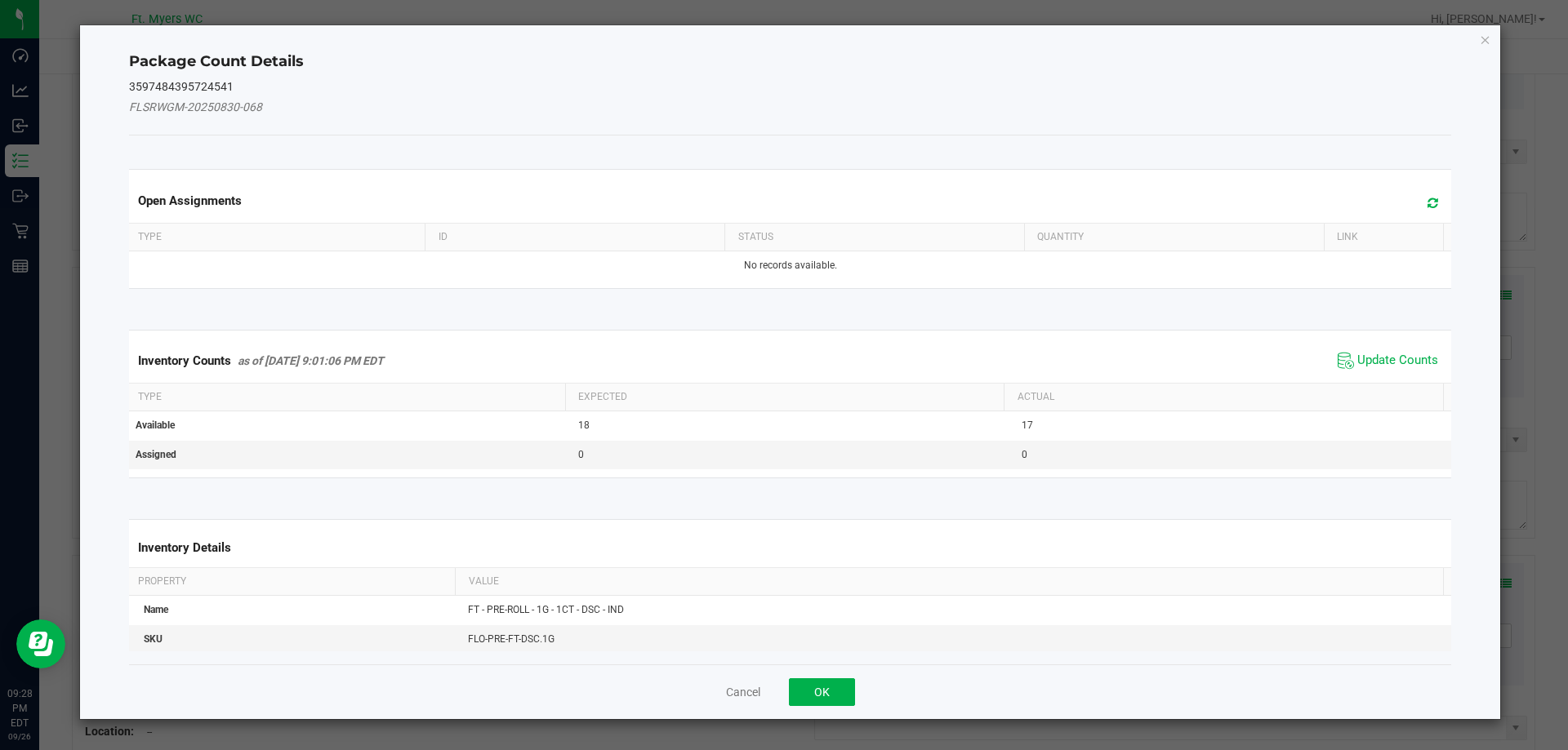
click at [1399, 349] on span "Update Counts" at bounding box center [1388, 360] width 109 height 25
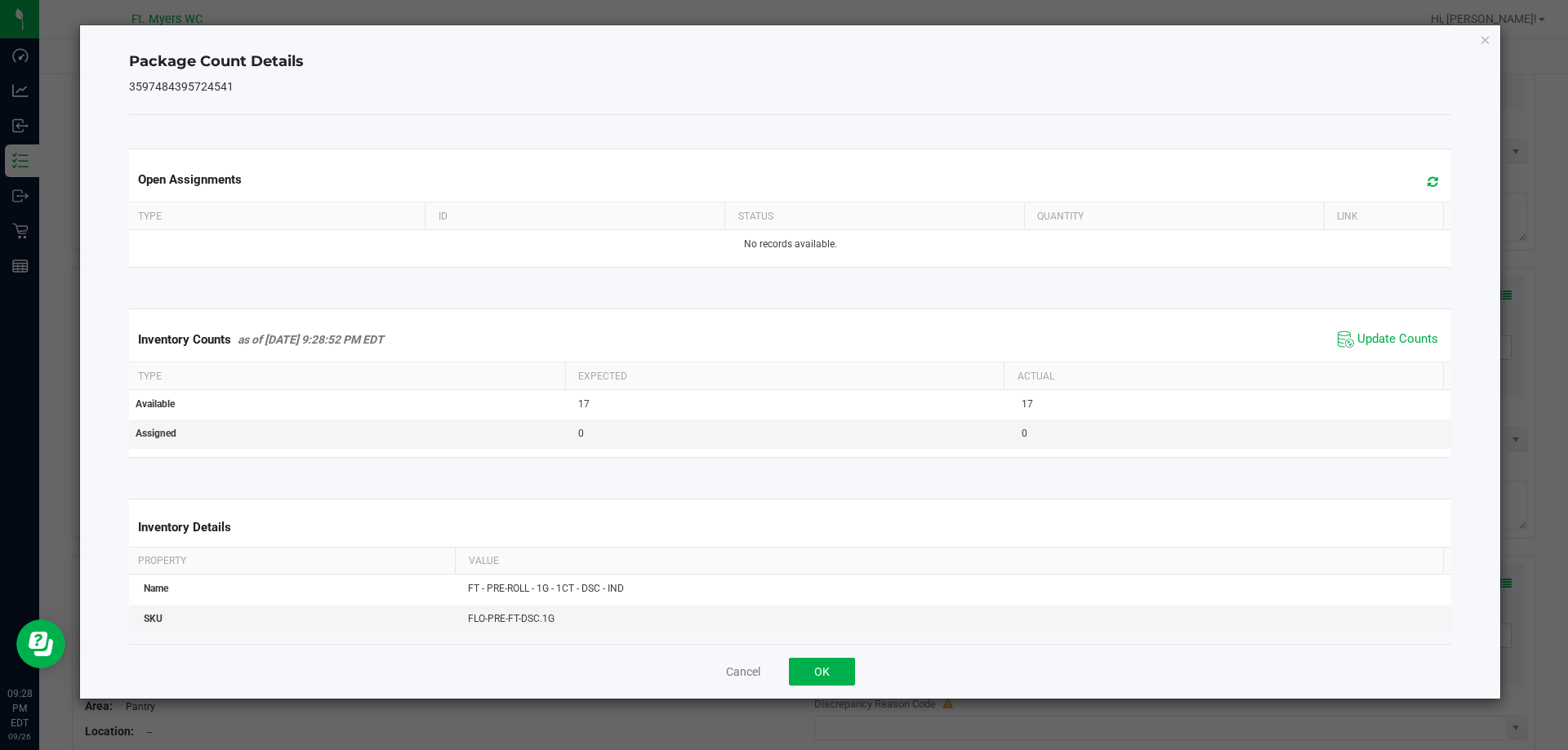
click at [785, 665] on div "Cancel OK" at bounding box center [790, 671] width 1323 height 54
click at [801, 662] on button "OK" at bounding box center [822, 672] width 66 height 28
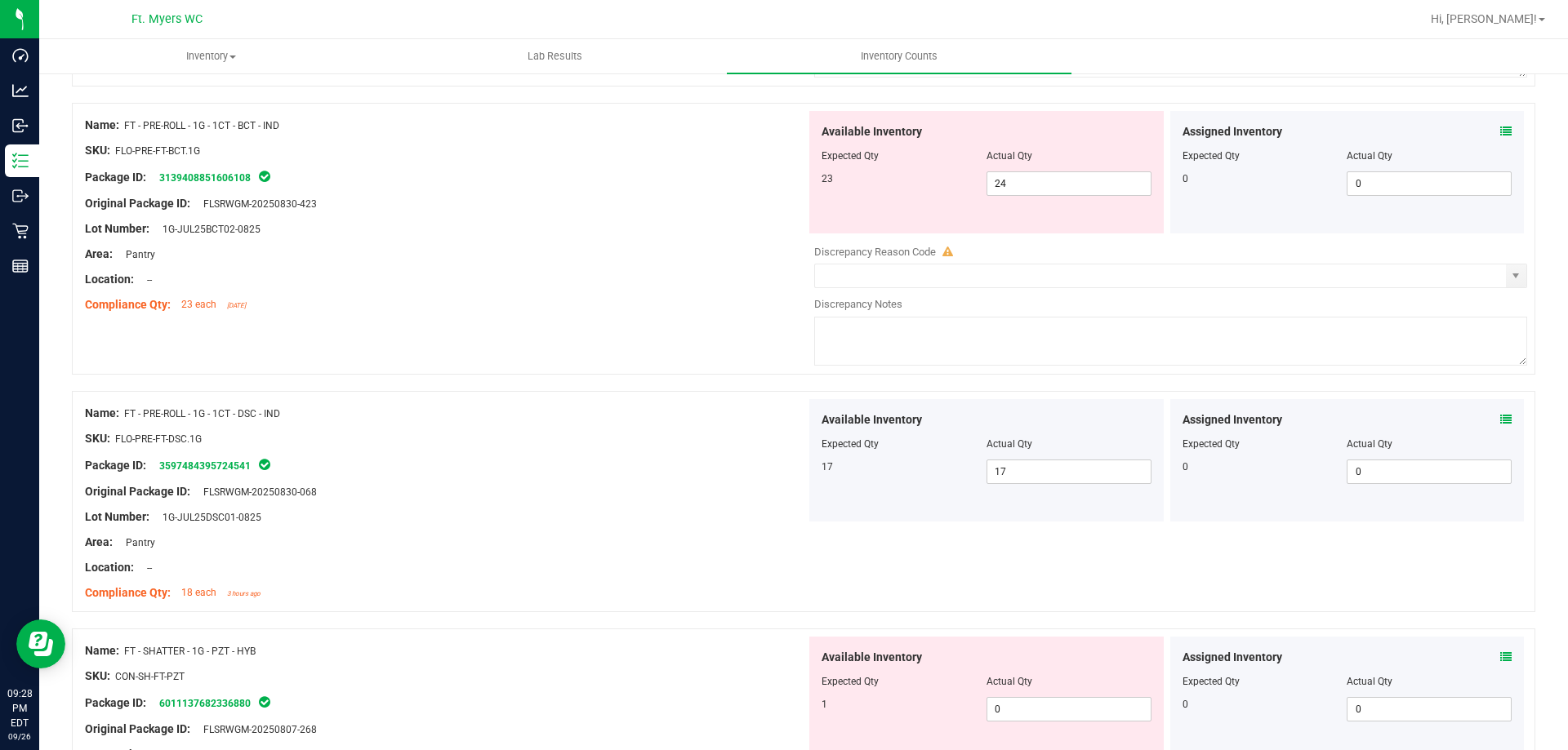
scroll to position [906, 0]
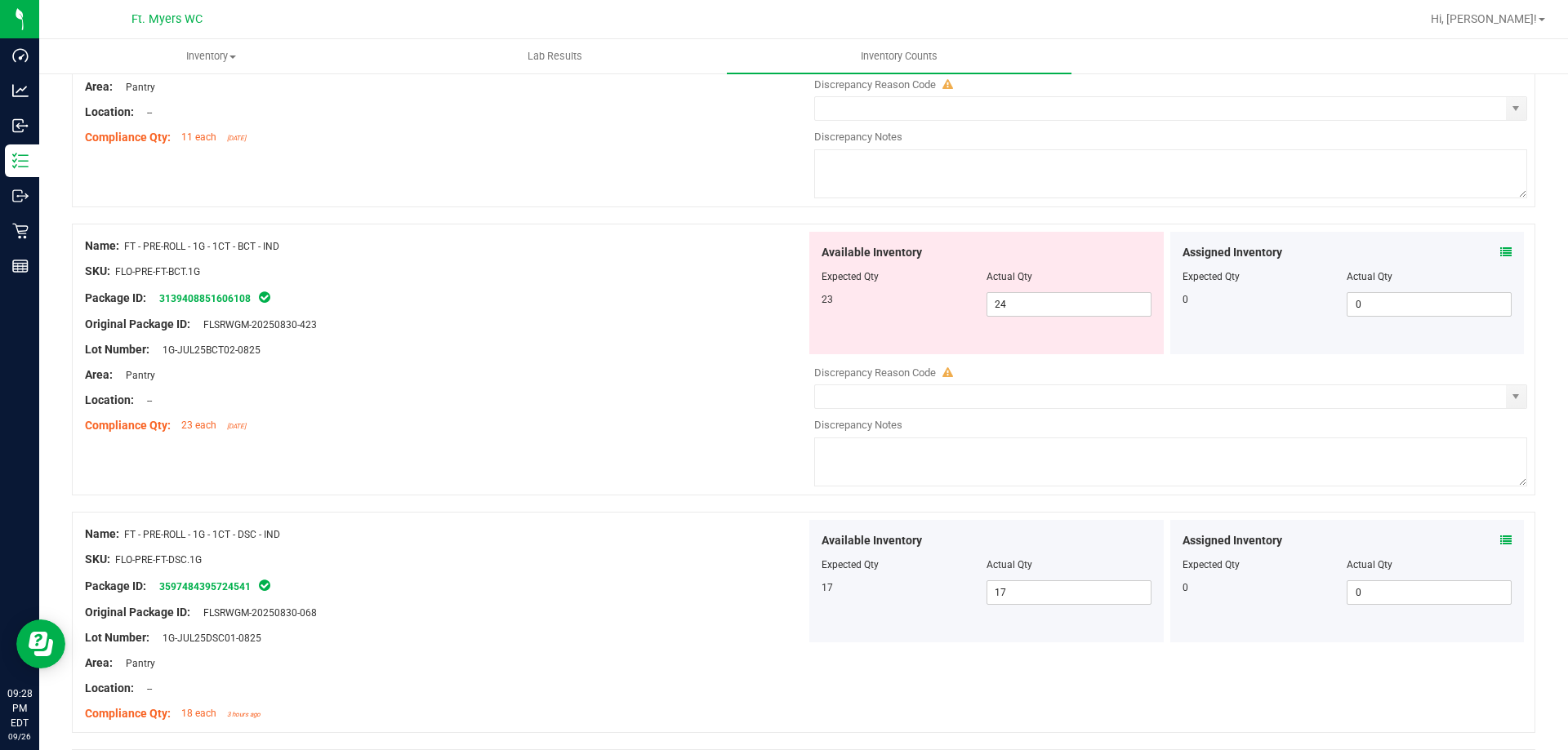
click at [1501, 250] on icon at bounding box center [1507, 252] width 12 height 12
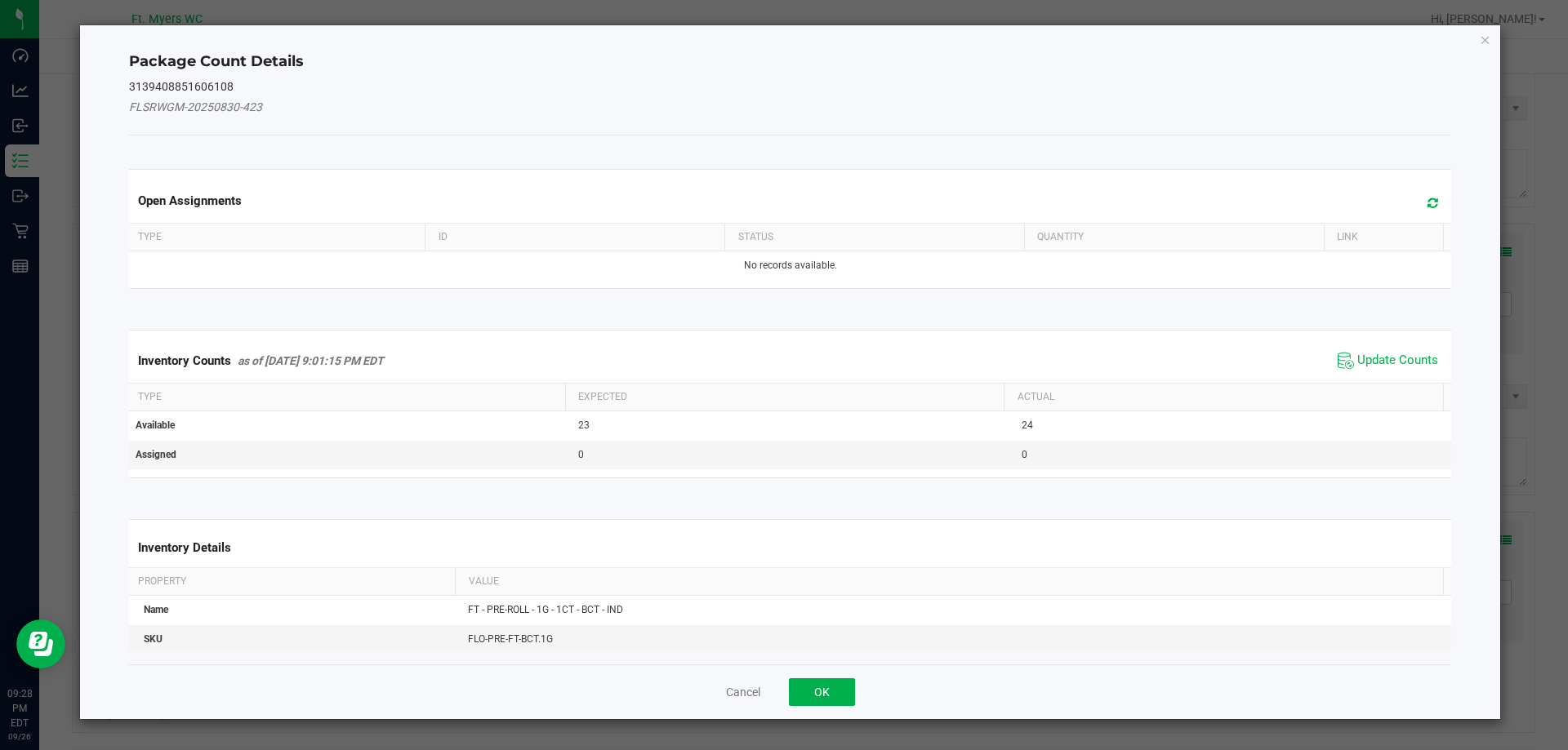
click at [1411, 346] on div "Inventory Counts as of Sep 26, 2025 9:01:15 PM EDT Update Counts" at bounding box center [790, 360] width 1329 height 45
click at [1408, 353] on span "Update Counts" at bounding box center [1398, 360] width 81 height 17
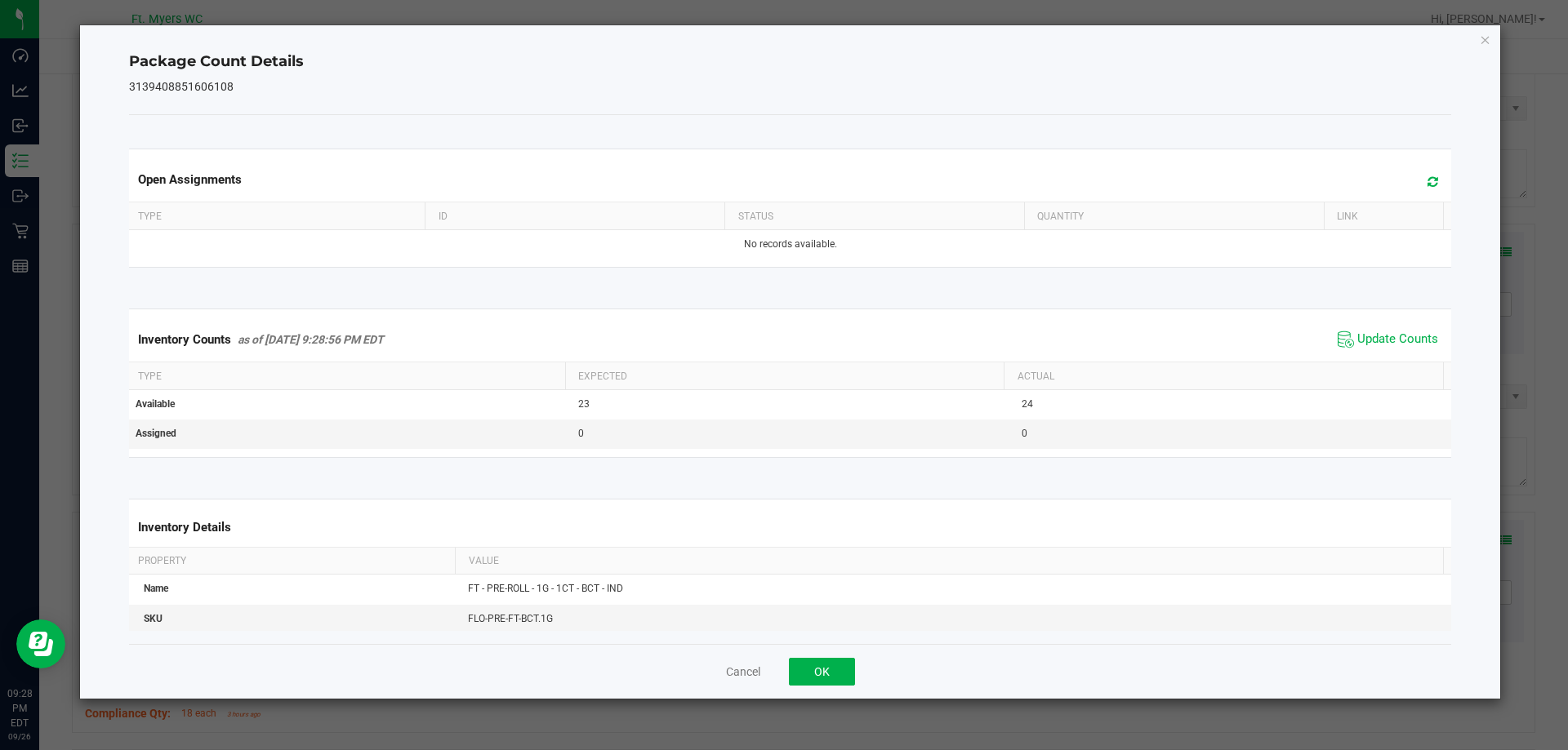
click at [822, 687] on div "Cancel OK" at bounding box center [790, 671] width 1323 height 54
click at [819, 655] on div "Cancel OK" at bounding box center [790, 671] width 1323 height 54
click at [1385, 330] on span "Update Counts" at bounding box center [1388, 339] width 109 height 25
drag, startPoint x: 823, startPoint y: 641, endPoint x: 823, endPoint y: 656, distance: 15.0
click at [823, 649] on div "Package Count Details 3139408851606108 Open Assignments Type ID Status Quantity…" at bounding box center [791, 362] width 1421 height 674
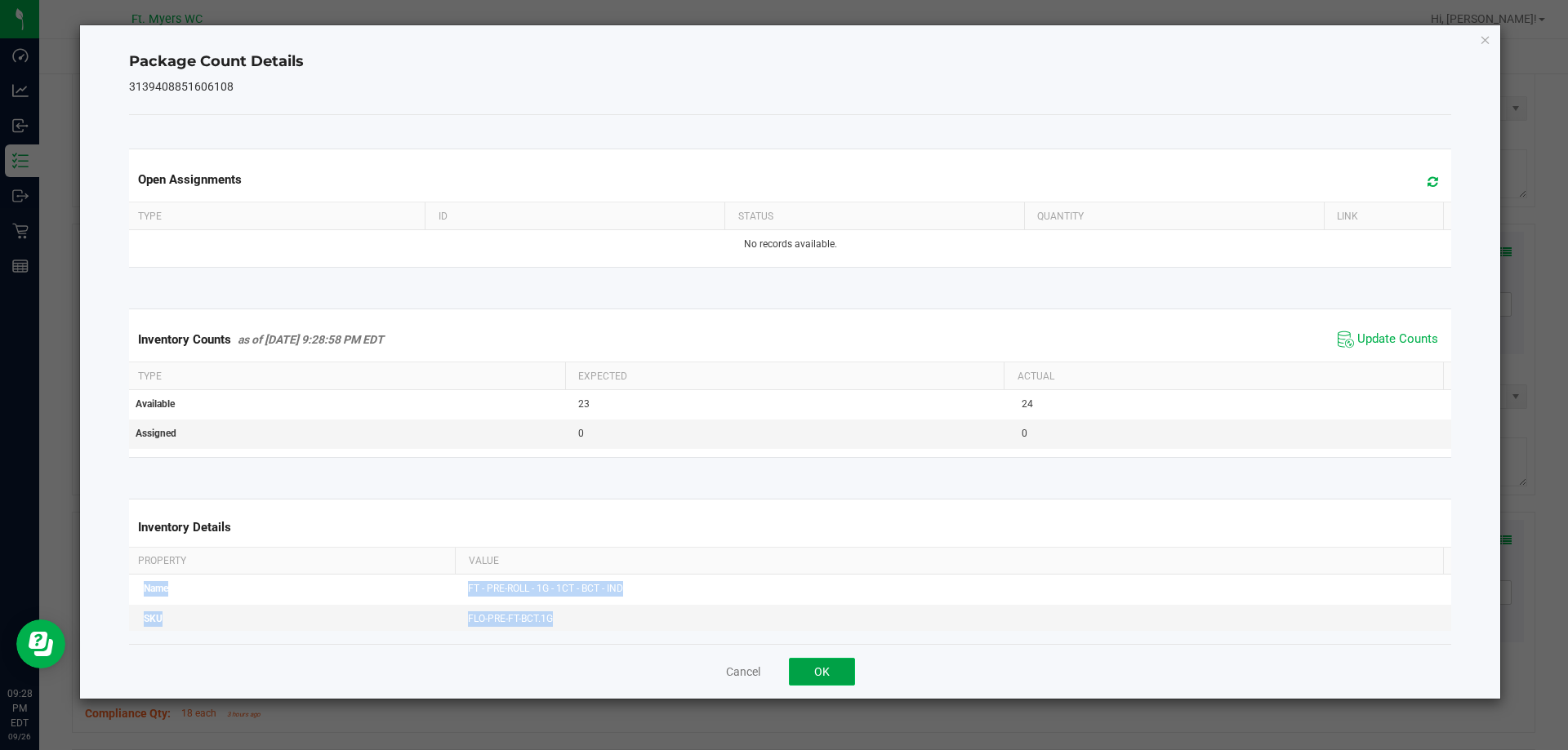
click at [823, 683] on button "OK" at bounding box center [822, 672] width 66 height 28
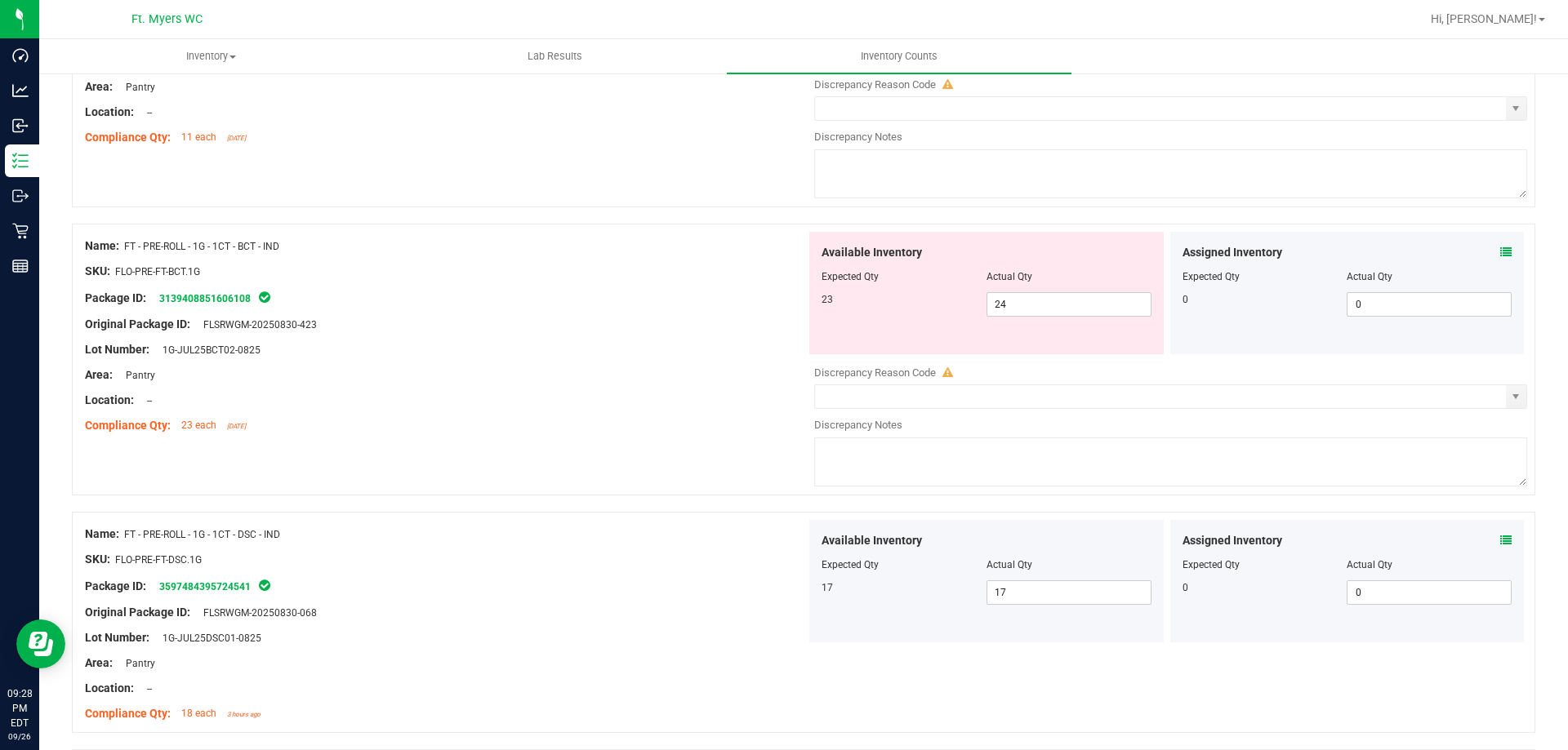
scroll to position [580, 0]
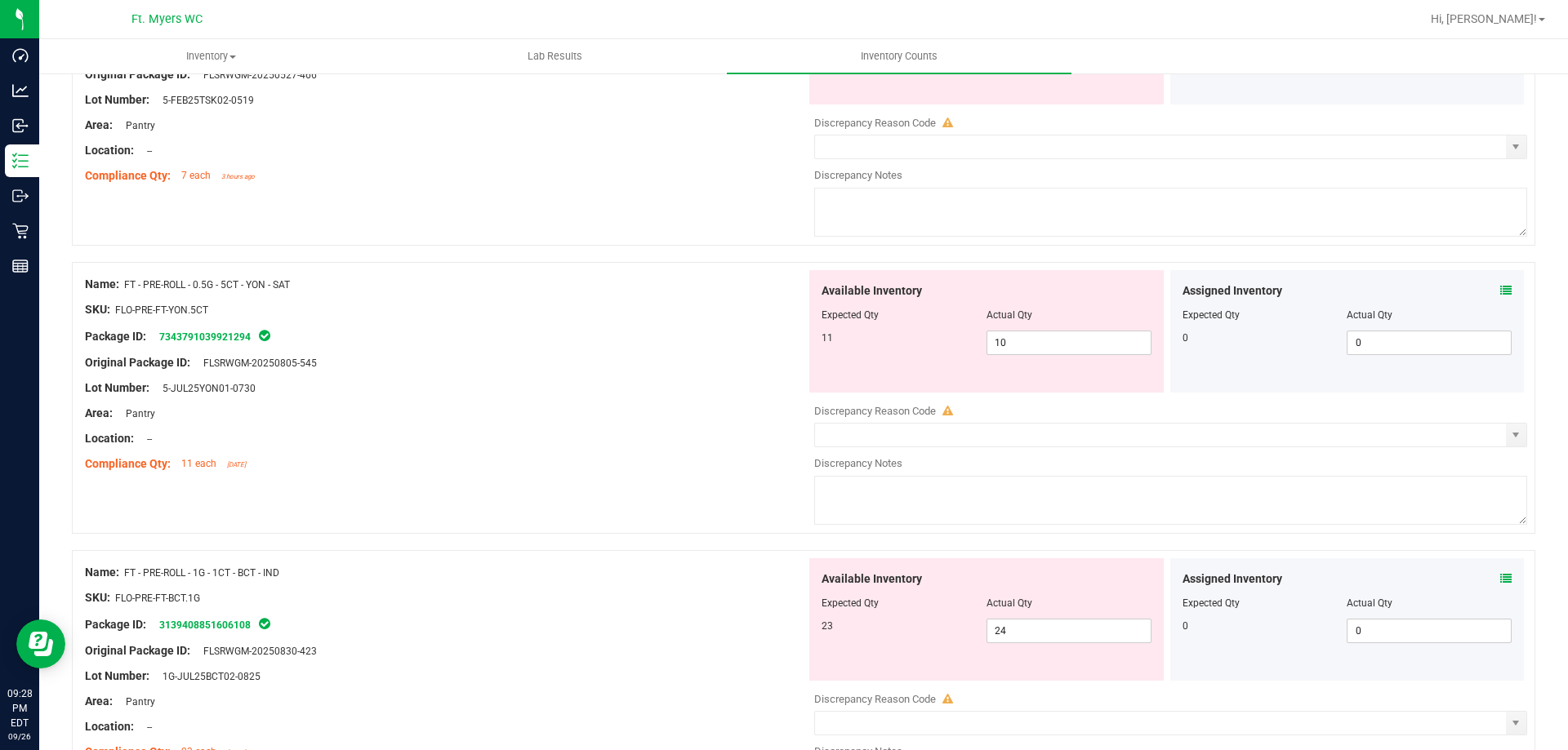
click at [1501, 285] on icon at bounding box center [1507, 291] width 12 height 12
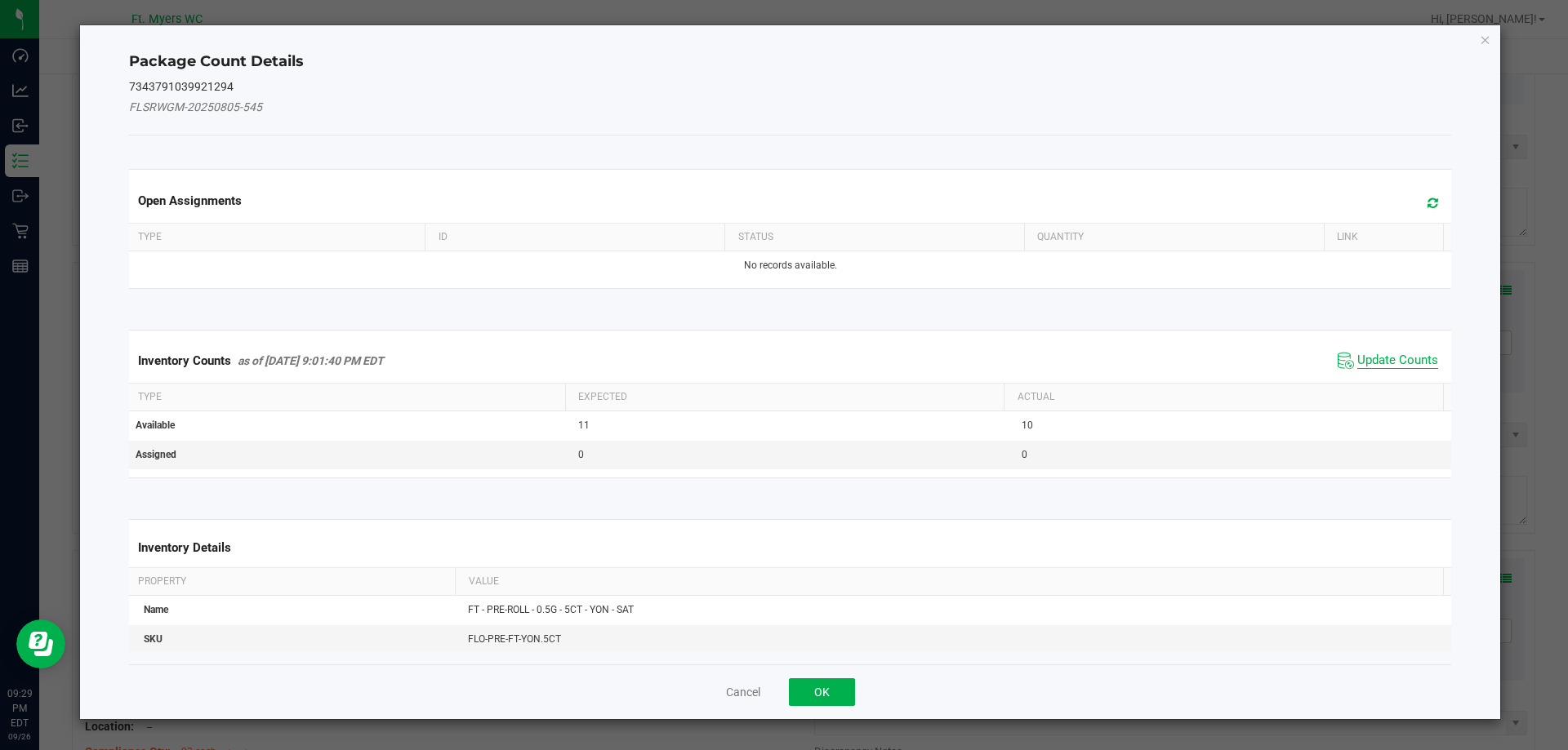
click at [1398, 366] on span "Update Counts" at bounding box center [1398, 360] width 81 height 17
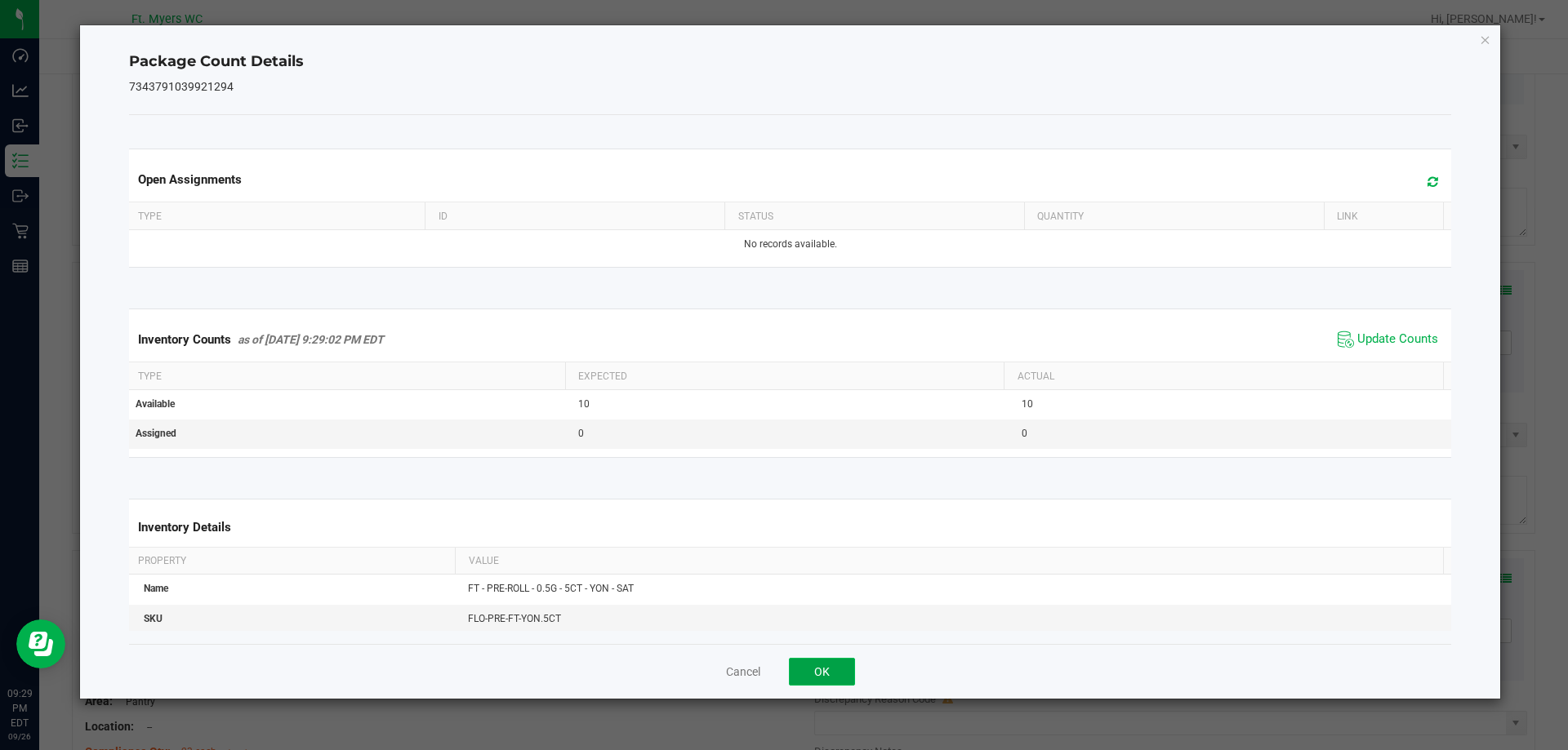
click at [818, 660] on button "OK" at bounding box center [822, 672] width 66 height 28
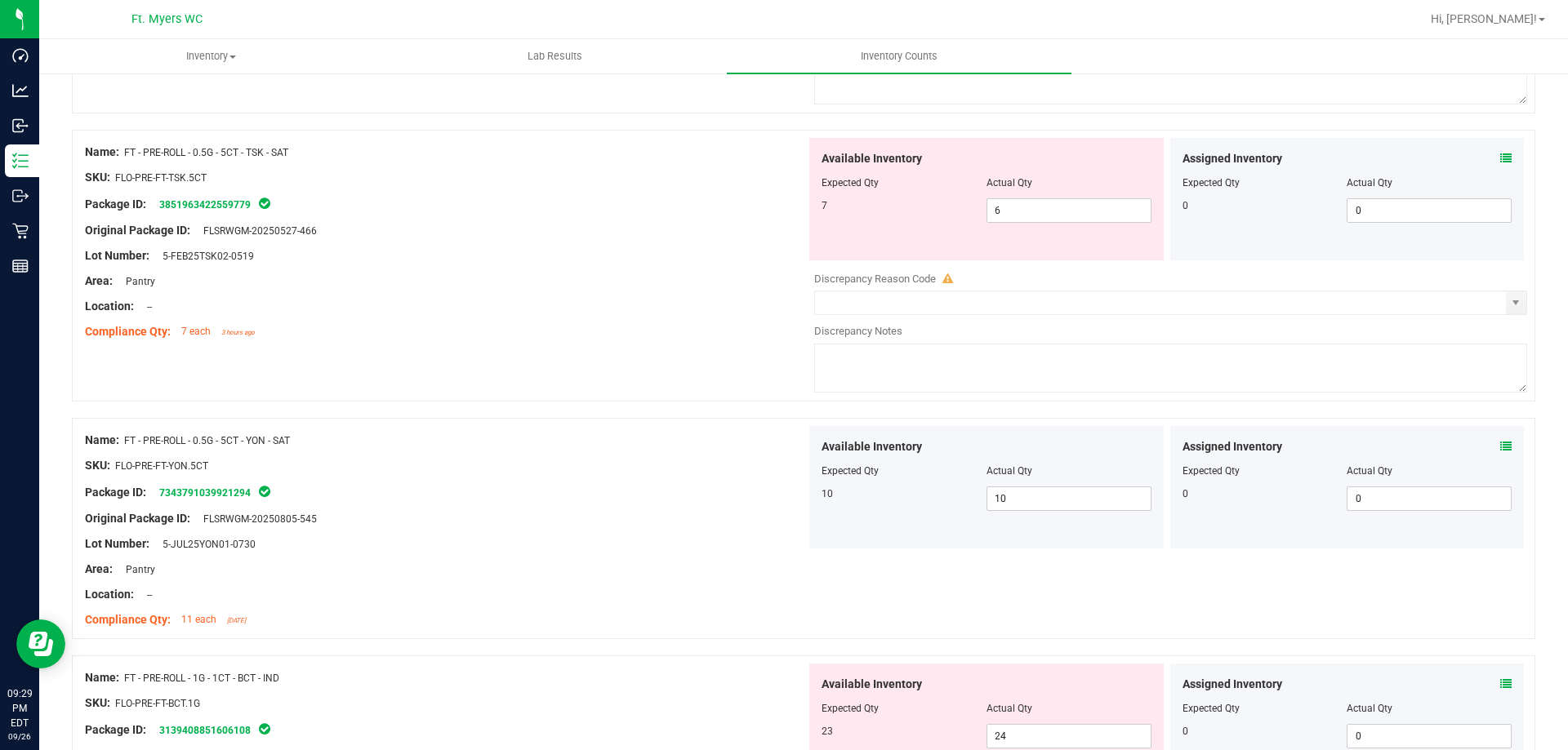
scroll to position [334, 0]
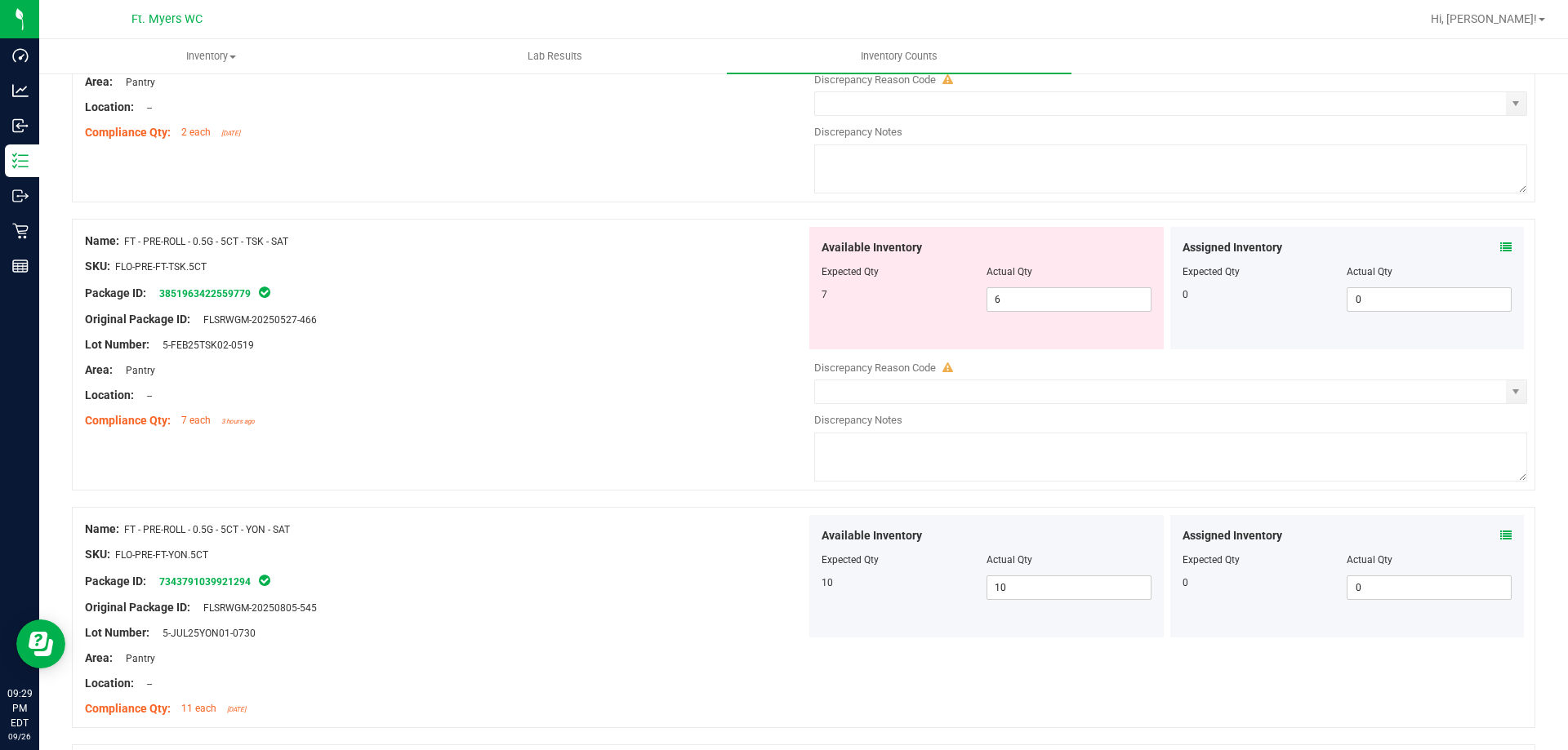
click at [1501, 252] on icon at bounding box center [1507, 247] width 12 height 12
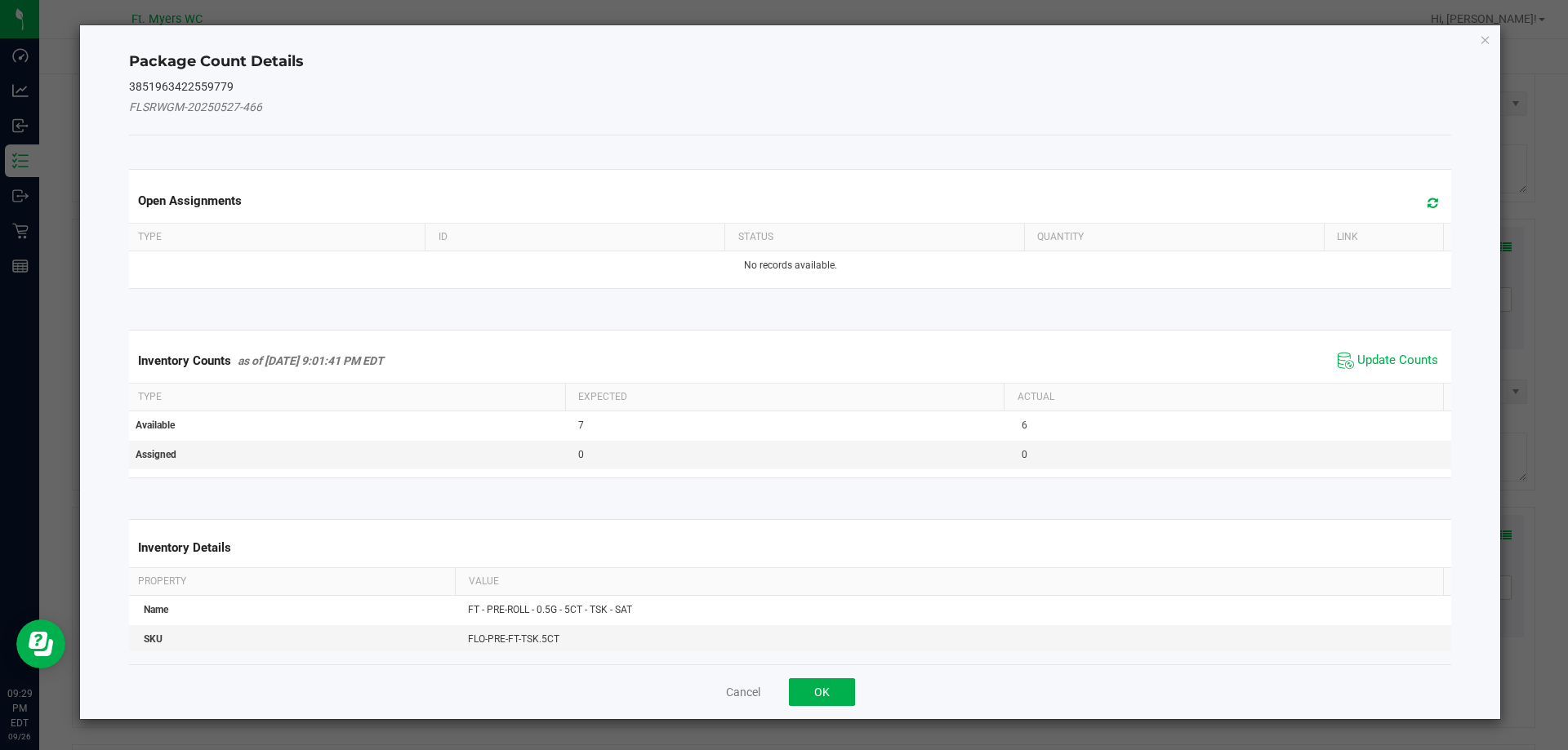
click at [1379, 376] on div "Inventory Counts as of Sep 26, 2025 9:01:41 PM EDT Update Counts" at bounding box center [790, 360] width 1329 height 45
click at [1385, 361] on span "Update Counts" at bounding box center [1398, 360] width 81 height 17
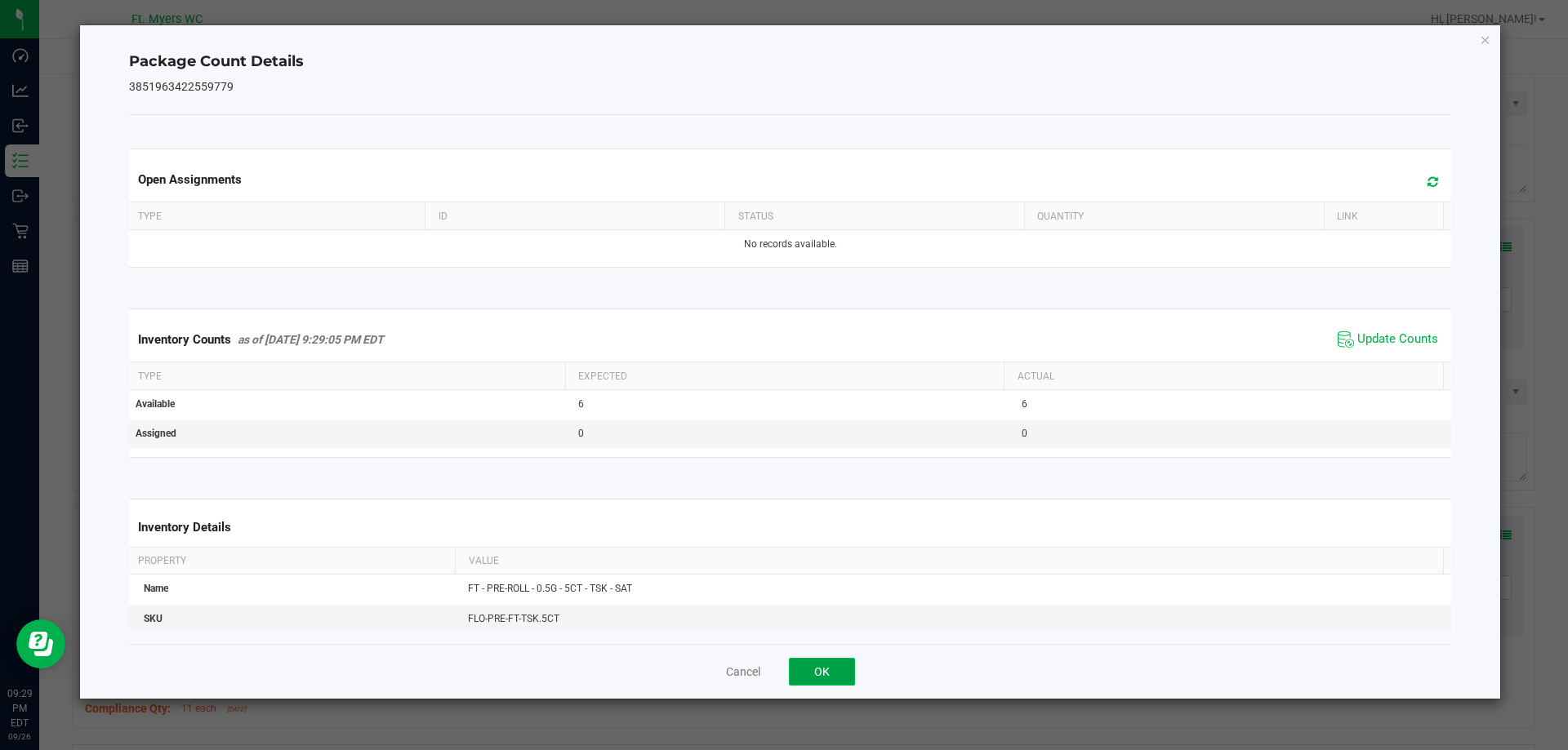
click at [848, 679] on button "OK" at bounding box center [822, 672] width 66 height 28
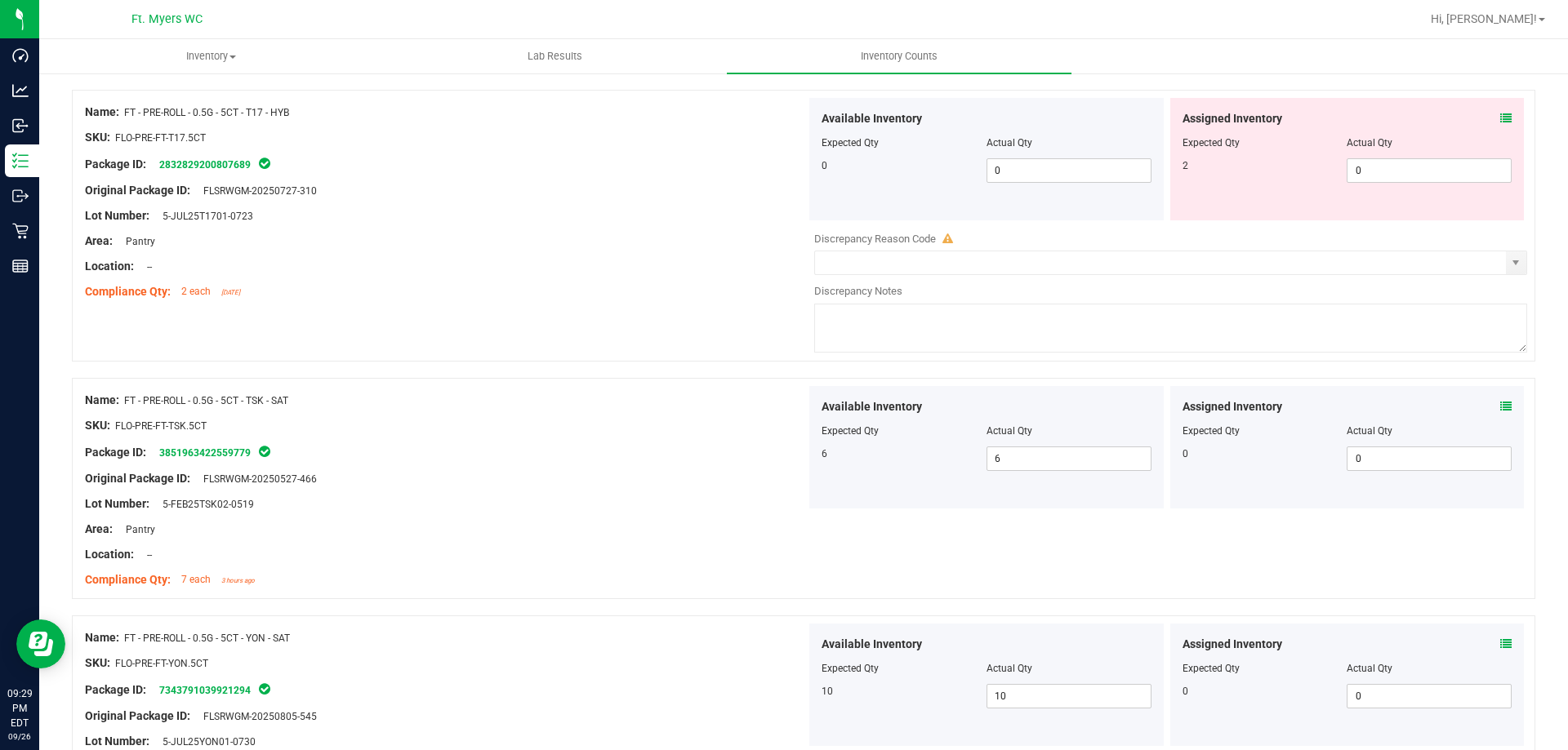
scroll to position [0, 0]
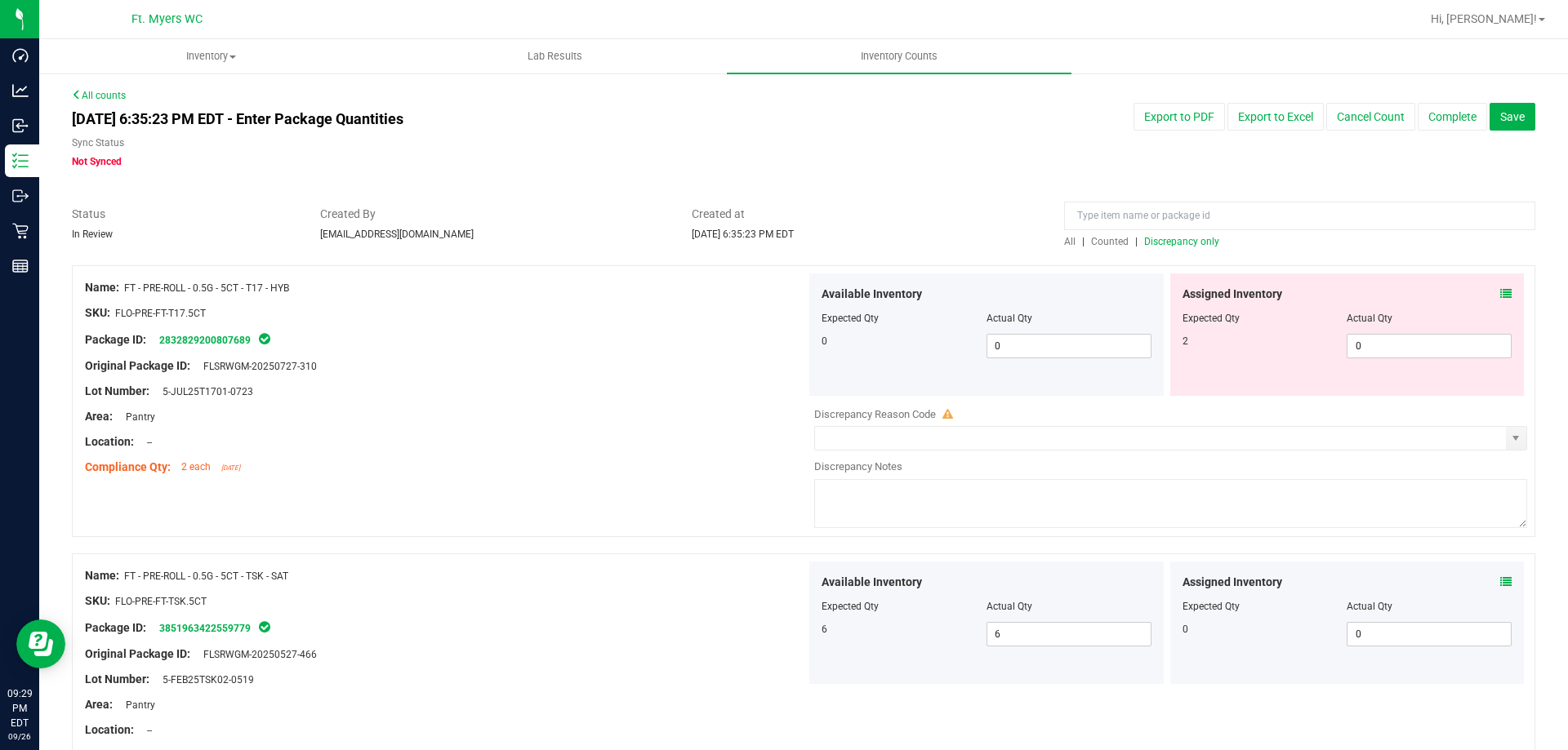
click at [1501, 295] on icon at bounding box center [1507, 294] width 12 height 12
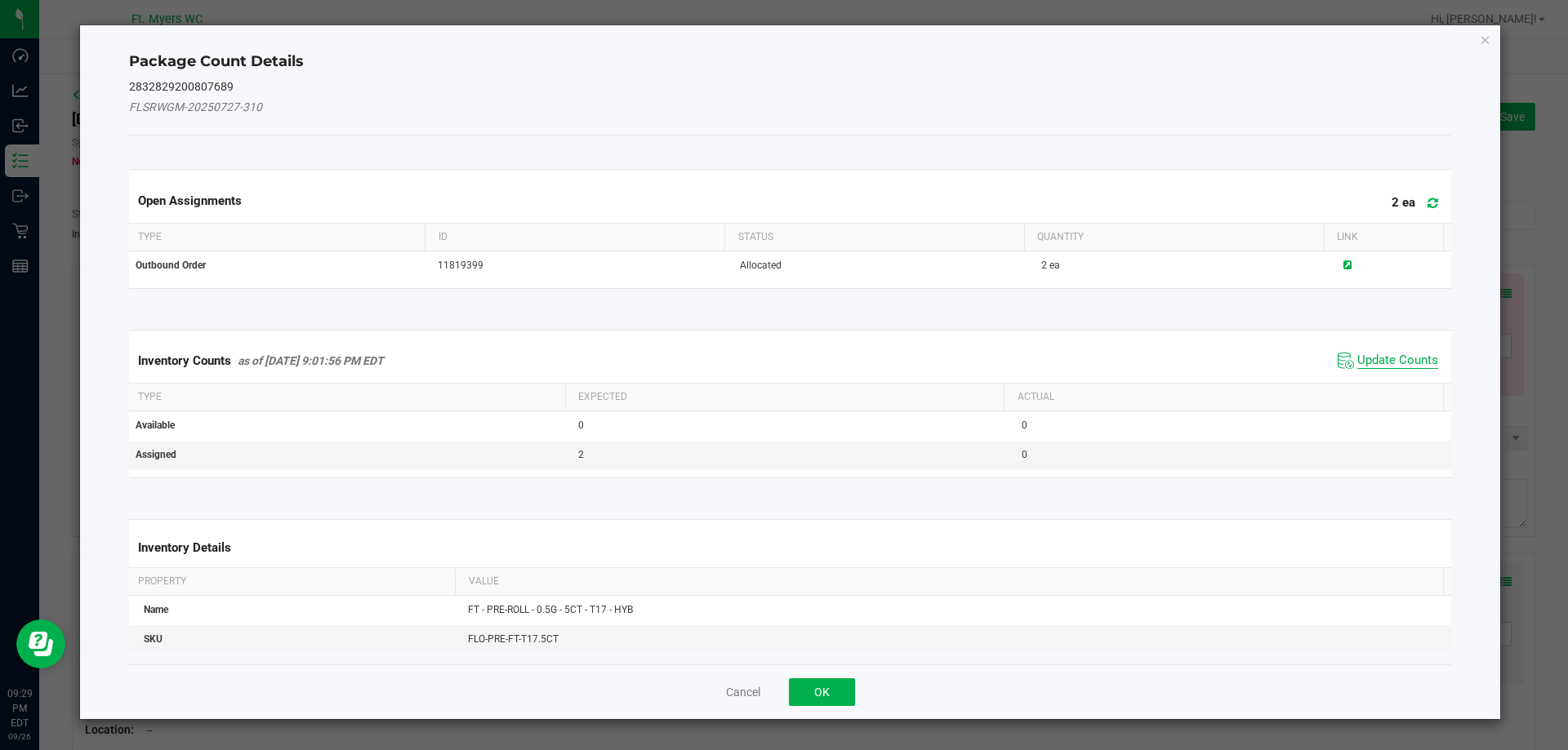
click at [1367, 353] on span "Update Counts" at bounding box center [1398, 360] width 81 height 17
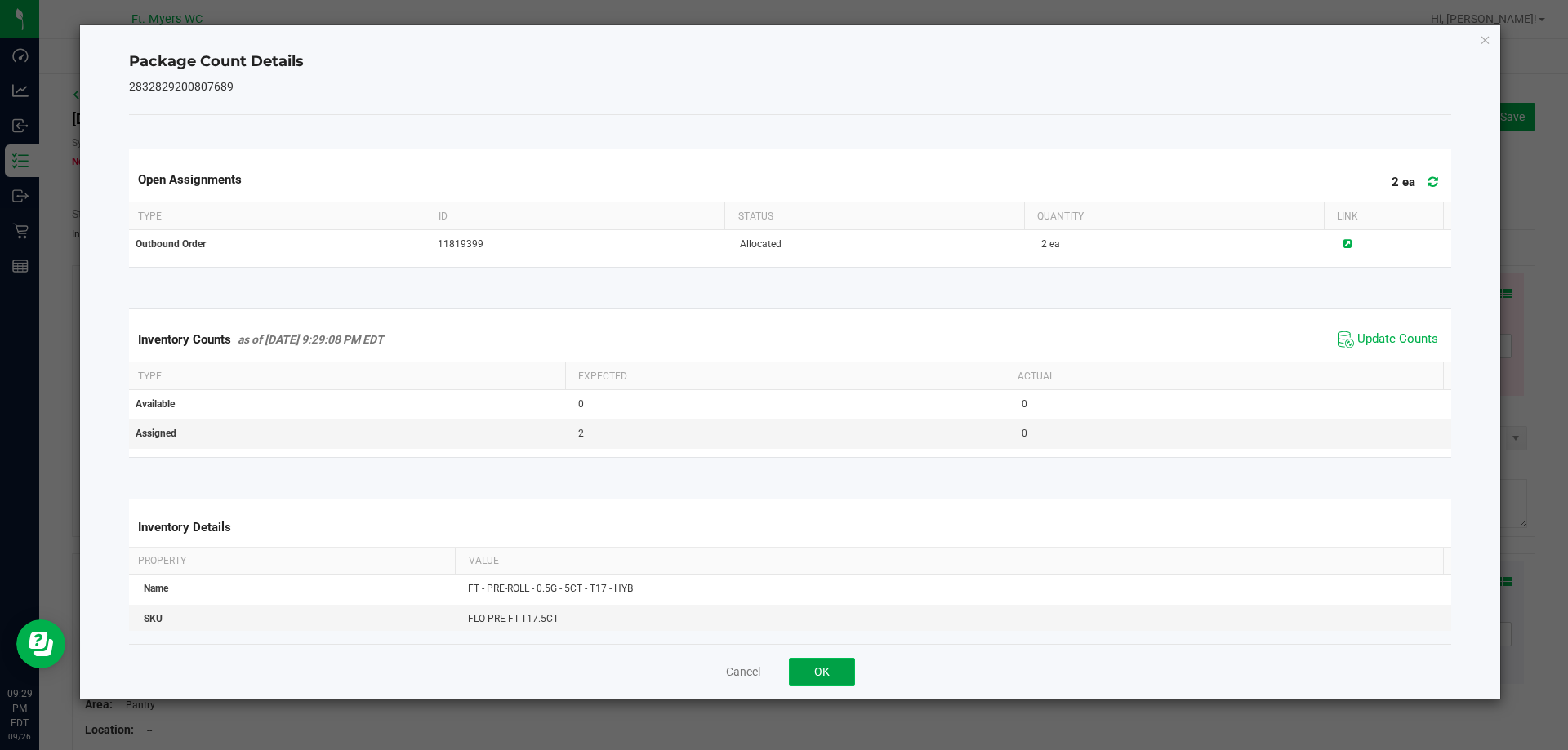
click at [803, 669] on button "OK" at bounding box center [822, 672] width 66 height 28
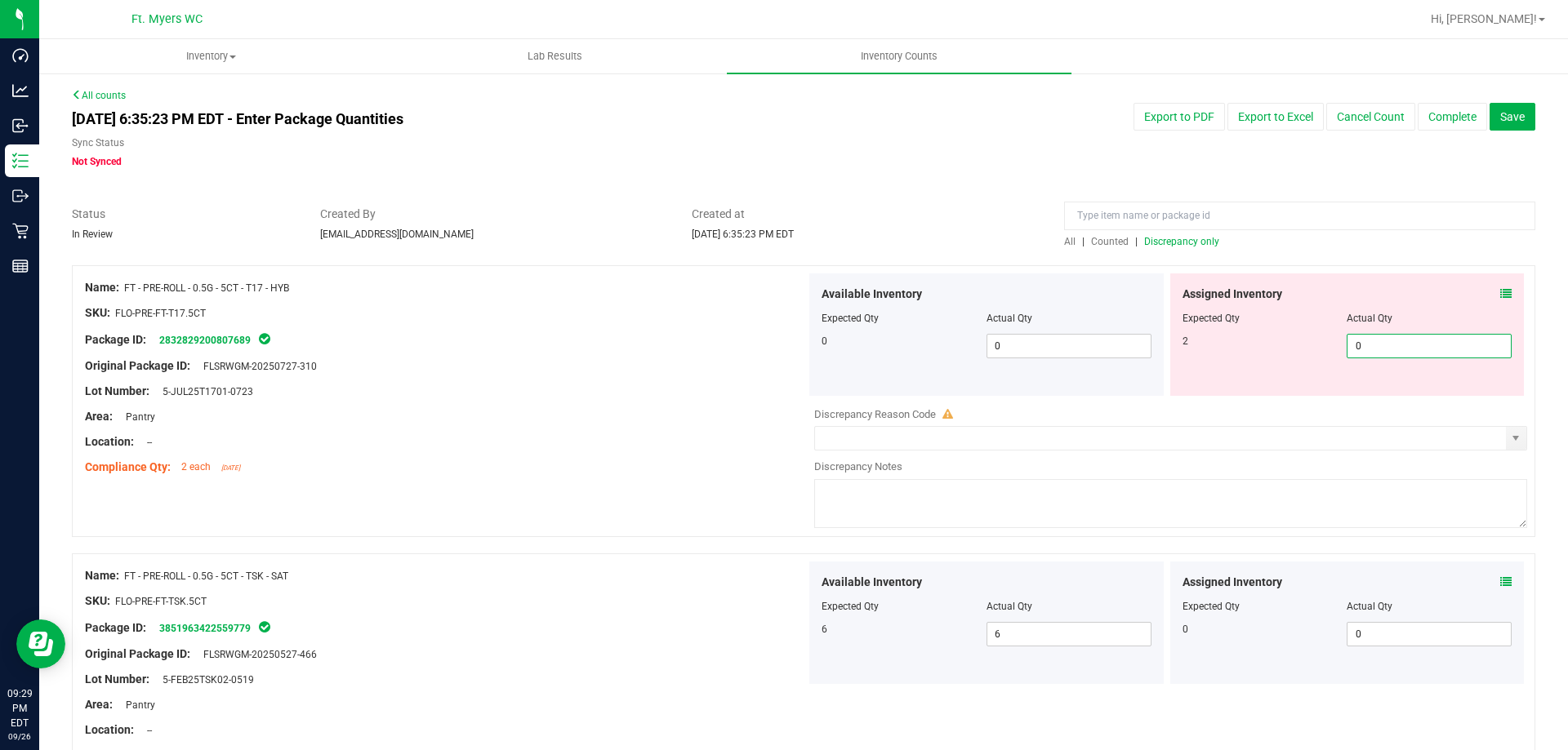
drag, startPoint x: 1406, startPoint y: 333, endPoint x: 933, endPoint y: 342, distance: 473.1
click at [933, 342] on div "Available Inventory Expected Qty Actual Qty 0 0 0 0 0" at bounding box center [1166, 334] width 721 height 123
type input "2"
click at [760, 406] on div at bounding box center [445, 404] width 721 height 8
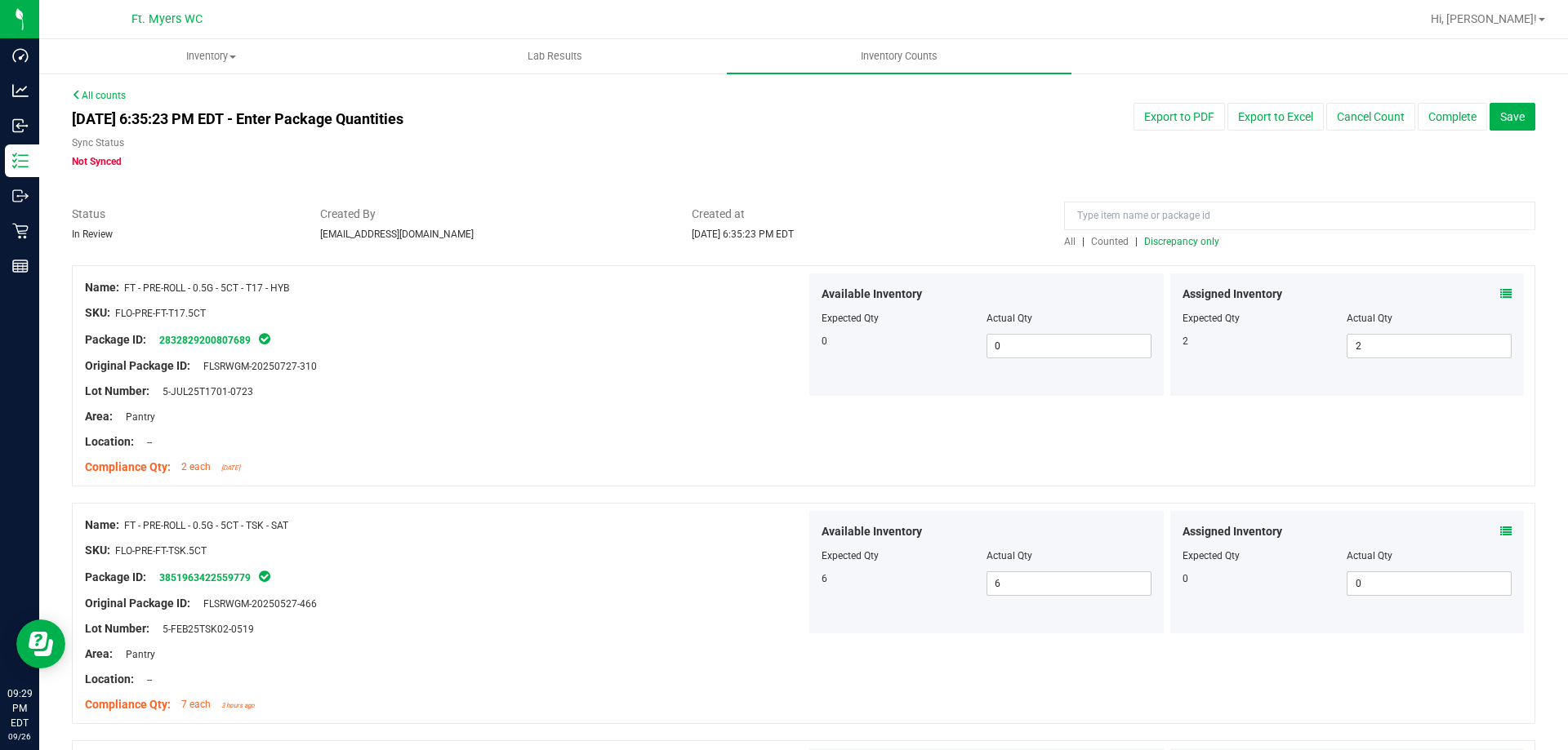
click at [1164, 235] on span "Discrepancy only" at bounding box center [1182, 241] width 75 height 12
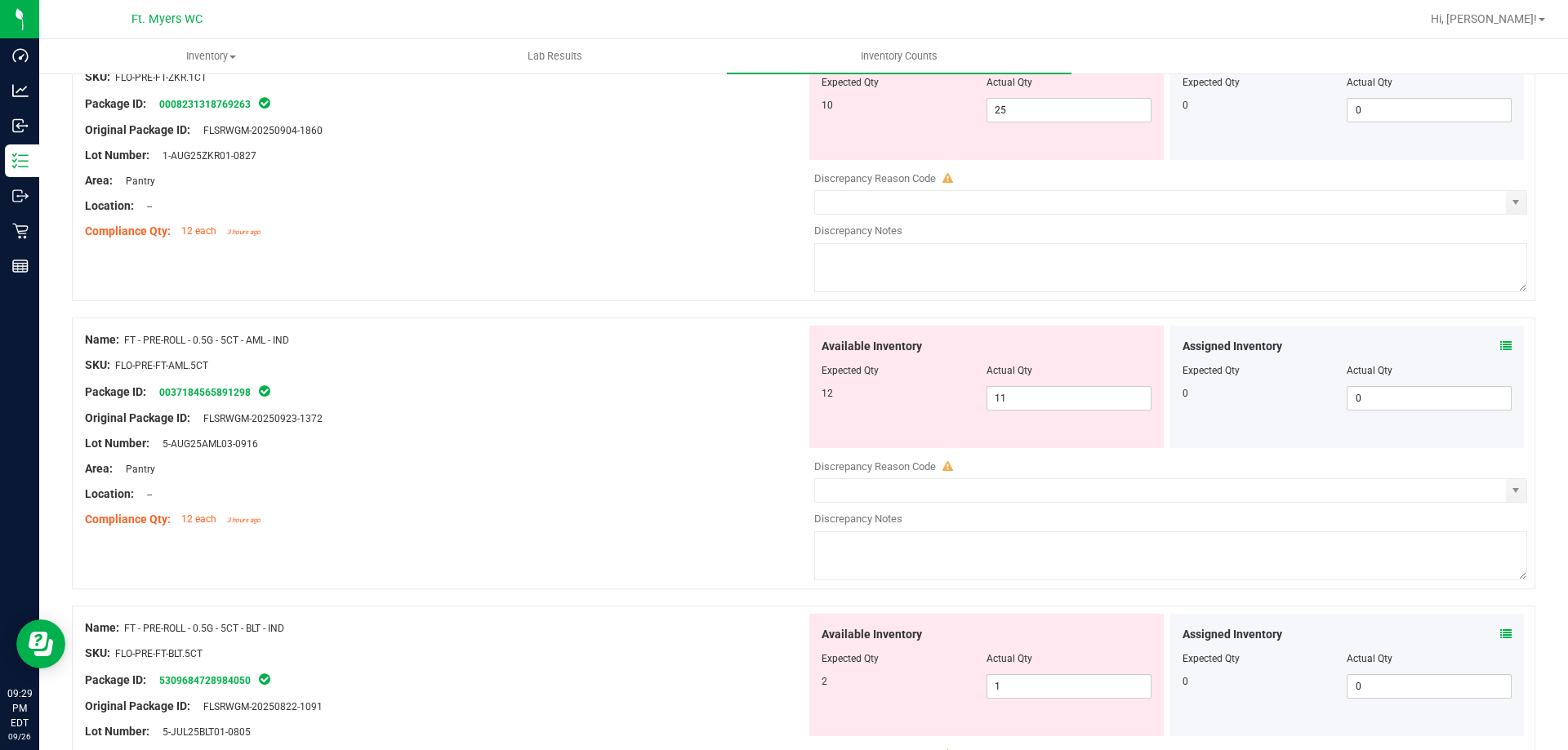
scroll to position [5334, 0]
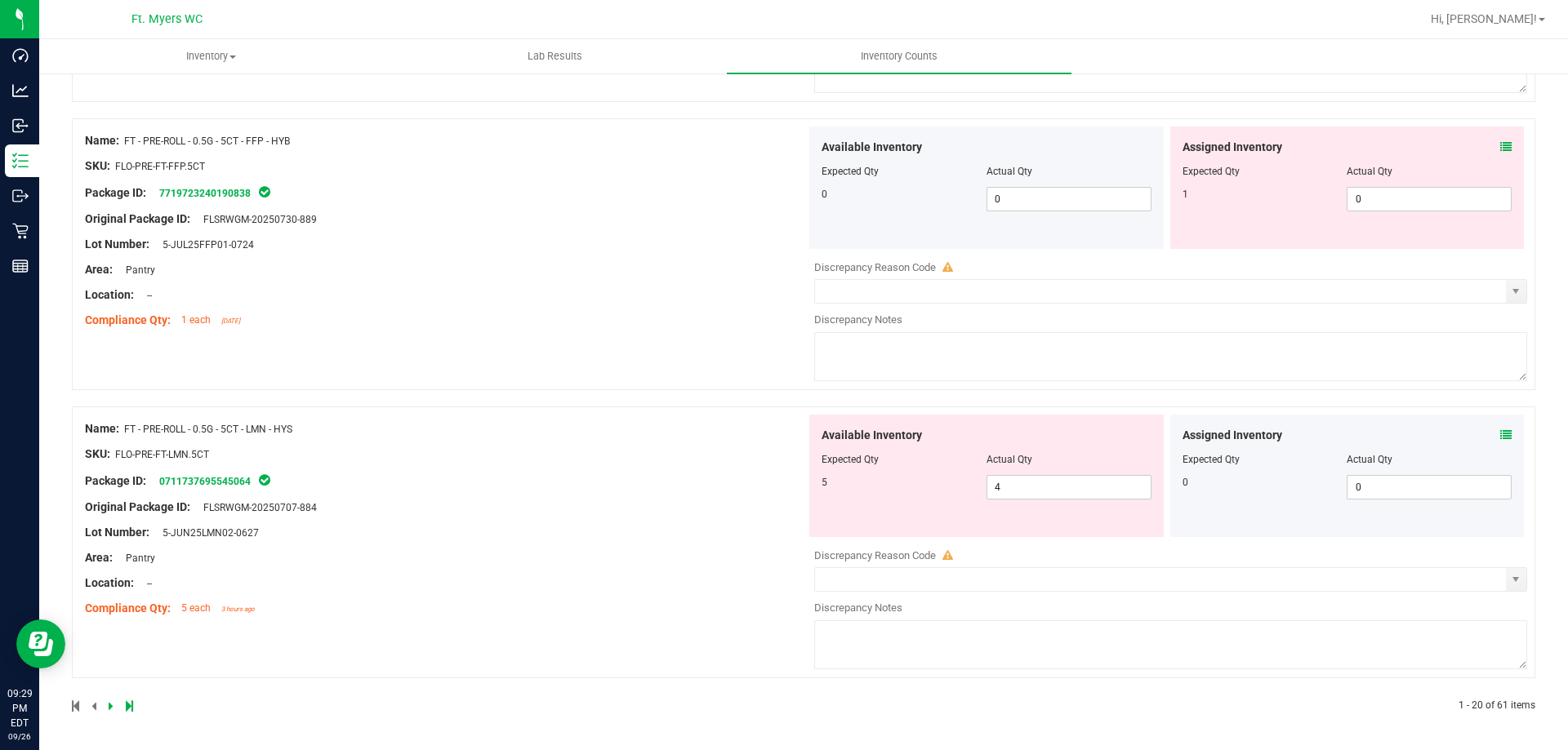
drag, startPoint x: 633, startPoint y: 550, endPoint x: 633, endPoint y: 572, distance: 22.0
drag, startPoint x: 607, startPoint y: 290, endPoint x: 472, endPoint y: 739, distance: 468.9
click at [129, 708] on icon at bounding box center [129, 706] width 7 height 10
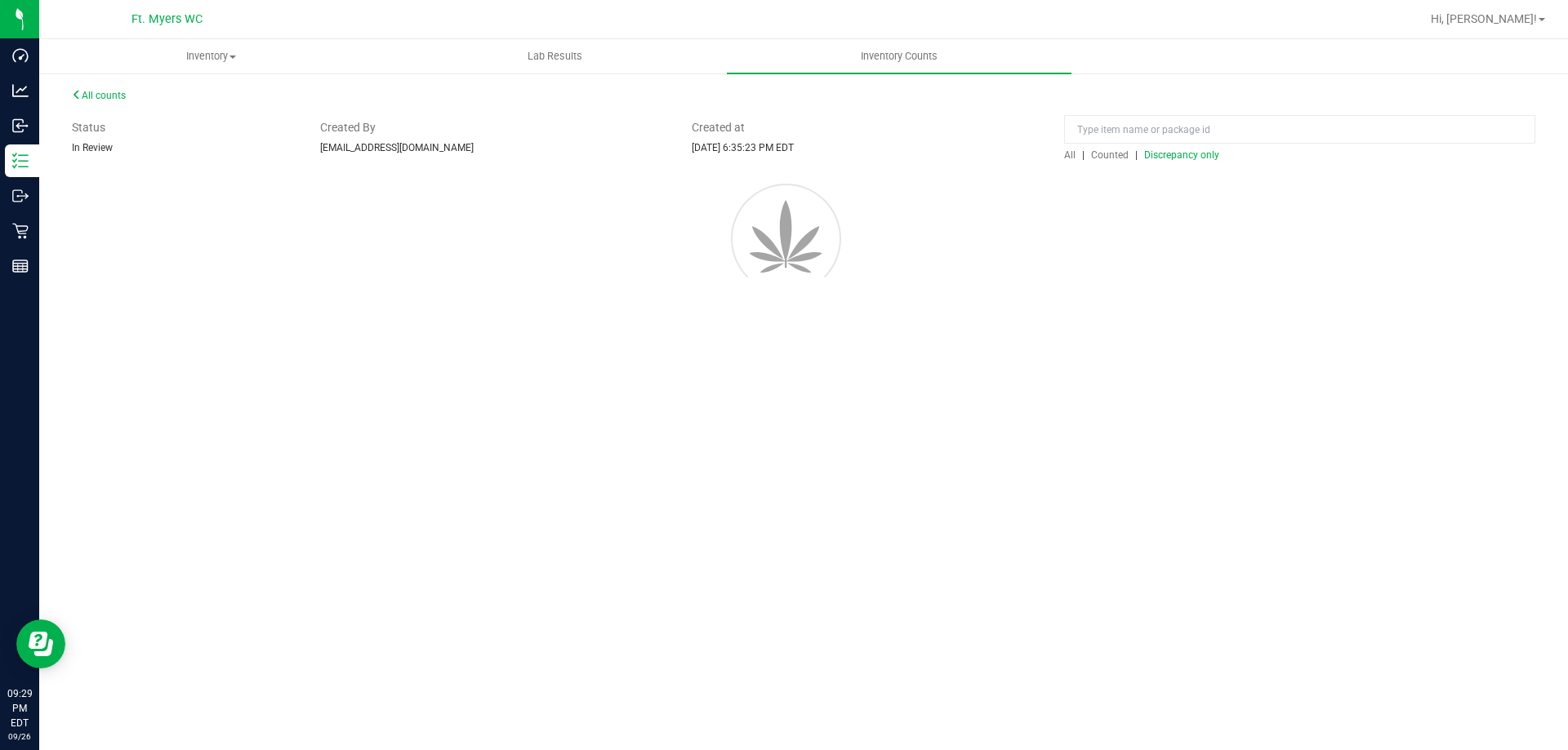
scroll to position [0, 0]
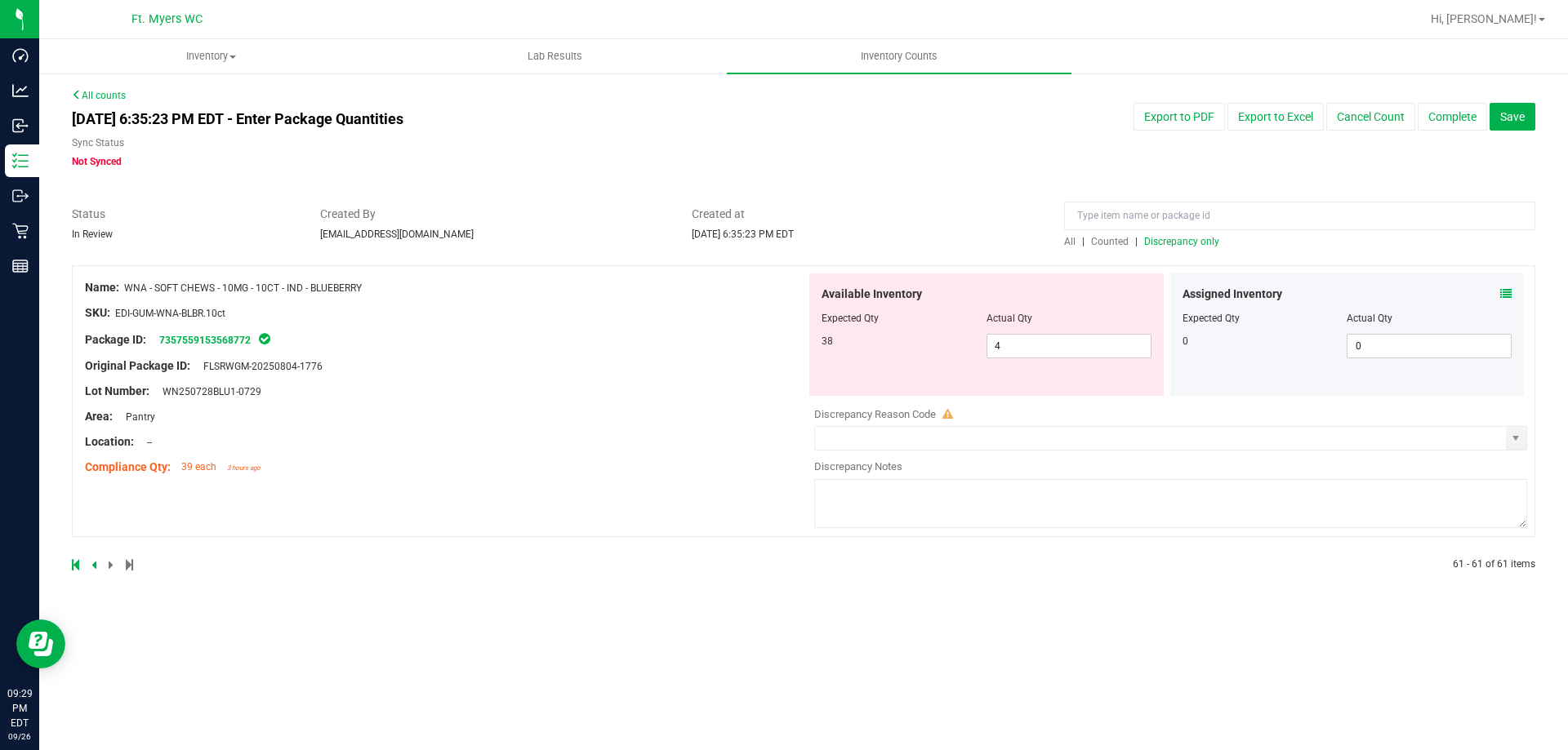
click at [627, 366] on div "Original Package ID: FLSRWGM-20250804-1776" at bounding box center [445, 365] width 721 height 17
click at [646, 332] on div "Package ID: 7357559153568772" at bounding box center [445, 339] width 721 height 20
drag, startPoint x: 1059, startPoint y: 342, endPoint x: 819, endPoint y: 304, distance: 243.0
click at [819, 304] on div "Available Inventory Expected Qty Actual Qty 38 4 4" at bounding box center [987, 334] width 354 height 123
click at [1079, 345] on input "4" at bounding box center [1068, 345] width 163 height 23
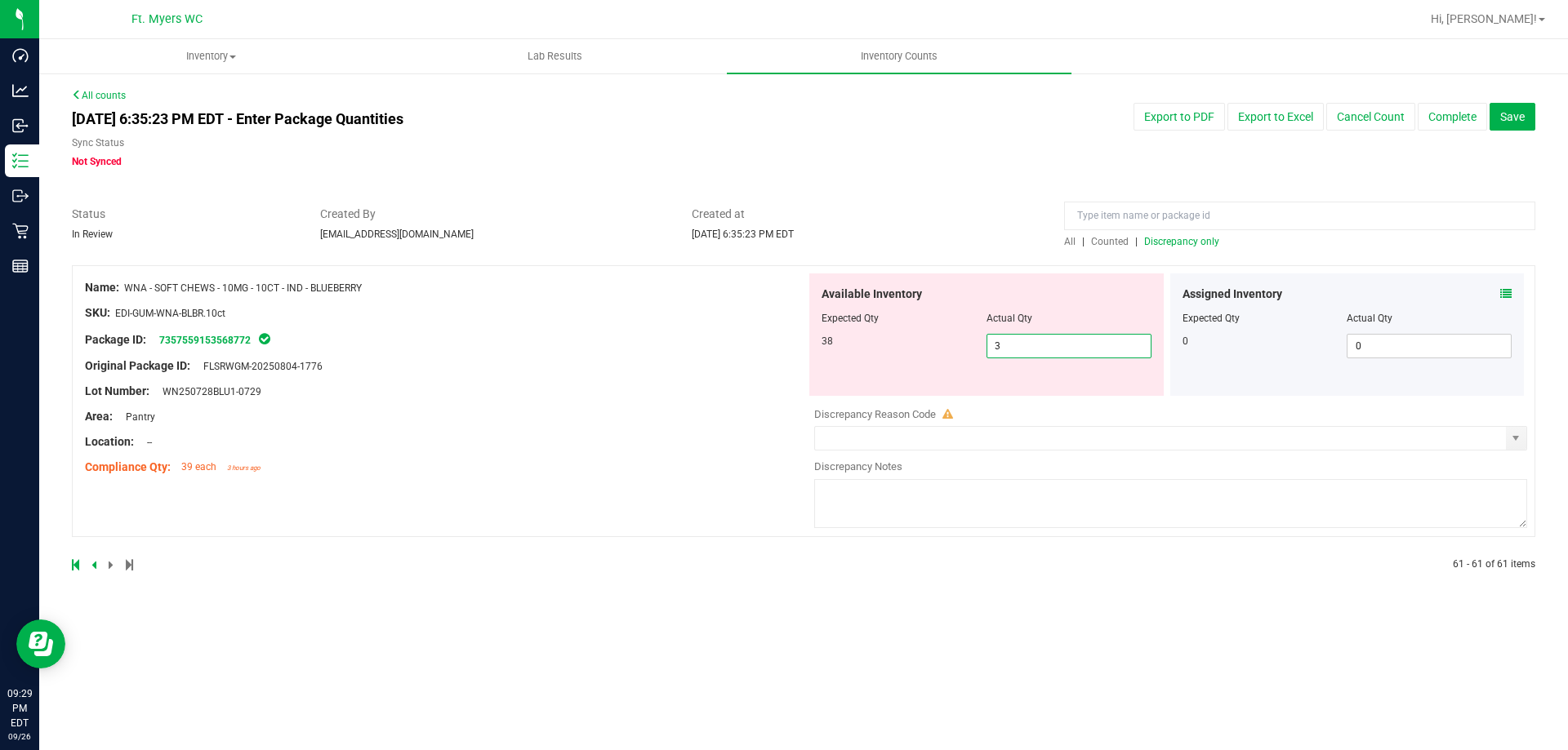
type input "39"
click at [692, 282] on div "Name: WNA - SOFT CHEWS - 10MG - 10CT - IND - BLUEBERRY" at bounding box center [445, 287] width 721 height 17
click at [1171, 245] on span "Discrepancy only" at bounding box center [1182, 241] width 75 height 12
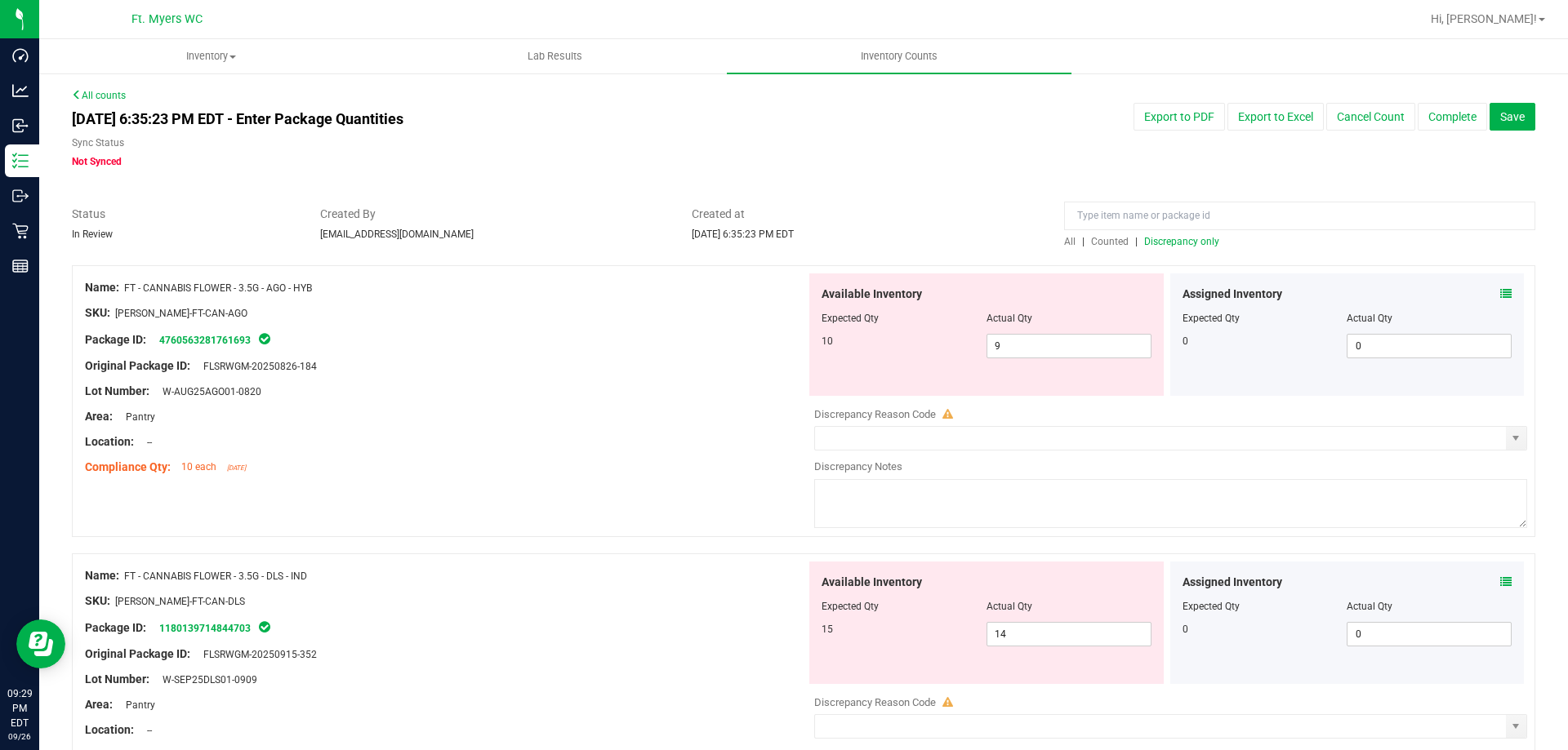
click at [1172, 241] on span "Discrepancy only" at bounding box center [1182, 241] width 75 height 12
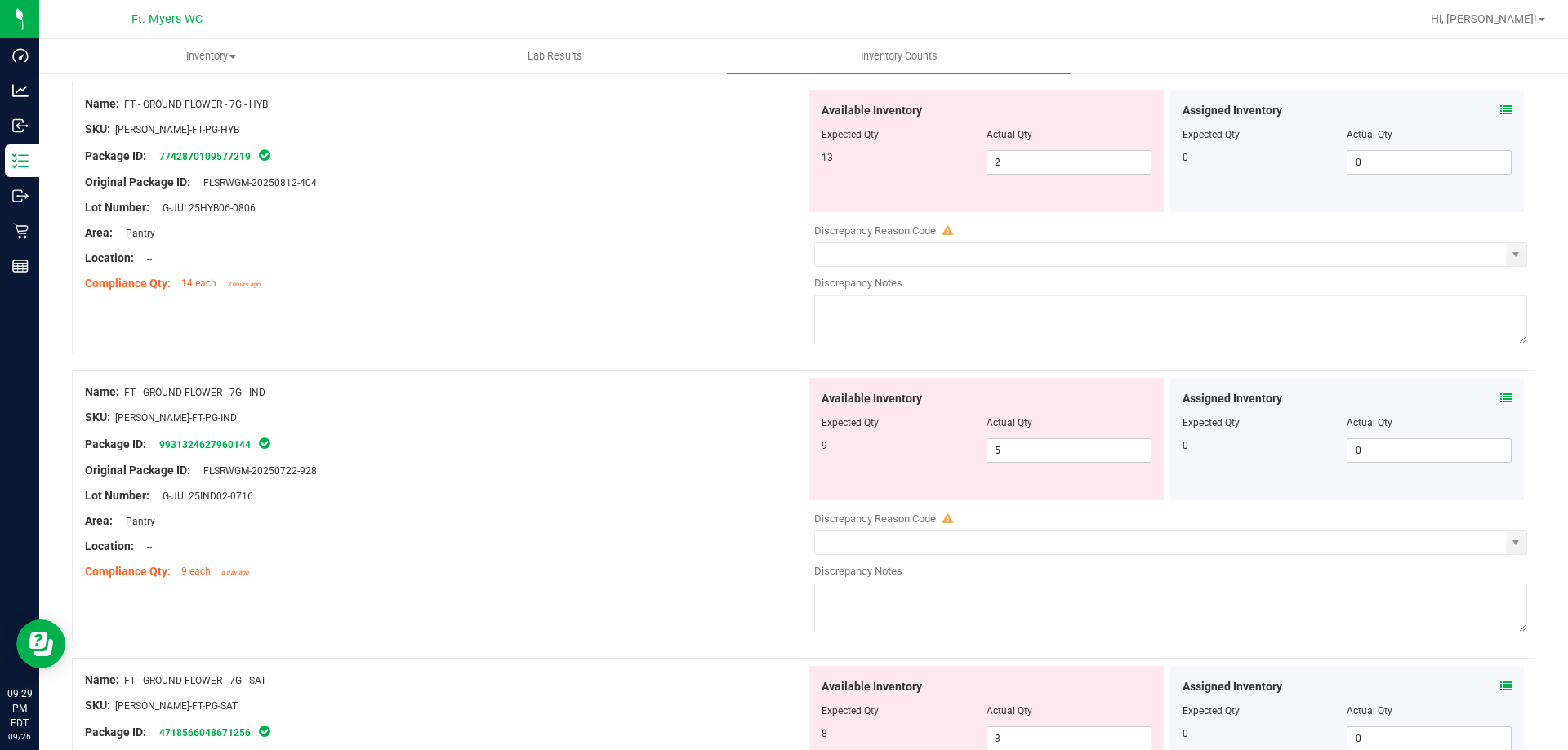
scroll to position [5334, 0]
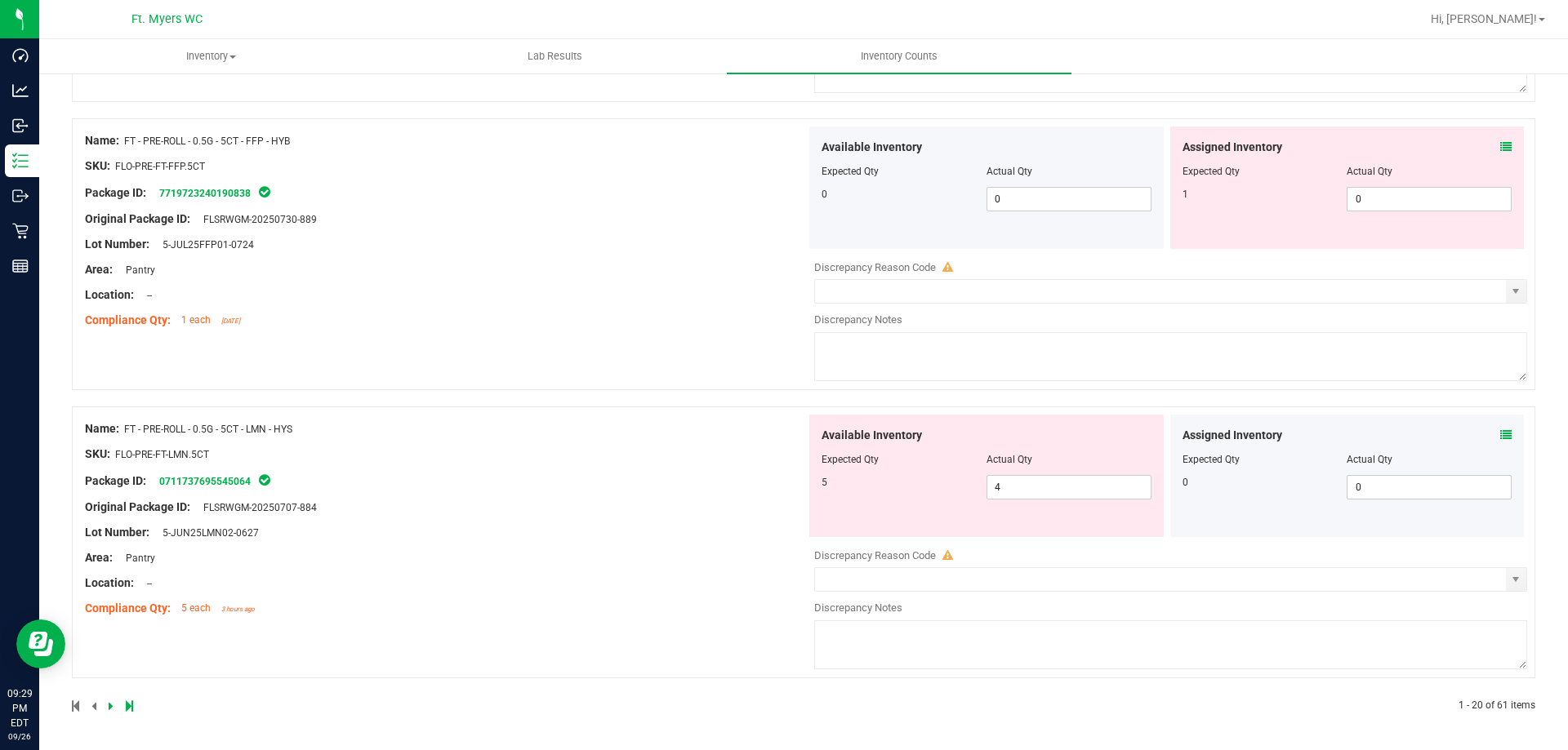
drag, startPoint x: 544, startPoint y: 270, endPoint x: 517, endPoint y: 725, distance: 455.8
click at [133, 699] on div at bounding box center [438, 705] width 732 height 15
click at [124, 710] on div at bounding box center [438, 705] width 732 height 15
click at [128, 708] on icon at bounding box center [129, 706] width 7 height 10
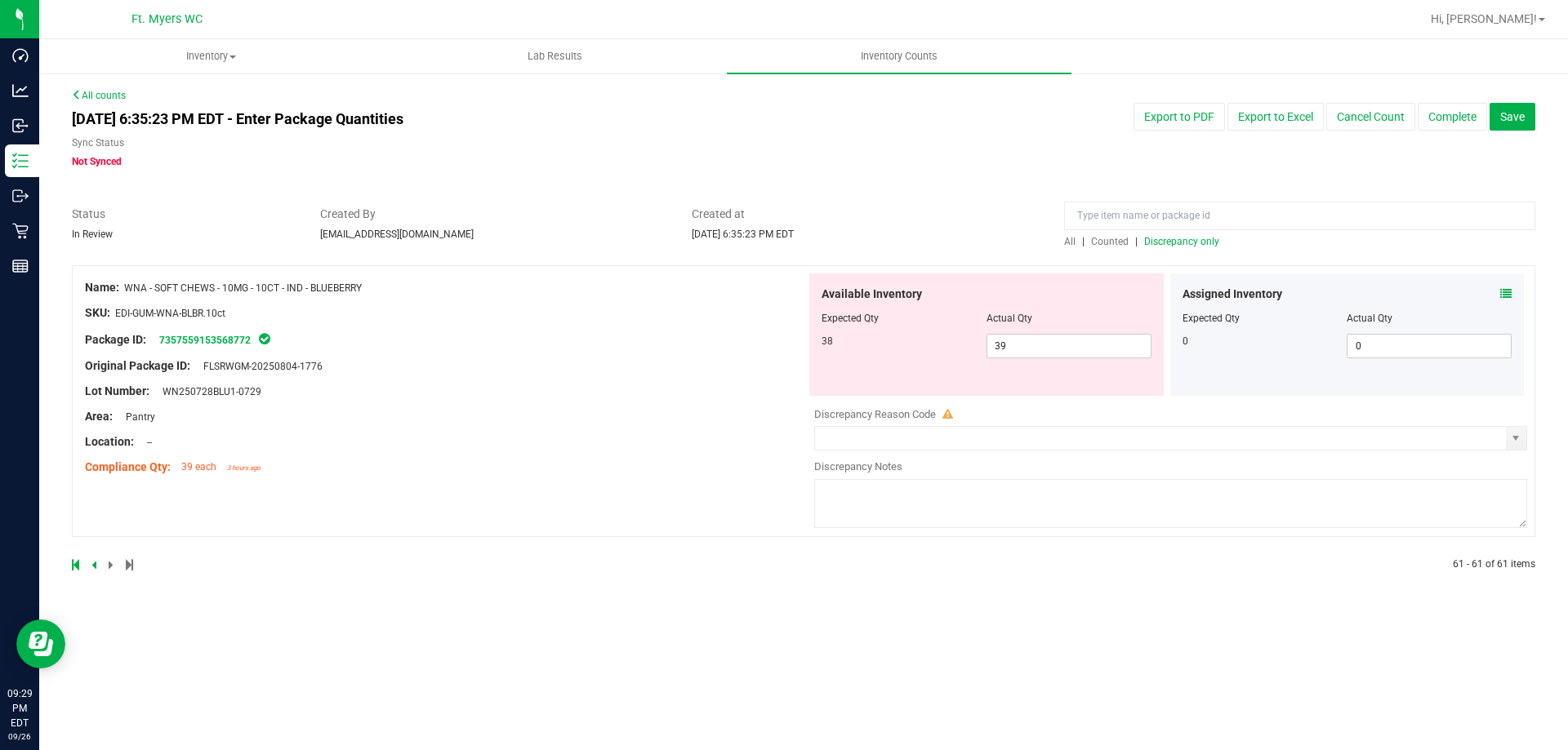
drag, startPoint x: 419, startPoint y: 413, endPoint x: 299, endPoint y: 549, distance: 181.4
click at [152, 502] on div "Name: WNA - SOFT CHEWS - 10MG - 10CT - IND - BLUEBERRY SKU: EDI-GUM-WNA-BLBR.10…" at bounding box center [804, 401] width 1463 height 272
click at [92, 566] on icon at bounding box center [93, 565] width 5 height 10
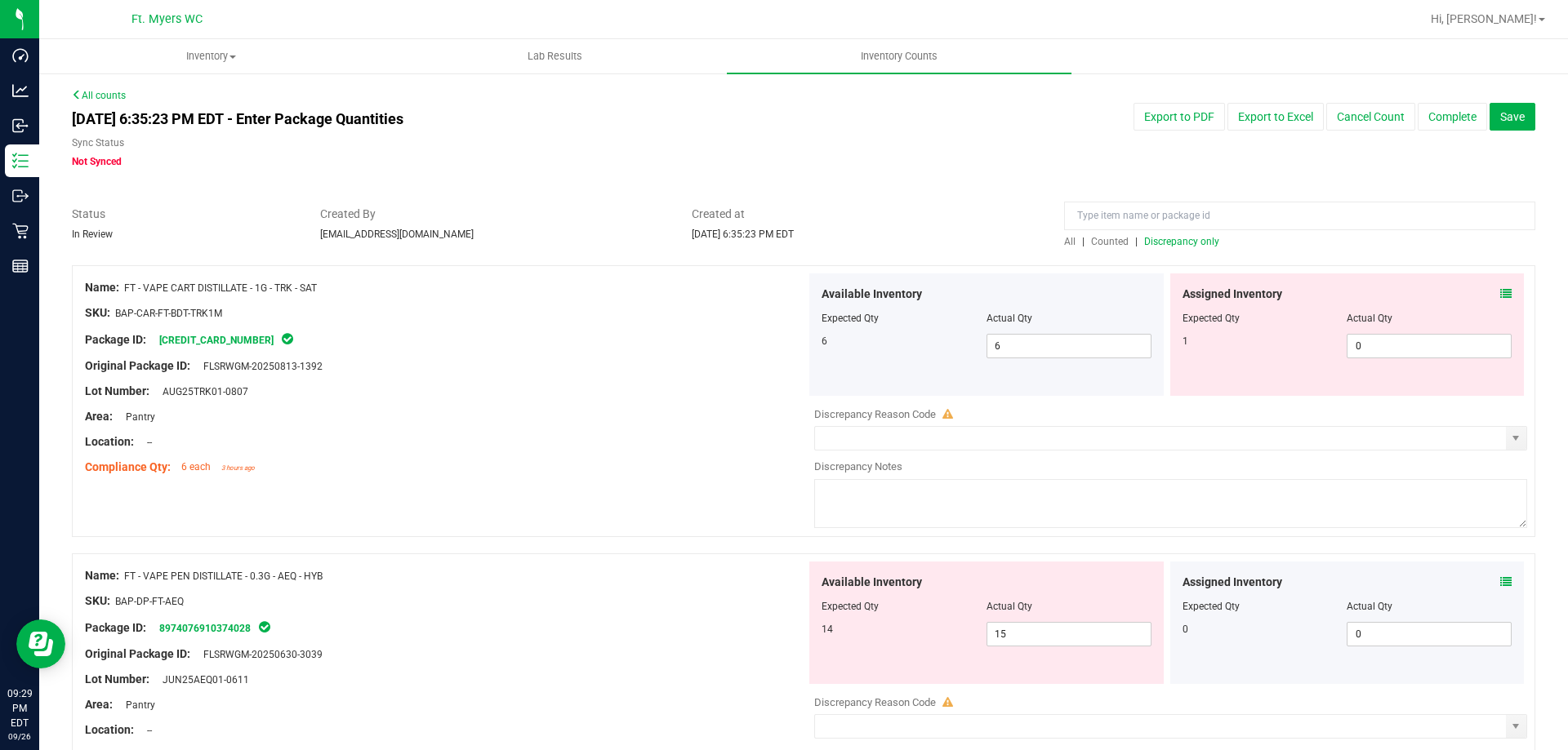
click at [1500, 283] on div "Assigned Inventory Expected Qty Actual Qty 1 0 0" at bounding box center [1347, 334] width 354 height 123
click at [1501, 286] on span at bounding box center [1507, 294] width 12 height 17
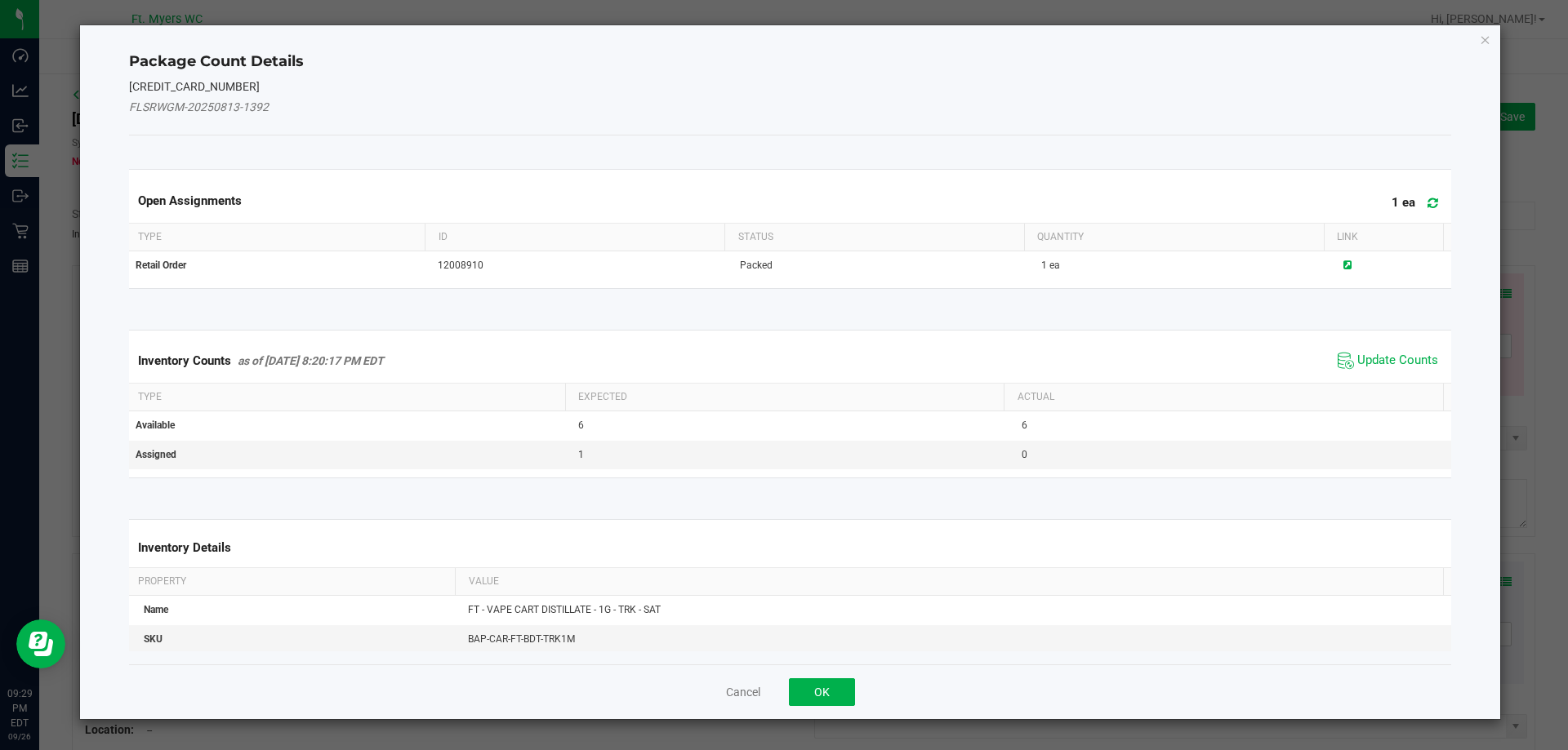
click at [1381, 351] on span "Update Counts" at bounding box center [1388, 360] width 109 height 25
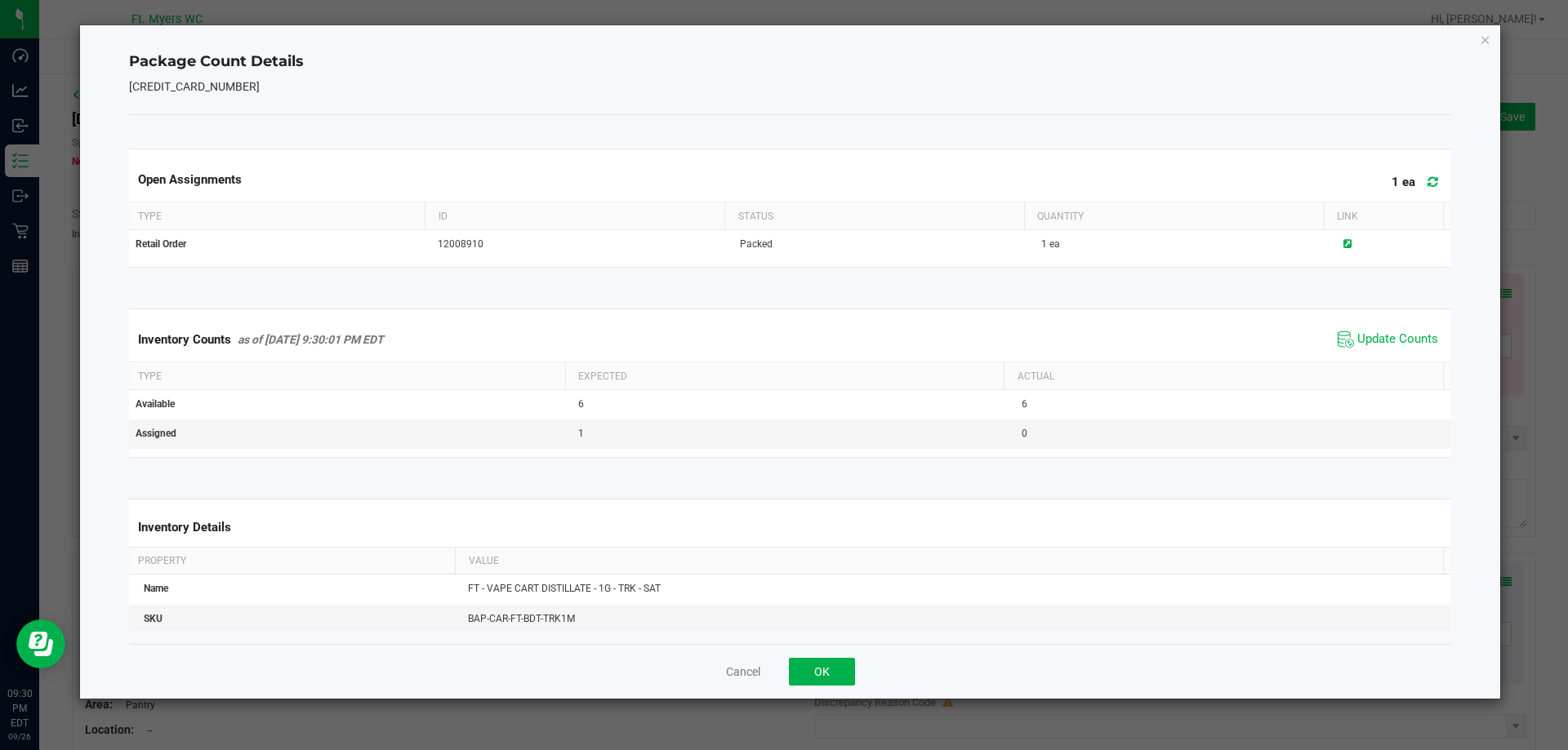
click at [1381, 351] on span "Update Counts" at bounding box center [1388, 339] width 109 height 25
click at [801, 685] on button "OK" at bounding box center [822, 672] width 66 height 28
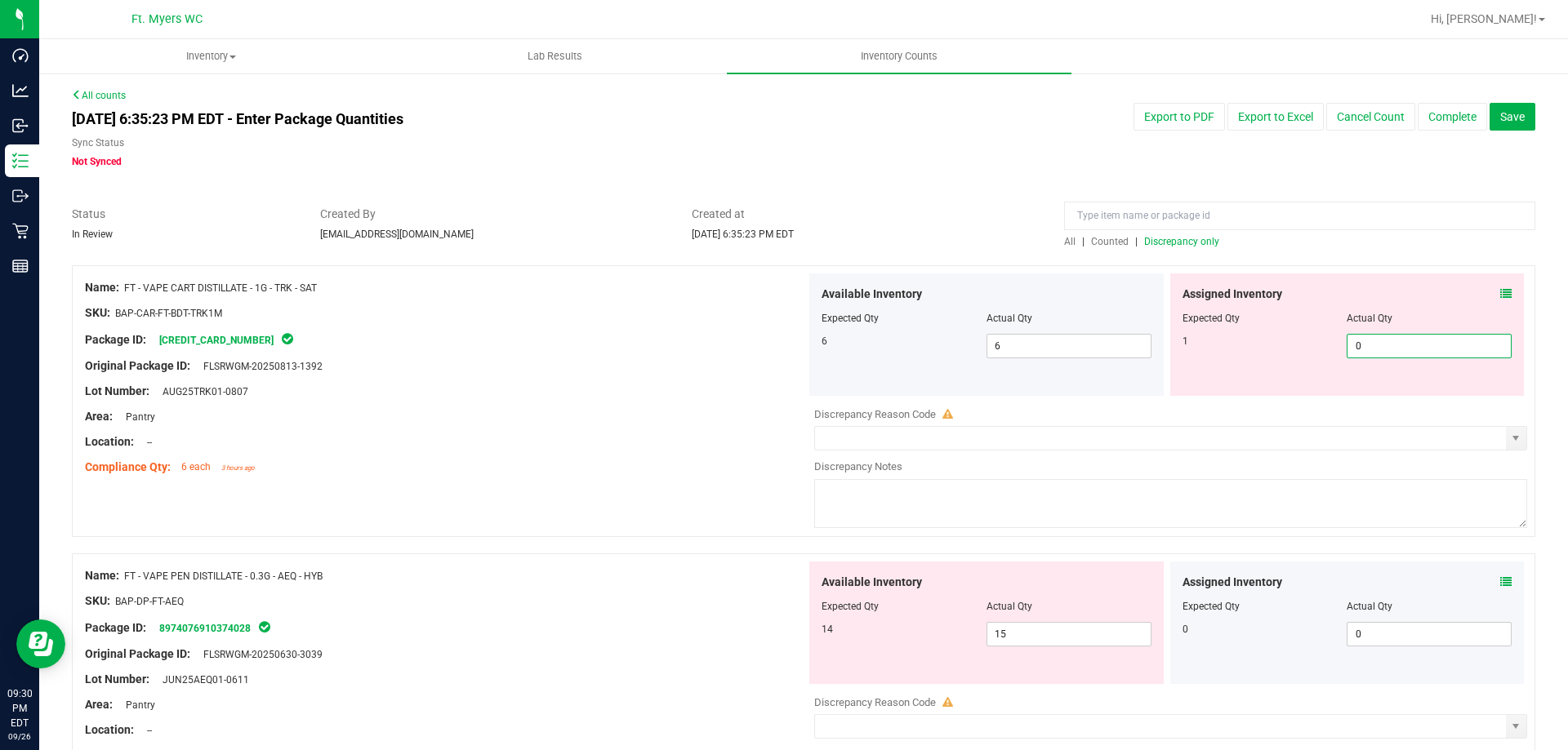
drag, startPoint x: 1400, startPoint y: 347, endPoint x: 847, endPoint y: 347, distance: 553.0
click at [847, 347] on div "Available Inventory Expected Qty Actual Qty 6 6 6 0 0" at bounding box center [1166, 334] width 721 height 123
type input "1"
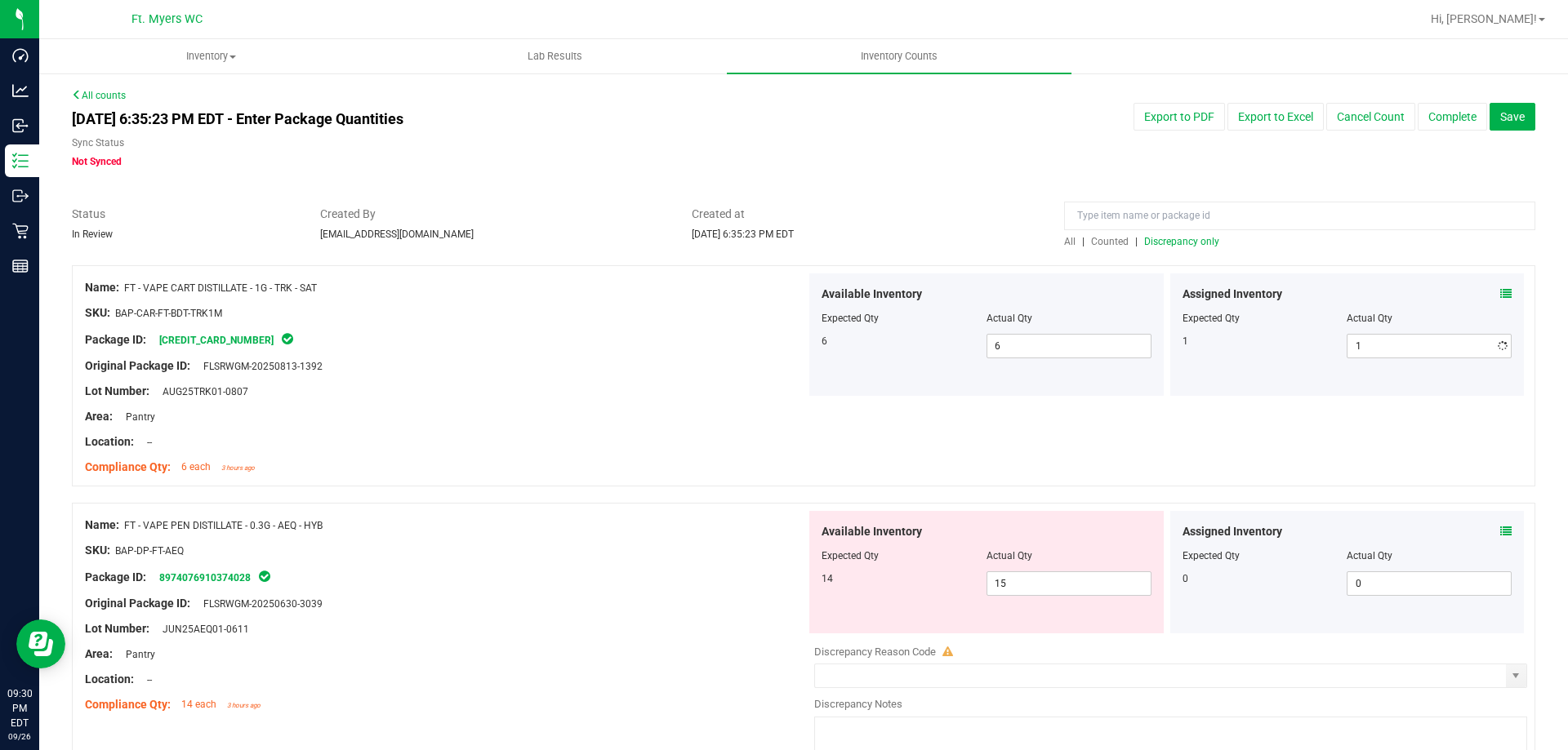
click at [646, 433] on div "Location: --" at bounding box center [445, 441] width 721 height 17
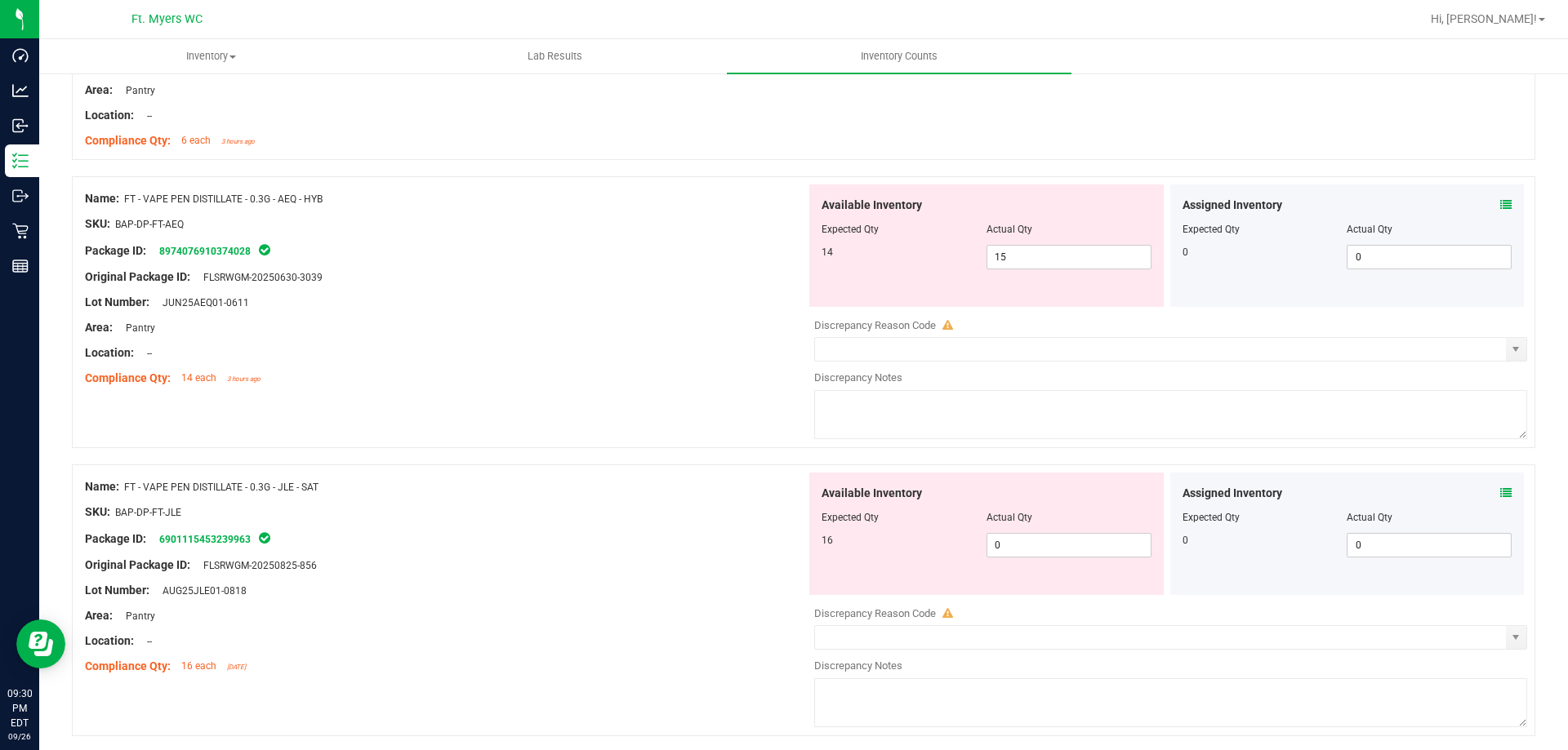
click at [645, 399] on div "Name: FT - VAPE PEN DISTILLATE - 0.3G - AEQ - HYB SKU: BAP-DP-FT-AEQ Package ID…" at bounding box center [804, 312] width 1463 height 272
click at [1501, 210] on icon at bounding box center [1507, 205] width 12 height 12
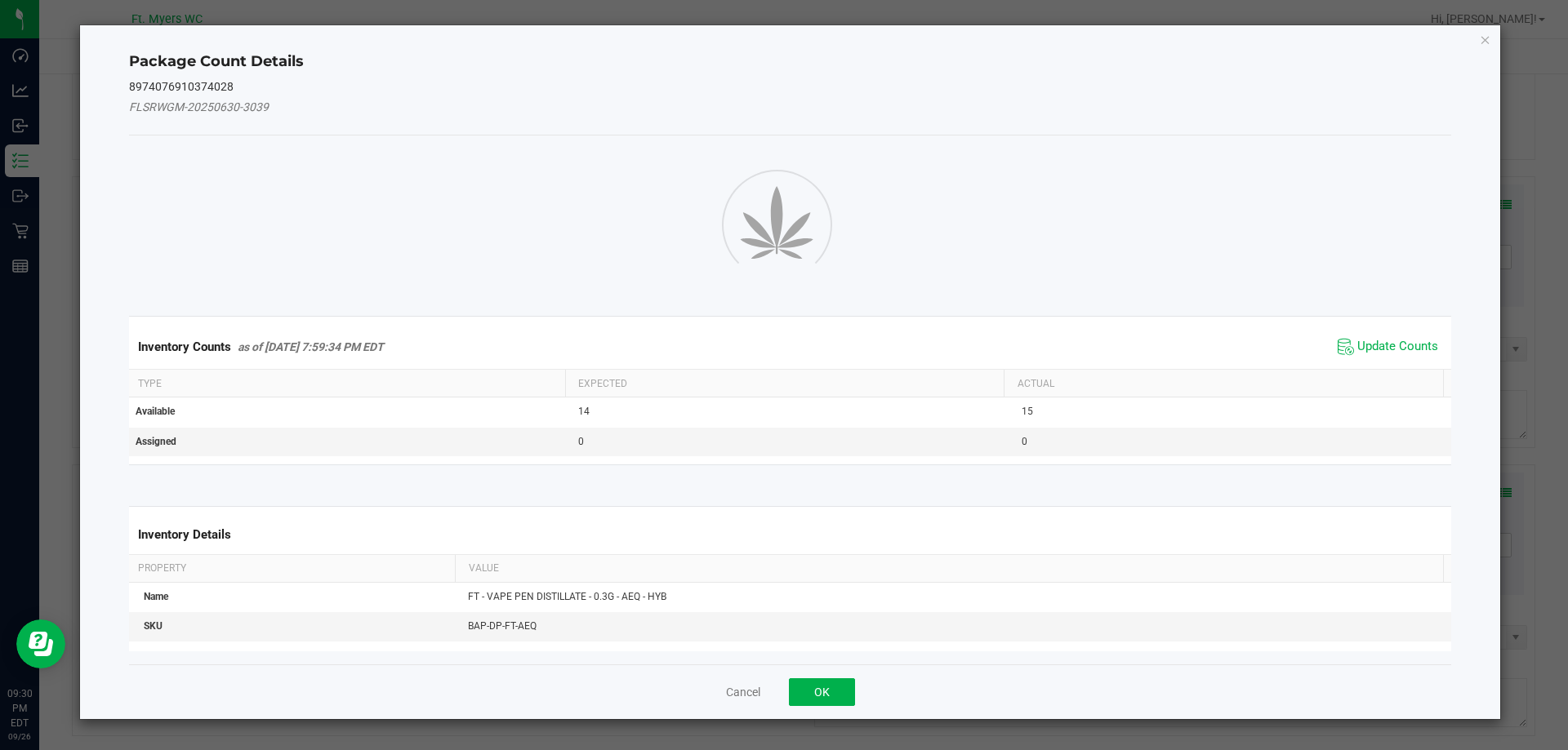
click at [1491, 210] on div "Package Count Details 8974076910374028 FLSRWGM-20250630-3039 Inventory Counts a…" at bounding box center [791, 372] width 1421 height 694
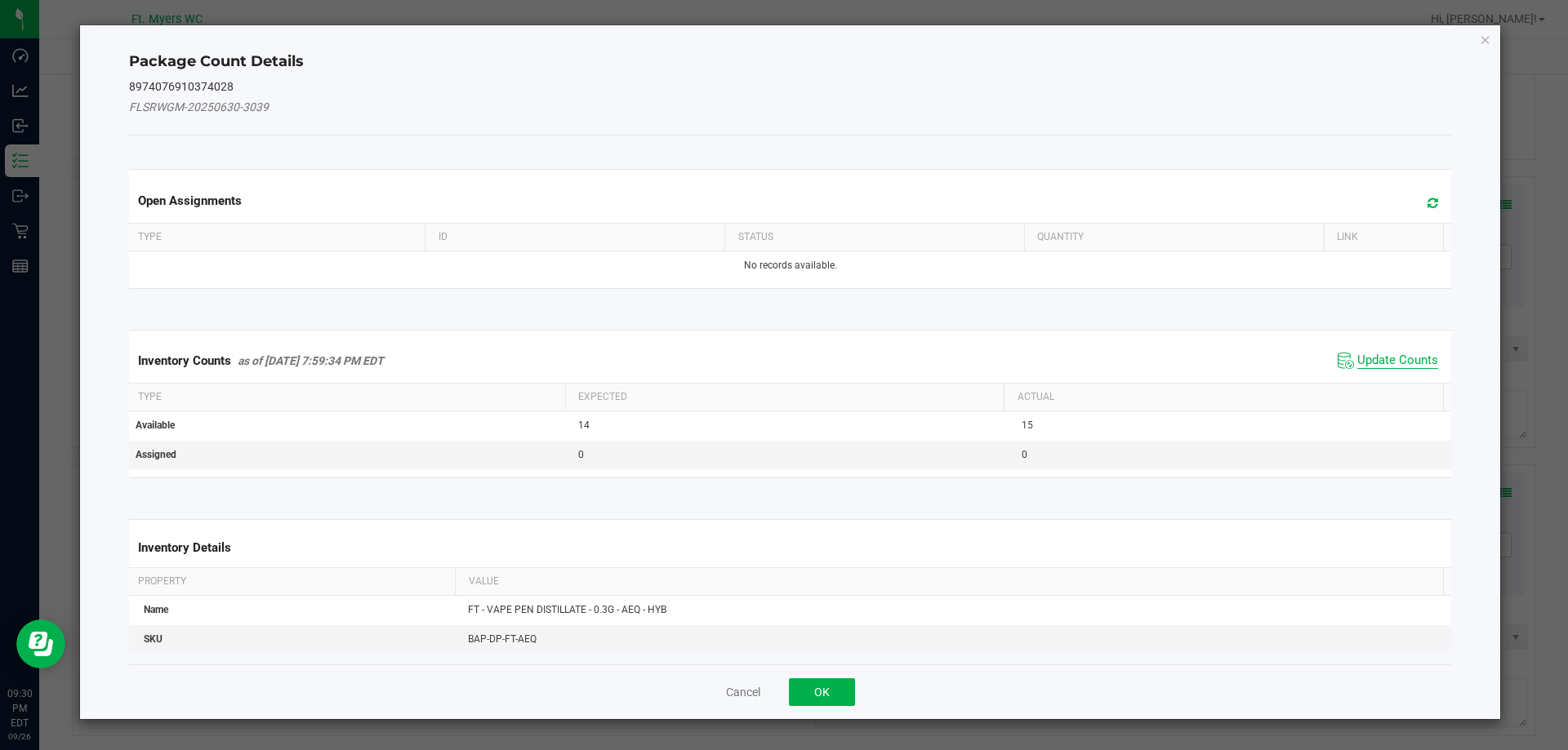
click at [1393, 354] on span "Update Counts" at bounding box center [1398, 360] width 81 height 17
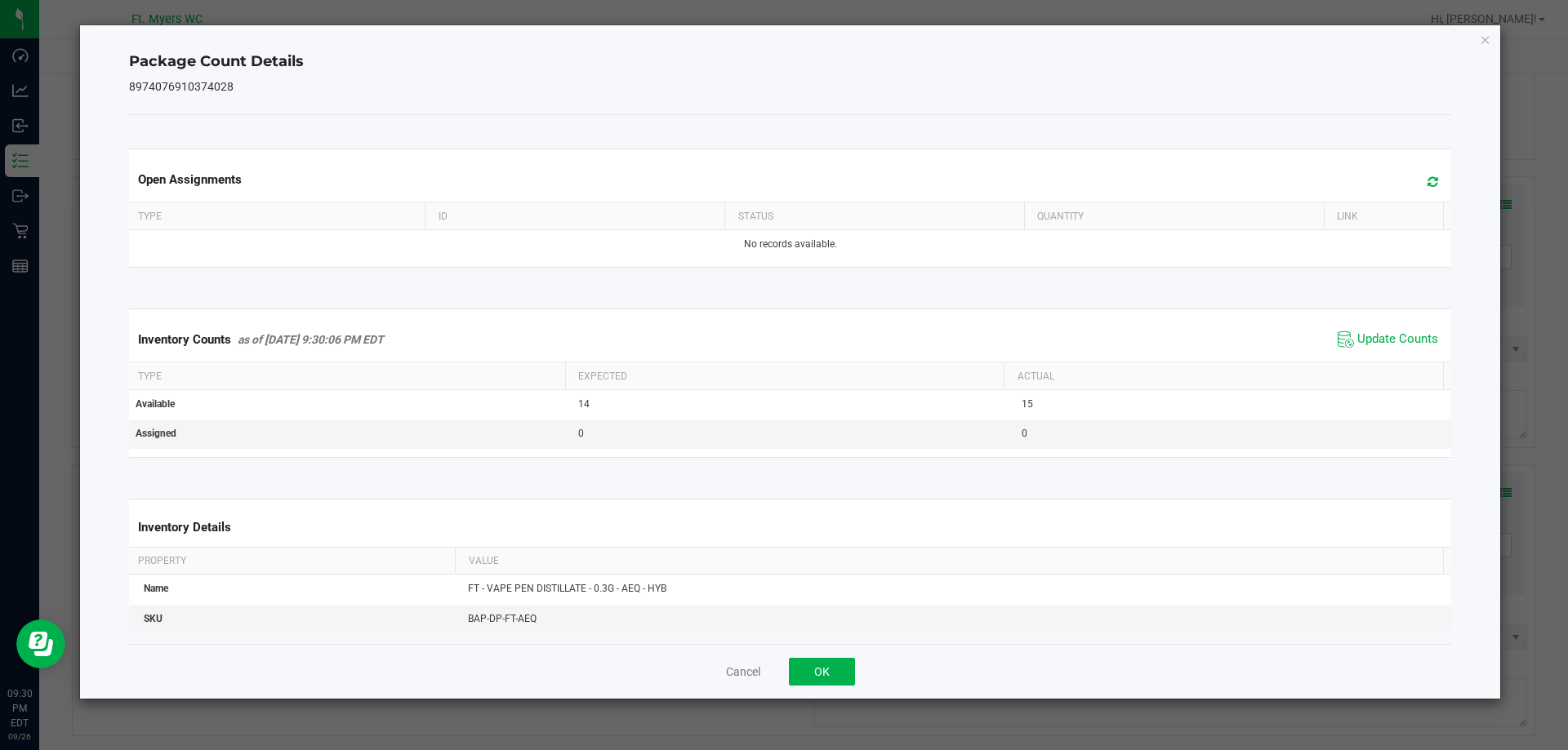
click at [880, 659] on div "Cancel OK" at bounding box center [790, 671] width 1323 height 54
click at [875, 659] on div "Cancel OK" at bounding box center [790, 671] width 1323 height 54
click at [846, 671] on button "OK" at bounding box center [822, 672] width 66 height 28
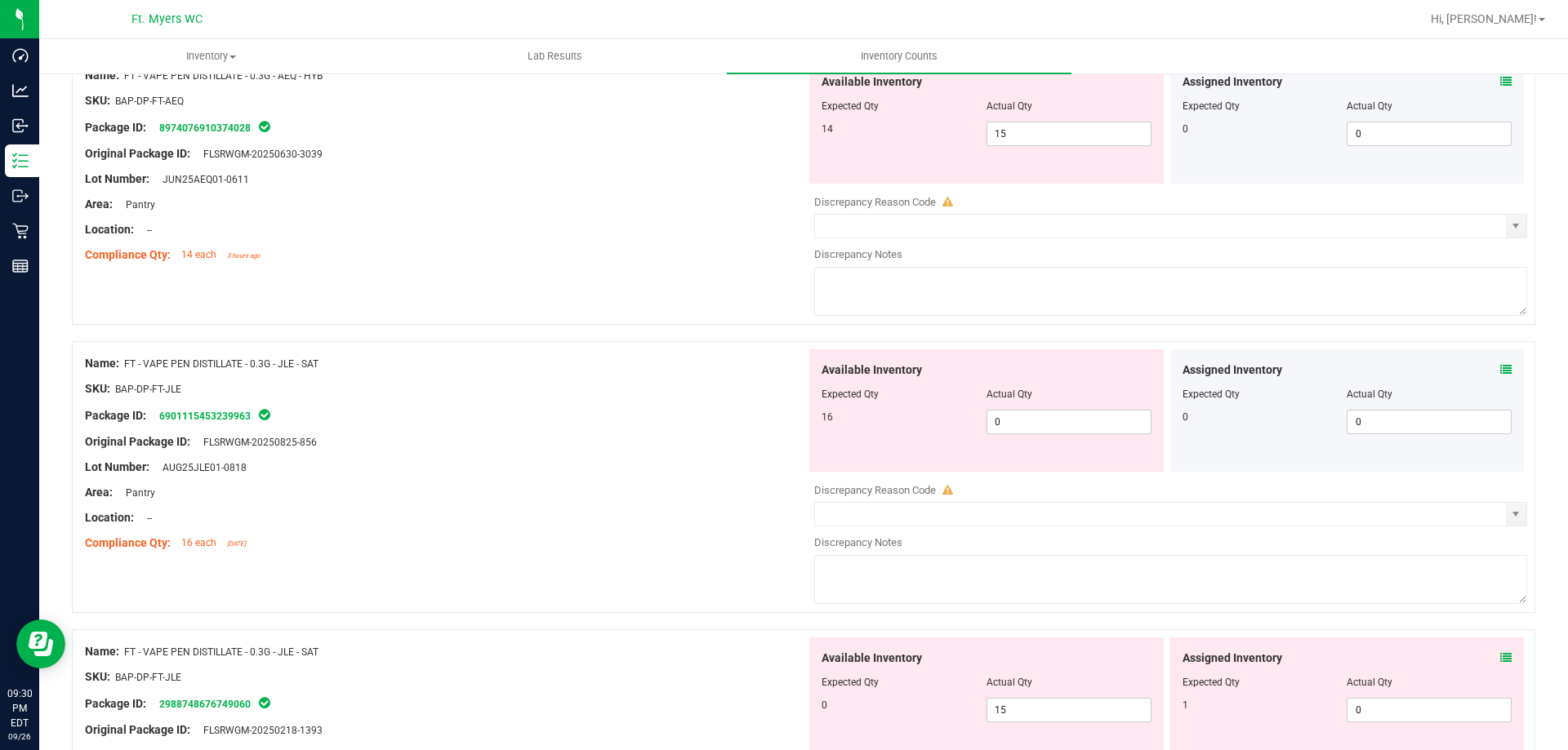
scroll to position [572, 0]
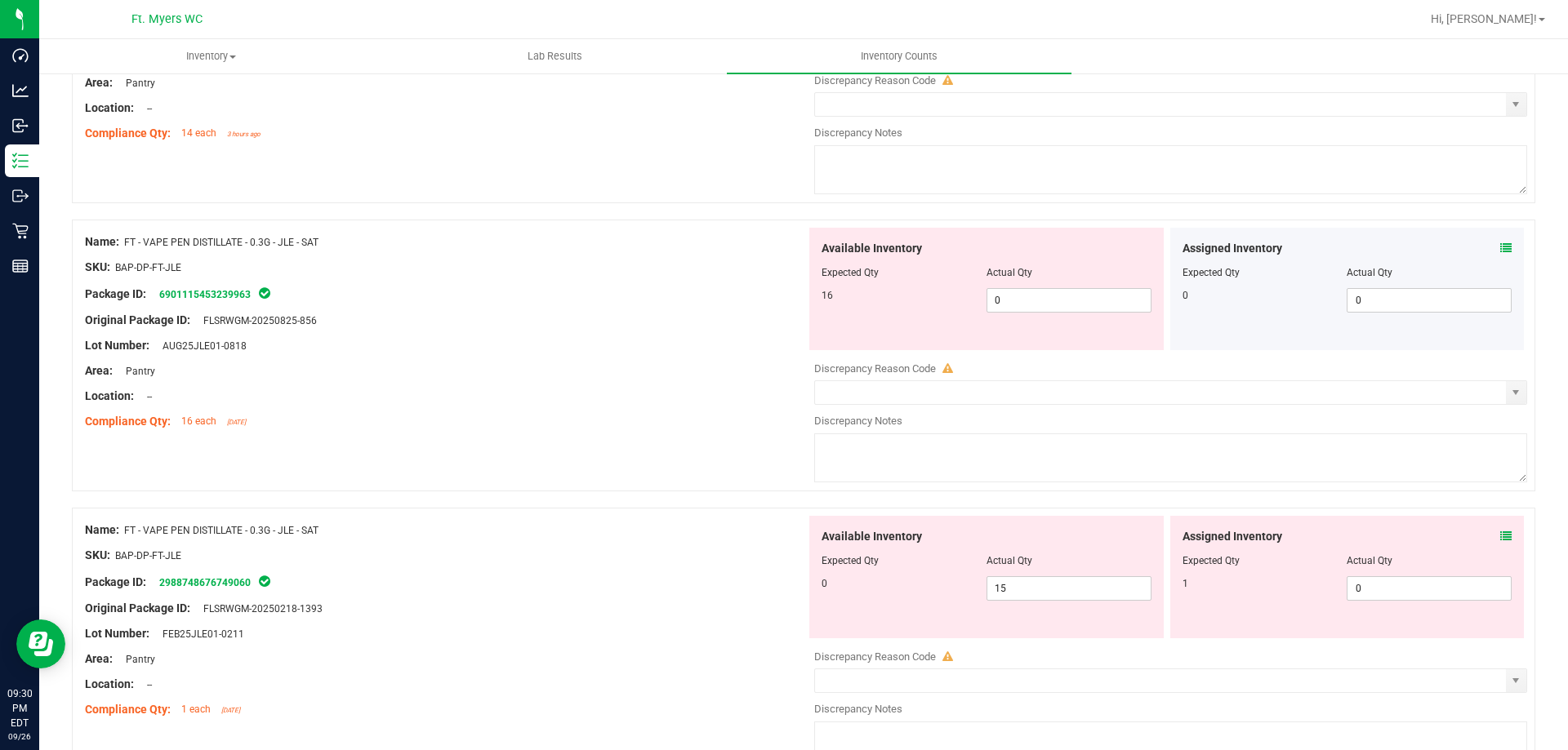
click at [685, 312] on div "Original Package ID: FLSRWGM-20250825-856" at bounding box center [445, 320] width 721 height 17
click at [1501, 251] on icon at bounding box center [1507, 248] width 12 height 12
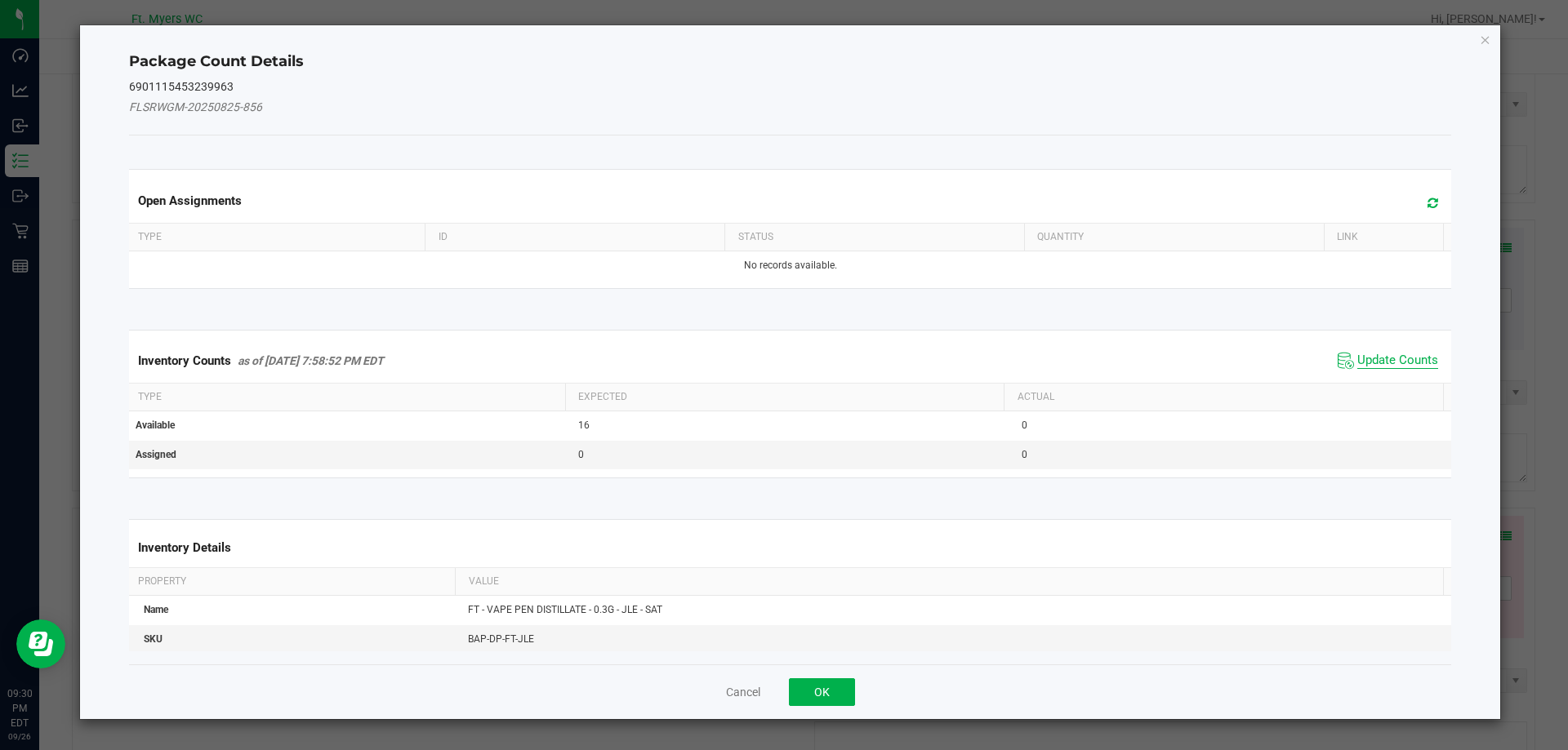
click at [1410, 352] on span "Update Counts" at bounding box center [1398, 360] width 81 height 17
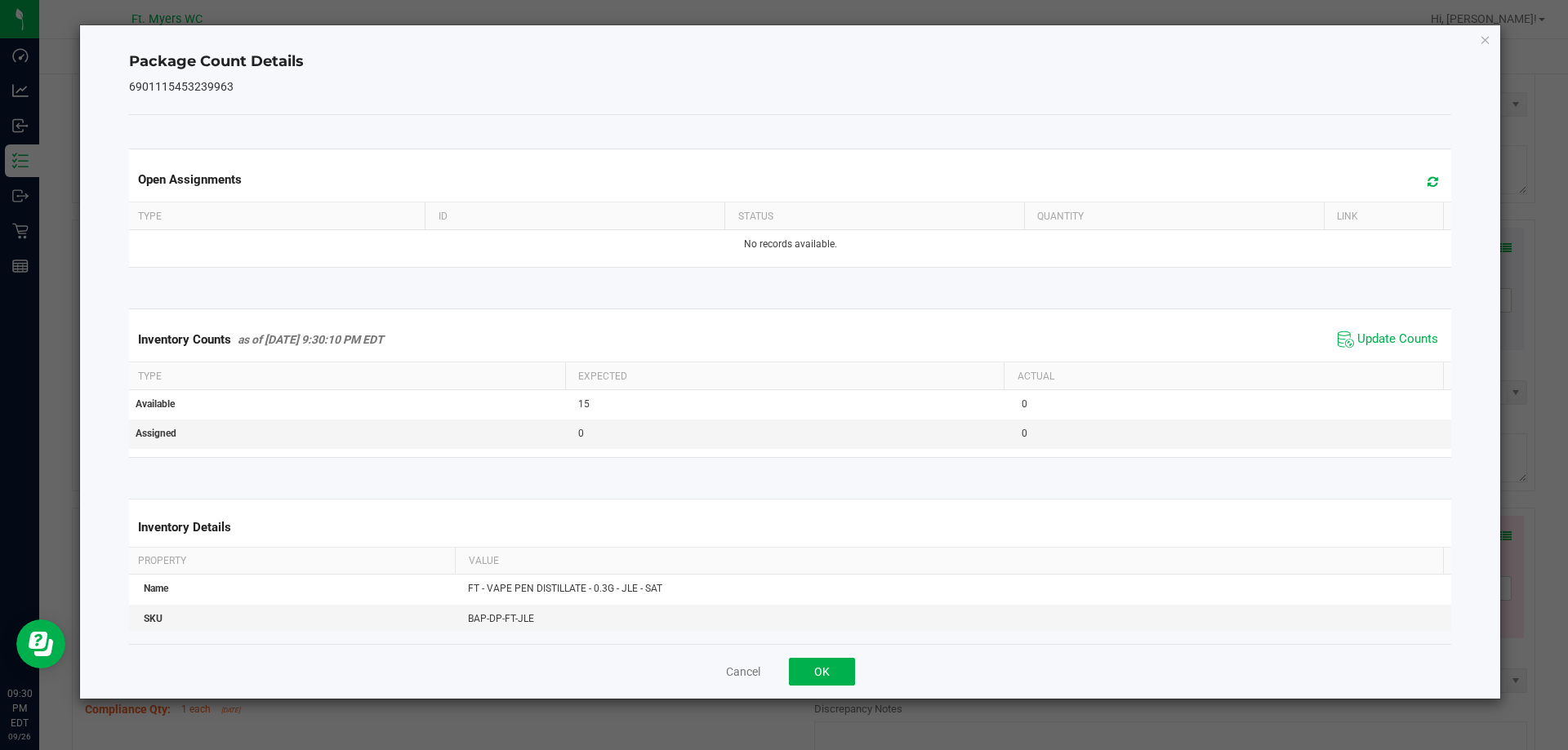
click at [884, 635] on div "Open Assignments Type ID Status Quantity Link No records available. Inventory C…" at bounding box center [790, 379] width 1323 height 529
click at [835, 661] on button "OK" at bounding box center [822, 672] width 66 height 28
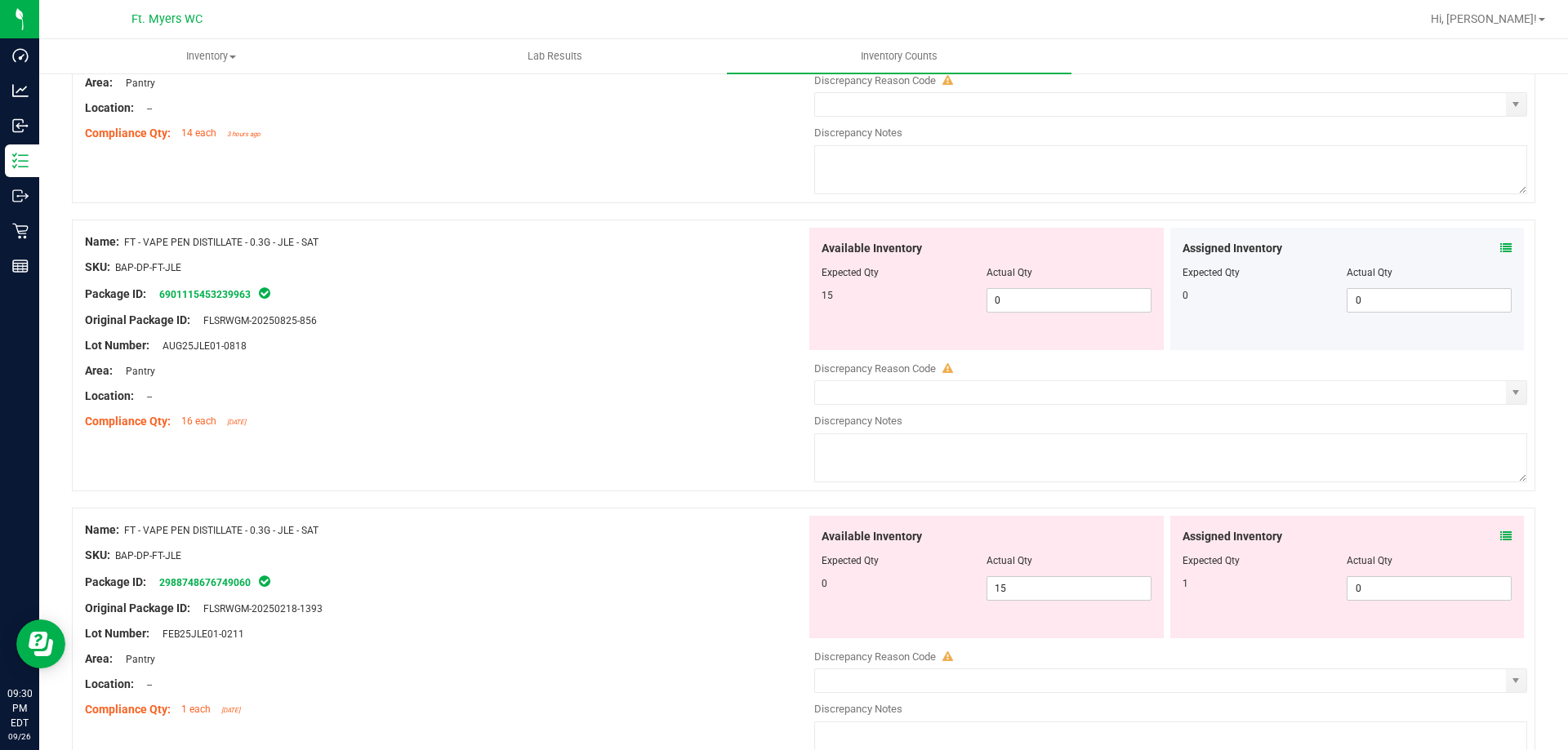
click at [757, 442] on div "Name: FT - VAPE PEN DISTILLATE - 0.3G - JLE - SAT SKU: BAP-DP-FT-JLE Package ID…" at bounding box center [804, 355] width 1463 height 272
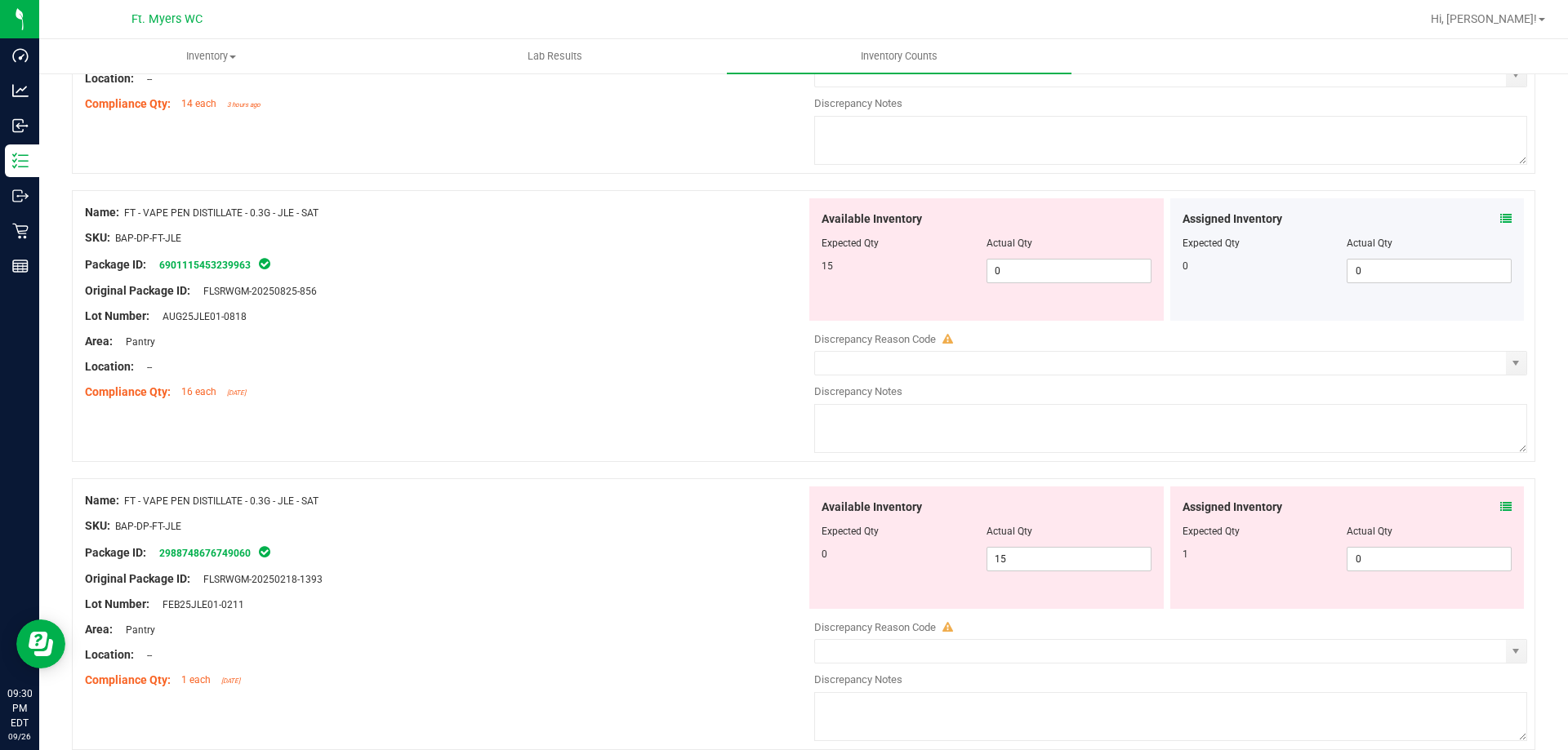
scroll to position [653, 0]
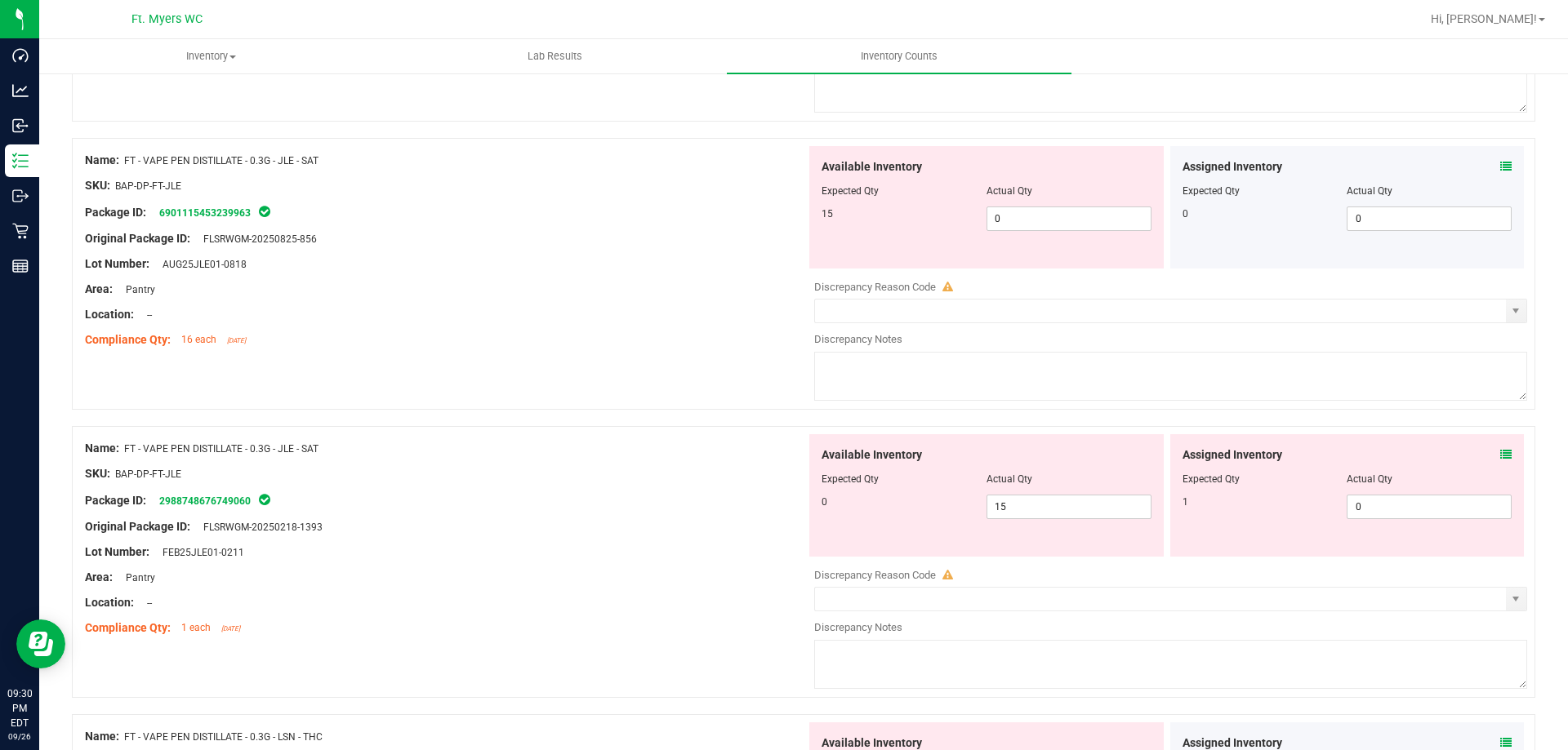
click at [1501, 452] on icon at bounding box center [1507, 455] width 12 height 12
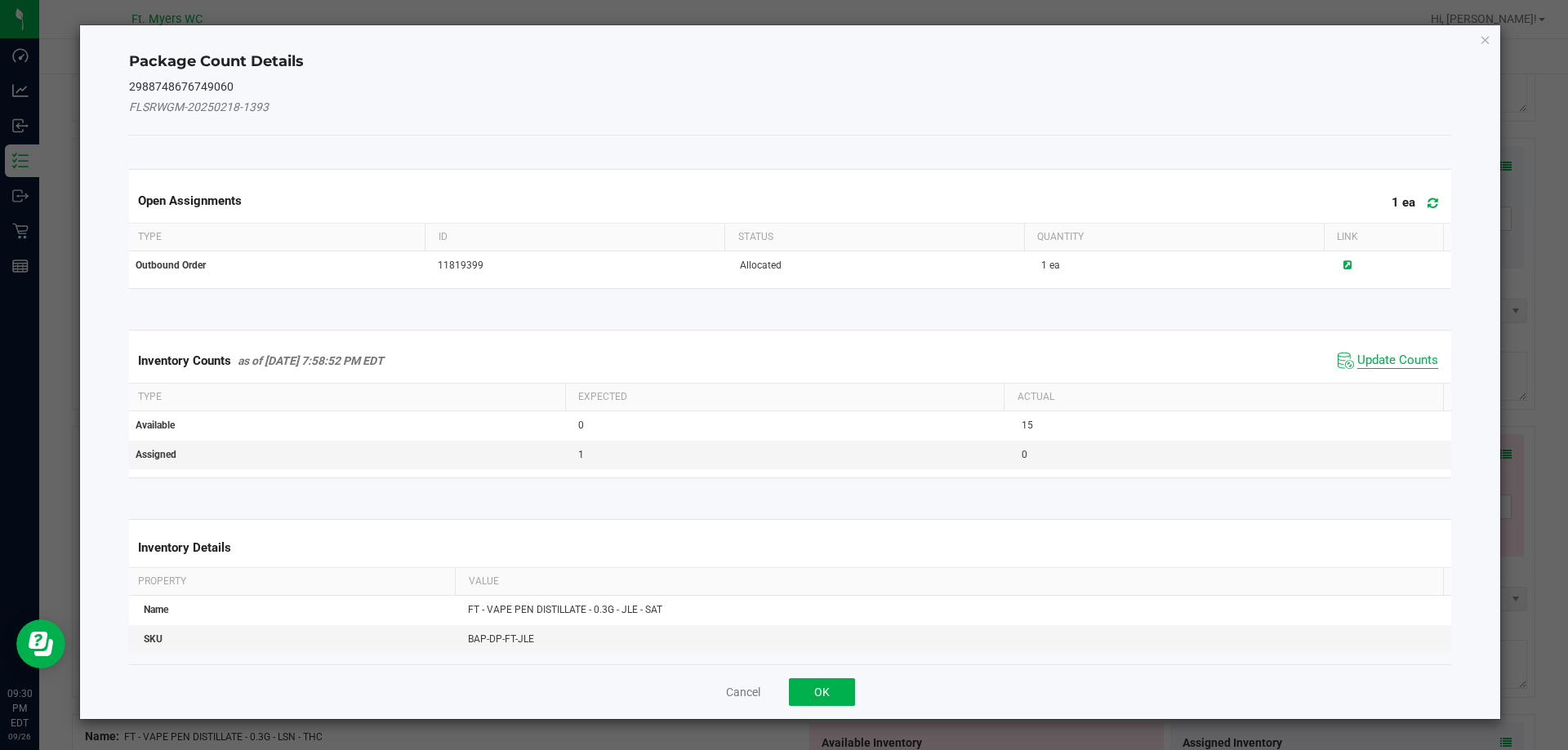
click at [1384, 363] on span "Update Counts" at bounding box center [1398, 360] width 81 height 17
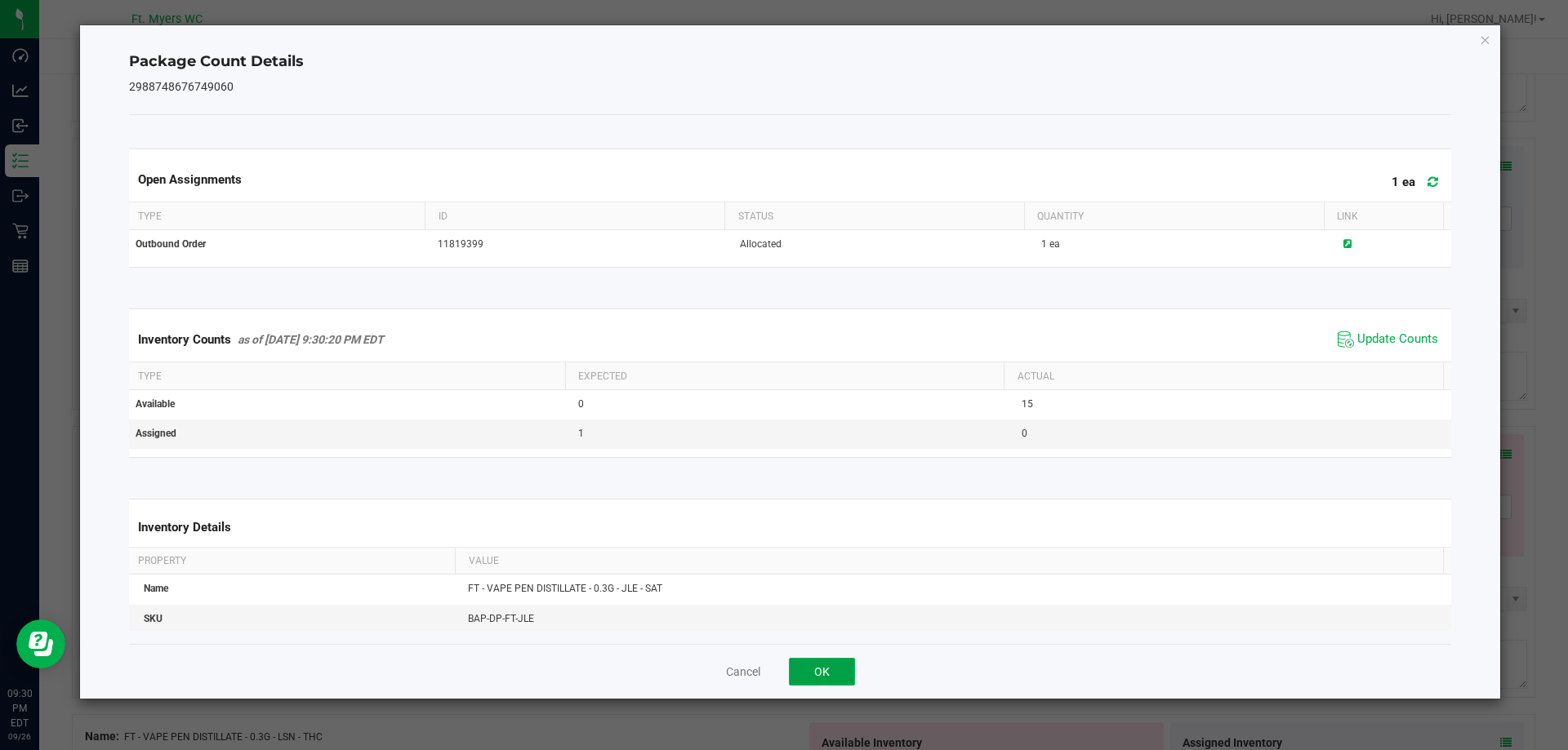
click at [838, 678] on button "OK" at bounding box center [822, 672] width 66 height 28
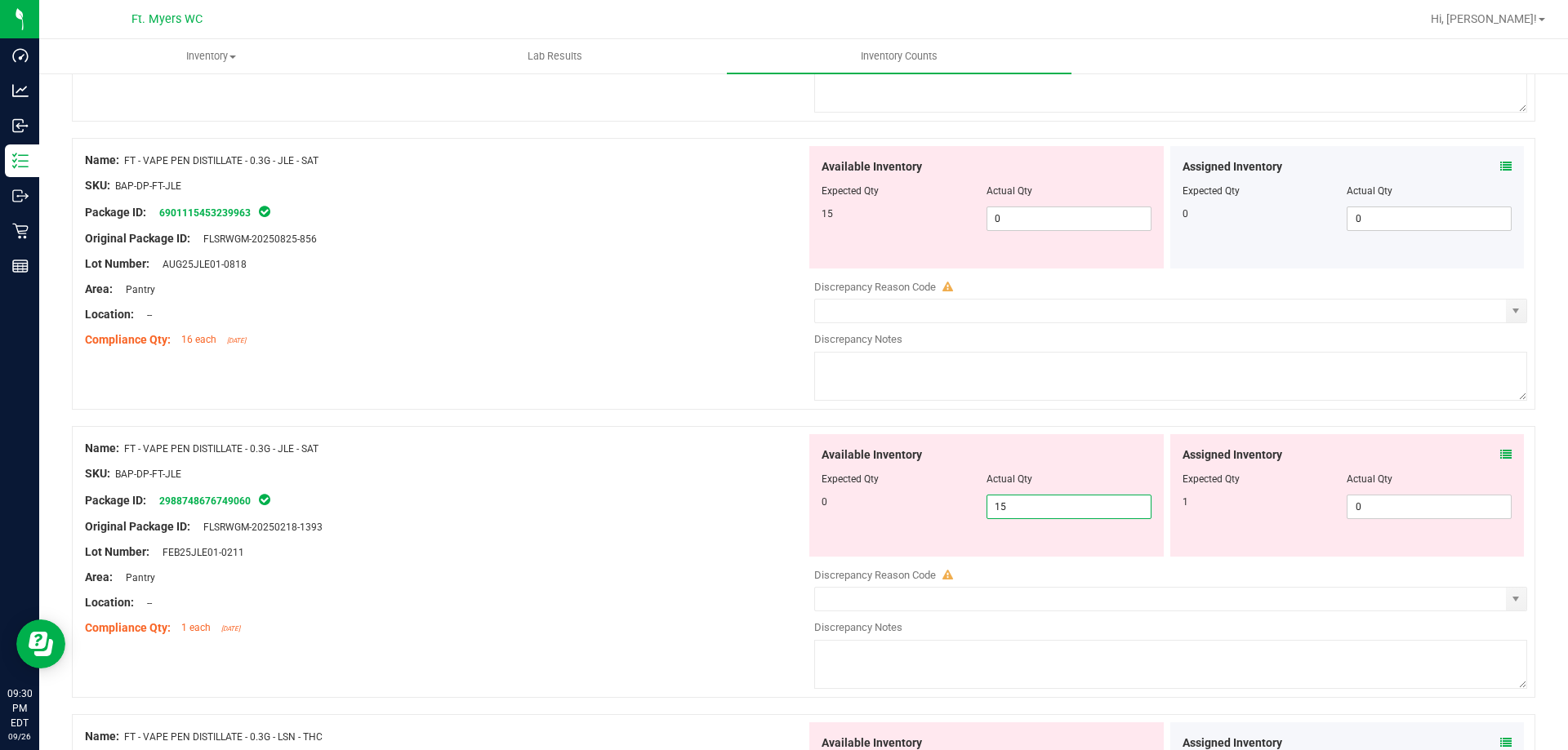
drag, startPoint x: 1012, startPoint y: 505, endPoint x: 788, endPoint y: 508, distance: 224.0
click at [788, 508] on div "Name: FT - VAPE PEN DISTILLATE - 0.3G - JLE - SAT SKU: BAP-DP-FT-JLE Package ID…" at bounding box center [804, 562] width 1463 height 272
type input "0"
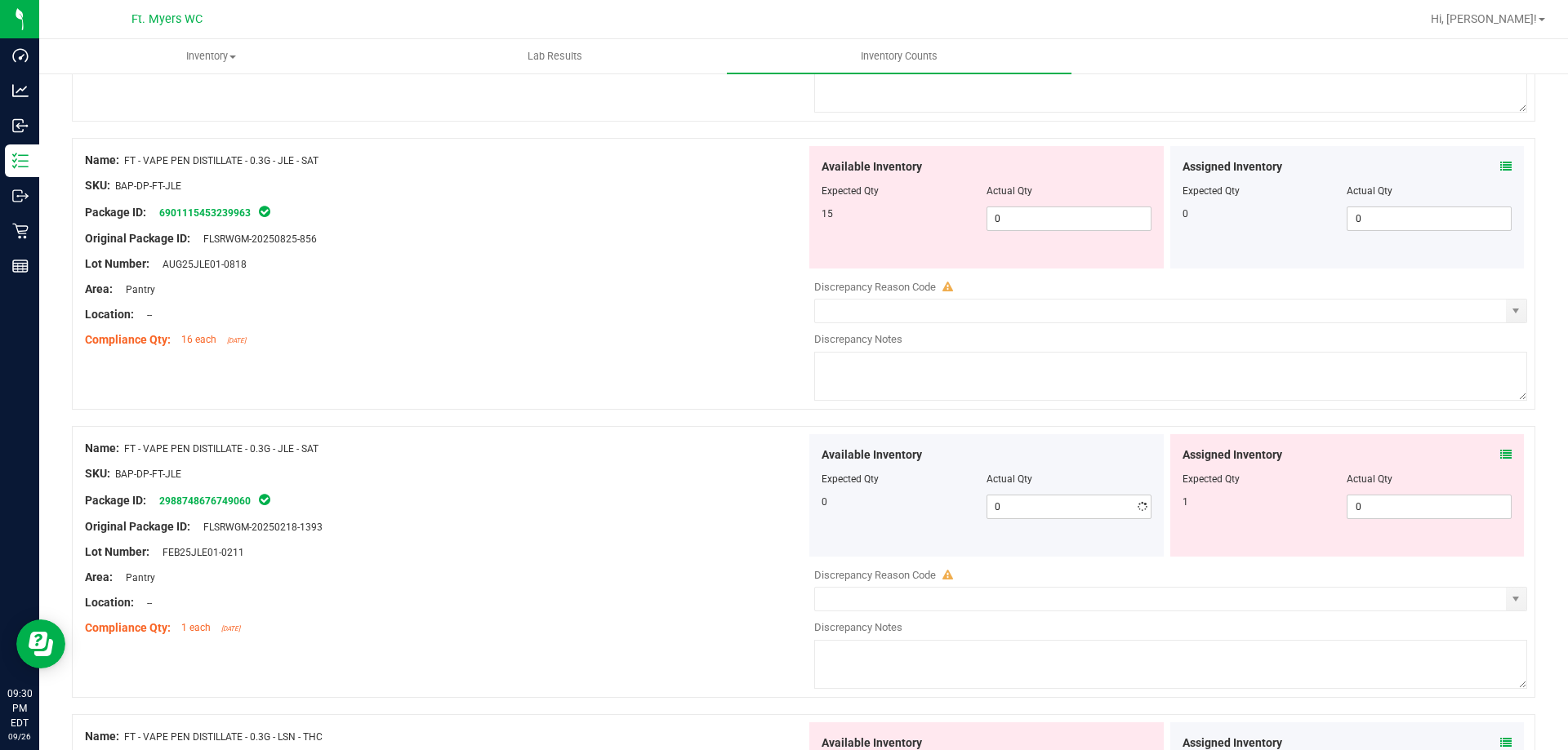
click at [788, 503] on div "Package ID: 2988748676749060" at bounding box center [445, 501] width 721 height 20
drag, startPoint x: 1350, startPoint y: 507, endPoint x: 965, endPoint y: 450, distance: 389.2
click at [965, 450] on div "Available Inventory Expected Qty Actual Qty 0 0 0 0 0" at bounding box center [1166, 496] width 721 height 123
type input "1"
click at [708, 416] on div at bounding box center [804, 418] width 1463 height 17
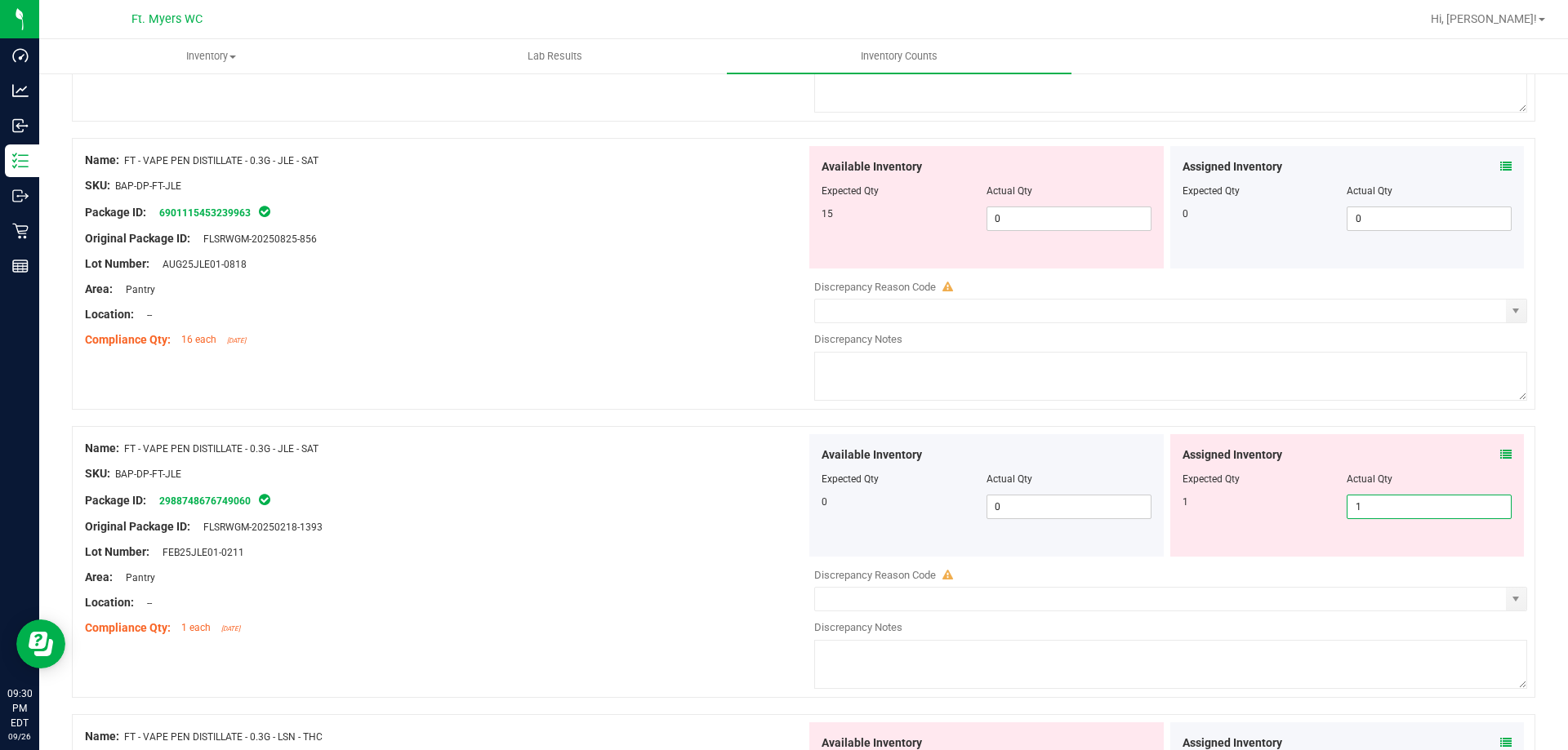
type input "1"
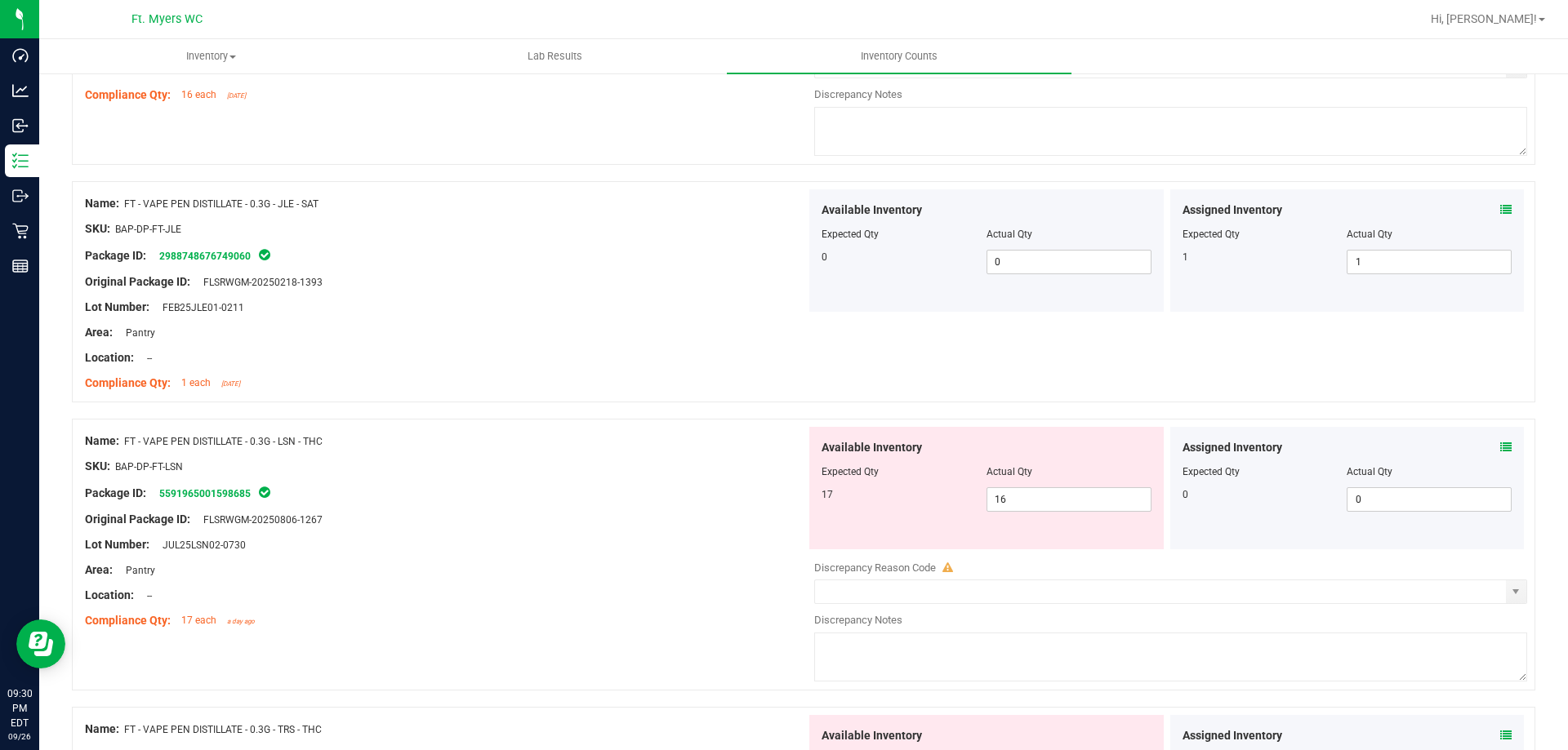
click at [708, 422] on div "Name: FT - VAPE PEN DISTILLATE - 0.3G - LSN - THC SKU: BAP-DP-FT-LSN Package ID…" at bounding box center [804, 554] width 1463 height 272
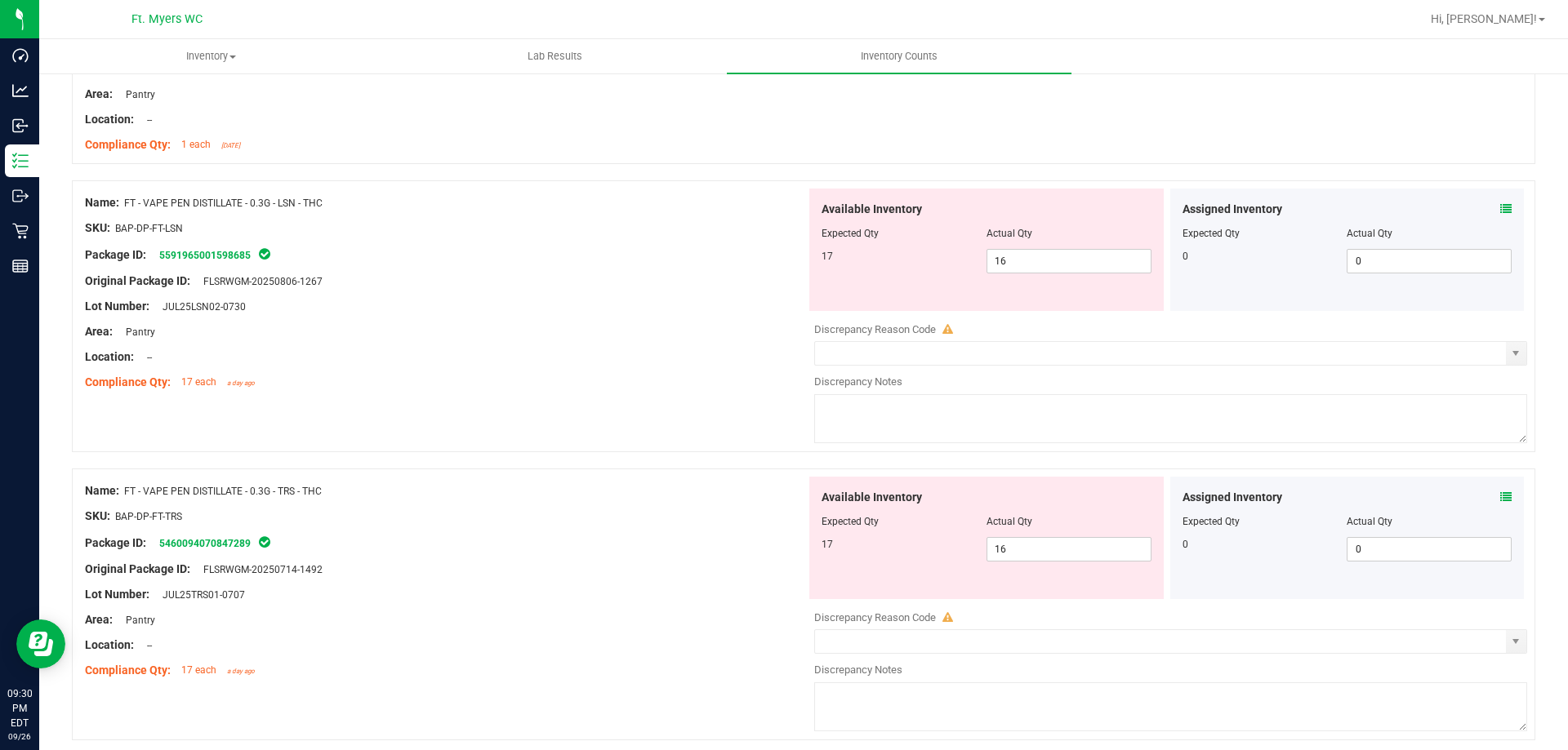
scroll to position [1143, 0]
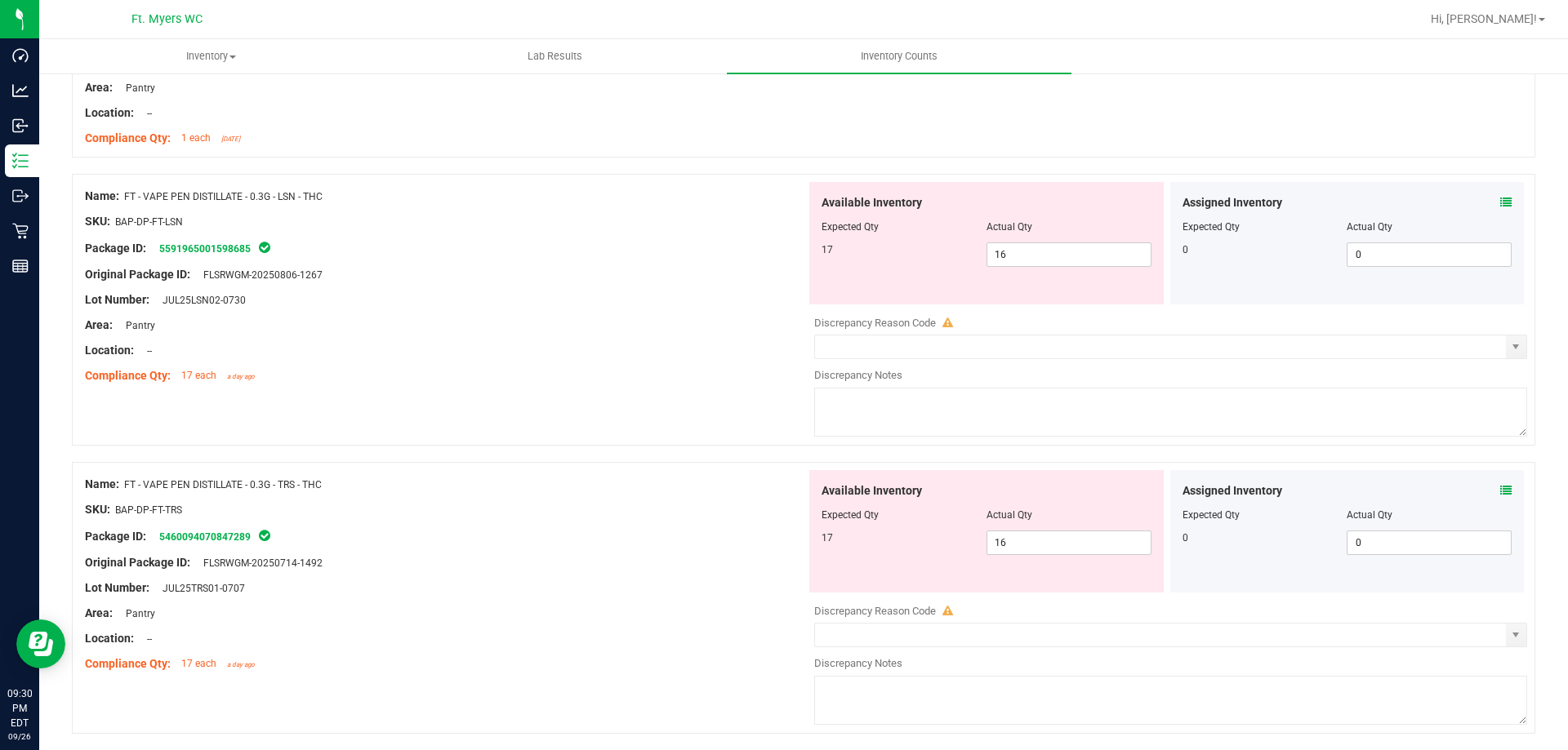
click at [709, 422] on div "Name: FT - VAPE PEN DISTILLATE - 0.3G - LSN - THC SKU: BAP-DP-FT-LSN Package ID…" at bounding box center [804, 310] width 1463 height 272
click at [1483, 198] on div "Assigned Inventory" at bounding box center [1347, 202] width 330 height 17
click at [1501, 203] on icon at bounding box center [1507, 203] width 12 height 12
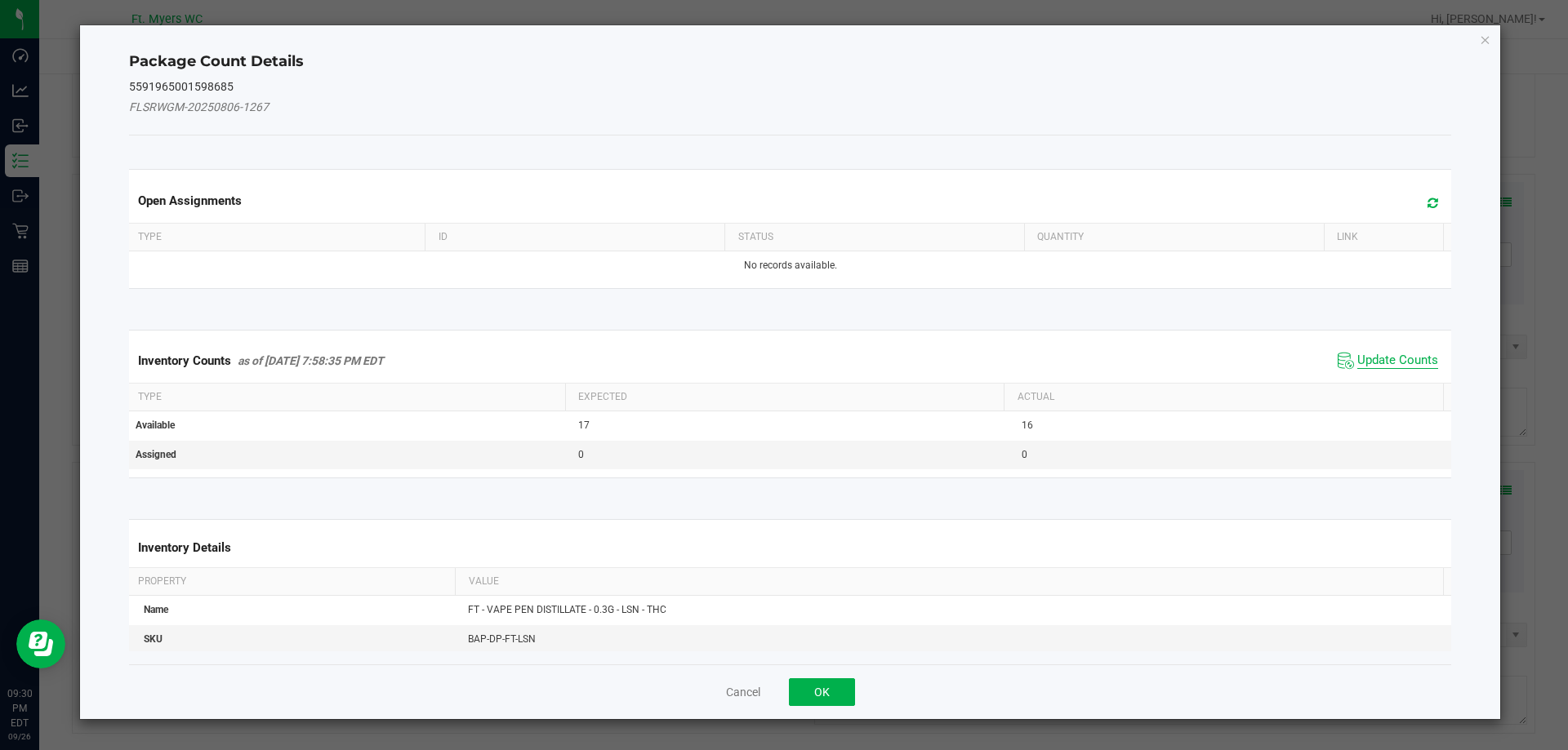
click at [1389, 366] on span "Update Counts" at bounding box center [1398, 360] width 81 height 17
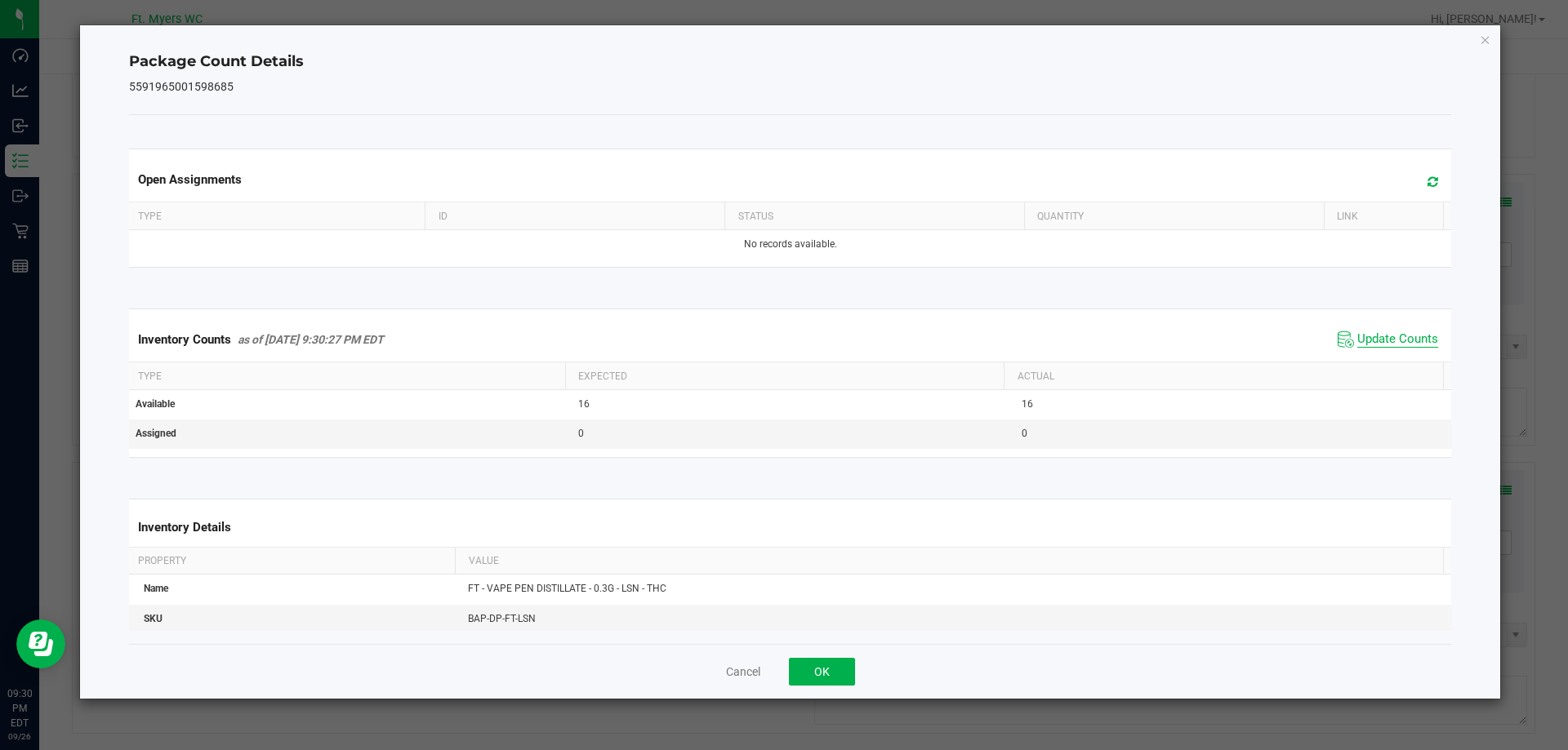
click at [1404, 333] on span "Update Counts" at bounding box center [1398, 339] width 81 height 17
click at [792, 670] on button "OK" at bounding box center [822, 672] width 66 height 28
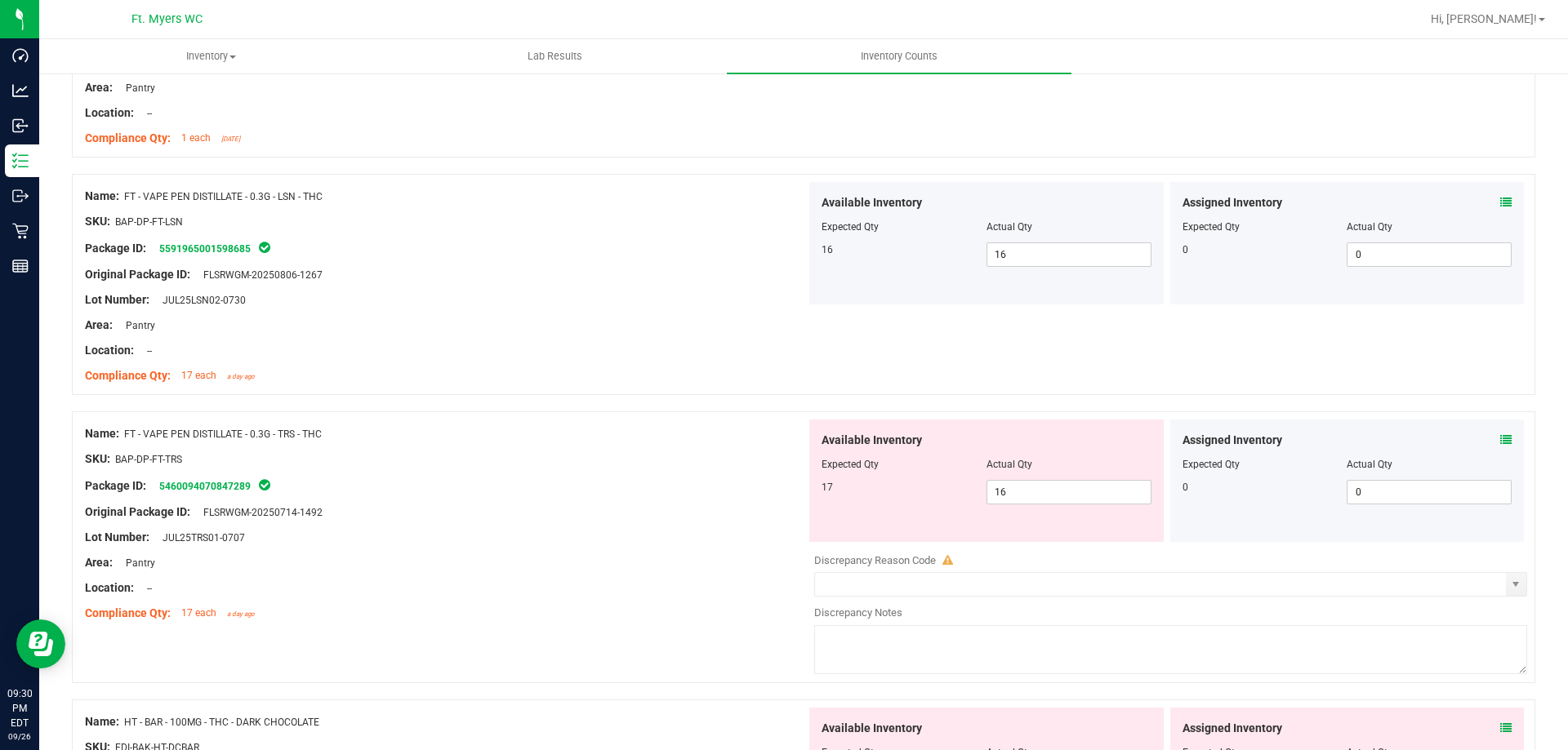
click at [709, 422] on div "Name: FT - VAPE PEN DISTILLATE - 0.3G - TRS - THC SKU: BAP-DP-FT-TRS Package ID…" at bounding box center [445, 523] width 721 height 208
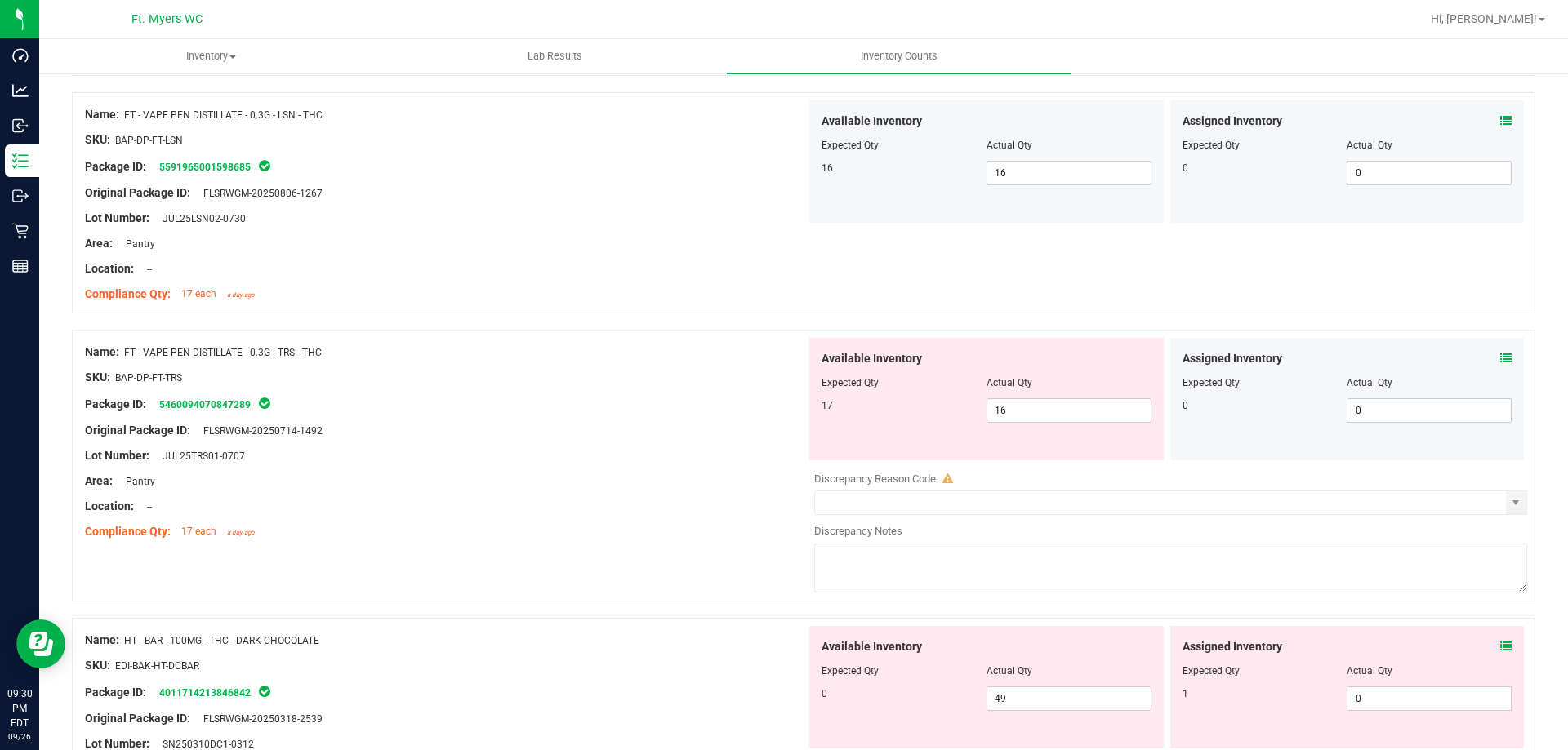
click at [1501, 359] on icon at bounding box center [1507, 358] width 12 height 12
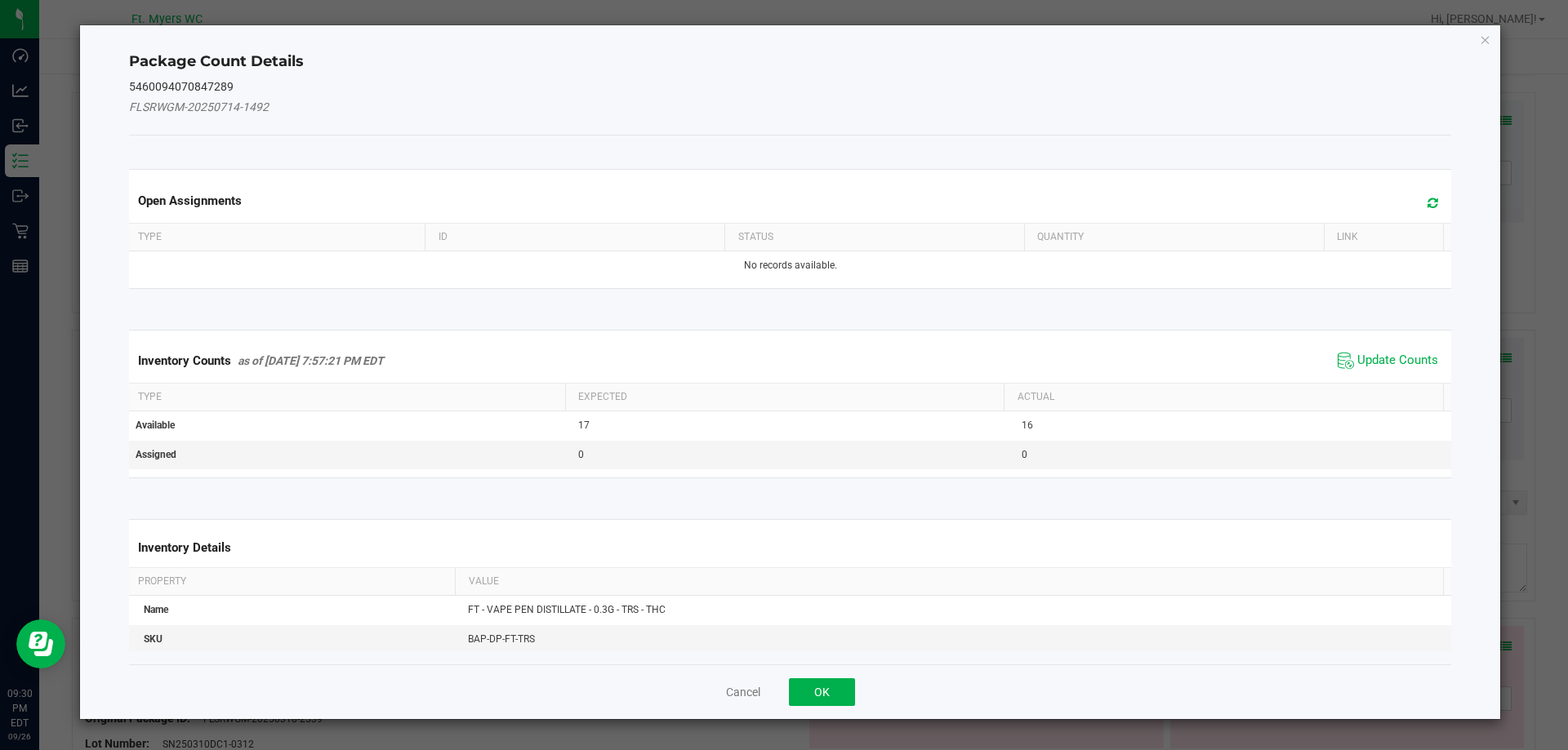
click at [1389, 371] on span "Update Counts" at bounding box center [1388, 360] width 109 height 25
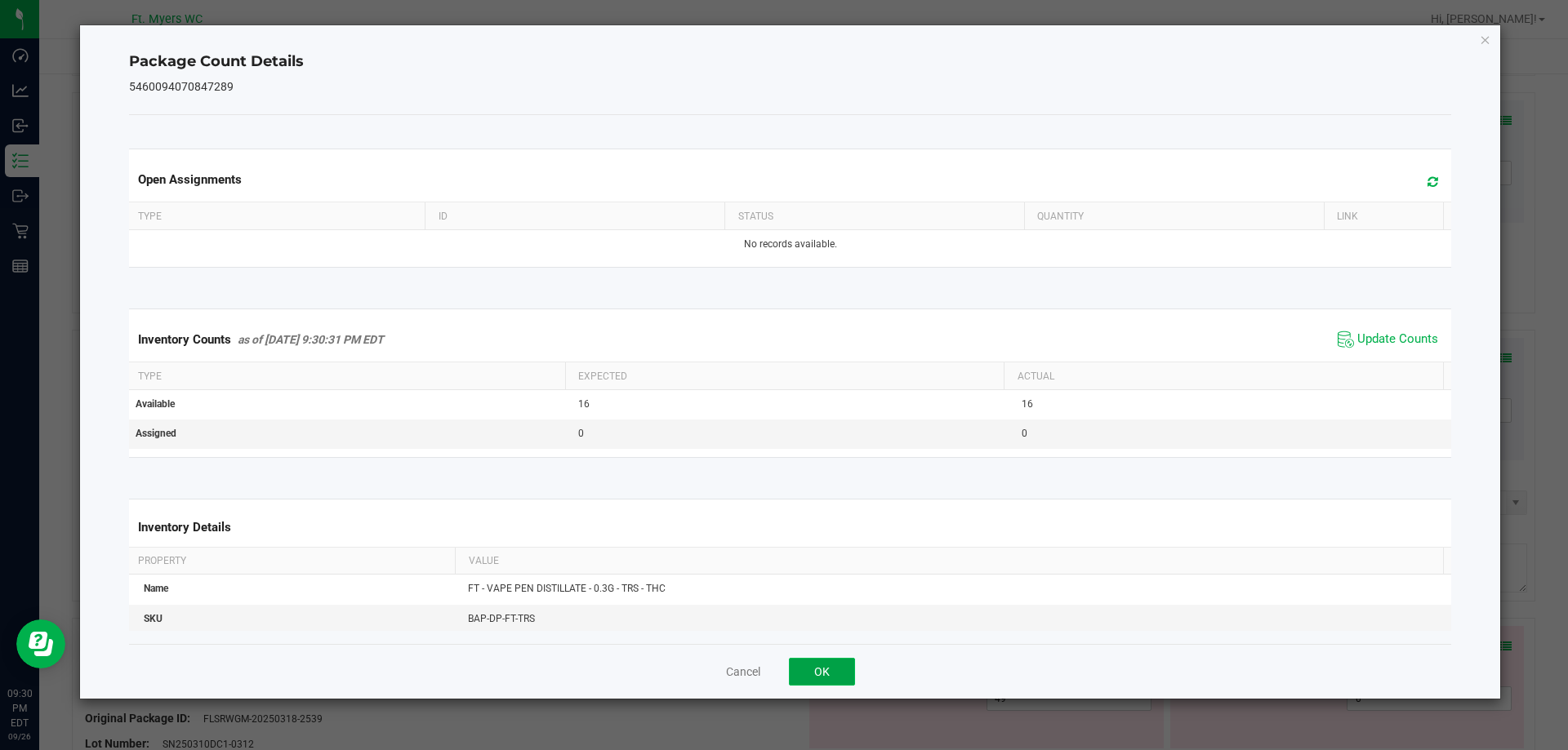
click at [829, 684] on button "OK" at bounding box center [822, 672] width 66 height 28
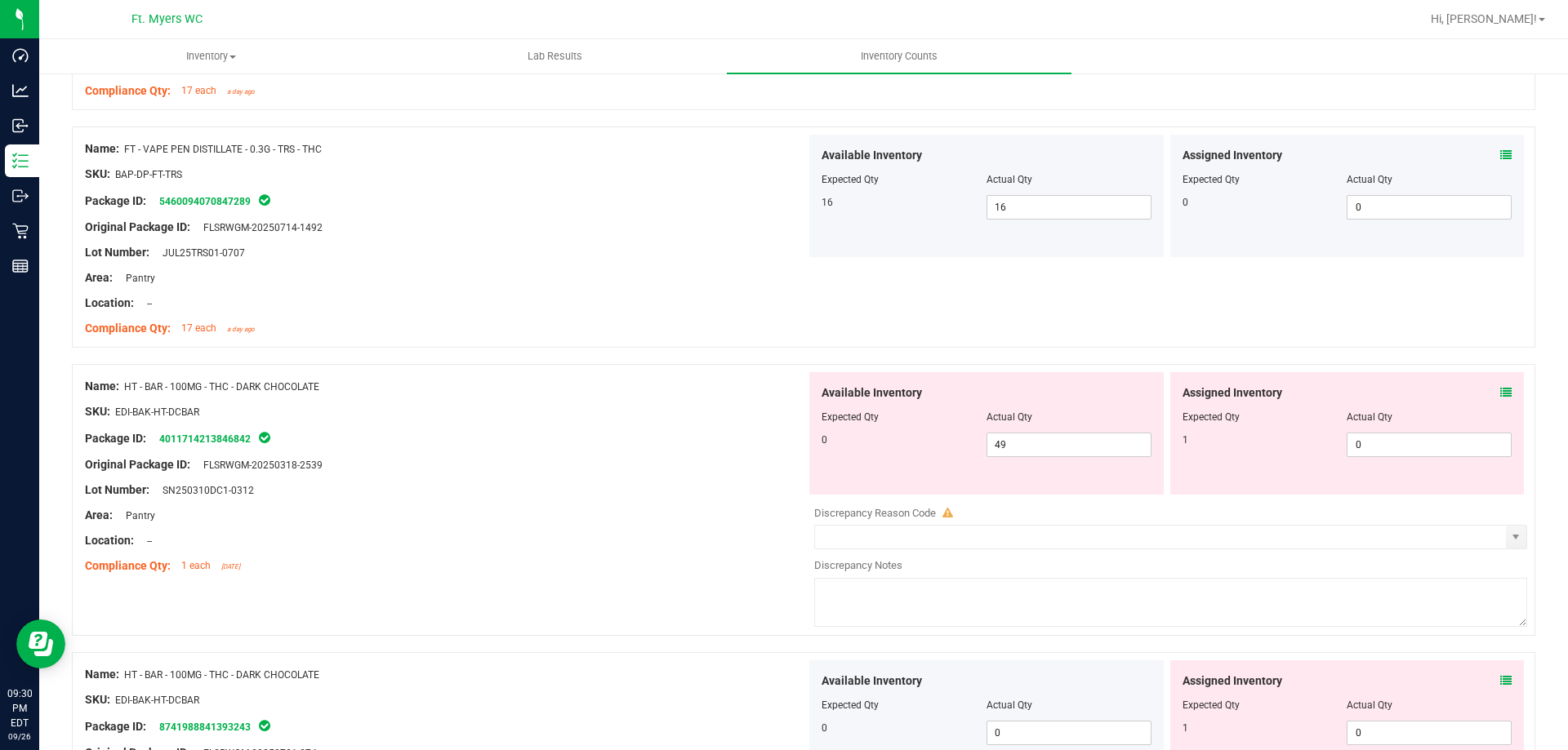
scroll to position [1551, 0]
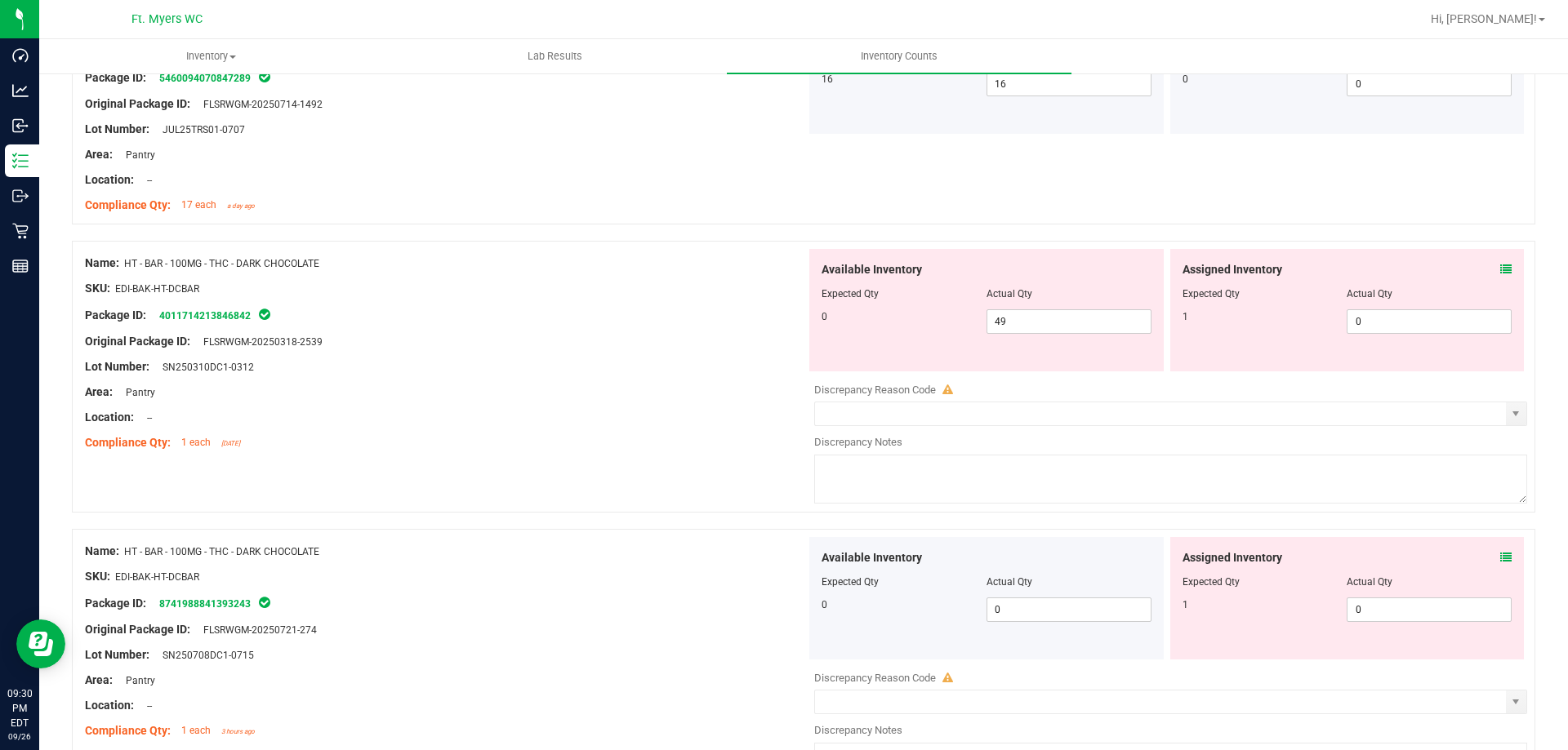
click at [1504, 266] on div "Assigned Inventory Expected Qty Actual Qty 1 0 0" at bounding box center [1347, 311] width 354 height 123
click at [1501, 271] on icon at bounding box center [1507, 269] width 12 height 12
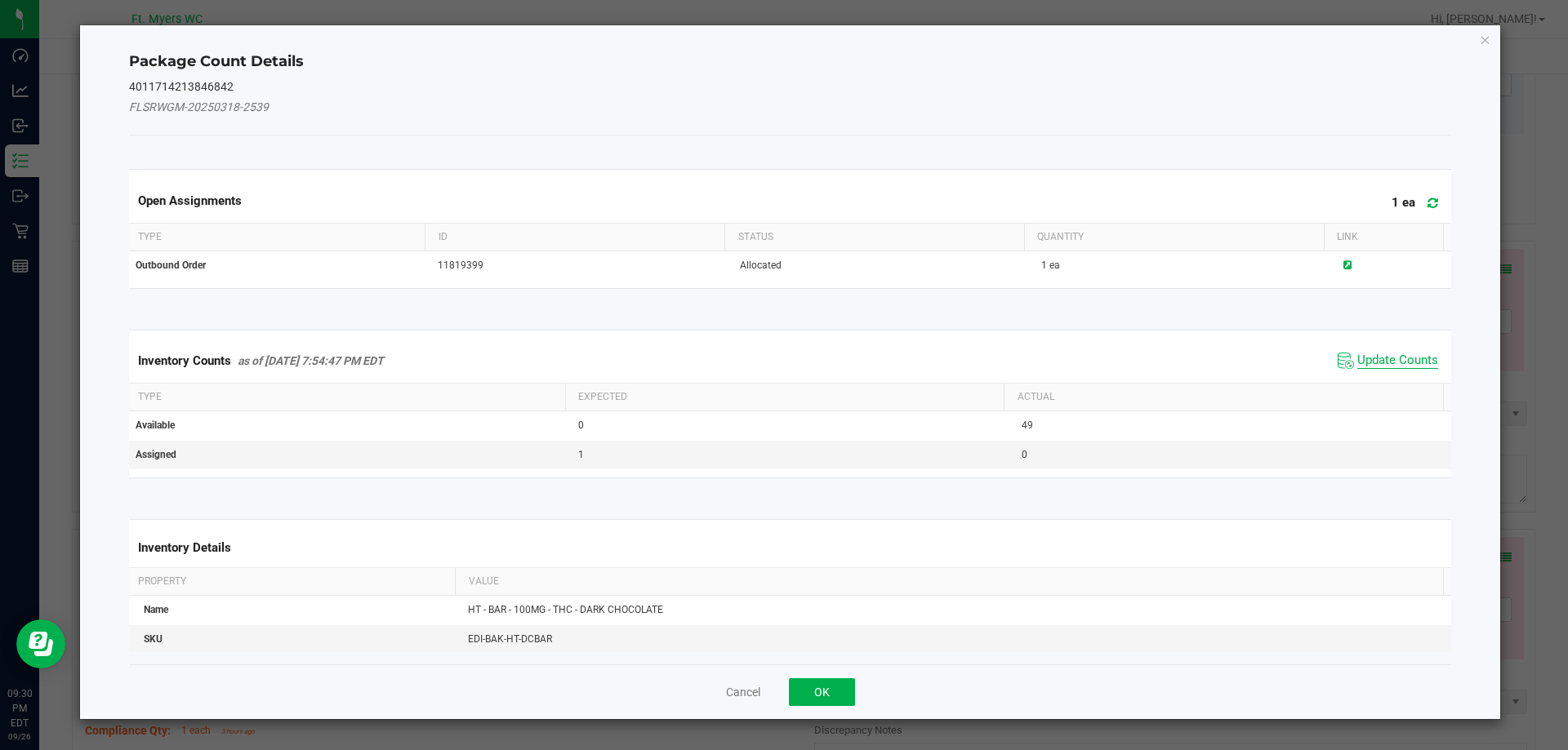
click at [1372, 357] on span "Update Counts" at bounding box center [1398, 360] width 81 height 17
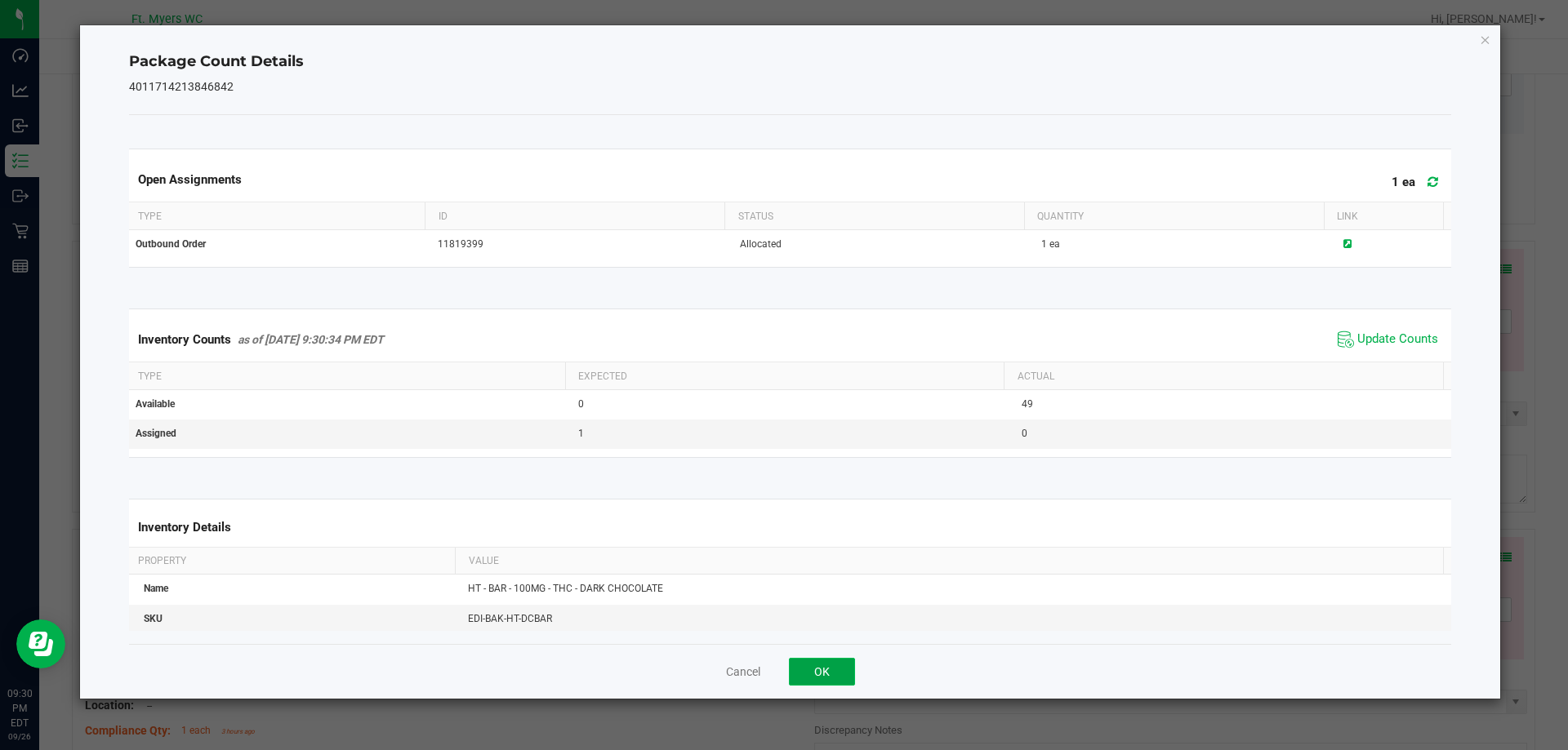
click at [841, 677] on button "OK" at bounding box center [822, 672] width 66 height 28
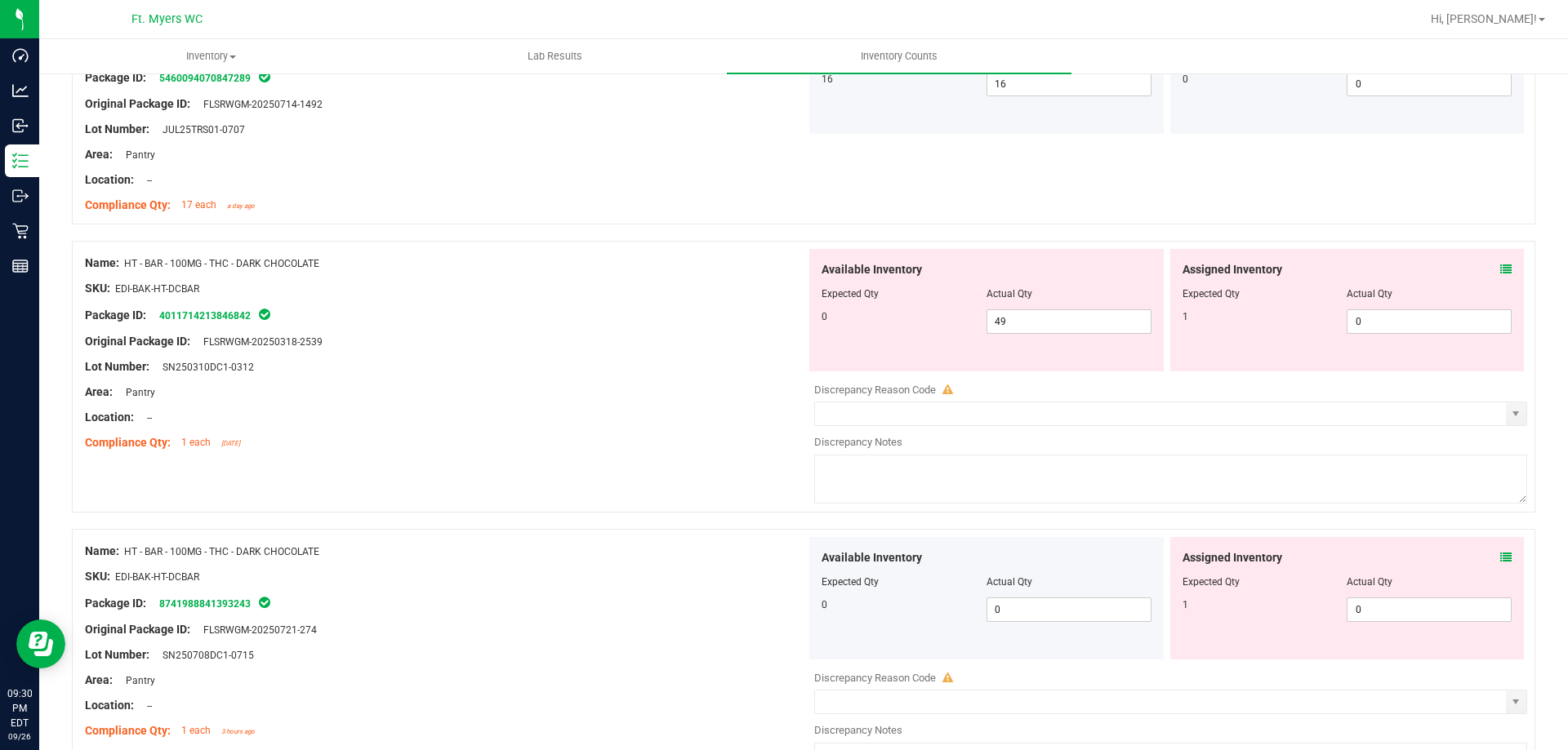
click at [728, 314] on div "Package ID: 4011714213846842" at bounding box center [445, 316] width 721 height 20
drag, startPoint x: 1095, startPoint y: 326, endPoint x: 741, endPoint y: 289, distance: 355.9
click at [741, 289] on div "Name: HT - BAR - 100MG - THC - DARK CHOCOLATE SKU: EDI-BAK-HT-DCBAR Package ID:…" at bounding box center [804, 376] width 1463 height 272
type input "0"
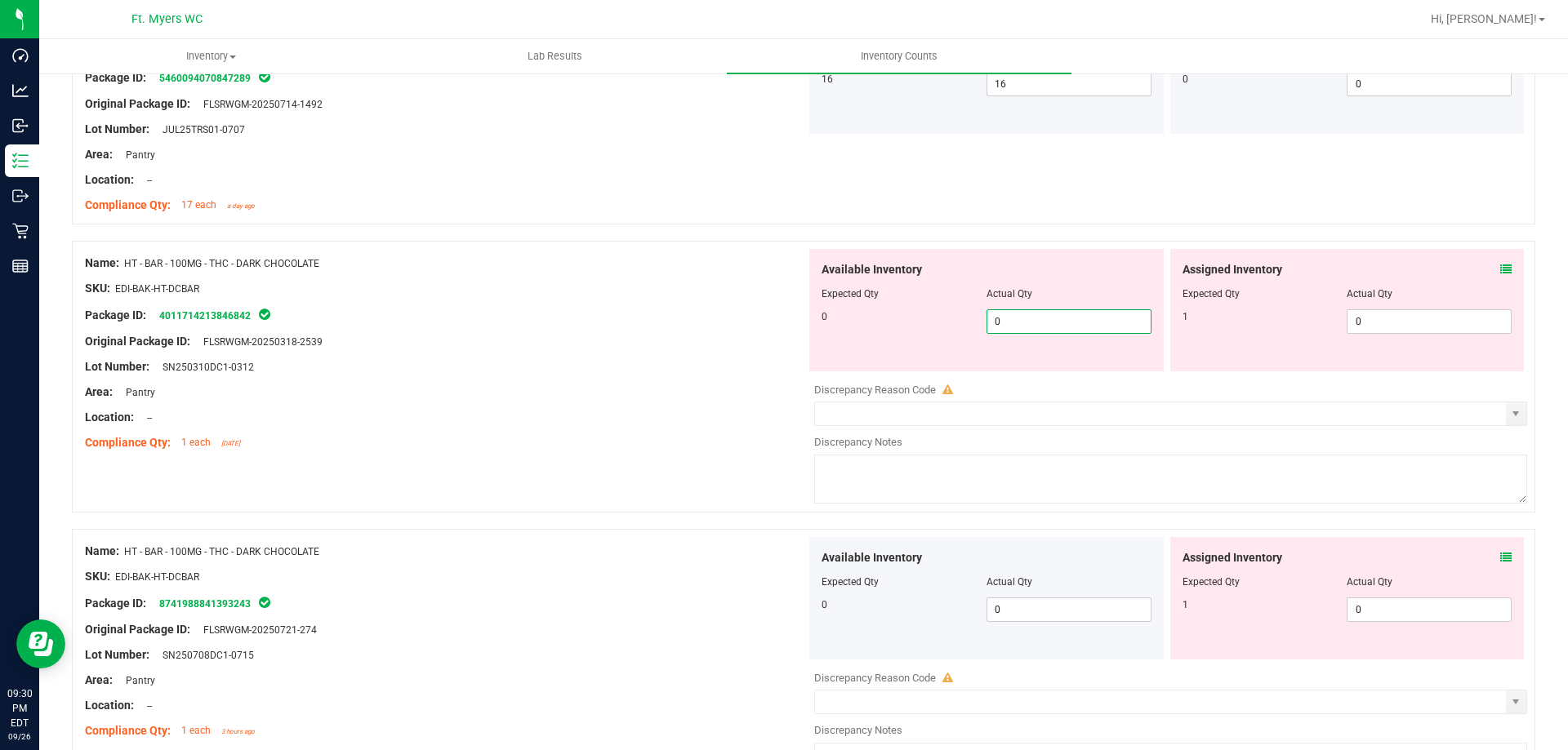
click at [741, 289] on div "SKU: EDI-BAK-HT-DCBAR" at bounding box center [445, 288] width 721 height 17
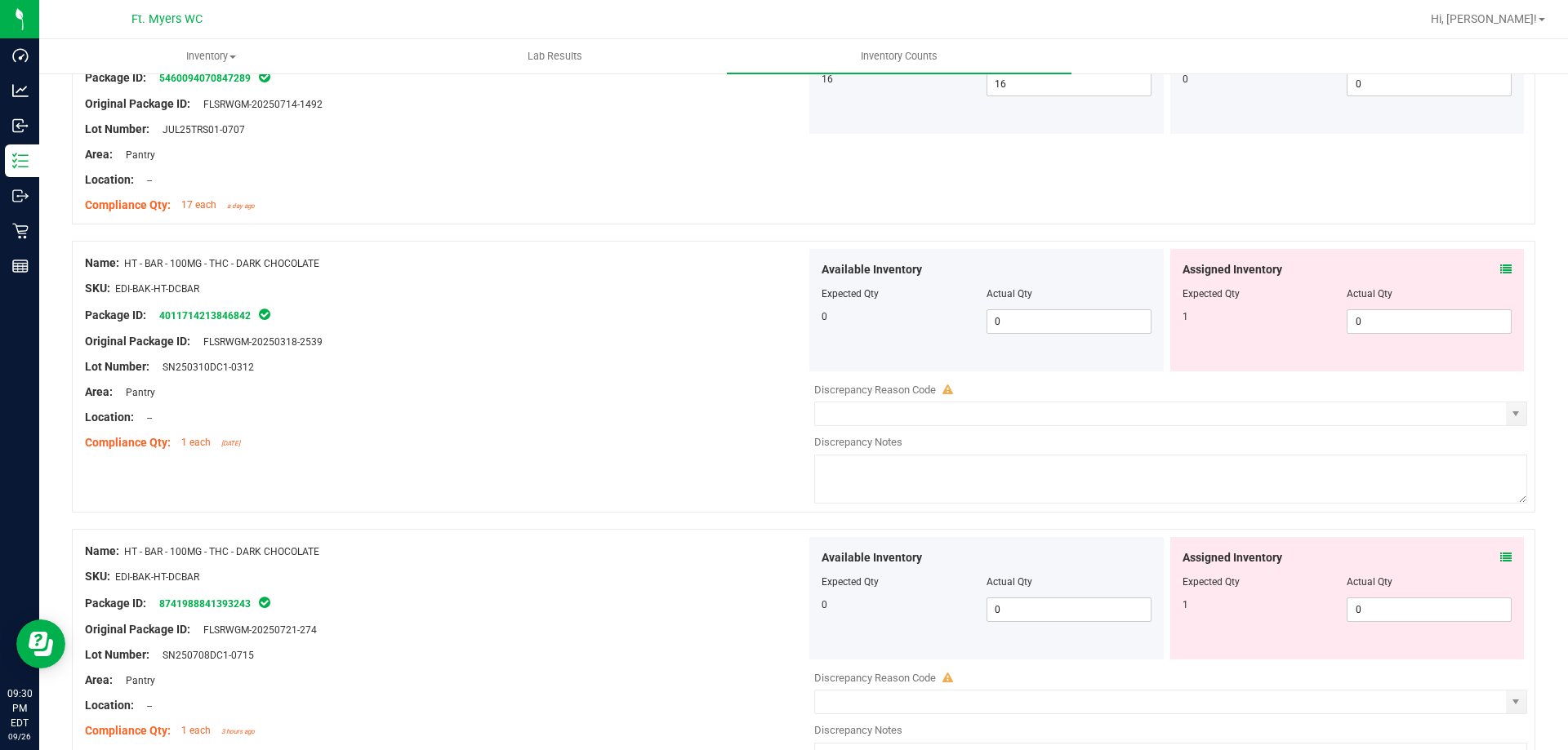
click at [1338, 308] on div at bounding box center [1347, 305] width 330 height 8
drag, startPoint x: 1364, startPoint y: 318, endPoint x: 578, endPoint y: 388, distance: 789.1
click at [1200, 292] on div "Assigned Inventory Expected Qty Actual Qty 1 0 0" at bounding box center [1347, 311] width 354 height 123
type input "1"
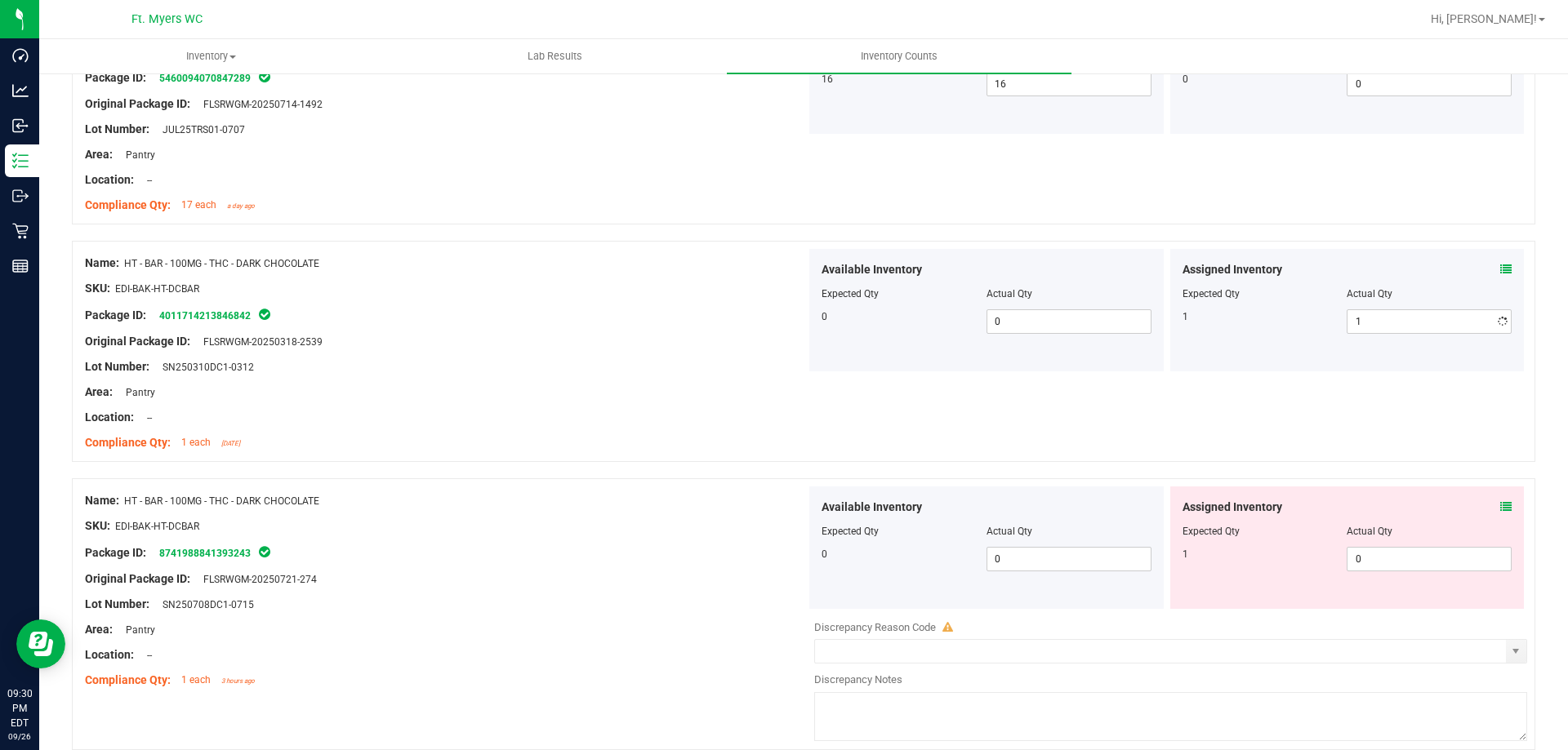
click at [530, 446] on div "Compliance Qty: 1 each 24 days ago" at bounding box center [445, 442] width 721 height 17
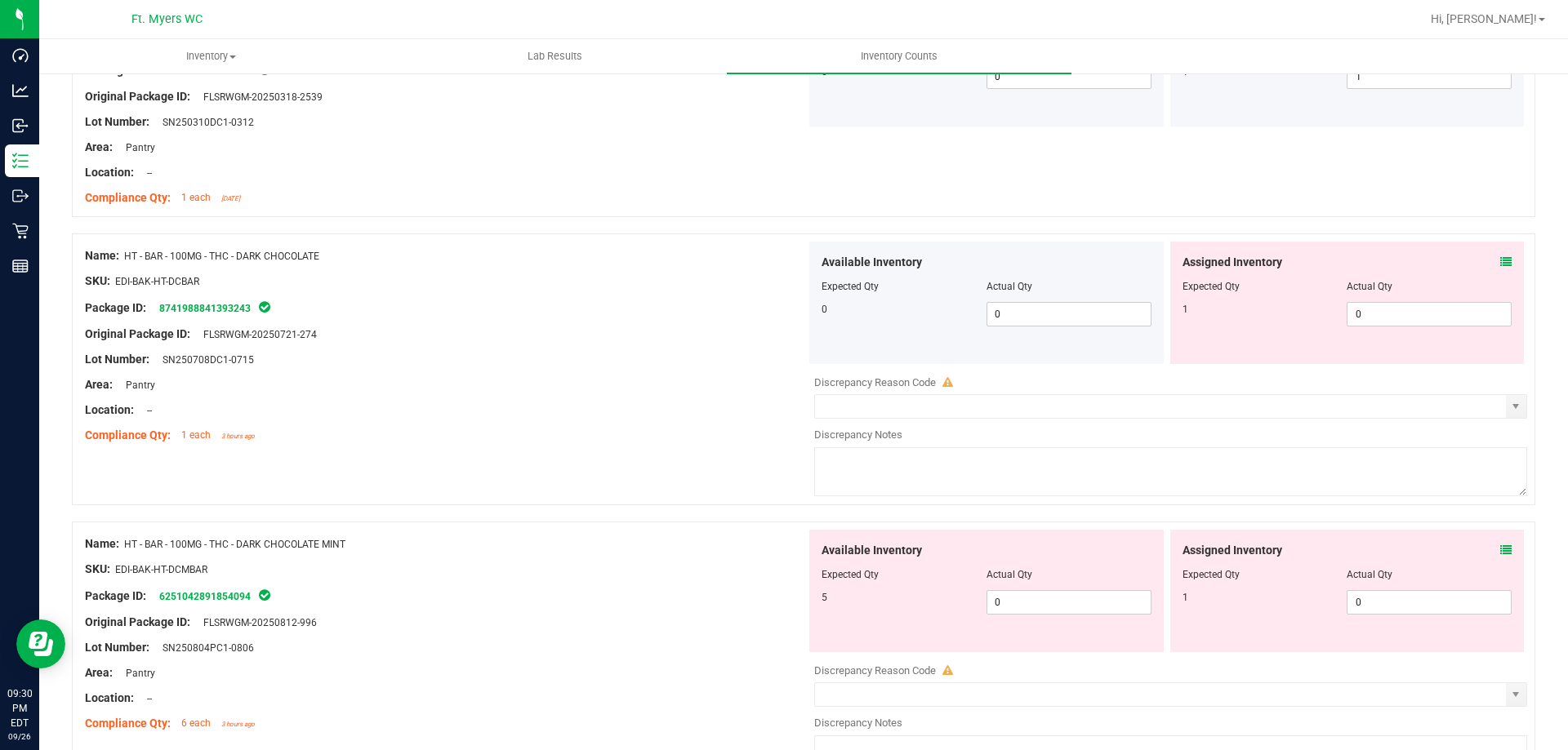
click at [1502, 257] on div "Assigned Inventory Expected Qty Actual Qty 1 0 0" at bounding box center [1347, 303] width 354 height 123
click at [1501, 259] on icon at bounding box center [1507, 262] width 12 height 12
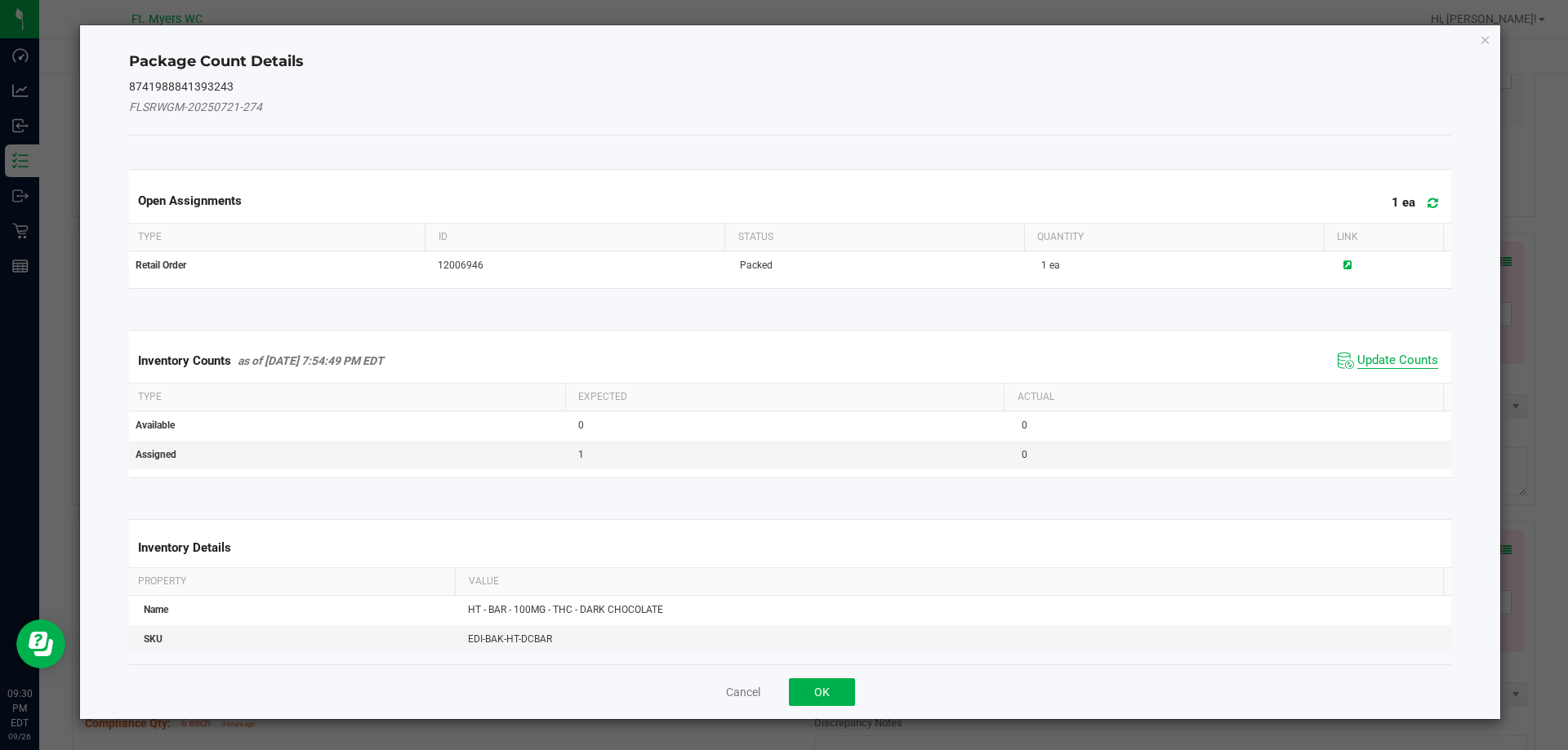
click at [1357, 355] on span "Update Counts" at bounding box center [1398, 360] width 81 height 17
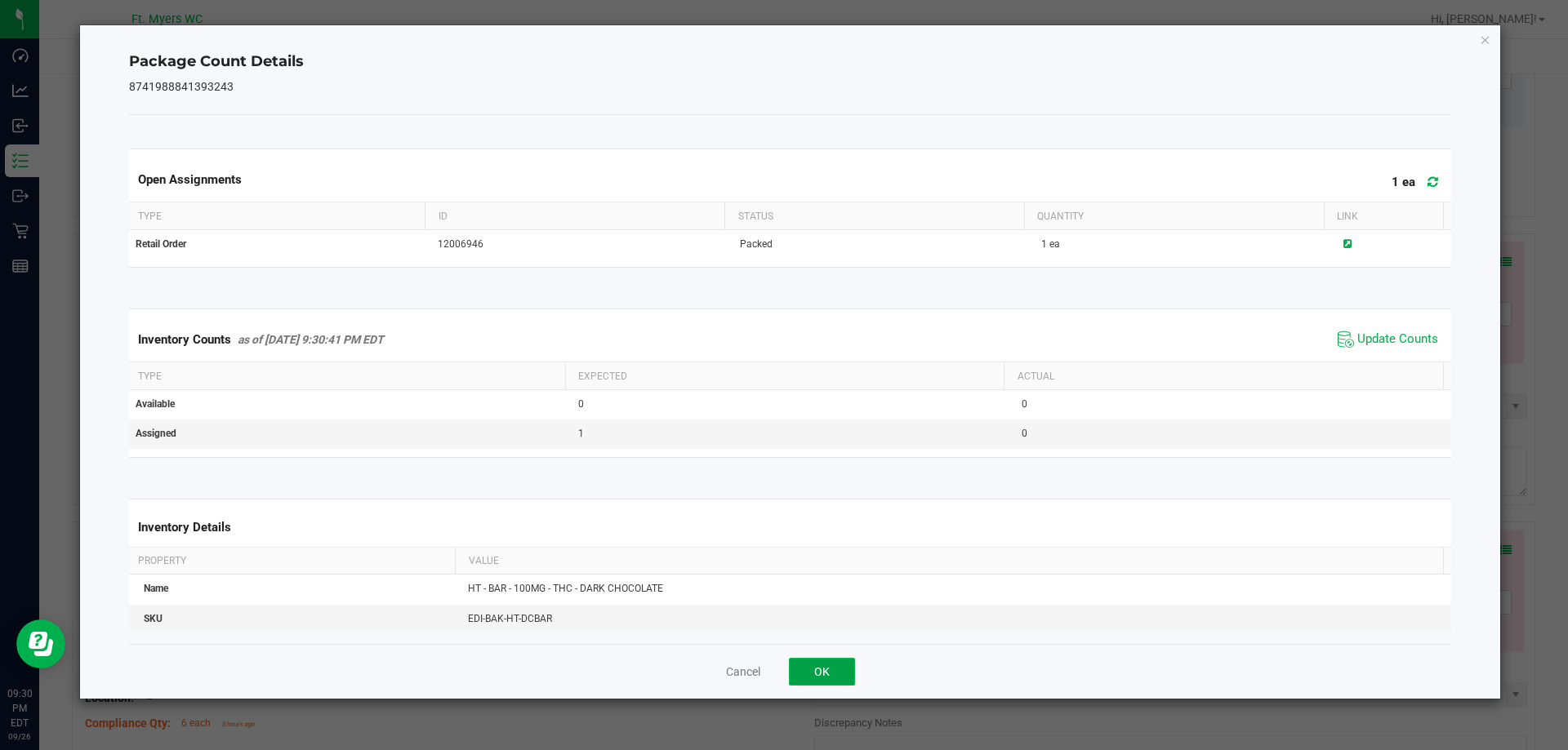
click at [839, 659] on button "OK" at bounding box center [822, 672] width 66 height 28
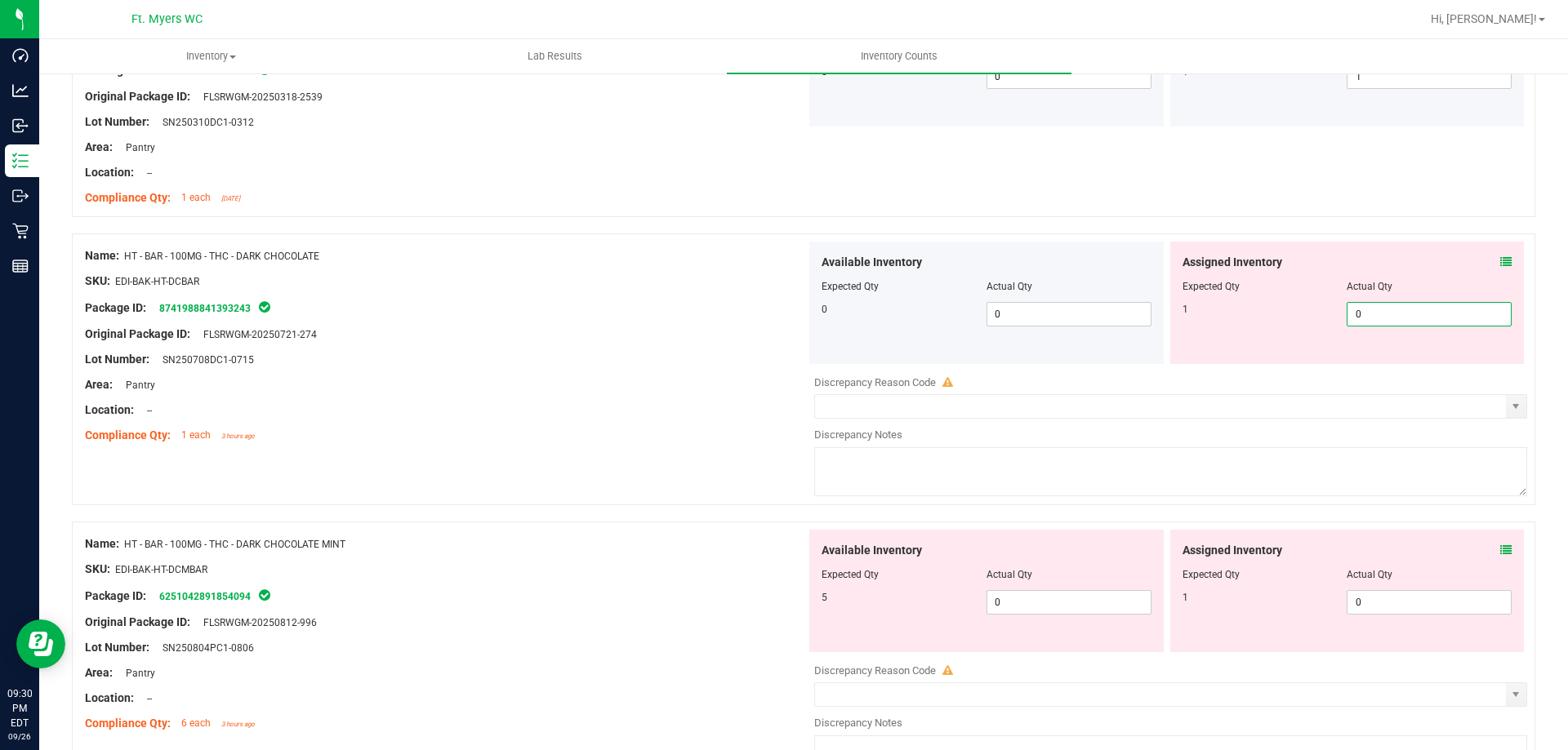
drag, startPoint x: 1464, startPoint y: 315, endPoint x: 735, endPoint y: 258, distance: 731.2
click at [736, 258] on div "Name: HT - BAR - 100MG - THC - DARK CHOCOLATE SKU: EDI-BAK-HT-DCBAR Package ID:…" at bounding box center [804, 369] width 1463 height 272
type input "1"
click at [631, 298] on div "Package ID: 8741988841393243" at bounding box center [445, 308] width 721 height 20
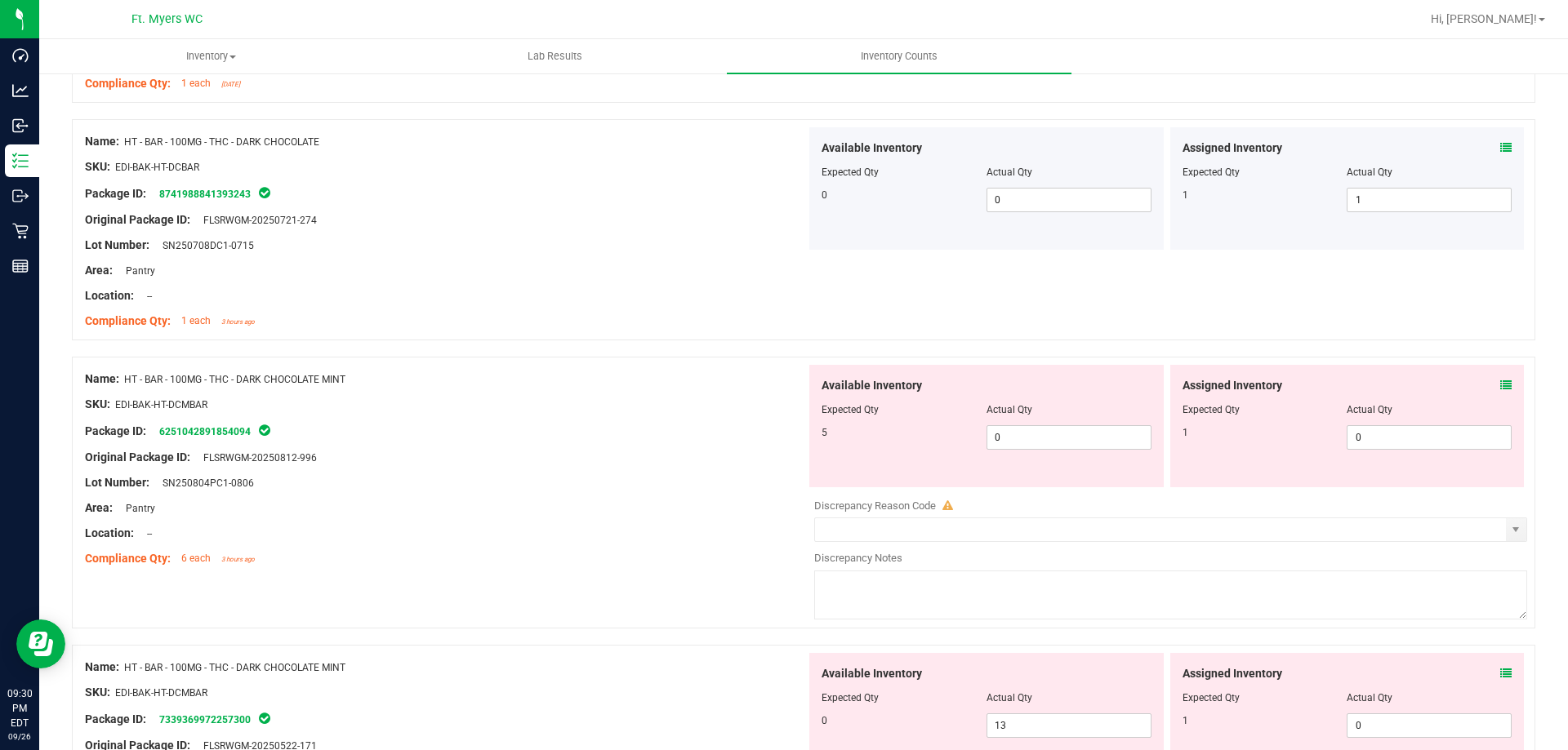
scroll to position [2041, 0]
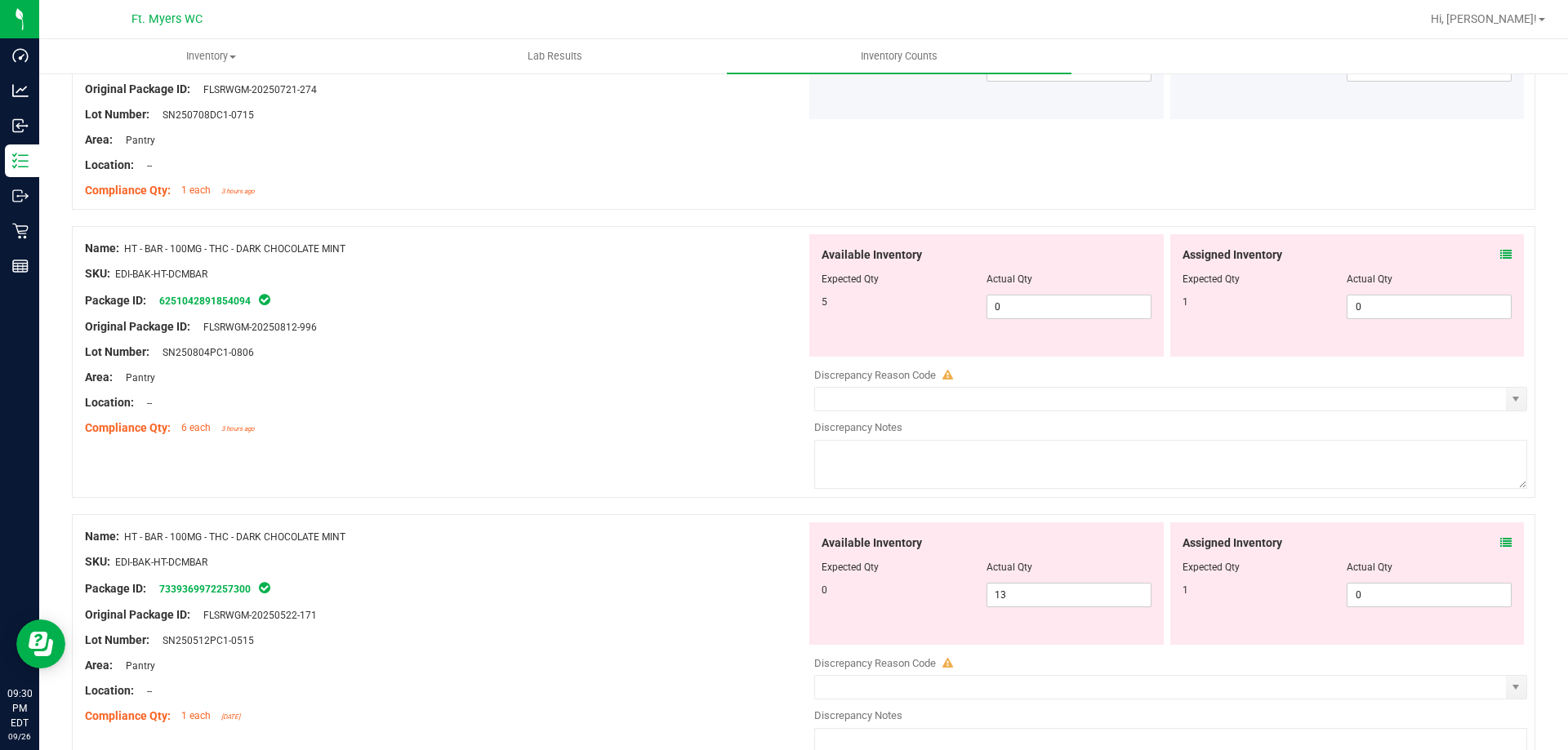
click at [1496, 240] on div "Assigned Inventory Expected Qty Actual Qty 1 0 0" at bounding box center [1347, 296] width 354 height 123
click at [1501, 251] on icon at bounding box center [1507, 255] width 12 height 12
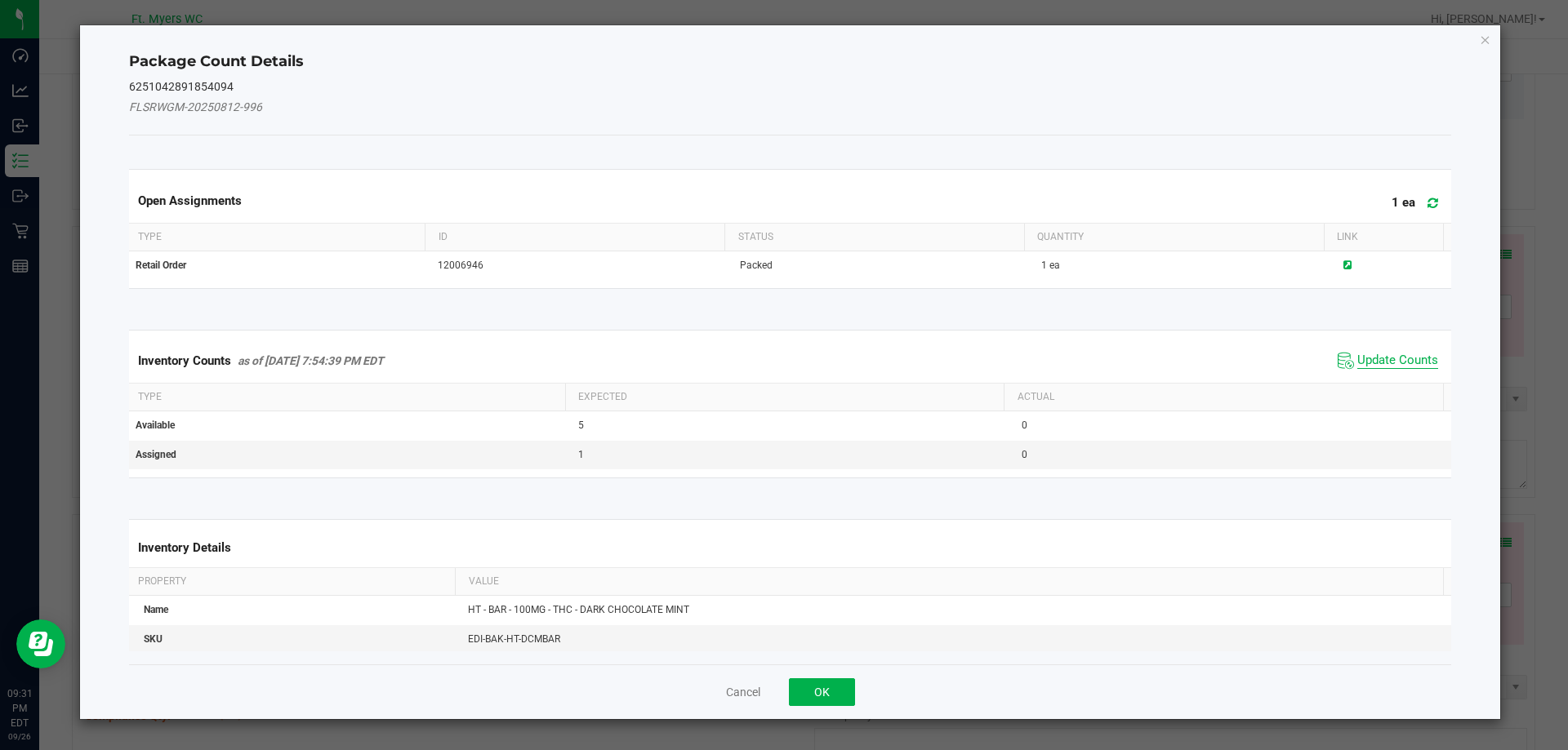
click at [1382, 367] on span "Update Counts" at bounding box center [1398, 360] width 81 height 17
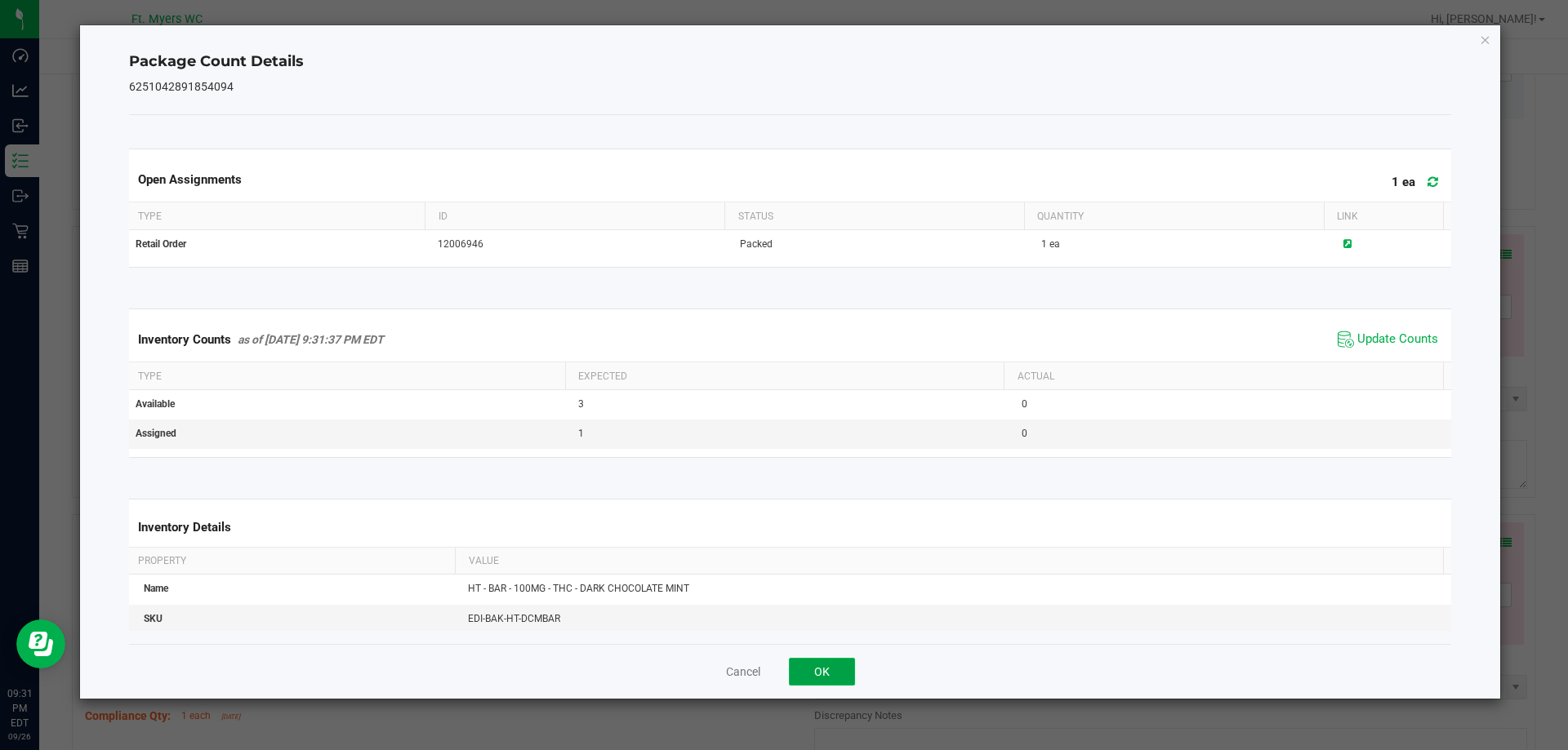
click at [837, 685] on button "OK" at bounding box center [822, 672] width 66 height 28
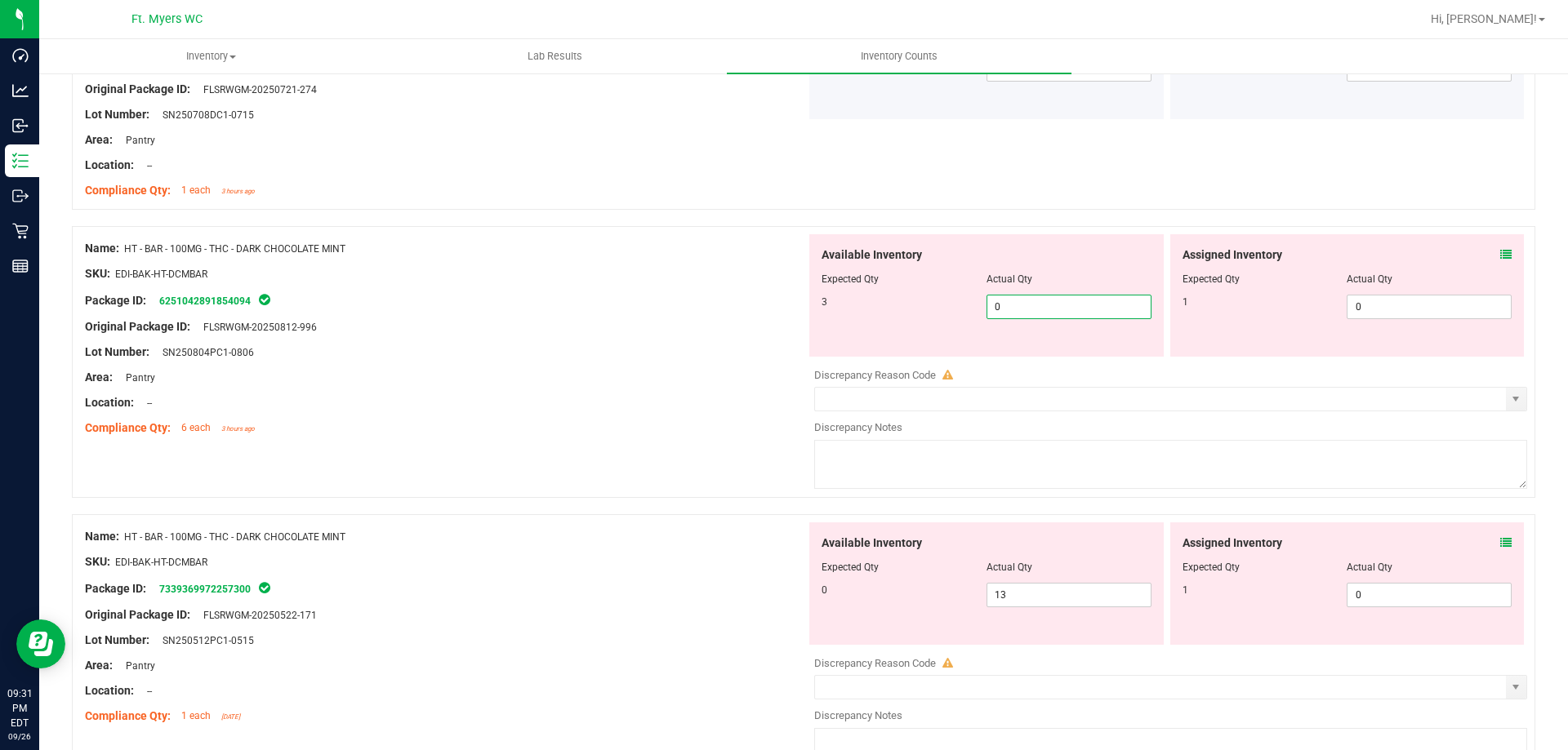
drag, startPoint x: 1034, startPoint y: 300, endPoint x: 931, endPoint y: 296, distance: 103.1
click at [931, 296] on div "3 0 0" at bounding box center [986, 307] width 330 height 25
drag, startPoint x: 1376, startPoint y: 306, endPoint x: 952, endPoint y: 254, distance: 427.2
click at [952, 254] on div "Available Inventory Expected Qty Actual Qty 3 0 0 0 0" at bounding box center [1166, 296] width 721 height 123
click at [1468, 251] on div "Assigned Inventory" at bounding box center [1347, 254] width 330 height 17
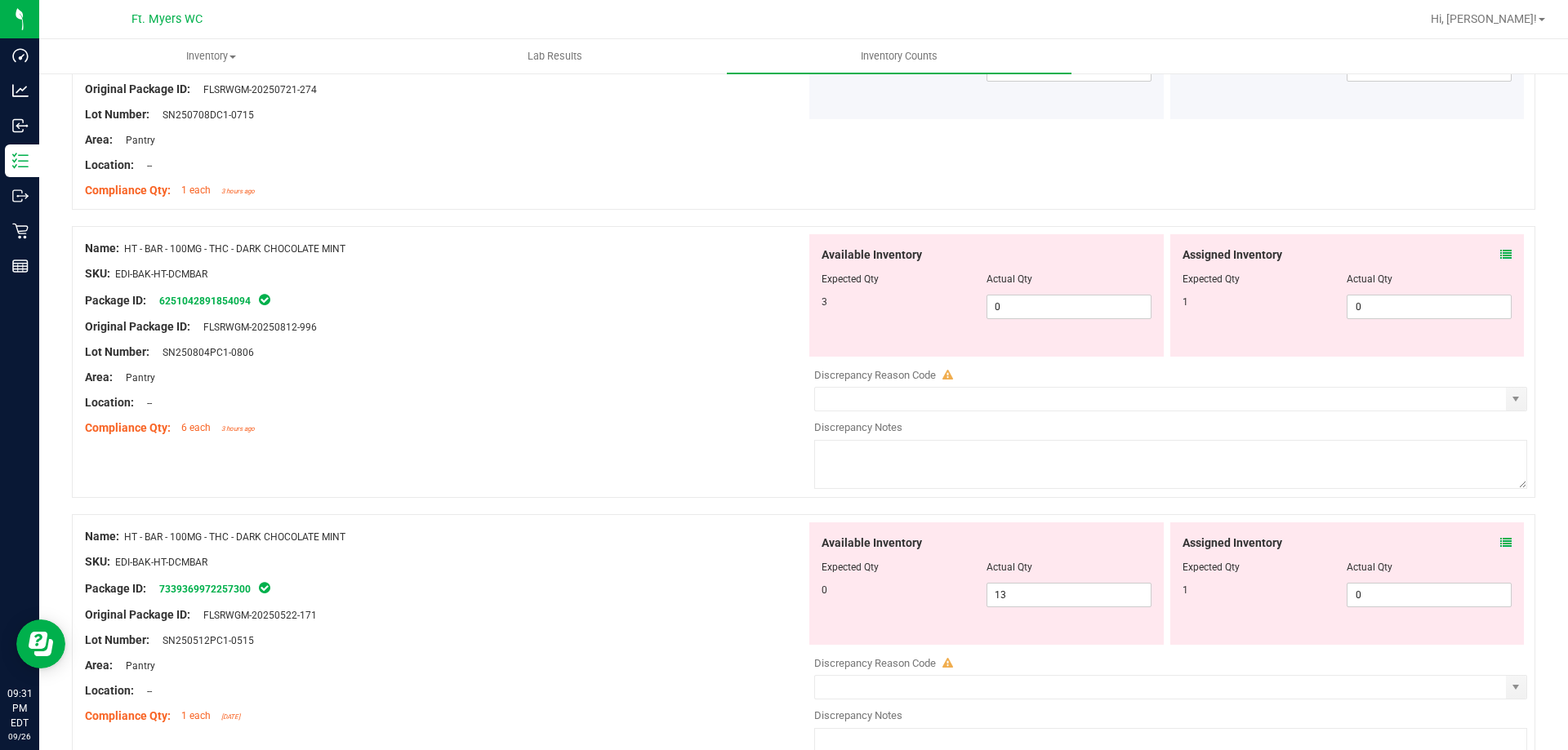
click at [1485, 254] on div "Assigned Inventory" at bounding box center [1347, 254] width 330 height 17
click at [1500, 252] on div "Assigned Inventory Expected Qty Actual Qty 1 0 0" at bounding box center [1347, 296] width 354 height 123
click at [1501, 253] on icon at bounding box center [1507, 255] width 12 height 12
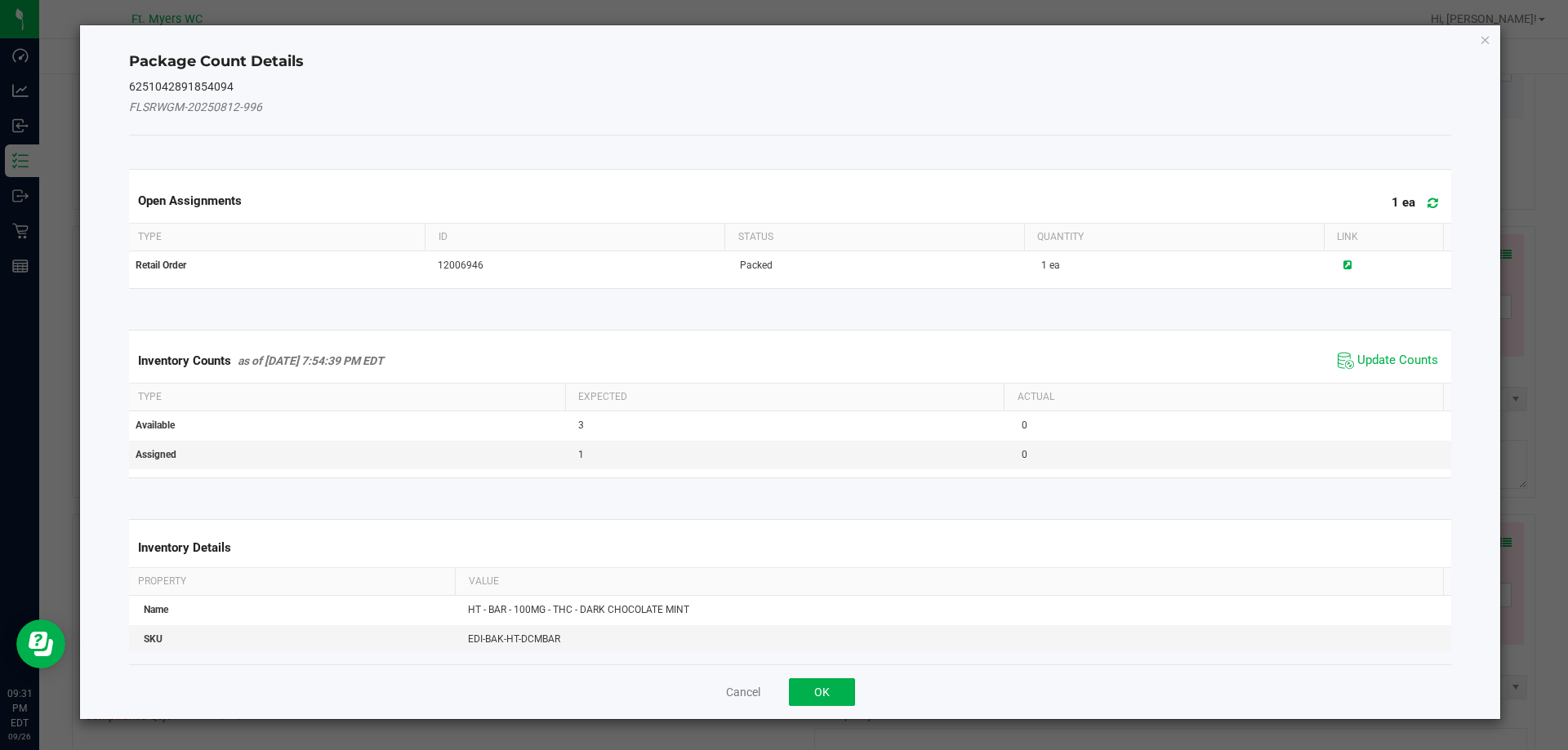
click at [1393, 348] on span "Update Counts" at bounding box center [1388, 360] width 109 height 25
click at [1390, 348] on span "Update Counts" at bounding box center [1390, 359] width 105 height 23
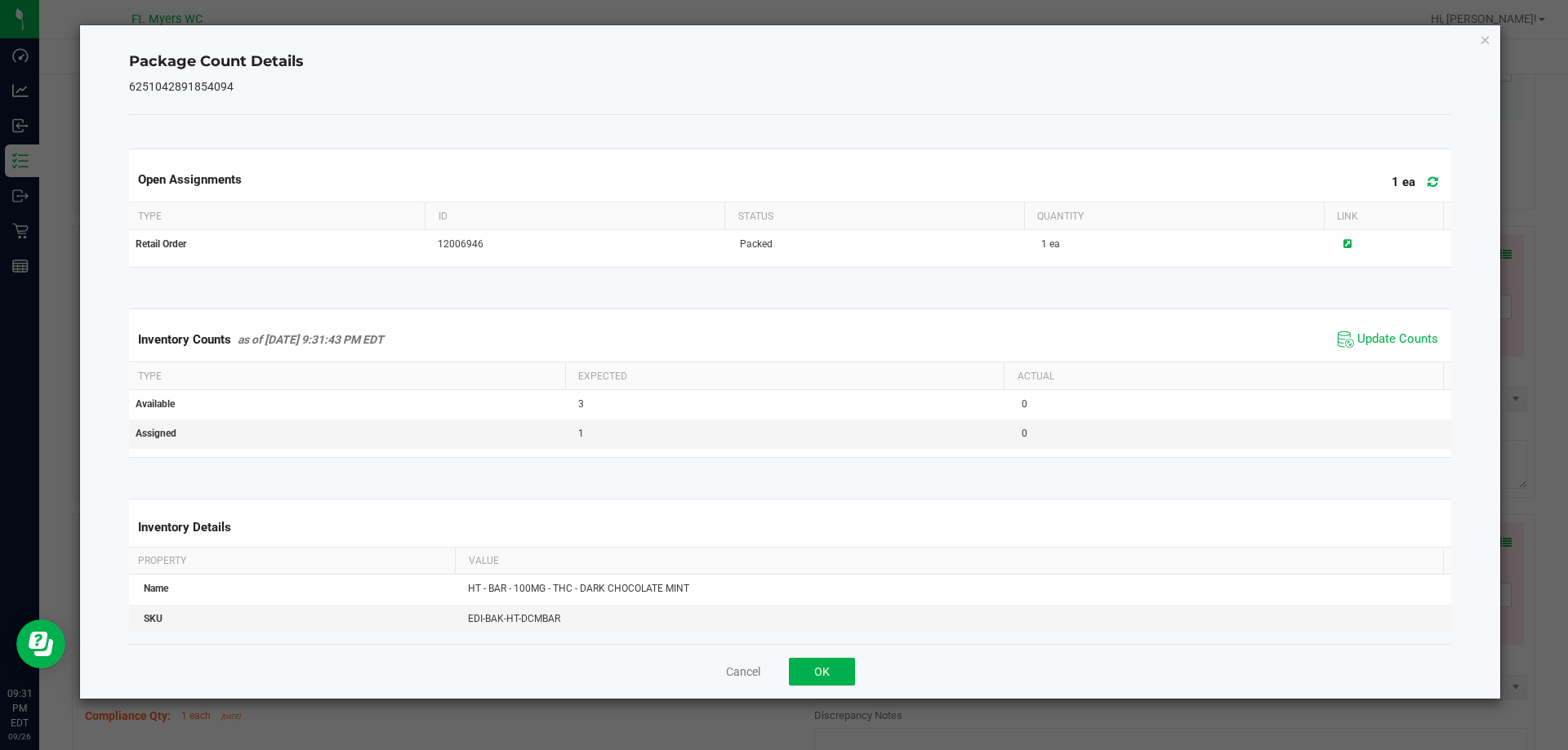
click at [861, 663] on div "Cancel OK" at bounding box center [790, 671] width 1323 height 54
click at [827, 672] on button "OK" at bounding box center [822, 672] width 66 height 28
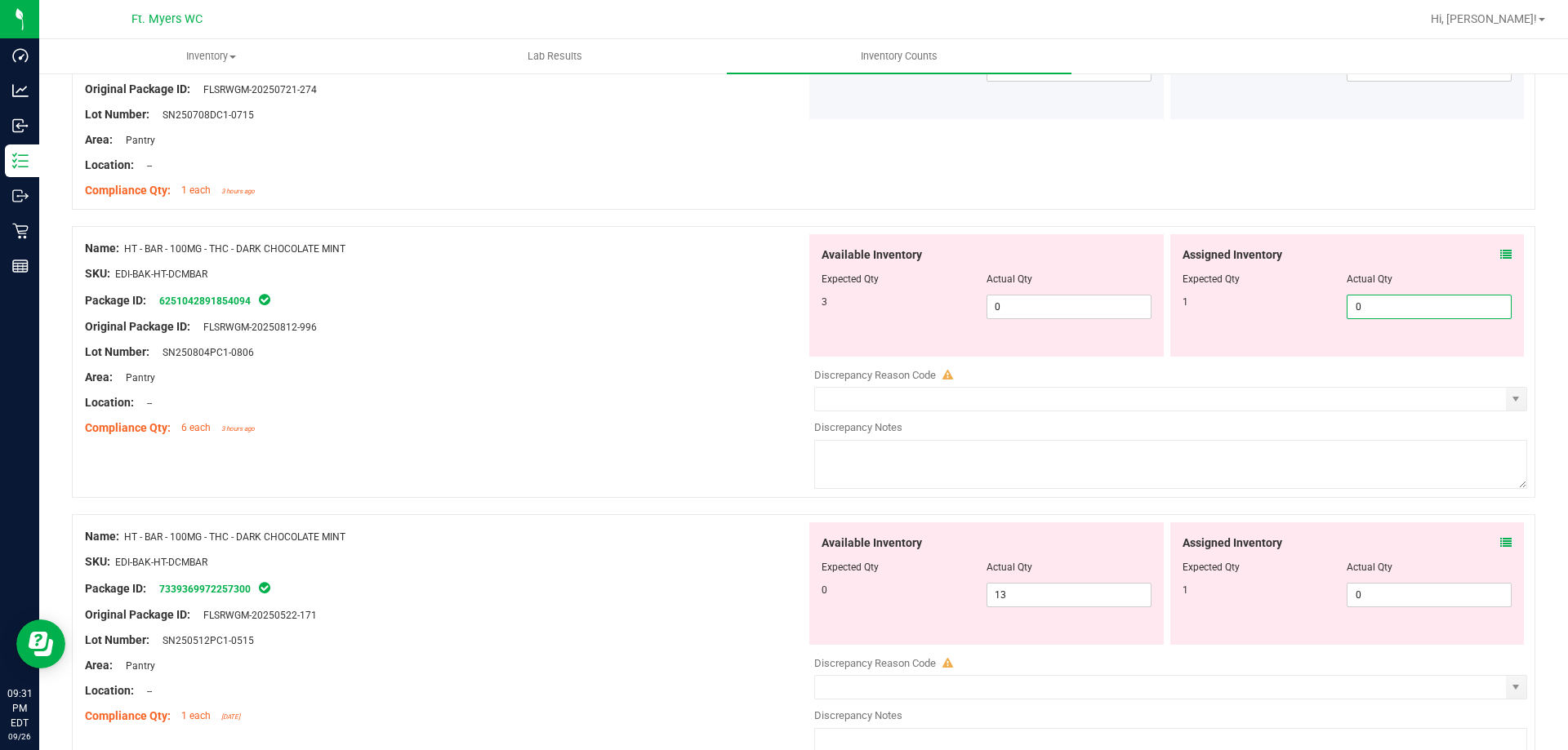
drag, startPoint x: 1393, startPoint y: 309, endPoint x: 870, endPoint y: 315, distance: 523.0
click at [890, 311] on div "Available Inventory Expected Qty Actual Qty 3 0 0 0 0" at bounding box center [1166, 296] width 721 height 123
type input "1"
click at [660, 358] on div "Lot Number: SN250804PC1-0806" at bounding box center [445, 351] width 721 height 17
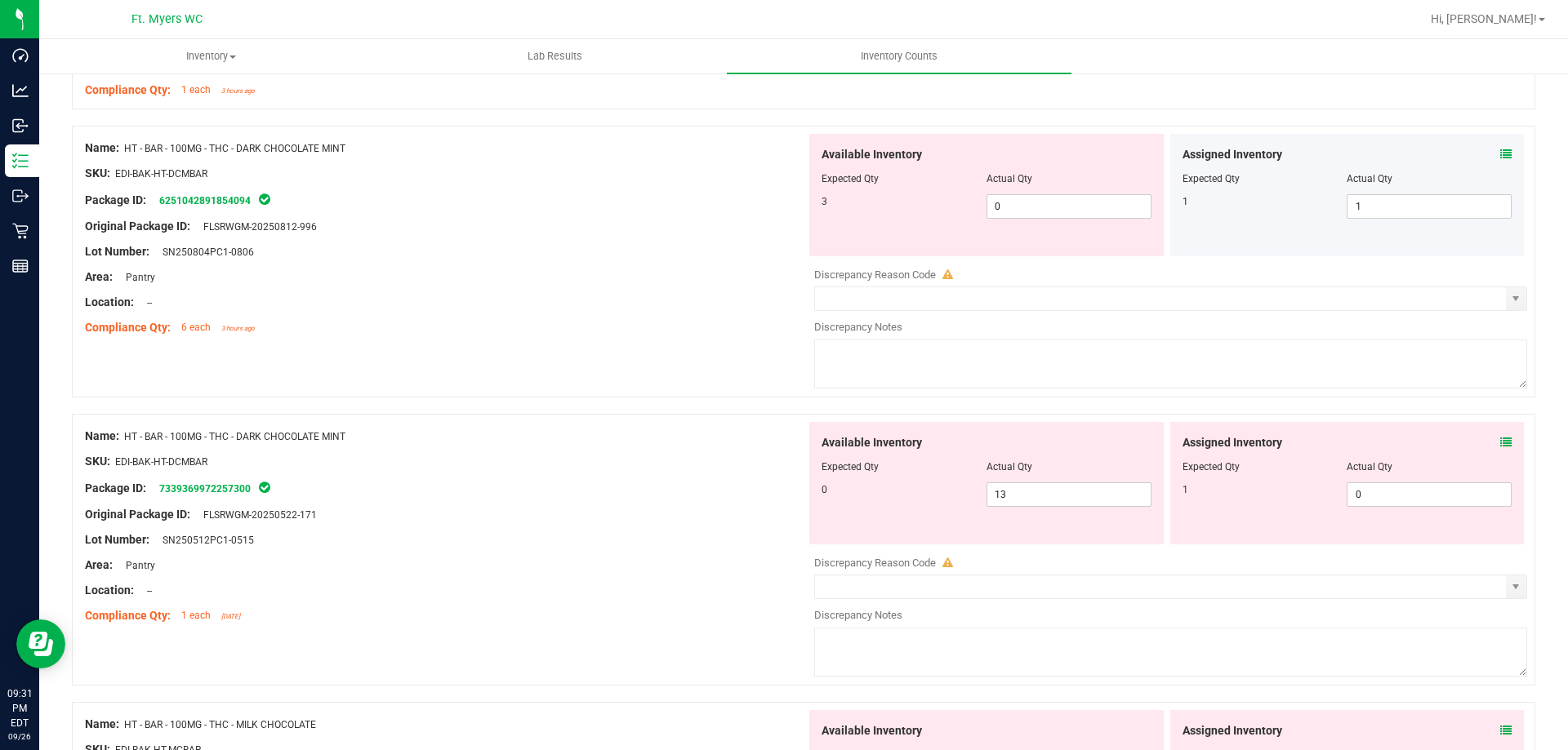
scroll to position [2286, 0]
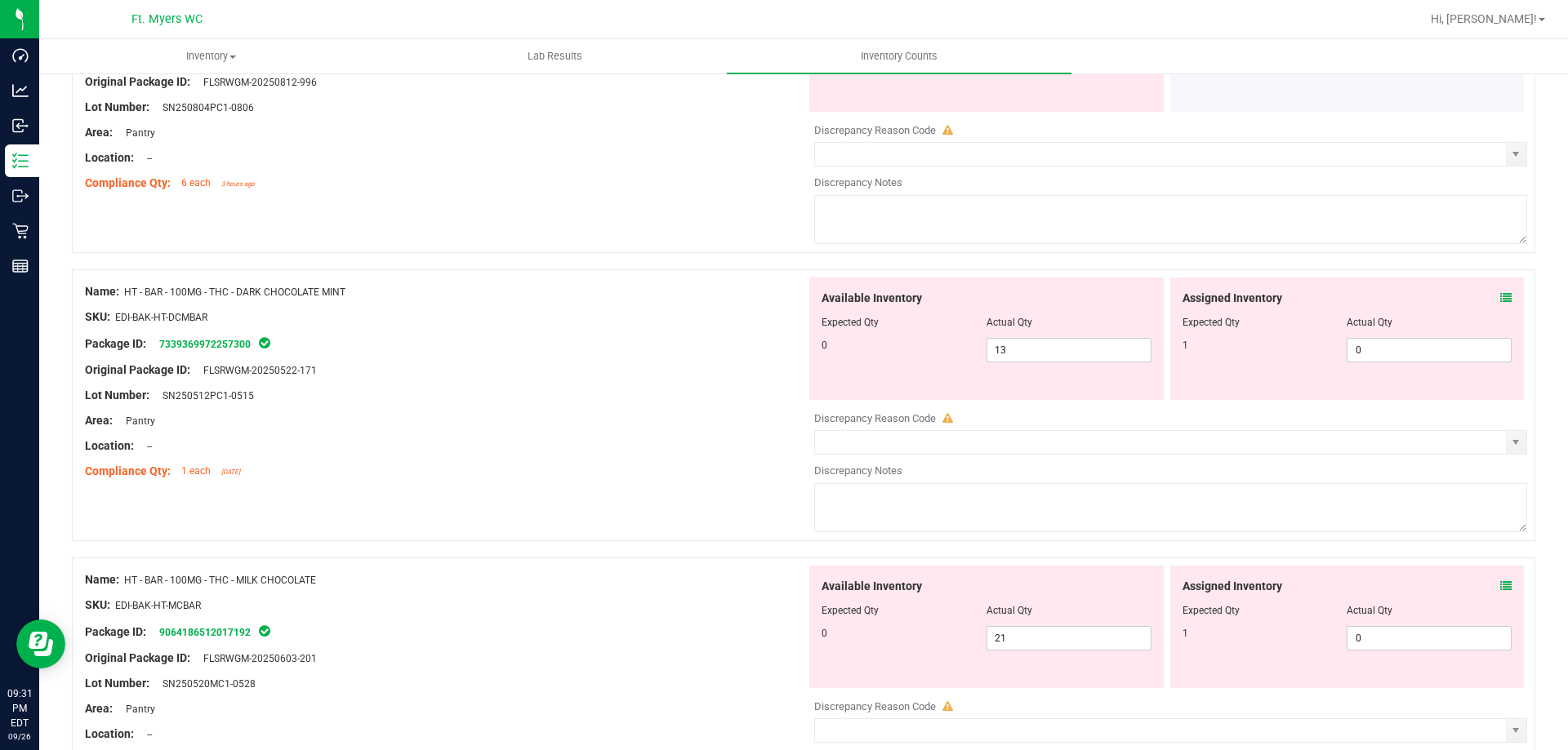
click at [1501, 297] on icon at bounding box center [1507, 298] width 12 height 12
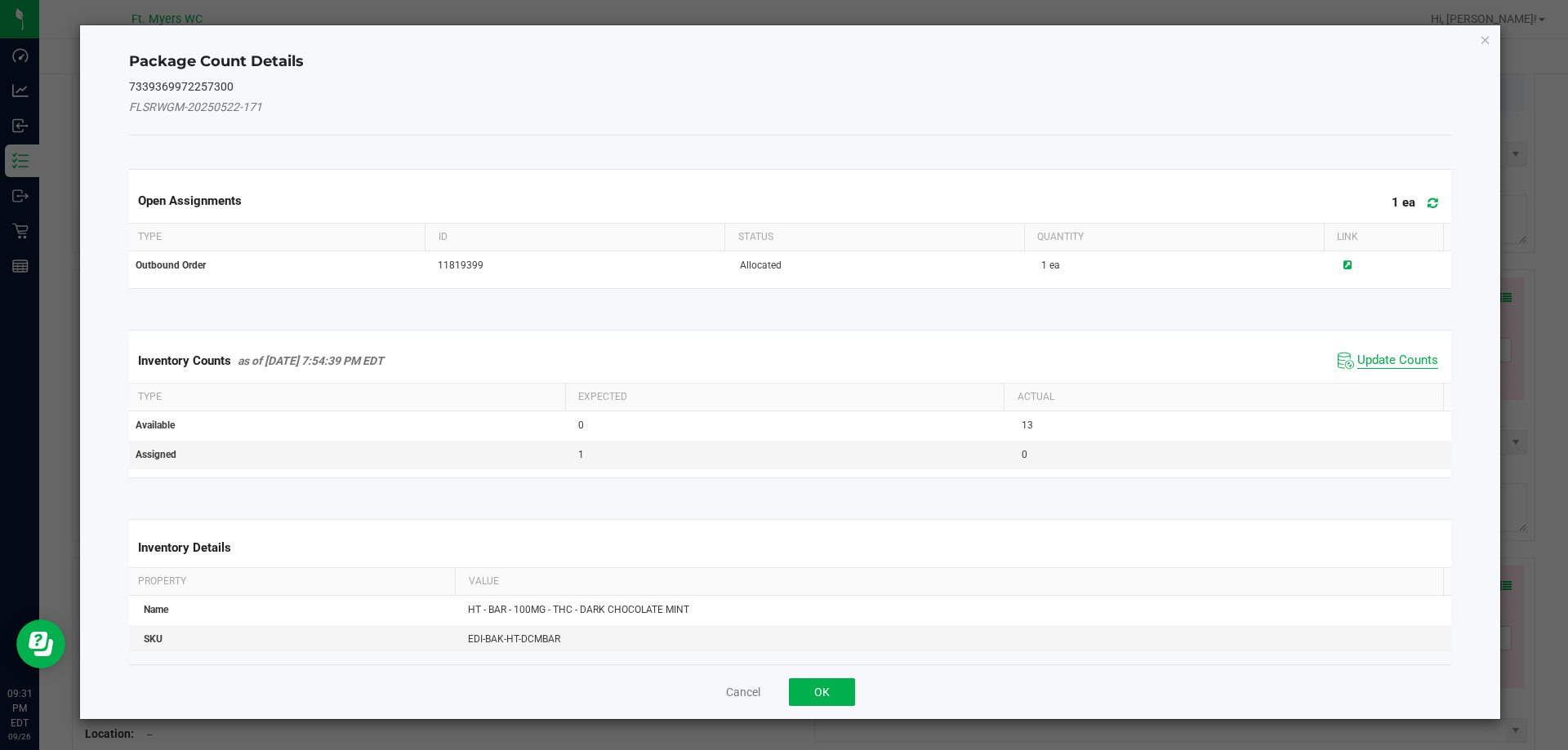
click at [1395, 354] on span "Update Counts" at bounding box center [1398, 360] width 81 height 17
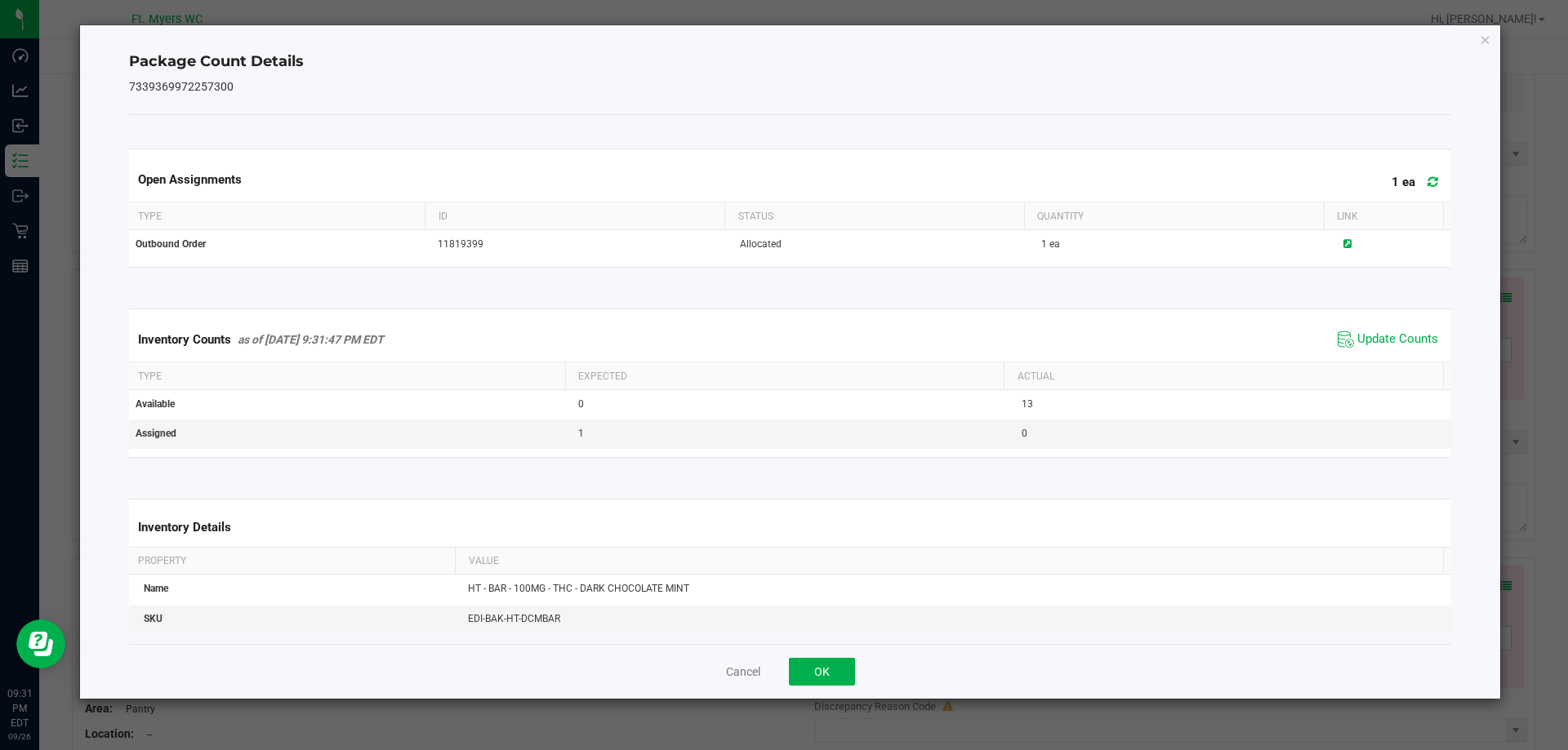
click at [859, 652] on div "Cancel OK" at bounding box center [790, 671] width 1323 height 54
click at [847, 669] on button "OK" at bounding box center [822, 672] width 66 height 28
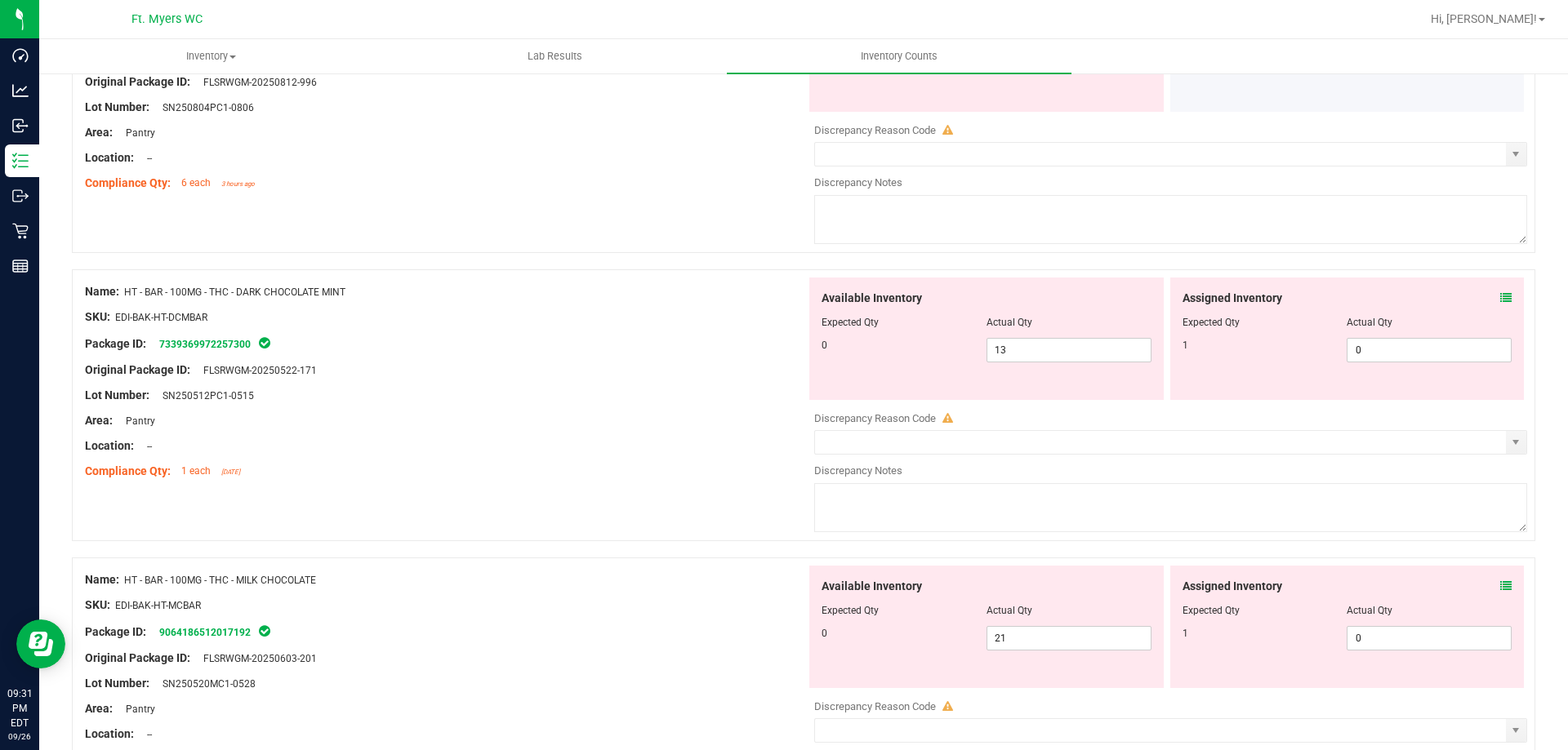
click at [744, 443] on div "Location: --" at bounding box center [445, 445] width 721 height 17
drag, startPoint x: 1398, startPoint y: 346, endPoint x: 902, endPoint y: 322, distance: 496.6
click at [902, 322] on div "Available Inventory Expected Qty Actual Qty 0 13 13 0 0" at bounding box center [1166, 339] width 721 height 123
type input "1"
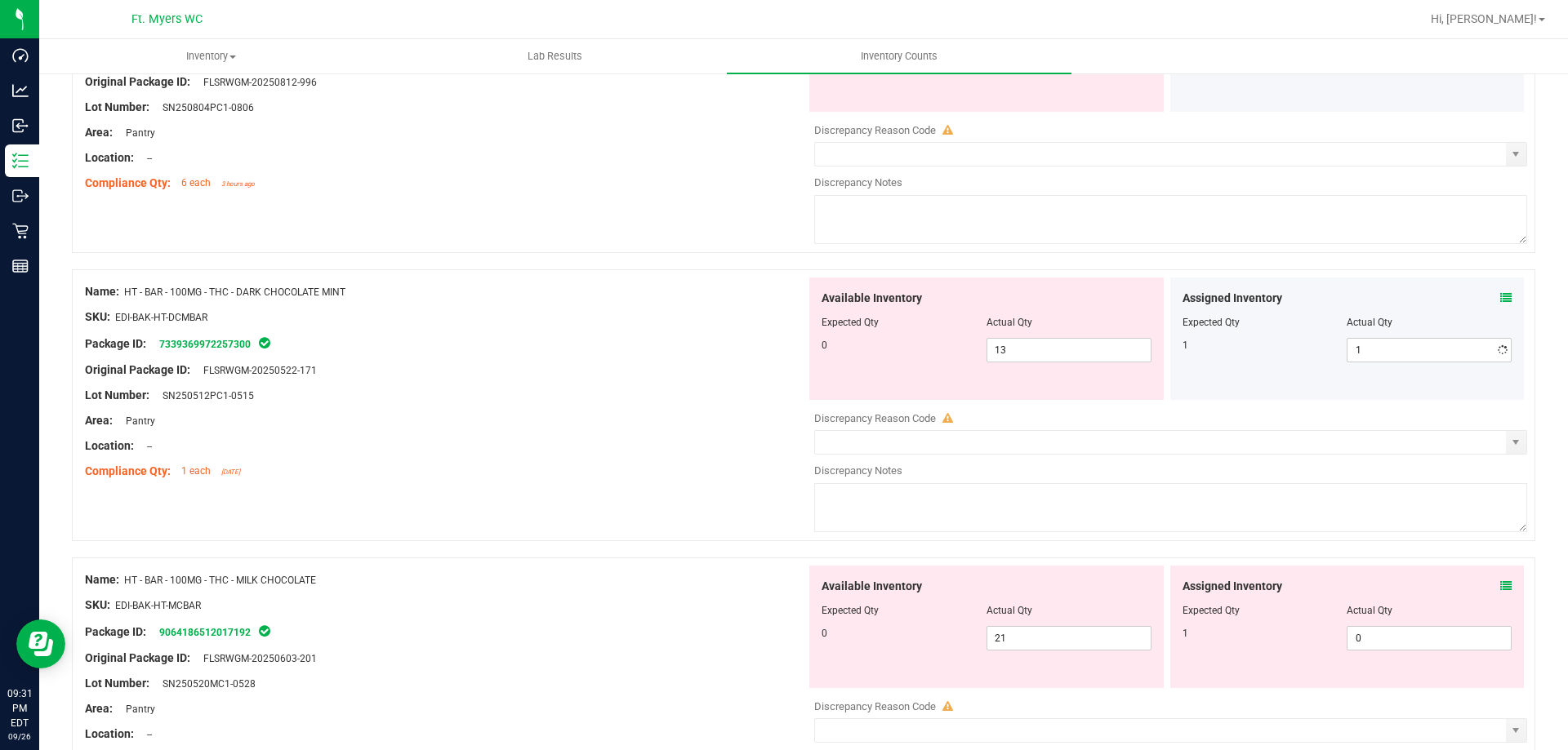
click at [657, 360] on div at bounding box center [445, 357] width 721 height 8
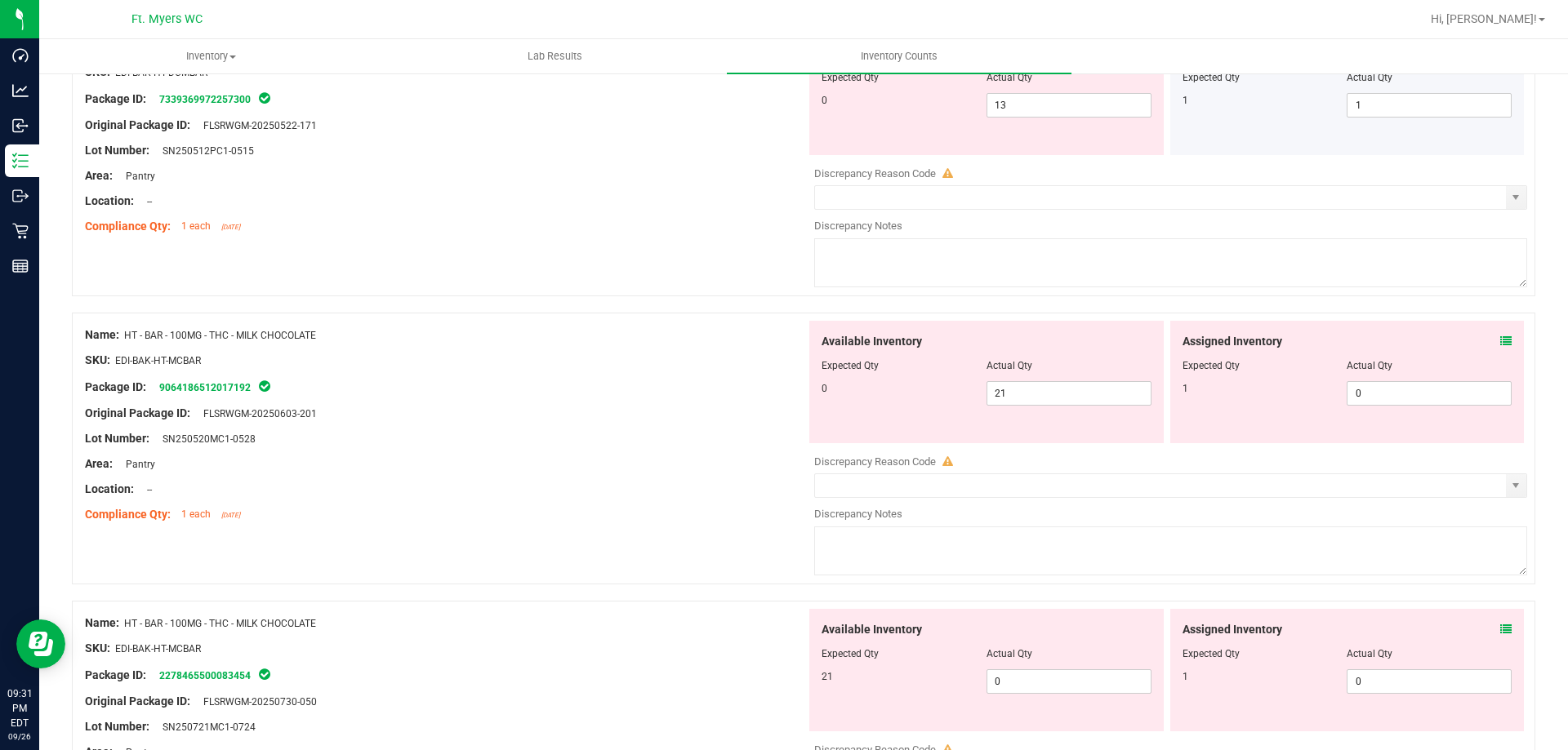
click at [1501, 335] on icon at bounding box center [1507, 341] width 12 height 12
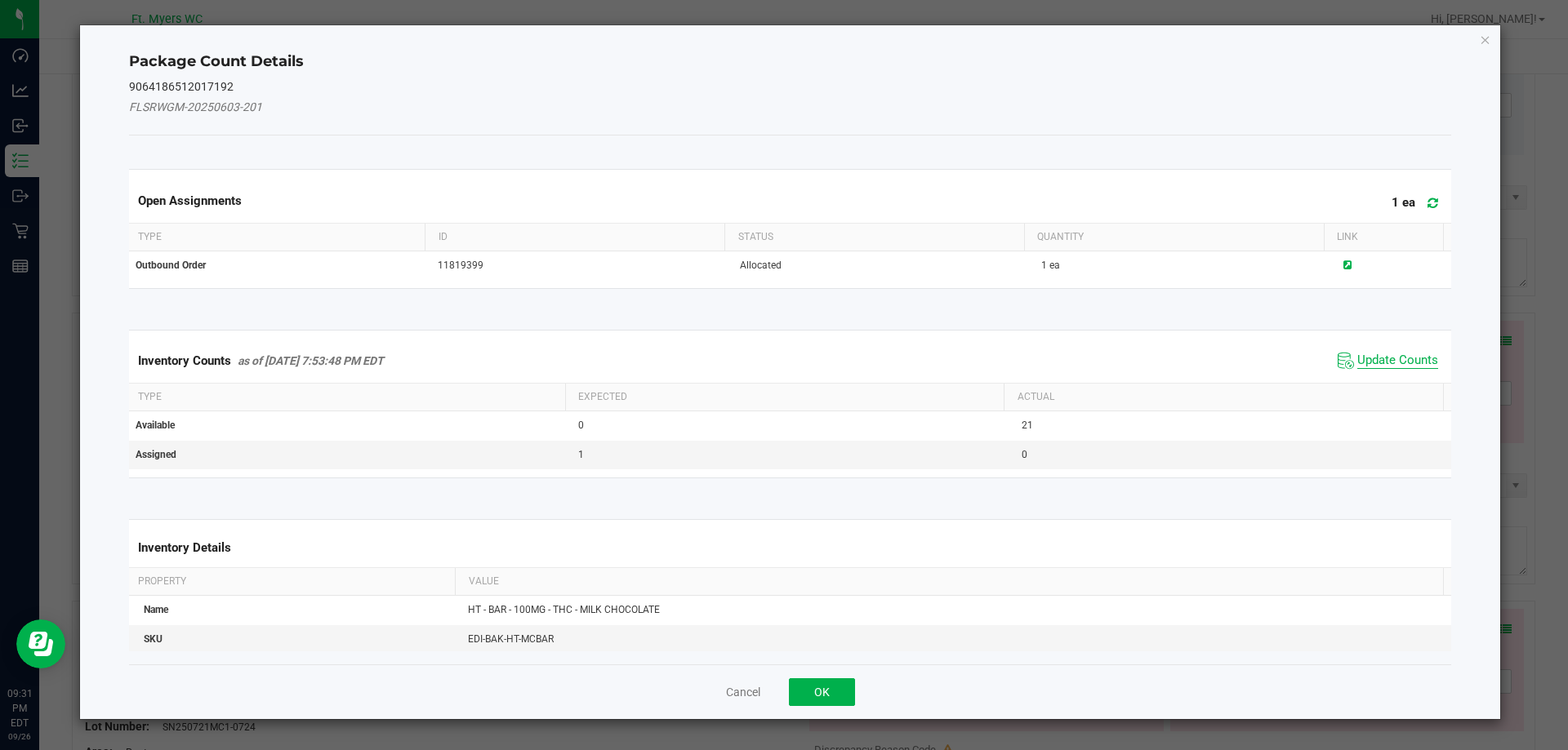
click at [1415, 357] on span "Update Counts" at bounding box center [1398, 360] width 81 height 17
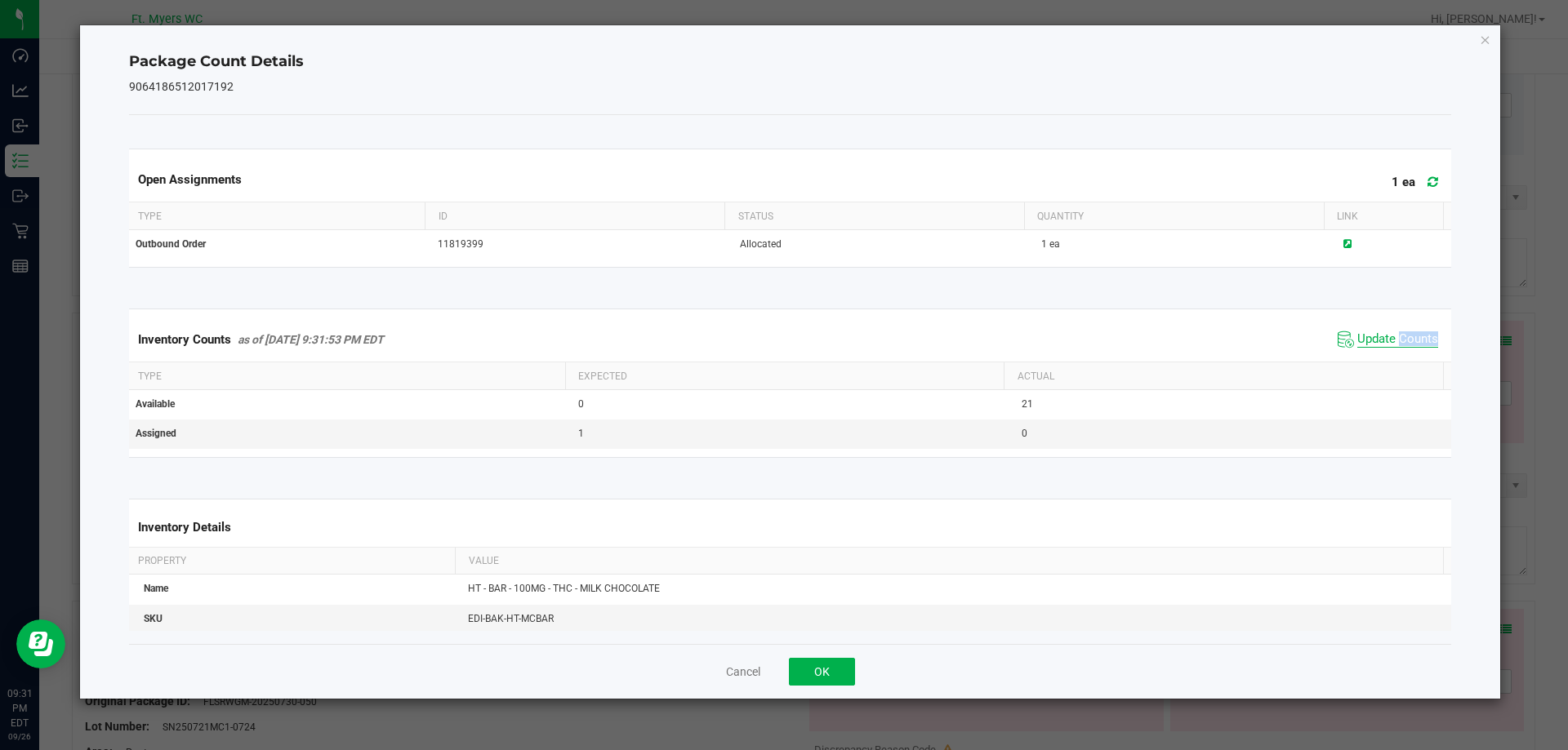
click at [1415, 357] on div "Inventory Counts as of Sep 26, 2025 9:31:53 PM EDT Update Counts" at bounding box center [790, 339] width 1329 height 45
click at [1421, 348] on span "Update Counts" at bounding box center [1388, 339] width 109 height 25
click at [1419, 340] on span "Update Counts" at bounding box center [1398, 339] width 81 height 17
click at [842, 664] on button "OK" at bounding box center [822, 672] width 66 height 28
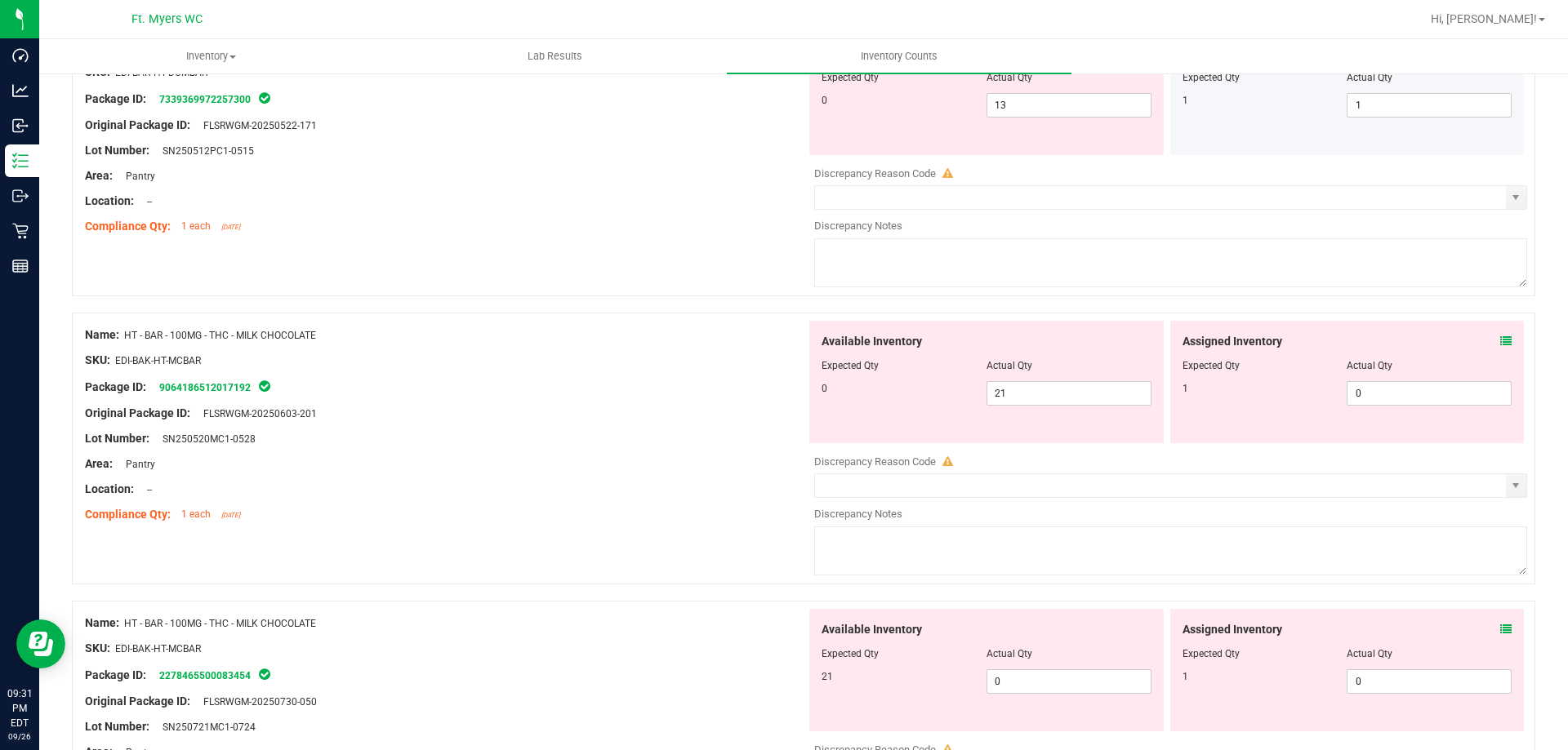
click at [702, 474] on div at bounding box center [445, 477] width 721 height 8
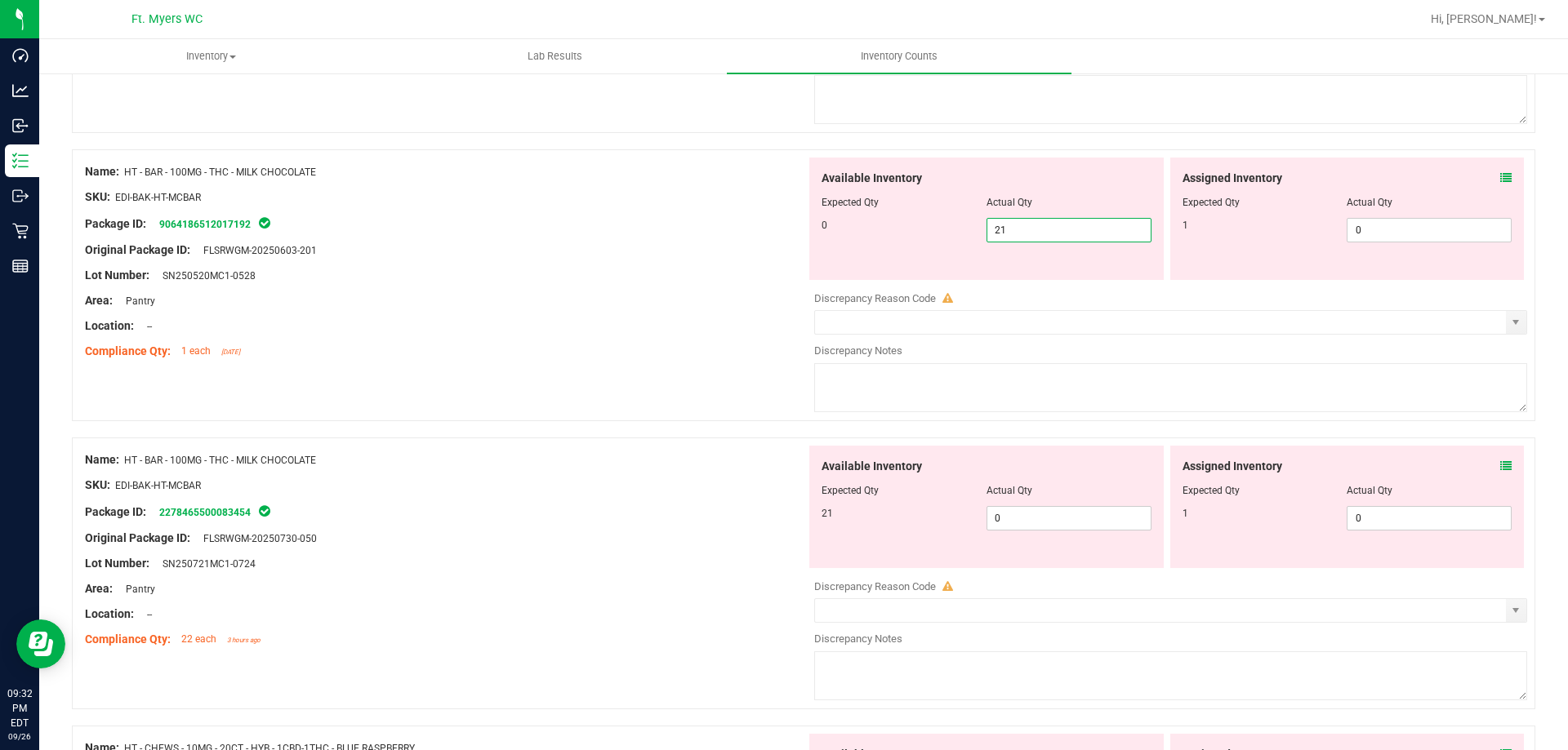
drag, startPoint x: 1073, startPoint y: 230, endPoint x: 870, endPoint y: 208, distance: 204.2
click at [870, 208] on div "Available Inventory Expected Qty Actual Qty 0 21 21" at bounding box center [987, 219] width 354 height 123
type input "0"
click at [563, 214] on div "Package ID: 9064186512017192" at bounding box center [445, 224] width 721 height 20
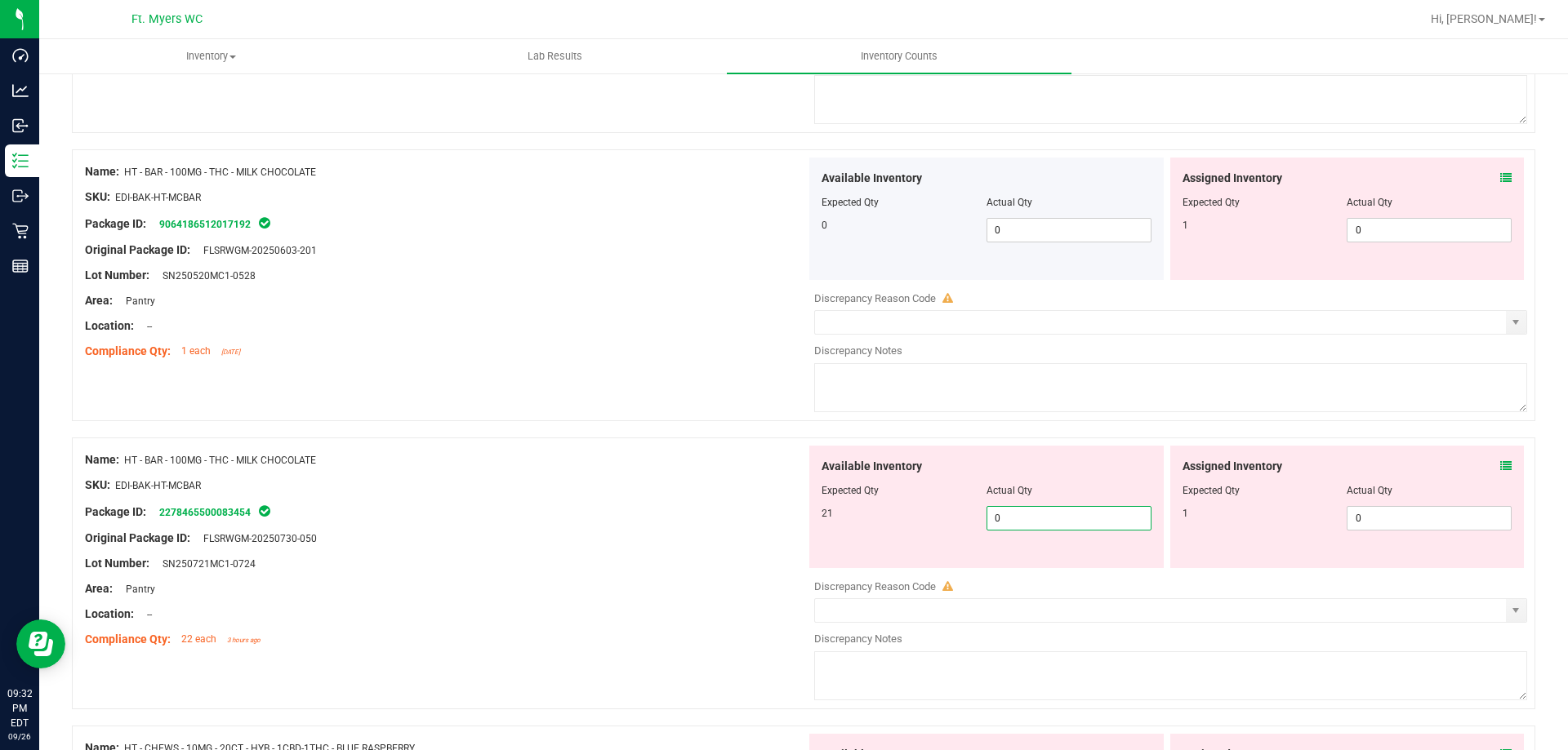
drag, startPoint x: 1093, startPoint y: 513, endPoint x: 706, endPoint y: 489, distance: 387.7
click at [706, 489] on div "Name: HT - BAR - 100MG - THC - MILK CHOCOLATE SKU: EDI-BAK-HT-MCBAR Package ID:…" at bounding box center [804, 573] width 1463 height 272
type input "21"
drag, startPoint x: 586, startPoint y: 350, endPoint x: 949, endPoint y: 317, distance: 364.5
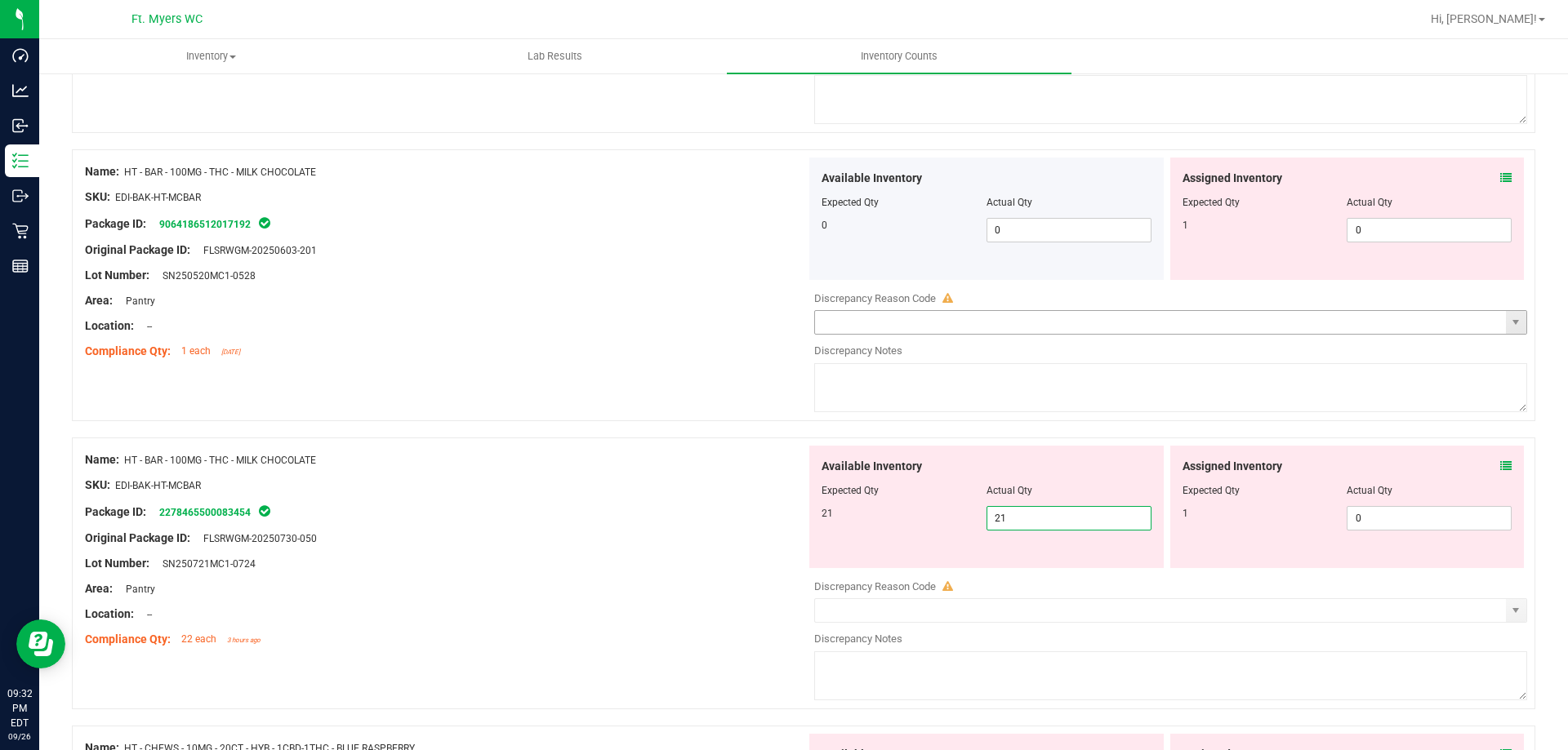
click at [586, 349] on div "Compliance Qty: 1 each 24 days ago" at bounding box center [445, 351] width 721 height 17
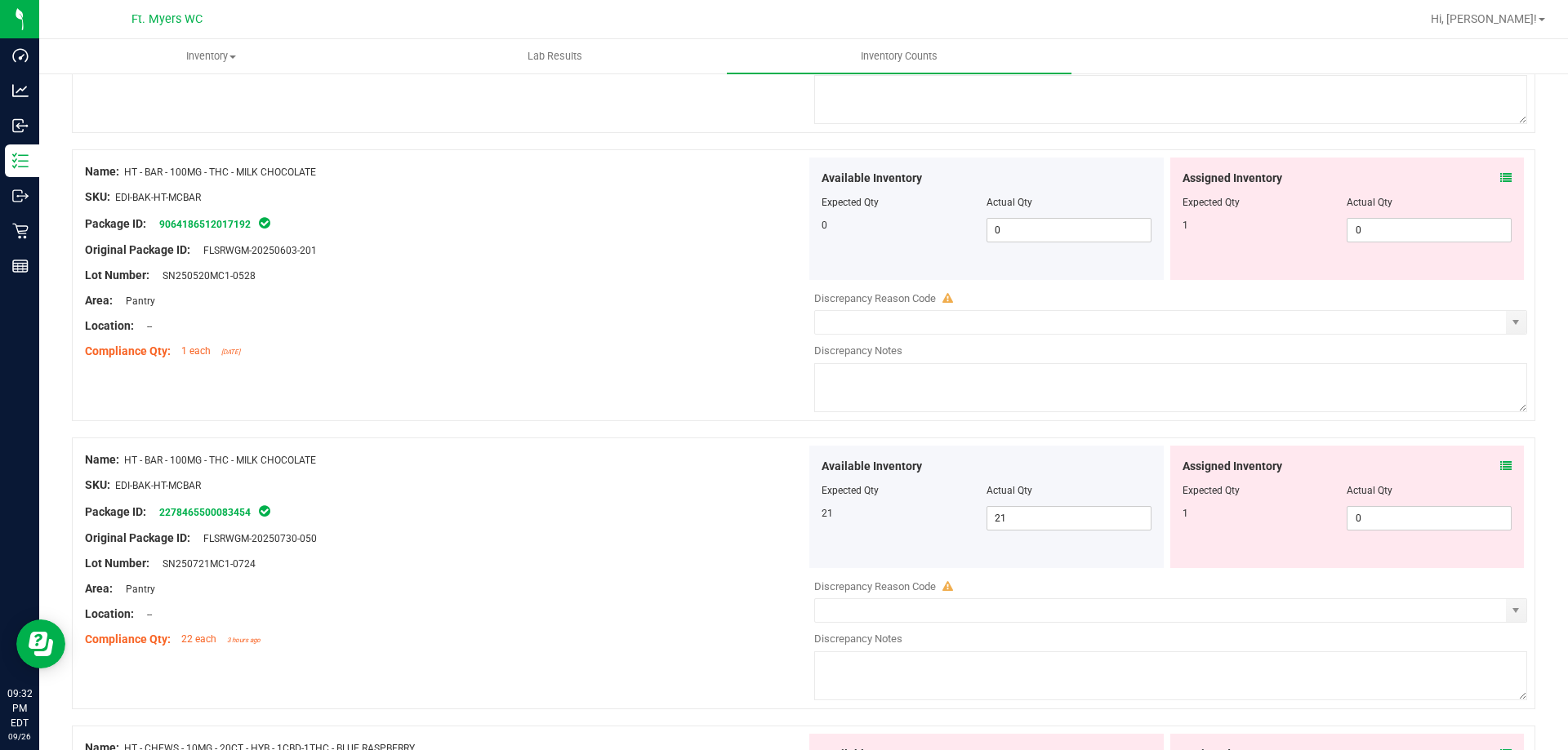
click at [1500, 187] on div "Assigned Inventory Expected Qty Actual Qty 1 0 0" at bounding box center [1347, 219] width 354 height 123
click at [1501, 176] on icon at bounding box center [1507, 178] width 12 height 12
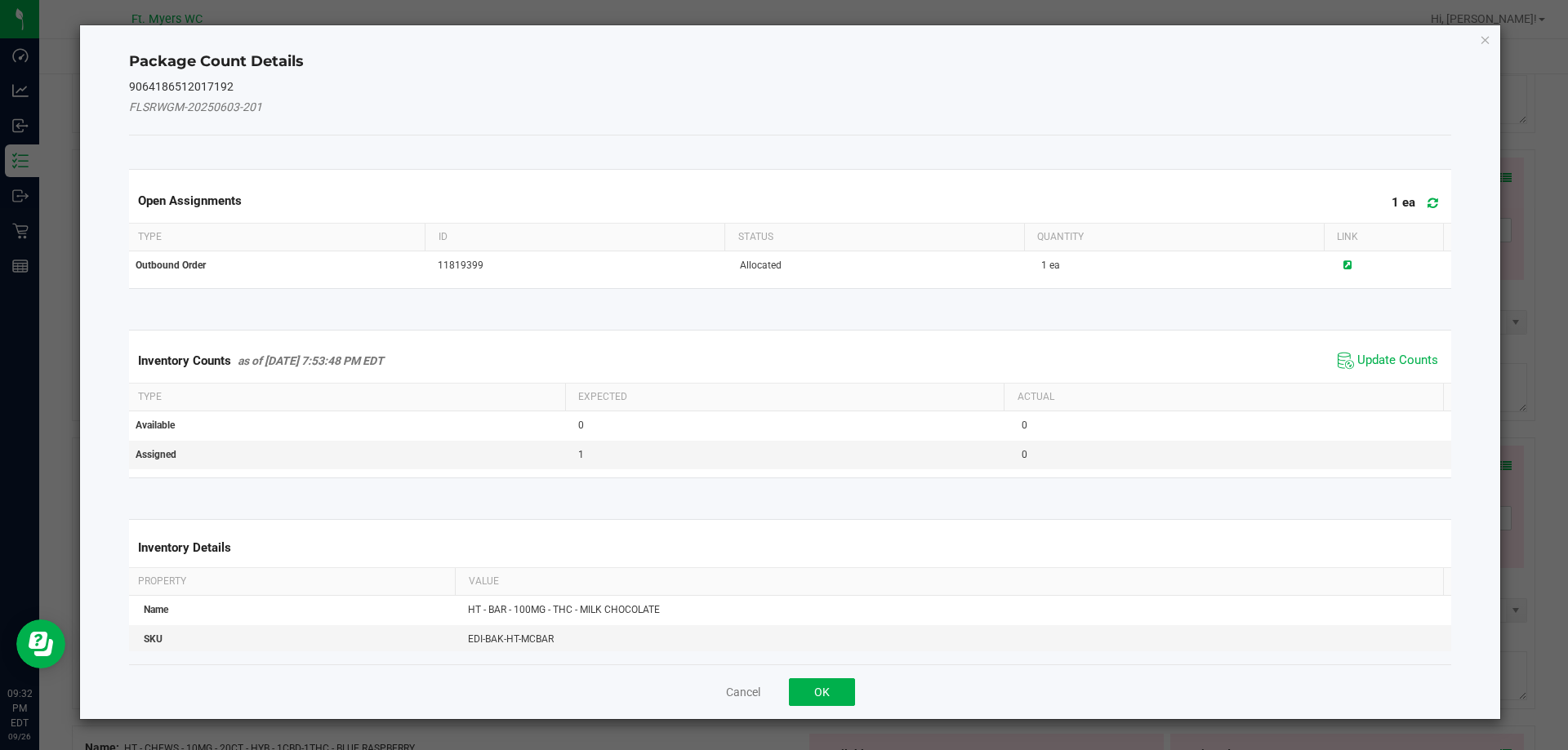
click at [1357, 348] on span "Update Counts" at bounding box center [1388, 360] width 109 height 25
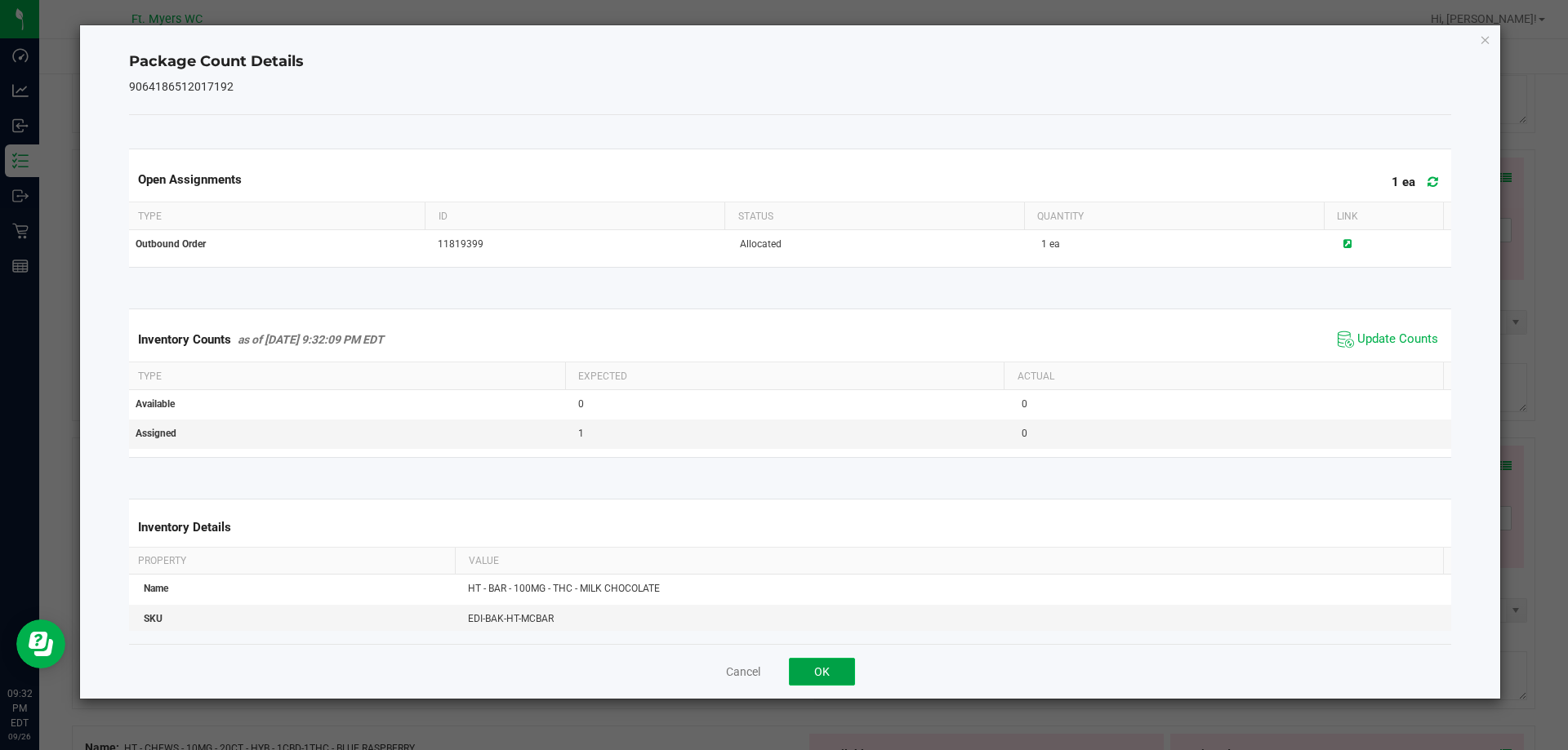
click at [816, 667] on button "OK" at bounding box center [822, 672] width 66 height 28
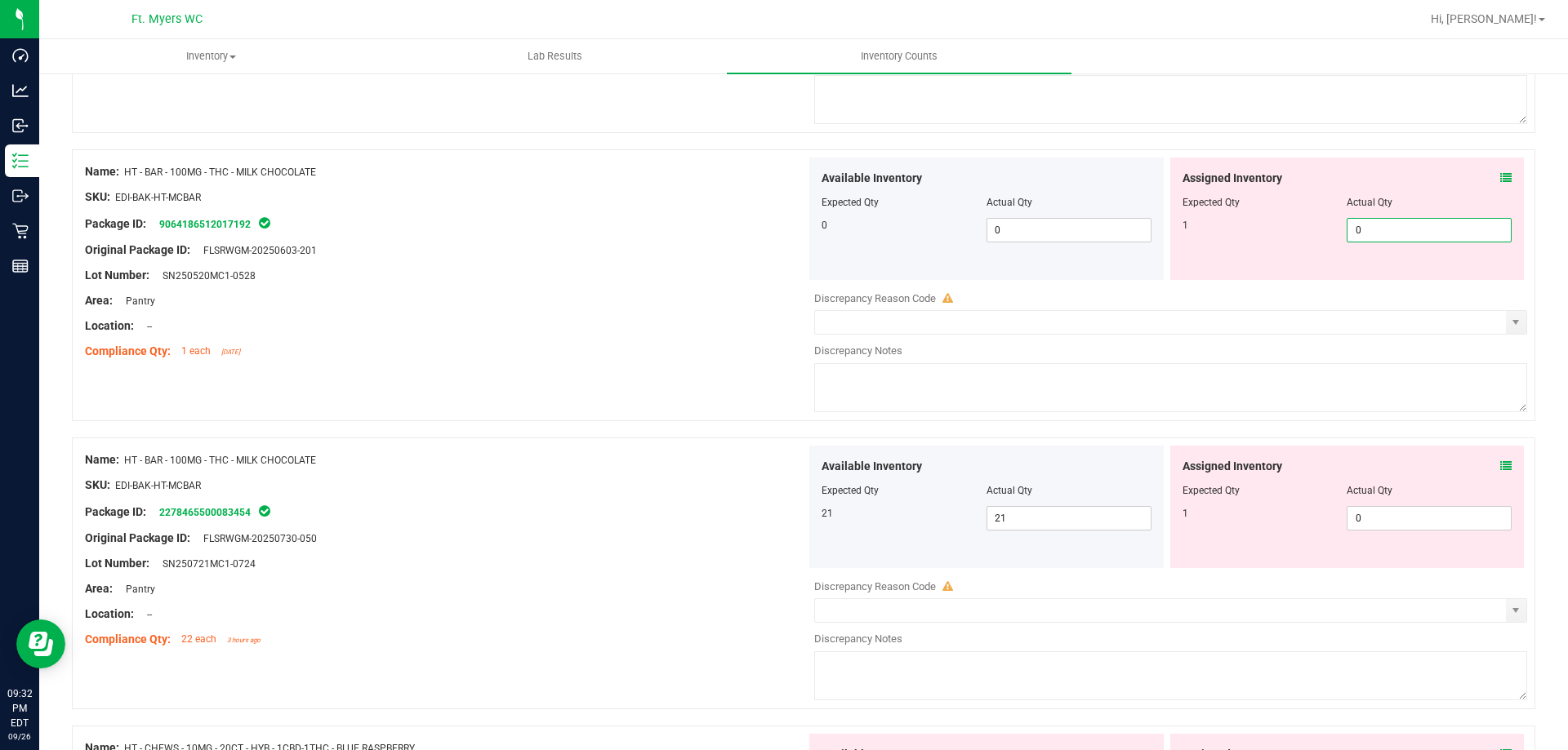
drag, startPoint x: 1394, startPoint y: 226, endPoint x: 752, endPoint y: 185, distance: 643.3
click at [907, 207] on div "Available Inventory Expected Qty Actual Qty 0 0 0 0 0" at bounding box center [1166, 219] width 721 height 123
type input "1"
click at [619, 240] on div at bounding box center [445, 237] width 721 height 8
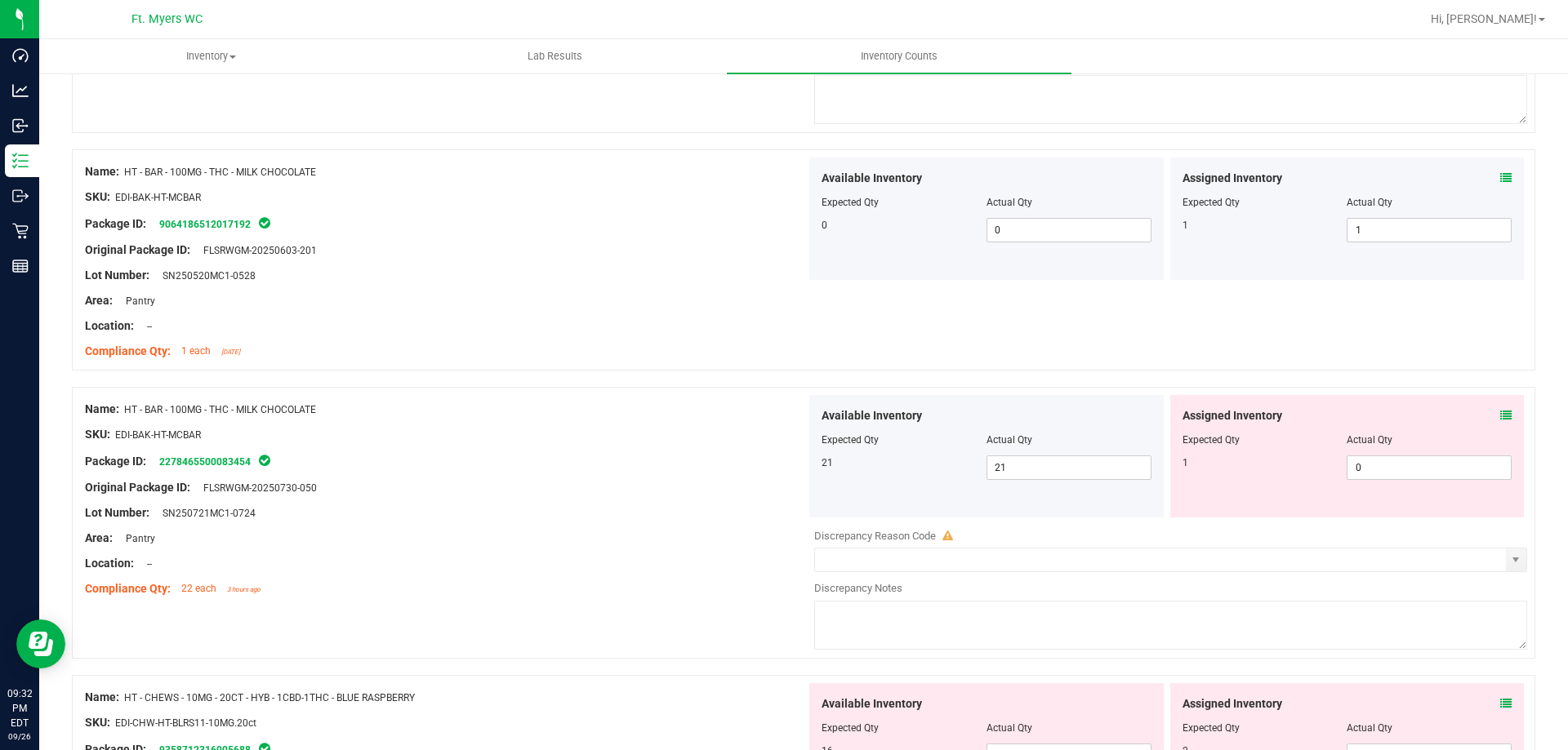
click at [1475, 415] on div "Assigned Inventory" at bounding box center [1347, 416] width 330 height 17
click at [1500, 416] on div "Assigned Inventory Expected Qty Actual Qty 1 0 0" at bounding box center [1347, 456] width 354 height 123
click at [1501, 414] on icon at bounding box center [1507, 416] width 12 height 12
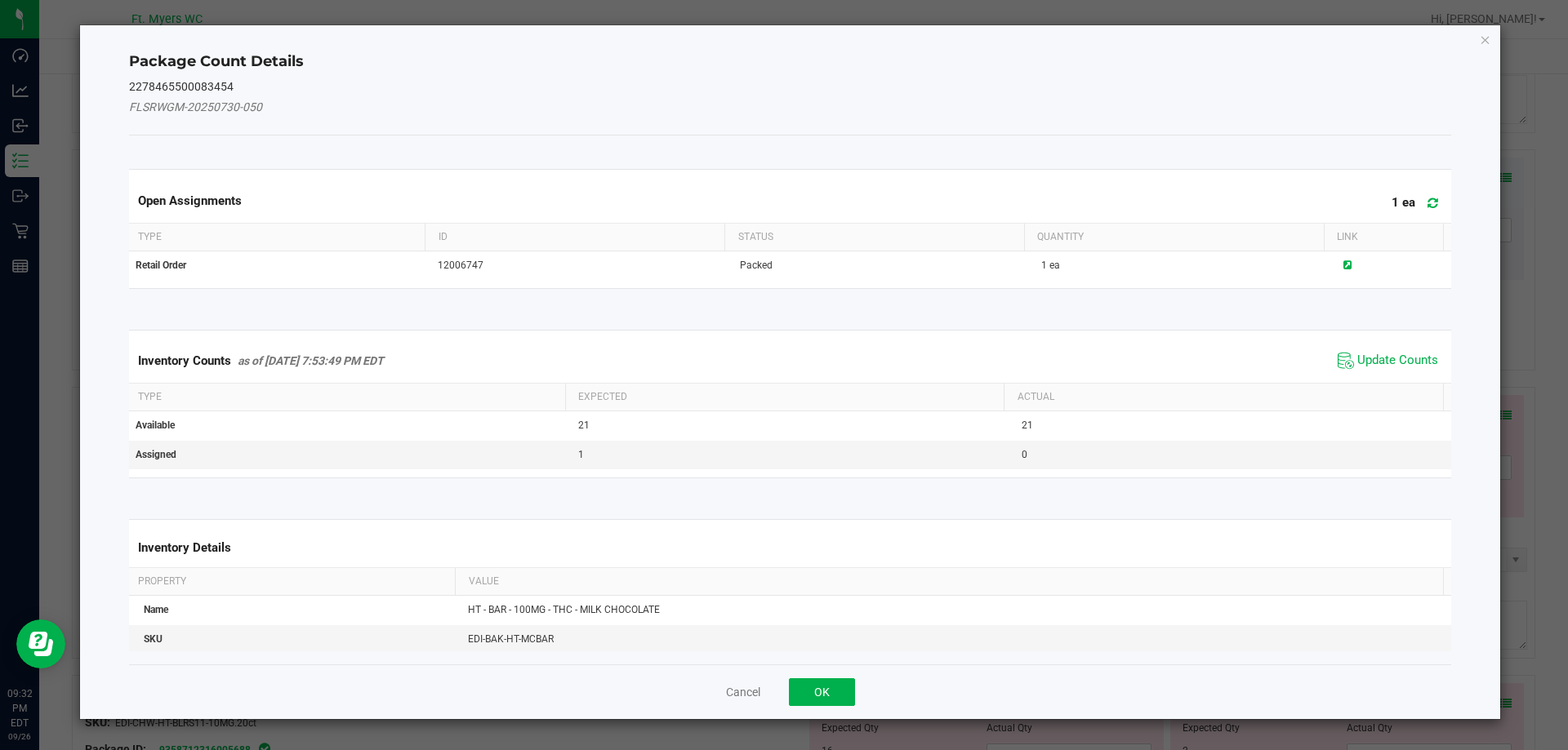
click at [1343, 347] on div "Inventory Counts as of Sep 26, 2025 7:53:49 PM EDT Update Counts" at bounding box center [790, 360] width 1329 height 45
click at [1357, 359] on span "Update Counts" at bounding box center [1398, 360] width 81 height 17
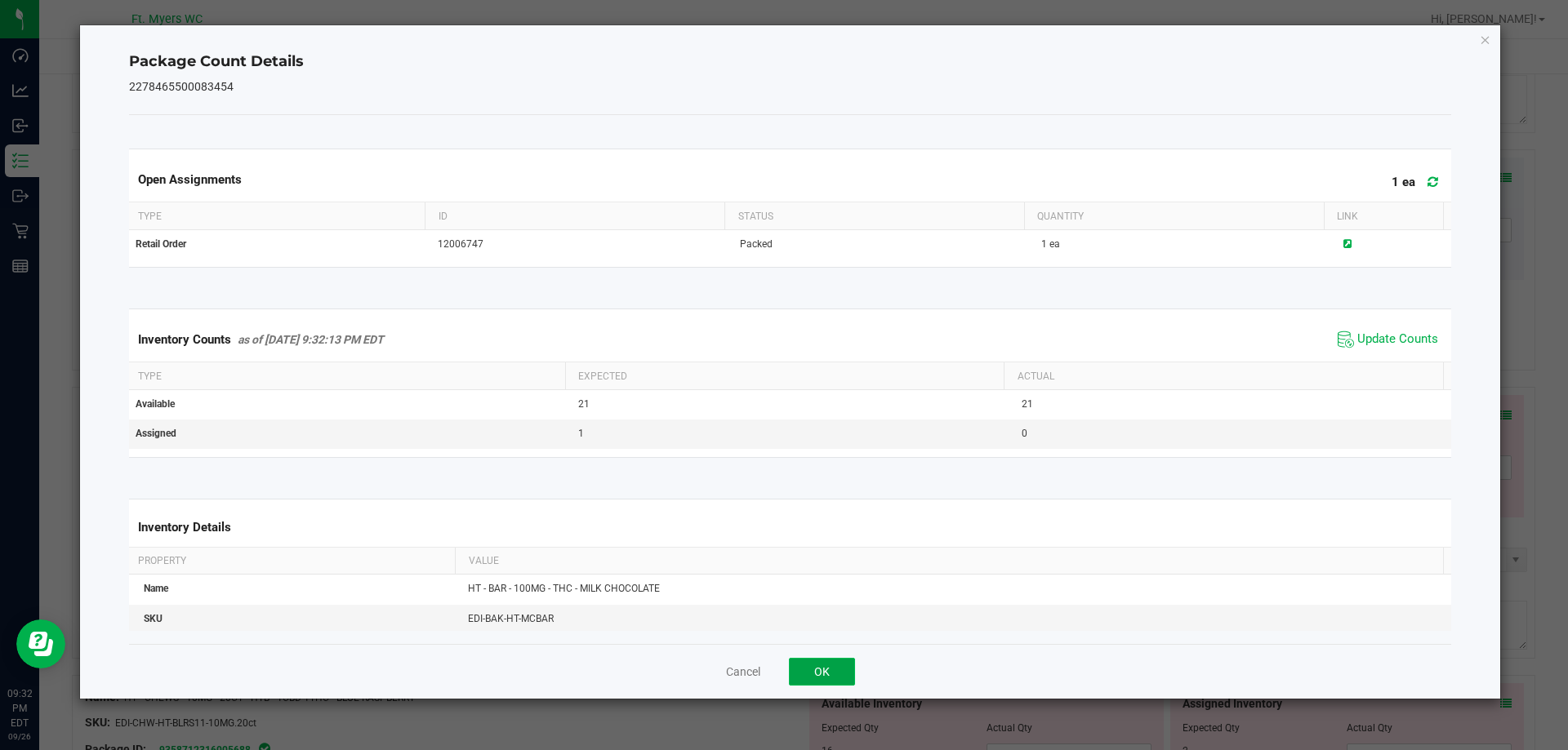
click at [799, 682] on button "OK" at bounding box center [822, 672] width 66 height 28
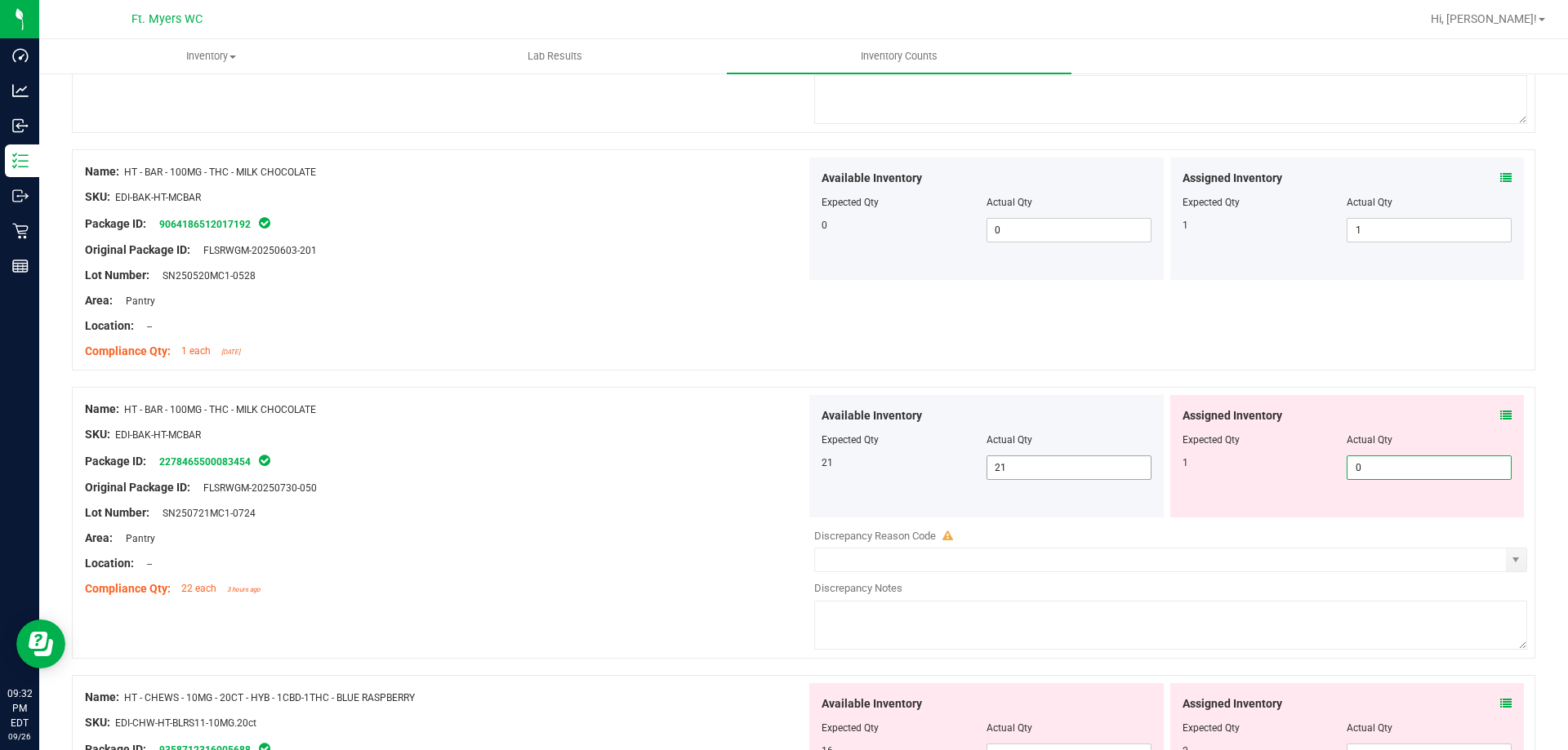
drag, startPoint x: 1428, startPoint y: 464, endPoint x: 619, endPoint y: 338, distance: 818.8
click at [1023, 449] on div "Available Inventory Expected Qty Actual Qty 21 21 21 0 0" at bounding box center [1166, 456] width 721 height 123
type input "1"
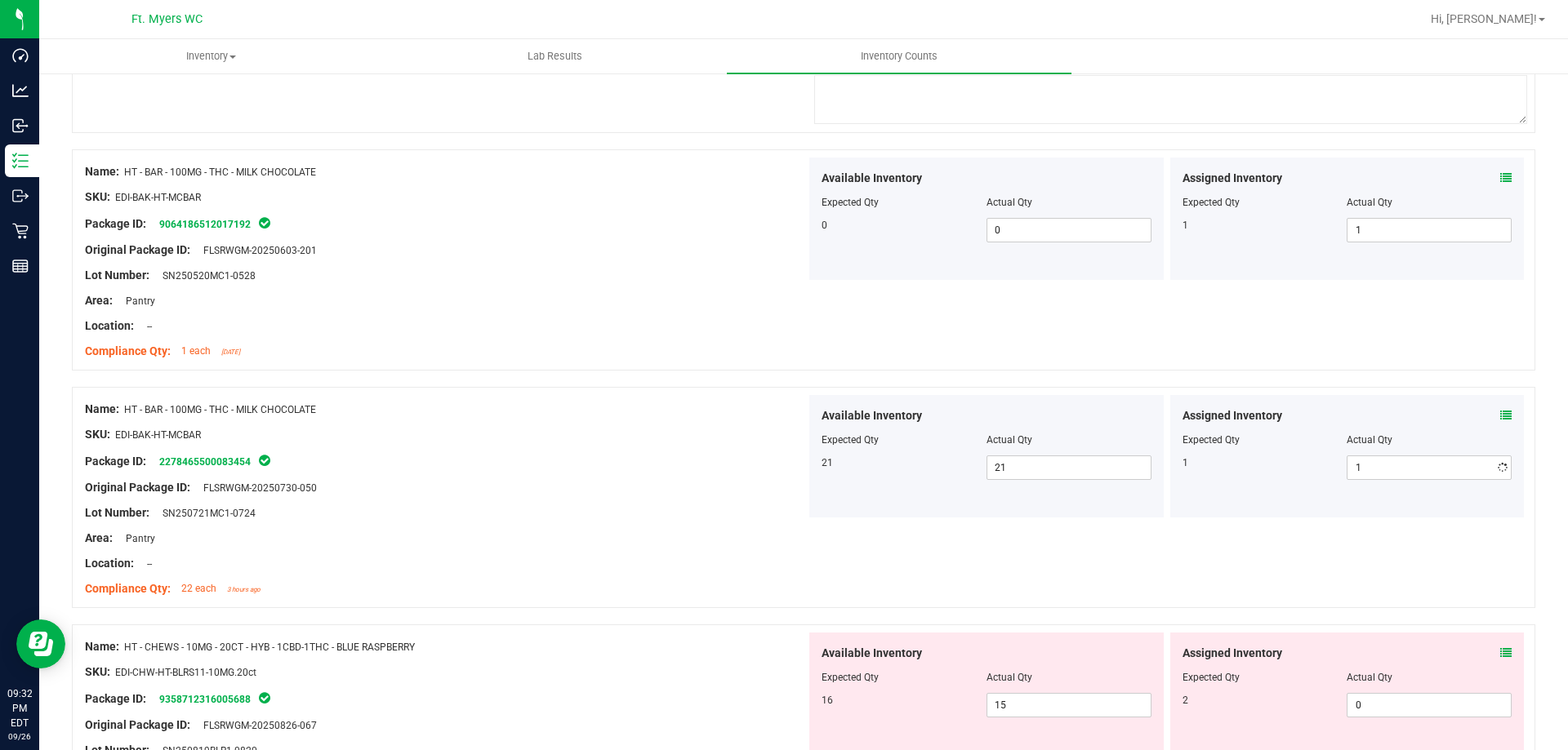
click at [615, 338] on div at bounding box center [445, 338] width 721 height 8
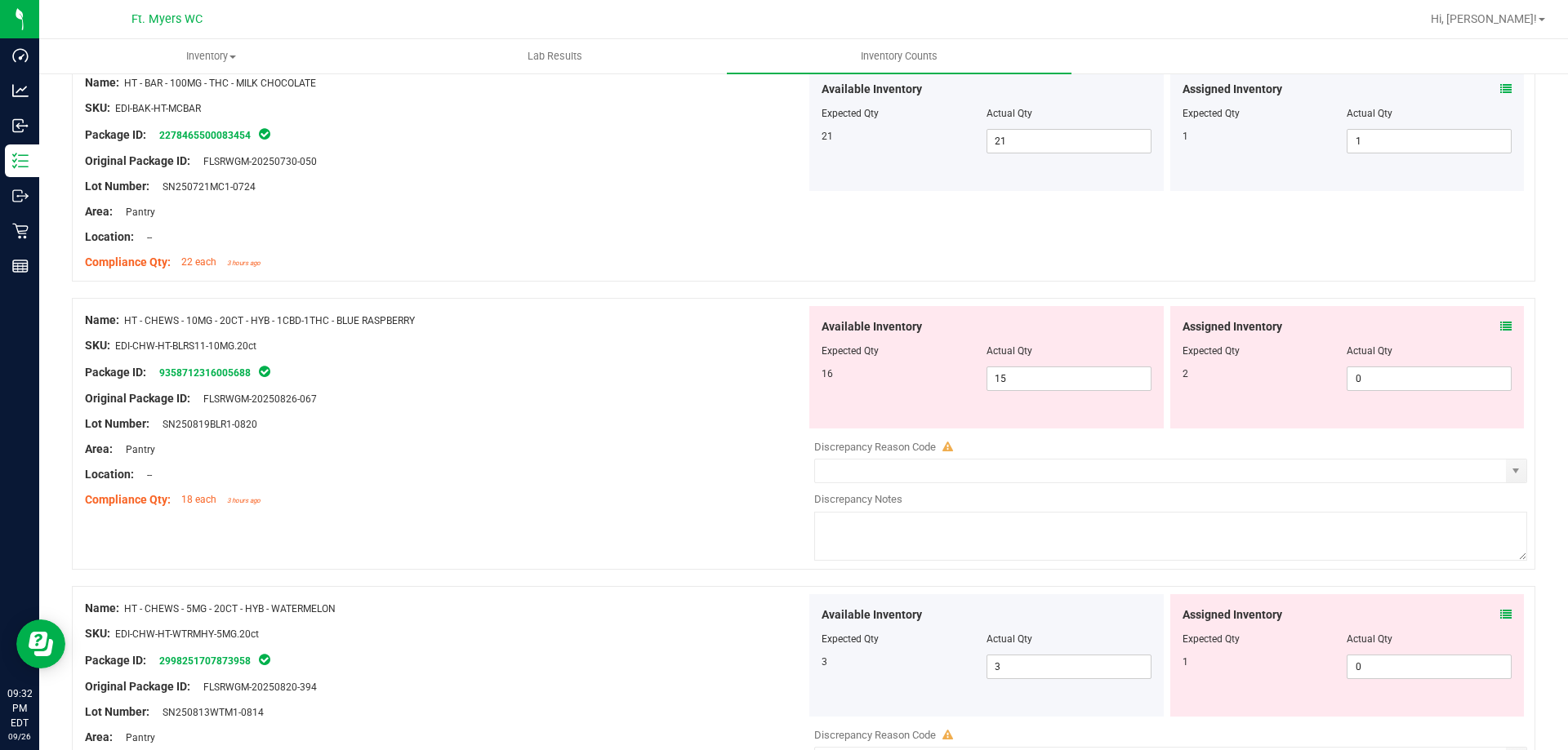
click at [1501, 326] on icon at bounding box center [1507, 327] width 12 height 12
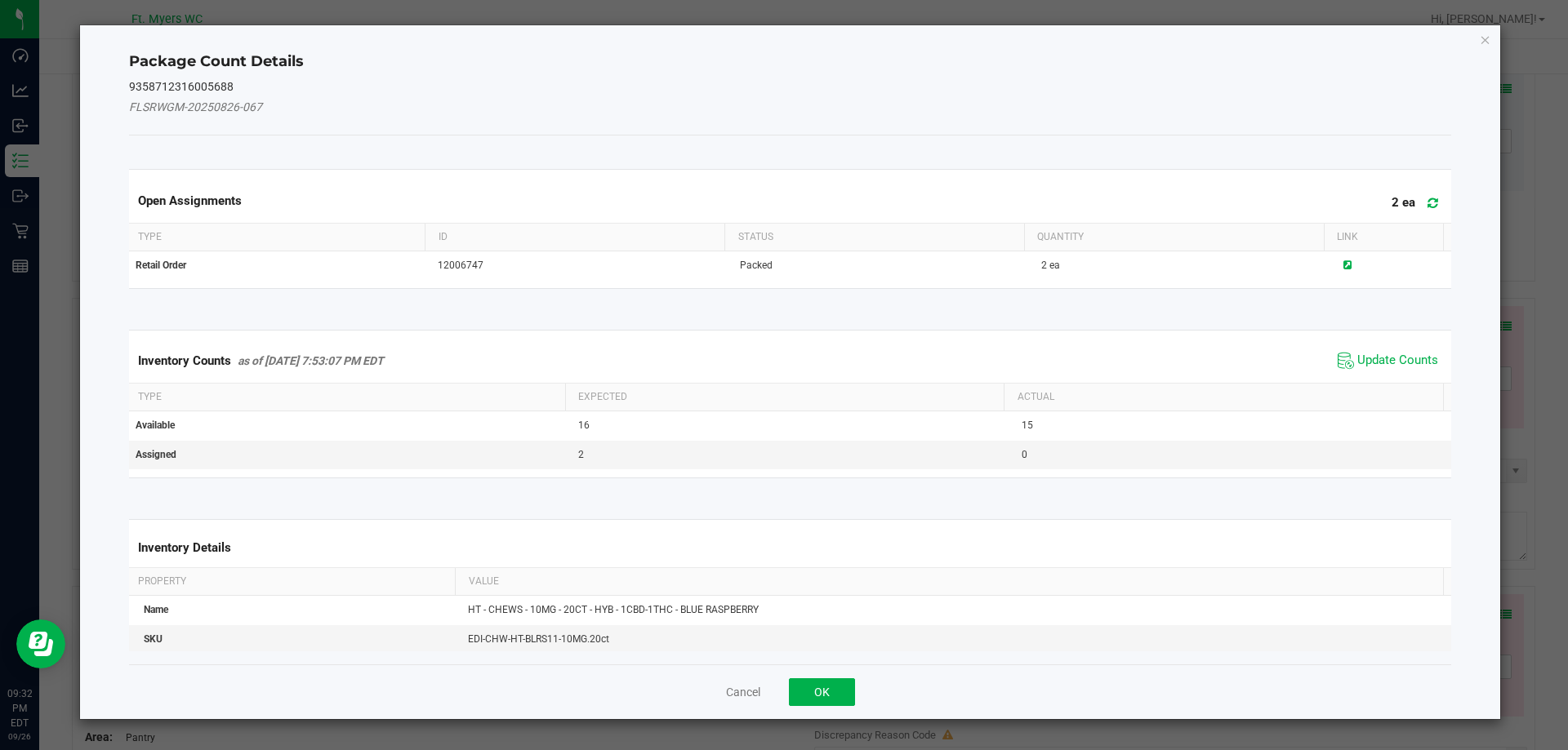
click at [1388, 373] on div "Inventory Counts as of Sep 26, 2025 7:53:07 PM EDT Update Counts" at bounding box center [790, 360] width 1329 height 45
click at [1397, 356] on span "Update Counts" at bounding box center [1398, 360] width 81 height 17
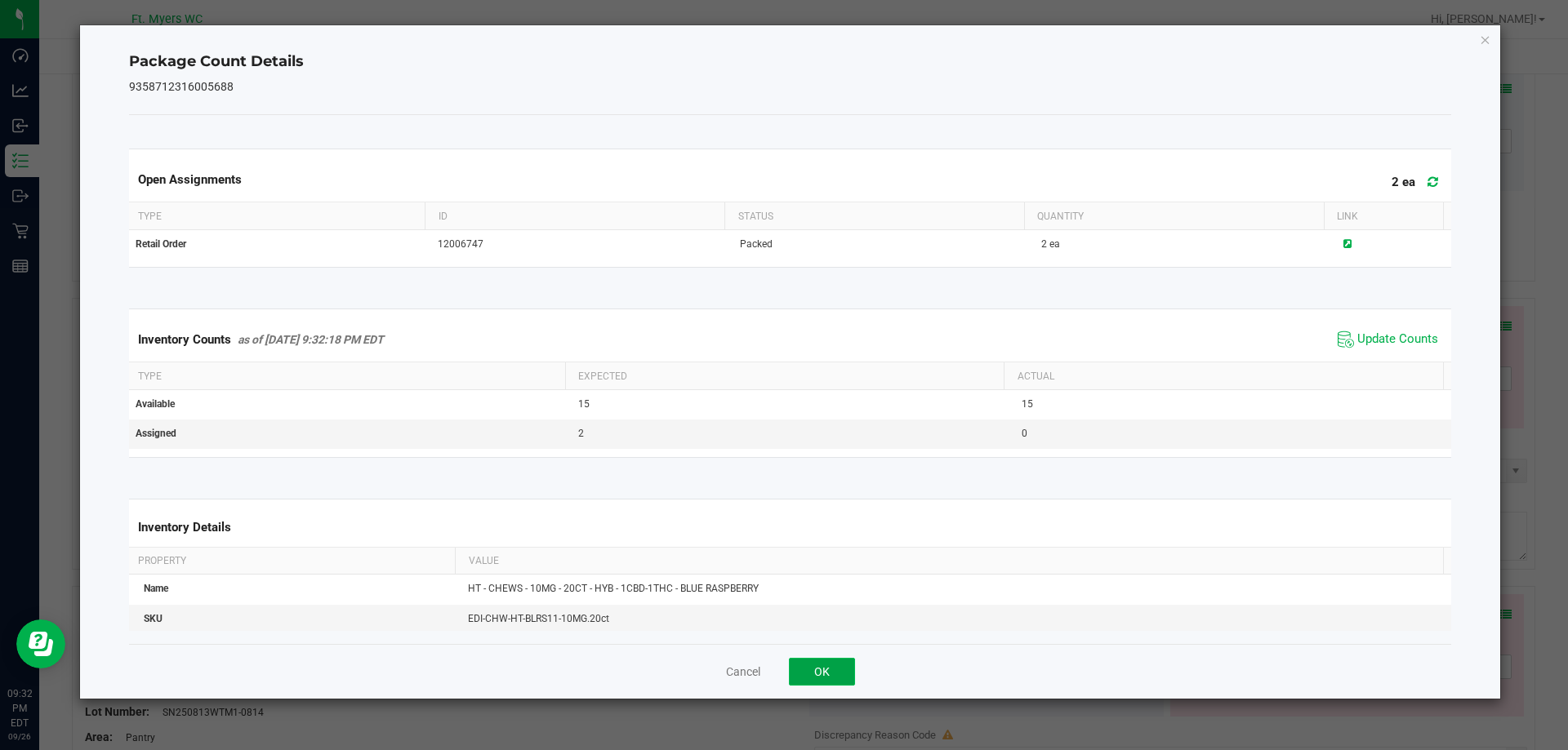
click at [822, 666] on button "OK" at bounding box center [822, 672] width 66 height 28
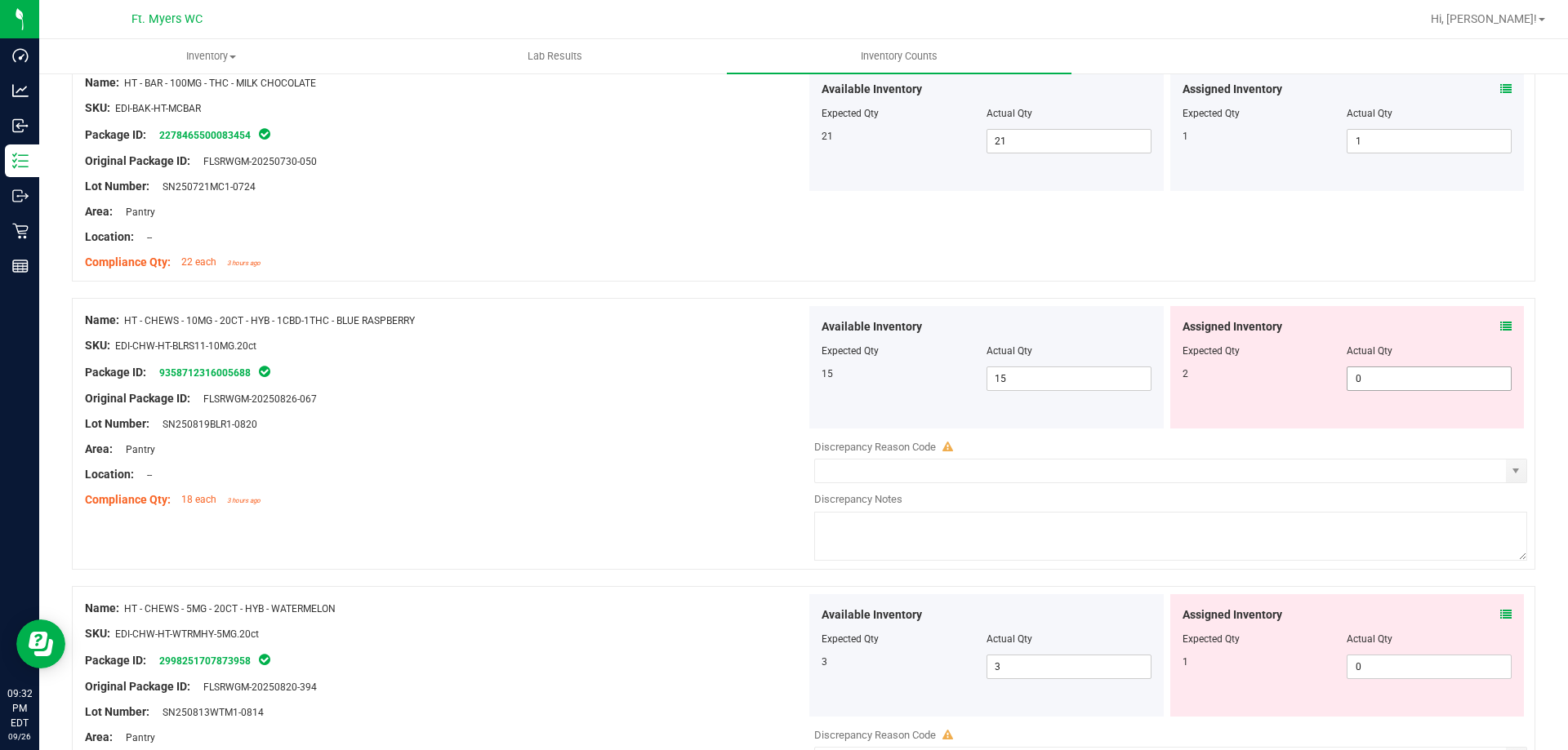
drag, startPoint x: 1395, startPoint y: 361, endPoint x: 1379, endPoint y: 375, distance: 21.3
click at [1376, 366] on div "Assigned Inventory Expected Qty Actual Qty 2 0 0" at bounding box center [1347, 367] width 354 height 123
drag, startPoint x: 1323, startPoint y: 379, endPoint x: 964, endPoint y: 369, distance: 359.1
click at [985, 365] on div "Available Inventory Expected Qty Actual Qty 15 15 15 0 0" at bounding box center [1166, 367] width 721 height 123
type input "2"
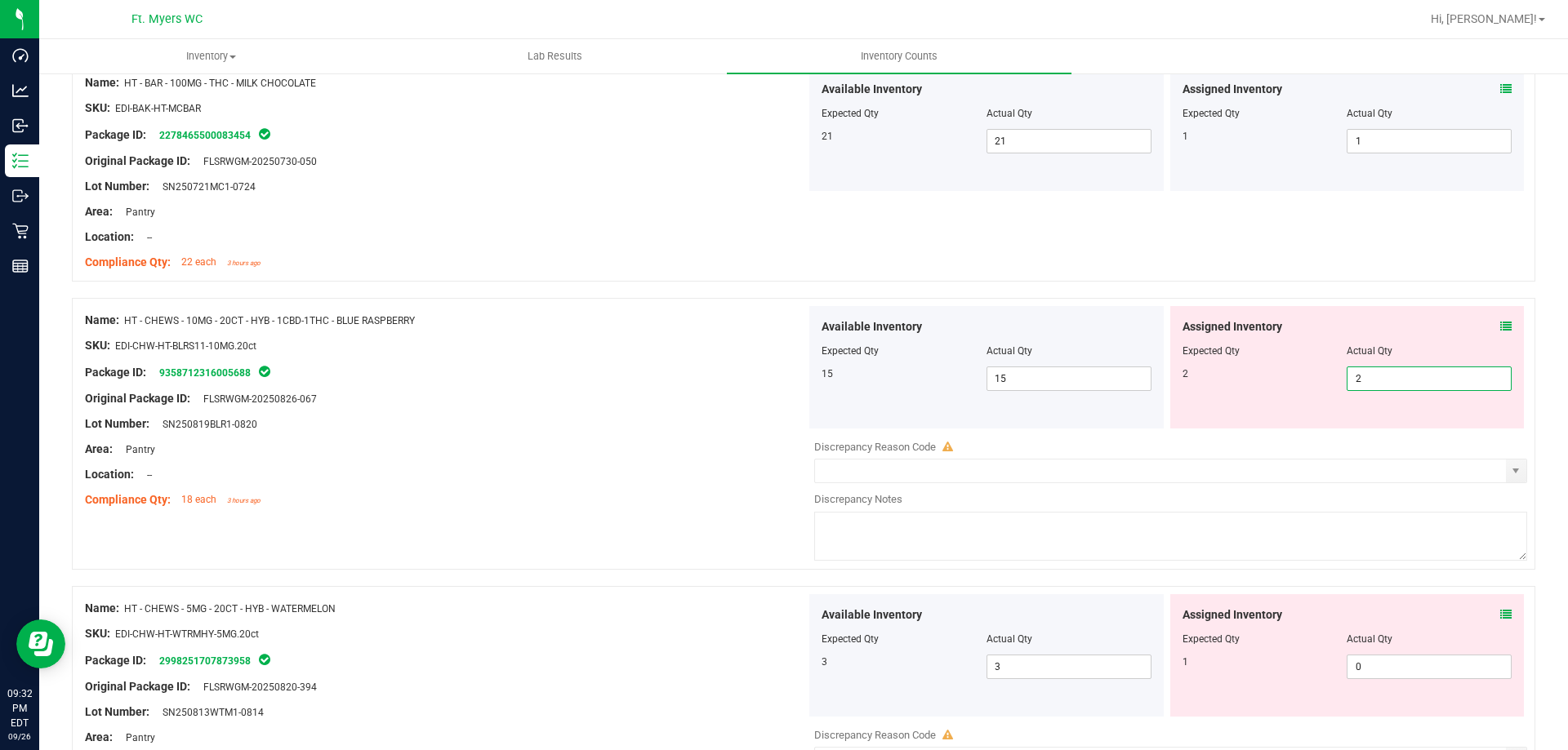
type input "2"
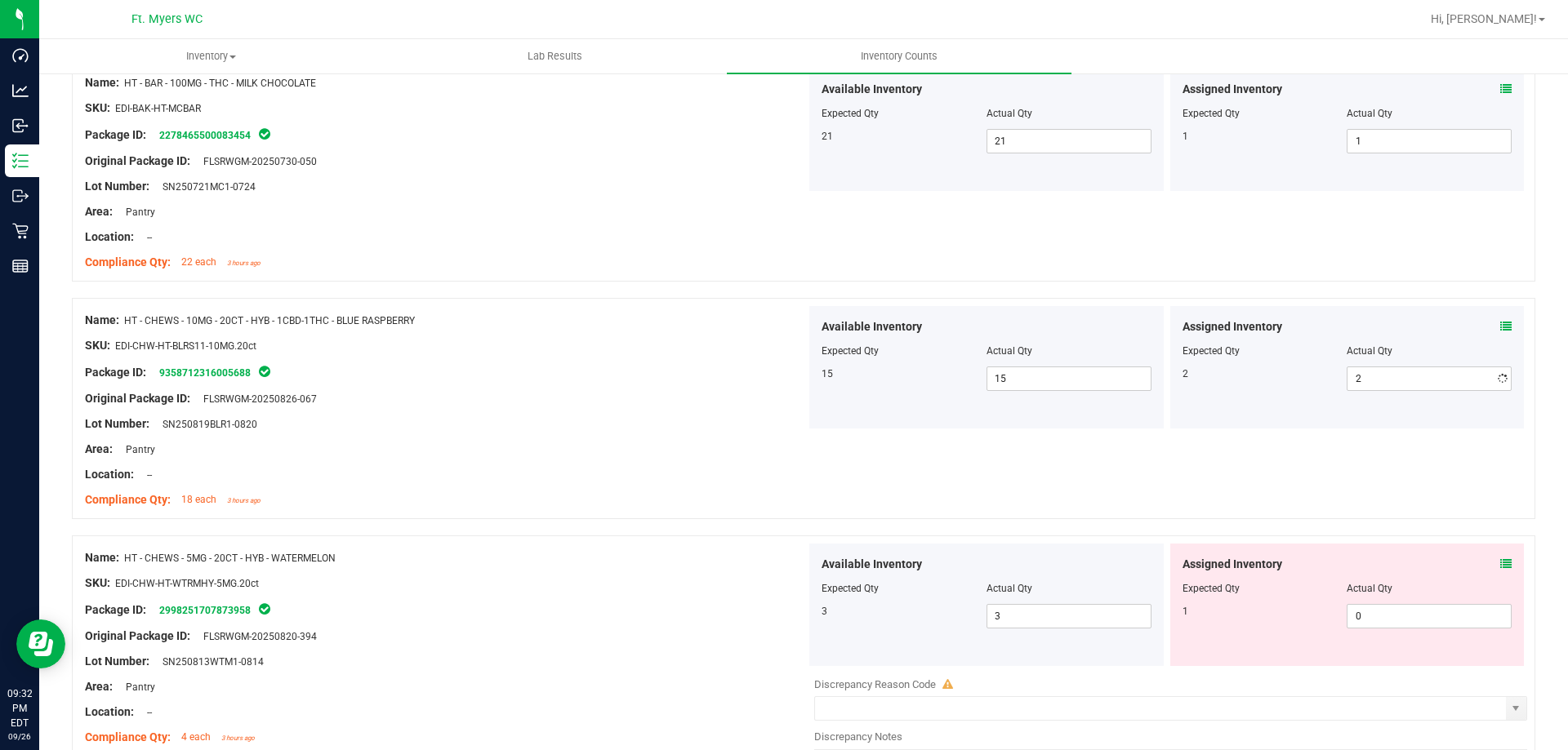
click at [861, 399] on div "Available Inventory Expected Qty Actual Qty 15 15 15" at bounding box center [987, 367] width 354 height 123
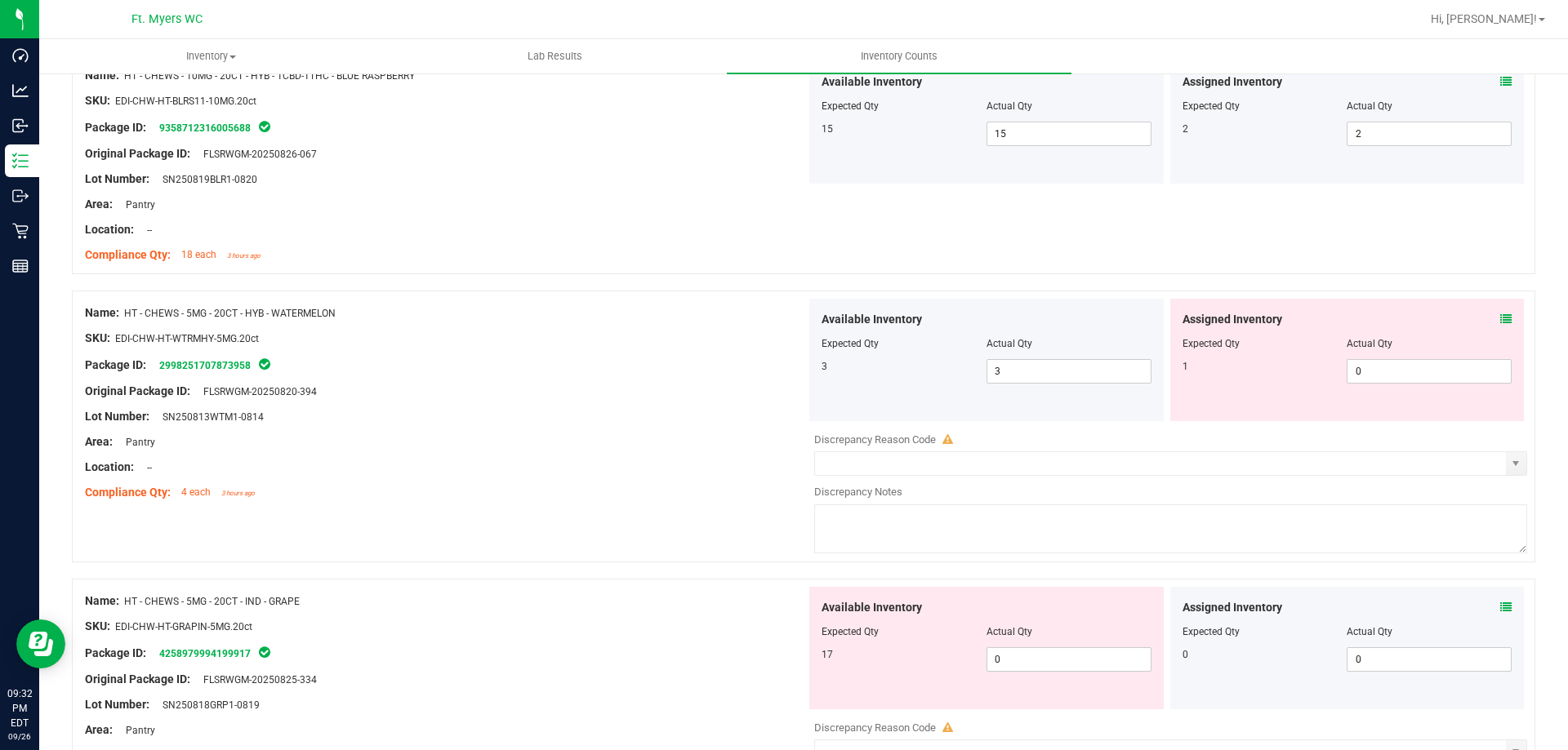
click at [1501, 322] on icon at bounding box center [1507, 320] width 12 height 12
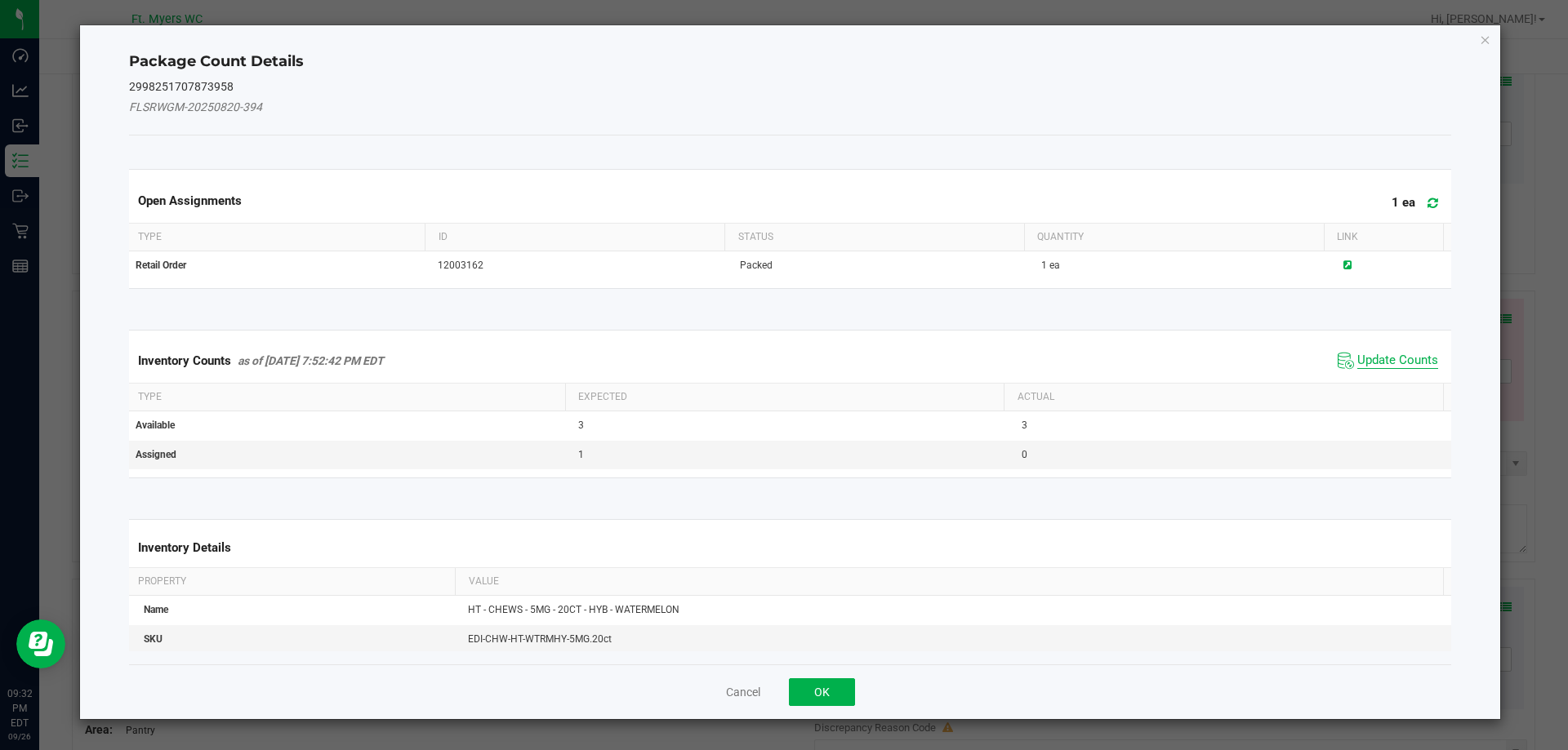
click at [1403, 366] on span "Update Counts" at bounding box center [1398, 360] width 81 height 17
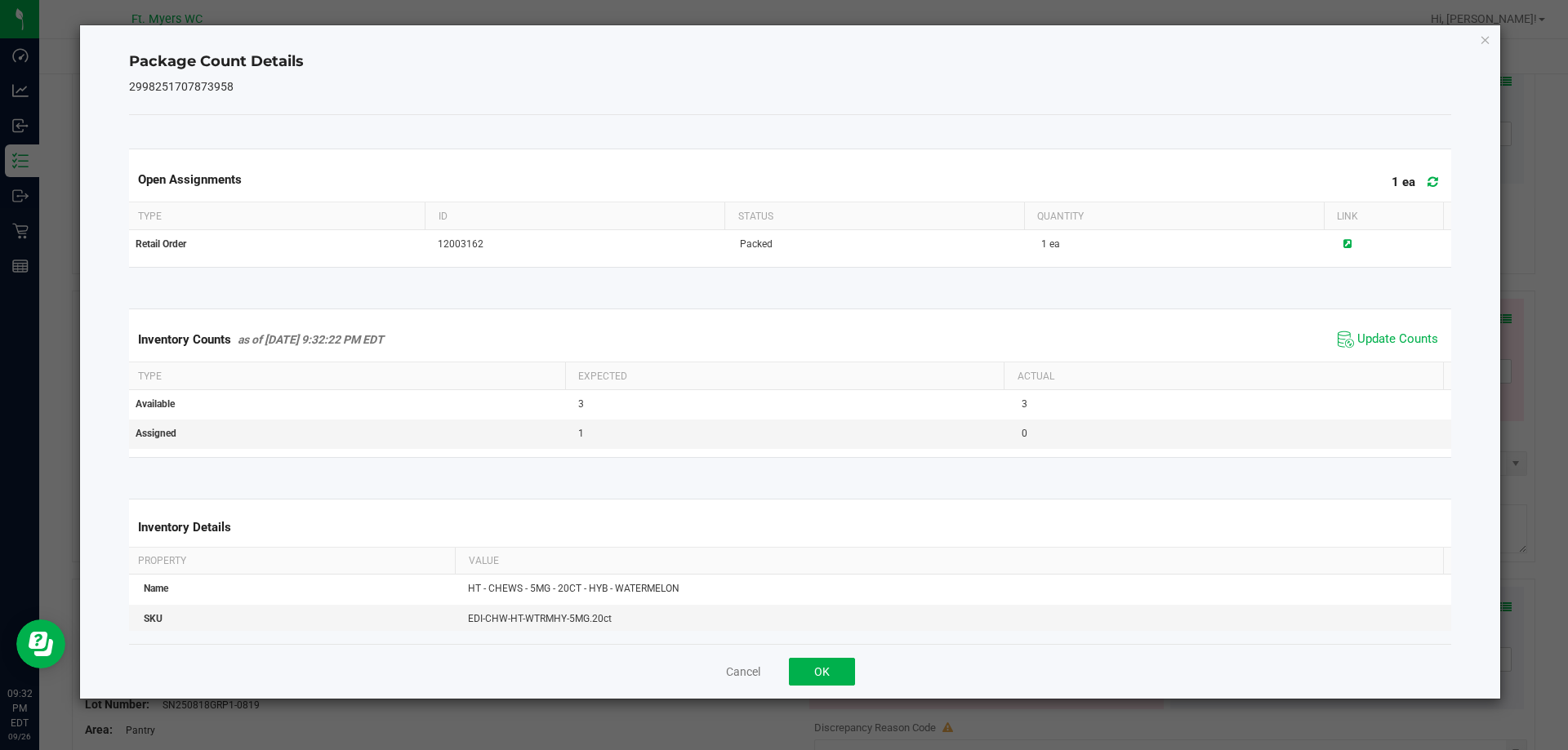
click at [1398, 356] on div "Inventory Counts as of Sep 26, 2025 9:32:22 PM EDT Update Counts" at bounding box center [790, 339] width 1329 height 45
click at [1395, 346] on span "Update Counts" at bounding box center [1398, 339] width 81 height 17
click at [824, 656] on div "Cancel OK" at bounding box center [790, 671] width 1323 height 54
click at [824, 670] on button "OK" at bounding box center [822, 672] width 66 height 28
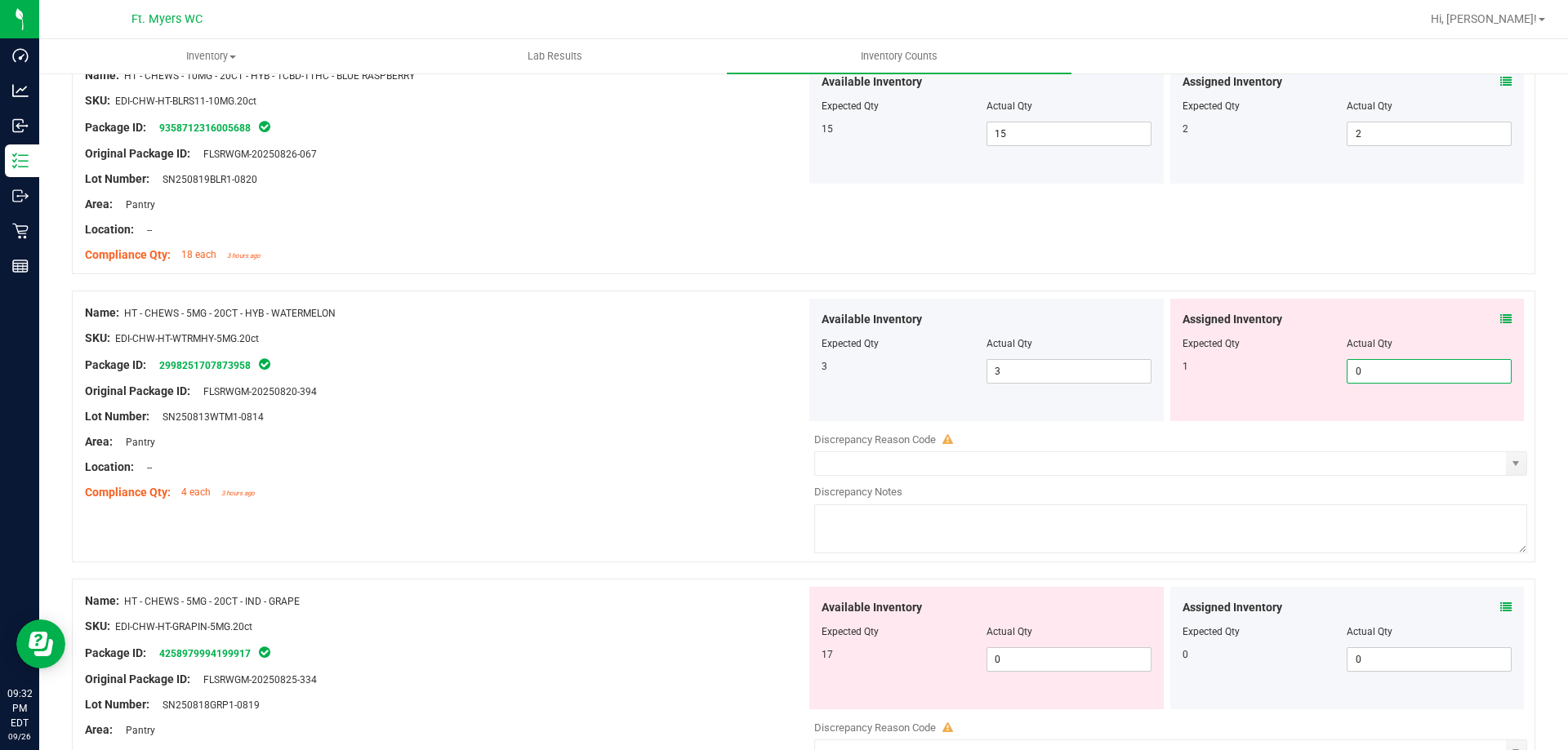
drag, startPoint x: 1380, startPoint y: 378, endPoint x: 572, endPoint y: 371, distance: 808.0
click at [896, 367] on div "Available Inventory Expected Qty Actual Qty 3 3 3 0 0" at bounding box center [1166, 360] width 721 height 123
type input "1"
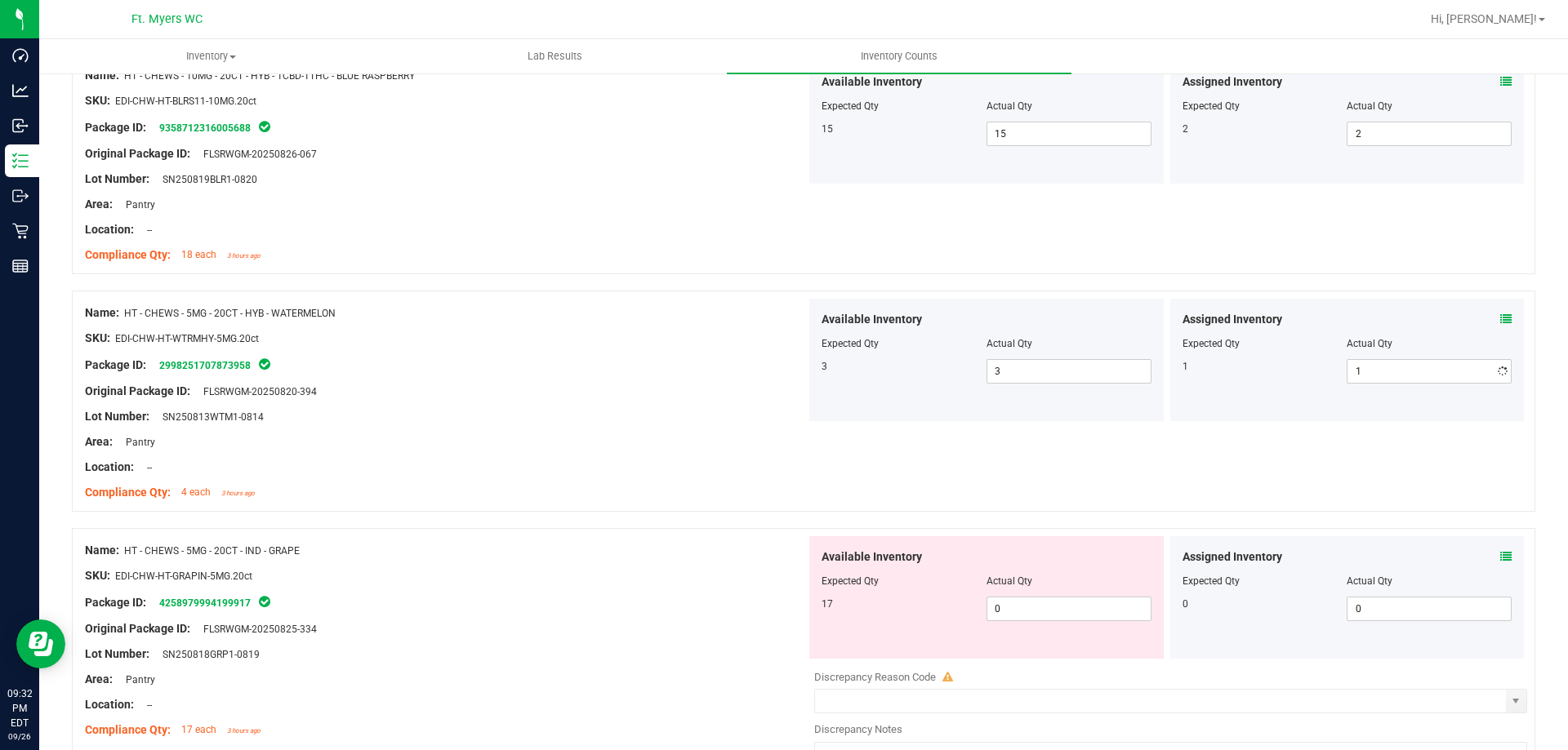
click at [570, 375] on div at bounding box center [445, 379] width 721 height 8
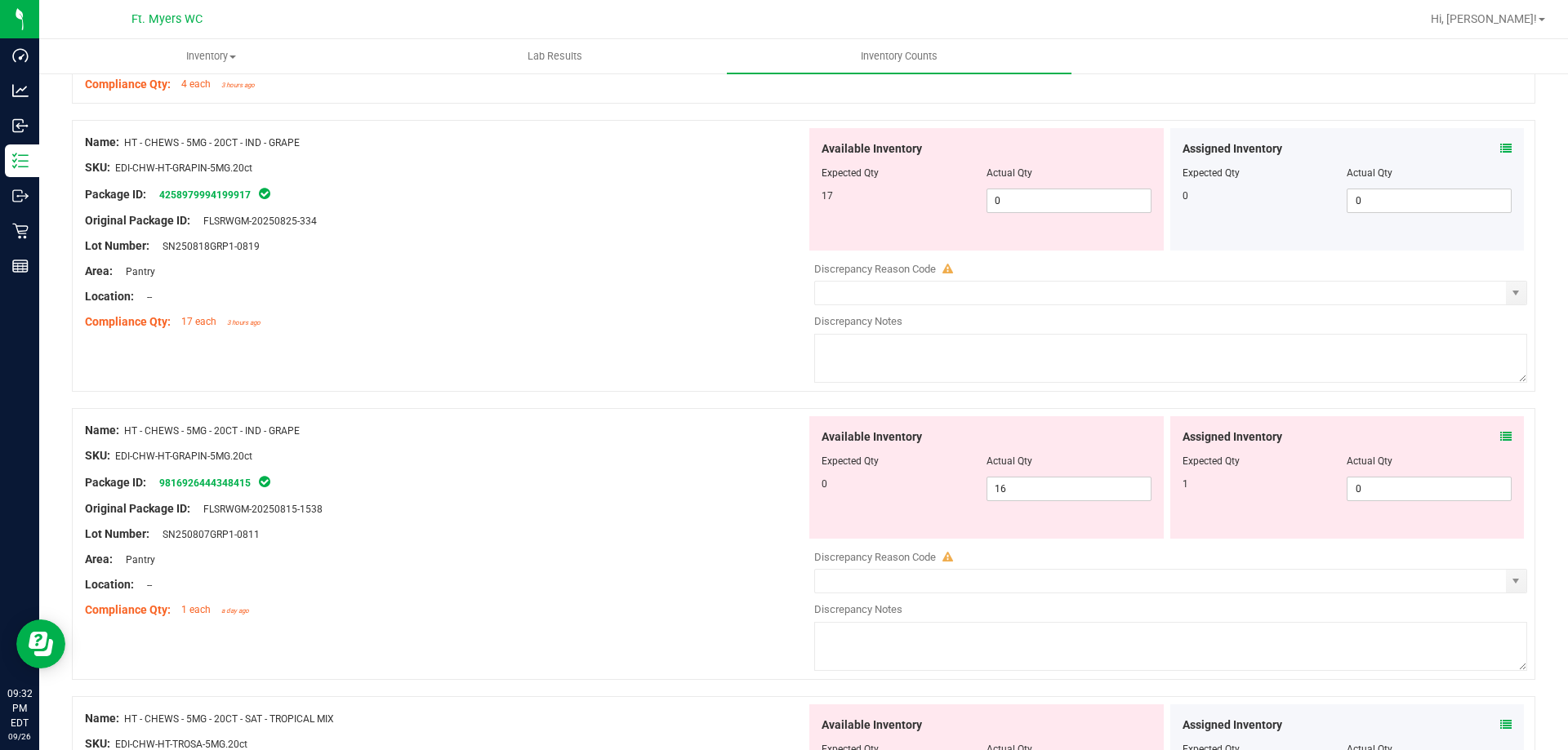
click at [1501, 429] on span at bounding box center [1507, 436] width 12 height 17
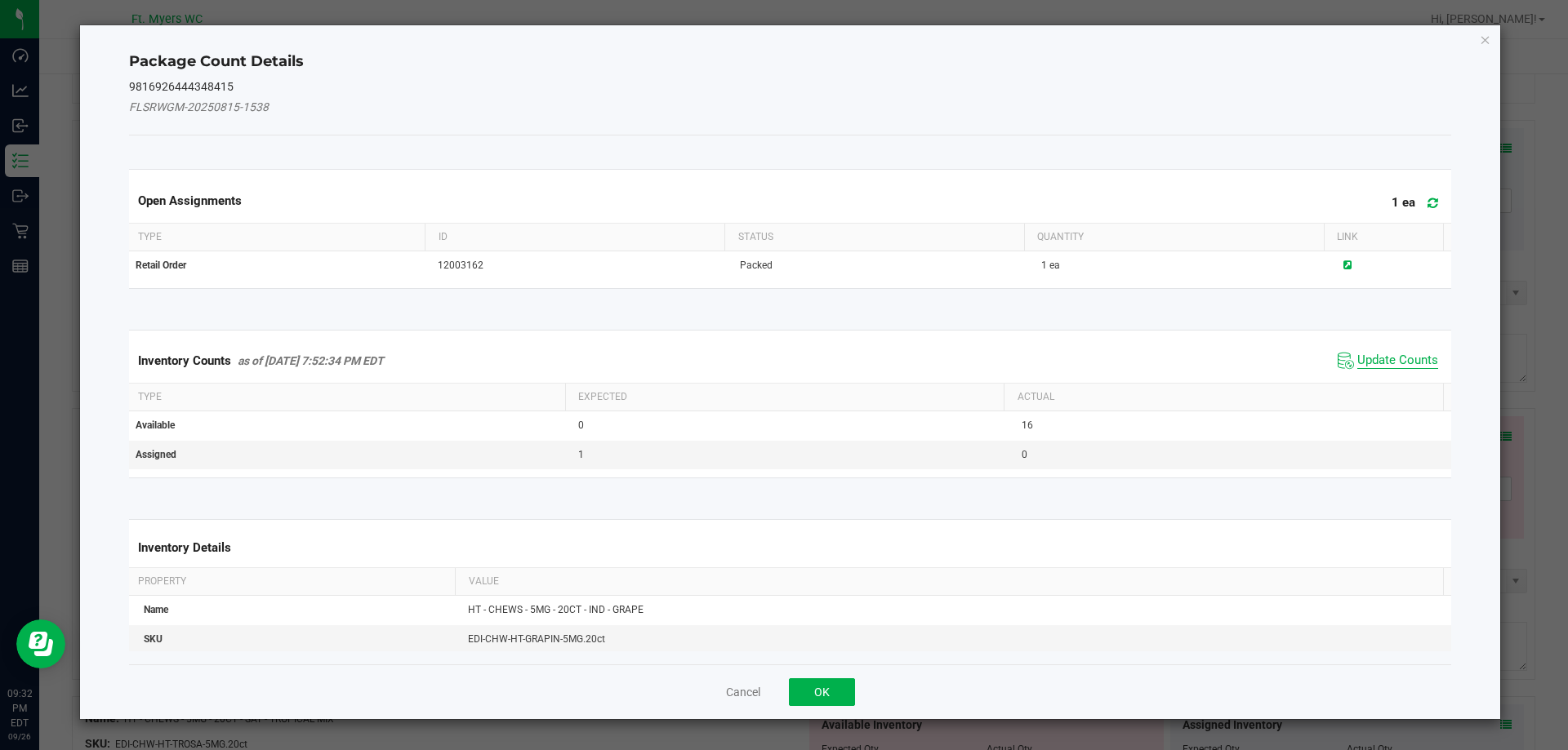
click at [1400, 360] on span "Update Counts" at bounding box center [1398, 360] width 81 height 17
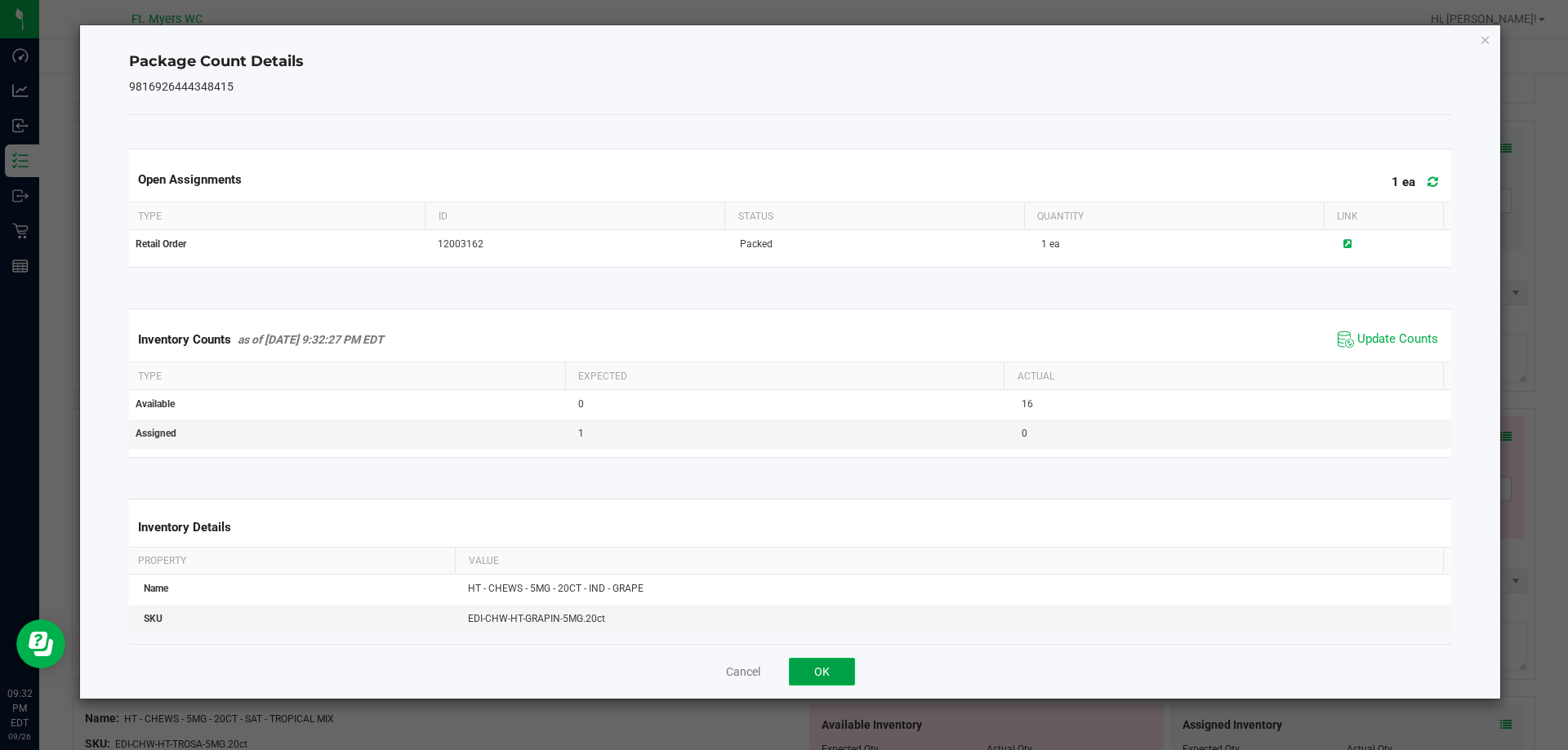
click at [811, 676] on button "OK" at bounding box center [822, 672] width 66 height 28
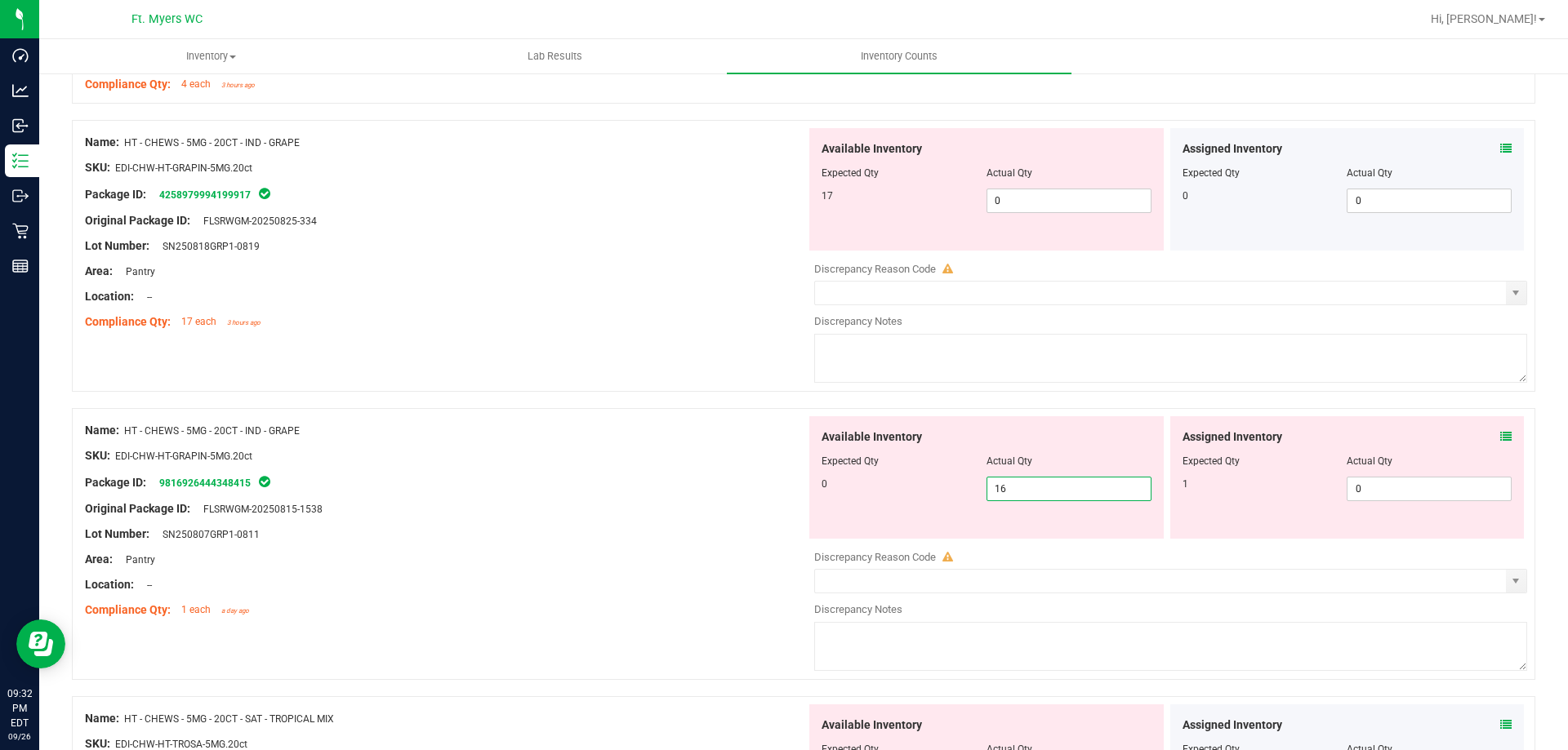
drag, startPoint x: 1045, startPoint y: 497, endPoint x: 853, endPoint y: 487, distance: 192.3
click at [853, 487] on div "0 16 16" at bounding box center [986, 489] width 330 height 25
type input "0"
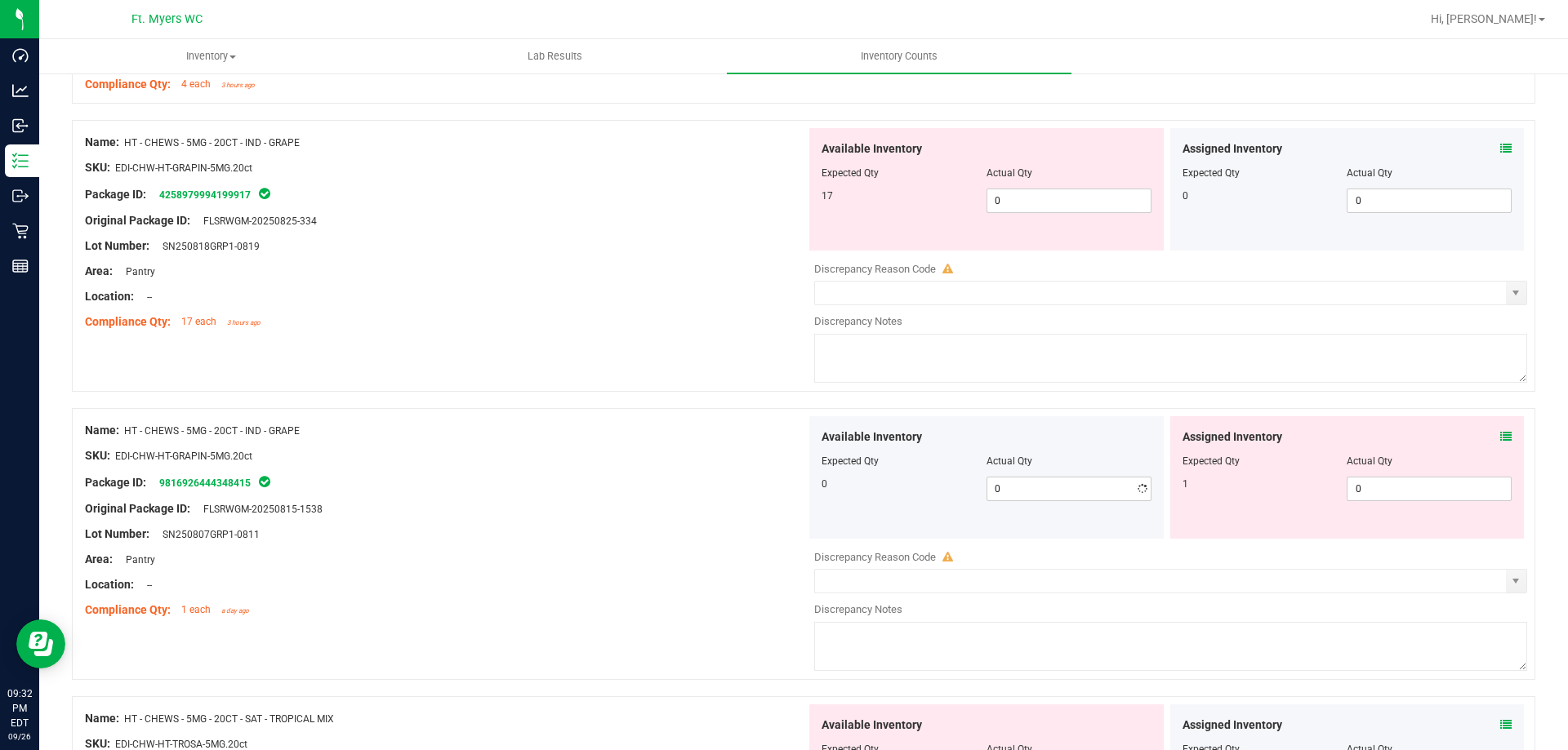
click at [698, 539] on div "Lot Number: SN250807GRP1-0811" at bounding box center [445, 533] width 721 height 17
click at [1501, 431] on icon at bounding box center [1507, 437] width 12 height 12
drag, startPoint x: 1379, startPoint y: 490, endPoint x: 695, endPoint y: 413, distance: 688.3
click at [700, 413] on div "Name: HT - CHEWS - 5MG - 20CT - IND - GRAPE SKU: EDI-CHW-HT-GRAPIN-5MG.20ct Pac…" at bounding box center [804, 544] width 1463 height 272
type input "1"
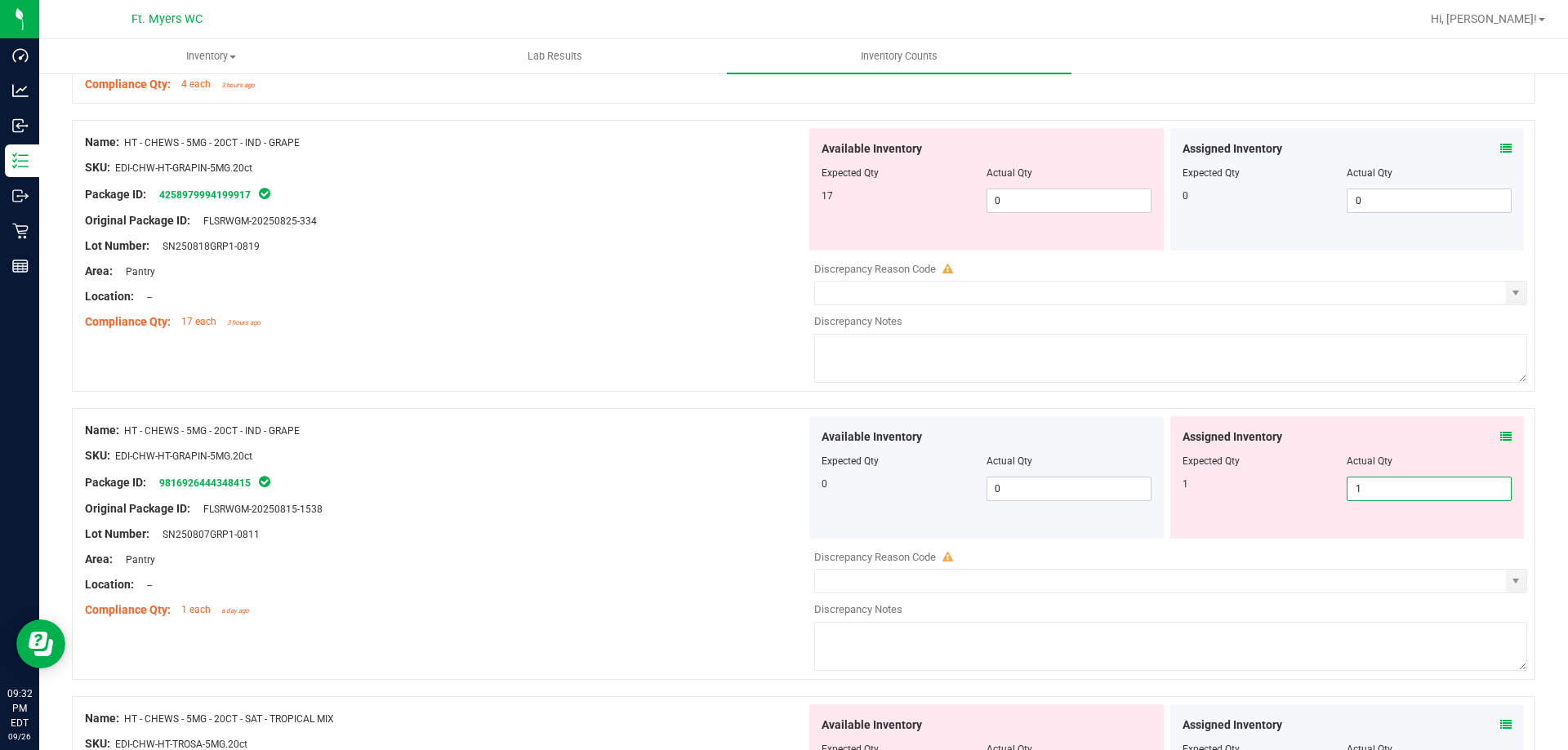
type input "1"
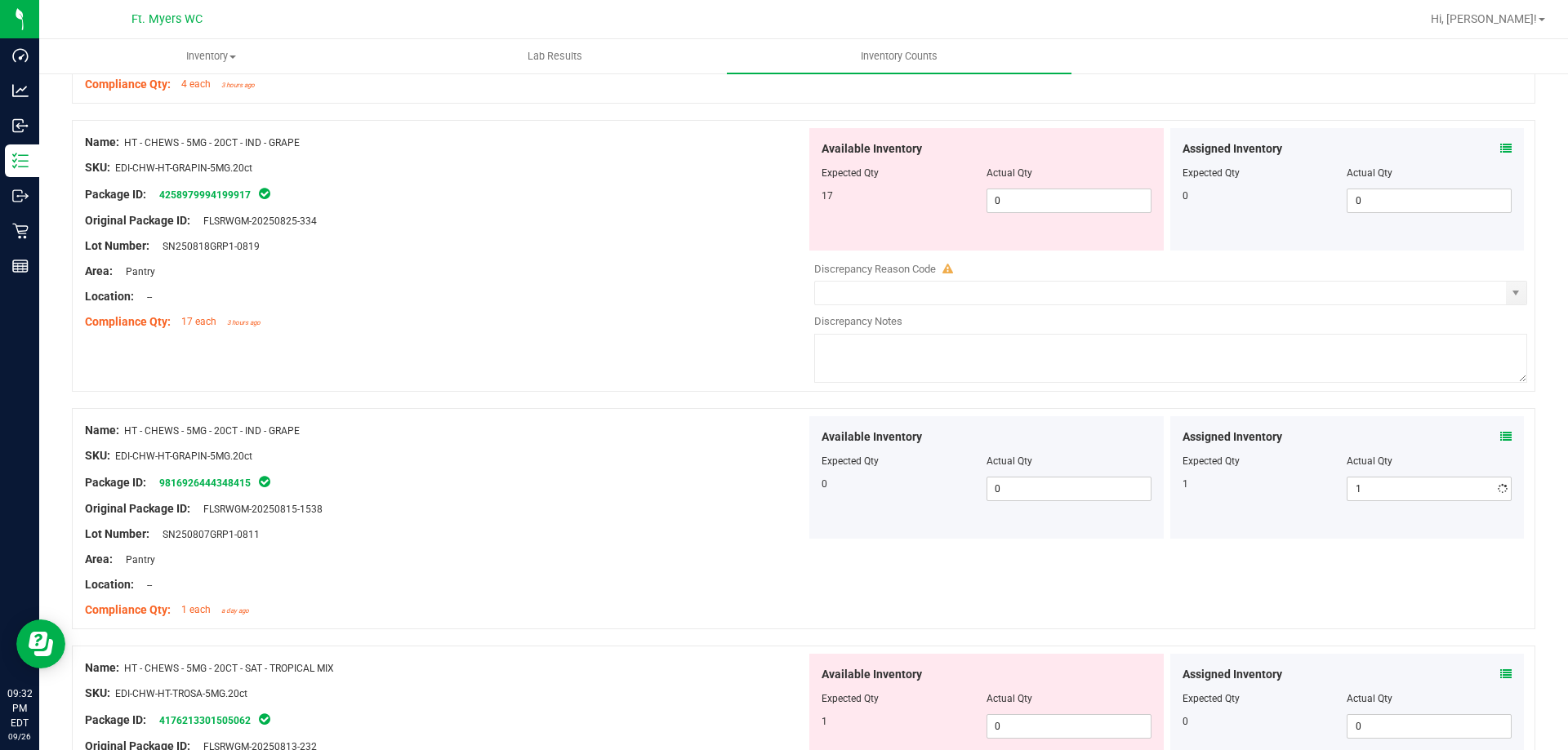
click at [643, 421] on div "Name: HT - CHEWS - 5MG - 20CT - IND - GRAPE SKU: EDI-CHW-HT-GRAPIN-5MG.20ct Pac…" at bounding box center [445, 520] width 721 height 208
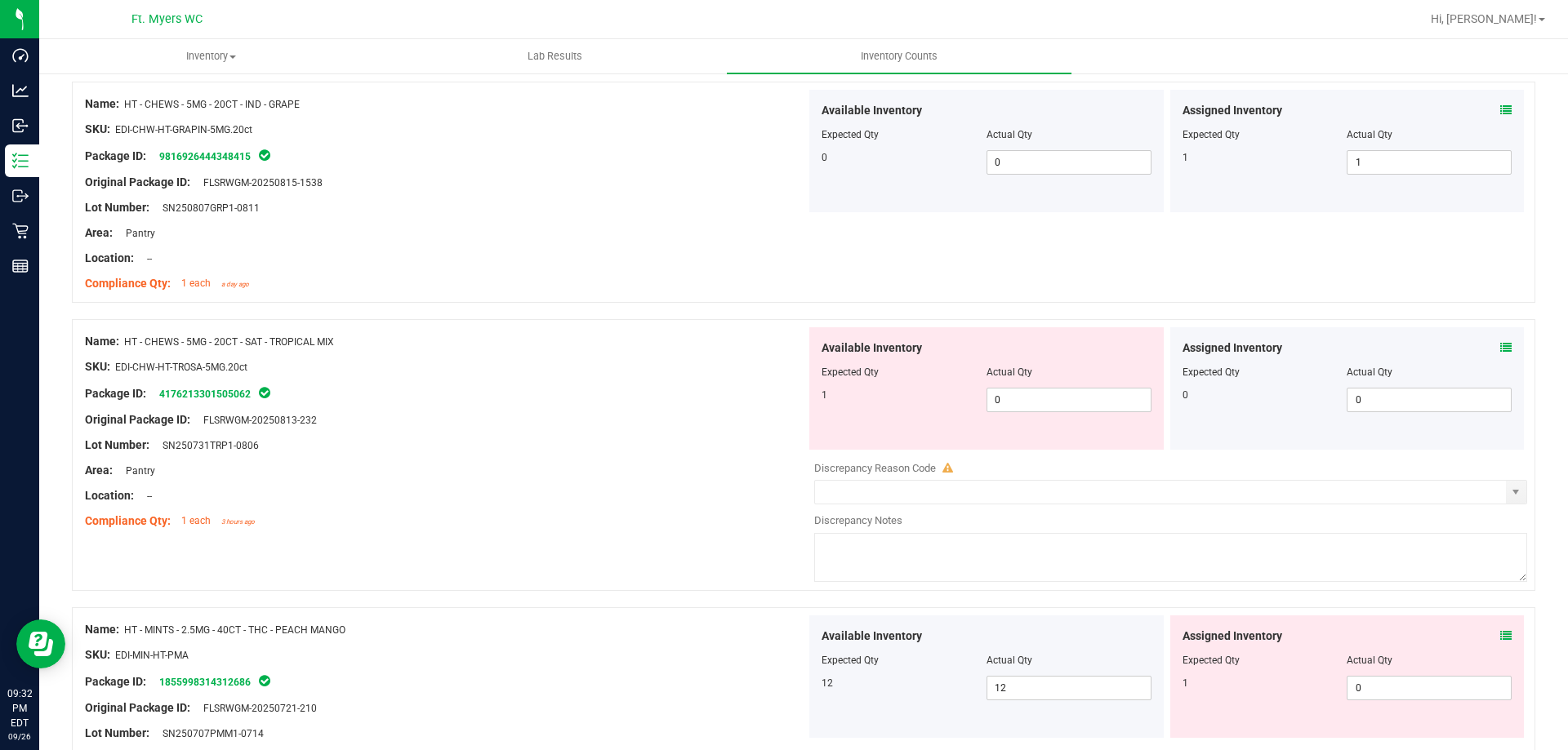
click
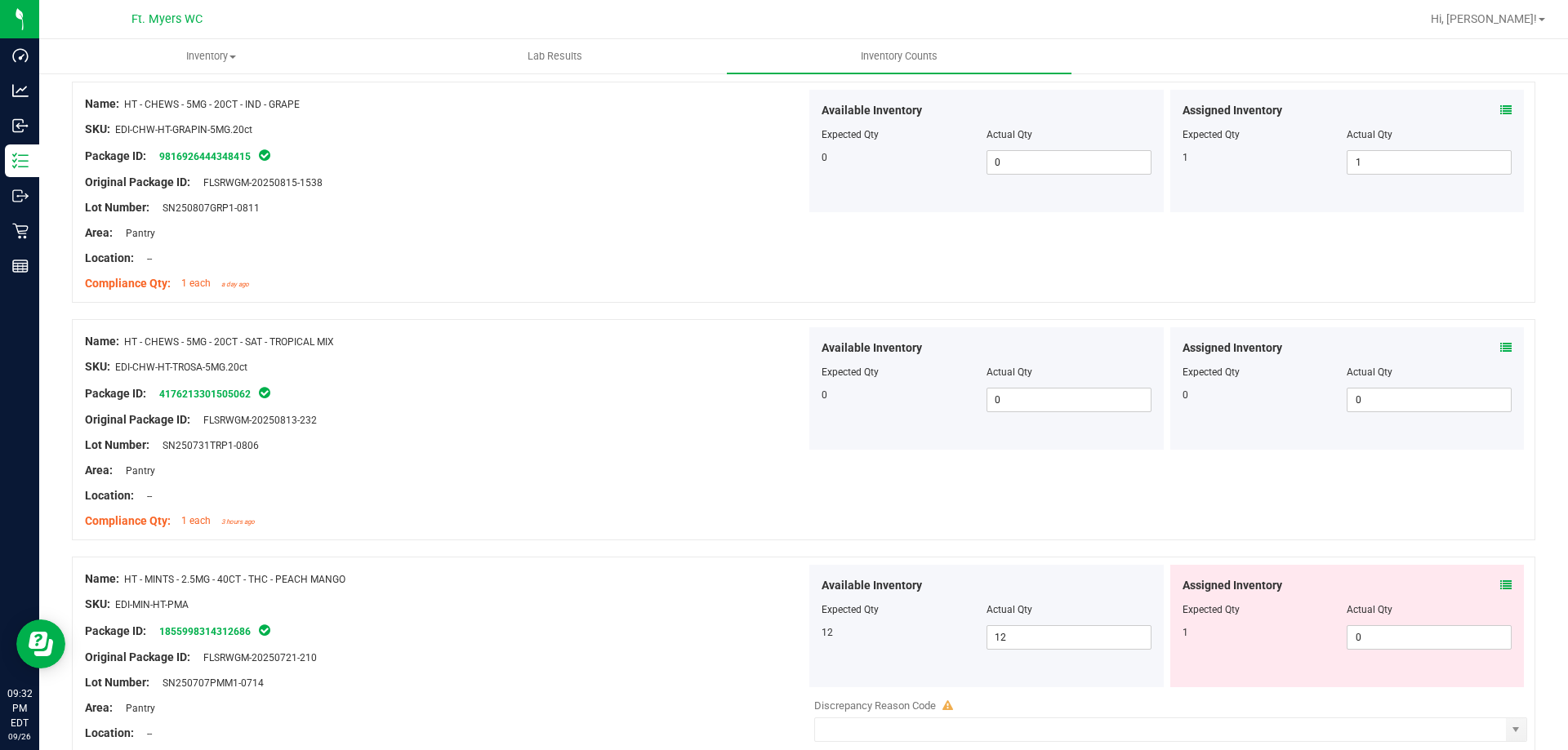
scroll to position [4408, 0]
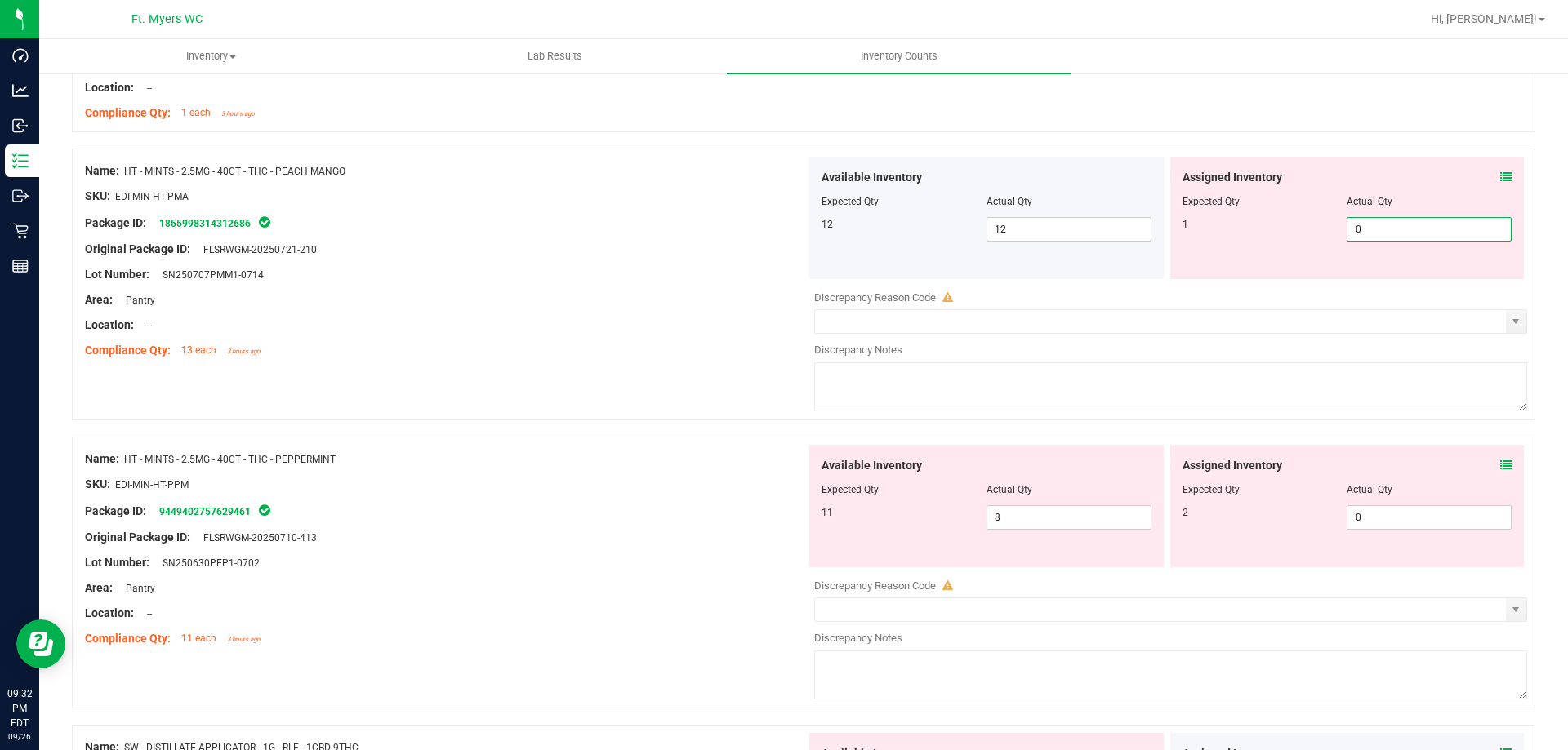
drag, startPoint x: 1394, startPoint y: 227, endPoint x: 870, endPoint y: 180, distance: 526.1
type input "1"
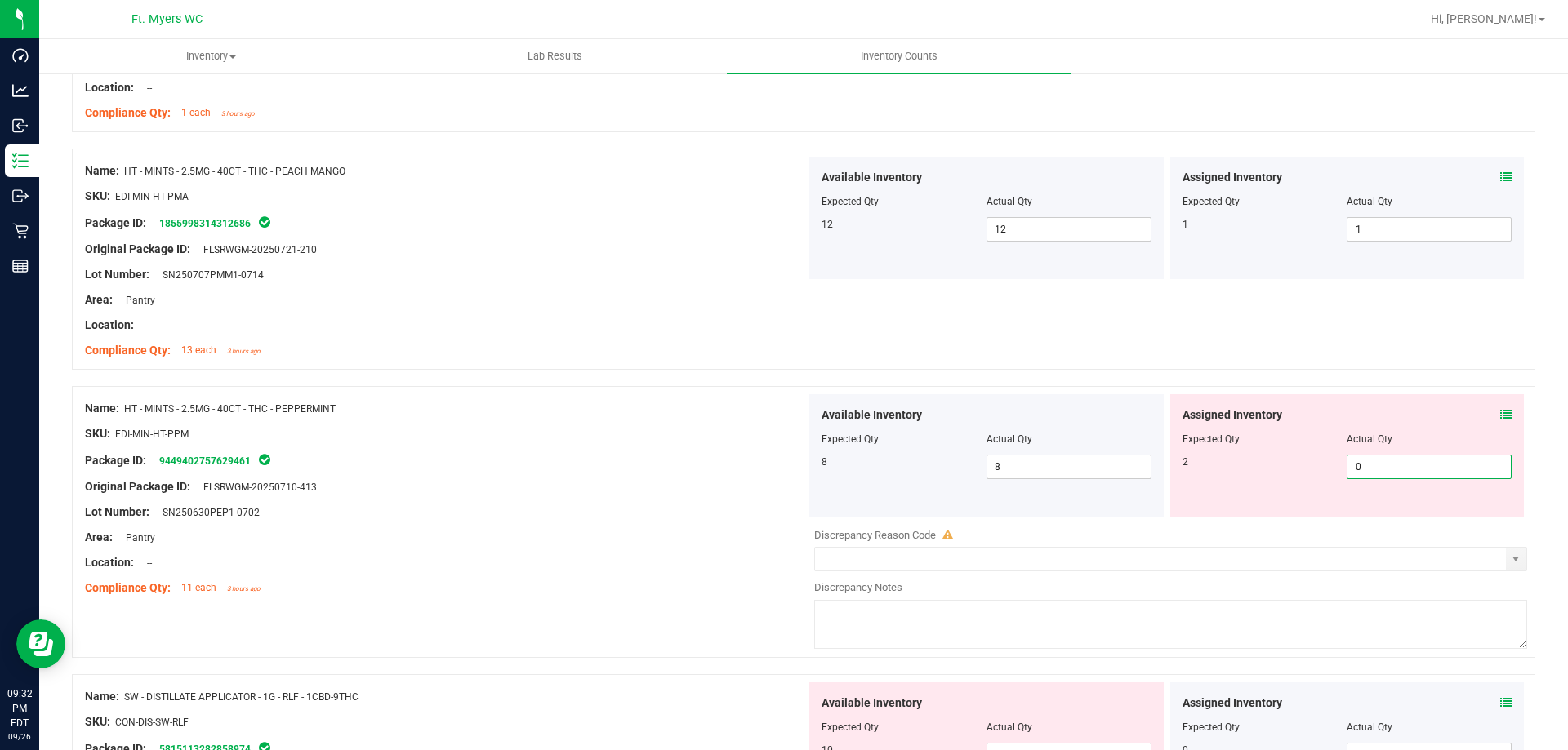
drag, startPoint x: 1375, startPoint y: 474, endPoint x: 1146, endPoint y: 464, distance: 229.2
type input "2"
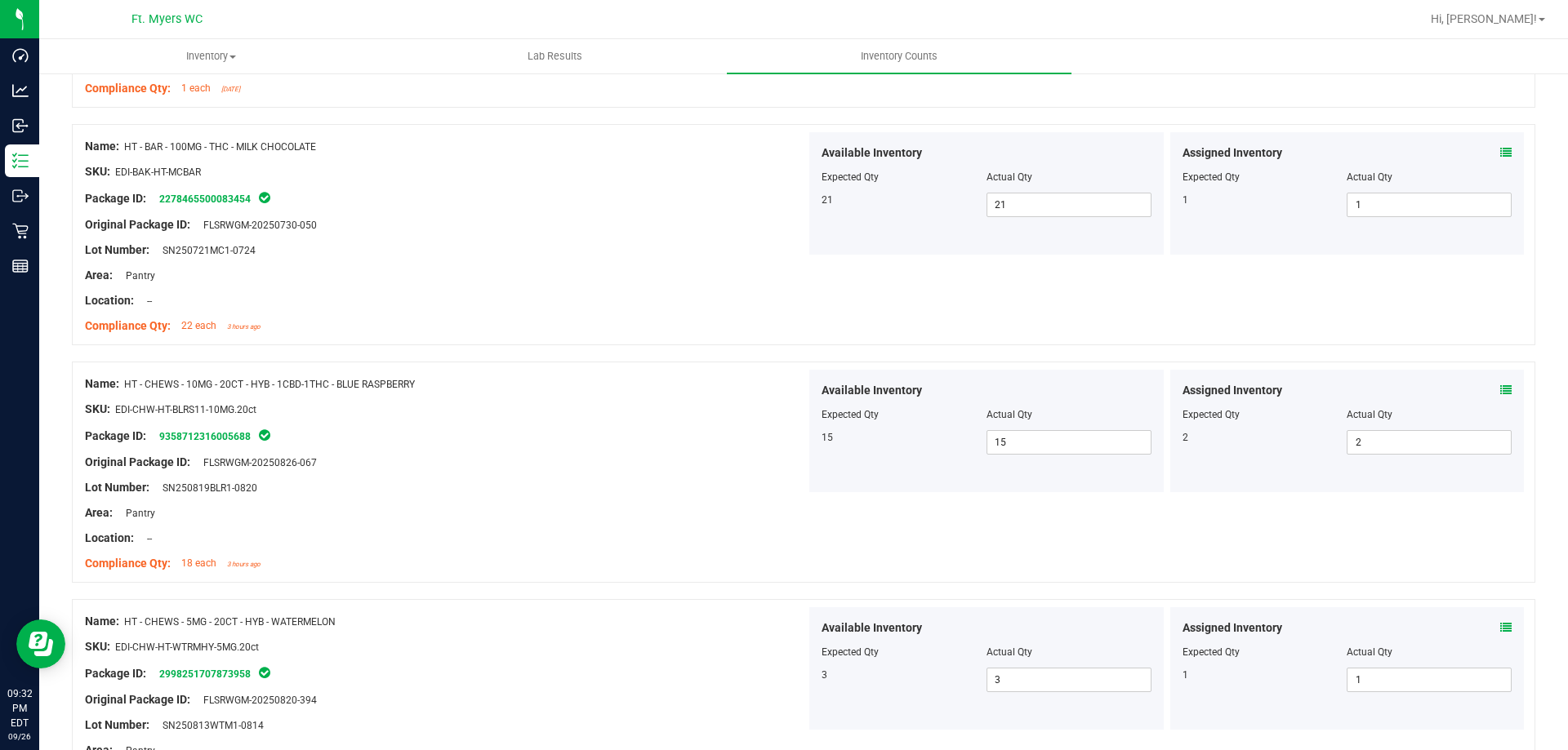
scroll to position [0, 0]
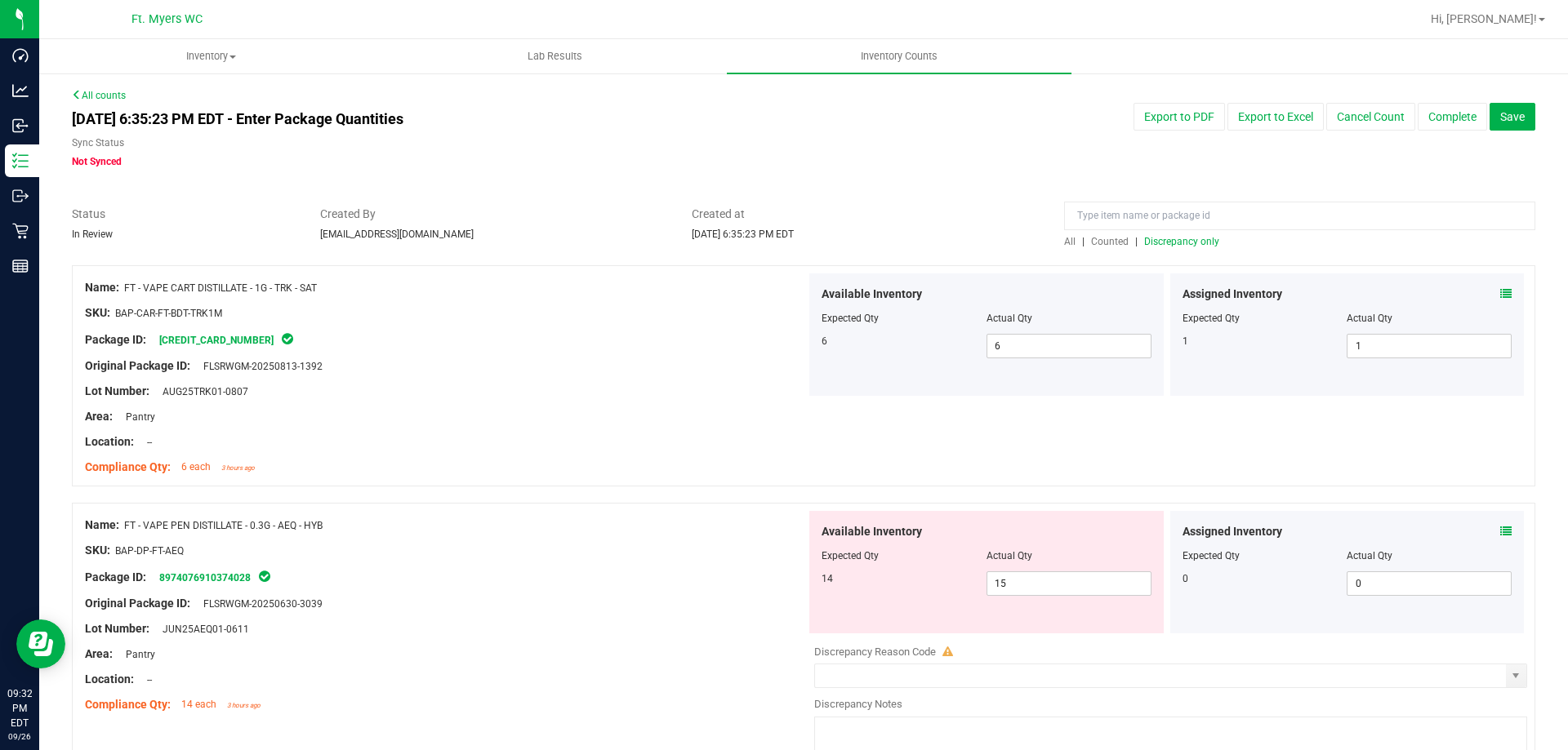
drag, startPoint x: 637, startPoint y: 624, endPoint x: 724, endPoint y: 129, distance: 502.6
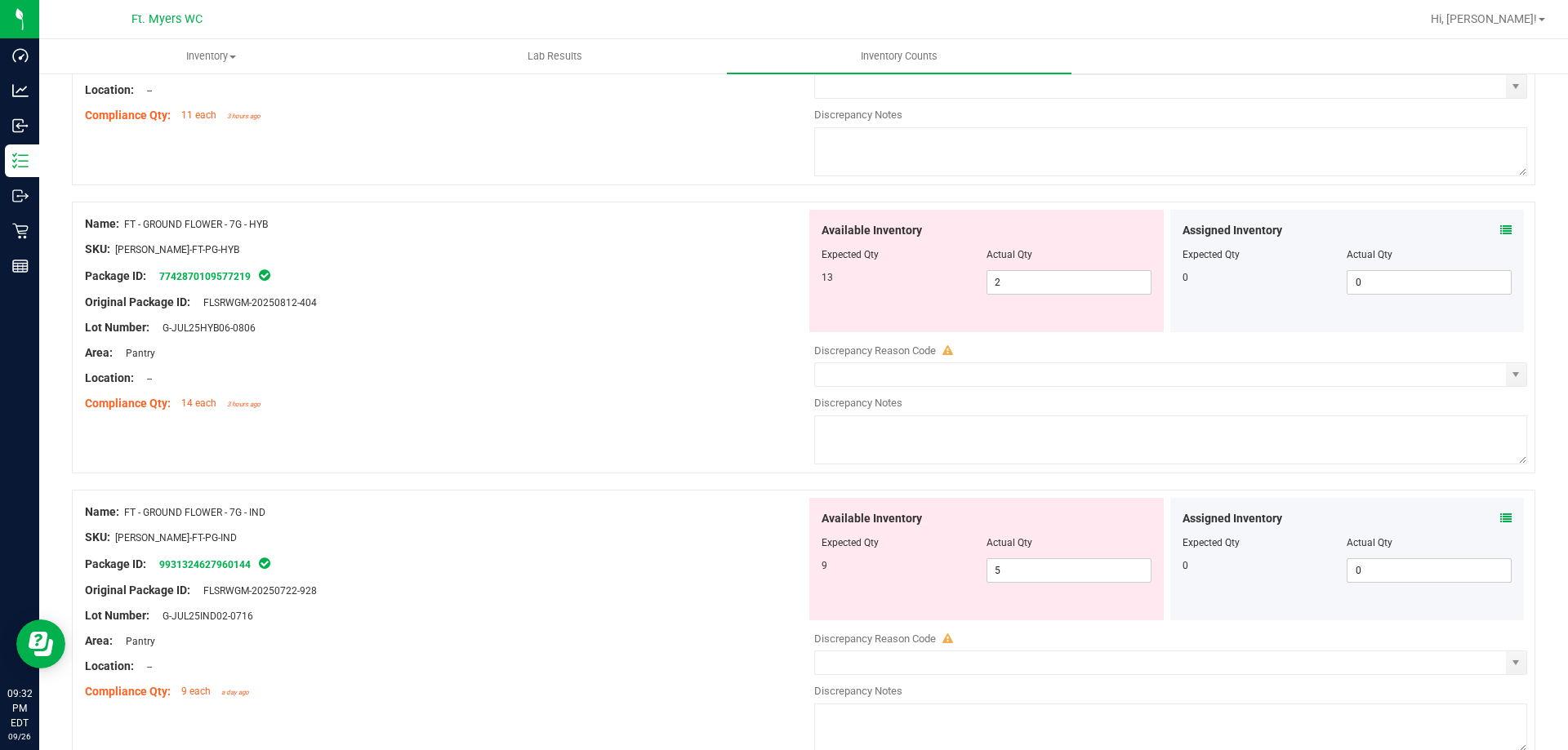
scroll to position [5334, 0]
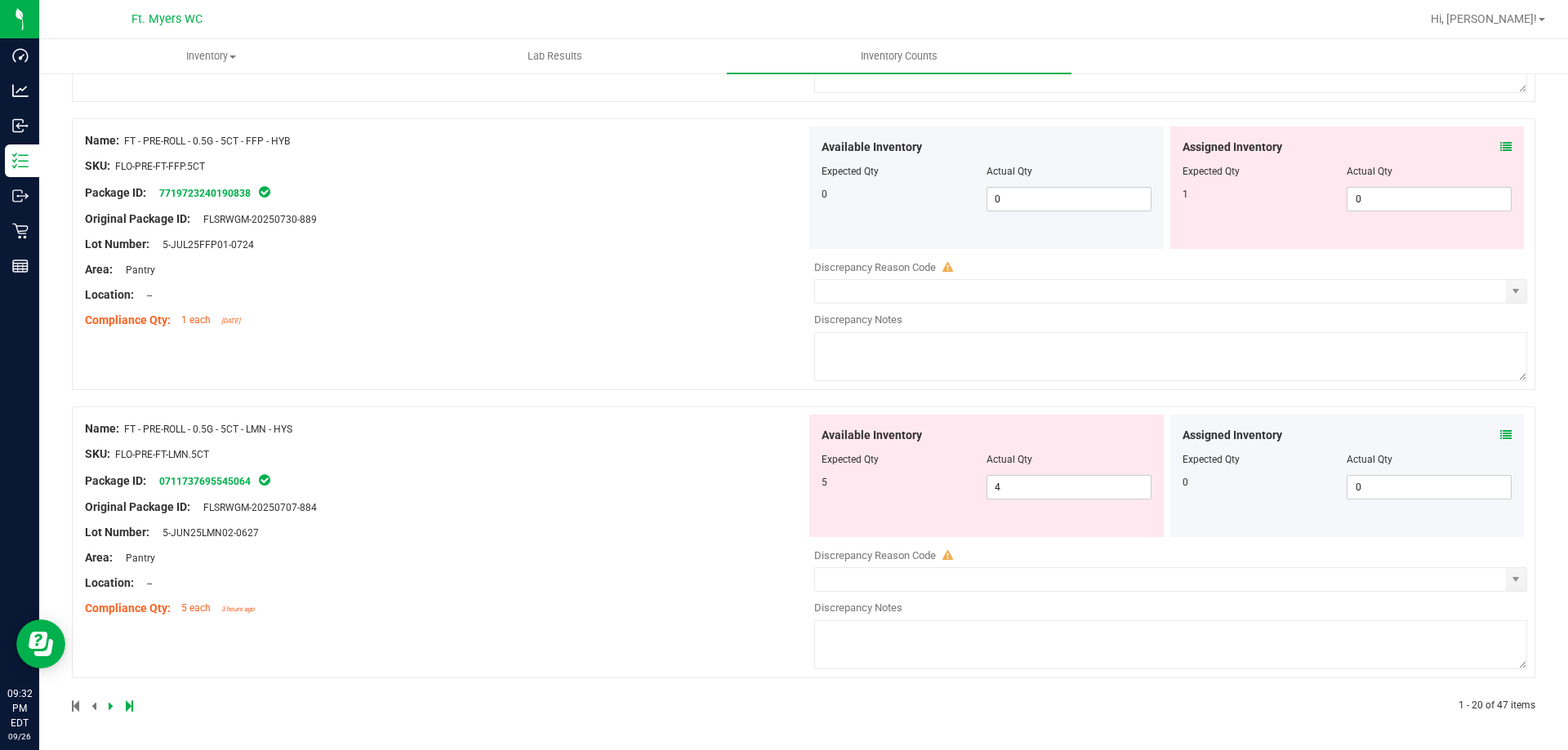
drag, startPoint x: 553, startPoint y: 216, endPoint x: 501, endPoint y: 632, distance: 419.2
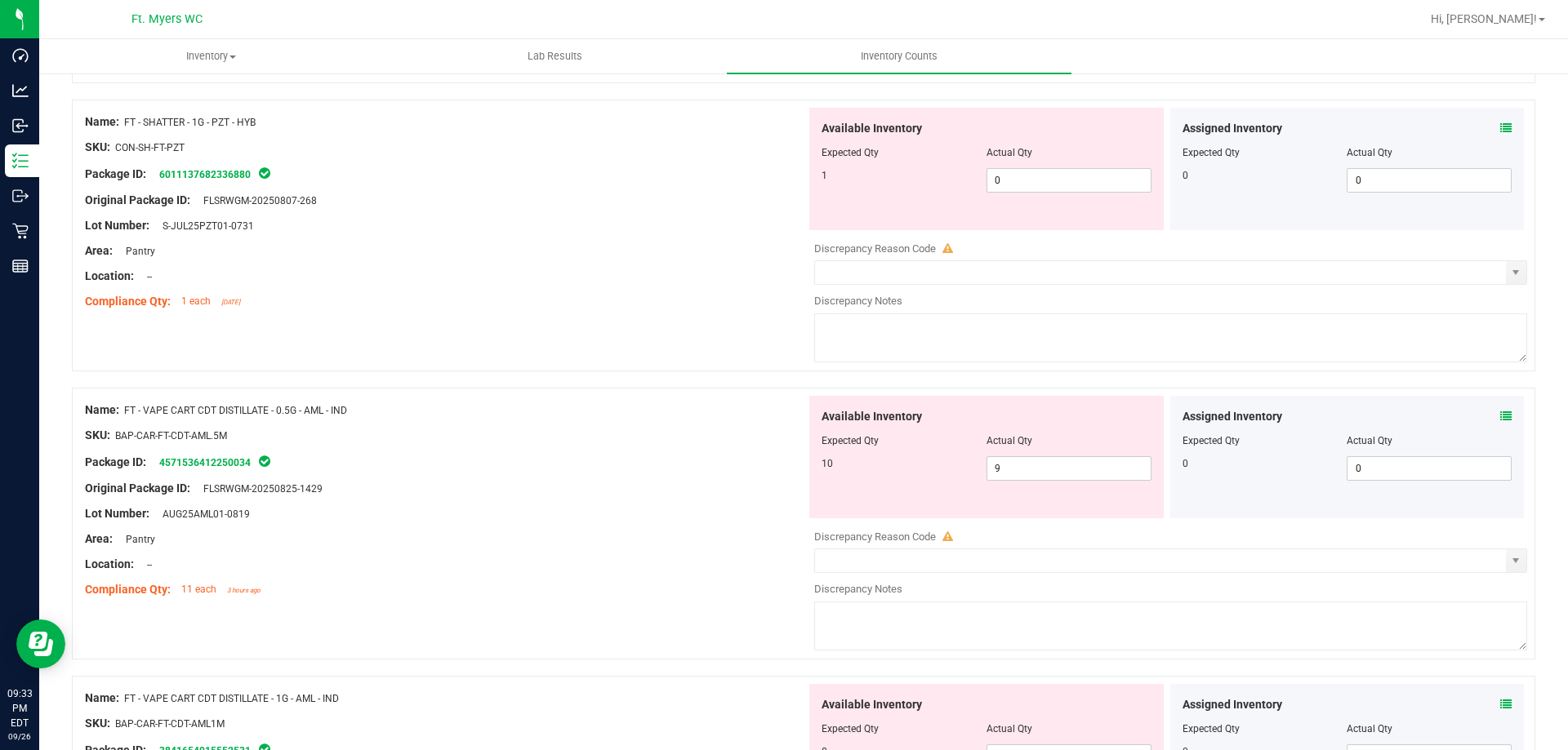
scroll to position [572, 0]
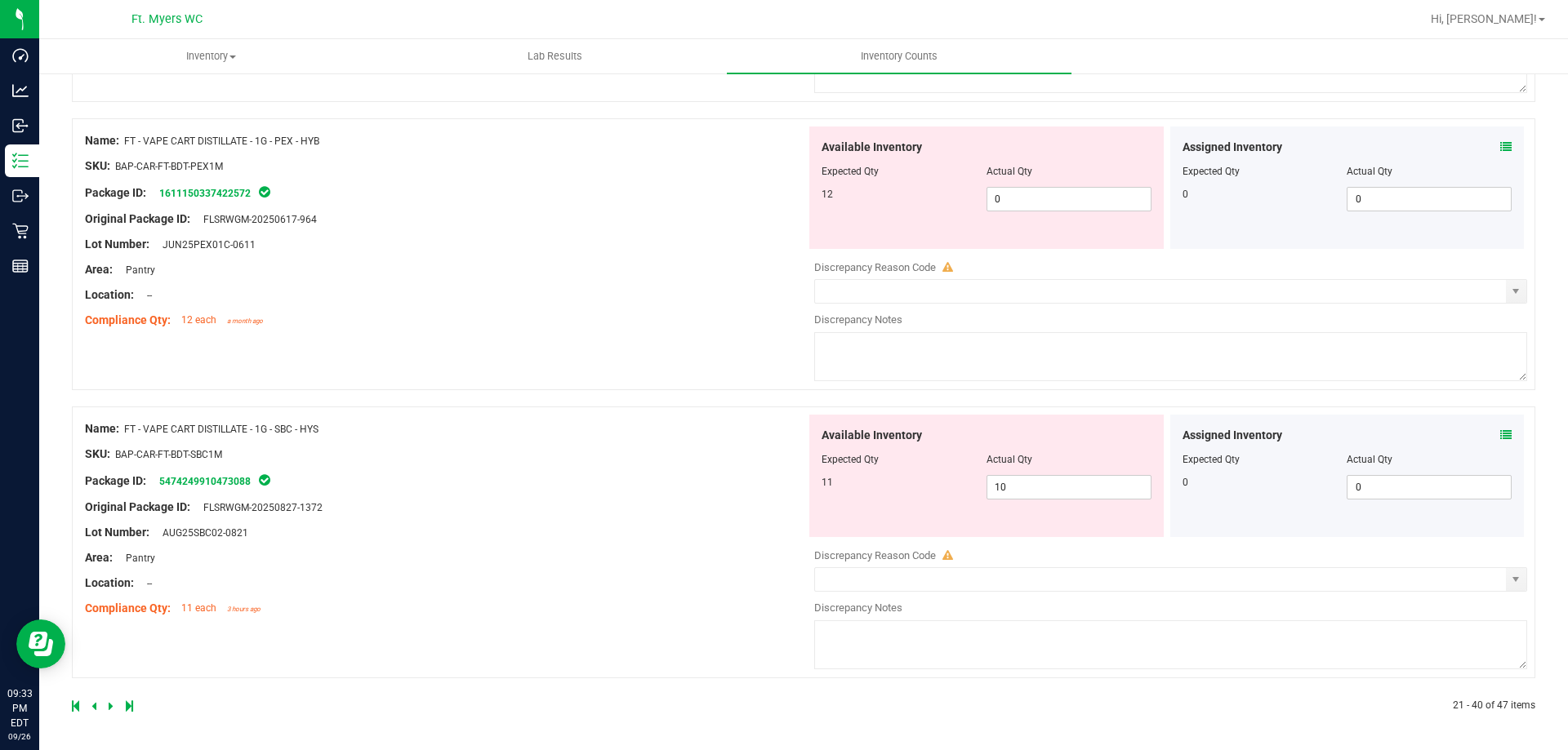
drag, startPoint x: 695, startPoint y: 321, endPoint x: 674, endPoint y: 574, distance: 253.9
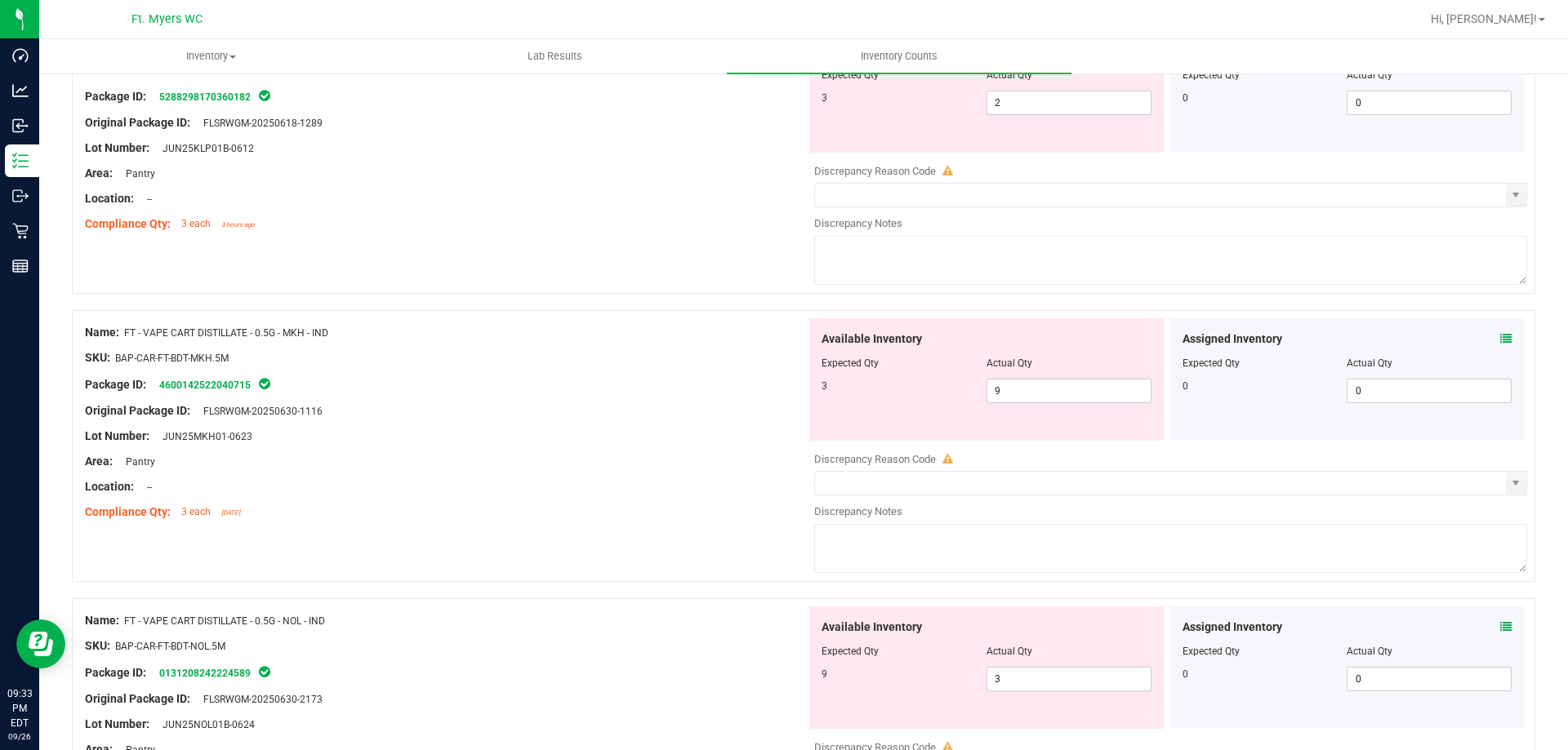
scroll to position [0, 0]
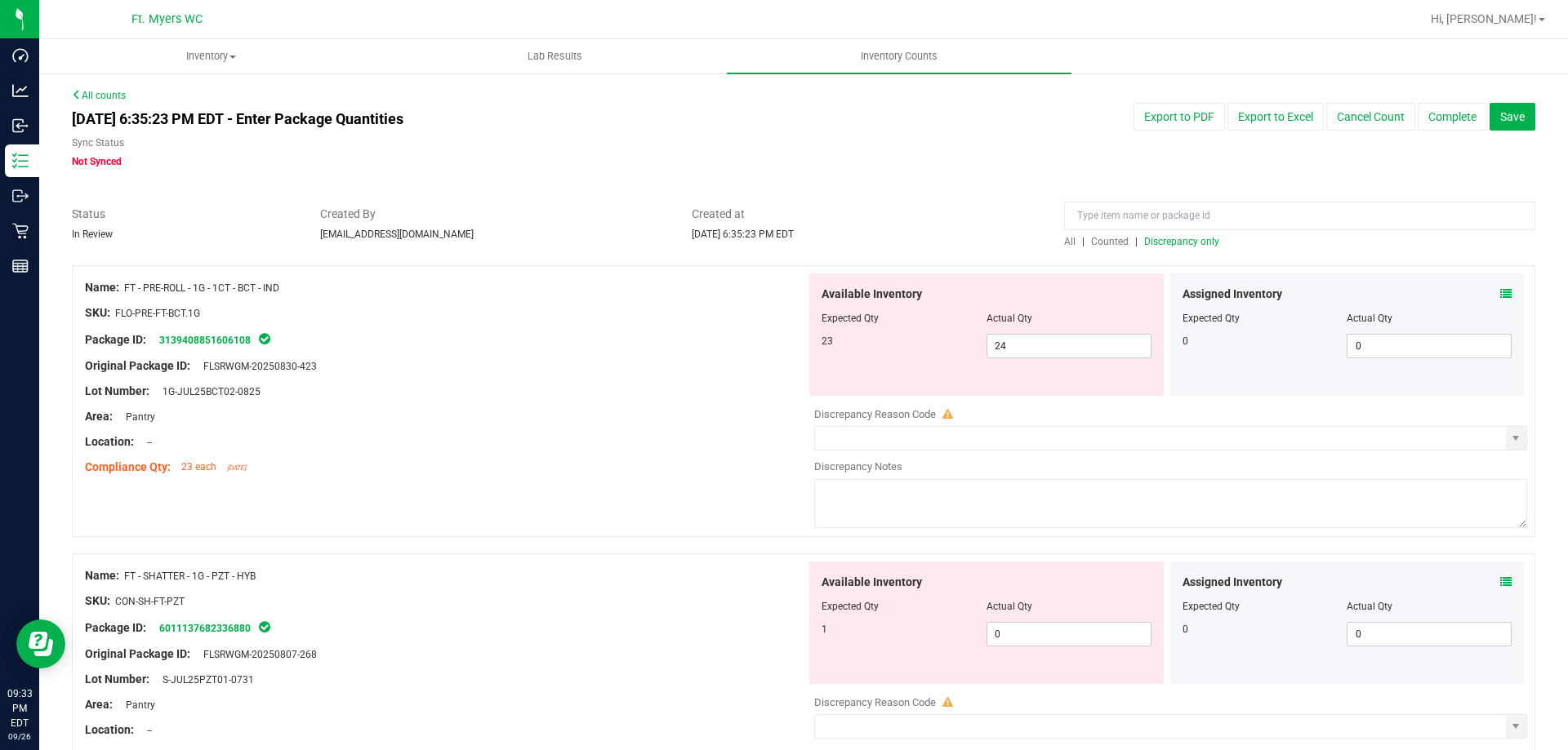
drag, startPoint x: 939, startPoint y: 119, endPoint x: 1198, endPoint y: 235, distance: 283.8
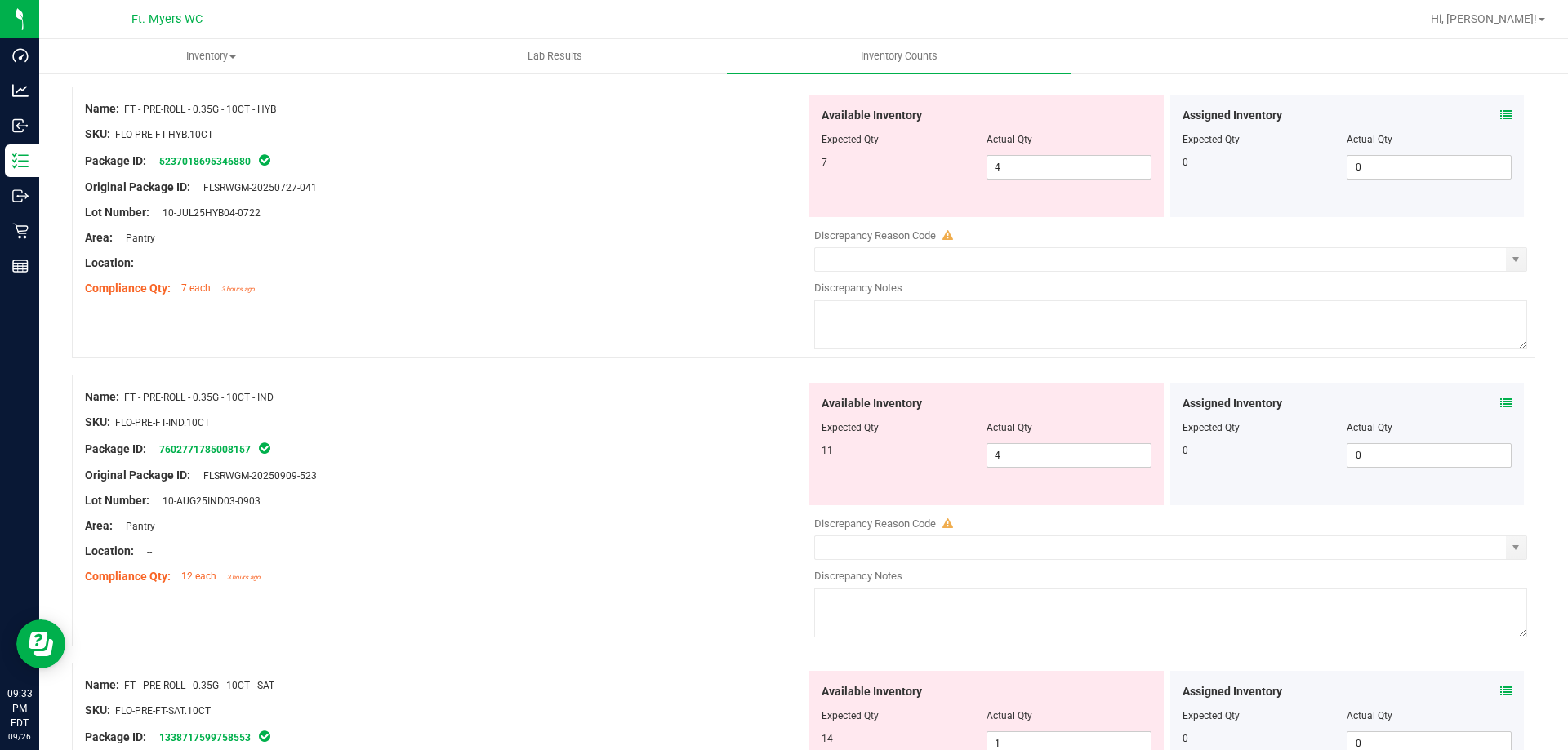
scroll to position [5334, 0]
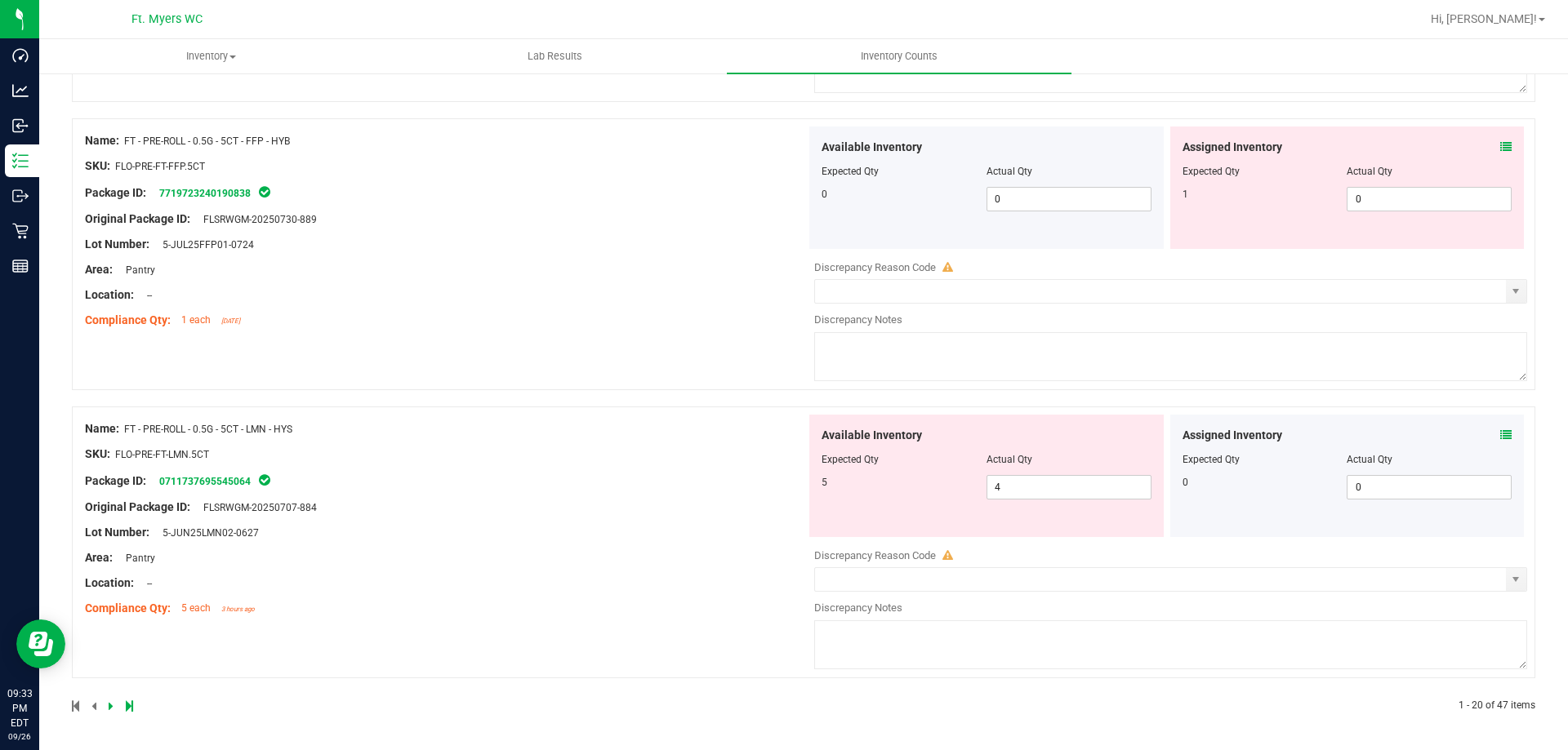
drag, startPoint x: 631, startPoint y: 375, endPoint x: 636, endPoint y: 675, distance: 300.0
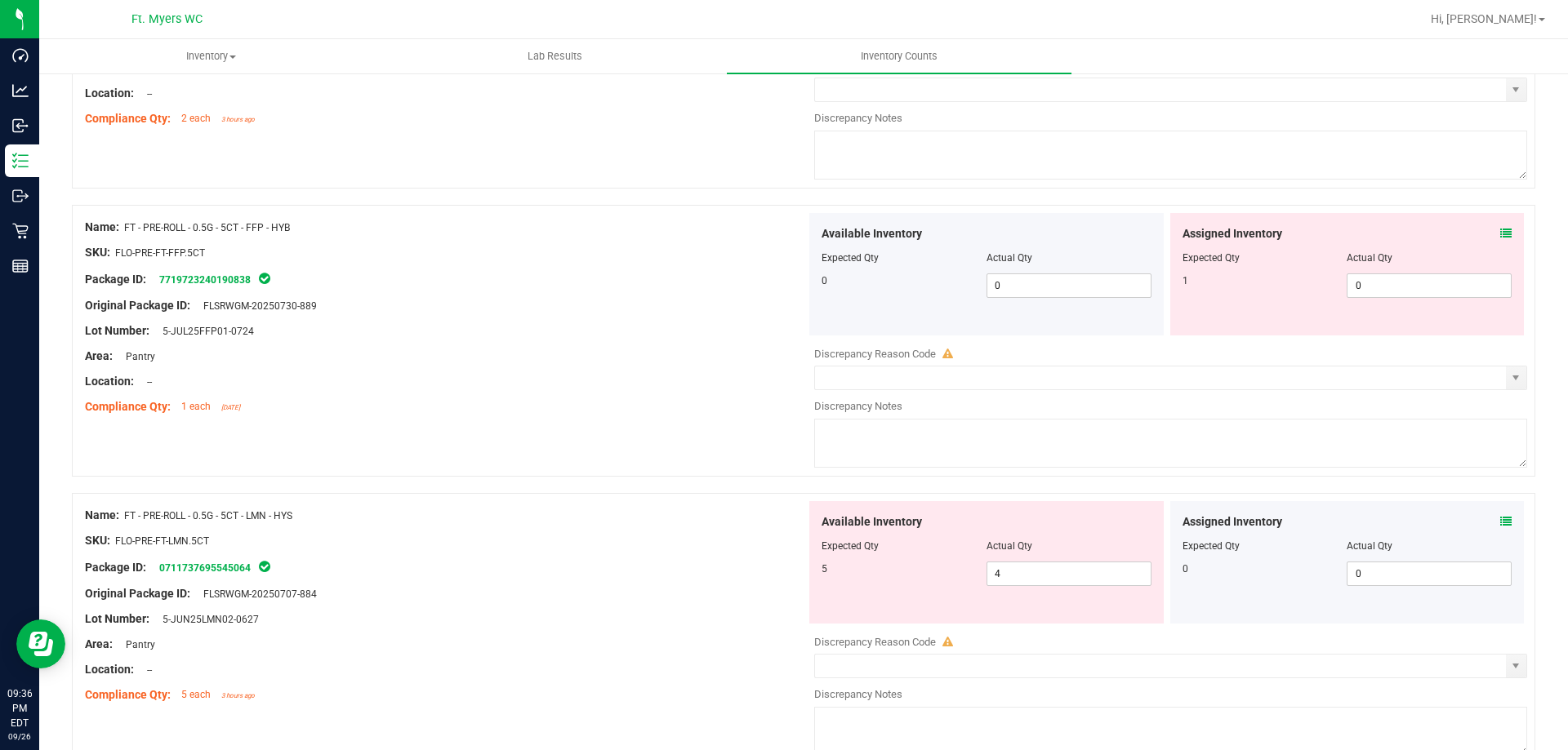
scroll to position [5171, 0]
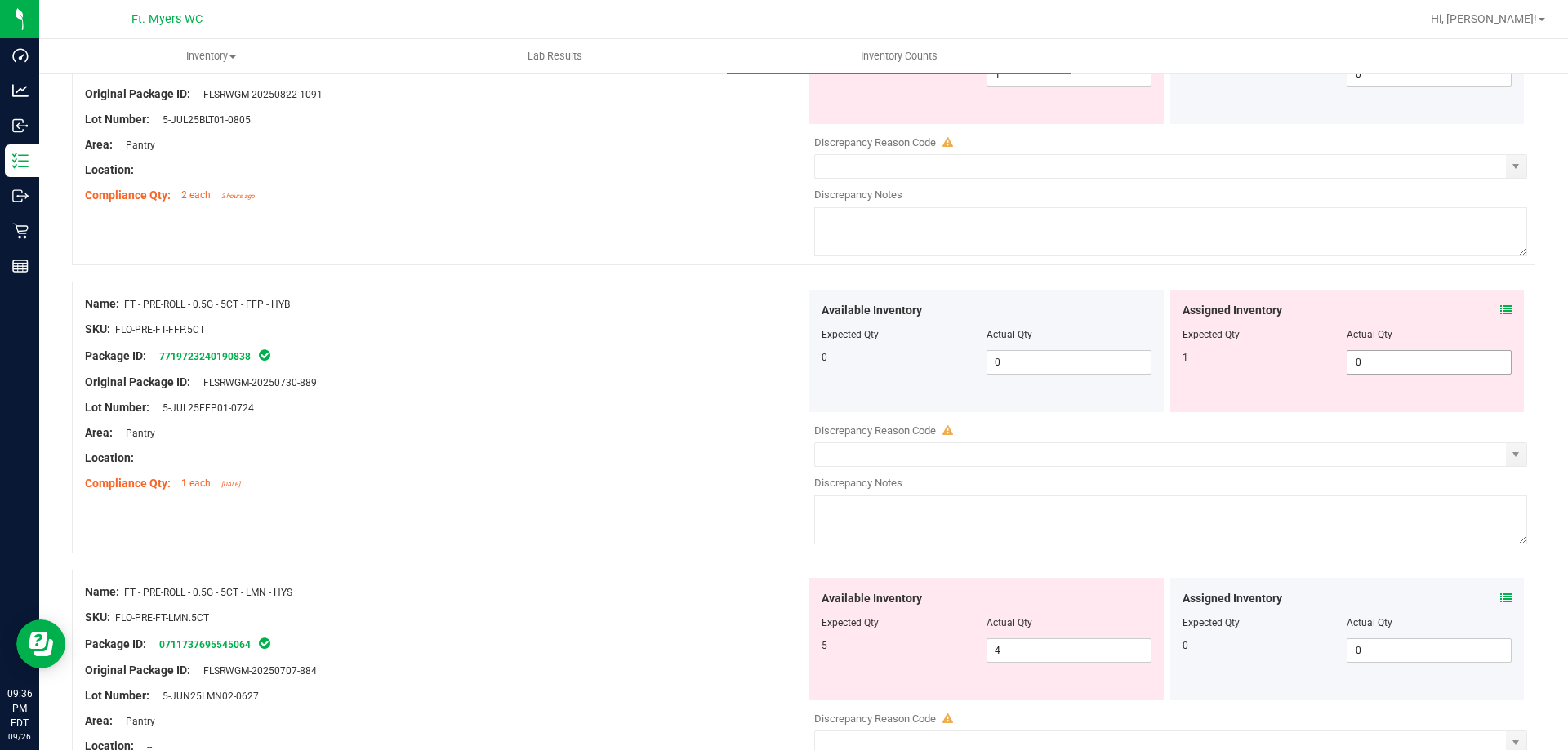
drag, startPoint x: 1402, startPoint y: 350, endPoint x: 1393, endPoint y: 352, distance: 9.2
drag, startPoint x: 1393, startPoint y: 352, endPoint x: 1021, endPoint y: 329, distance: 372.7
type input "1"
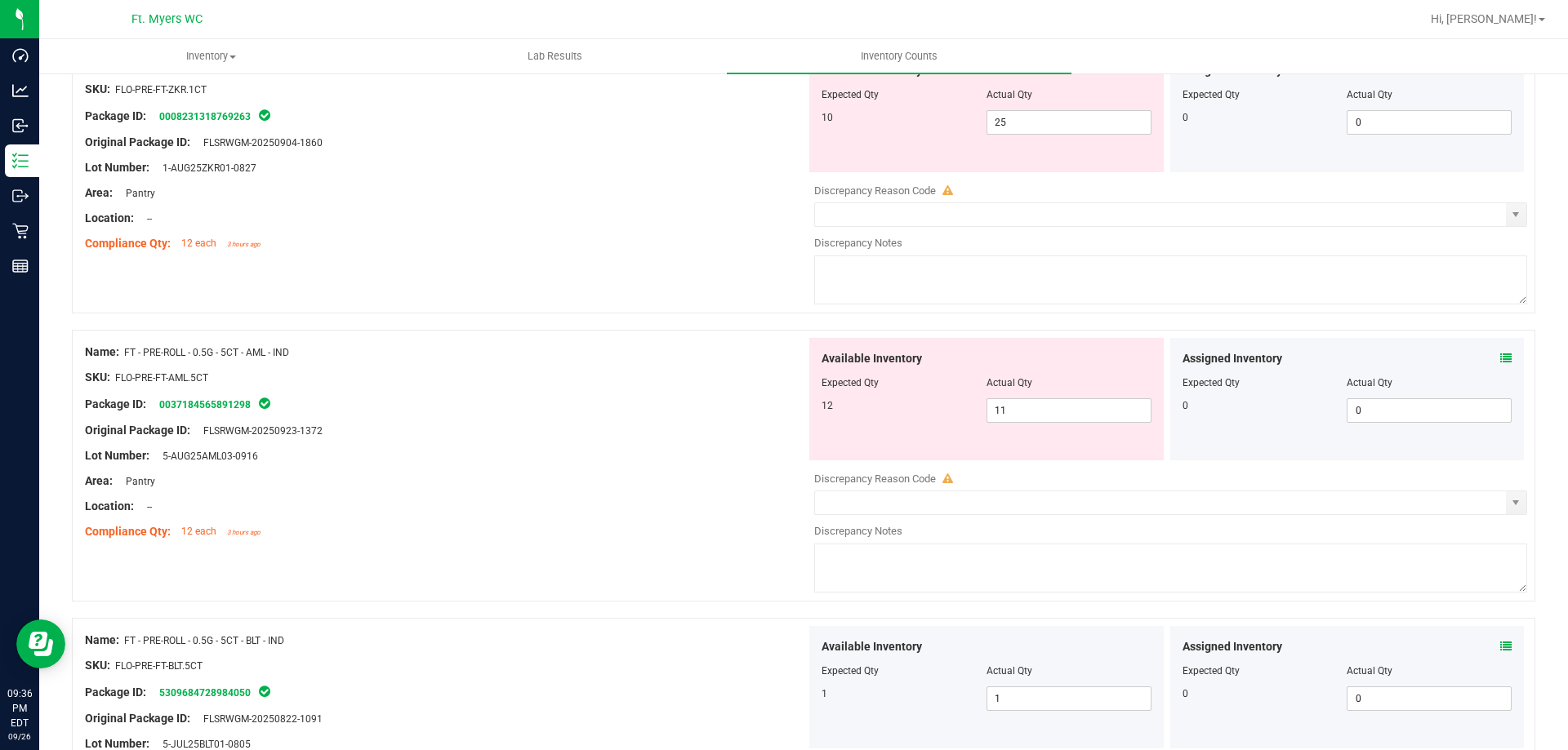
scroll to position [4518, 0]
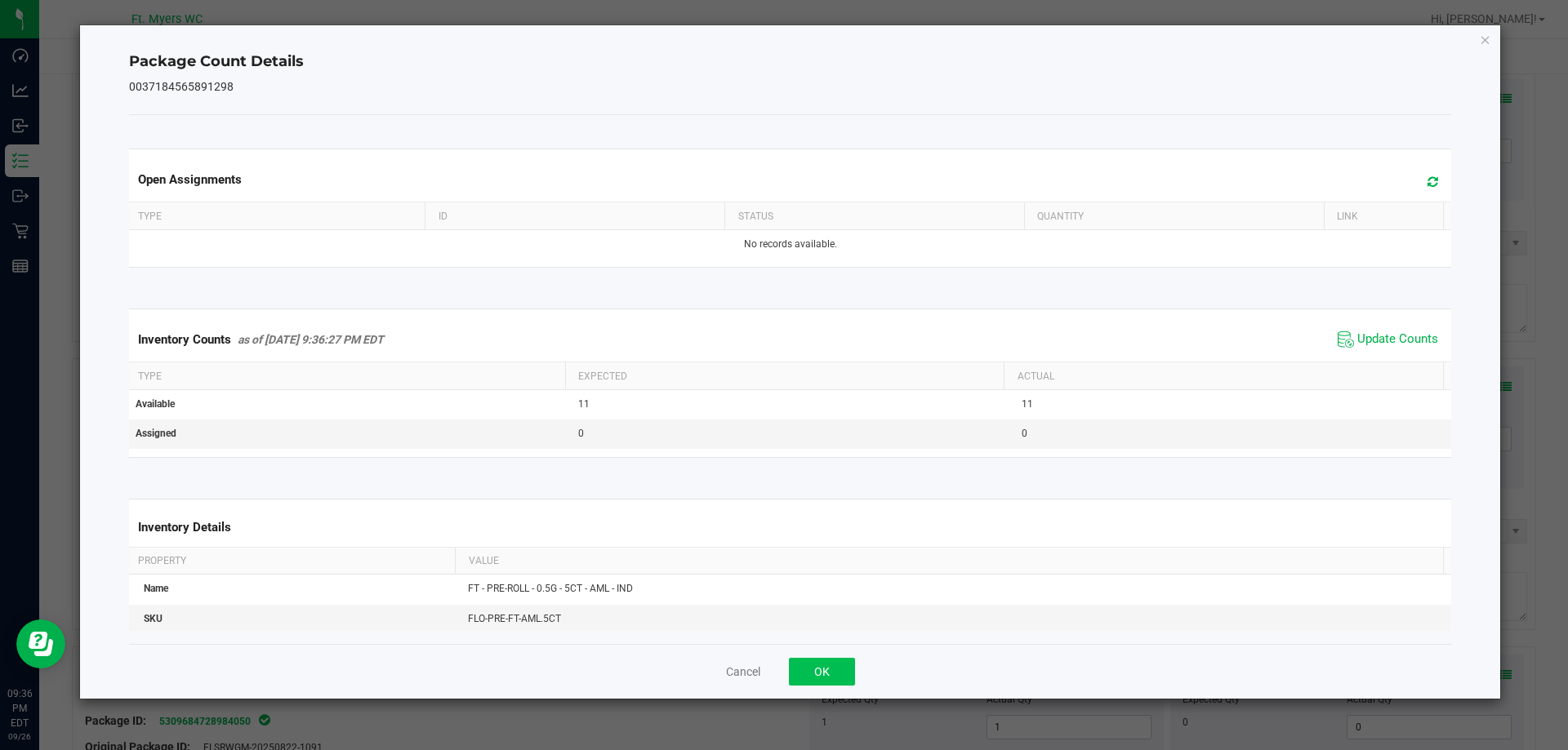
drag, startPoint x: 832, startPoint y: 687, endPoint x: 820, endPoint y: 674, distance: 17.7
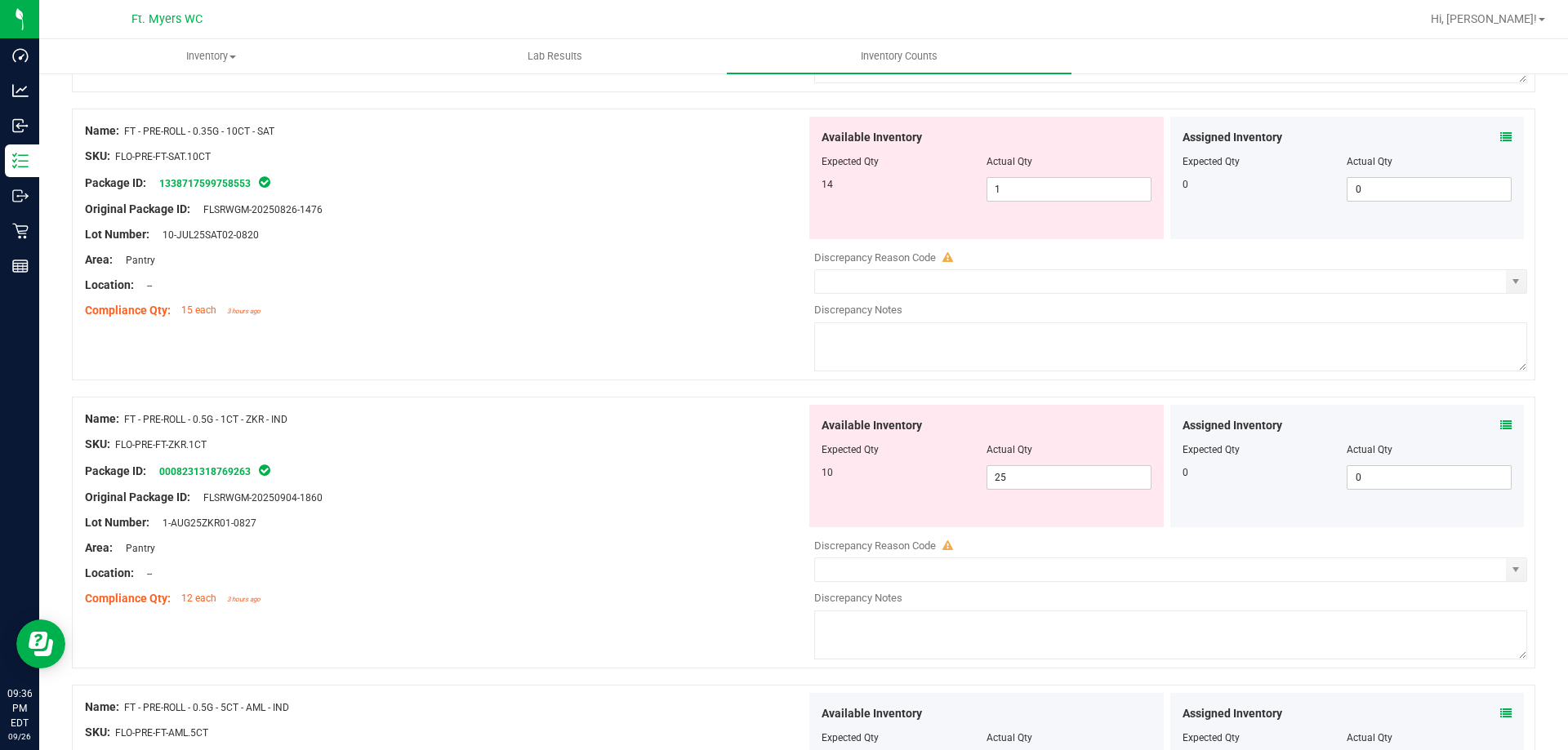
scroll to position [4028, 0]
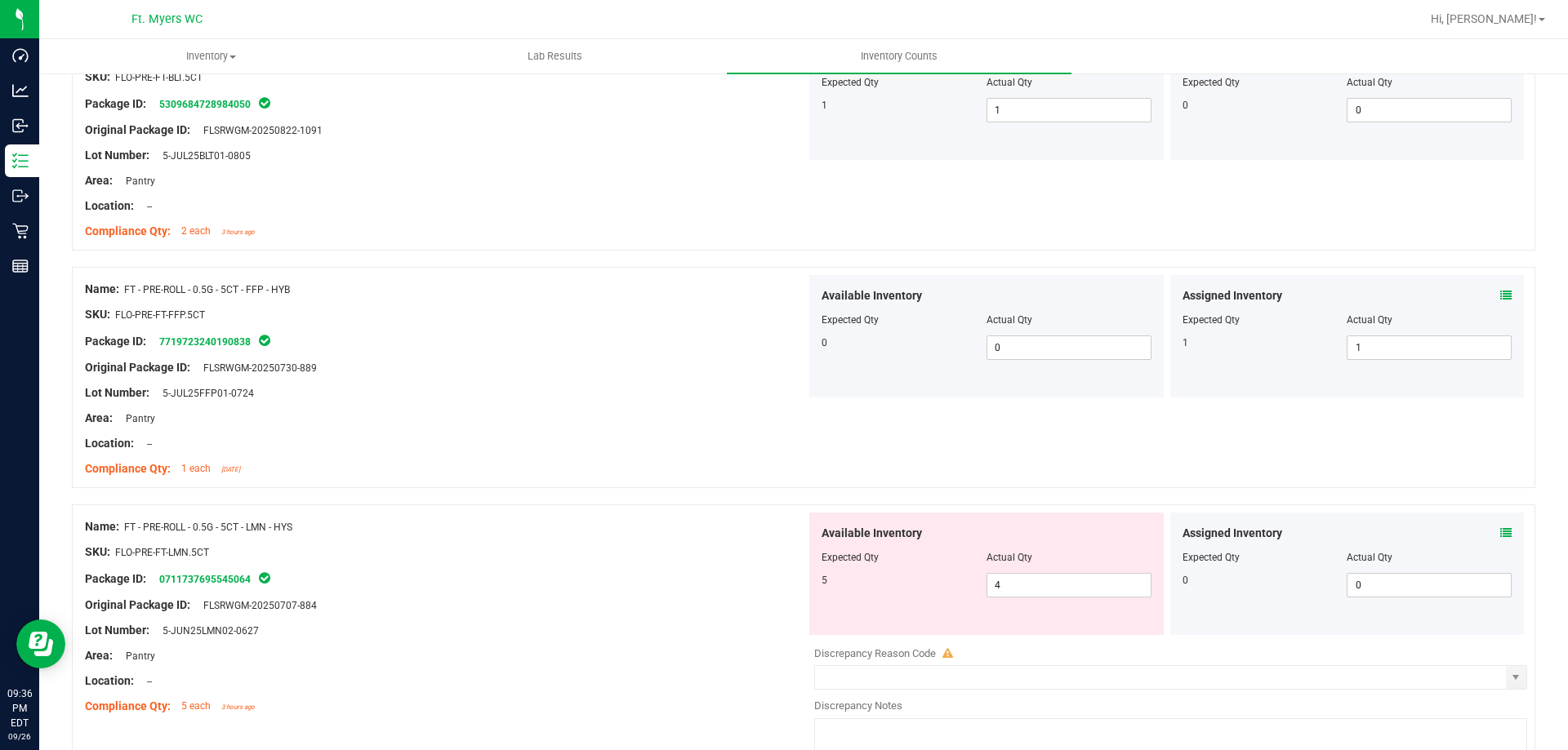
drag, startPoint x: 749, startPoint y: 338, endPoint x: 698, endPoint y: 678, distance: 343.8
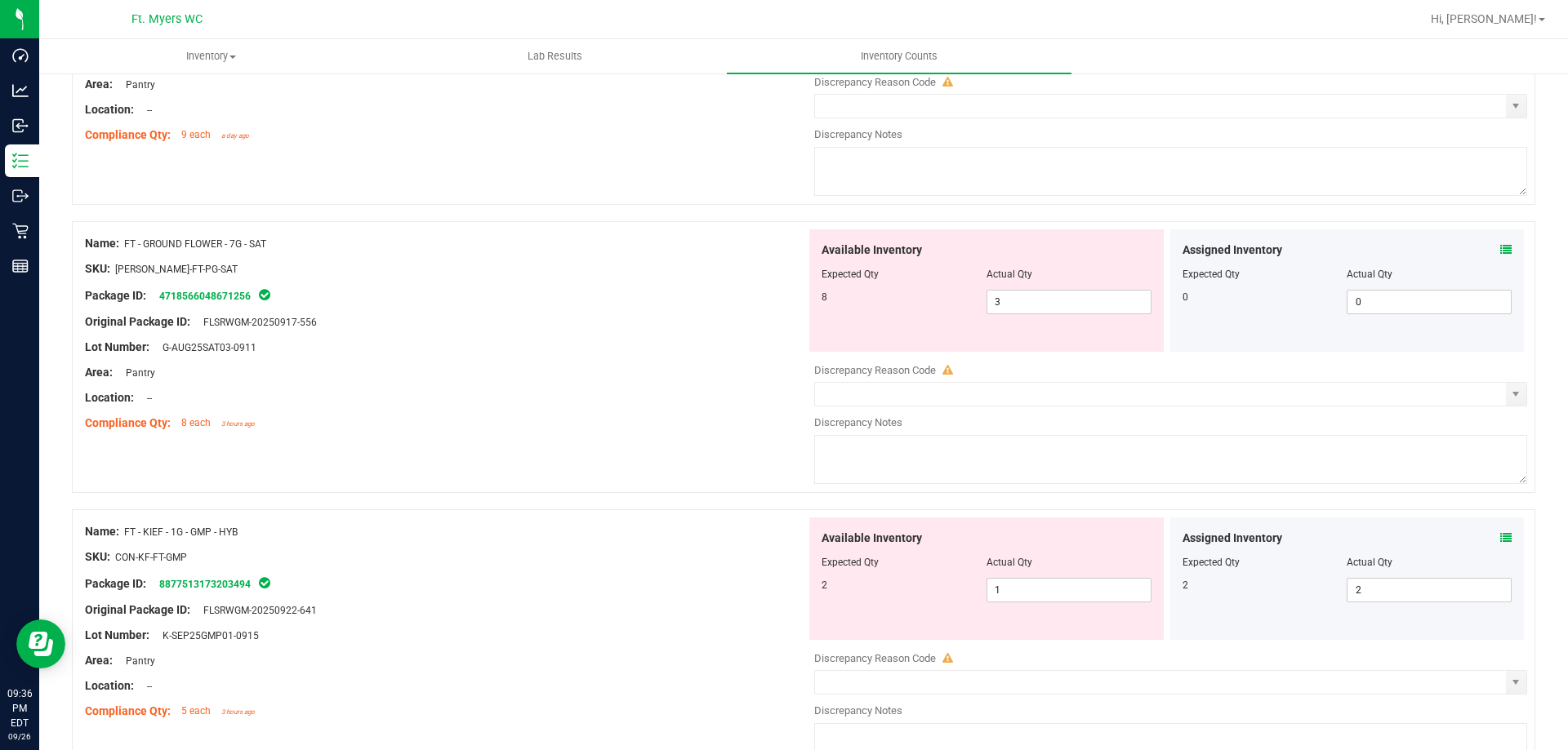
scroll to position [0, 0]
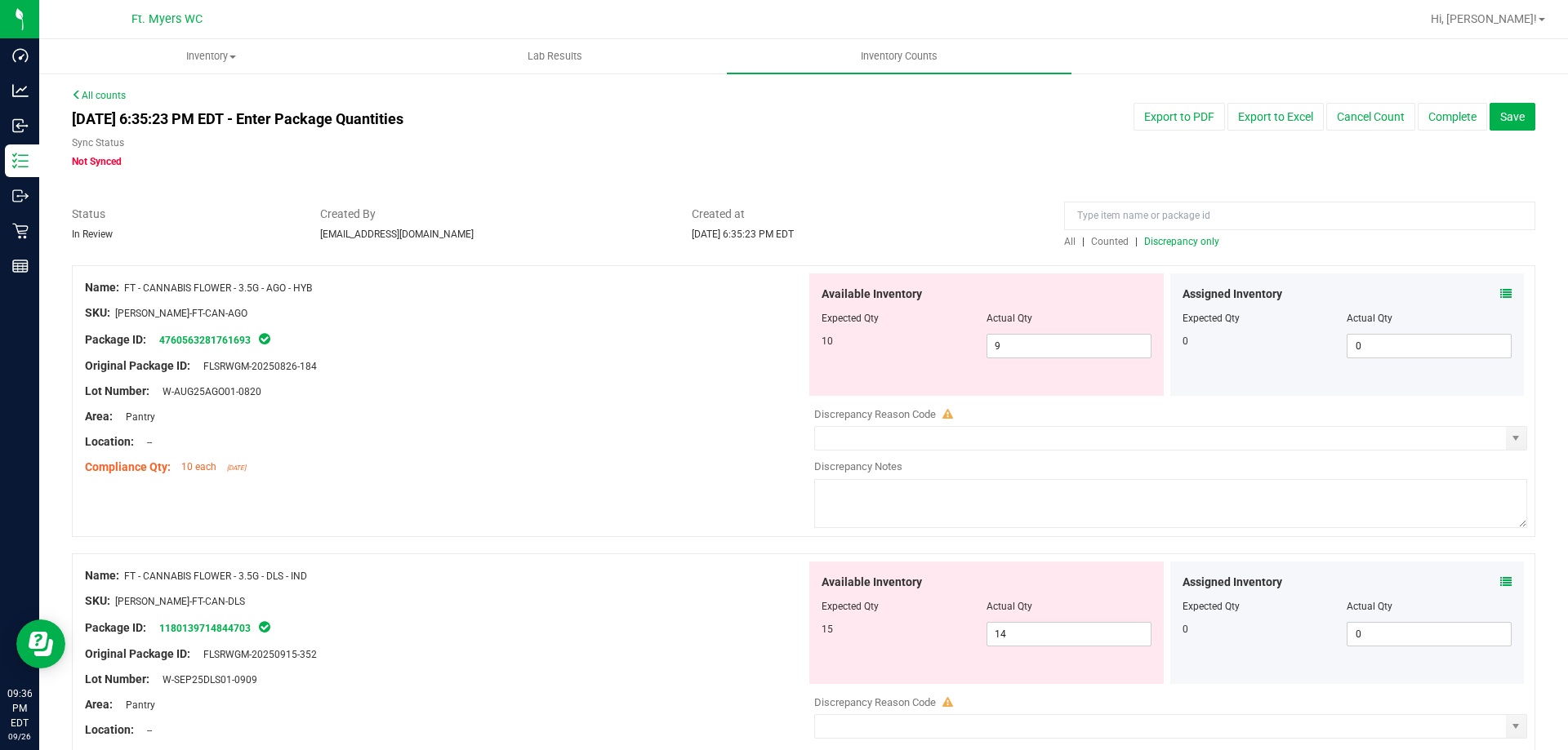
drag, startPoint x: 698, startPoint y: 674, endPoint x: 724, endPoint y: 97, distance: 577.6
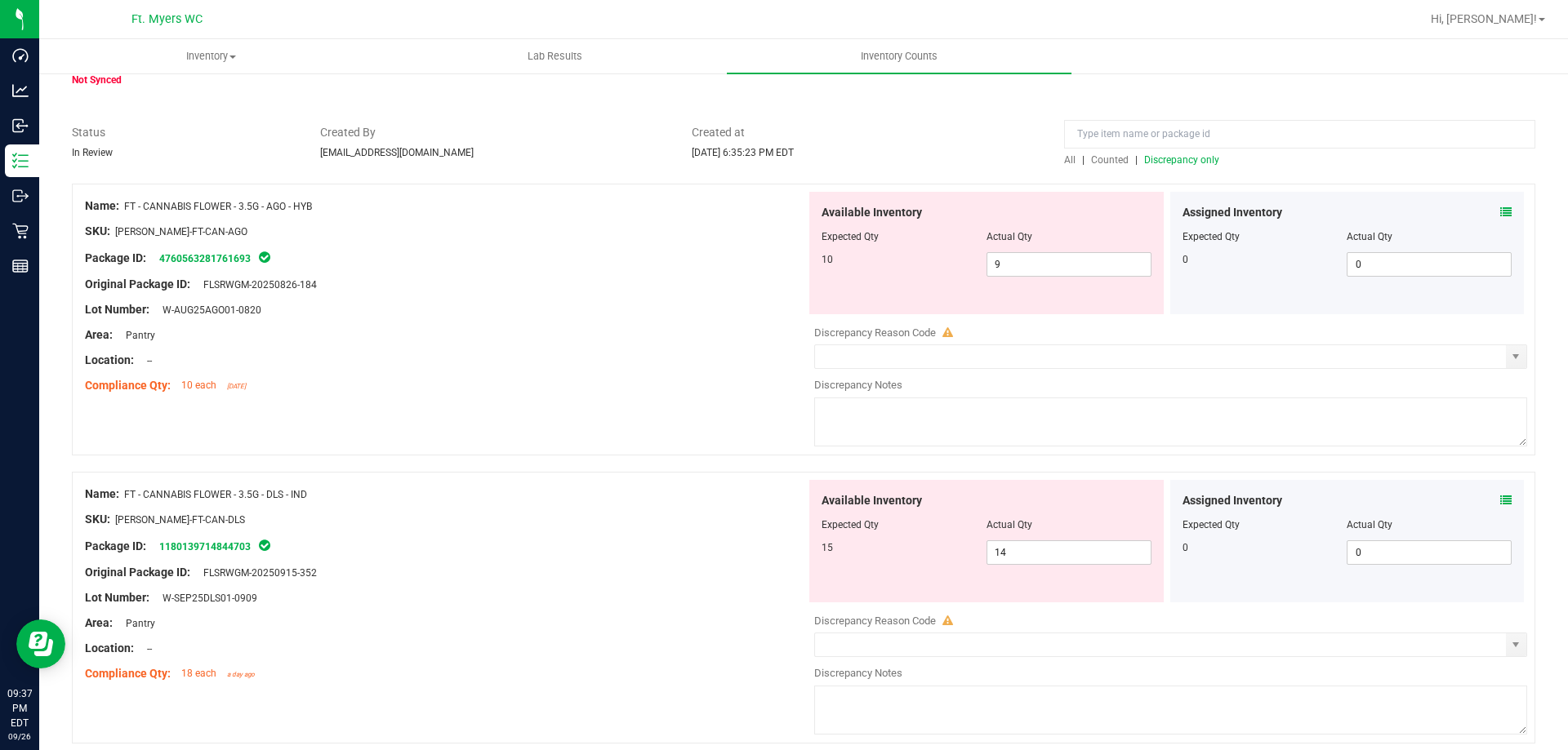
scroll to position [163, 0]
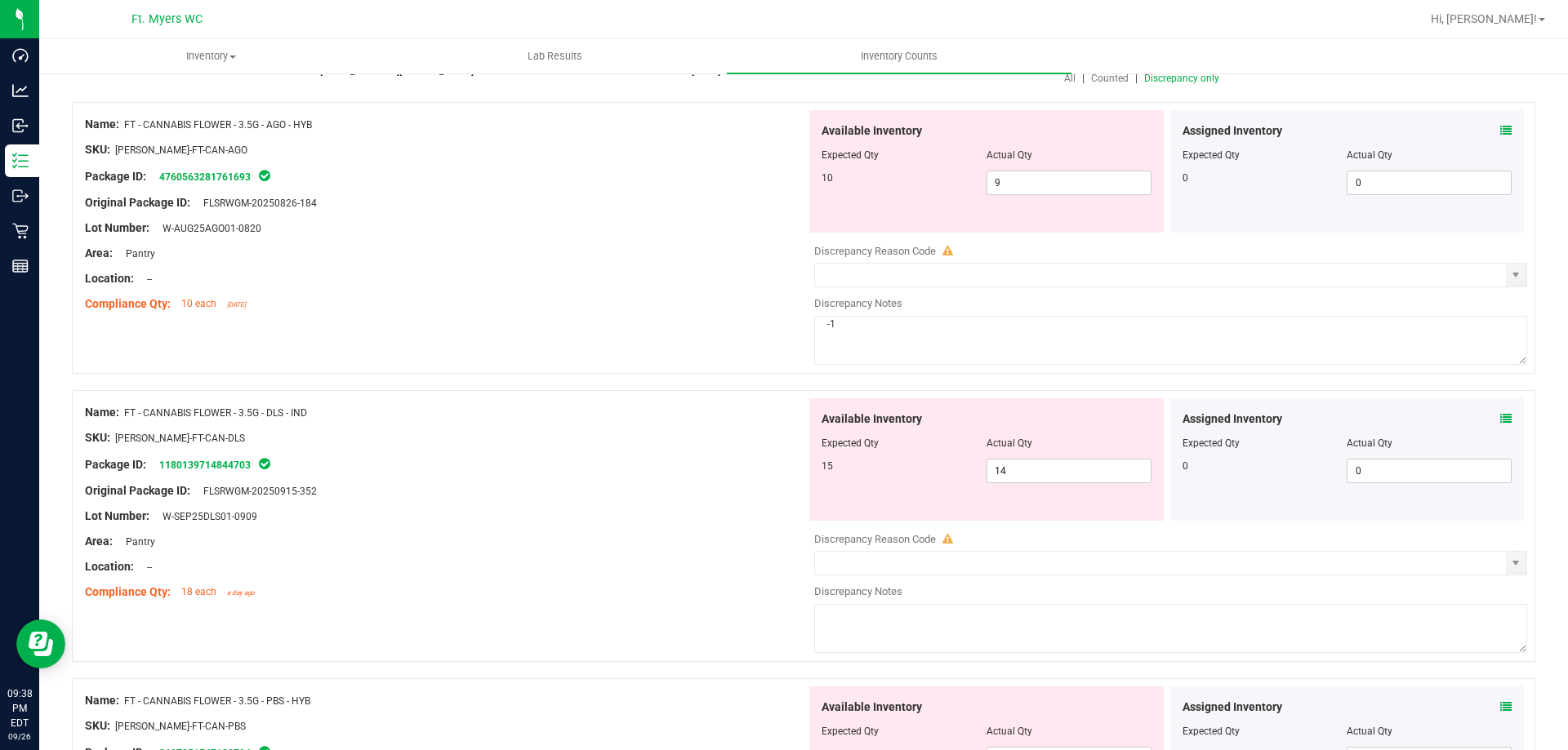
type textarea "-1"
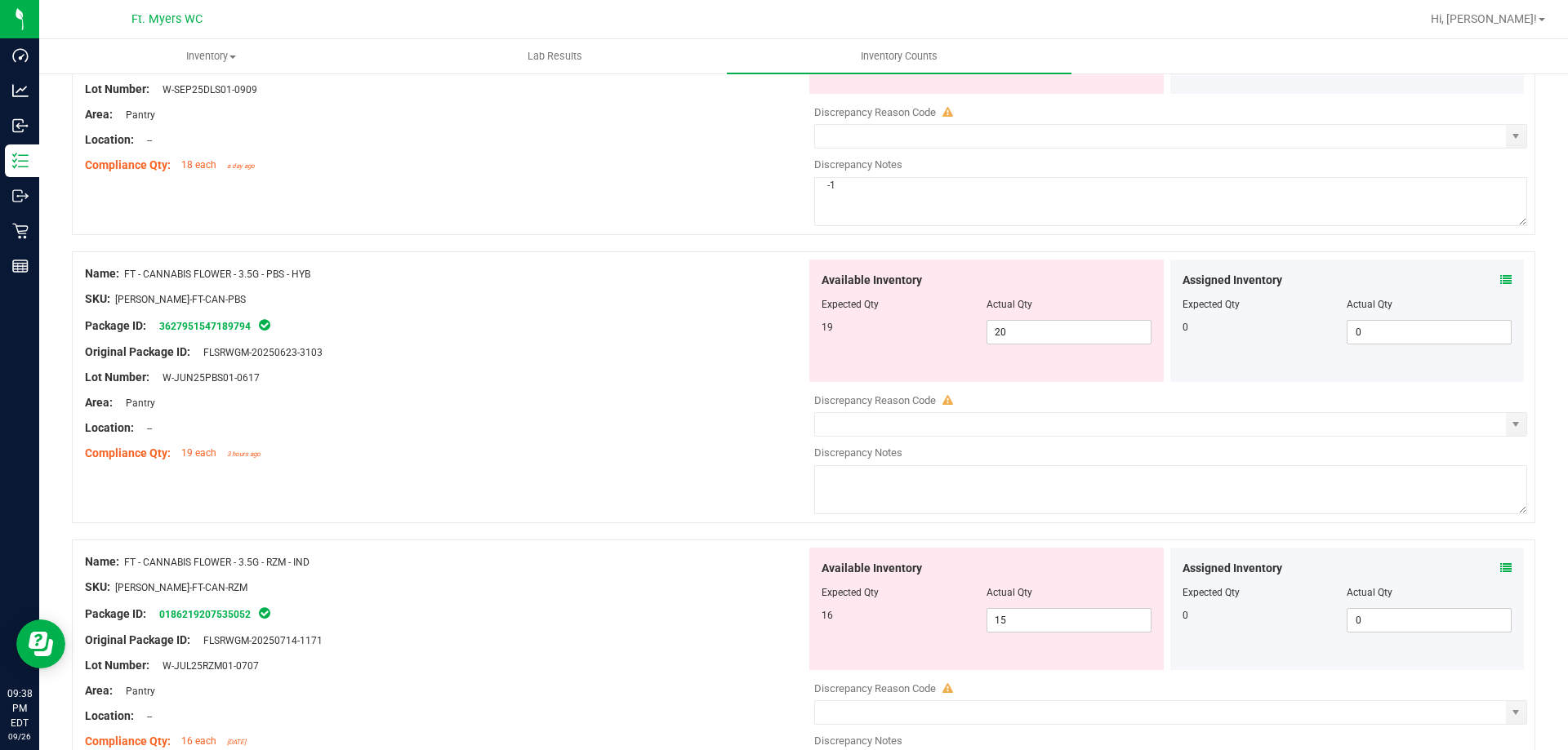
scroll to position [634, 0]
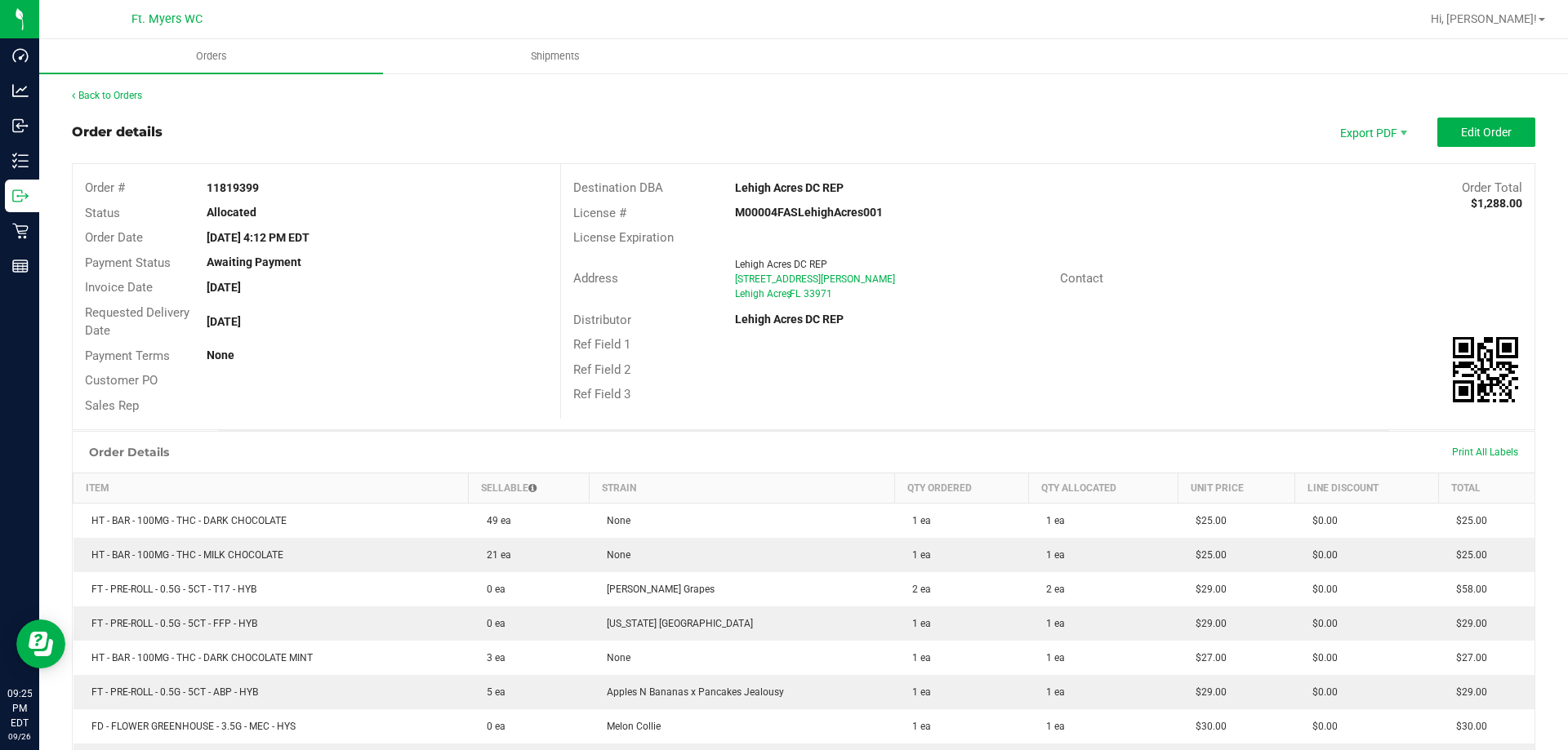
drag, startPoint x: 543, startPoint y: 479, endPoint x: 343, endPoint y: -99, distance: 611.6
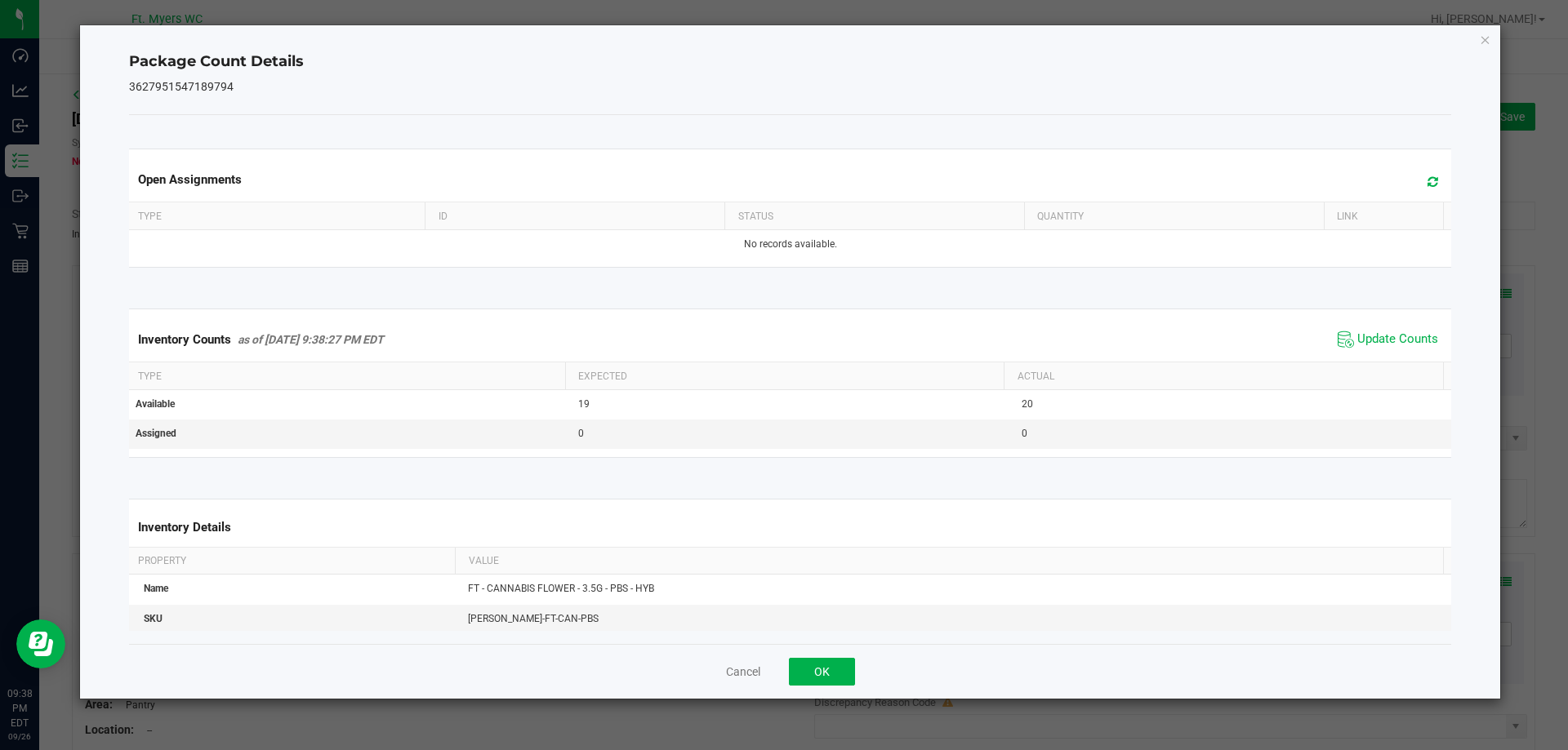
scroll to position [634, 0]
click at [842, 682] on button "OK" at bounding box center [822, 672] width 66 height 28
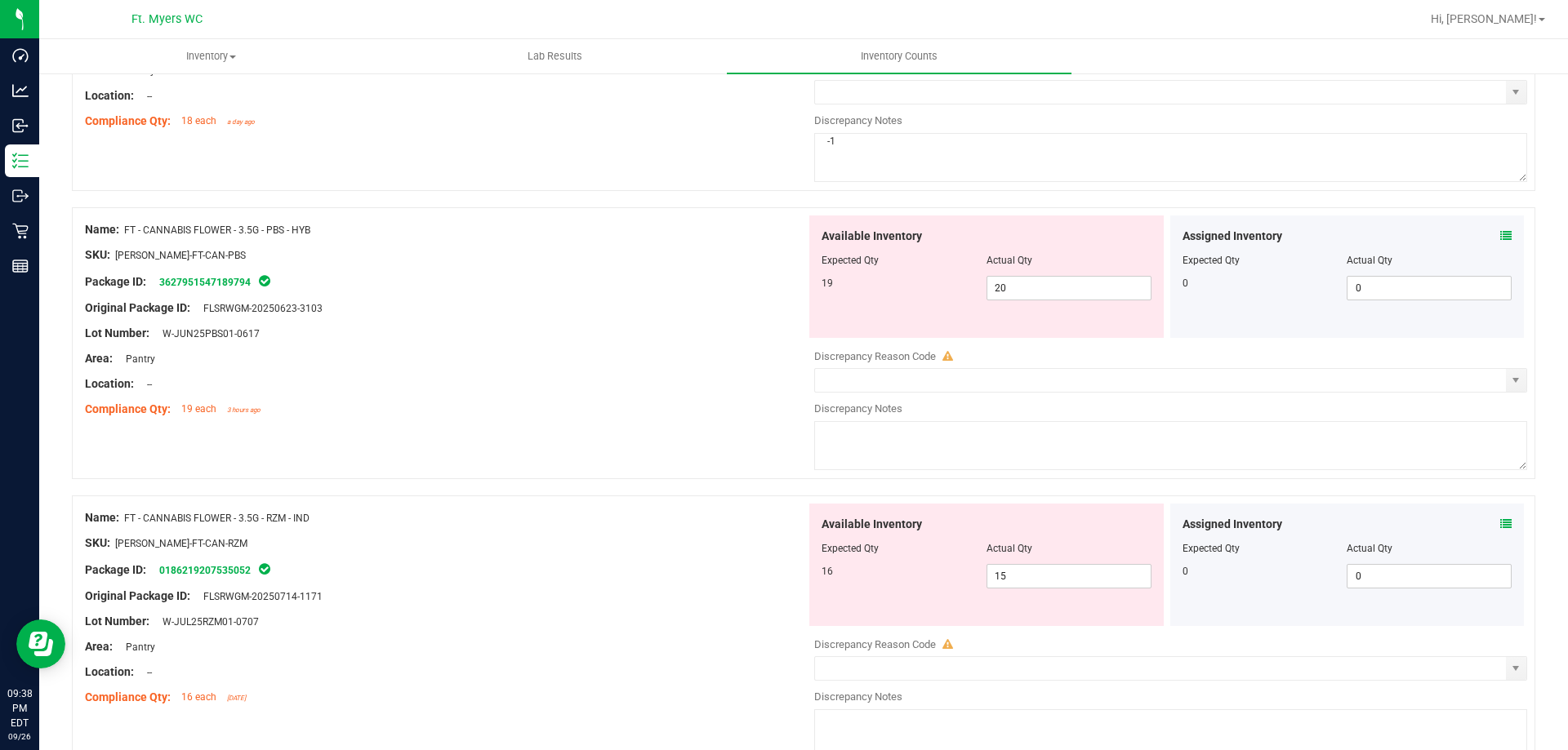
click at [704, 449] on div "Name: FT - CANNABIS FLOWER - 3.5G - PBS - HYB SKU: FLO-BUD-FT-CAN-PBS Package I…" at bounding box center [804, 343] width 1463 height 272
click at [1512, 386] on span "select" at bounding box center [1516, 380] width 21 height 23
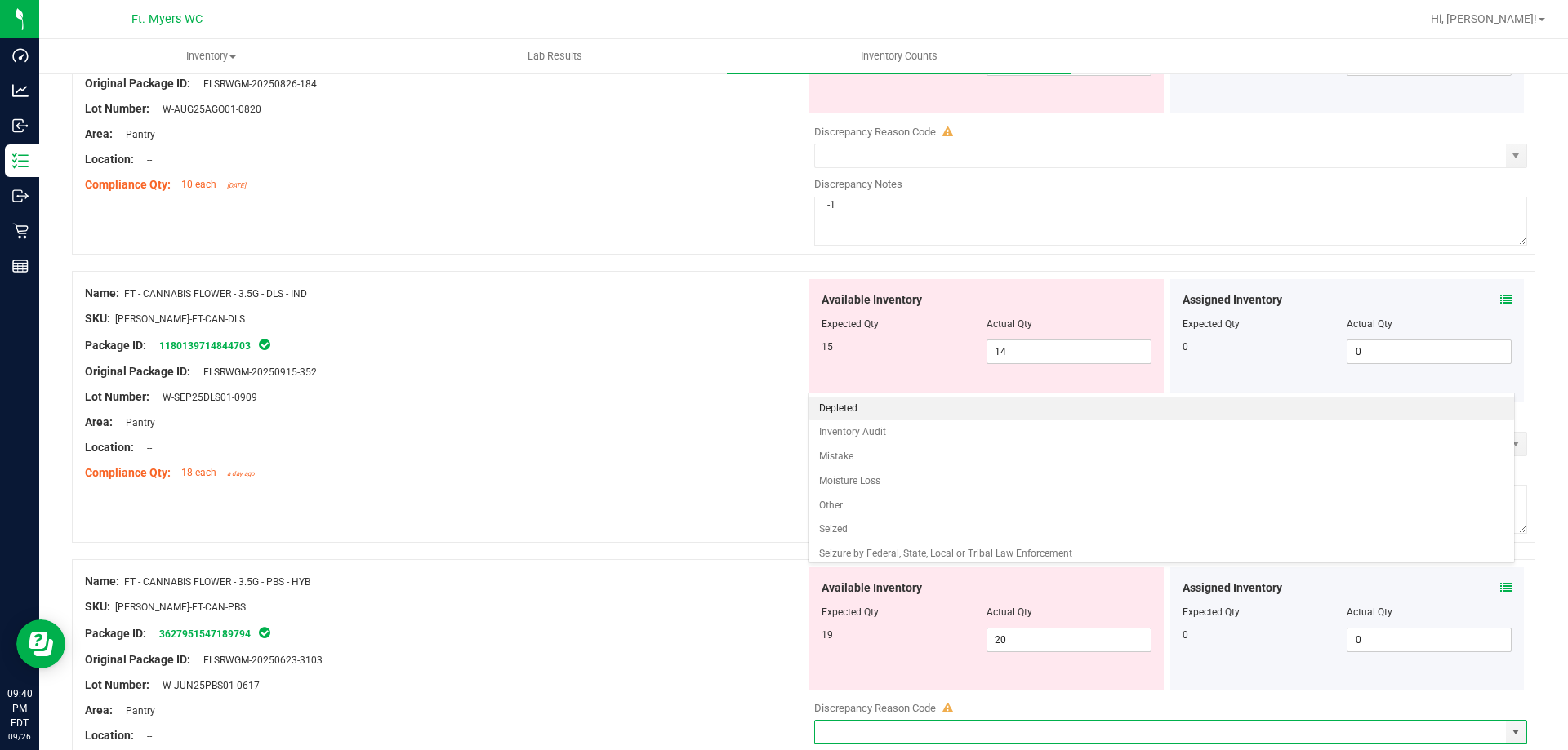
scroll to position [144, 0]
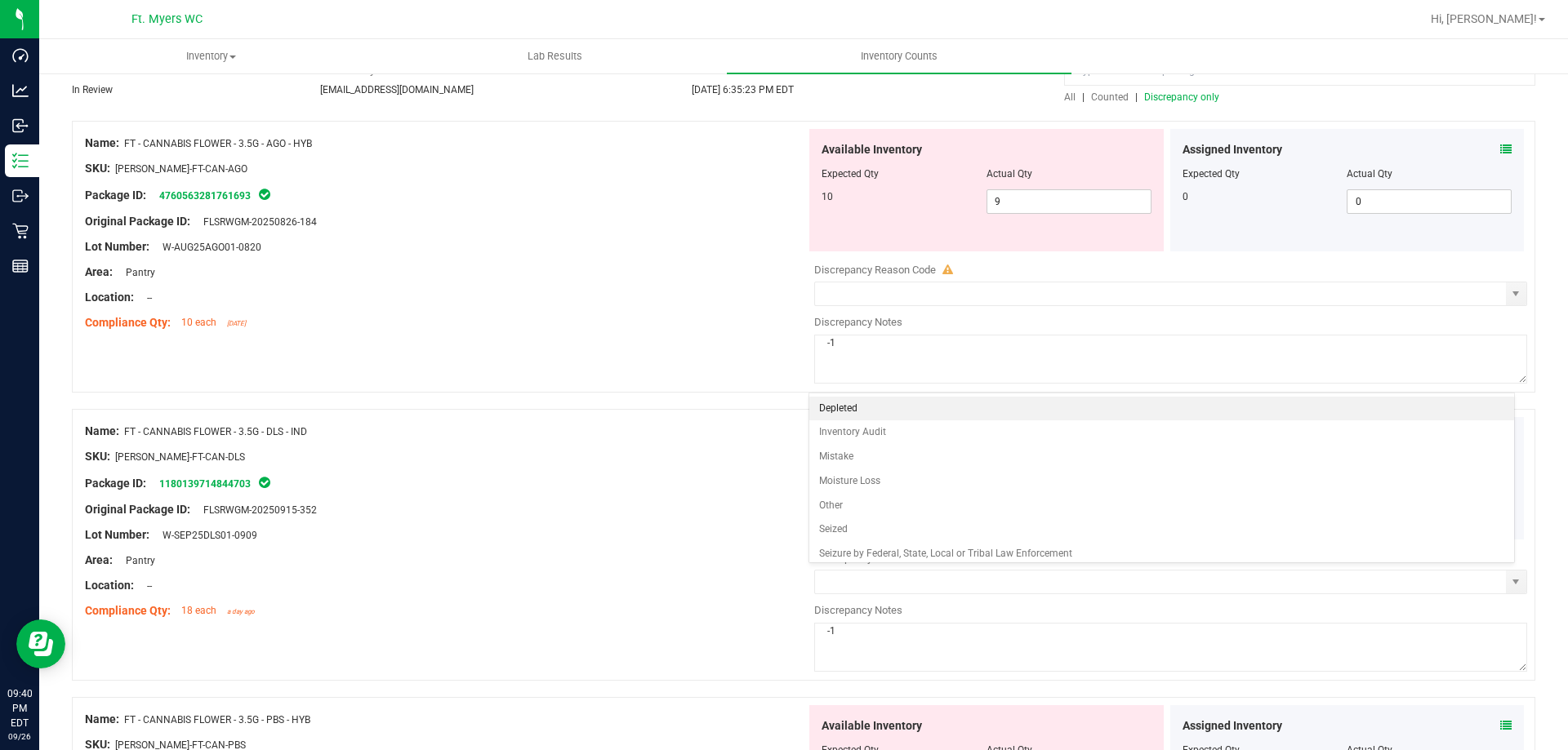
click at [693, 308] on div at bounding box center [445, 310] width 721 height 8
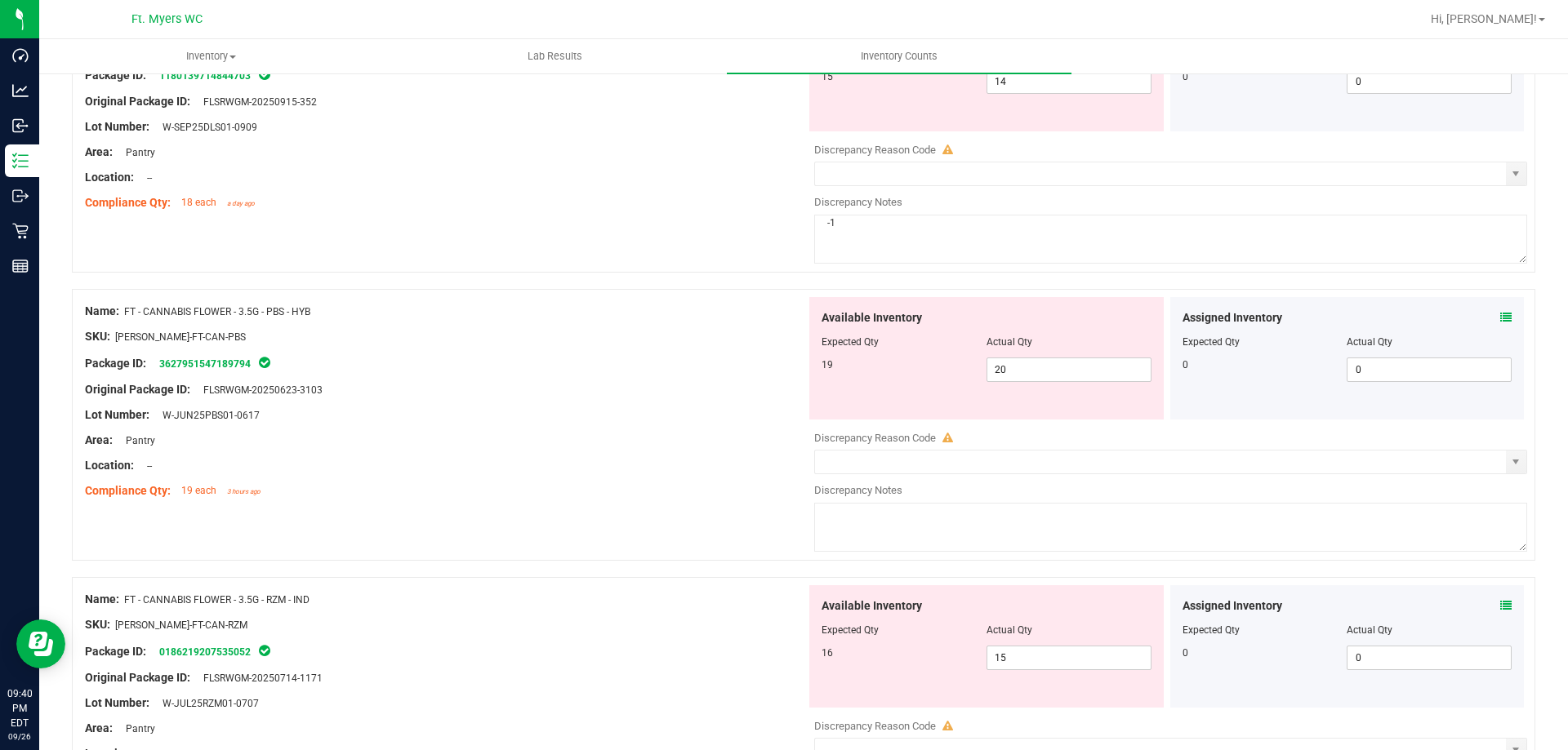
click at [670, 341] on div "SKU: FLO-BUD-FT-CAN-PBS" at bounding box center [445, 336] width 721 height 17
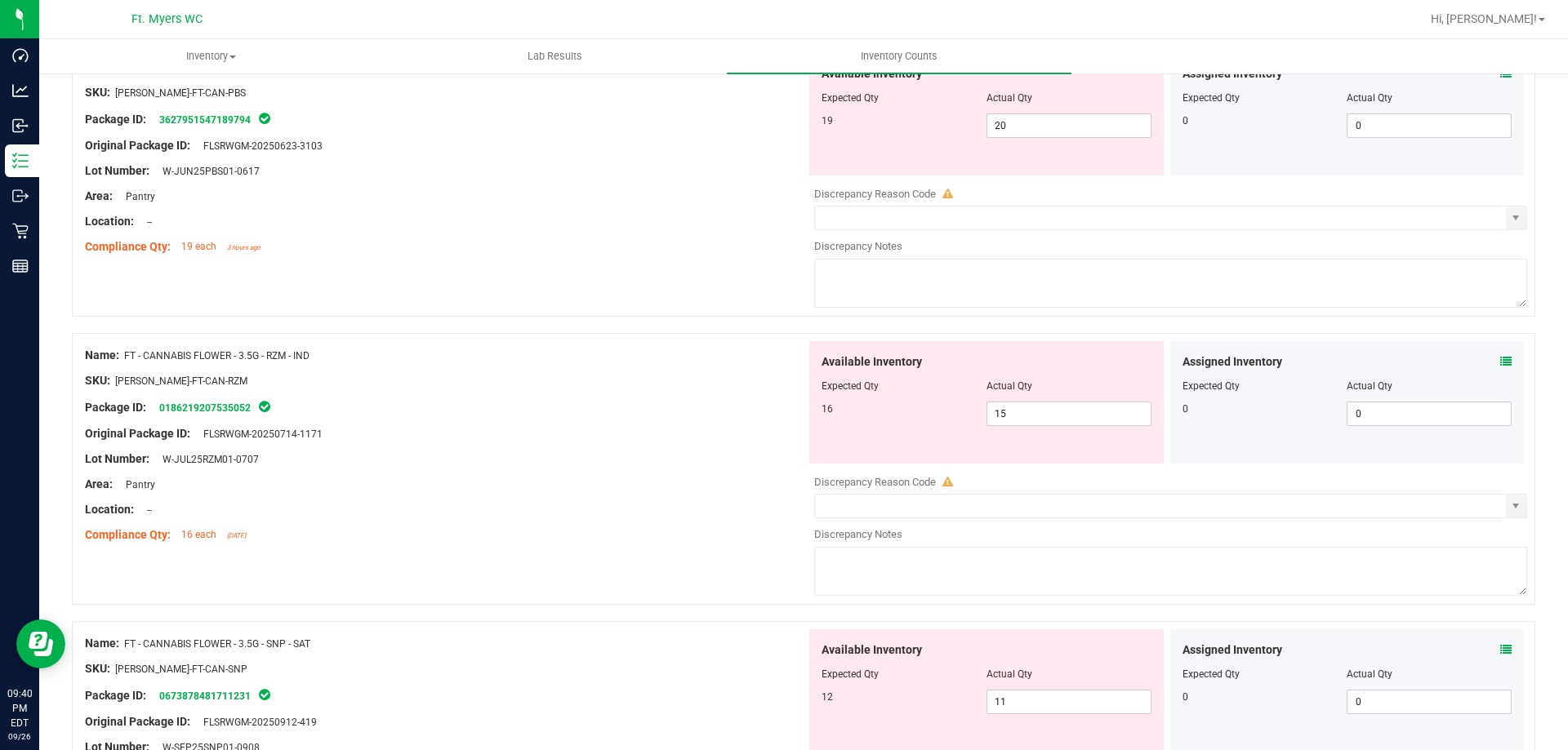
scroll to position [797, 0]
click at [662, 299] on div "Name: FT - CANNABIS FLOWER - 3.5G - PBS - HYB SKU: FLO-BUD-FT-CAN-PBS Package I…" at bounding box center [804, 180] width 1463 height 272
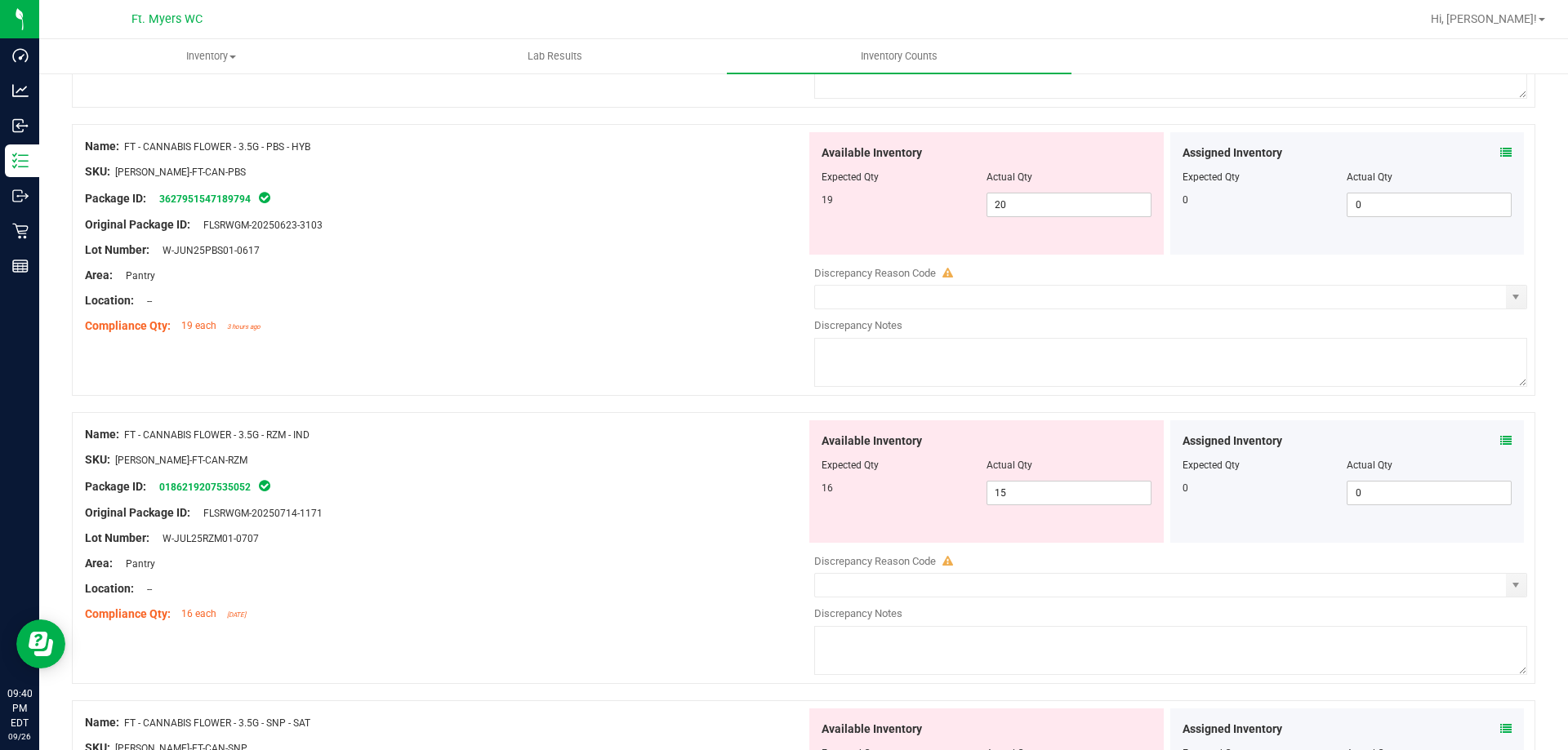
scroll to position [718, 0]
click at [550, 234] on div at bounding box center [445, 236] width 721 height 8
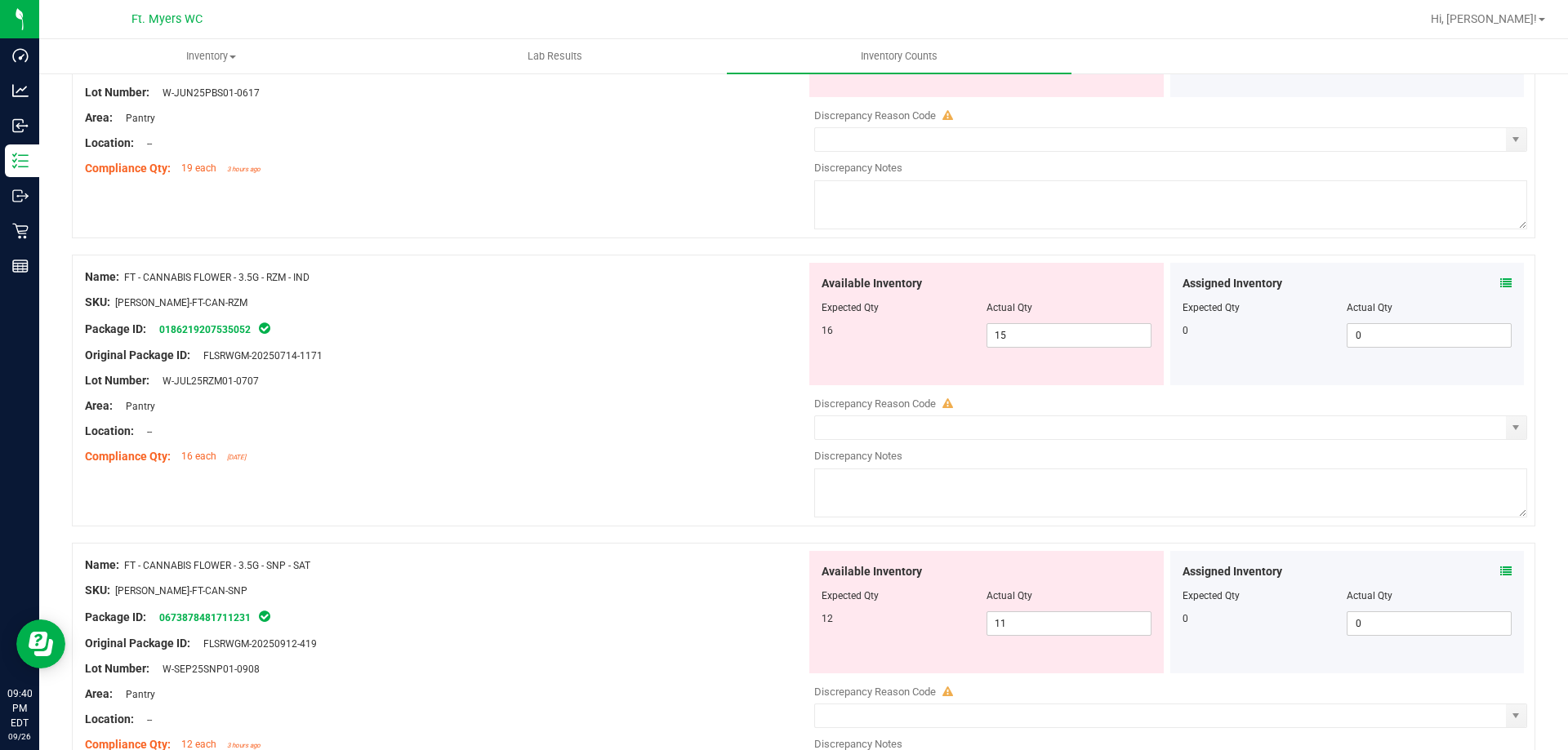
scroll to position [914, 0]
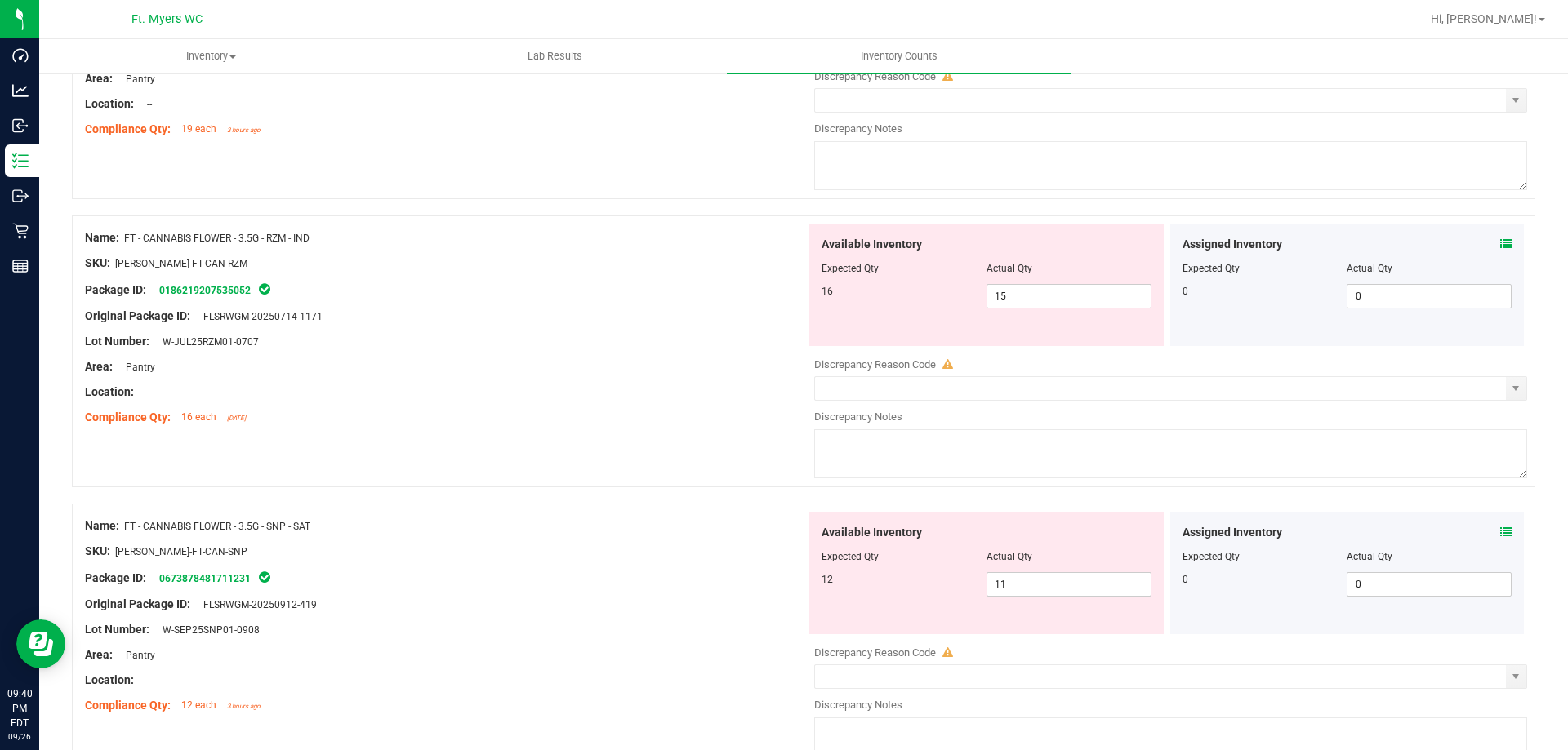
click at [1470, 244] on div "Assigned Inventory" at bounding box center [1347, 243] width 330 height 17
click at [1501, 243] on icon at bounding box center [1507, 244] width 12 height 12
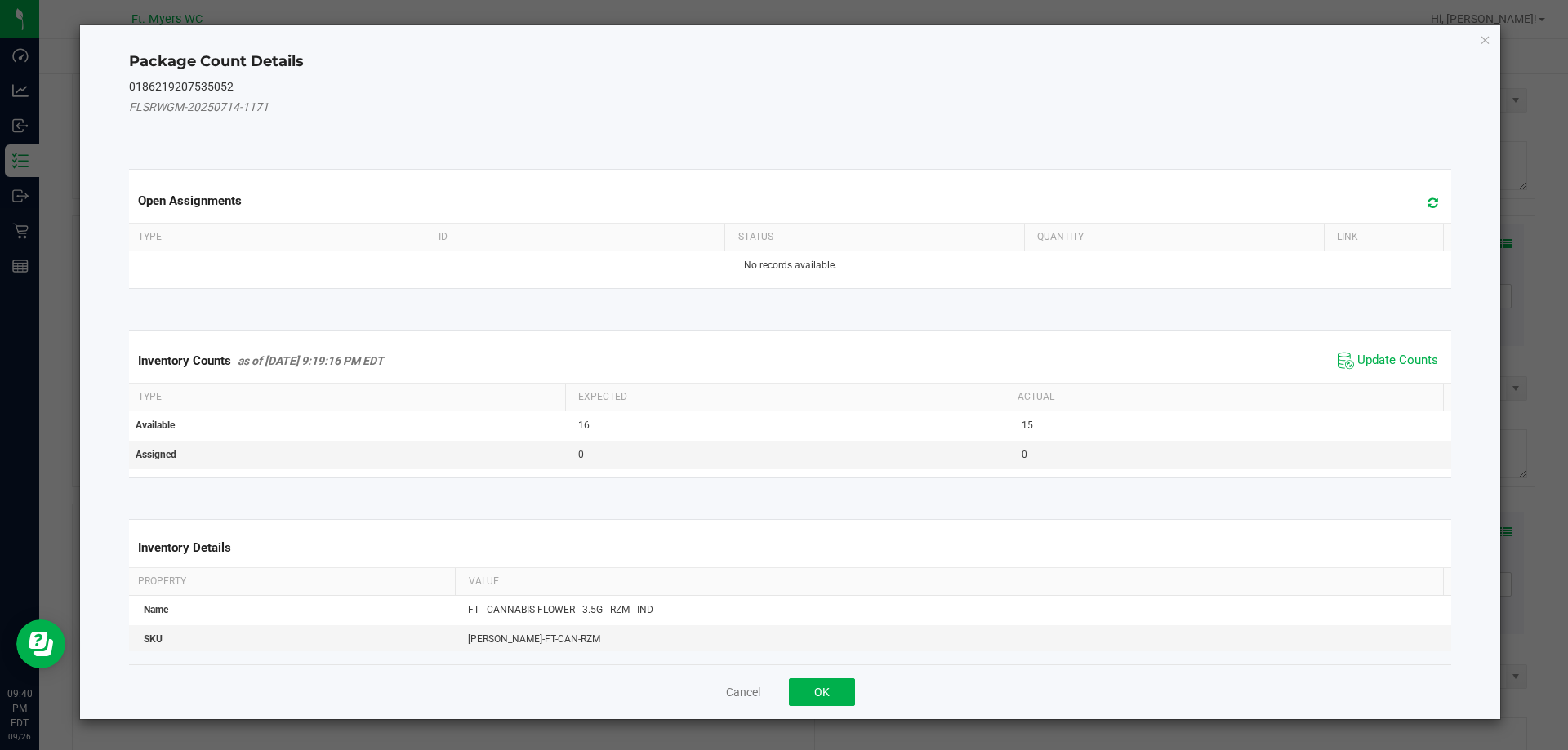
click at [1380, 387] on th "Actual" at bounding box center [1224, 398] width 440 height 28
click at [1405, 329] on kendo-grid "Inventory Counts as of Sep 26, 2025 9:19:16 PM EDT Update Counts Type Expected …" at bounding box center [790, 404] width 1347 height 148
click at [1372, 352] on span "Update Counts" at bounding box center [1398, 360] width 81 height 17
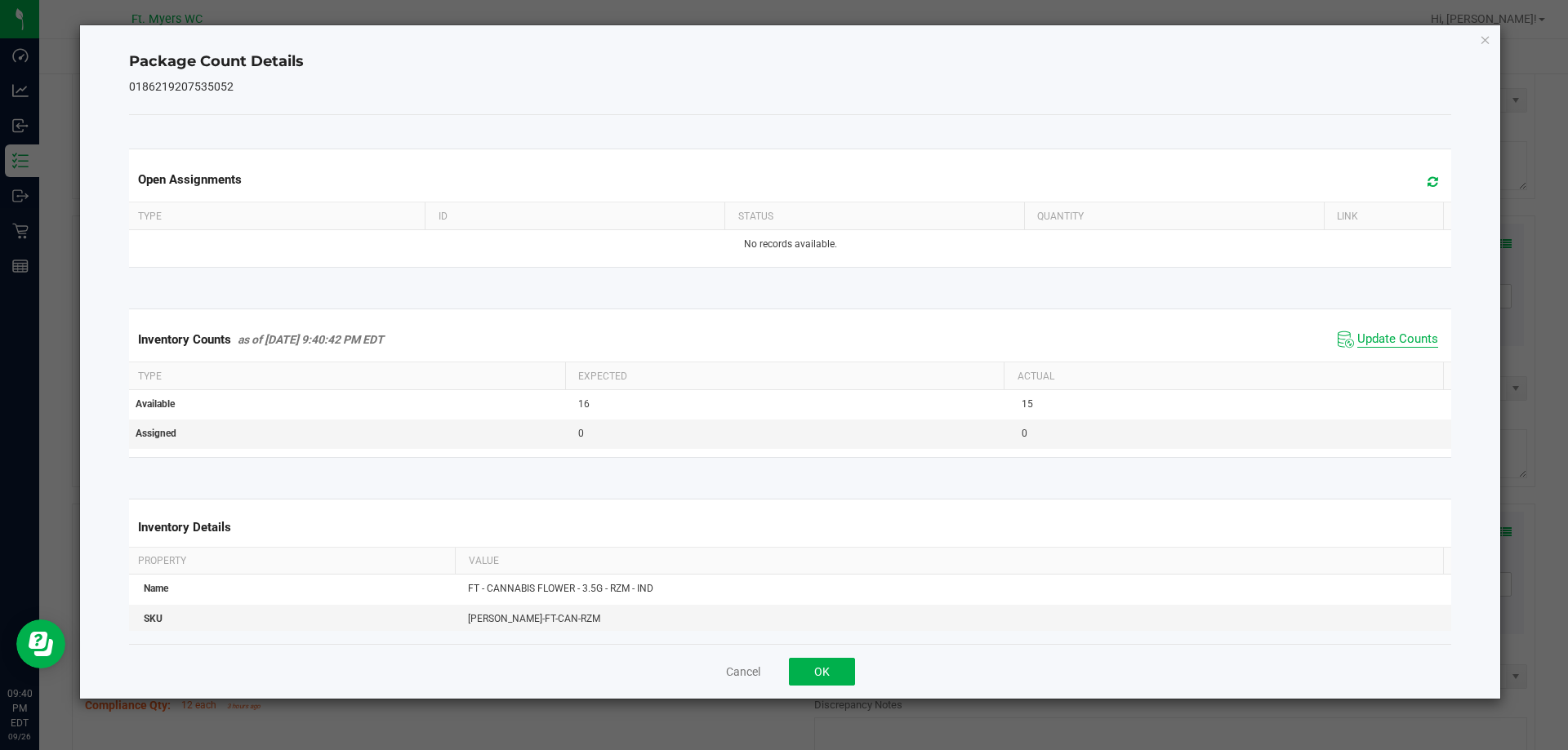
click at [1371, 347] on span "Update Counts" at bounding box center [1398, 339] width 81 height 17
click at [851, 670] on button "OK" at bounding box center [822, 672] width 66 height 28
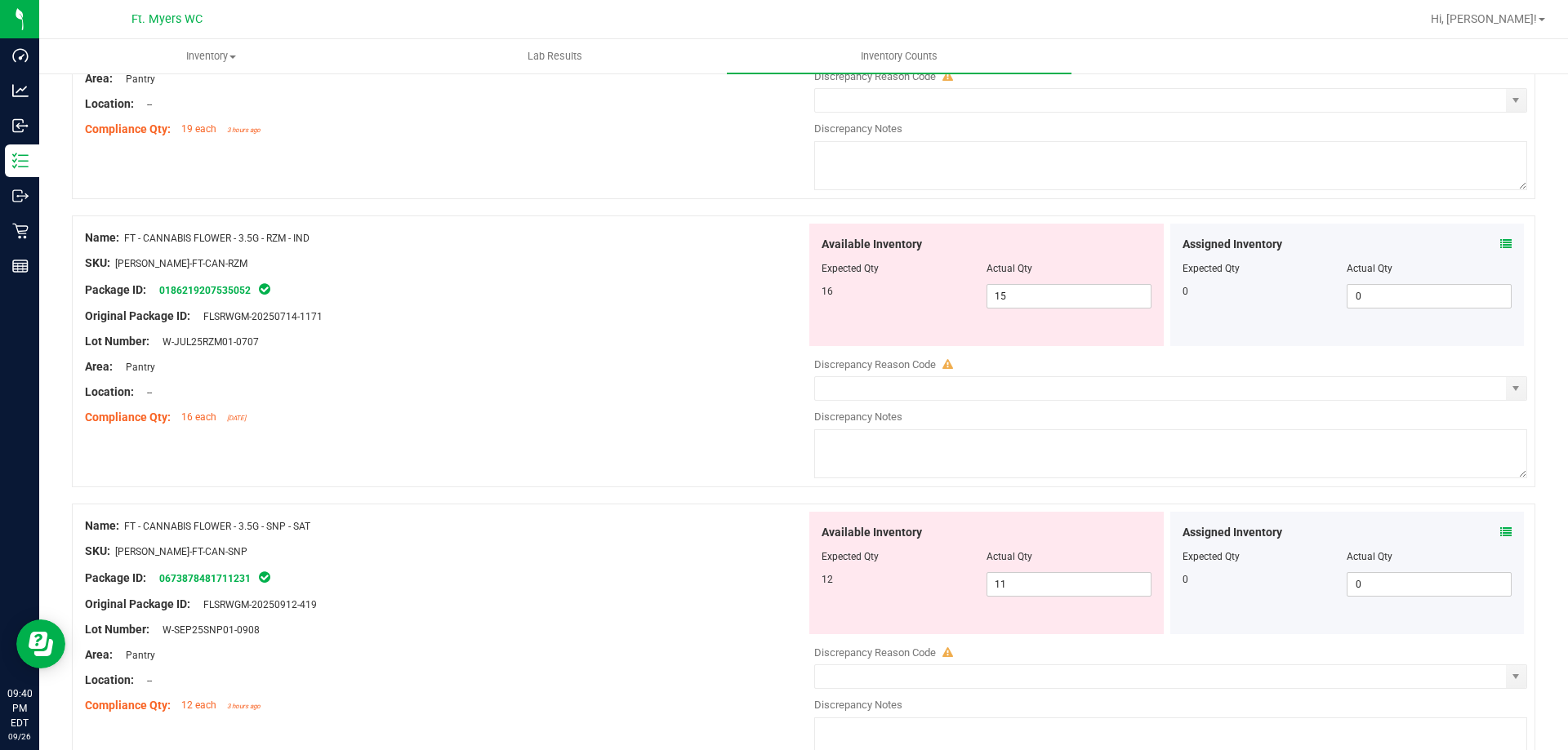
scroll to position [949, 0]
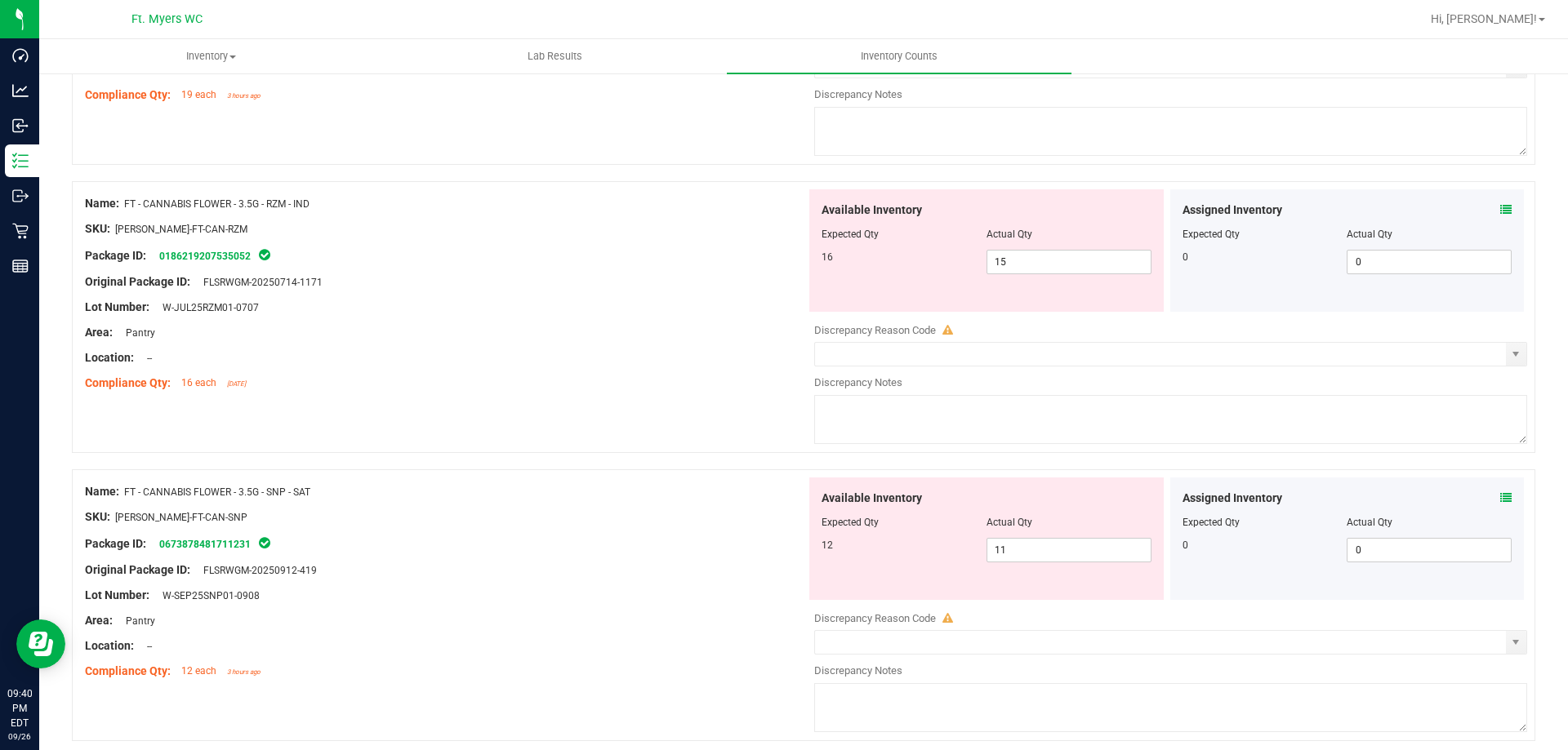
click at [751, 310] on div "Lot Number: W-JUL25RZM01-0707" at bounding box center [445, 307] width 721 height 17
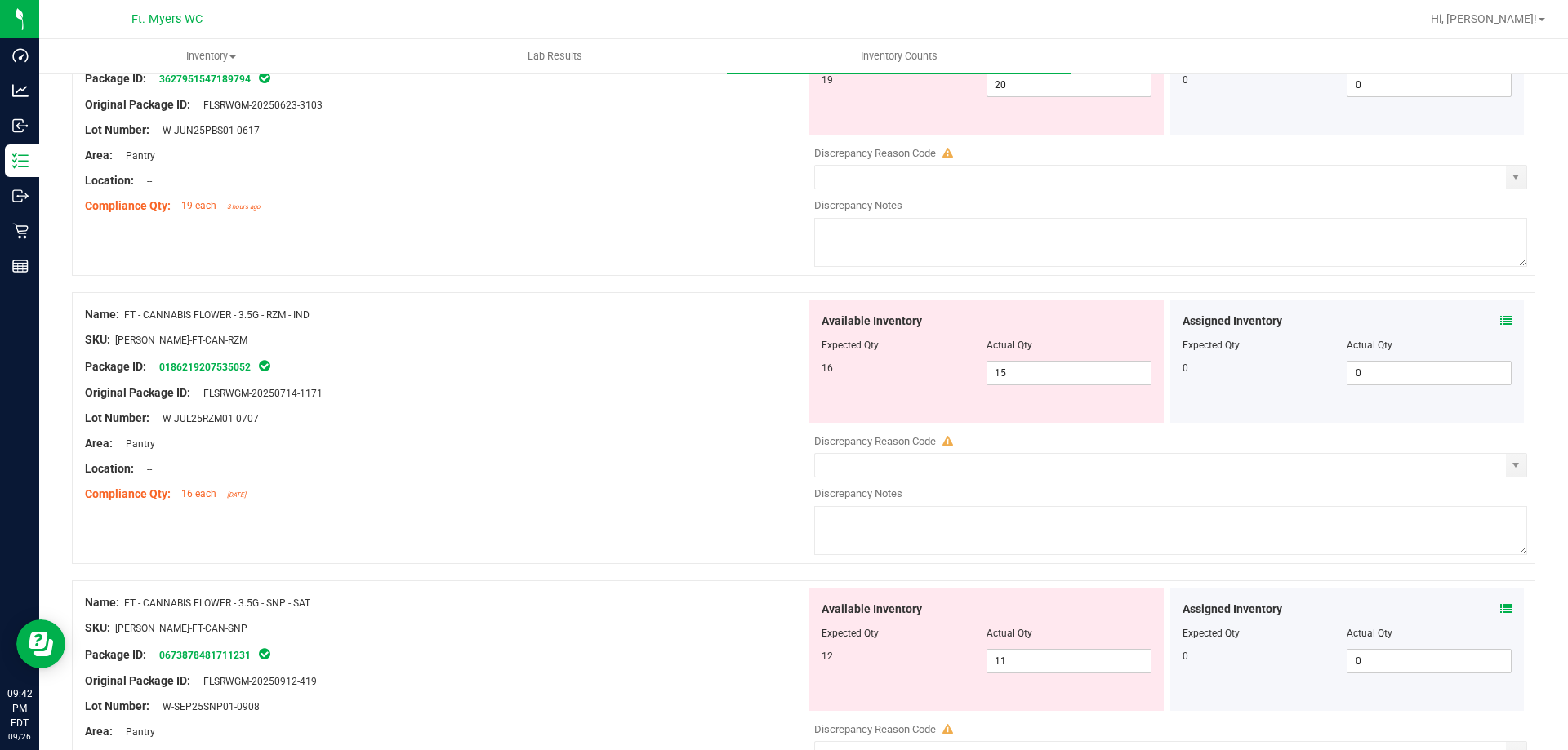
scroll to position [867, 0]
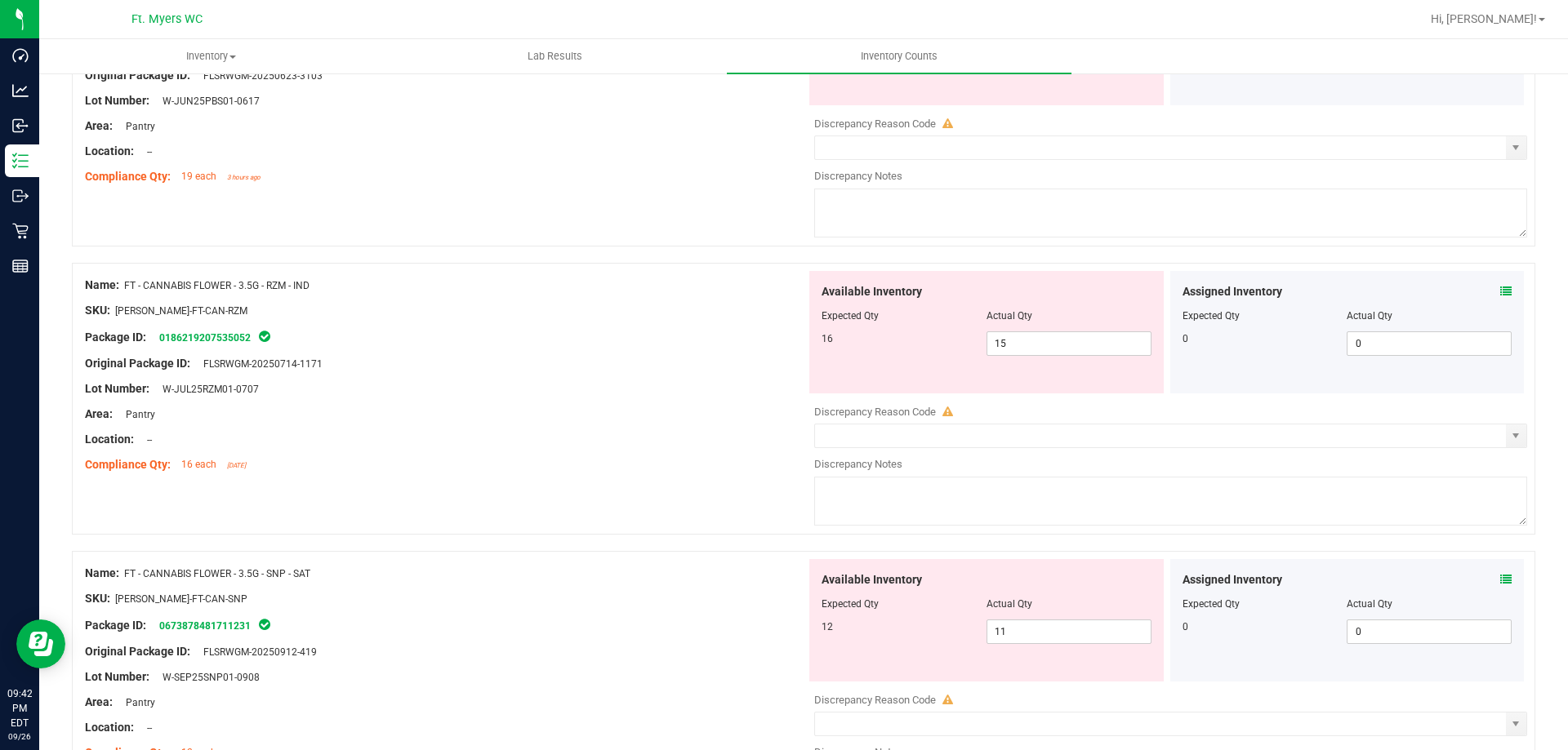
click at [645, 349] on div at bounding box center [445, 351] width 721 height 8
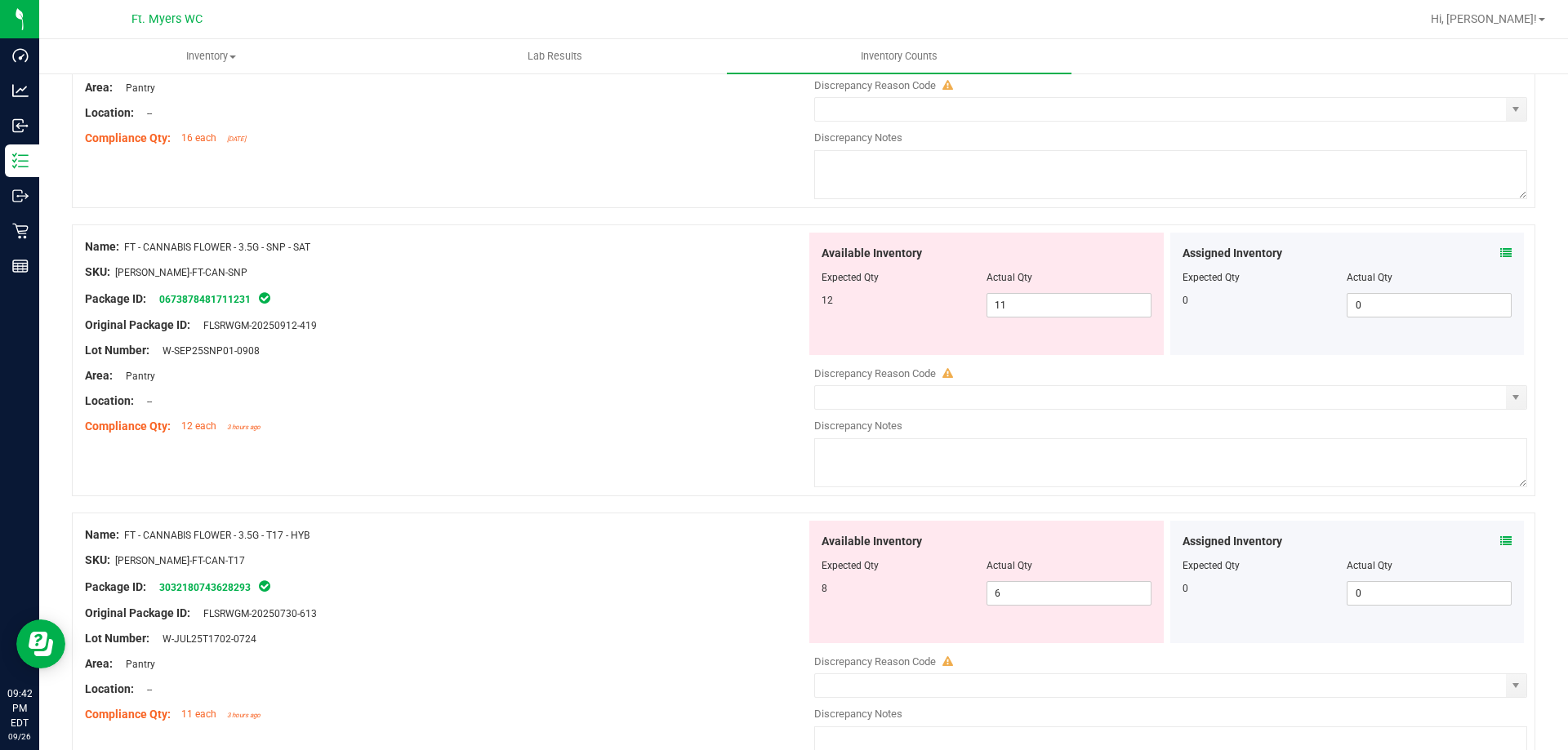
click at [695, 263] on div "SKU: FLO-BUD-FT-CAN-SNP" at bounding box center [445, 271] width 721 height 17
click at [1501, 245] on span at bounding box center [1507, 253] width 12 height 17
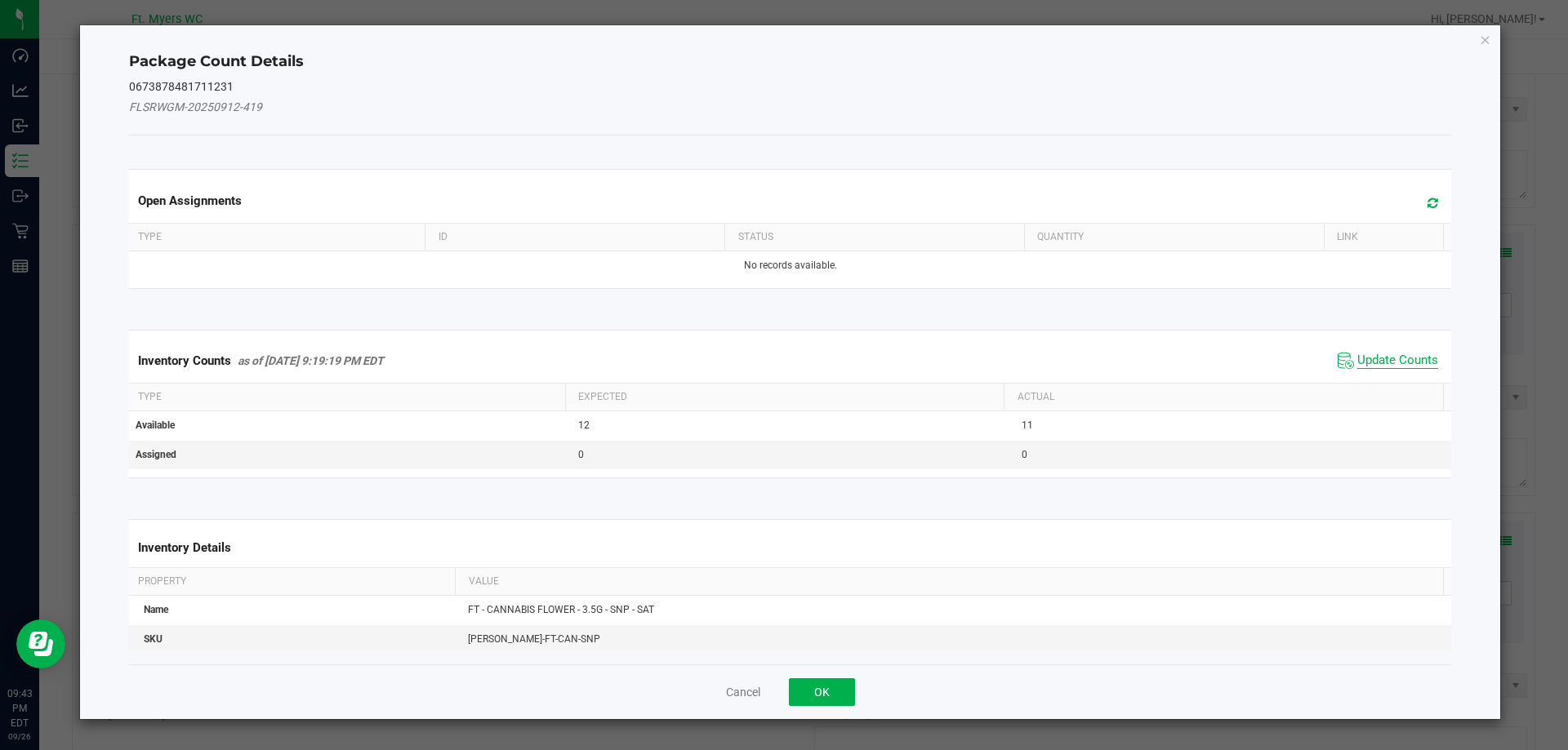
click at [1386, 362] on span "Update Counts" at bounding box center [1398, 360] width 81 height 17
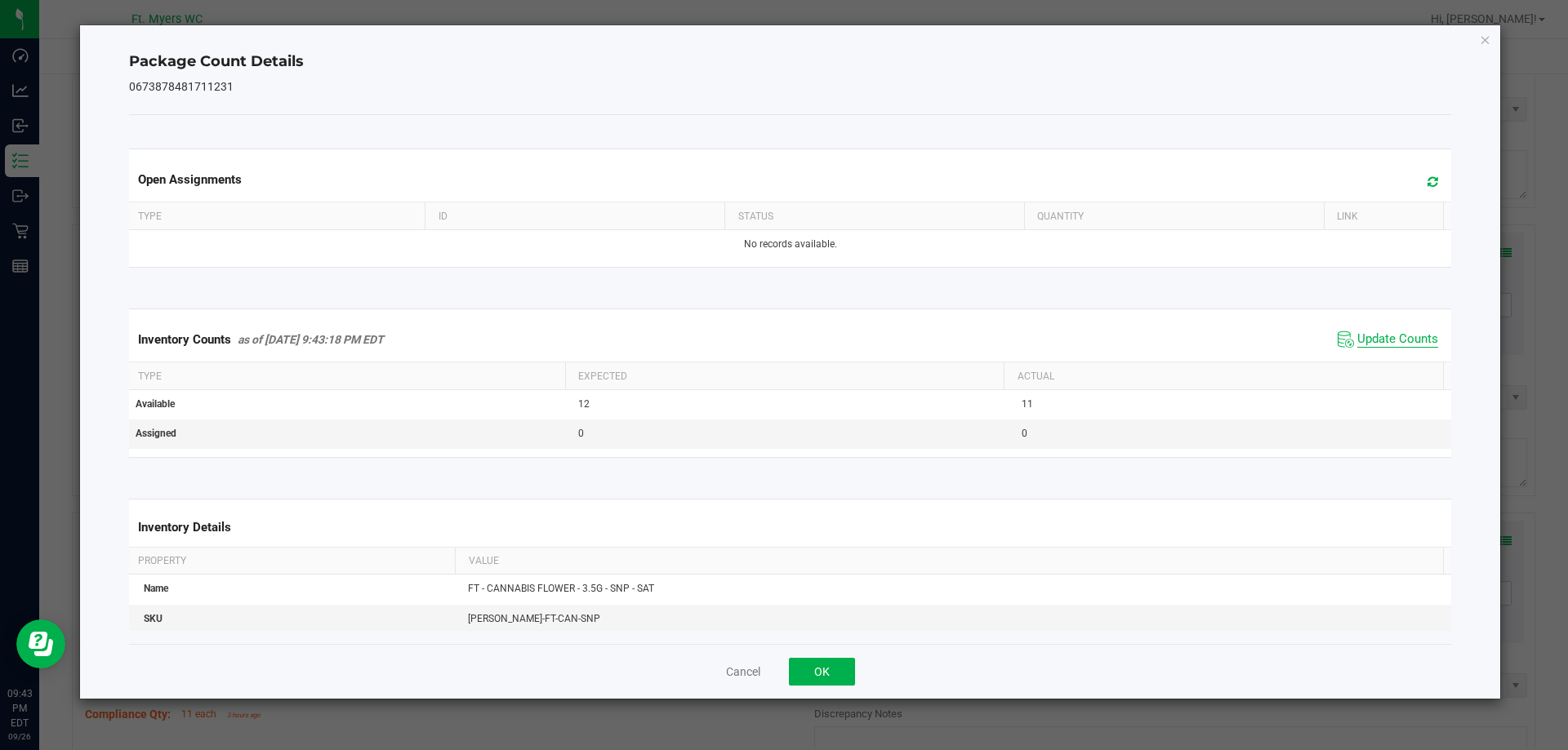
click at [1385, 337] on span "Update Counts" at bounding box center [1398, 339] width 81 height 17
click at [815, 673] on button "OK" at bounding box center [822, 672] width 66 height 28
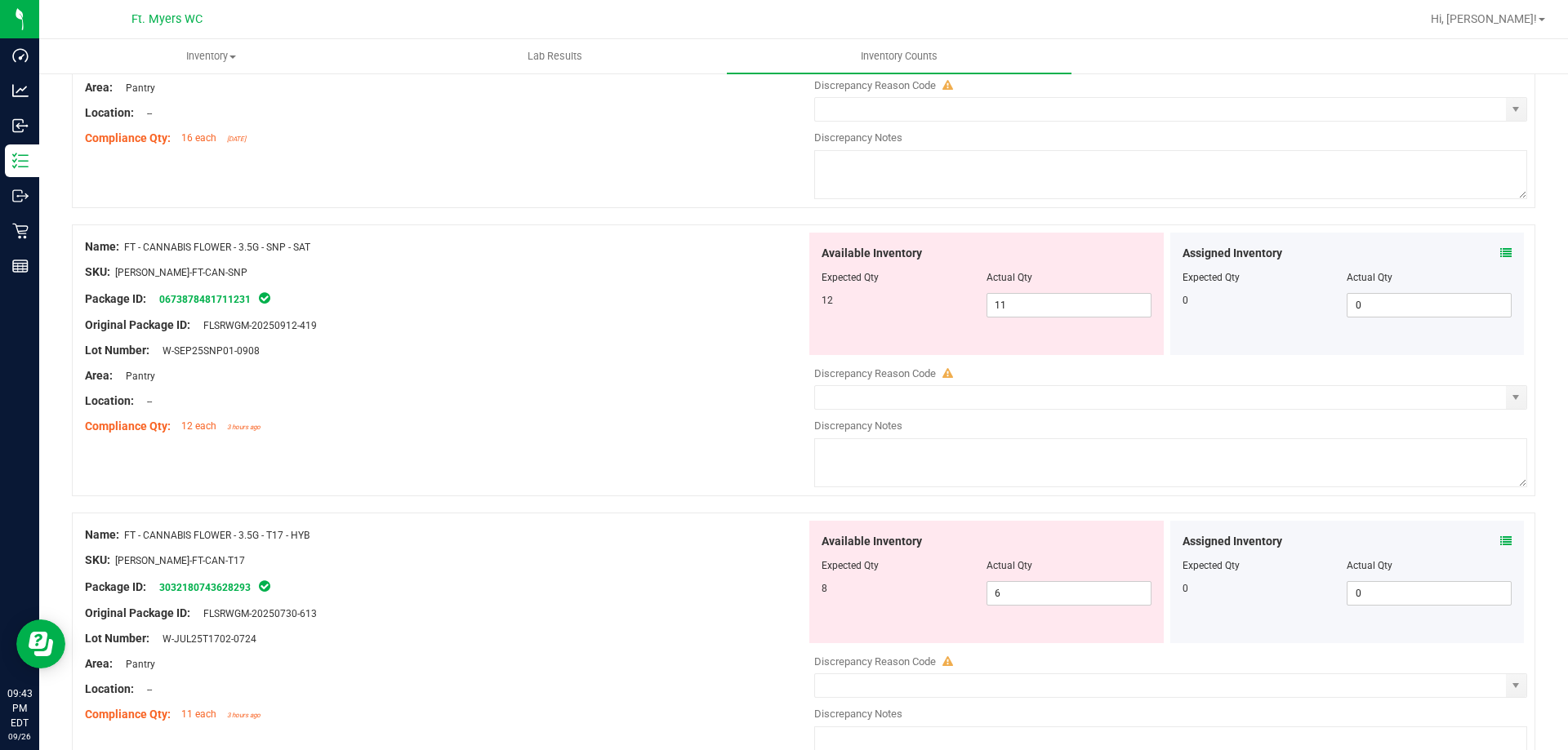
click at [780, 414] on div at bounding box center [445, 414] width 721 height 8
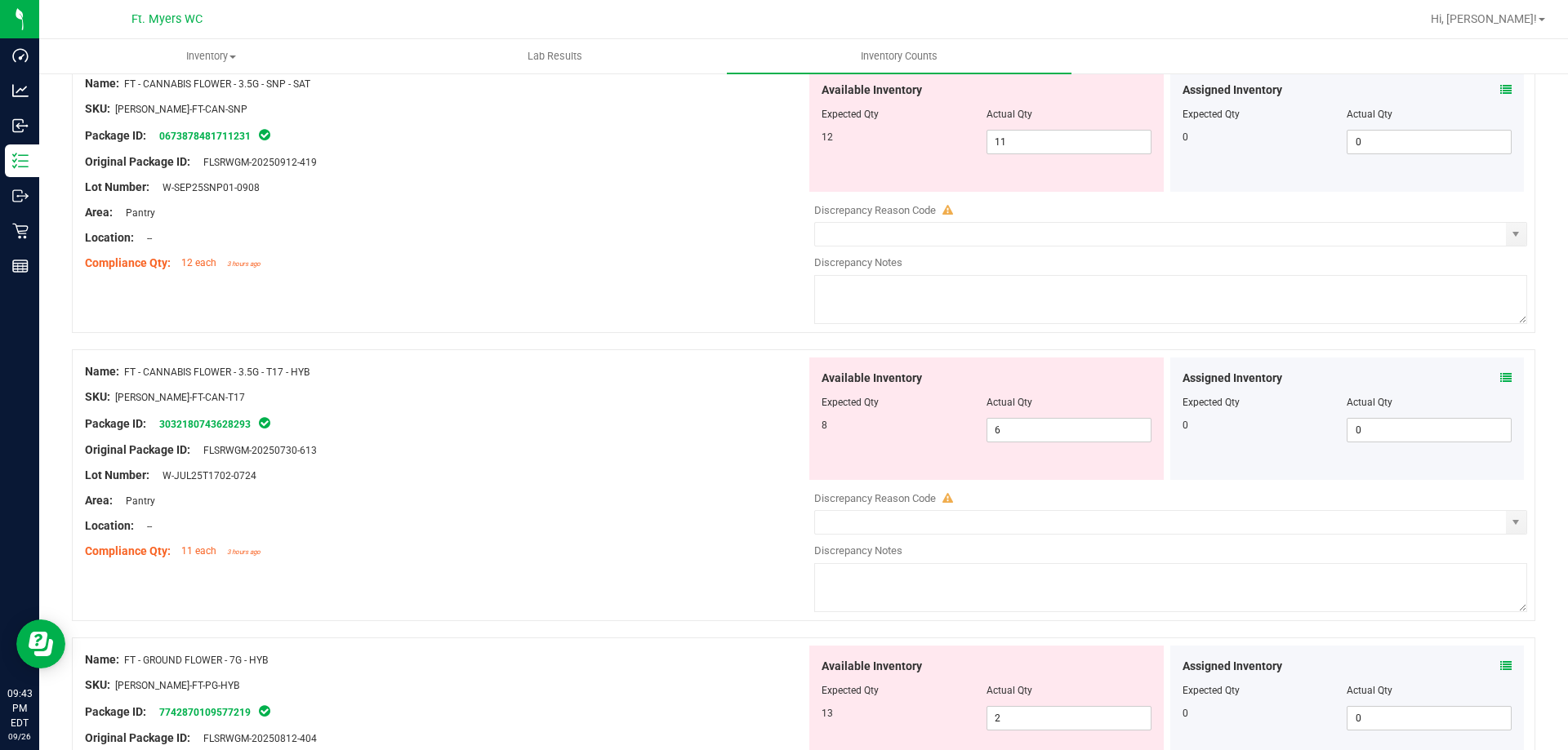
click at [669, 414] on div "Package ID: 3032180743628293" at bounding box center [445, 423] width 721 height 20
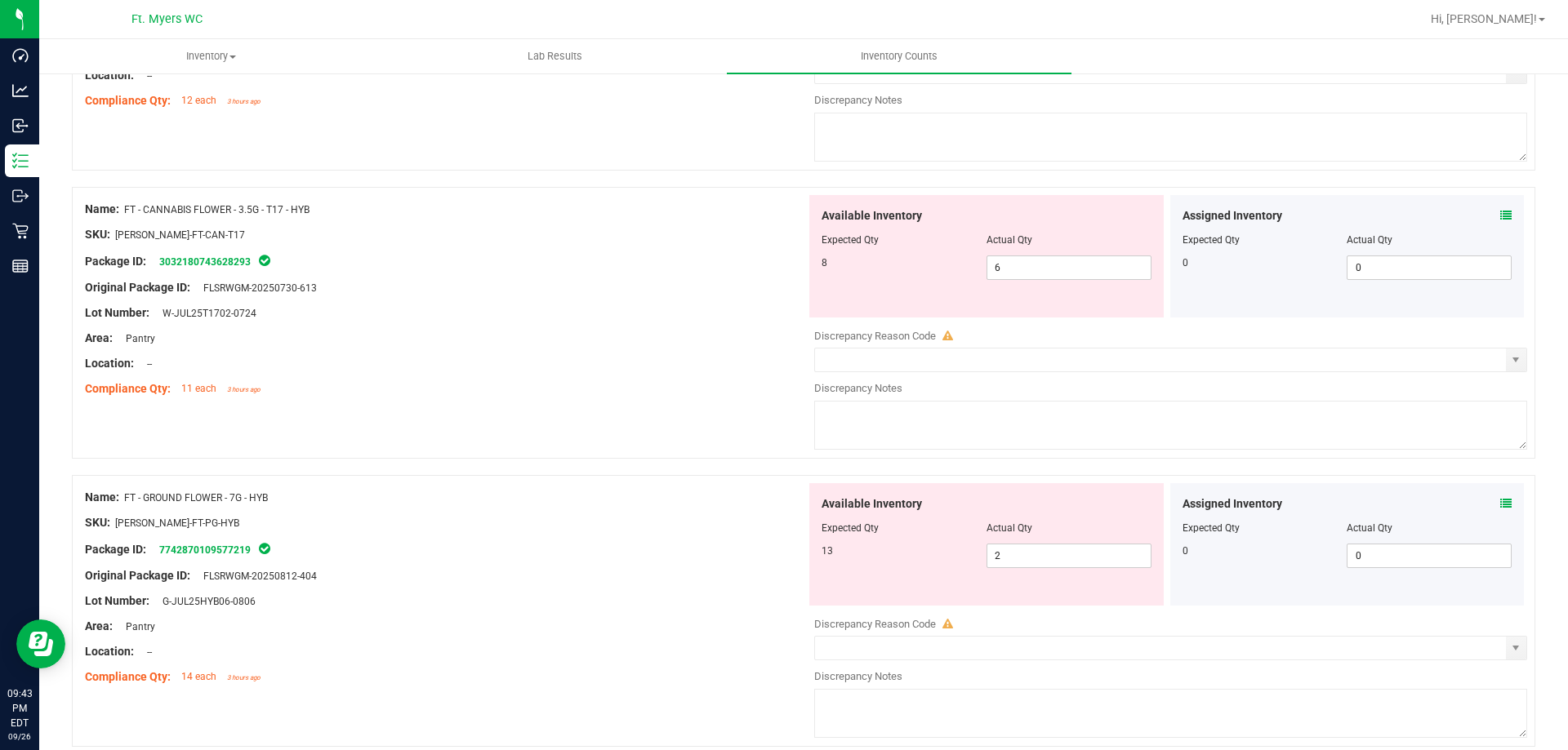
scroll to position [1520, 0]
click at [671, 344] on div "Area: Pantry" at bounding box center [445, 336] width 721 height 17
click at [1501, 217] on icon at bounding box center [1507, 215] width 12 height 12
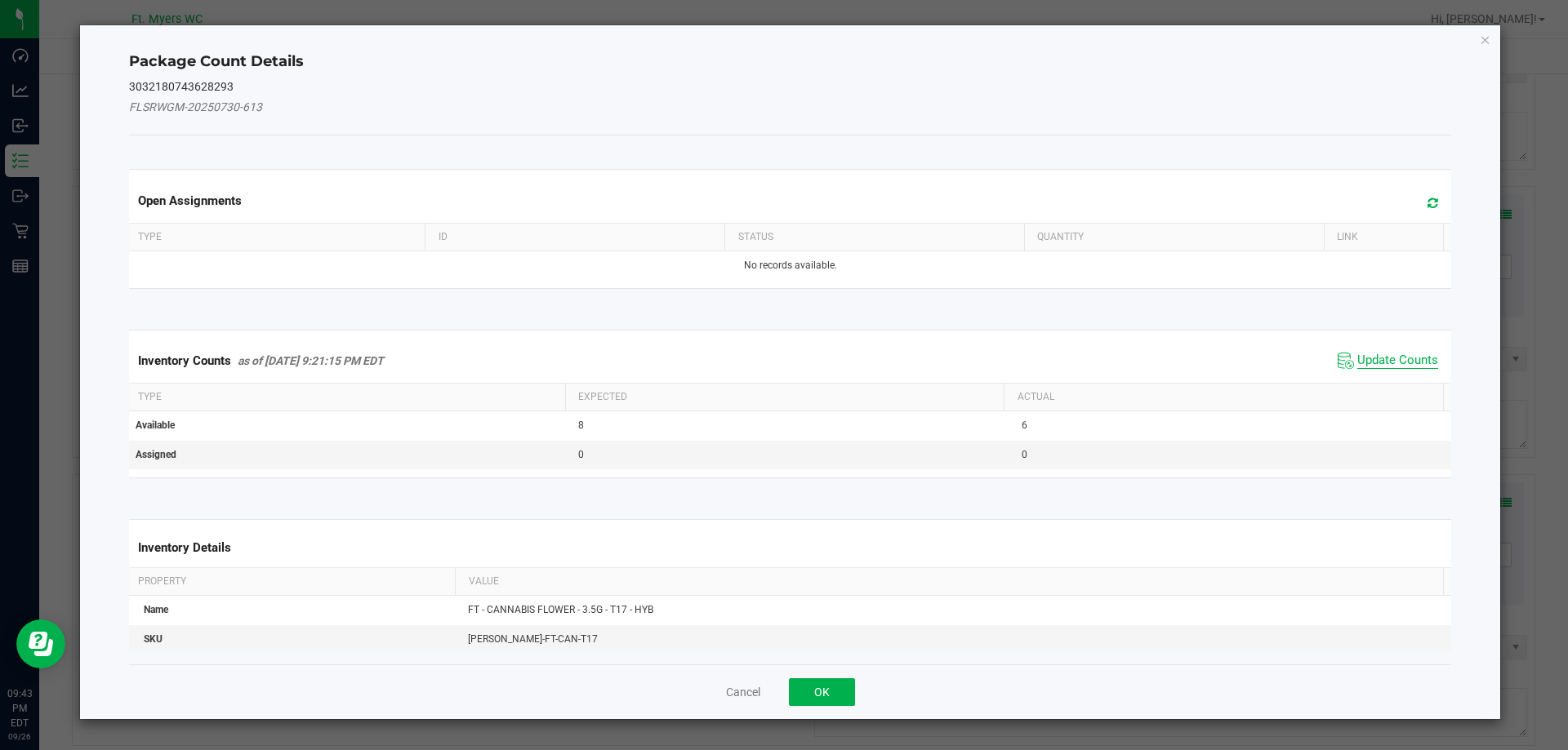
click at [1391, 360] on span "Update Counts" at bounding box center [1398, 360] width 81 height 17
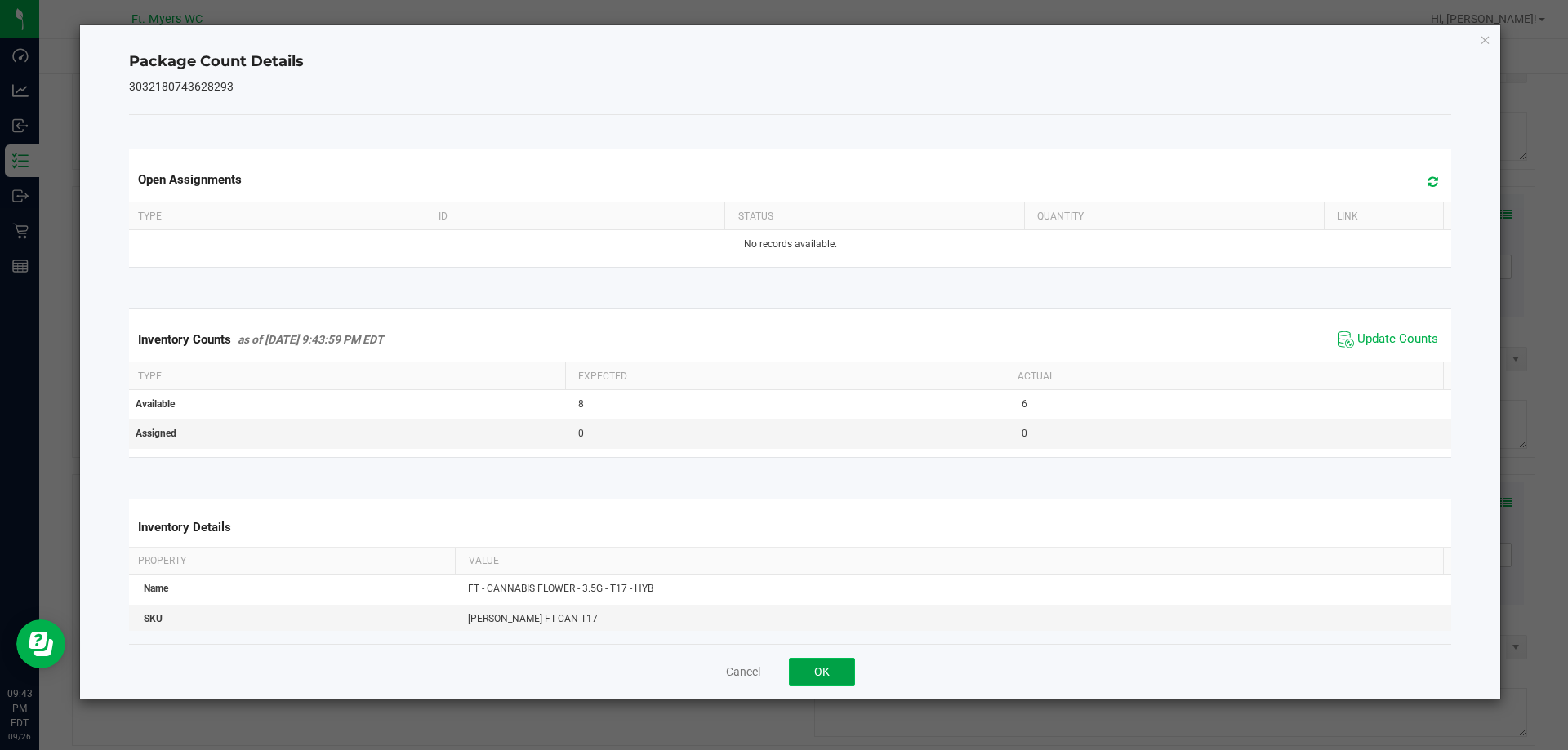
click at [851, 666] on button "OK" at bounding box center [822, 672] width 66 height 28
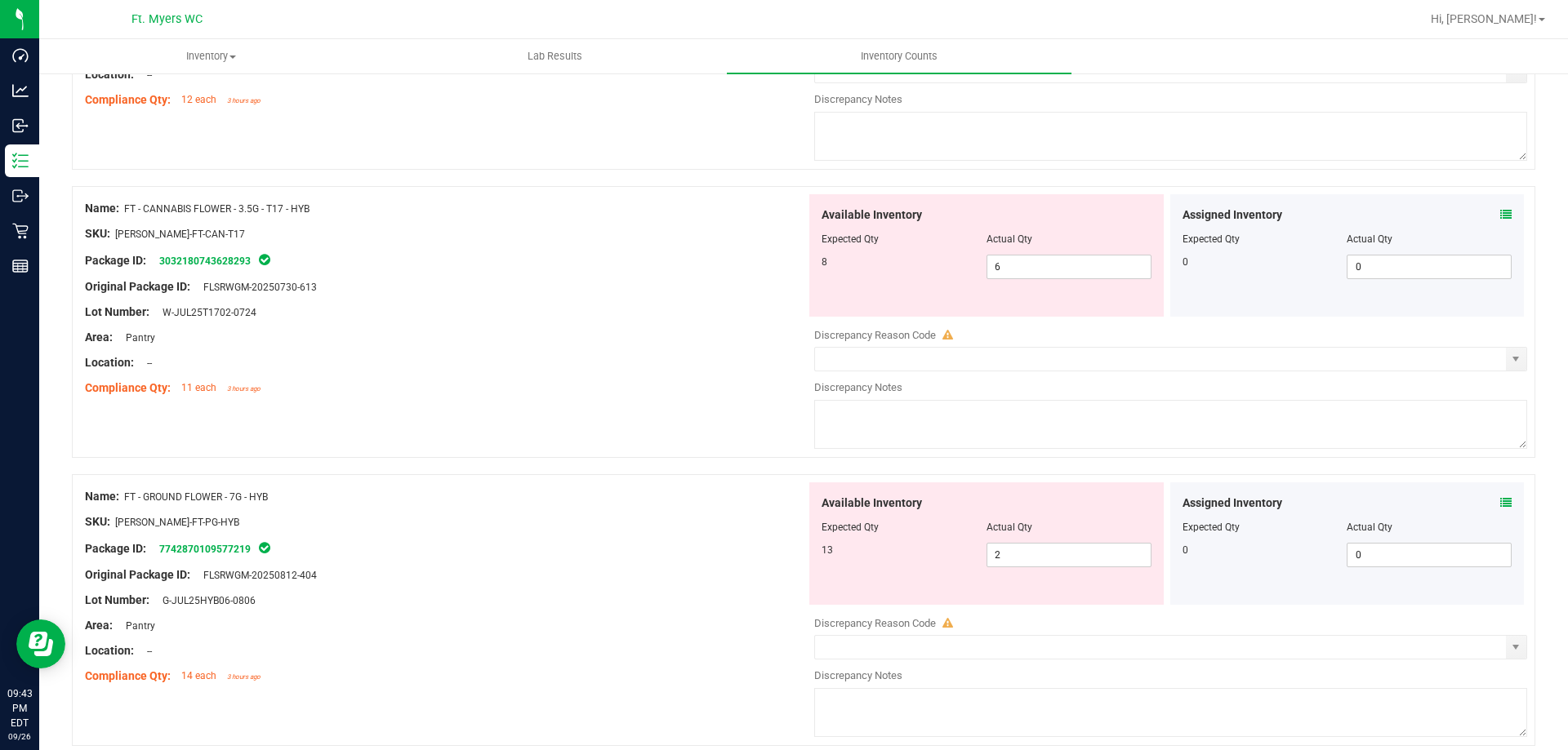
click at [768, 500] on div "Name: FT - GROUND FLOWER - 7G - HYB" at bounding box center [445, 496] width 721 height 17
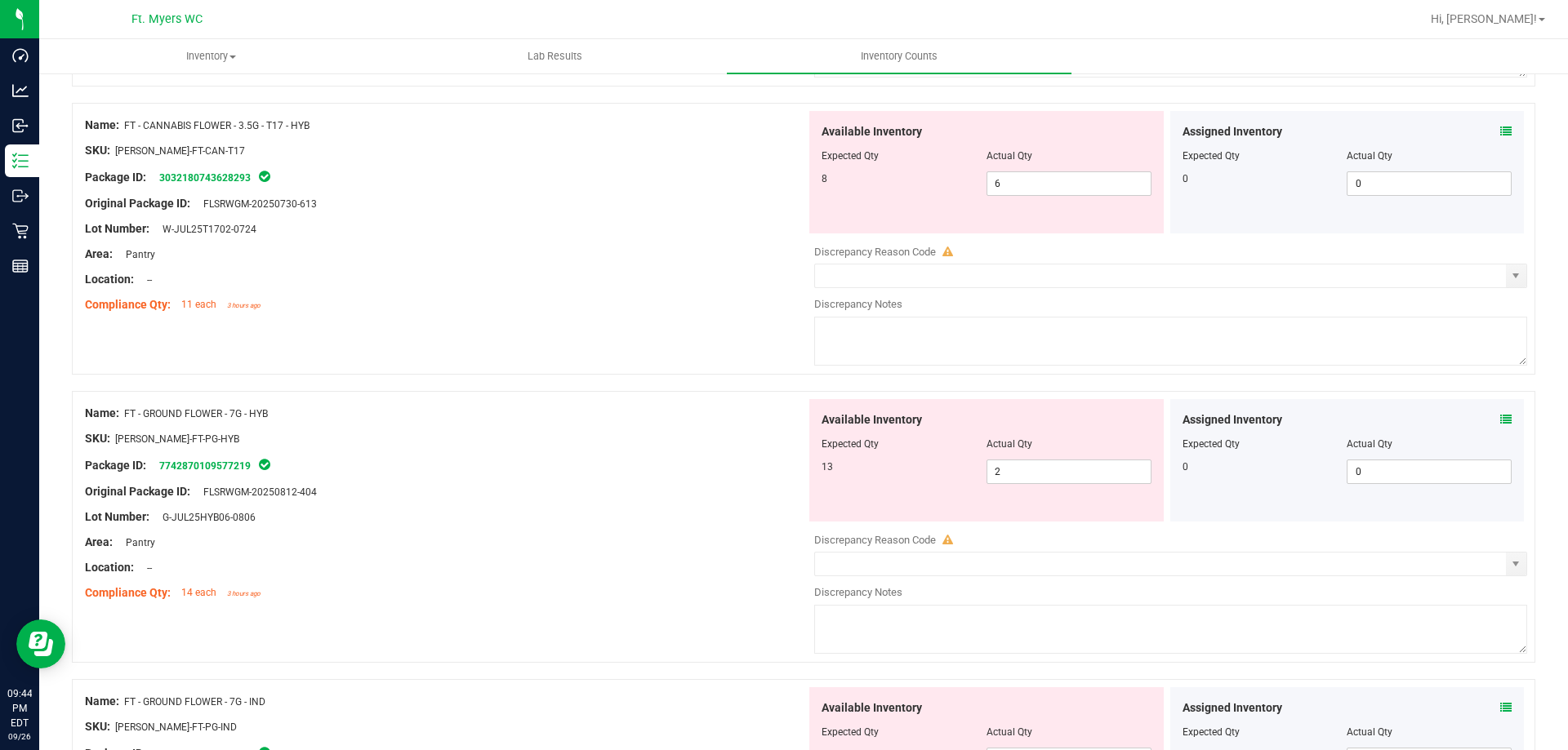
scroll to position [1683, 0]
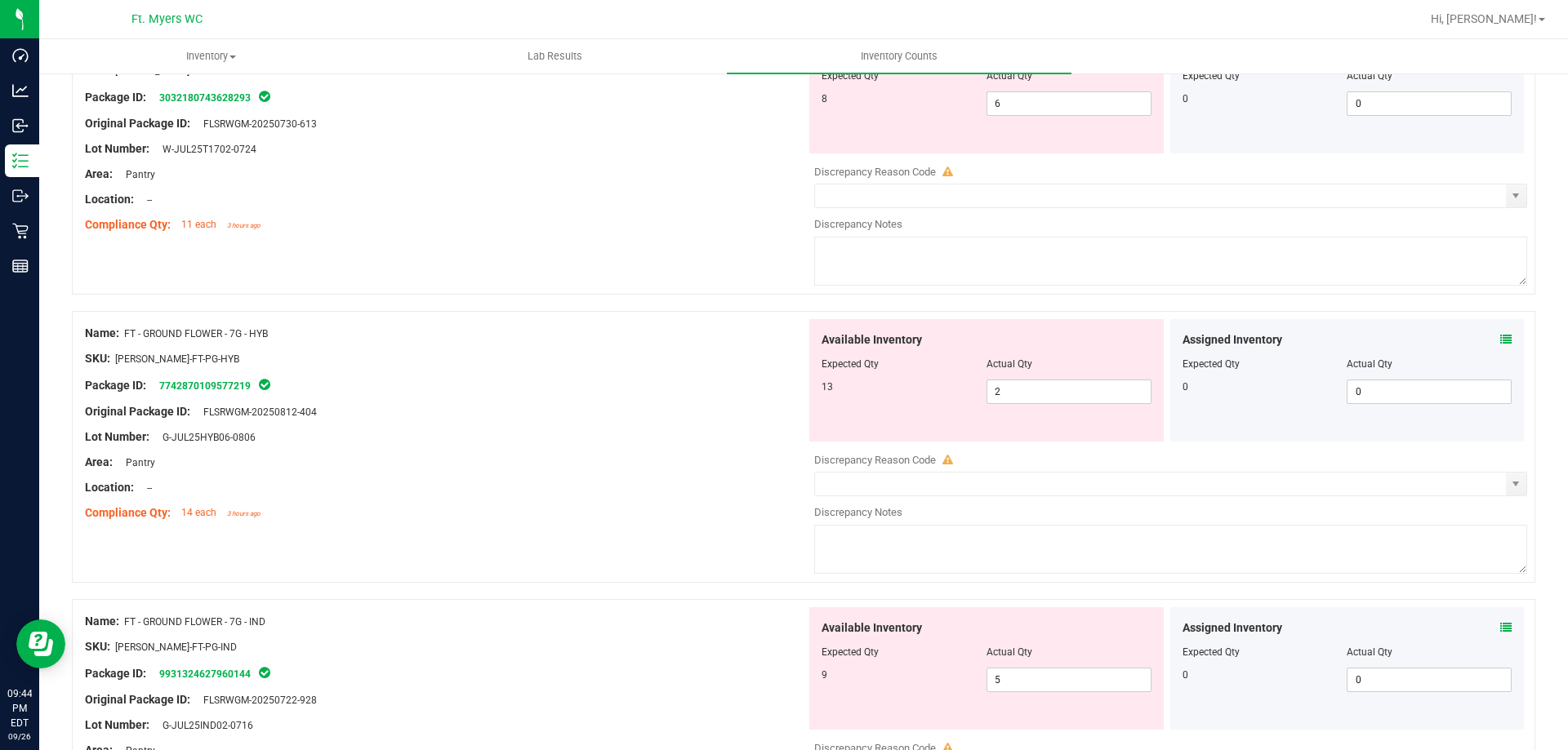
click at [1501, 342] on icon at bounding box center [1507, 339] width 12 height 12
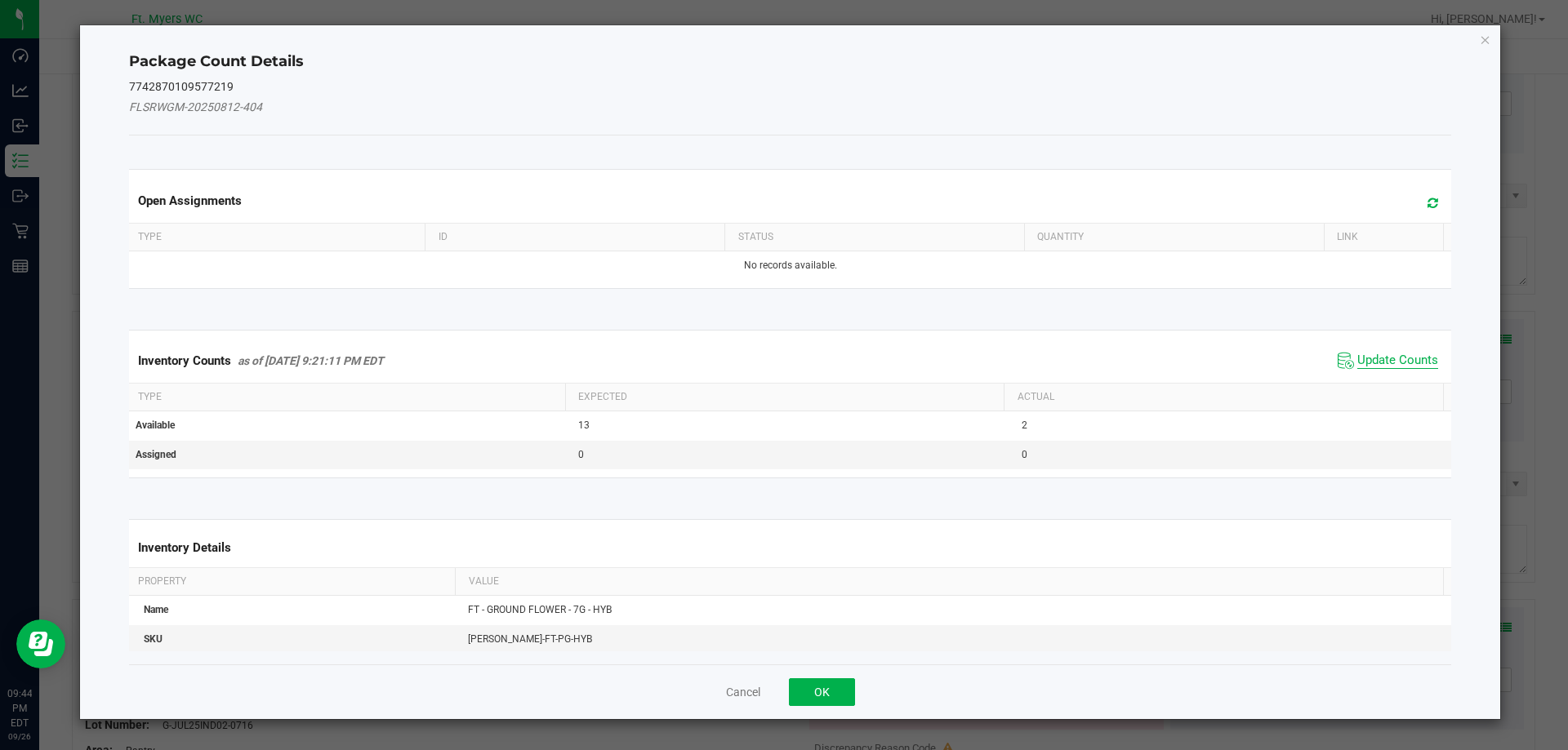
click at [1370, 356] on span "Update Counts" at bounding box center [1398, 360] width 81 height 17
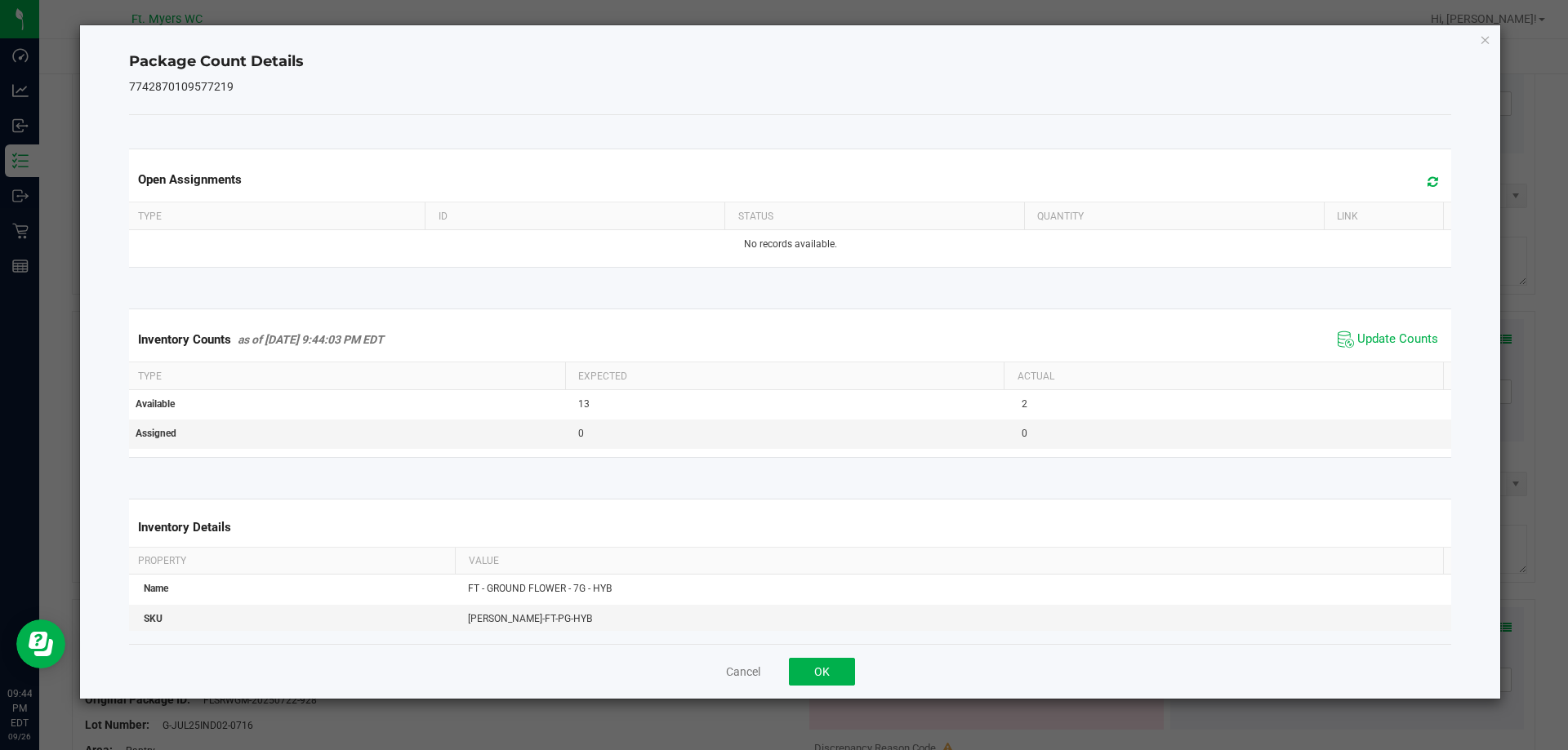
click at [819, 687] on div "Cancel OK" at bounding box center [790, 671] width 1323 height 54
click at [824, 665] on button "OK" at bounding box center [822, 672] width 66 height 28
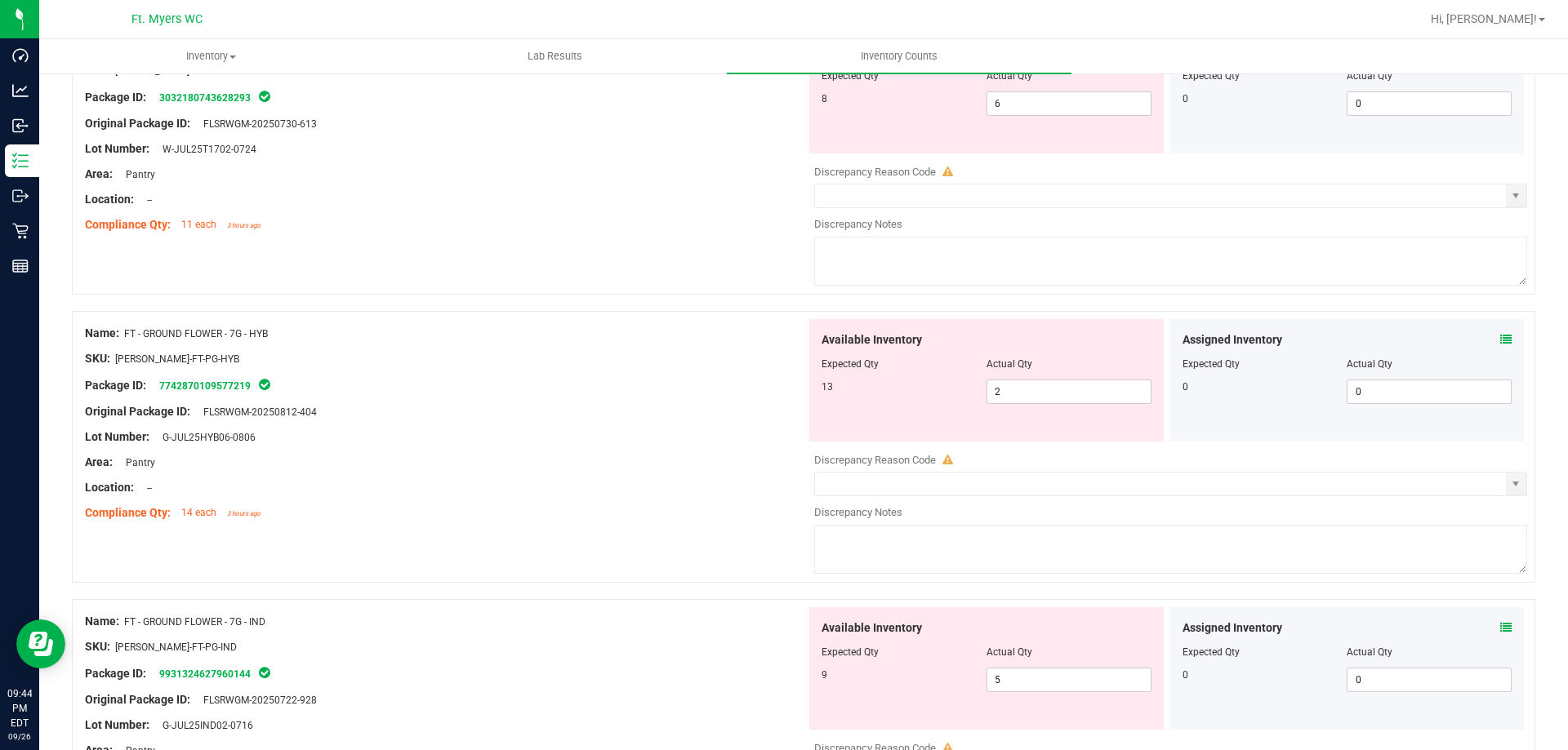
click at [723, 478] on div at bounding box center [445, 475] width 721 height 8
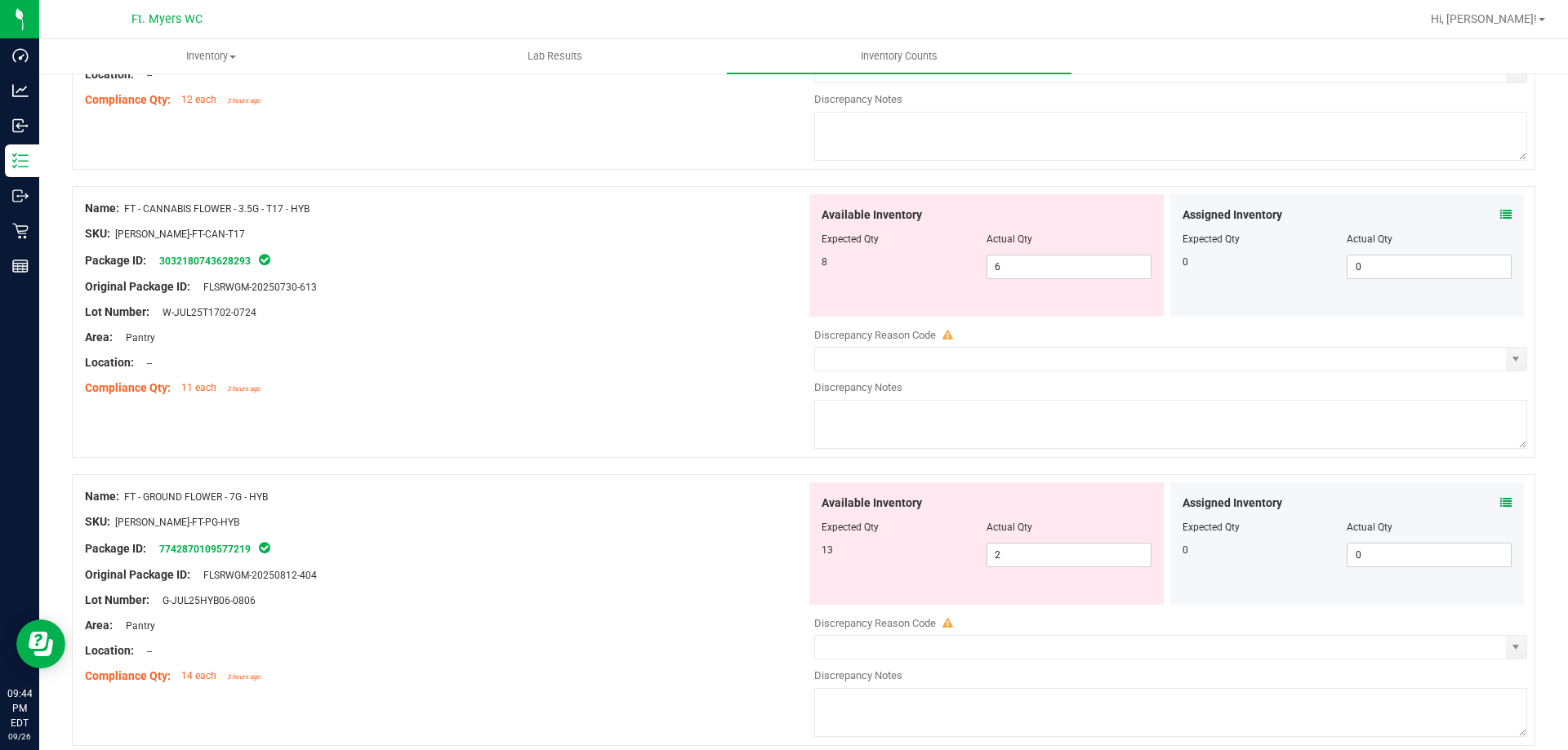
click at [722, 478] on div "Name: FT - GROUND FLOWER - 7G - HYB SKU: FLO-BUD-FT-PG-HYB Package ID: 77428701…" at bounding box center [804, 609] width 1463 height 272
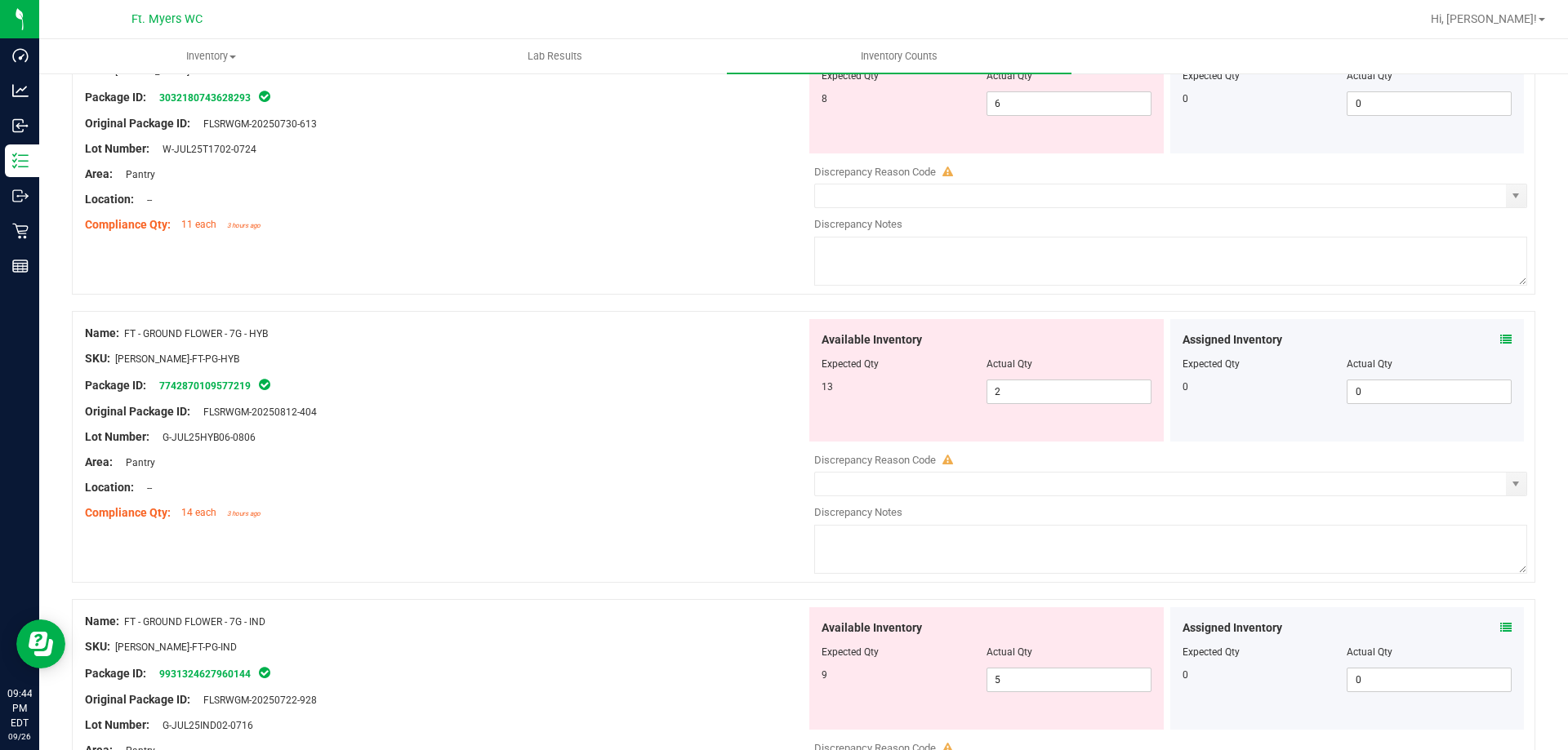
click at [732, 473] on div at bounding box center [445, 475] width 721 height 8
drag, startPoint x: 739, startPoint y: 362, endPoint x: 610, endPoint y: 398, distance: 133.9
click at [610, 398] on div "Name: FT - GROUND FLOWER - 7G - HYB SKU: FLO-BUD-FT-PG-HYB Package ID: 77428701…" at bounding box center [445, 423] width 721 height 208
click at [609, 398] on div at bounding box center [445, 399] width 721 height 8
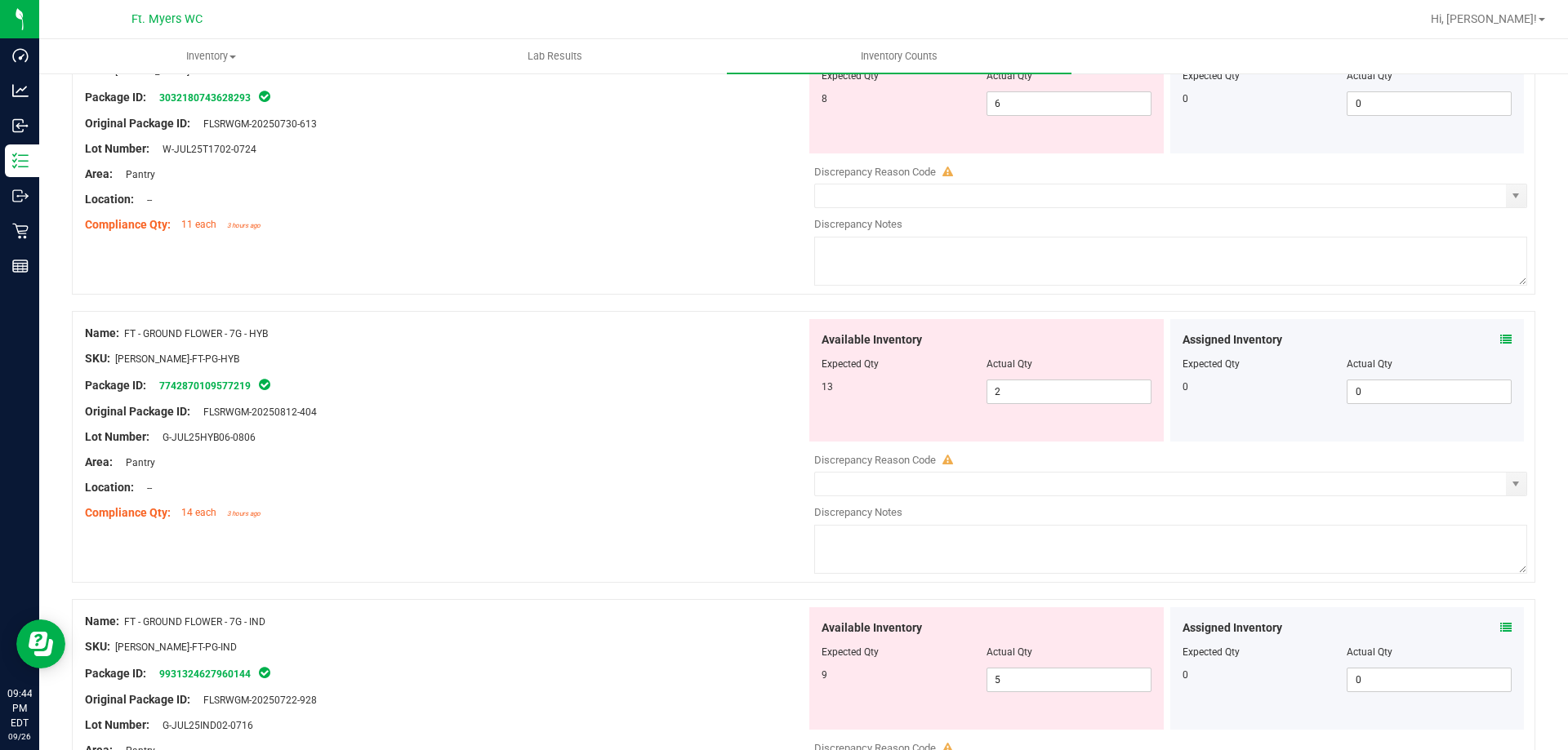
click at [1046, 422] on div "Available Inventory Expected Qty Actual Qty 13 2 2" at bounding box center [987, 381] width 354 height 123
click at [1053, 394] on span "2 2" at bounding box center [1069, 392] width 165 height 25
type input "12"
click at [749, 356] on div "SKU: FLO-BUD-FT-PG-HYB" at bounding box center [445, 358] width 721 height 17
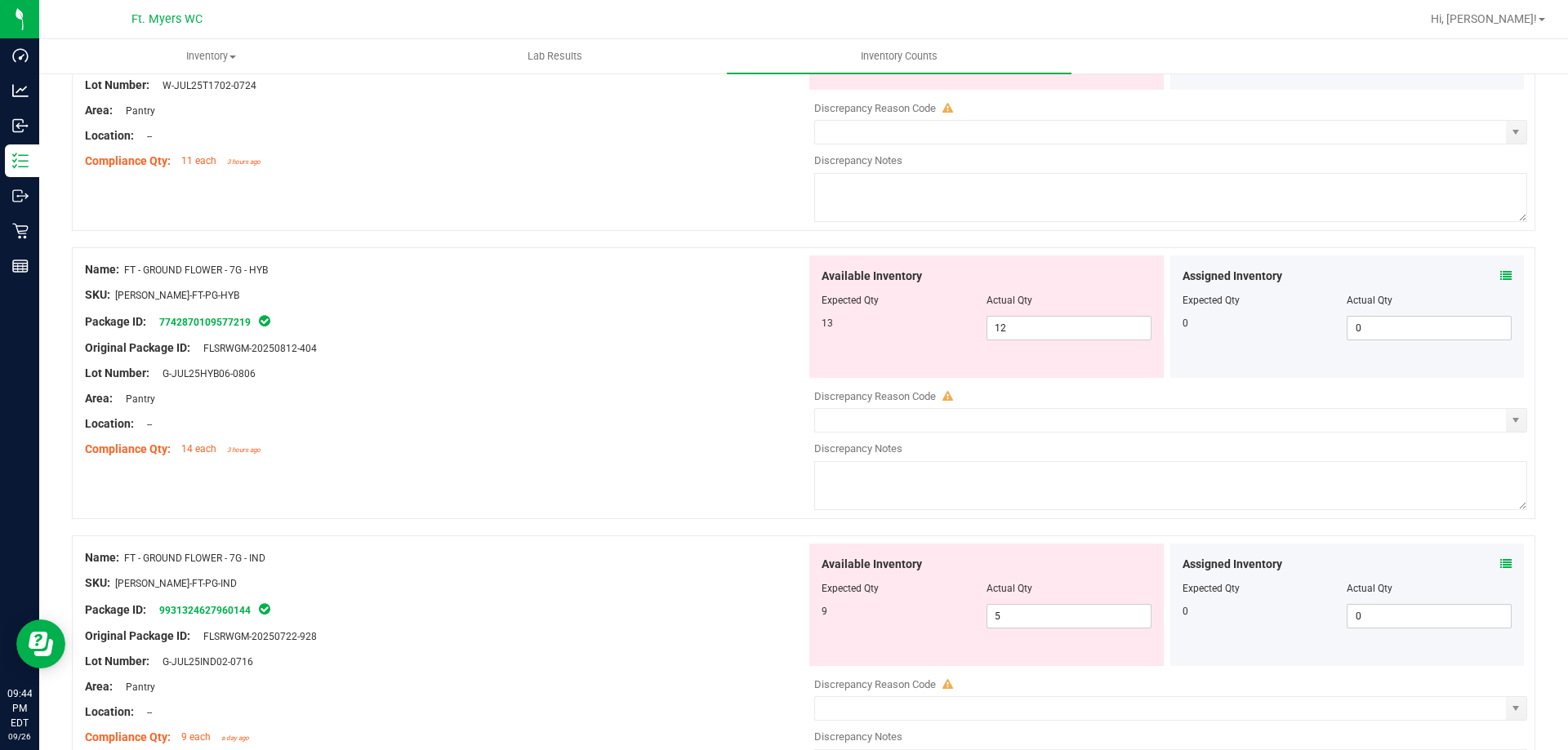
scroll to position [1765, 0]
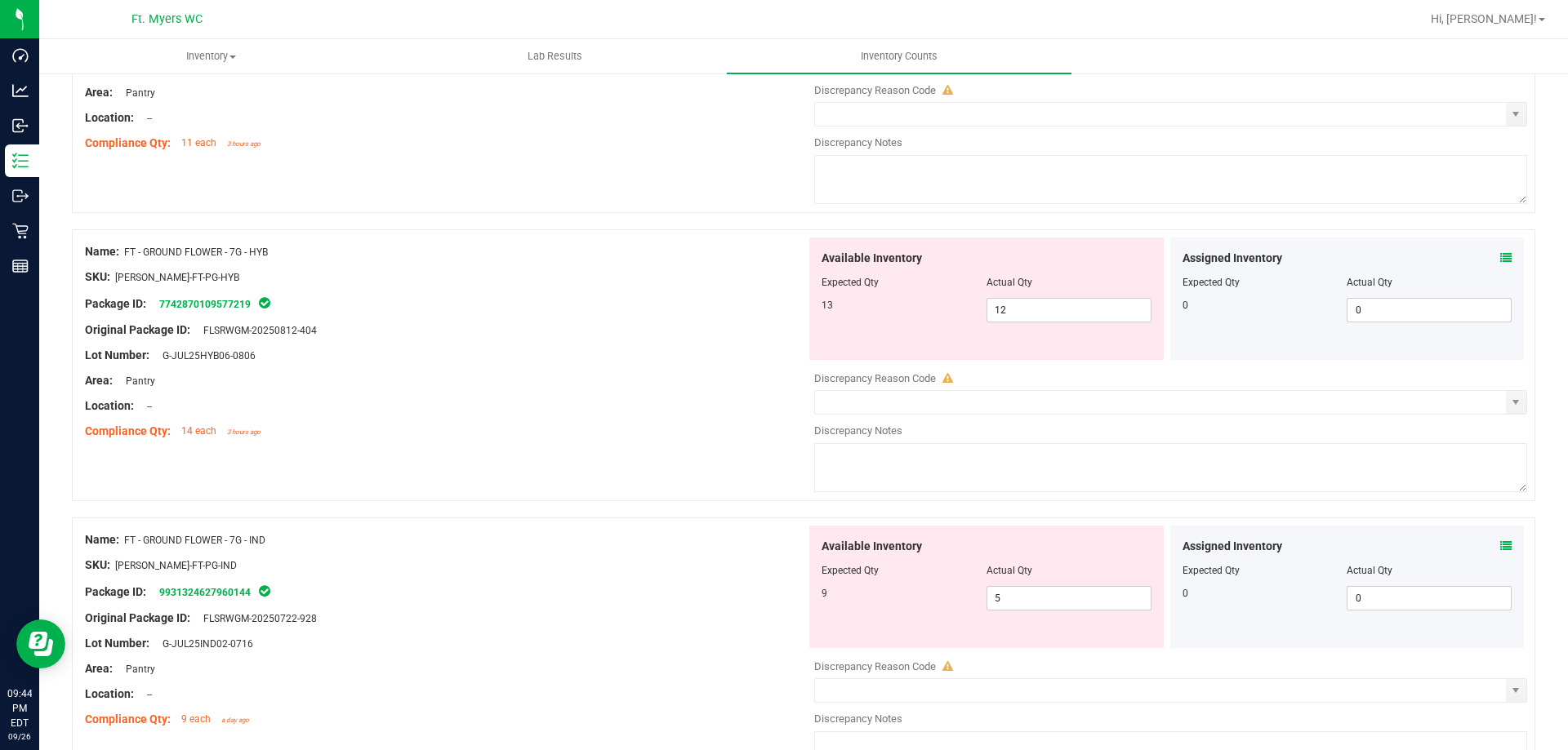
click at [654, 342] on div at bounding box center [445, 342] width 721 height 8
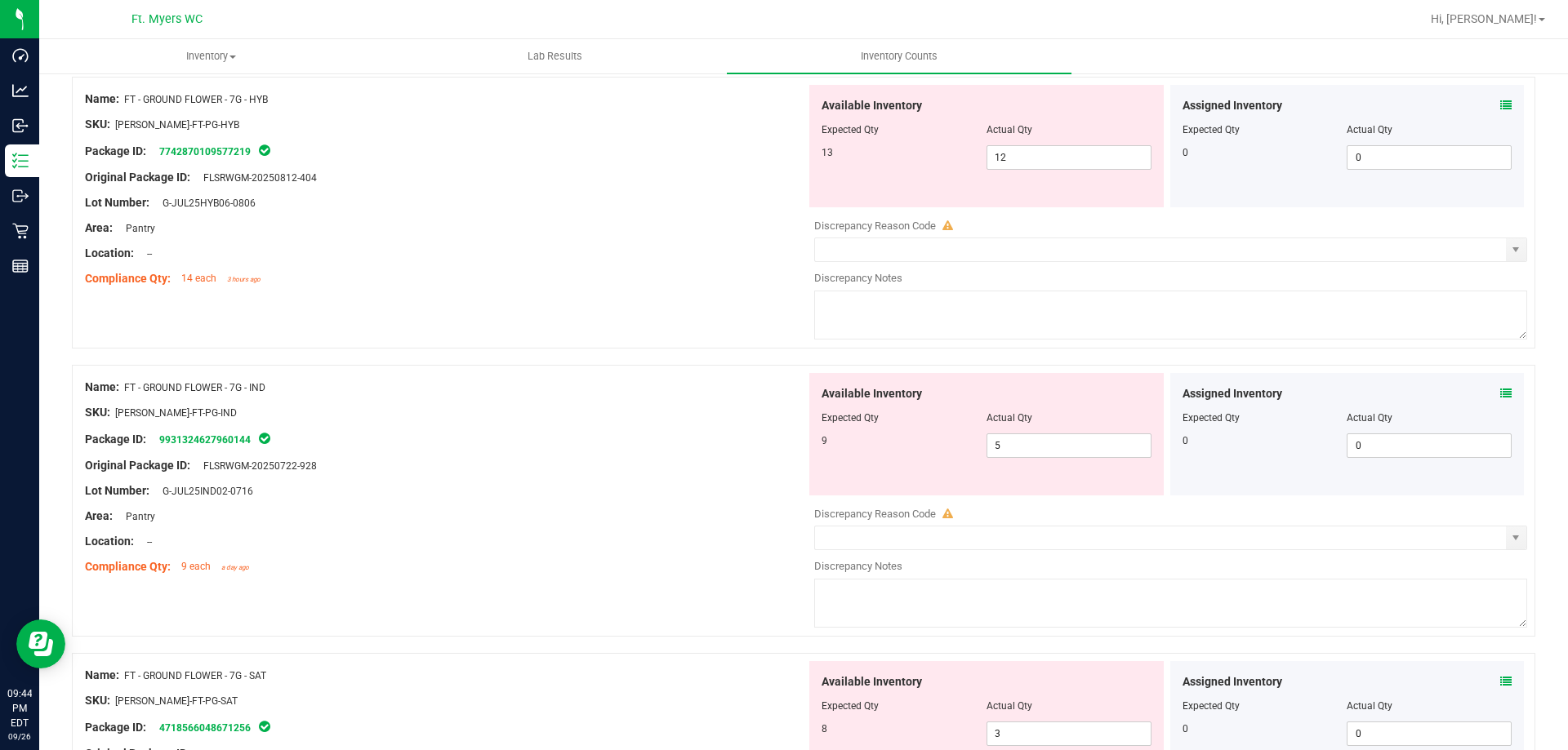
scroll to position [2010, 0]
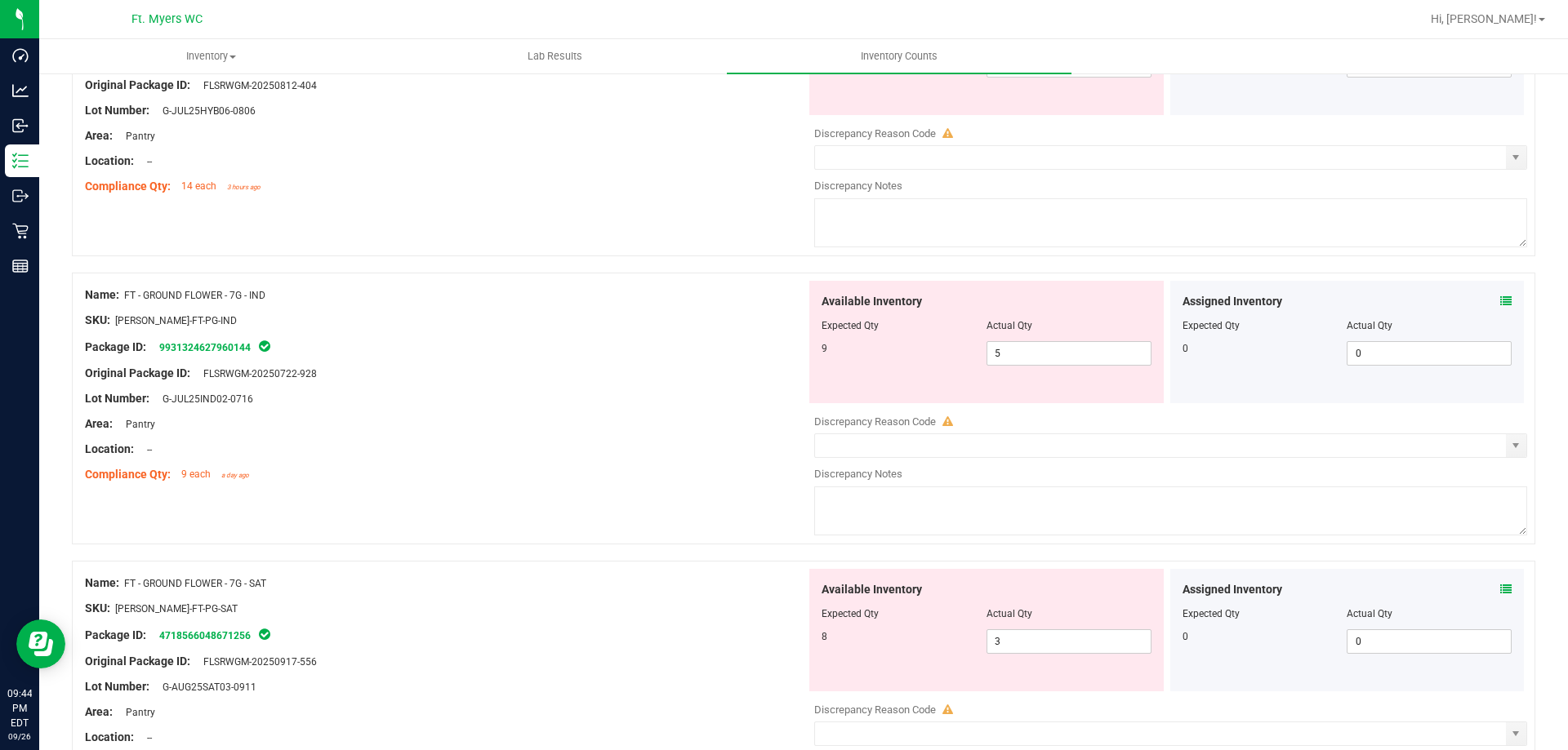
click at [668, 357] on div at bounding box center [445, 361] width 721 height 8
click at [1481, 308] on div "Assigned Inventory" at bounding box center [1347, 301] width 330 height 17
click at [1501, 305] on icon at bounding box center [1507, 302] width 12 height 12
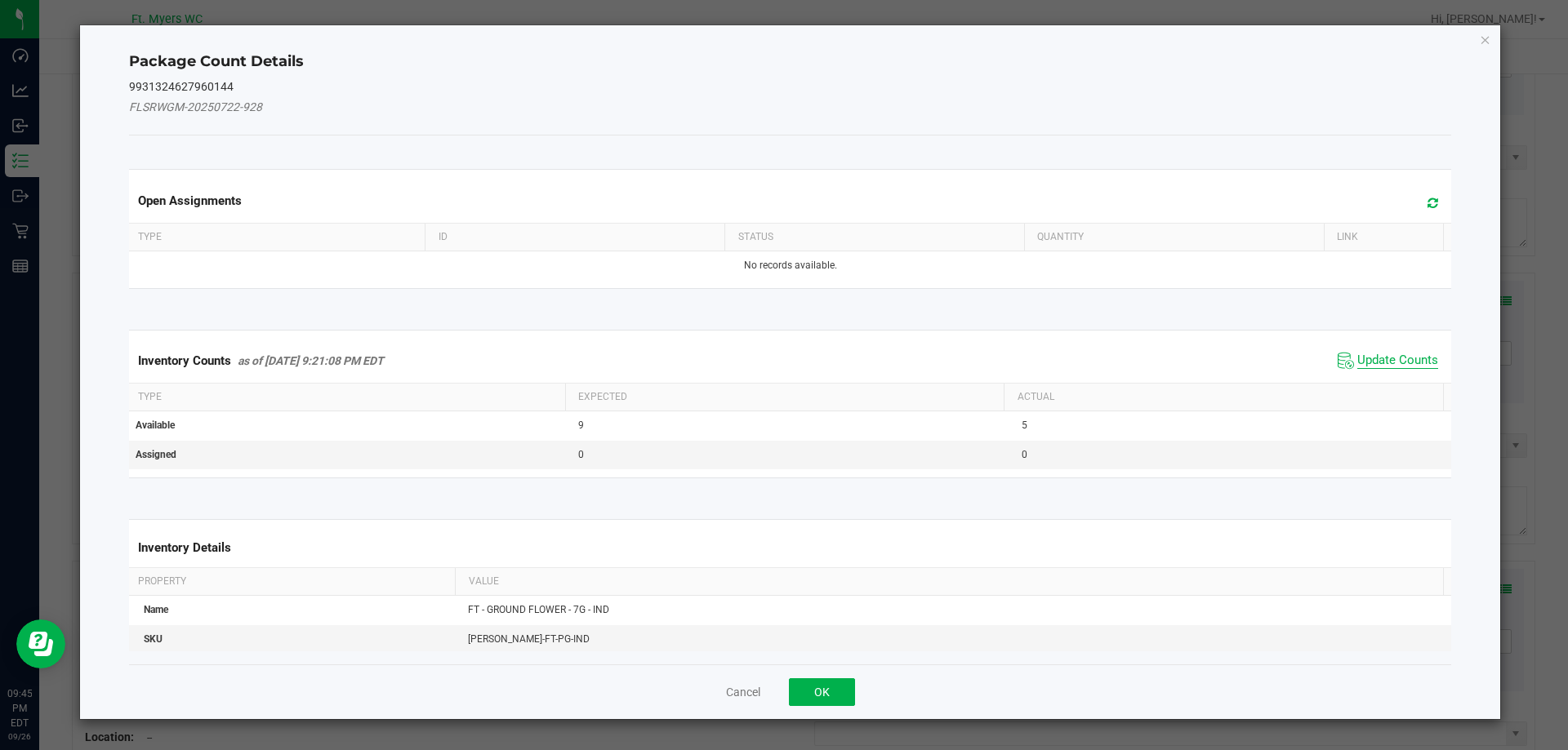
click at [1399, 361] on span "Update Counts" at bounding box center [1398, 360] width 81 height 17
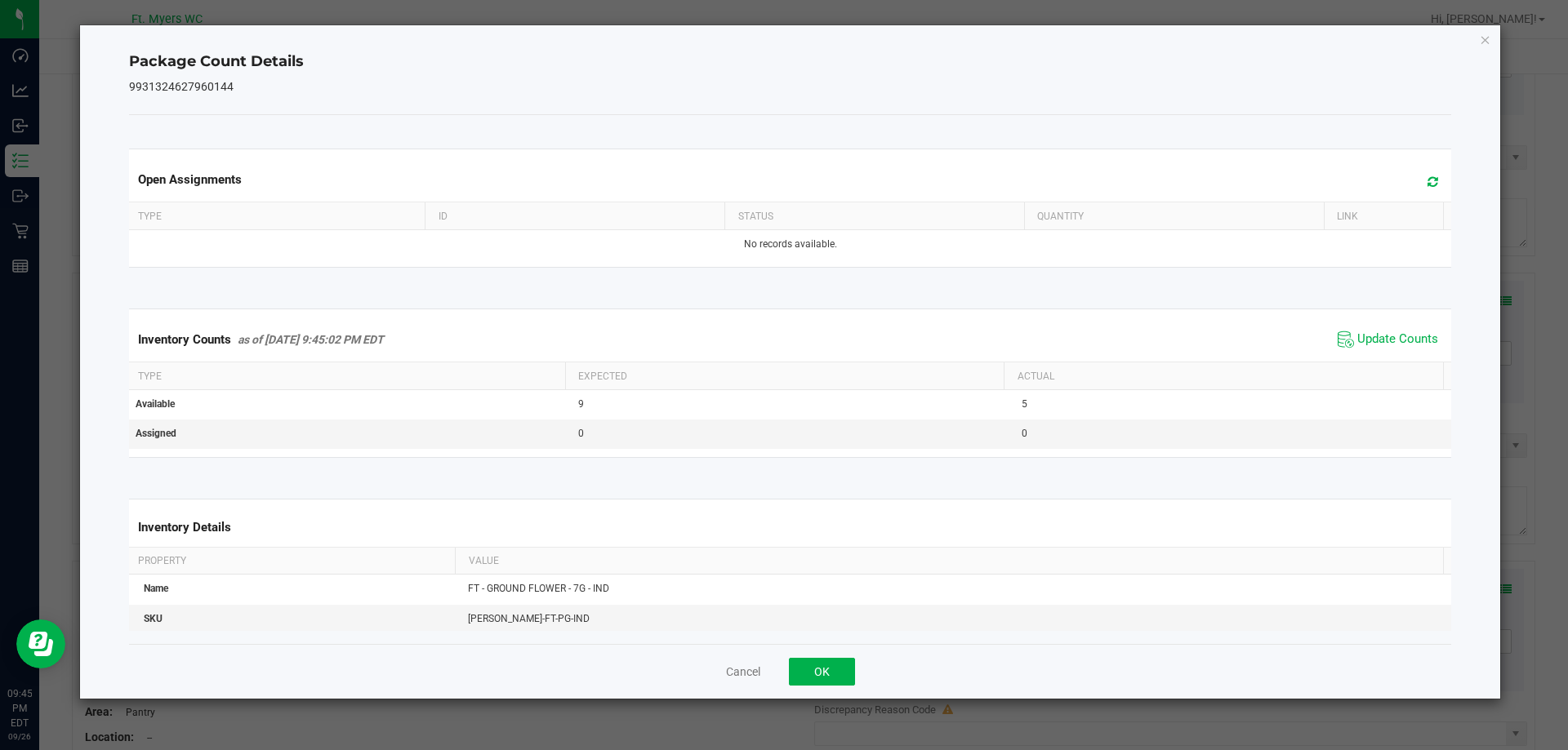
click at [868, 698] on div "Cancel OK" at bounding box center [790, 671] width 1323 height 54
click at [862, 679] on div "Cancel OK" at bounding box center [790, 671] width 1323 height 54
click at [847, 664] on button "OK" at bounding box center [822, 672] width 66 height 28
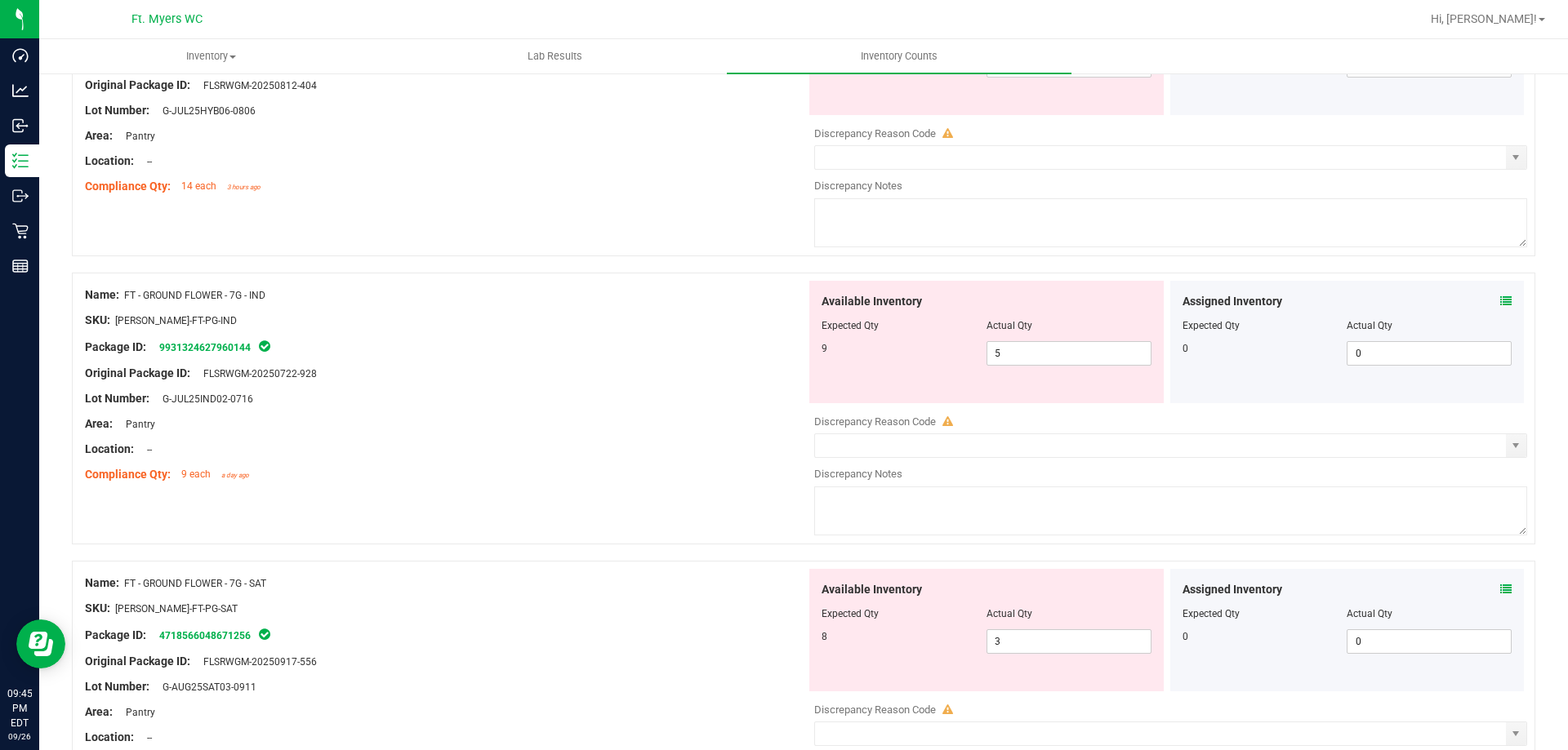
click at [657, 327] on div "SKU: FLO-BUD-FT-PG-IND" at bounding box center [445, 320] width 721 height 17
click at [1061, 357] on input "5" at bounding box center [1068, 353] width 163 height 23
type input "9"
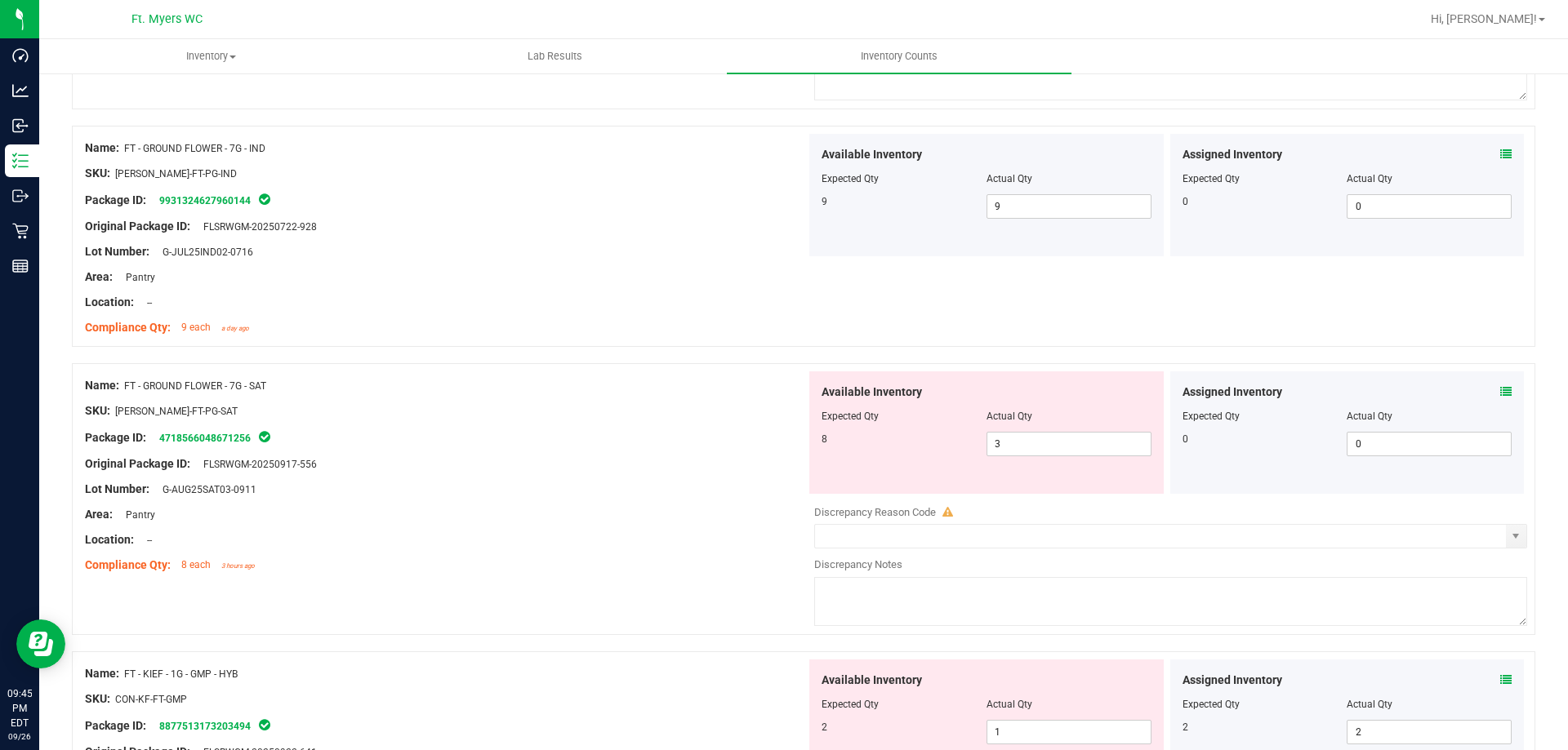
scroll to position [2156, 0]
click at [623, 458] on div "Original Package ID: FLSRWGM-20250917-556" at bounding box center [445, 464] width 721 height 17
click at [1041, 441] on input "3" at bounding box center [1068, 444] width 163 height 23
type input "8"
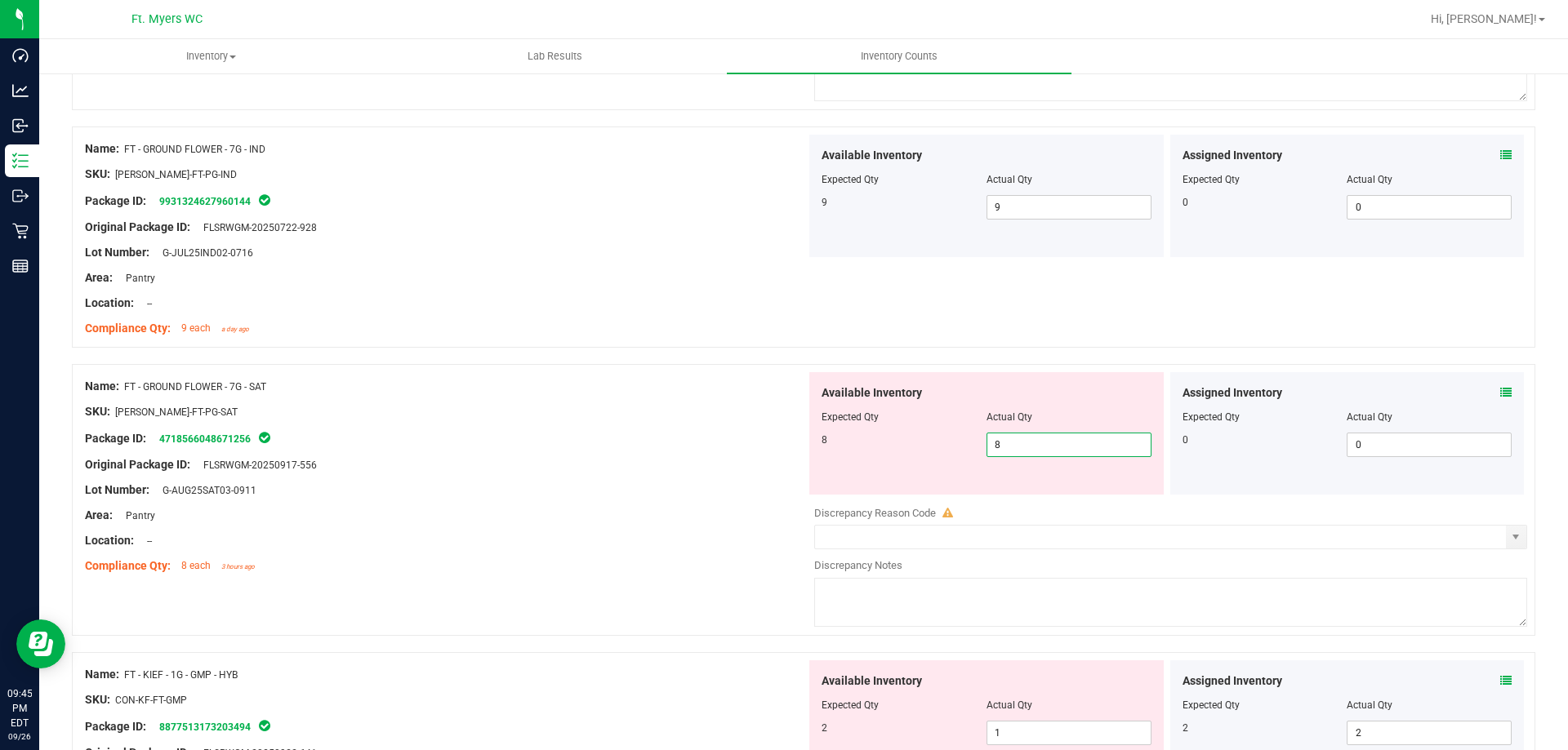
click at [441, 516] on div "Area: Pantry" at bounding box center [445, 515] width 721 height 17
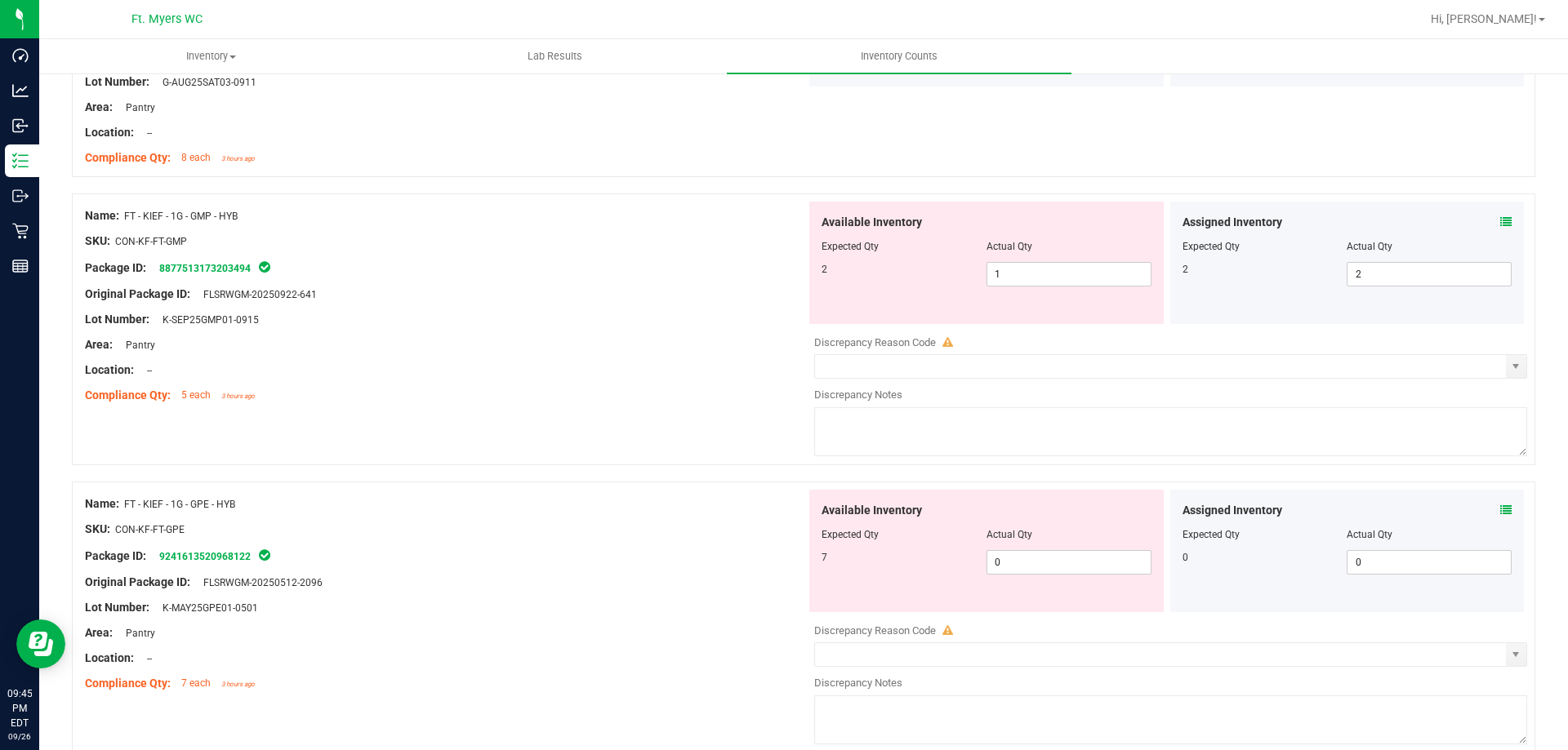
scroll to position [0, 0]
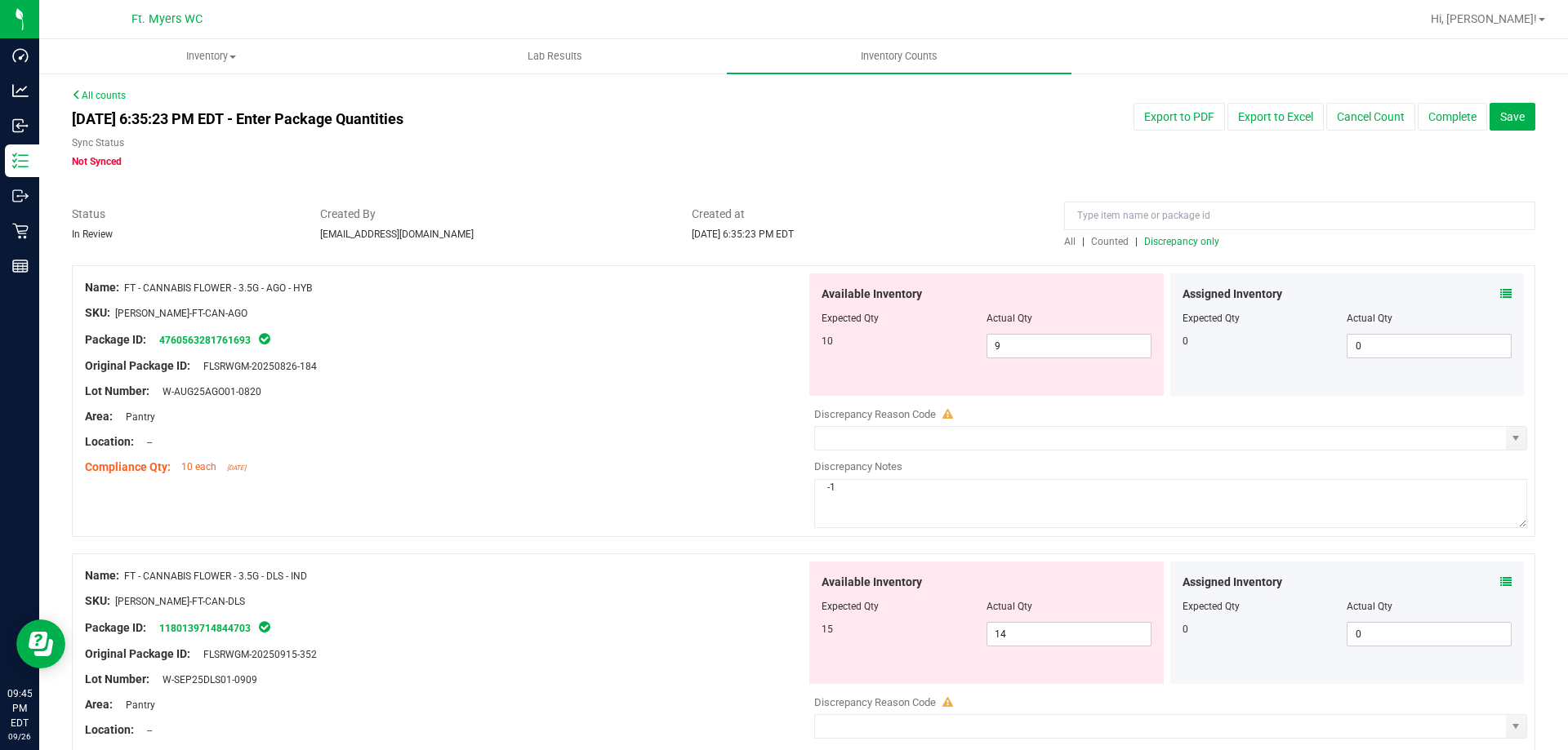
drag, startPoint x: 607, startPoint y: 595, endPoint x: 801, endPoint y: 169, distance: 468.1
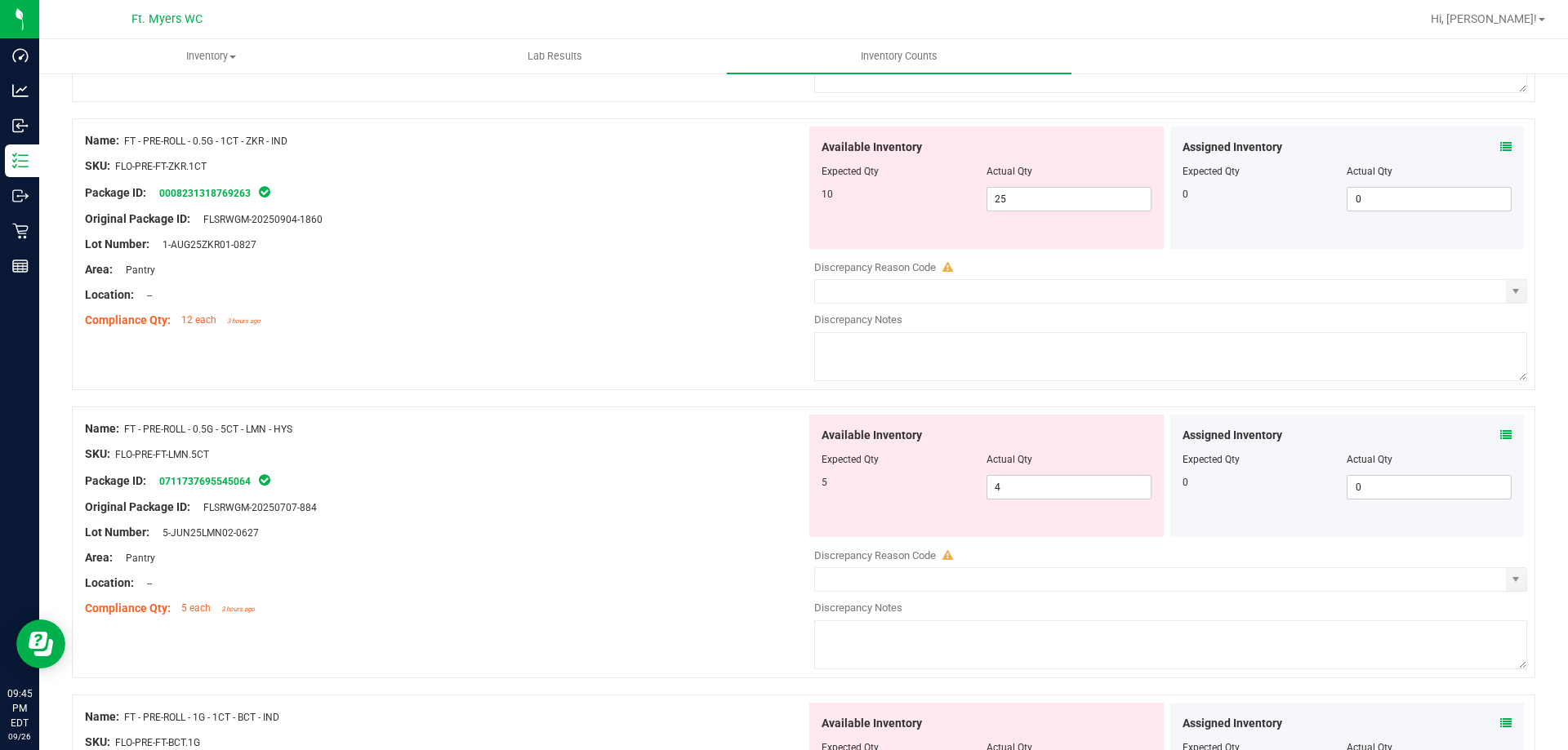
scroll to position [5232, 0]
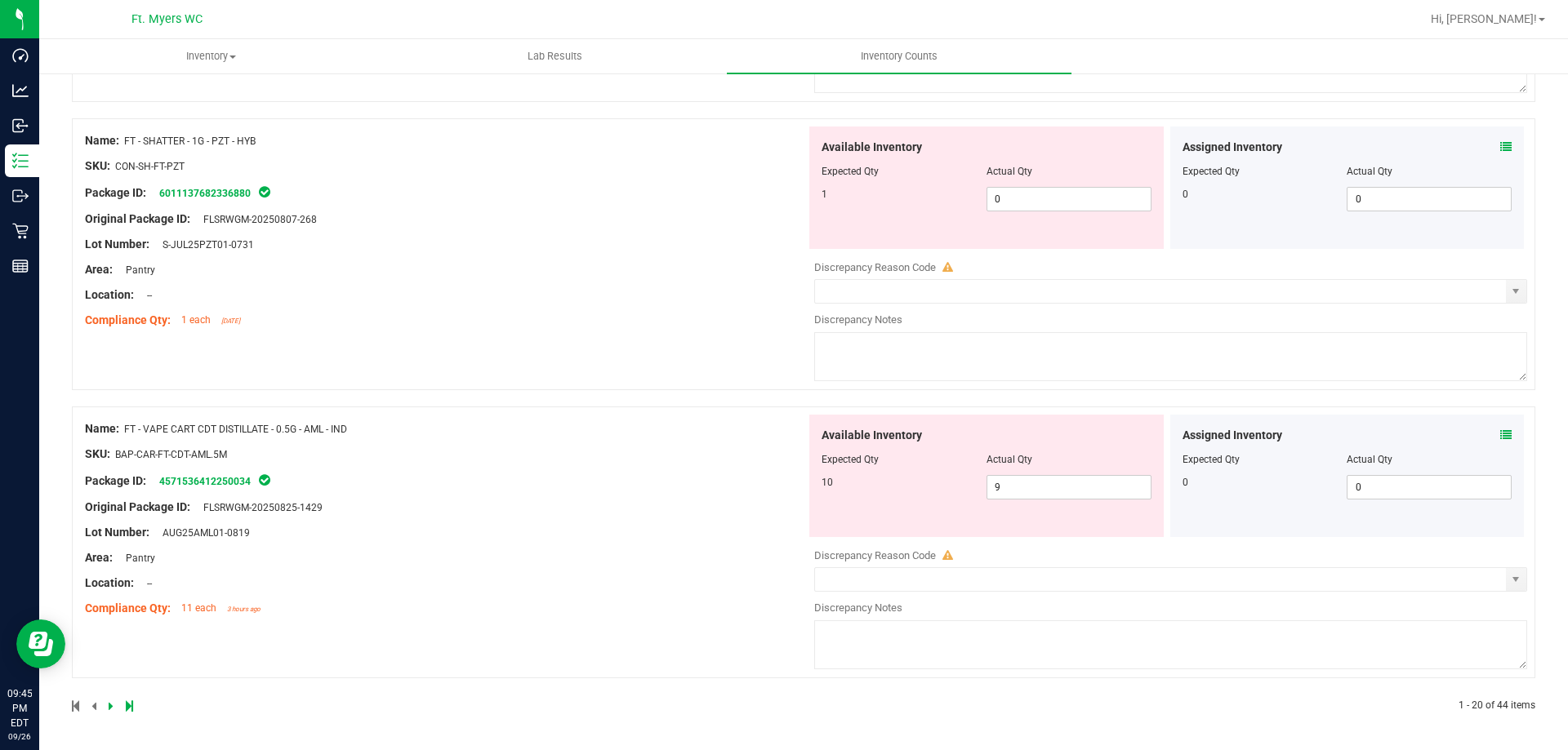
drag, startPoint x: 735, startPoint y: 459, endPoint x: 733, endPoint y: 692, distance: 233.0
click at [735, 516] on div at bounding box center [445, 519] width 721 height 8
click at [702, 491] on div at bounding box center [445, 495] width 721 height 8
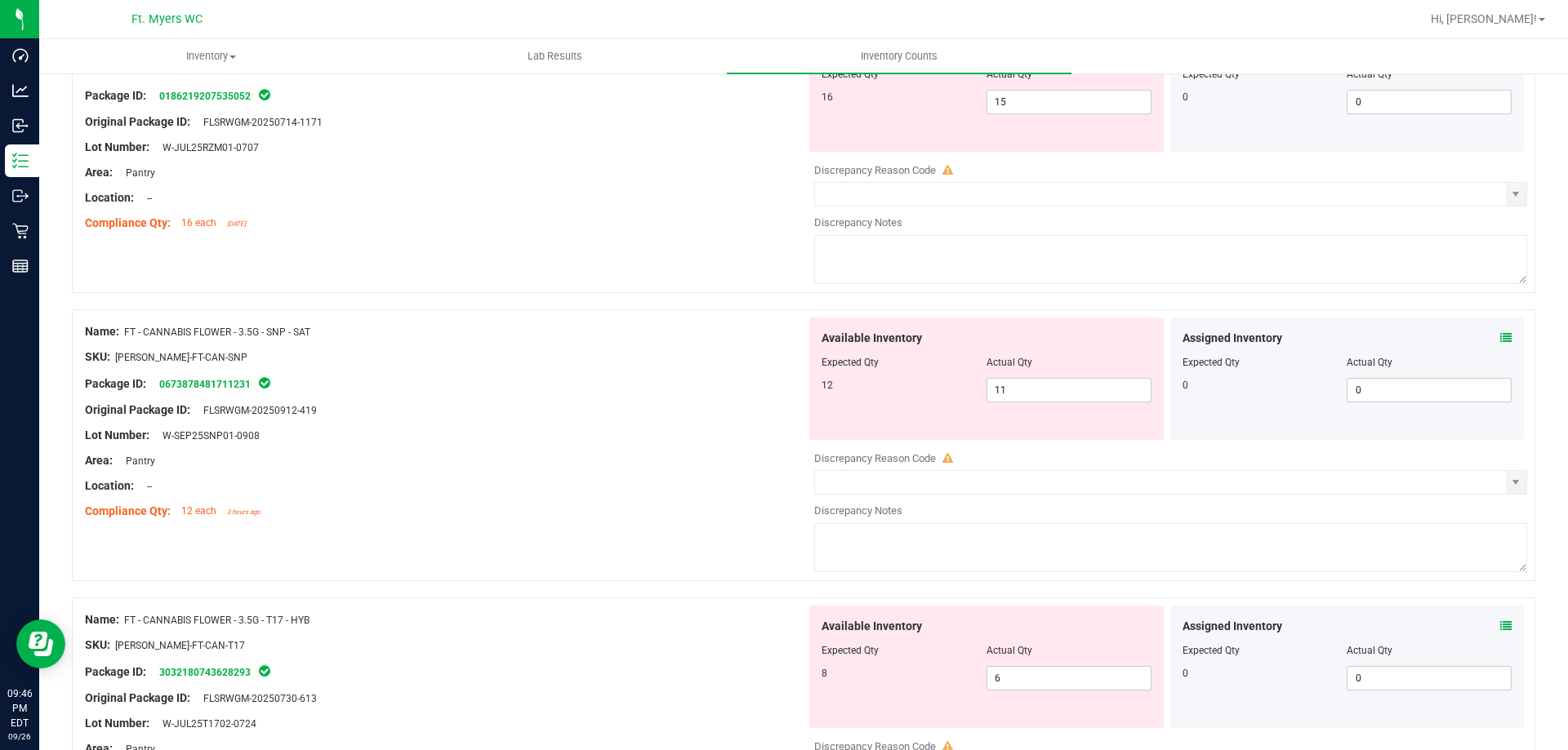
scroll to position [0, 0]
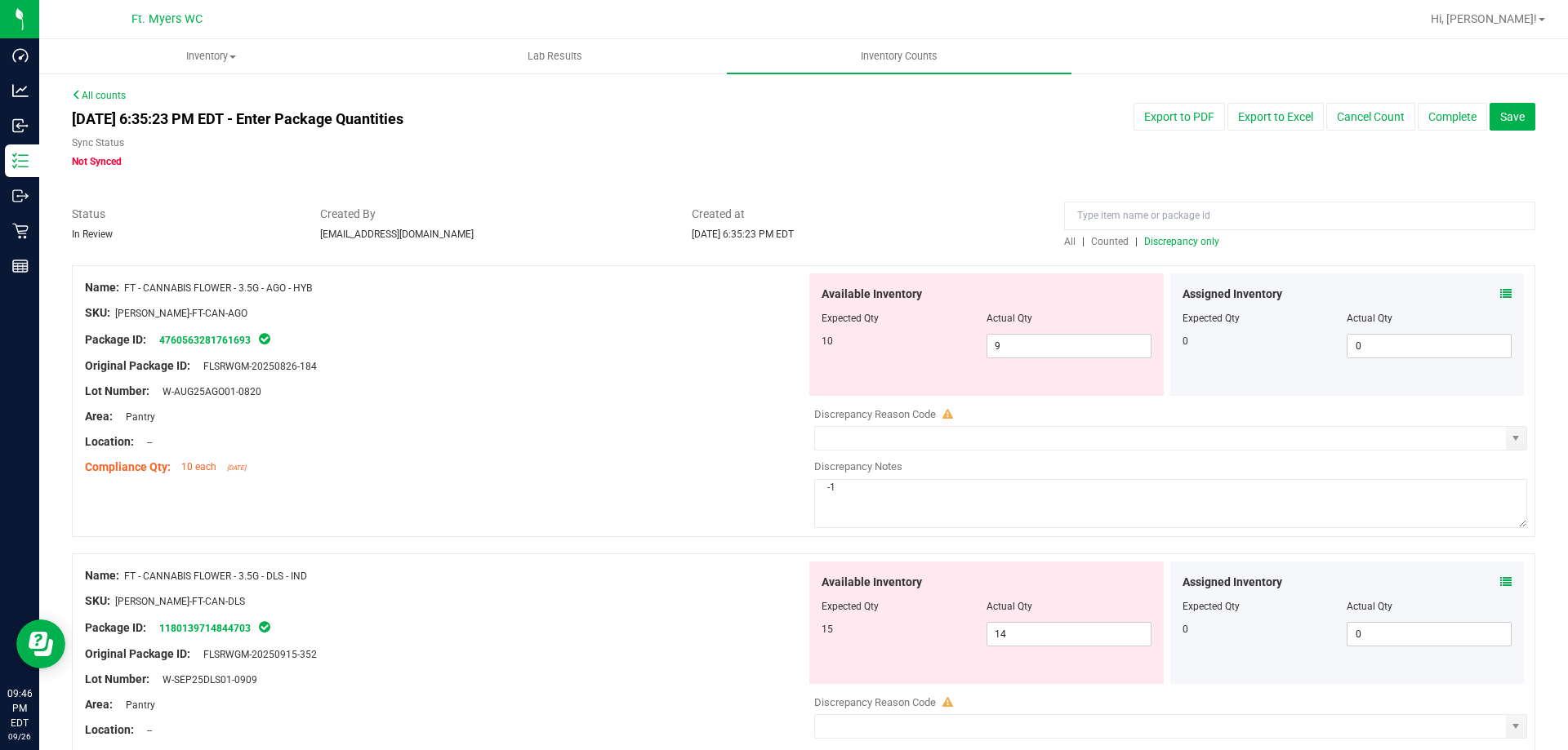
click at [637, 352] on div at bounding box center [445, 353] width 721 height 8
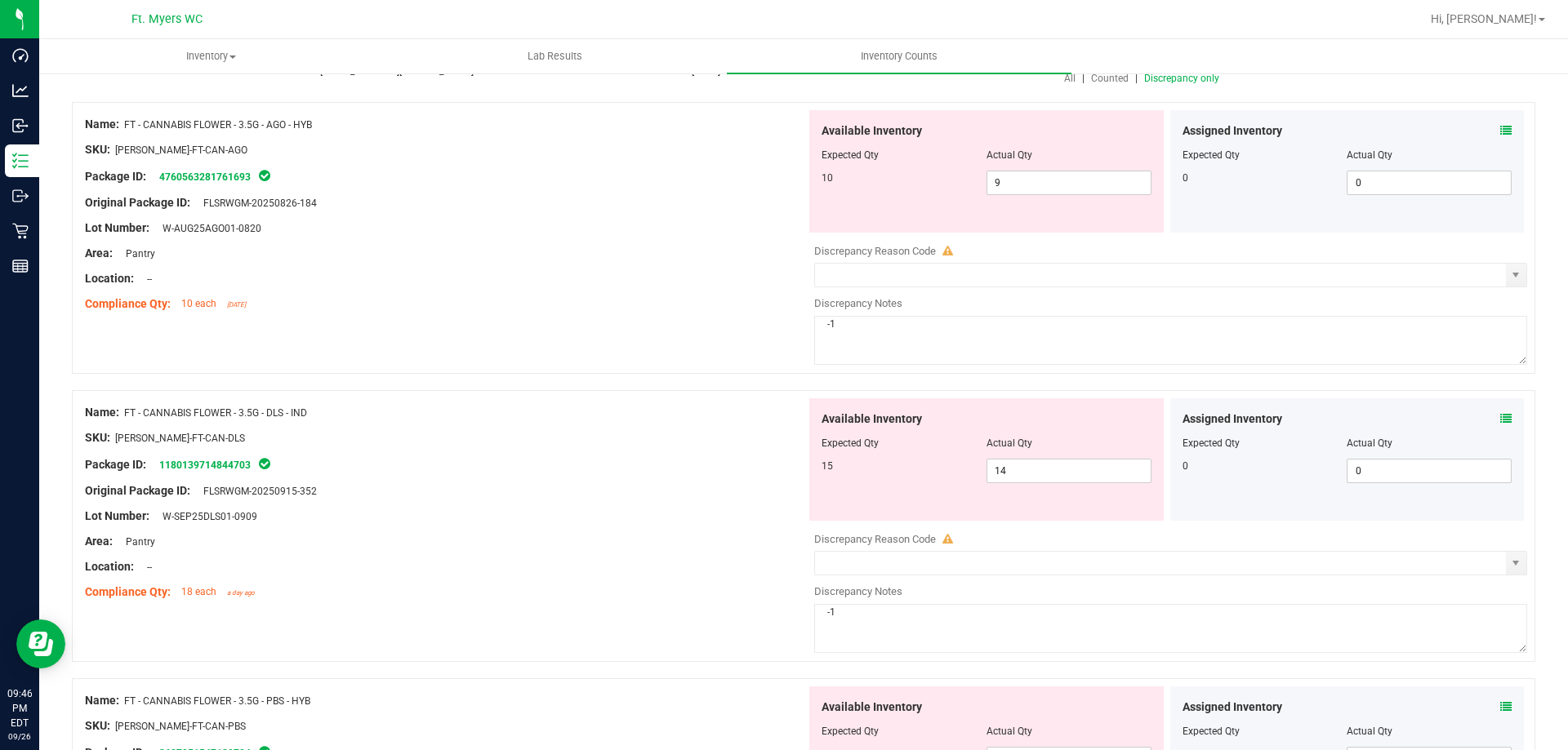
click at [493, 479] on div at bounding box center [445, 478] width 721 height 8
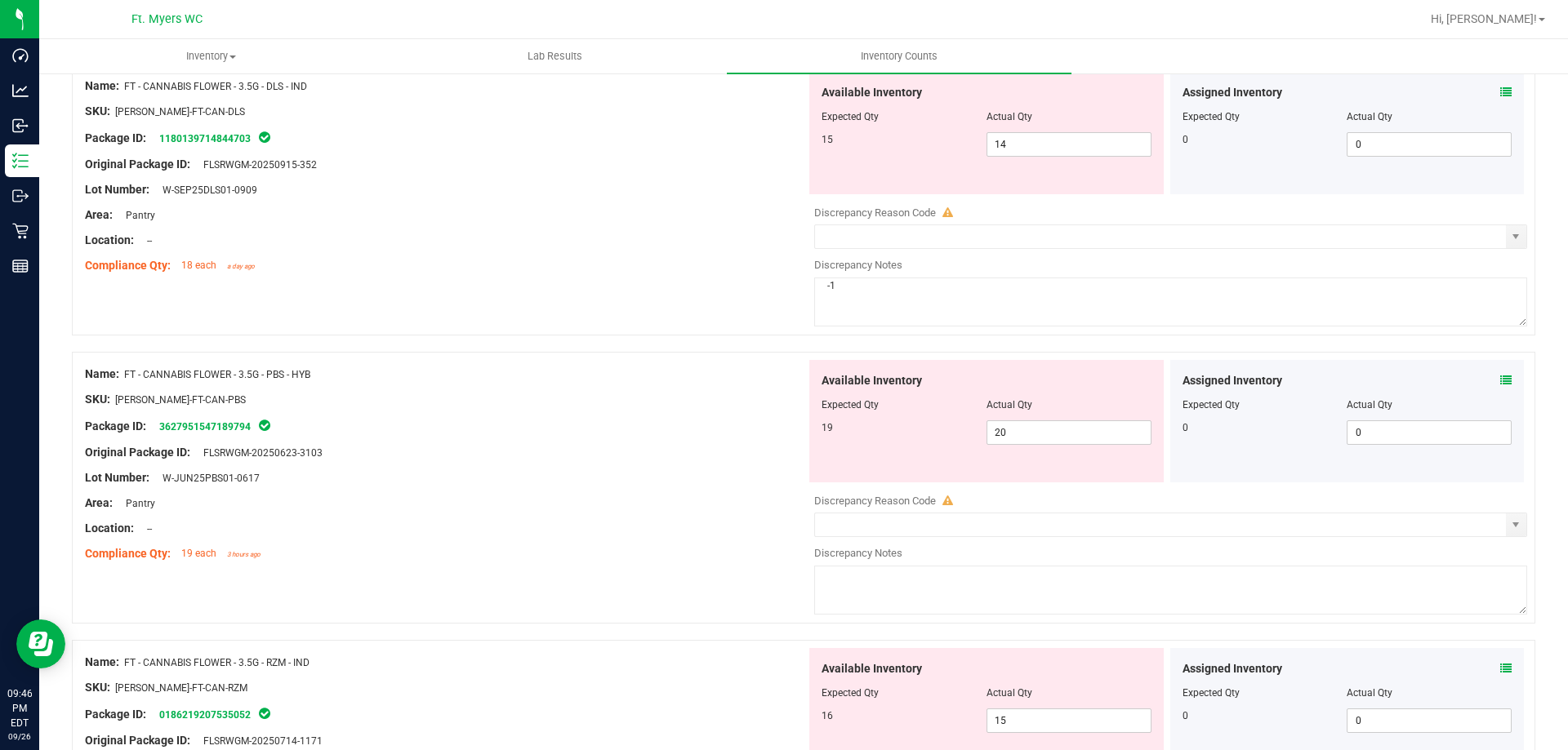
click at [553, 385] on div at bounding box center [445, 387] width 721 height 8
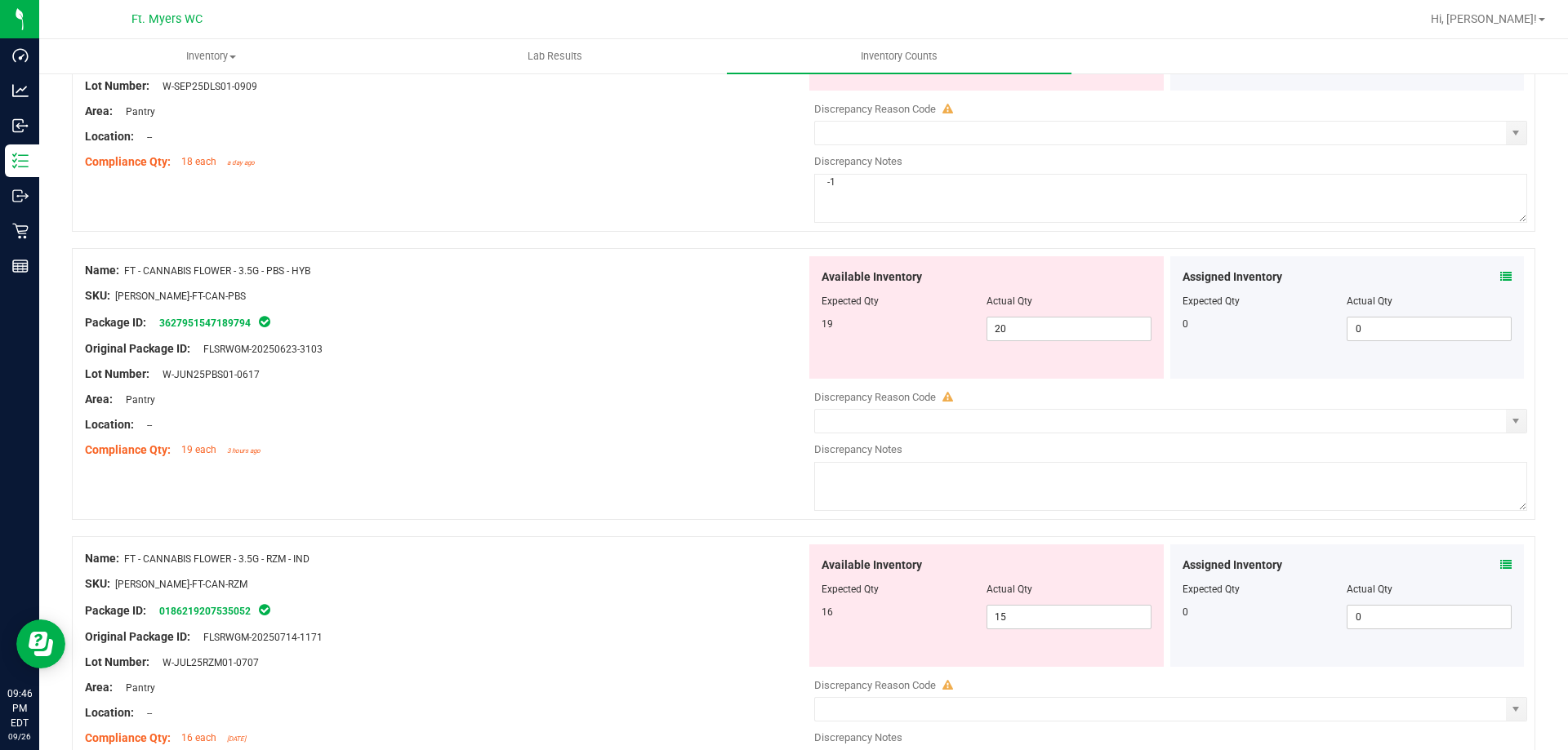
scroll to position [735, 0]
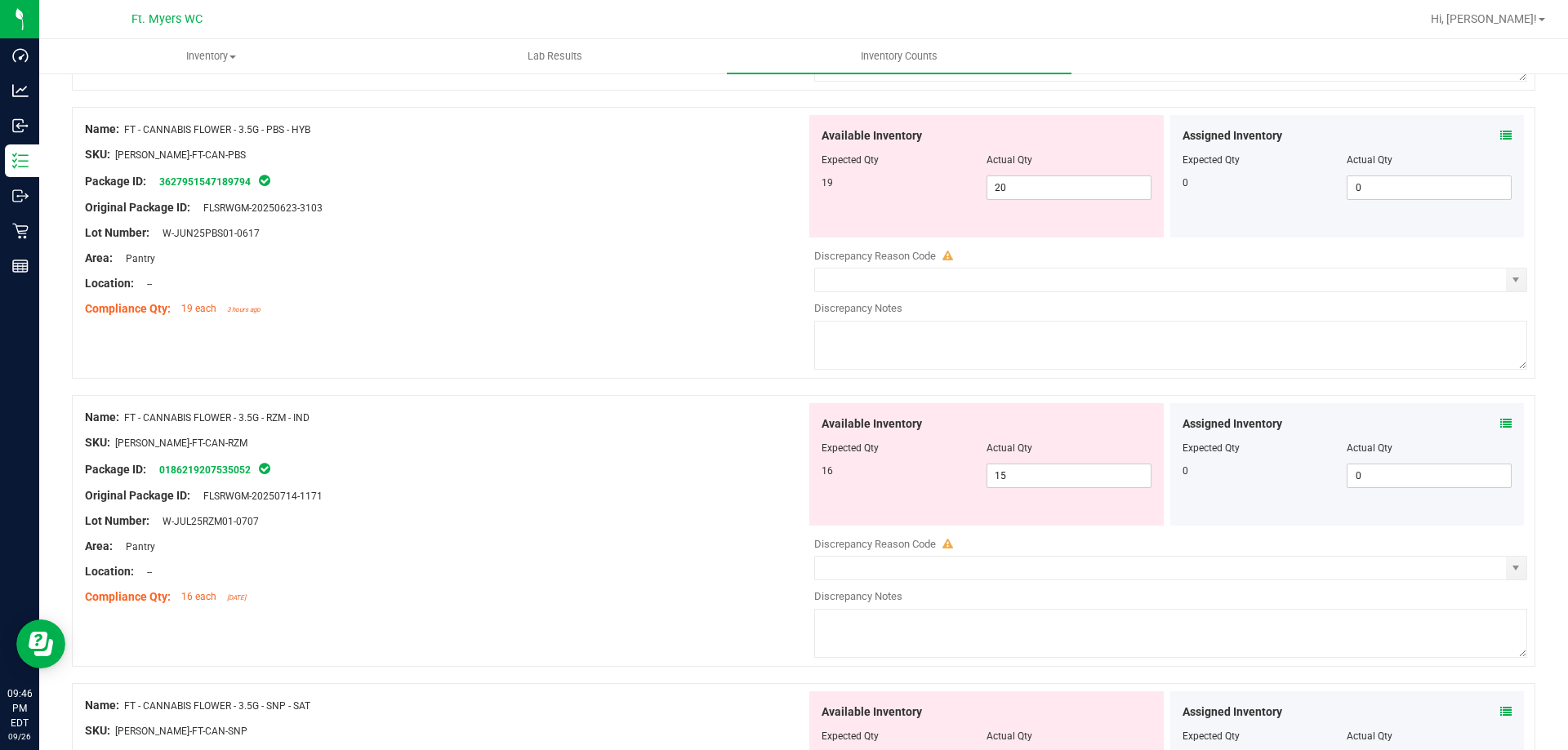
click at [442, 426] on div at bounding box center [445, 430] width 721 height 8
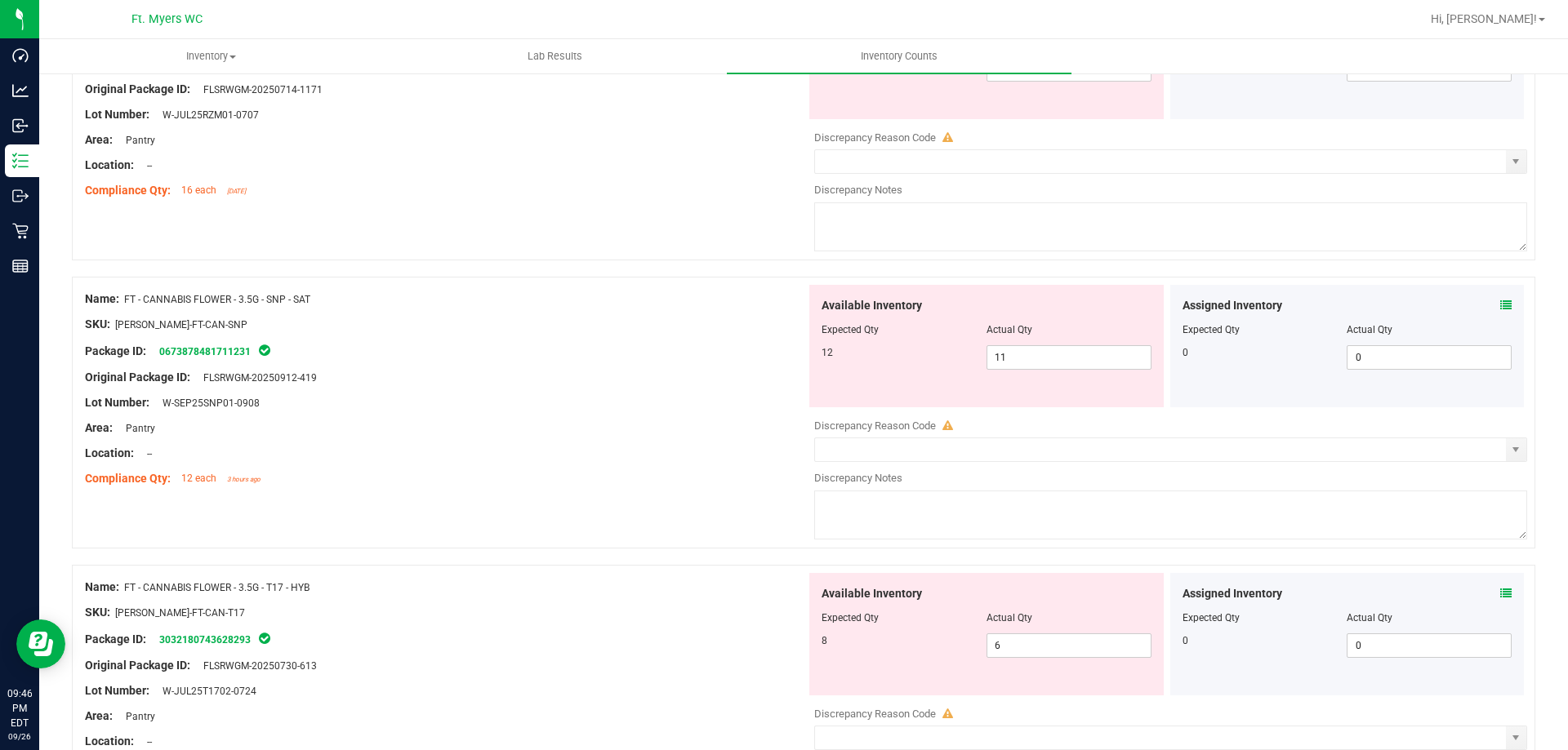
scroll to position [1143, 0]
drag, startPoint x: 371, startPoint y: 307, endPoint x: 344, endPoint y: 302, distance: 27.5
click at [346, 303] on div "Name: FT - CANNABIS FLOWER - 3.5G - SNP - SAT SKU: FLO-BUD-FT-CAN-SNP Package I…" at bounding box center [445, 387] width 721 height 208
click at [344, 302] on div "Name: FT - CANNABIS FLOWER - 3.5G - SNP - SAT" at bounding box center [445, 297] width 721 height 17
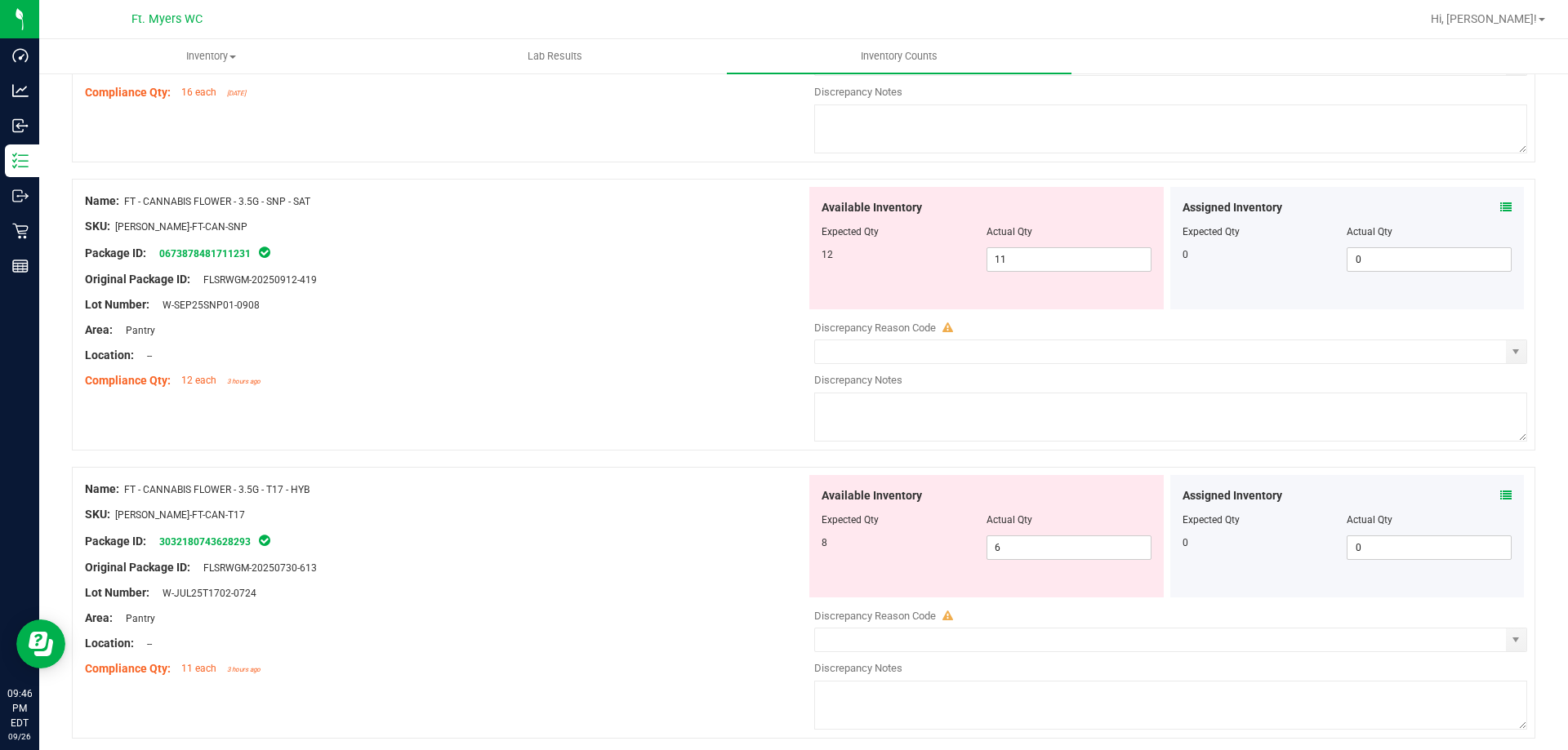
scroll to position [1388, 0]
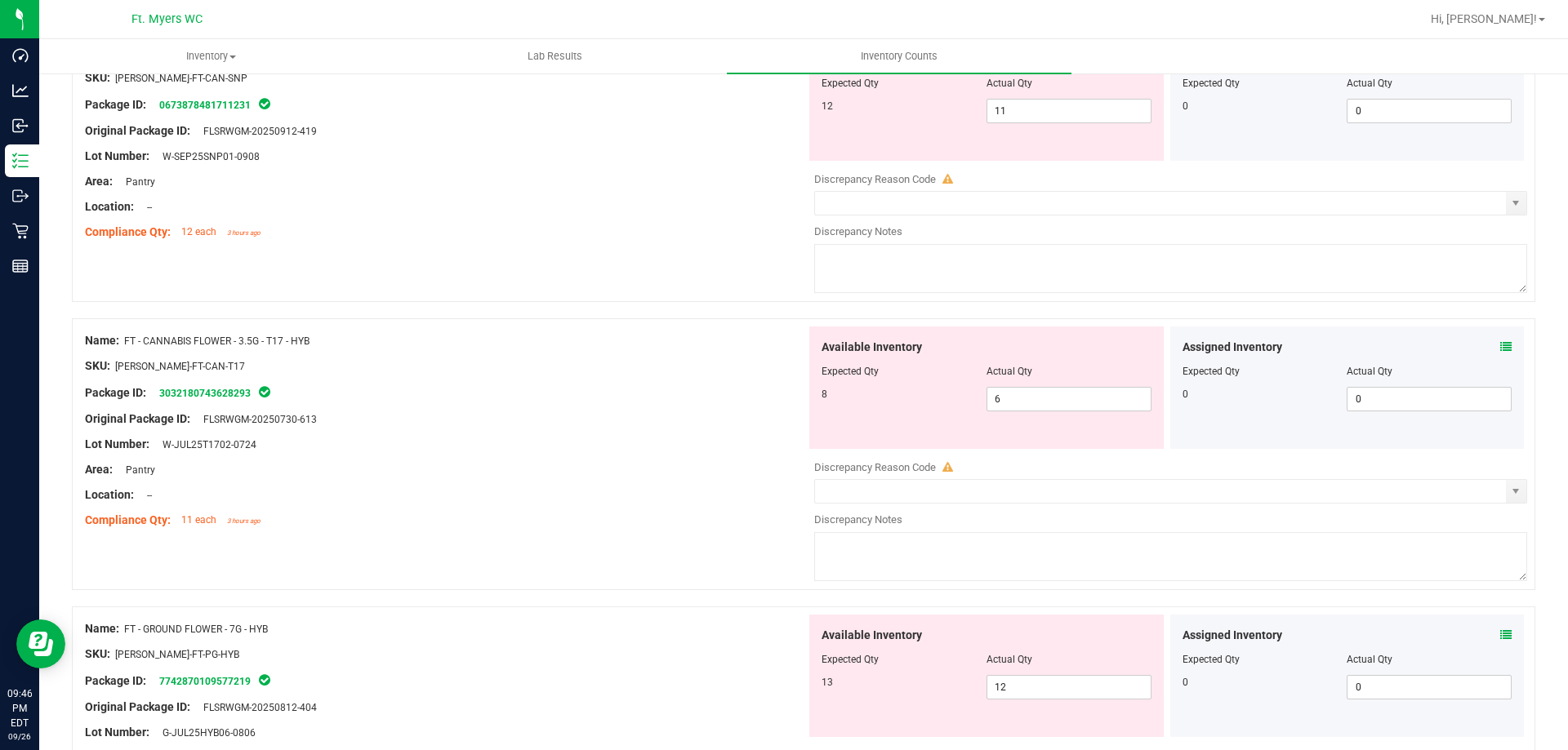
click at [490, 386] on div "Package ID: 3032180743628293" at bounding box center [445, 393] width 721 height 20
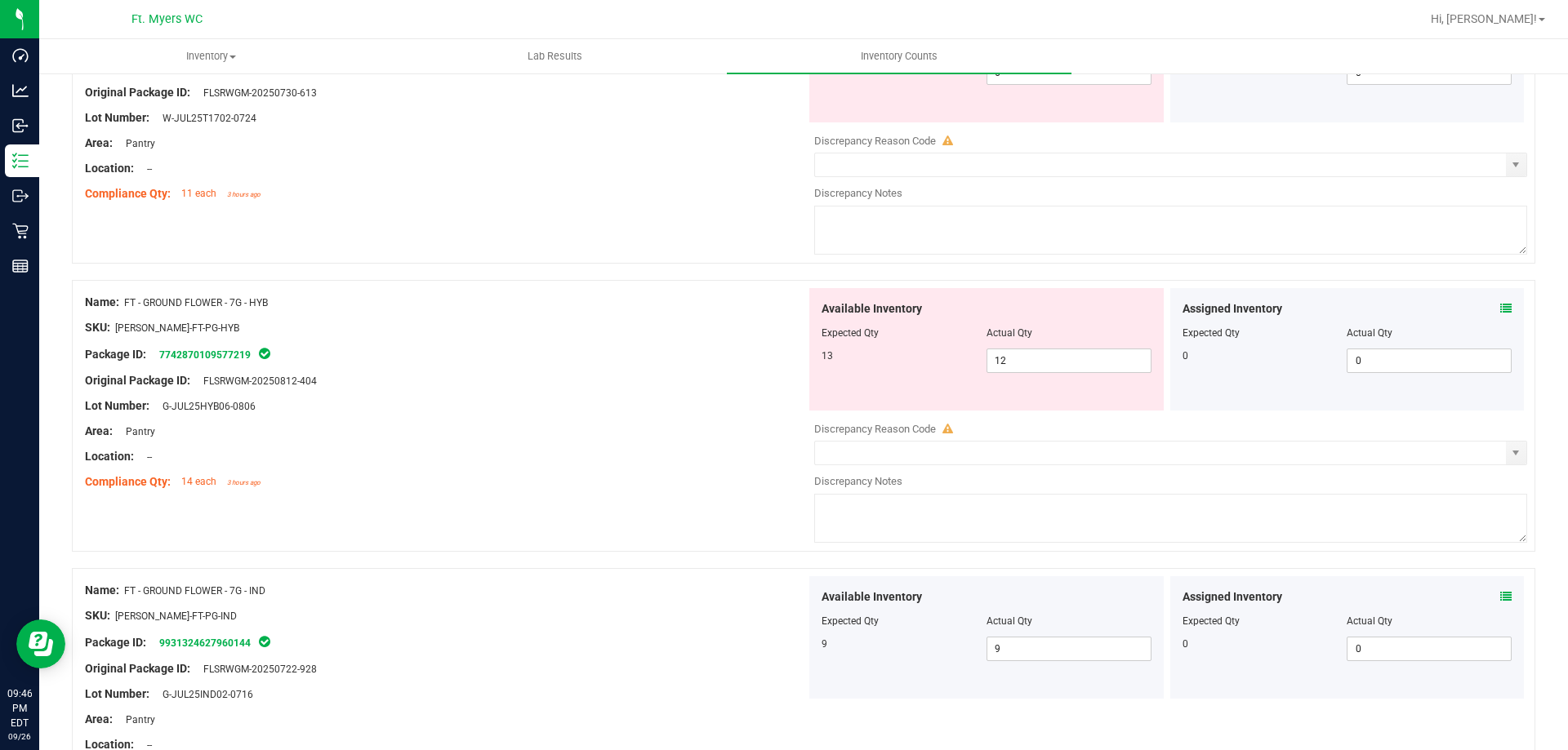
click at [499, 374] on div "Original Package ID: FLSRWGM-20250812-404" at bounding box center [445, 380] width 721 height 17
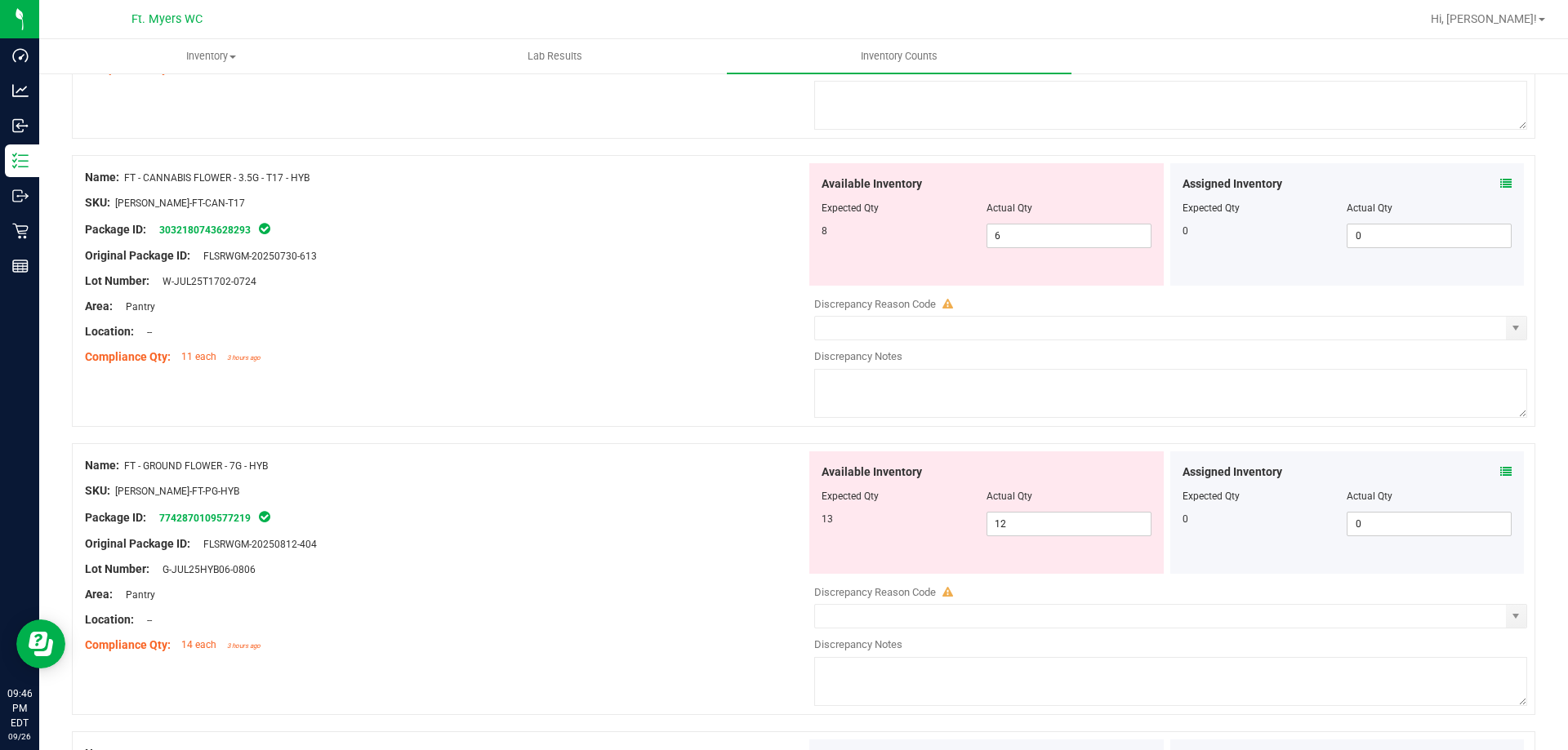
click at [438, 282] on div "Lot Number: W-JUL25T1702-0724" at bounding box center [445, 281] width 721 height 17
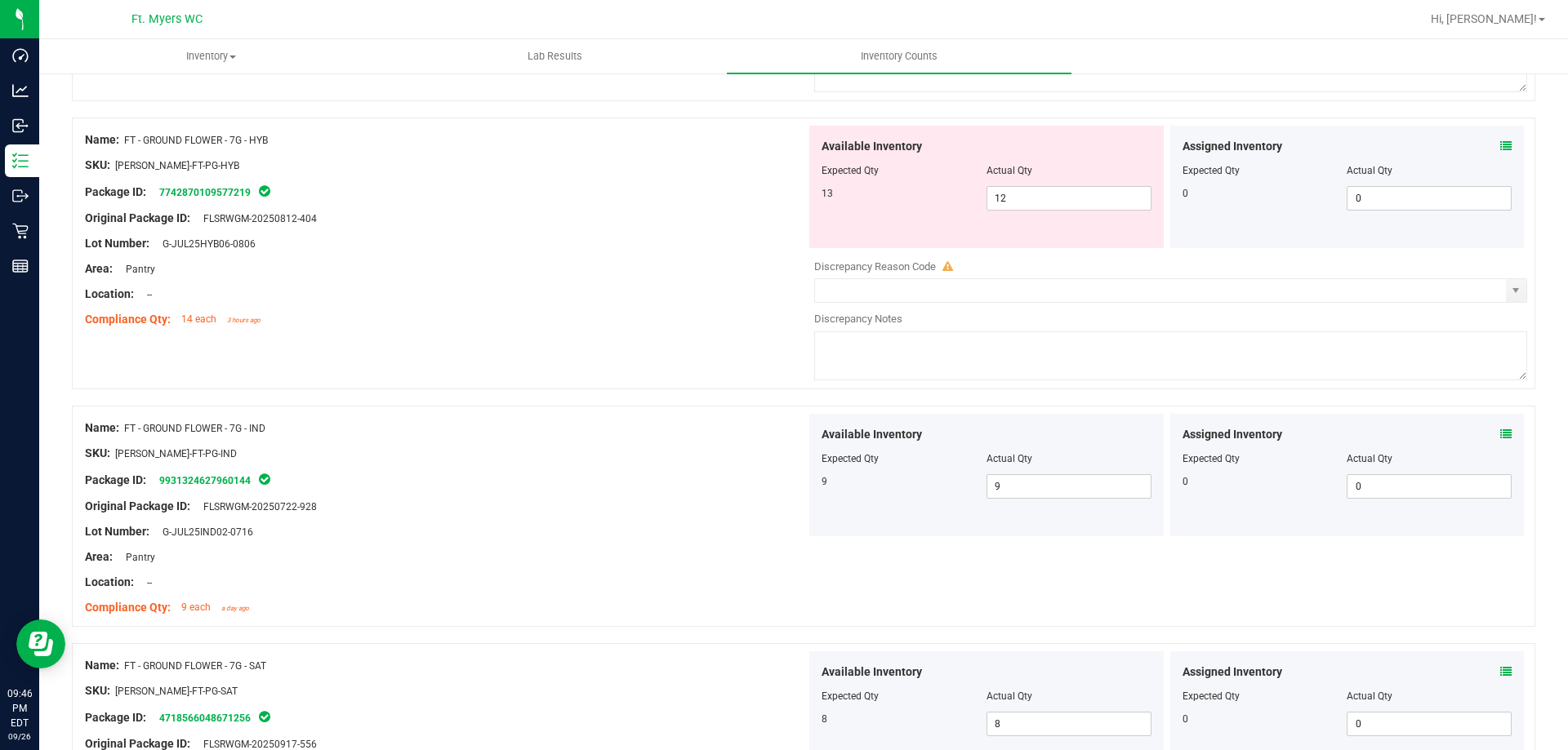
scroll to position [1878, 0]
click at [633, 239] on div "Lot Number: G-JUL25HYB06-0806" at bounding box center [445, 242] width 721 height 17
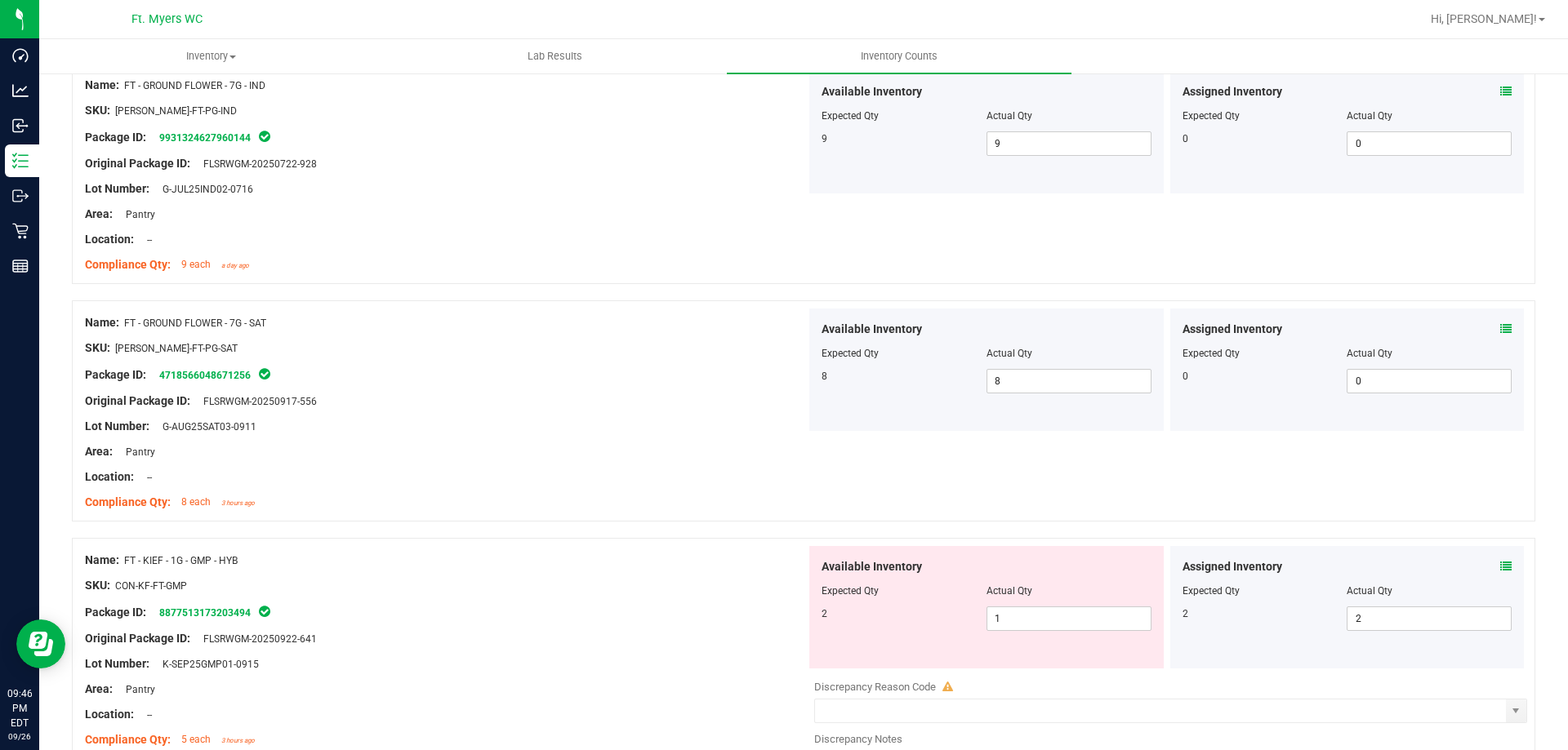
drag, startPoint x: 633, startPoint y: 239, endPoint x: 628, endPoint y: 458, distance: 219.1
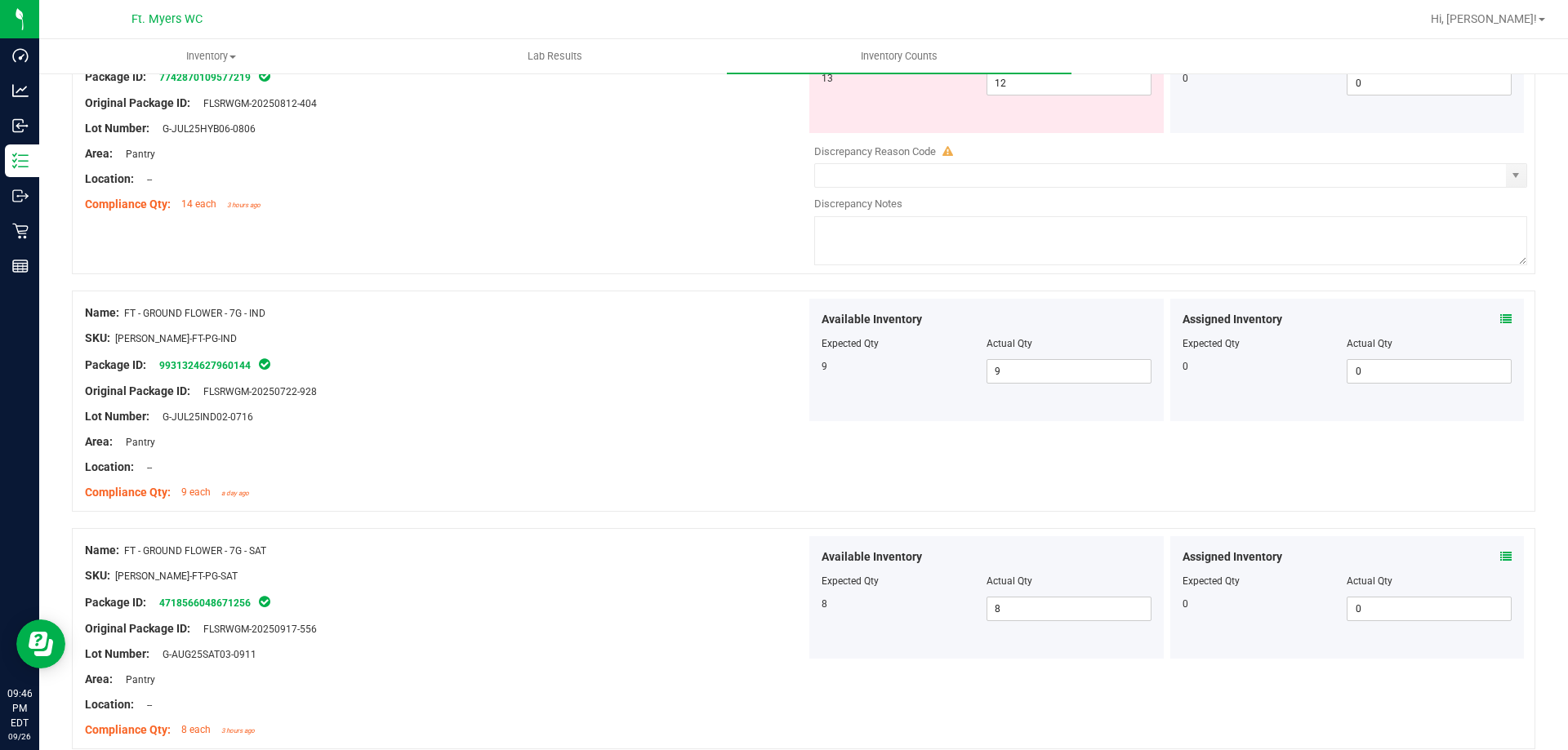
scroll to position [1837, 0]
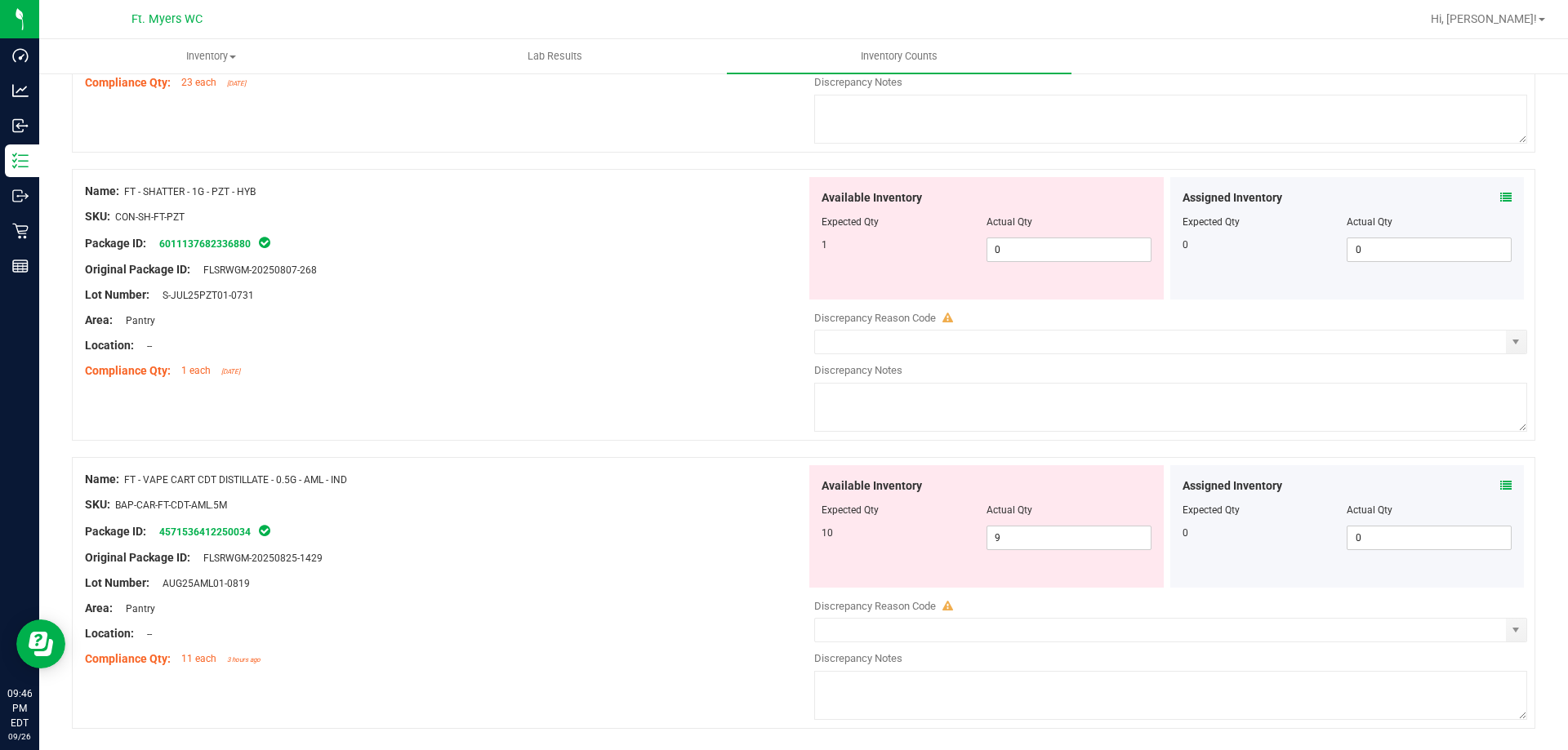
drag, startPoint x: 654, startPoint y: 238, endPoint x: 647, endPoint y: 590, distance: 352.1
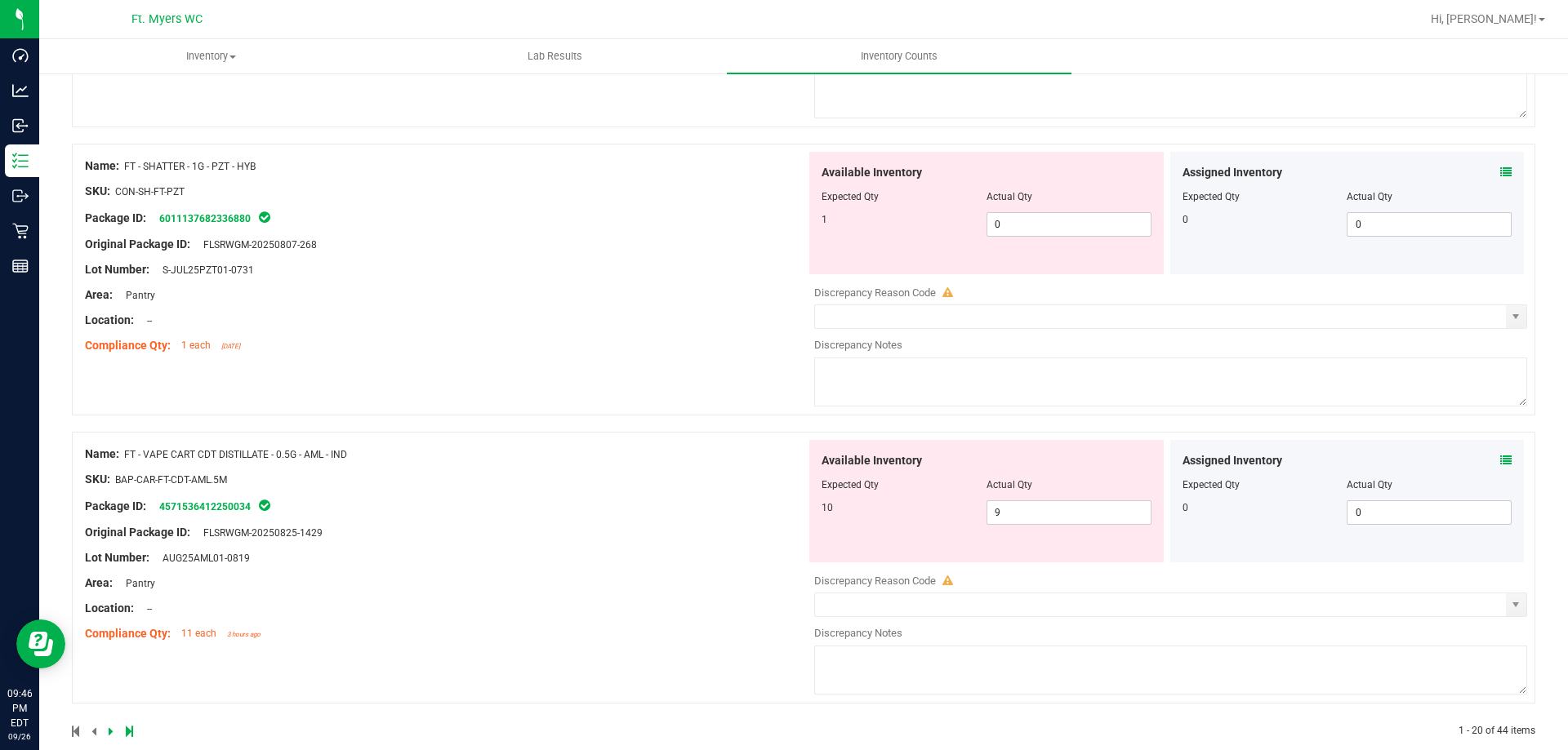
scroll to position [5232, 0]
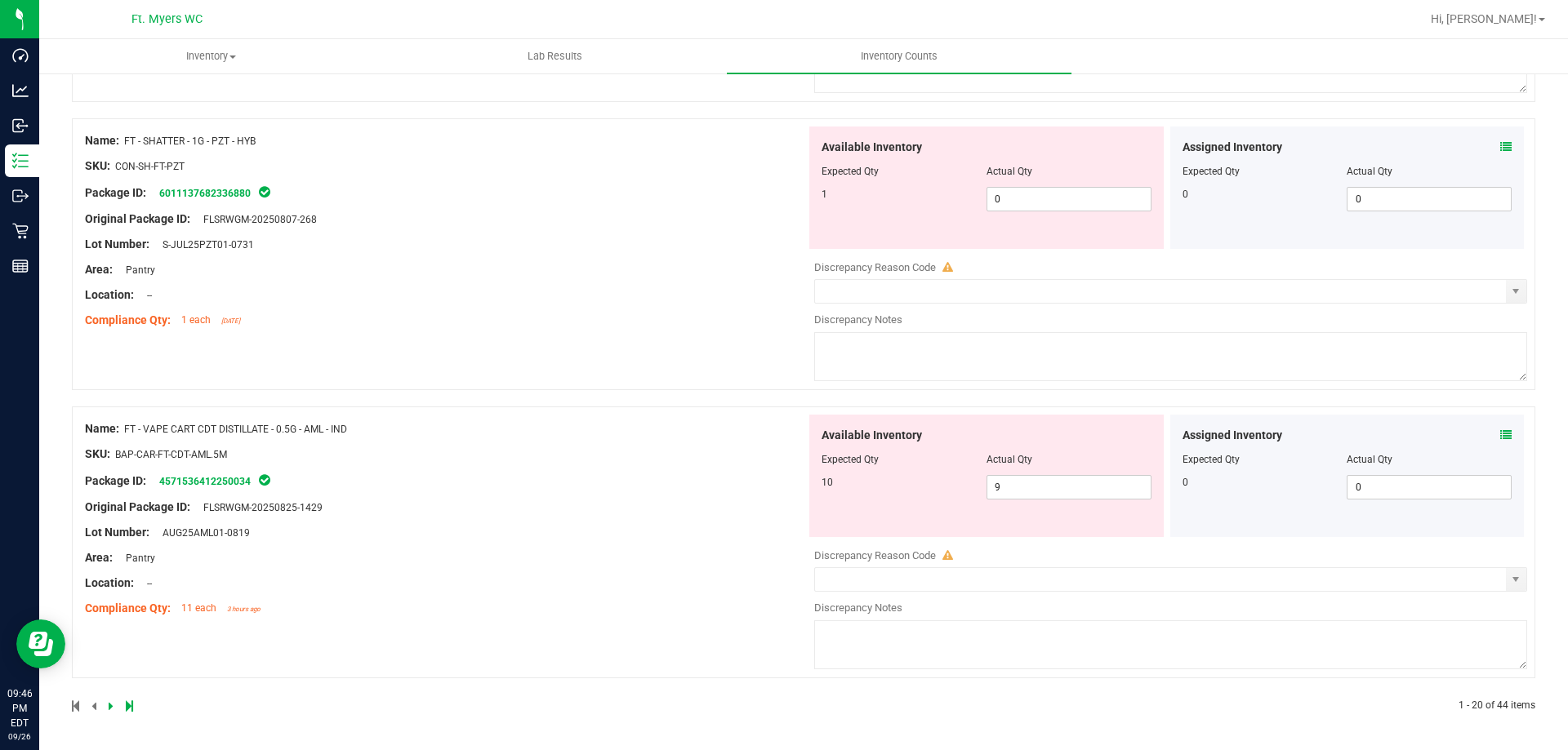
click at [613, 435] on div "Name: FT - VAPE CART CDT DISTILLATE - 0.5G - AML - IND" at bounding box center [445, 428] width 721 height 17
click at [1084, 487] on input "9" at bounding box center [1068, 487] width 163 height 23
type input "10"
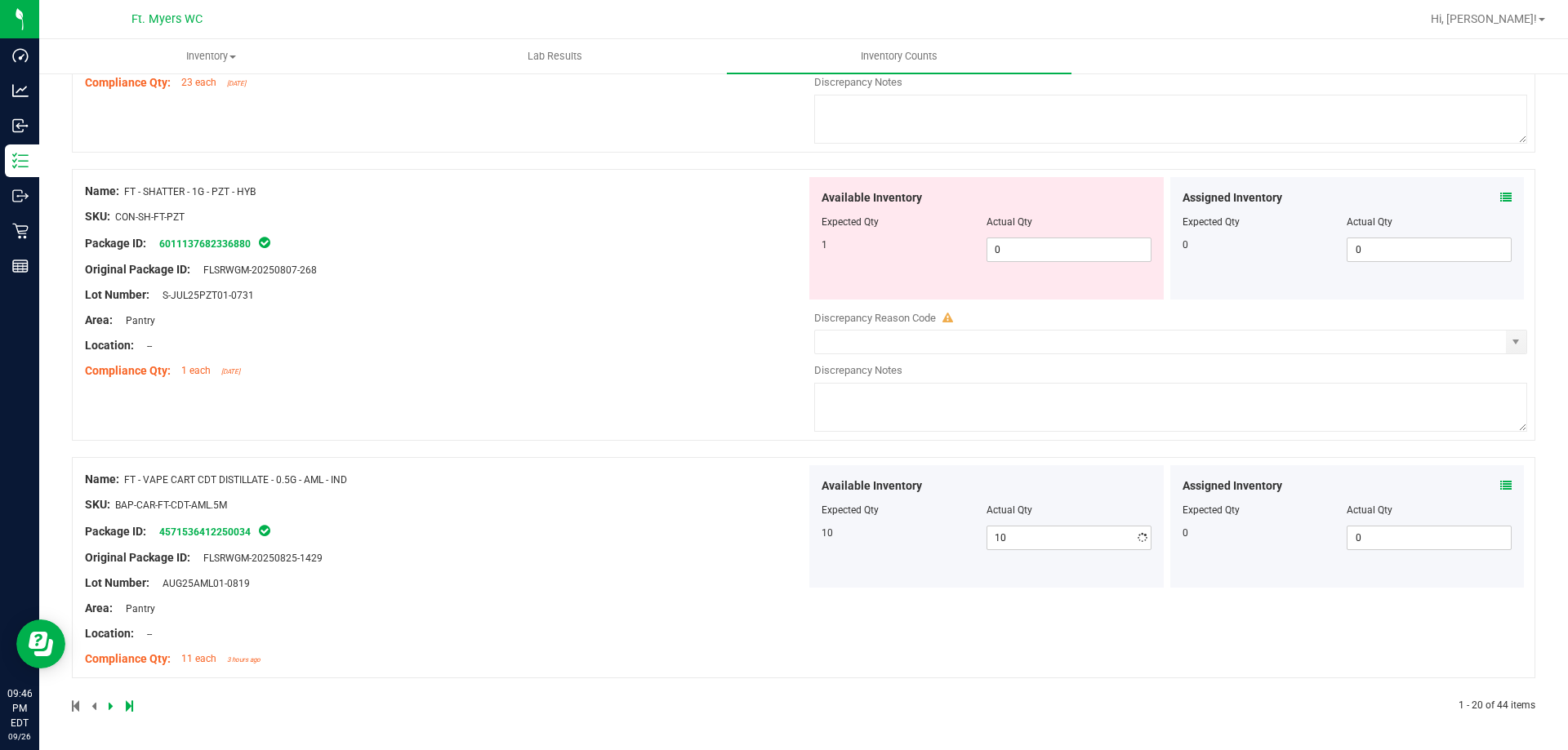
click at [450, 367] on div "Name: FT - SHATTER - 1G - PZT - HYB SKU: CON-SH-FT-PZT Package ID: 601113768233…" at bounding box center [804, 305] width 1463 height 272
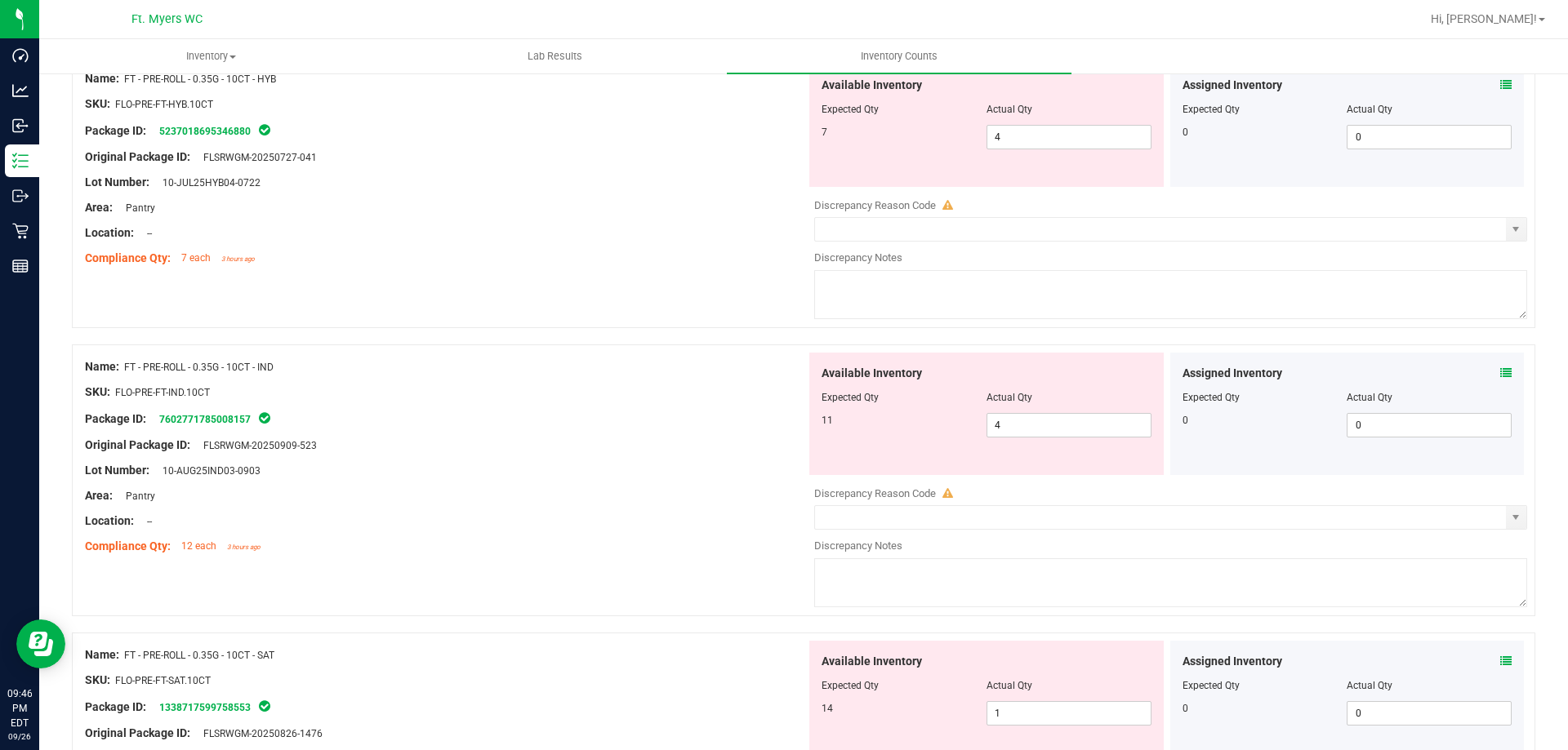
scroll to position [0, 0]
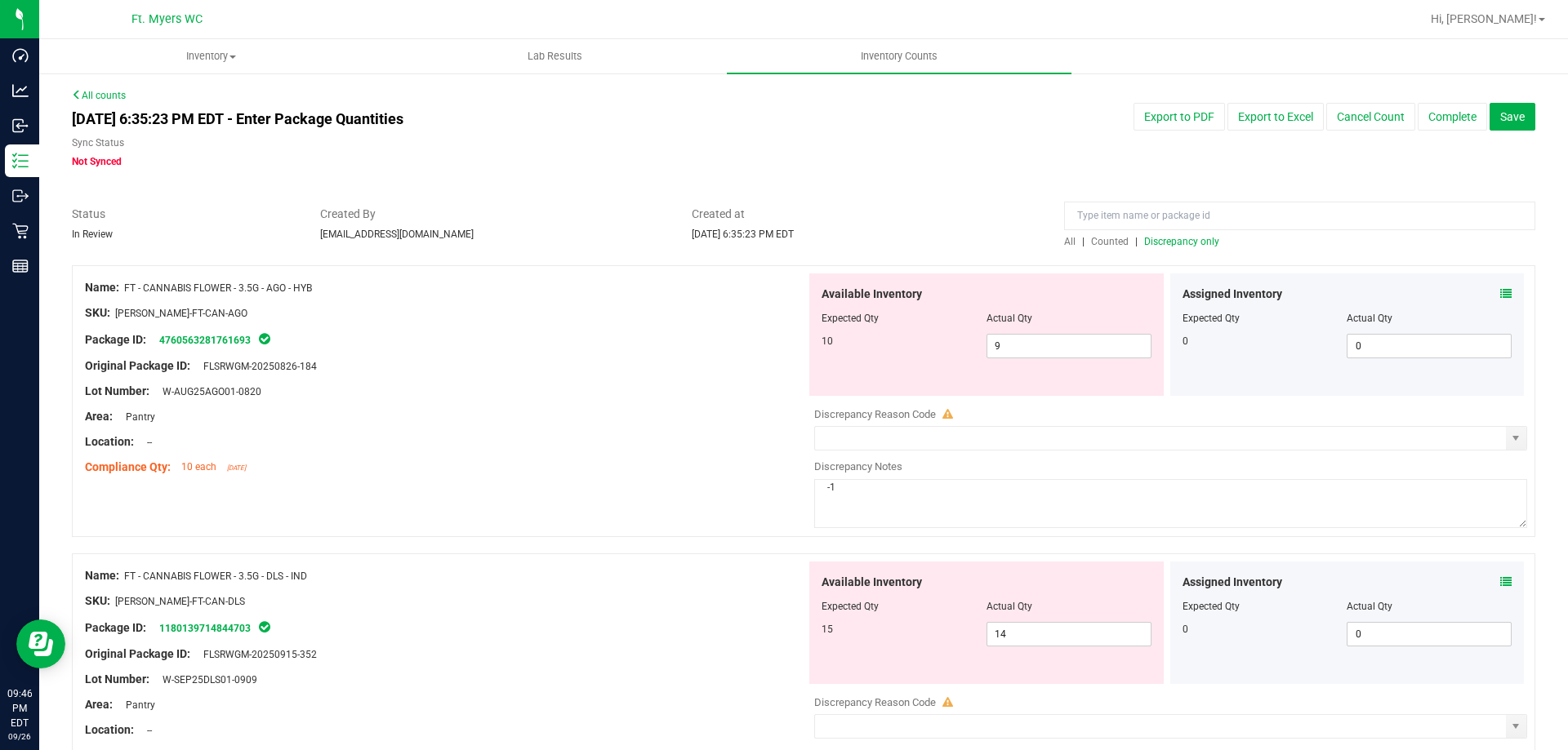
drag, startPoint x: 703, startPoint y: 561, endPoint x: 827, endPoint y: 91, distance: 486.1
click at [1179, 241] on span "Discrepancy only" at bounding box center [1182, 241] width 75 height 12
click at [1172, 241] on span "Discrepancy only" at bounding box center [1182, 241] width 75 height 12
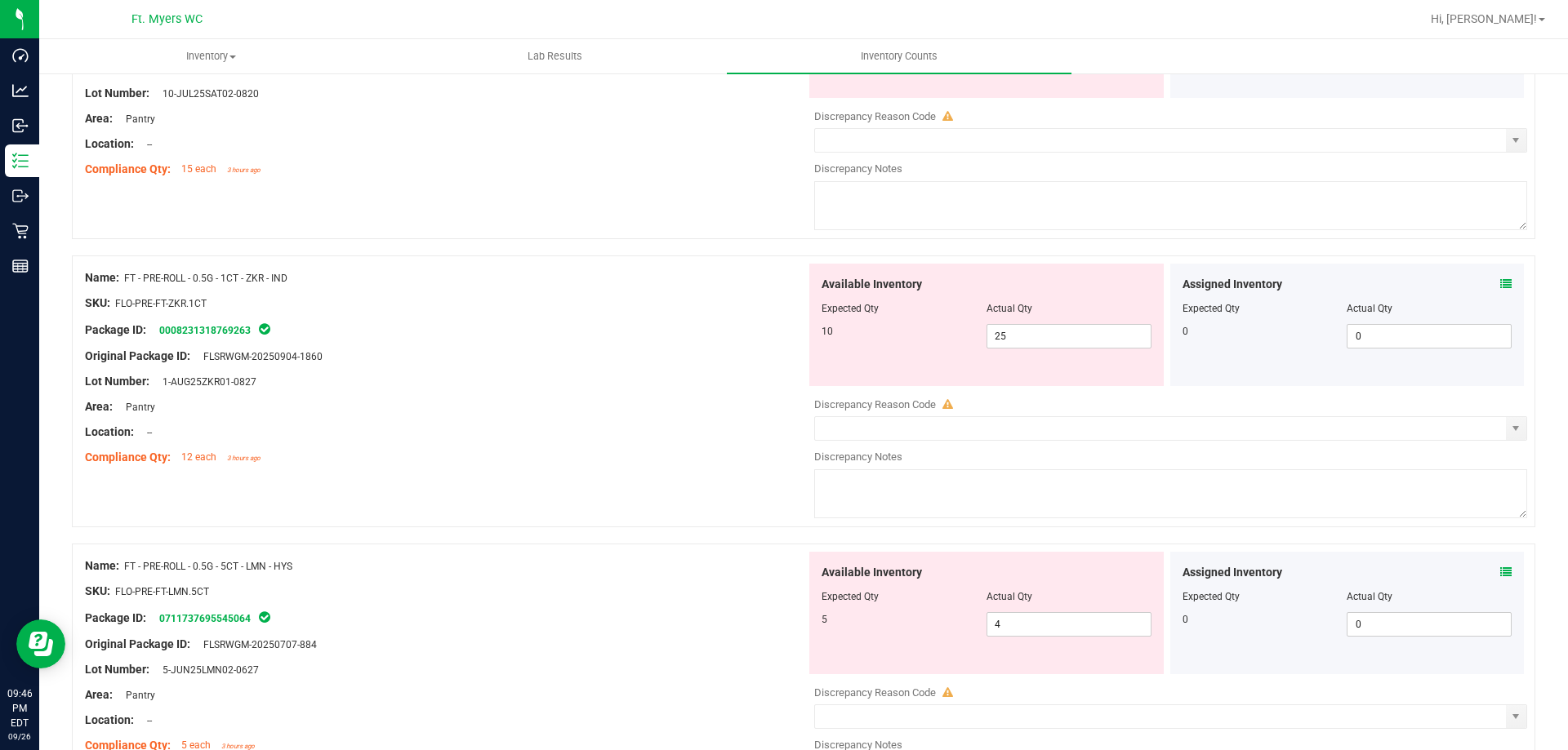
scroll to position [5334, 0]
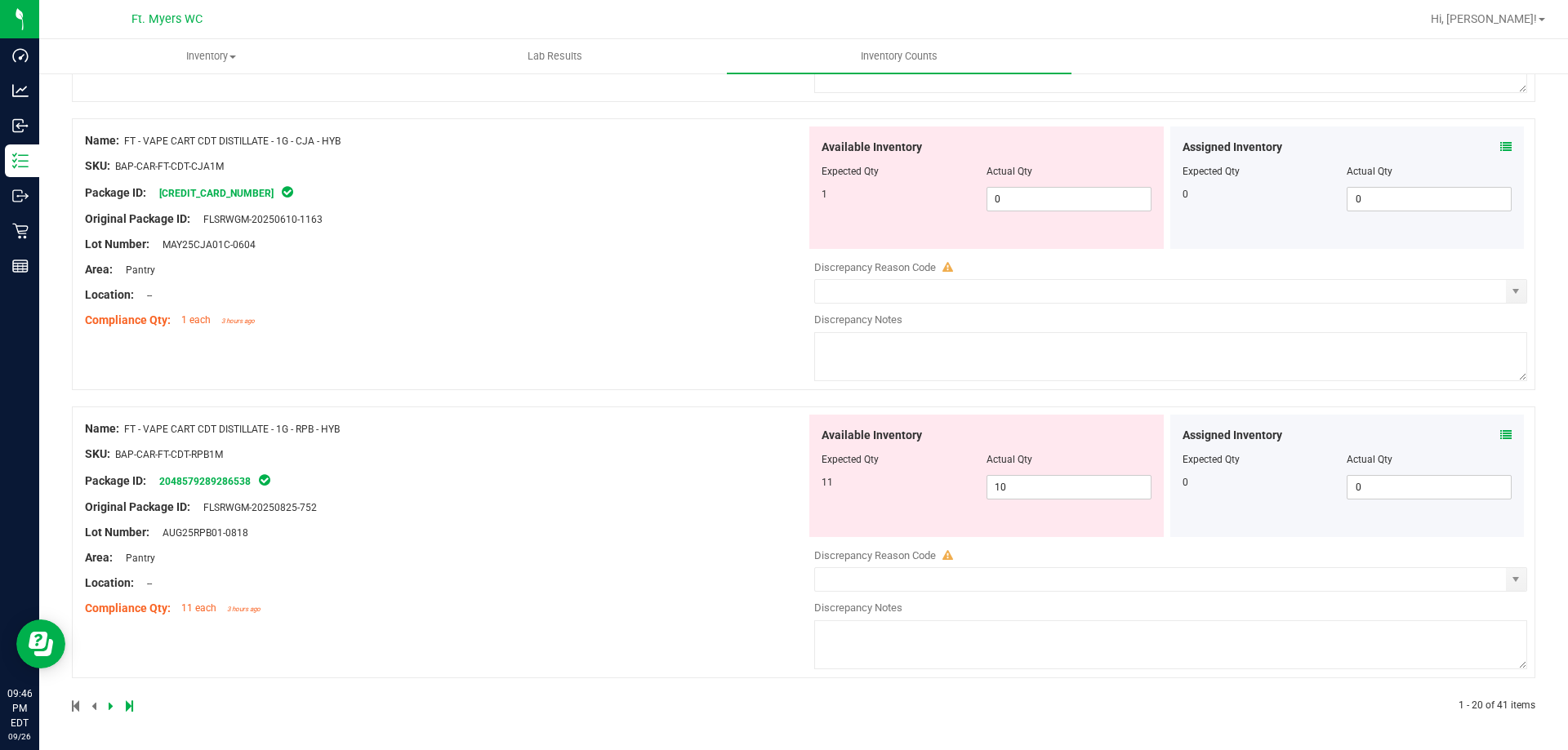
drag, startPoint x: 543, startPoint y: 272, endPoint x: 525, endPoint y: 692, distance: 420.4
click at [451, 504] on div "Original Package ID: FLSRWGM-20250825-752" at bounding box center [445, 507] width 721 height 17
click at [487, 459] on div "SKU: BAP-CAR-FT-CDT-RPB1M" at bounding box center [445, 453] width 721 height 17
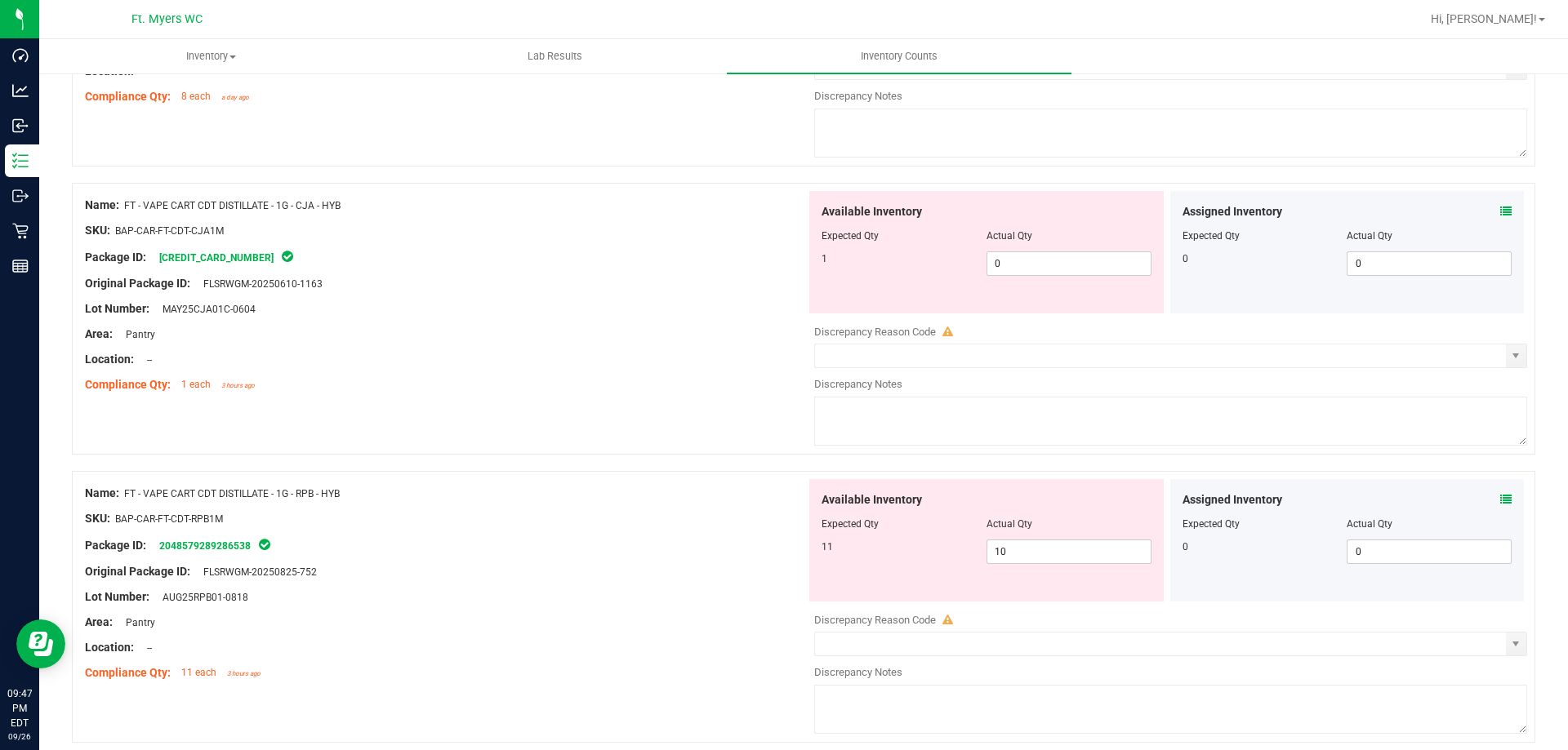
scroll to position [5171, 0]
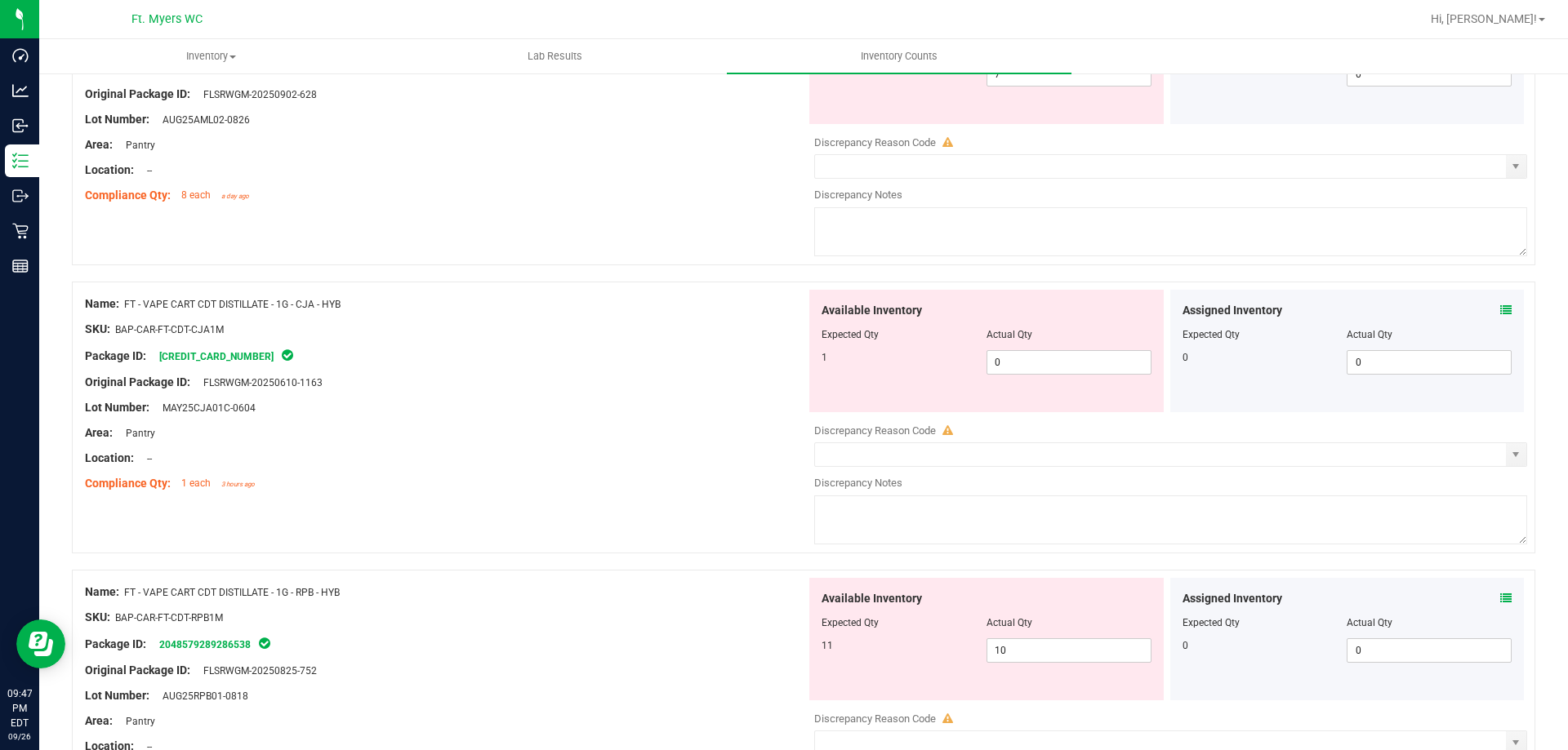
click at [1500, 292] on div "Assigned Inventory Expected Qty Actual Qty 0 0 0" at bounding box center [1347, 351] width 354 height 123
click at [1501, 302] on span at bounding box center [1507, 310] width 12 height 17
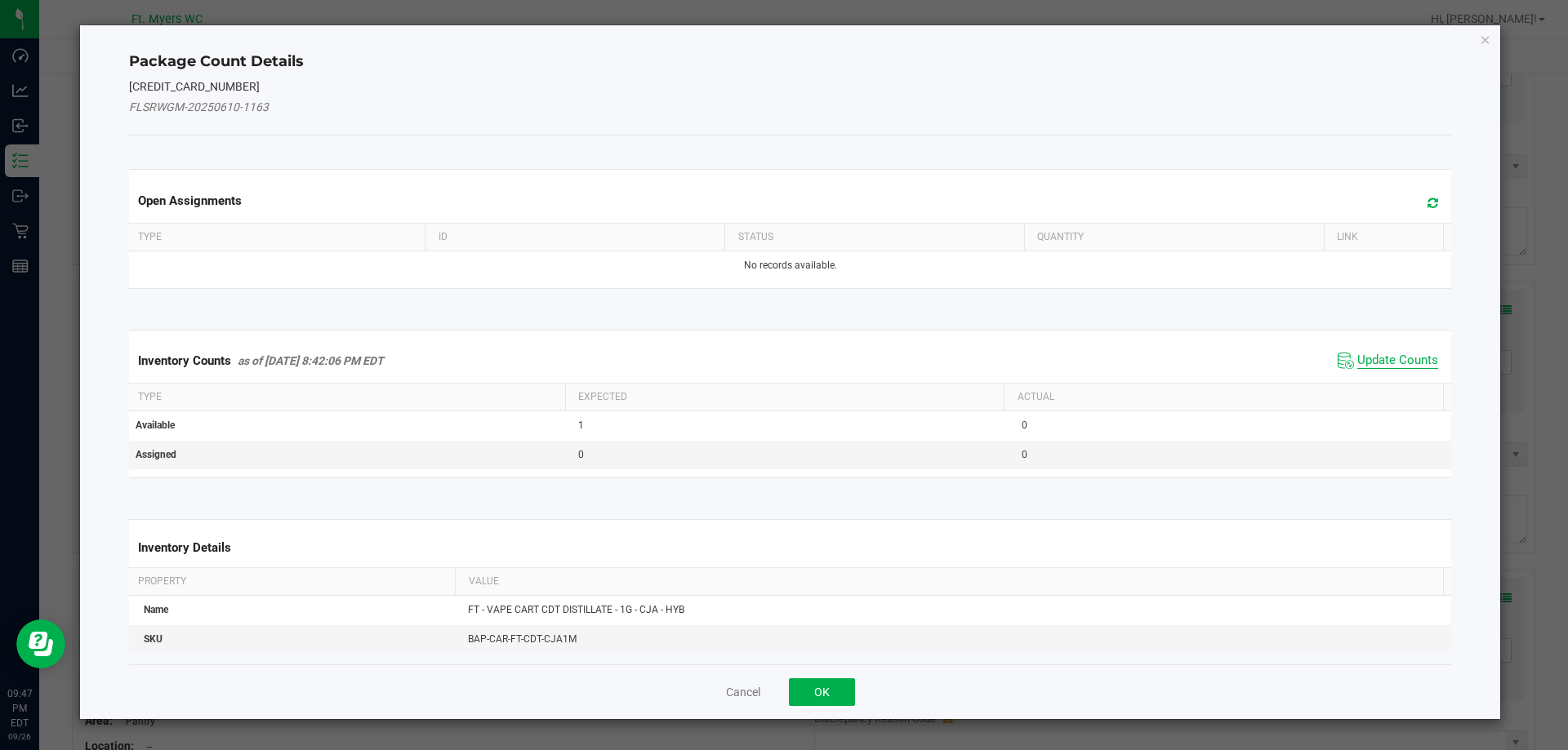
click at [1389, 366] on span "Update Counts" at bounding box center [1398, 360] width 81 height 17
click at [1393, 353] on div "Inventory Counts as of Sep 26, 2025 8:42:06 PM EDT Update Counts" at bounding box center [790, 359] width 1329 height 43
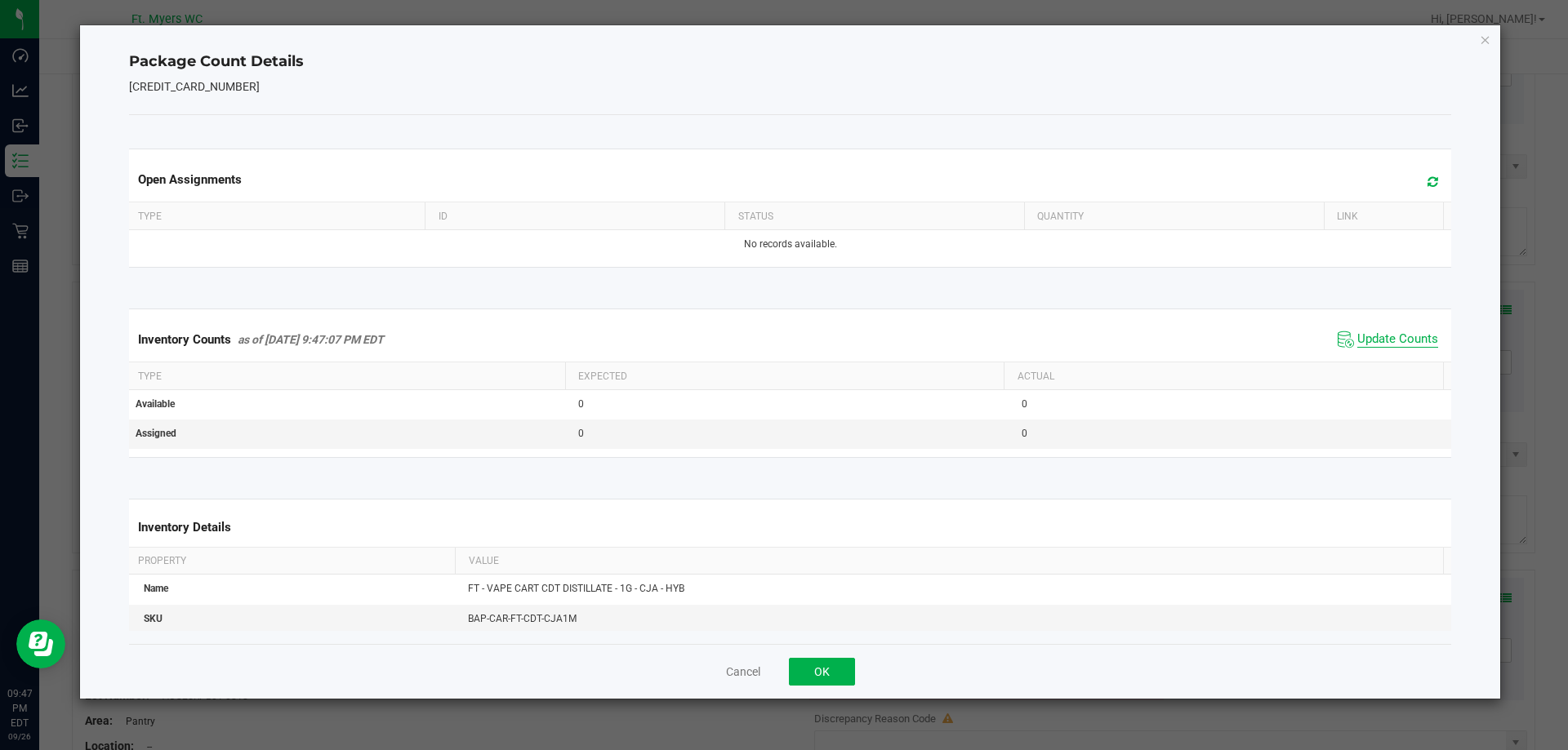
click at [1384, 340] on span "Update Counts" at bounding box center [1398, 339] width 81 height 17
click at [804, 672] on button "OK" at bounding box center [822, 672] width 66 height 28
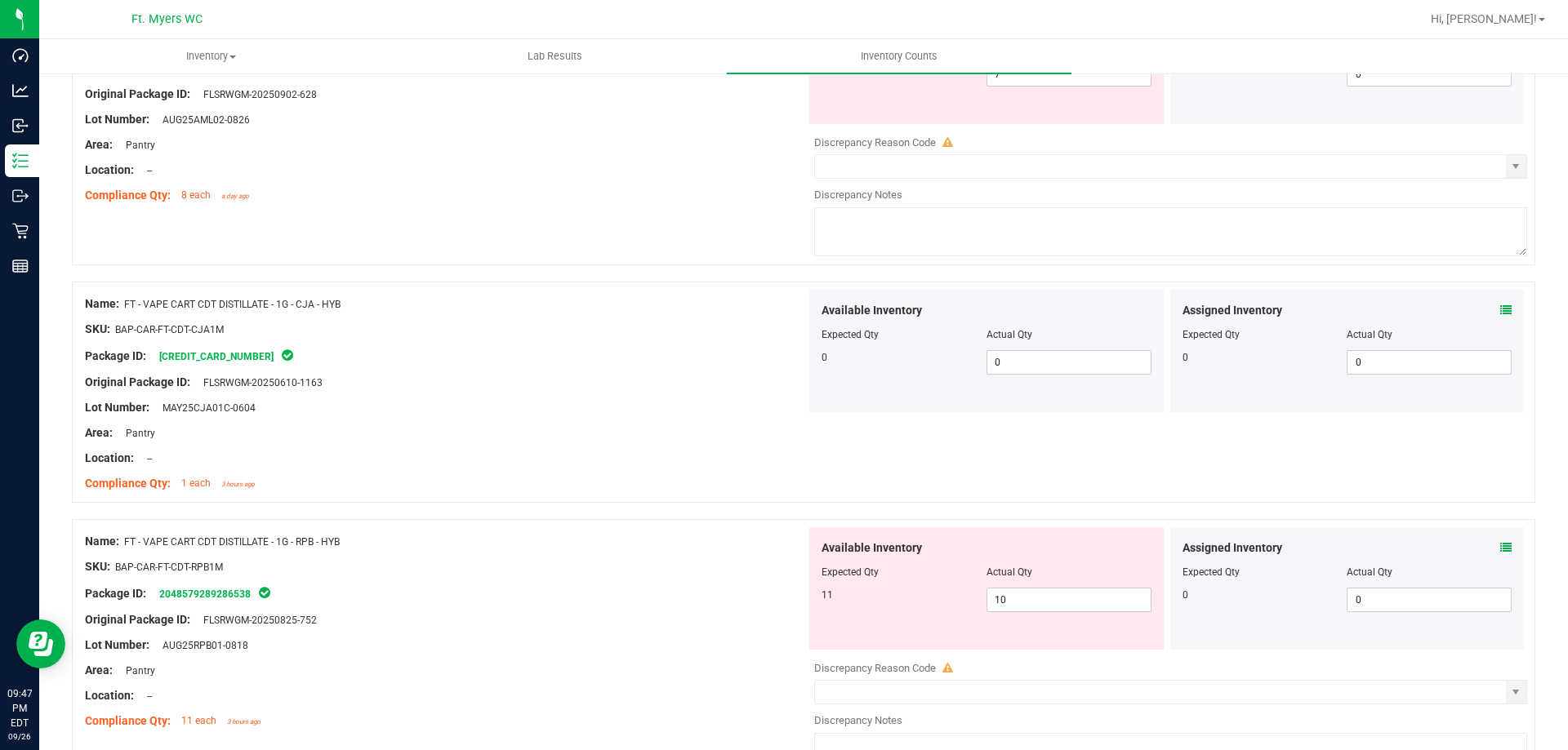
click at [828, 426] on div "Name: FT - VAPE CART CDT DISTILLATE - 1G - CJA - HYB SKU: BAP-CAR-FT-CDT-CJA1M …" at bounding box center [804, 393] width 1463 height 222
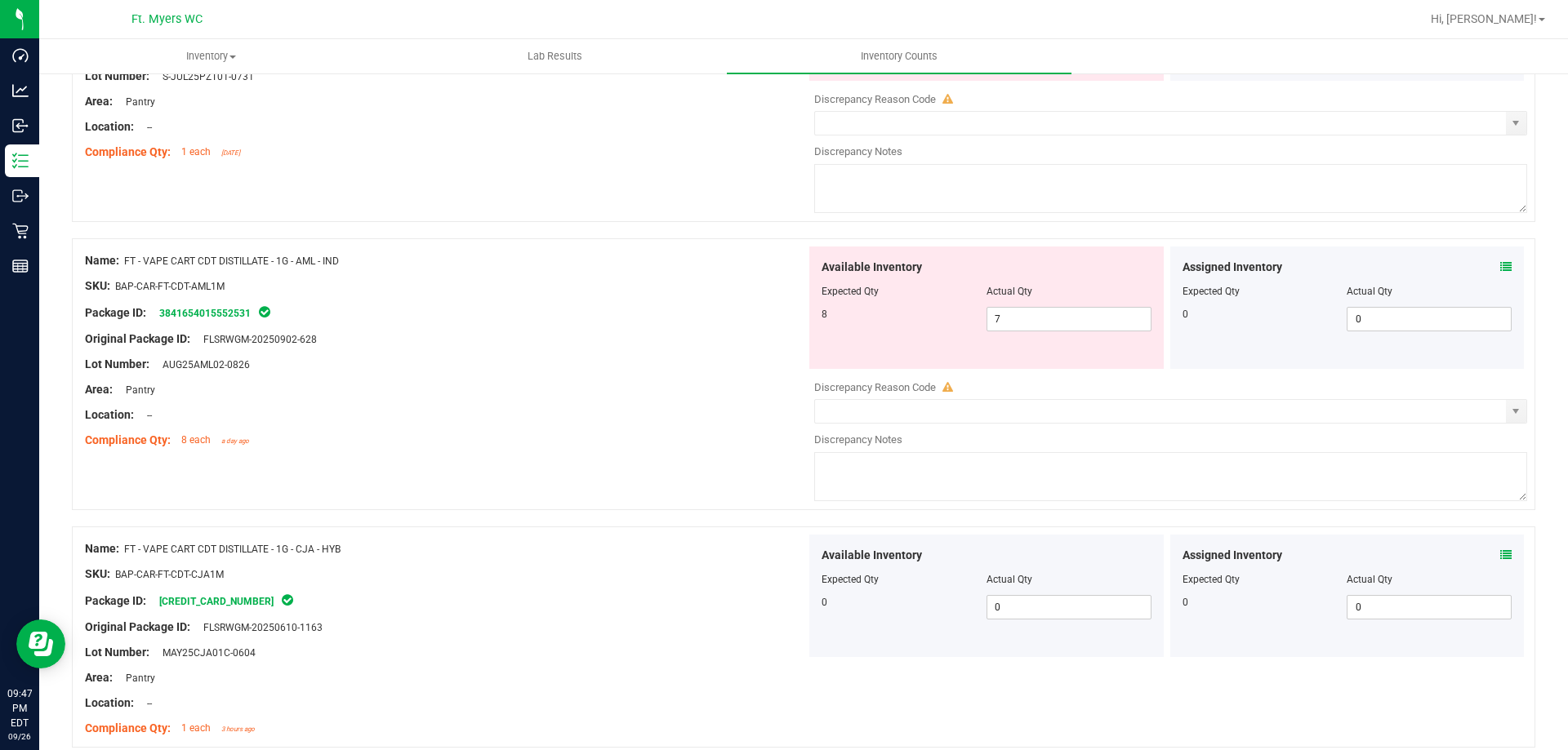
click at [790, 426] on div at bounding box center [445, 427] width 721 height 8
click at [1501, 265] on icon at bounding box center [1507, 267] width 12 height 12
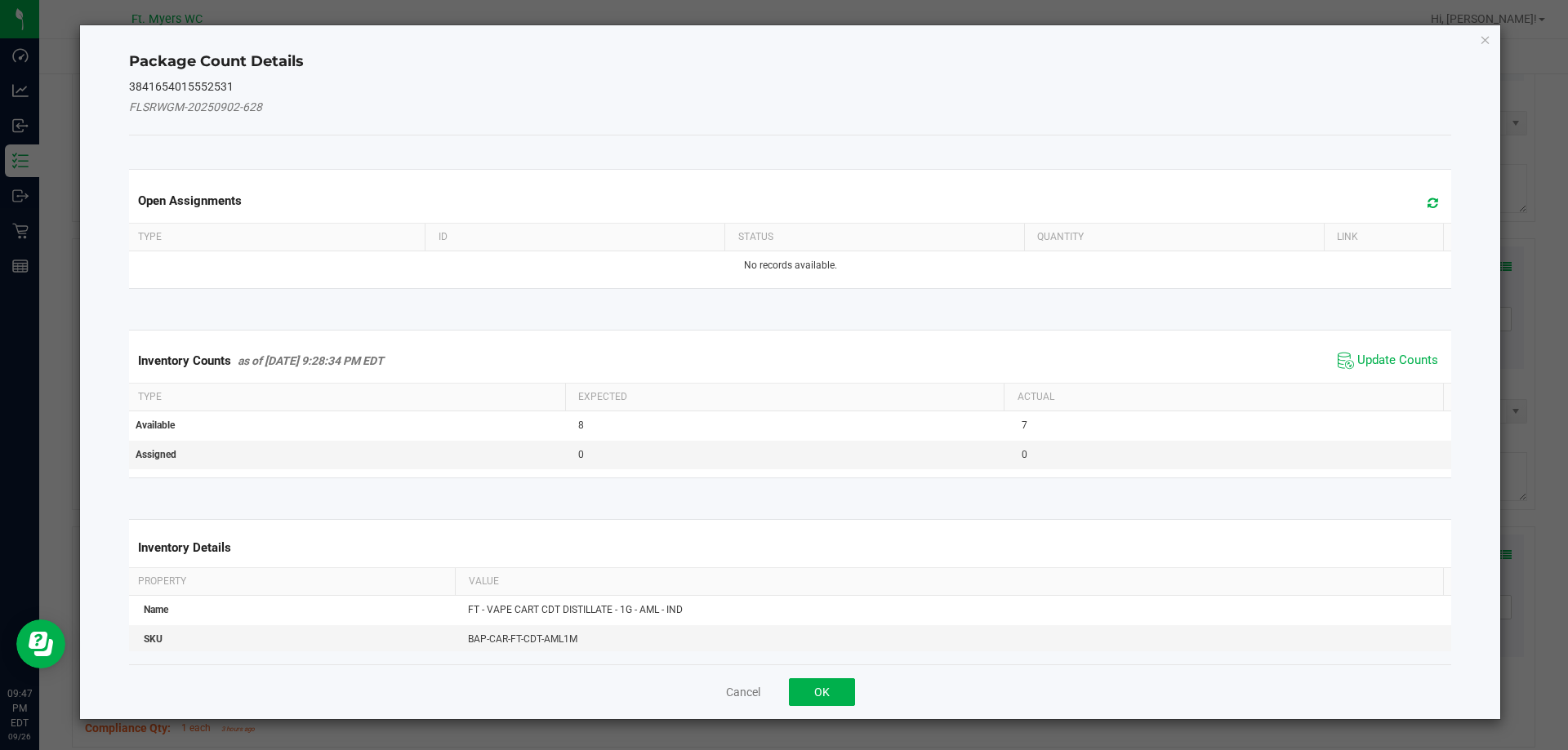
click at [1389, 343] on div "Inventory Counts as of Sep 26, 2025 9:28:34 PM EDT Update Counts" at bounding box center [790, 360] width 1329 height 45
click at [1389, 350] on span "Update Counts" at bounding box center [1388, 360] width 109 height 25
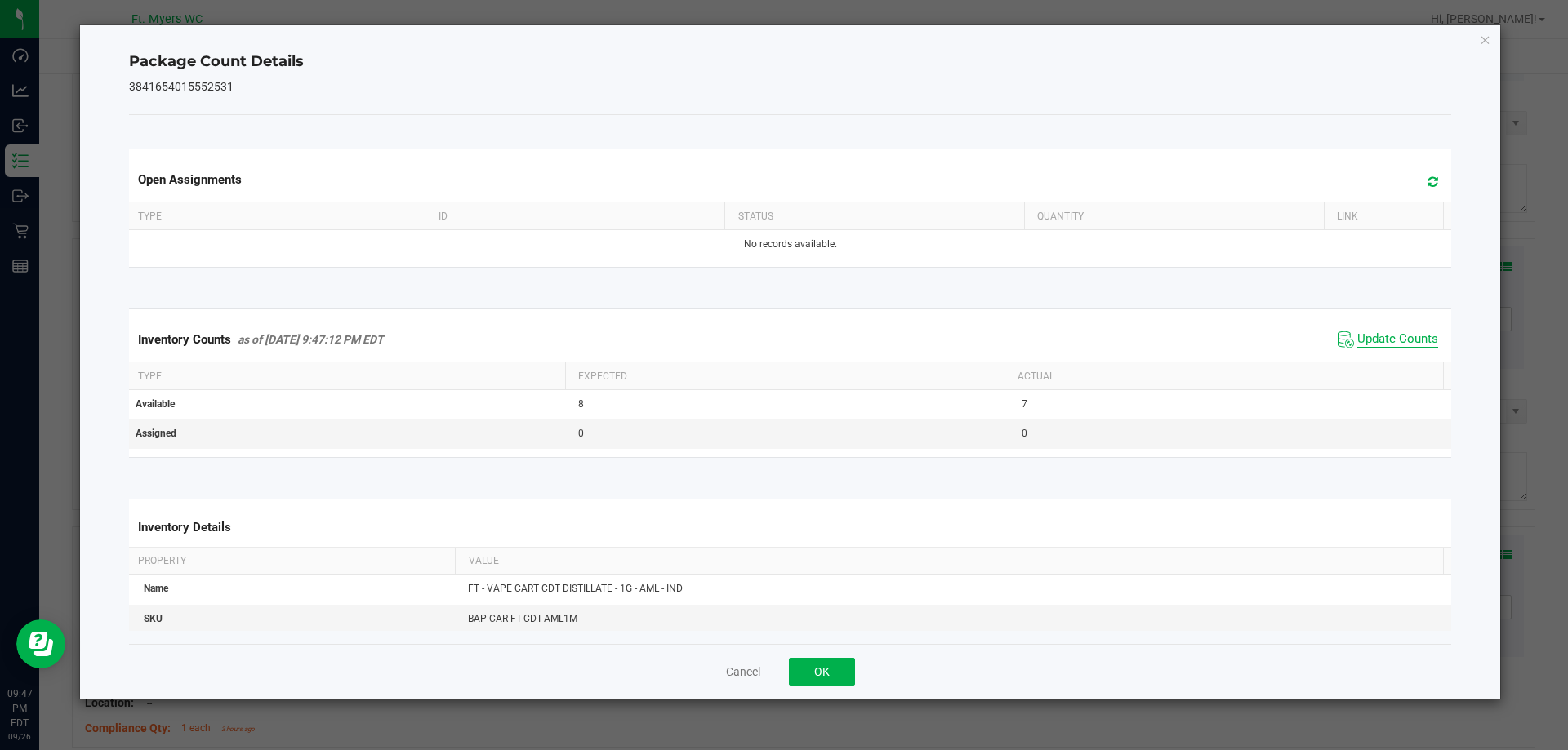
click at [1400, 339] on span "Update Counts" at bounding box center [1398, 339] width 81 height 17
click at [837, 667] on button "OK" at bounding box center [822, 672] width 66 height 28
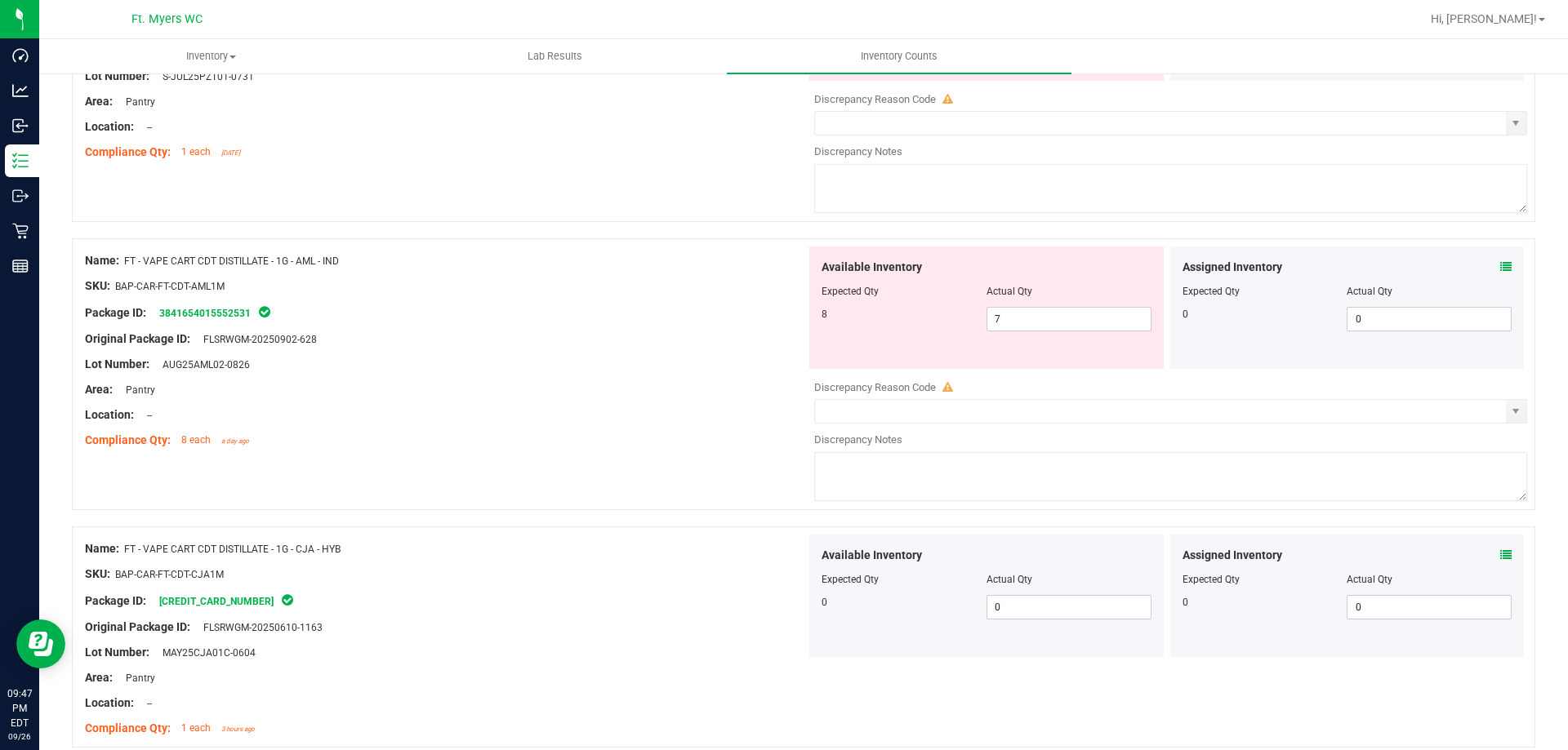
click at [729, 303] on div "Package ID: 3841654015552531" at bounding box center [445, 313] width 721 height 20
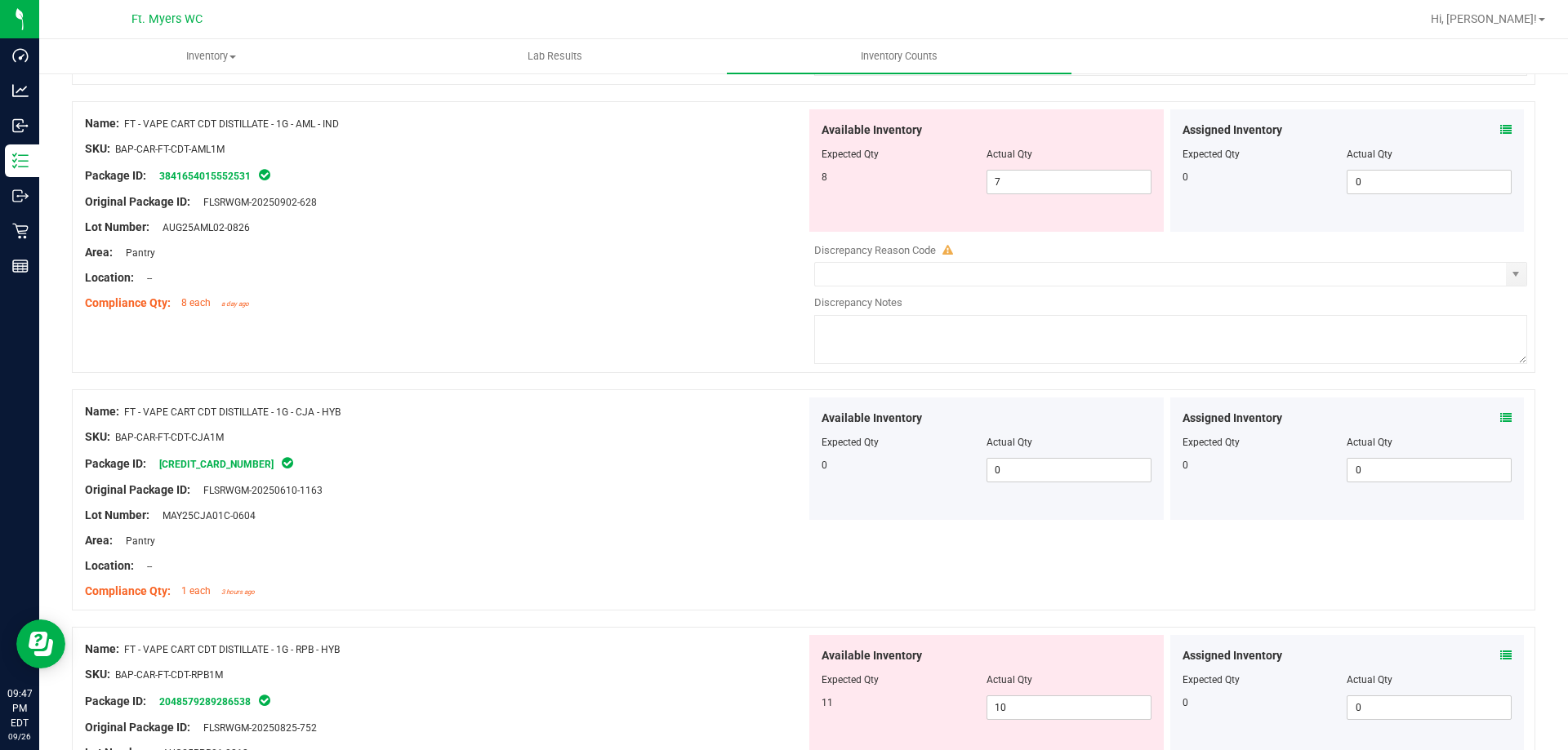
scroll to position [5284, 0]
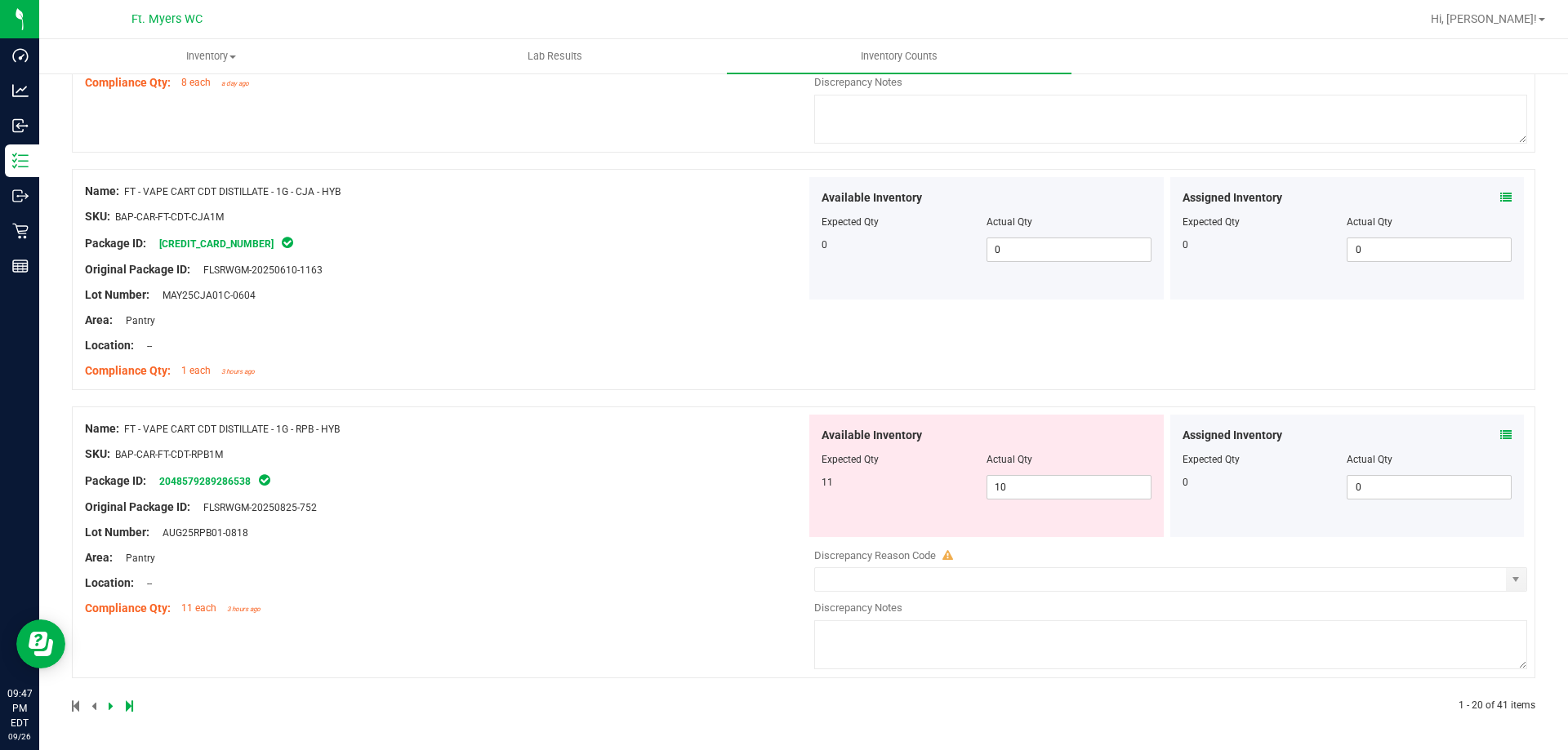
click at [660, 435] on div "Name: FT - VAPE CART CDT DISTILLATE - 1G - RPB - HYB" at bounding box center [445, 428] width 721 height 17
click at [660, 456] on div "SKU: BAP-CAR-FT-CDT-RPB1M" at bounding box center [445, 453] width 721 height 17
click at [679, 444] on div at bounding box center [445, 441] width 721 height 8
click at [636, 445] on div "SKU: BAP-CAR-FT-CDT-RPB1M" at bounding box center [445, 453] width 721 height 17
click at [634, 451] on div "SKU: BAP-CAR-FT-CDT-RPB1M" at bounding box center [445, 453] width 721 height 17
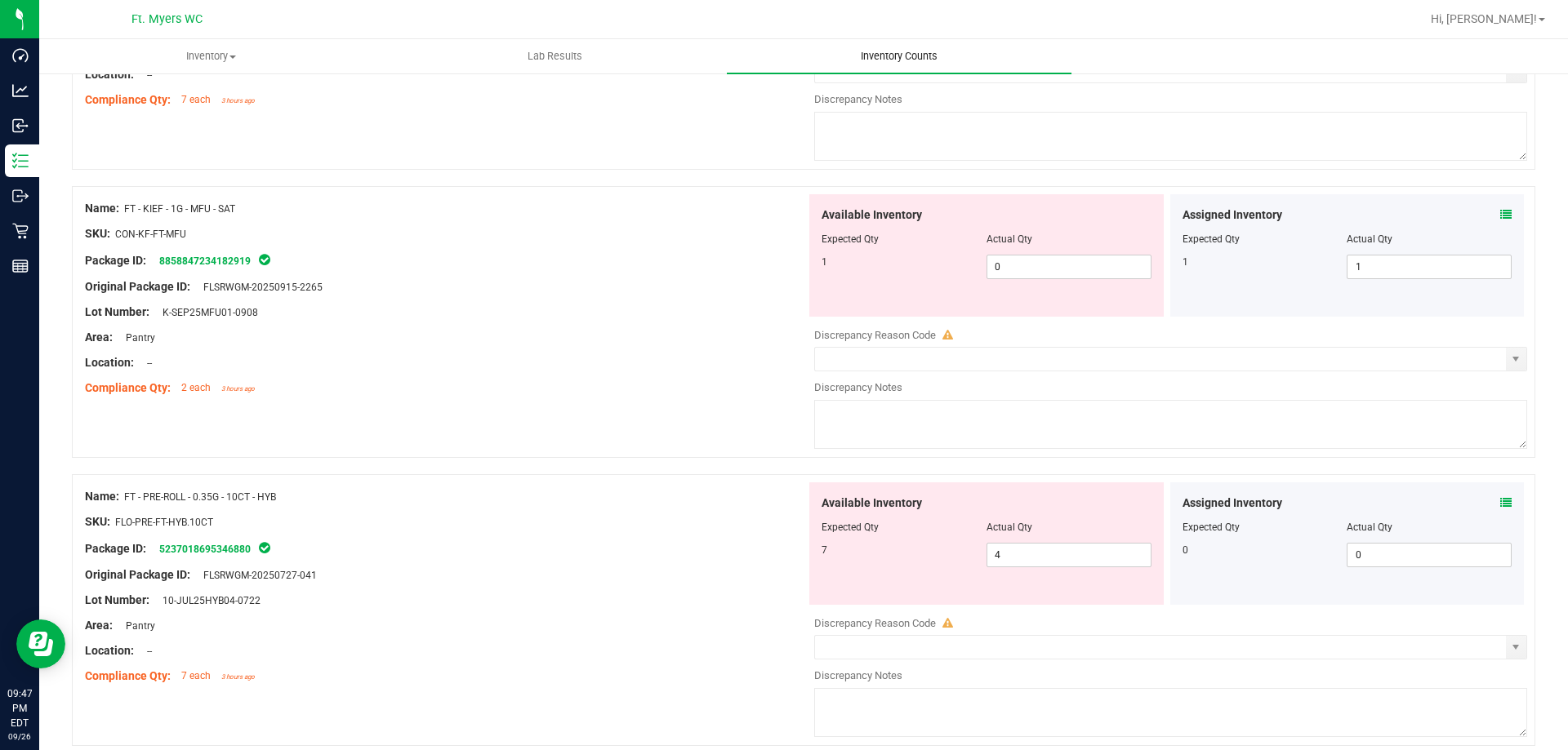
scroll to position [0, 0]
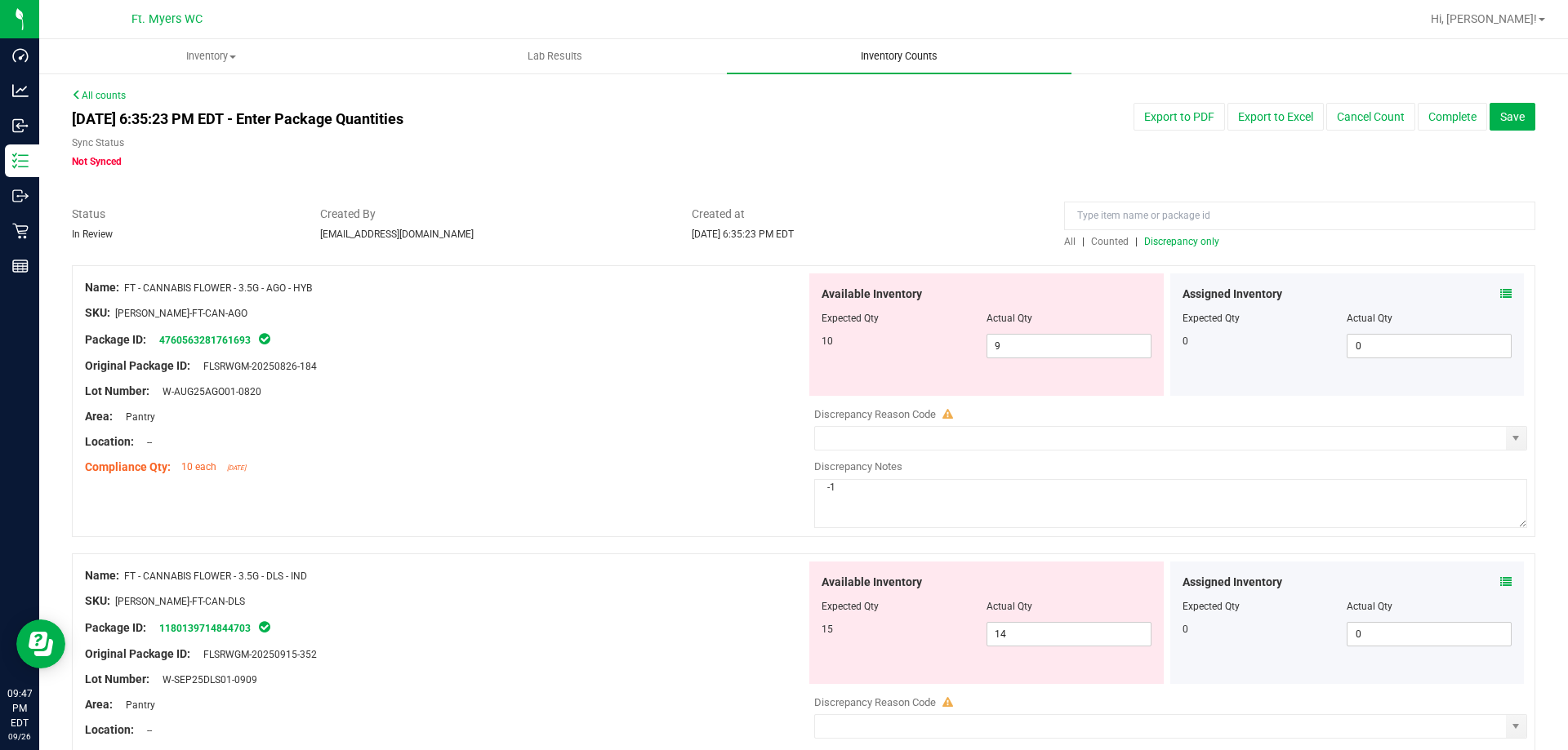
drag, startPoint x: 642, startPoint y: 594, endPoint x: 762, endPoint y: 60, distance: 547.3
click at [1172, 234] on div "All | Counted | Discrepancy only" at bounding box center [1300, 241] width 471 height 15
click at [1174, 245] on span "Discrepancy only" at bounding box center [1182, 241] width 75 height 12
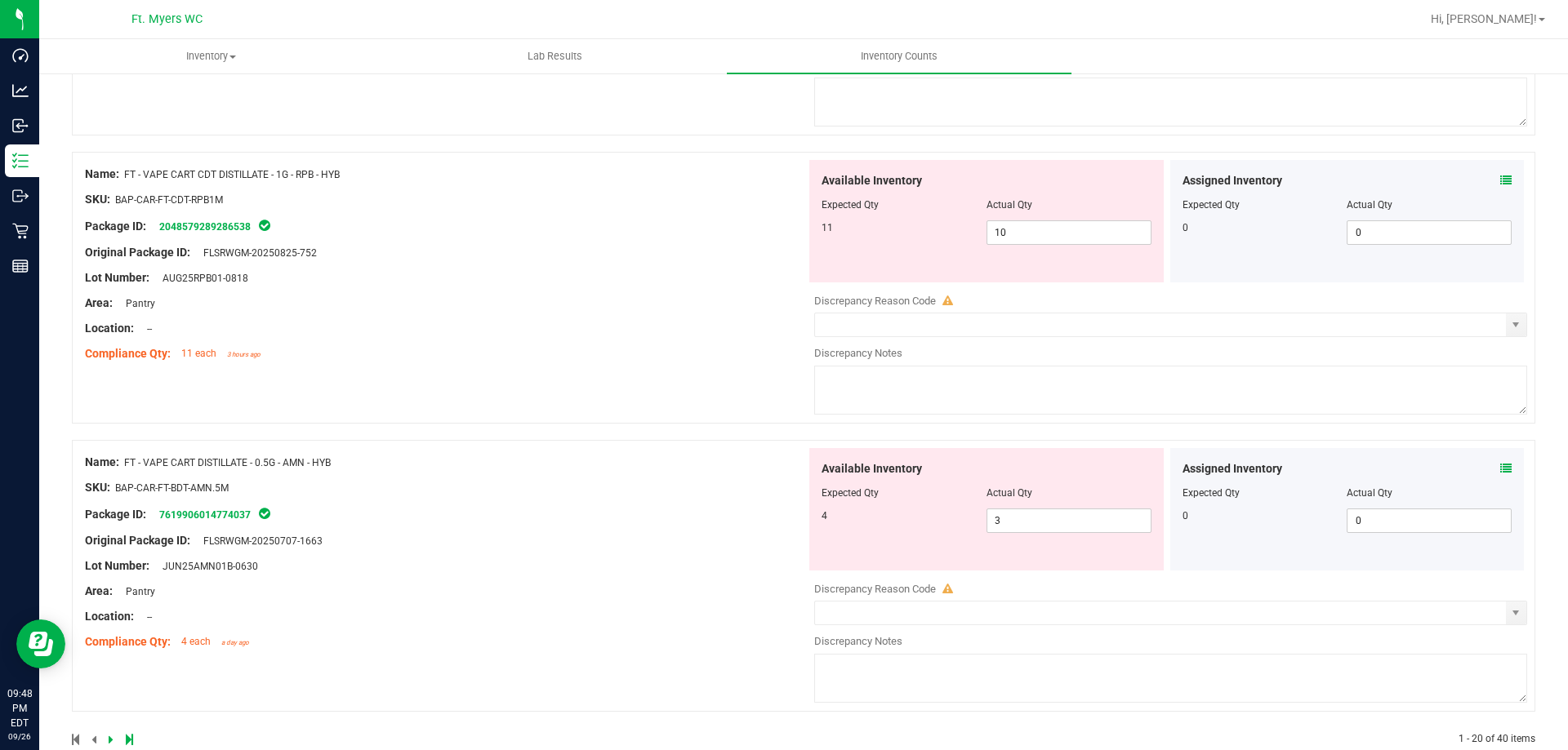
scroll to position [5334, 0]
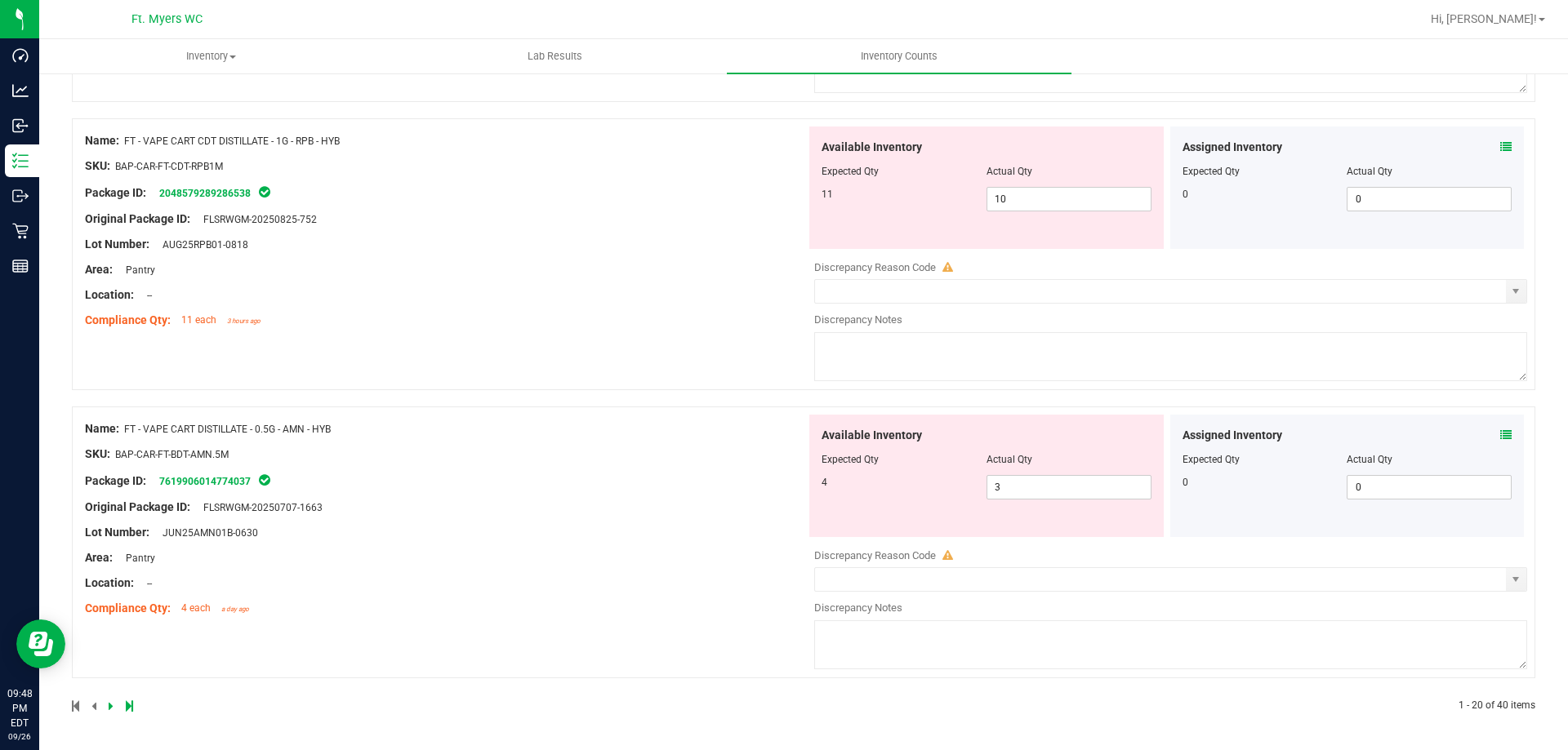
drag, startPoint x: 682, startPoint y: 228, endPoint x: 682, endPoint y: 623, distance: 395.0
click at [693, 497] on div at bounding box center [445, 495] width 721 height 8
click at [567, 463] on div at bounding box center [445, 467] width 721 height 8
click at [674, 469] on div at bounding box center [445, 467] width 721 height 8
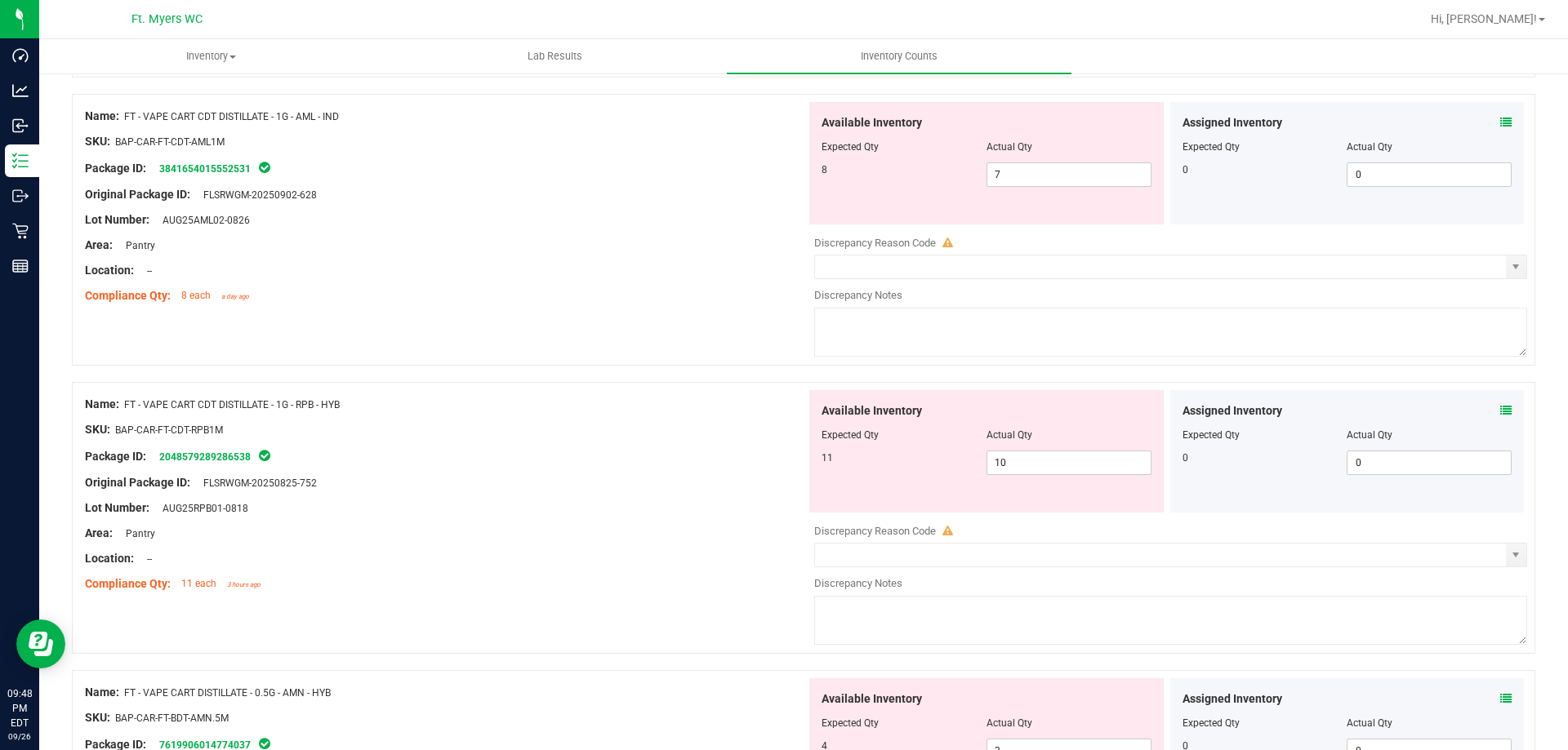
scroll to position [4743, 0]
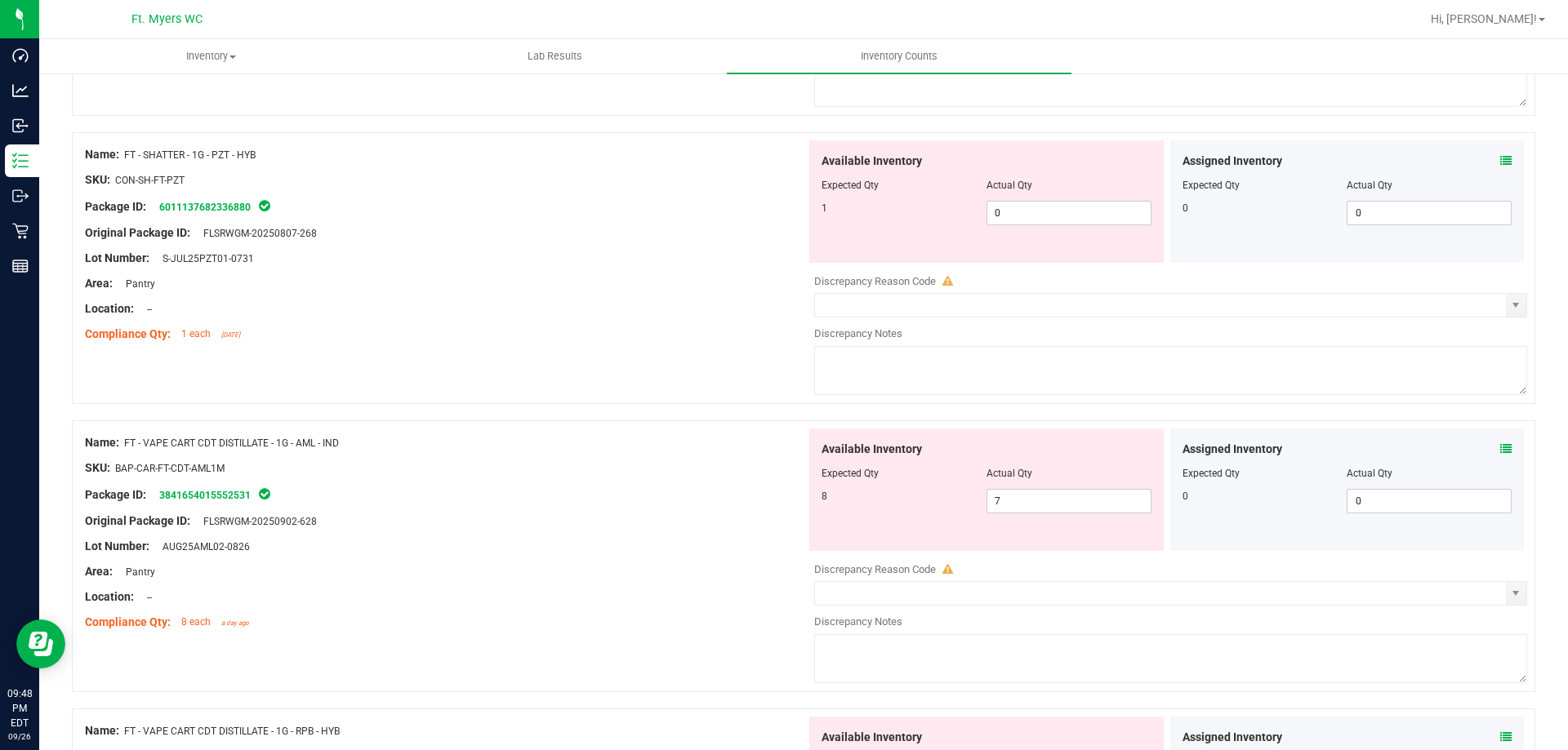
click at [605, 389] on div "Name: FT - SHATTER - 1G - PZT - HYB SKU: CON-SH-FT-PZT Package ID: 601113768233…" at bounding box center [804, 268] width 1463 height 272
click at [631, 356] on div "Name: FT - SHATTER - 1G - PZT - HYB SKU: CON-SH-FT-PZT Package ID: 601113768233…" at bounding box center [804, 268] width 1463 height 272
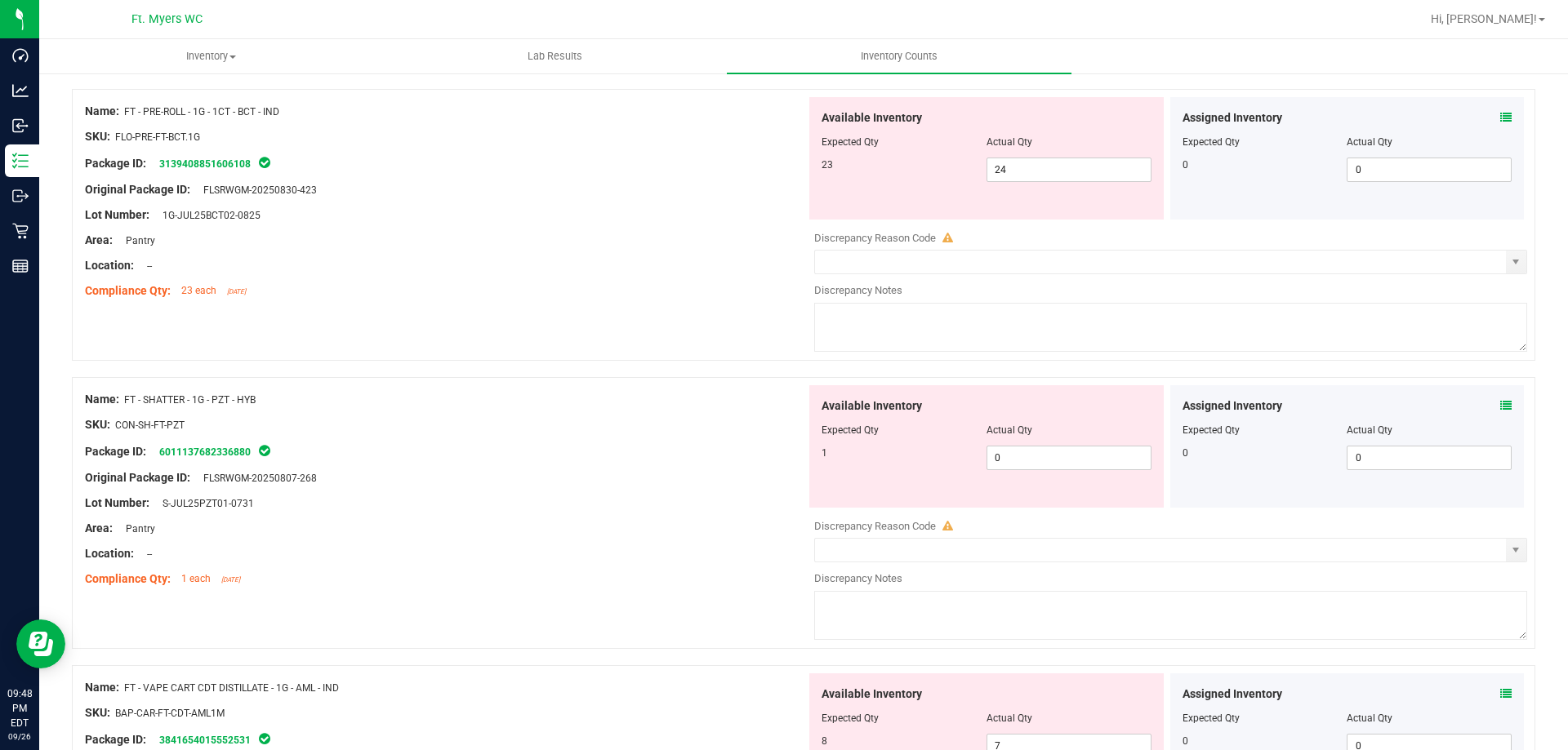
click at [647, 411] on div at bounding box center [445, 413] width 721 height 8
click at [1045, 455] on input "0" at bounding box center [1068, 457] width 163 height 23
type input "1"
click at [665, 422] on div "SKU: CON-SH-FT-PZT" at bounding box center [445, 424] width 721 height 17
type input "1"
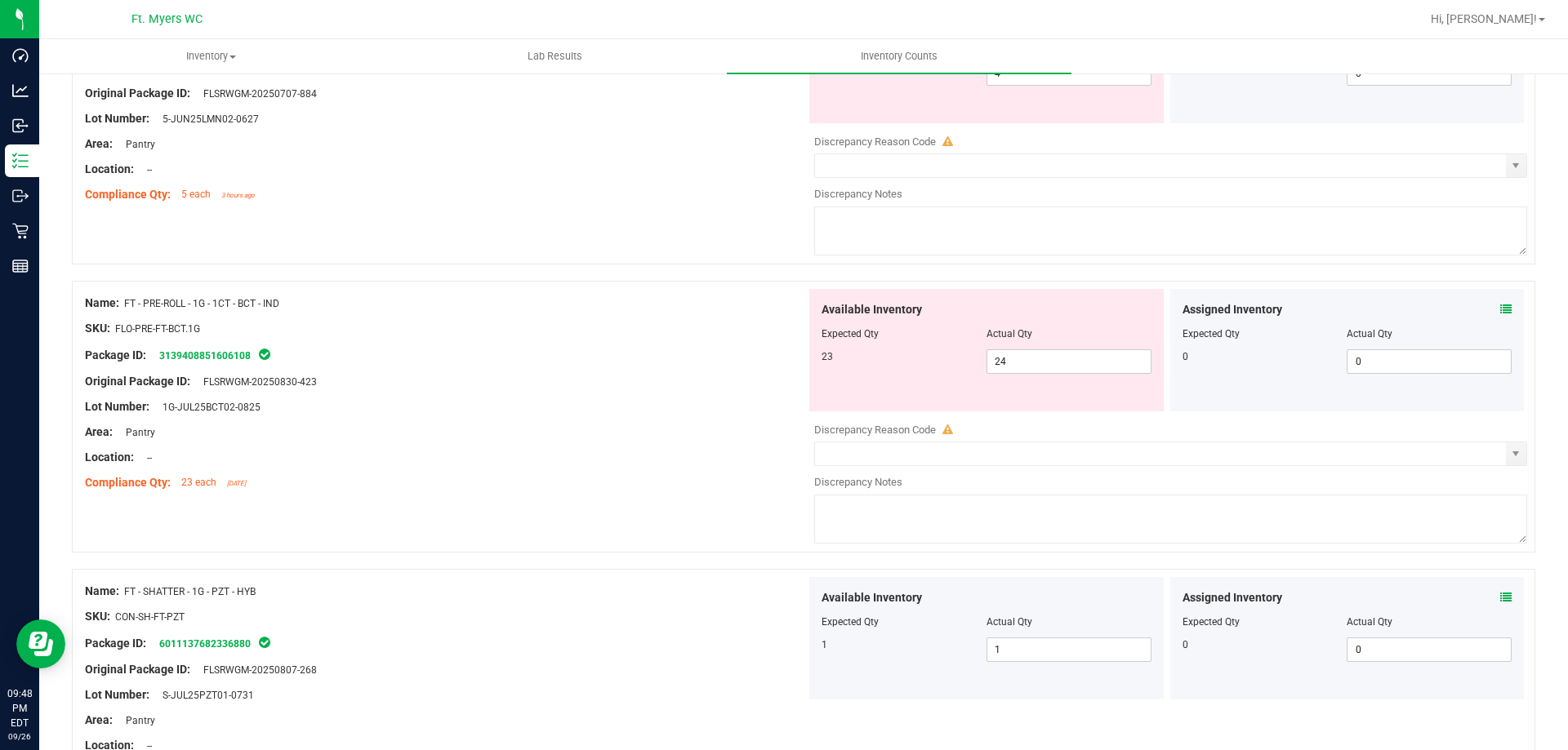
scroll to position [4272, 0]
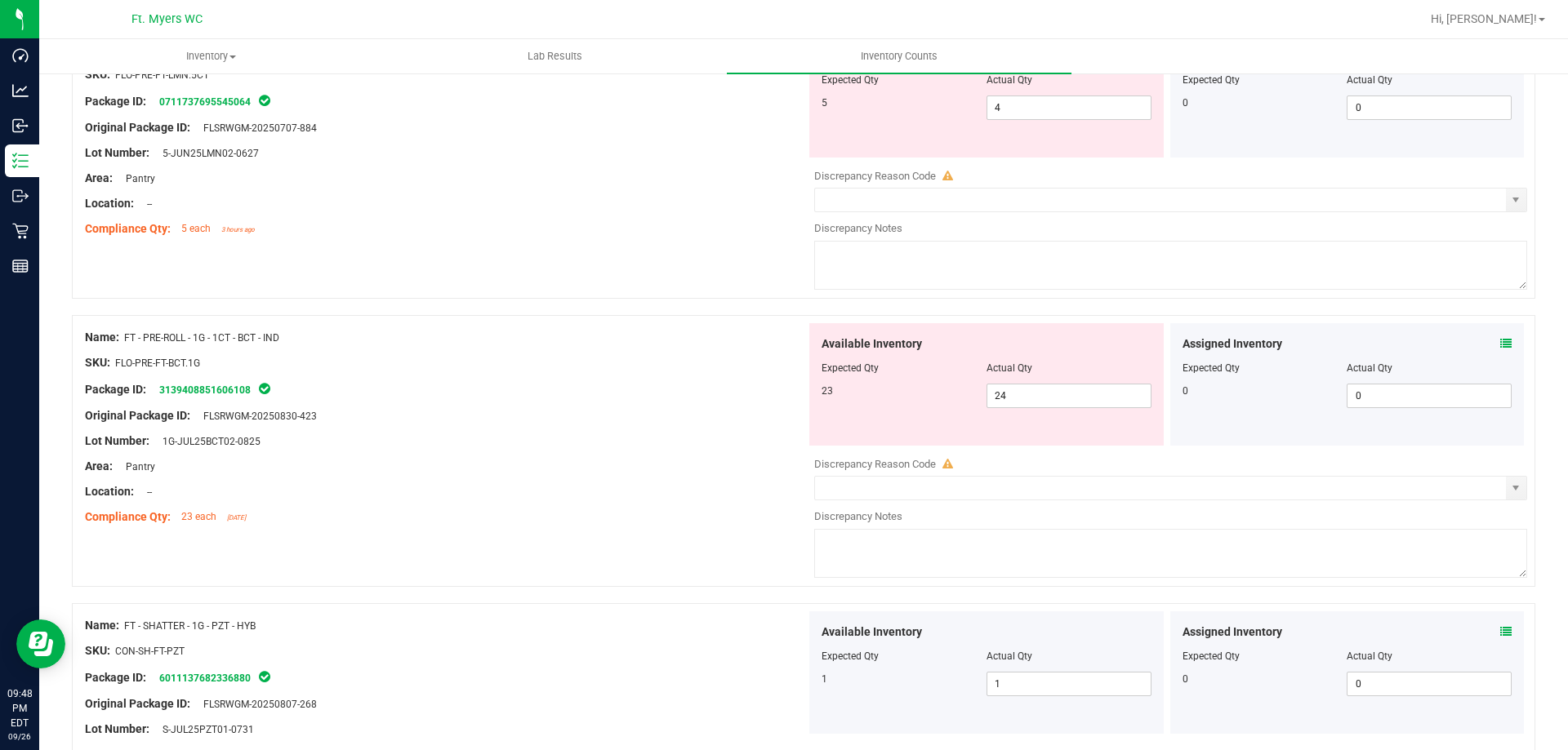
click at [558, 394] on div "Package ID: 3139408851606108" at bounding box center [445, 390] width 721 height 20
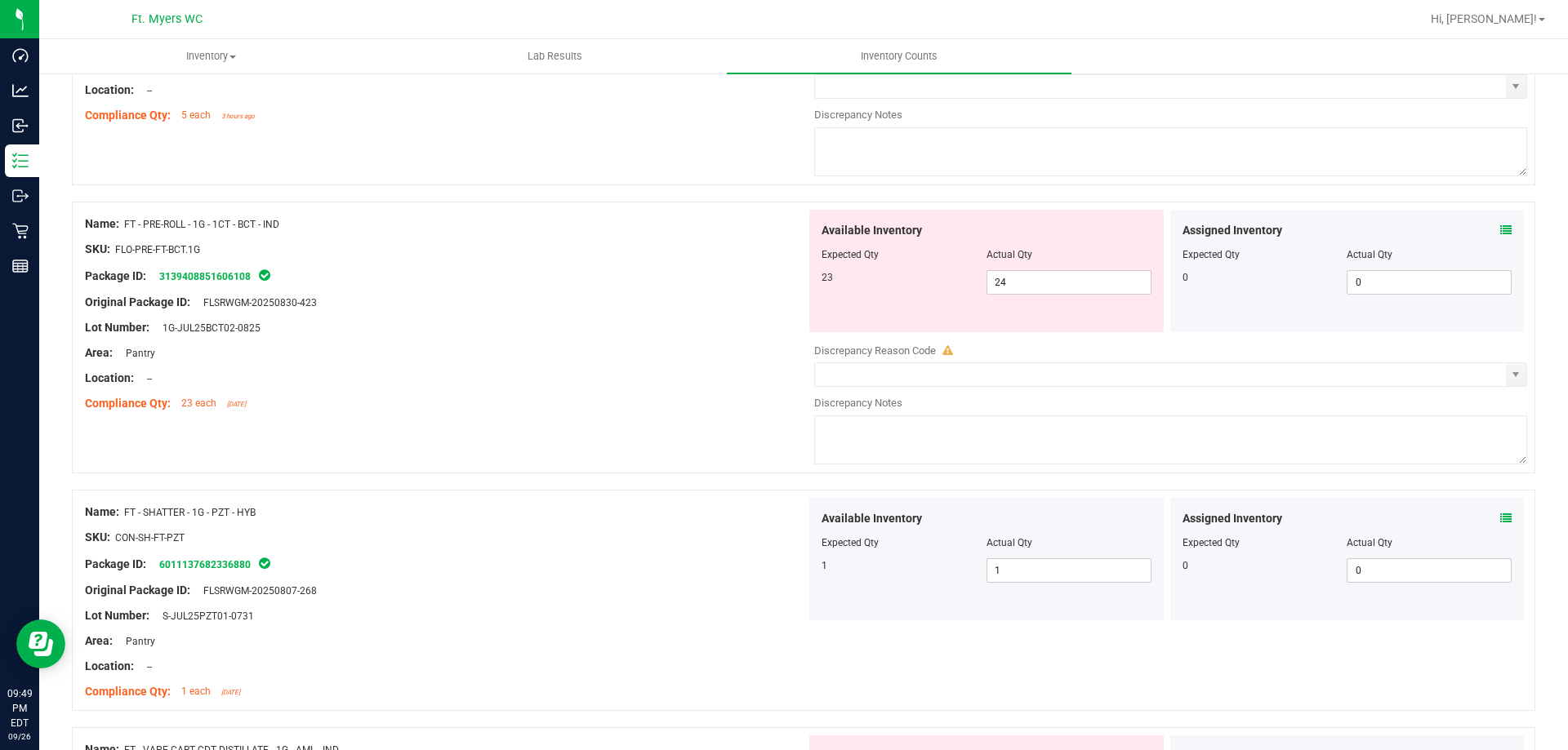
scroll to position [4368, 0]
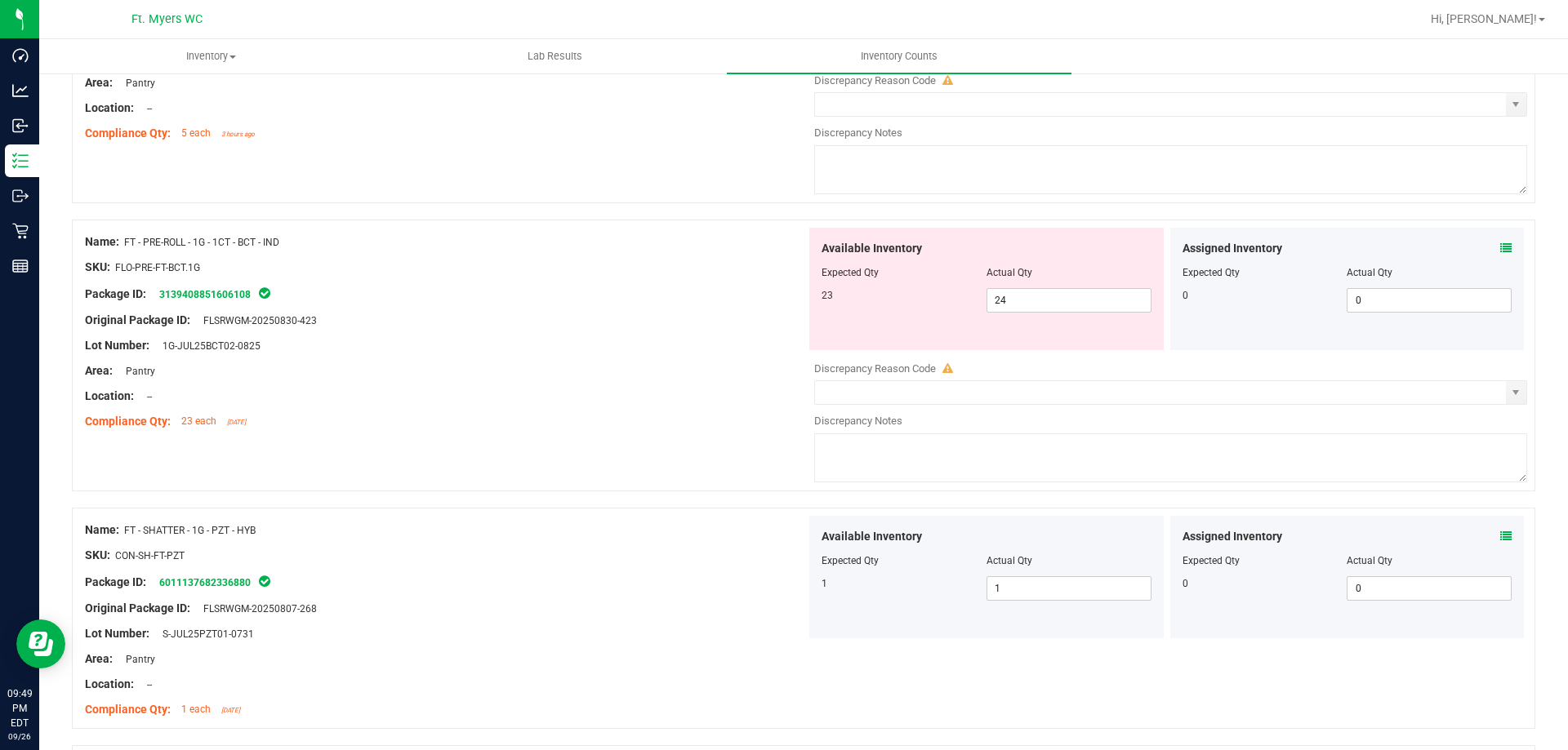
click at [1501, 245] on icon at bounding box center [1507, 248] width 12 height 12
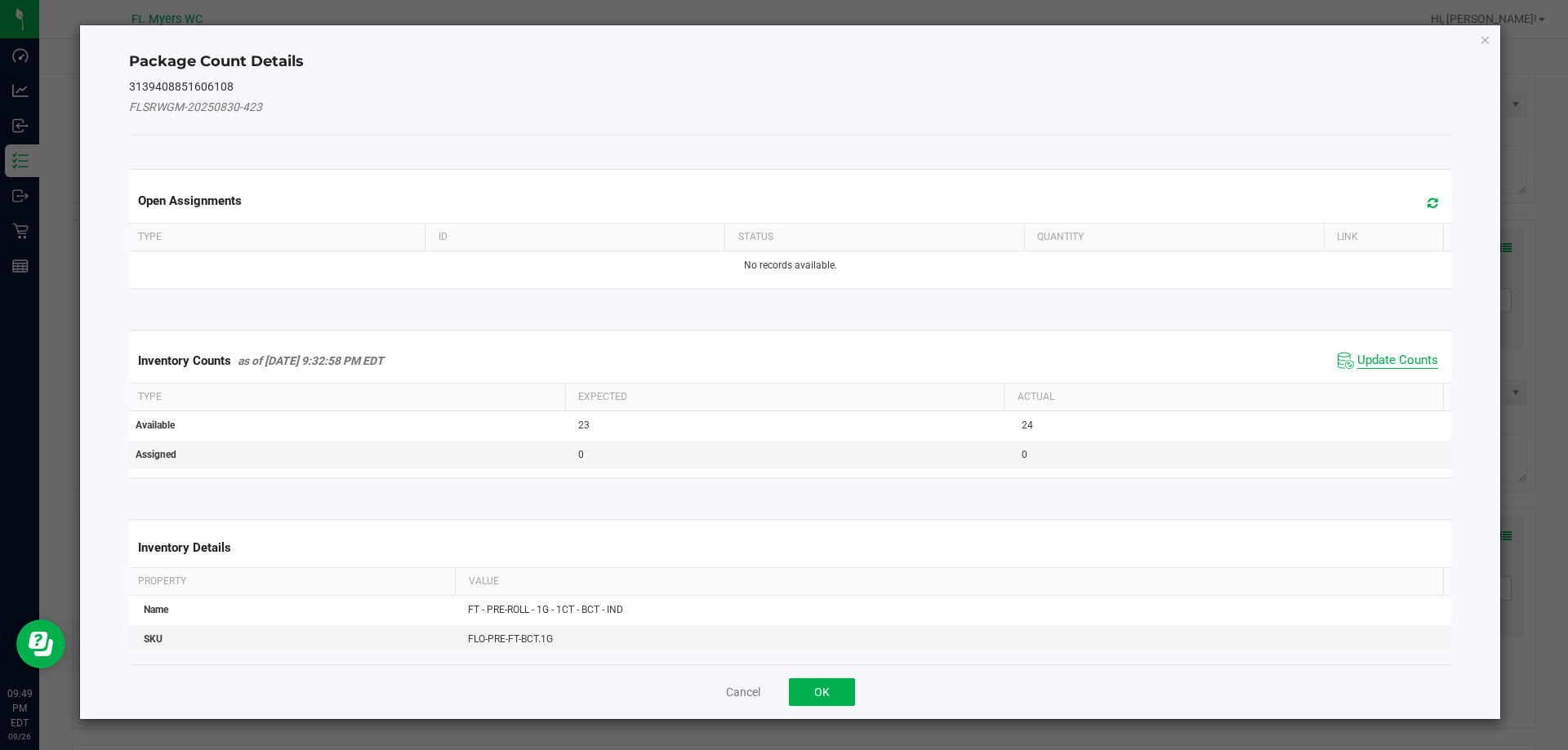
click at [1357, 356] on span "Update Counts" at bounding box center [1398, 360] width 81 height 17
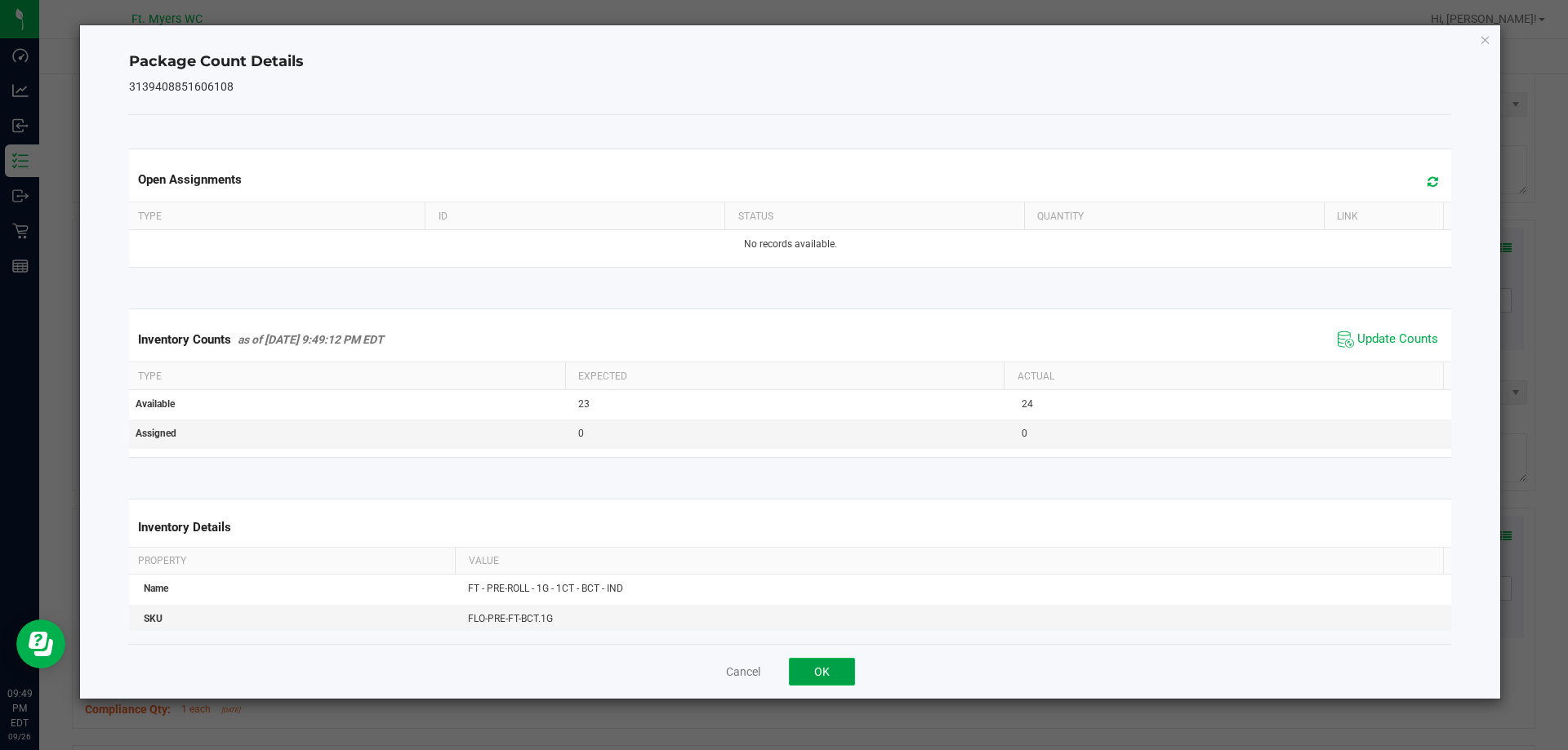
click at [830, 665] on button "OK" at bounding box center [822, 672] width 66 height 28
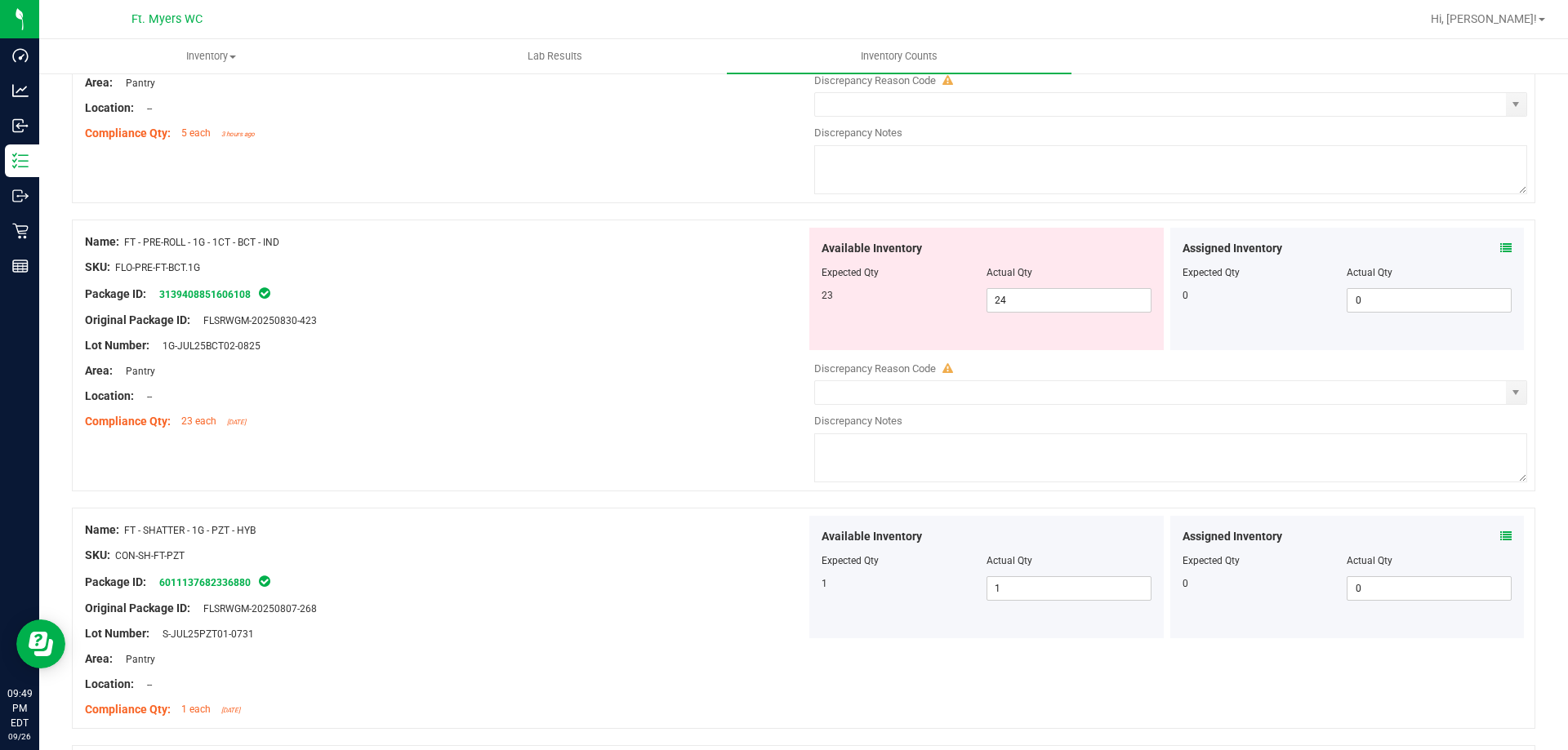
click at [740, 306] on div at bounding box center [445, 308] width 721 height 8
click at [1040, 306] on input "24" at bounding box center [1068, 300] width 163 height 23
type input "23"
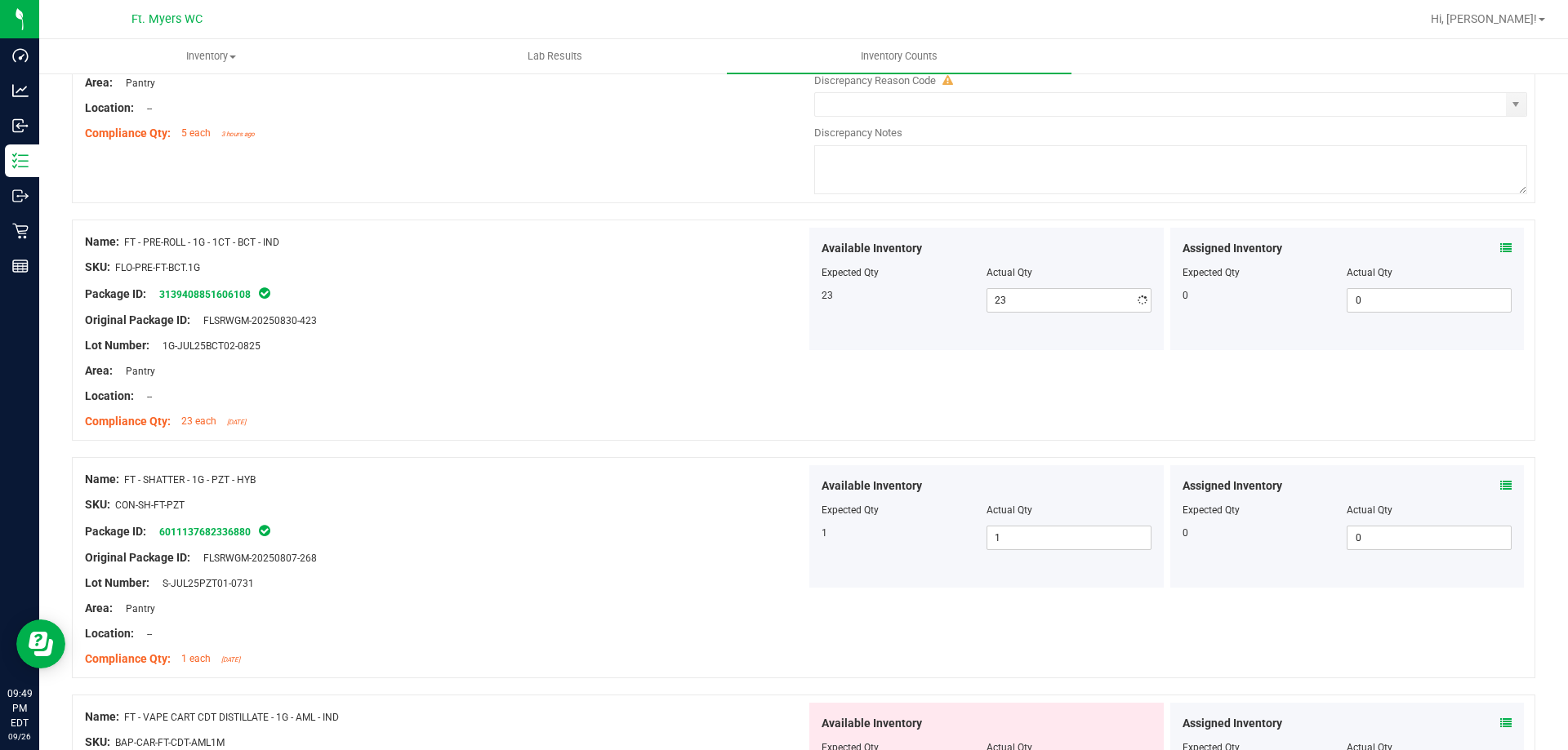
click at [668, 448] on div "Name: FT - PRE-ROLL - 1G - 1CT - BCT - IND SKU: FLO-PRE-FT-BCT.1G Package ID: 3…" at bounding box center [804, 338] width 1463 height 237
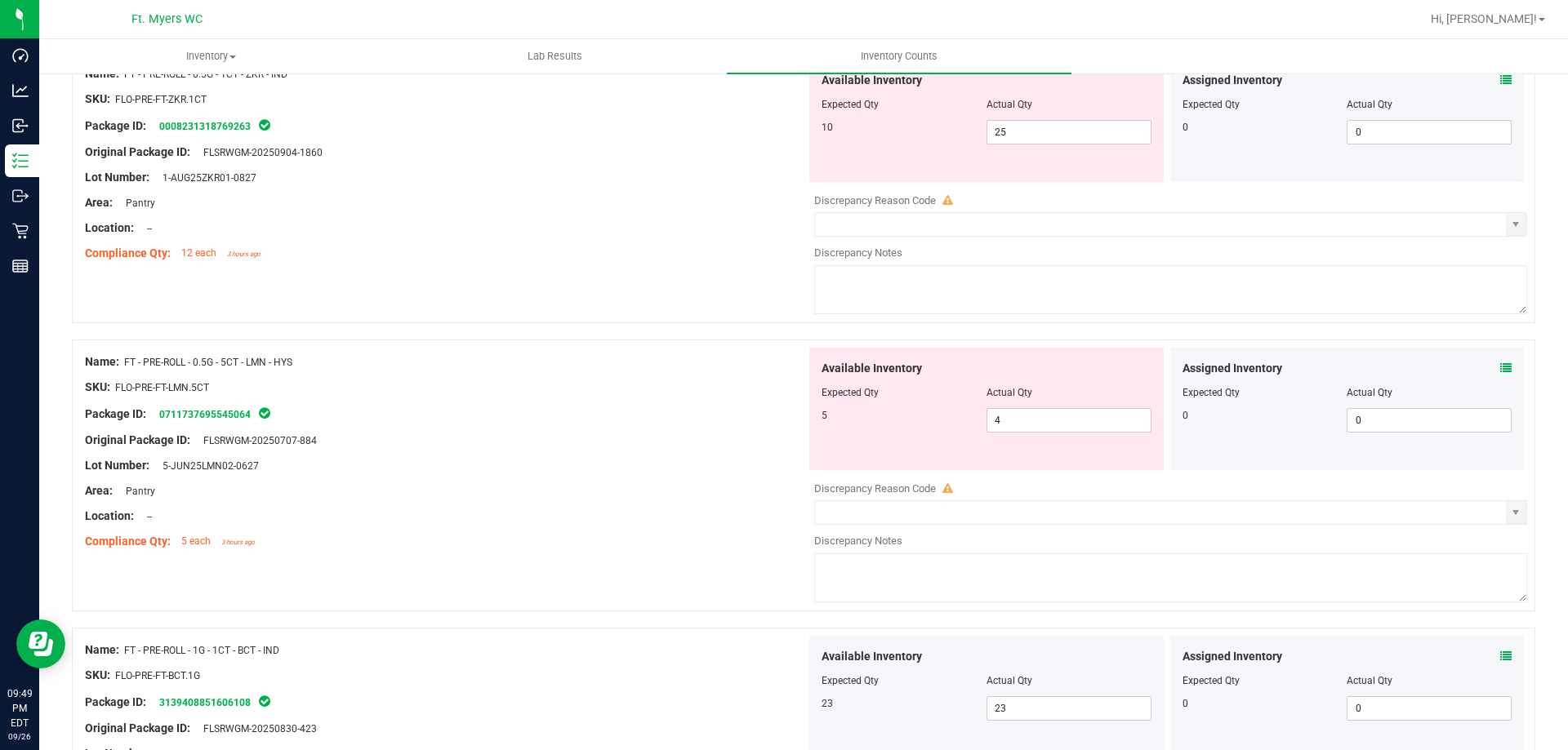
click at [699, 442] on div "Original Package ID: FLSRWGM-20250707-884" at bounding box center [445, 439] width 721 height 17
click at [717, 399] on div at bounding box center [445, 400] width 721 height 8
click at [987, 600] on textarea at bounding box center [1171, 578] width 713 height 49
type textarea "-1"
click at [717, 399] on div at bounding box center [445, 400] width 721 height 8
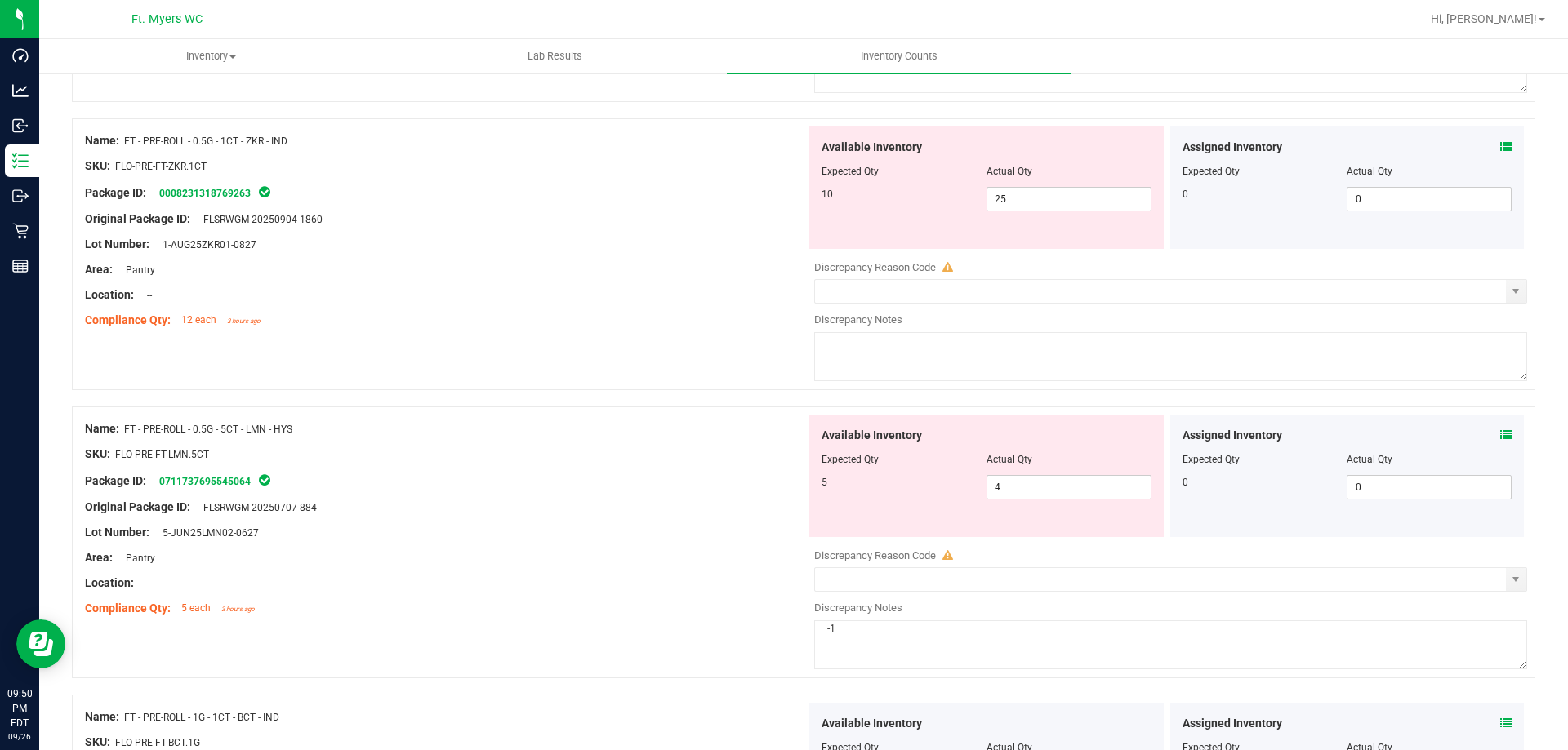
scroll to position [3797, 0]
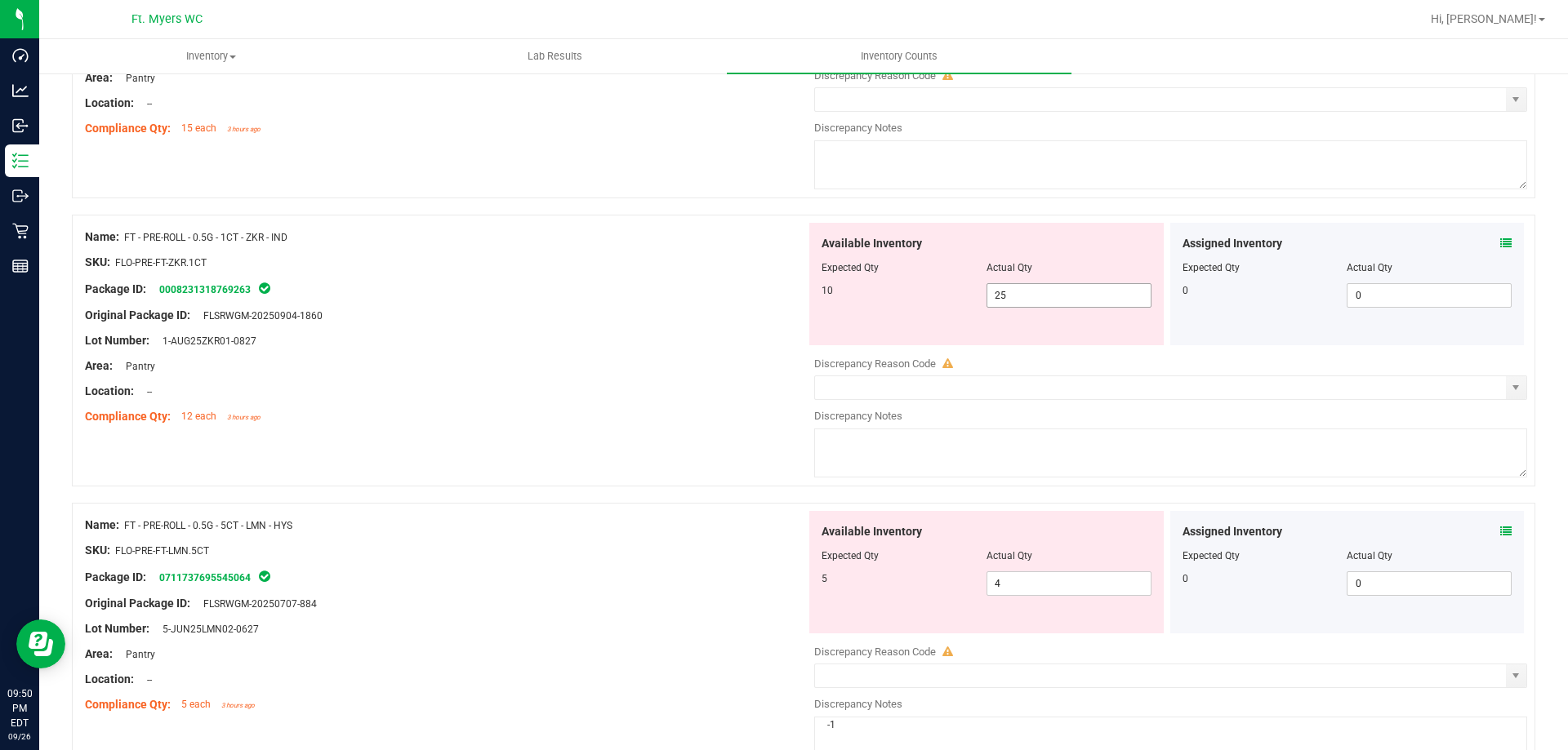
drag, startPoint x: 1034, startPoint y: 300, endPoint x: 883, endPoint y: 279, distance: 152.5
click at [883, 279] on div "Available Inventory Expected Qty Actual Qty 10 25 25" at bounding box center [987, 284] width 354 height 123
type input "10"
click at [545, 376] on div at bounding box center [445, 379] width 721 height 8
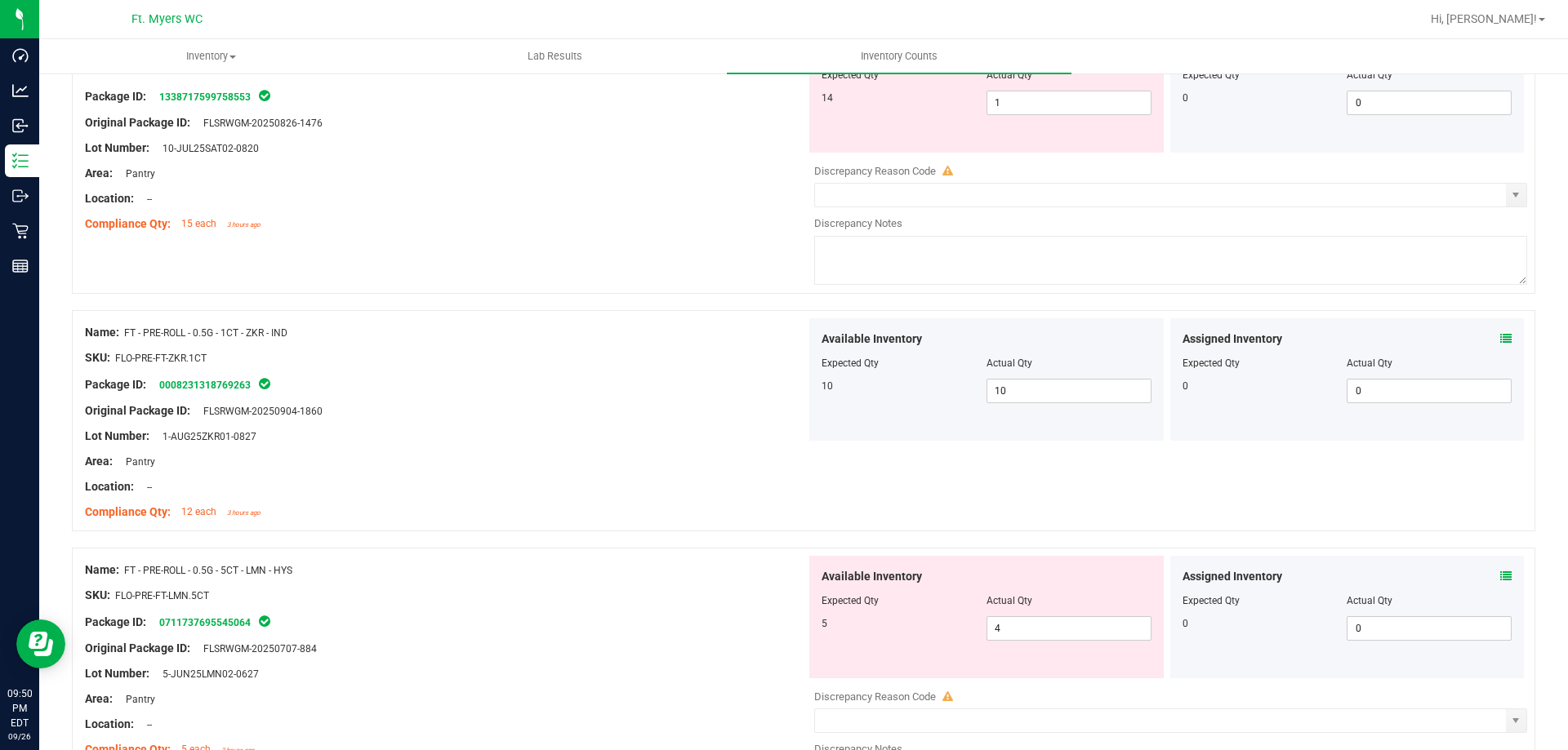
scroll to position [3389, 0]
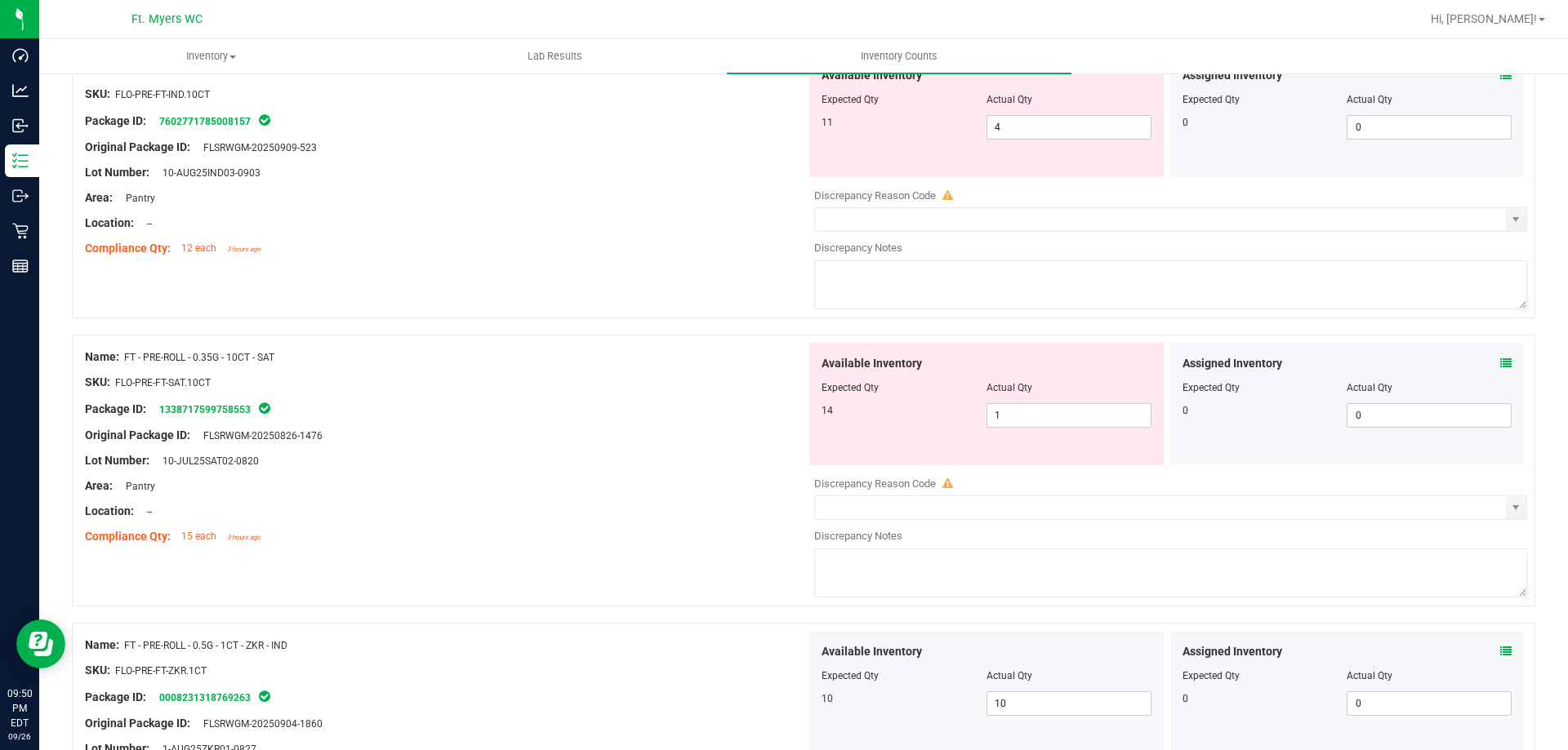
click at [583, 376] on div "SKU: FLO-PRE-FT-SAT.10CT" at bounding box center [445, 382] width 721 height 17
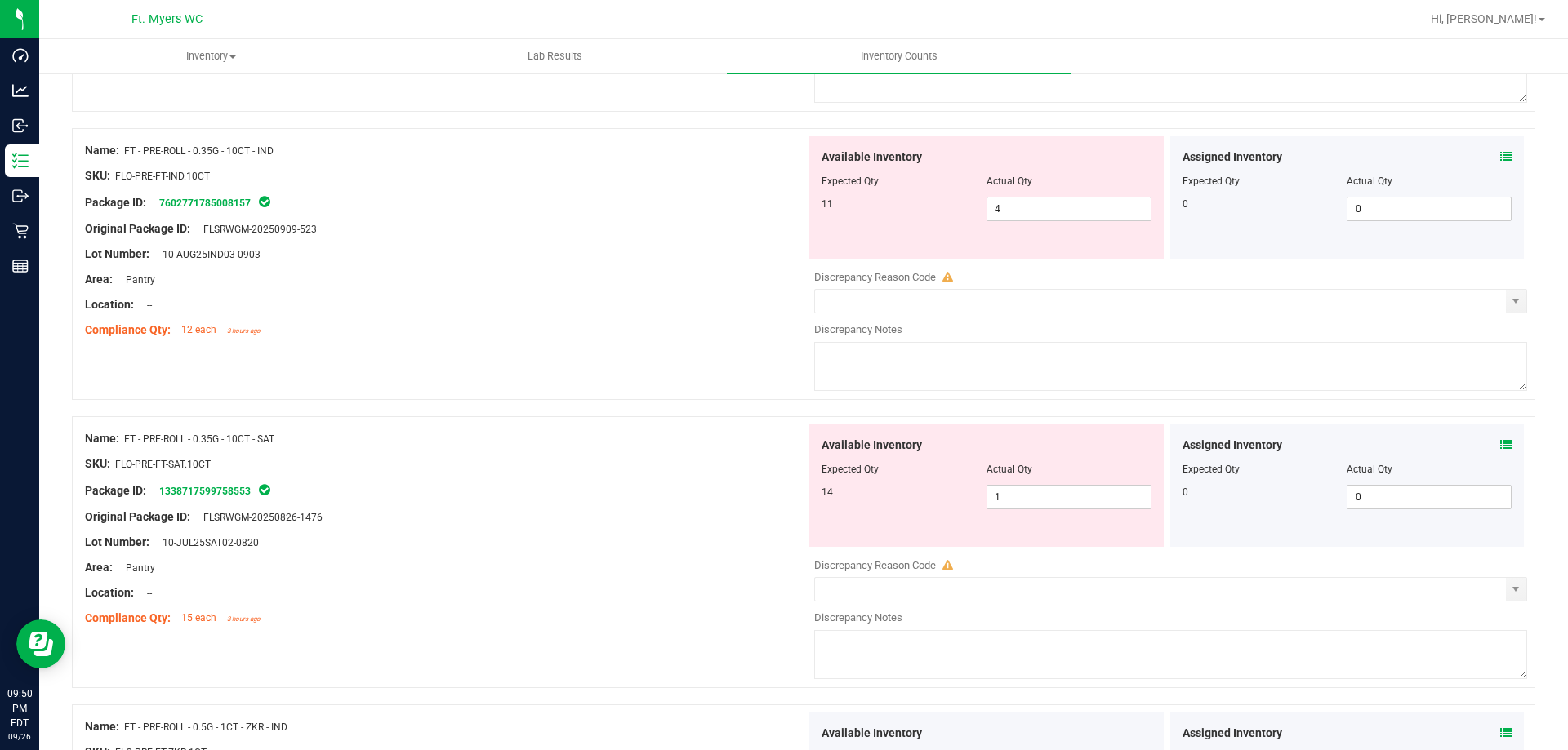
click at [628, 449] on div at bounding box center [445, 451] width 721 height 8
click at [1052, 487] on input "1" at bounding box center [1068, 497] width 163 height 23
type input "14"
click at [704, 524] on div "Original Package ID: FLSRWGM-20250826-1476" at bounding box center [445, 516] width 721 height 17
type input "14"
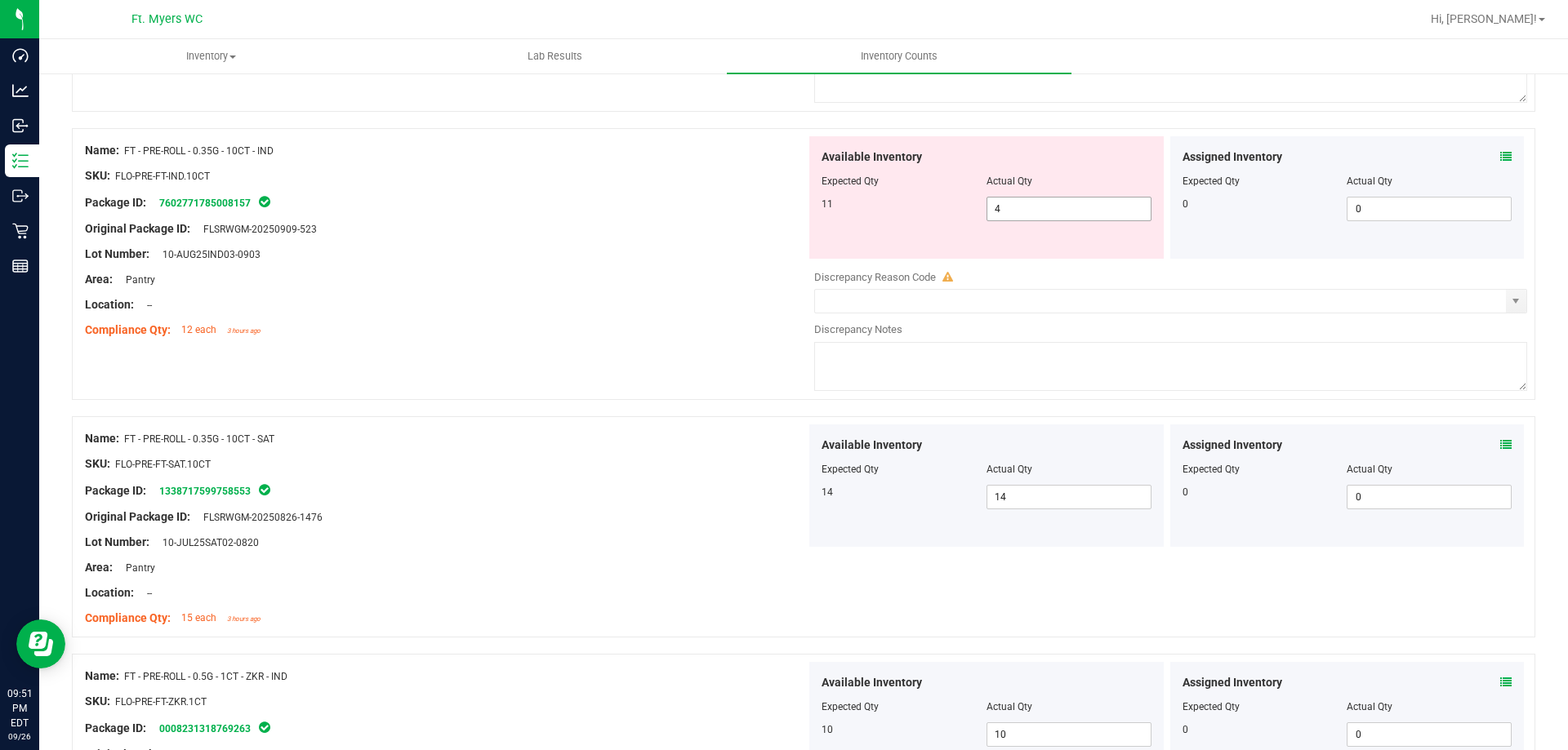
click at [1029, 212] on input "4" at bounding box center [1068, 209] width 163 height 23
type input "11"
click at [644, 274] on div "Area: Pantry" at bounding box center [445, 279] width 721 height 17
type input "11"
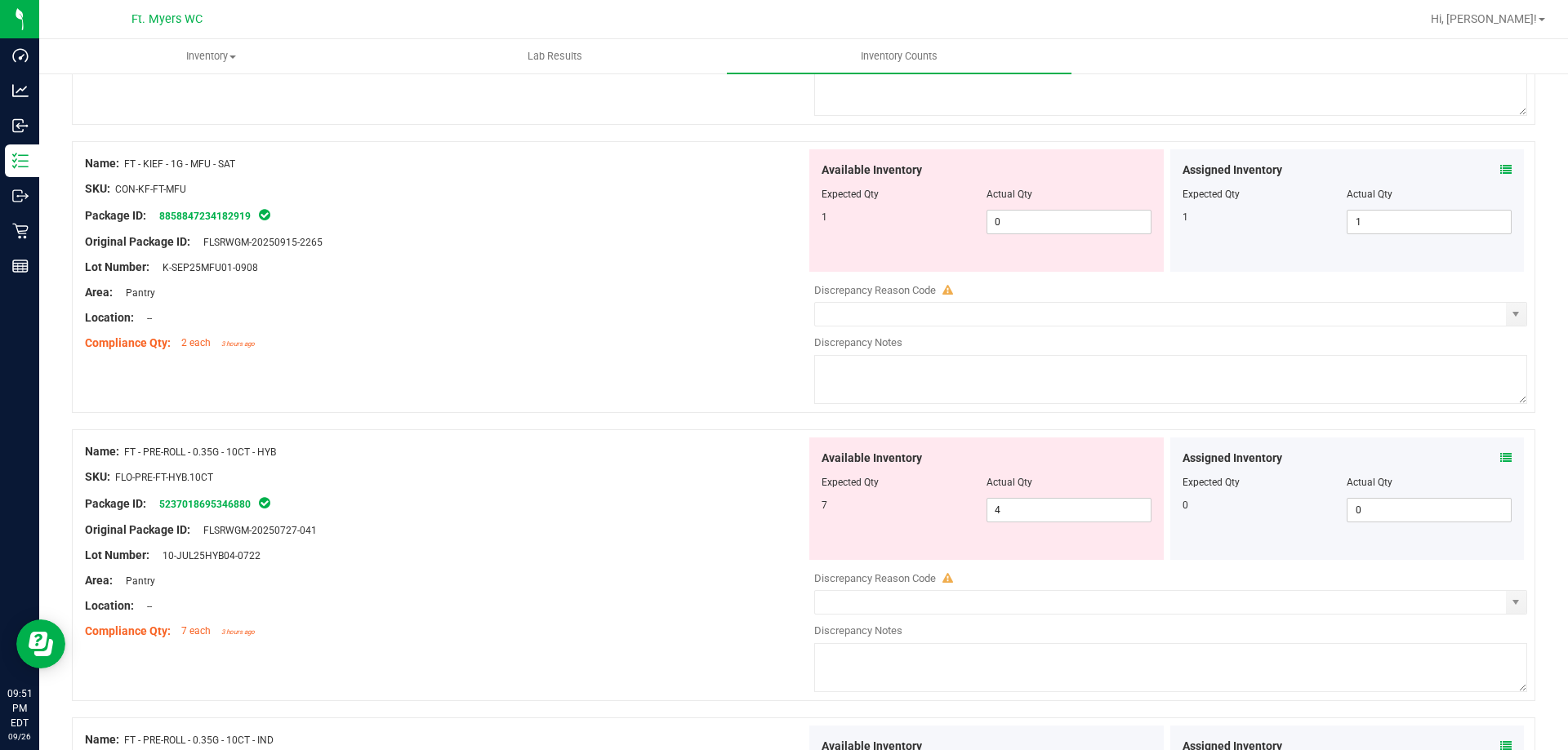
scroll to position [2708, 0]
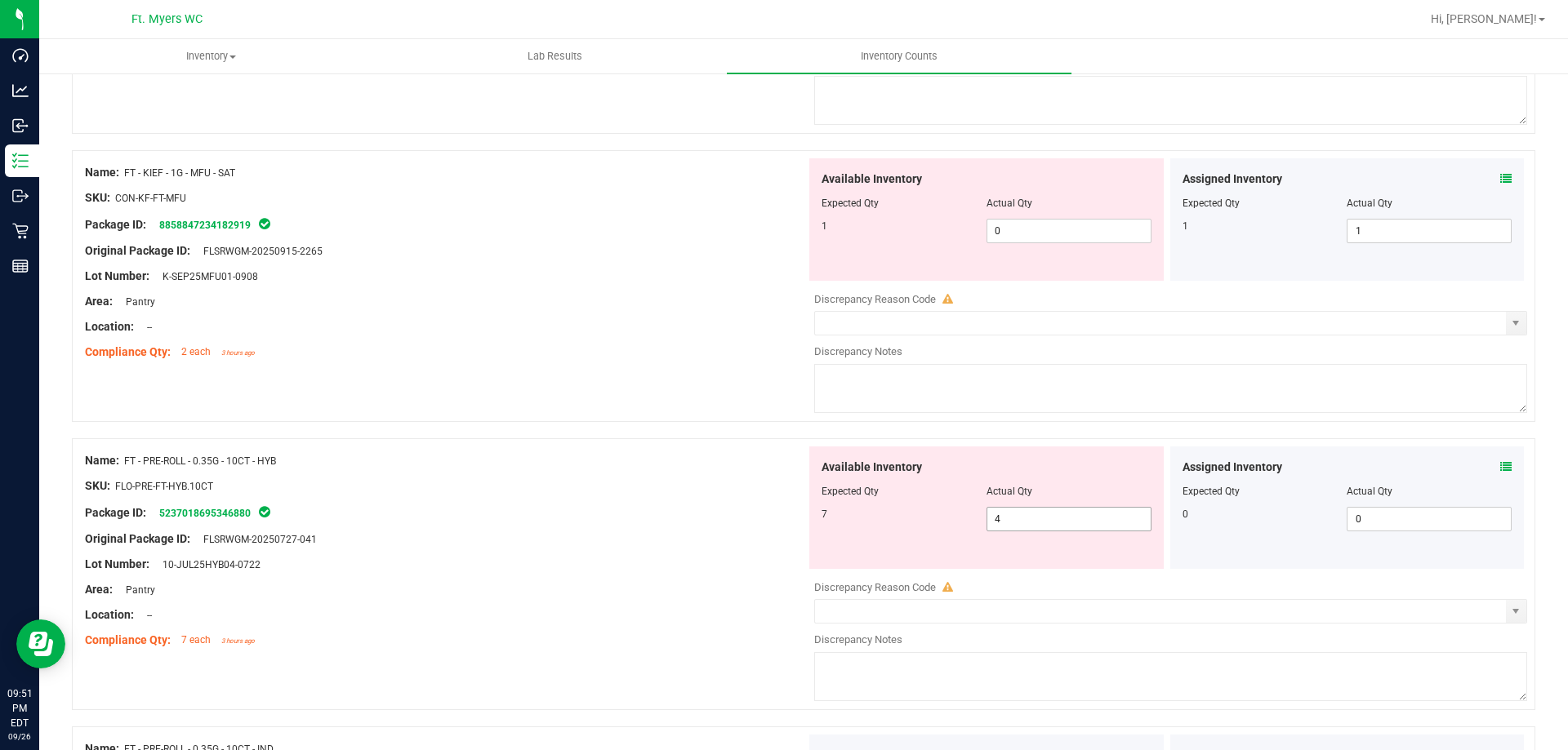
click at [1060, 524] on input "4" at bounding box center [1068, 518] width 163 height 23
type input "7"
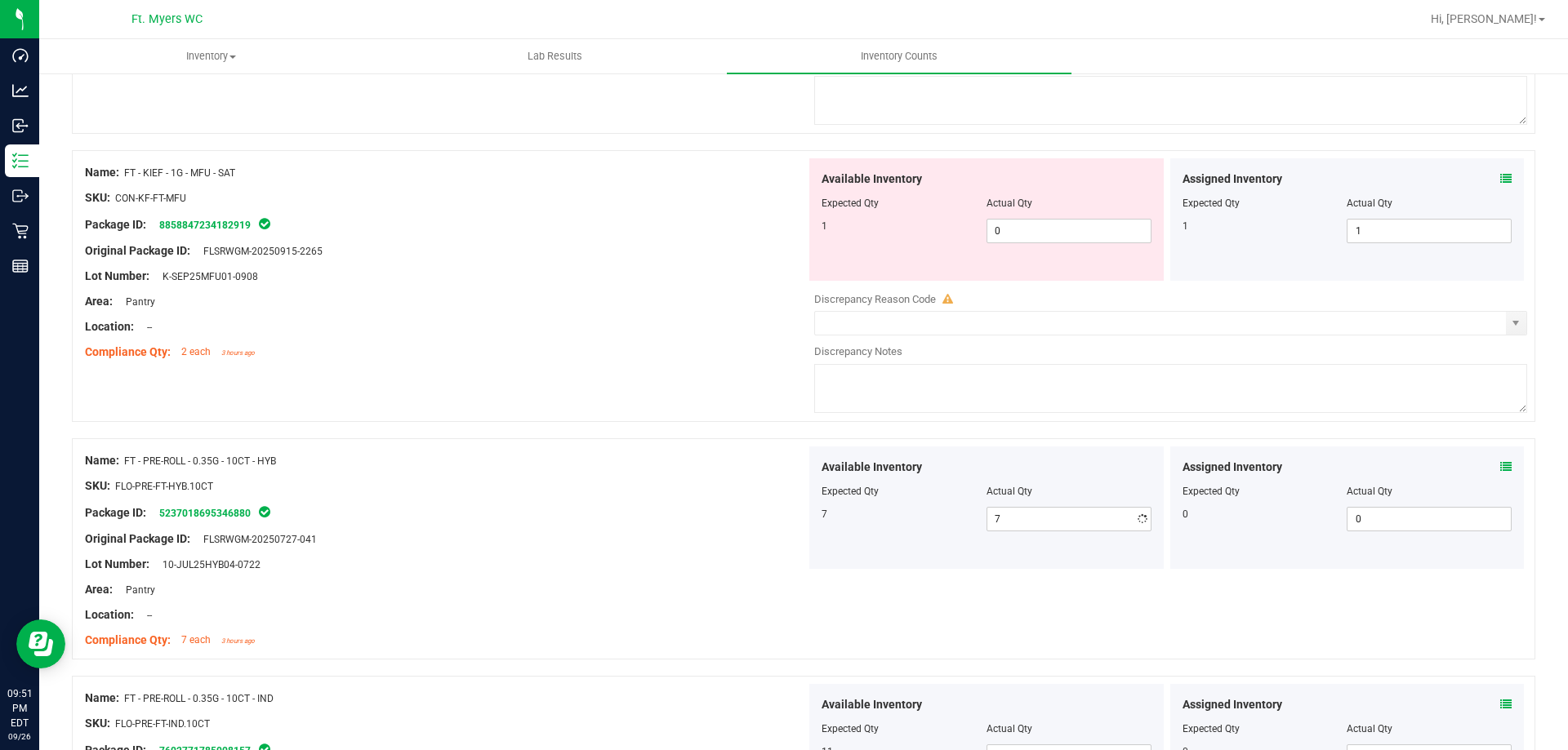
click at [465, 324] on div "Location: --" at bounding box center [445, 327] width 721 height 17
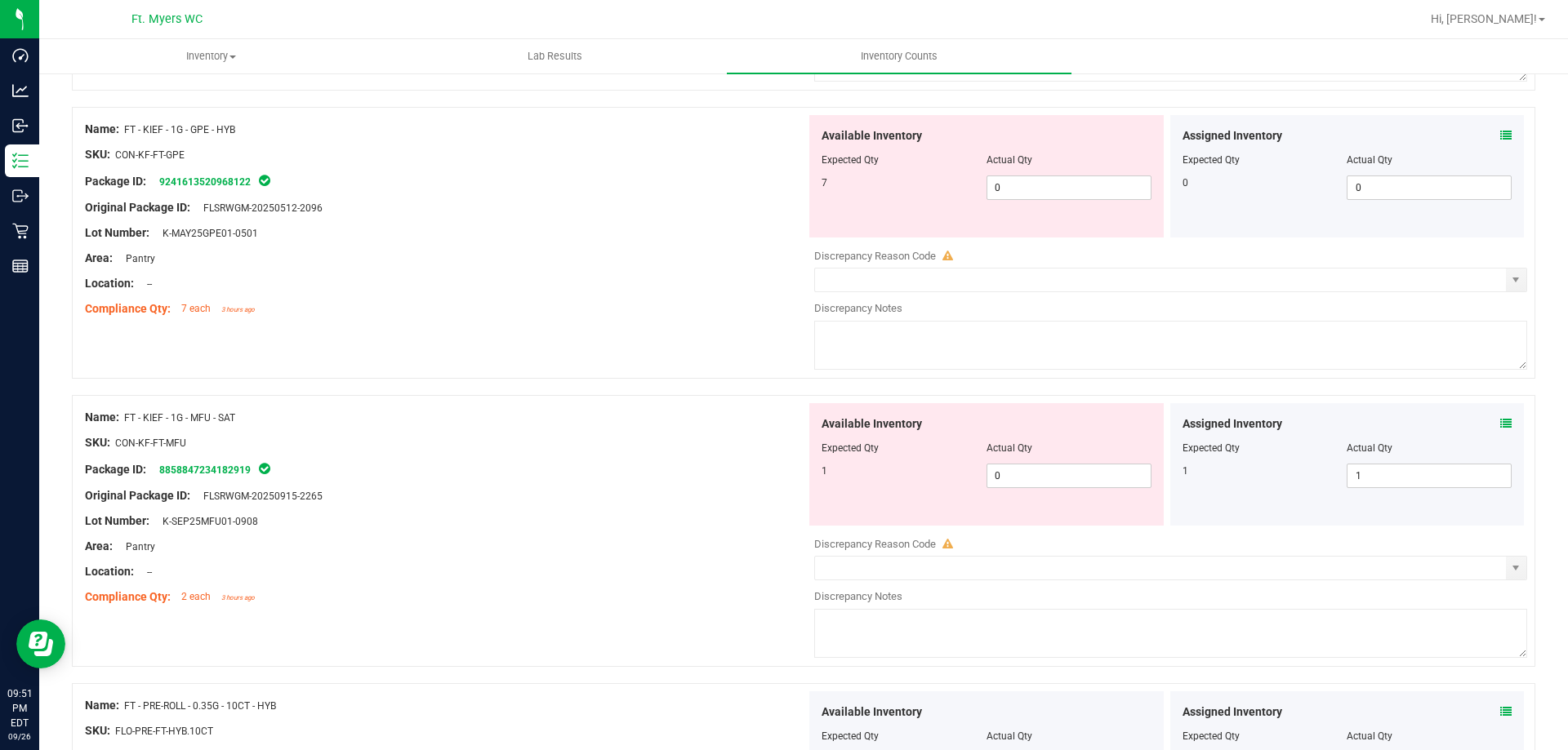
click at [1500, 422] on div "Assigned Inventory Expected Qty Actual Qty 1 1 1" at bounding box center [1347, 465] width 354 height 123
click at [1501, 422] on icon at bounding box center [1507, 423] width 12 height 12
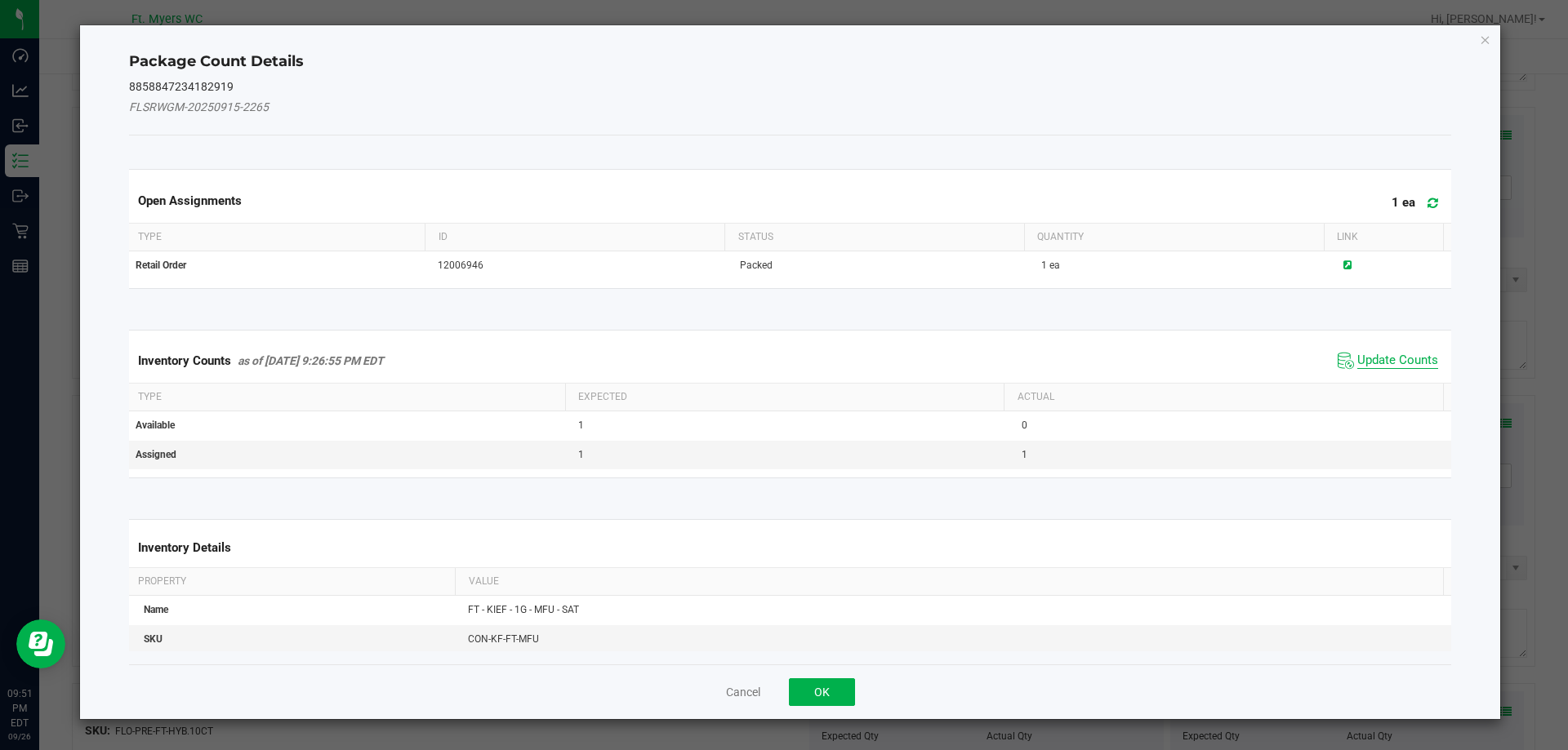
click at [1412, 363] on span "Update Counts" at bounding box center [1398, 360] width 81 height 17
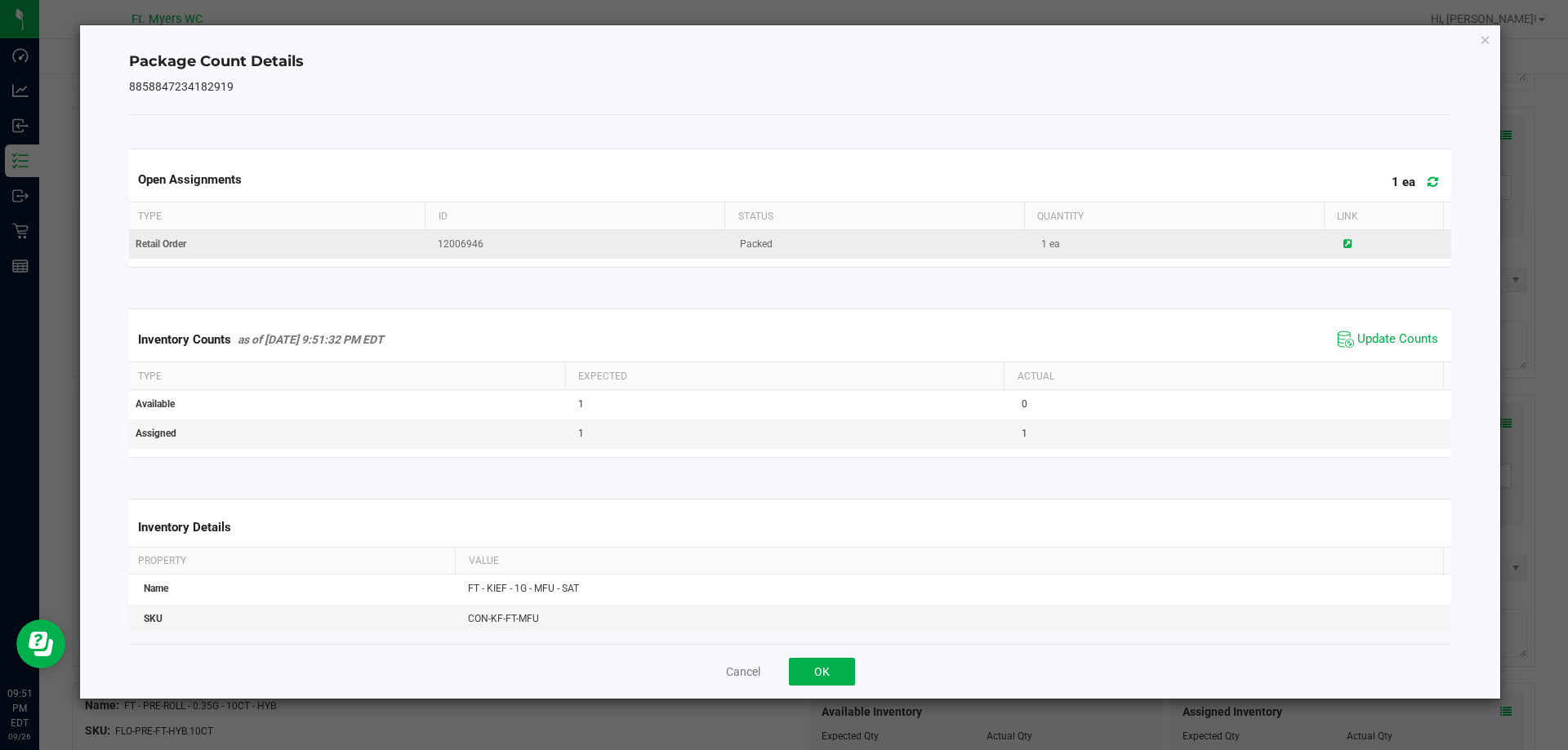
click at [1343, 249] on span at bounding box center [1347, 244] width 8 height 12
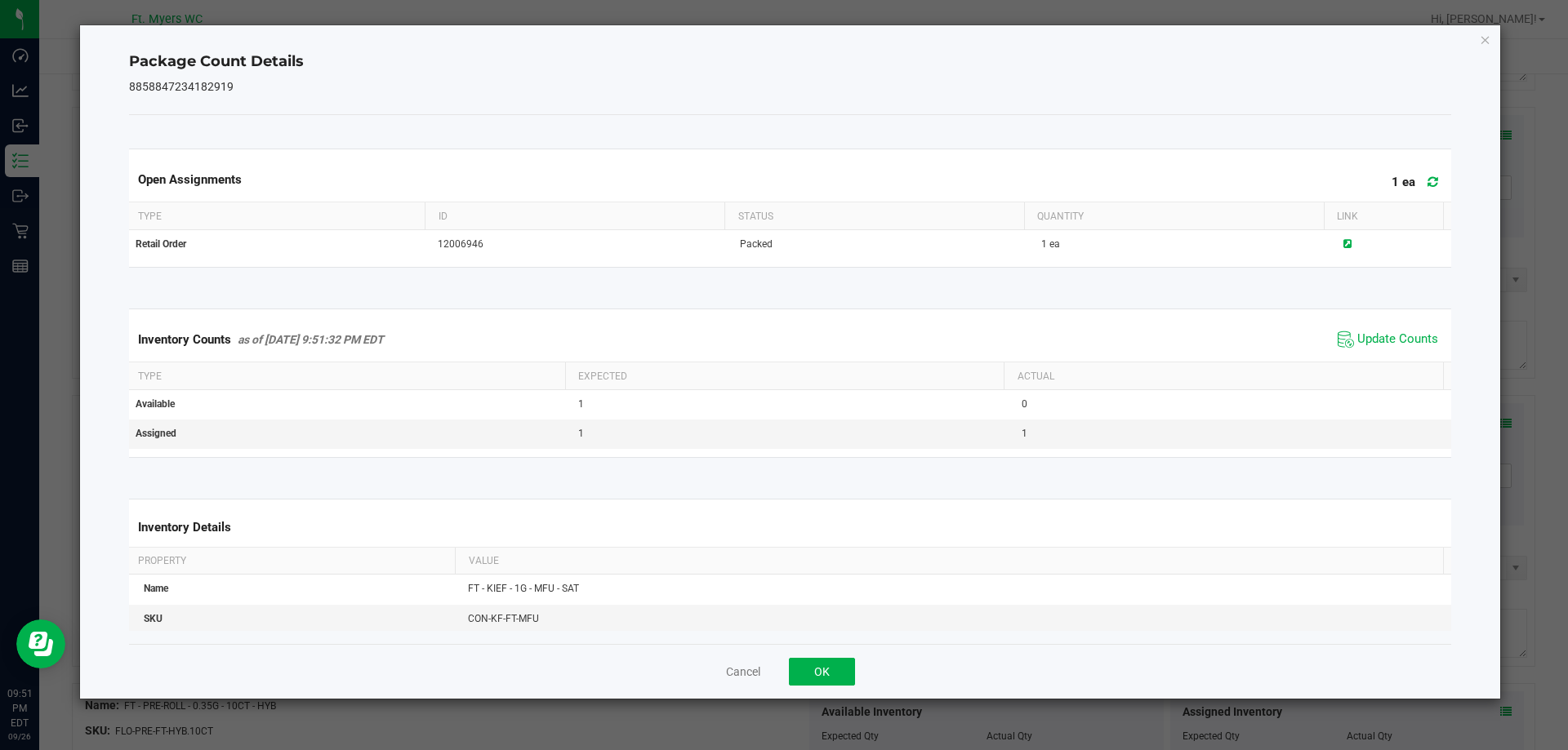
click at [763, 696] on div "Cancel OK" at bounding box center [790, 671] width 1323 height 54
click at [732, 666] on button "Cancel" at bounding box center [742, 672] width 35 height 17
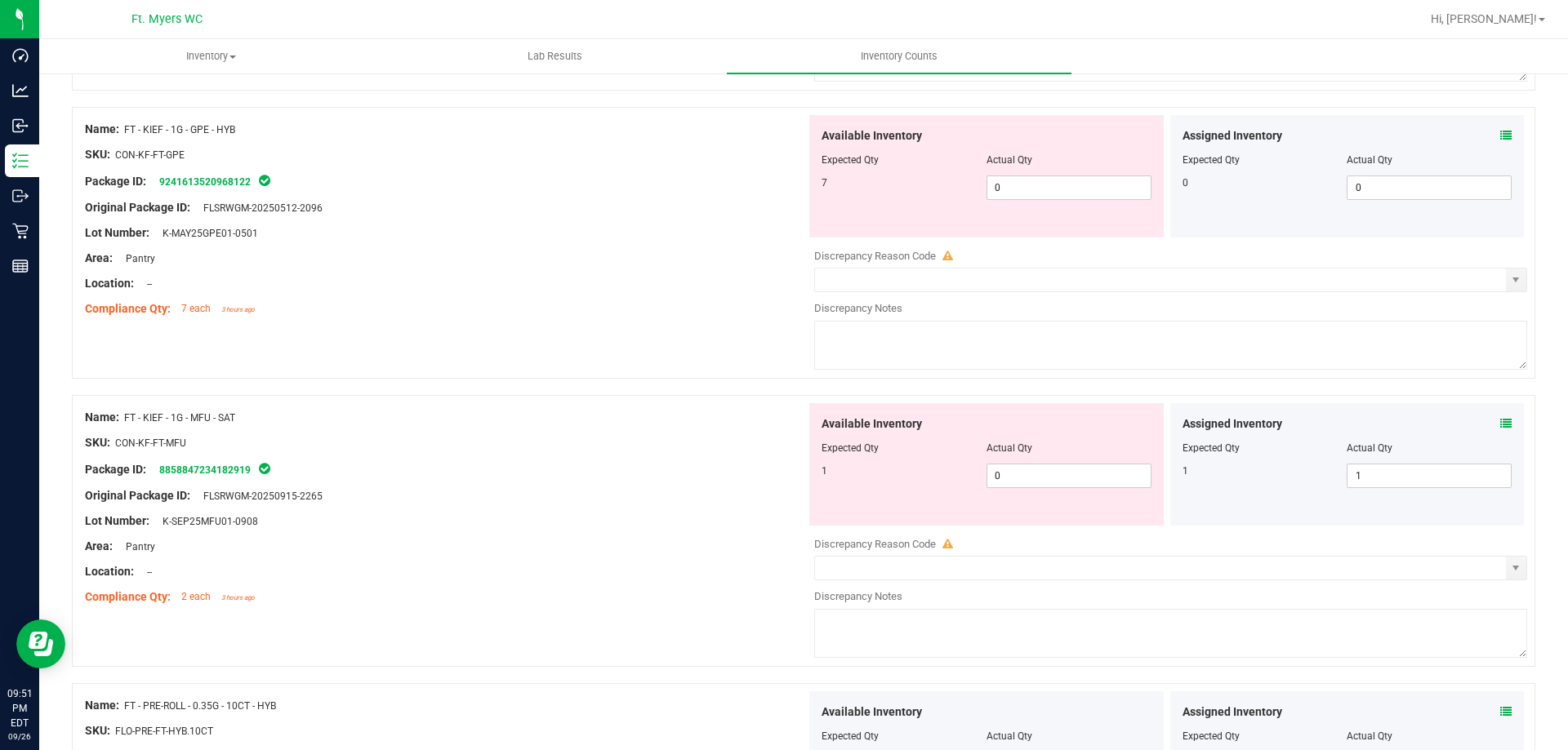
click at [997, 370] on span at bounding box center [1171, 367] width 713 height 12
click at [886, 625] on textarea at bounding box center [1171, 633] width 713 height 49
click at [889, 637] on textarea at bounding box center [1171, 633] width 713 height 49
type textarea "-1"
click at [793, 549] on div "Area: Pantry" at bounding box center [445, 546] width 721 height 17
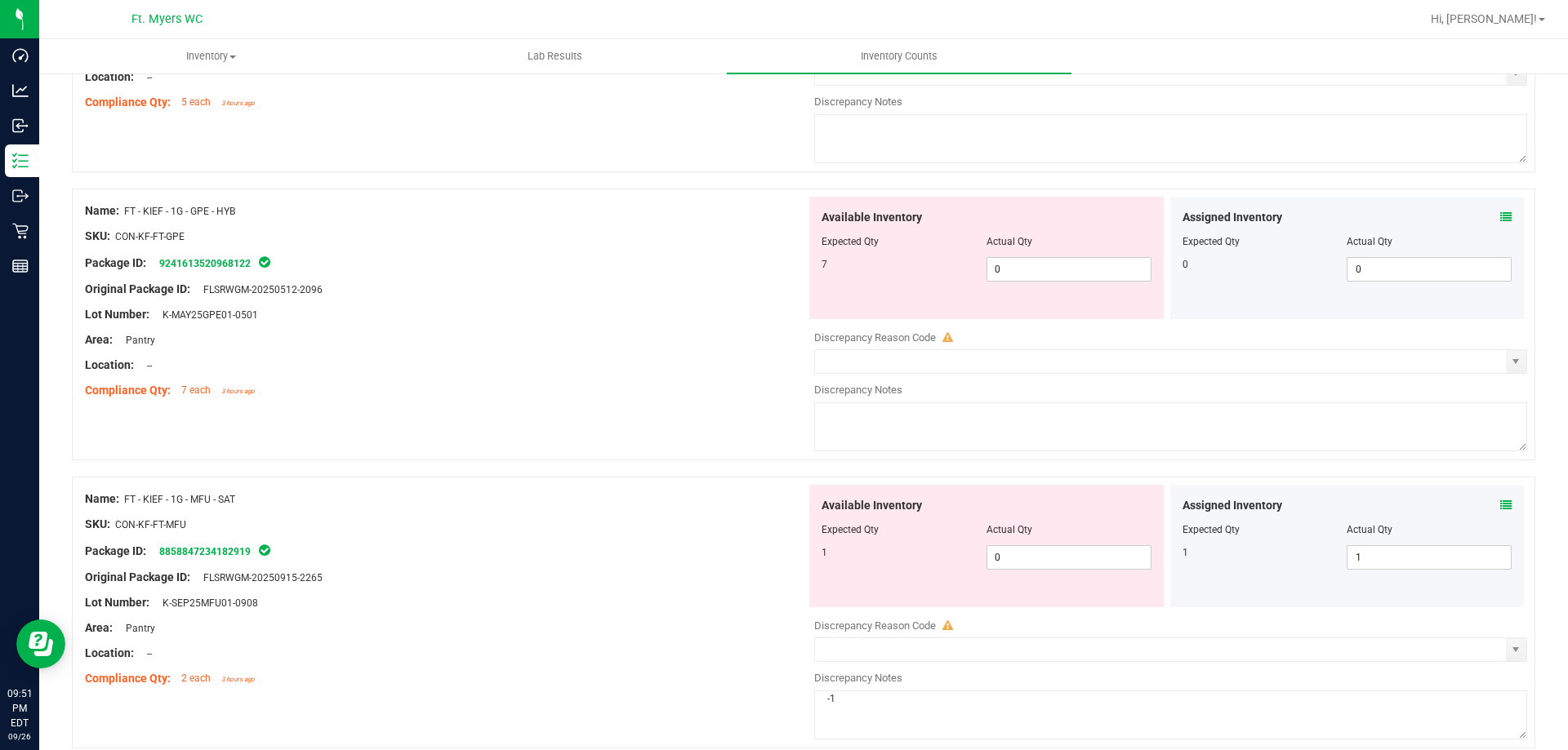
click at [700, 342] on div "Area: Pantry" at bounding box center [445, 339] width 721 height 17
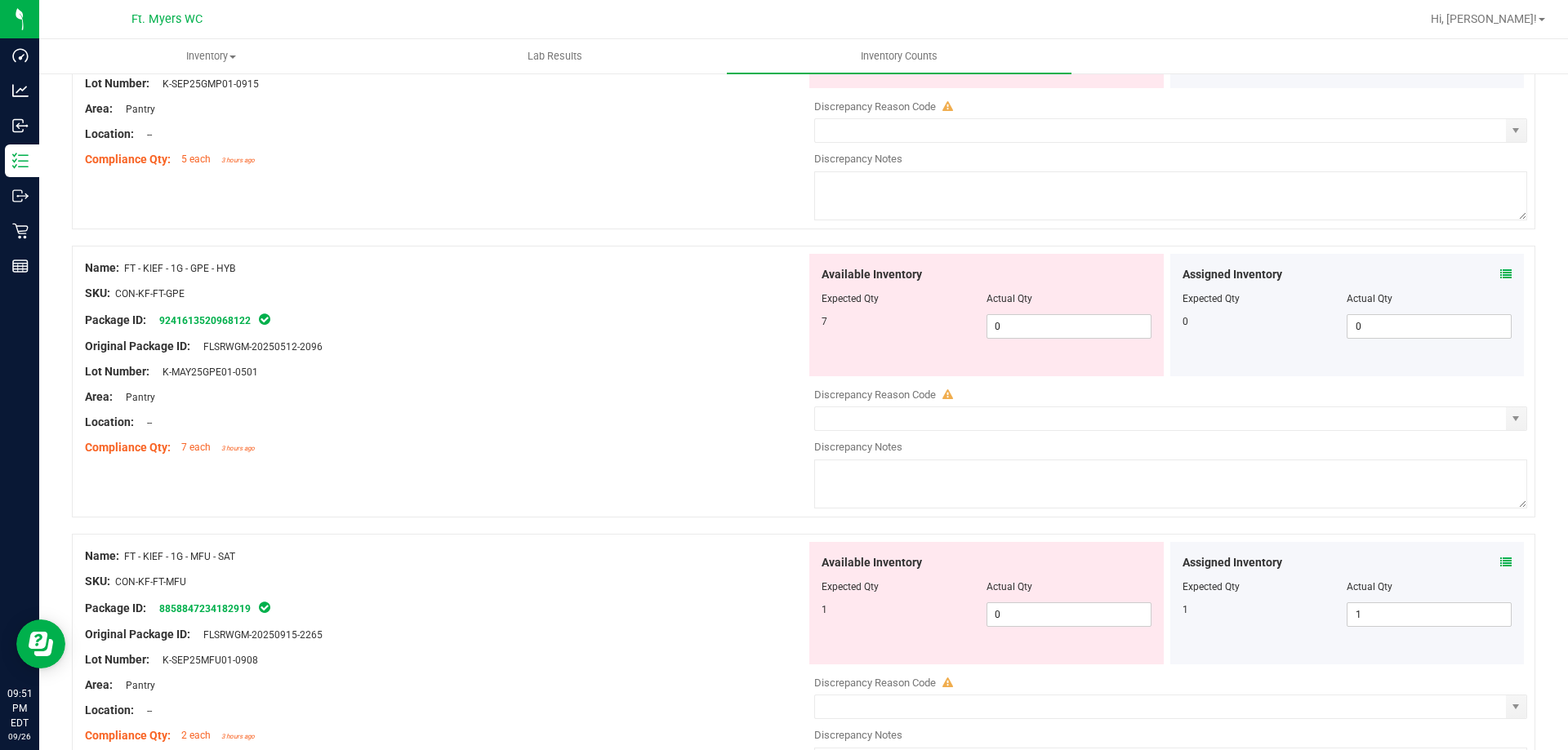
scroll to position [2300, 0]
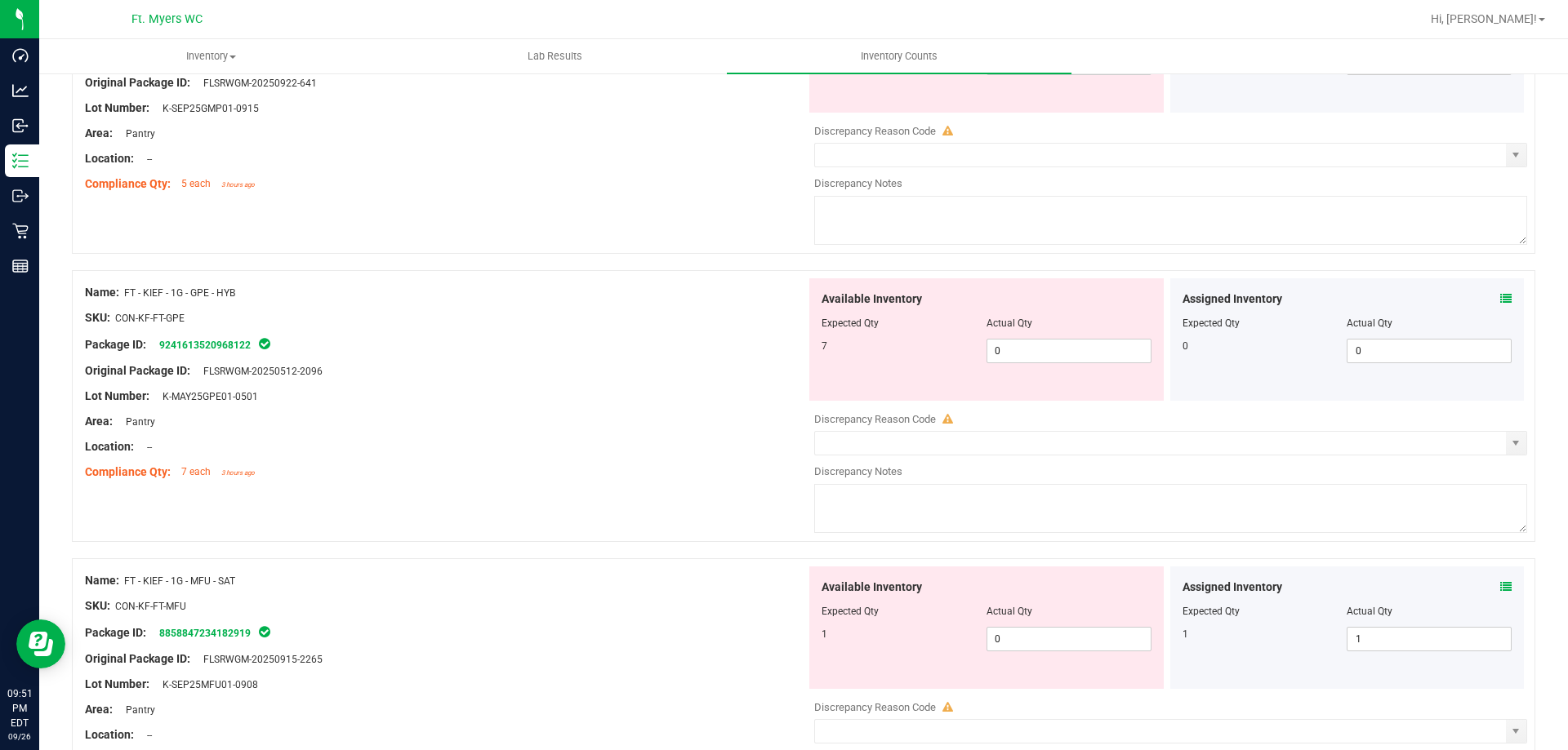
click at [1504, 312] on div "Assigned Inventory Expected Qty Actual Qty 0 0 0" at bounding box center [1347, 339] width 354 height 123
click at [1503, 307] on div "Assigned Inventory Expected Qty Actual Qty 0 0 0" at bounding box center [1347, 339] width 354 height 123
click at [1501, 301] on icon at bounding box center [1507, 299] width 12 height 12
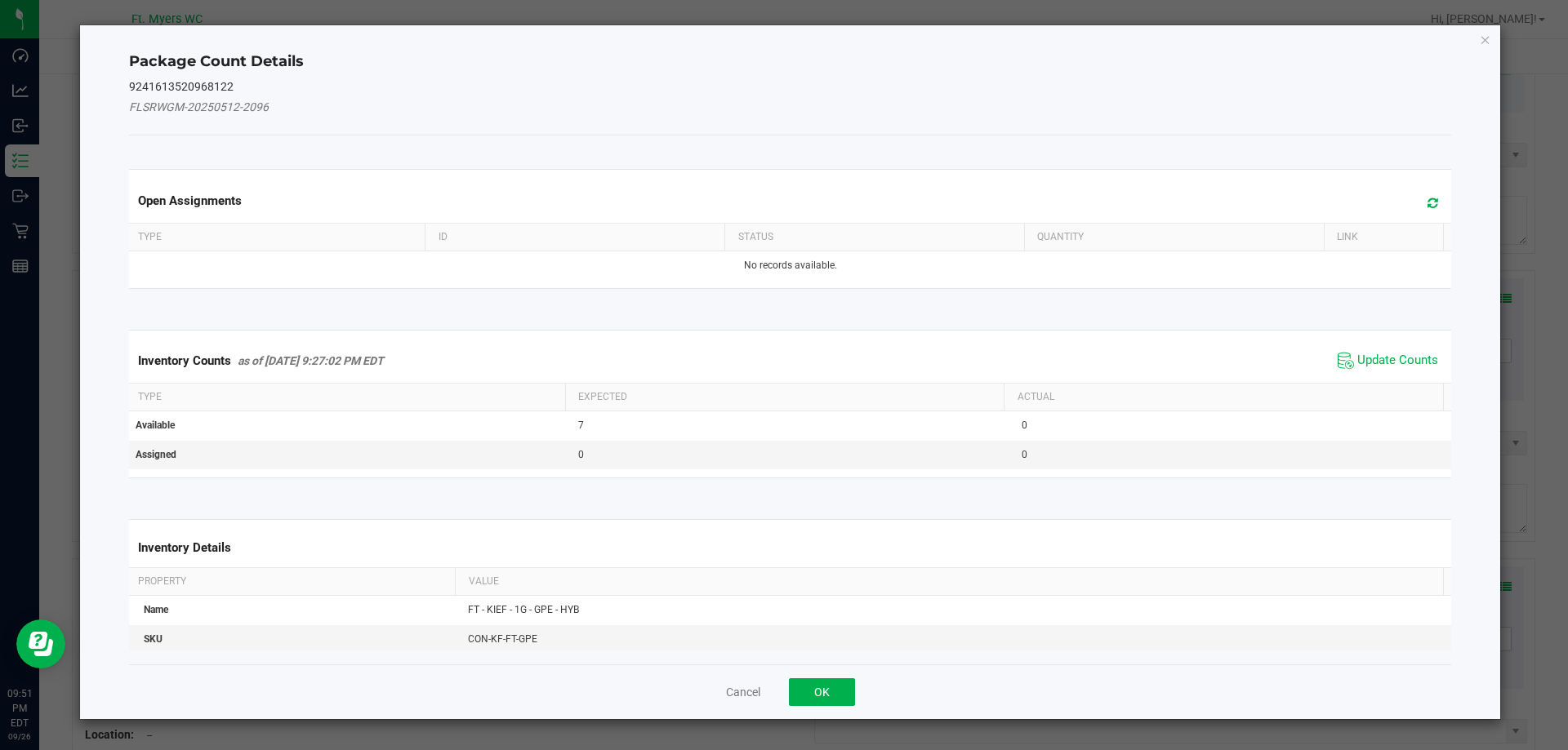
click at [1389, 370] on span "Update Counts" at bounding box center [1388, 360] width 109 height 25
click at [1397, 364] on kendo-grid "Inventory Counts as of Sep 26, 2025 9:27:02 PM EDT Update Counts Type Expected …" at bounding box center [790, 404] width 1347 height 148
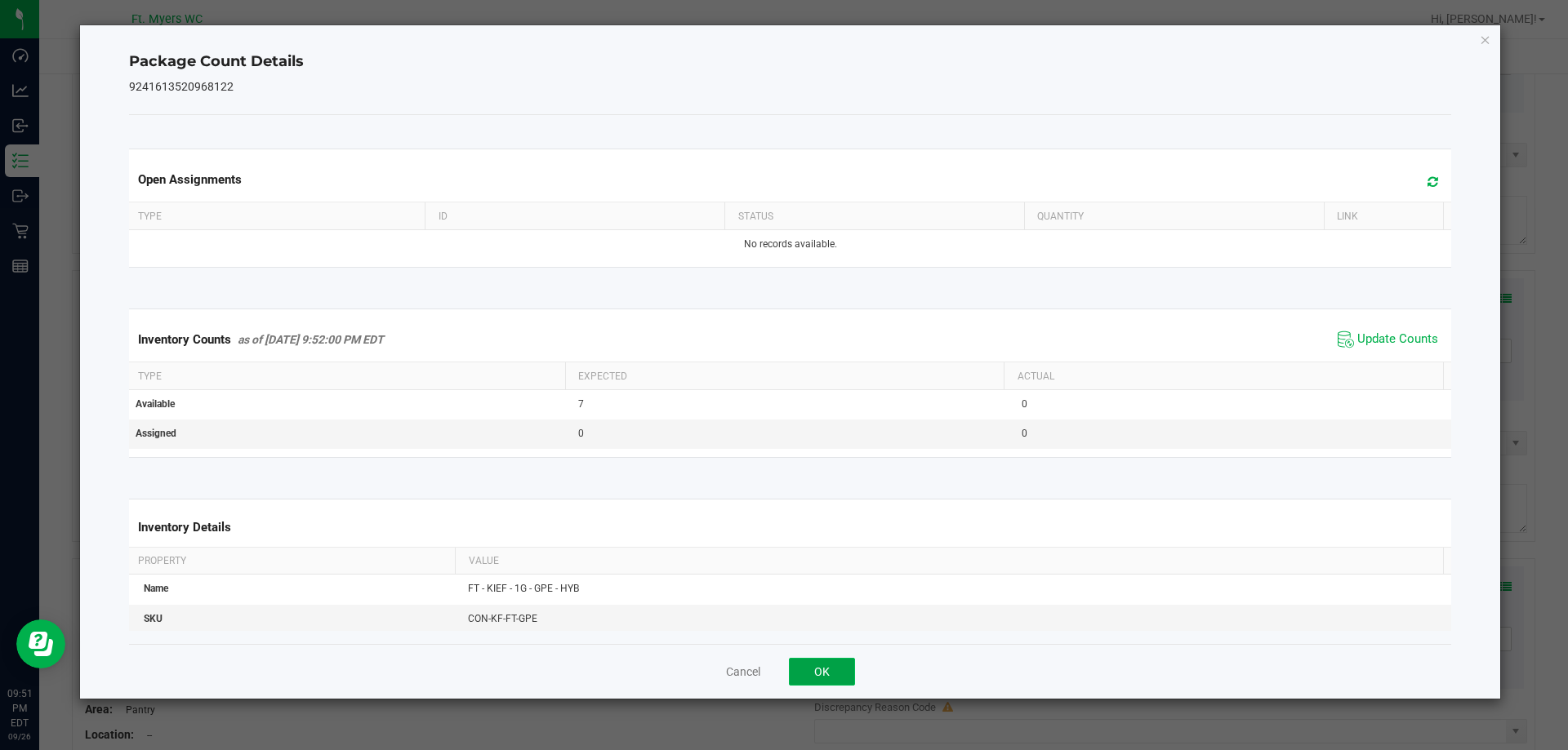
click at [847, 664] on button "OK" at bounding box center [822, 672] width 66 height 28
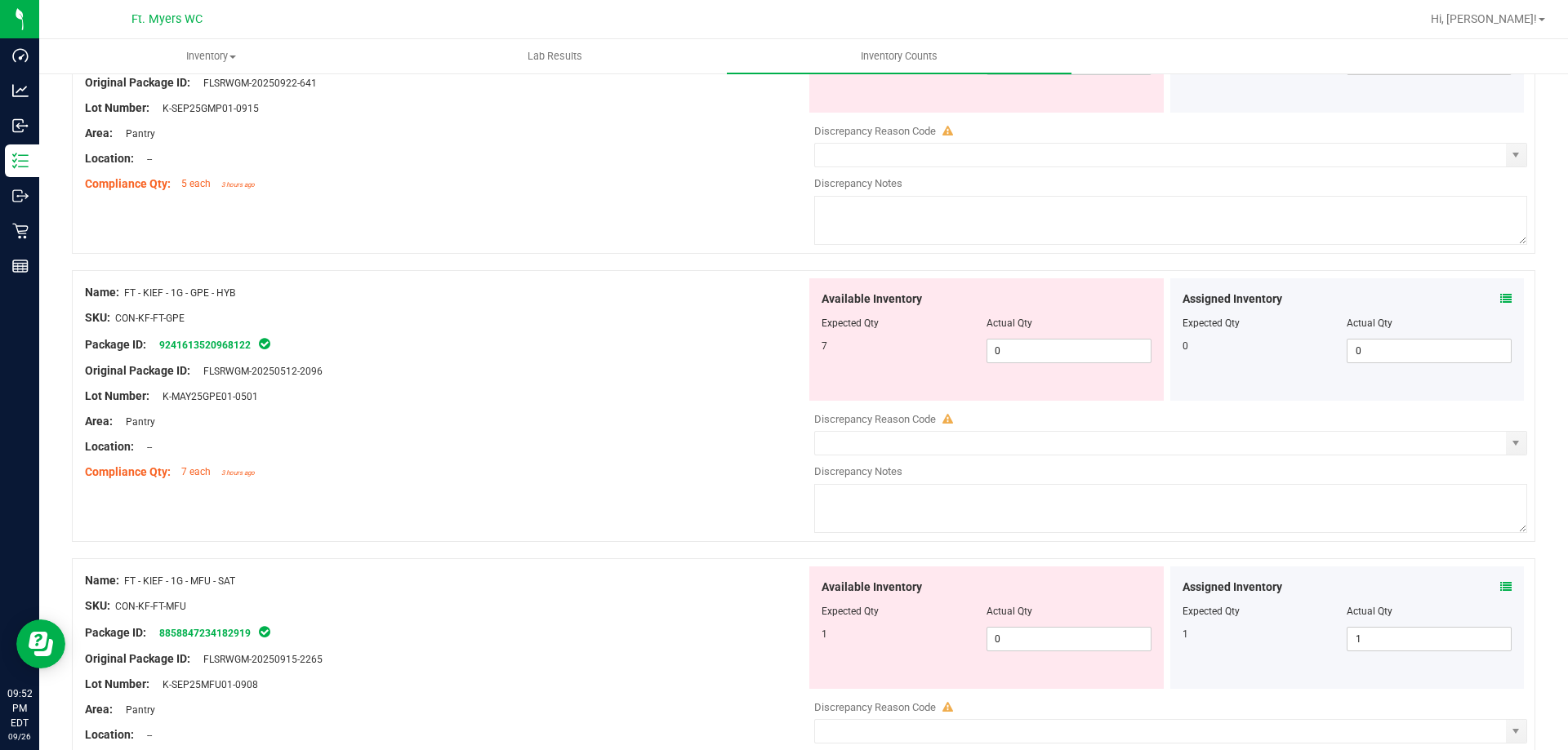
click at [708, 401] on div "Lot Number: K-MAY25GPE01-0501" at bounding box center [445, 396] width 721 height 17
click at [1101, 348] on input "0" at bounding box center [1068, 350] width 163 height 23
type input "7"
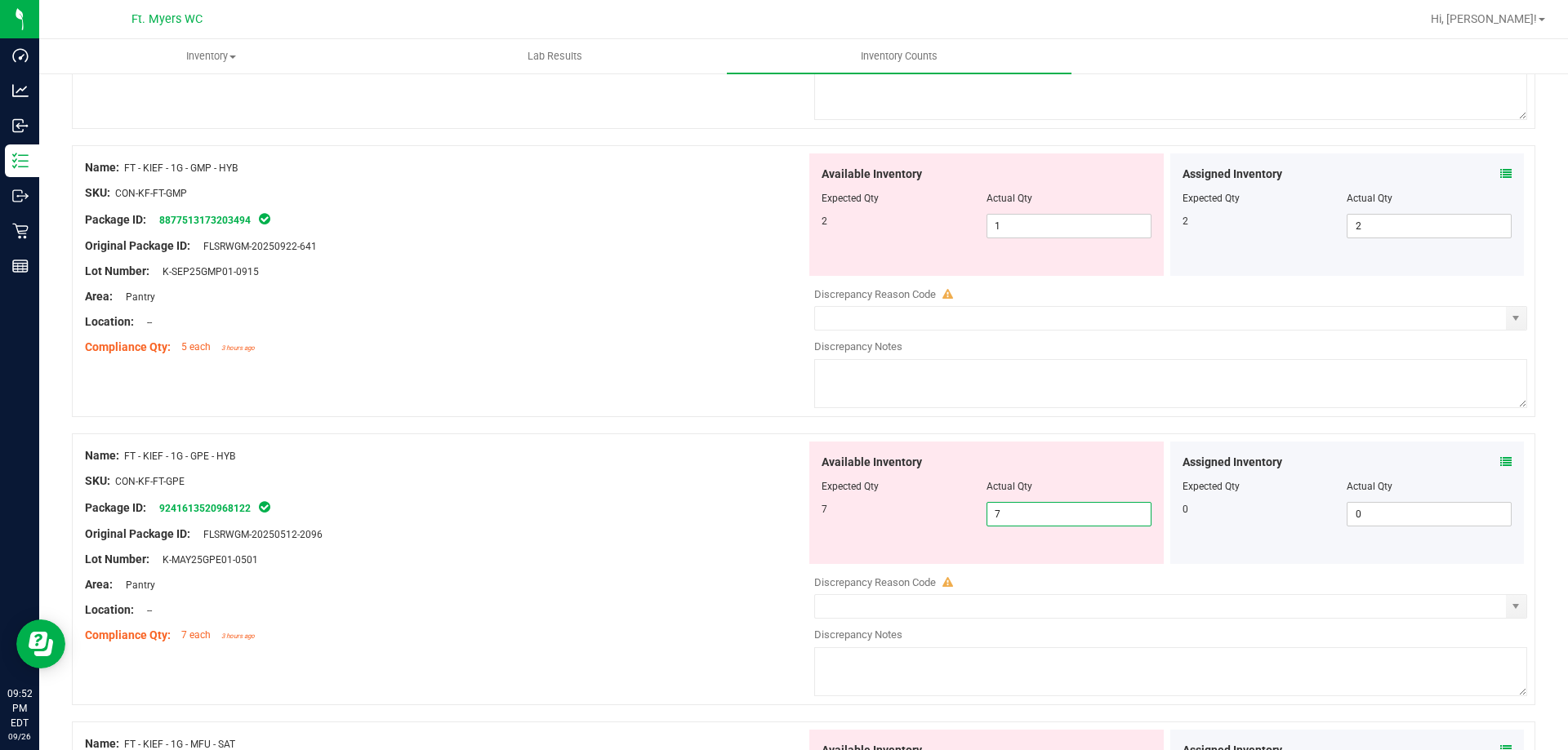
type input "7"
click at [622, 372] on div "Name: FT - KIEF - 1G - GMP - HYB SKU: CON-KF-FT-GMP Package ID: 887751317320349…" at bounding box center [804, 281] width 1463 height 272
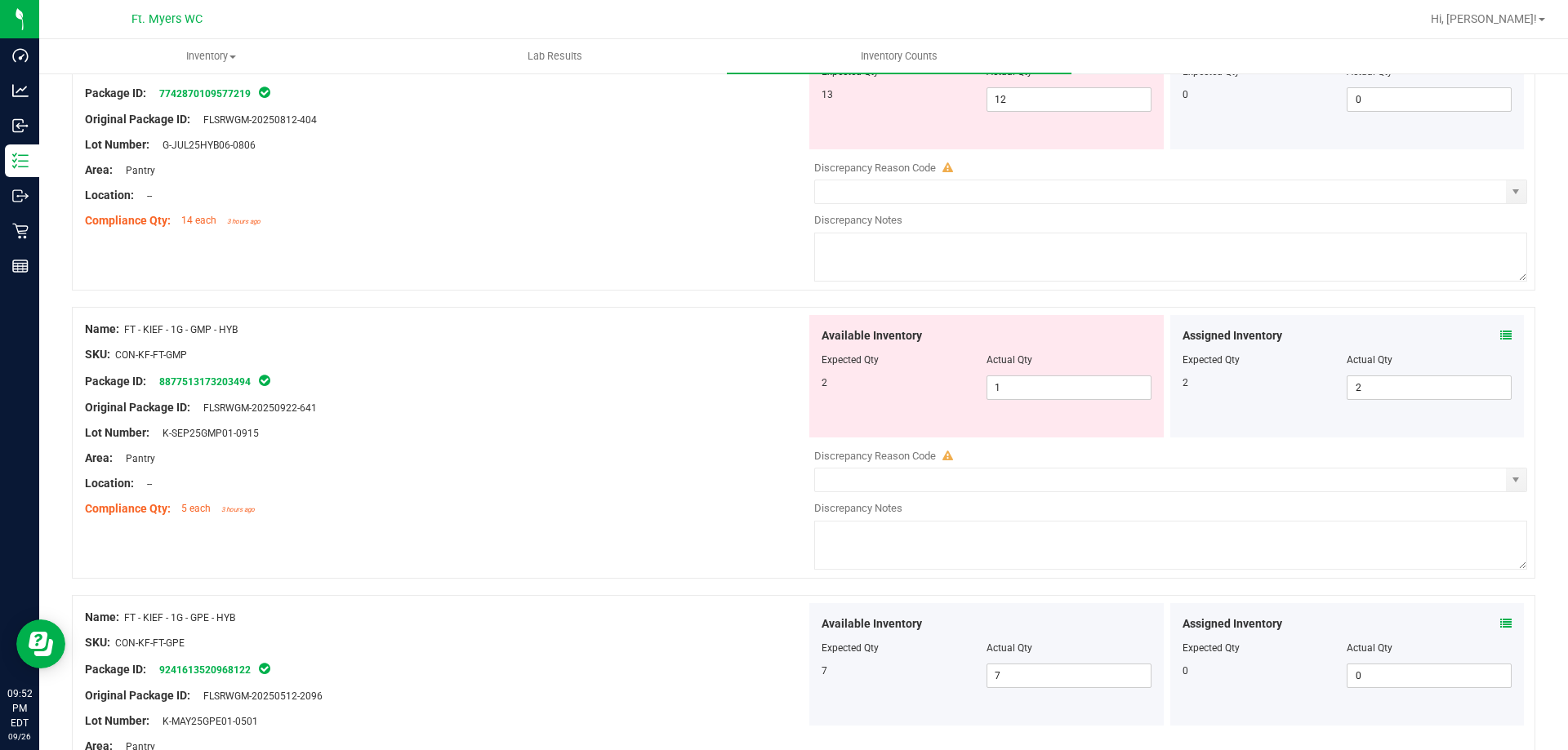
scroll to position [1974, 0]
click at [632, 369] on div at bounding box center [445, 369] width 721 height 8
click at [663, 365] on div at bounding box center [445, 369] width 721 height 8
click at [1475, 325] on div "Assigned Inventory Expected Qty Actual Qty 2 2 2" at bounding box center [1347, 378] width 354 height 123
click at [1501, 337] on icon at bounding box center [1507, 337] width 12 height 12
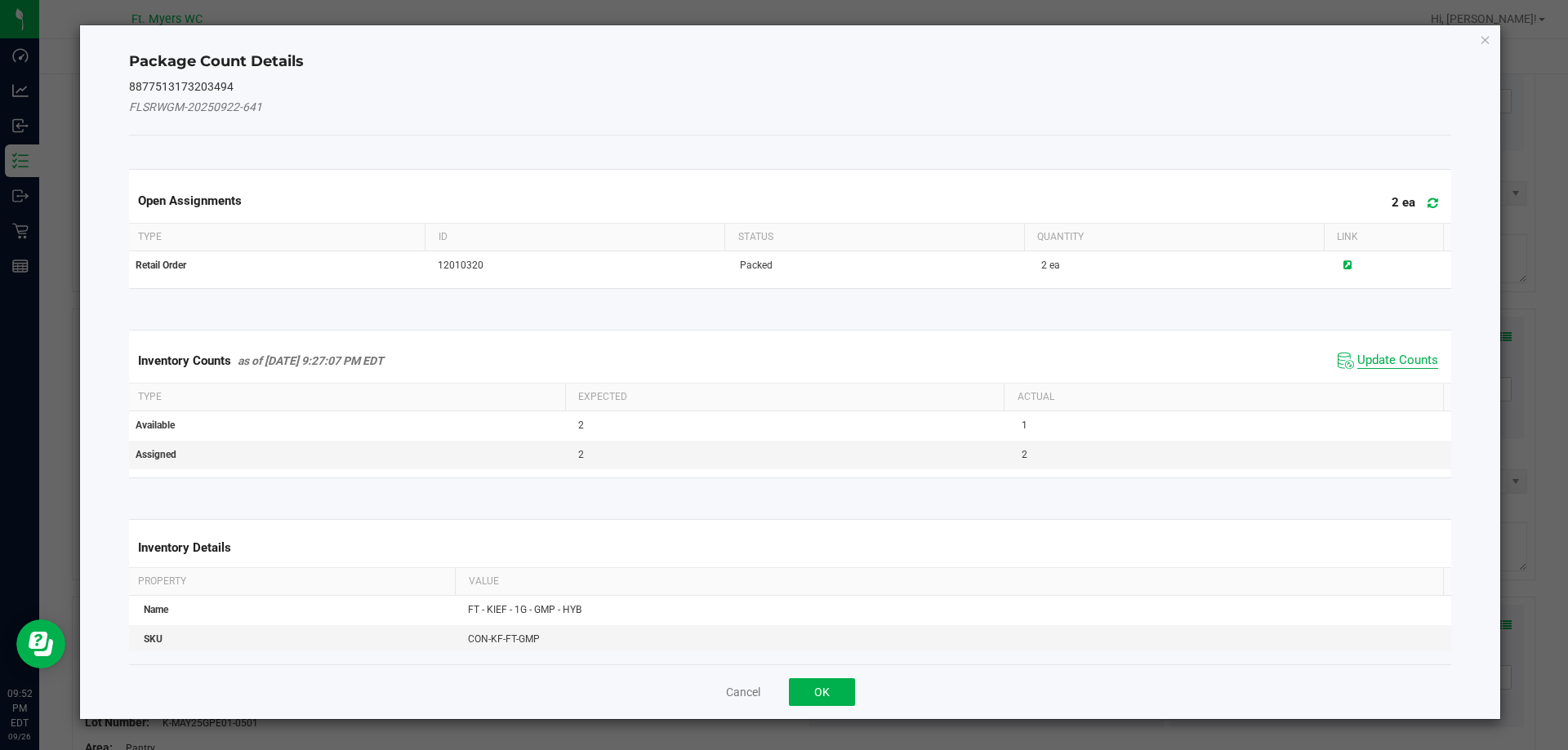
click at [1392, 352] on span "Update Counts" at bounding box center [1398, 360] width 81 height 17
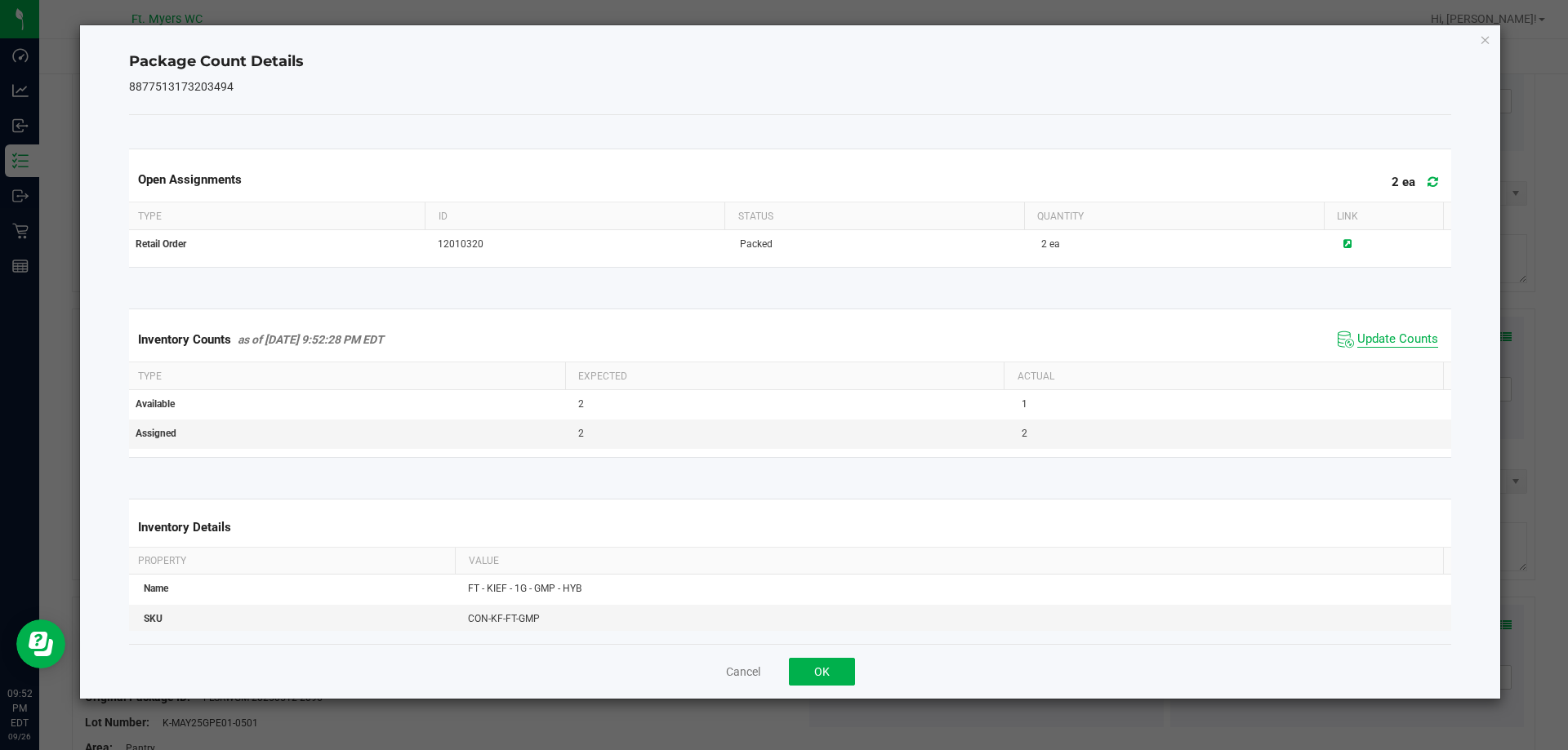
click at [1378, 347] on span "Update Counts" at bounding box center [1398, 339] width 81 height 17
click at [870, 660] on div "Cancel OK" at bounding box center [790, 671] width 1323 height 54
click at [848, 666] on button "OK" at bounding box center [822, 672] width 66 height 28
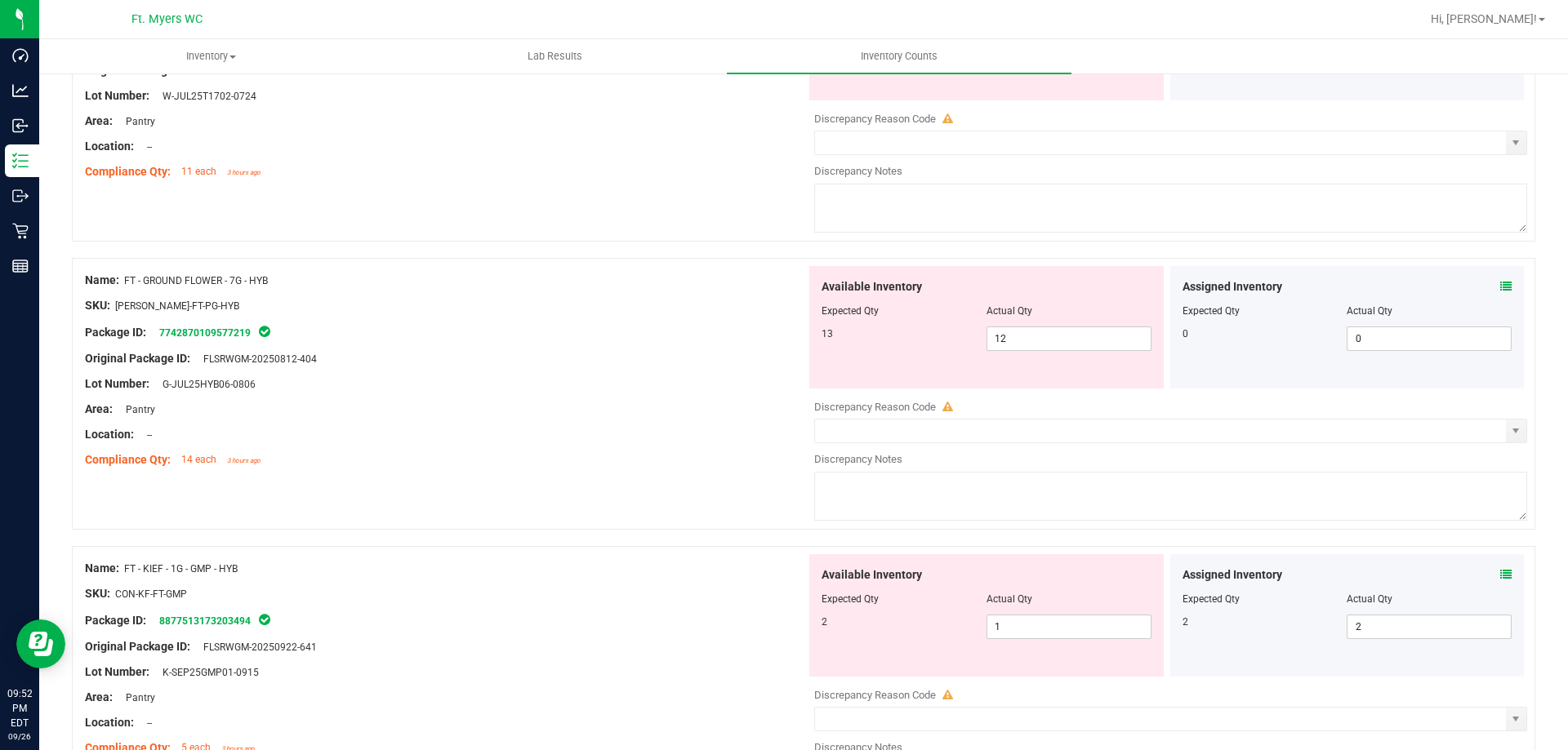
scroll to position [1882, 0]
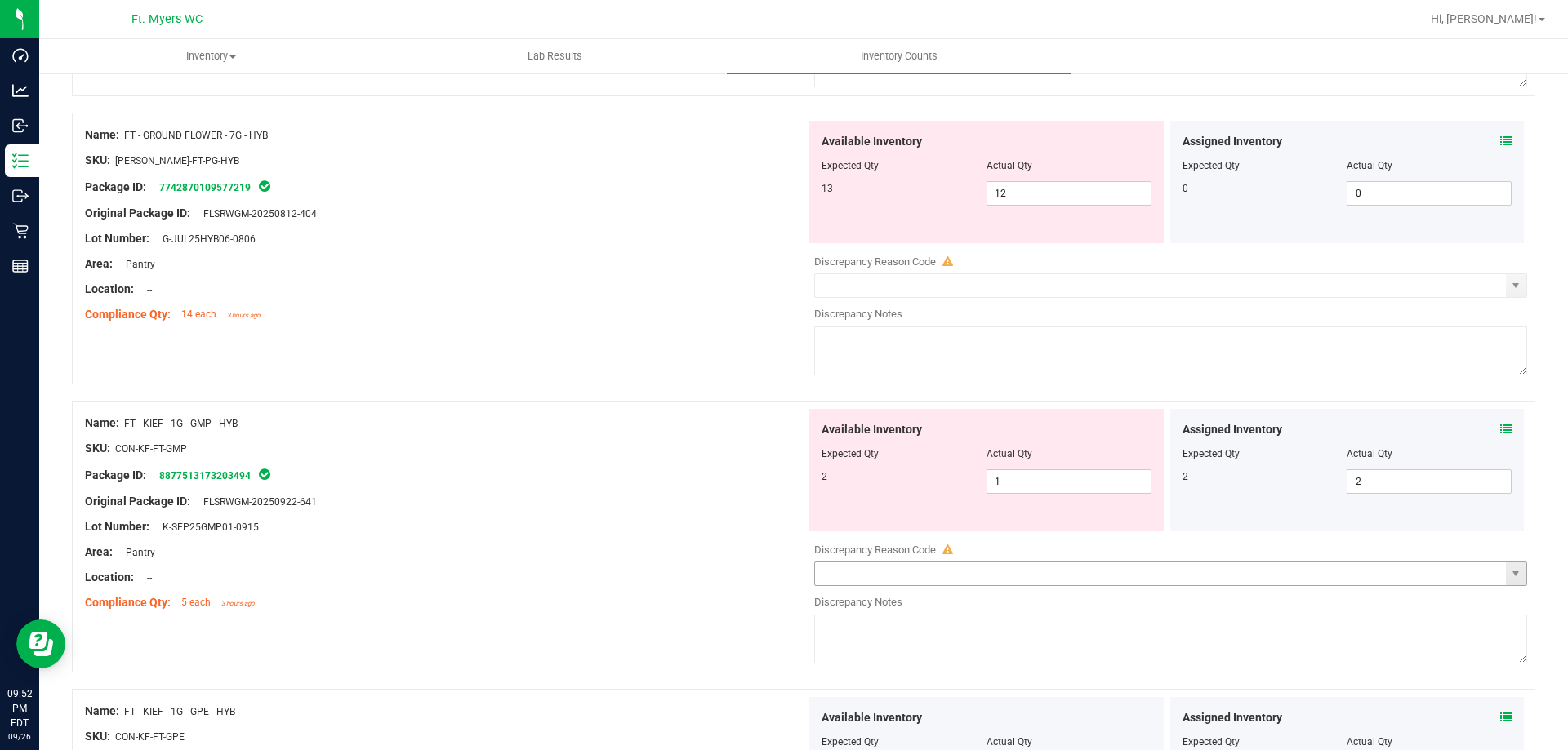
click at [915, 574] on input "text" at bounding box center [1160, 573] width 691 height 23
click at [902, 651] on textarea at bounding box center [1171, 639] width 713 height 49
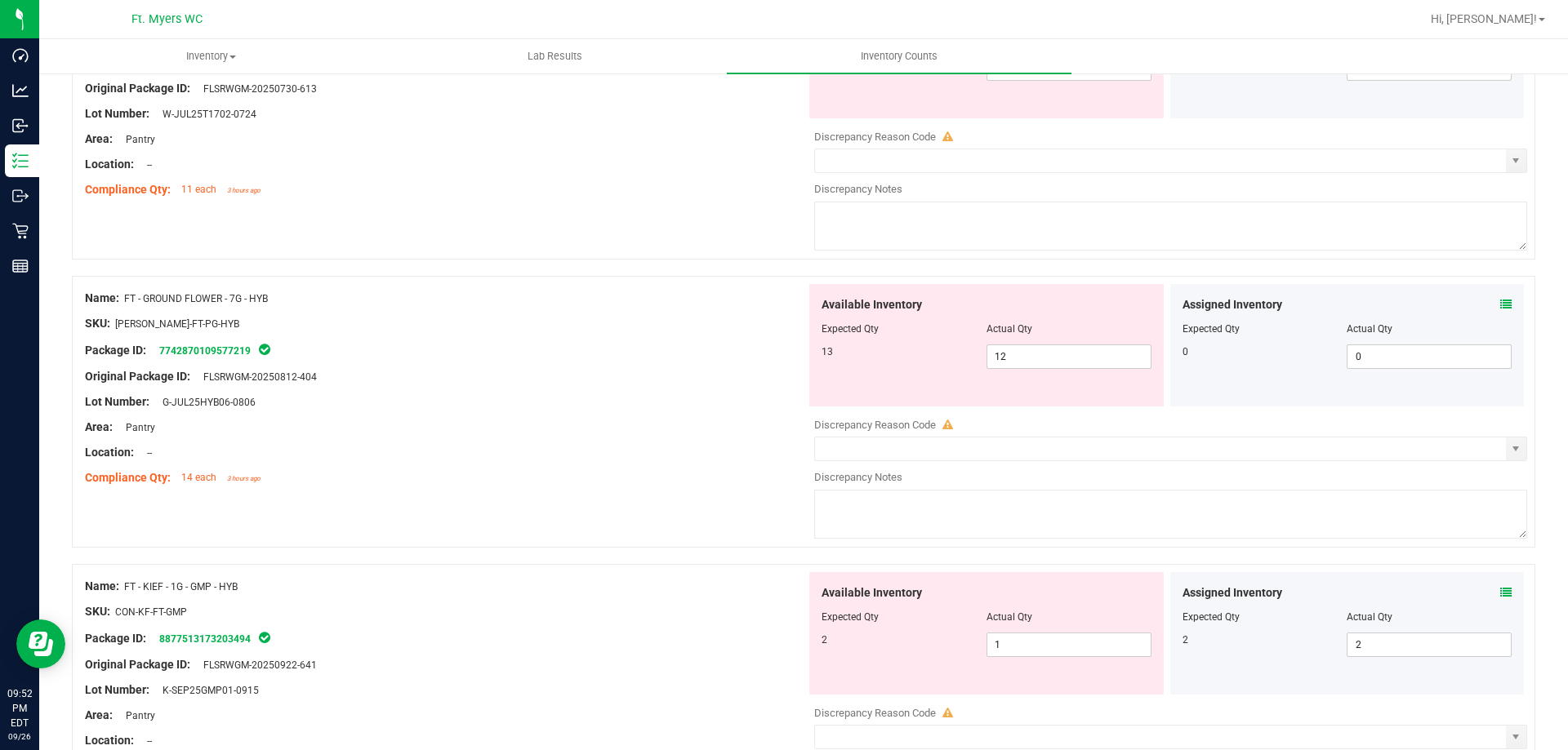
type textarea "-1"
click at [695, 429] on div "Area: Pantry" at bounding box center [445, 426] width 721 height 17
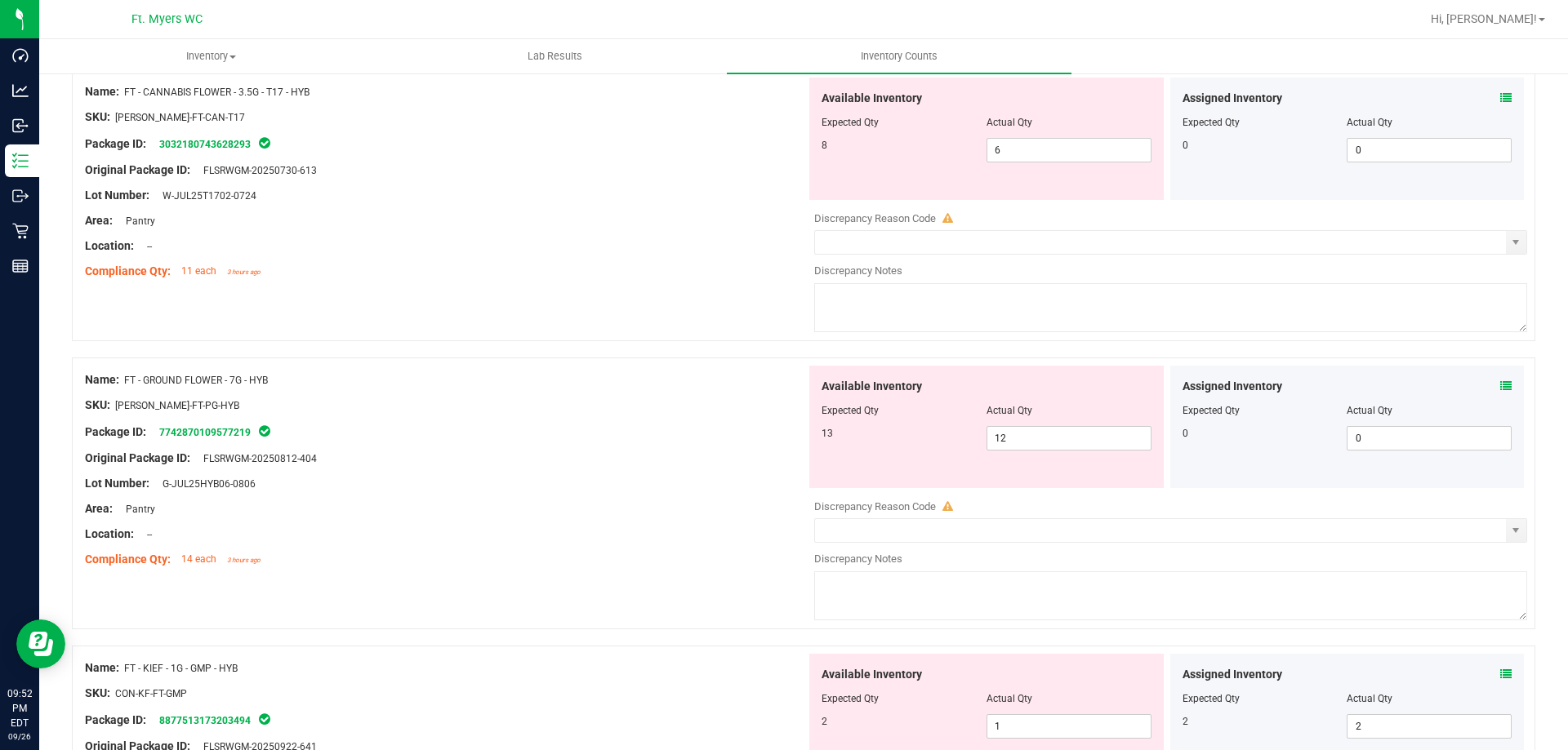
click at [711, 415] on div at bounding box center [445, 418] width 721 height 8
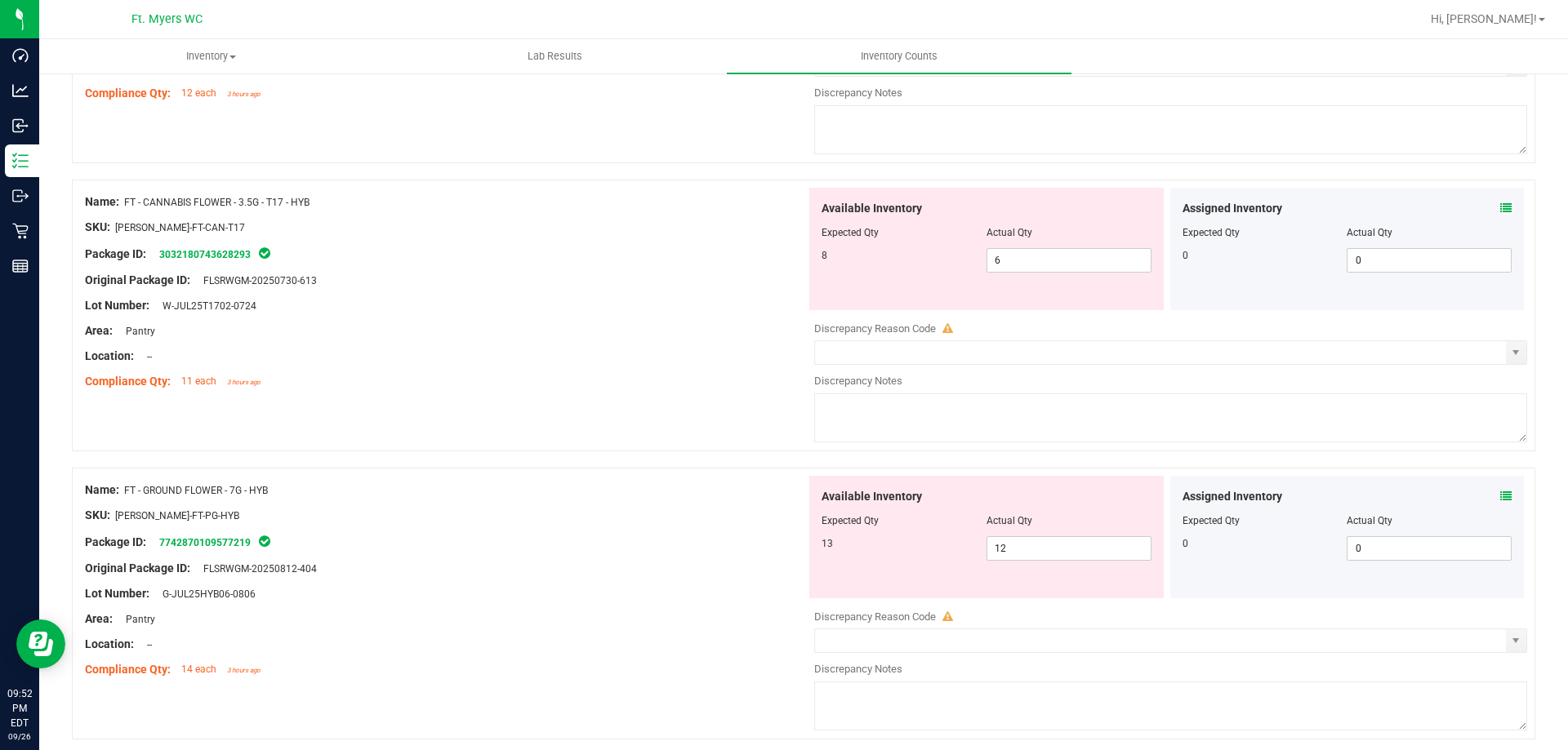
scroll to position [1555, 0]
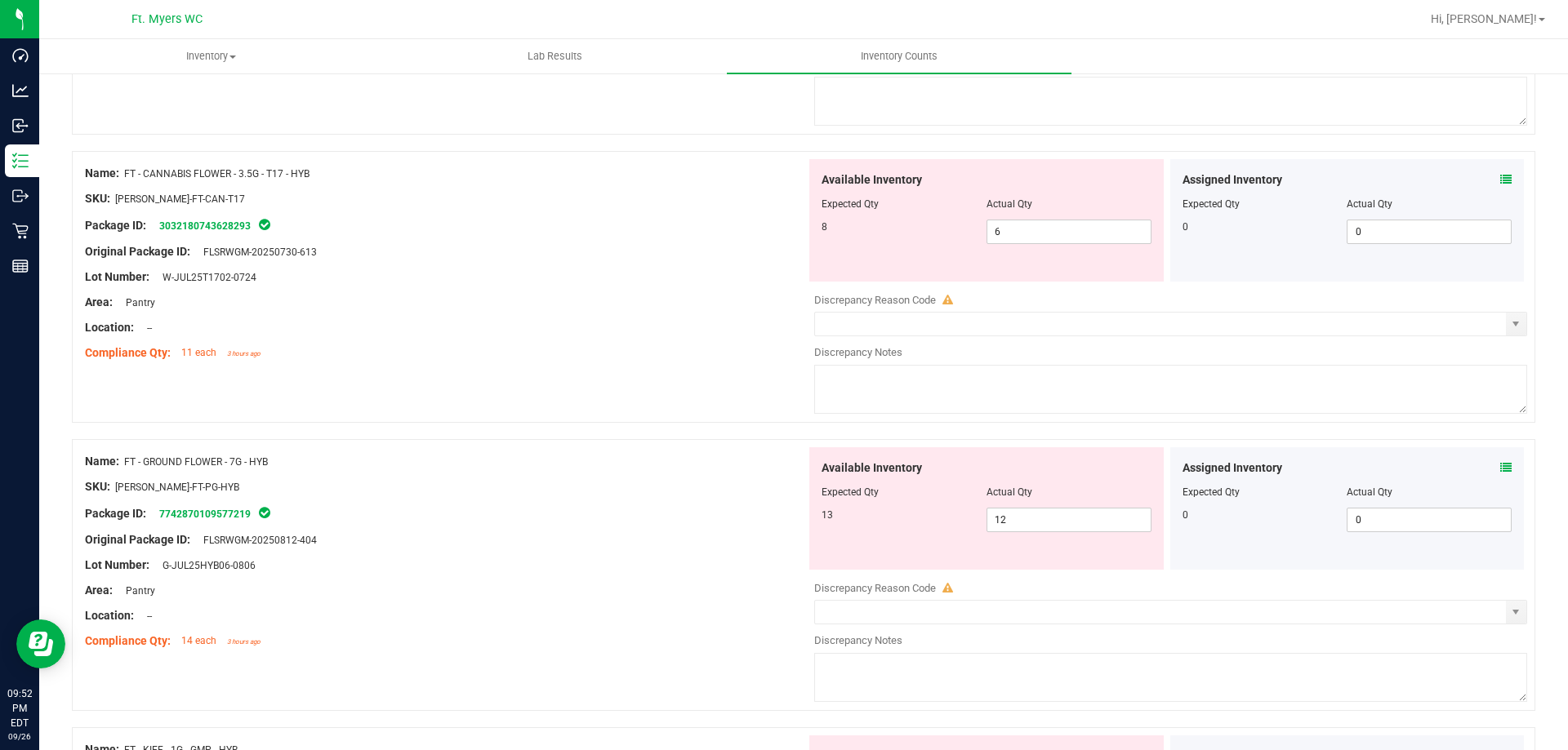
click at [919, 665] on textarea at bounding box center [1171, 678] width 713 height 49
type textarea "-1"
click at [547, 474] on div at bounding box center [445, 474] width 721 height 8
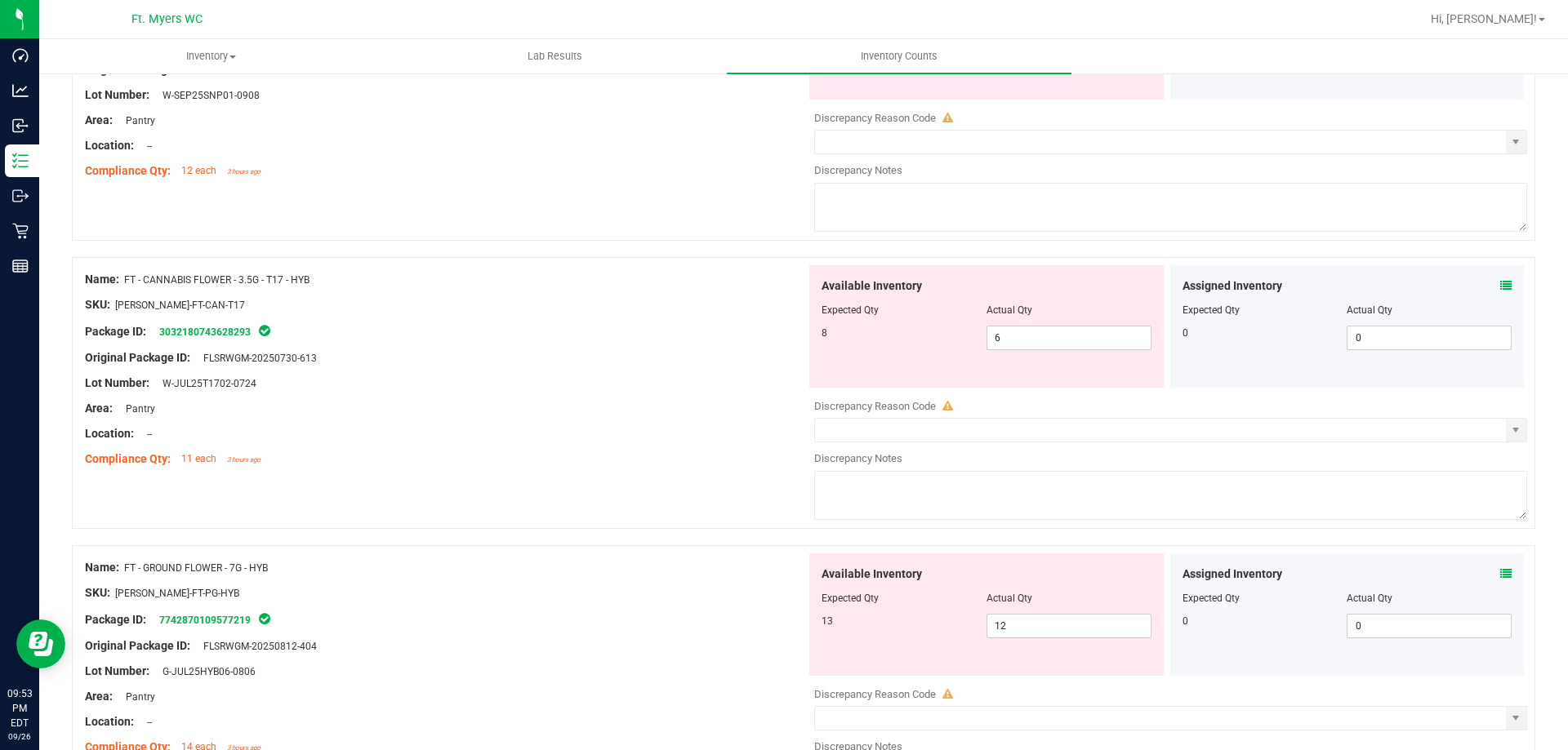
scroll to position [1441, 0]
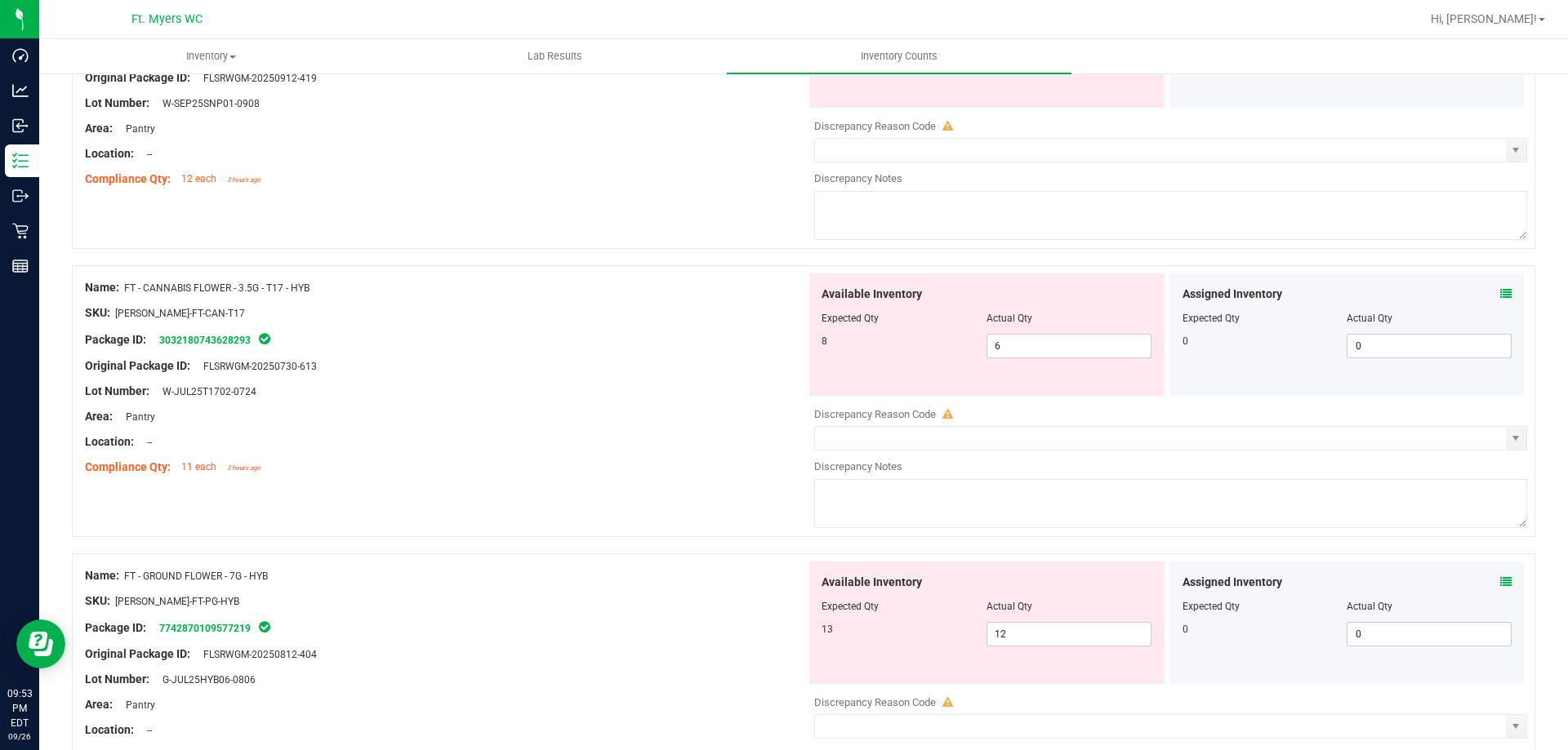
click at [889, 510] on textarea at bounding box center [1171, 504] width 713 height 49
type textarea "-2"
click at [477, 476] on div "Name: FT - CANNABIS FLOWER - 3.5G - T17 - HYB SKU: FLO-BUD-FT-CAN-T17 Package I…" at bounding box center [445, 377] width 721 height 208
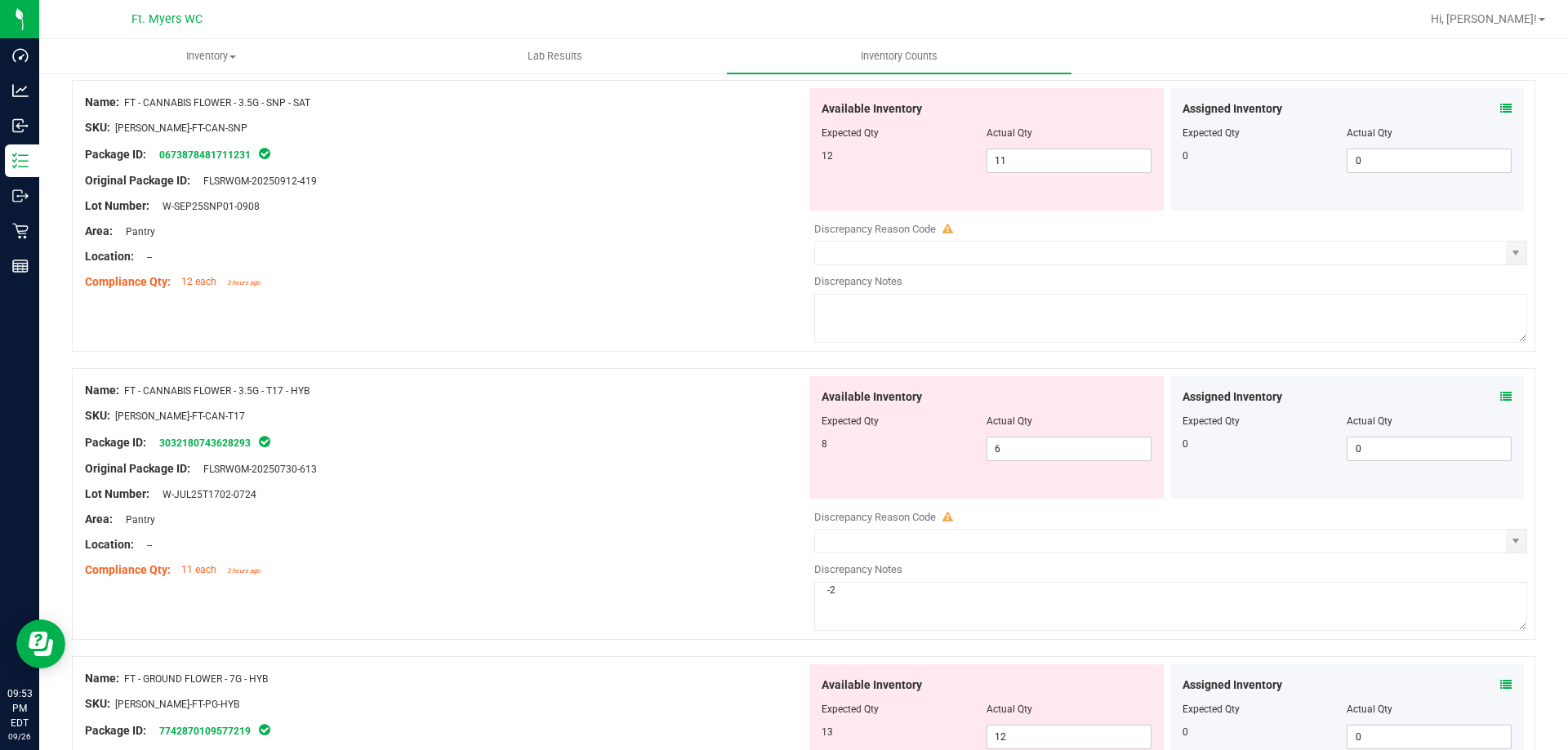
scroll to position [1277, 0]
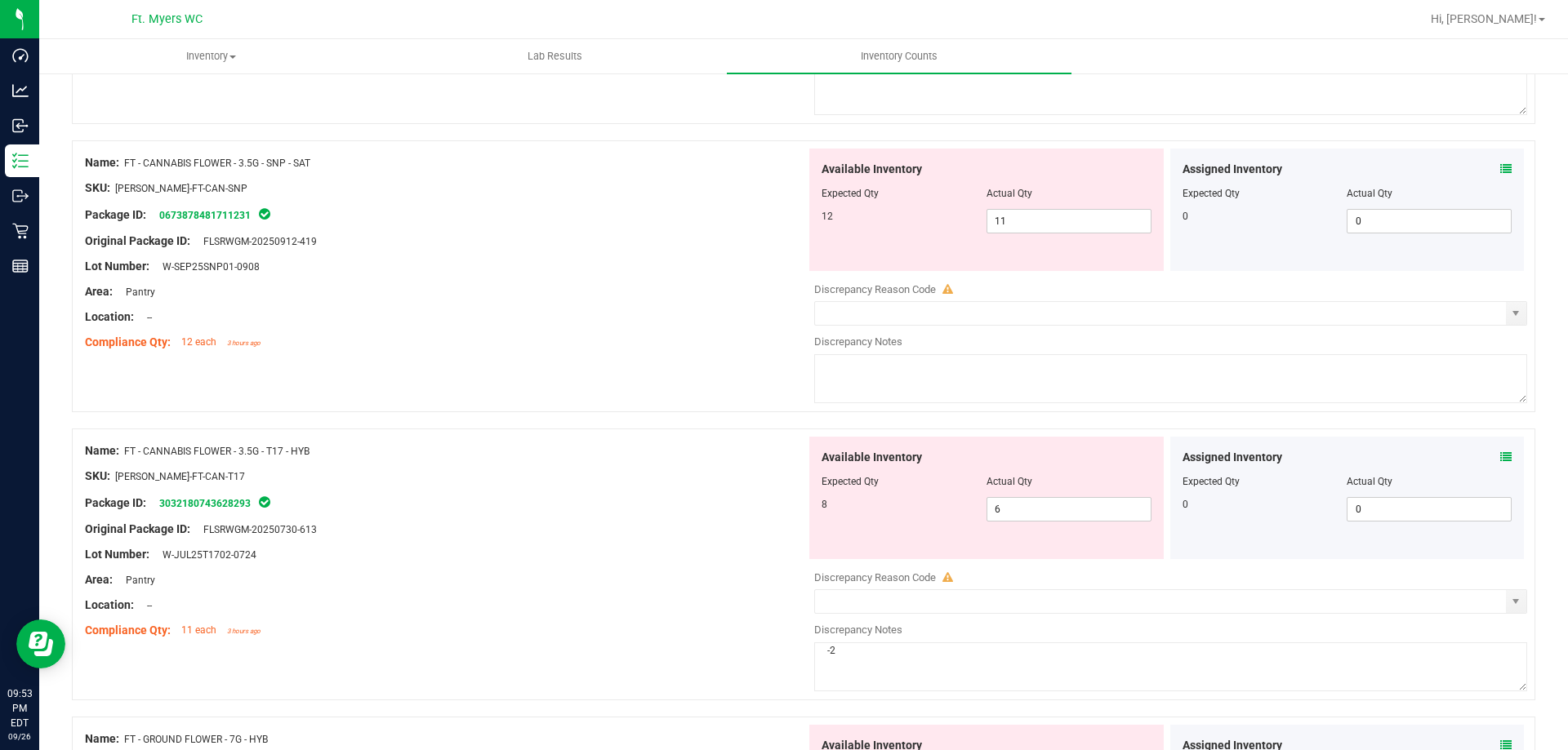
click at [842, 387] on textarea at bounding box center [1171, 379] width 713 height 49
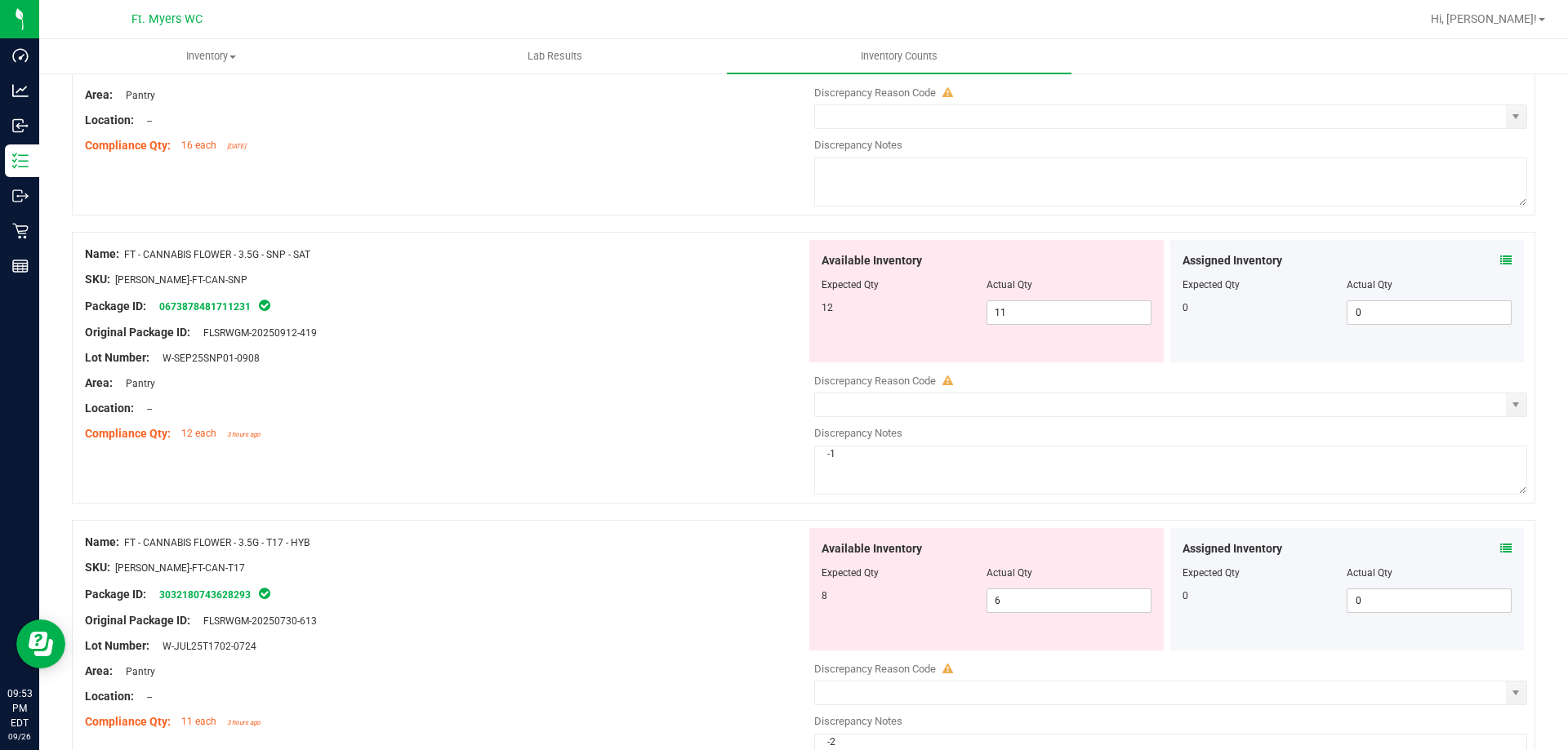
scroll to position [1033, 0]
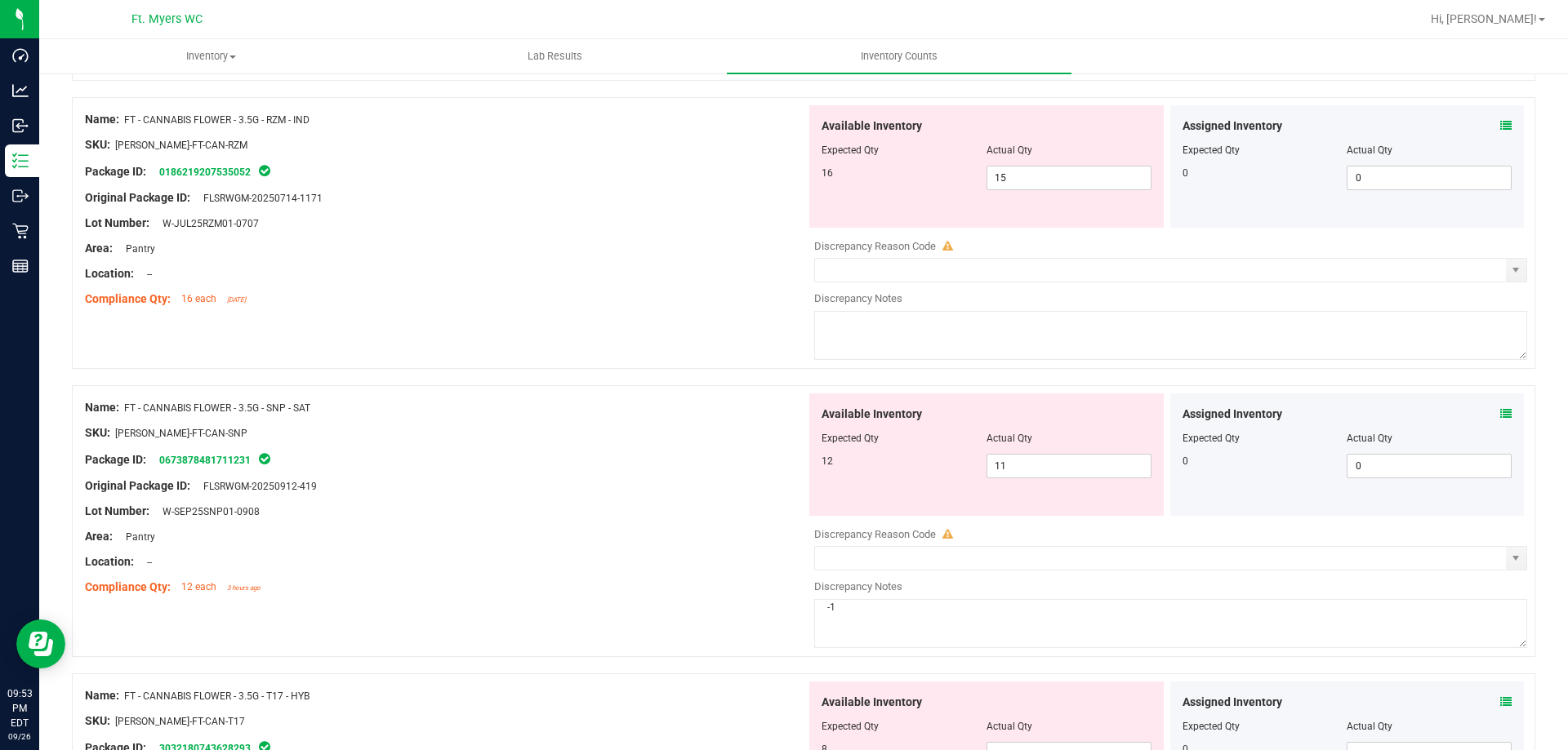
type textarea "-1"
click at [919, 341] on textarea at bounding box center [1171, 335] width 713 height 49
type textarea "-1"
click at [523, 281] on div "Location: --" at bounding box center [445, 273] width 721 height 17
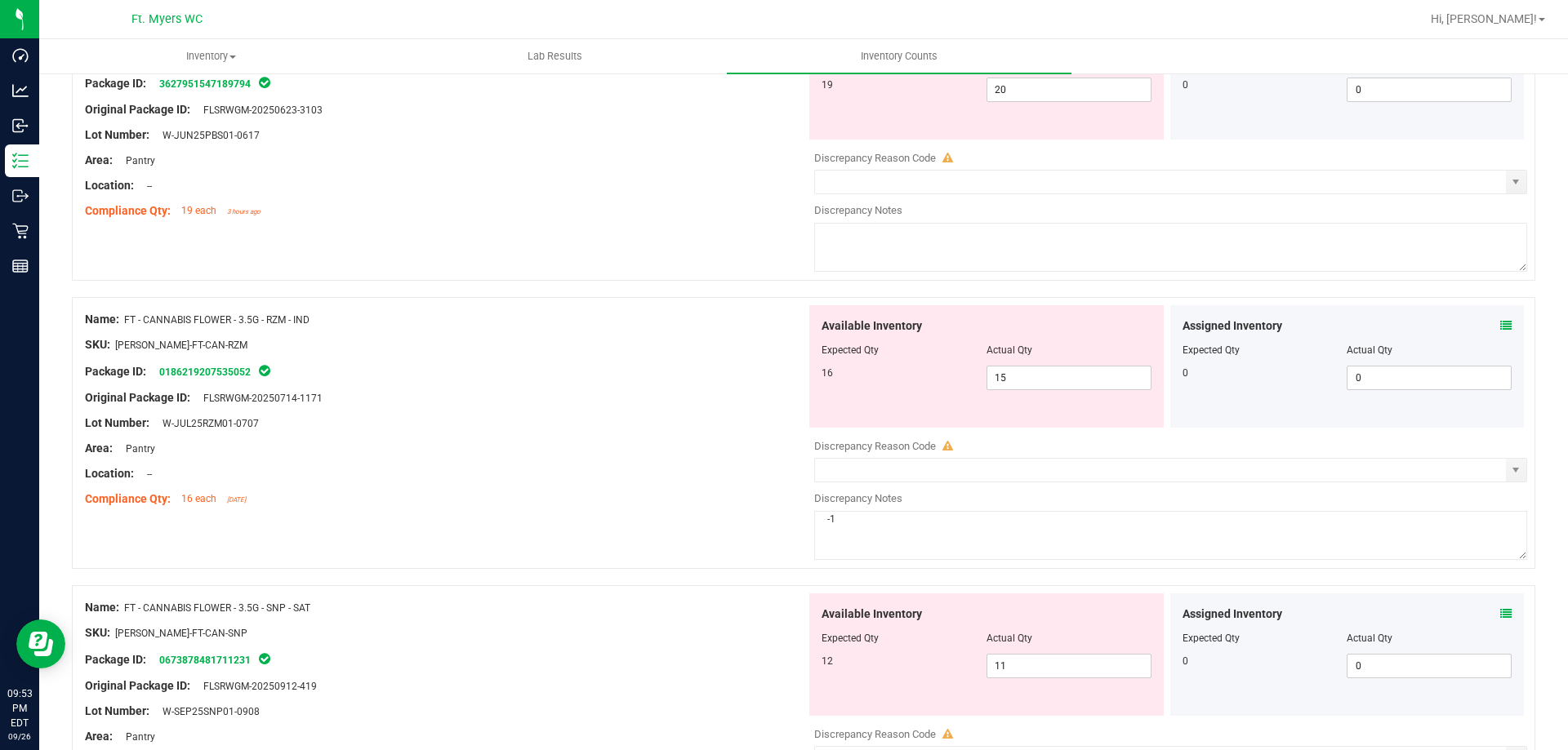
scroll to position [624, 0]
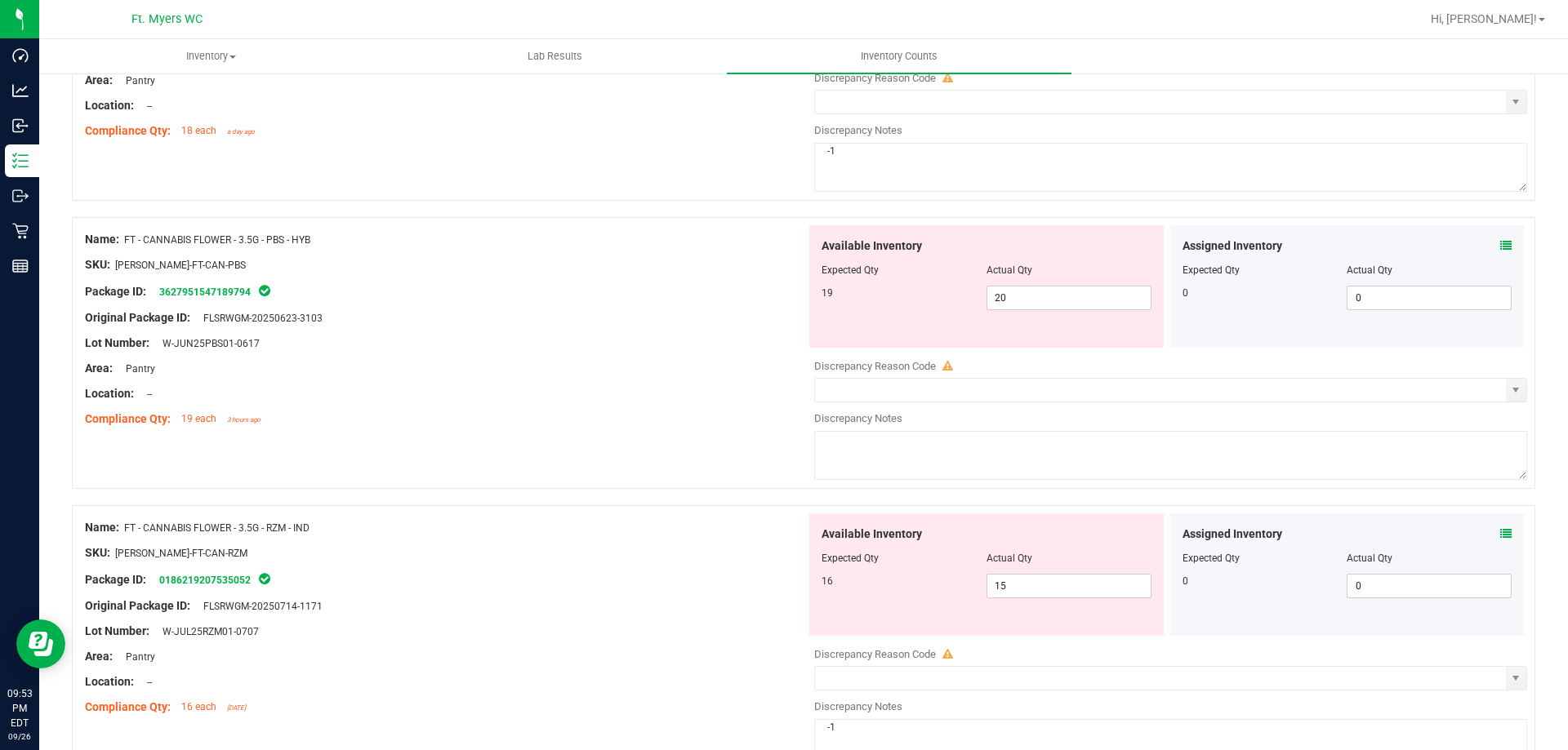
click at [927, 462] on textarea at bounding box center [1171, 456] width 713 height 49
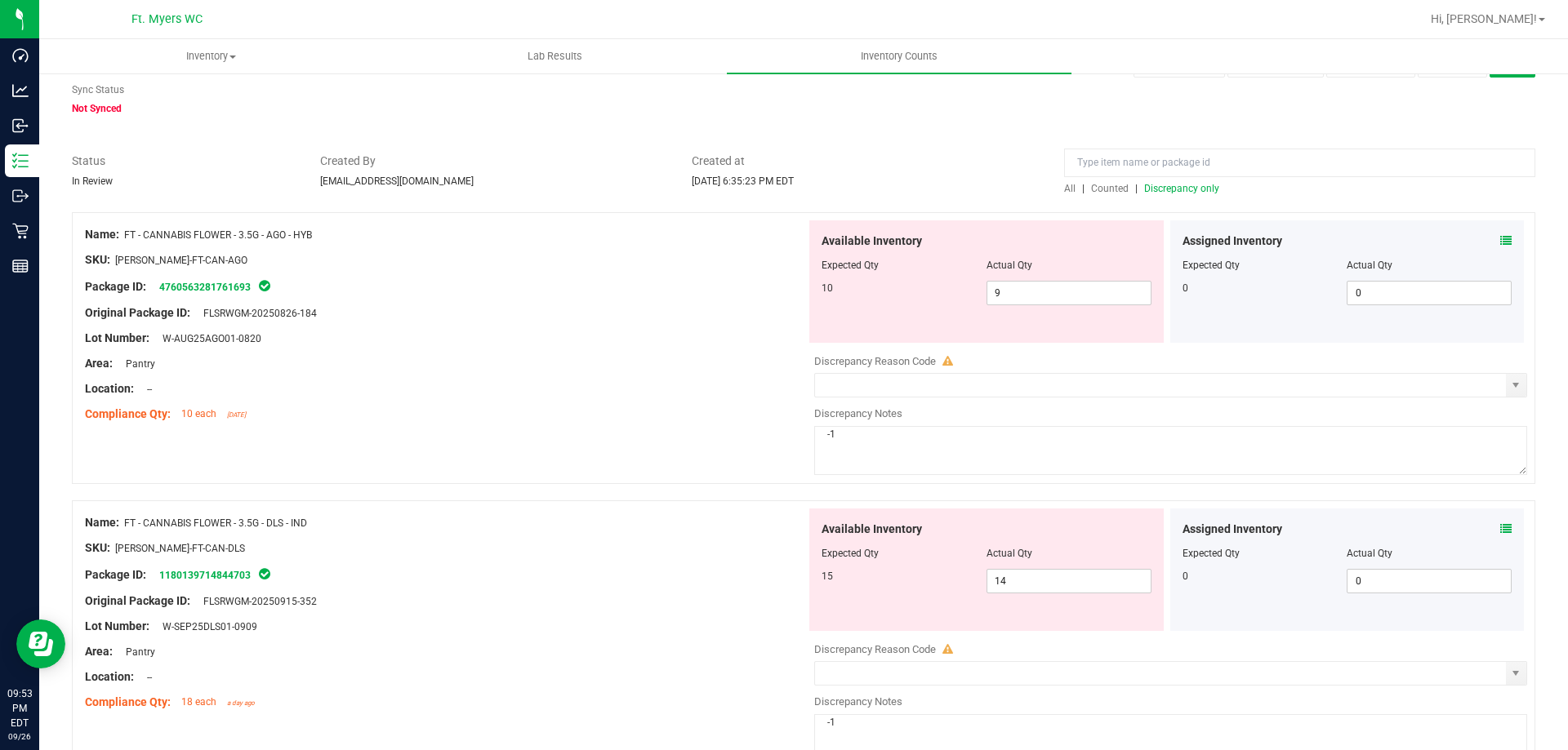
type textarea "+1"
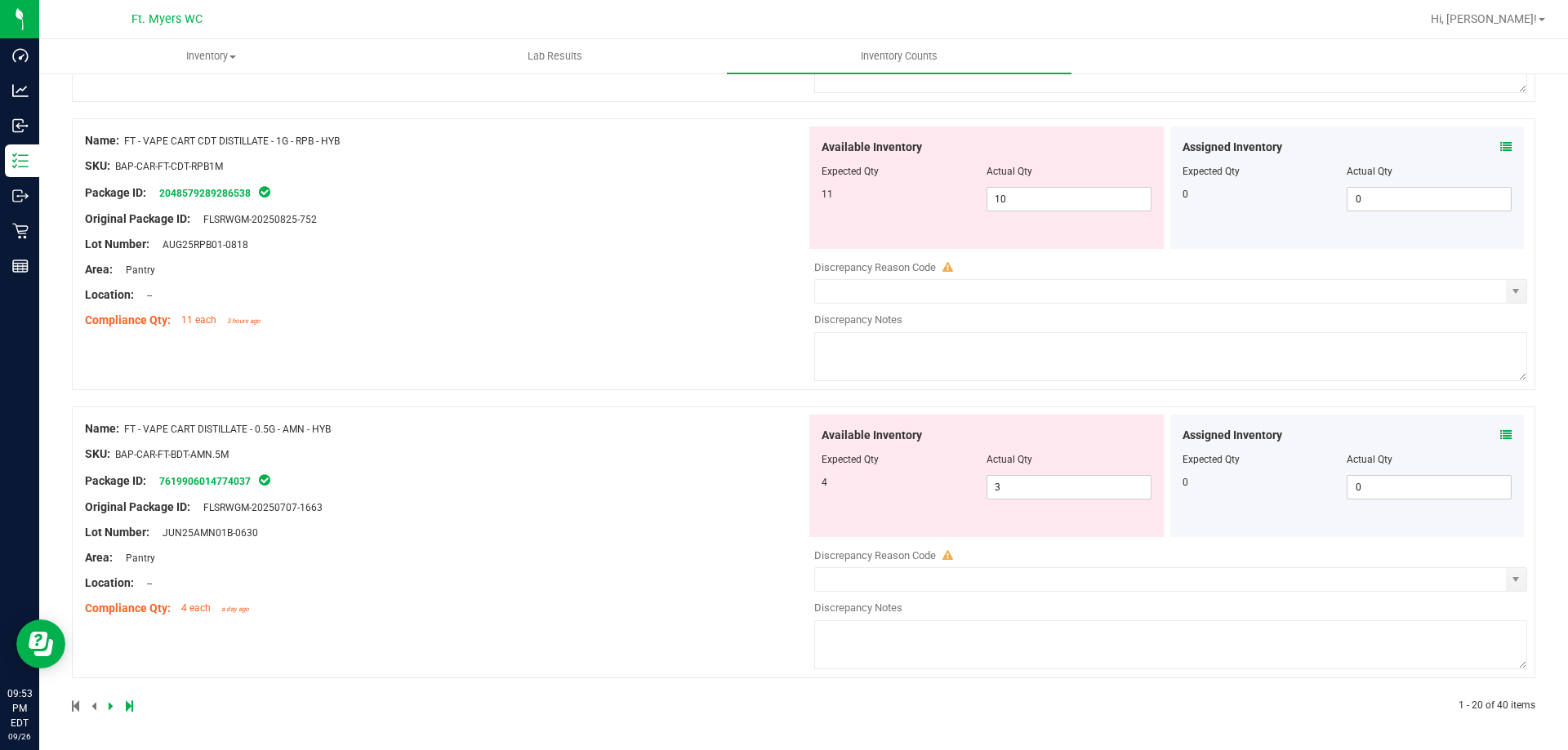
drag, startPoint x: 485, startPoint y: 450, endPoint x: 485, endPoint y: 679, distance: 229.0
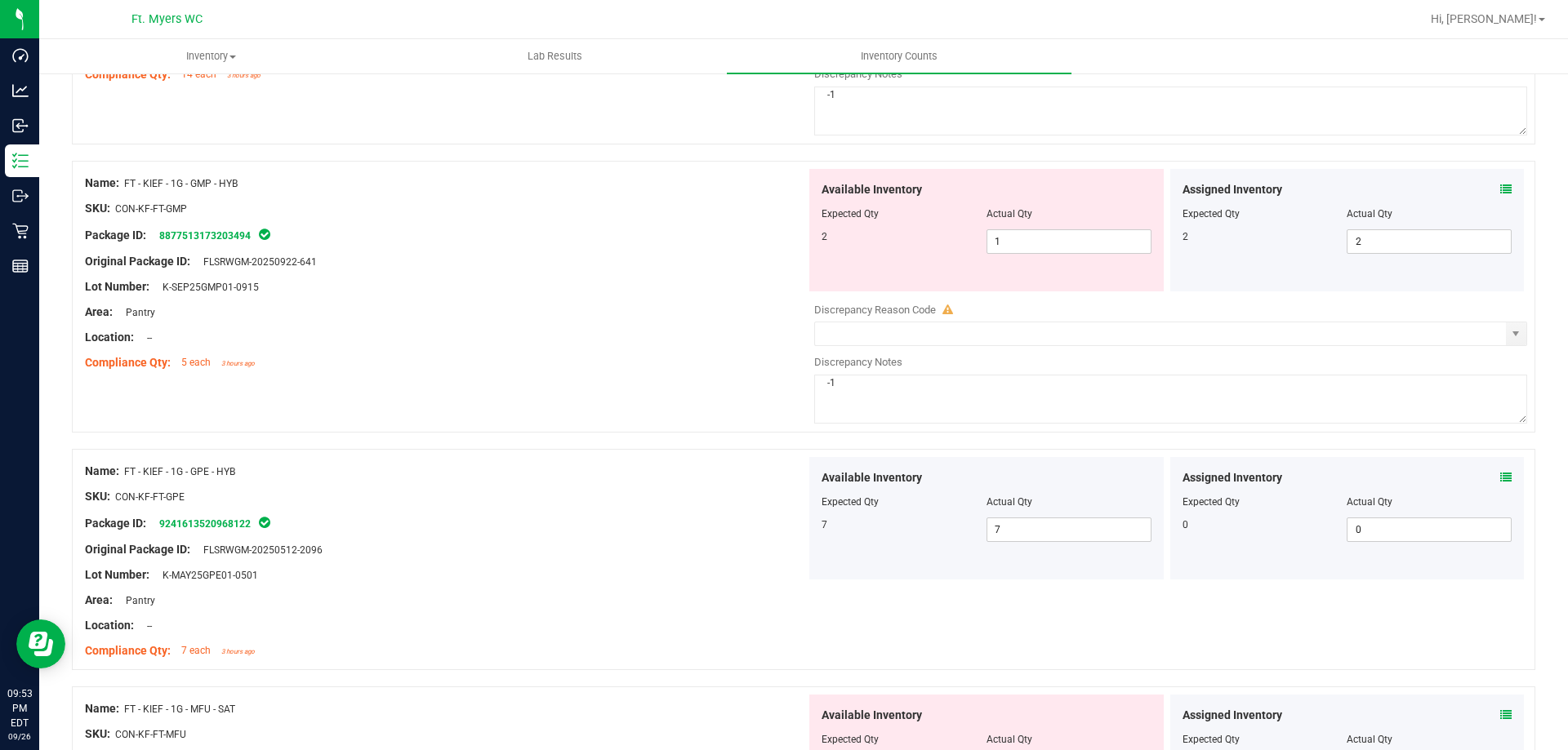
scroll to position [0, 0]
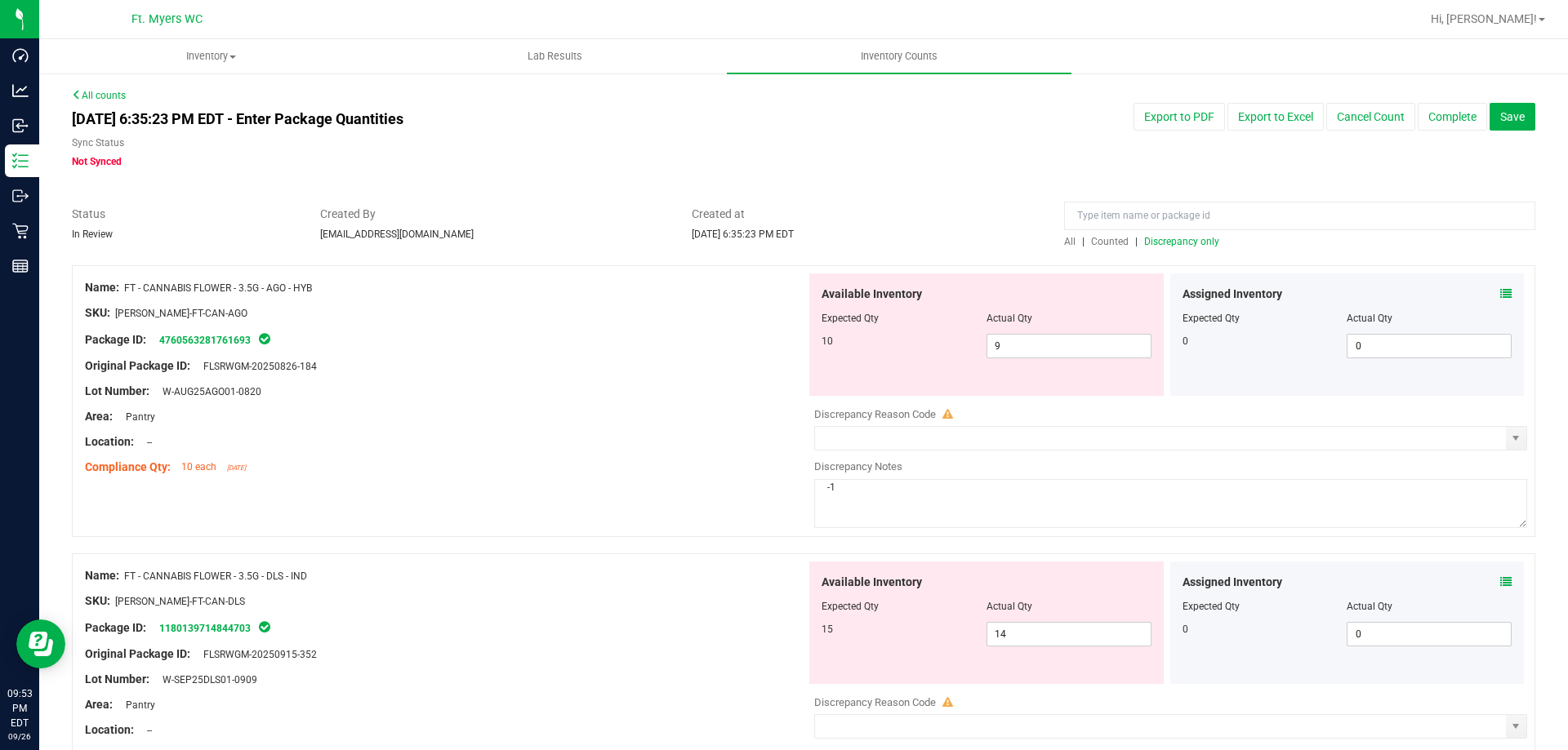
drag, startPoint x: 630, startPoint y: 646, endPoint x: 885, endPoint y: 76, distance: 624.4
click at [1157, 245] on span "Discrepancy only" at bounding box center [1182, 241] width 75 height 12
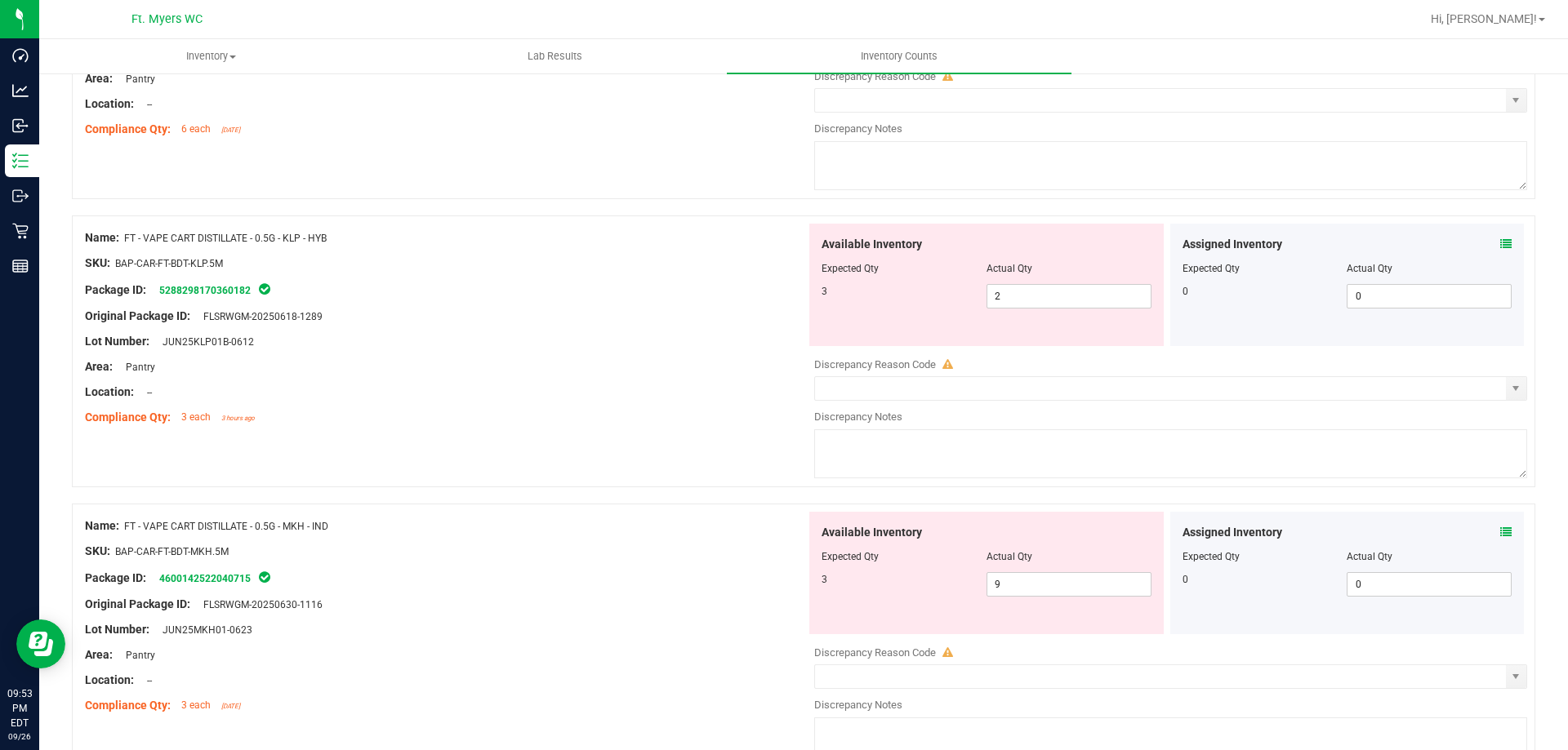
scroll to position [5334, 0]
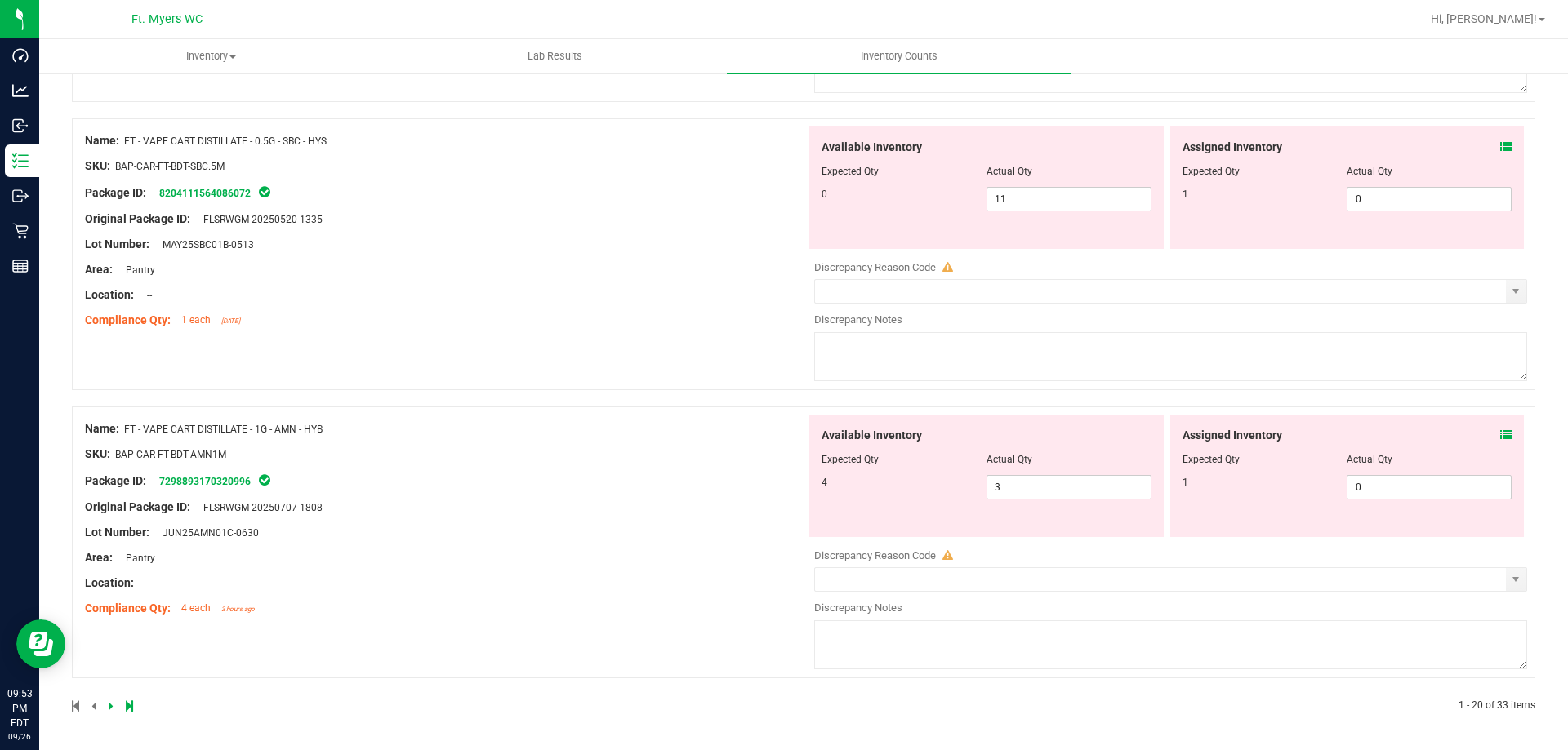
drag, startPoint x: 567, startPoint y: 372, endPoint x: 576, endPoint y: 600, distance: 228.2
click at [623, 449] on div "SKU: BAP-CAR-FT-BDT-AMN1M" at bounding box center [445, 453] width 721 height 17
click at [624, 436] on div "Name: FT - VAPE CART DISTILLATE - 1G - AMN - HYB" at bounding box center [445, 428] width 721 height 17
click at [624, 404] on div at bounding box center [804, 398] width 1463 height 17
click at [1501, 431] on icon at bounding box center [1507, 435] width 12 height 12
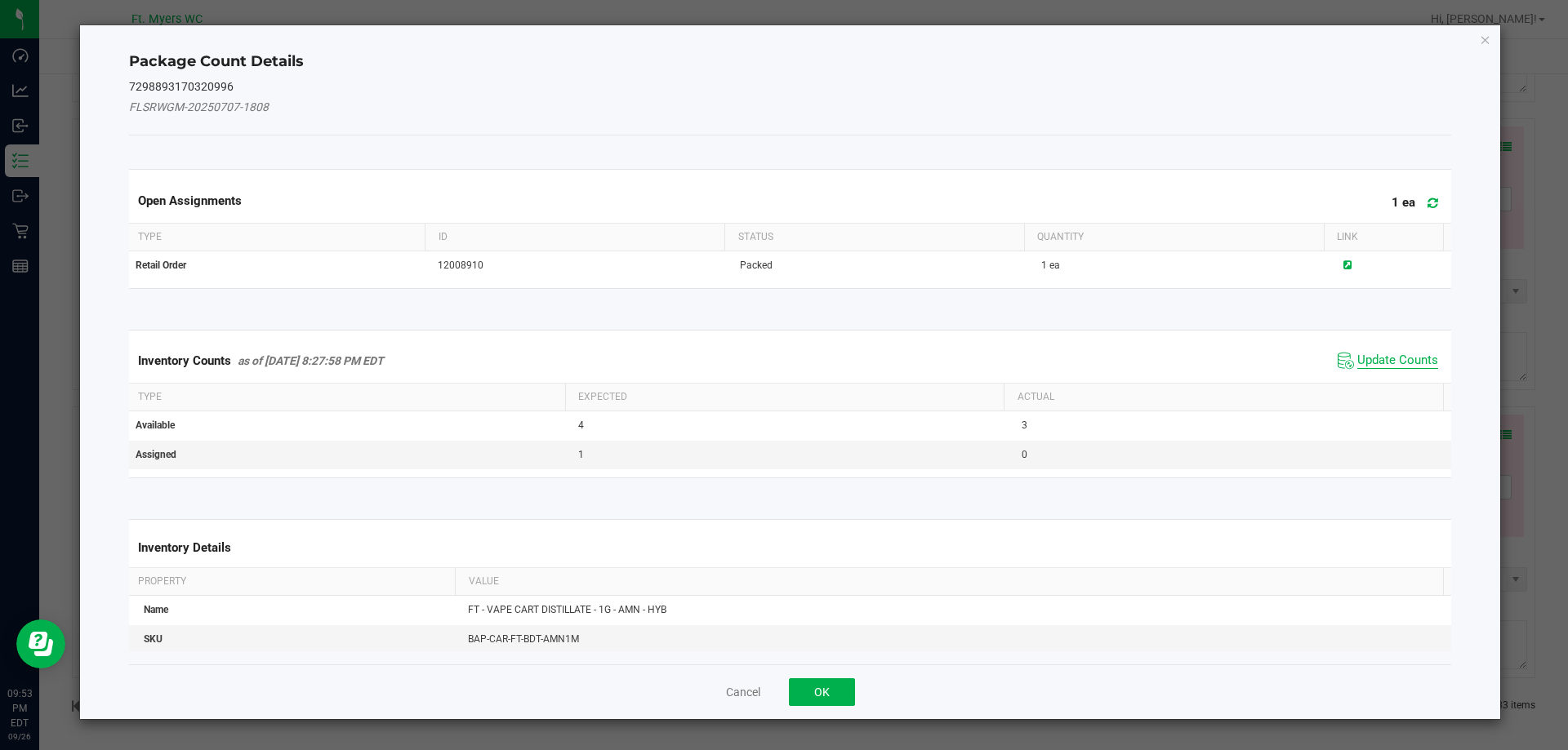
click at [1357, 362] on span "Update Counts" at bounding box center [1398, 360] width 81 height 17
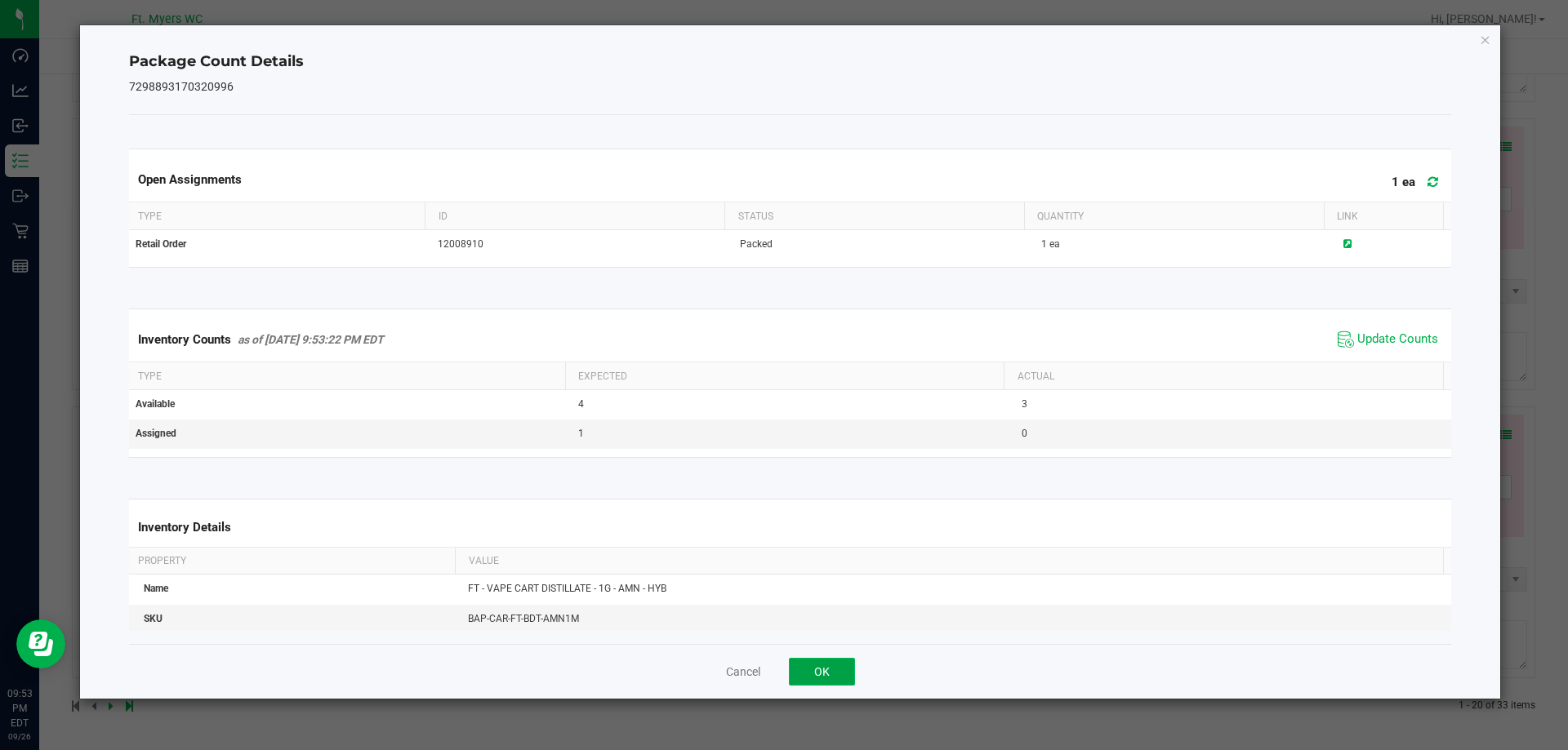
click at [812, 684] on button "OK" at bounding box center [822, 672] width 66 height 28
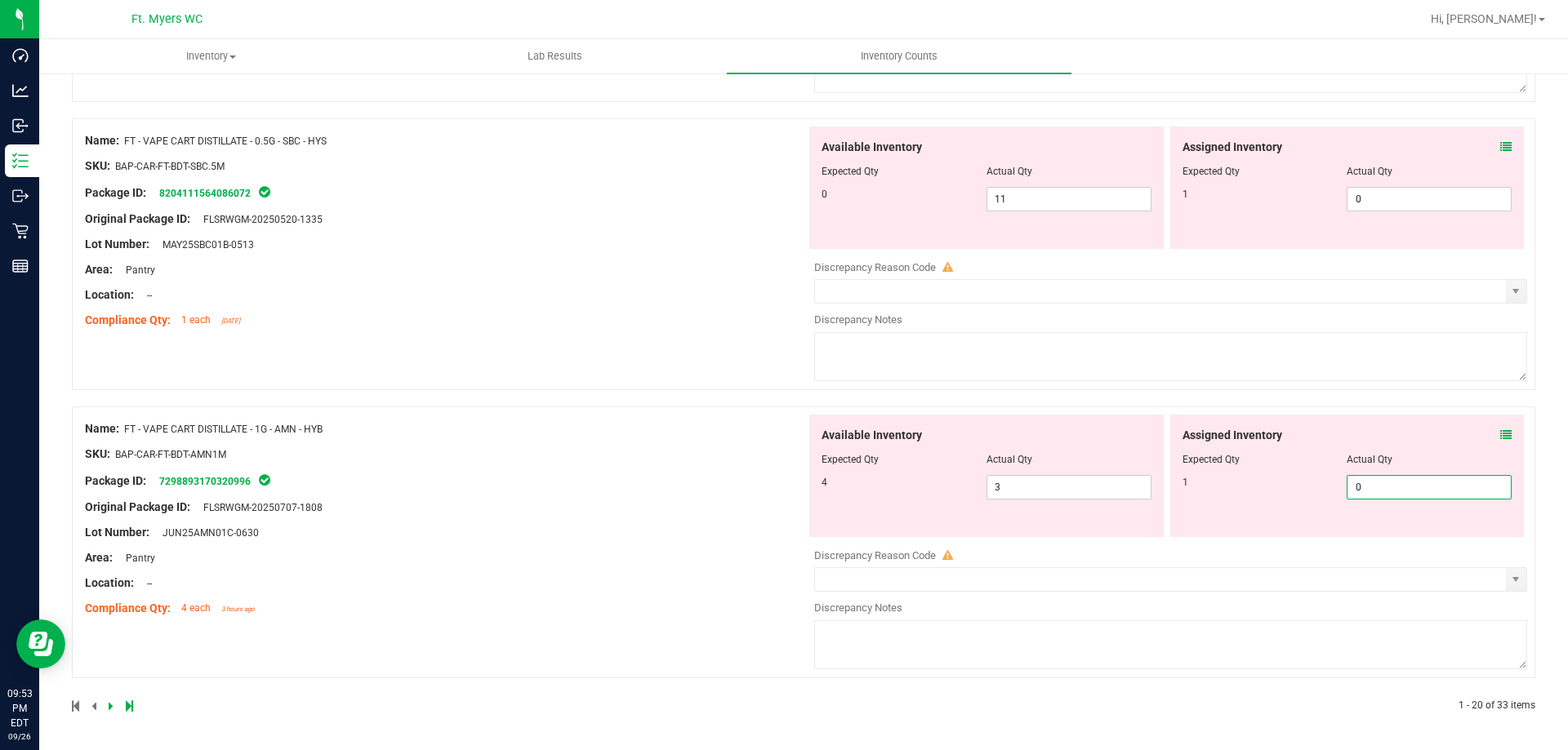
drag, startPoint x: 1379, startPoint y: 489, endPoint x: 560, endPoint y: 464, distance: 819.4
click at [560, 464] on div "Name: FT - VAPE CART DISTILLATE - 1G - AMN - HYB SKU: BAP-CAR-FT-BDT-AMN1M Pack…" at bounding box center [804, 542] width 1463 height 272
type input "1"
click at [558, 464] on div at bounding box center [445, 467] width 721 height 8
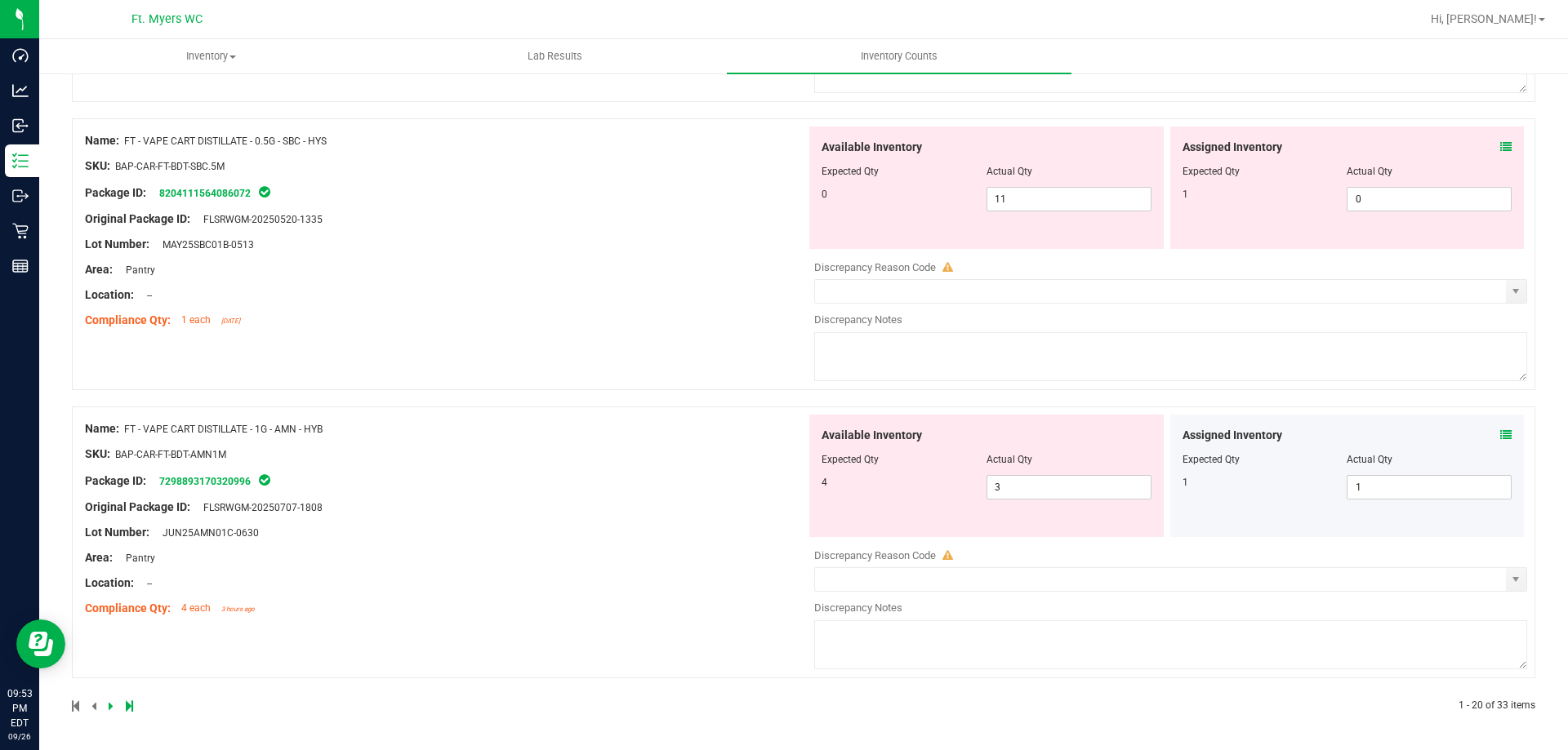
click at [1167, 648] on textarea at bounding box center [1171, 645] width 713 height 49
type textarea "-1"
click at [587, 320] on div "Compliance Qty: 1 each 24 days ago" at bounding box center [445, 320] width 721 height 17
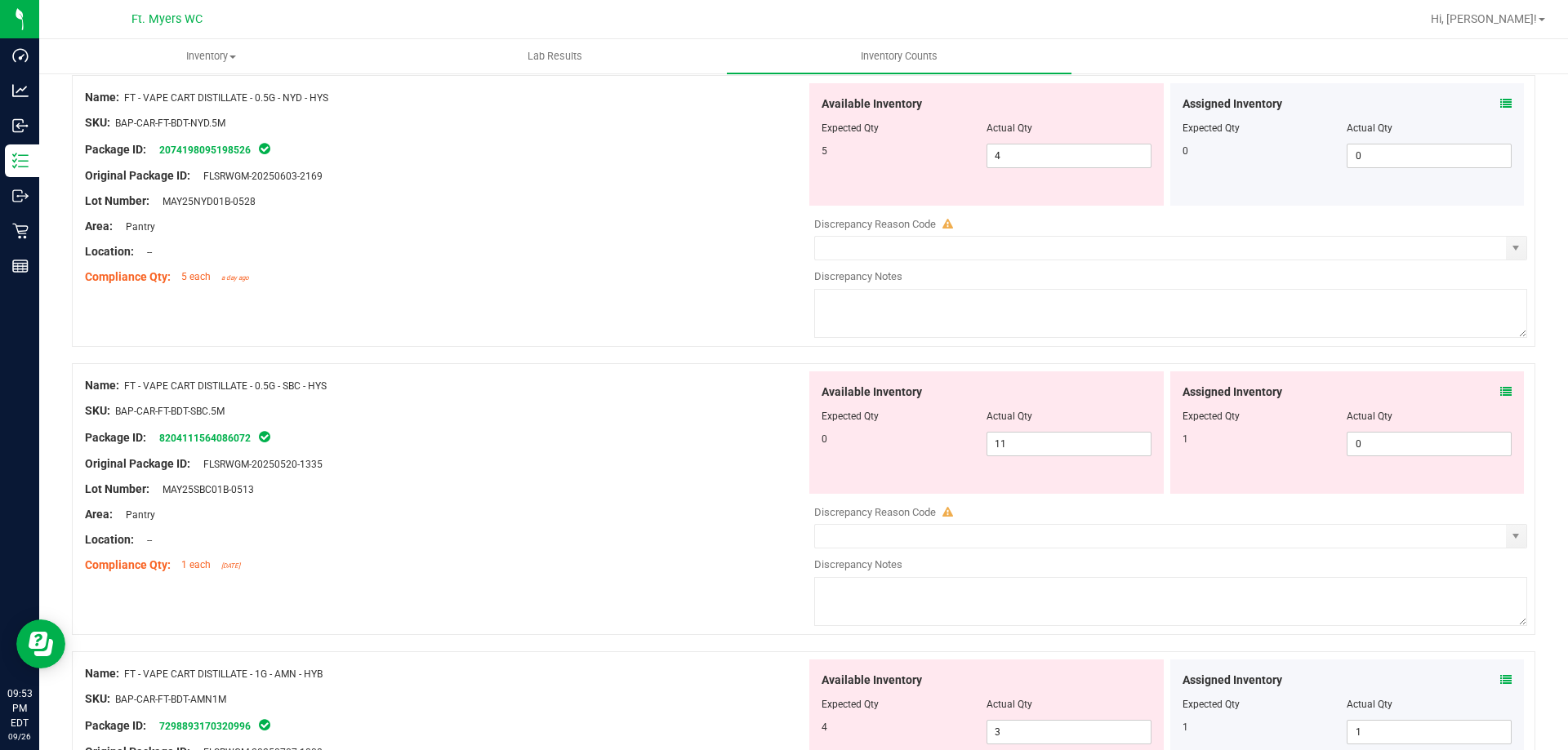
scroll to position [5008, 0]
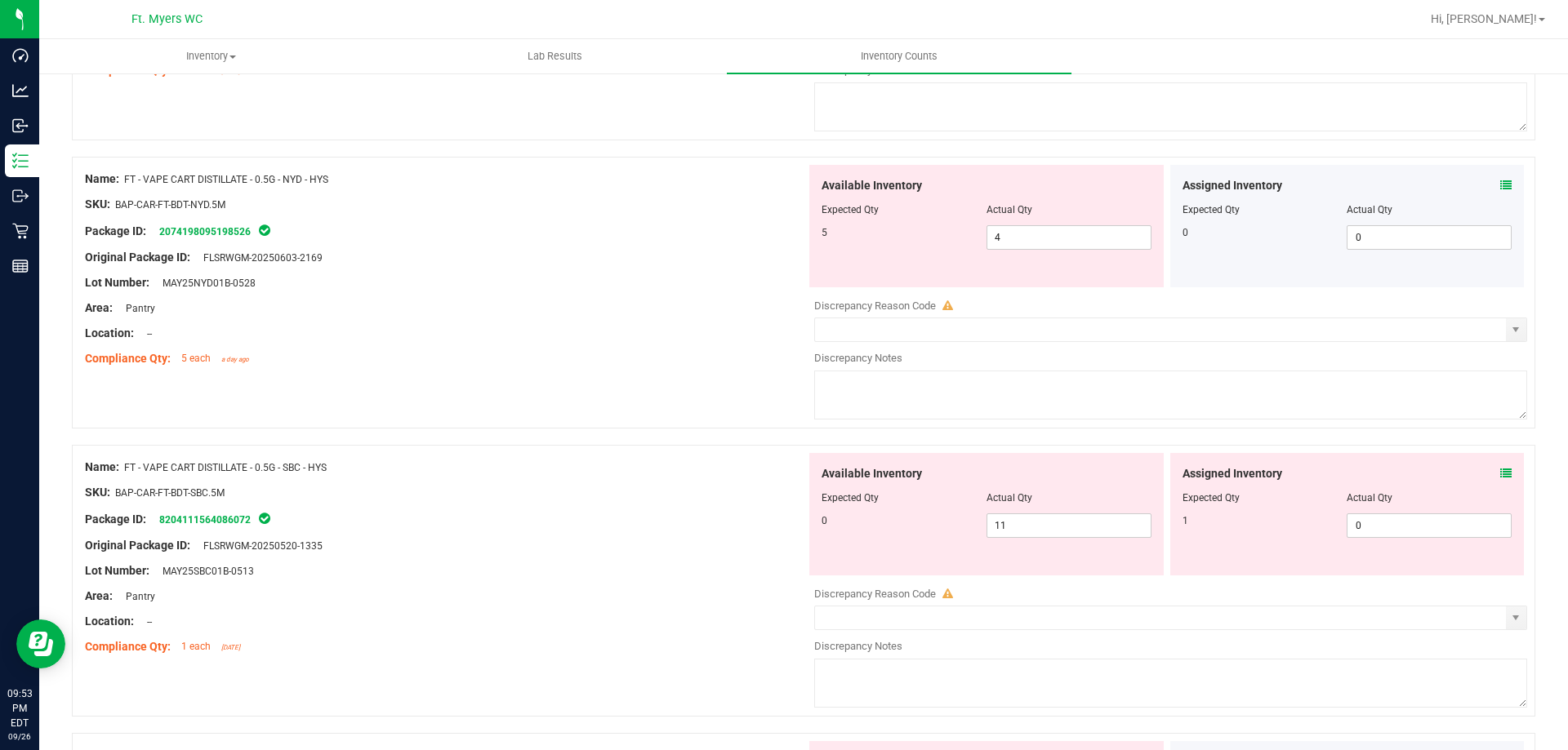
click at [1501, 474] on icon at bounding box center [1507, 474] width 12 height 12
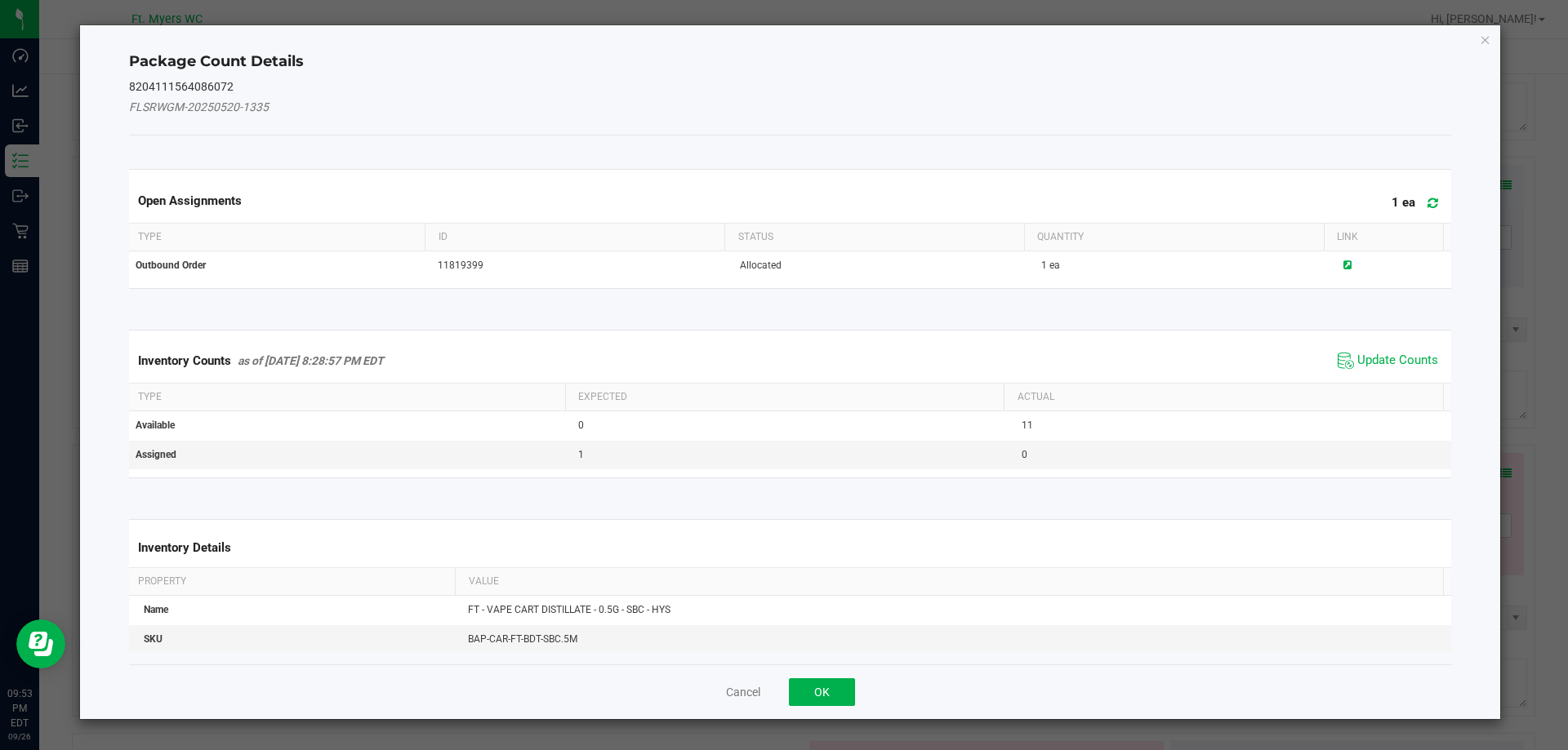
click at [1385, 348] on span "Update Counts" at bounding box center [1388, 360] width 109 height 25
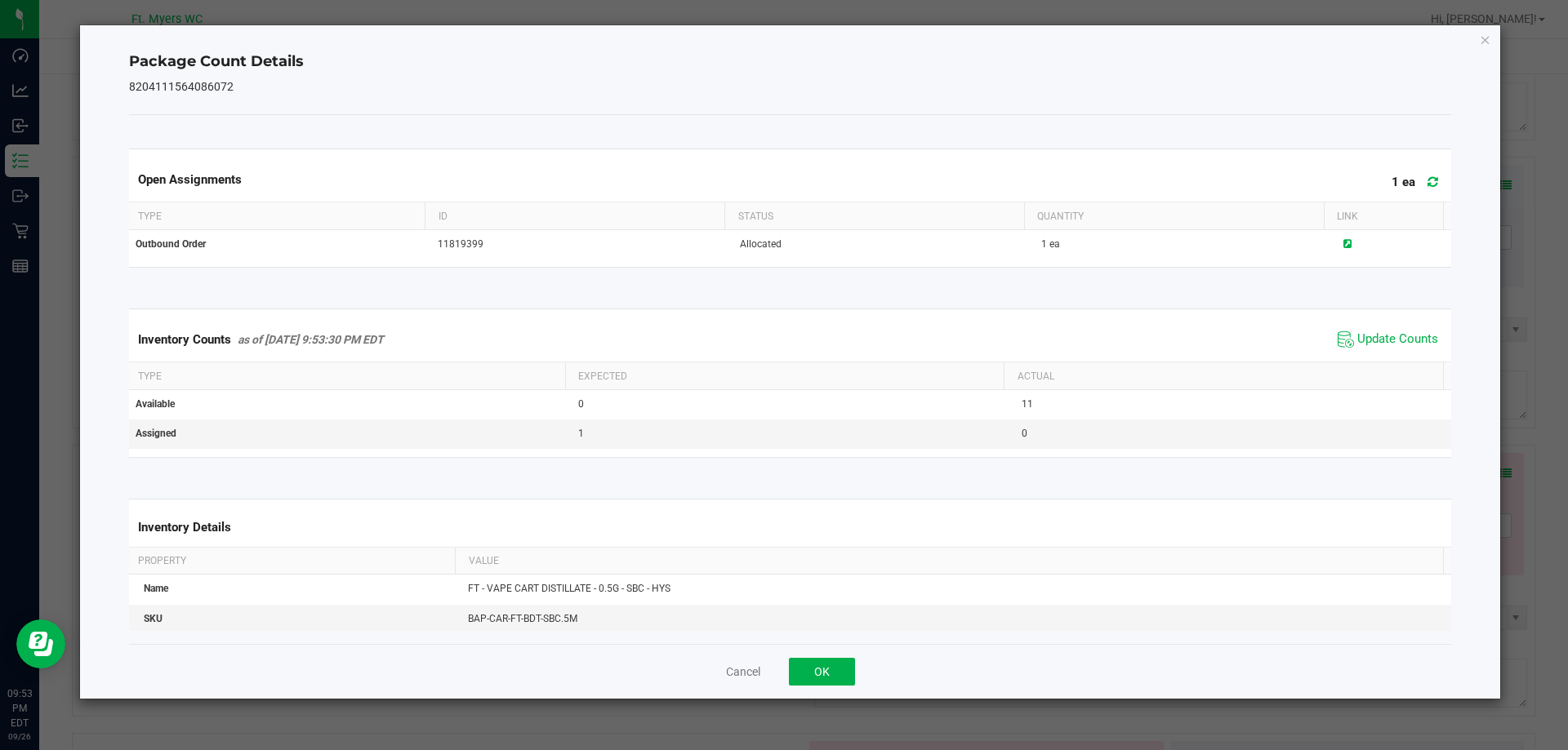
click at [1385, 347] on span "Update Counts" at bounding box center [1398, 339] width 81 height 17
click at [846, 667] on button "OK" at bounding box center [822, 672] width 66 height 28
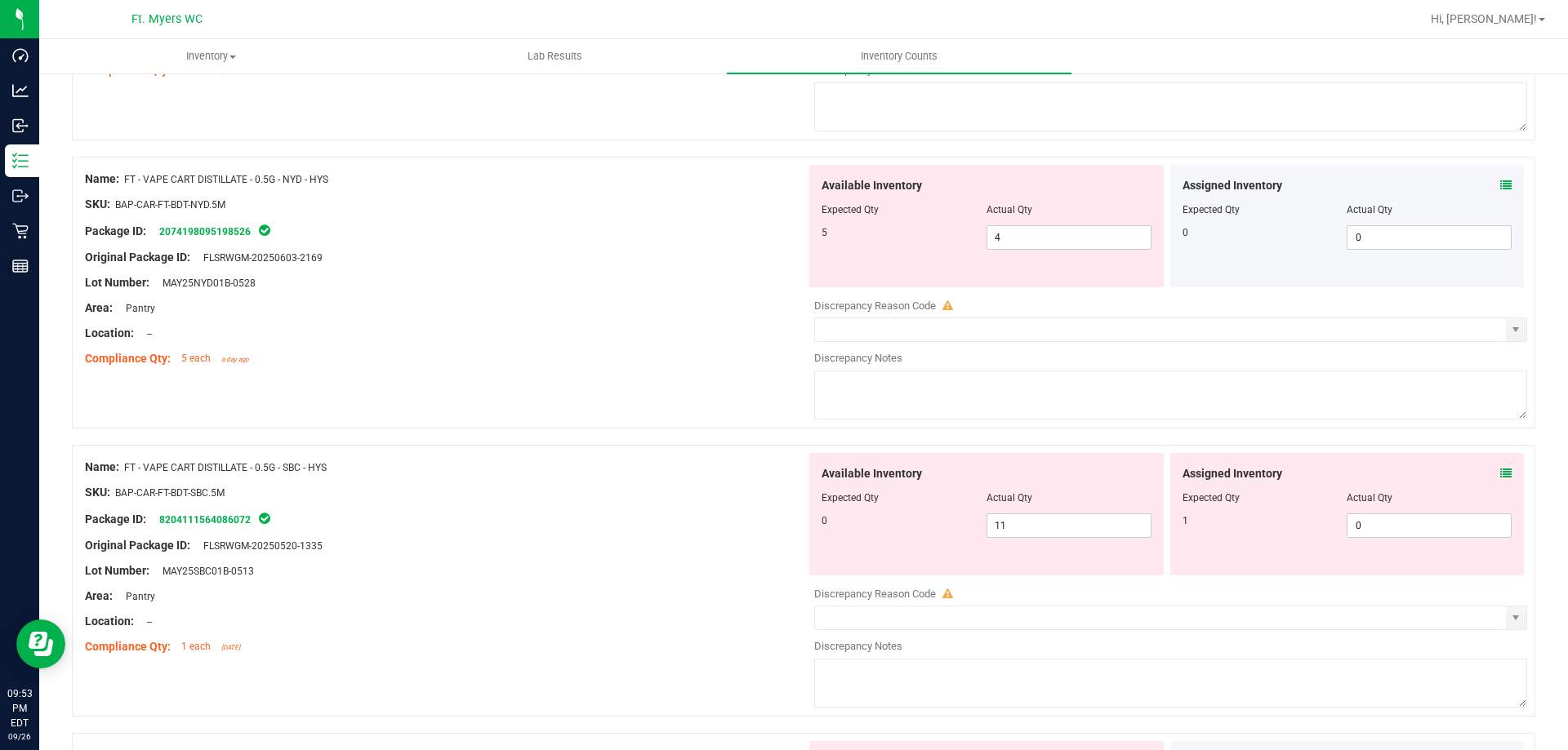
click at [735, 488] on div "SKU: BAP-CAR-FT-BDT-SBC.5M" at bounding box center [445, 492] width 721 height 17
click at [1501, 473] on icon at bounding box center [1507, 474] width 12 height 12
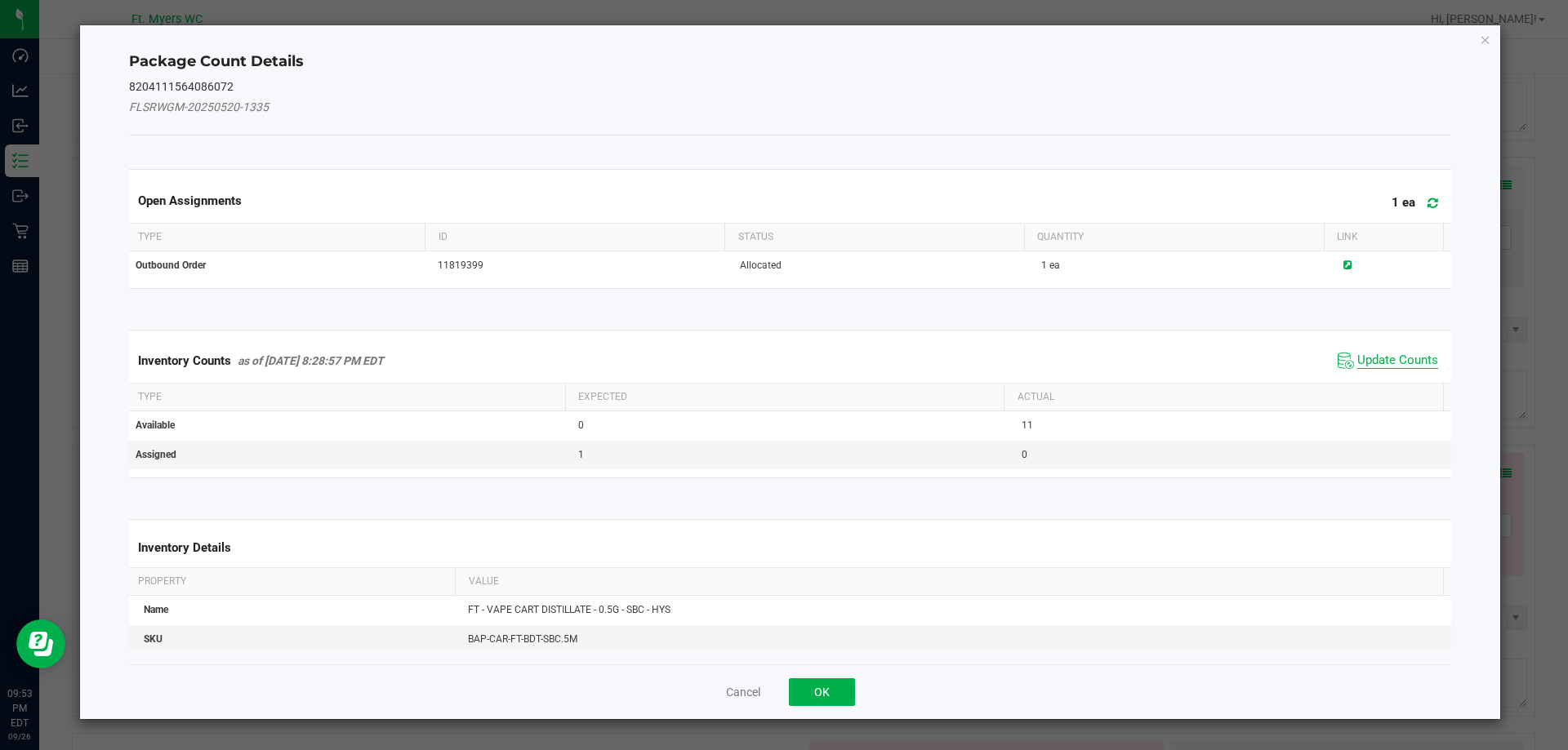
click at [1379, 356] on span "Update Counts" at bounding box center [1398, 360] width 81 height 17
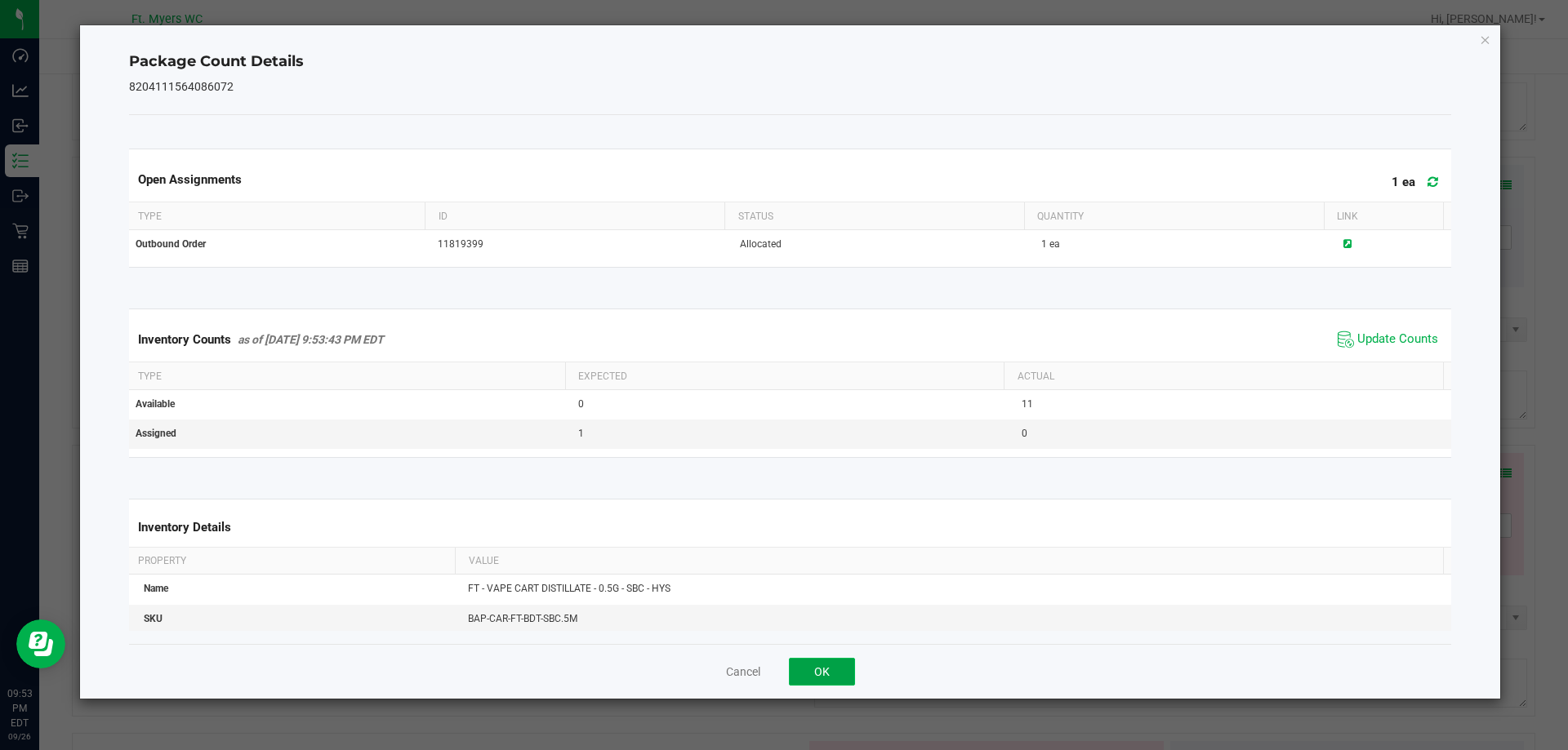
click at [807, 660] on button "OK" at bounding box center [822, 672] width 66 height 28
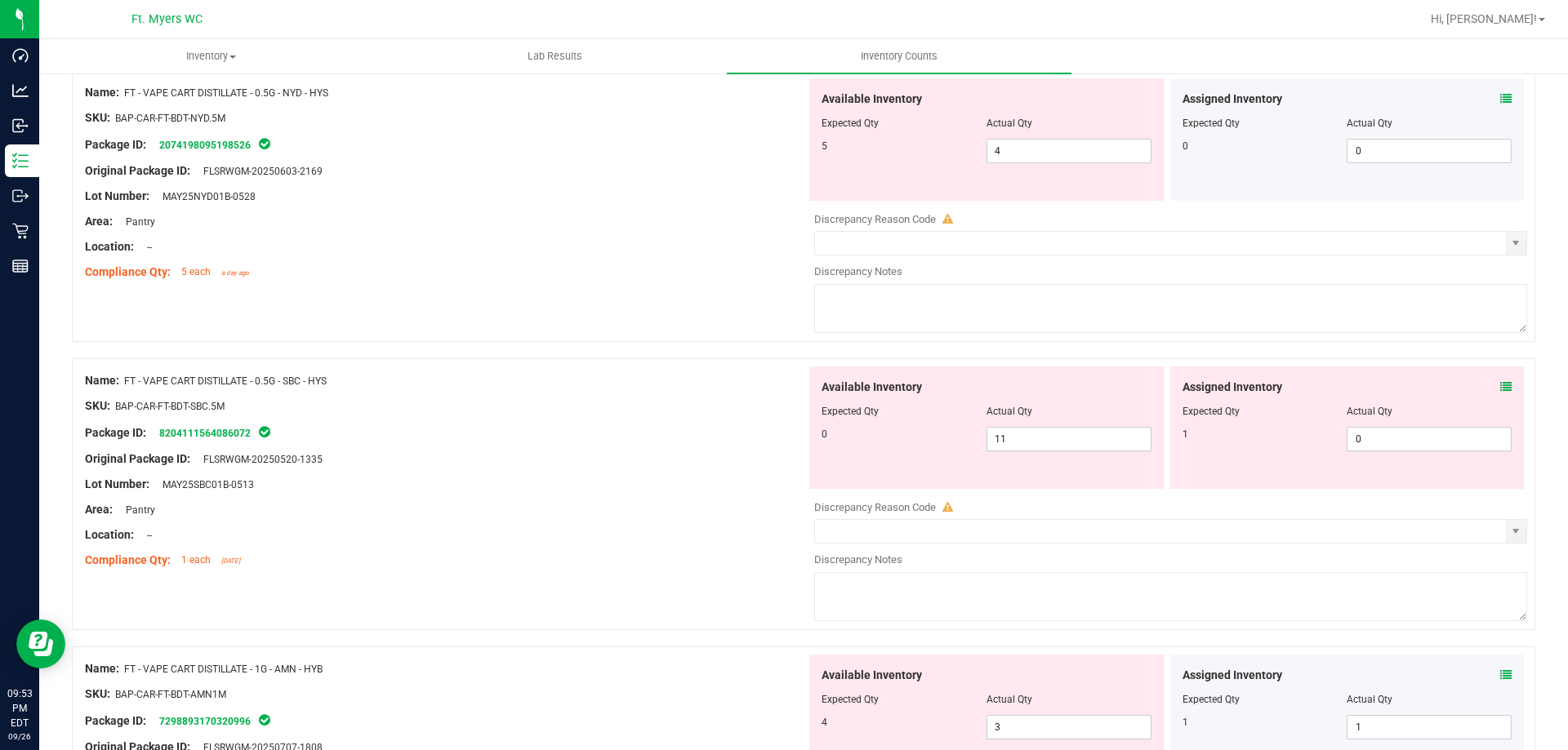
scroll to position [5095, 0]
click at [1030, 437] on input "11" at bounding box center [1068, 437] width 163 height 23
type input "1"
type input "0"
click at [704, 588] on div "Name: FT - VAPE CART DISTILLATE - 0.5G - SBC - HYS SKU: BAP-CAR-FT-BDT-SBC.5M P…" at bounding box center [804, 493] width 1463 height 272
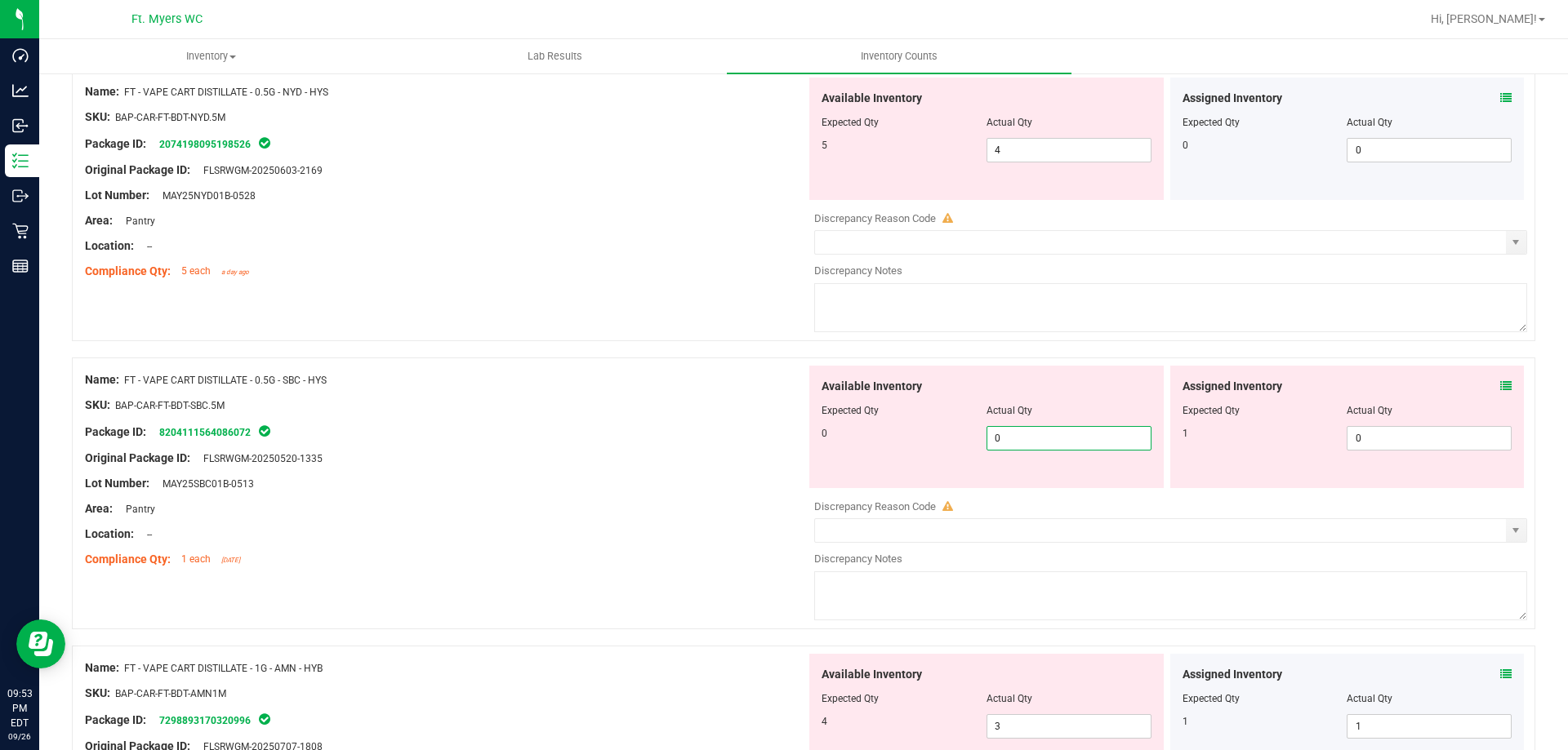
type input "0"
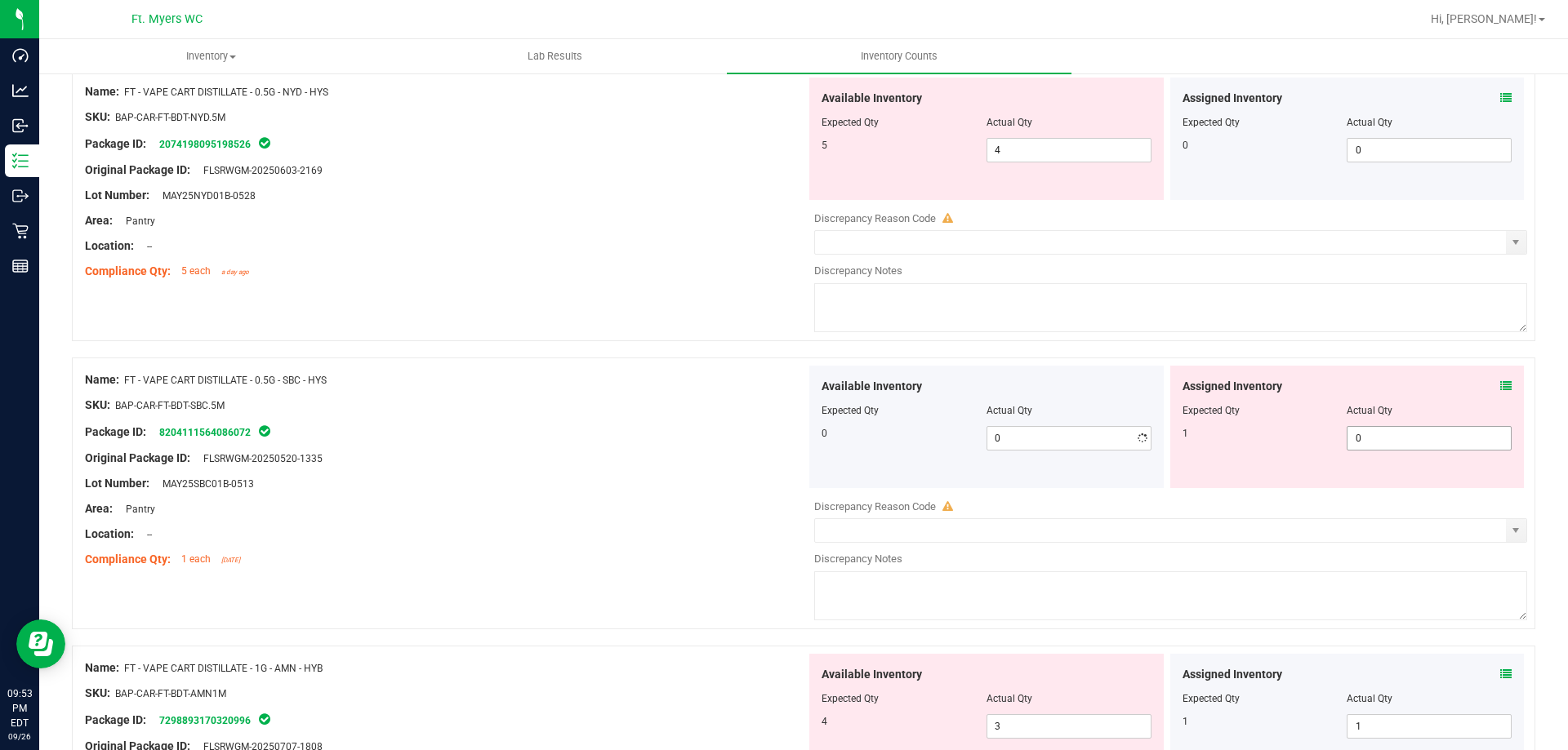
click at [1384, 437] on input "0" at bounding box center [1428, 437] width 163 height 23
type input "01"
click at [690, 555] on div "Compliance Qty: 1 each 24 days ago" at bounding box center [445, 559] width 721 height 17
type input "1"
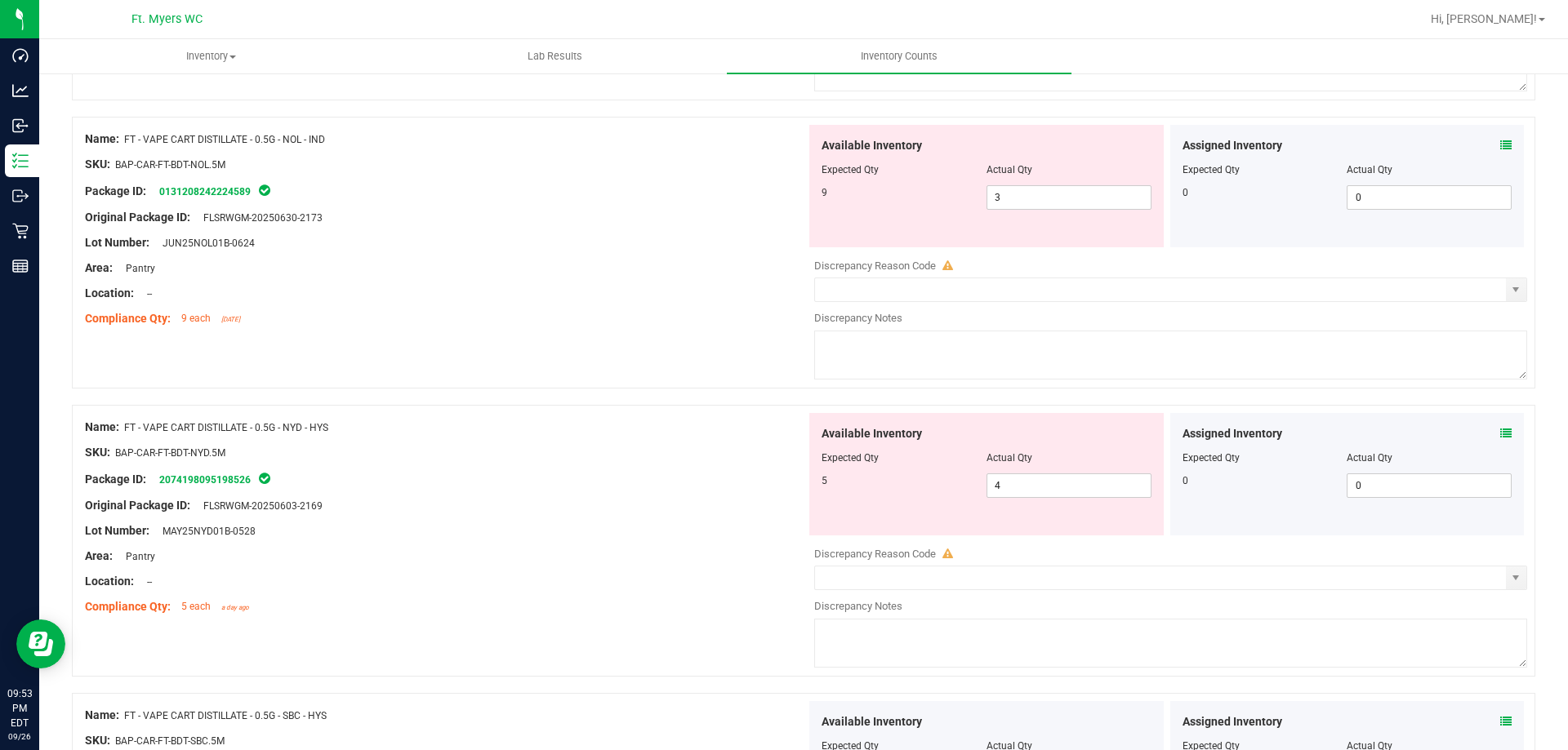
scroll to position [4760, 0]
click at [1501, 431] on icon at bounding box center [1507, 432] width 12 height 12
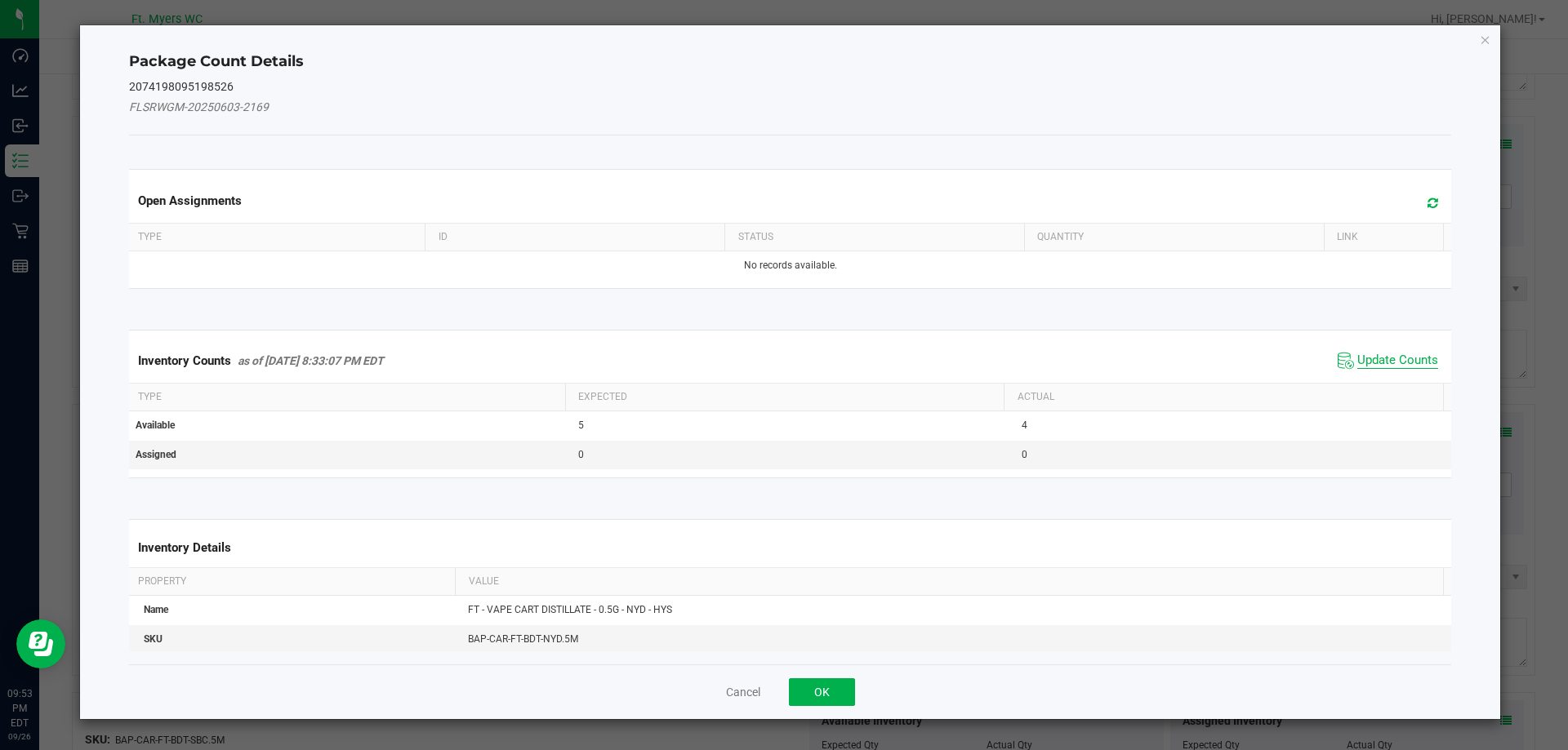
click at [1399, 358] on span "Update Counts" at bounding box center [1398, 360] width 81 height 17
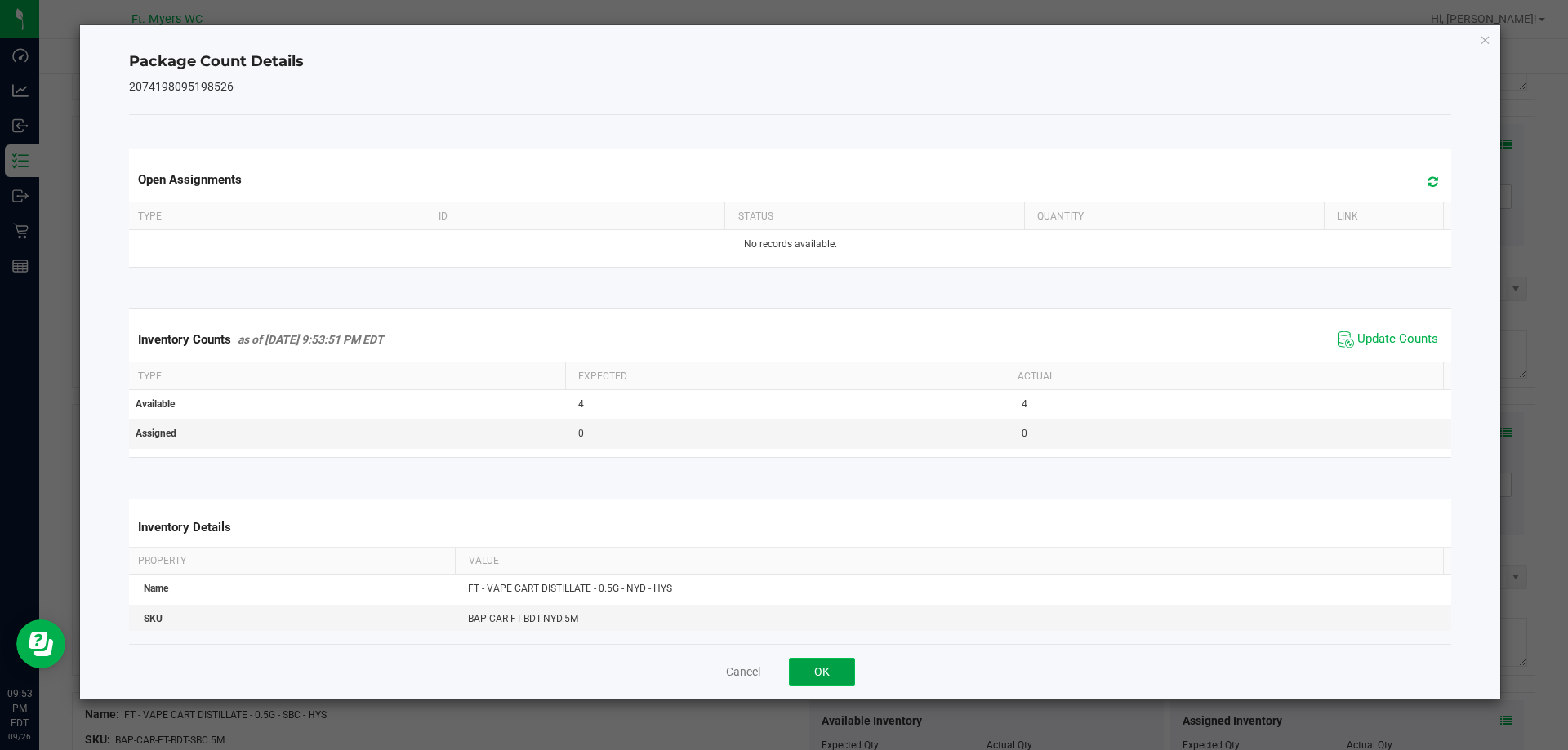
click at [814, 673] on button "OK" at bounding box center [822, 672] width 66 height 28
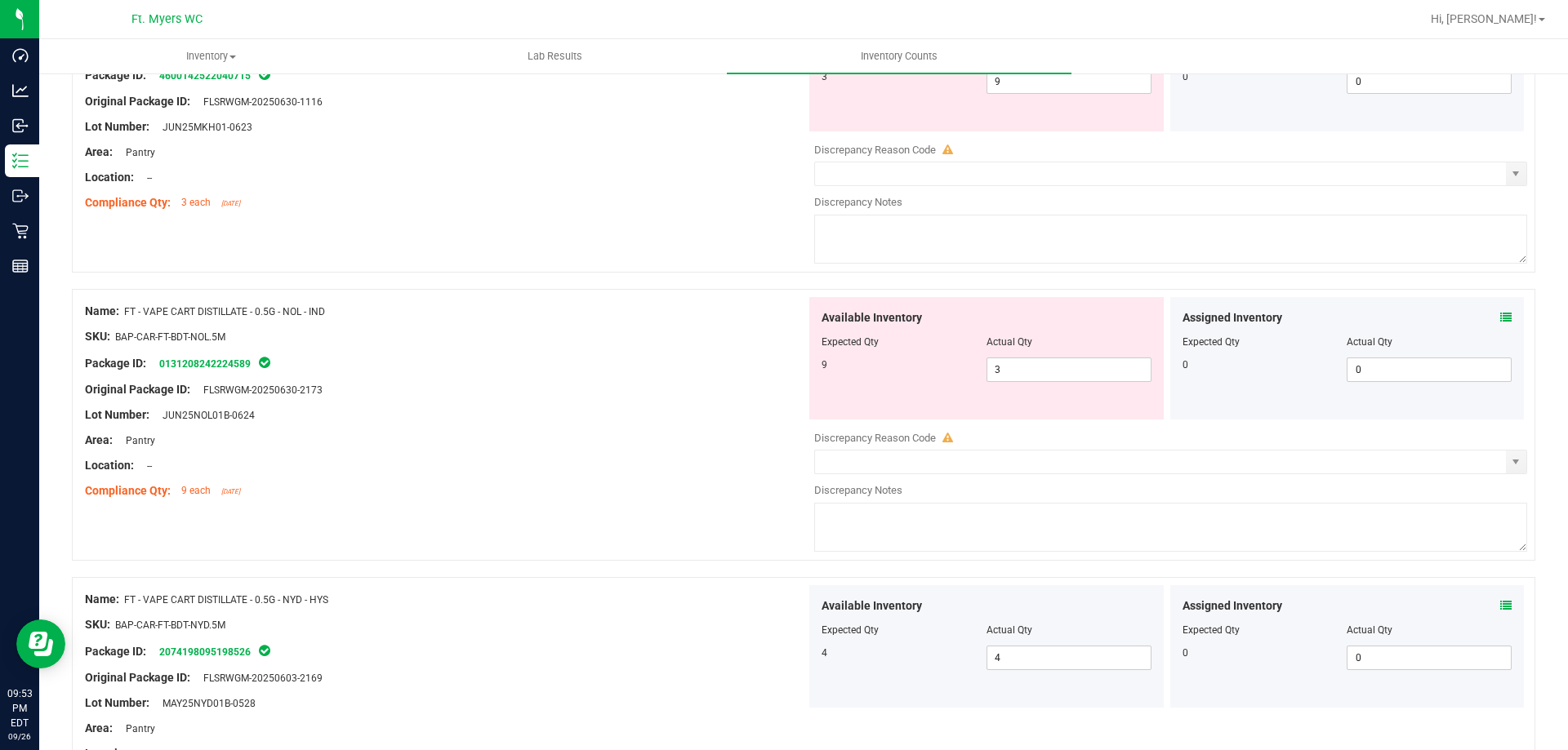
scroll to position [4494, 0]
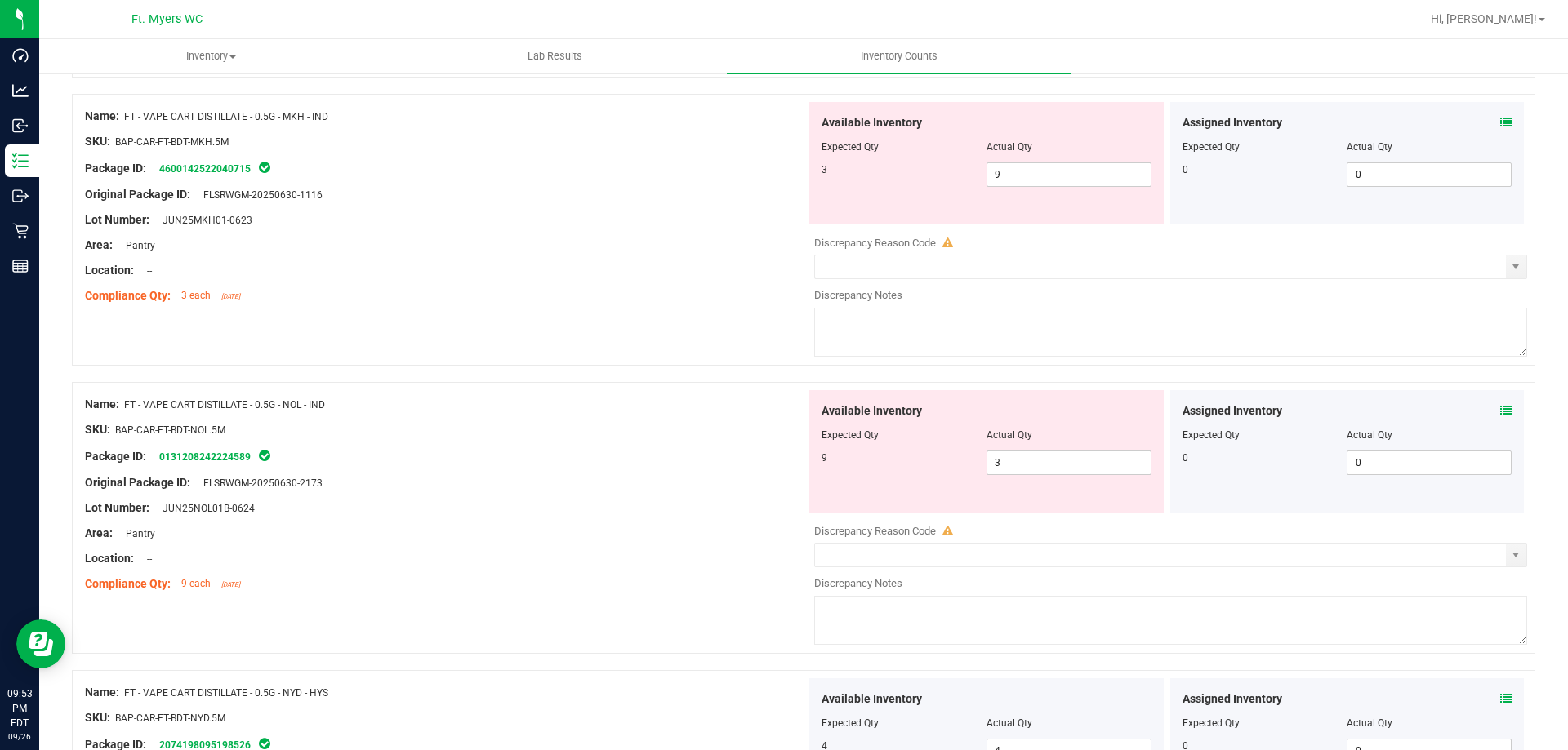
click at [1501, 409] on icon at bounding box center [1507, 411] width 12 height 12
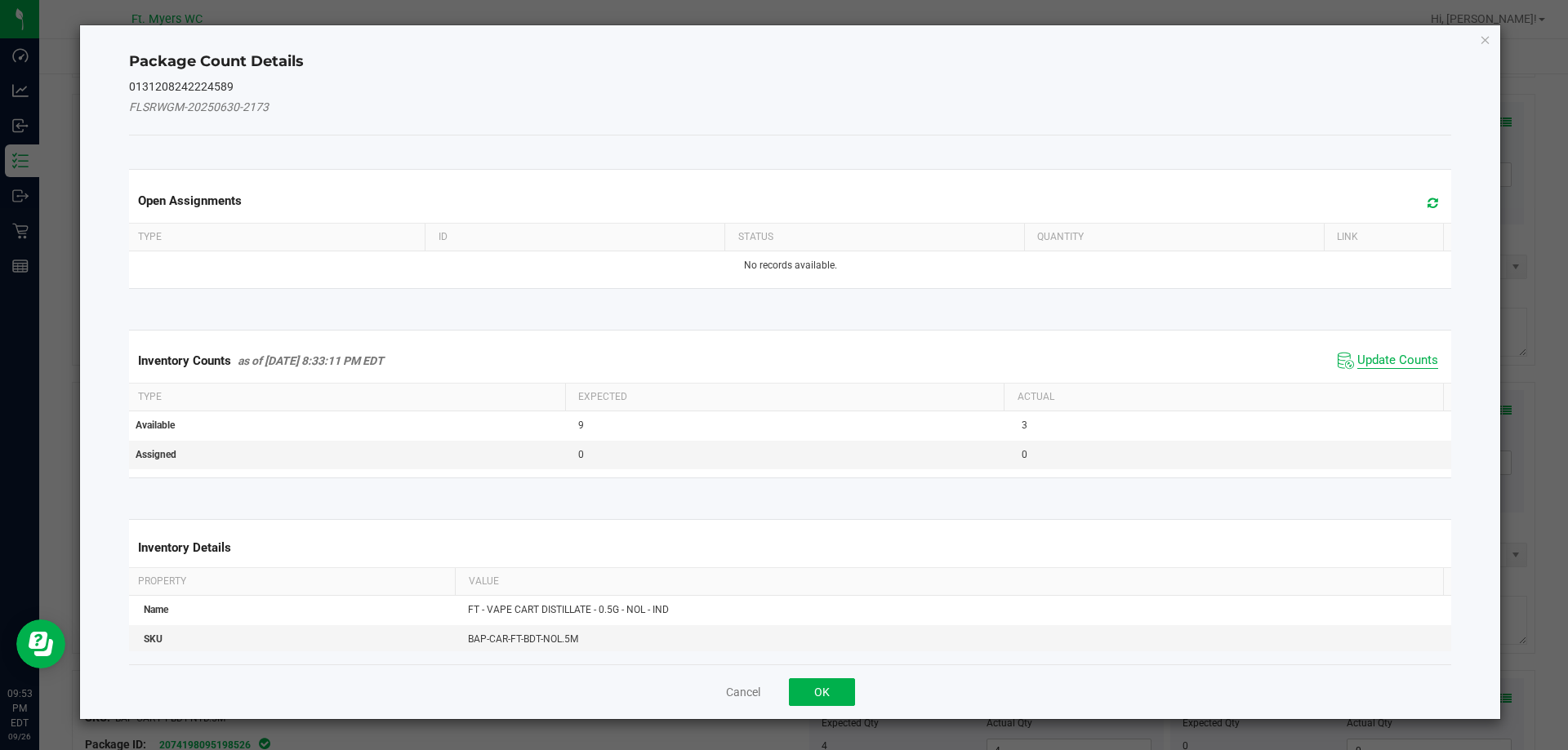
click at [1381, 352] on span "Update Counts" at bounding box center [1398, 360] width 81 height 17
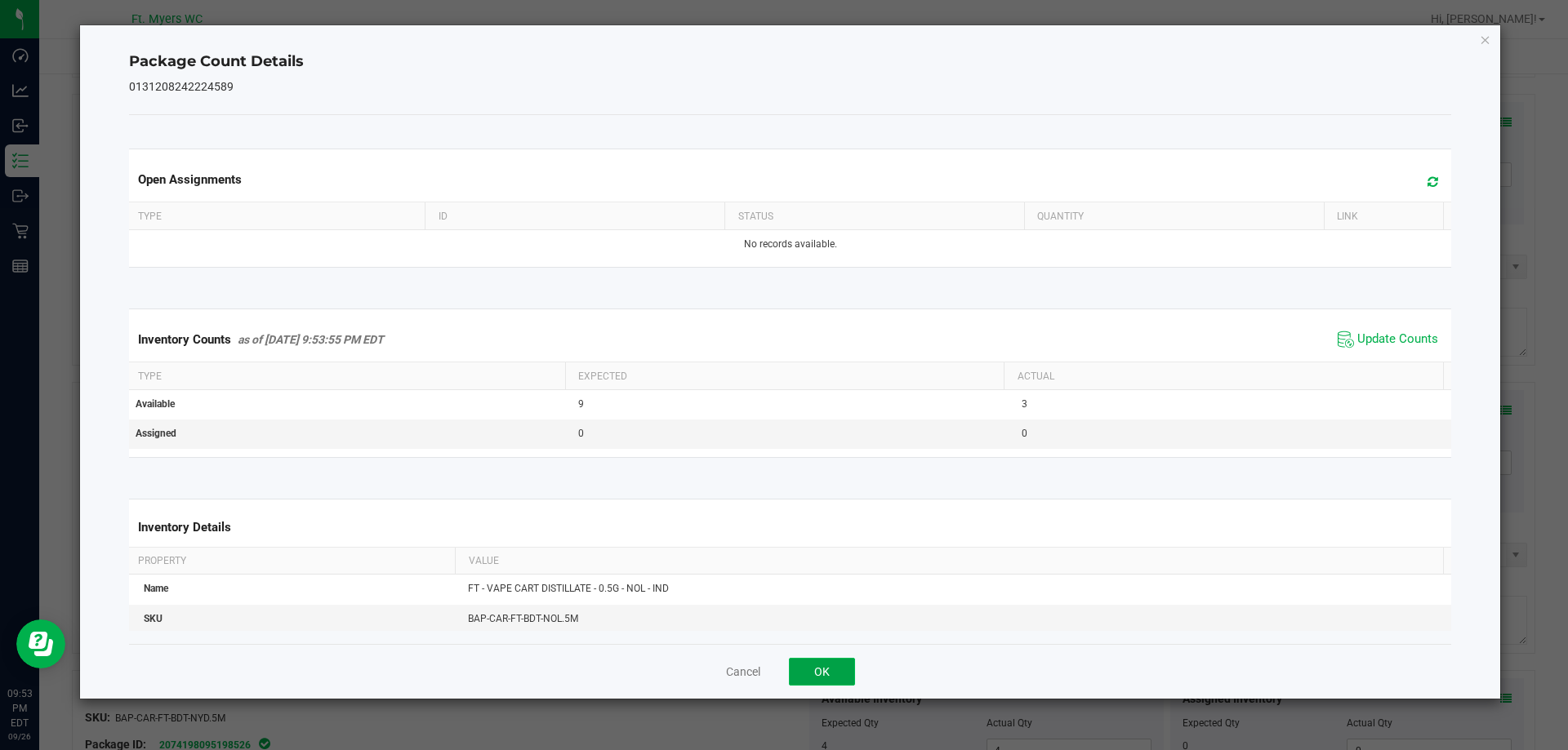
click at [821, 658] on button "OK" at bounding box center [822, 672] width 66 height 28
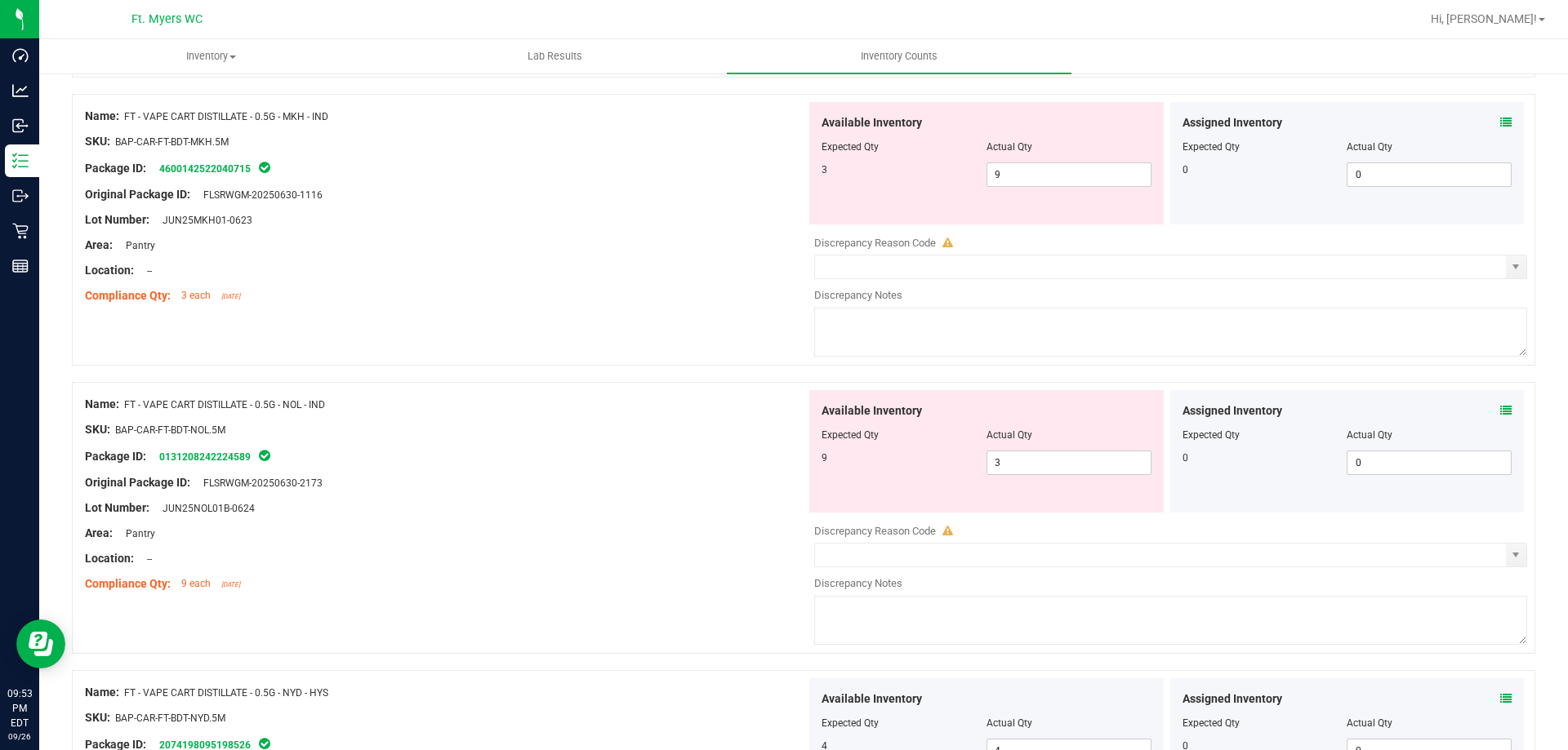
click at [730, 523] on div at bounding box center [445, 520] width 721 height 8
click at [1034, 464] on input "3" at bounding box center [1068, 462] width 163 height 23
type input "9"
click at [646, 331] on div "Name: FT - VAPE CART DISTILLATE - 0.5G - MKH - IND SKU: BAP-CAR-FT-BDT-MKH.5M P…" at bounding box center [804, 230] width 1463 height 272
type input "9"
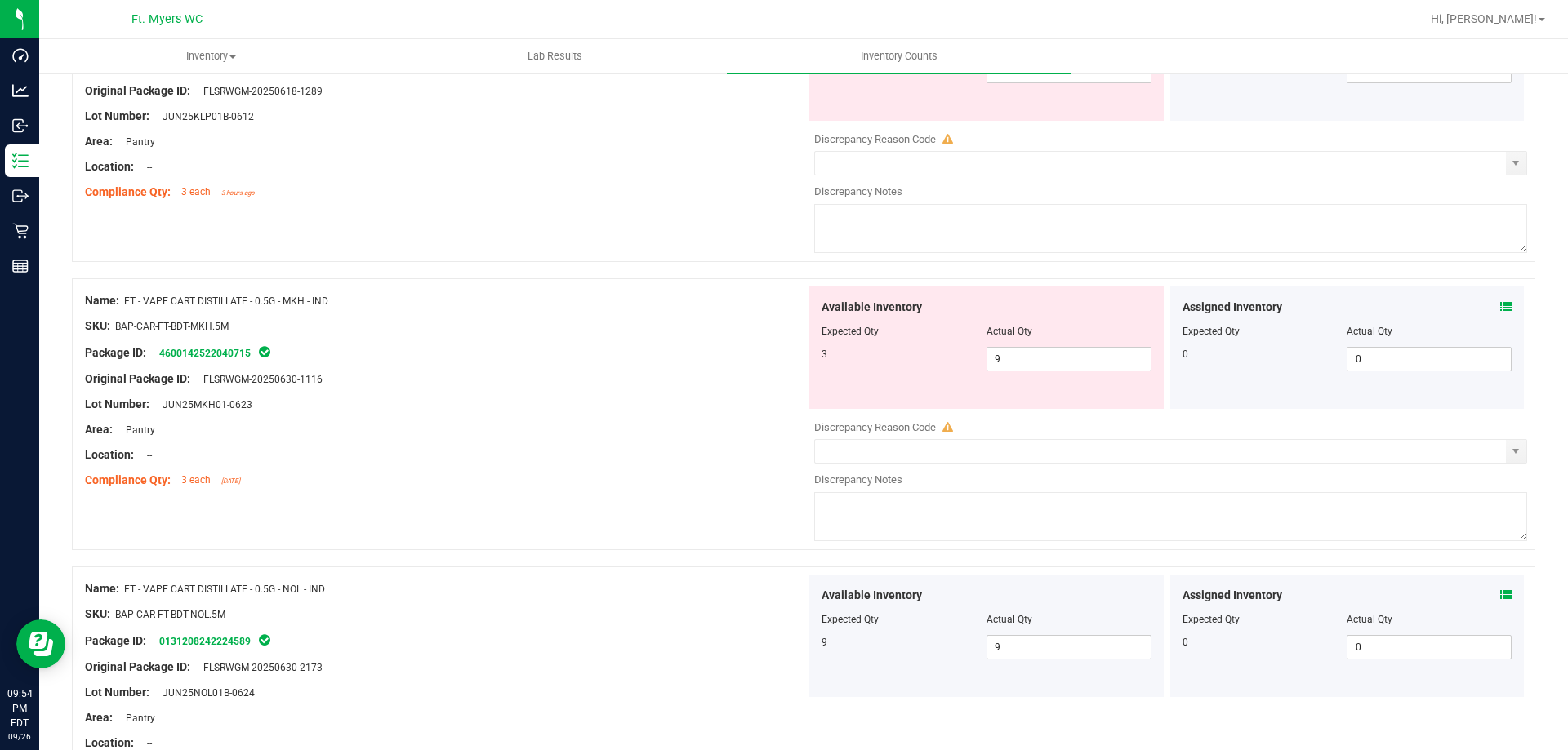
scroll to position [4225, 0]
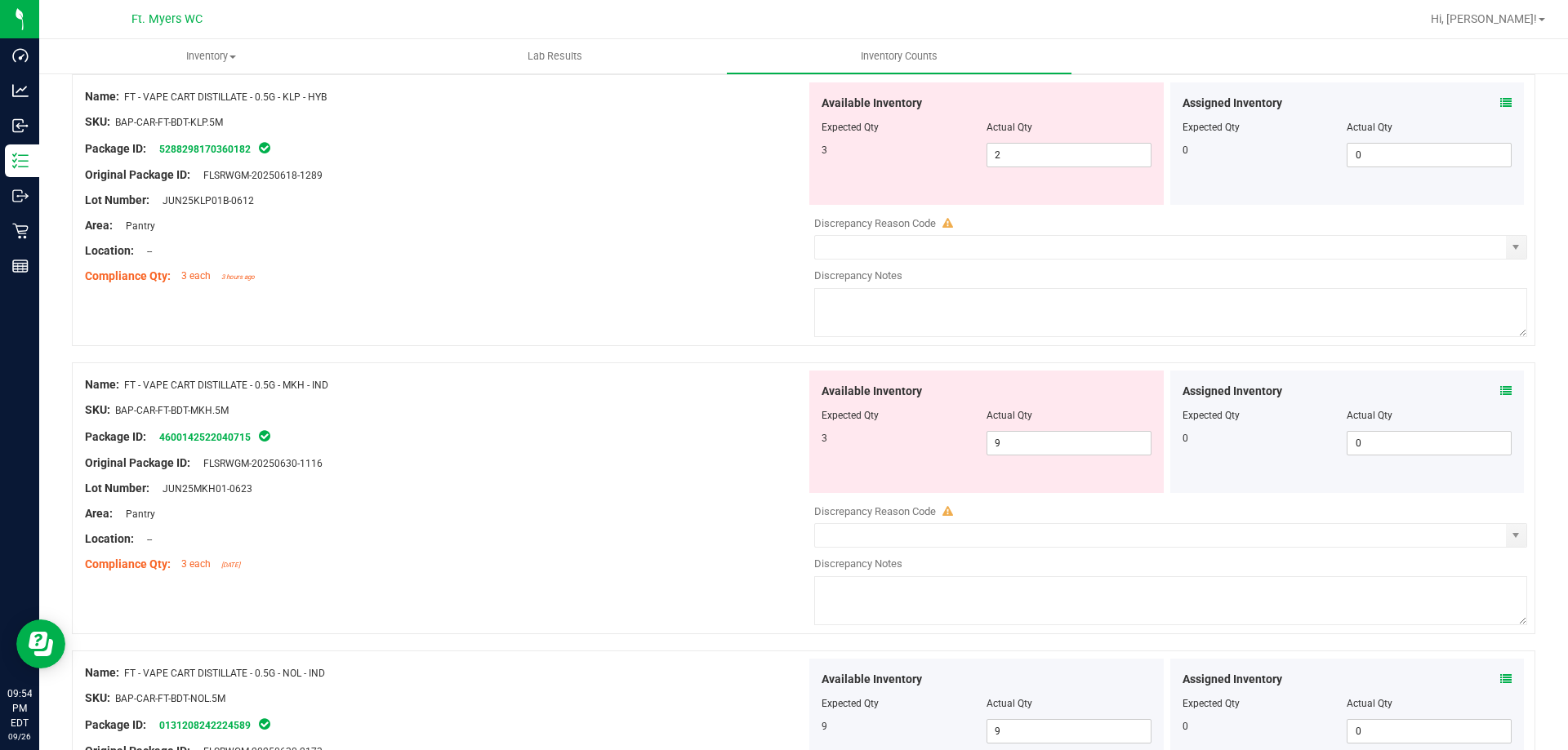
click at [1501, 392] on icon at bounding box center [1507, 391] width 12 height 12
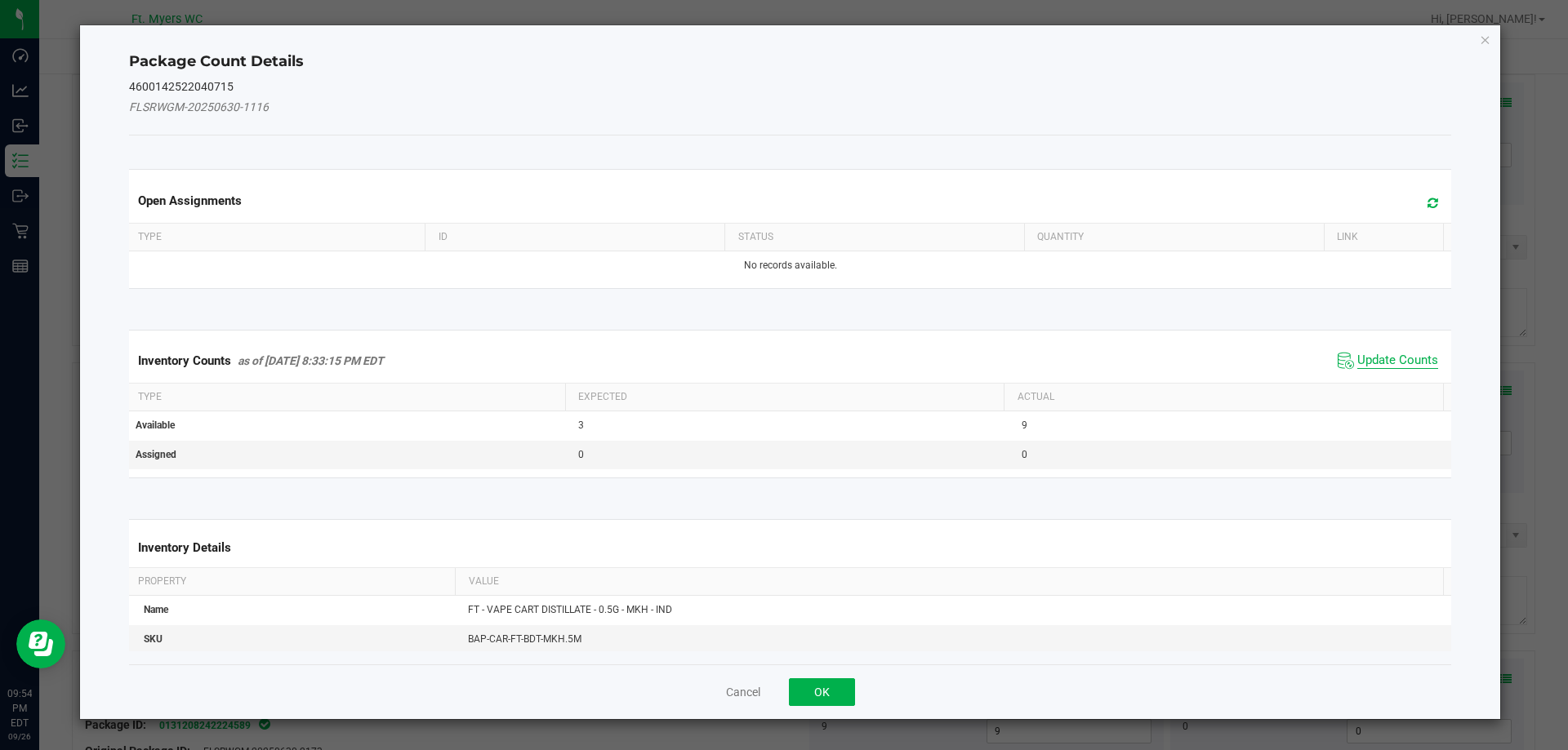
click at [1370, 365] on span "Update Counts" at bounding box center [1398, 360] width 81 height 17
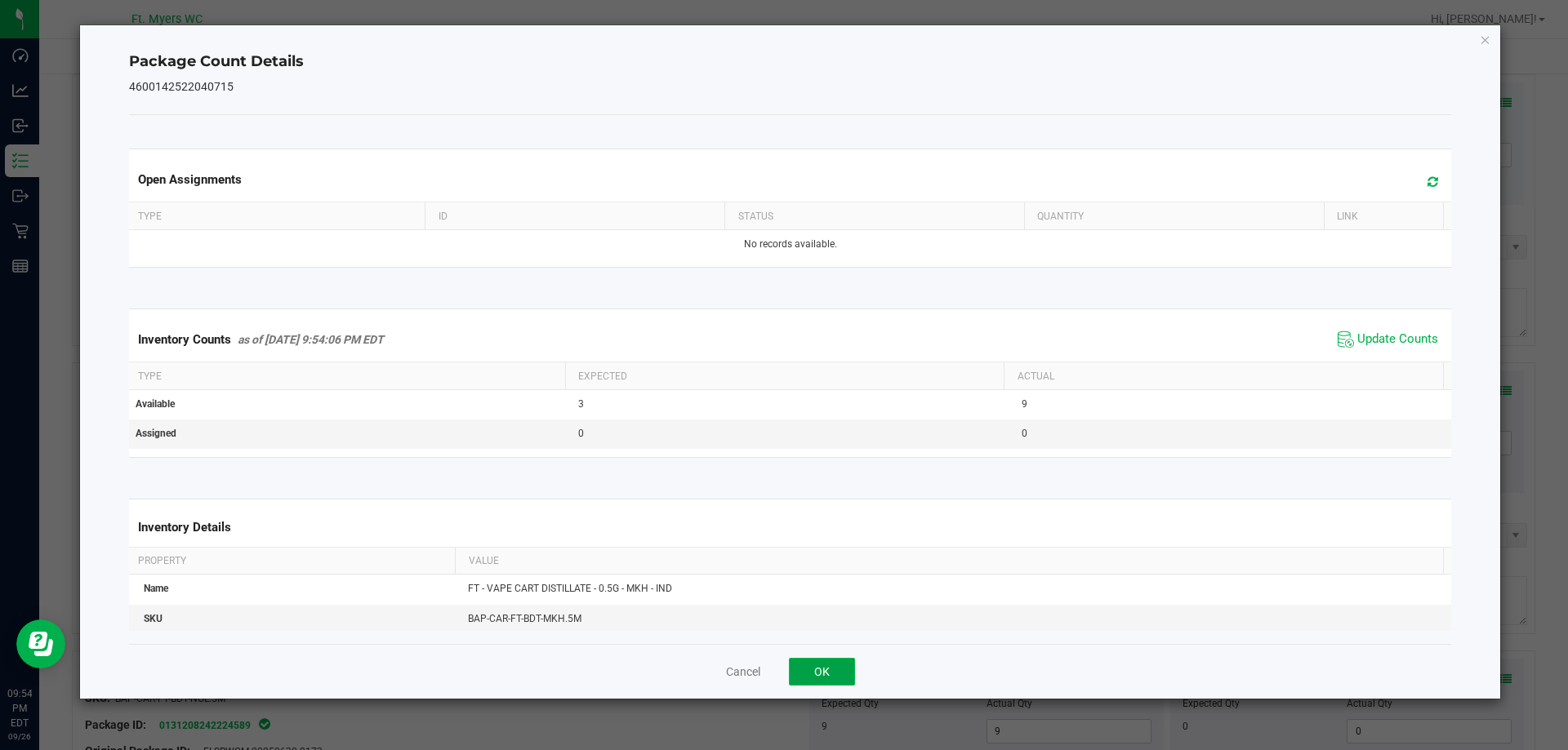
click at [842, 670] on button "OK" at bounding box center [822, 672] width 66 height 28
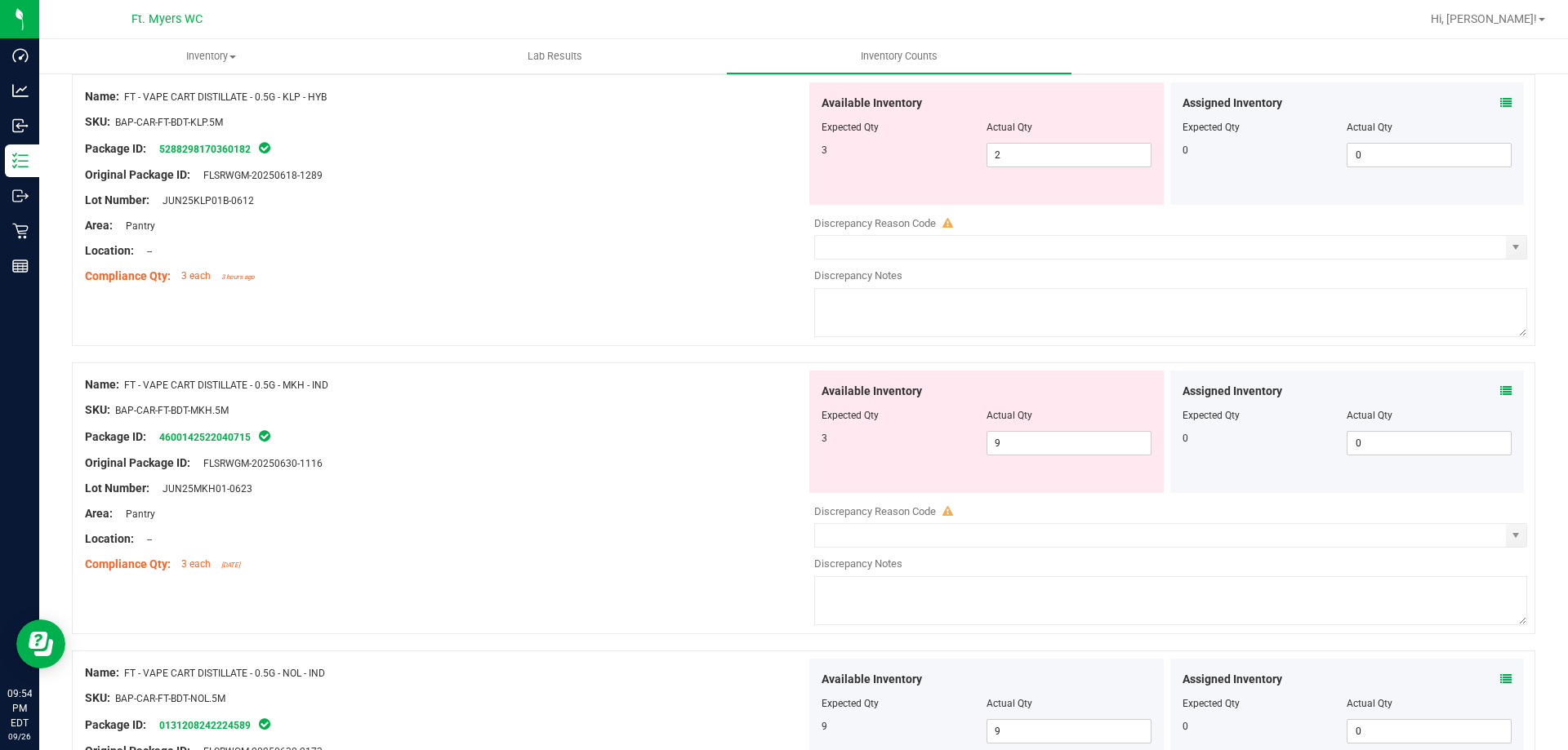
click at [758, 464] on div "Original Package ID: FLSRWGM-20250630-1116" at bounding box center [445, 463] width 721 height 17
click at [1038, 442] on input "9" at bounding box center [1068, 442] width 163 height 23
type input "3"
click at [587, 260] on div at bounding box center [445, 263] width 721 height 8
type input "3"
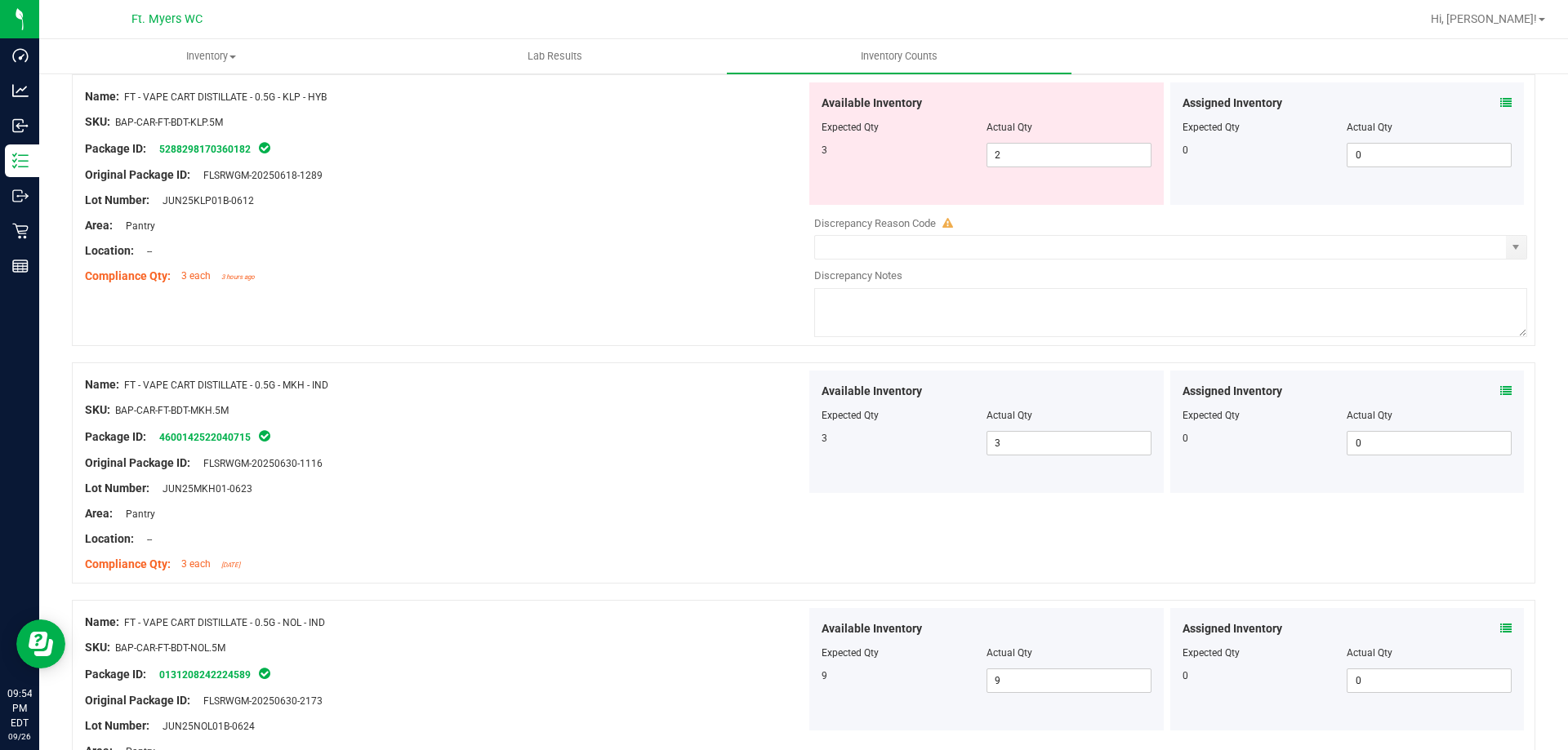
scroll to position [3856, 0]
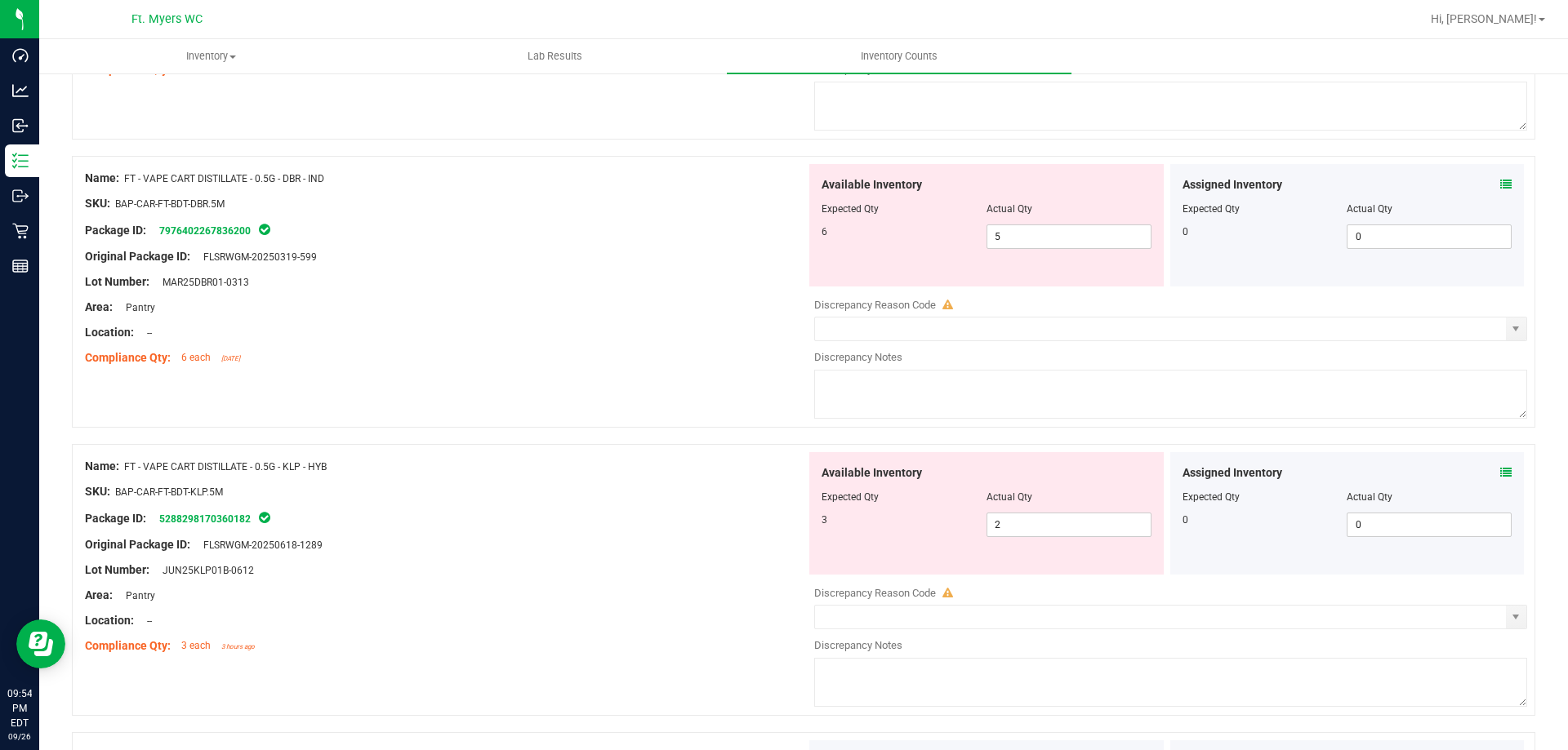
click at [595, 489] on div "SKU: BAP-CAR-FT-BDT-KLP.5M" at bounding box center [445, 491] width 721 height 17
click at [711, 540] on div "Original Package ID: FLSRWGM-20250618-1289" at bounding box center [445, 544] width 721 height 17
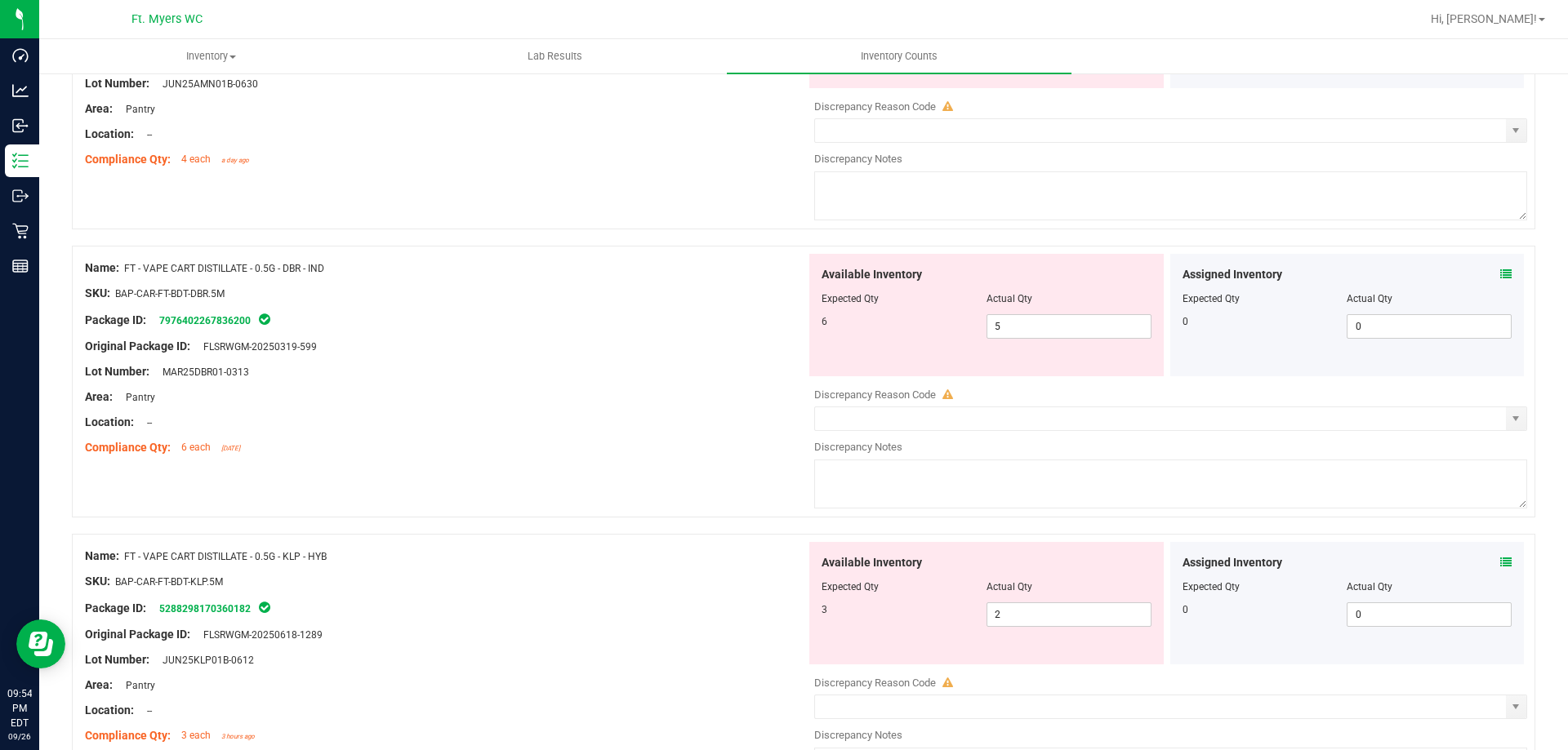
scroll to position [3765, 0]
click at [687, 410] on div at bounding box center [445, 411] width 721 height 8
click at [1501, 274] on icon at bounding box center [1507, 275] width 12 height 12
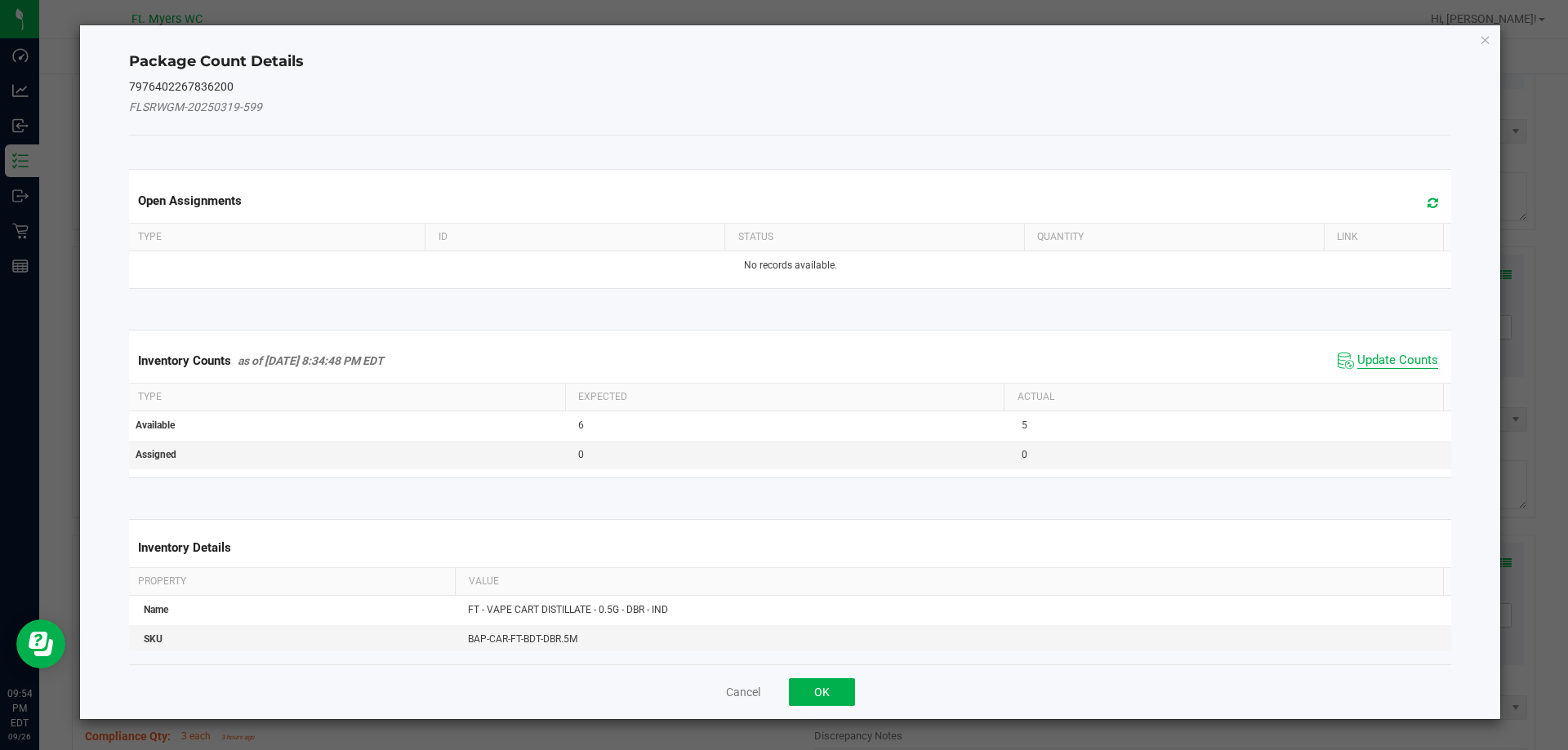
click at [1370, 360] on span "Update Counts" at bounding box center [1398, 360] width 81 height 17
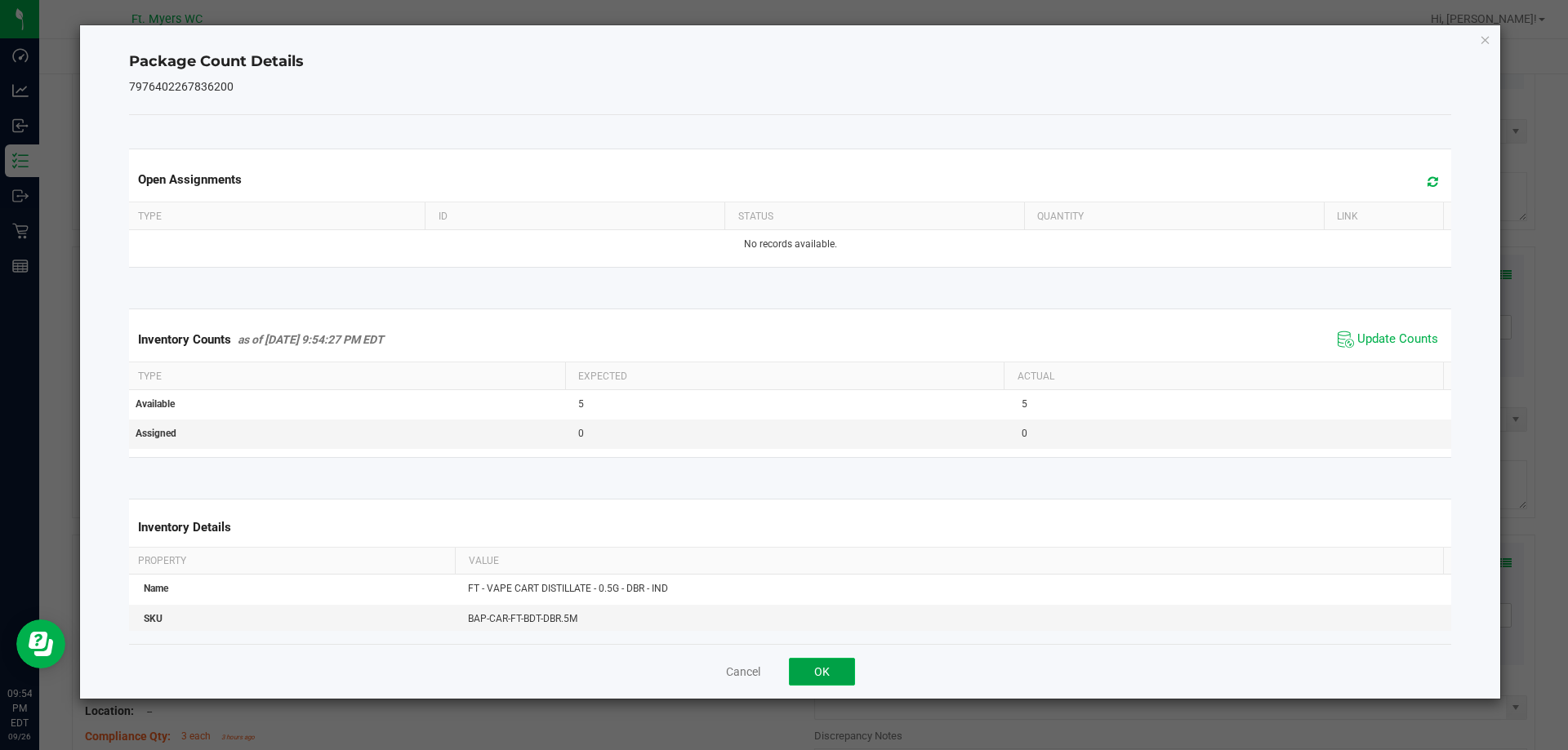
click at [815, 660] on button "OK" at bounding box center [822, 672] width 66 height 28
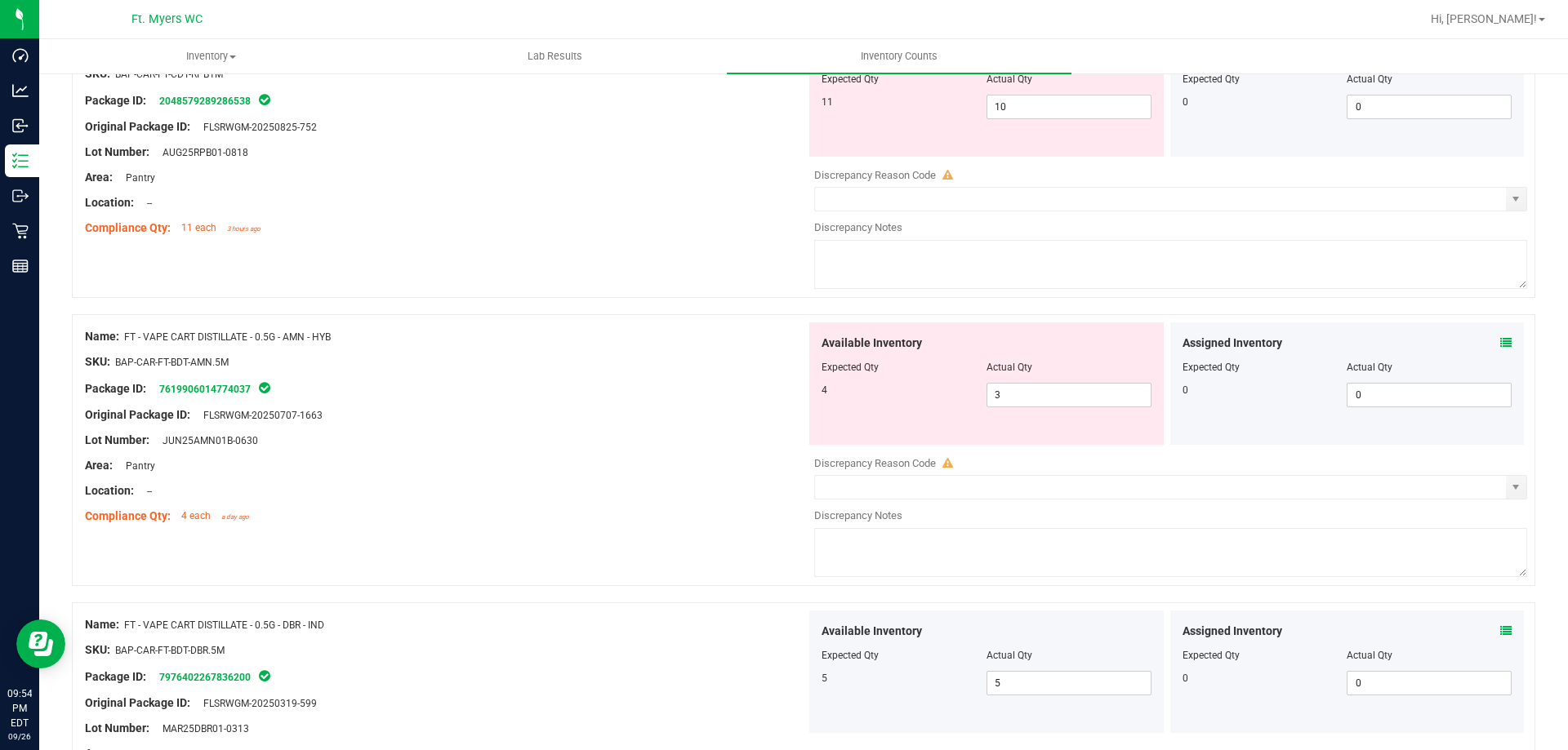
scroll to position [3410, 0]
click at [877, 537] on textarea at bounding box center [1171, 552] width 713 height 49
type textarea "-1"
click at [683, 556] on div "Name: FT - VAPE CART DISTILLATE - 0.5G - AMN - HYB SKU: BAP-CAR-FT-BDT-AMN.5M P…" at bounding box center [804, 449] width 1463 height 272
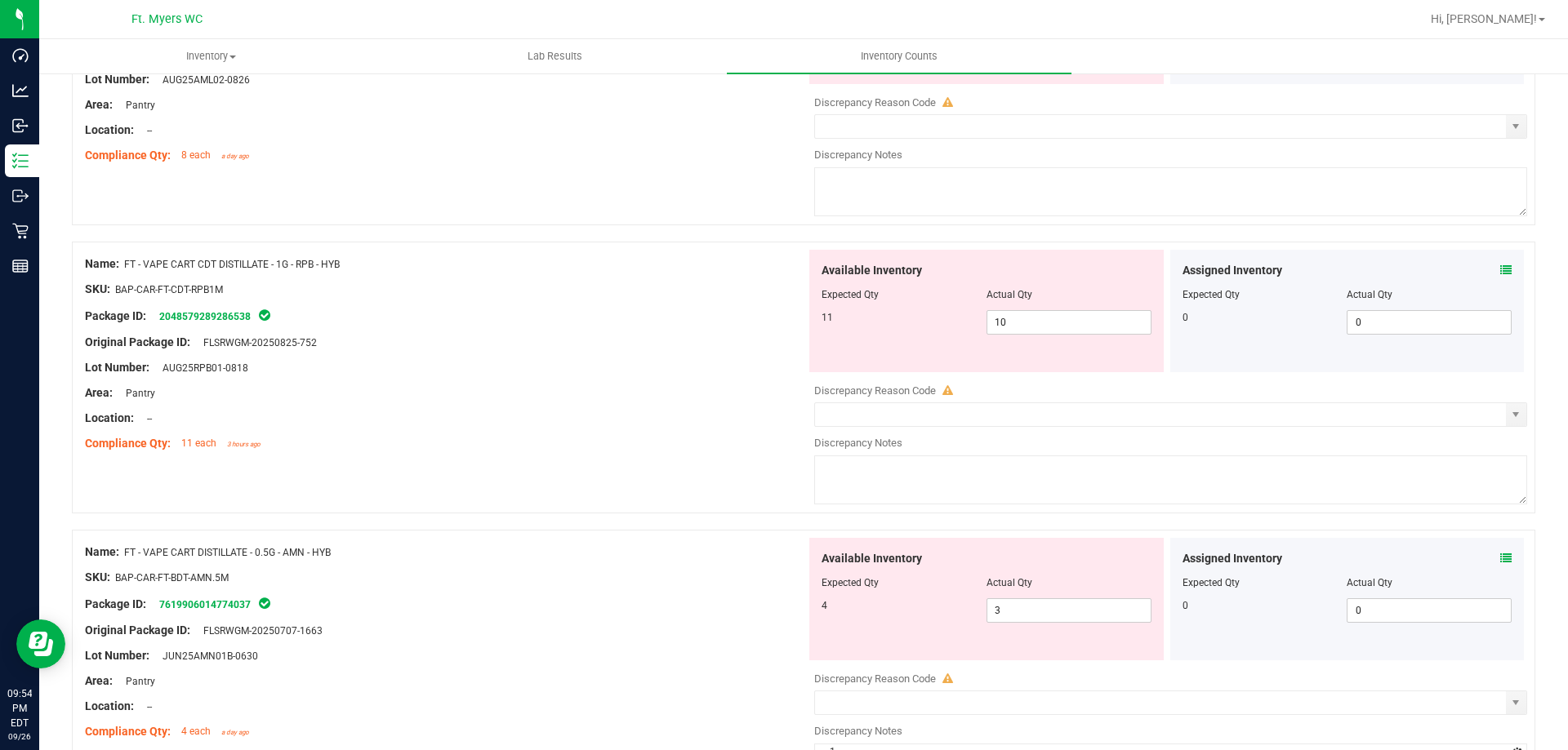
scroll to position [3102, 0]
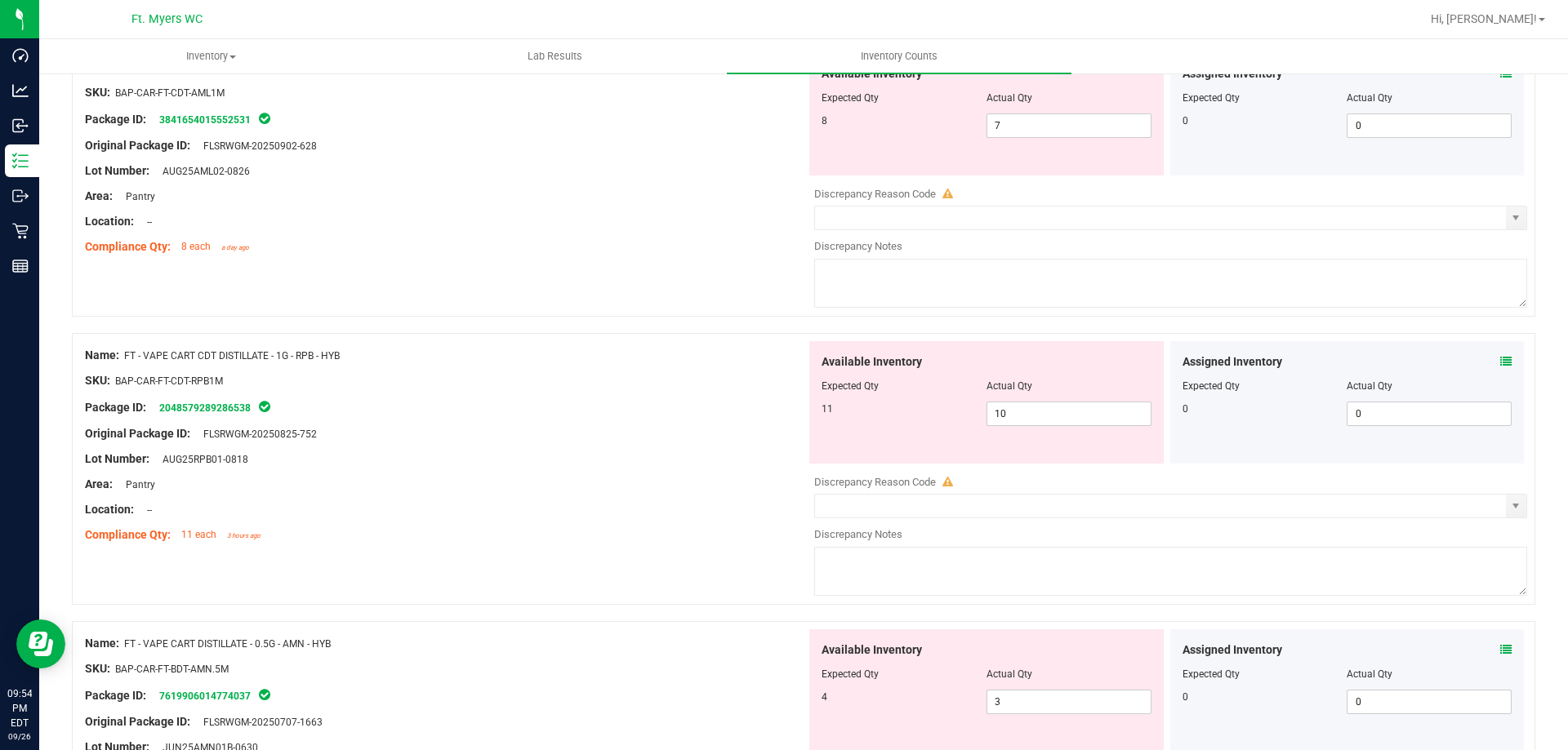
click at [917, 558] on textarea at bounding box center [1171, 572] width 713 height 49
type textarea "-1"
click at [679, 522] on div at bounding box center [445, 522] width 721 height 8
click at [880, 301] on textarea at bounding box center [1171, 284] width 713 height 49
type textarea "="
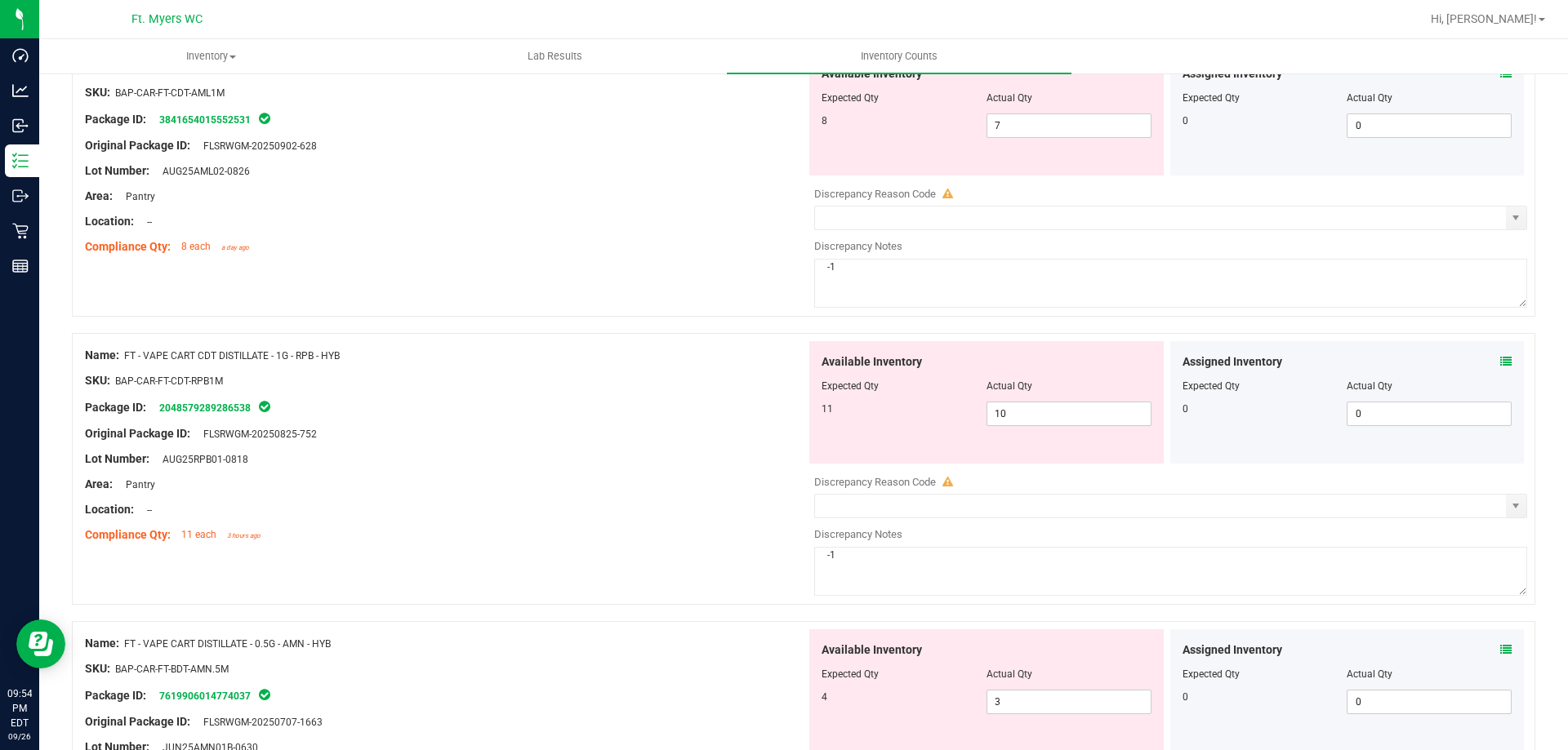
type textarea "-1"
click at [684, 421] on div at bounding box center [445, 422] width 721 height 8
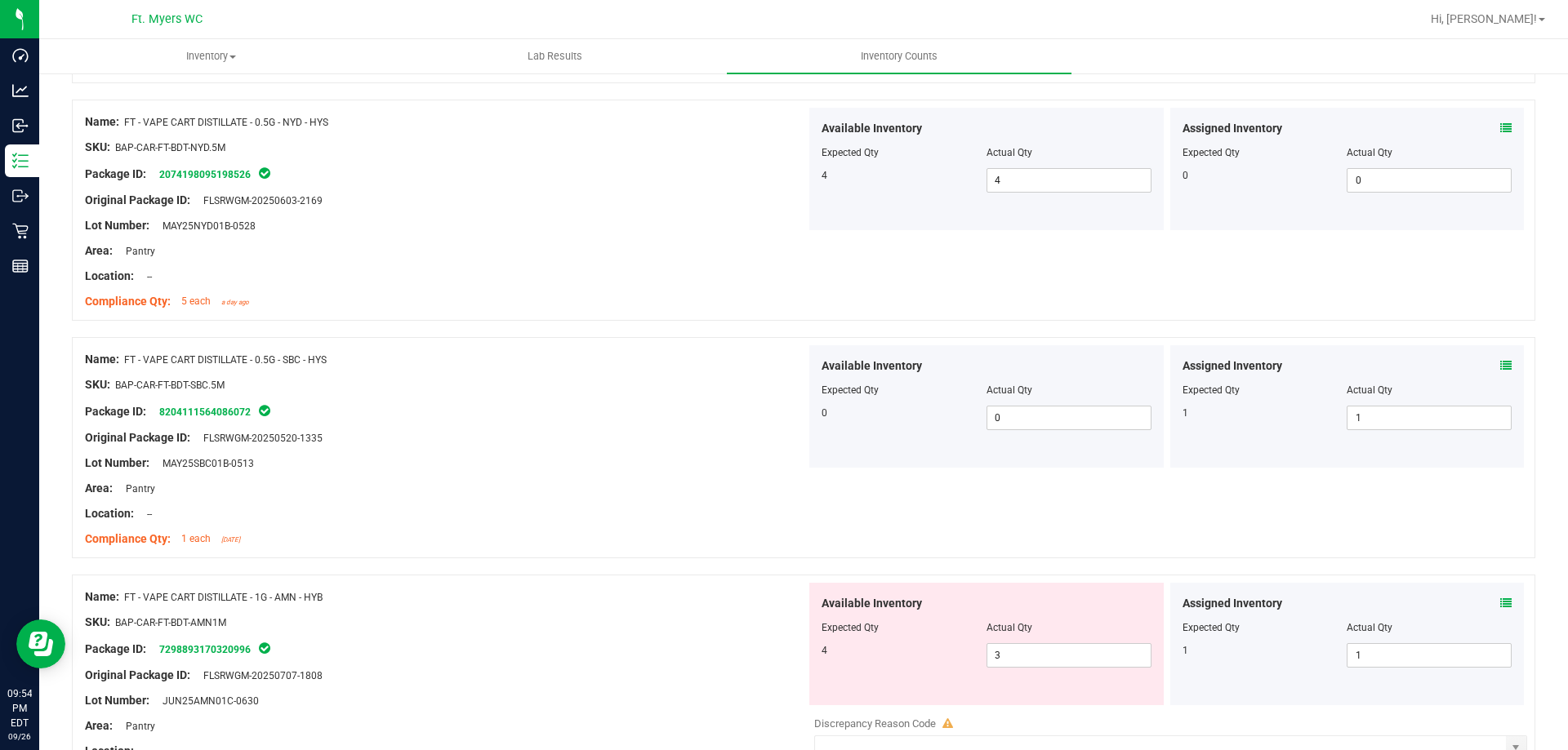
scroll to position [5081, 0]
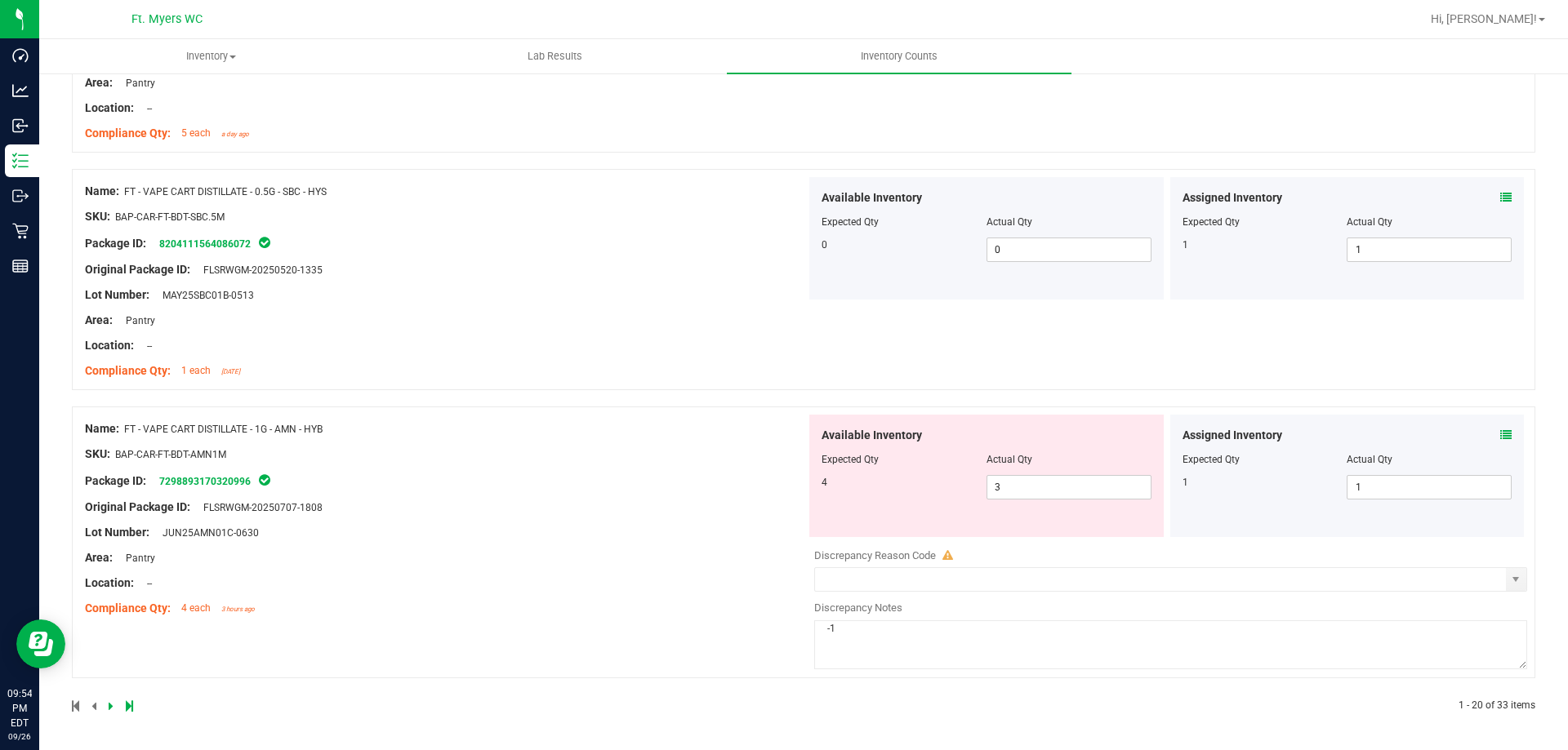
drag, startPoint x: 623, startPoint y: 138, endPoint x: 624, endPoint y: 406, distance: 268.0
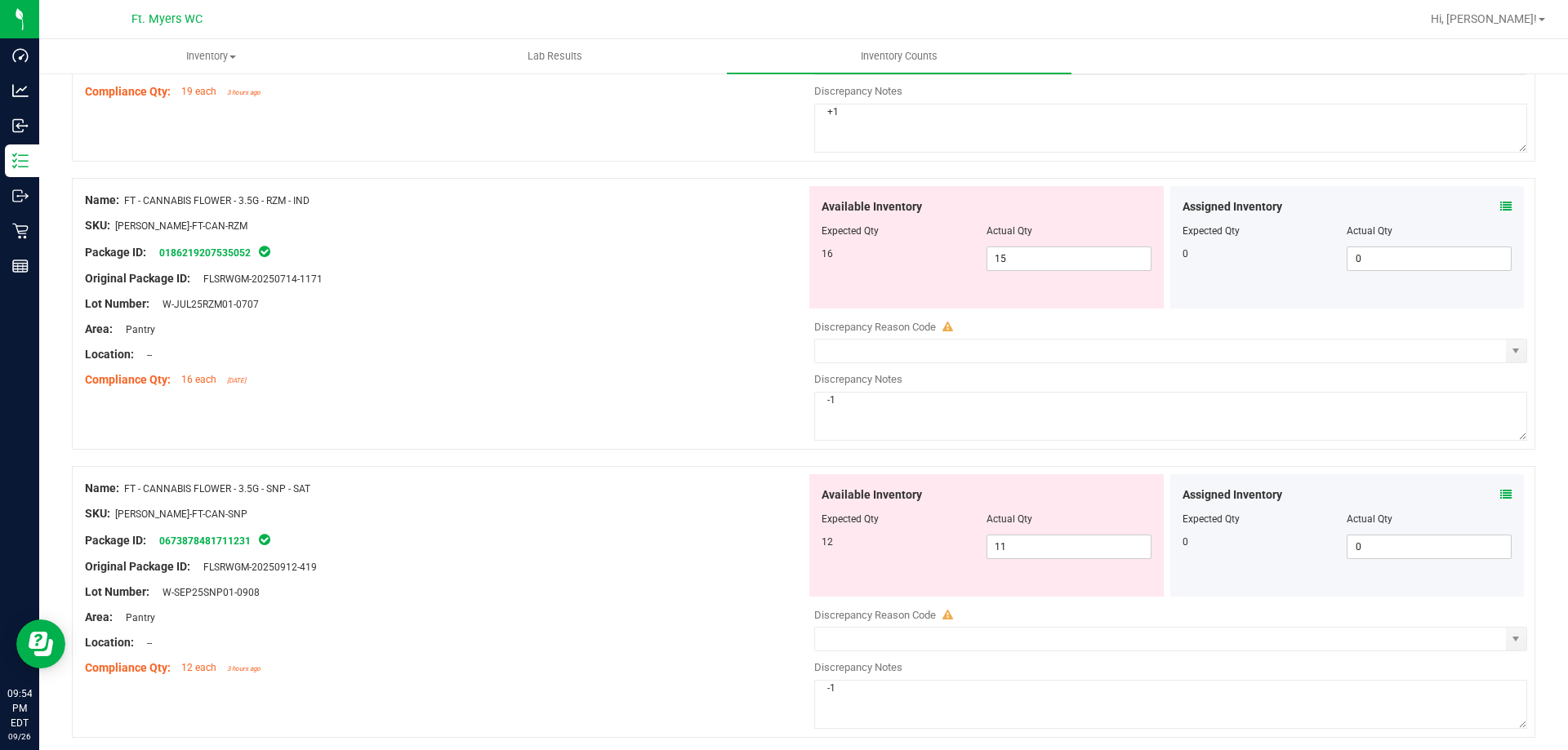
drag, startPoint x: 643, startPoint y: 206, endPoint x: 847, endPoint y: 121, distance: 221.0
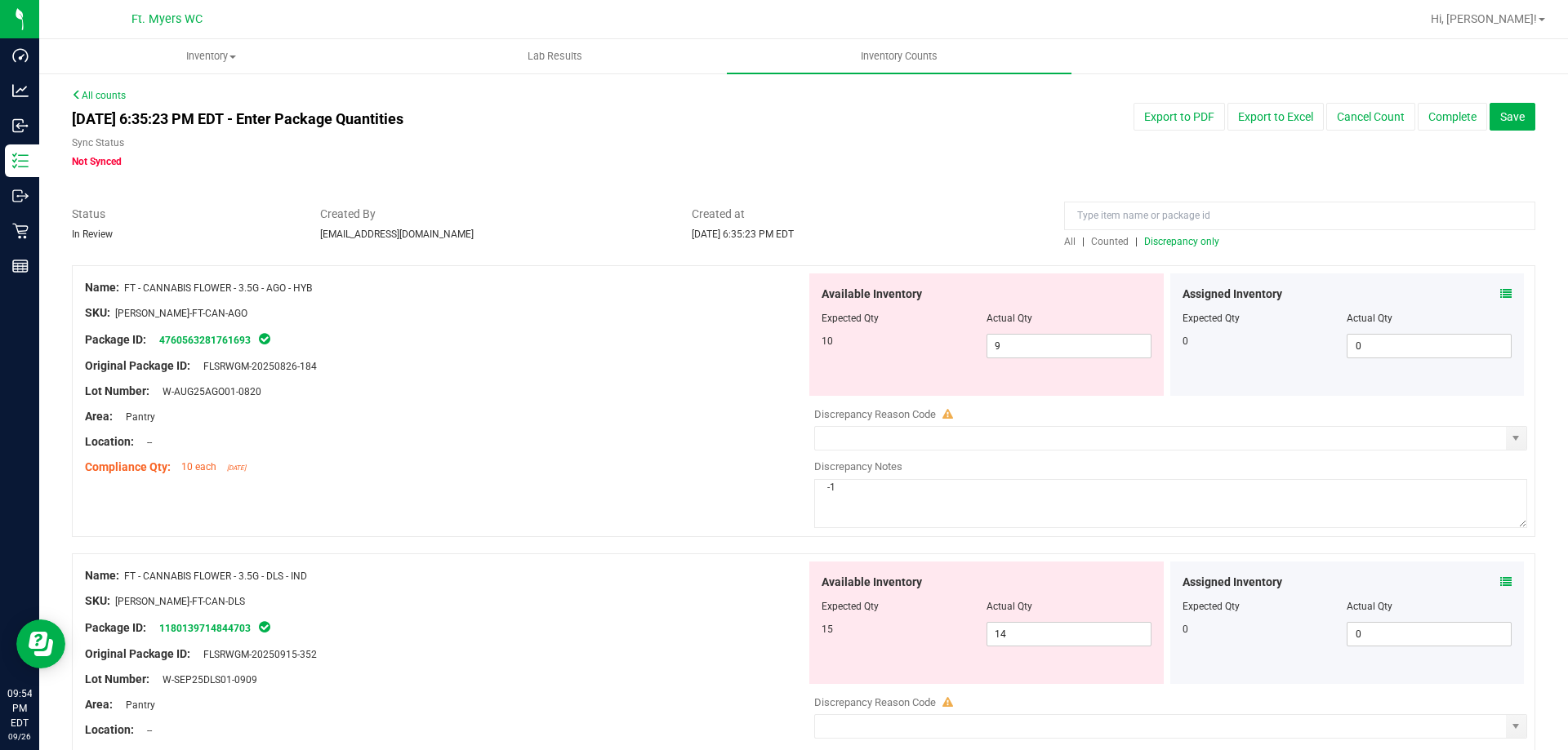
click at [1164, 239] on span "Discrepancy only" at bounding box center [1182, 241] width 75 height 12
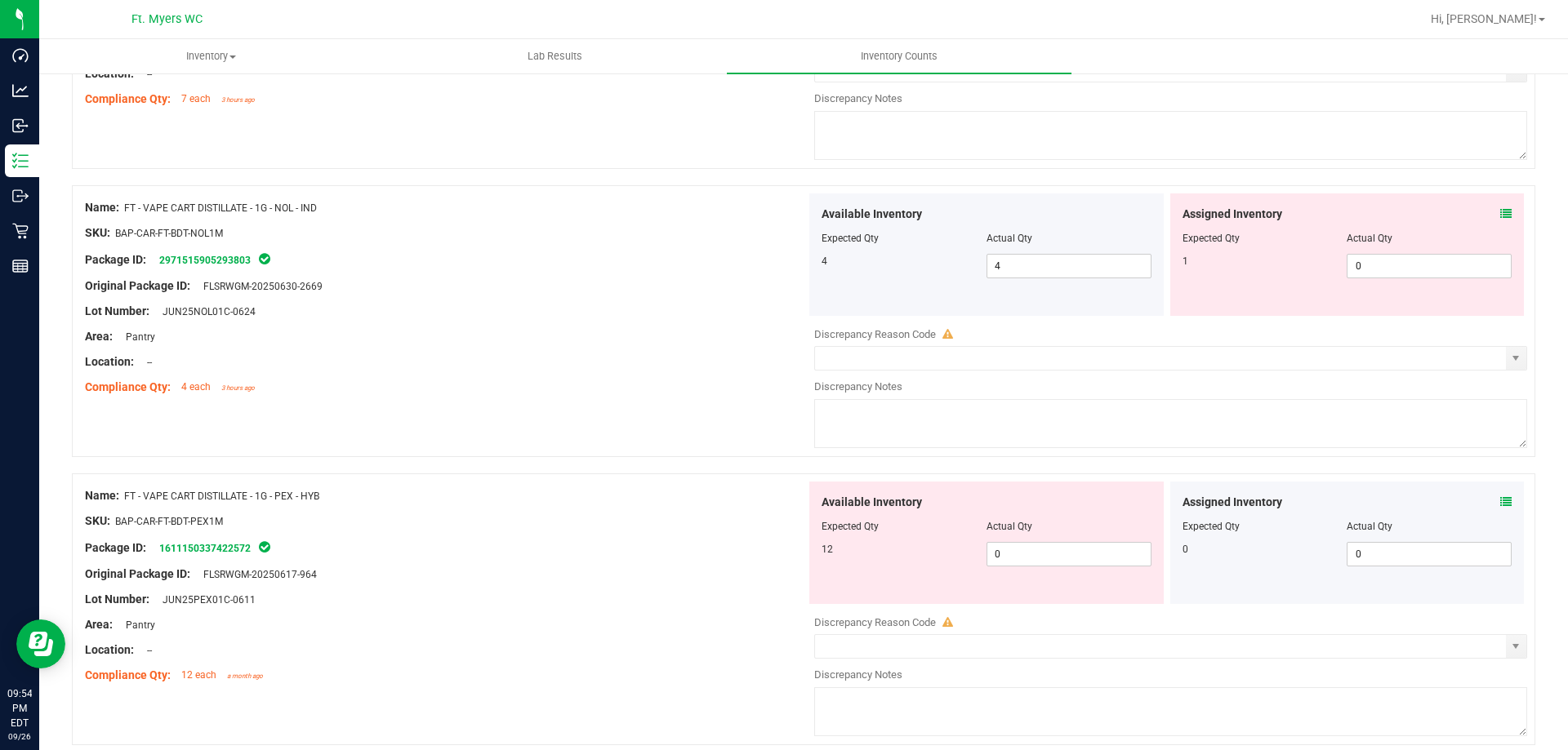
scroll to position [5334, 0]
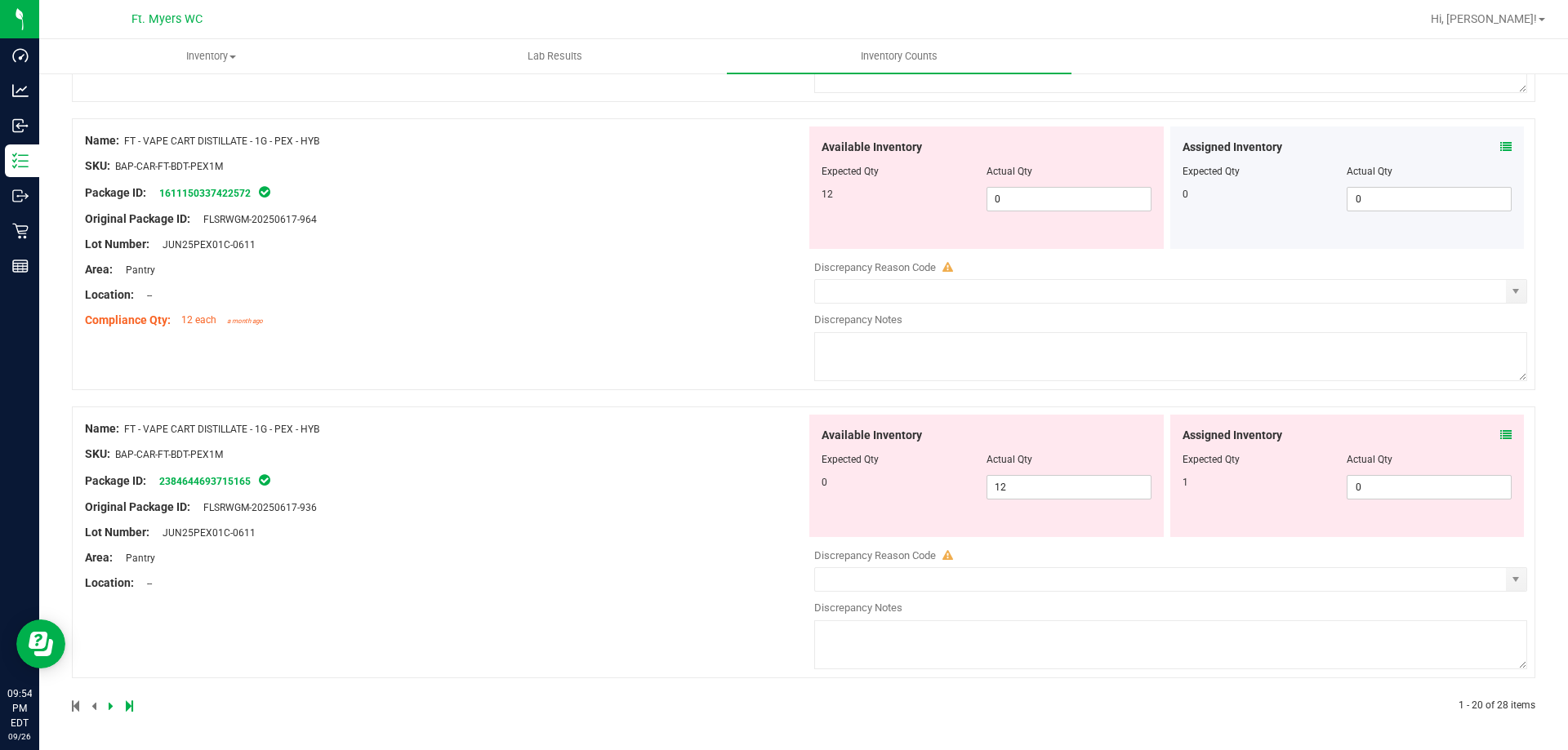
drag, startPoint x: 623, startPoint y: 231, endPoint x: 623, endPoint y: 668, distance: 437.0
click at [623, 618] on div "Name: FT - VAPE CART DISTILLATE - 1G - PEX - HYB SKU: BAP-CAR-FT-BDT-PEX1M Pack…" at bounding box center [804, 542] width 1463 height 272
drag, startPoint x: 1043, startPoint y: 474, endPoint x: 817, endPoint y: 463, distance: 226.3
click at [817, 463] on div "Available Inventory Expected Qty Actual Qty 0 12 12" at bounding box center [987, 476] width 354 height 123
click at [1024, 491] on span "12 12" at bounding box center [1069, 487] width 165 height 25
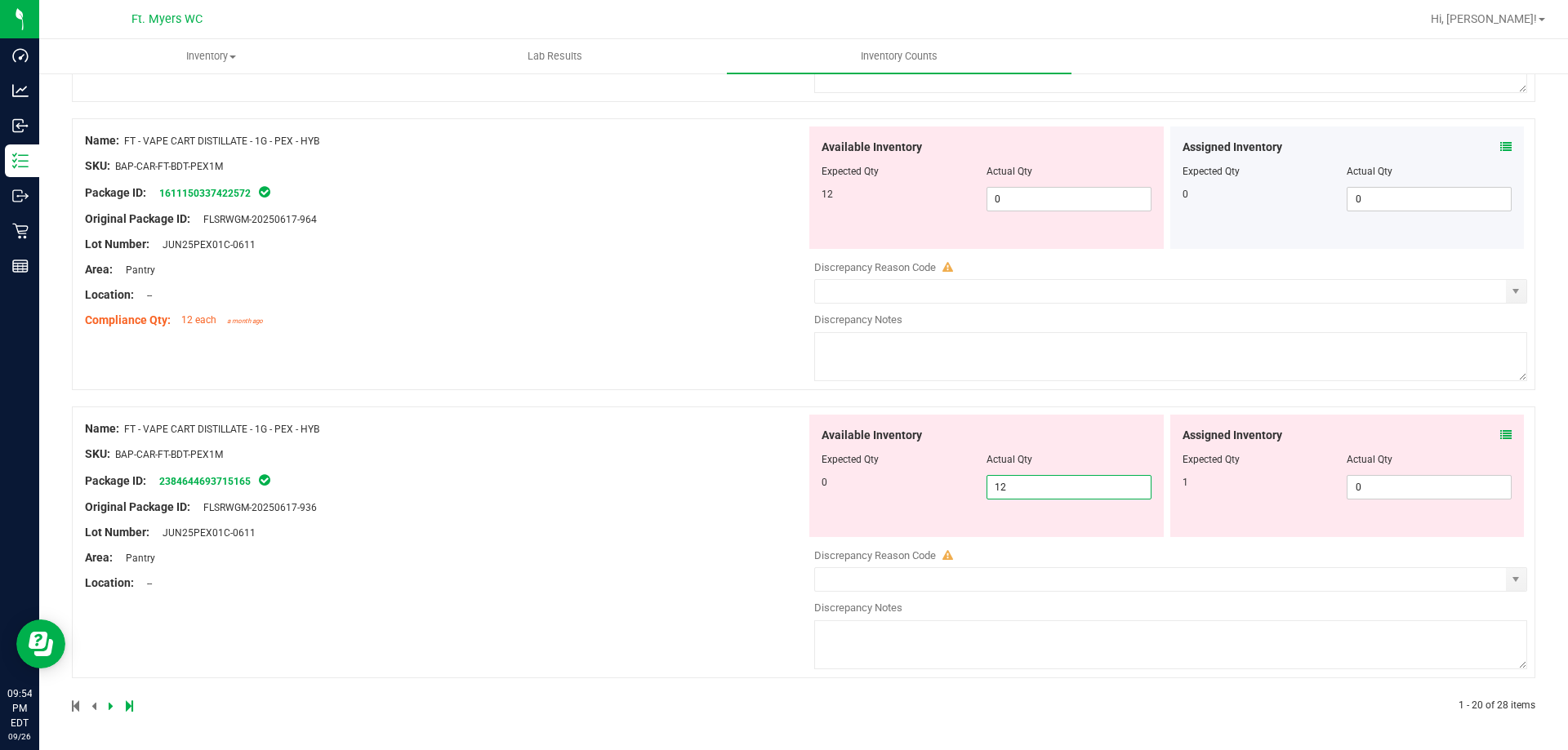
drag, startPoint x: 1029, startPoint y: 491, endPoint x: 824, endPoint y: 482, distance: 205.2
click at [824, 482] on div "0 12 12" at bounding box center [986, 487] width 330 height 25
click at [682, 387] on div "Name: FT - VAPE CART DISTILLATE - 1G - PEX - HYB SKU: BAP-CAR-FT-BDT-PEX1M Pack…" at bounding box center [804, 254] width 1463 height 272
drag, startPoint x: 1076, startPoint y: 500, endPoint x: 1051, endPoint y: 488, distance: 27.7
click at [1051, 488] on div "Available Inventory Expected Qty Actual Qty 0 12 12" at bounding box center [987, 476] width 354 height 123
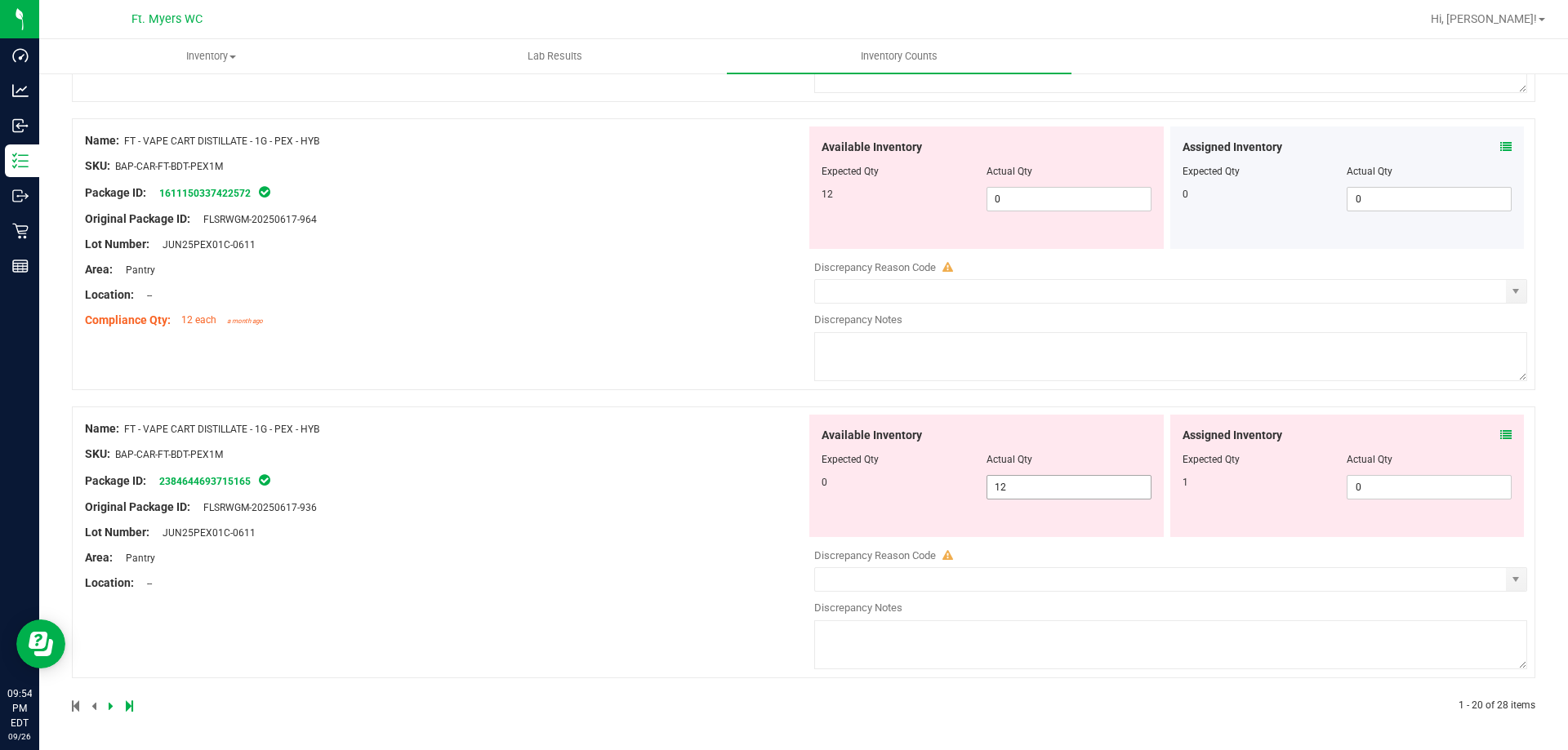
drag, startPoint x: 1051, startPoint y: 488, endPoint x: 757, endPoint y: 483, distance: 294.0
click at [757, 483] on div "Name: FT - VAPE CART DISTILLATE - 1G - PEX - HYB SKU: BAP-CAR-FT-BDT-PEX1M Pack…" at bounding box center [804, 542] width 1463 height 272
type input "0"
click at [754, 481] on div "Package ID: 2384644693715165" at bounding box center [445, 481] width 721 height 20
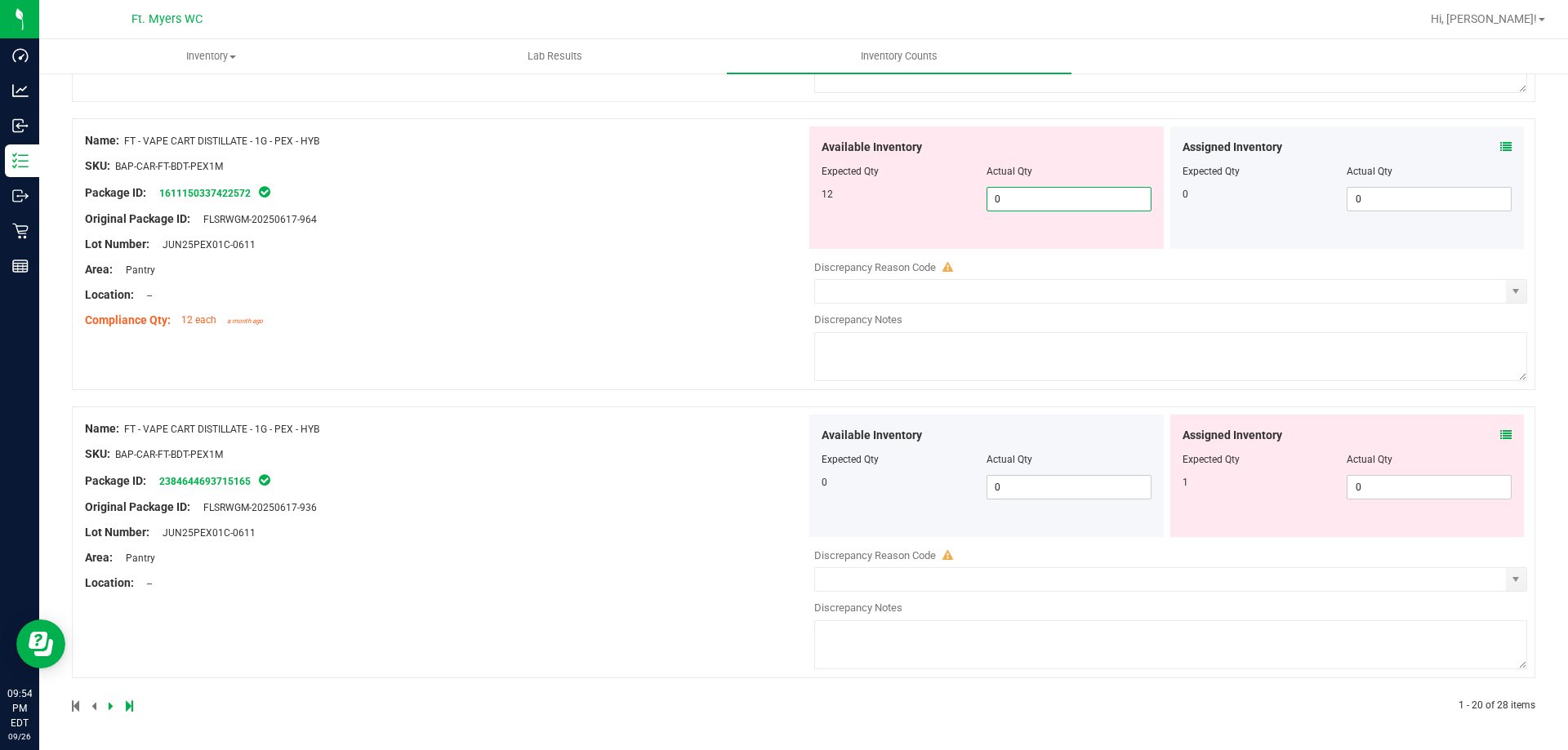
drag, startPoint x: 1043, startPoint y: 208, endPoint x: 821, endPoint y: 206, distance: 222.0
click at [954, 195] on div "12 0 0" at bounding box center [986, 199] width 330 height 25
type input "1"
type input "12"
click at [757, 224] on div "Name: FT - VAPE CART DISTILLATE - 1G - PEX - HYB SKU: BAP-CAR-FT-BDT-PEX1M Pack…" at bounding box center [445, 231] width 721 height 208
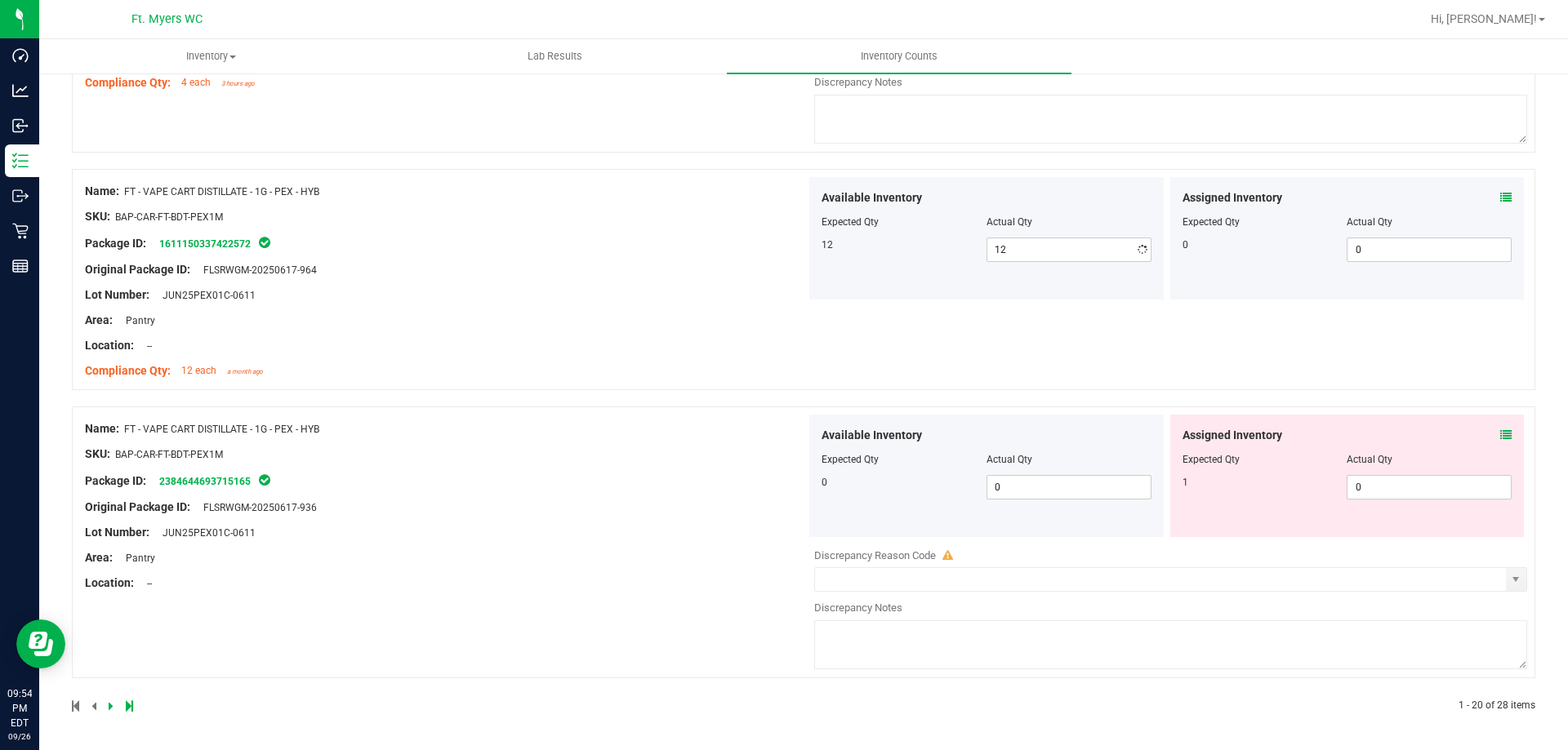
scroll to position [5284, 0]
click at [1503, 435] on div "Assigned Inventory Expected Qty Actual Qty 1 0 0" at bounding box center [1347, 476] width 354 height 123
click at [1501, 435] on icon at bounding box center [1507, 435] width 12 height 12
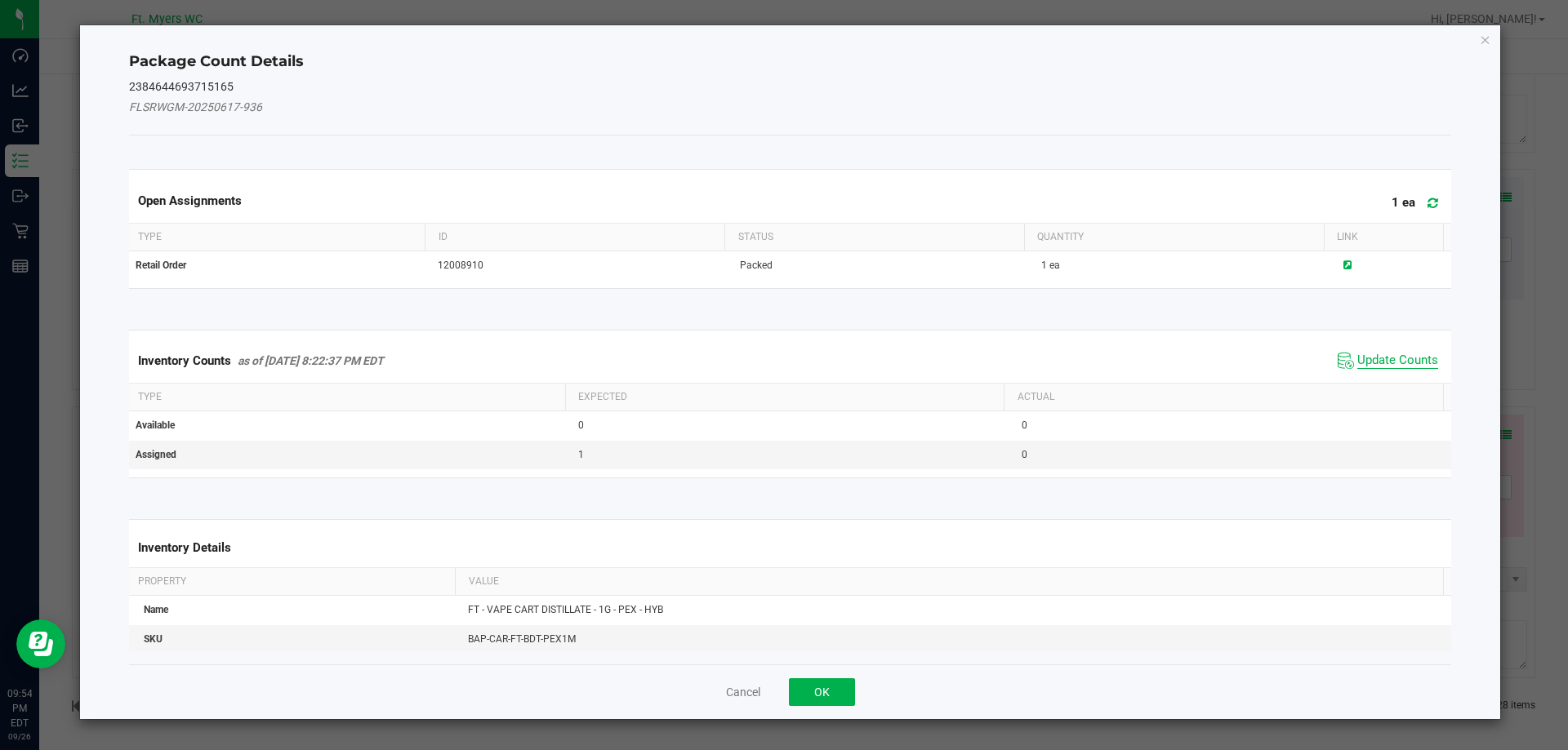
click at [1364, 366] on span "Update Counts" at bounding box center [1398, 360] width 81 height 17
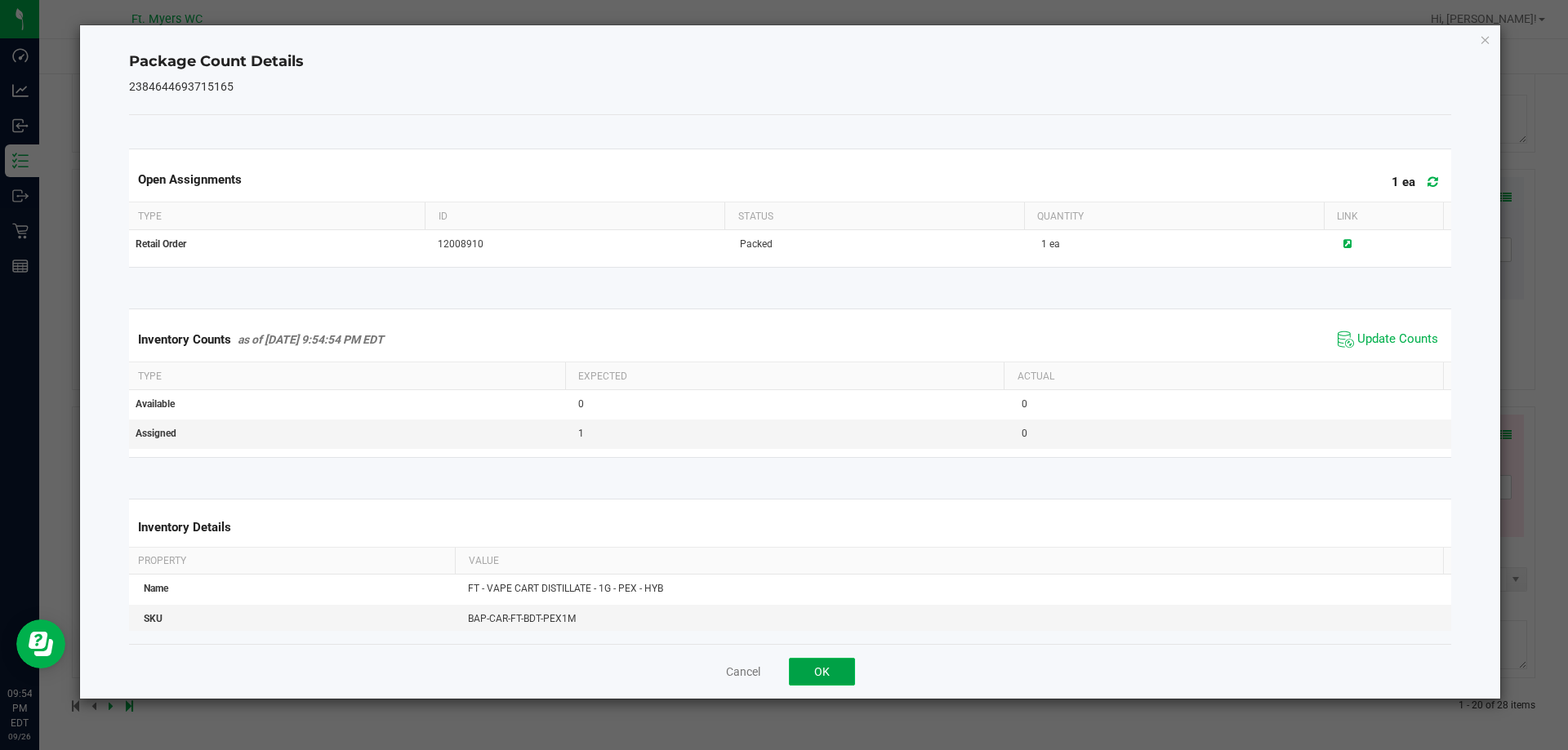
click at [820, 670] on button "OK" at bounding box center [822, 672] width 66 height 28
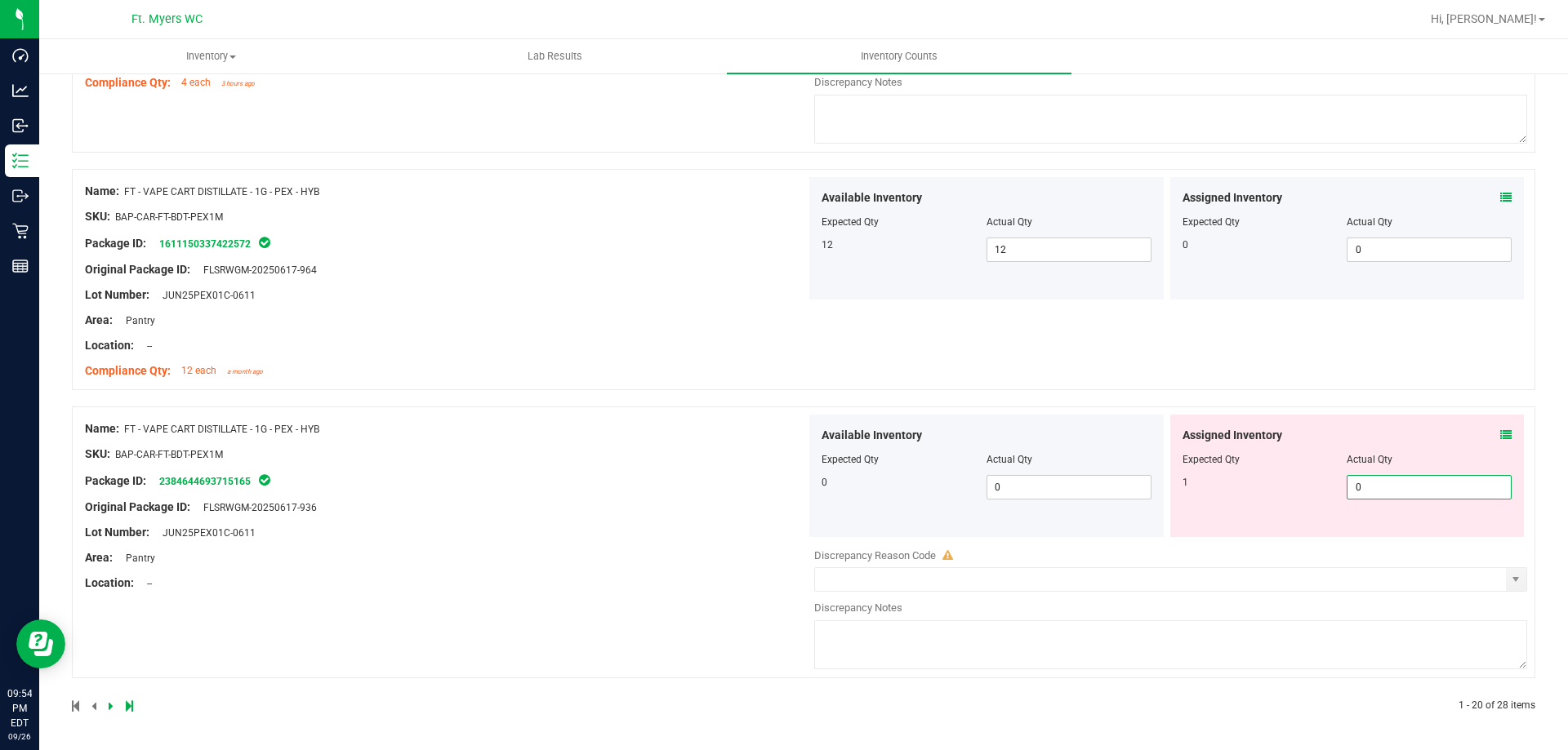
drag, startPoint x: 1385, startPoint y: 476, endPoint x: 637, endPoint y: 367, distance: 755.9
click at [903, 437] on div "Available Inventory Expected Qty Actual Qty 0 0 0 0 0" at bounding box center [1166, 476] width 721 height 123
type input "1"
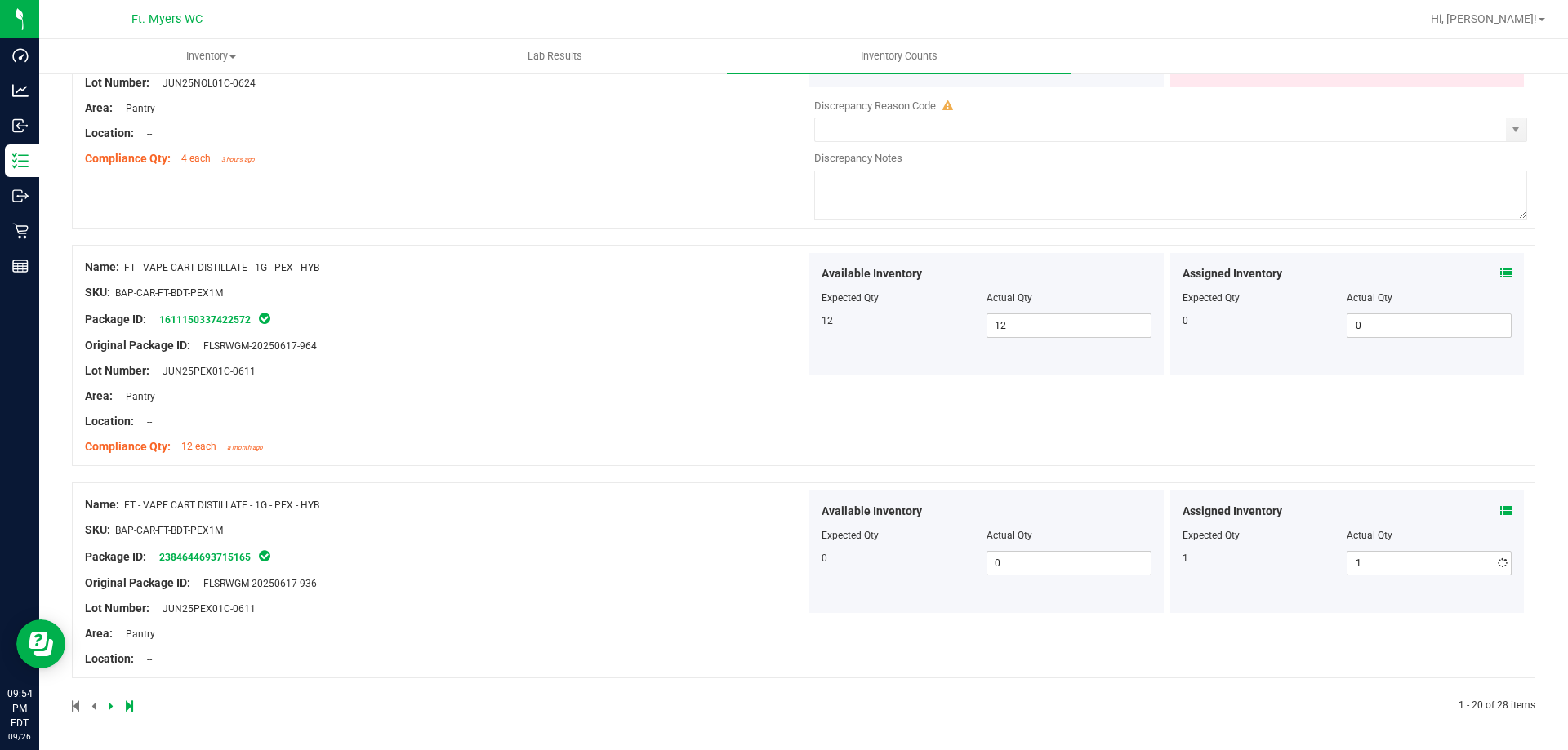
click at [637, 367] on div "Name: FT - VAPE CART DISTILLATE - 1G - PEX - HYB SKU: BAP-CAR-FT-BDT-PEX1M Pack…" at bounding box center [445, 357] width 721 height 208
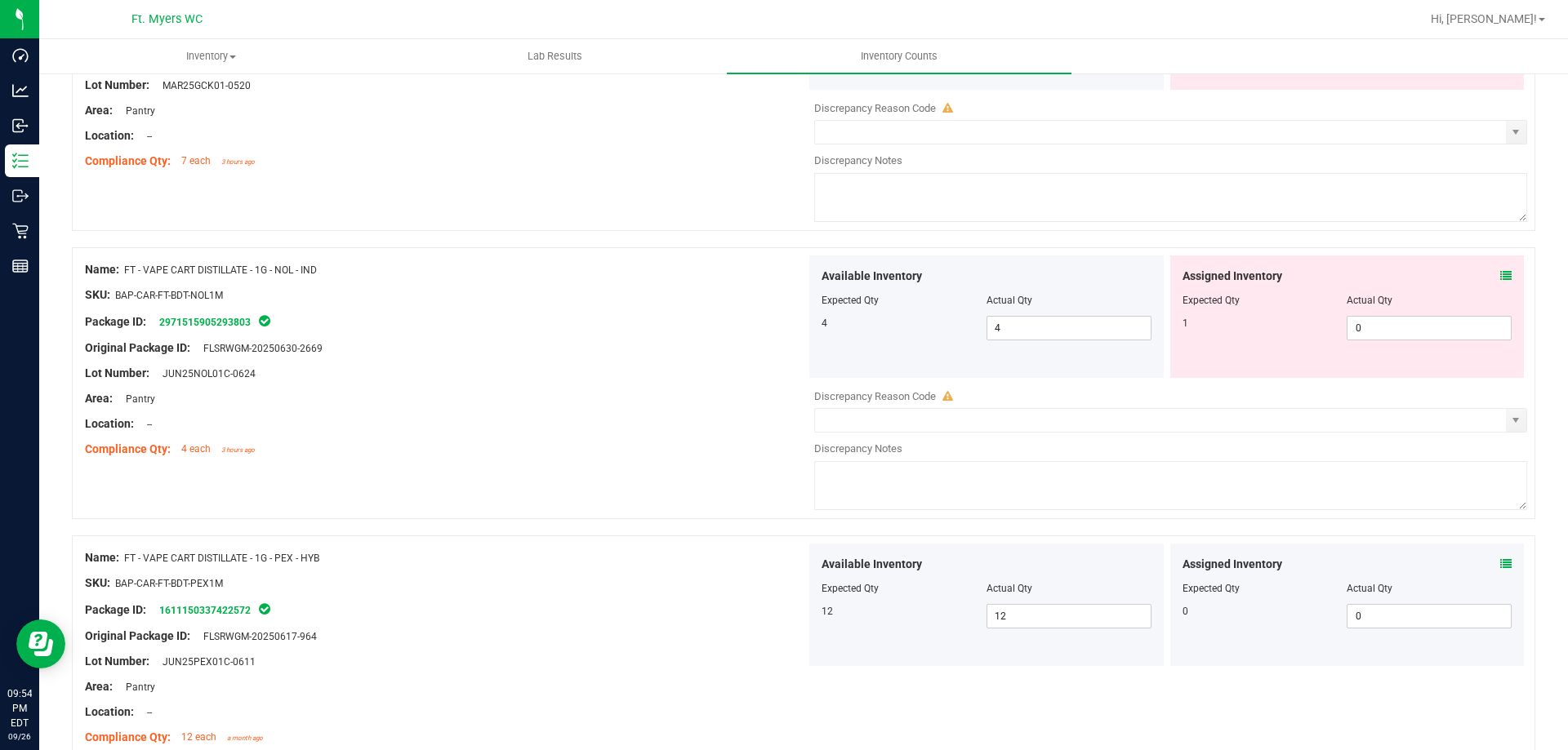
scroll to position [4881, 0]
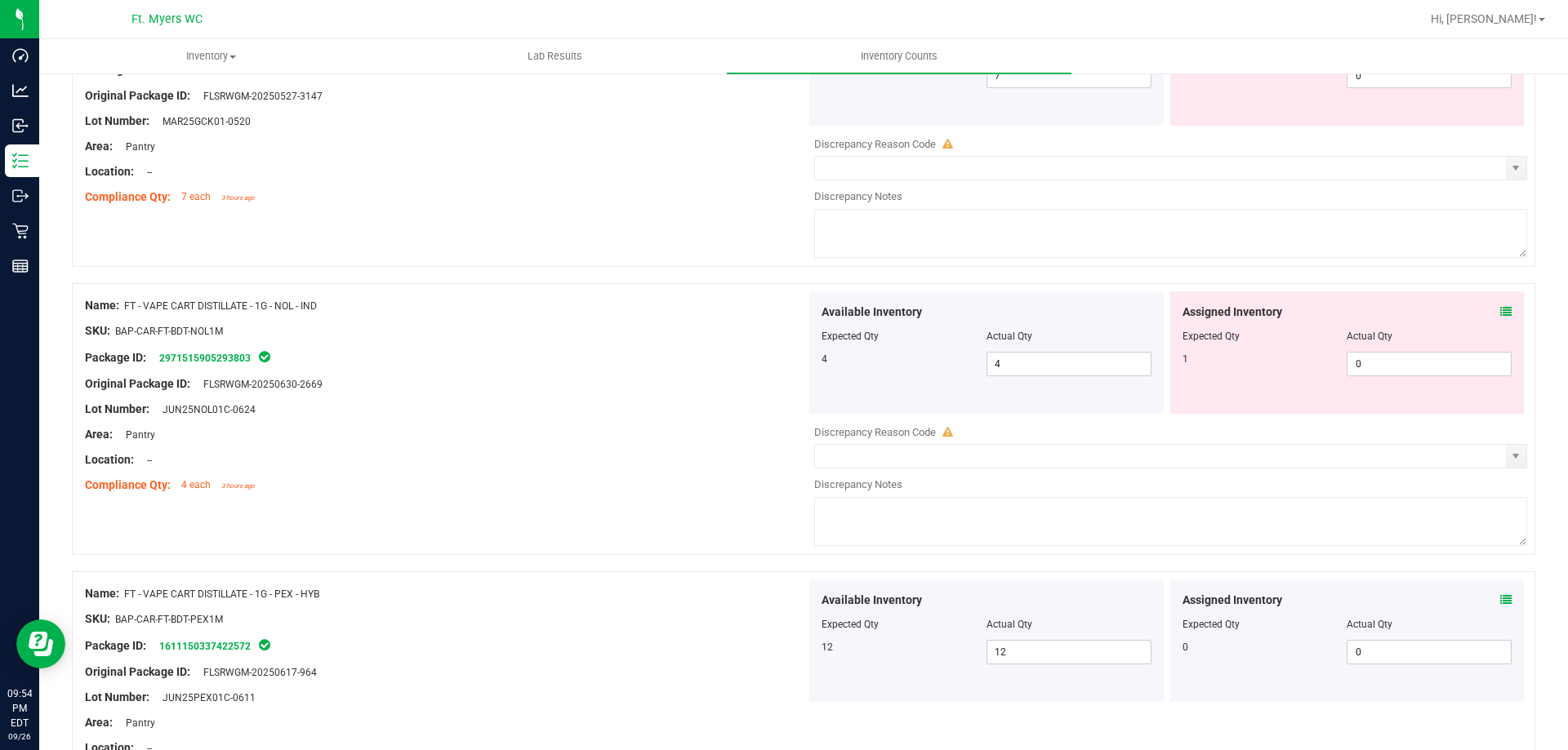
click at [1501, 311] on icon at bounding box center [1507, 312] width 12 height 12
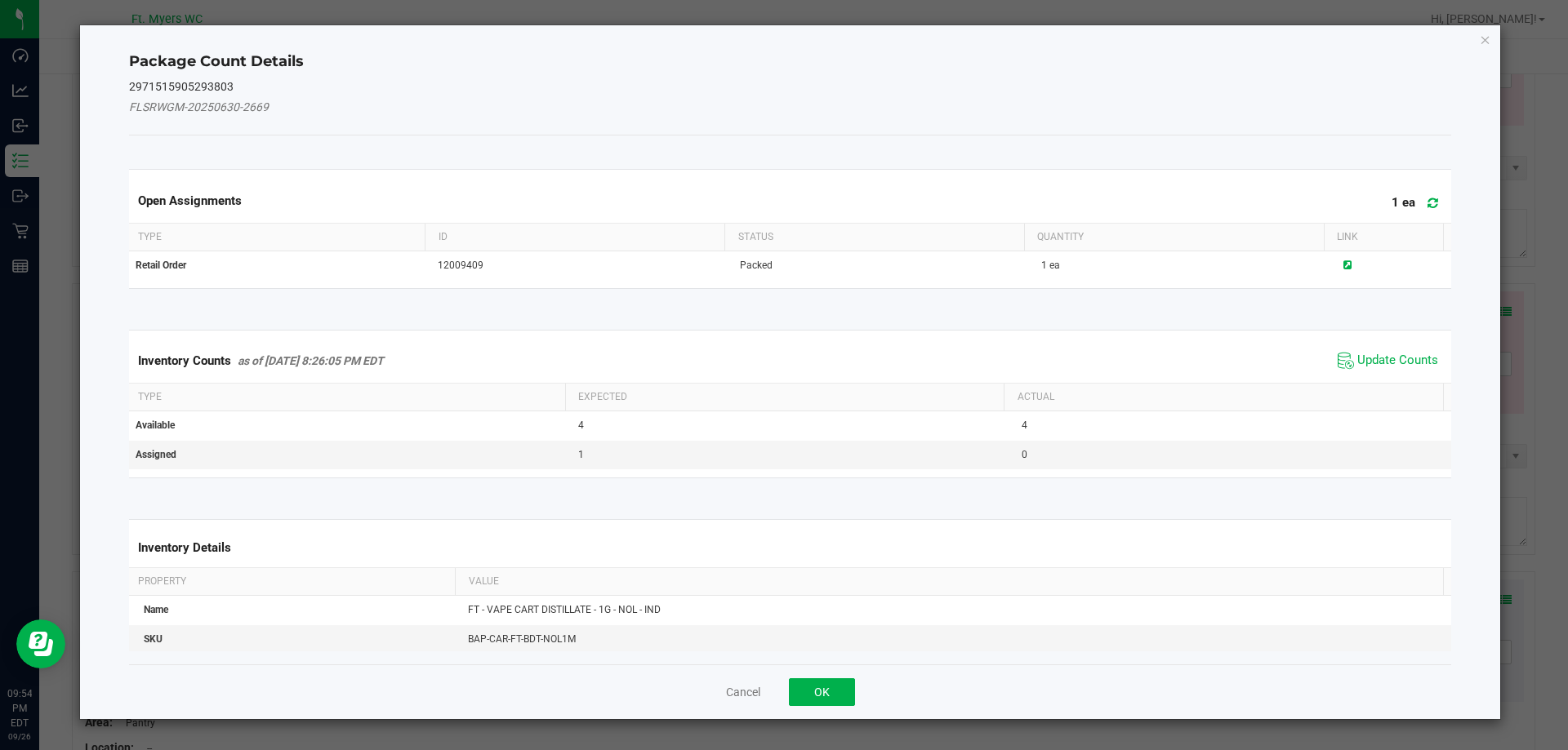
click at [1374, 350] on span "Update Counts" at bounding box center [1388, 360] width 109 height 25
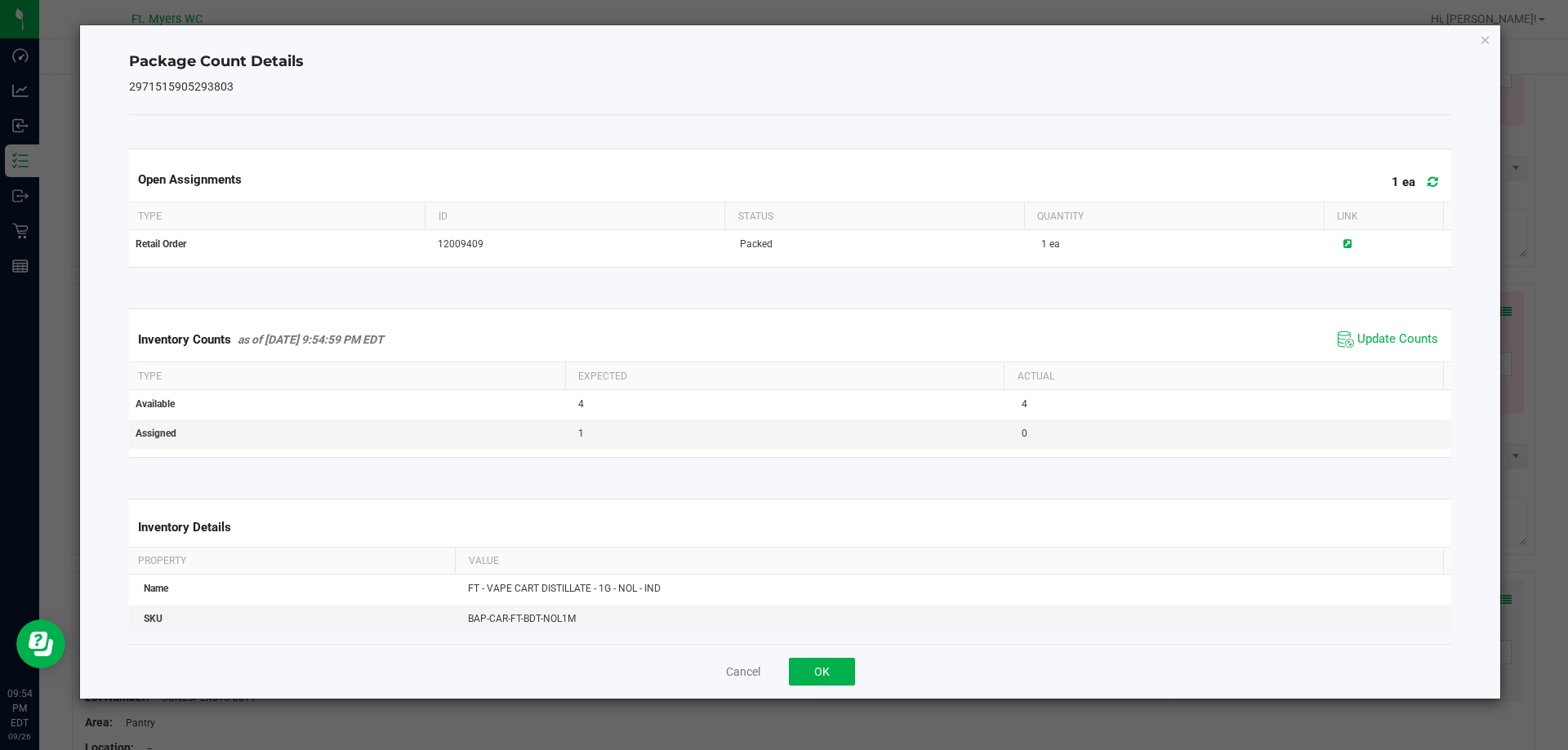
click at [831, 690] on div "Cancel OK" at bounding box center [790, 671] width 1323 height 54
click at [833, 669] on button "OK" at bounding box center [822, 672] width 66 height 28
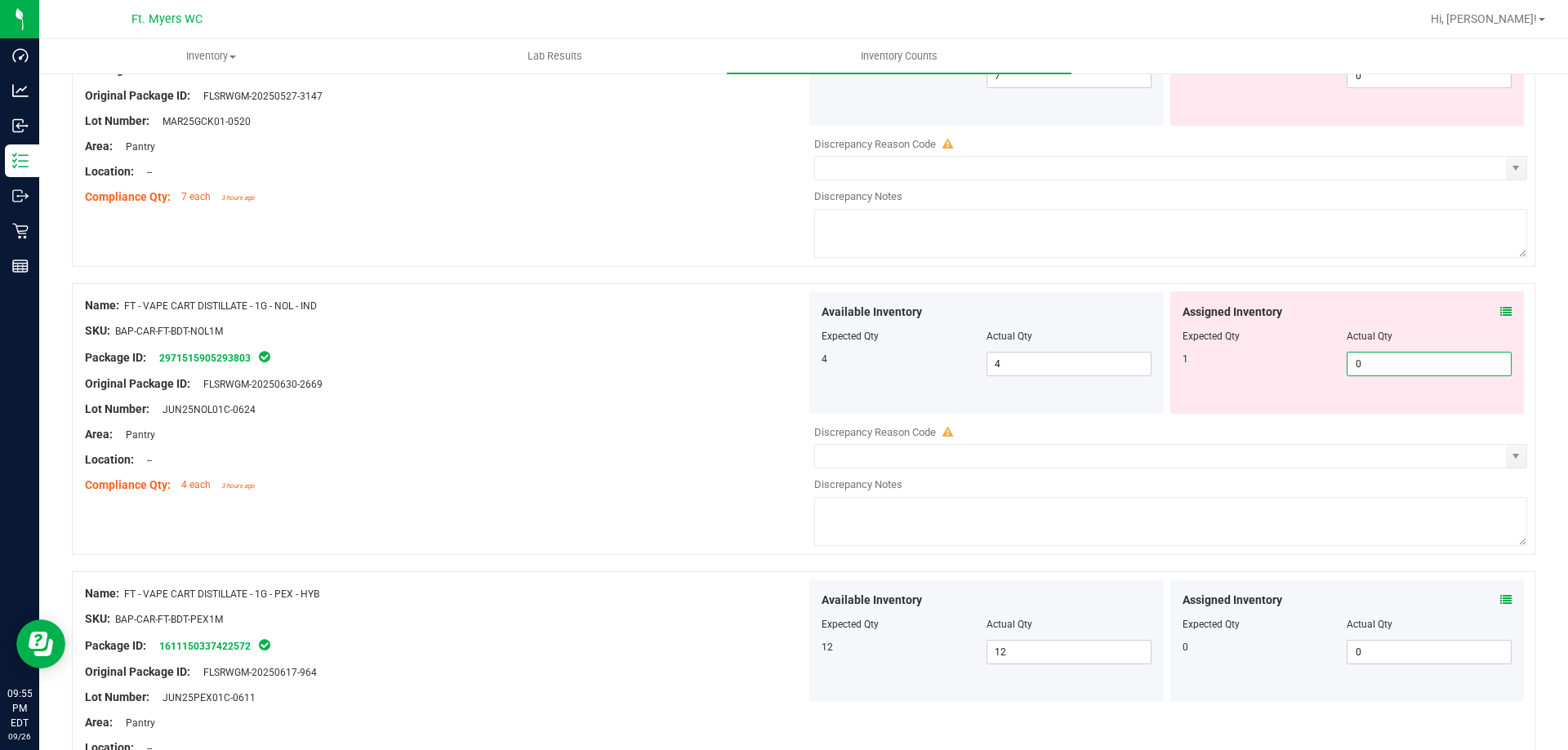
drag, startPoint x: 1385, startPoint y: 366, endPoint x: 575, endPoint y: 292, distance: 813.4
click at [575, 292] on div "Name: FT - VAPE CART DISTILLATE - 1G - NOL - IND SKU: BAP-CAR-FT-BDT-NOL1M Pack…" at bounding box center [804, 419] width 1463 height 272
type input "1"
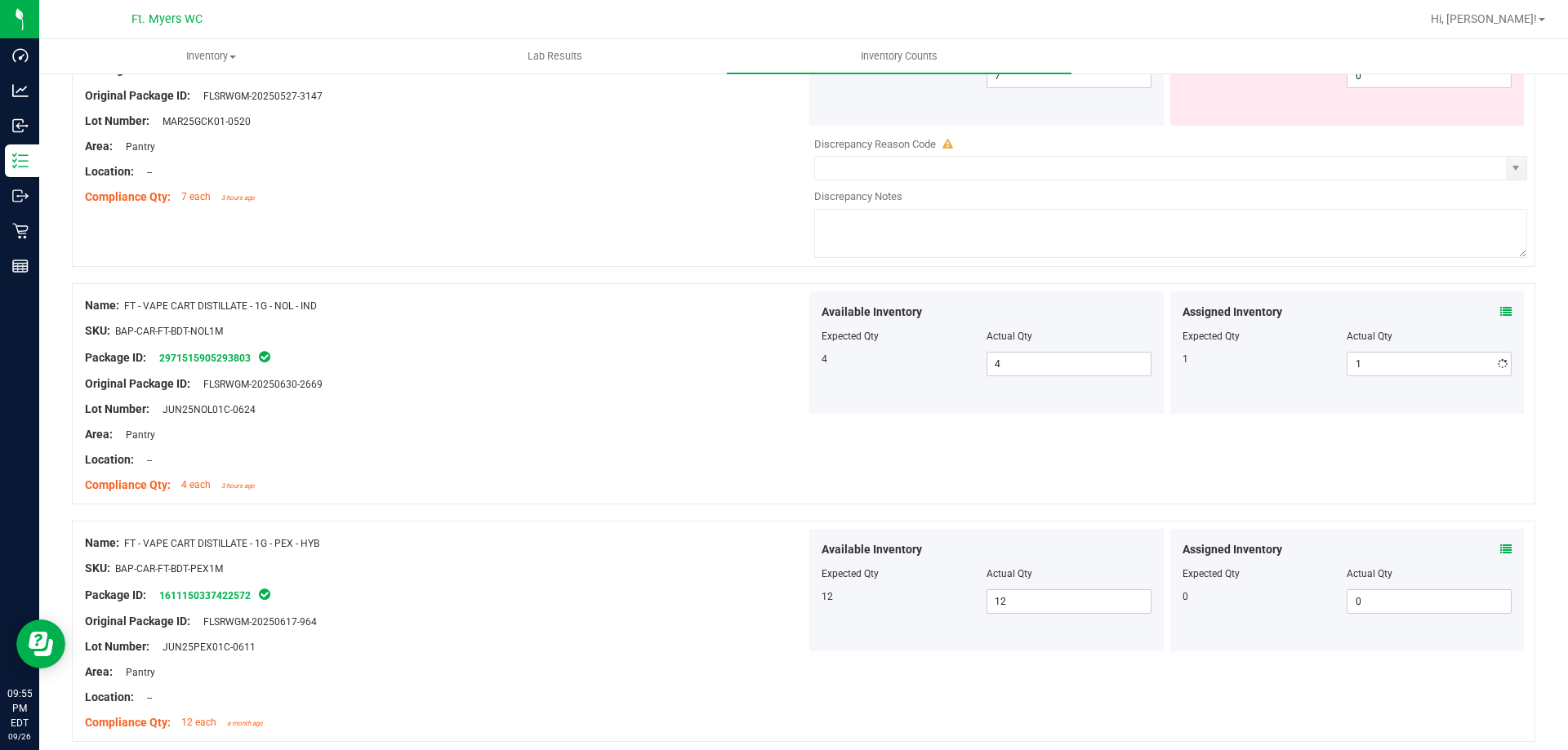
click at [569, 313] on div "Name: FT - VAPE CART DISTILLATE - 1G - NOL - IND" at bounding box center [445, 305] width 721 height 17
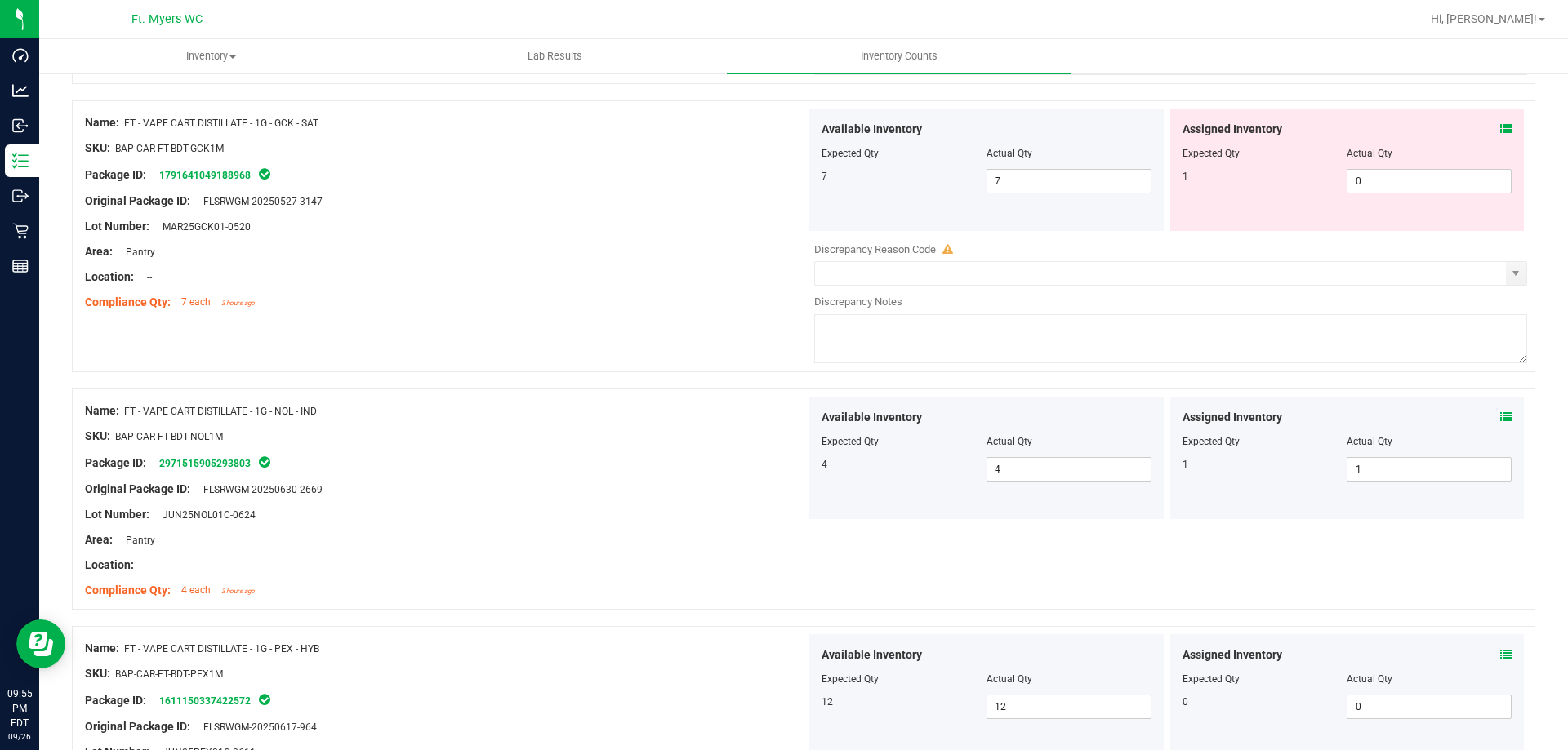
scroll to position [4636, 0]
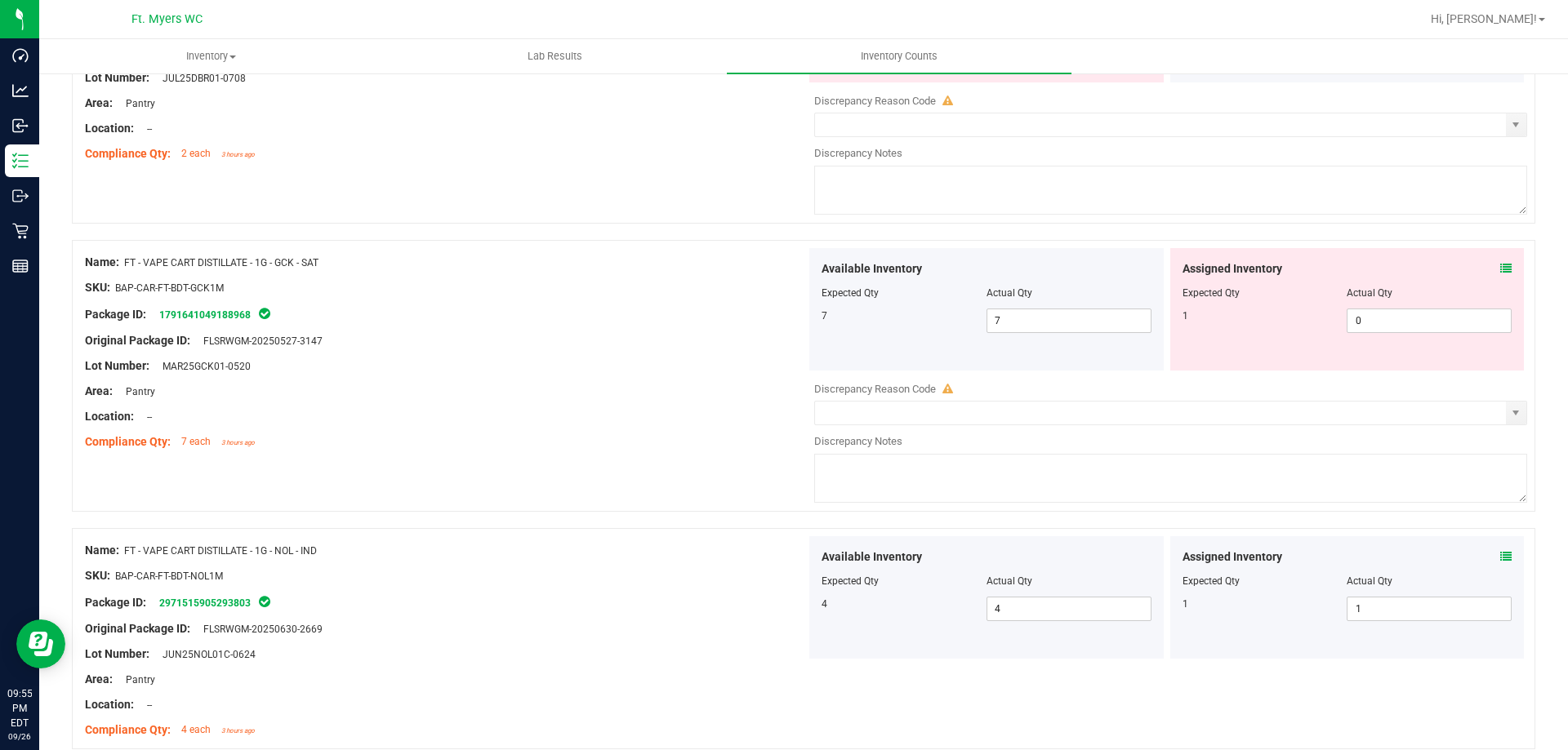
click at [1501, 272] on icon at bounding box center [1507, 269] width 12 height 12
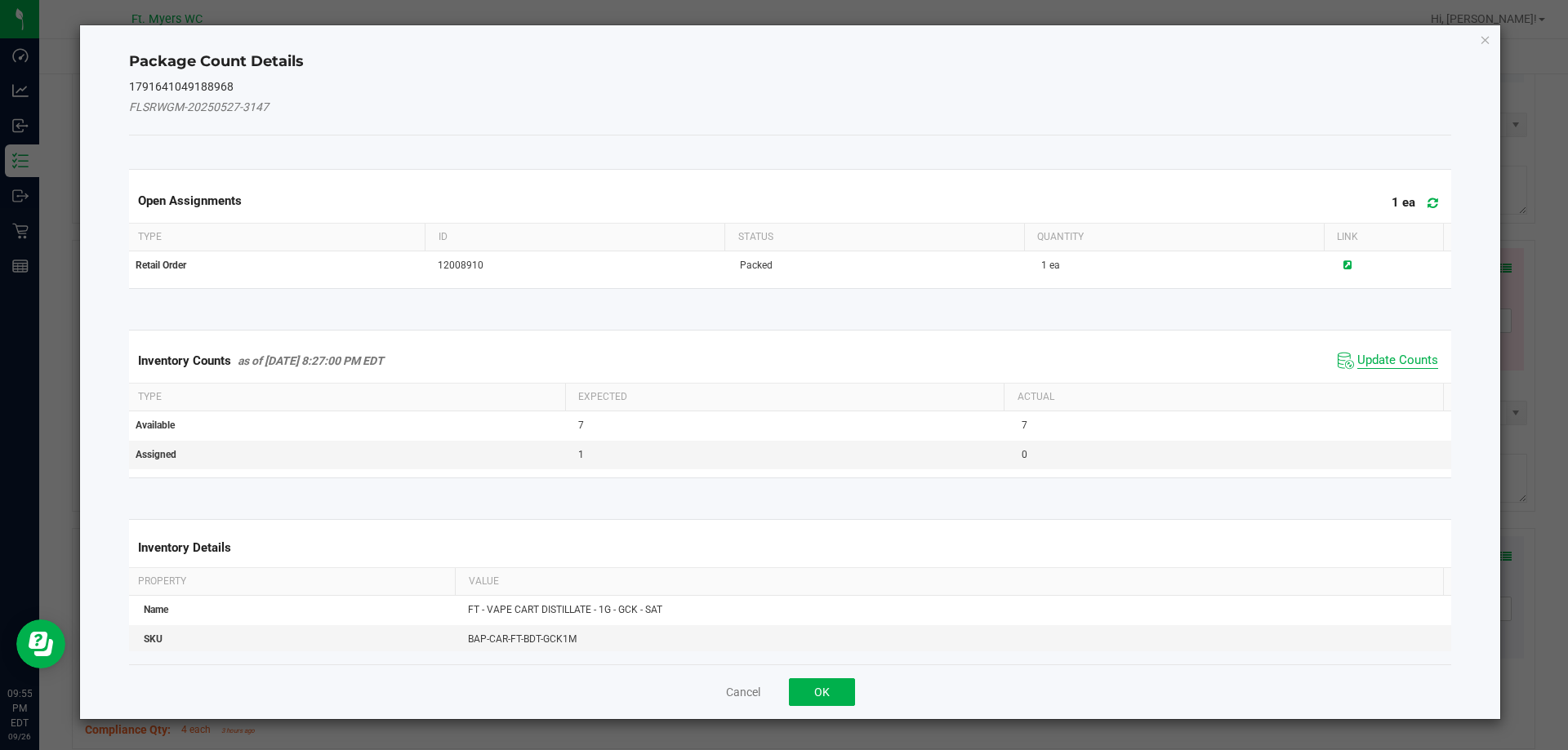
click at [1369, 358] on span "Update Counts" at bounding box center [1398, 360] width 81 height 17
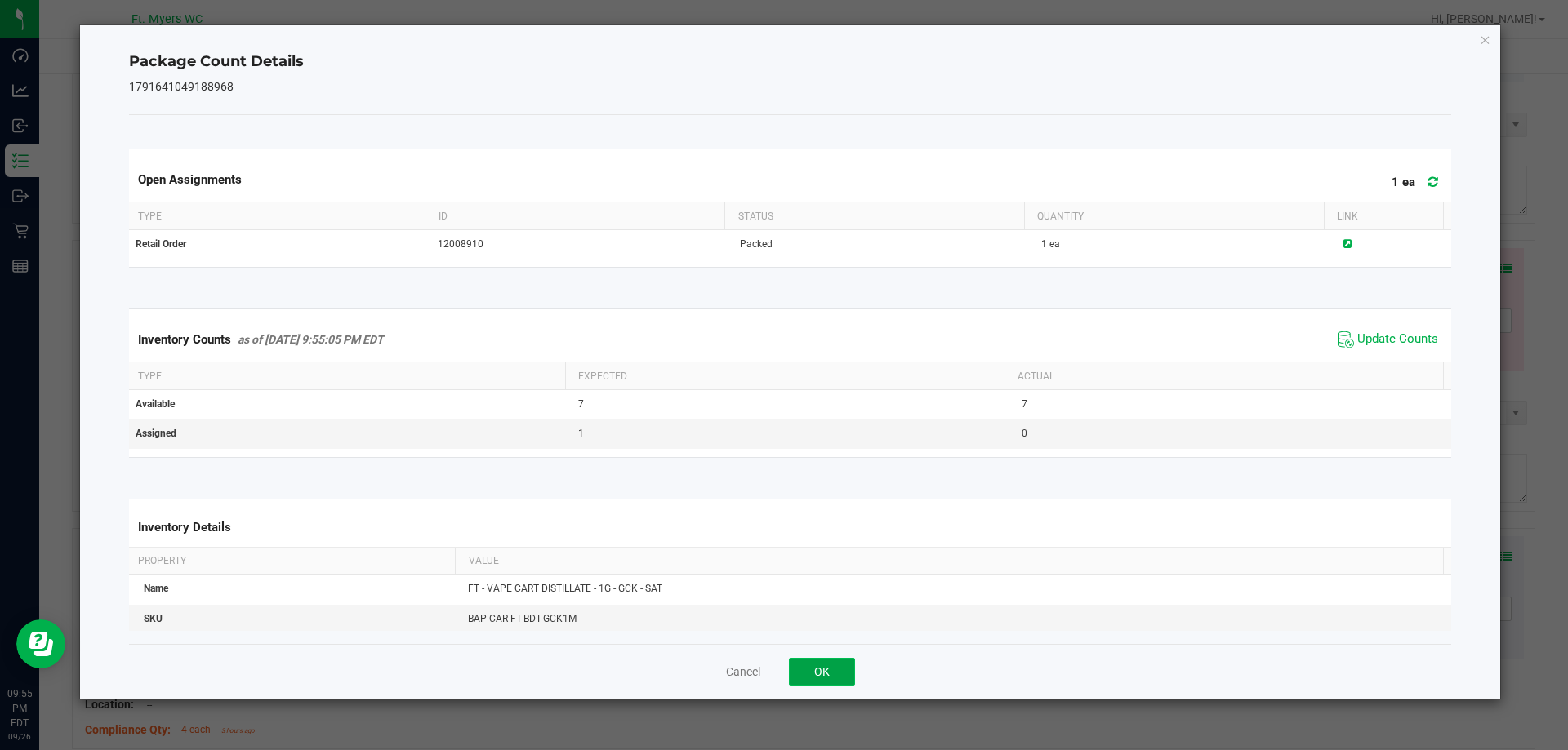
click at [819, 671] on button "OK" at bounding box center [822, 672] width 66 height 28
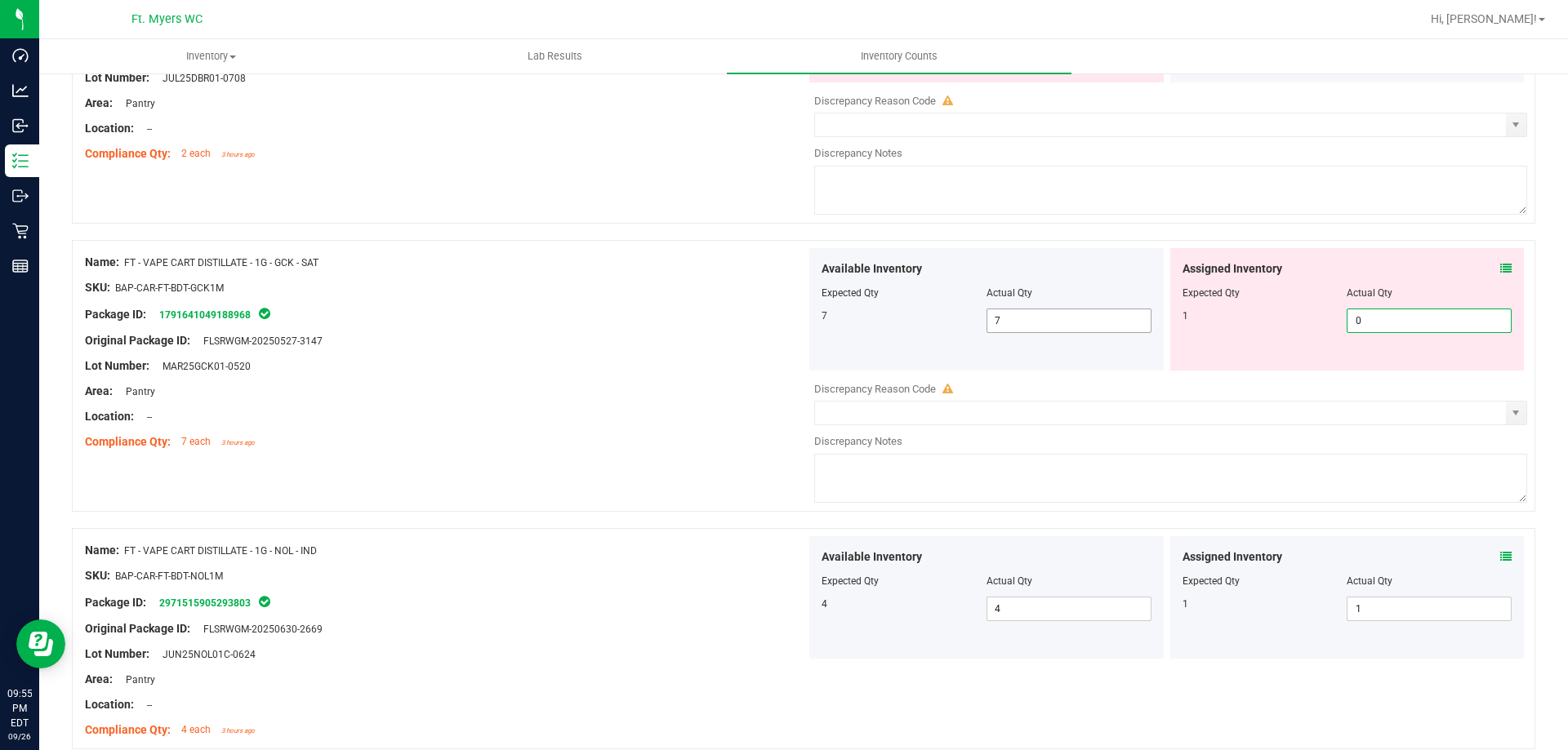
drag, startPoint x: 1397, startPoint y: 318, endPoint x: 698, endPoint y: 292, distance: 699.5
click at [812, 293] on div "Available Inventory Expected Qty Actual Qty 7 7 7 0 0" at bounding box center [1166, 310] width 721 height 123
type input "1"
click at [697, 295] on div "SKU: BAP-CAR-FT-BDT-GCK1M" at bounding box center [445, 287] width 721 height 17
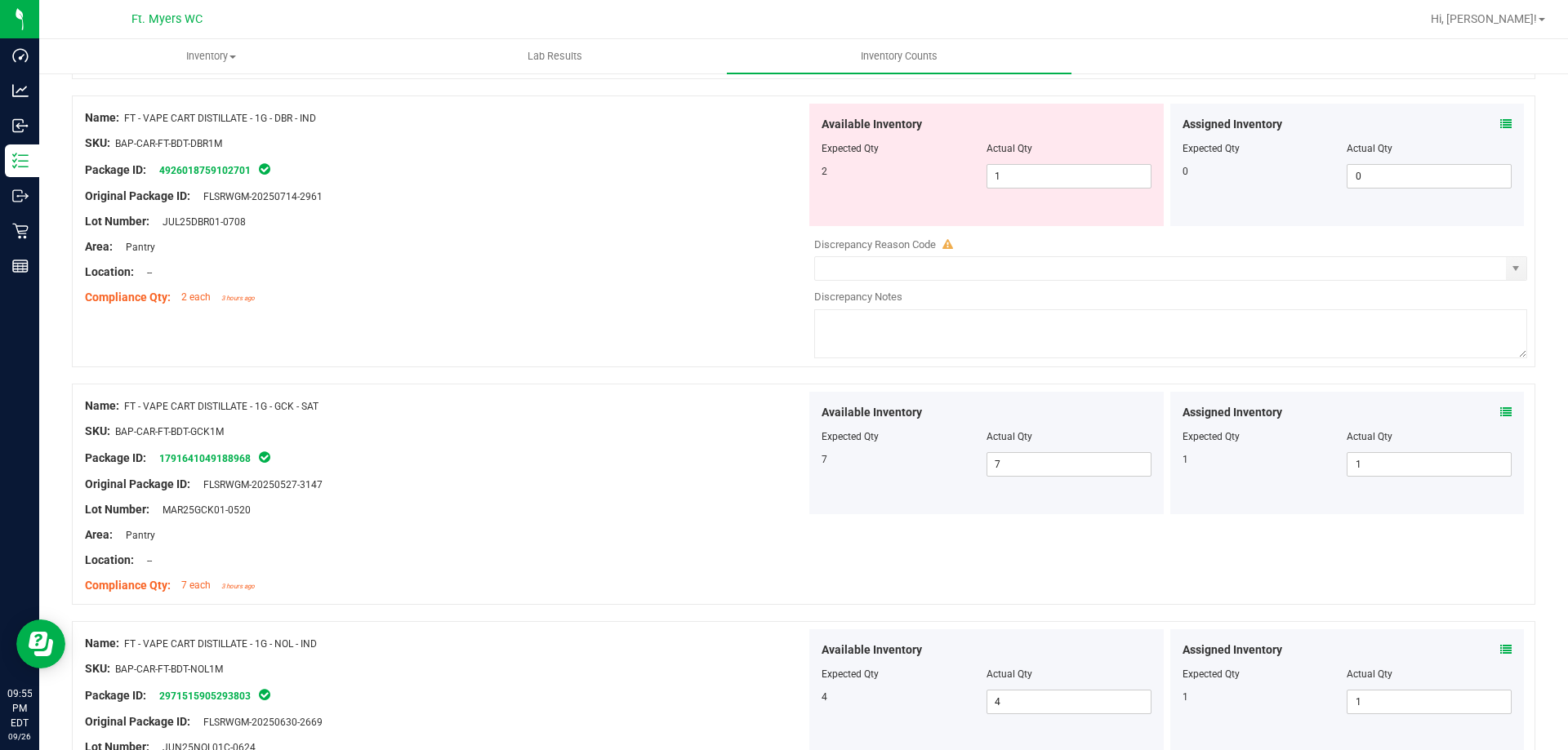
scroll to position [4309, 0]
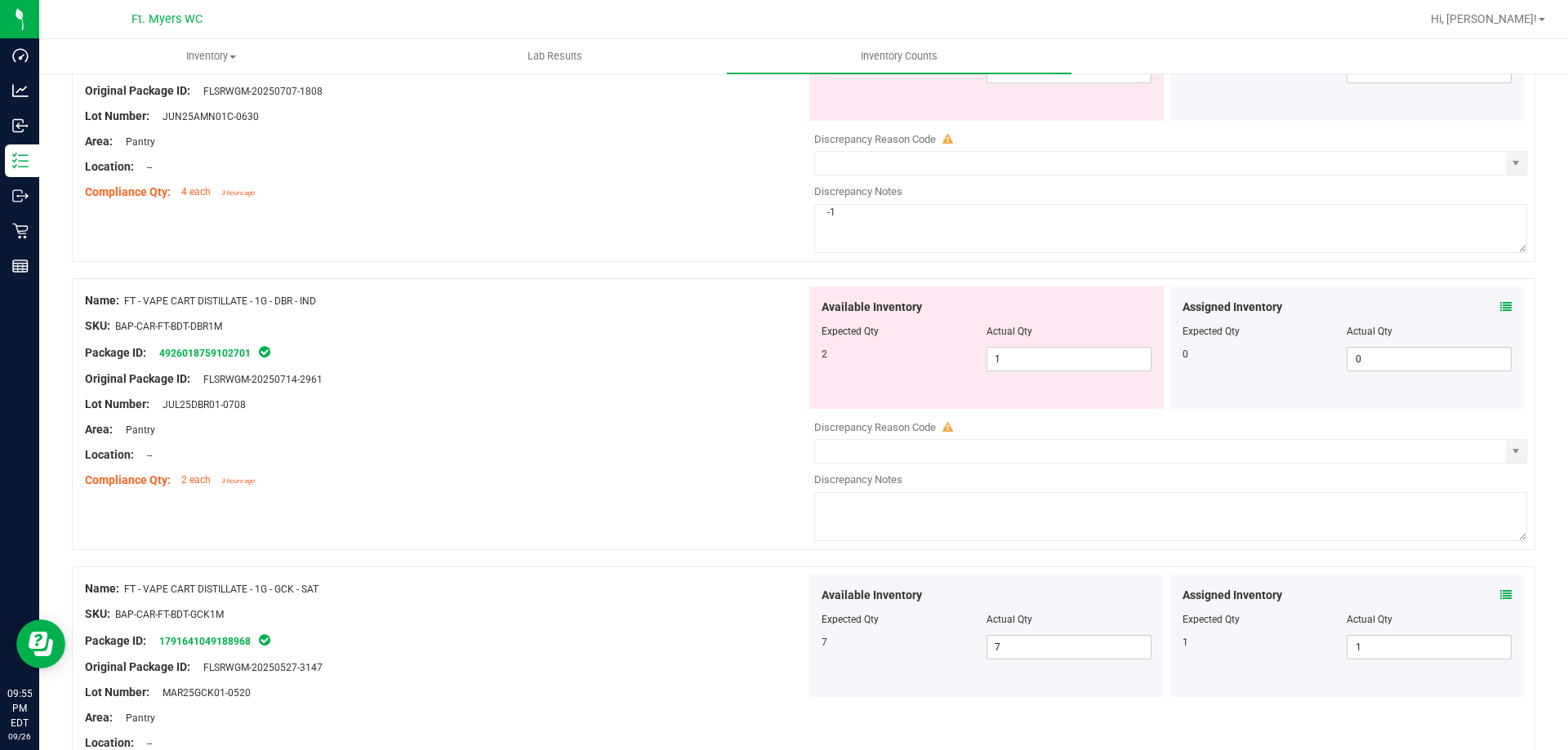
click at [1501, 308] on icon at bounding box center [1507, 307] width 12 height 12
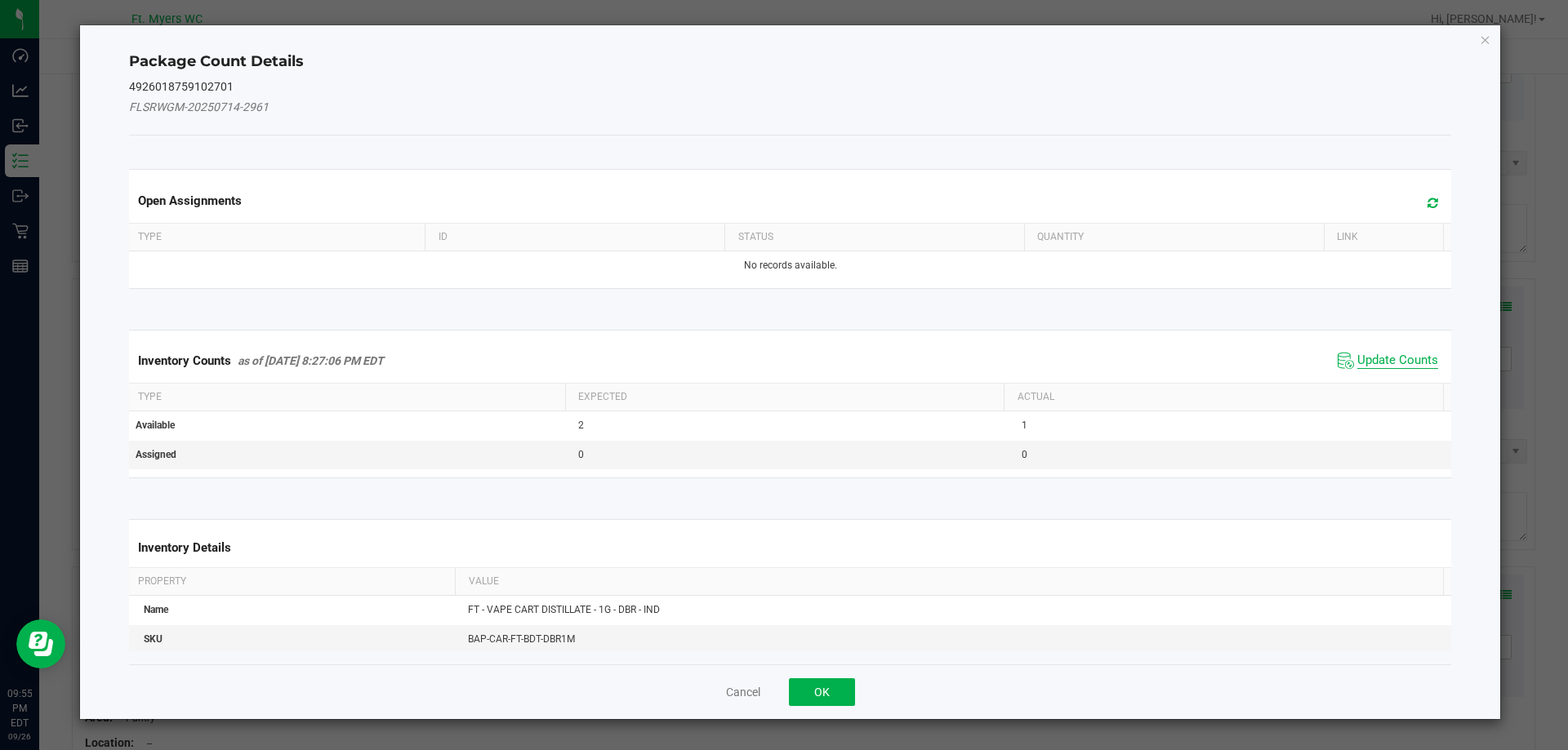
click at [1371, 361] on span "Update Counts" at bounding box center [1398, 360] width 81 height 17
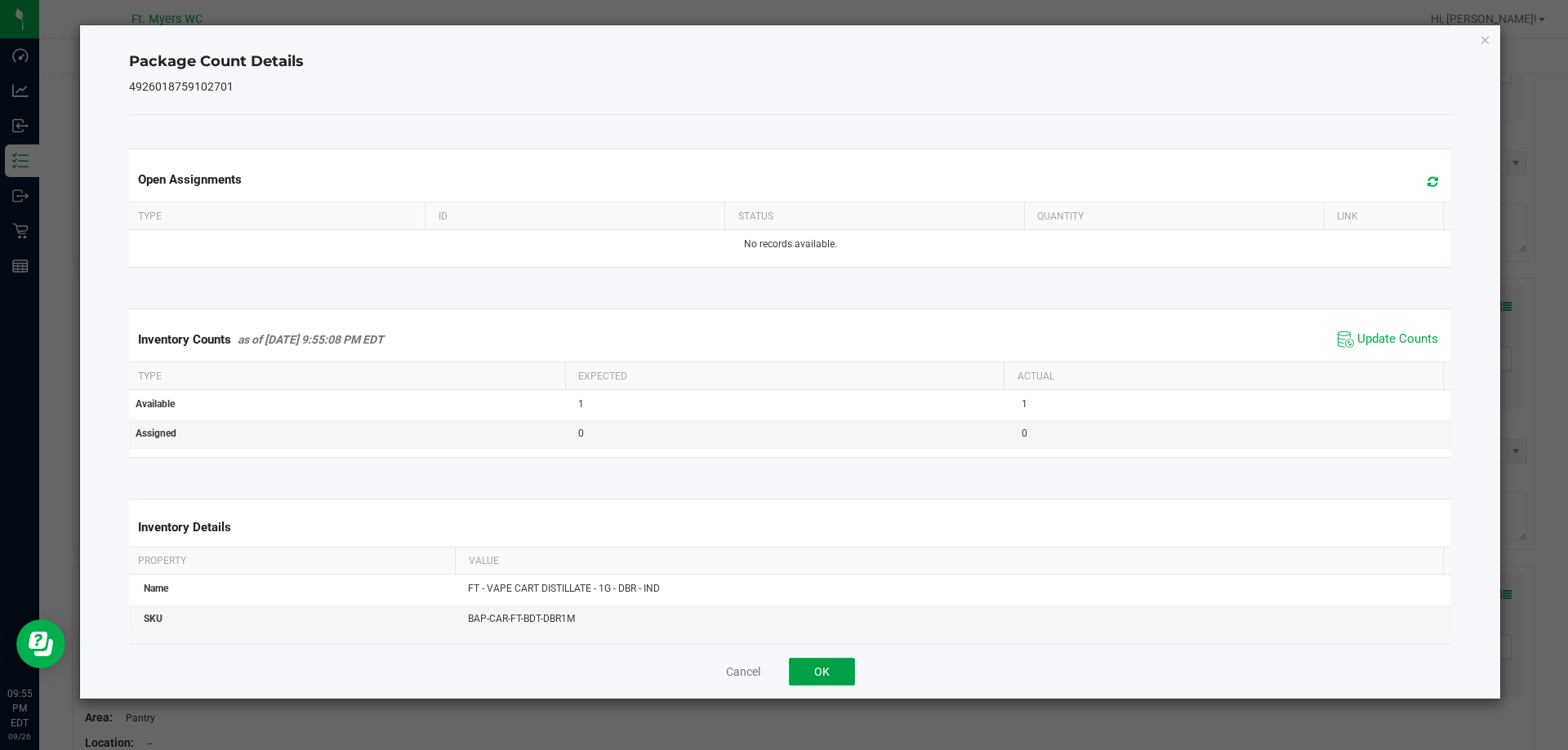
click at [828, 665] on button "OK" at bounding box center [822, 672] width 66 height 28
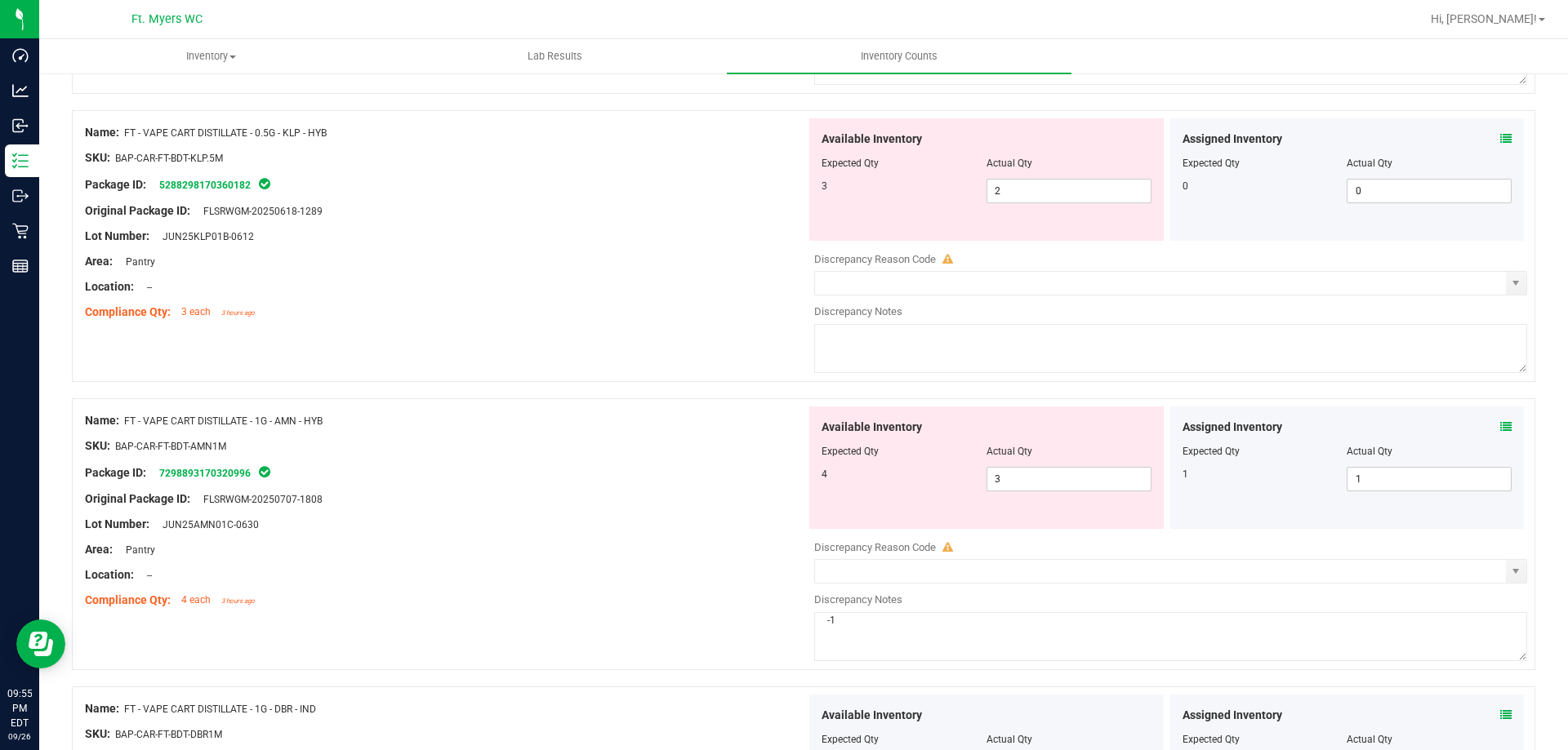
scroll to position [1992, 0]
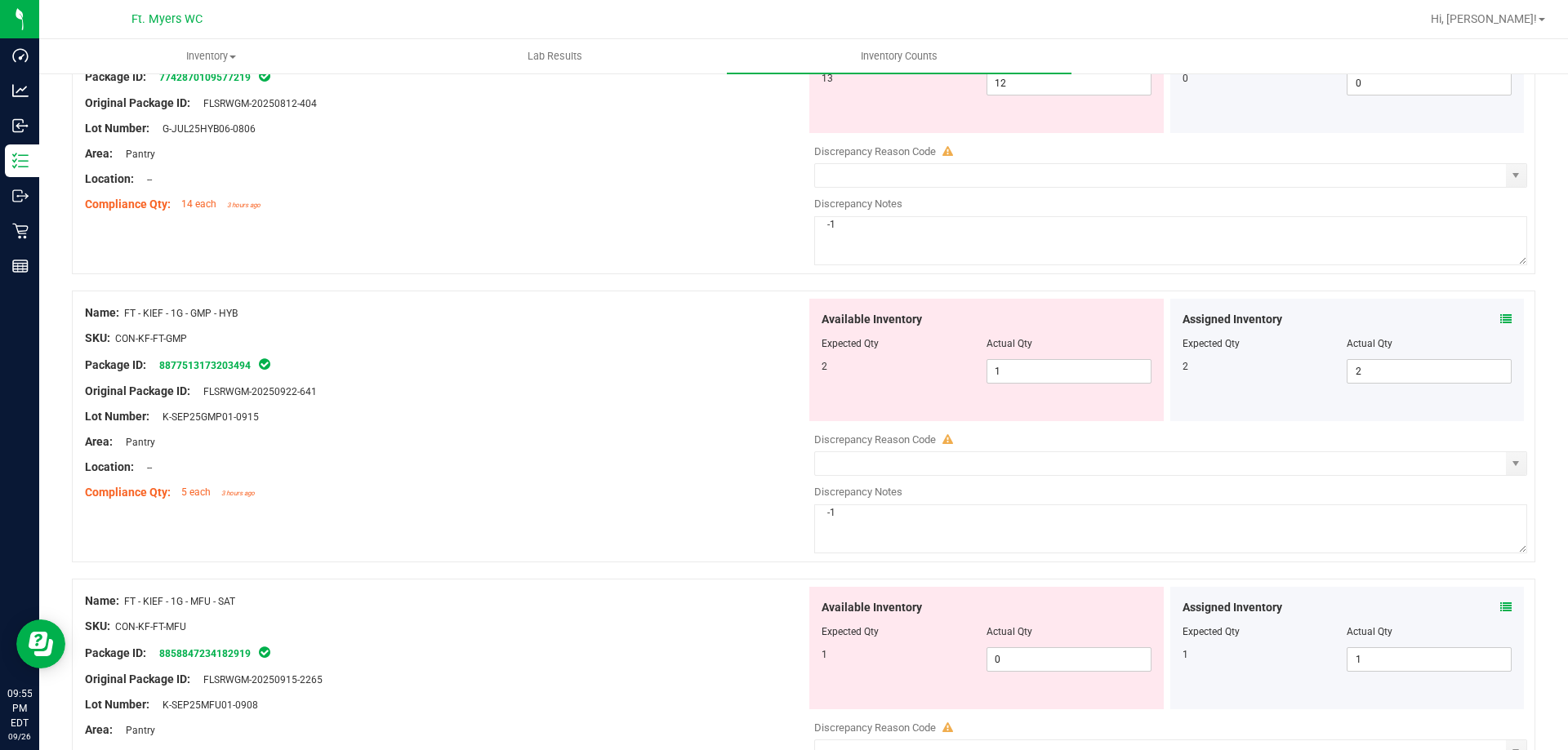
drag, startPoint x: 619, startPoint y: 609, endPoint x: 747, endPoint y: 158, distance: 468.8
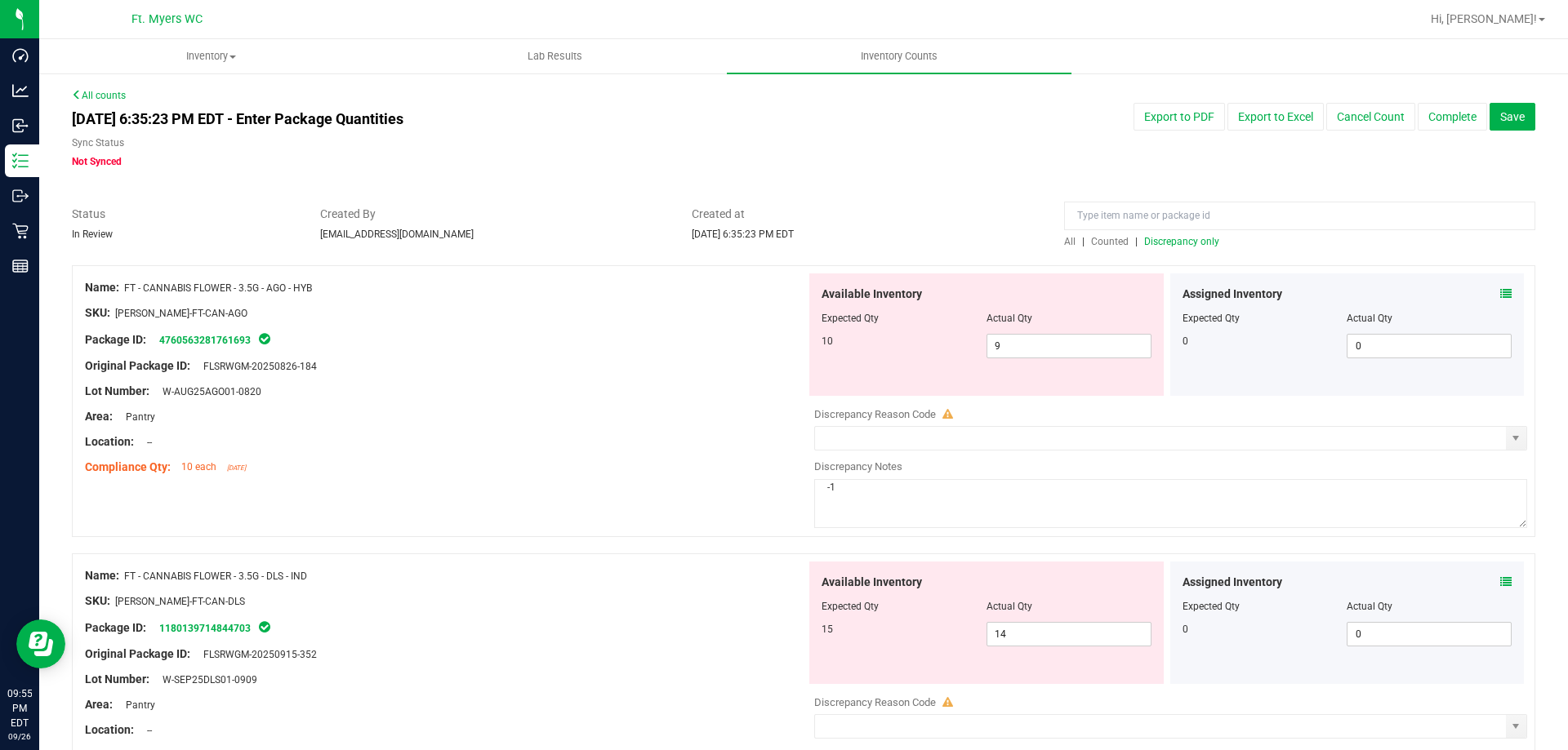
click at [1162, 238] on span "Discrepancy only" at bounding box center [1182, 241] width 75 height 12
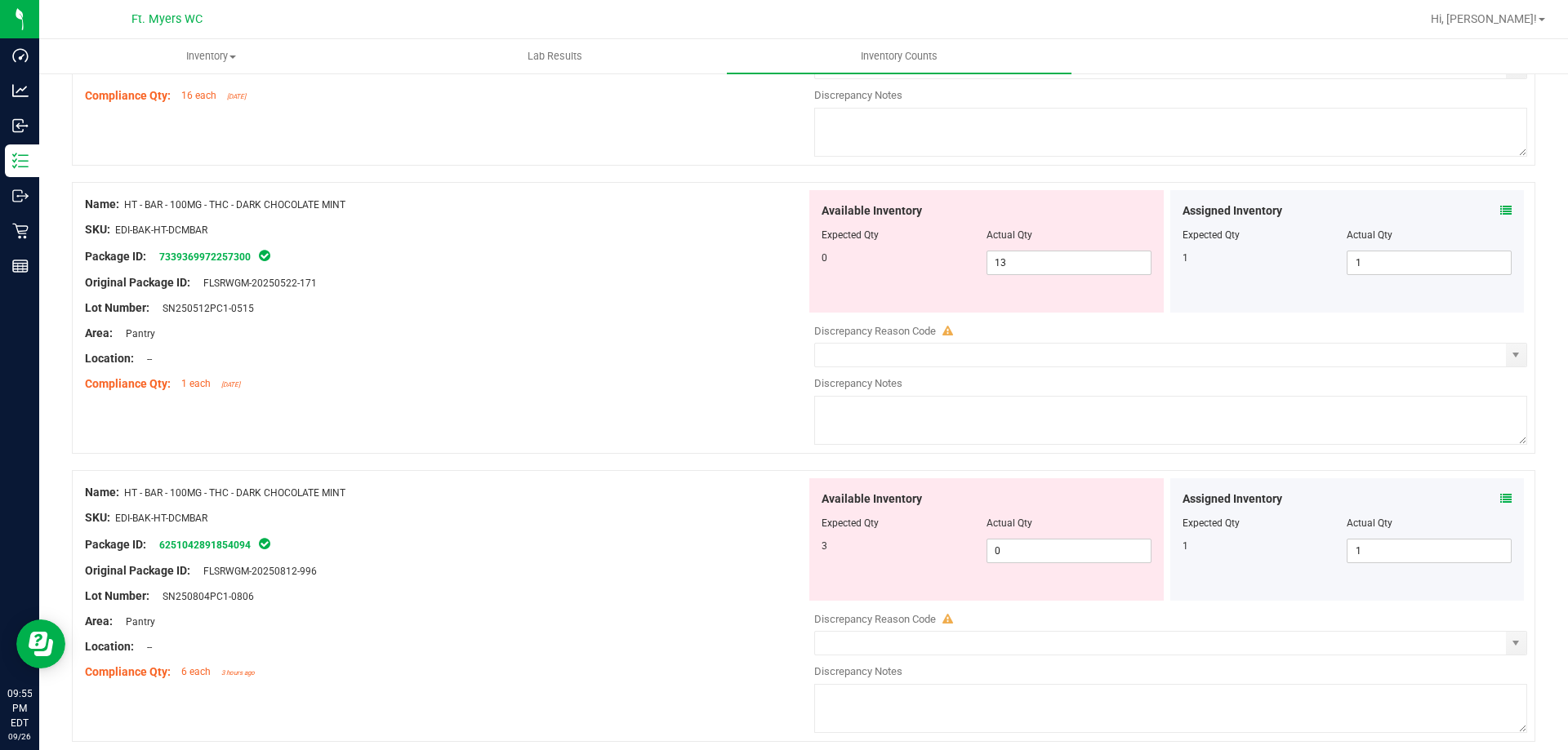
scroll to position [5334, 0]
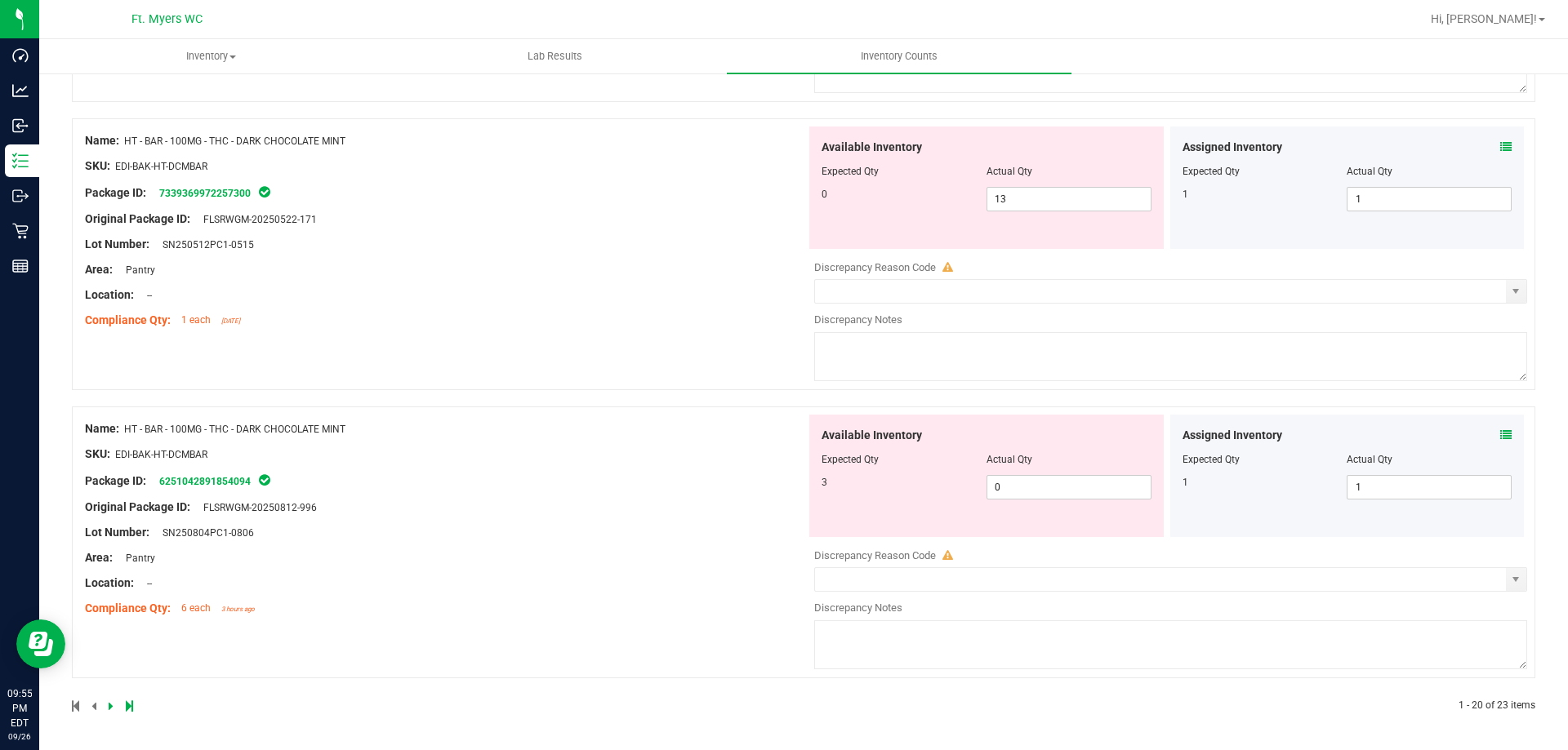
drag, startPoint x: 656, startPoint y: 232, endPoint x: 655, endPoint y: 595, distance: 363.0
click at [1031, 485] on span "0 0" at bounding box center [1069, 487] width 165 height 25
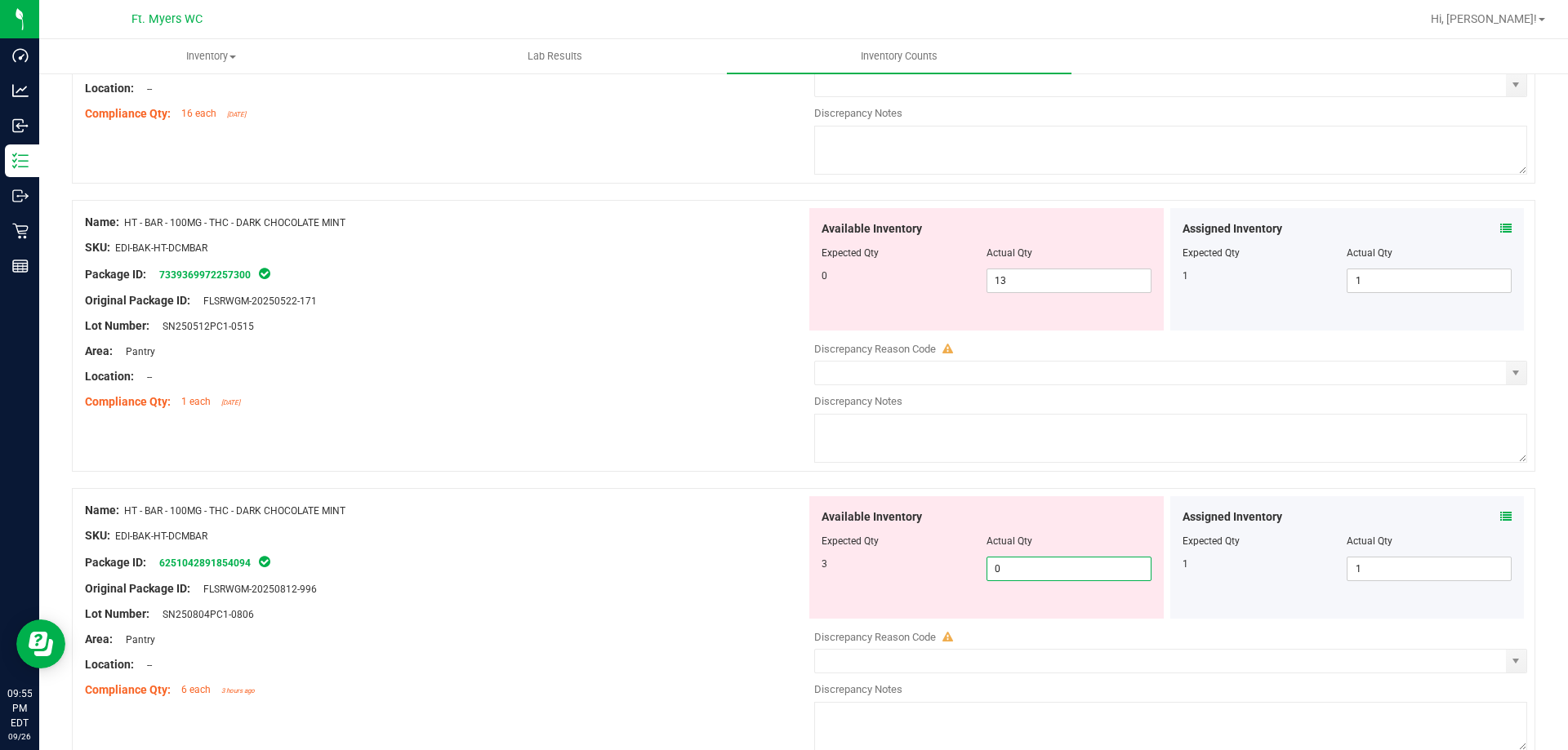
click at [547, 341] on div at bounding box center [445, 338] width 721 height 8
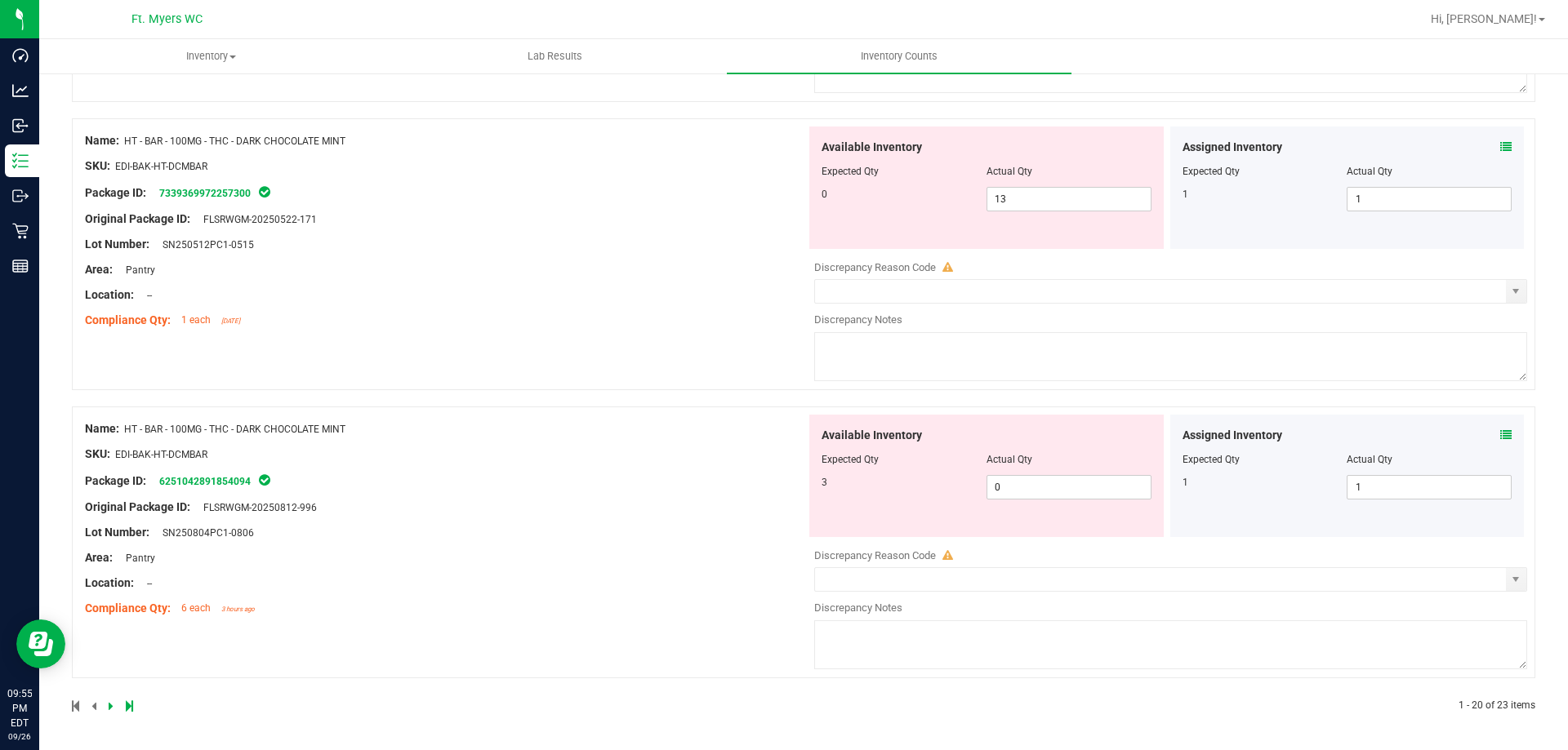
click at [548, 334] on div "Name: HT - BAR - 100MG - THC - DARK CHOCOLATE MINT SKU: EDI-BAK-HT-DCMBAR Packa…" at bounding box center [804, 254] width 1463 height 272
click at [1015, 218] on div "Available Inventory Expected Qty Actual Qty 0 13 13" at bounding box center [987, 188] width 354 height 123
drag, startPoint x: 1027, startPoint y: 206, endPoint x: 914, endPoint y: 206, distance: 113.0
click at [915, 207] on div "0 13 13" at bounding box center [986, 199] width 330 height 25
type input "0"
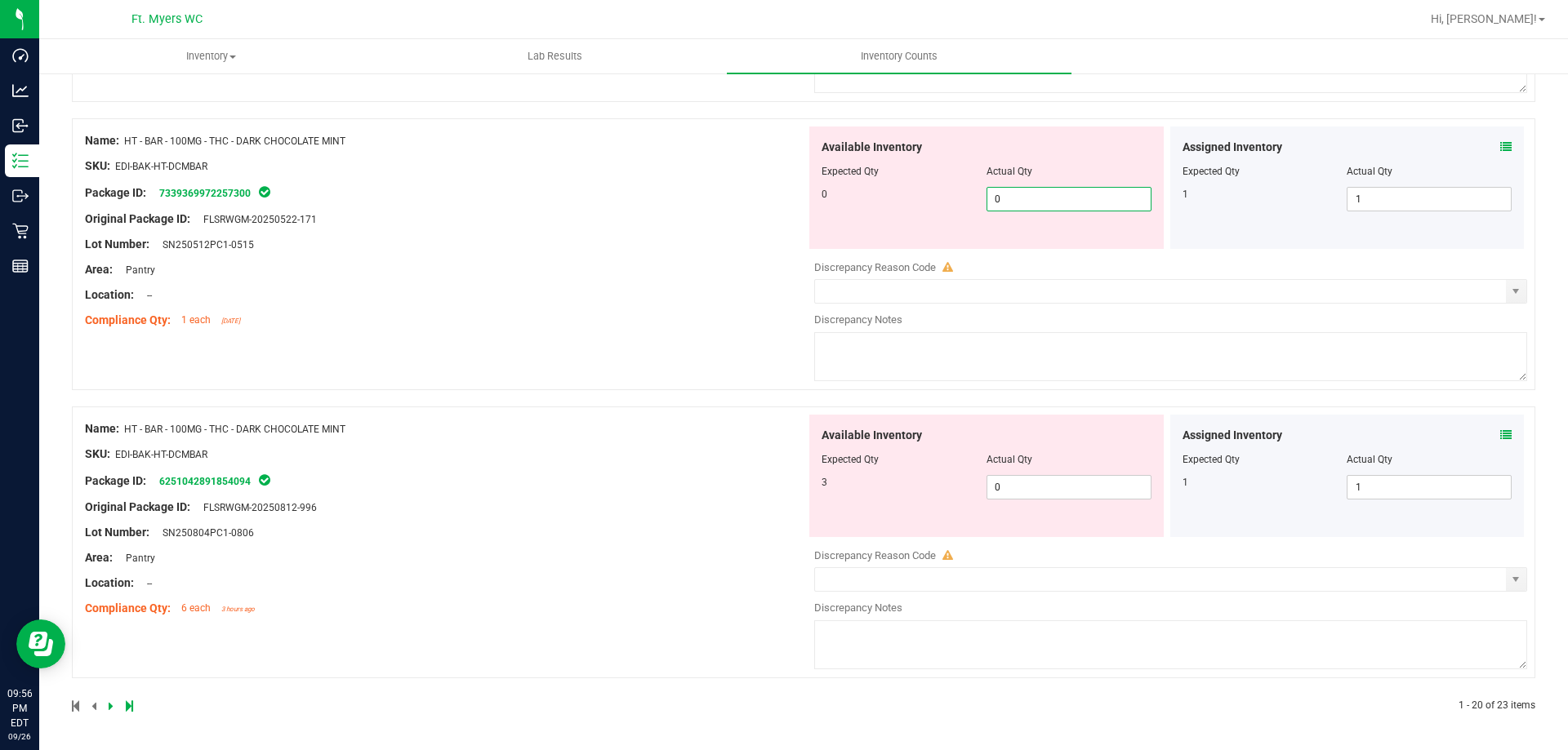
type input "0"
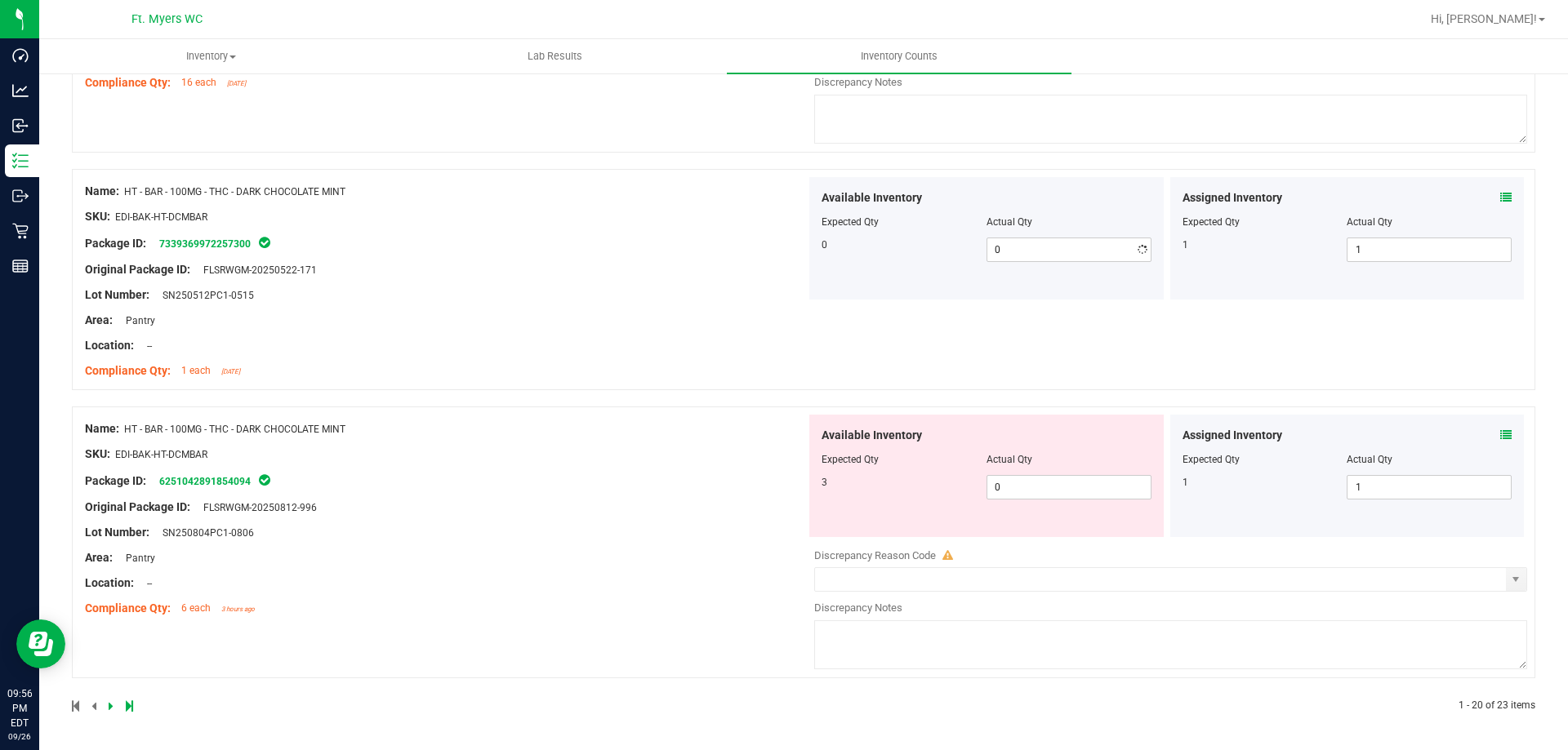
click at [699, 376] on div "Name: HT - BAR - 100MG - THC - DARK CHOCOLATE MINT SKU: EDI-BAK-HT-DCMBAR Packa…" at bounding box center [804, 280] width 1463 height 222
drag, startPoint x: 1053, startPoint y: 495, endPoint x: 654, endPoint y: 474, distance: 399.6
click at [654, 474] on div "Name: HT - BAR - 100MG - THC - DARK CHOCOLATE MINT SKU: EDI-BAK-HT-DCMBAR Packa…" at bounding box center [804, 542] width 1463 height 272
type input "4"
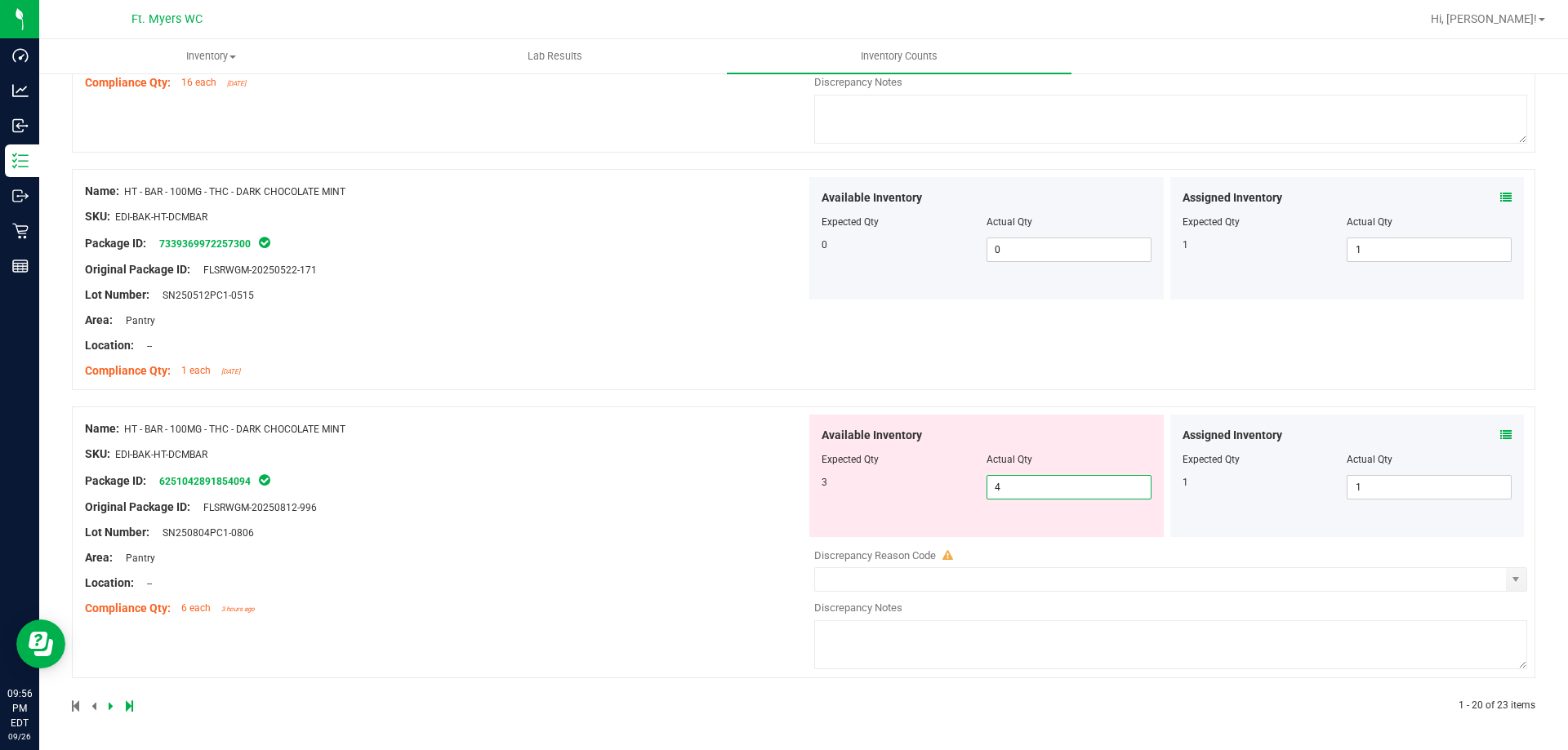
click at [972, 494] on div "3 4 4" at bounding box center [986, 487] width 330 height 25
click at [1006, 497] on div "Available Inventory Expected Qty Actual Qty 3 4 4" at bounding box center [987, 476] width 354 height 123
drag, startPoint x: 1006, startPoint y: 497, endPoint x: 829, endPoint y: 490, distance: 177.1
click at [829, 490] on div "3 4 4" at bounding box center [986, 487] width 330 height 25
type input "3"
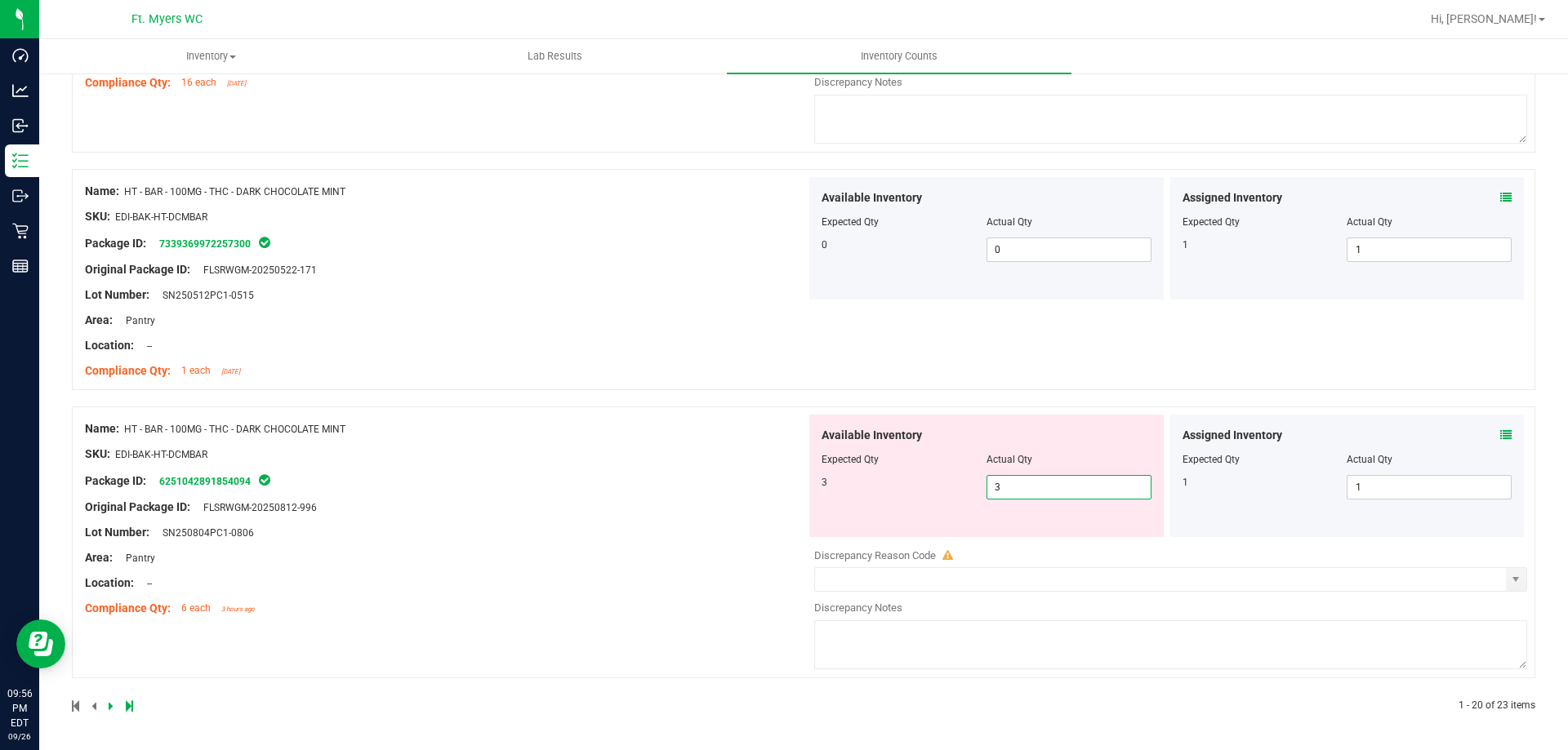
click at [723, 492] on div "Name: HT - BAR - 100MG - THC - DARK CHOCOLATE MINT SKU: EDI-BAK-HT-DCMBAR Packa…" at bounding box center [445, 518] width 721 height 208
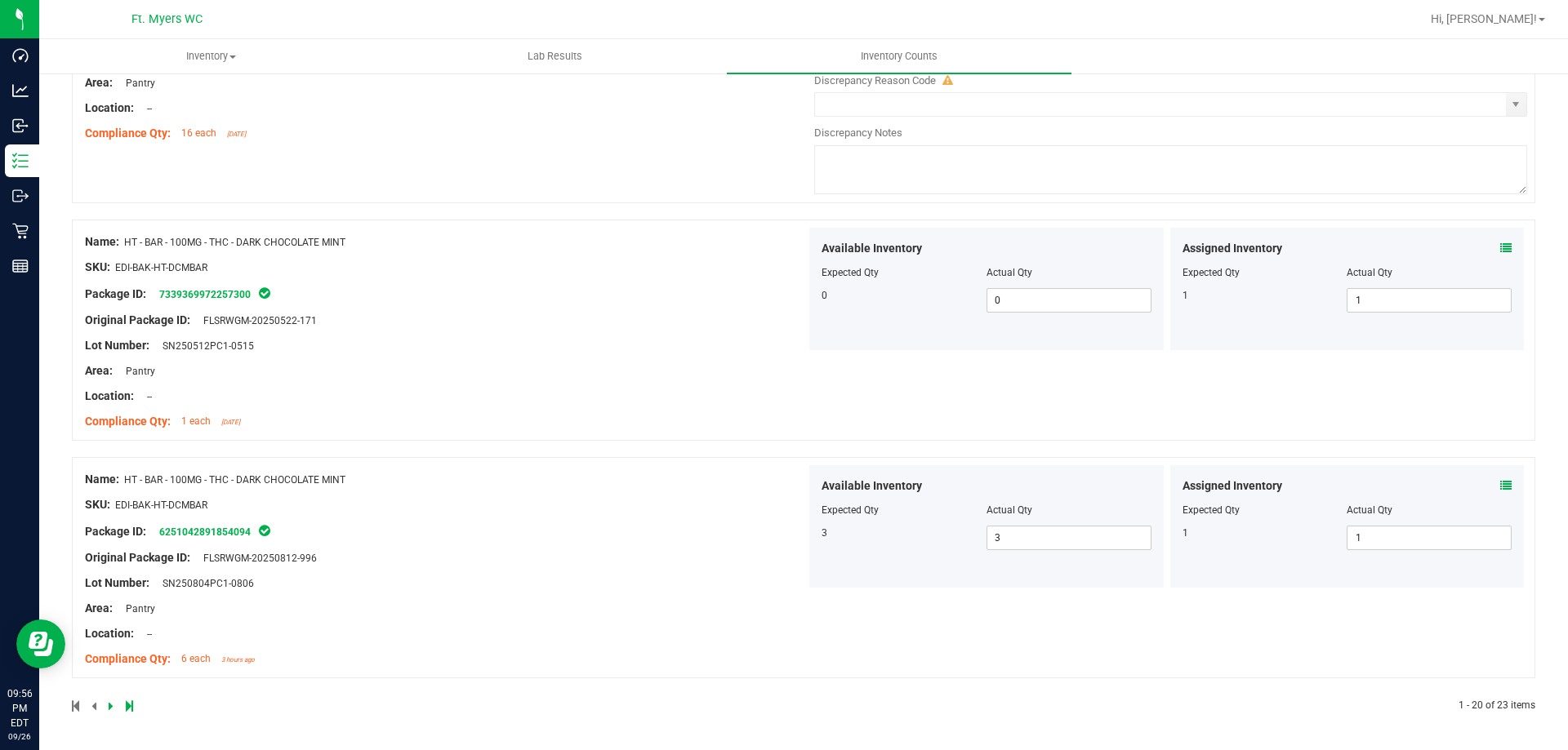
scroll to position [4825, 0]
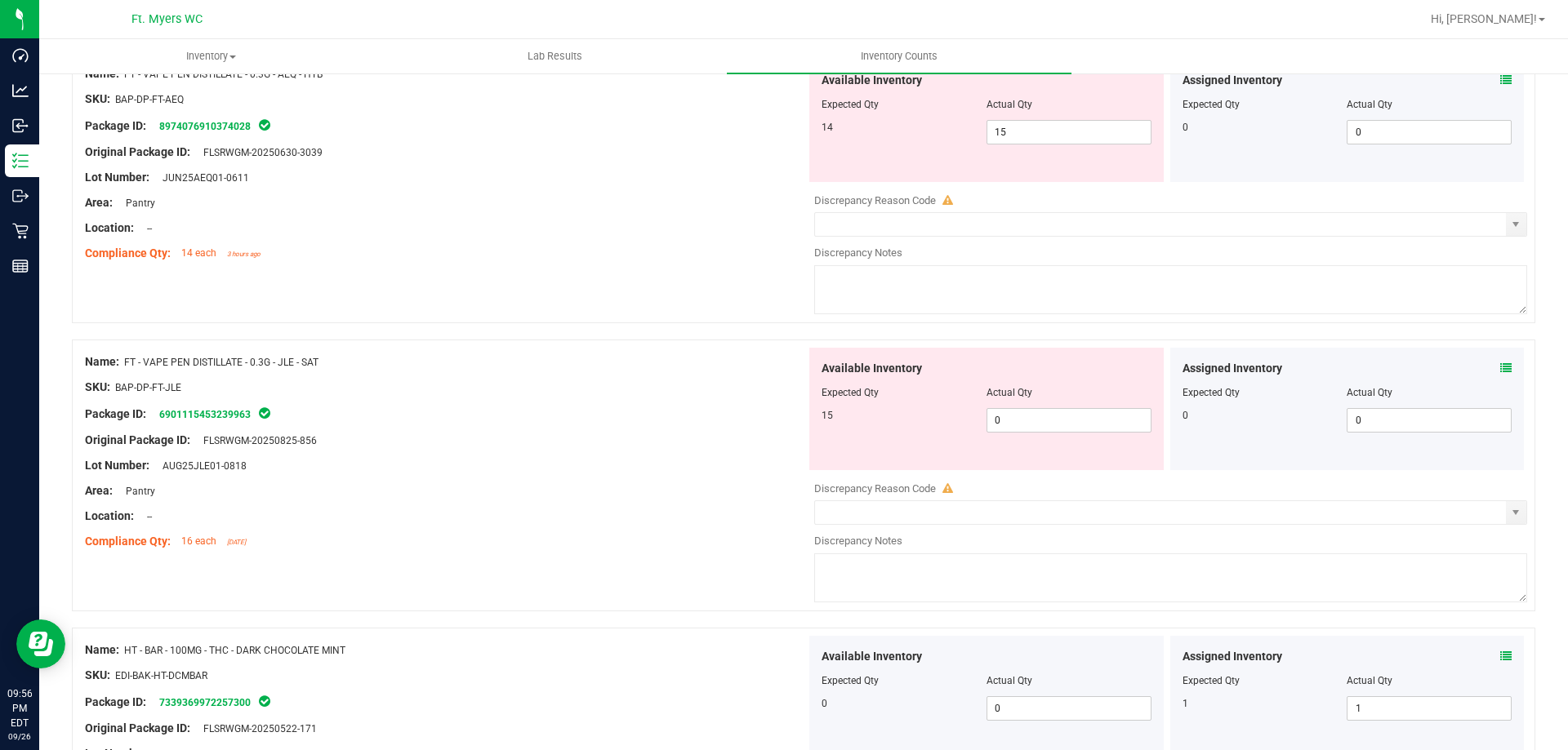
click at [721, 488] on div "Area: Pantry" at bounding box center [445, 491] width 721 height 17
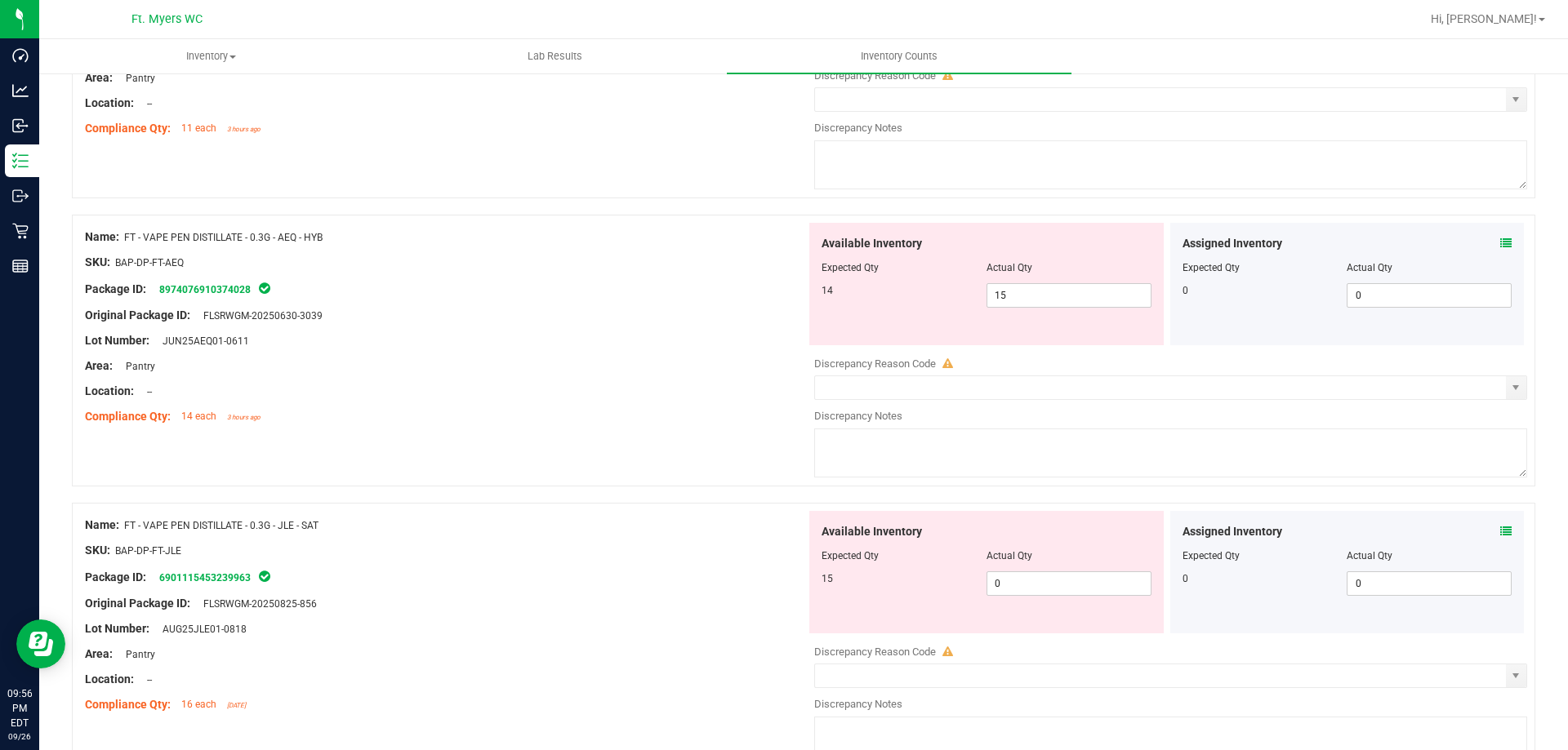
click at [715, 458] on div "Name: FT - VAPE PEN DISTILLATE - 0.3G - AEQ - HYB SKU: BAP-DP-FT-AEQ Package ID…" at bounding box center [804, 350] width 1463 height 272
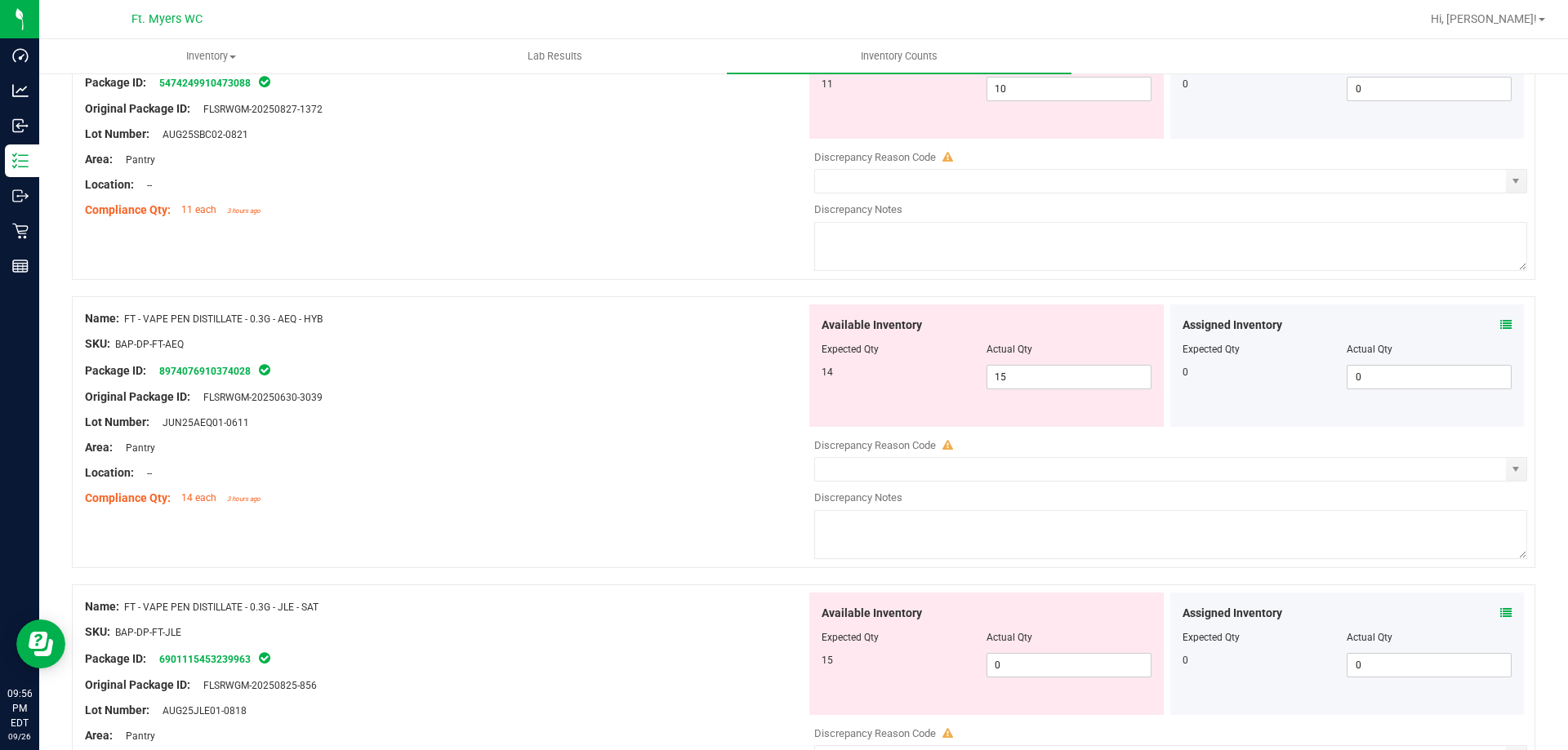
scroll to position [4742, 0]
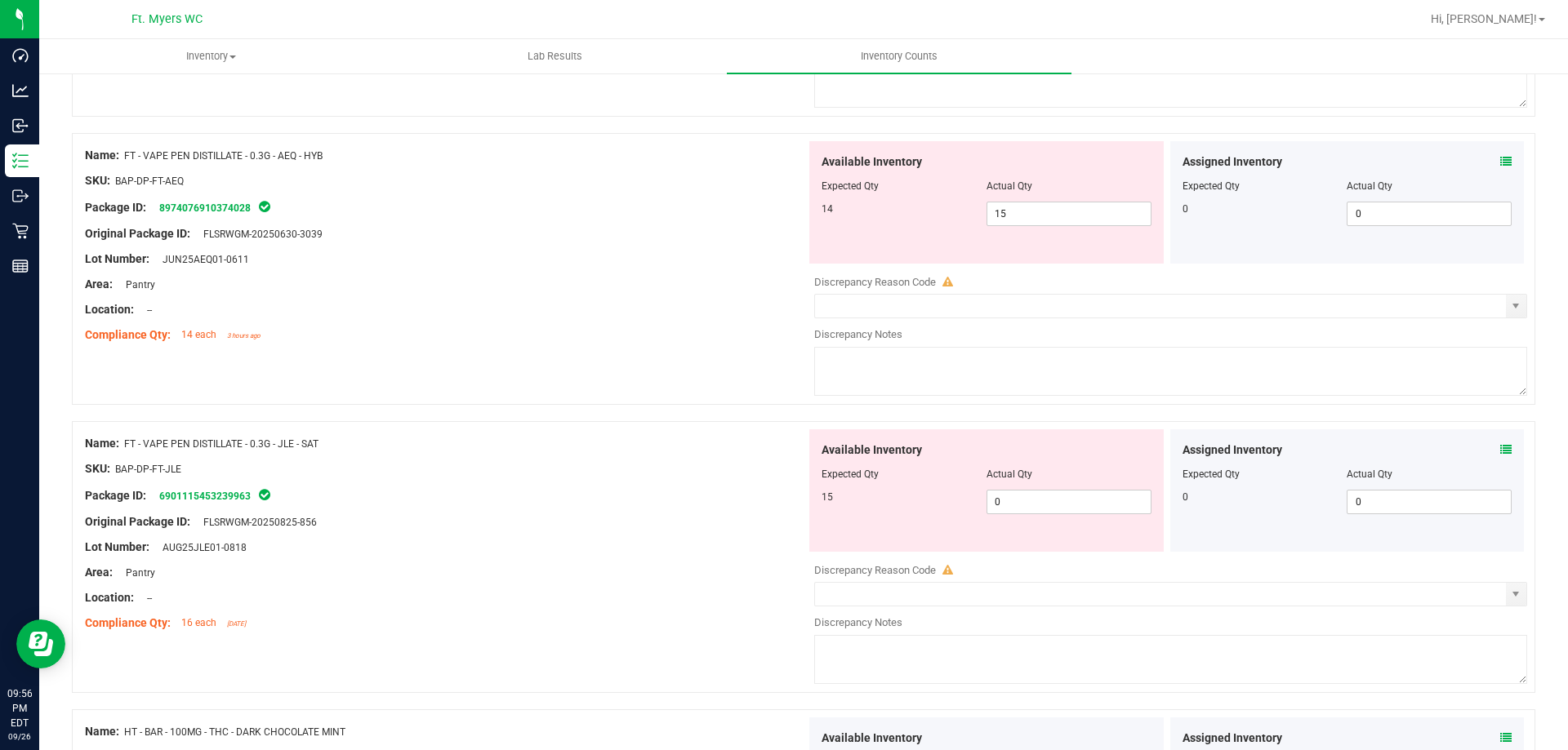
click at [698, 237] on div "Original Package ID: FLSRWGM-20250630-3039" at bounding box center [445, 234] width 721 height 17
click at [1485, 156] on div "Assigned Inventory" at bounding box center [1347, 161] width 330 height 17
click at [1501, 163] on icon at bounding box center [1507, 162] width 12 height 12
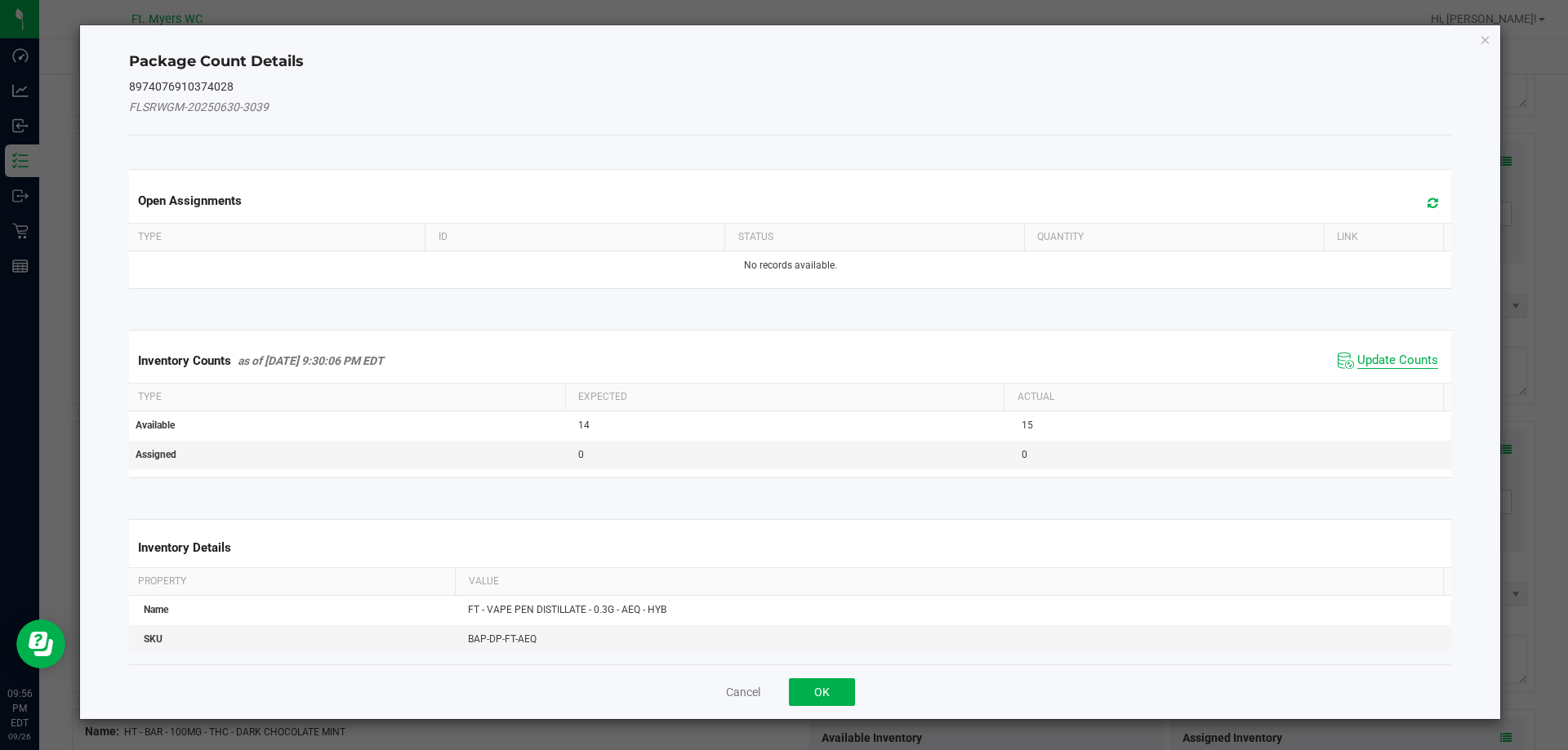
click at [1359, 359] on span "Update Counts" at bounding box center [1398, 360] width 81 height 17
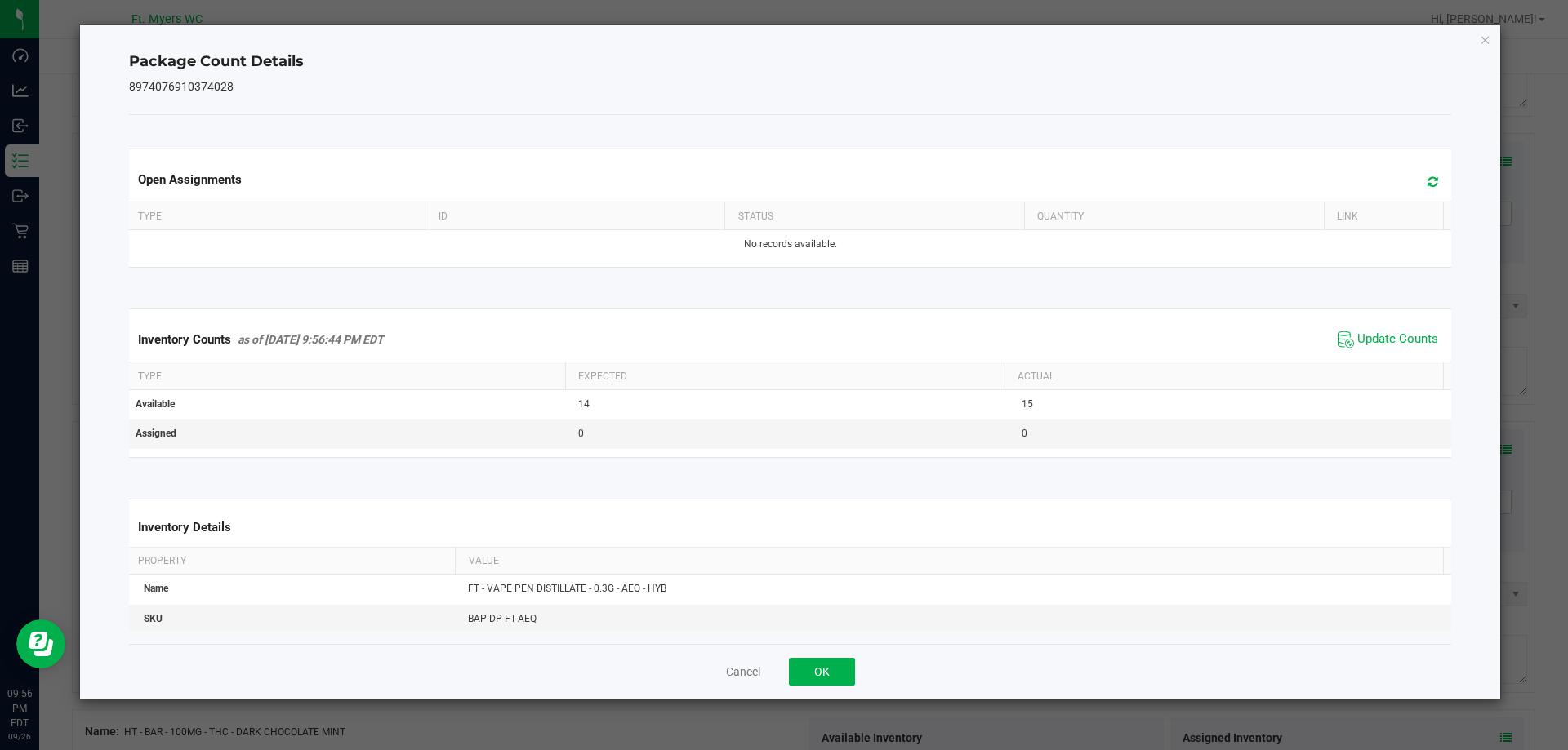
click at [884, 639] on div "Open Assignments Type ID Status Quantity Link No records available. Inventory C…" at bounding box center [790, 379] width 1323 height 529
click at [818, 679] on button "OK" at bounding box center [822, 672] width 66 height 28
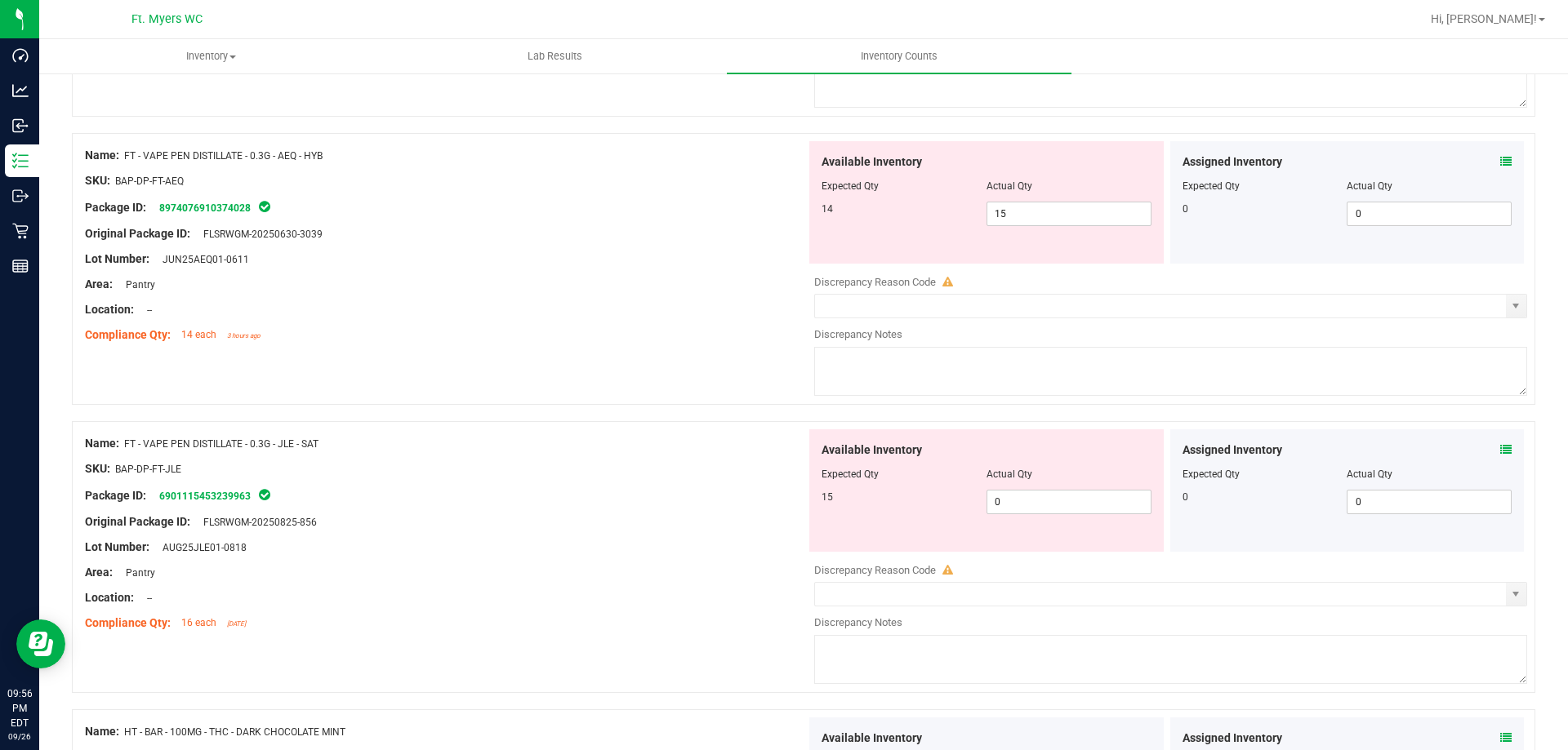
drag, startPoint x: 832, startPoint y: 328, endPoint x: 796, endPoint y: 342, distance: 38.6
click at [815, 339] on div "Discrepancy Notes" at bounding box center [1171, 334] width 713 height 17
click at [794, 341] on div "Compliance Qty: 14 each 3 hours ago" at bounding box center [445, 334] width 721 height 17
click at [786, 352] on div "Name: FT - VAPE PEN DISTILLATE - 0.3G - AEQ - HYB SKU: BAP-DP-FT-AEQ Package ID…" at bounding box center [804, 268] width 1463 height 272
drag, startPoint x: 1032, startPoint y: 497, endPoint x: 590, endPoint y: 452, distance: 444.3
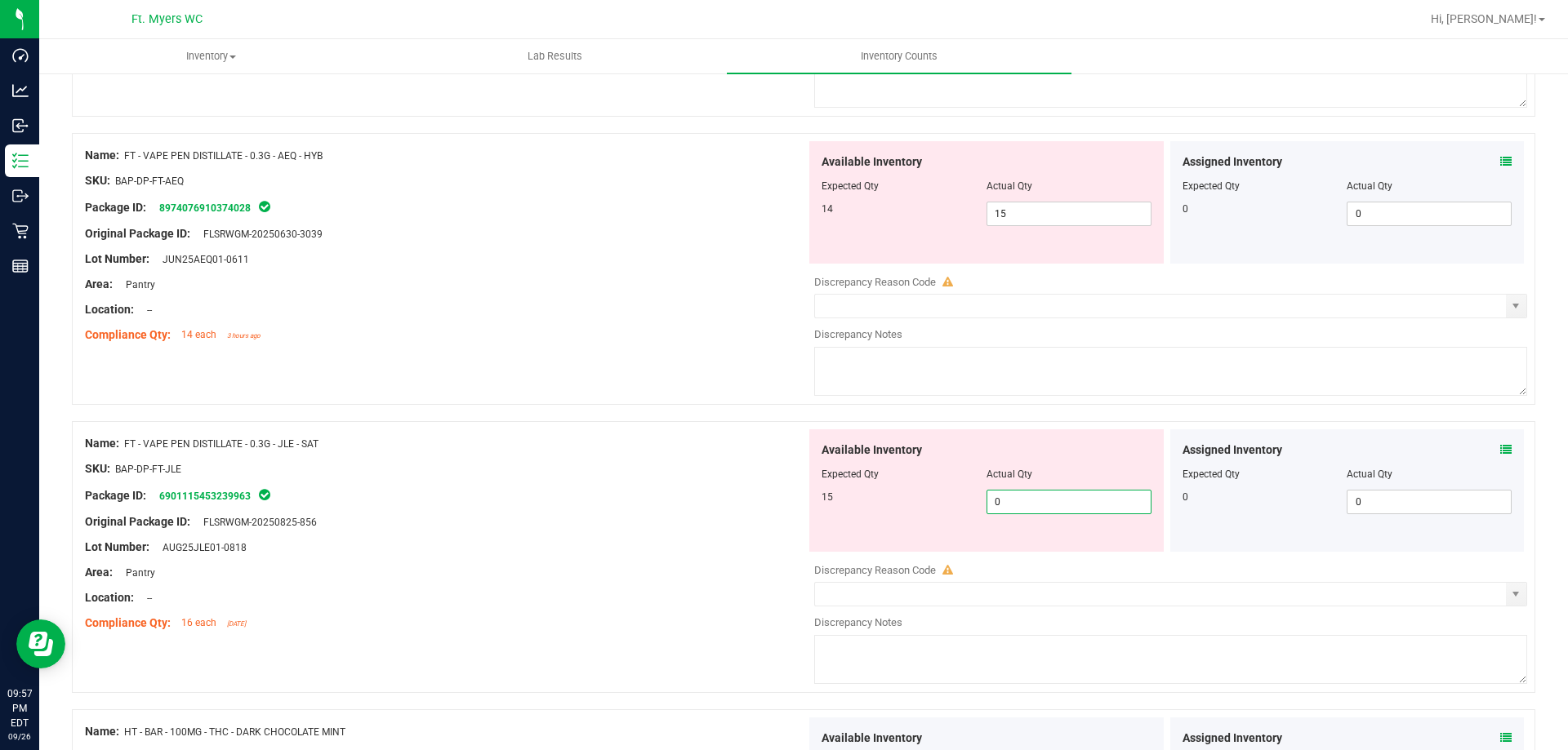
click at [590, 452] on div "Name: FT - VAPE PEN DISTILLATE - 0.3G - JLE - SAT SKU: BAP-DP-FT-JLE Package ID…" at bounding box center [804, 557] width 1463 height 272
type input "15"
click at [576, 399] on div "Name: FT - VAPE PEN DISTILLATE - 0.3G - AEQ - HYB SKU: BAP-DP-FT-AEQ Package ID…" at bounding box center [804, 268] width 1463 height 272
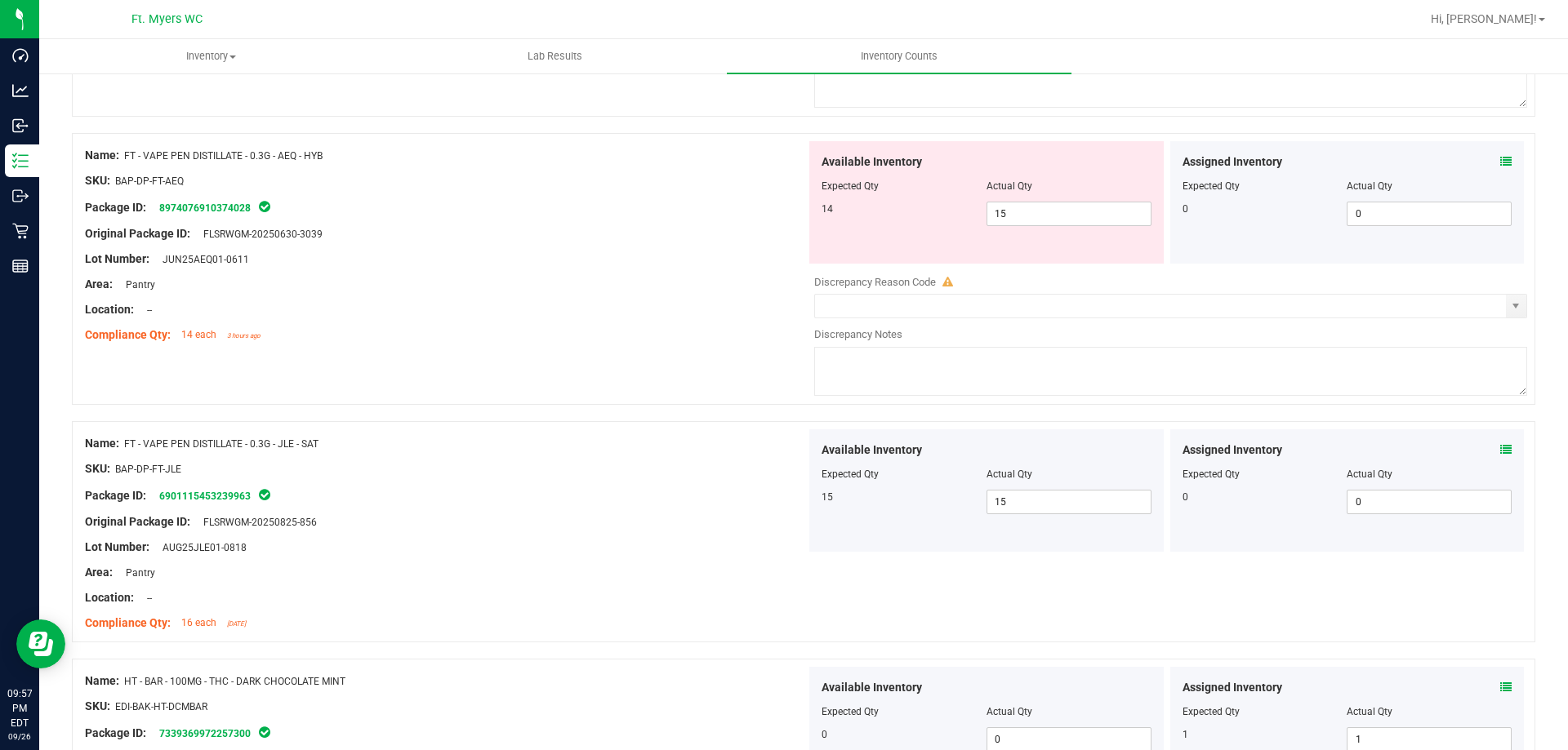
scroll to position [4579, 0]
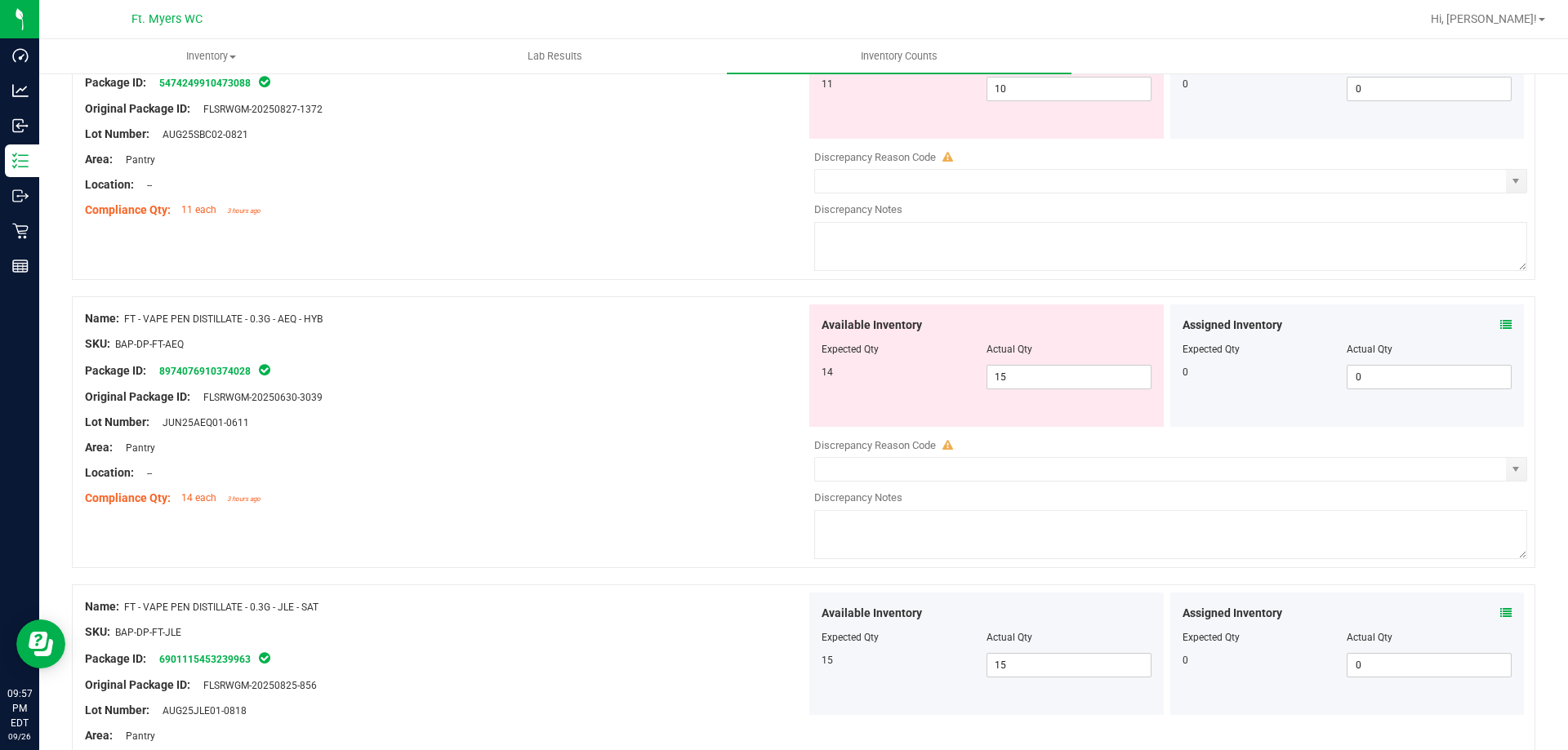
click at [576, 399] on div "Original Package ID: FLSRWGM-20250630-3039" at bounding box center [445, 397] width 721 height 17
click at [1033, 377] on input "15" at bounding box center [1068, 377] width 163 height 23
type input "14"
click at [646, 508] on div "Name: FT - VAPE PEN DISTILLATE - 0.3G - AEQ - HYB SKU: BAP-DP-FT-AEQ Package ID…" at bounding box center [445, 409] width 721 height 208
type input "14"
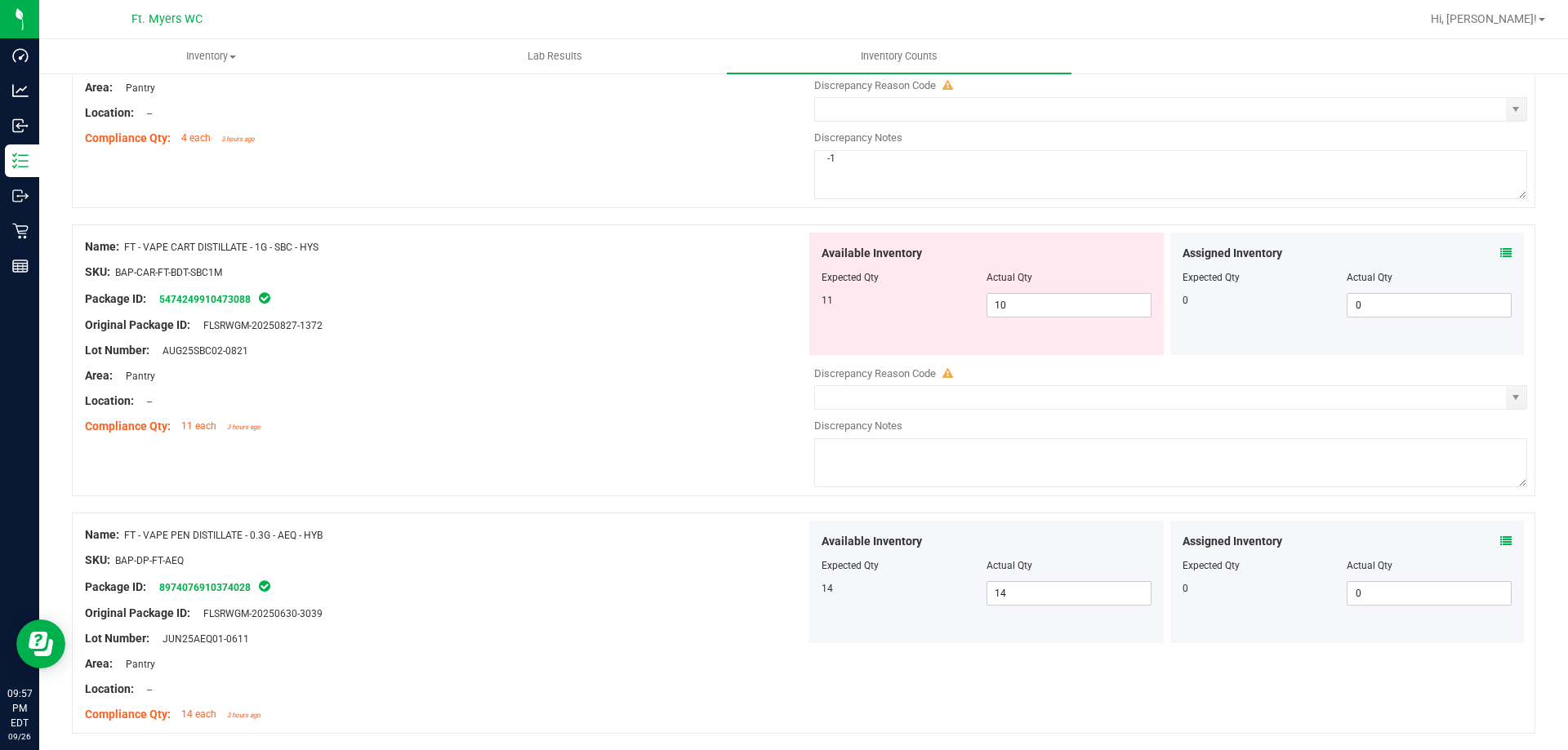
scroll to position [4364, 0]
click at [587, 377] on div "Area: Pantry" at bounding box center [445, 374] width 721 height 17
click at [535, 398] on div "Location: --" at bounding box center [445, 400] width 721 height 17
click at [825, 460] on textarea at bounding box center [1171, 462] width 713 height 49
click at [827, 460] on textarea "-1" at bounding box center [1171, 462] width 713 height 49
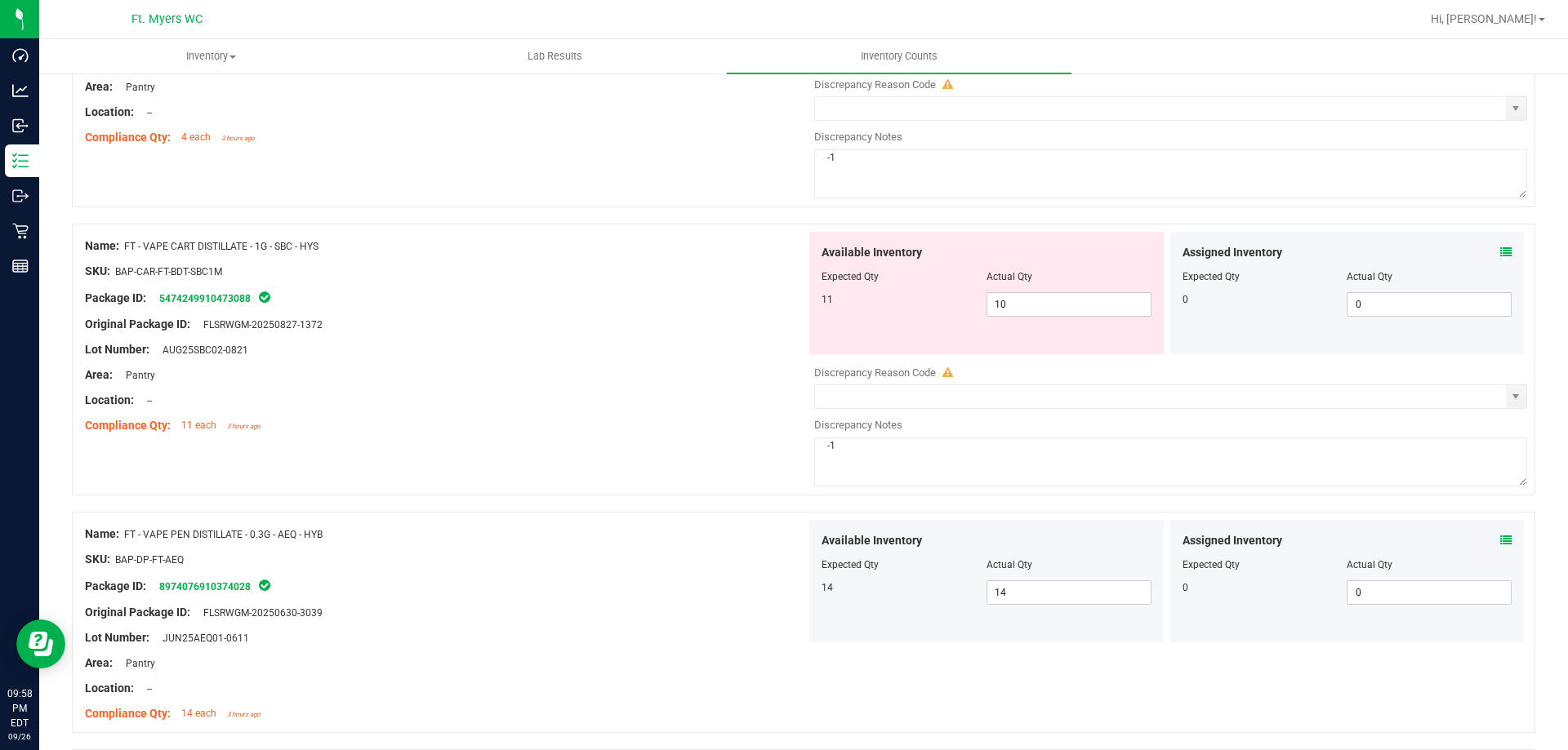
click at [820, 464] on textarea "-1" at bounding box center [1171, 462] width 713 height 49
type textarea "-1"
click at [768, 430] on div "Compliance Qty: 11 each 3 hours ago" at bounding box center [445, 425] width 721 height 17
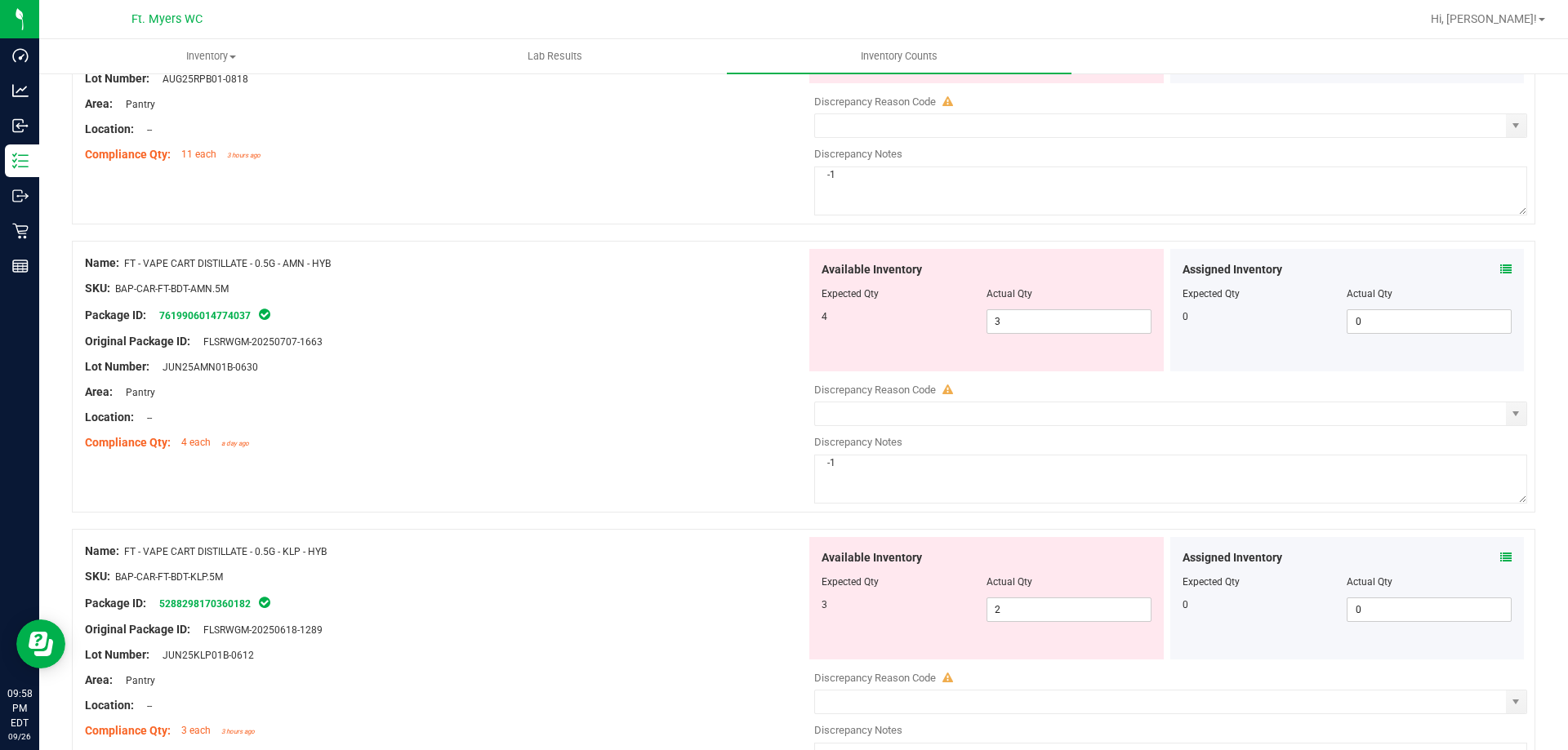
scroll to position [0, 0]
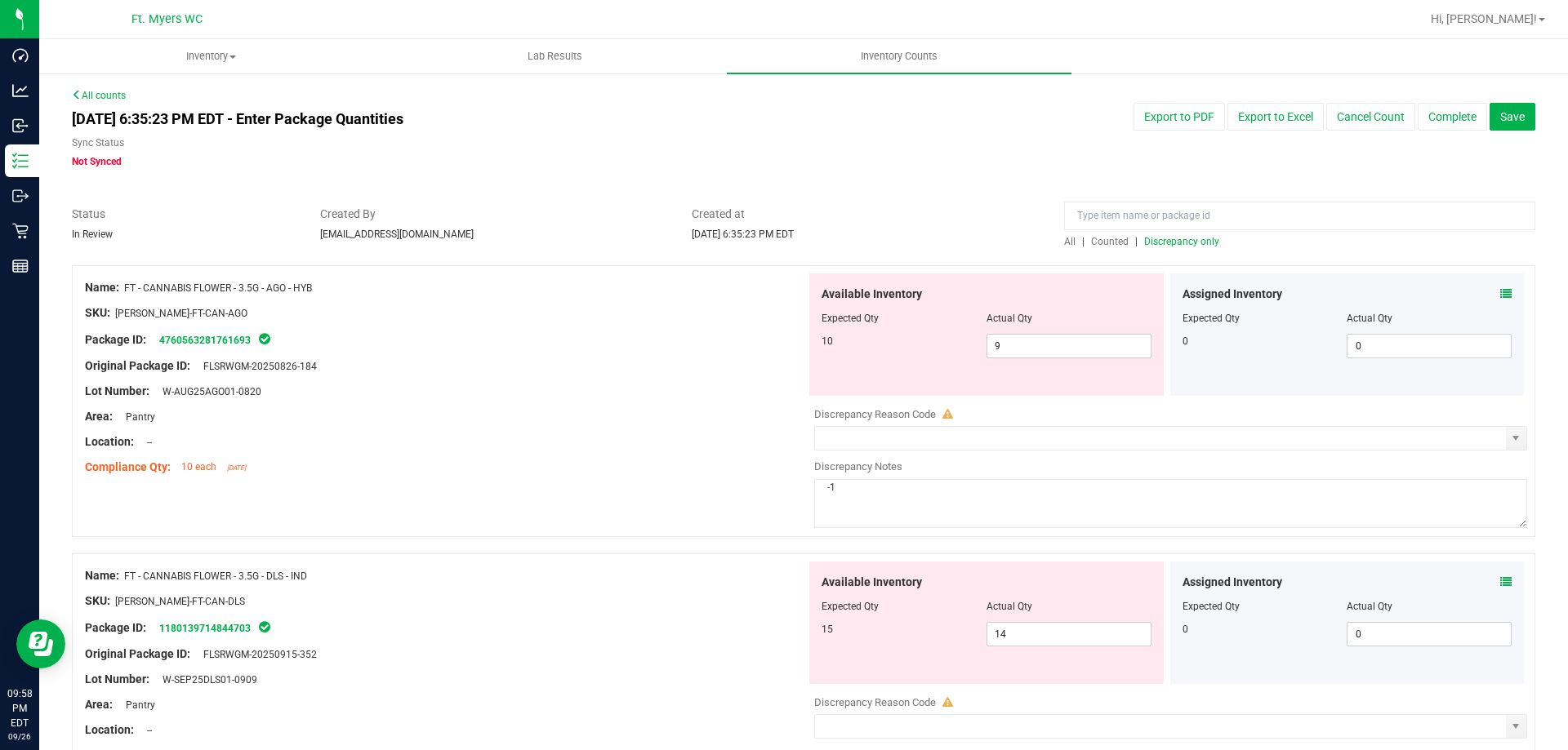
drag, startPoint x: 630, startPoint y: 666, endPoint x: 699, endPoint y: 349, distance: 324.4
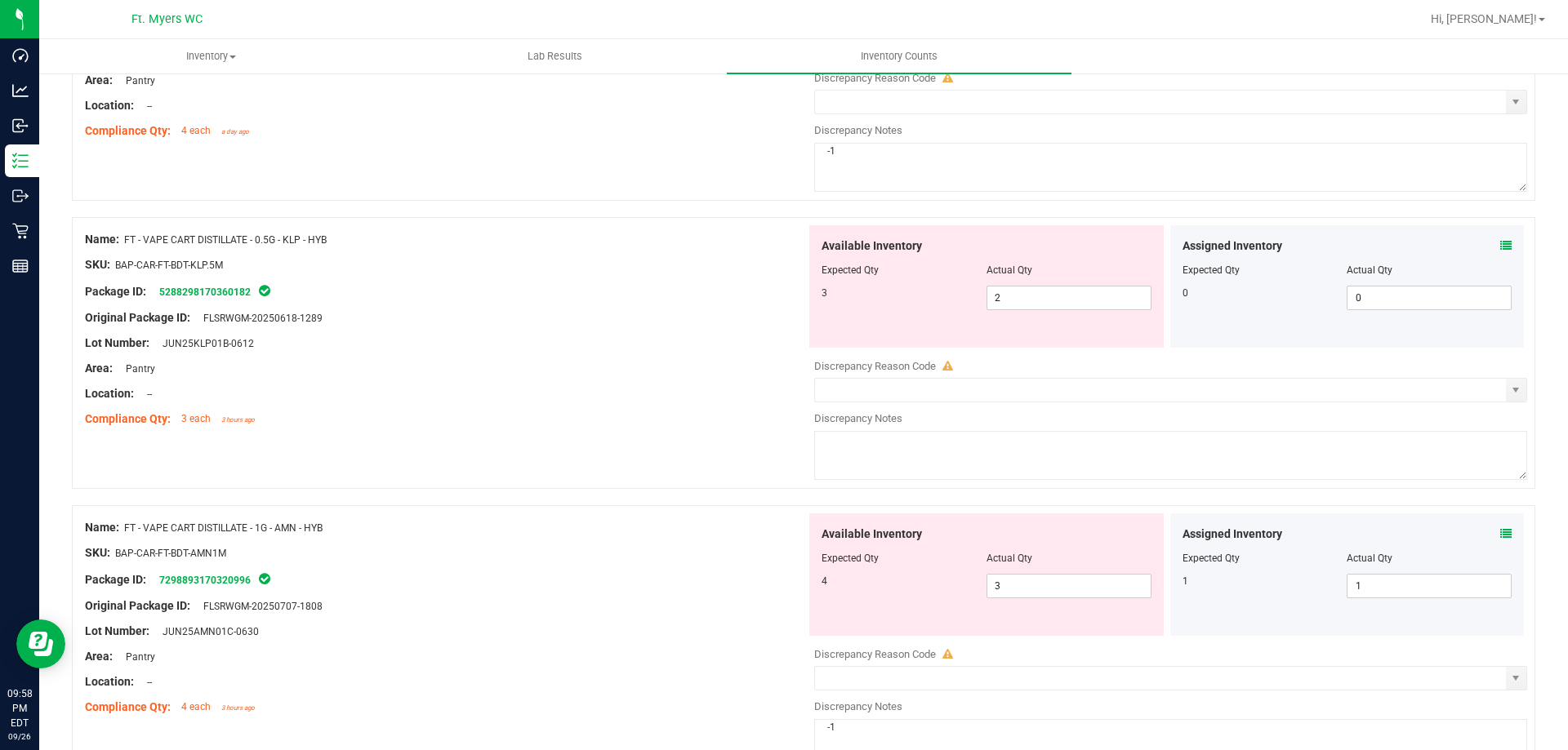
scroll to position [3918, 0]
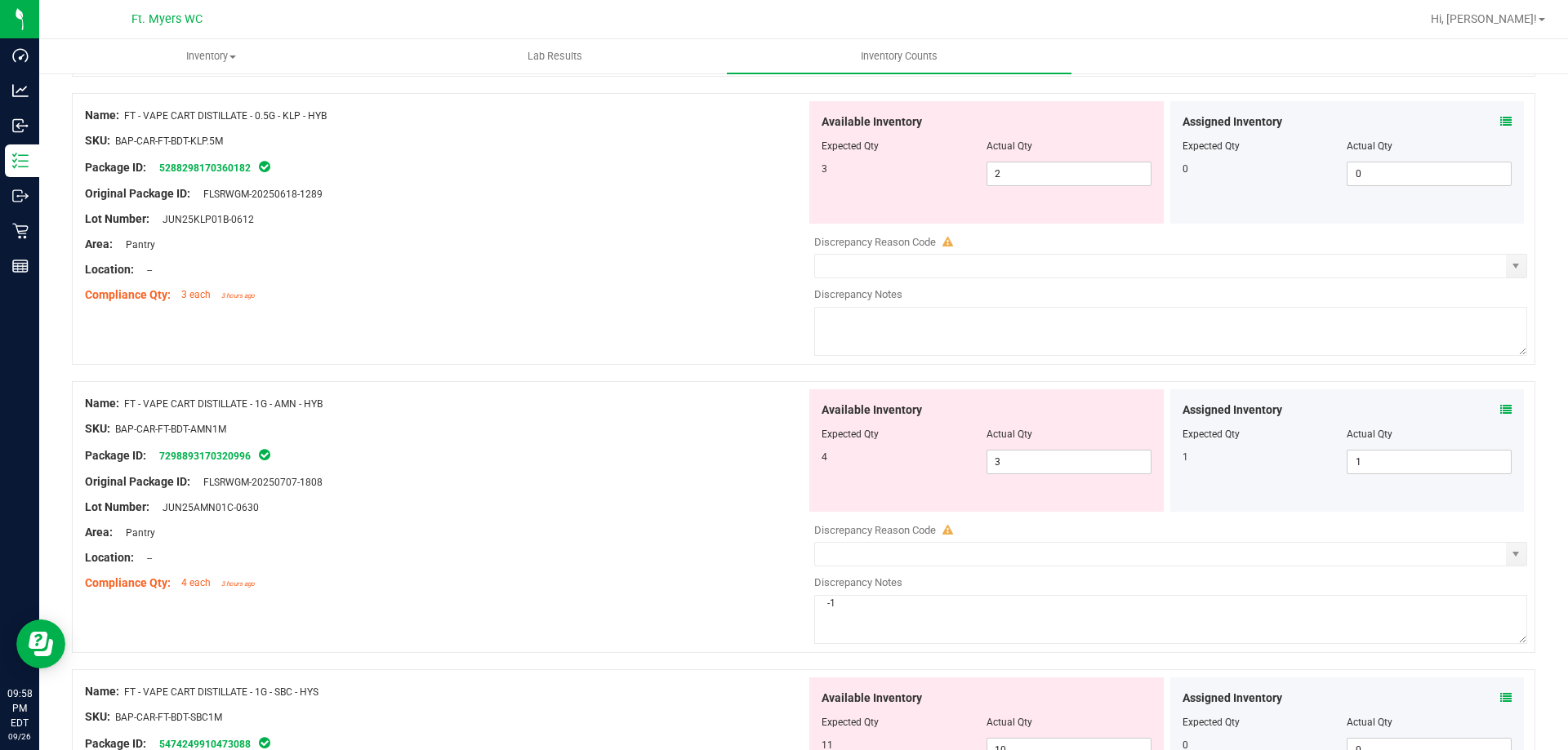
click at [860, 341] on textarea at bounding box center [1171, 331] width 713 height 49
click at [749, 315] on div "Name: FT - VAPE CART DISTILLATE - 0.5G - KLP - HYB SKU: BAP-CAR-FT-BDT-KLP.5M P…" at bounding box center [804, 229] width 1463 height 272
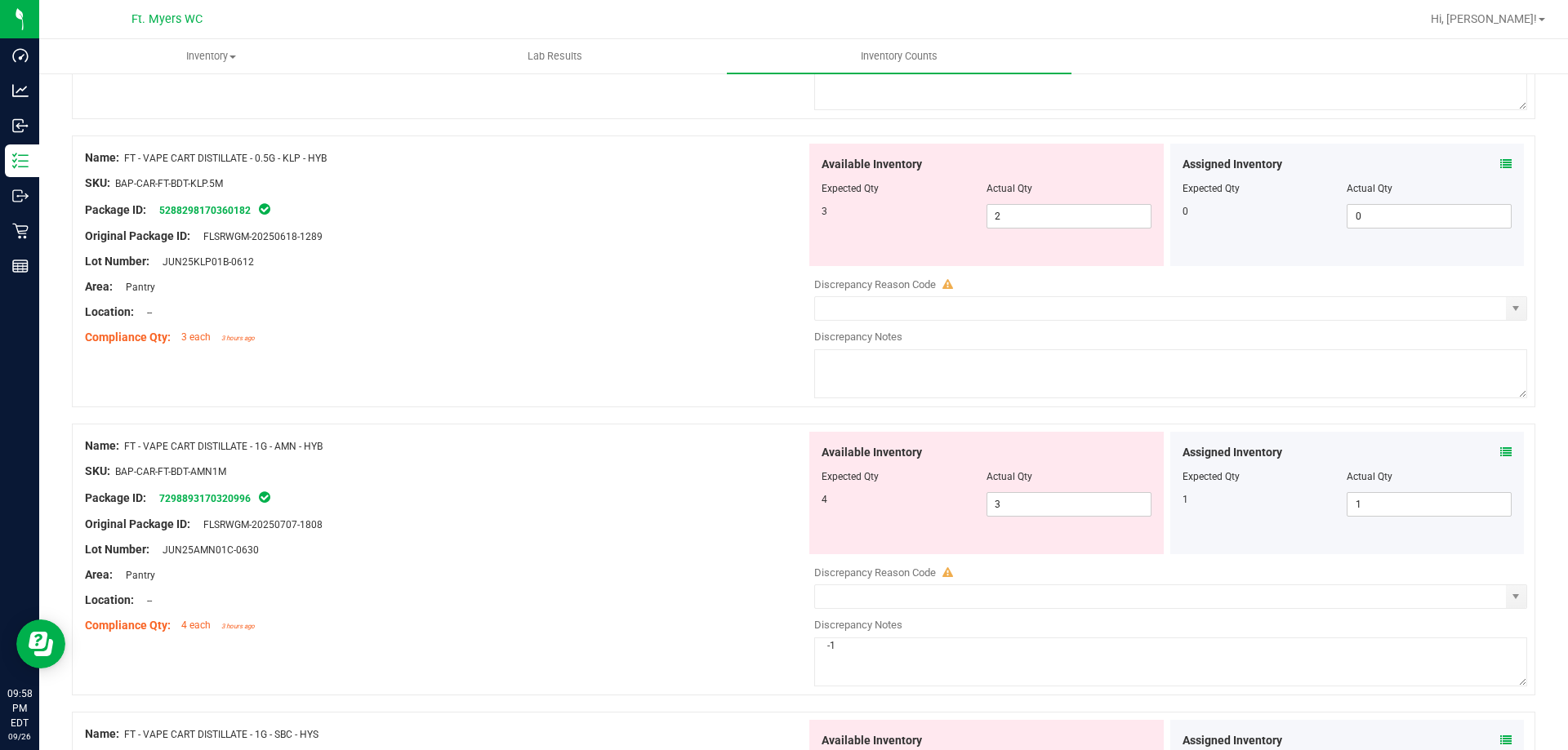
scroll to position [3837, 0]
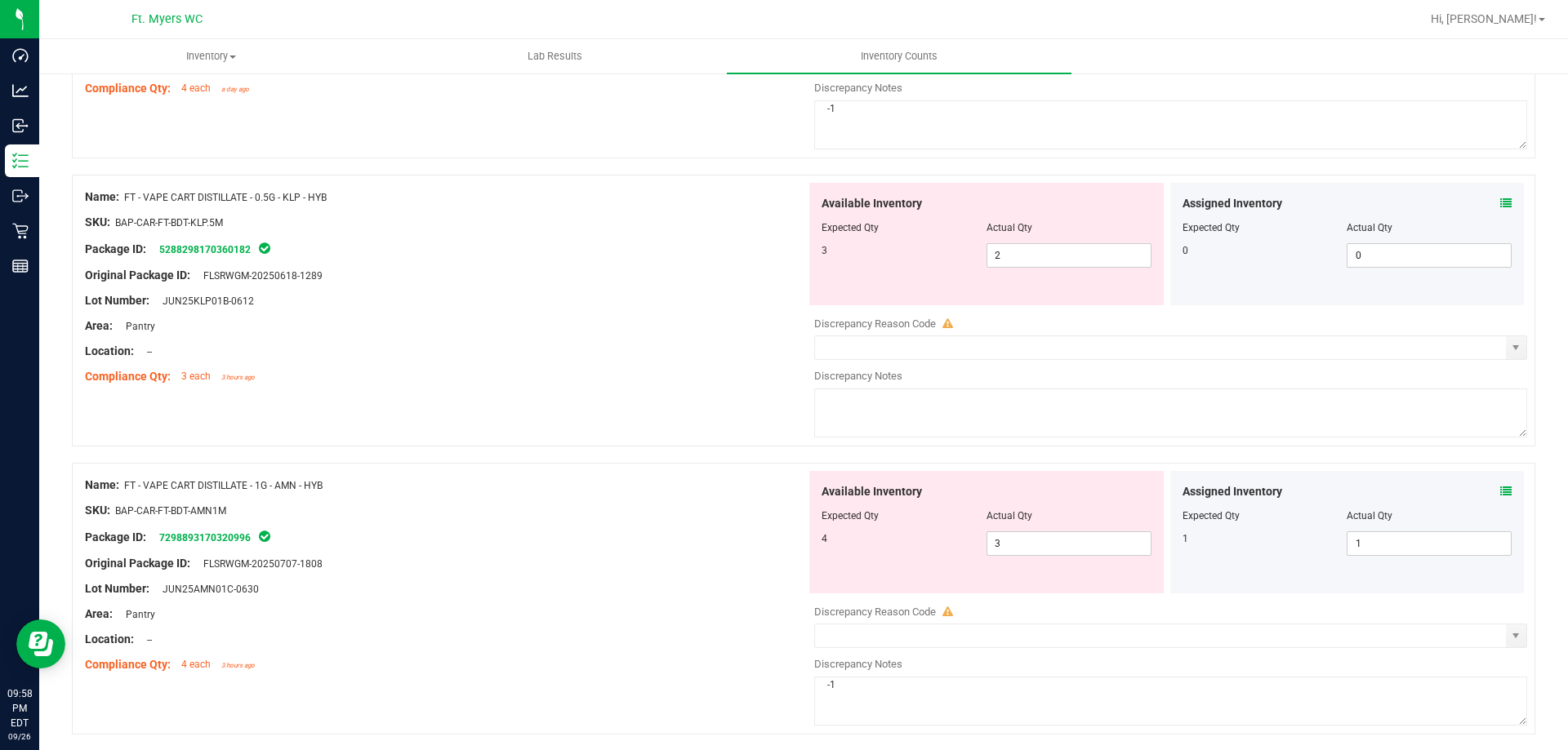
click at [1506, 200] on div "Assigned Inventory Expected Qty Actual Qty 0 0 0" at bounding box center [1347, 244] width 354 height 123
click at [1501, 204] on icon at bounding box center [1507, 204] width 12 height 12
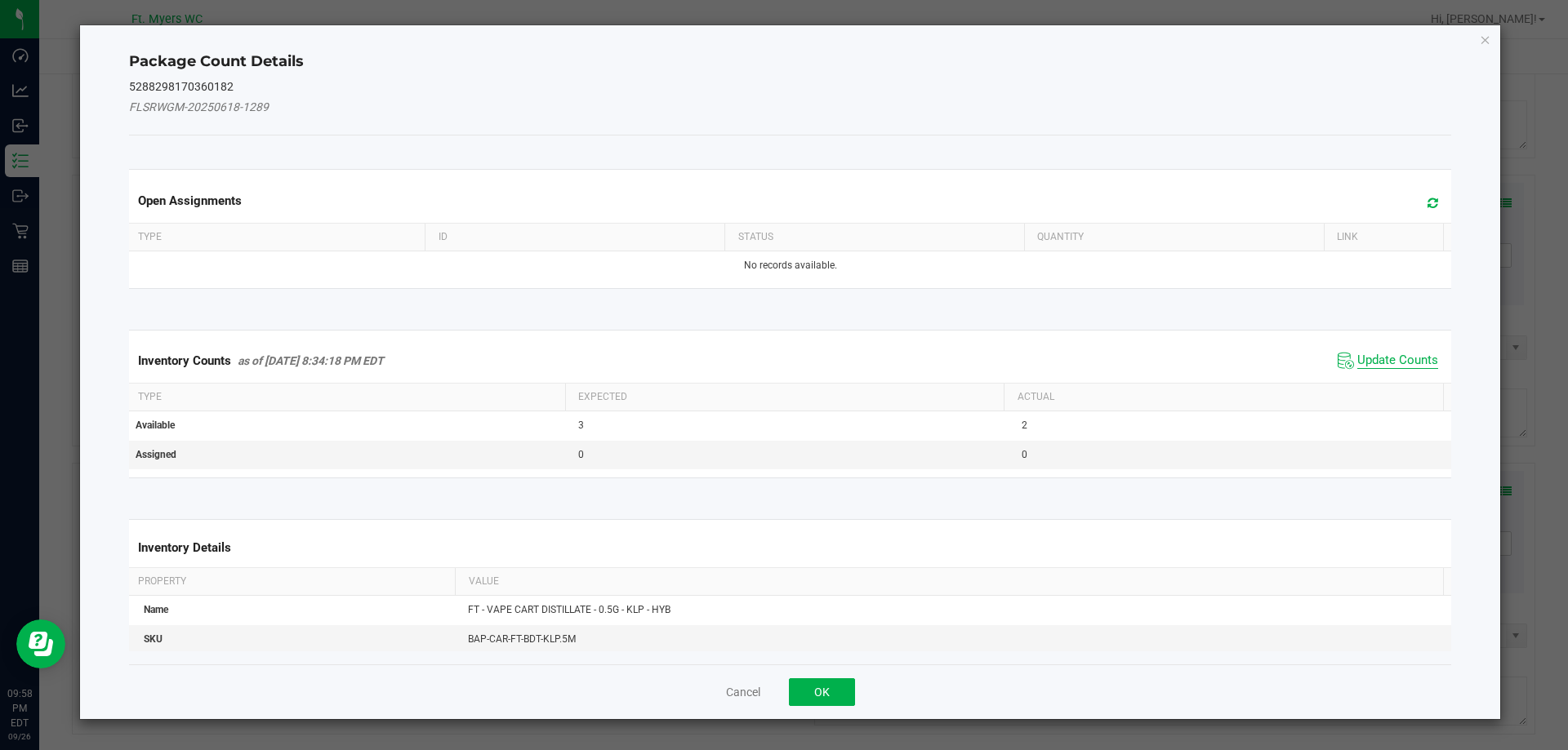
click at [1388, 360] on span "Update Counts" at bounding box center [1398, 360] width 81 height 17
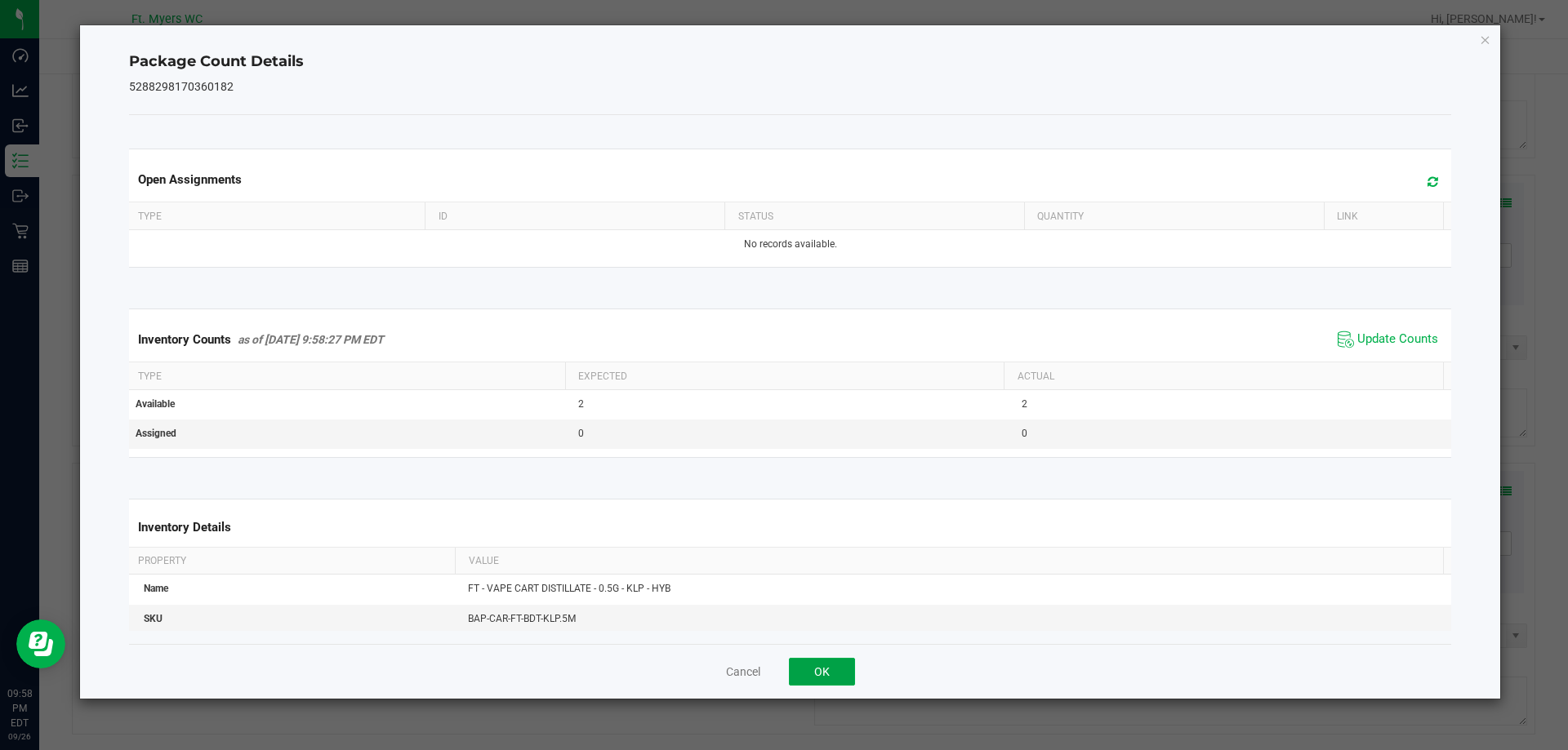
drag, startPoint x: 815, startPoint y: 674, endPoint x: 810, endPoint y: 645, distance: 29.4
click at [814, 674] on button "OK" at bounding box center [822, 672] width 66 height 28
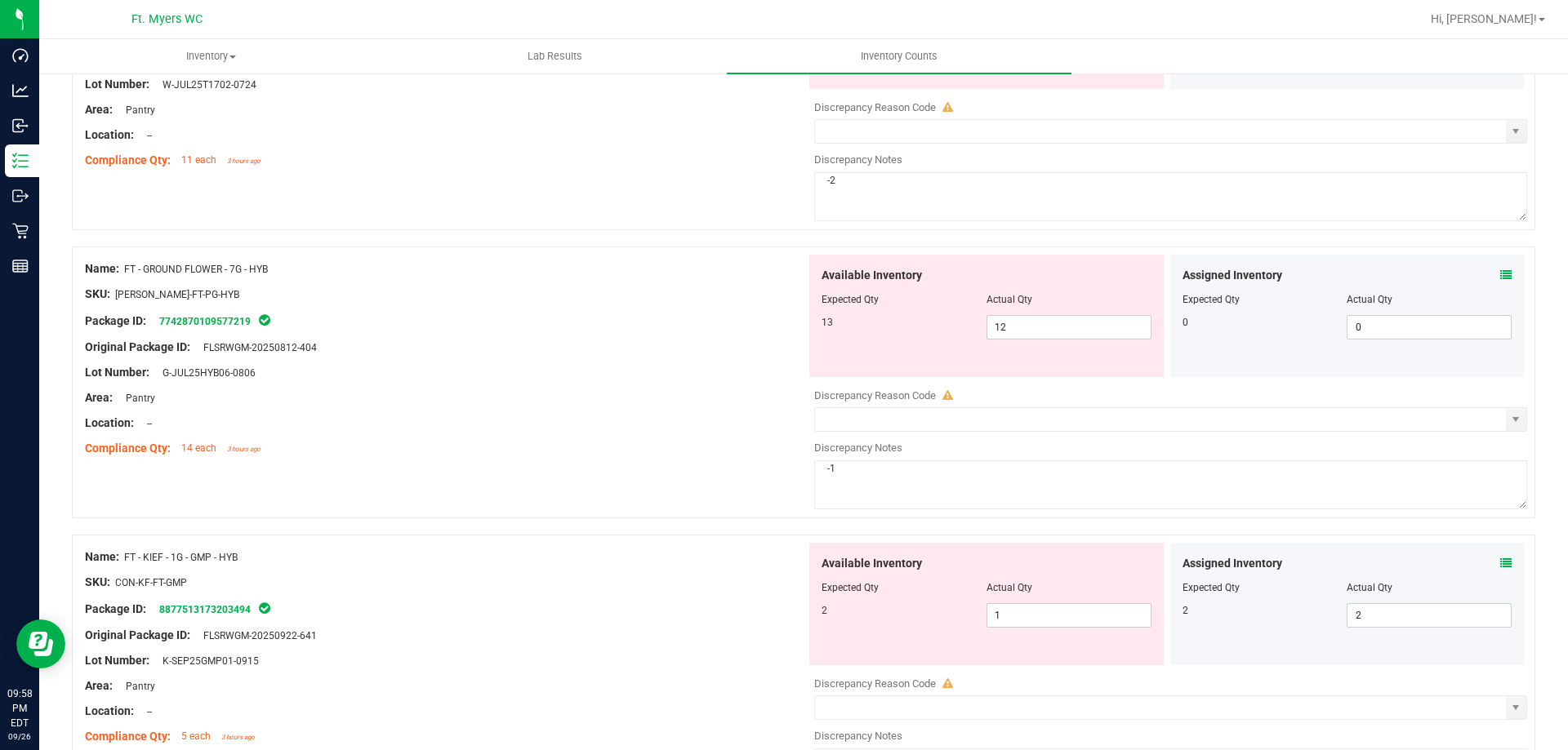
drag, startPoint x: 677, startPoint y: 595, endPoint x: 842, endPoint y: 309, distance: 330.2
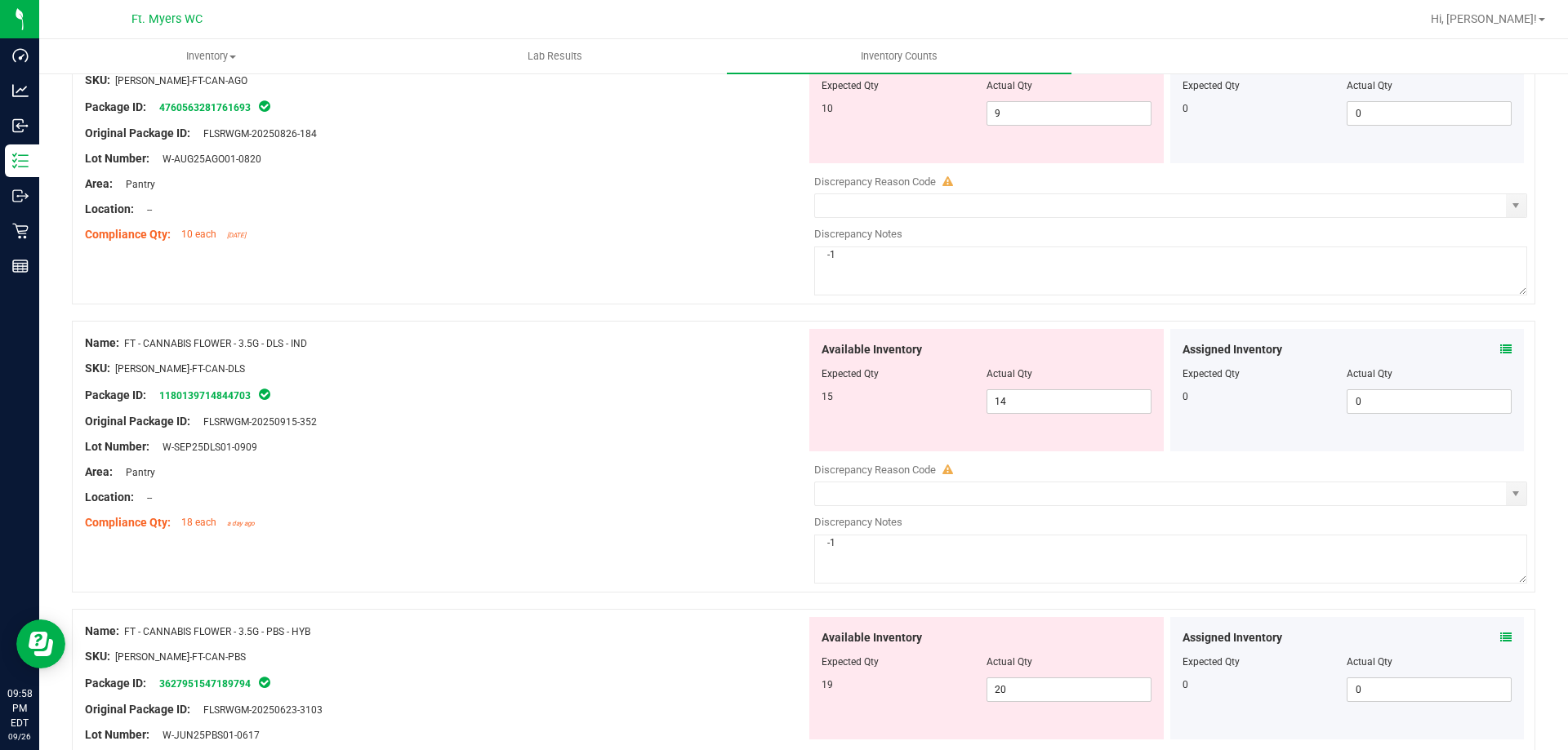
scroll to position [0, 0]
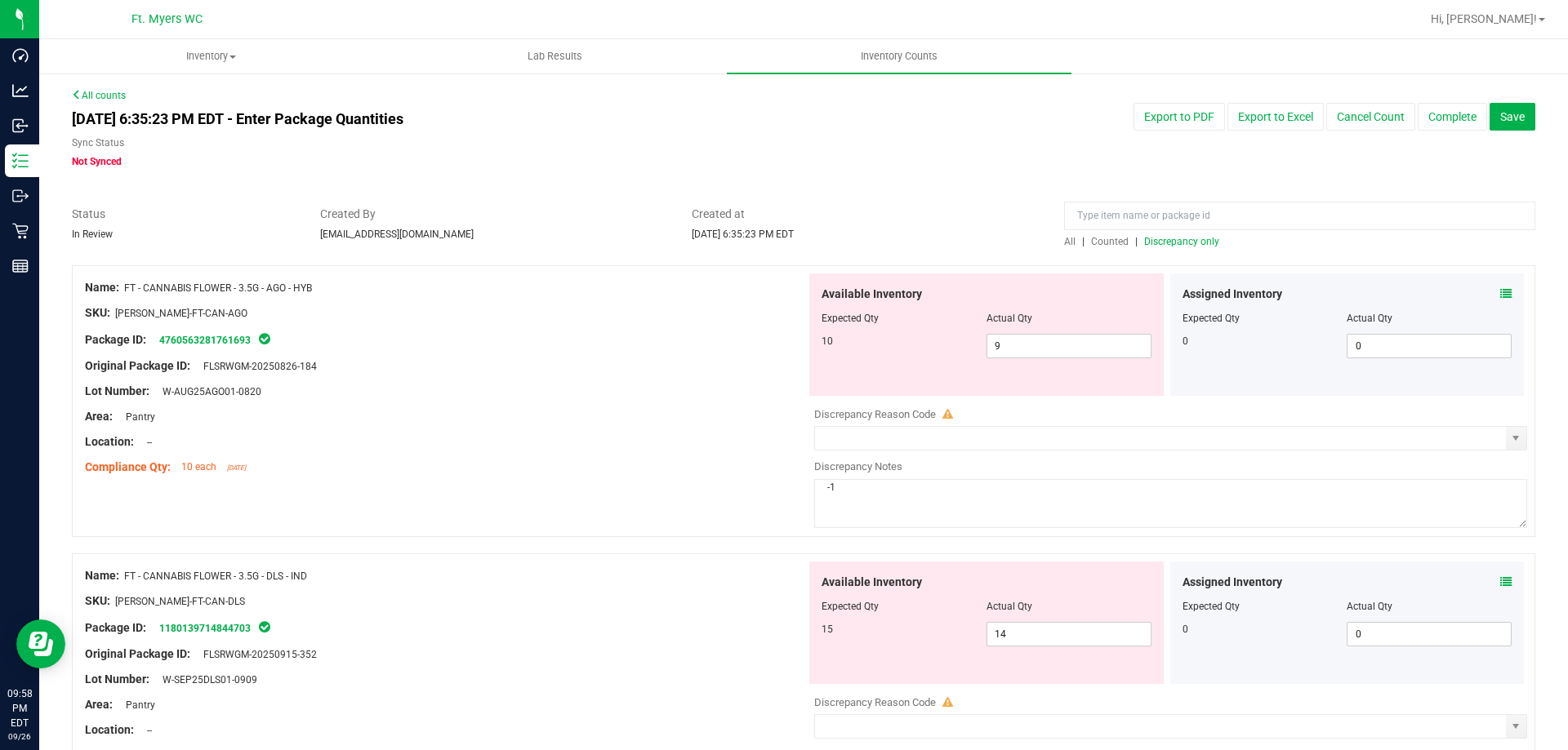
drag, startPoint x: 480, startPoint y: 537, endPoint x: 1214, endPoint y: 343, distance: 759.2
click at [1174, 245] on span "Discrepancy only" at bounding box center [1182, 241] width 75 height 12
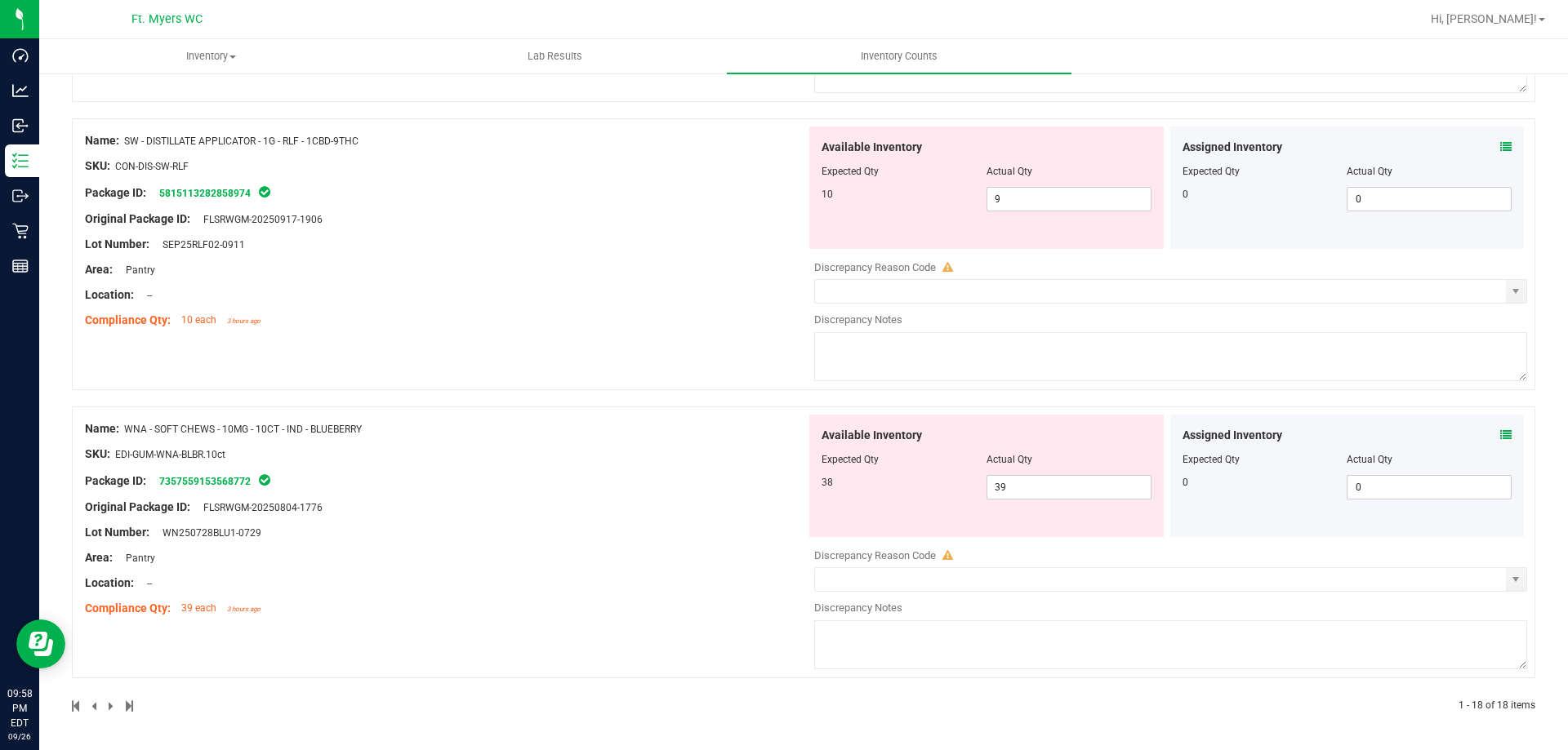
drag, startPoint x: 709, startPoint y: 231, endPoint x: 710, endPoint y: 624, distance: 393.0
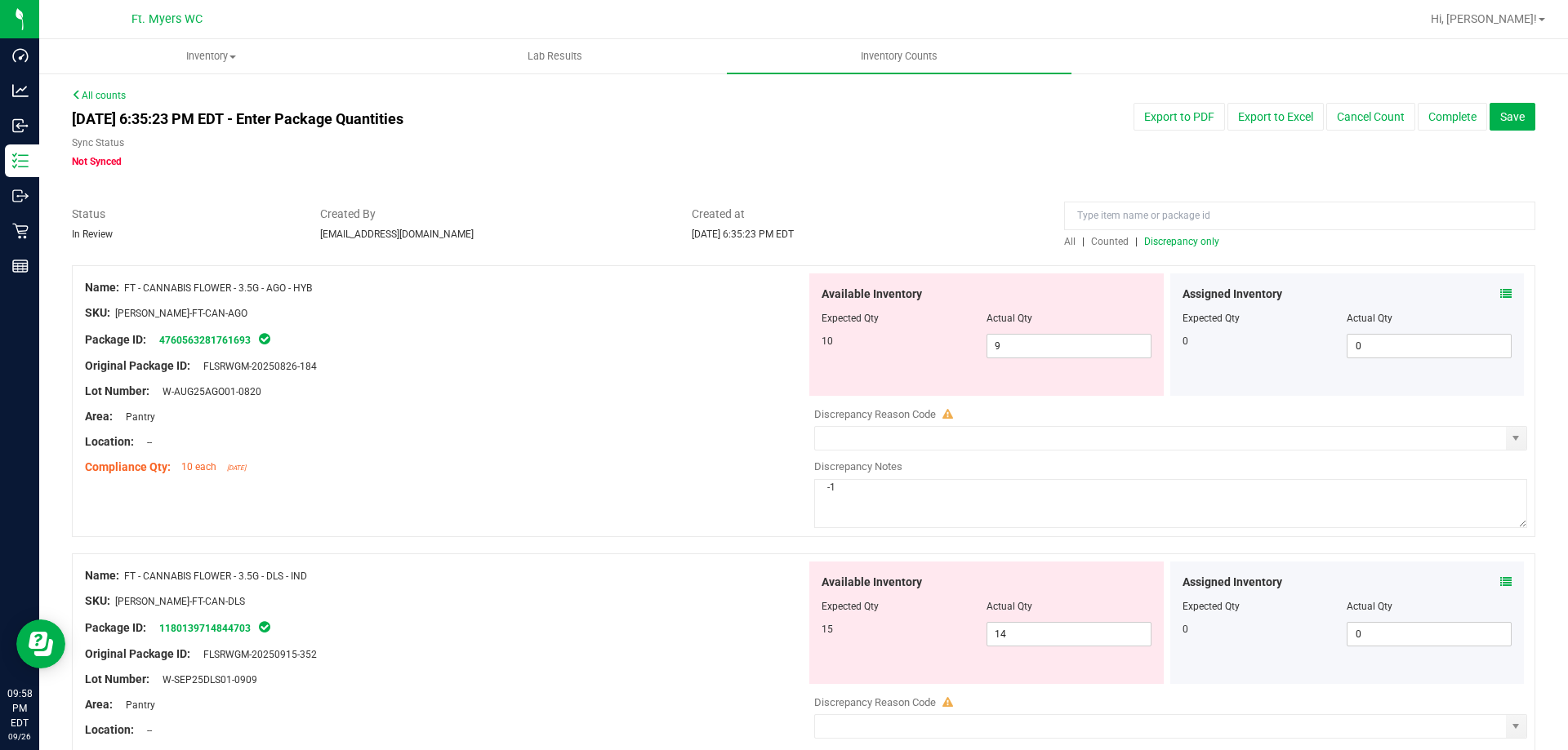
drag, startPoint x: 679, startPoint y: 560, endPoint x: 895, endPoint y: 101, distance: 507.3
click at [1501, 299] on icon at bounding box center [1507, 294] width 12 height 12
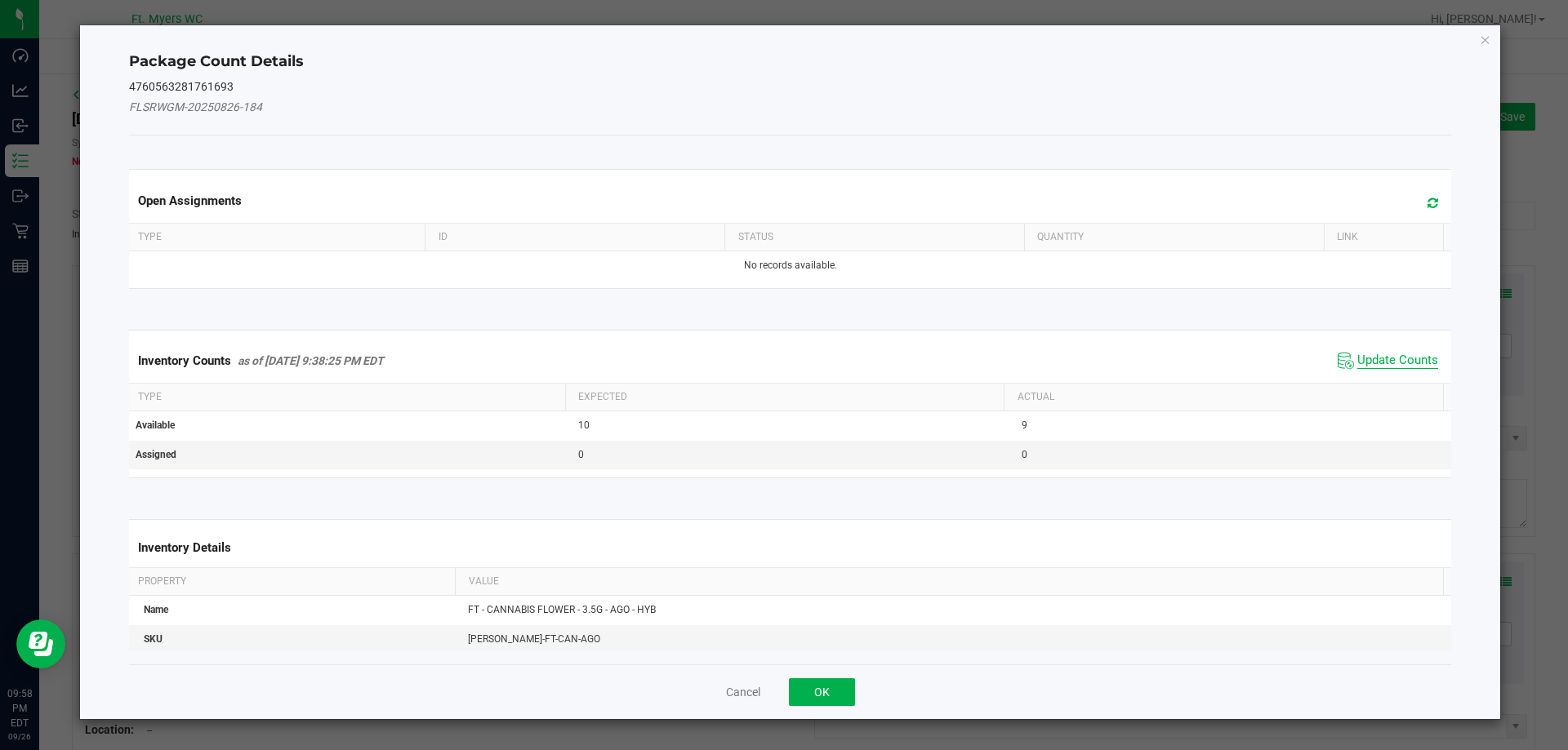
click at [1390, 357] on span "Update Counts" at bounding box center [1398, 360] width 81 height 17
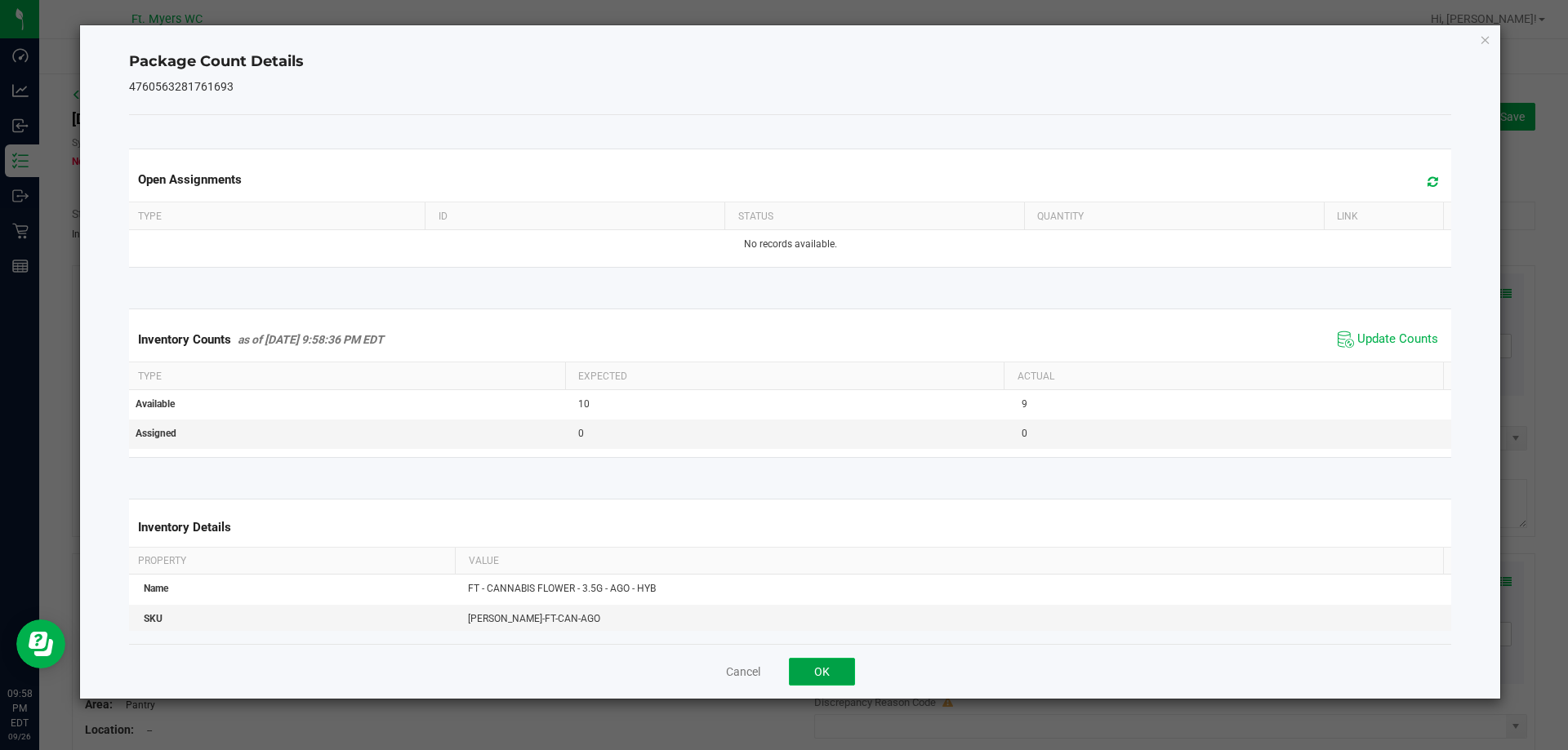
click at [838, 659] on button "OK" at bounding box center [822, 672] width 66 height 28
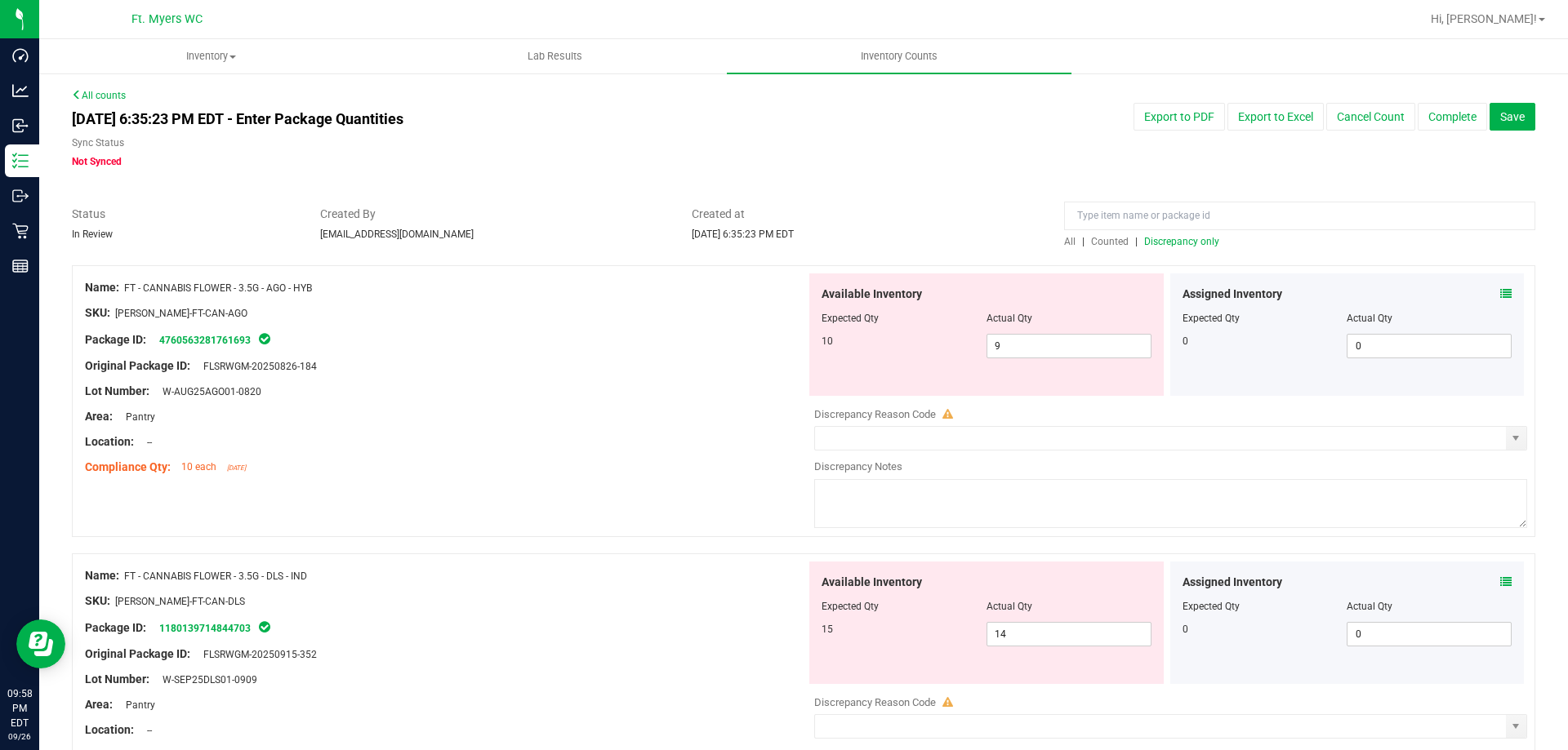
click at [680, 404] on div at bounding box center [445, 404] width 721 height 8
click at [1160, 240] on span "Discrepancy only" at bounding box center [1182, 241] width 75 height 12
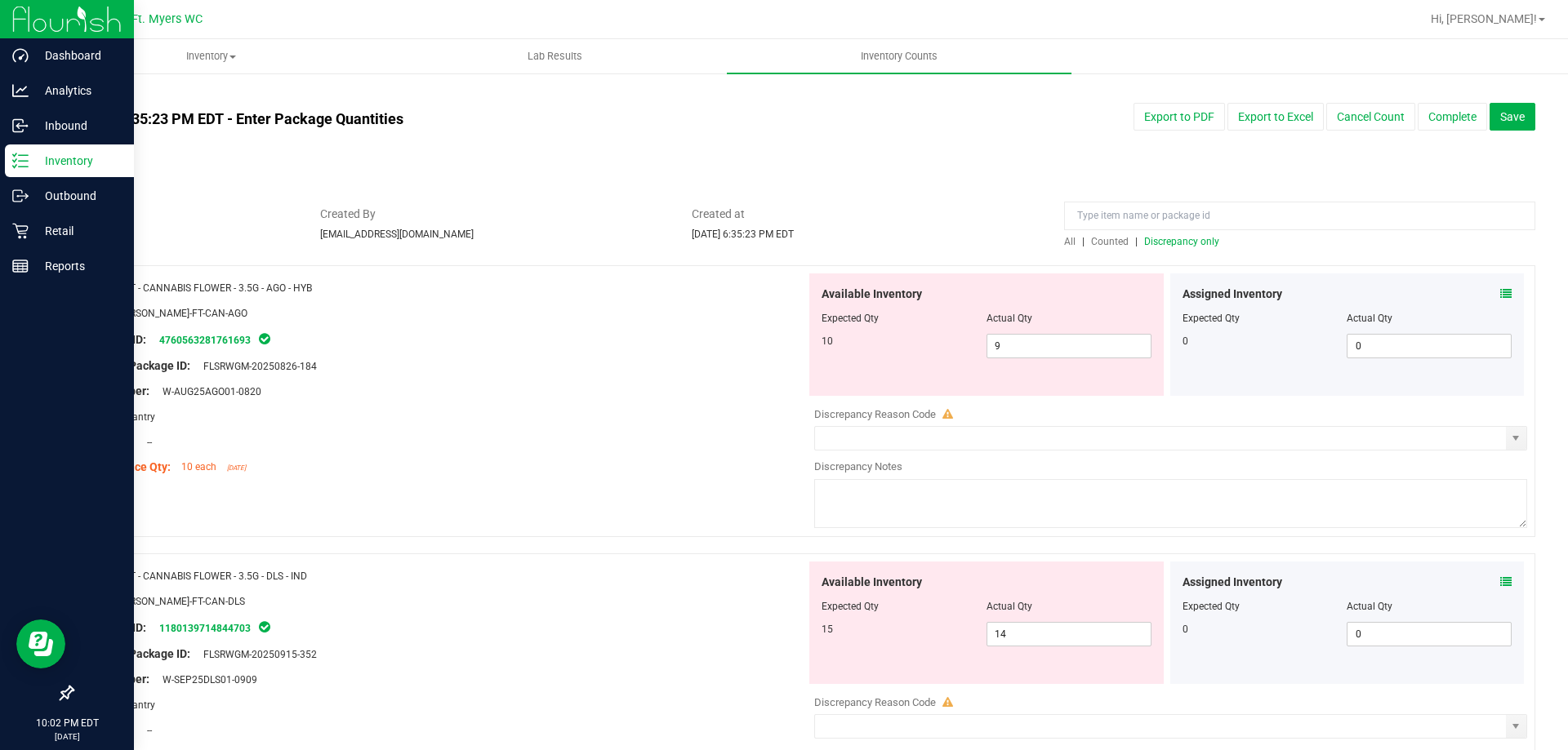
click at [23, 155] on line at bounding box center [23, 155] width 9 height 0
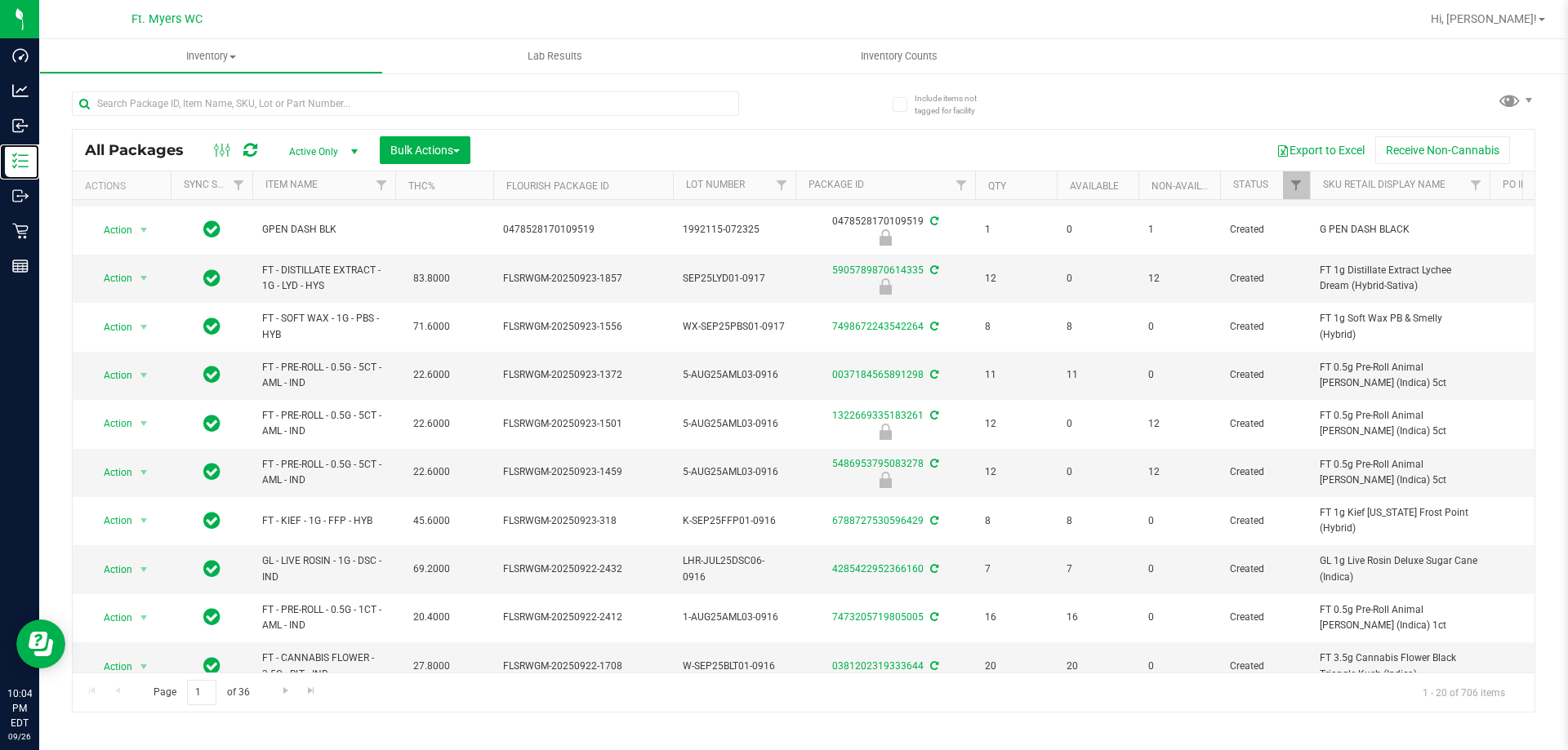
scroll to position [520, 0]
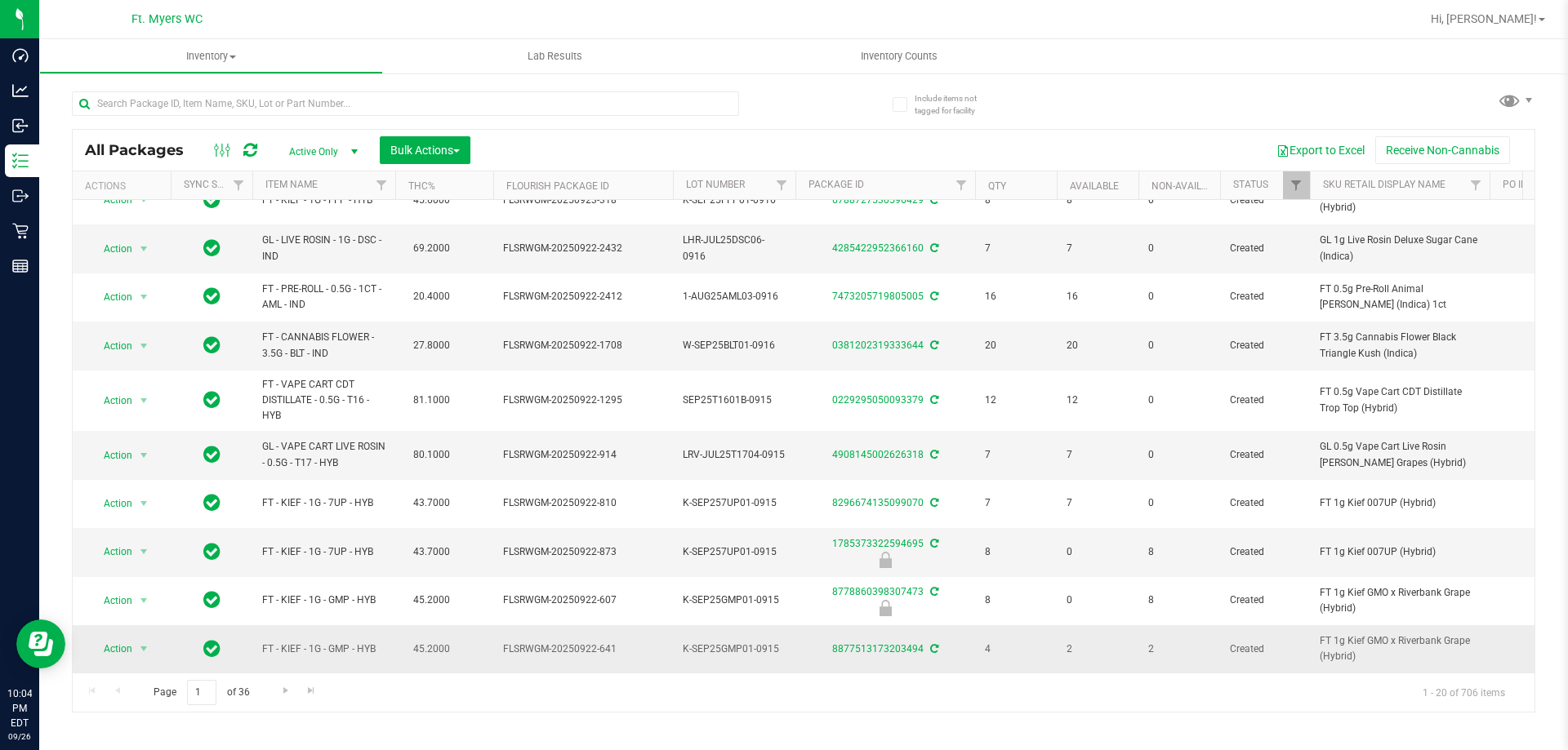
drag, startPoint x: 404, startPoint y: 409, endPoint x: 376, endPoint y: 618, distance: 210.9
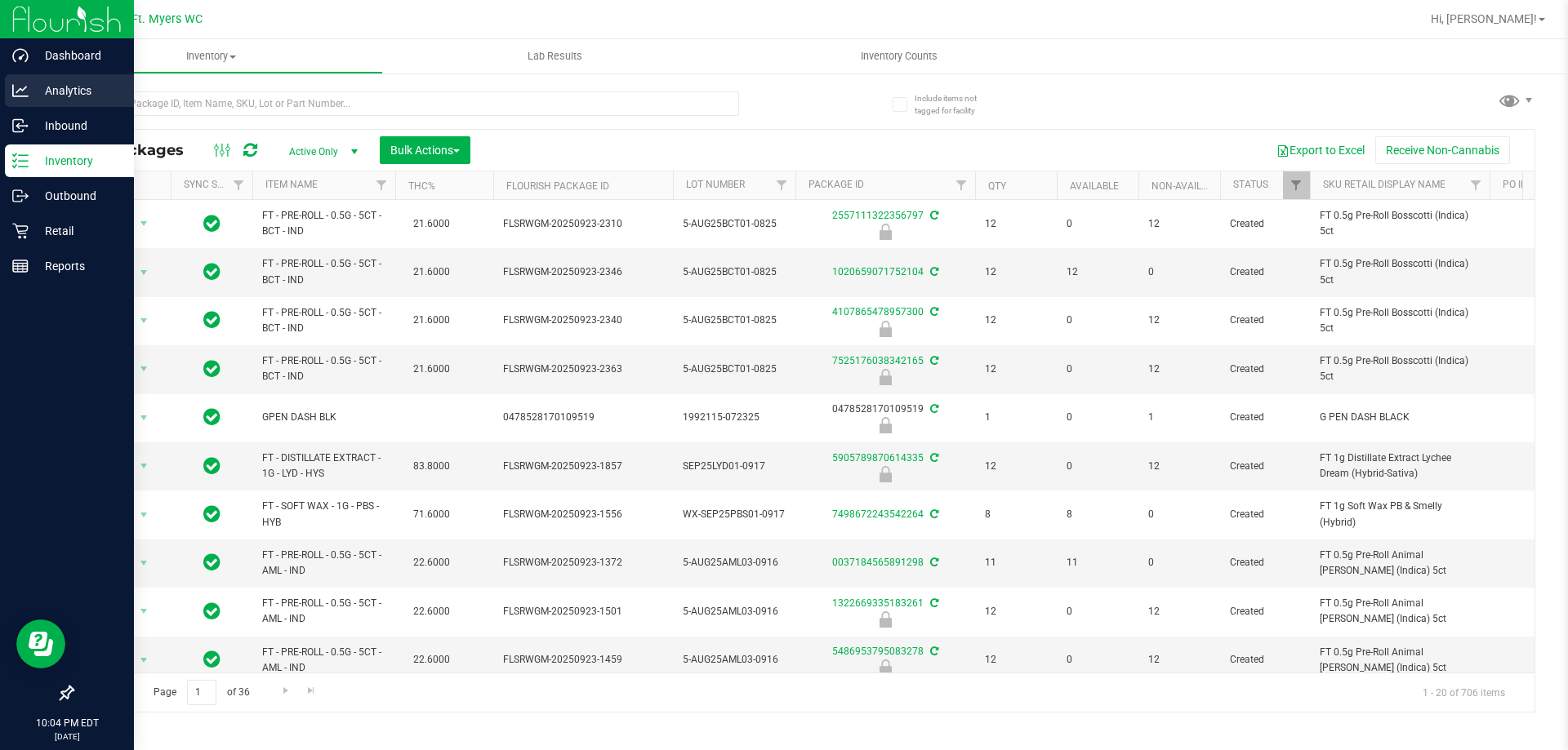
drag, startPoint x: 377, startPoint y: 531, endPoint x: 0, endPoint y: 91, distance: 579.4
click at [31, 214] on link "Outbound" at bounding box center [66, 197] width 134 height 35
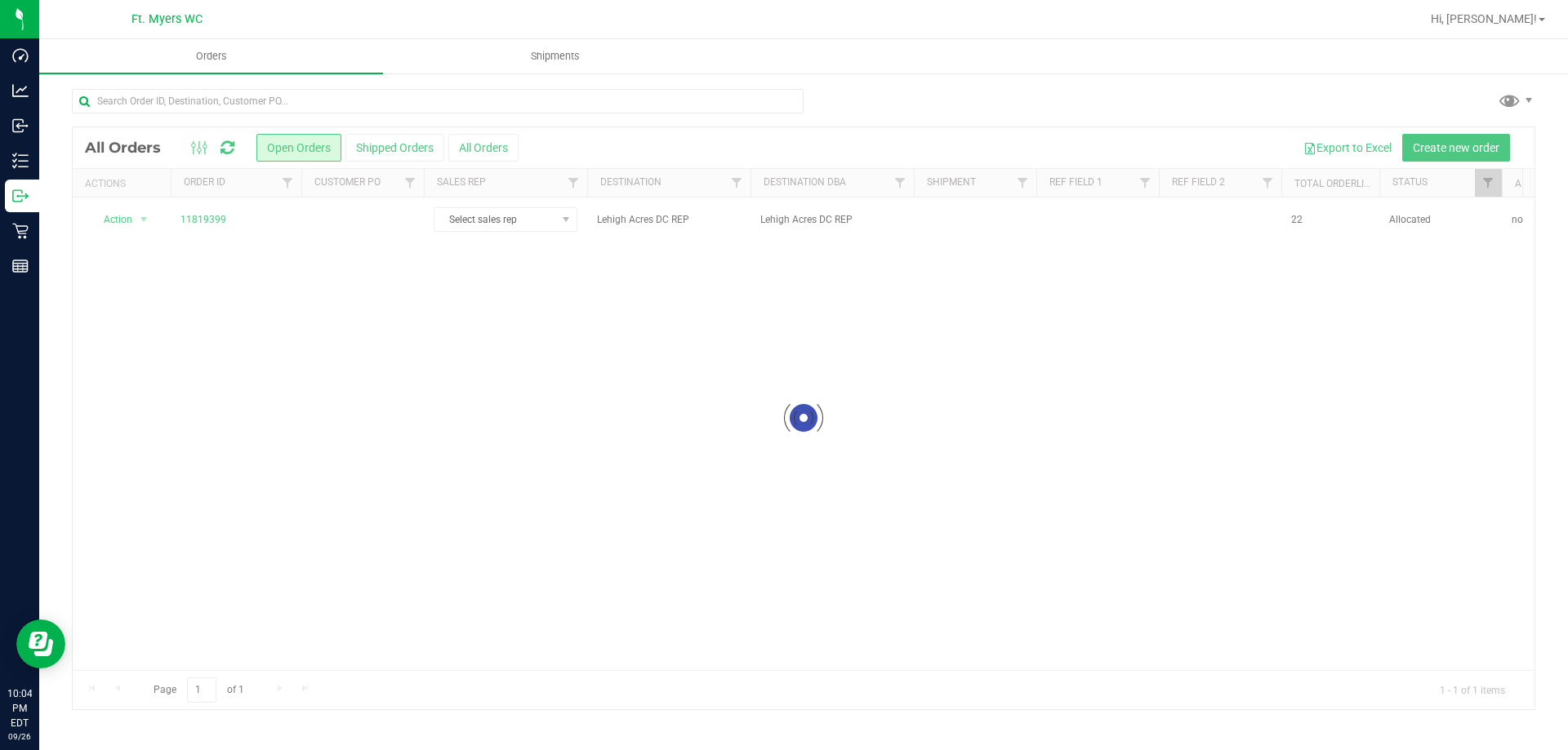
click at [44, 235] on div "Loading... All Orders Open Orders Shipped Orders All Orders Export to Excel Cre…" at bounding box center [804, 400] width 1528 height 655
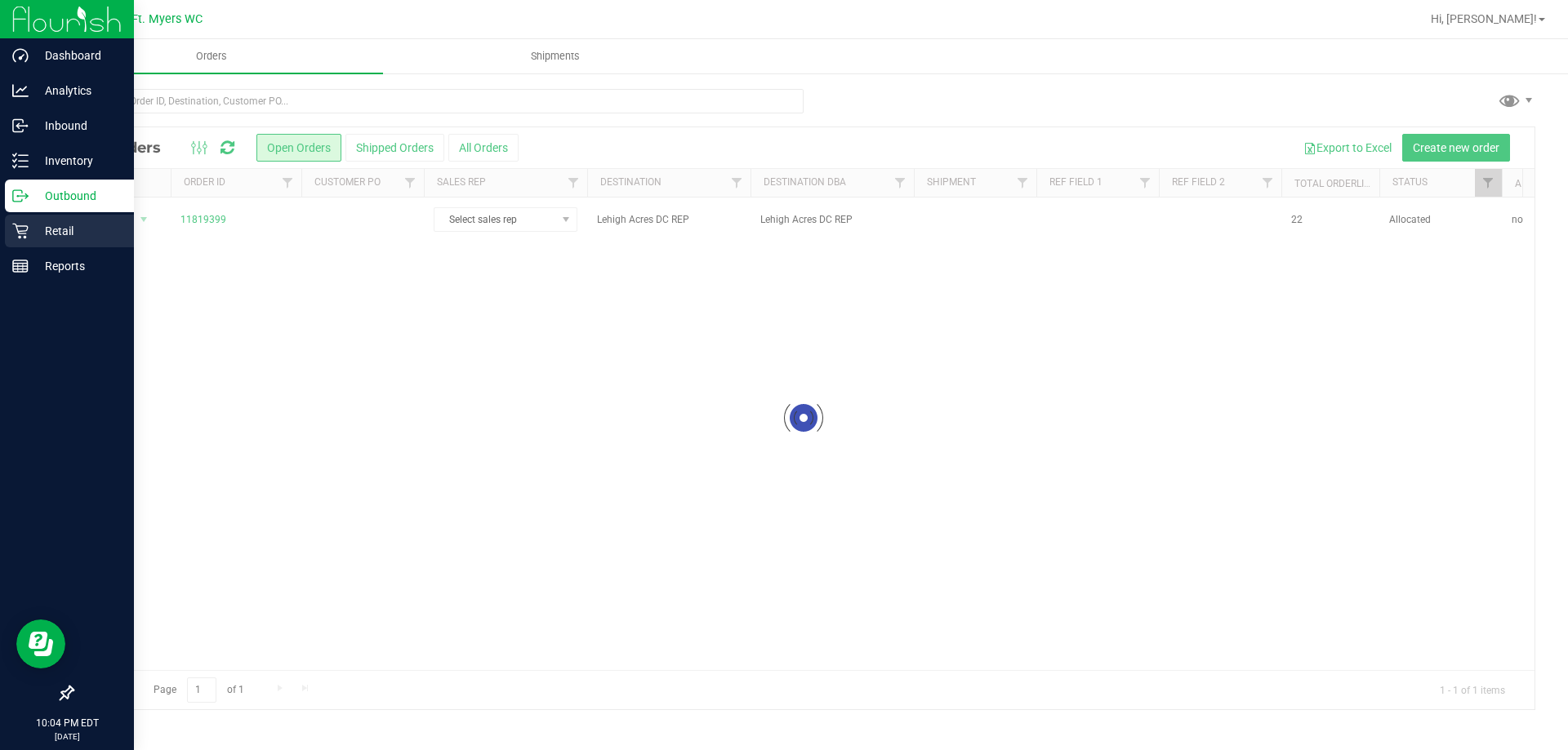
click at [30, 234] on p "Retail" at bounding box center [77, 232] width 98 height 20
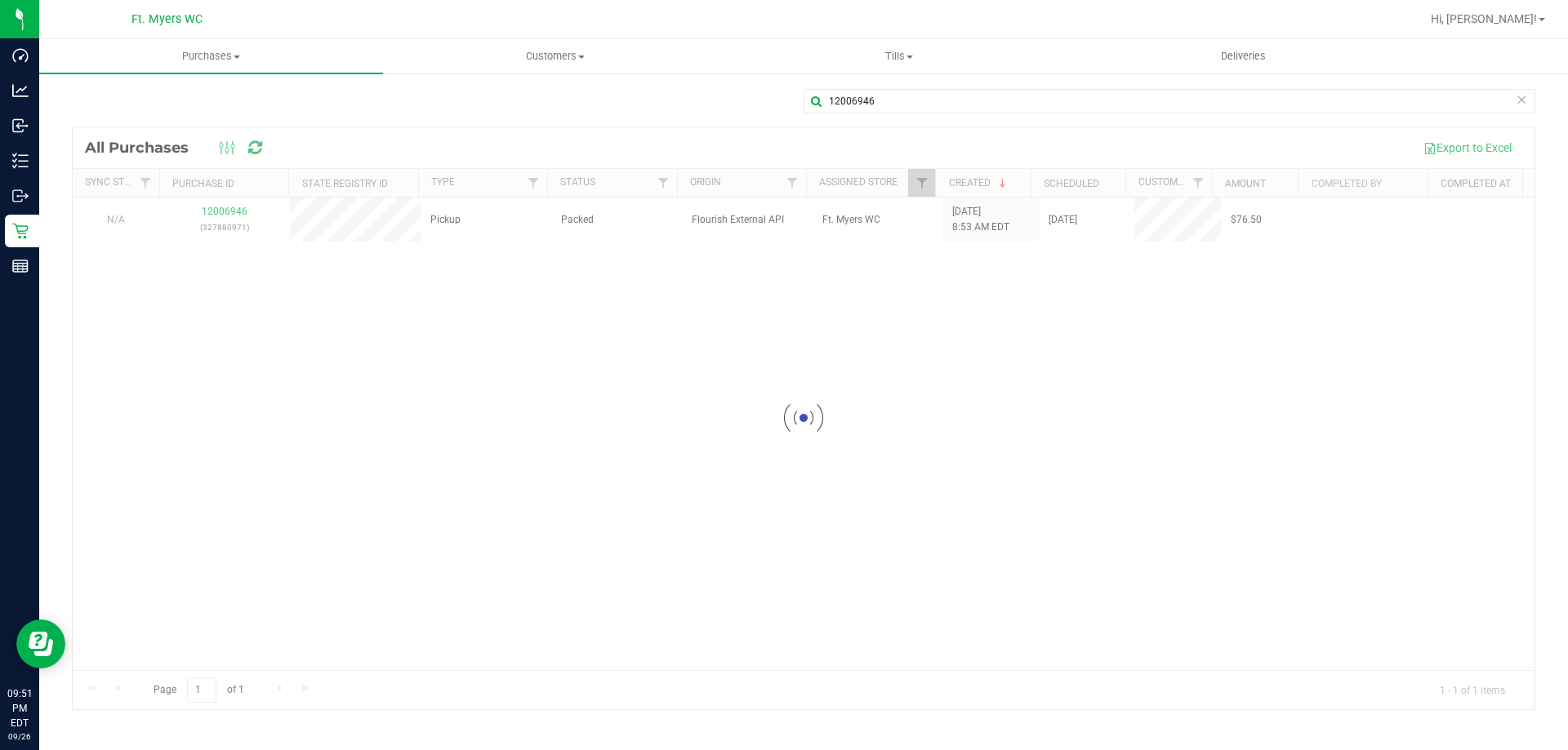
click at [1173, 226] on div at bounding box center [803, 419] width 1462 height 582
click at [1179, 220] on div at bounding box center [803, 419] width 1462 height 582
click at [1173, 219] on div at bounding box center [803, 419] width 1462 height 582
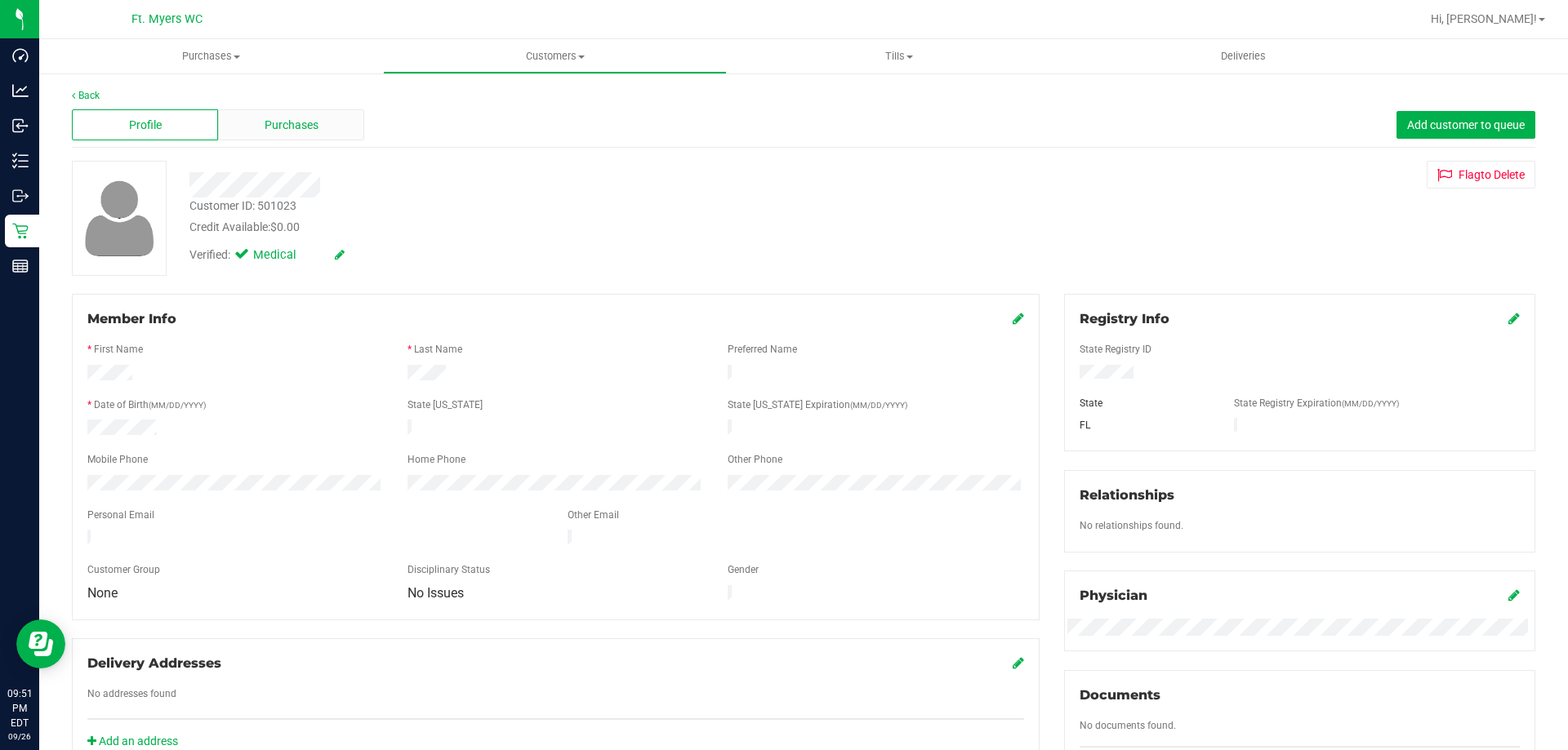
click at [320, 139] on div "Purchases" at bounding box center [291, 125] width 147 height 31
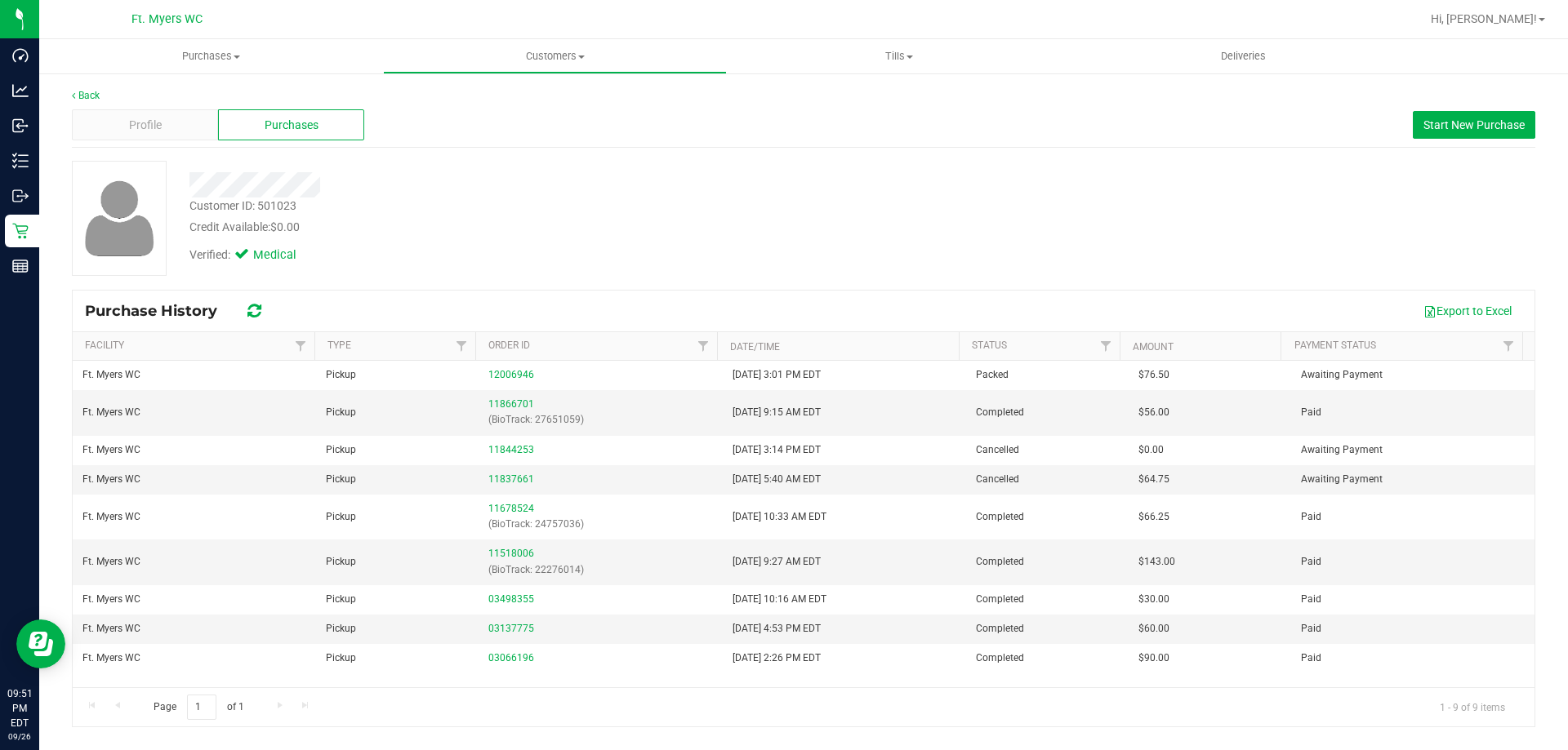
click at [894, 277] on div "Customer ID: 501023 Credit Available: $0.00 Verified: Medical" at bounding box center [804, 226] width 1463 height 129
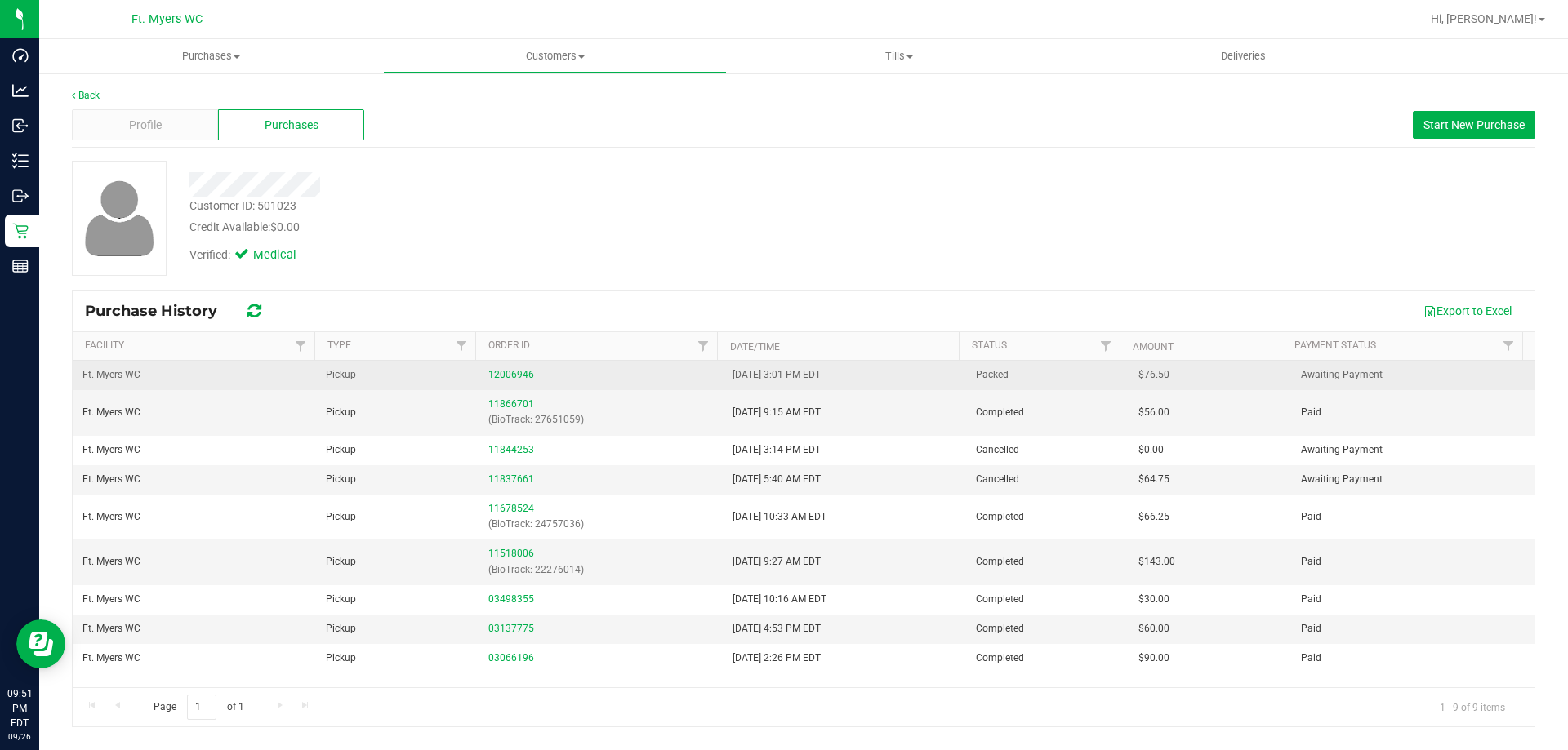
click at [876, 385] on td "[DATE] 3:01 PM EDT" at bounding box center [844, 376] width 244 height 30
click at [523, 376] on link "12006946" at bounding box center [511, 375] width 46 height 12
